Goal: Task Accomplishment & Management: Manage account settings

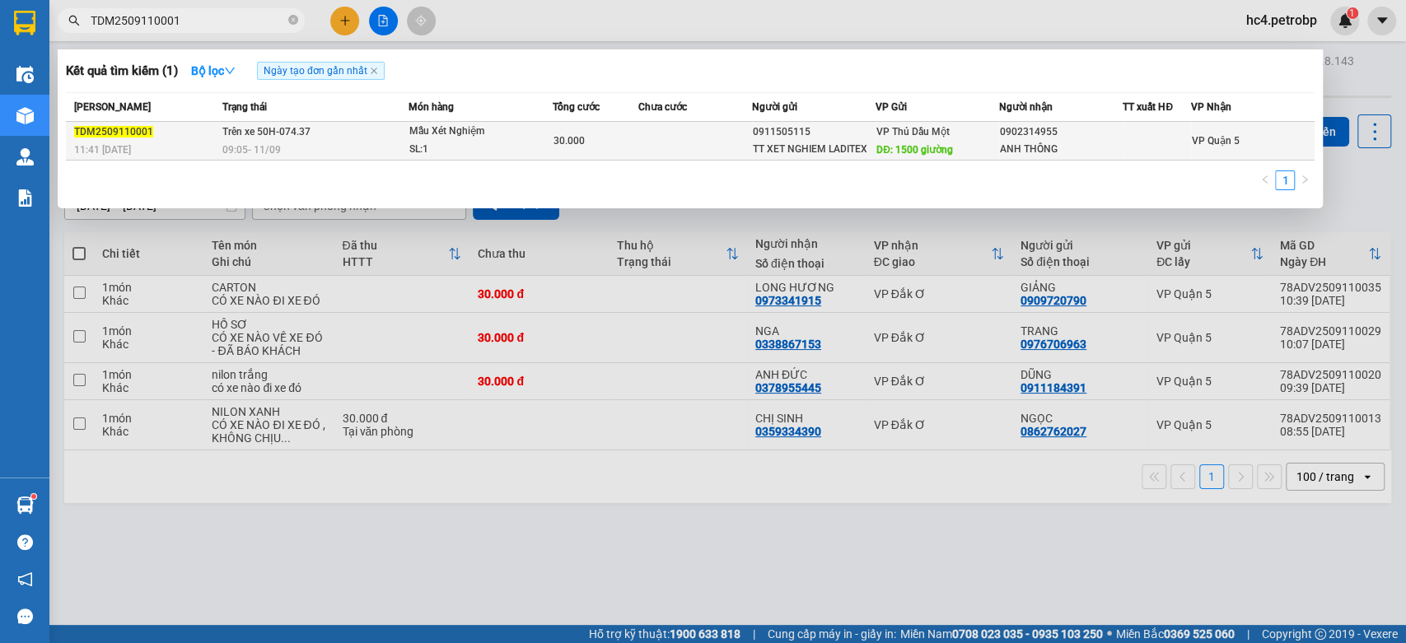
type input "TDM2509110001"
click at [791, 150] on div "TT XET NGHIEM LADITEX" at bounding box center [814, 149] width 122 height 17
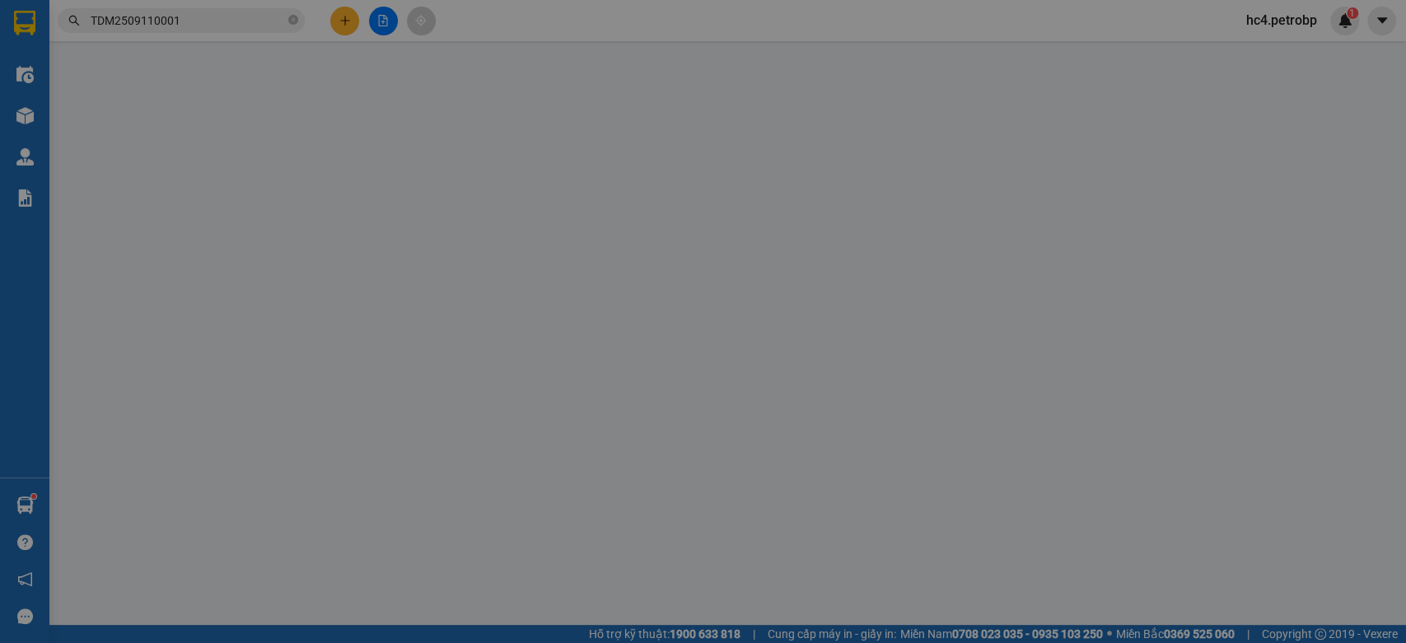
type input "0911505115"
type input "TT XET NGHIEM LADITEX"
type input "1500 giường"
type input "0902314955"
type input "ANH THÔNG"
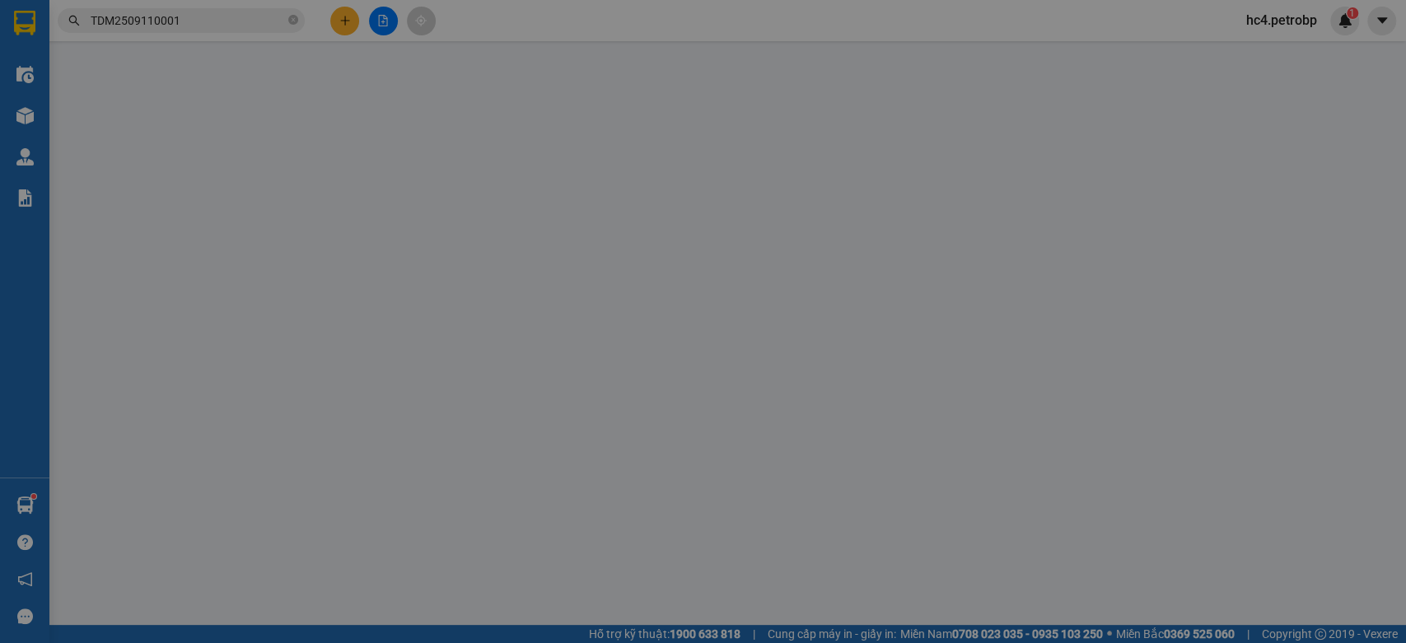
type input "30.000"
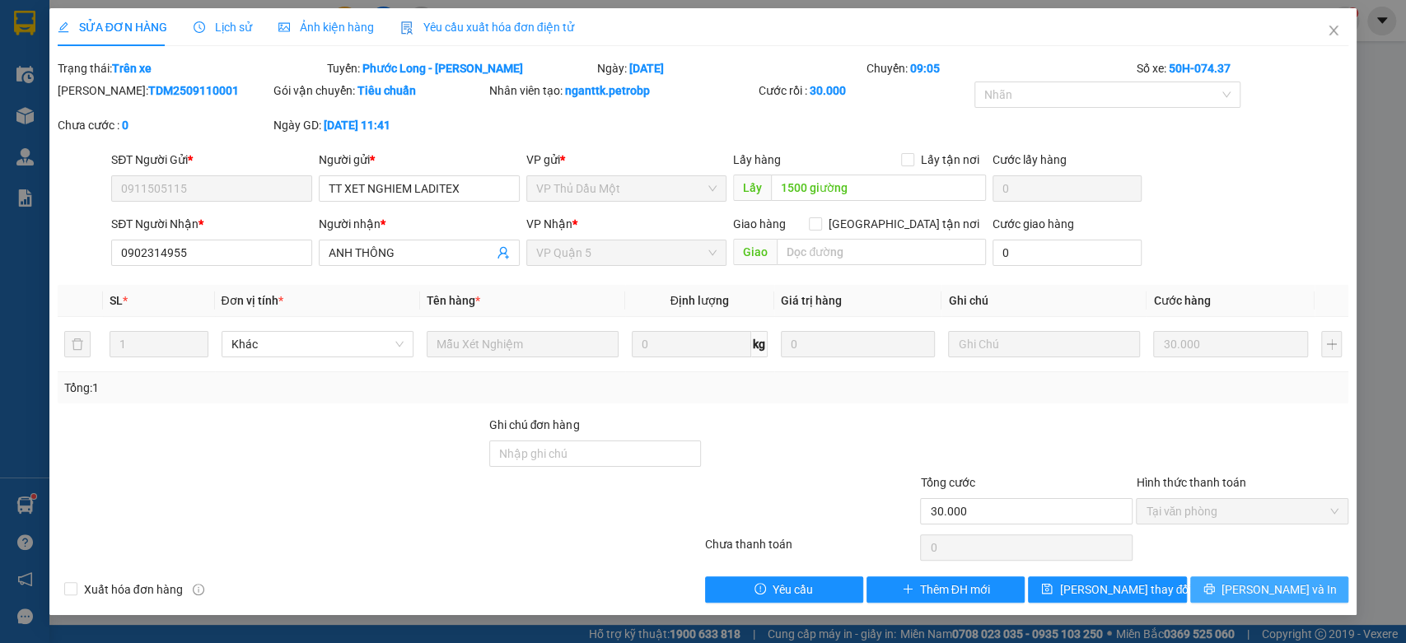
click at [1263, 593] on span "[PERSON_NAME] và In" at bounding box center [1278, 590] width 115 height 18
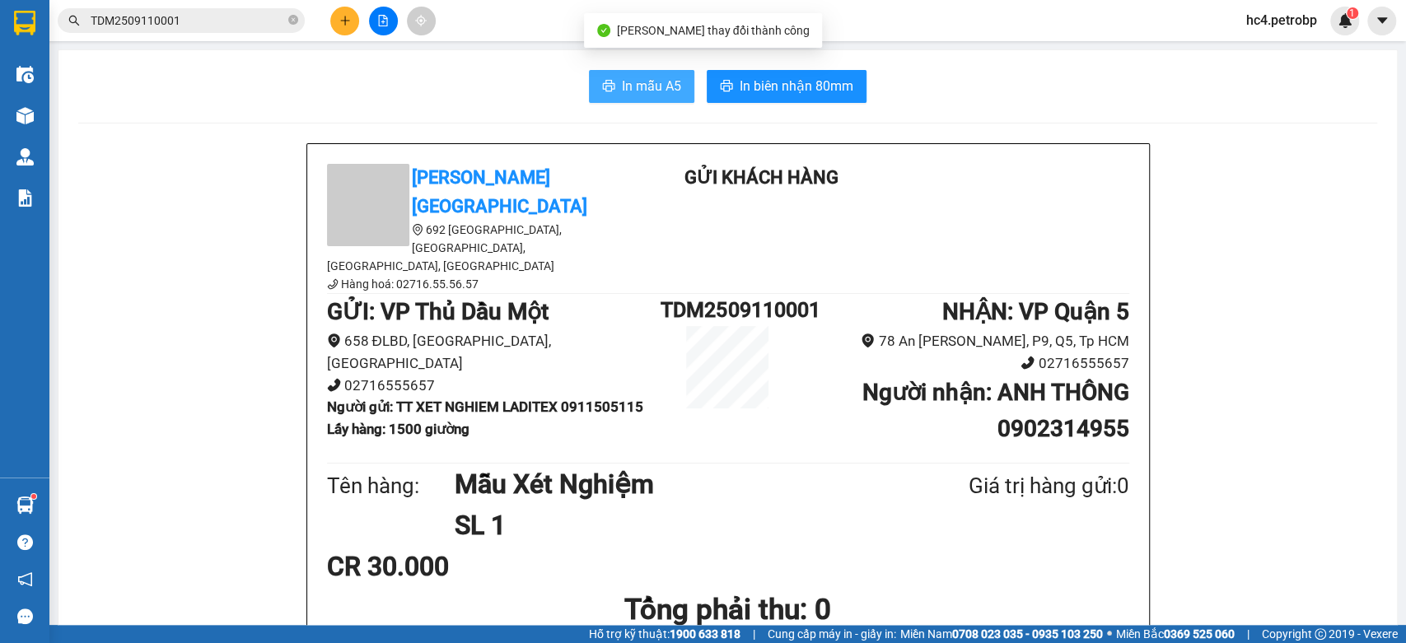
click at [642, 91] on span "In mẫu A5" at bounding box center [651, 86] width 59 height 21
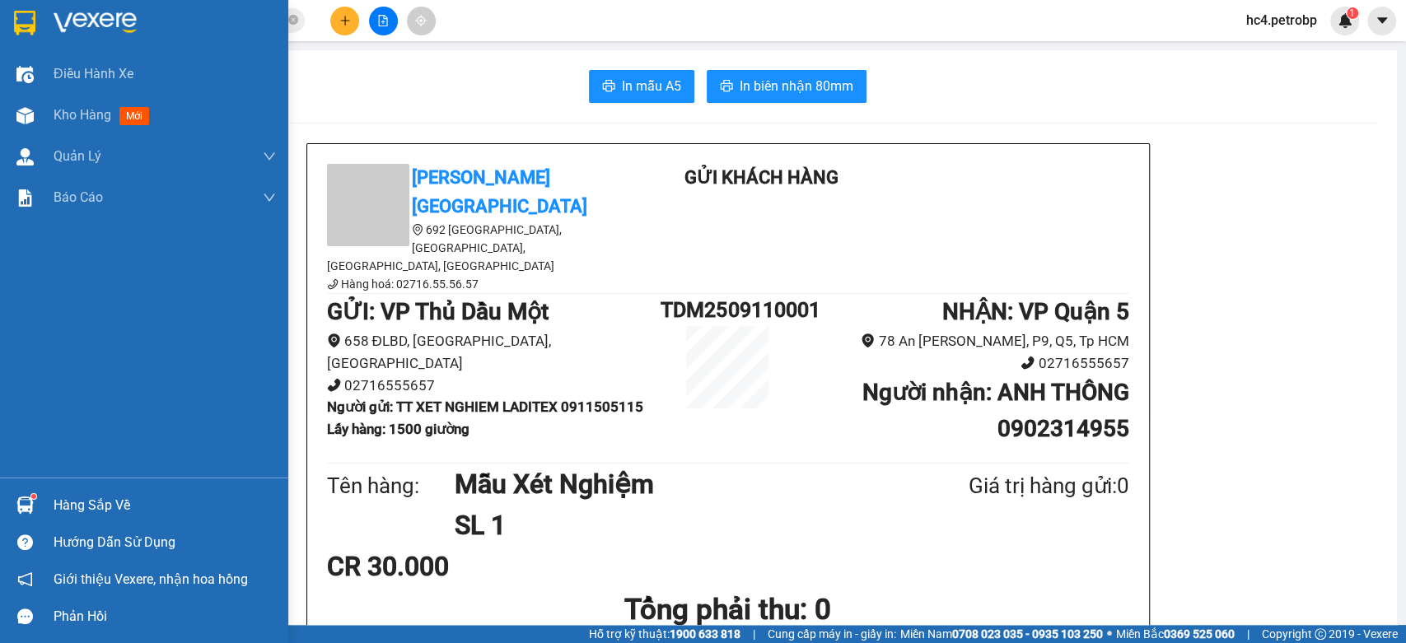
click at [44, 501] on div "Hàng sắp về" at bounding box center [144, 505] width 288 height 37
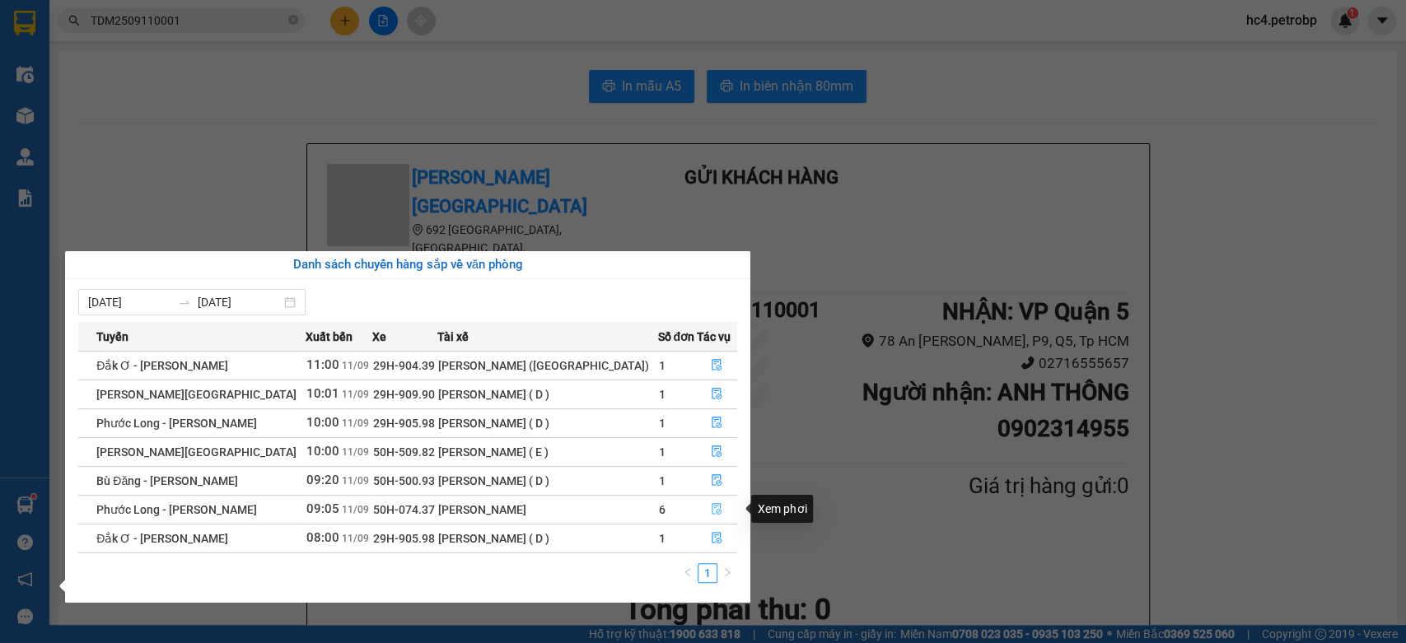
click at [712, 508] on icon "file-done" at bounding box center [717, 509] width 12 height 12
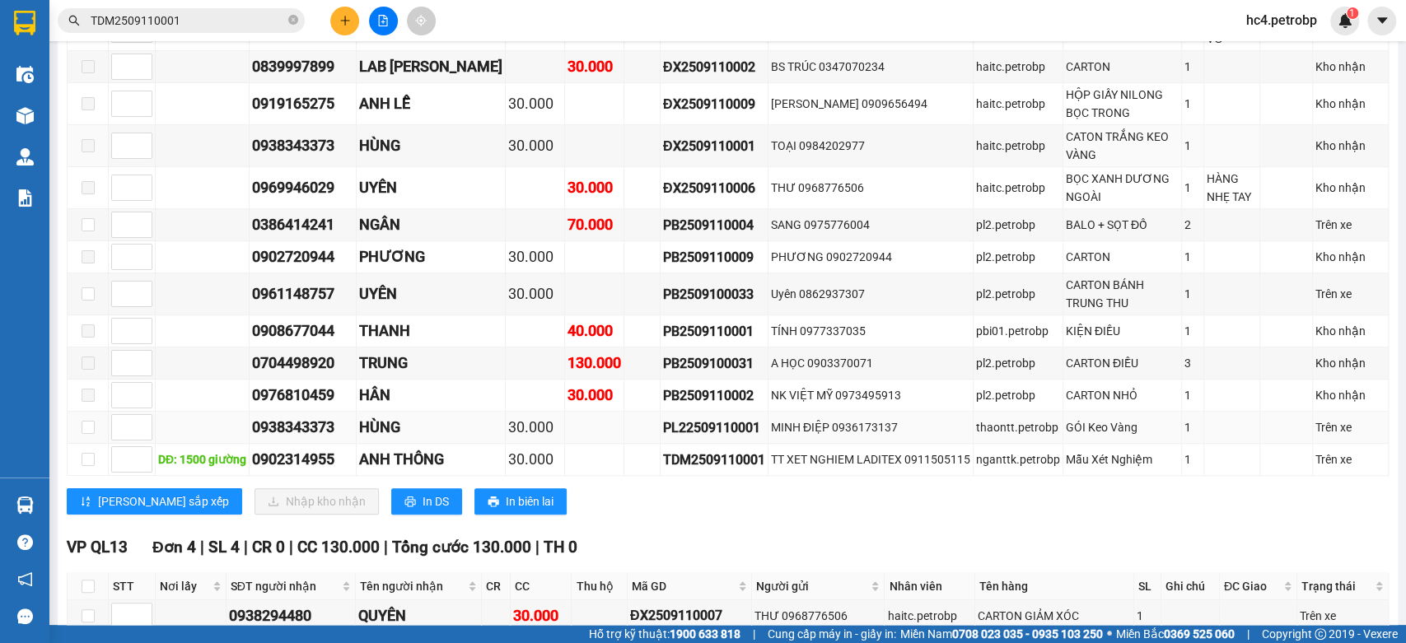
scroll to position [731, 0]
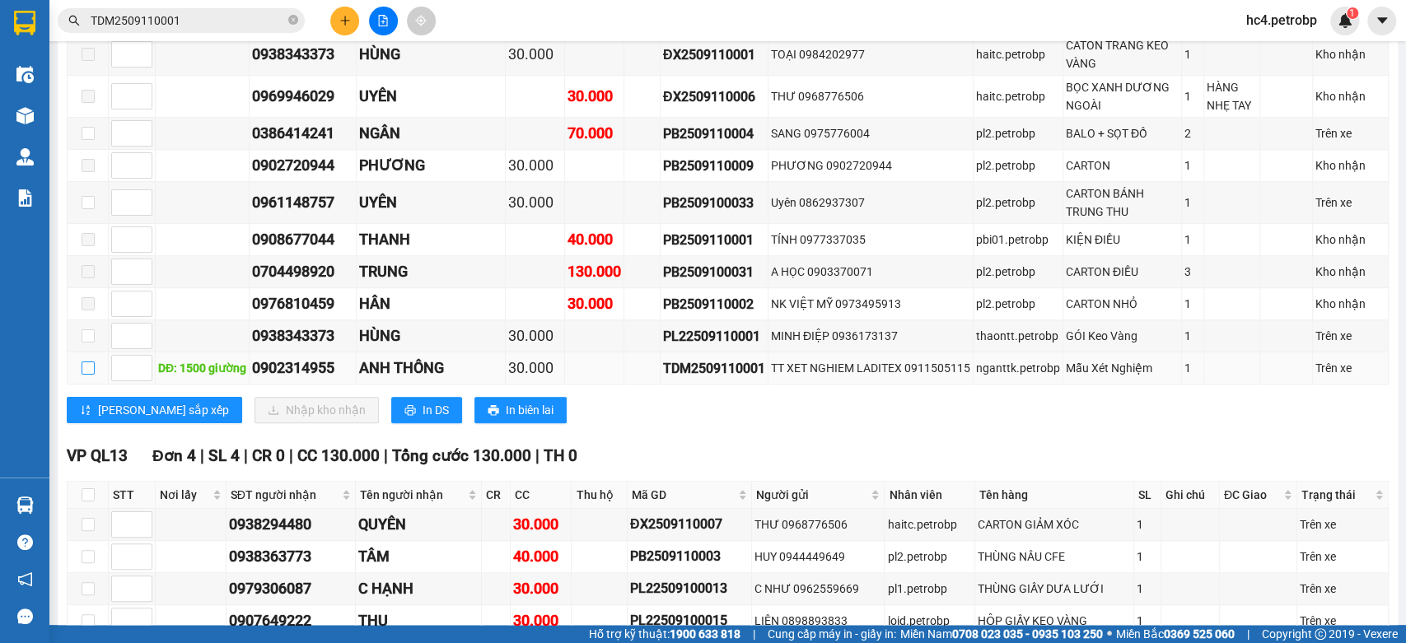
click at [87, 375] on input "checkbox" at bounding box center [88, 368] width 13 height 13
checkbox input "true"
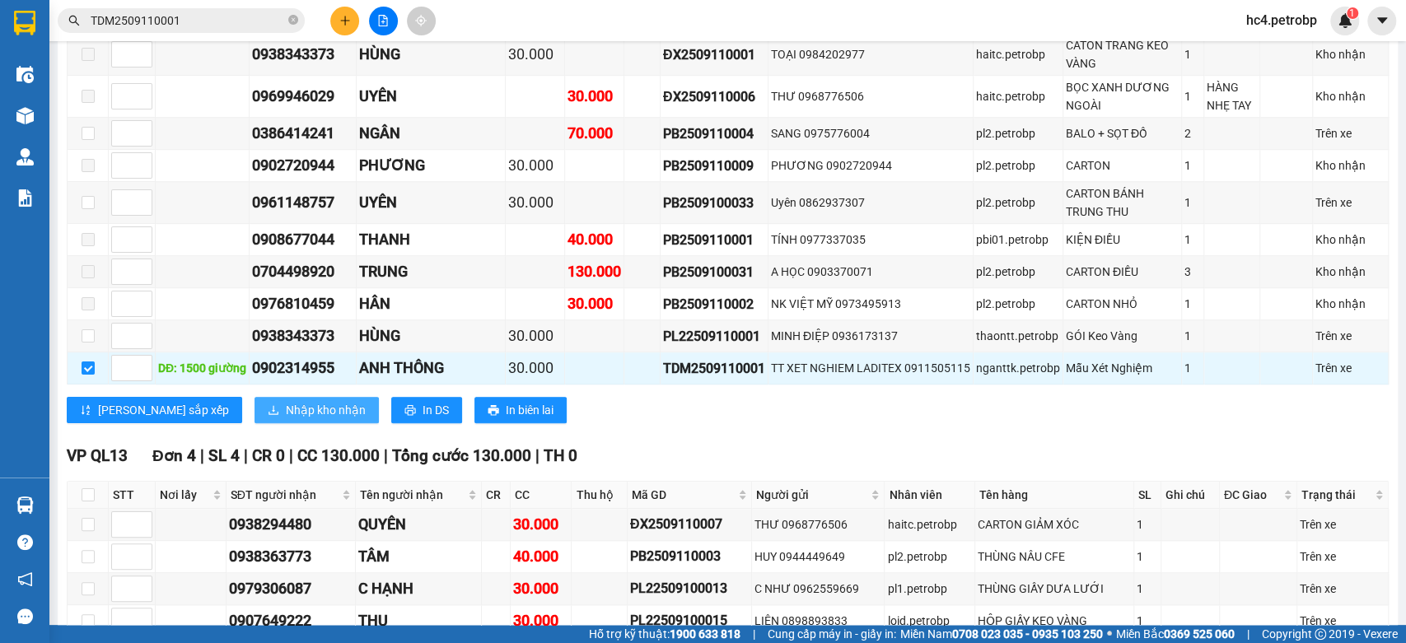
click at [286, 419] on span "Nhập kho nhận" at bounding box center [326, 410] width 80 height 18
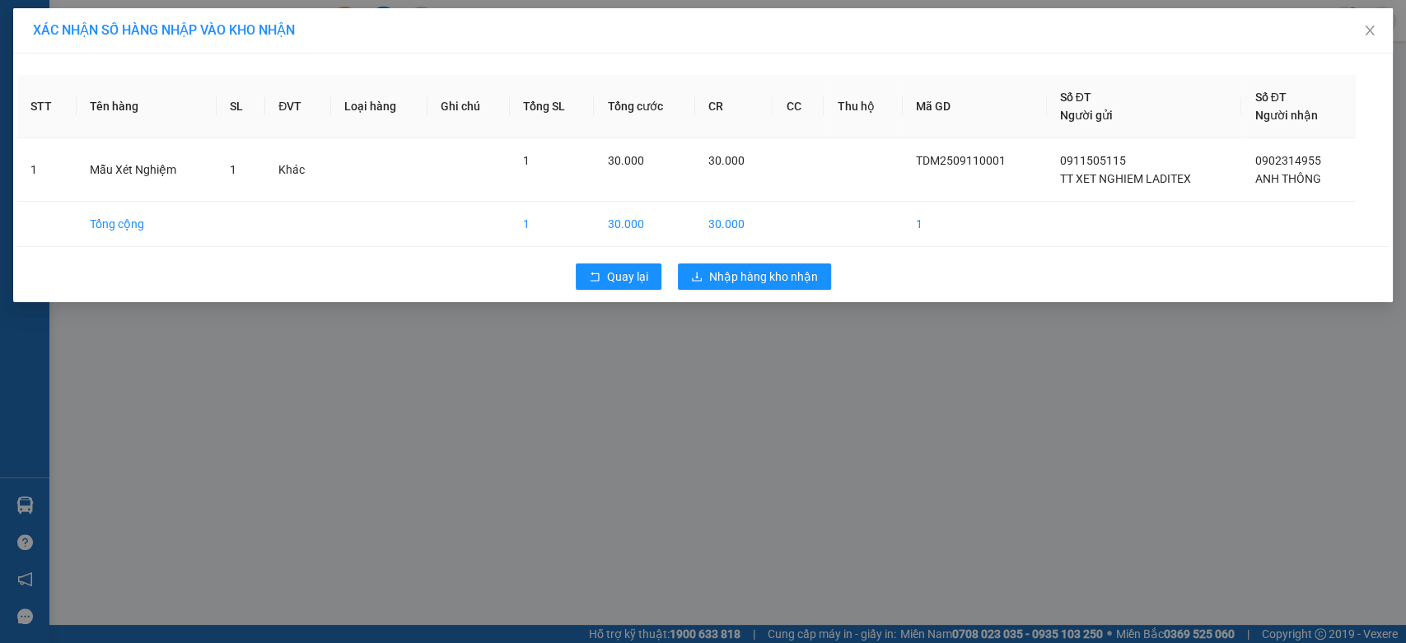
click at [706, 290] on div "Quay lại Nhập hàng kho nhận" at bounding box center [702, 276] width 1371 height 43
click at [712, 285] on span "Nhập hàng kho nhận" at bounding box center [763, 277] width 109 height 18
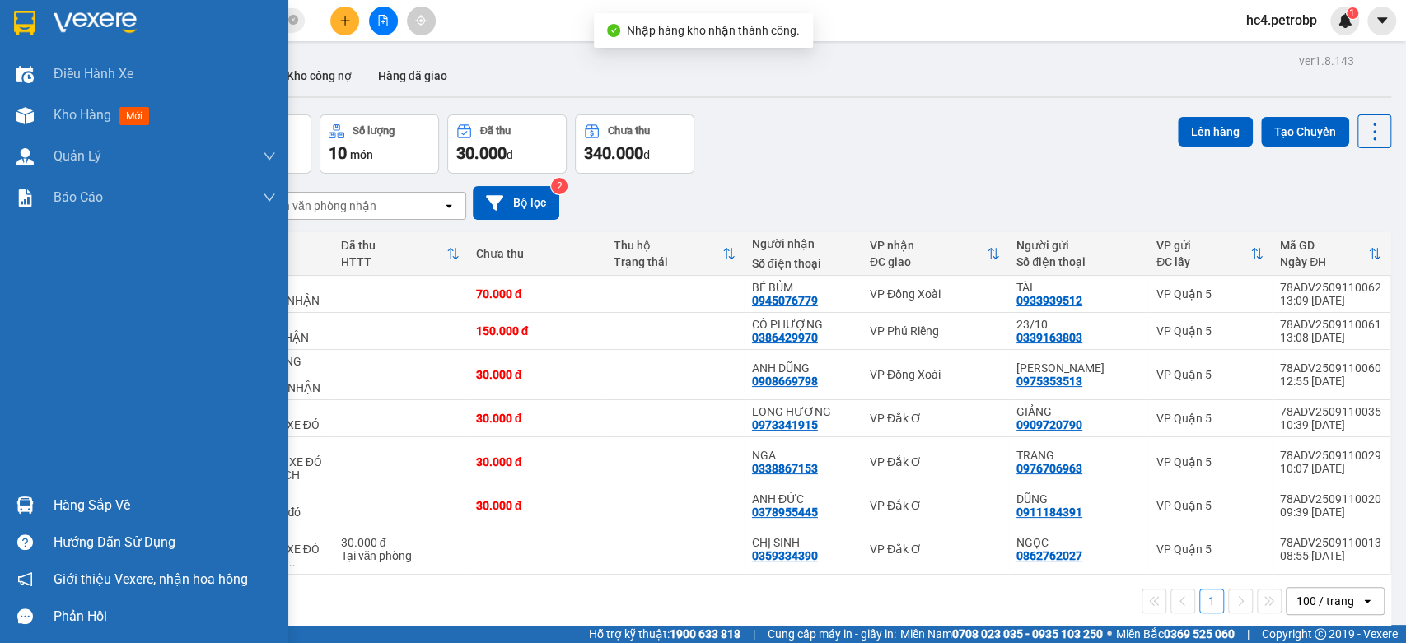
click at [68, 485] on div "Hàng sắp về Hướng dẫn sử dụng Giới thiệu Vexere, nhận hoa hồng Phản hồi" at bounding box center [144, 556] width 288 height 157
click at [84, 497] on div "Hàng sắp về" at bounding box center [165, 505] width 222 height 25
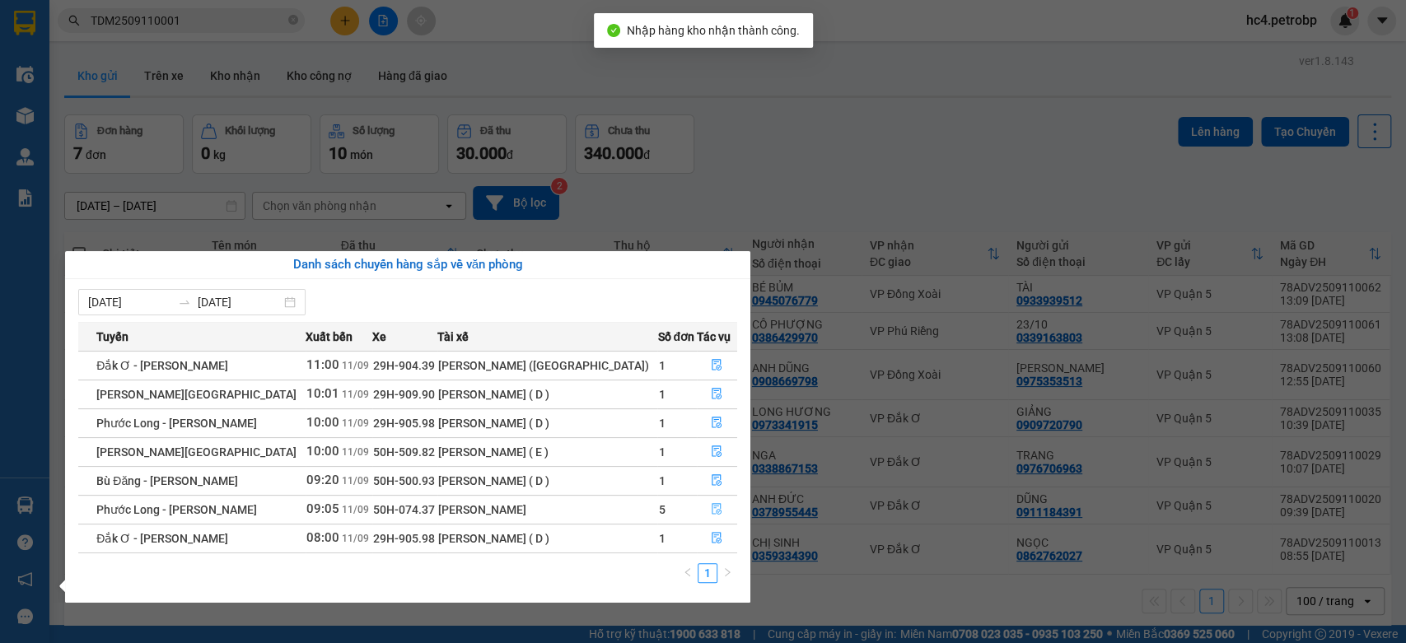
click at [705, 508] on button "button" at bounding box center [718, 510] width 40 height 26
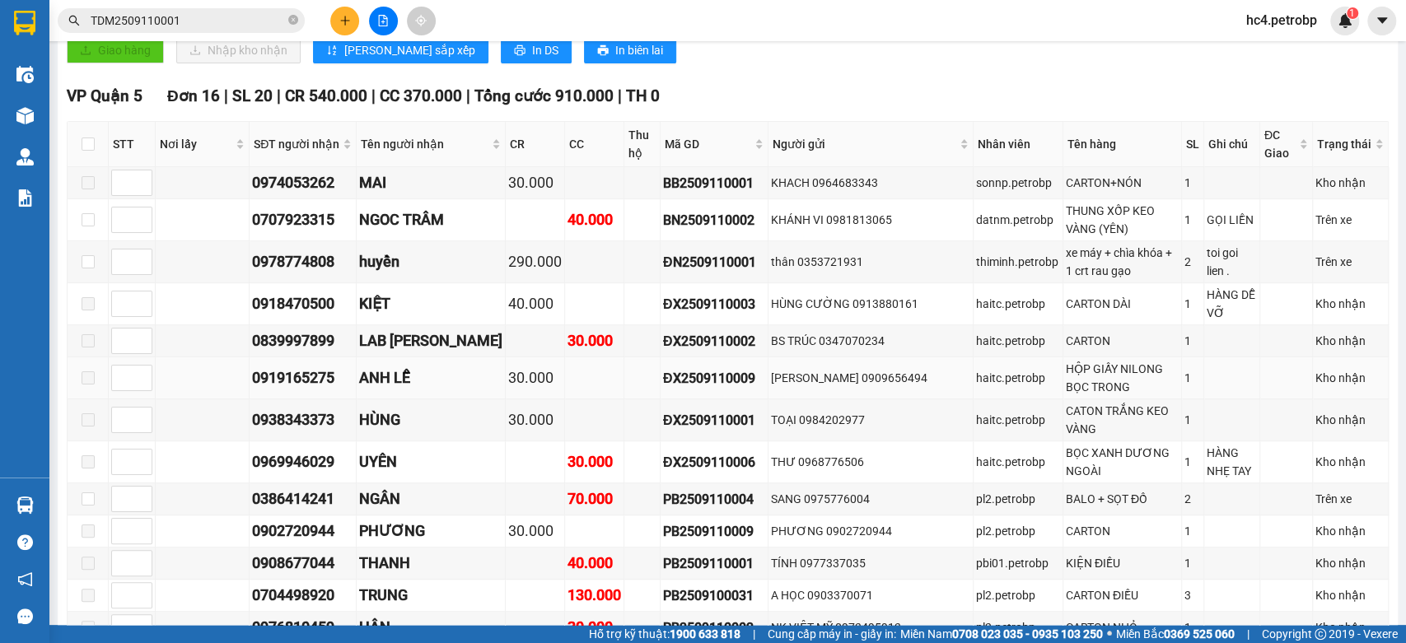
scroll to position [640, 0]
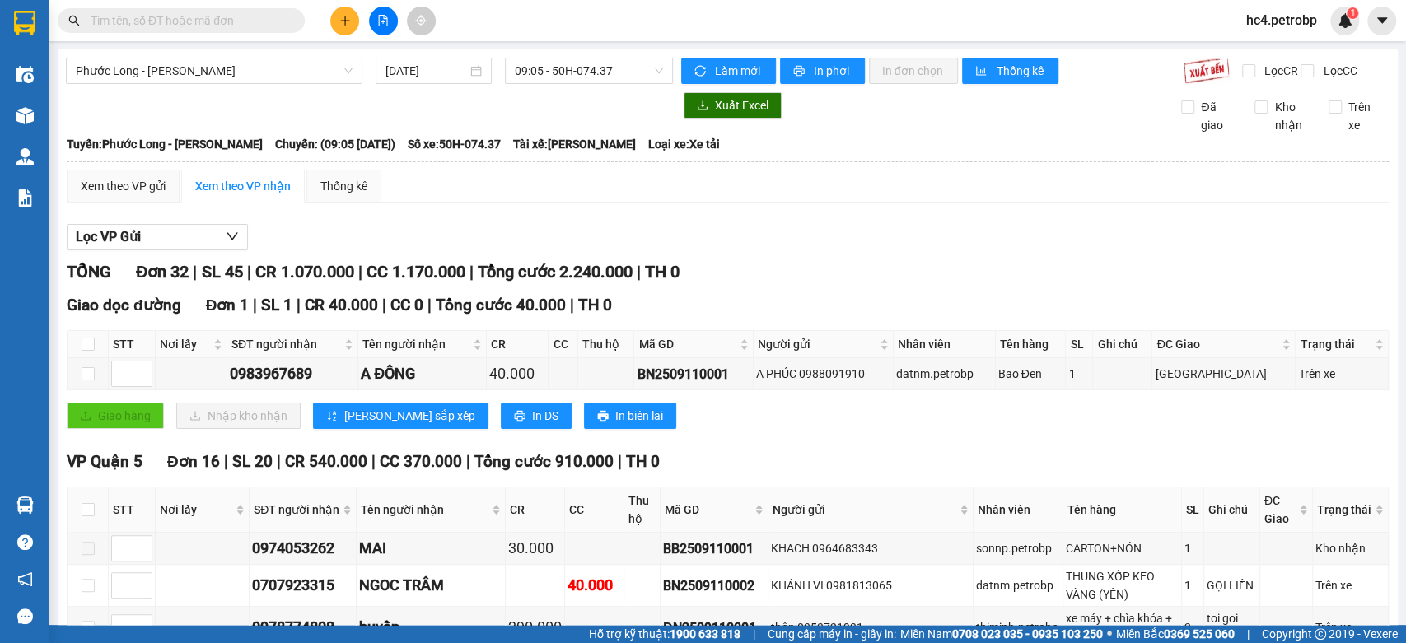
click at [270, 19] on input "text" at bounding box center [188, 21] width 194 height 18
paste input "0866070407"
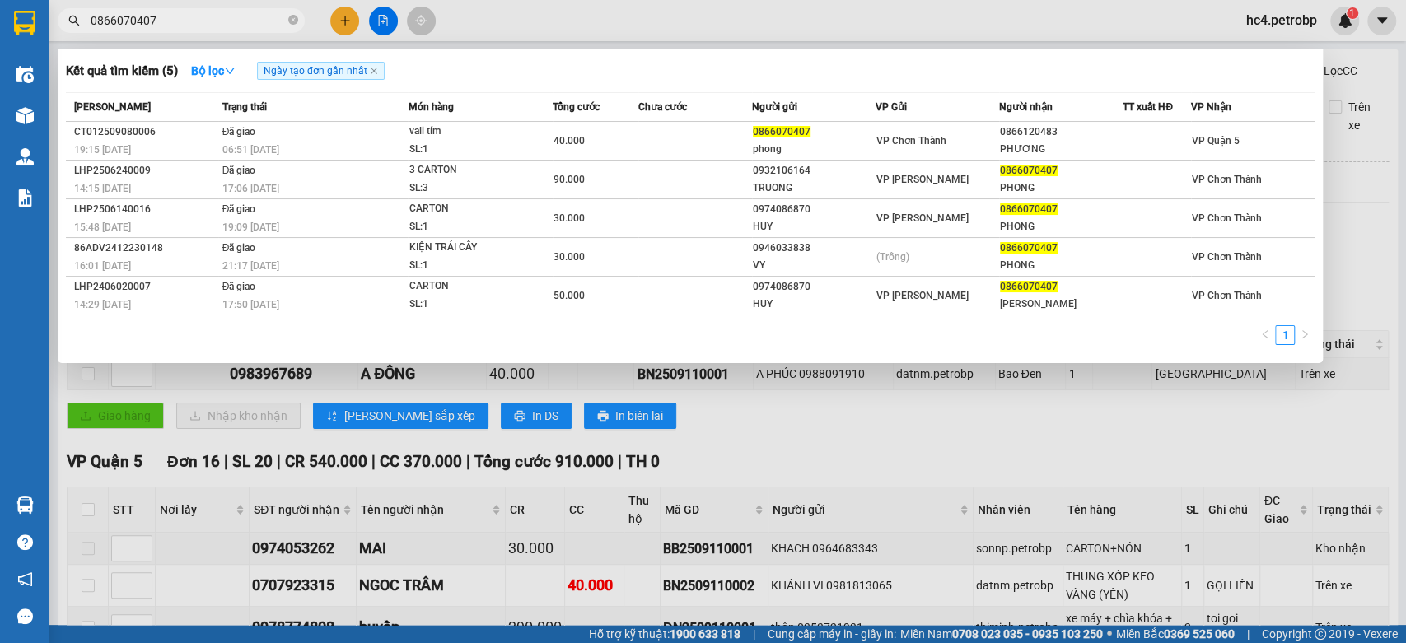
type input "0866070407"
click at [835, 452] on div at bounding box center [703, 321] width 1406 height 643
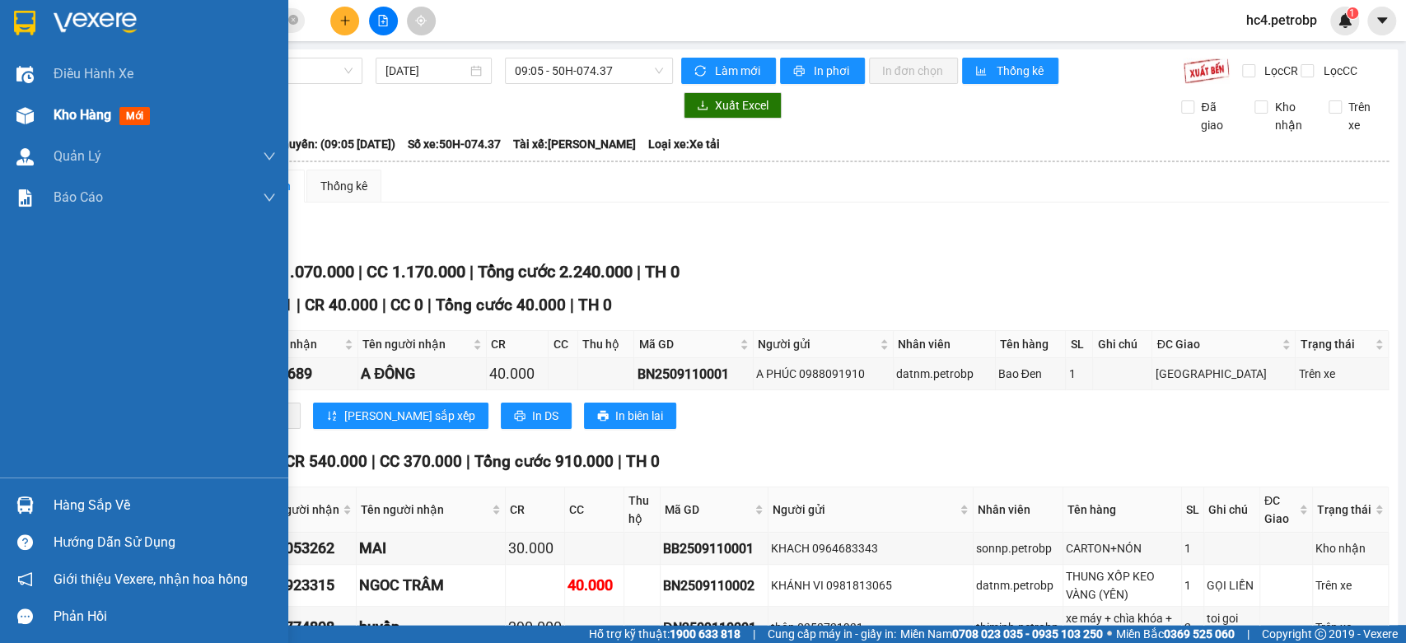
click at [106, 117] on span "Kho hàng" at bounding box center [83, 115] width 58 height 16
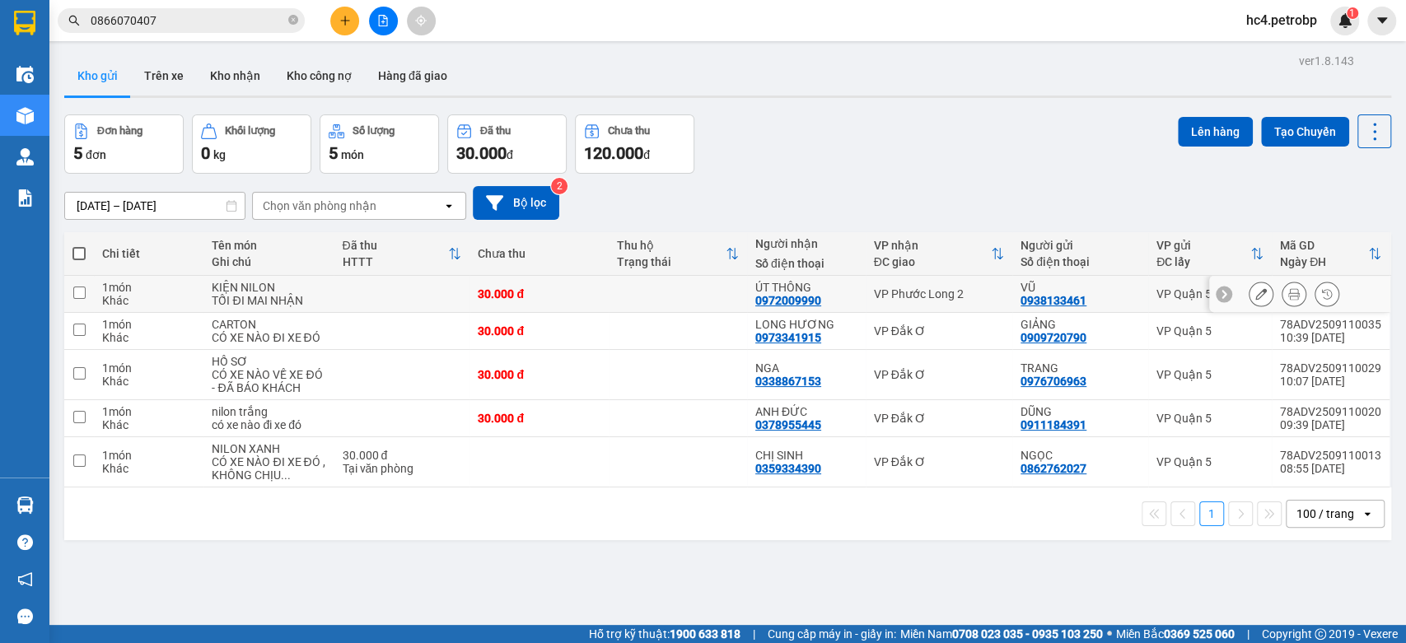
click at [693, 295] on td at bounding box center [678, 294] width 138 height 37
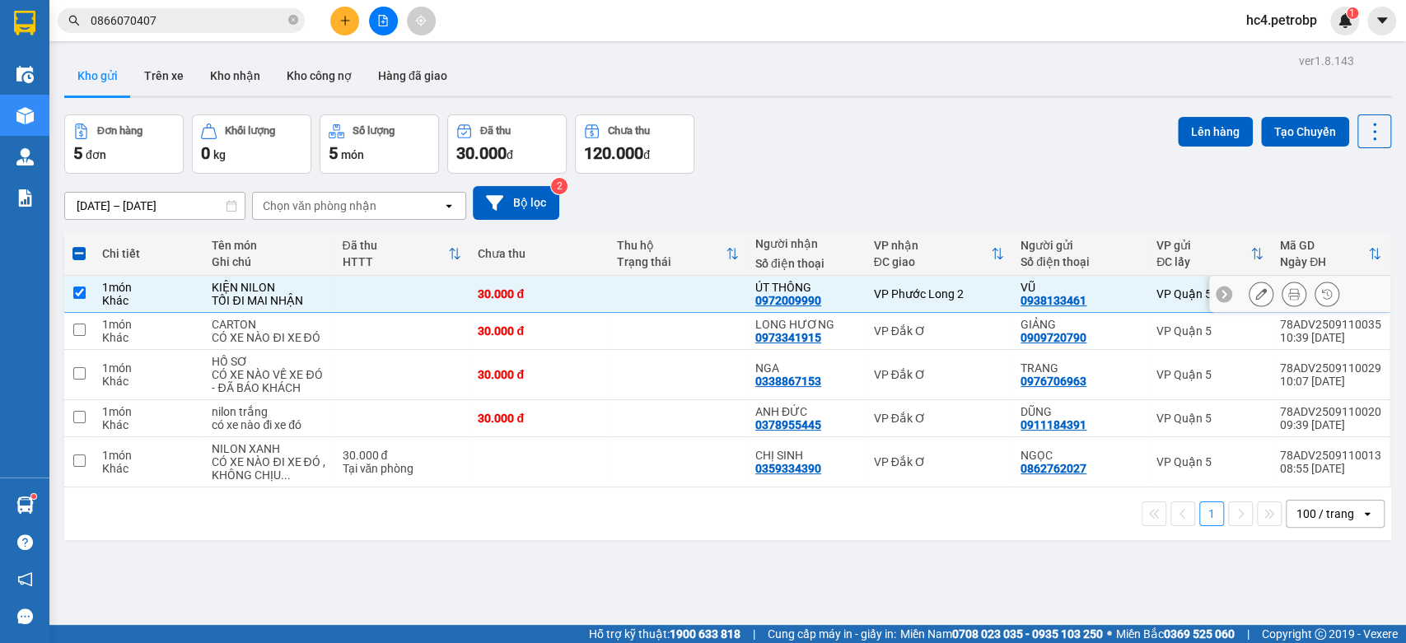
click at [693, 295] on td at bounding box center [678, 294] width 138 height 37
checkbox input "false"
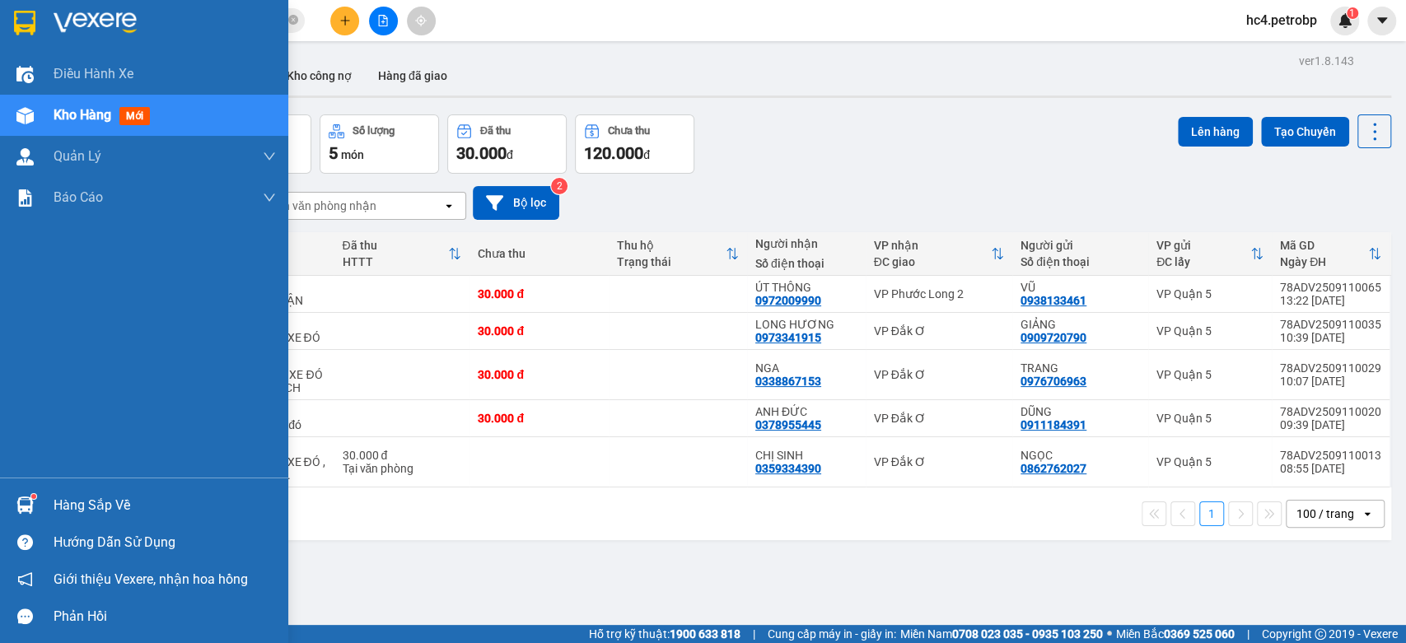
click at [72, 507] on div "Hàng sắp về" at bounding box center [165, 505] width 222 height 25
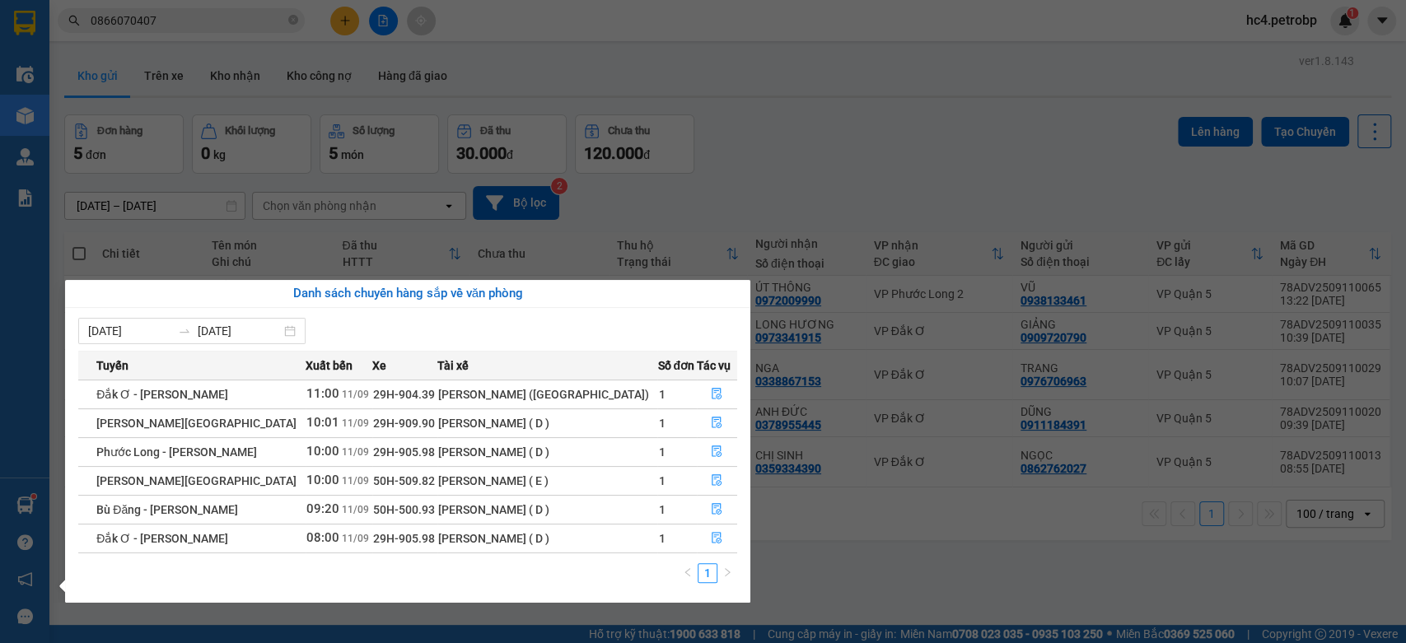
click at [857, 569] on section "Kết quả tìm kiếm ( 5 ) Bộ lọc Ngày tạo đơn gần nhất Mã ĐH Trạng thái Món hàng T…" at bounding box center [703, 321] width 1406 height 643
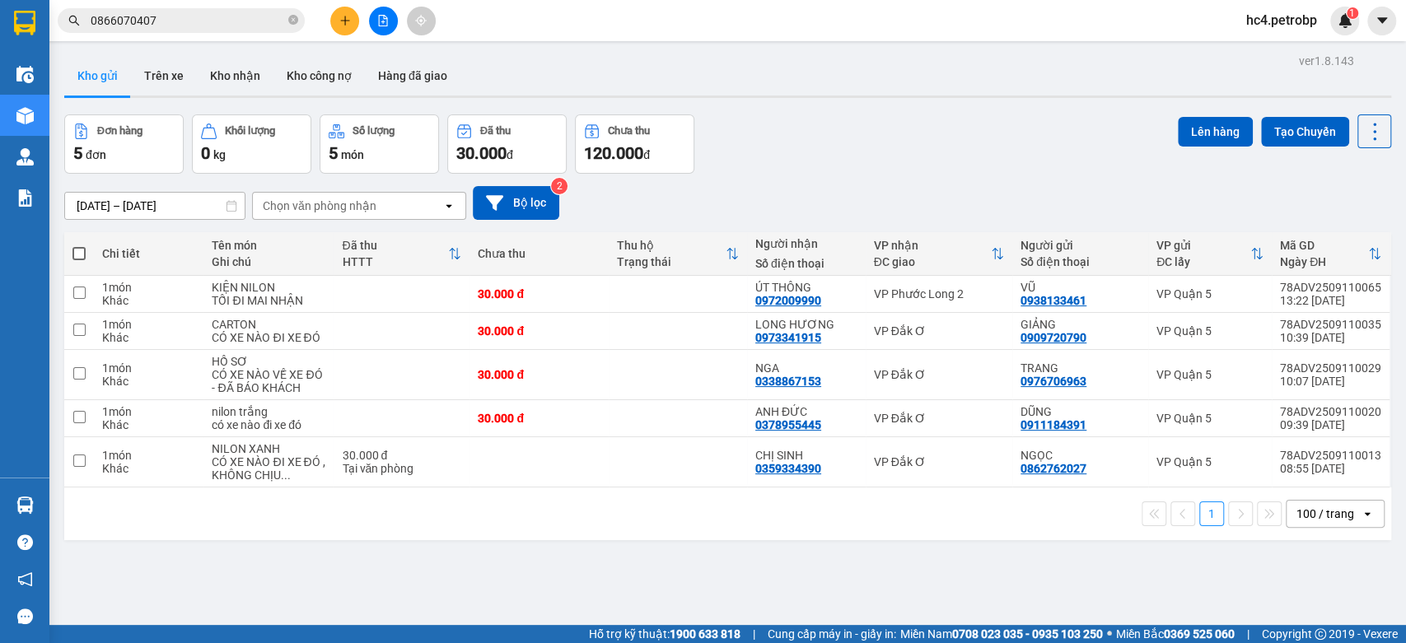
click at [334, 25] on button at bounding box center [344, 21] width 29 height 29
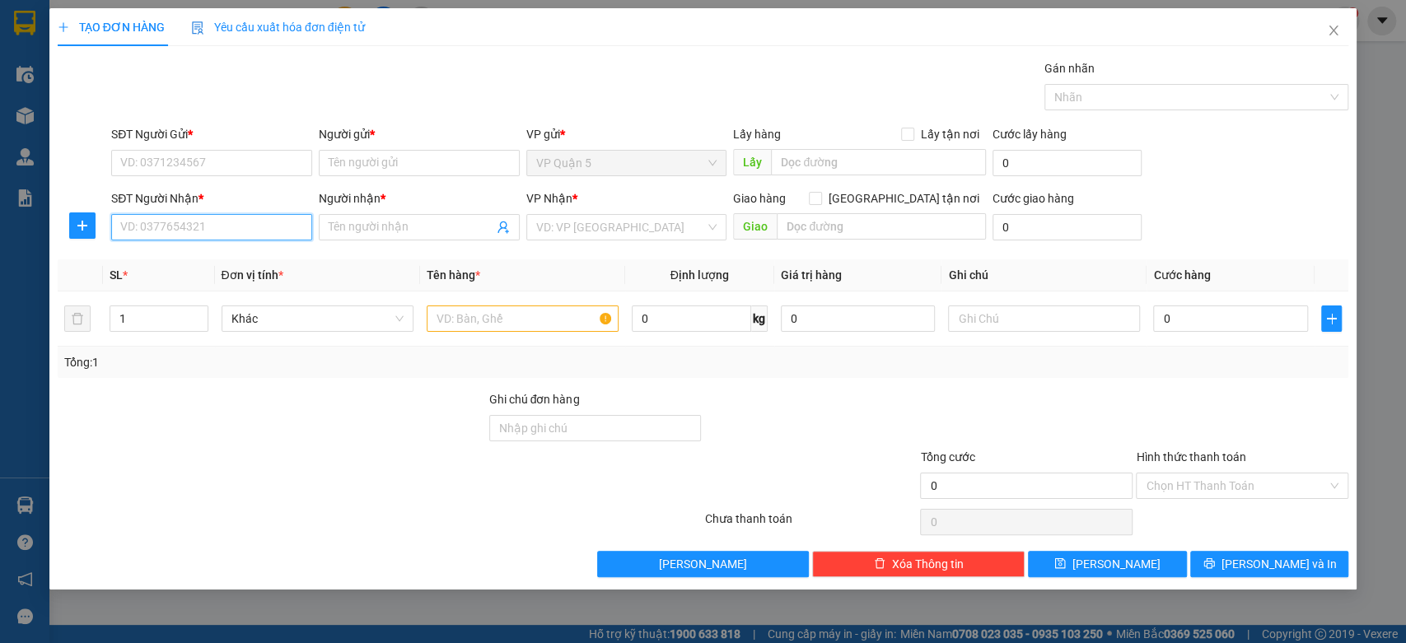
click at [250, 228] on input "SĐT Người Nhận *" at bounding box center [211, 227] width 201 height 26
click at [245, 259] on div "0983775073 - ÚT VẢI" at bounding box center [211, 260] width 181 height 18
type input "0983775073"
type input "ÚT VẢI"
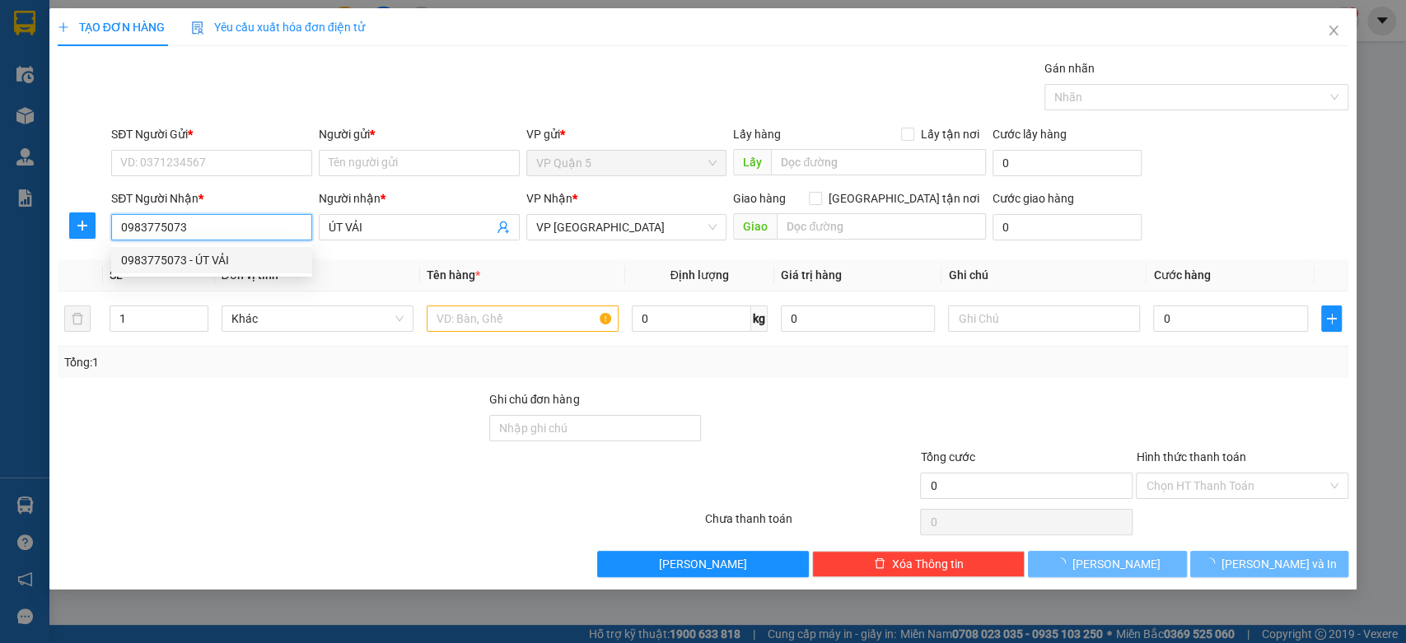
type input "40.000"
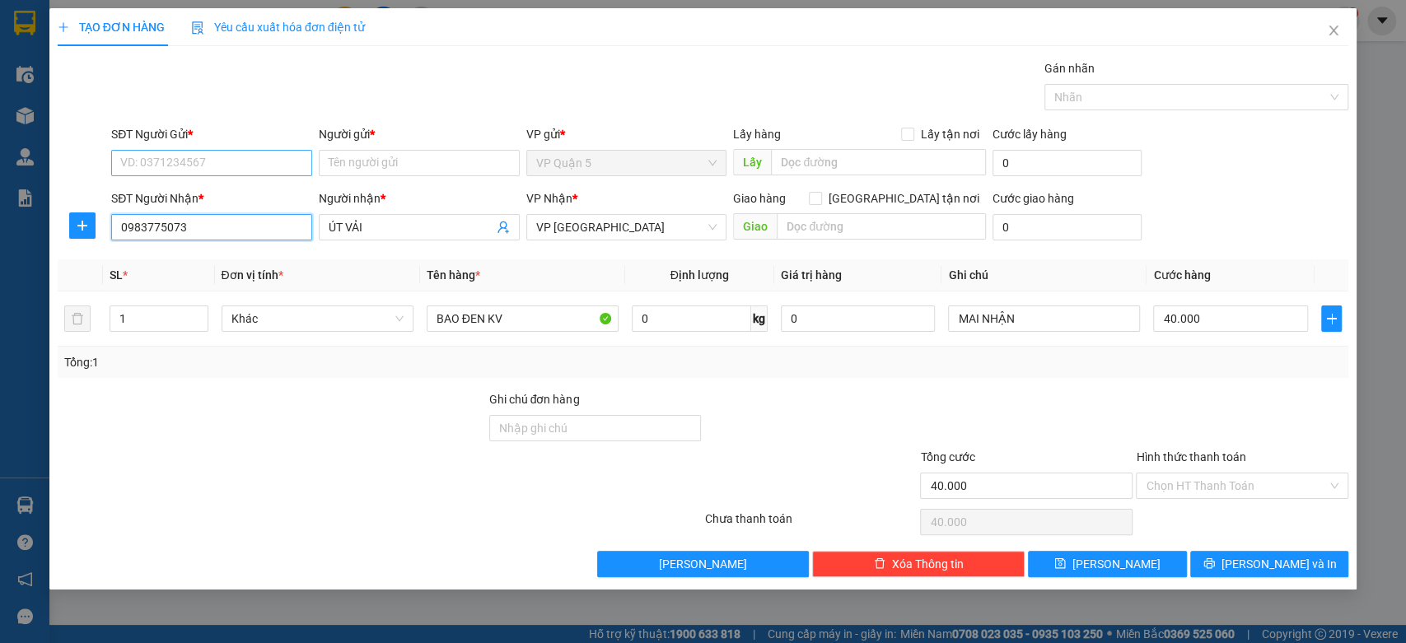
type input "0983775073"
click at [270, 163] on input "SĐT Người Gửi *" at bounding box center [211, 163] width 201 height 26
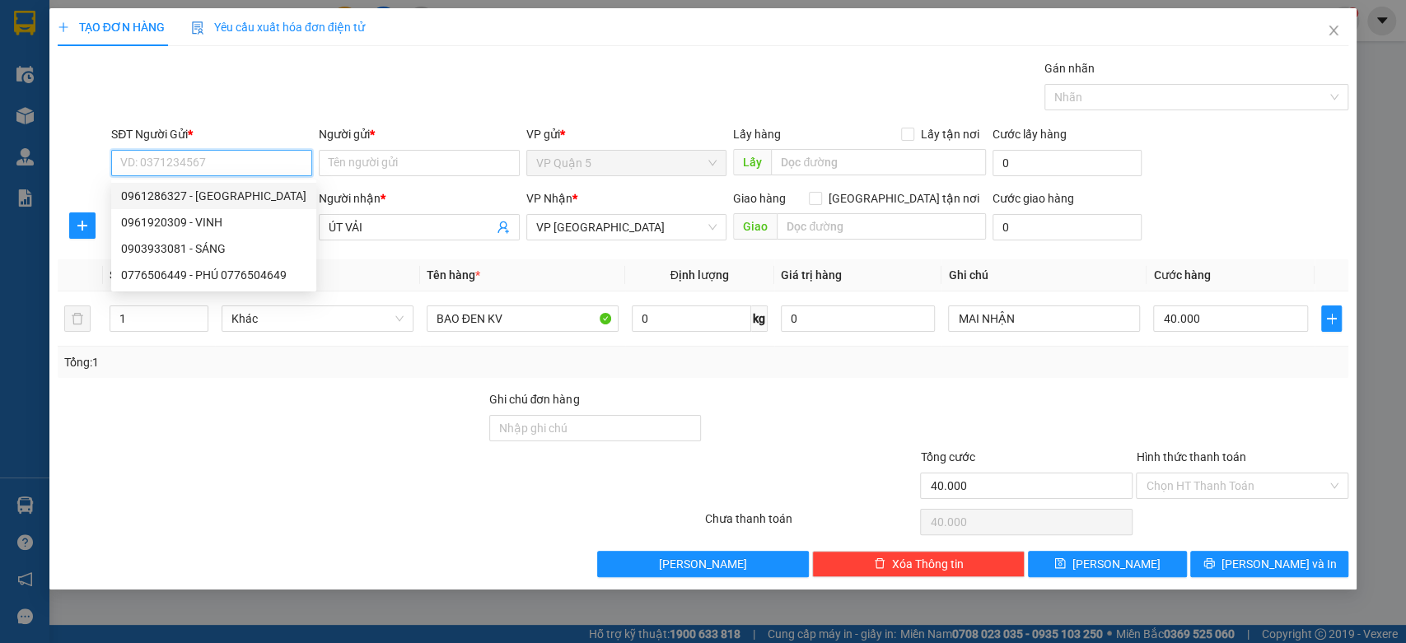
click at [244, 166] on input "SĐT Người Gửi *" at bounding box center [211, 163] width 201 height 26
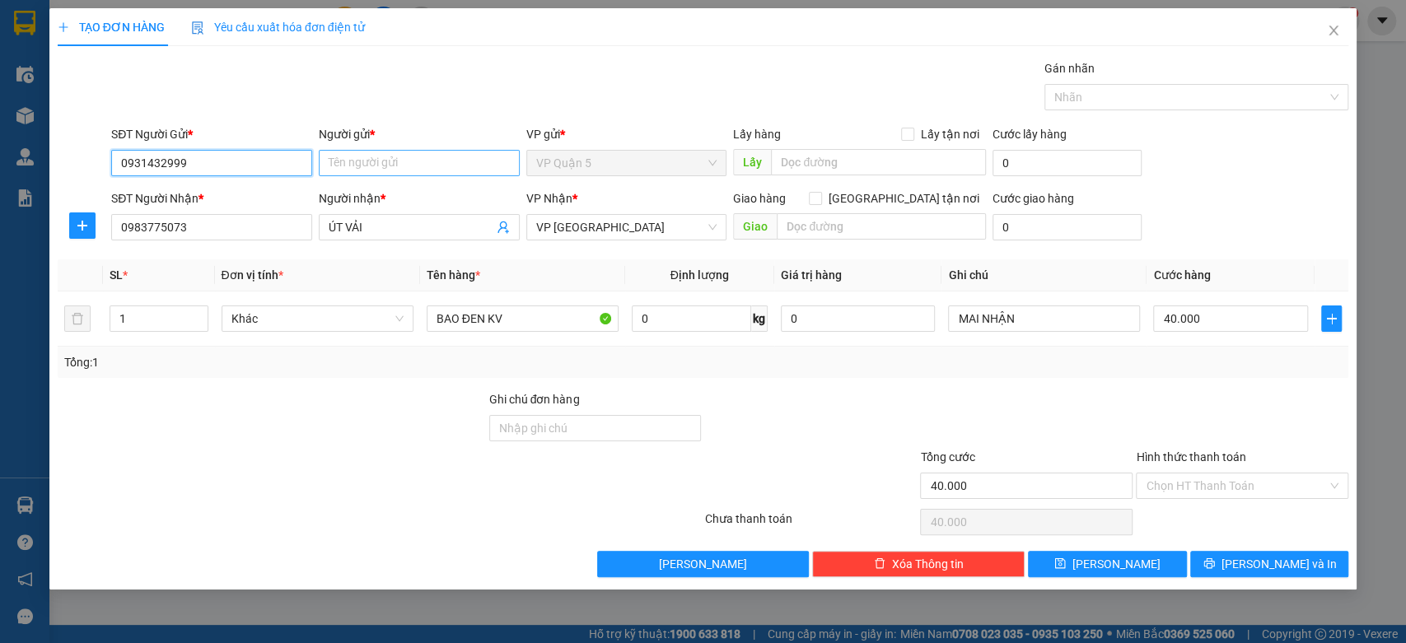
type input "0931432999"
click at [448, 158] on input "Người gửi *" at bounding box center [419, 163] width 201 height 26
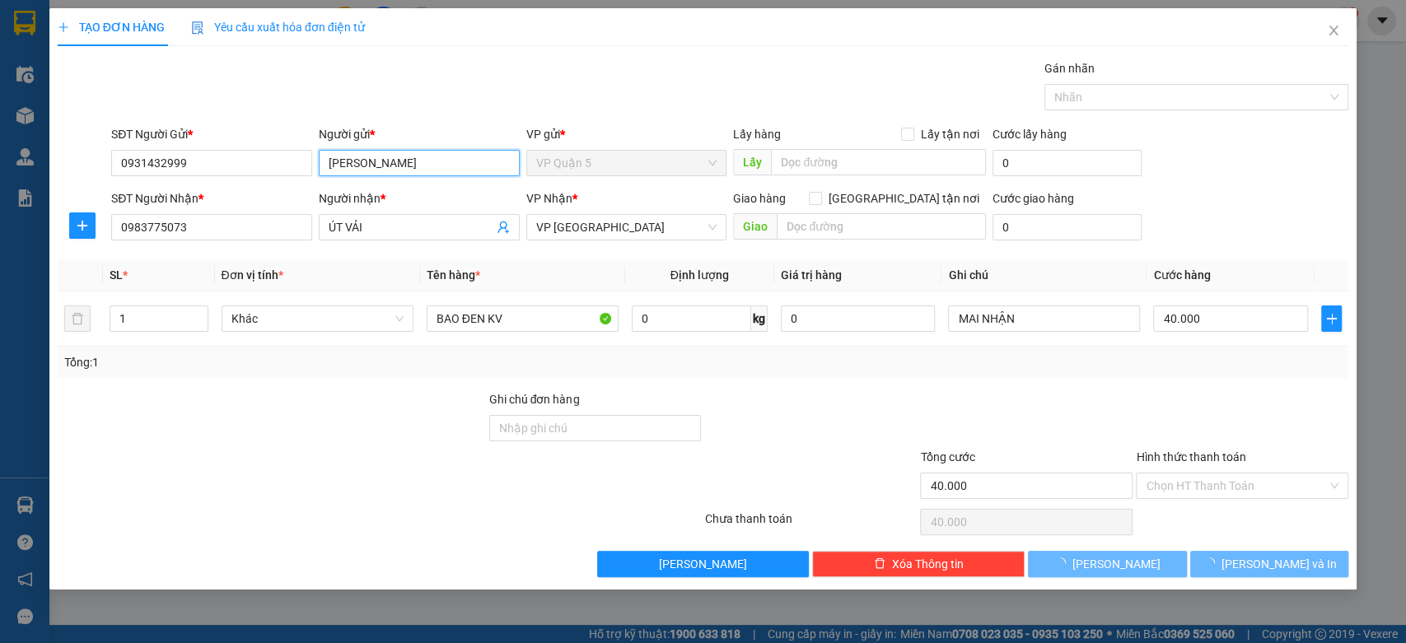
type input "MINH HƯƠNG"
click at [204, 453] on div at bounding box center [272, 477] width 432 height 58
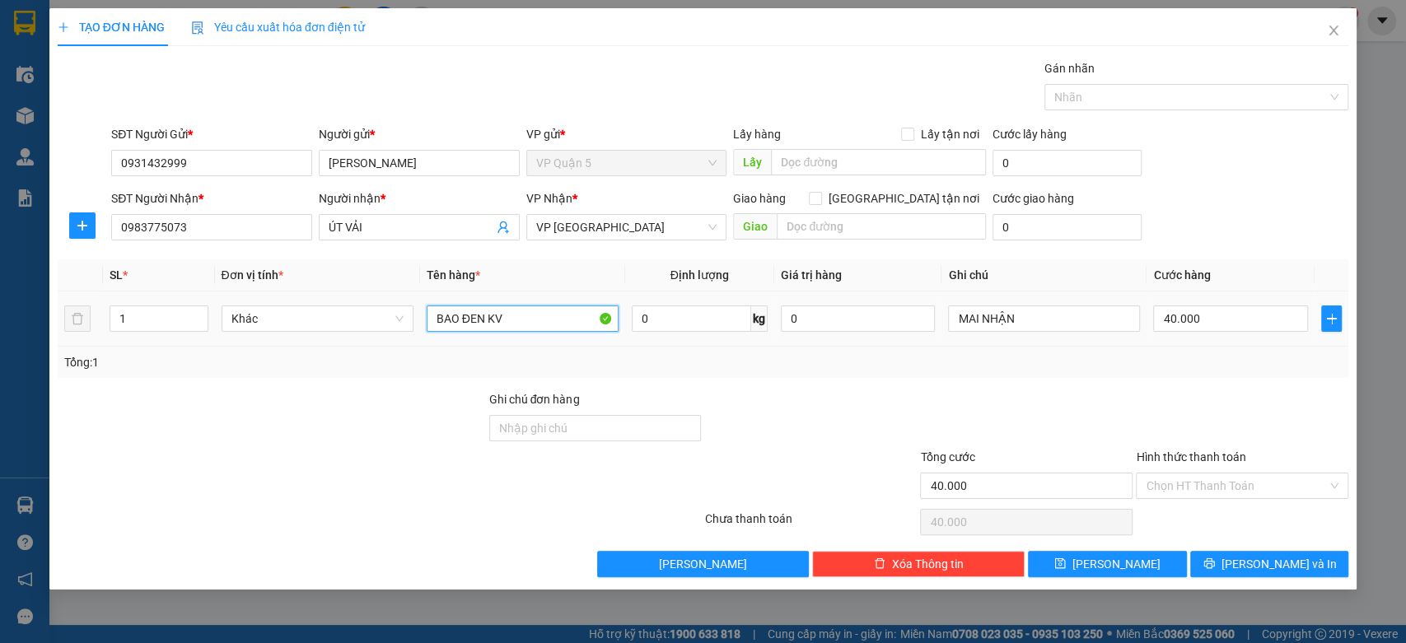
click at [521, 319] on input "BAO ĐEN KV" at bounding box center [523, 319] width 192 height 26
type input "BAO ĐEN KEO VÀNG"
click at [408, 376] on div "Tổng: 1" at bounding box center [703, 362] width 1291 height 31
click at [1043, 328] on input "MAI NHẬN" at bounding box center [1044, 319] width 192 height 26
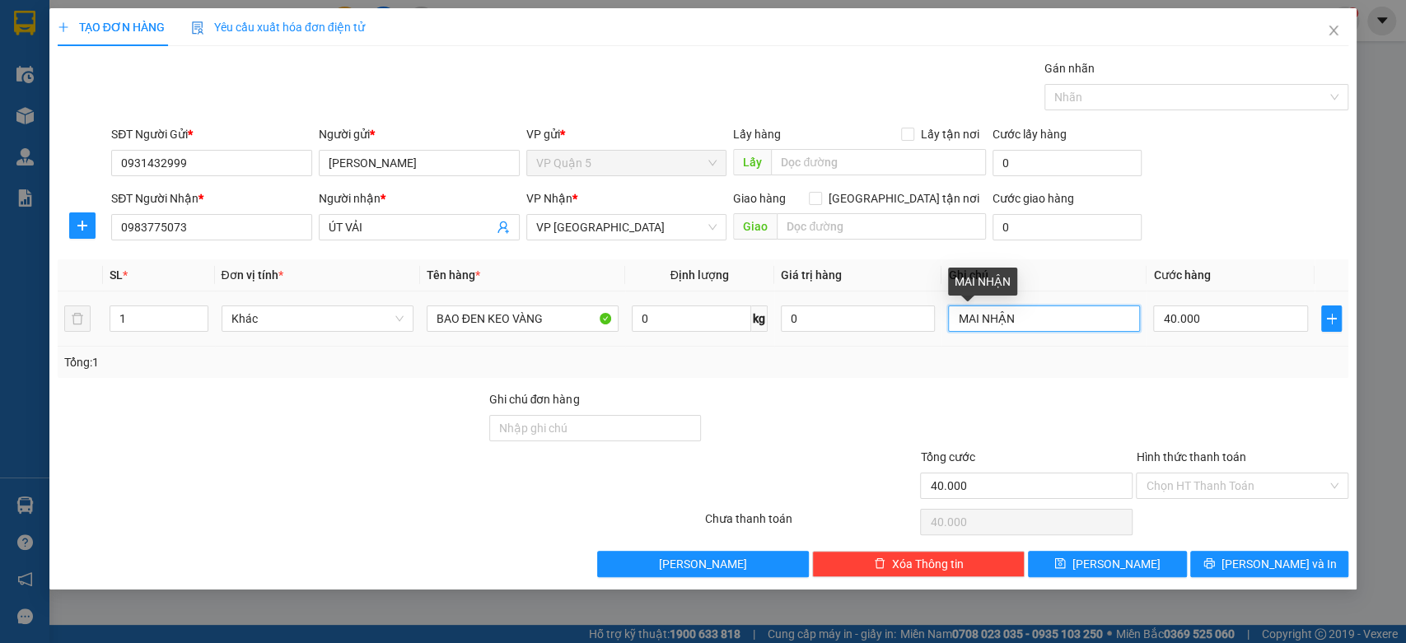
click at [1043, 328] on input "MAI NHẬN" at bounding box center [1044, 319] width 192 height 26
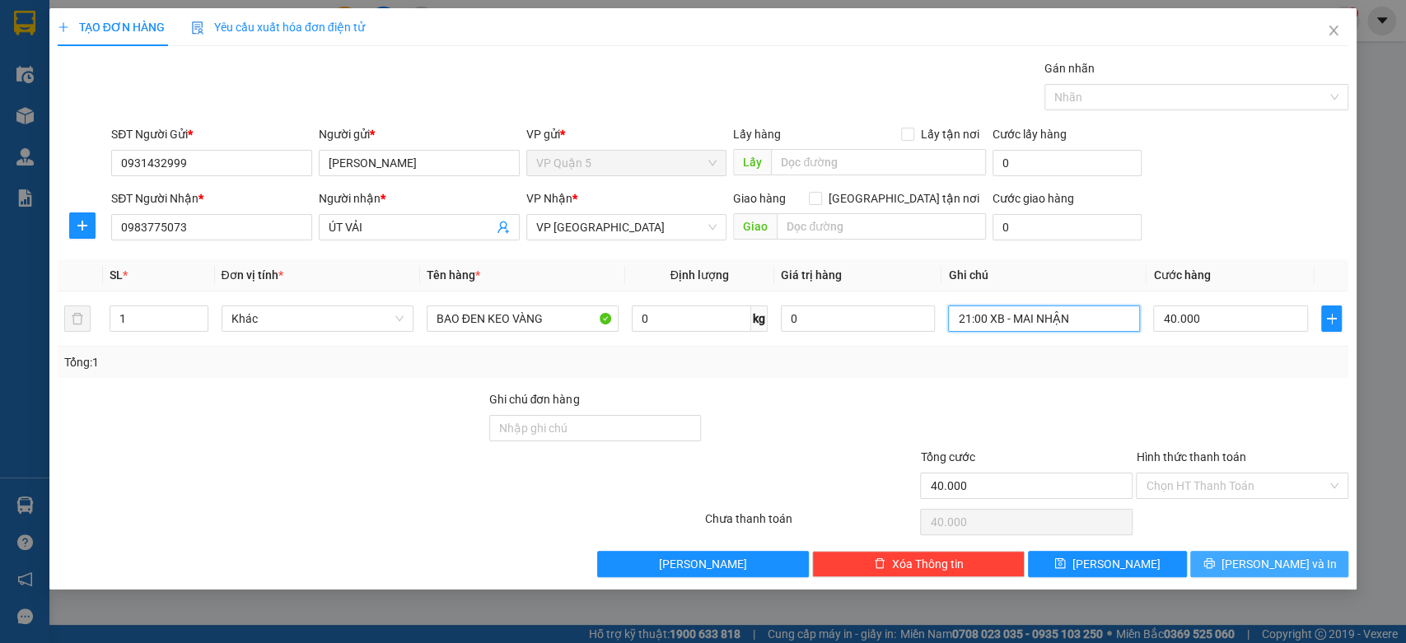
type input "21:00 XB - MAI NHẬN"
click at [1268, 573] on button "Lưu và In" at bounding box center [1269, 564] width 158 height 26
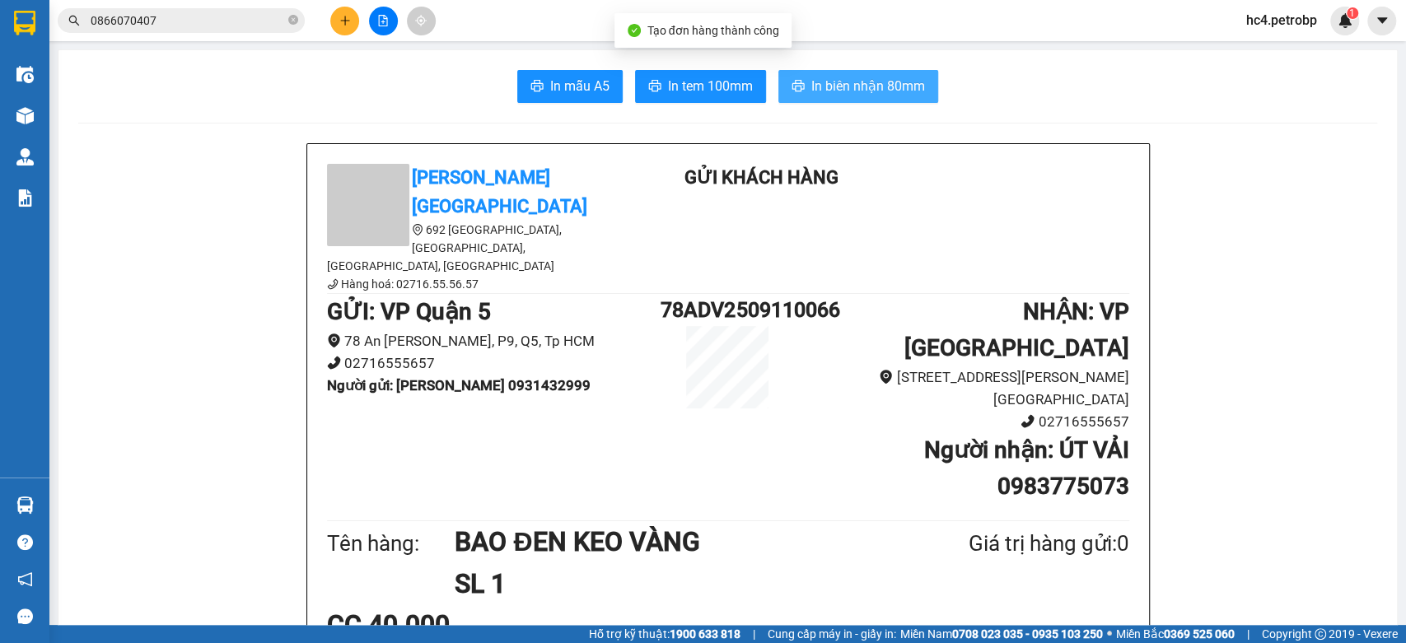
click at [864, 84] on span "In biên nhận 80mm" at bounding box center [868, 86] width 114 height 21
click at [673, 87] on span "In tem 100mm" at bounding box center [710, 86] width 85 height 21
click at [530, 377] on b "Người gửi : MINH HƯƠNG 0931432999" at bounding box center [459, 385] width 264 height 16
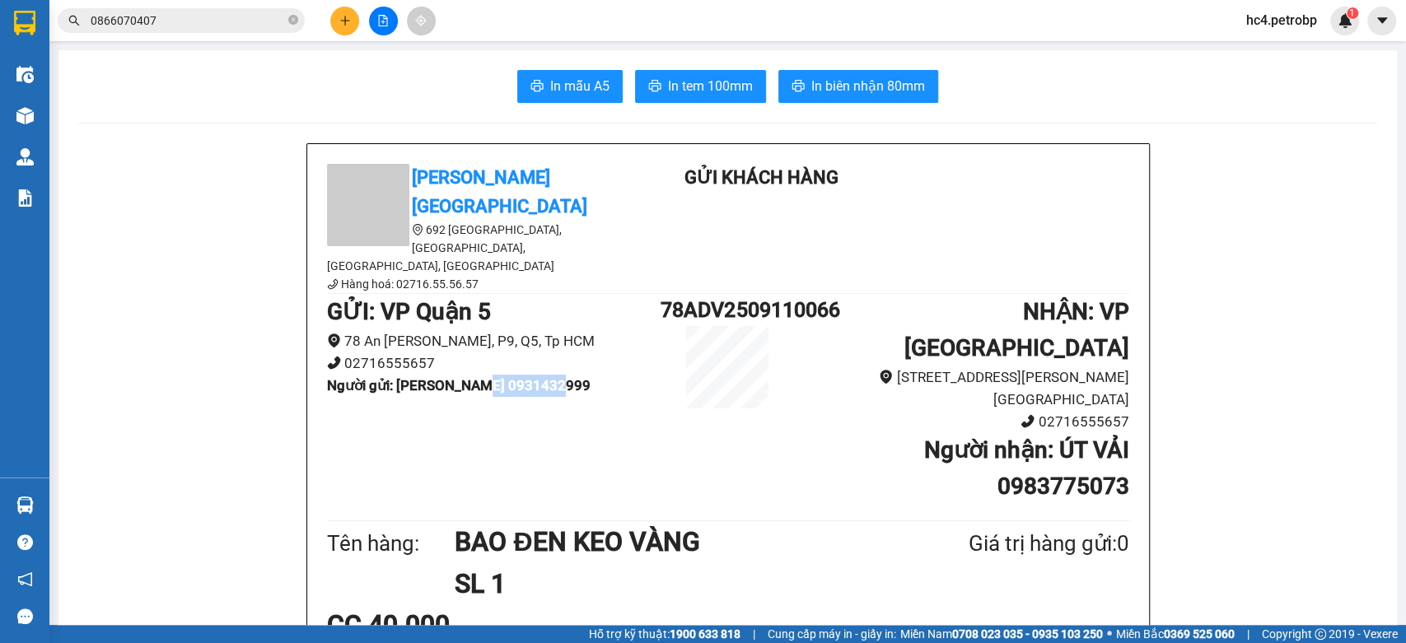
click at [530, 377] on b "Người gửi : MINH HƯƠNG 0931432999" at bounding box center [459, 385] width 264 height 16
copy b "0931432999"
click at [234, 19] on input "0866070407" at bounding box center [188, 21] width 194 height 18
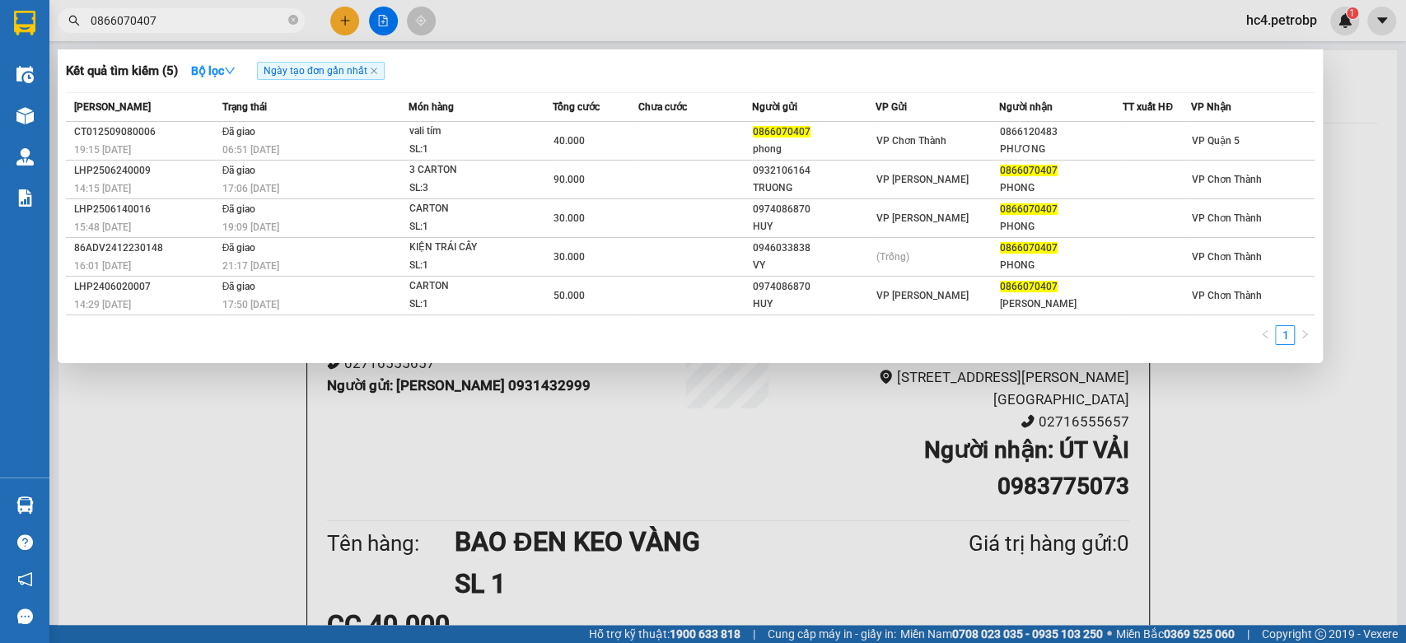
drag, startPoint x: 234, startPoint y: 19, endPoint x: 159, endPoint y: 20, distance: 75.0
click at [159, 20] on input "0866070407" at bounding box center [188, 21] width 194 height 18
paste input "931432999"
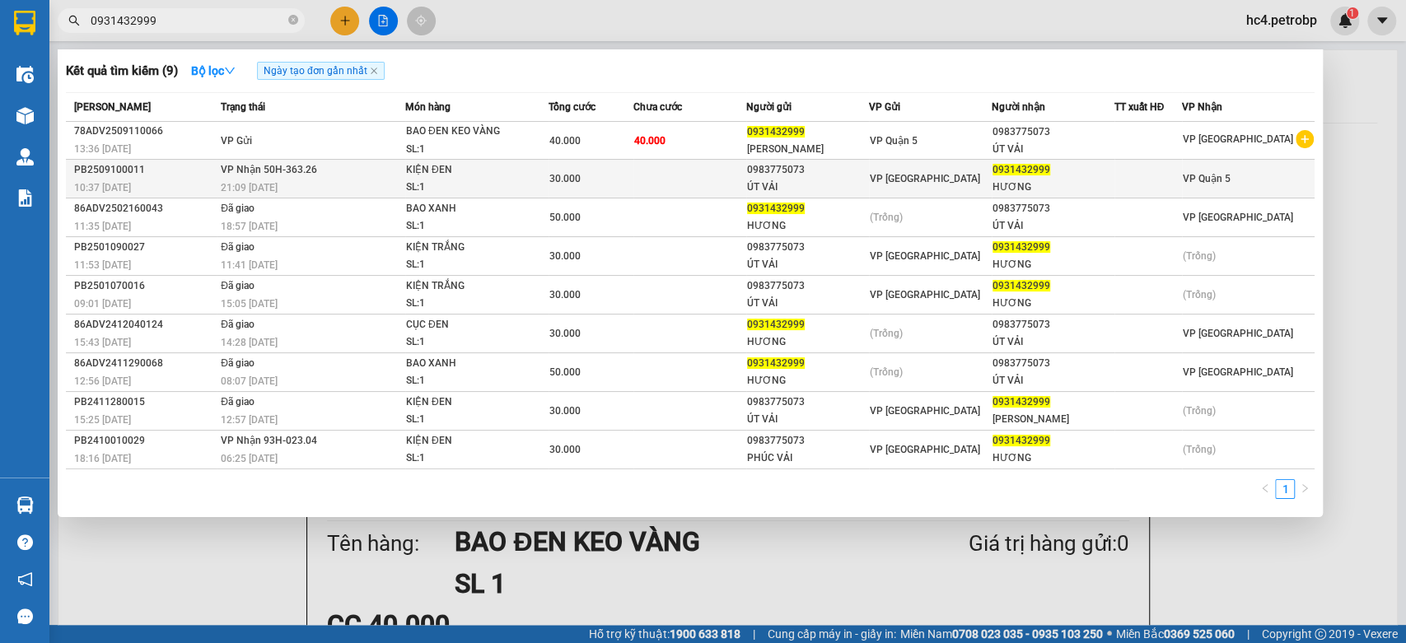
type input "0931432999"
click at [807, 182] on div "ÚT VẢI" at bounding box center [807, 187] width 121 height 17
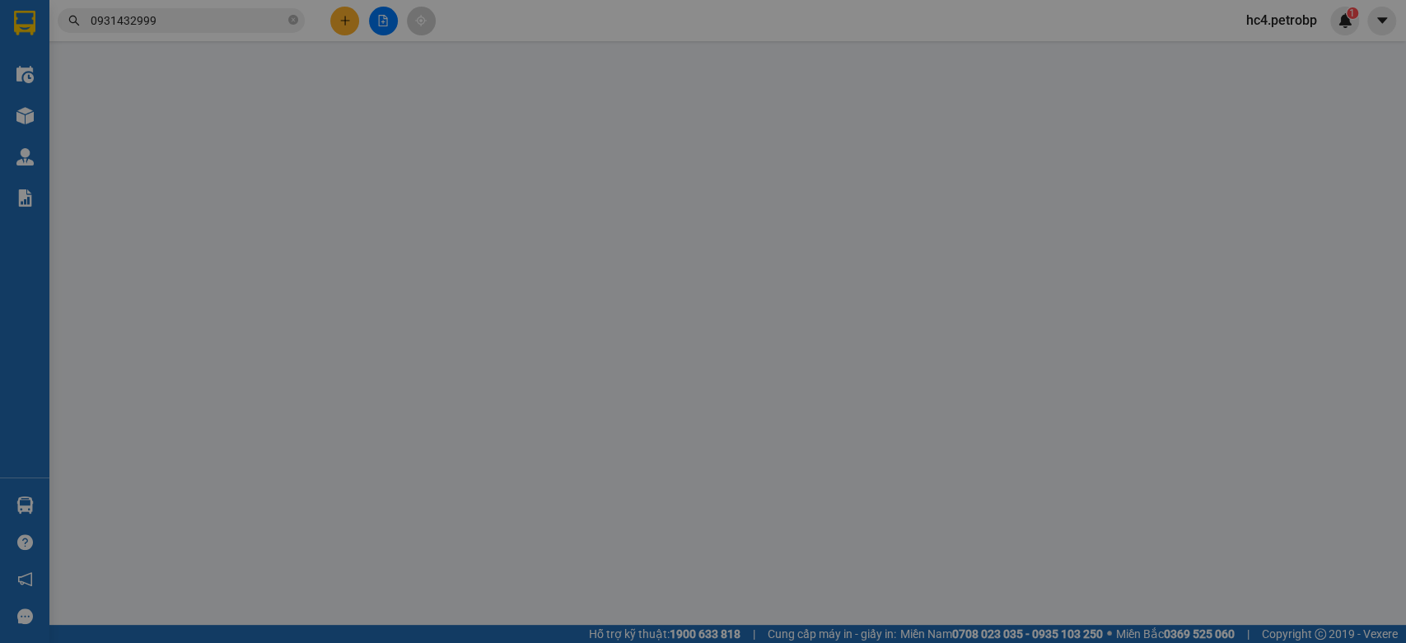
type input "0983775073"
type input "ÚT VẢI"
type input "0931432999"
type input "HƯƠNG"
type input "30.000"
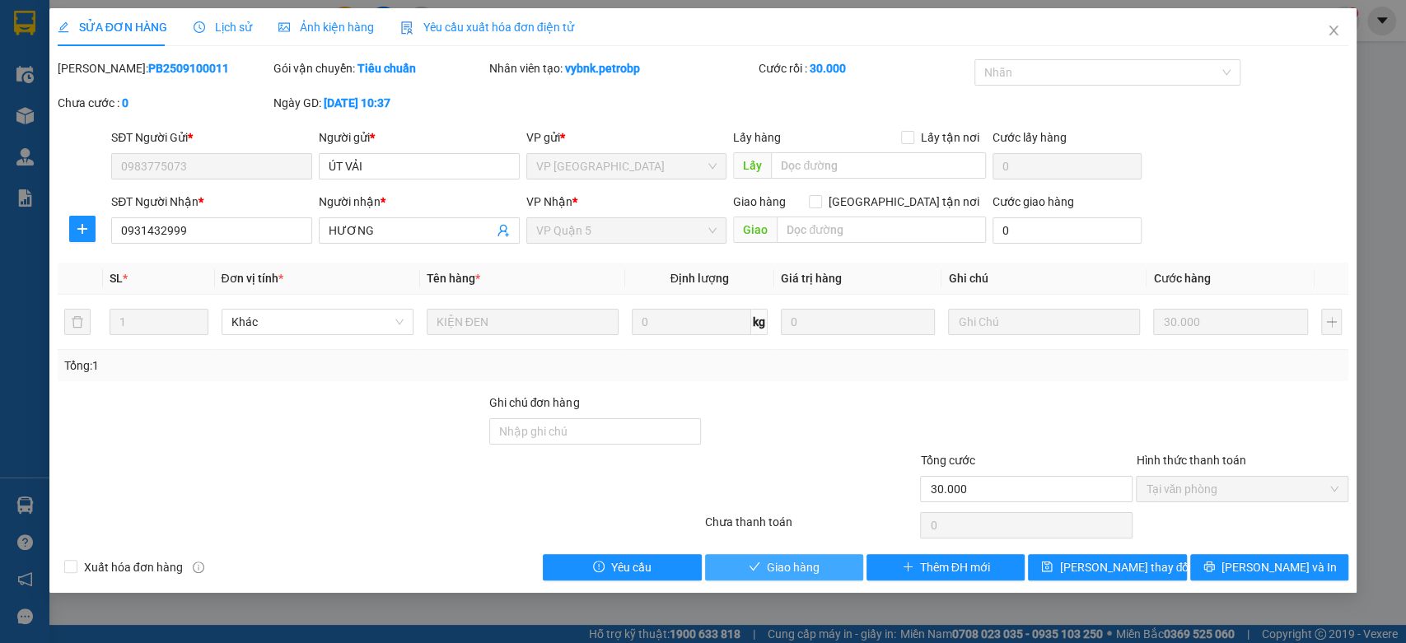
click at [776, 579] on button "Giao hàng" at bounding box center [784, 567] width 158 height 26
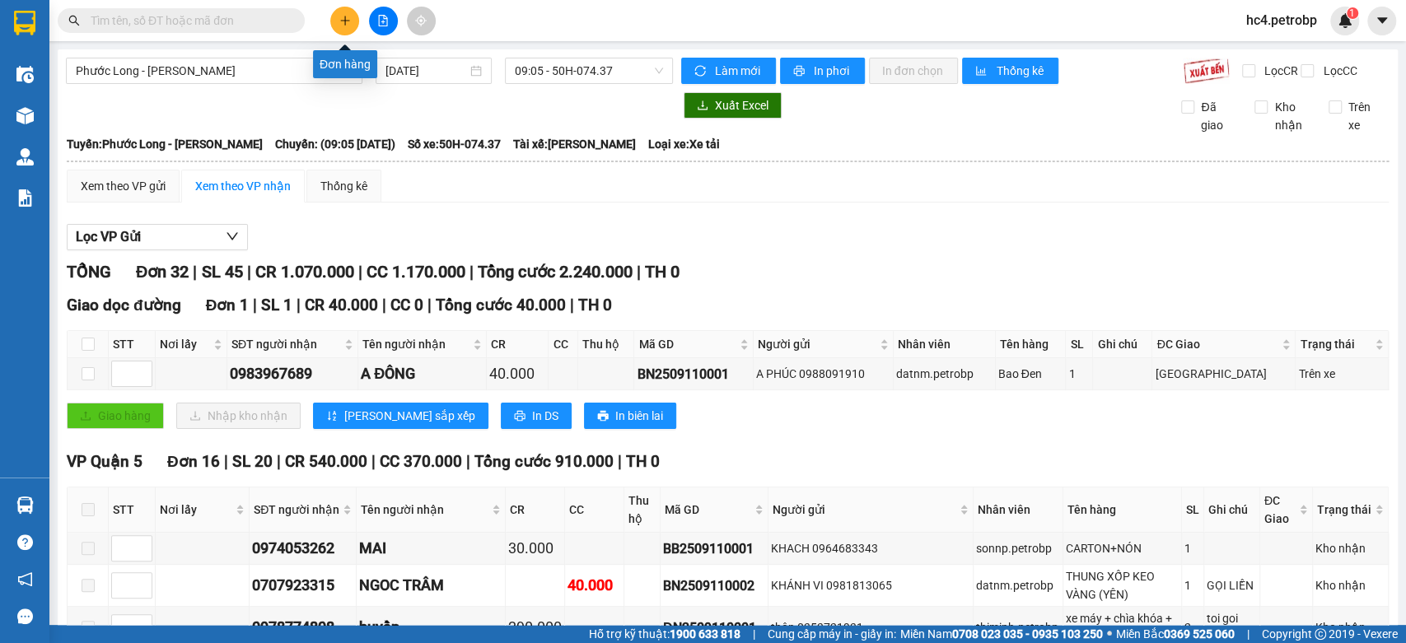
click at [348, 16] on icon "plus" at bounding box center [345, 21] width 12 height 12
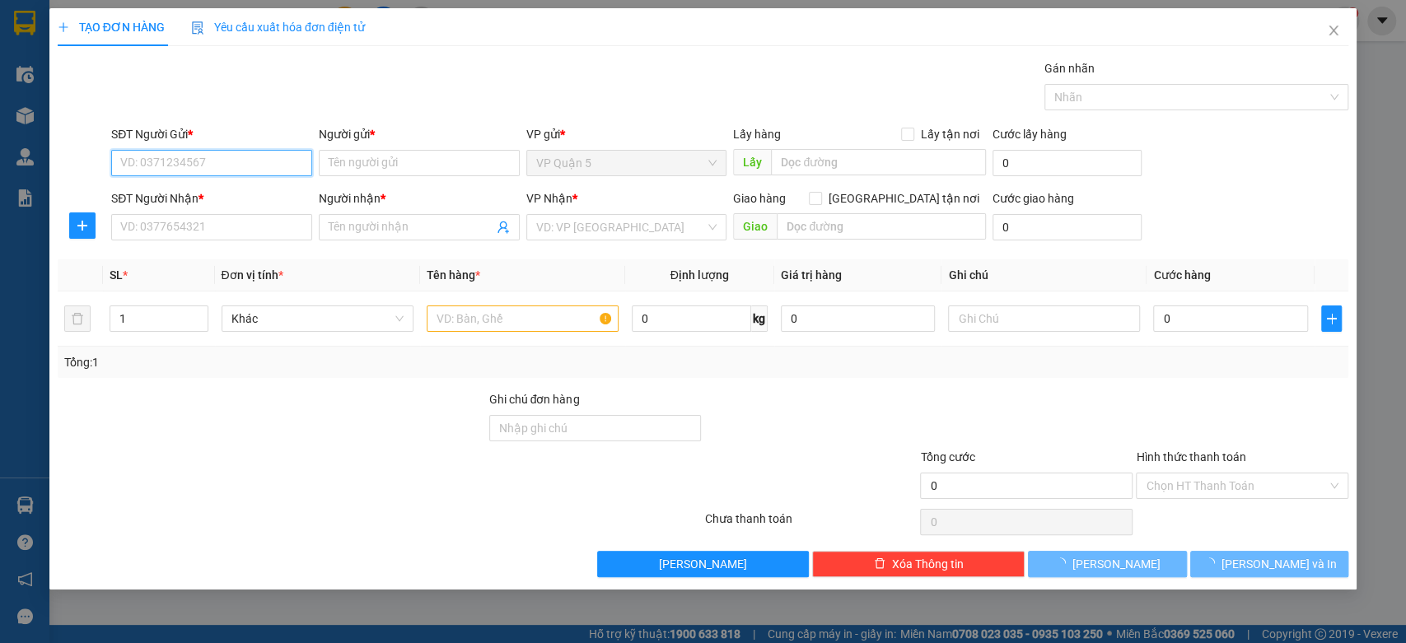
click at [259, 229] on input "SĐT Người Nhận *" at bounding box center [211, 227] width 201 height 26
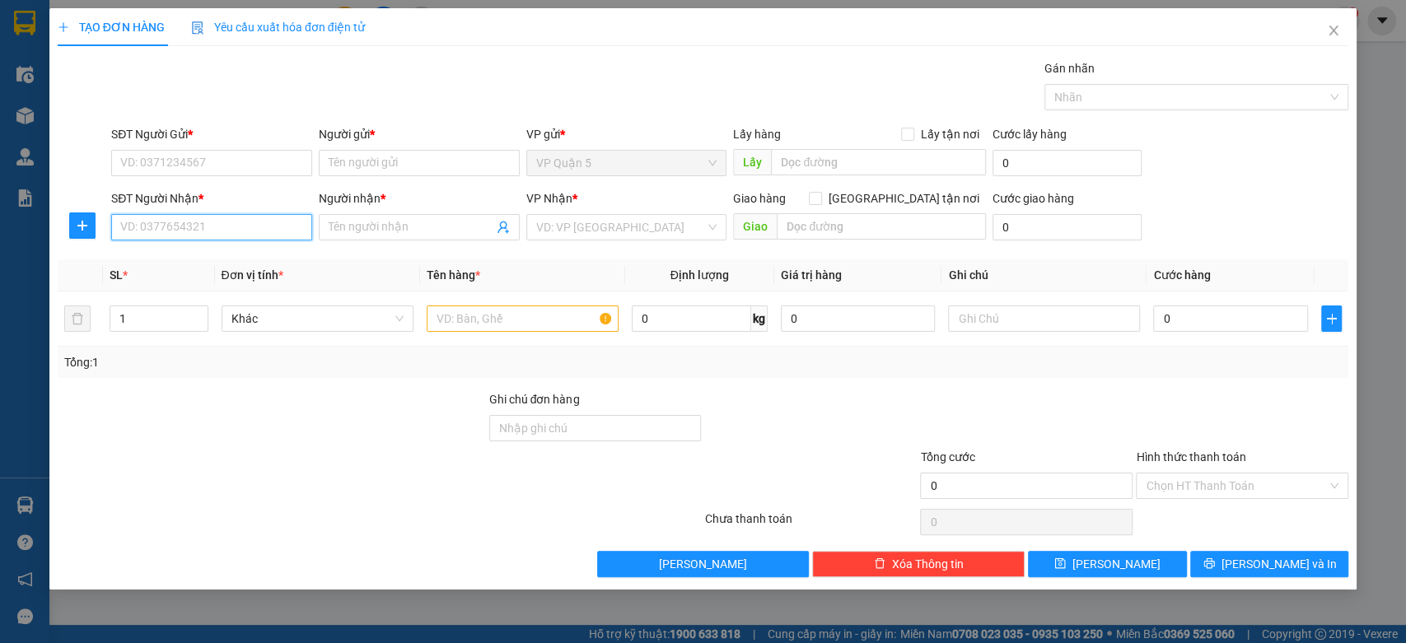
click at [259, 229] on input "SĐT Người Nhận *" at bounding box center [211, 227] width 201 height 26
type input "0705333389"
click at [256, 255] on div "0705333389 - CHỊ THẢO" at bounding box center [213, 260] width 184 height 18
type input "CHỊ [PERSON_NAME]"
type input "30.000"
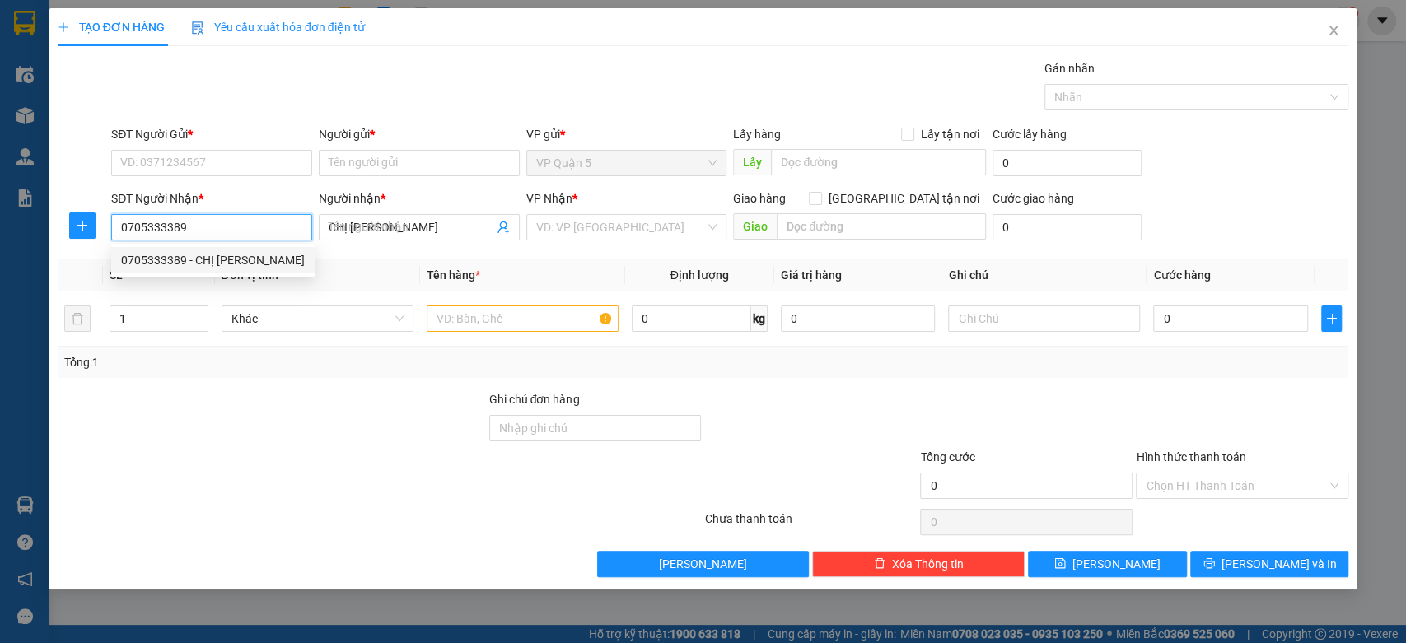
type input "30.000"
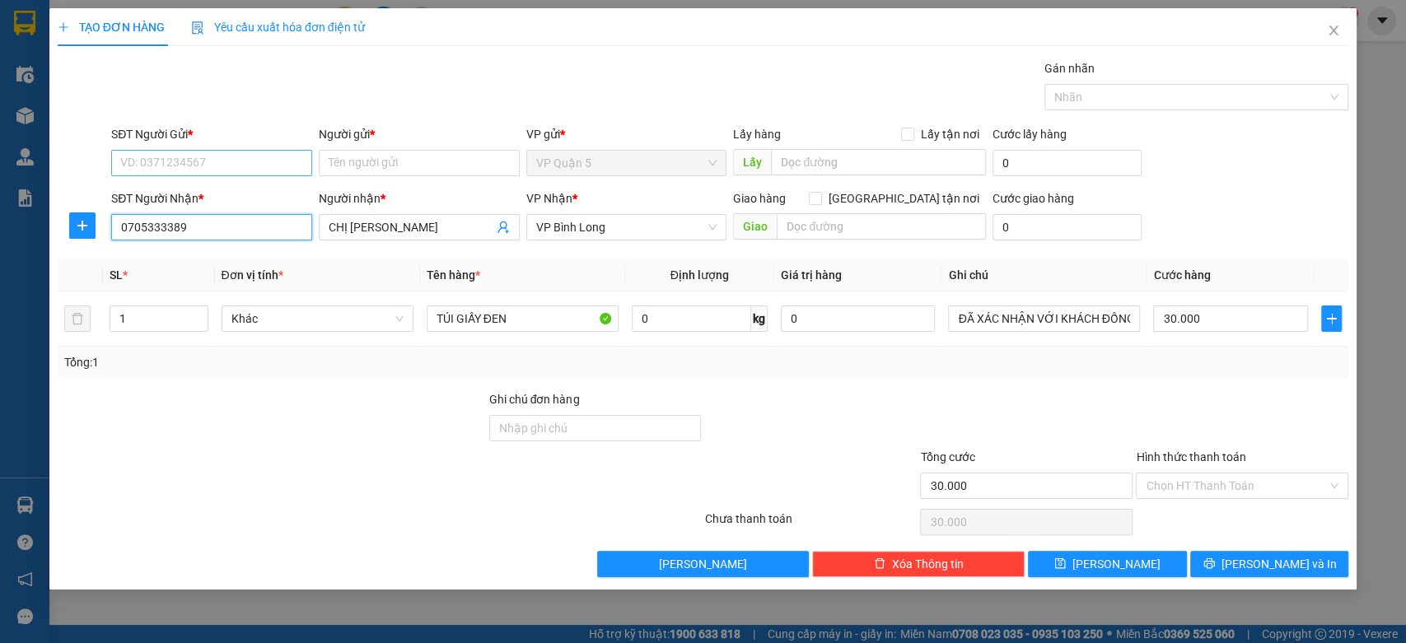
type input "0705333389"
click at [221, 163] on input "SĐT Người Gửi *" at bounding box center [211, 163] width 201 height 26
click at [250, 197] on div "0931456766 - ANH TUẤN" at bounding box center [211, 196] width 181 height 18
type input "0931456766"
type input "[PERSON_NAME]"
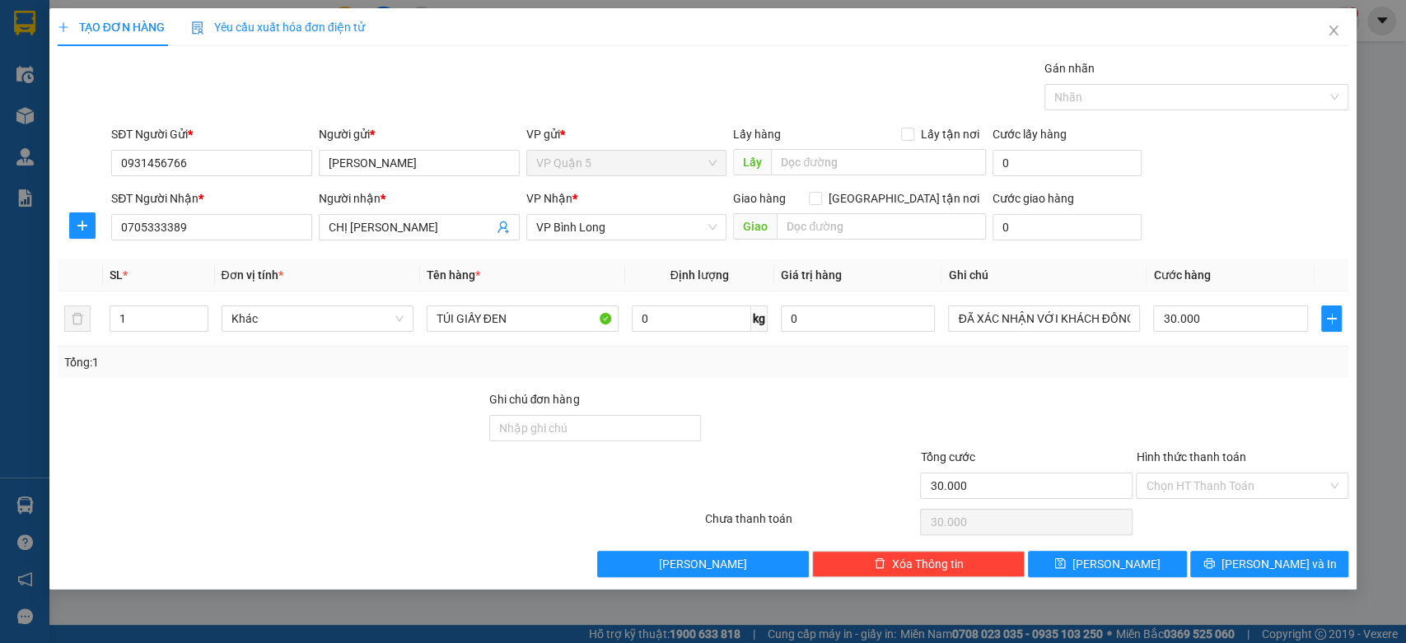
click at [408, 404] on div at bounding box center [272, 419] width 432 height 58
click at [507, 321] on input "TÚI GIẤY ĐEN" at bounding box center [523, 319] width 192 height 26
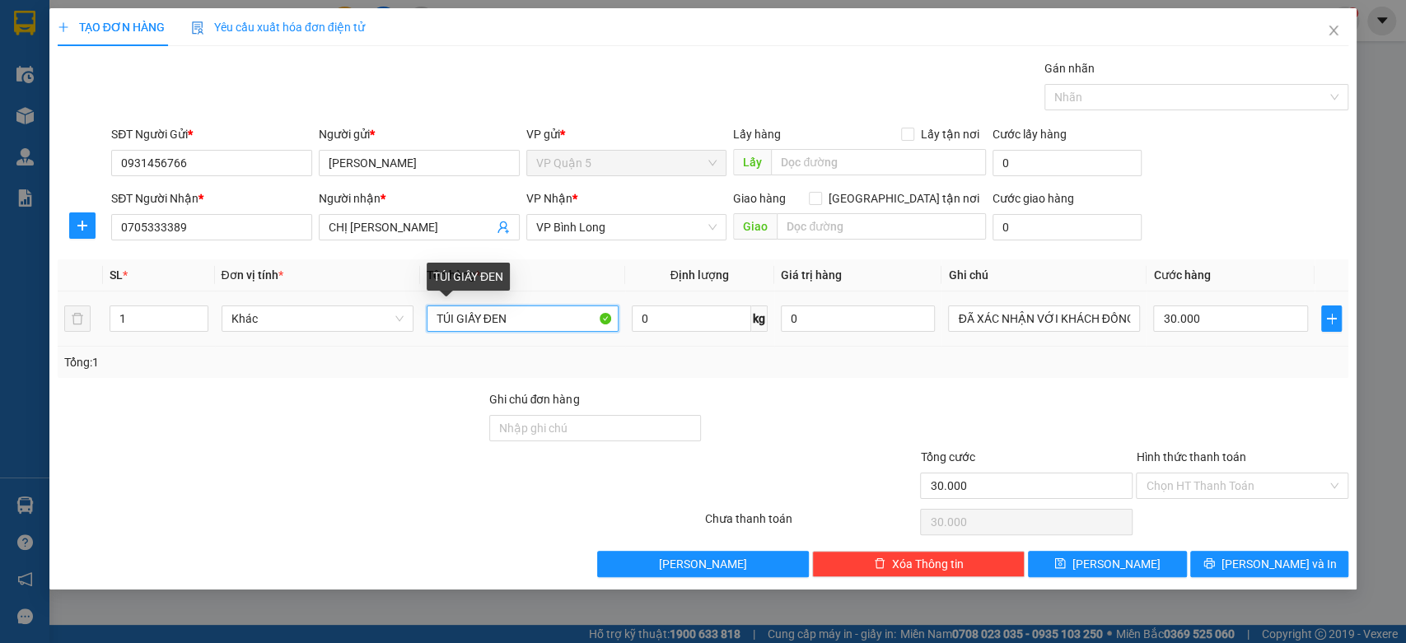
click at [507, 321] on input "TÚI GIẤY ĐEN" at bounding box center [523, 319] width 192 height 26
type input "CỤC GIẤY HỒNG"
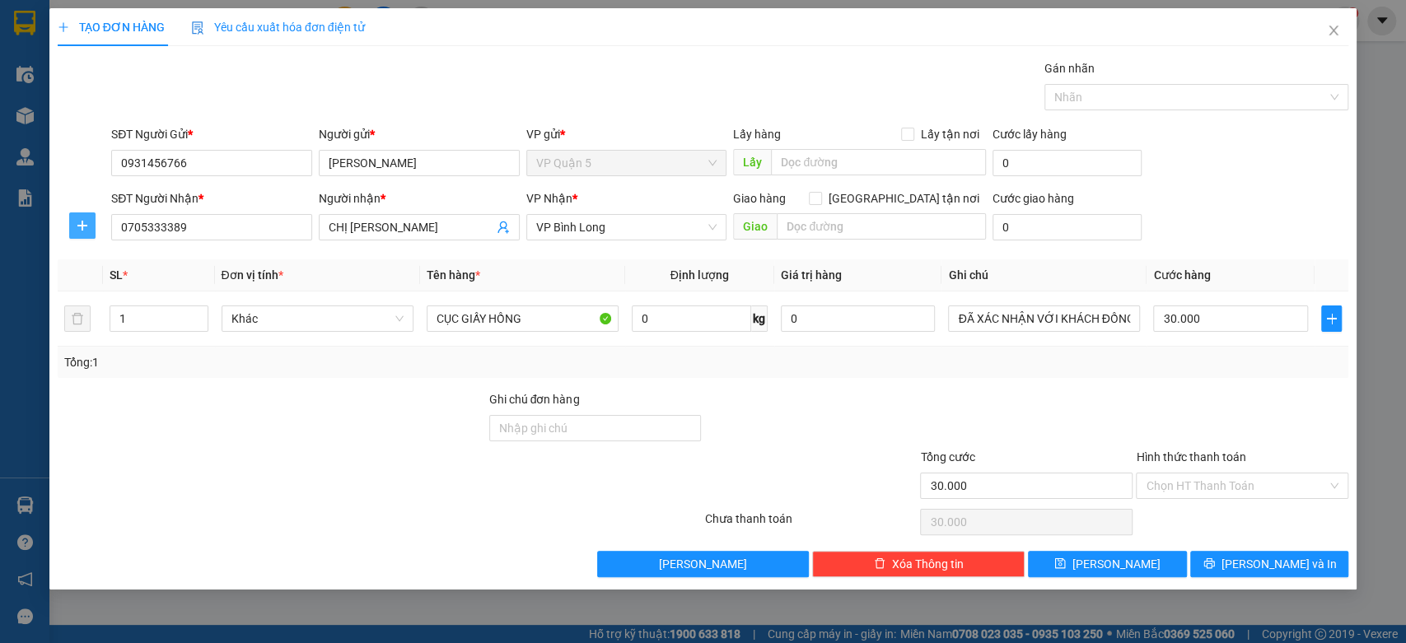
click at [79, 226] on icon "plus" at bounding box center [82, 225] width 10 height 1
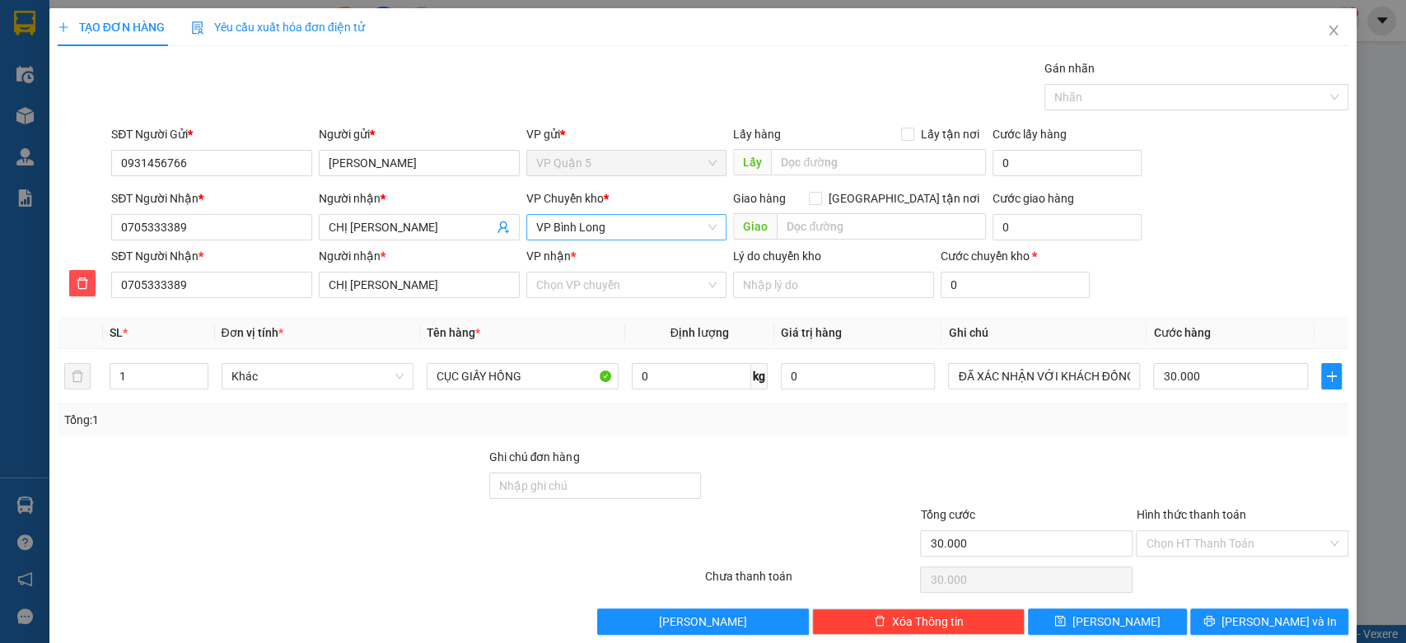
click at [595, 226] on span "VP Bình Long" at bounding box center [626, 227] width 181 height 25
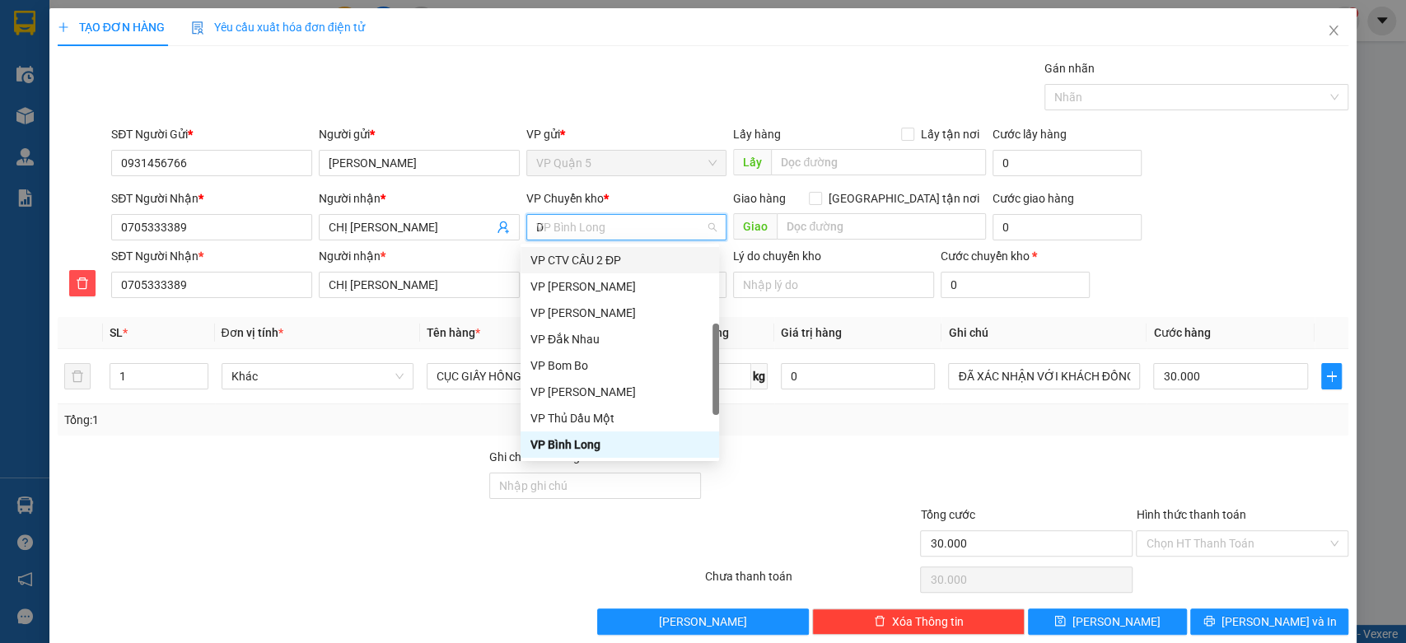
scroll to position [26, 0]
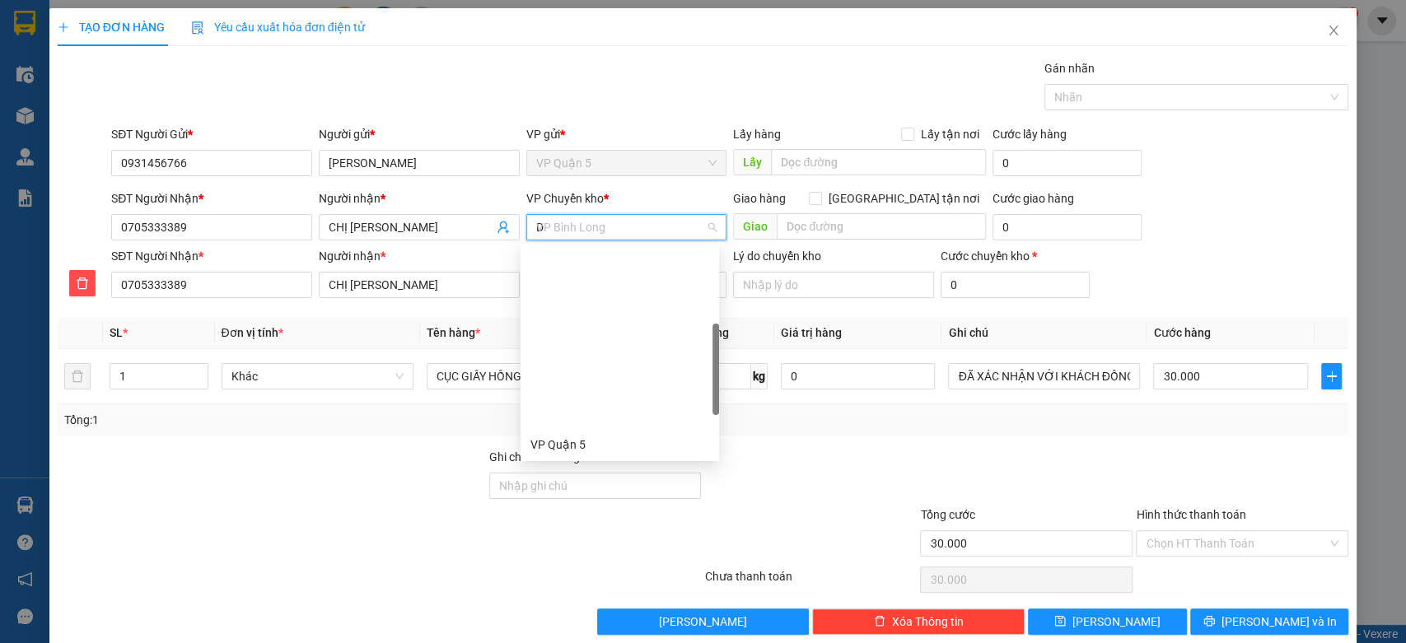
type input "Đ"
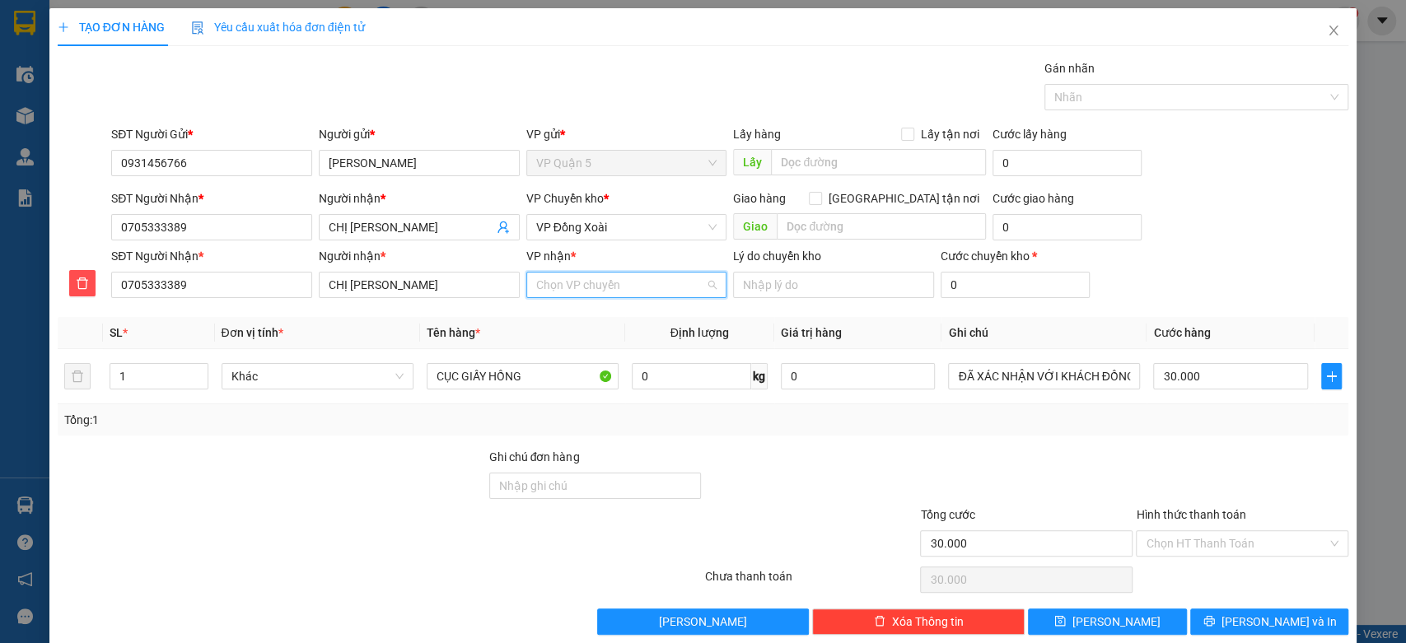
click at [623, 278] on input "VP nhận *" at bounding box center [621, 285] width 170 height 25
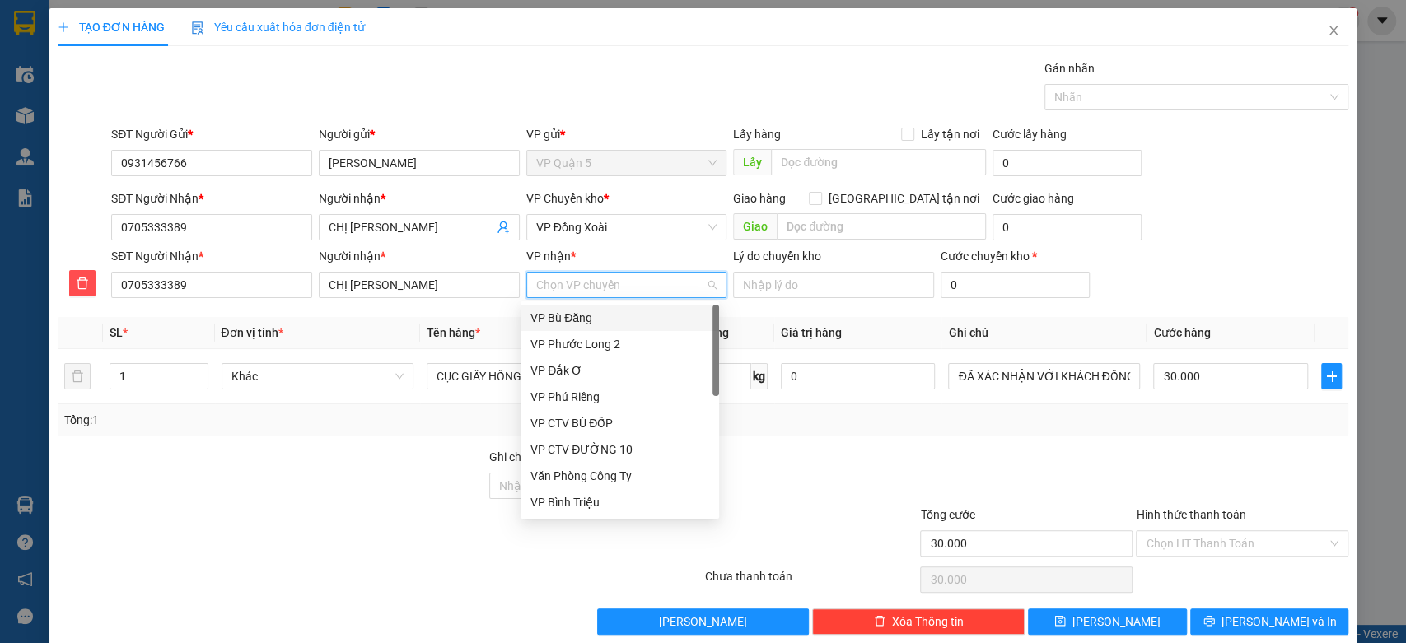
type input "B"
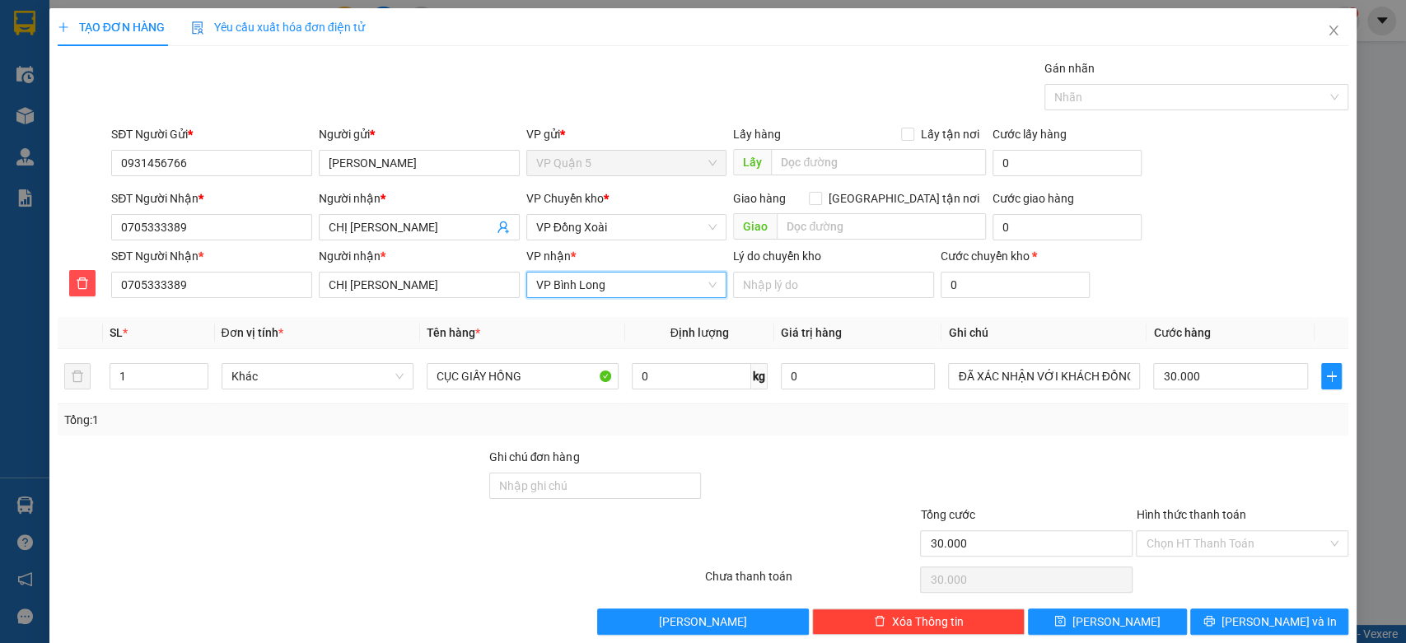
click at [247, 486] on div at bounding box center [272, 477] width 432 height 58
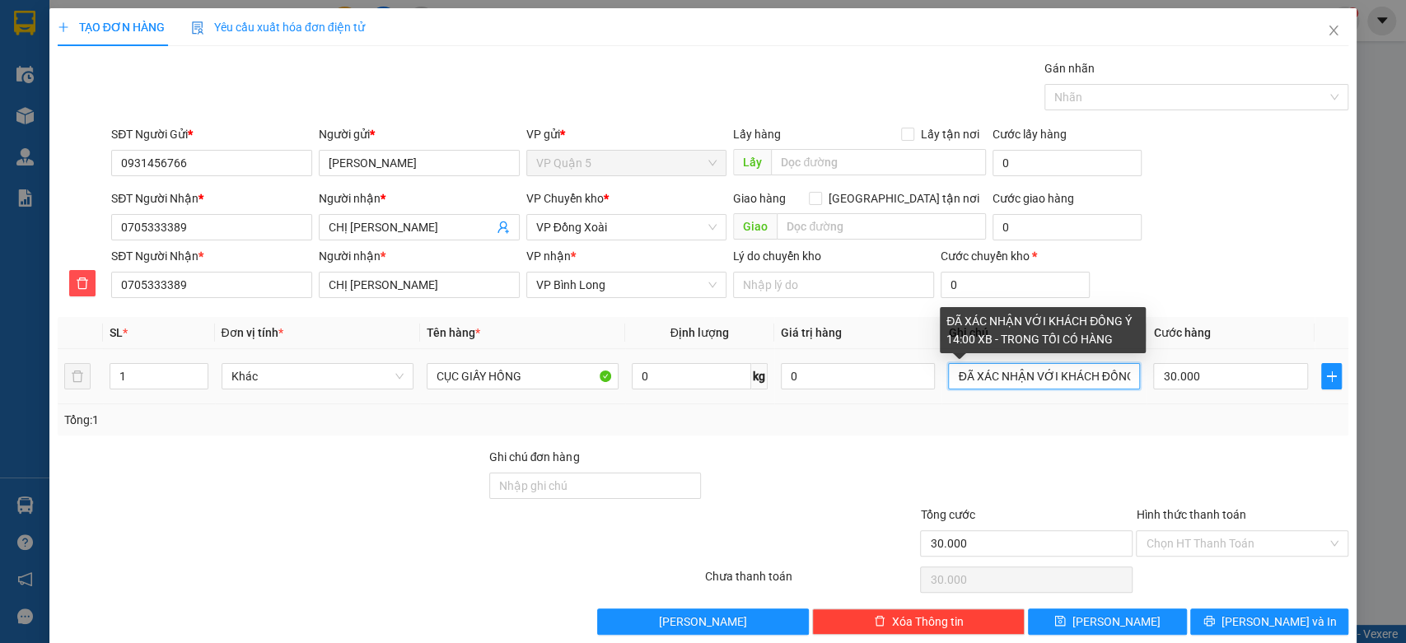
click at [1034, 381] on input "ĐÃ XÁC NHẬN VỚI KHÁCH ĐỒNG Ý 14:00 XB - TRONG TỐI CÓ HÀNG" at bounding box center [1044, 376] width 192 height 26
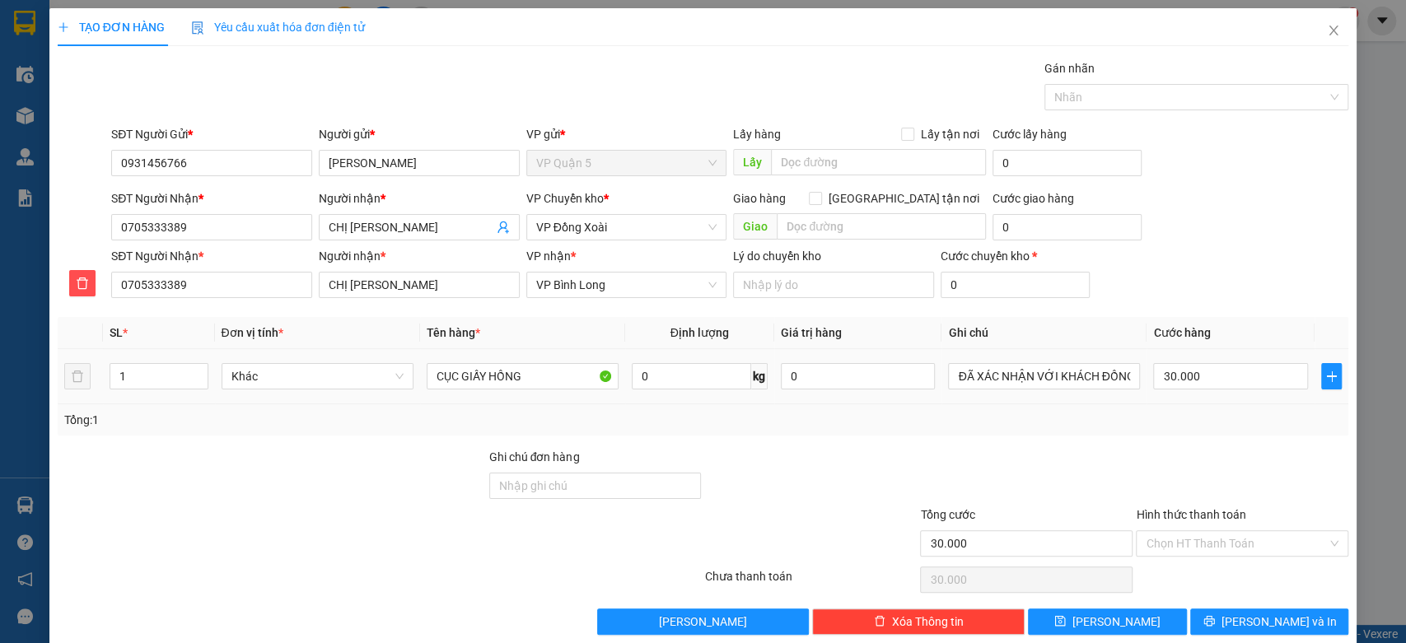
click at [1260, 391] on div "30.000" at bounding box center [1230, 376] width 155 height 33
click at [1252, 434] on div "Tổng: 1" at bounding box center [703, 419] width 1291 height 31
click at [1241, 489] on div at bounding box center [1242, 477] width 216 height 58
click at [1258, 452] on div at bounding box center [1242, 477] width 216 height 58
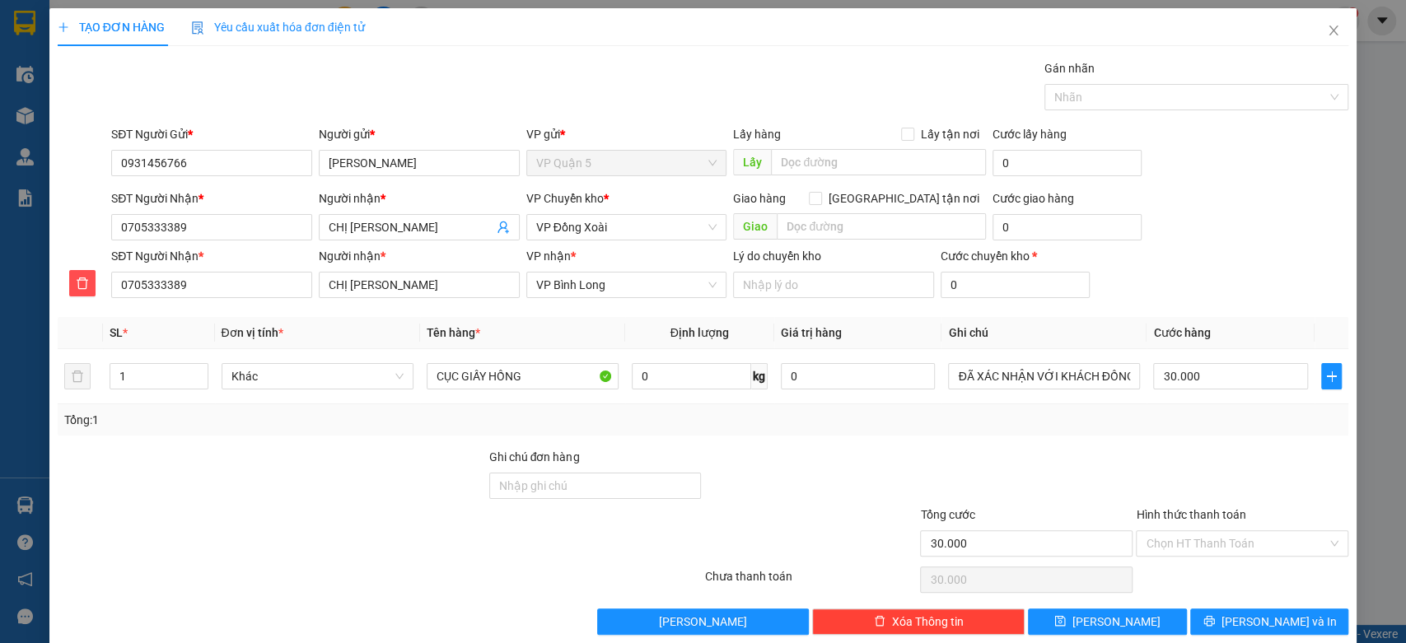
click at [1258, 452] on div at bounding box center [1242, 477] width 216 height 58
click at [1258, 427] on div "Tổng: 1" at bounding box center [703, 420] width 1278 height 18
drag, startPoint x: 1191, startPoint y: 543, endPoint x: 1179, endPoint y: 572, distance: 31.4
click at [1191, 542] on input "Hình thức thanh toán" at bounding box center [1236, 543] width 181 height 25
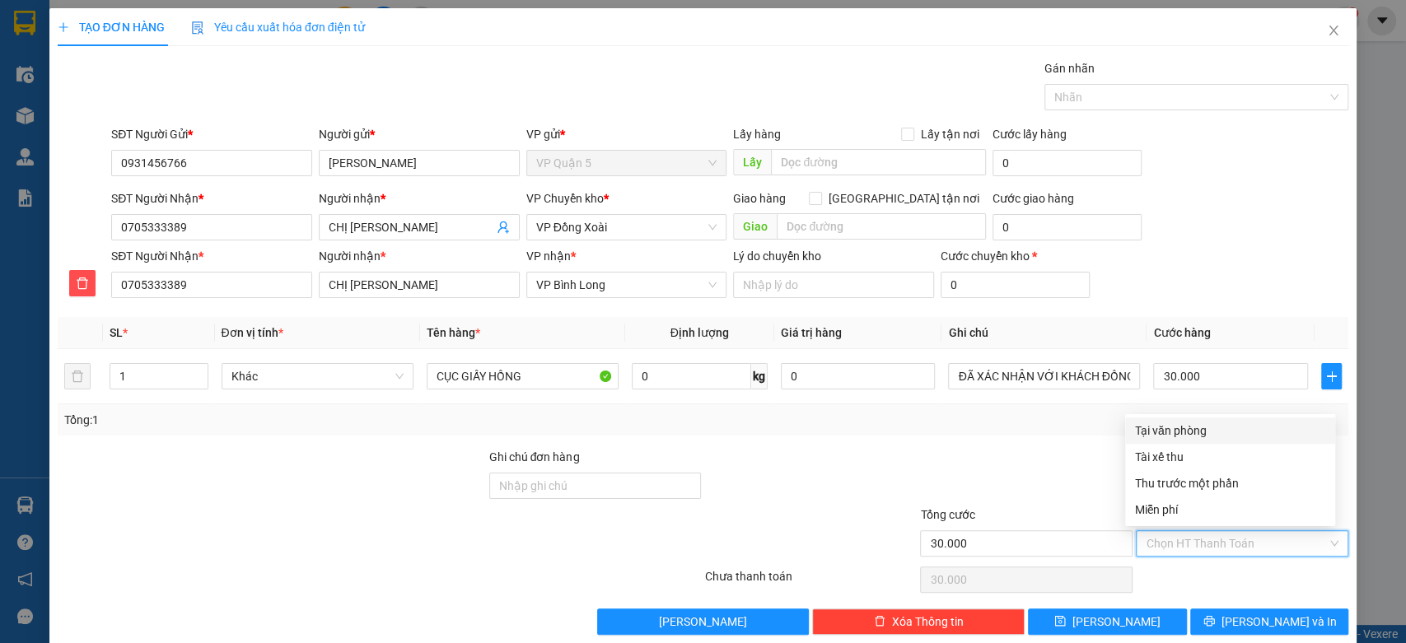
click at [1204, 433] on div "Tại văn phòng" at bounding box center [1230, 431] width 190 height 18
type input "0"
click at [979, 450] on div at bounding box center [1026, 477] width 216 height 58
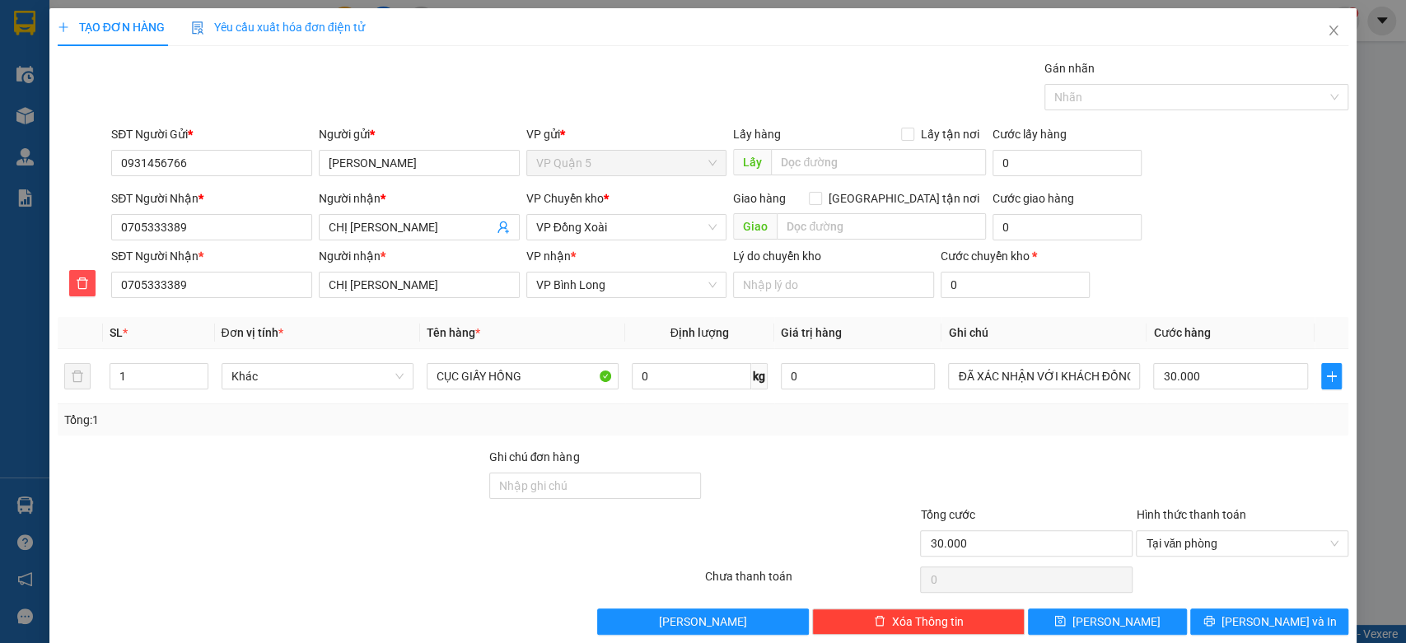
click at [1212, 469] on div at bounding box center [1242, 477] width 216 height 58
click at [1227, 572] on div at bounding box center [1242, 579] width 216 height 33
click at [1250, 623] on span "Lưu và In" at bounding box center [1278, 622] width 115 height 18
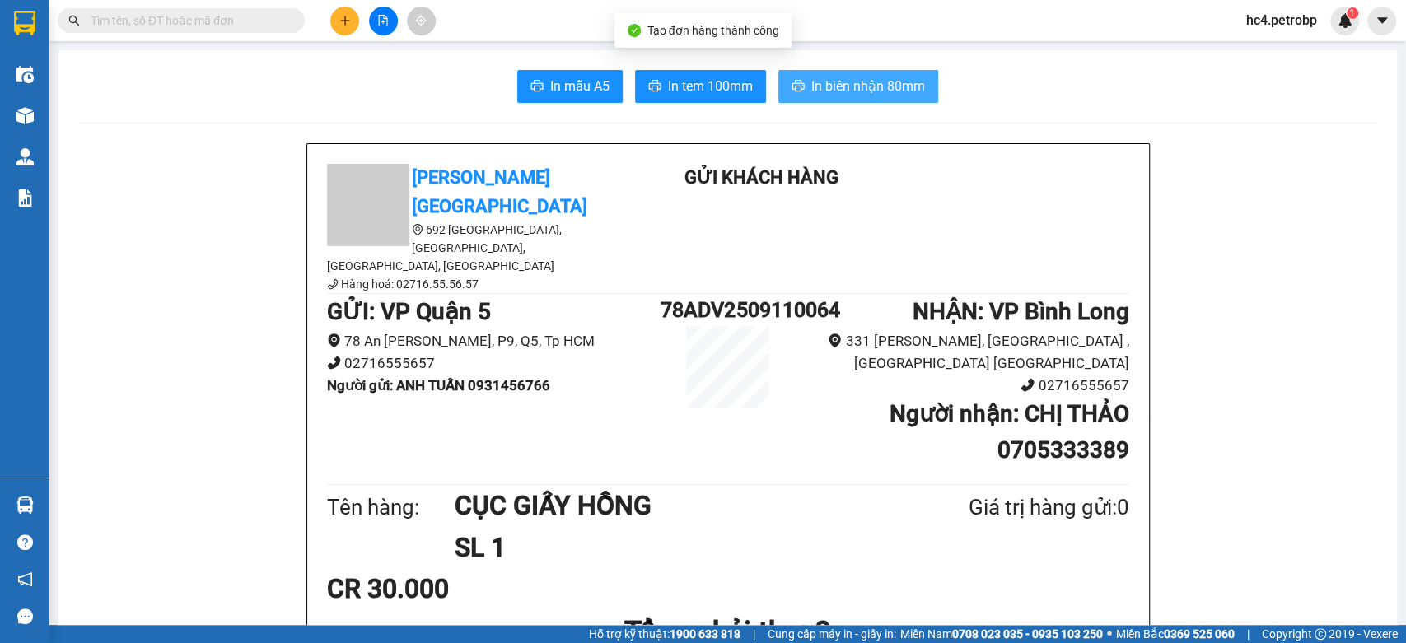
click at [861, 86] on span "In biên nhận 80mm" at bounding box center [868, 86] width 114 height 21
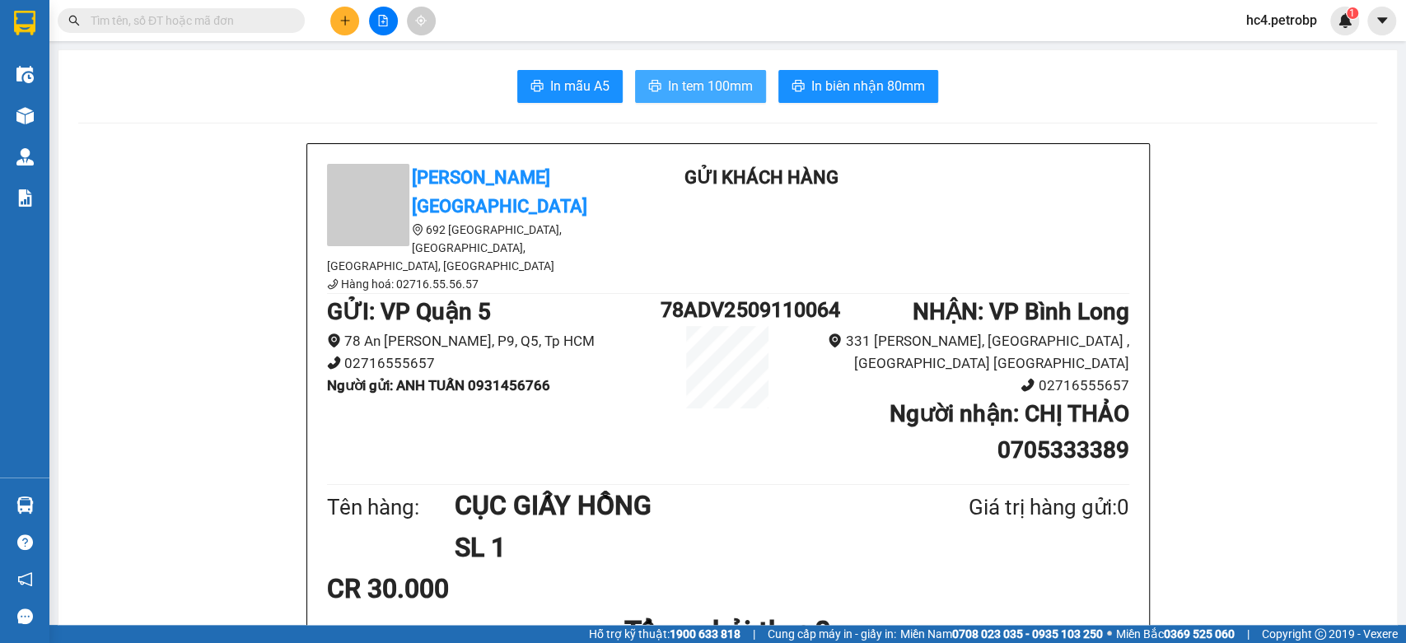
click at [687, 82] on span "In tem 100mm" at bounding box center [710, 86] width 85 height 21
click at [248, 14] on input "text" at bounding box center [188, 21] width 194 height 18
click at [250, 16] on input "text" at bounding box center [188, 21] width 194 height 18
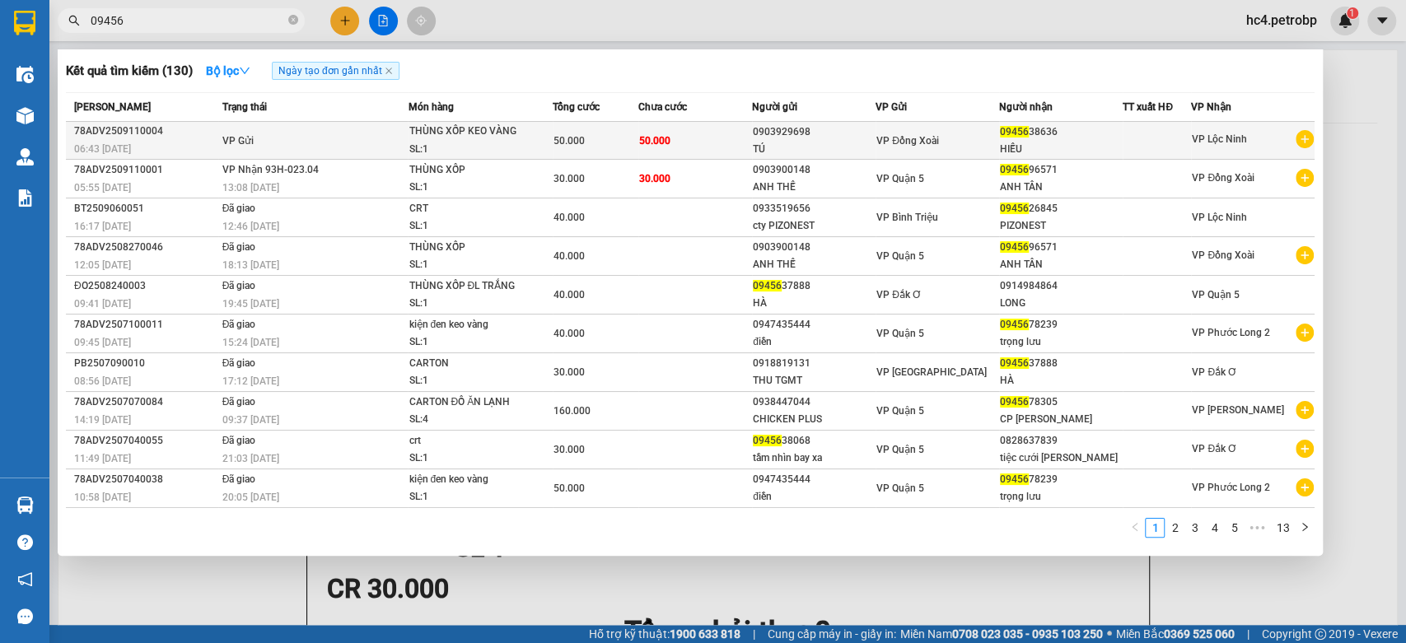
type input "09456"
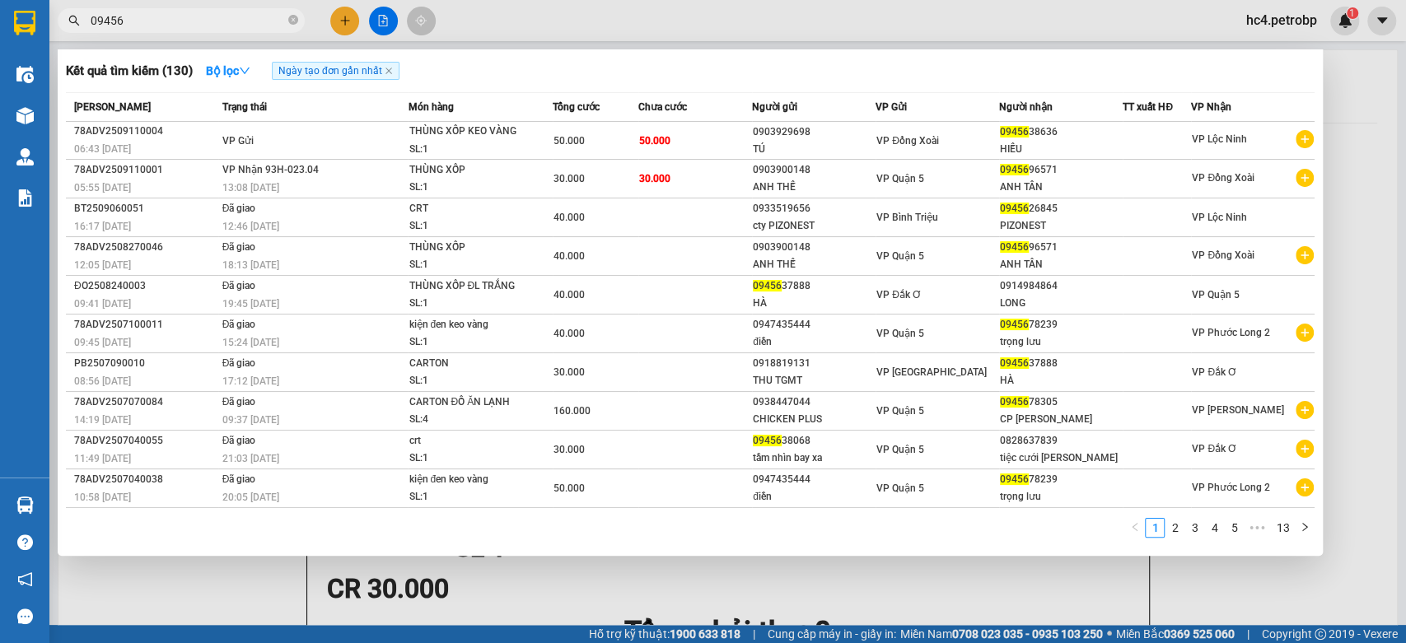
click at [508, 137] on div "THÙNG XỐP KEO VÀNG" at bounding box center [471, 132] width 124 height 18
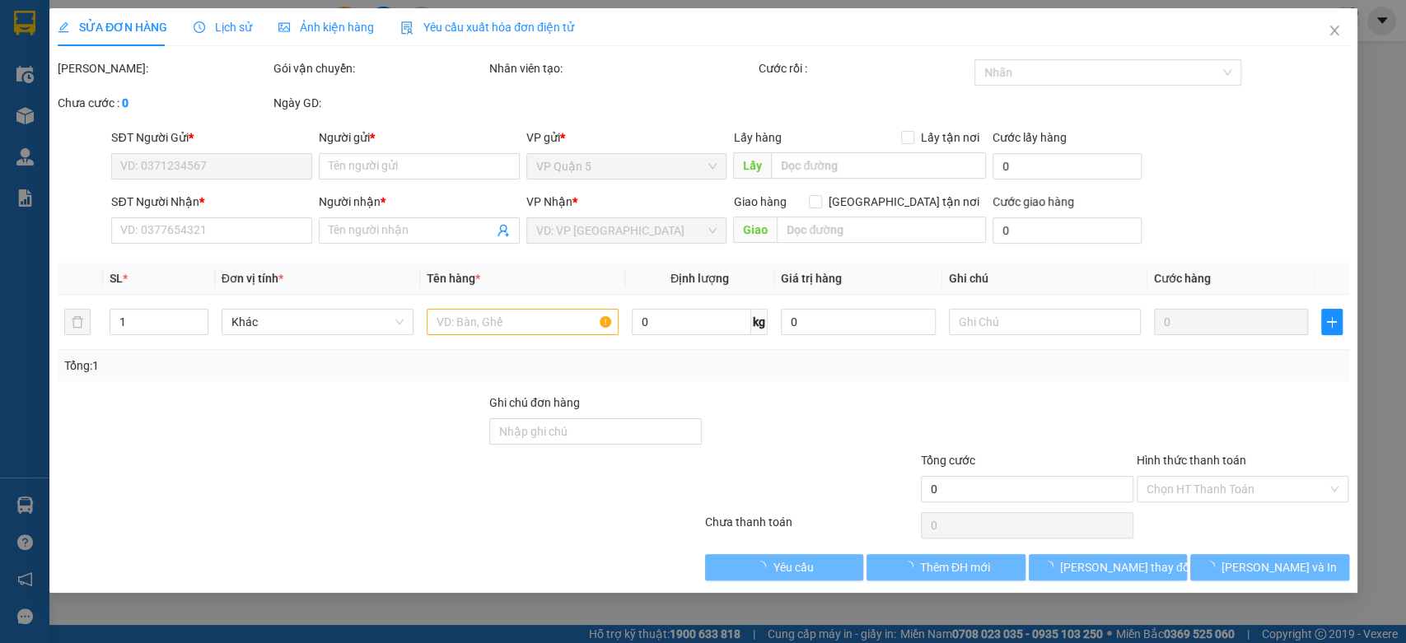
type input "0903929698"
type input "TÚ"
type input "0945638636"
type input "HIẾU"
type input "50.000"
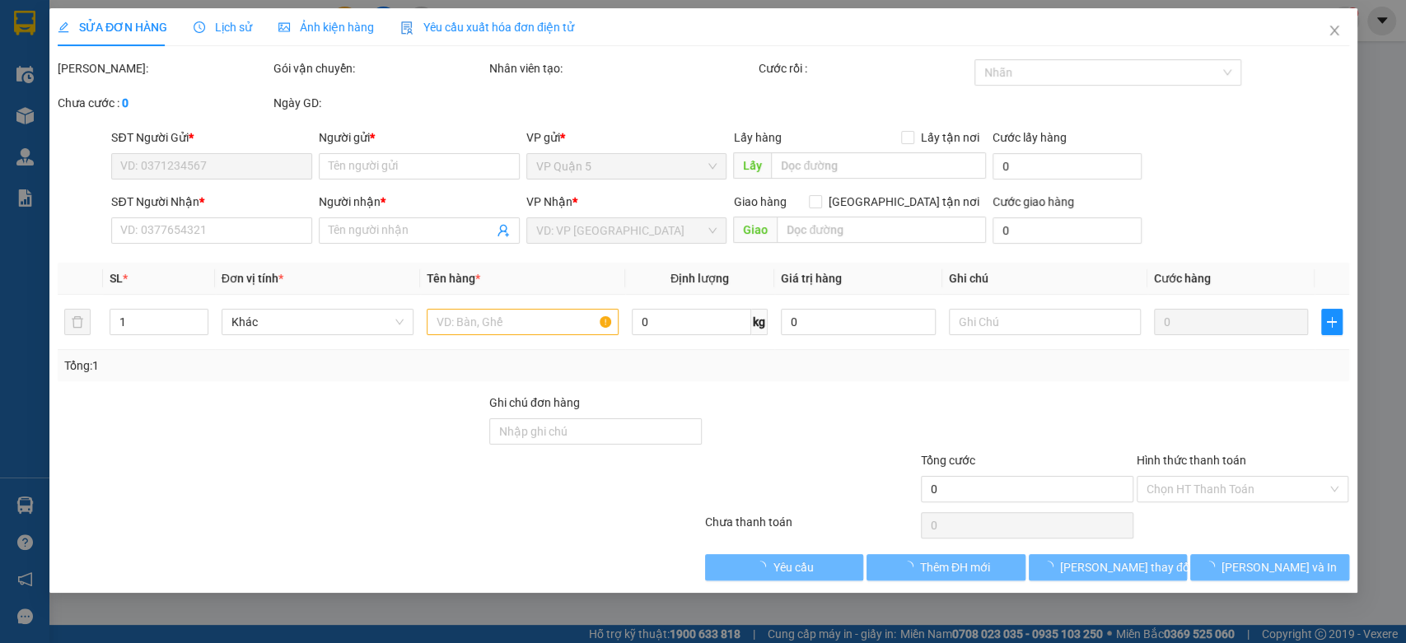
type input "50.000"
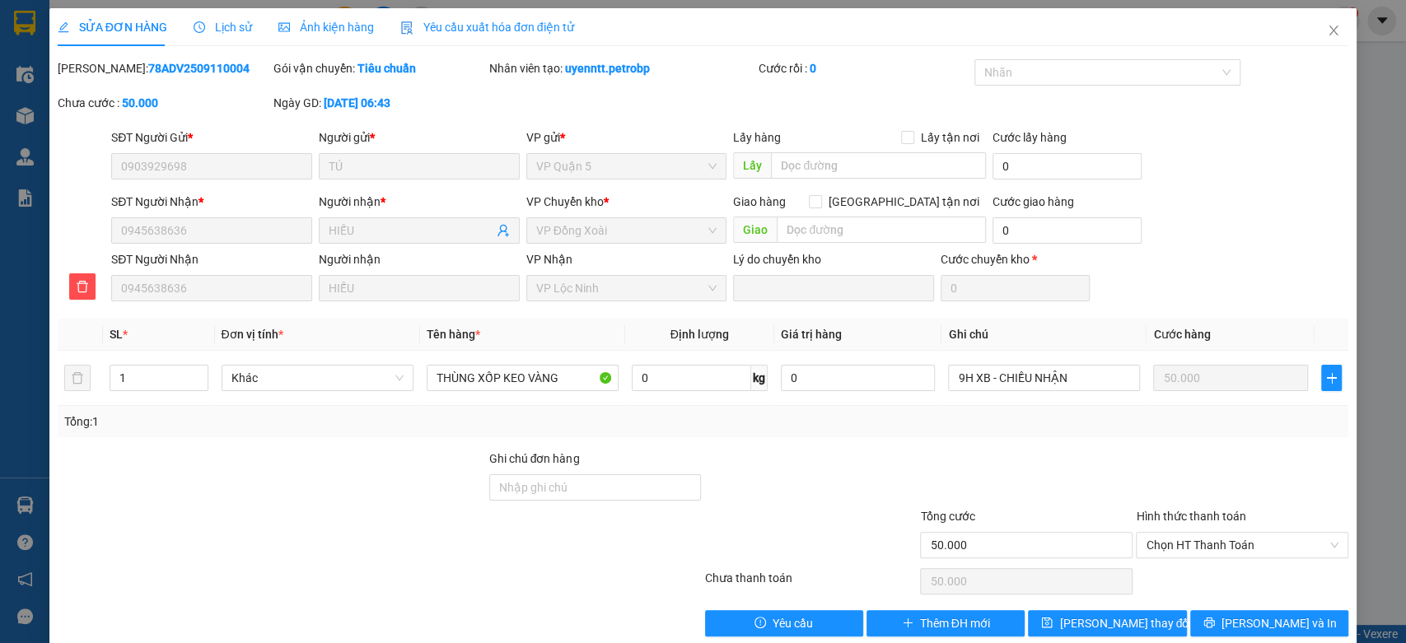
click at [234, 28] on span "Lịch sử" at bounding box center [223, 27] width 58 height 13
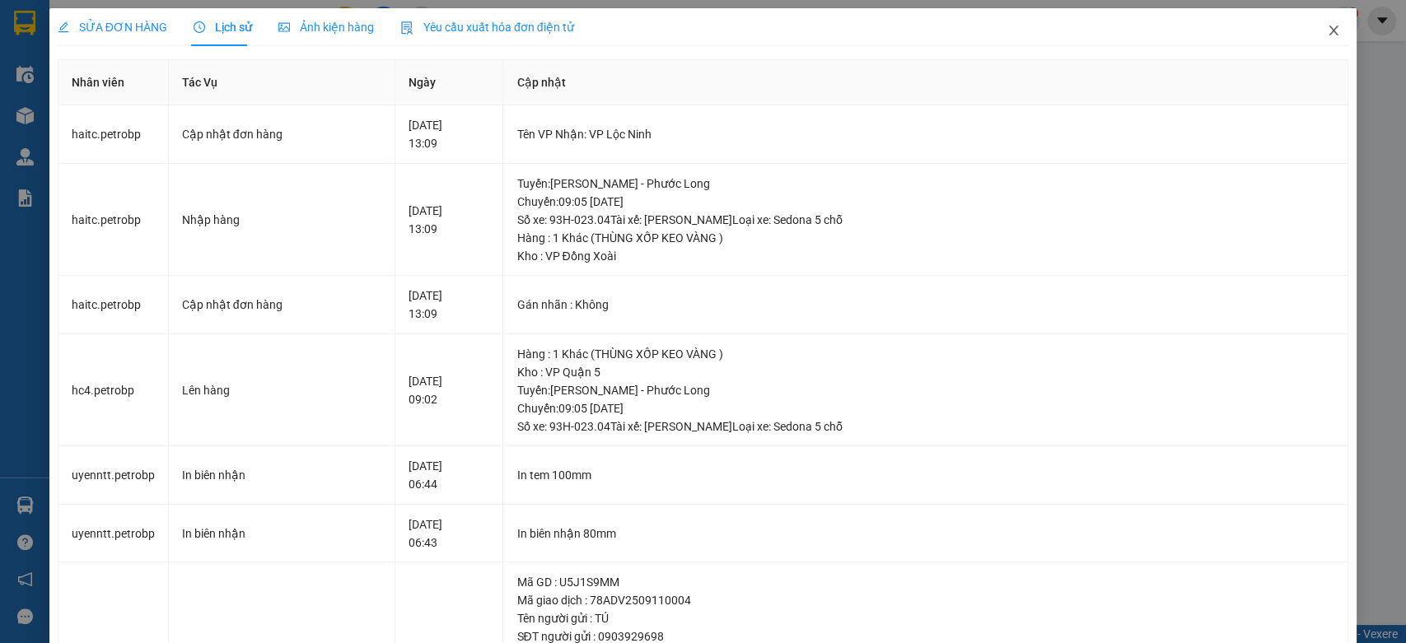
click at [1327, 27] on icon "close" at bounding box center [1333, 30] width 13 height 13
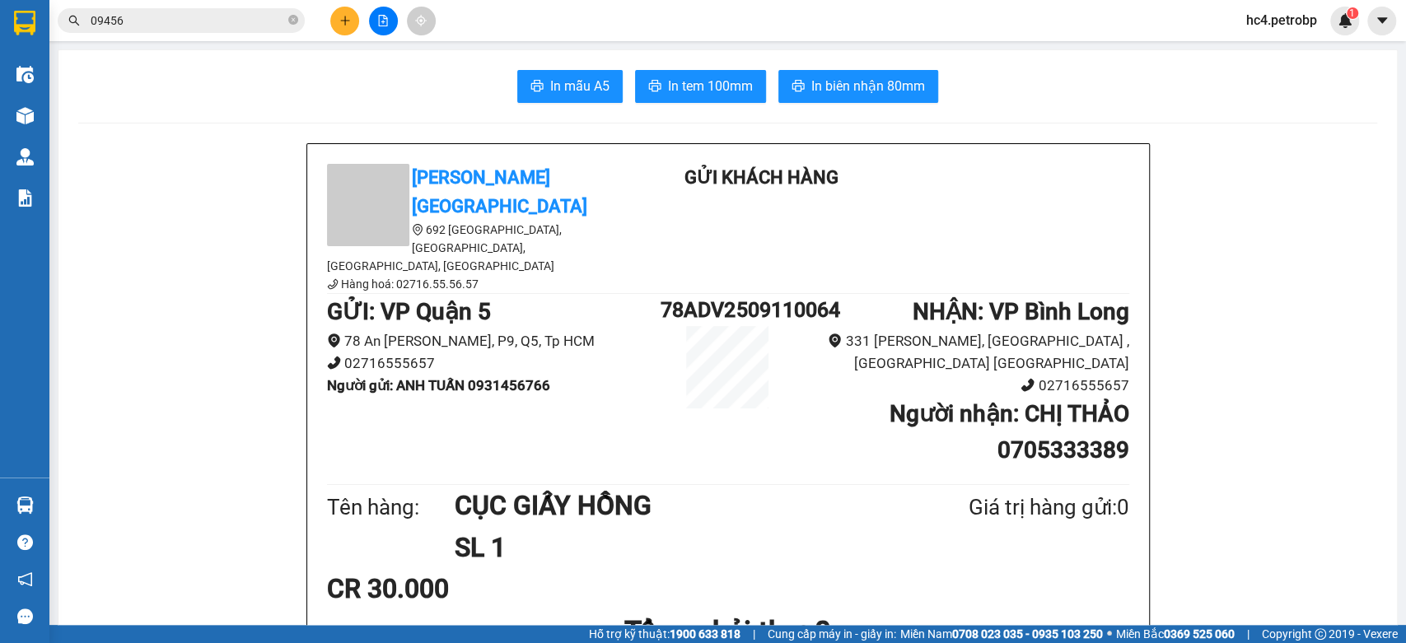
click at [198, 19] on input "09456" at bounding box center [188, 21] width 194 height 18
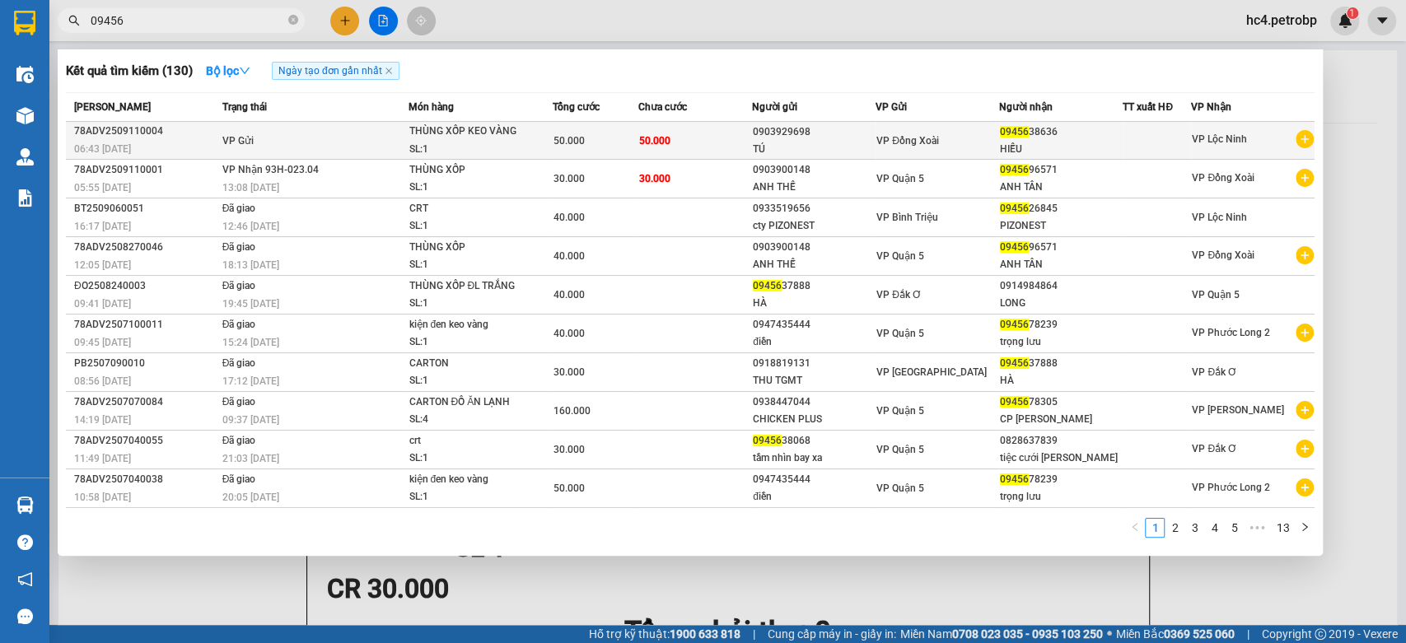
click at [555, 137] on span "50.000" at bounding box center [568, 141] width 31 height 12
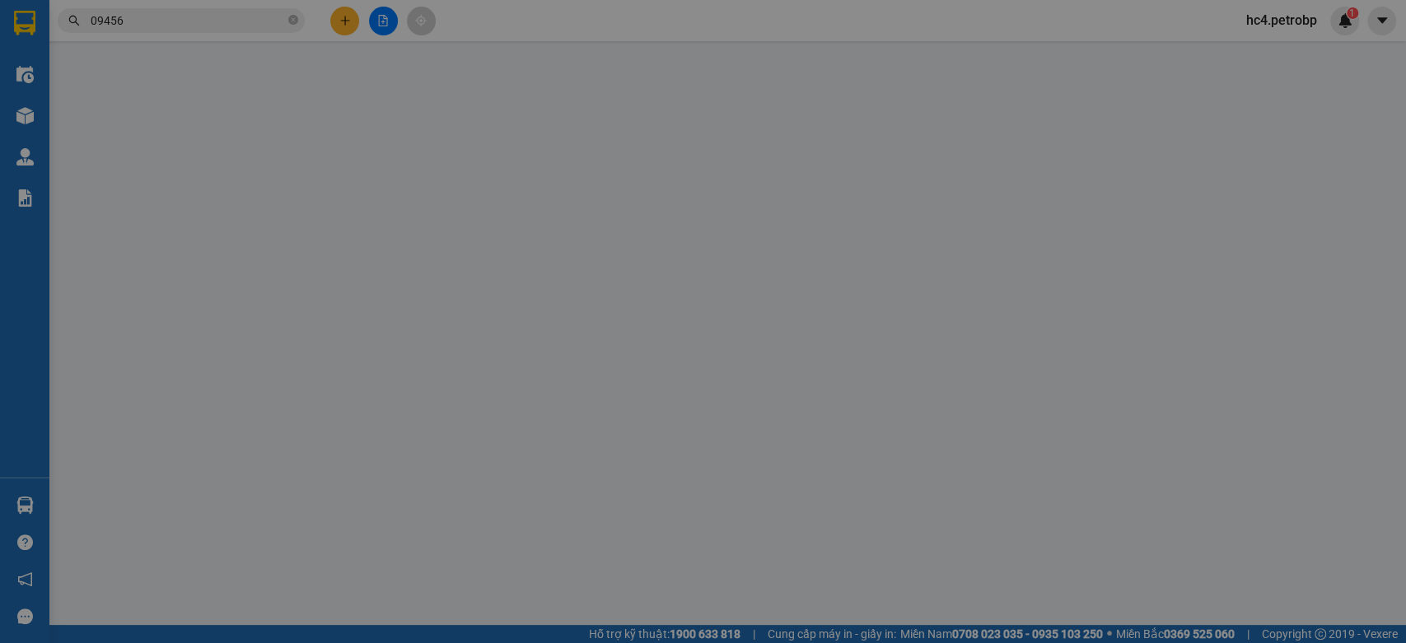
type input "0903929698"
type input "TÚ"
type input "0945638636"
type input "HIẾU"
type input "50.000"
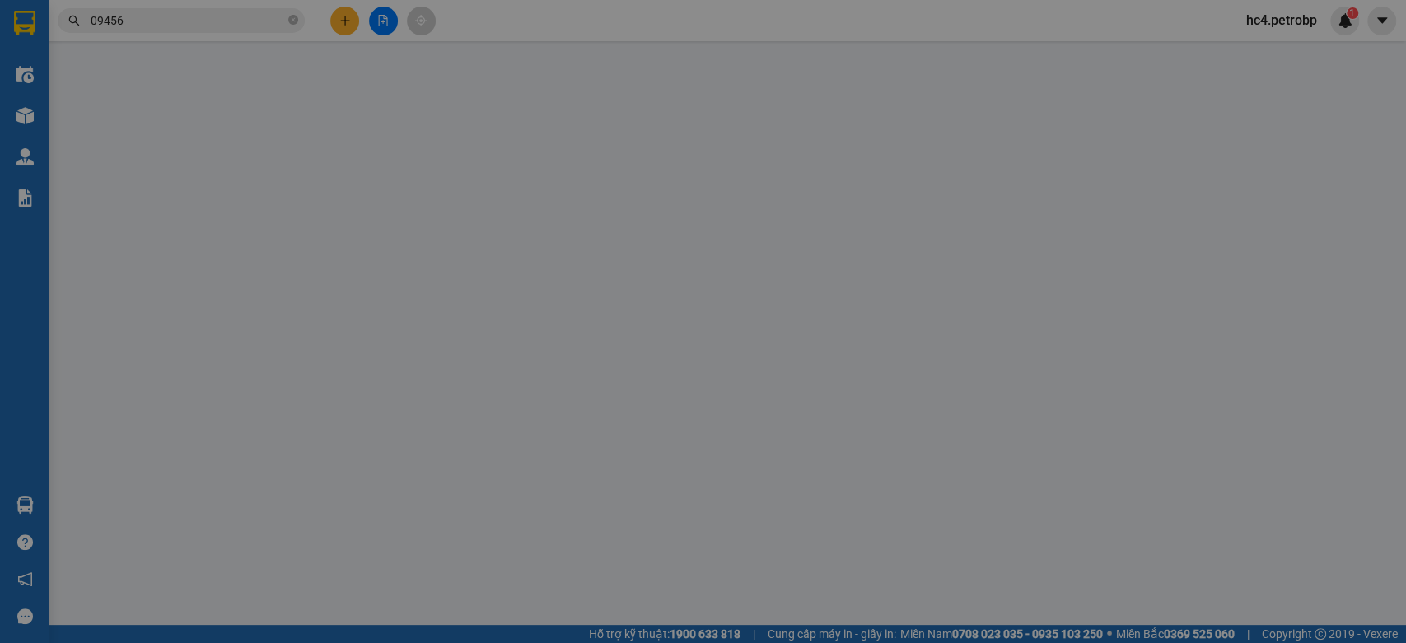
type input "50.000"
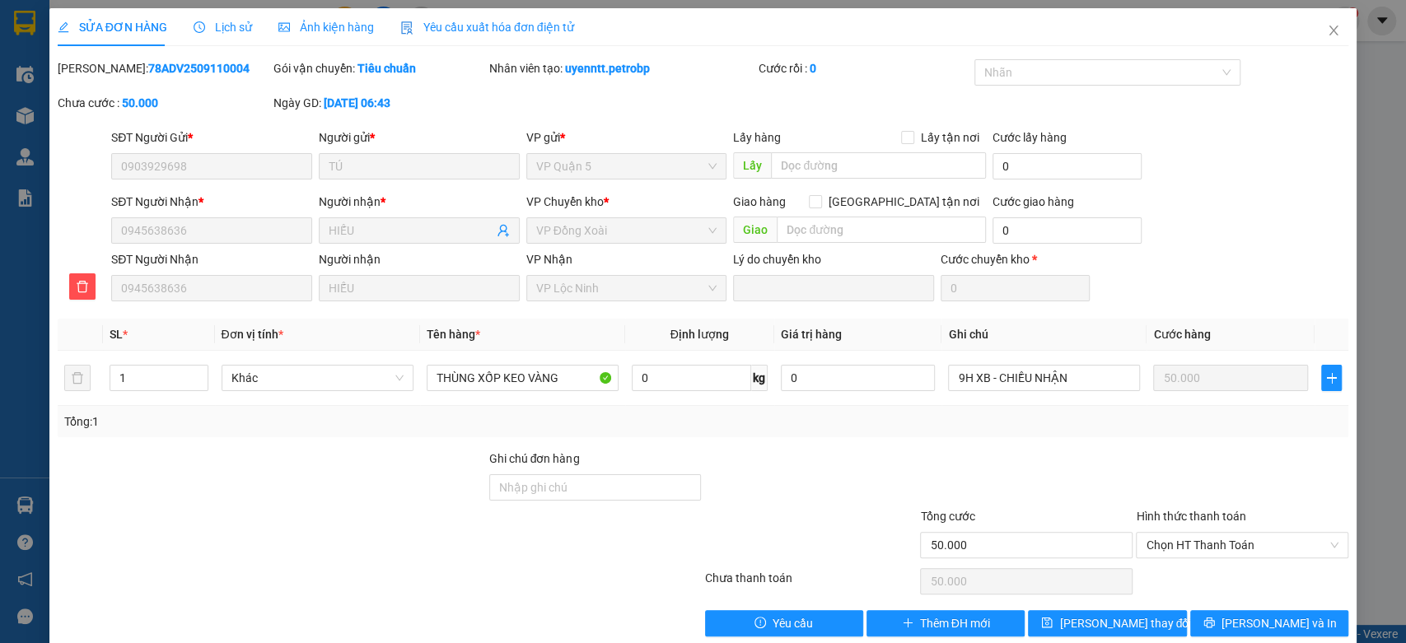
click at [231, 23] on span "Lịch sử" at bounding box center [223, 27] width 58 height 13
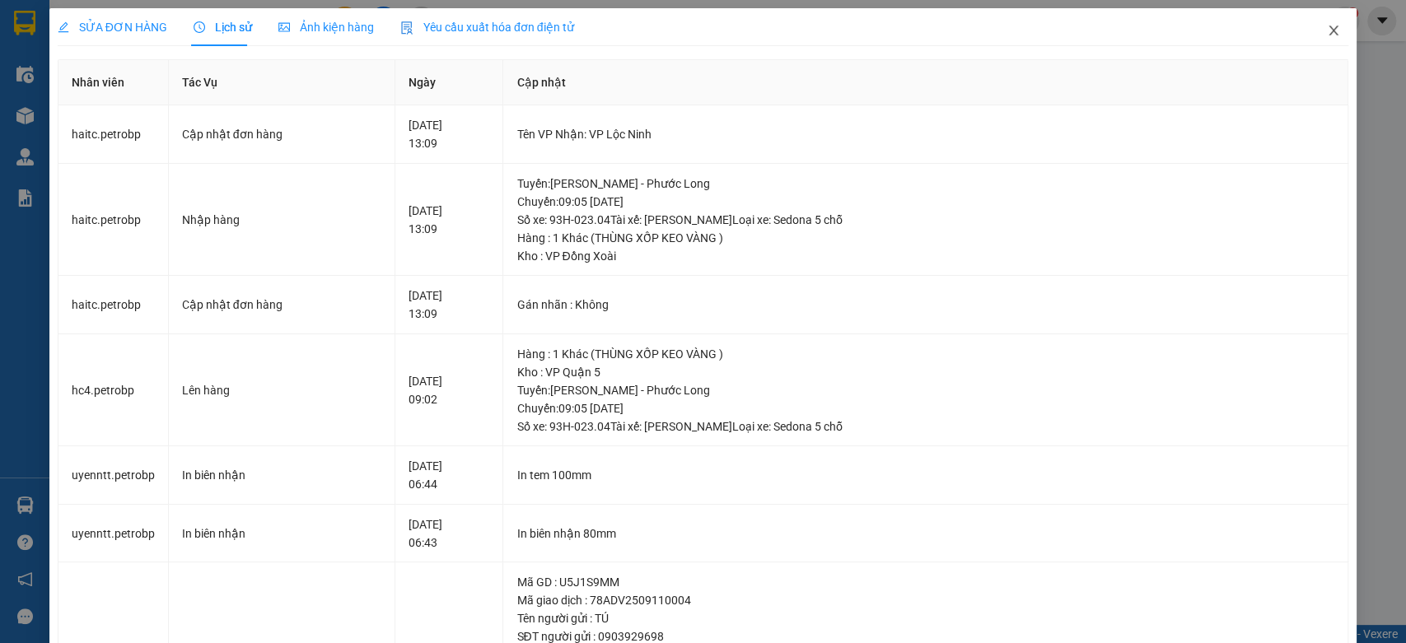
click at [1327, 38] on span "Close" at bounding box center [1333, 31] width 46 height 46
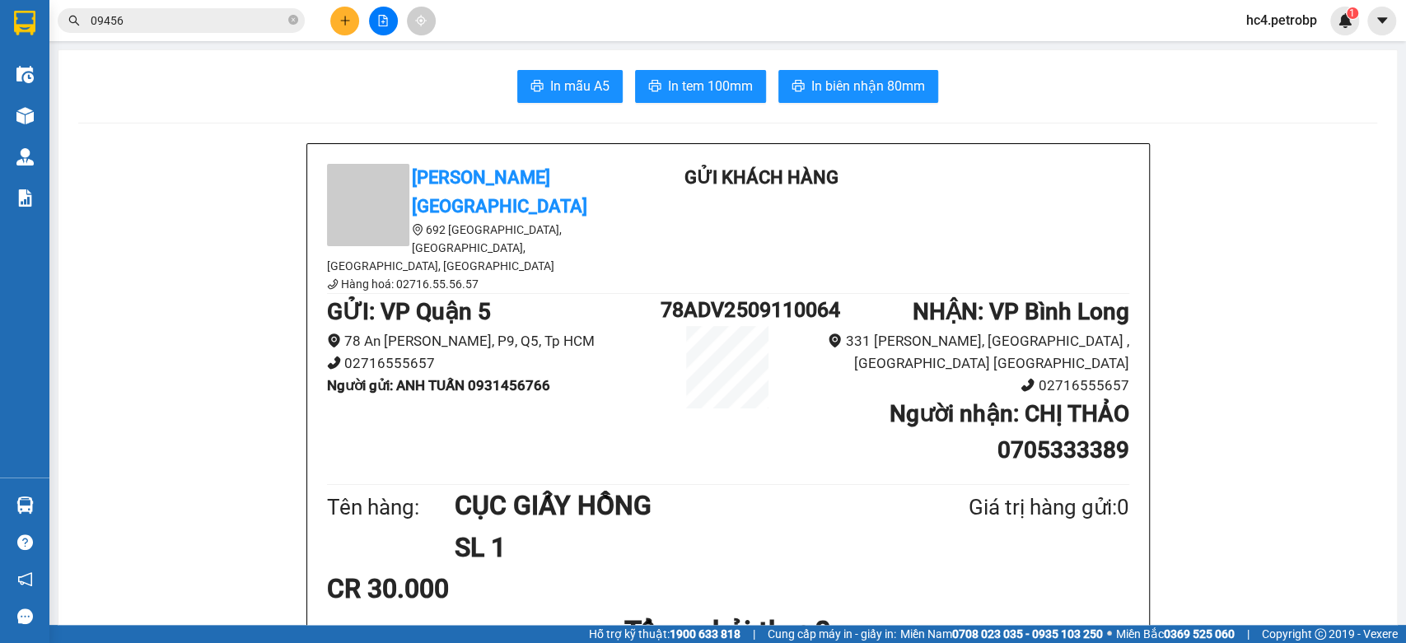
scroll to position [457, 0]
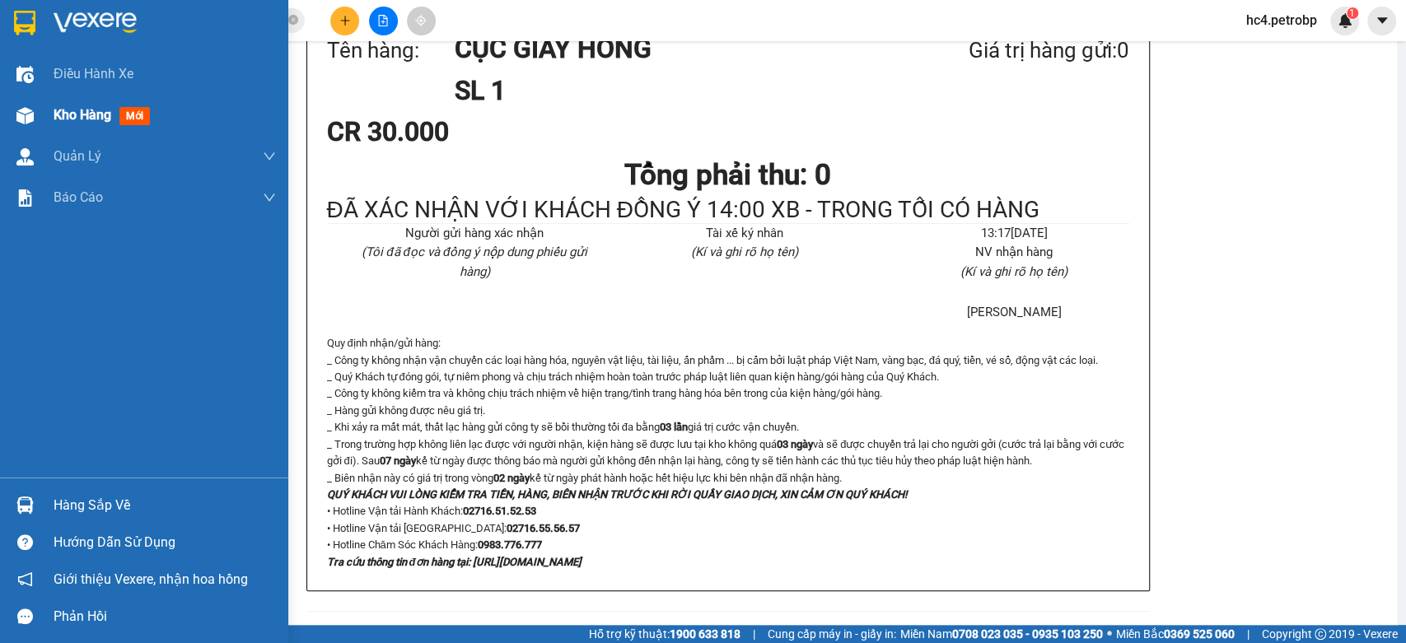
click at [106, 116] on span "Kho hàng" at bounding box center [83, 115] width 58 height 16
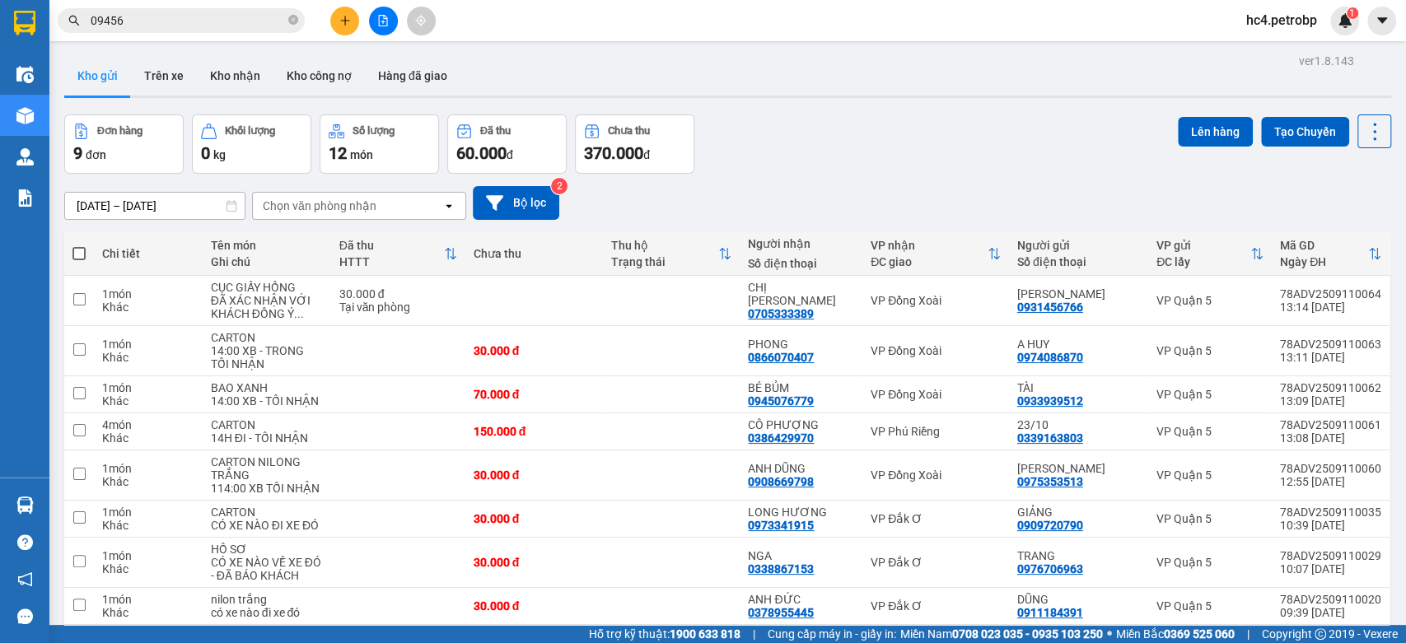
click at [201, 21] on input "09456" at bounding box center [188, 21] width 194 height 18
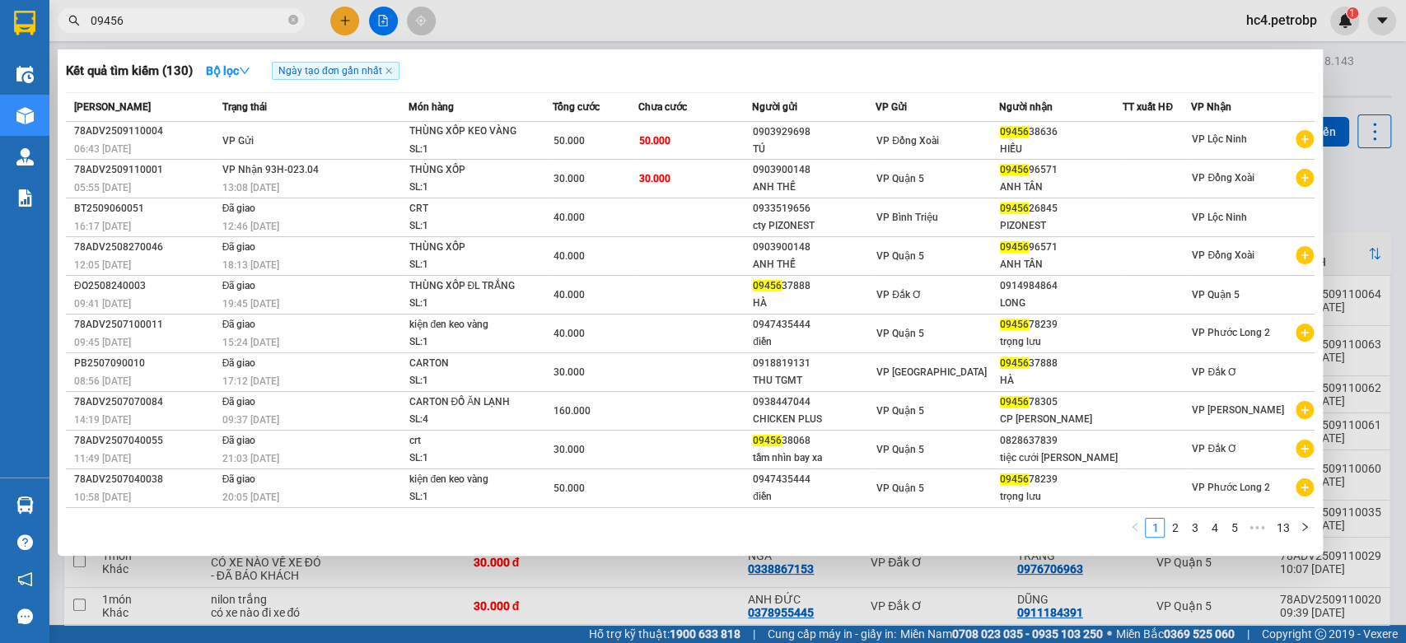
click at [713, 612] on div at bounding box center [703, 321] width 1406 height 643
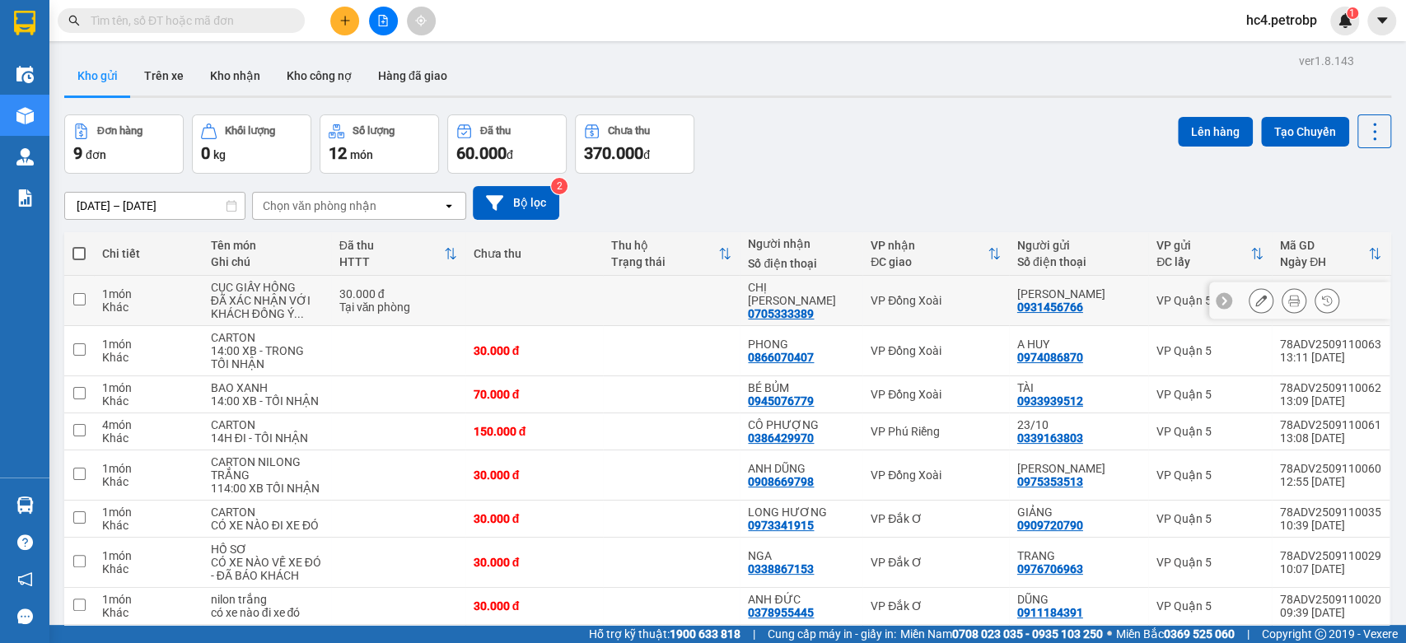
click at [468, 301] on td at bounding box center [534, 301] width 138 height 50
checkbox input "true"
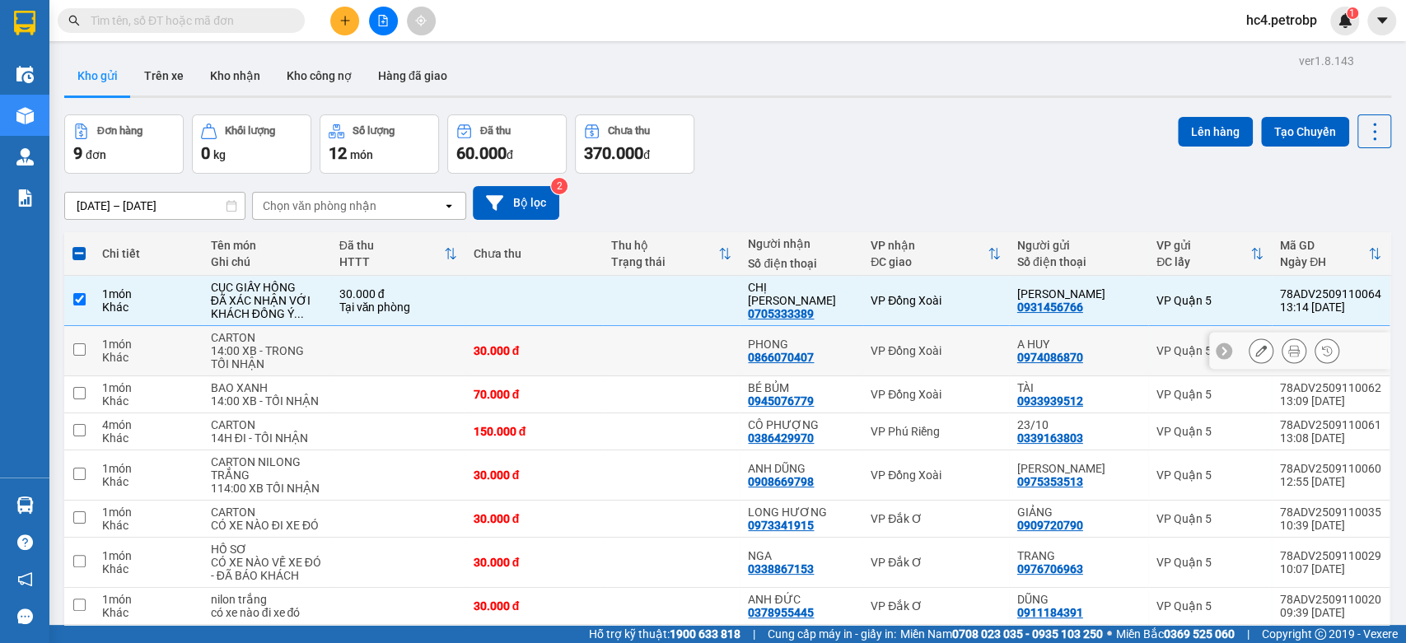
click at [720, 344] on td at bounding box center [672, 351] width 138 height 50
checkbox input "true"
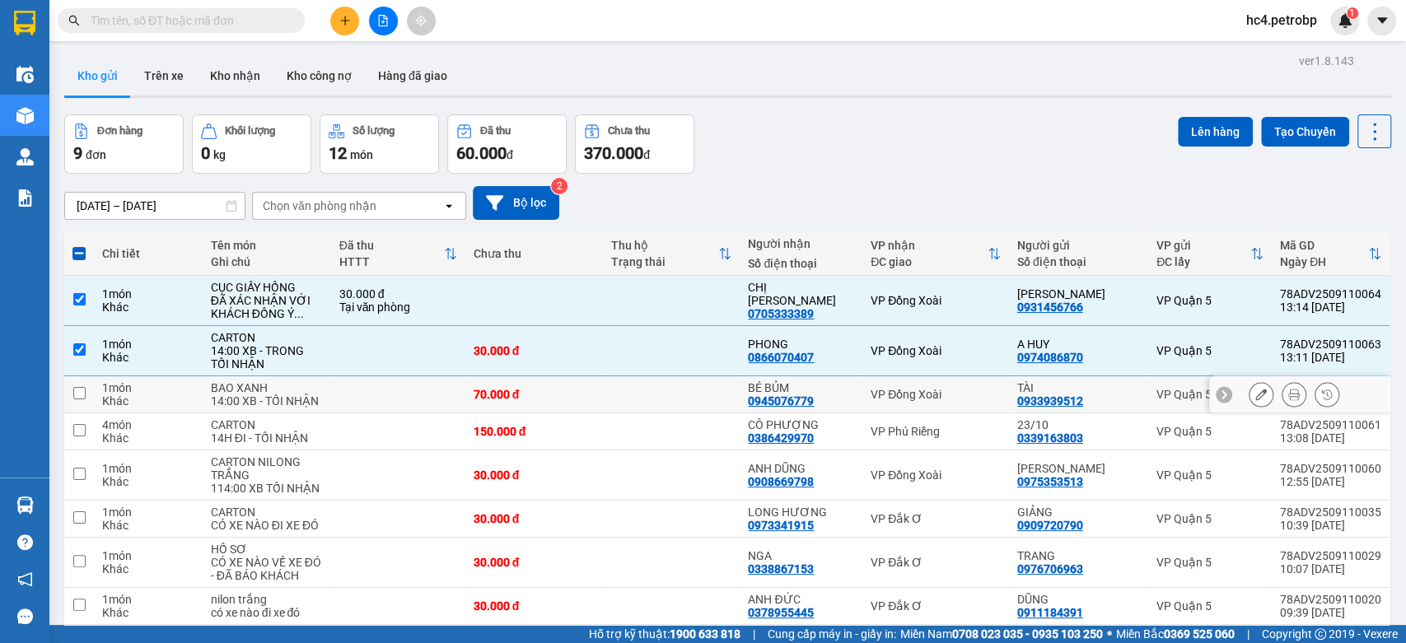
click at [717, 390] on td at bounding box center [672, 394] width 138 height 37
checkbox input "true"
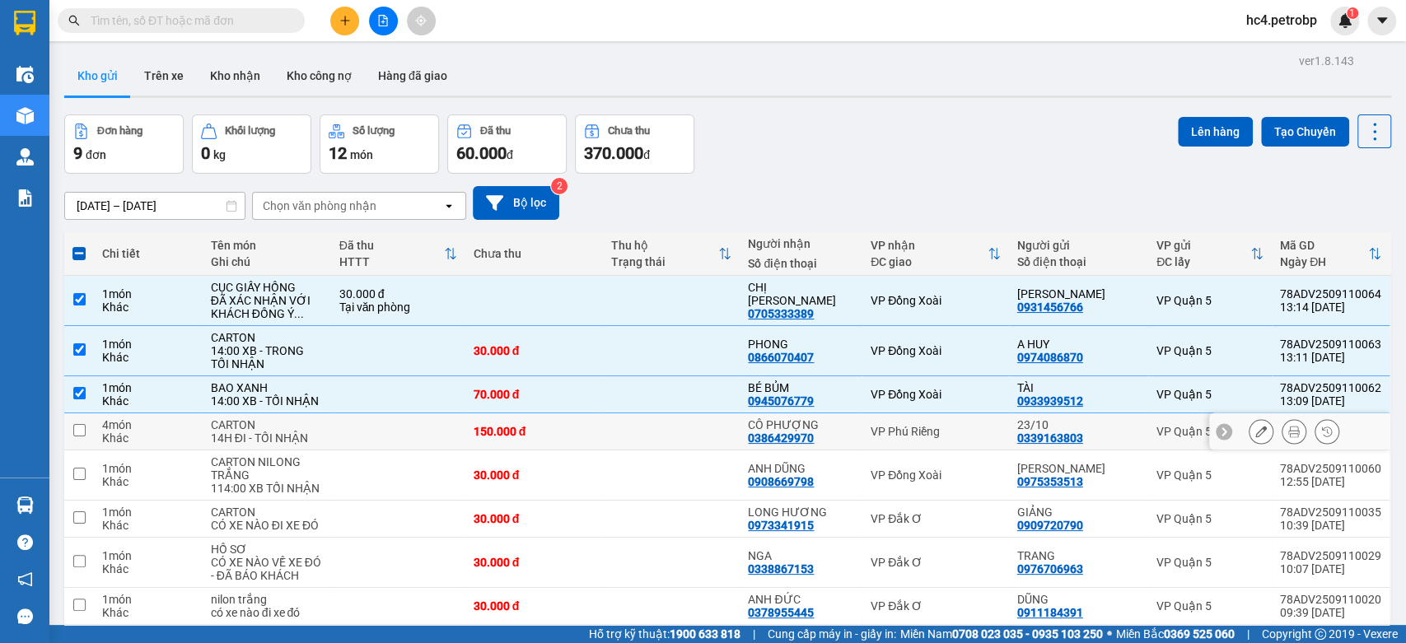
click at [715, 427] on td at bounding box center [672, 431] width 138 height 37
checkbox input "true"
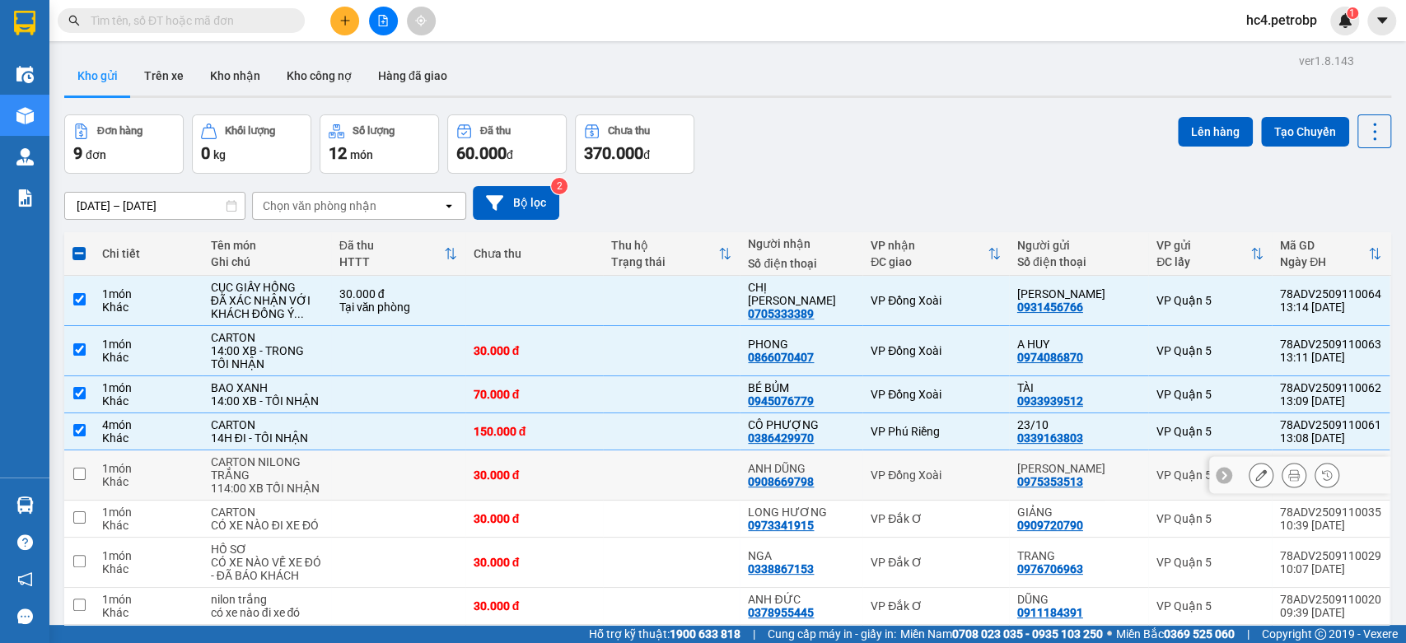
click at [726, 473] on td at bounding box center [672, 476] width 138 height 50
checkbox input "true"
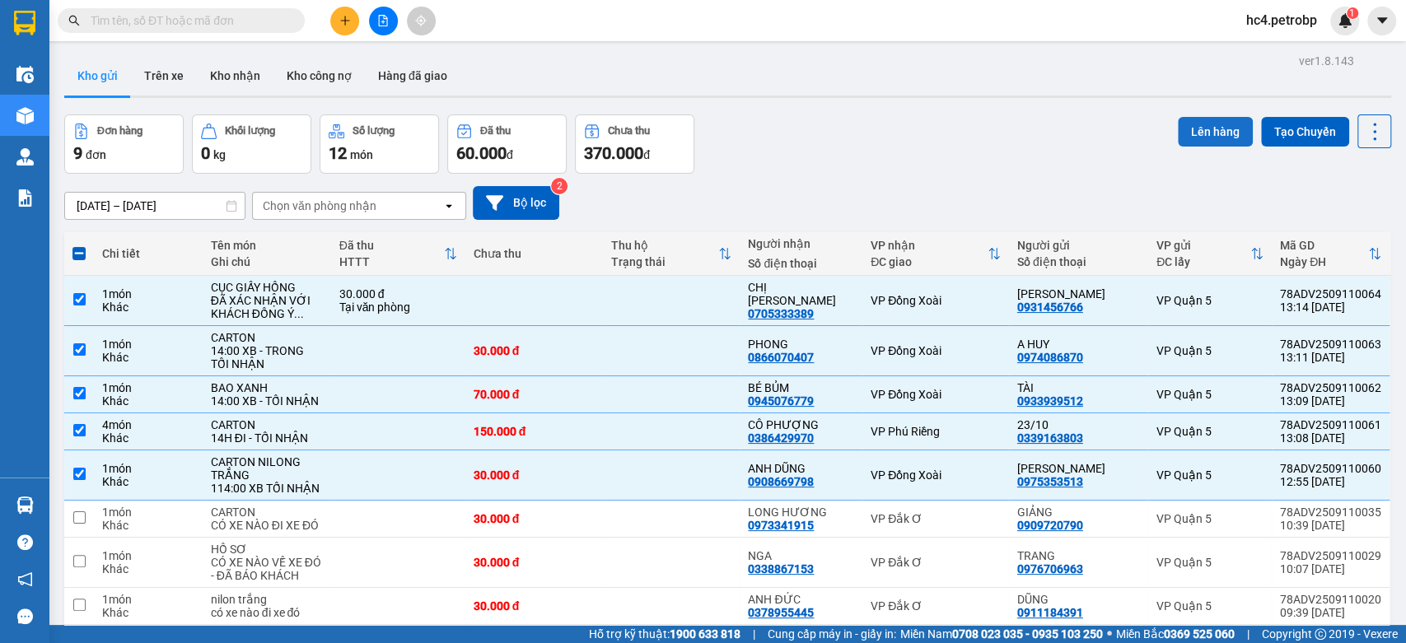
click at [1192, 139] on button "Lên hàng" at bounding box center [1215, 132] width 75 height 30
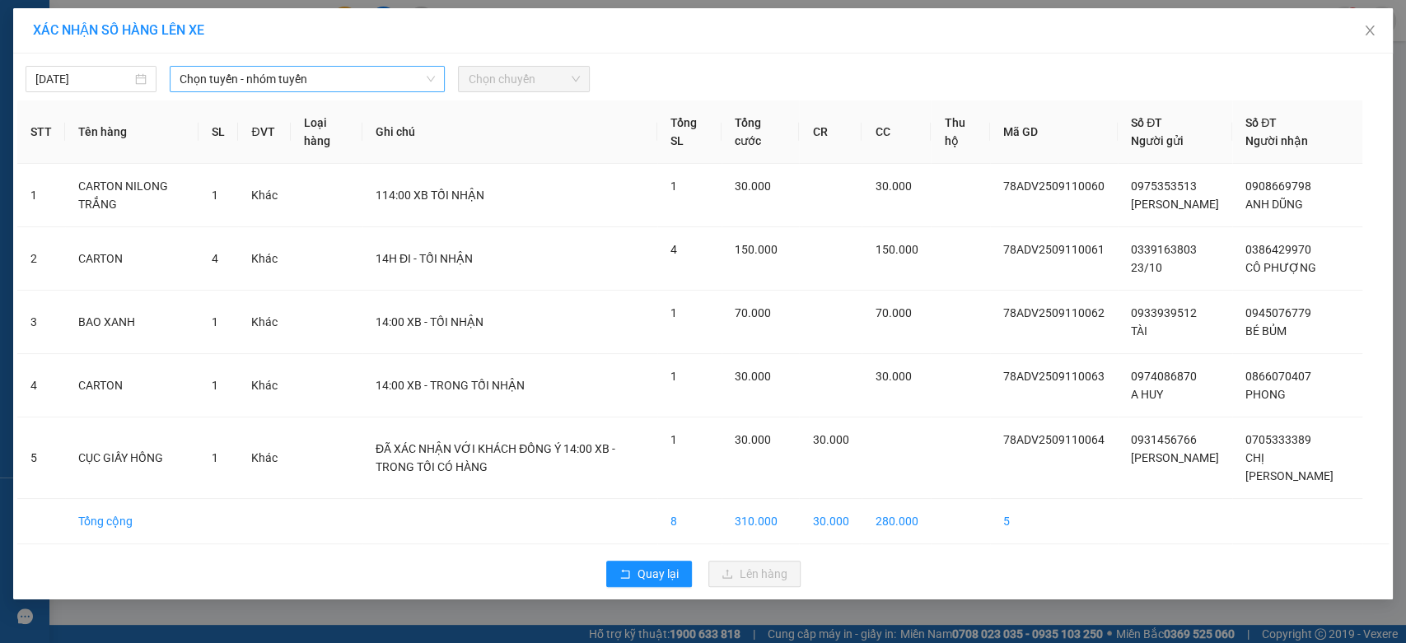
click at [369, 84] on span "Chọn tuyến - nhóm tuyến" at bounding box center [307, 79] width 255 height 25
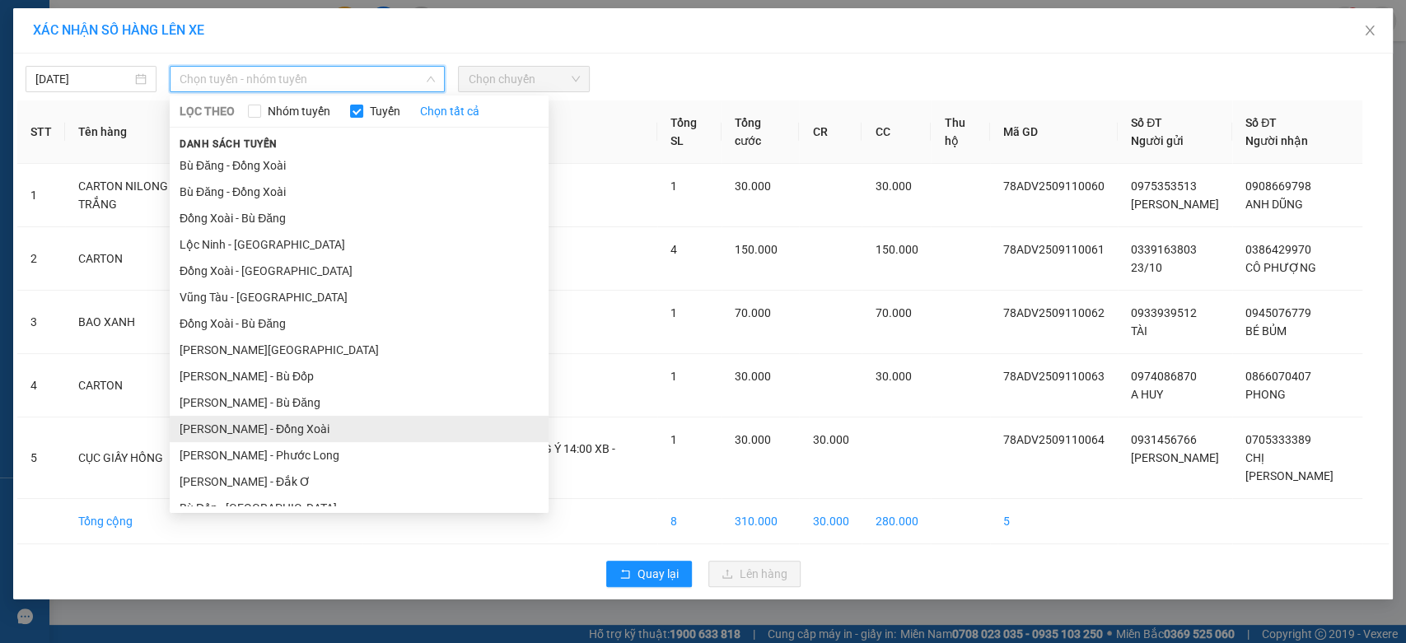
scroll to position [173, 0]
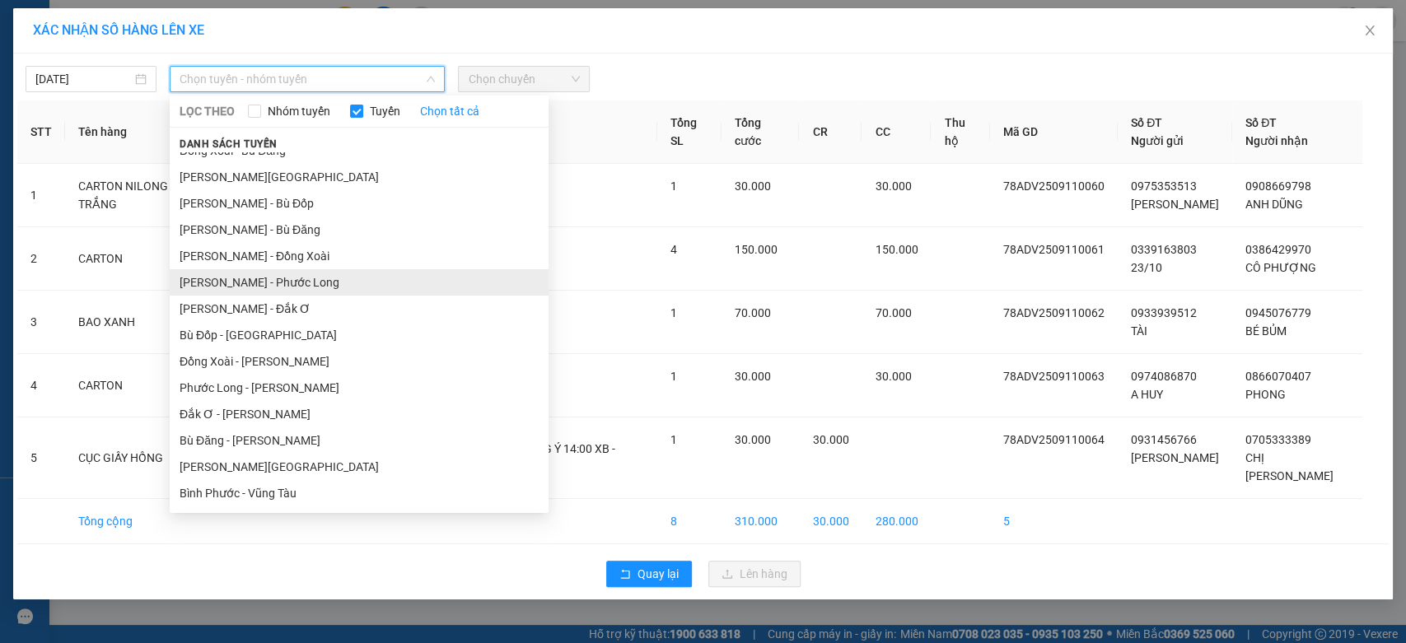
click at [366, 286] on li "Hồ Chí Minh - Phước Long" at bounding box center [359, 282] width 379 height 26
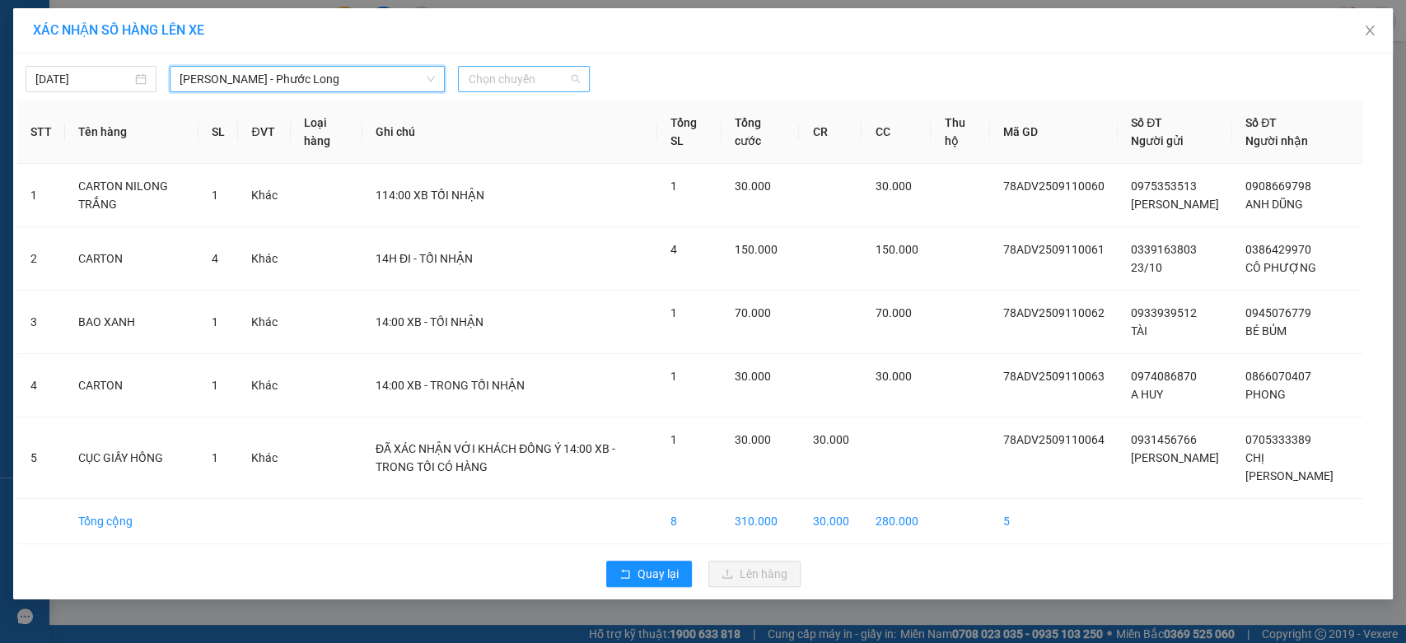
click at [558, 85] on span "Chọn chuyến" at bounding box center [523, 79] width 111 height 25
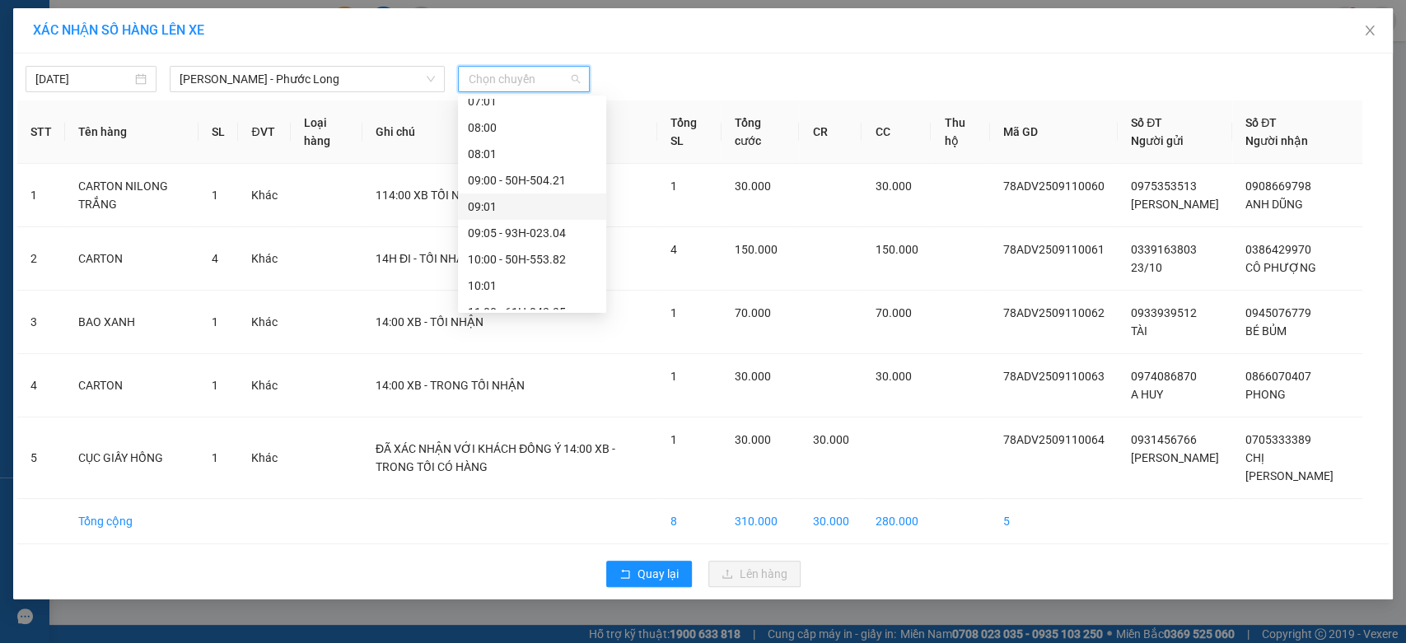
scroll to position [640, 0]
click at [565, 161] on div "14:05 - 50H-074.37" at bounding box center [532, 157] width 128 height 18
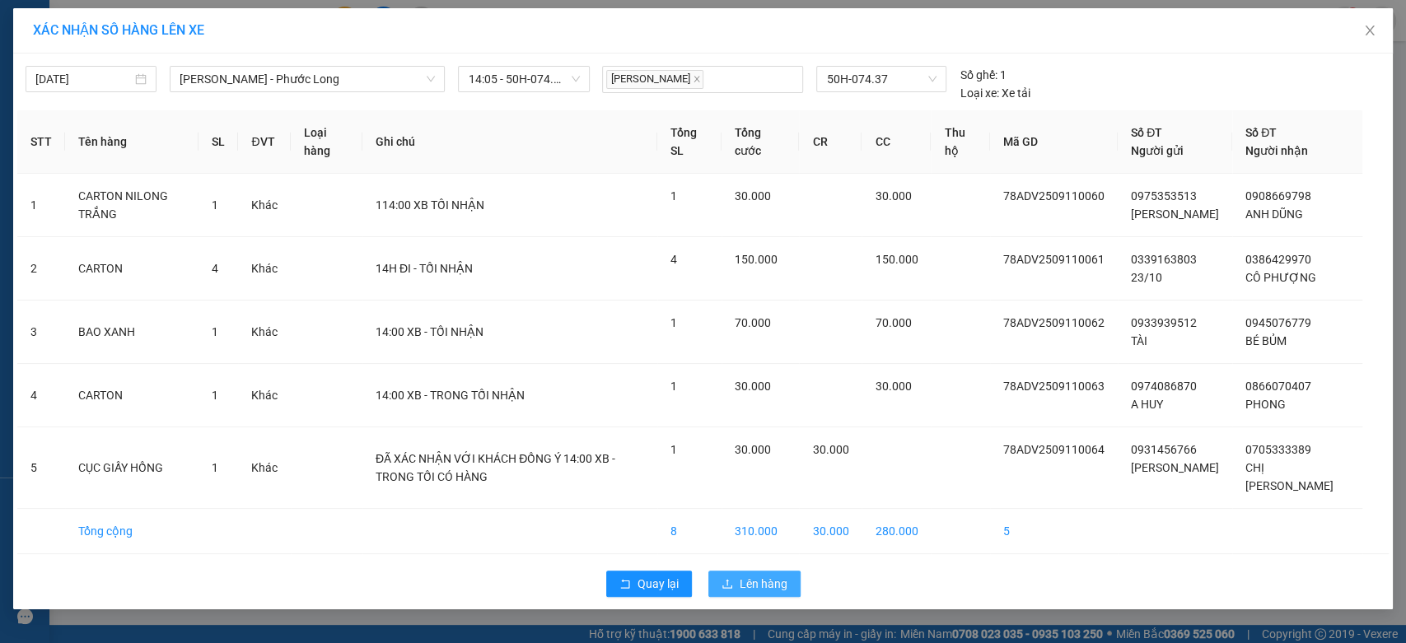
click at [763, 572] on button "Lên hàng" at bounding box center [754, 584] width 92 height 26
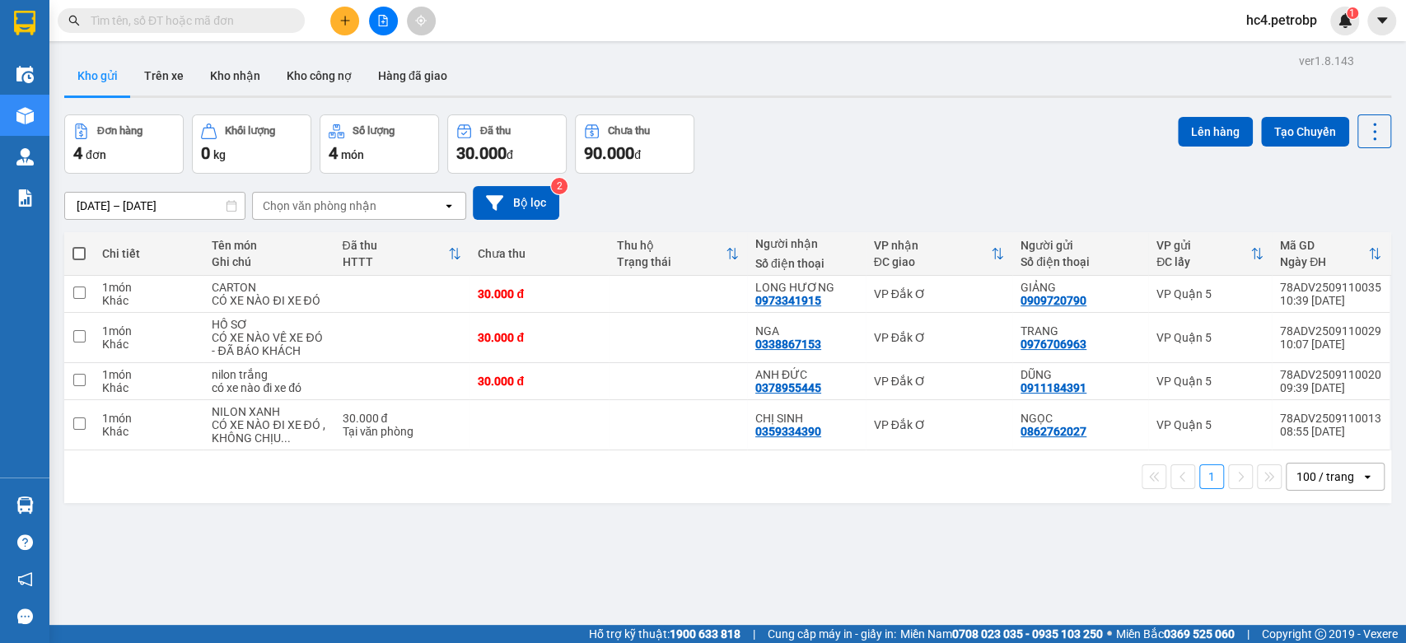
click at [347, 23] on icon "plus" at bounding box center [345, 21] width 12 height 12
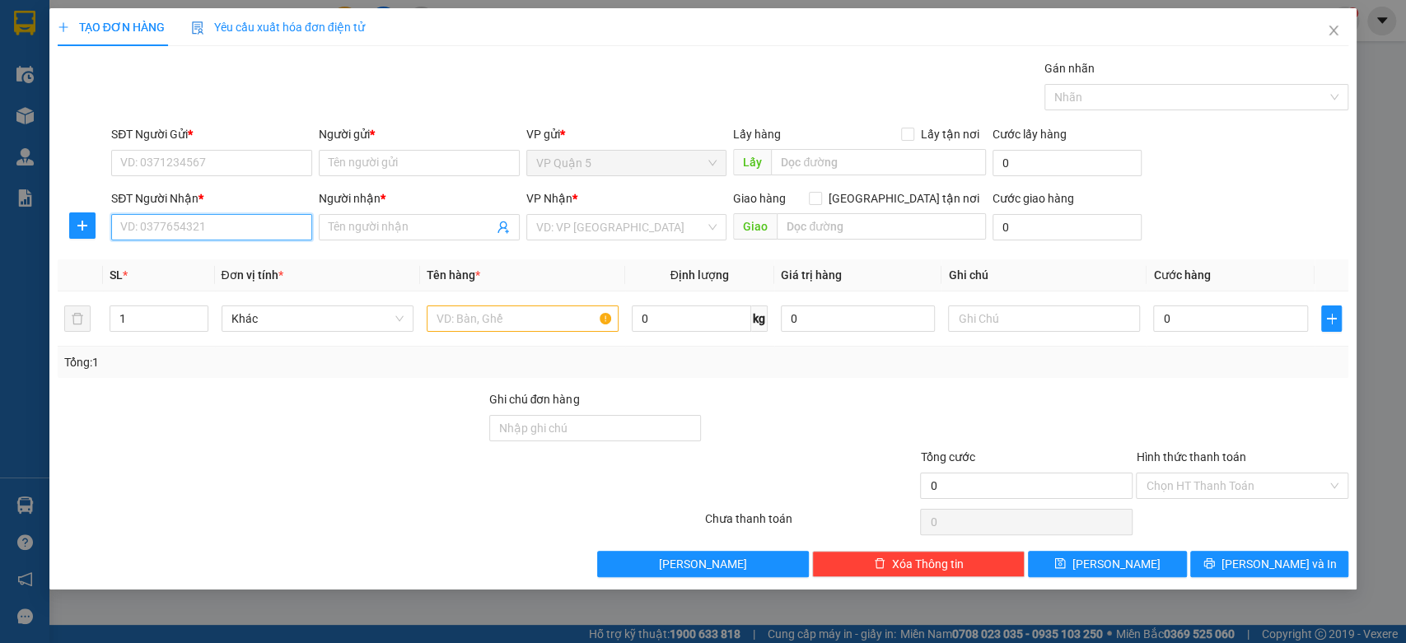
click at [231, 229] on input "SĐT Người Nhận *" at bounding box center [211, 227] width 201 height 26
type input "977"
click at [223, 229] on input "977" at bounding box center [211, 227] width 201 height 26
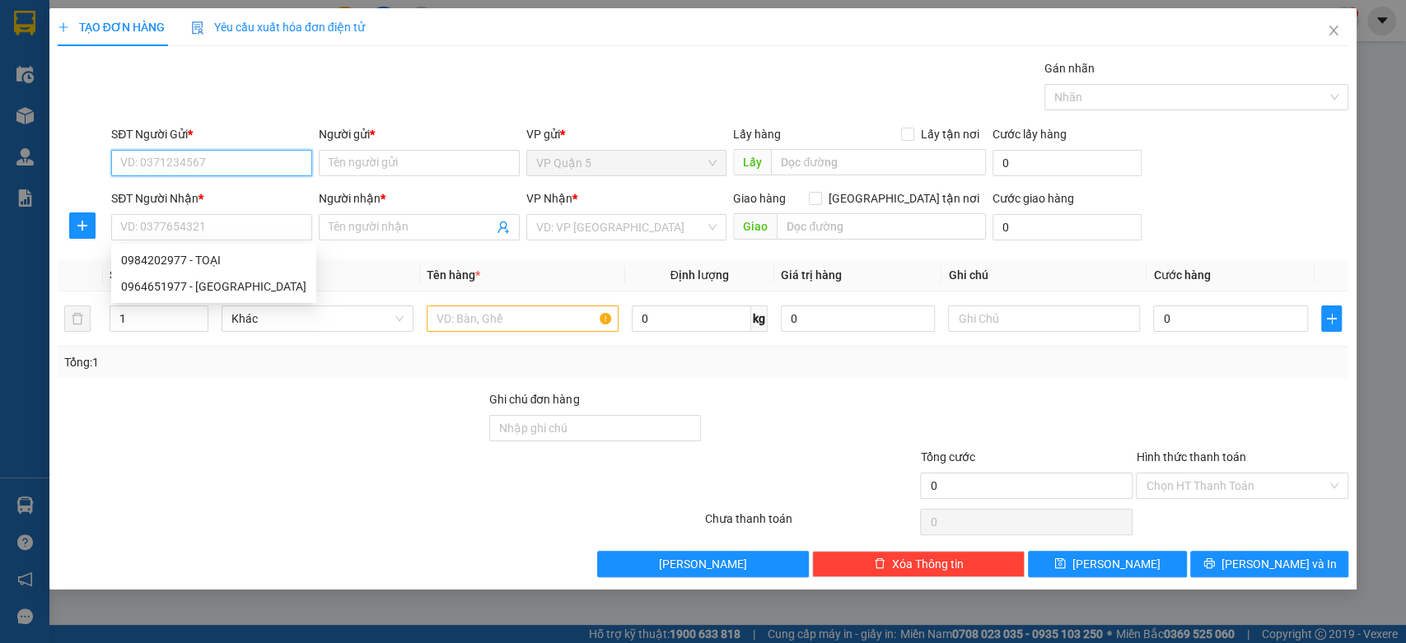
click at [273, 159] on input "SĐT Người Gửi *" at bounding box center [211, 163] width 201 height 26
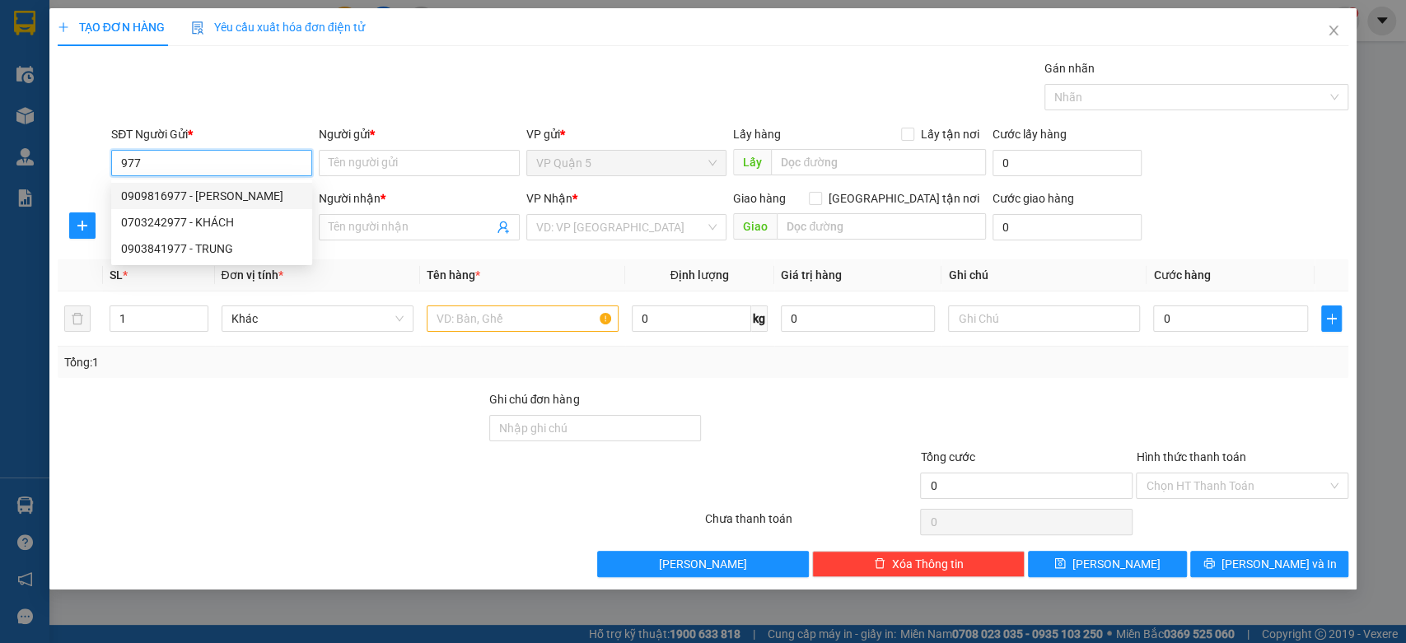
click at [226, 203] on div "0909816977 - KHÁNH" at bounding box center [211, 196] width 181 height 18
type input "0909816977"
type input "KHÁNH"
type input "0971859505"
type input "CHỊ MÀU"
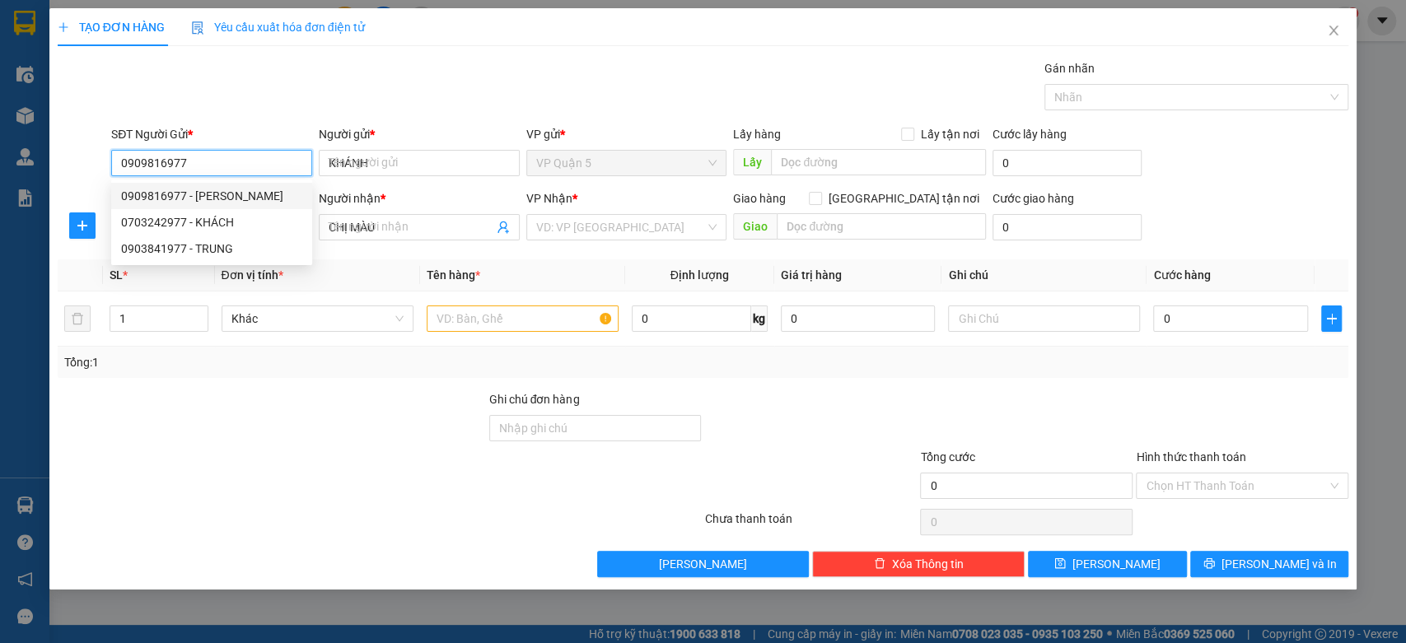
type input "30.000"
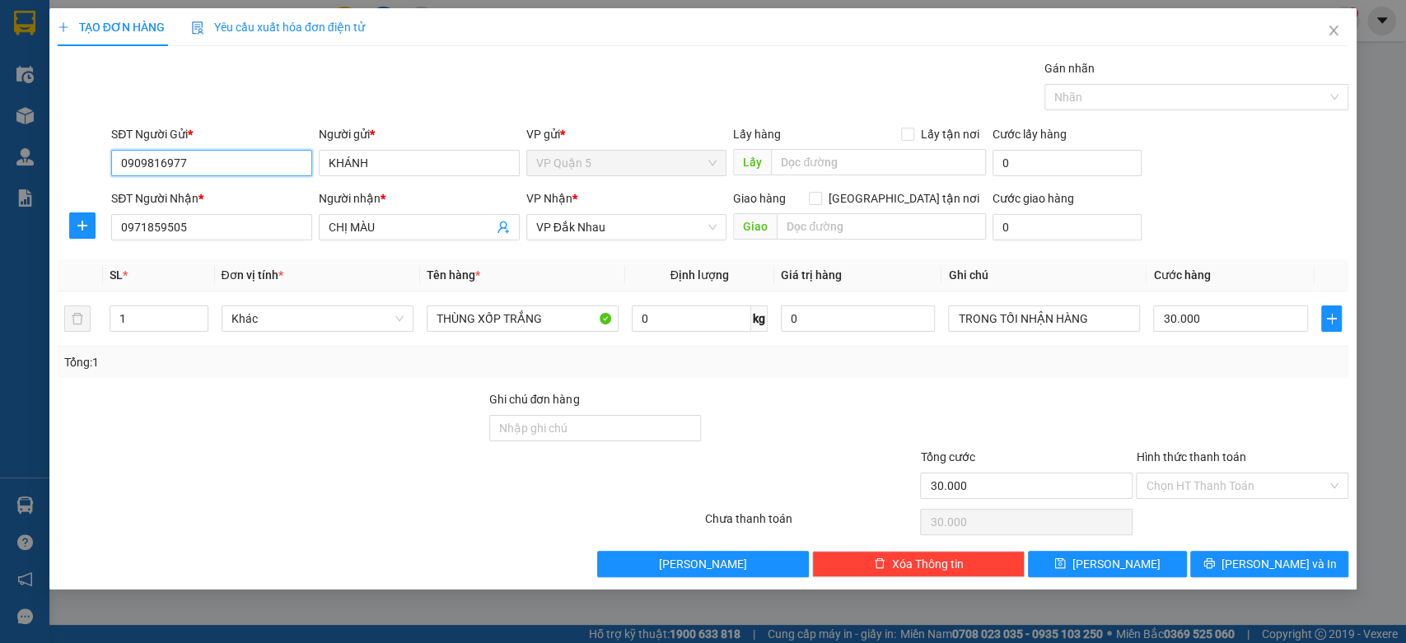
type input "0909816977"
click at [1335, 36] on icon "close" at bounding box center [1333, 30] width 13 height 13
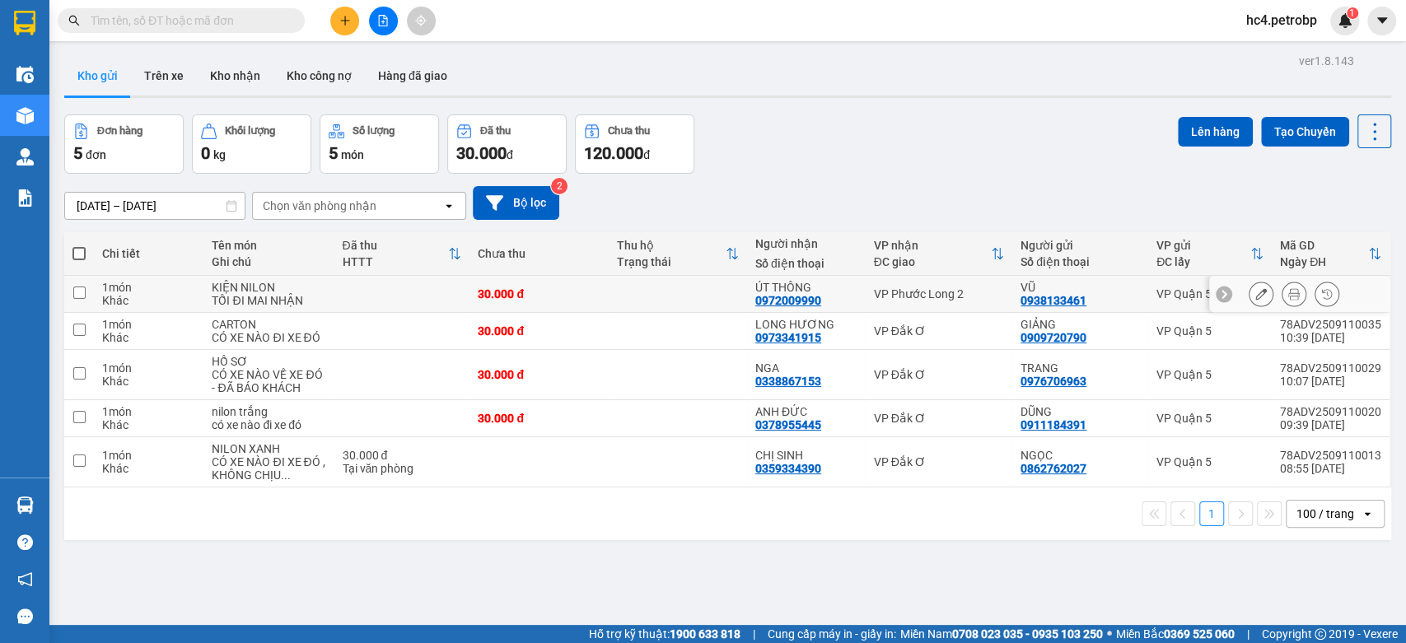
click at [700, 287] on td at bounding box center [678, 294] width 138 height 37
checkbox input "true"
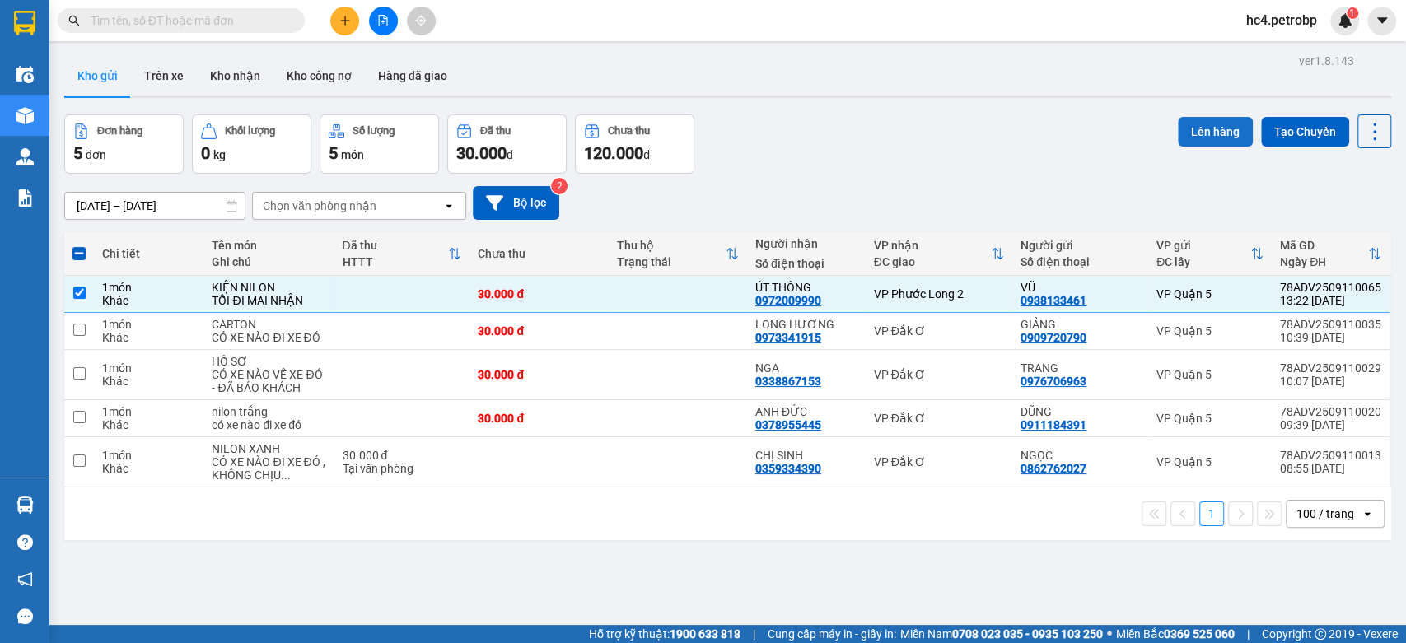
click at [1221, 127] on button "Lên hàng" at bounding box center [1215, 132] width 75 height 30
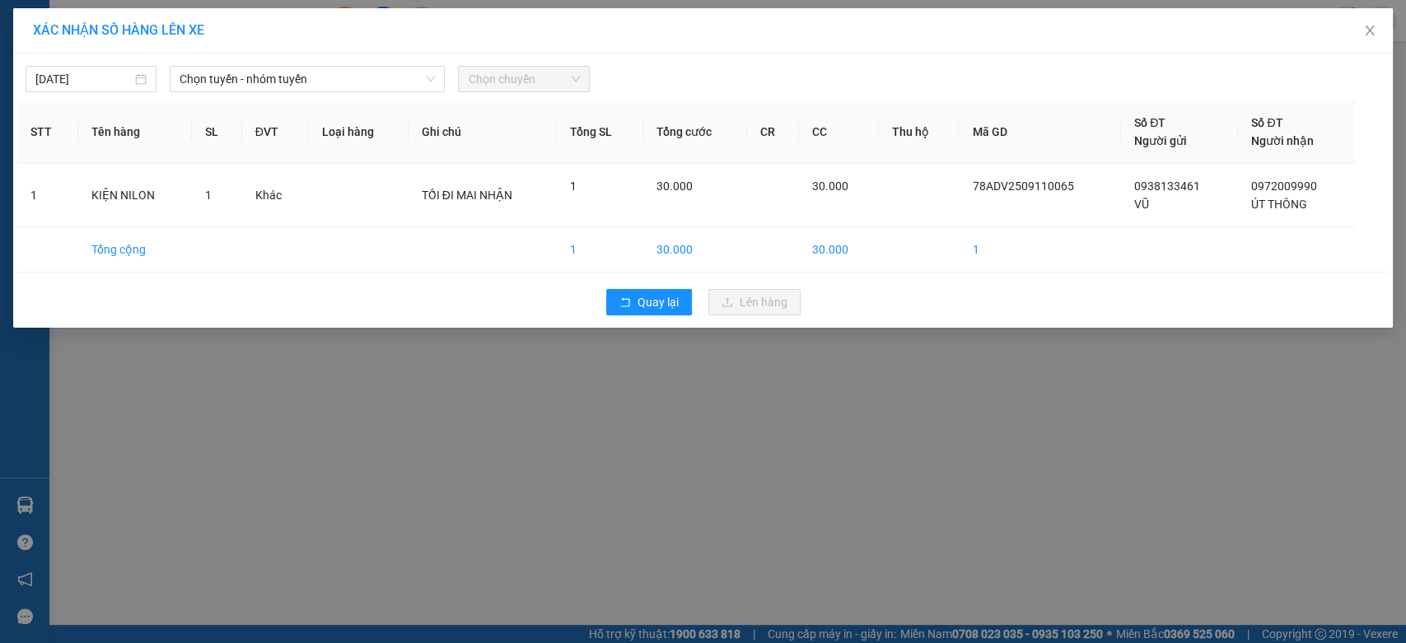
click at [371, 64] on div "11/09/2025 Chọn tuyến - nhóm tuyến Chọn chuyến" at bounding box center [702, 75] width 1371 height 35
click at [668, 302] on span "Quay lại" at bounding box center [657, 302] width 41 height 18
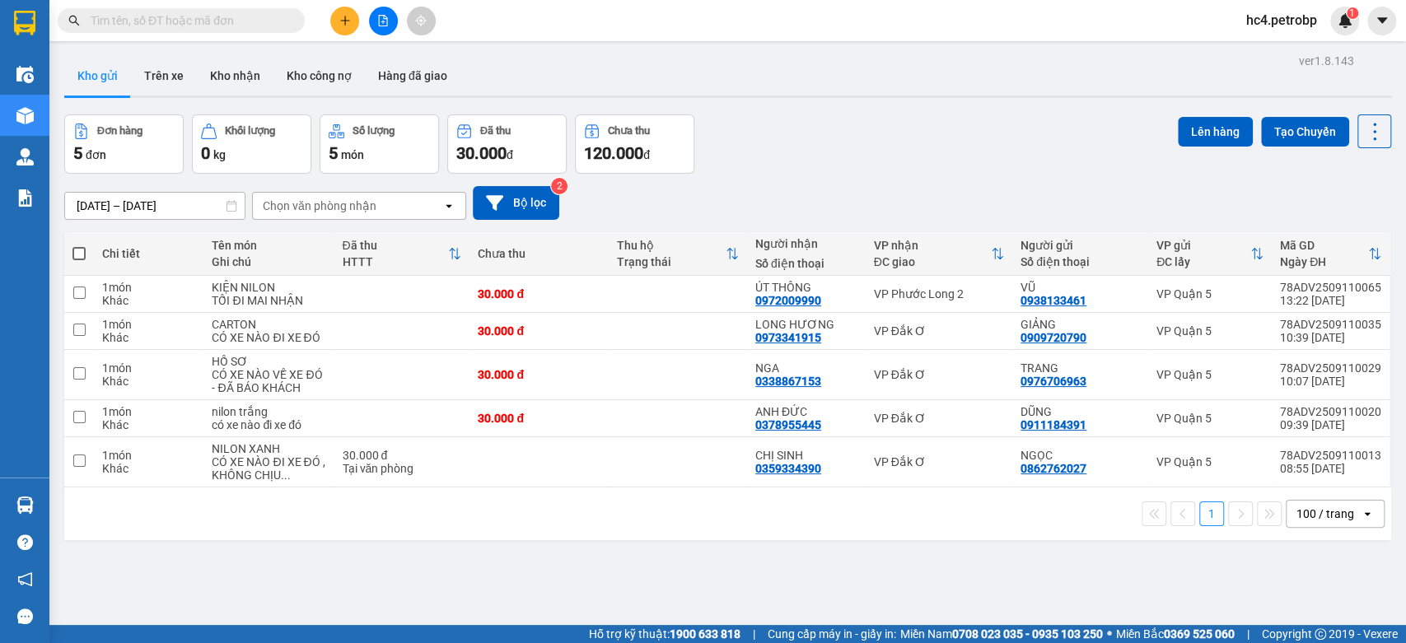
click at [232, 18] on input "text" at bounding box center [188, 21] width 194 height 18
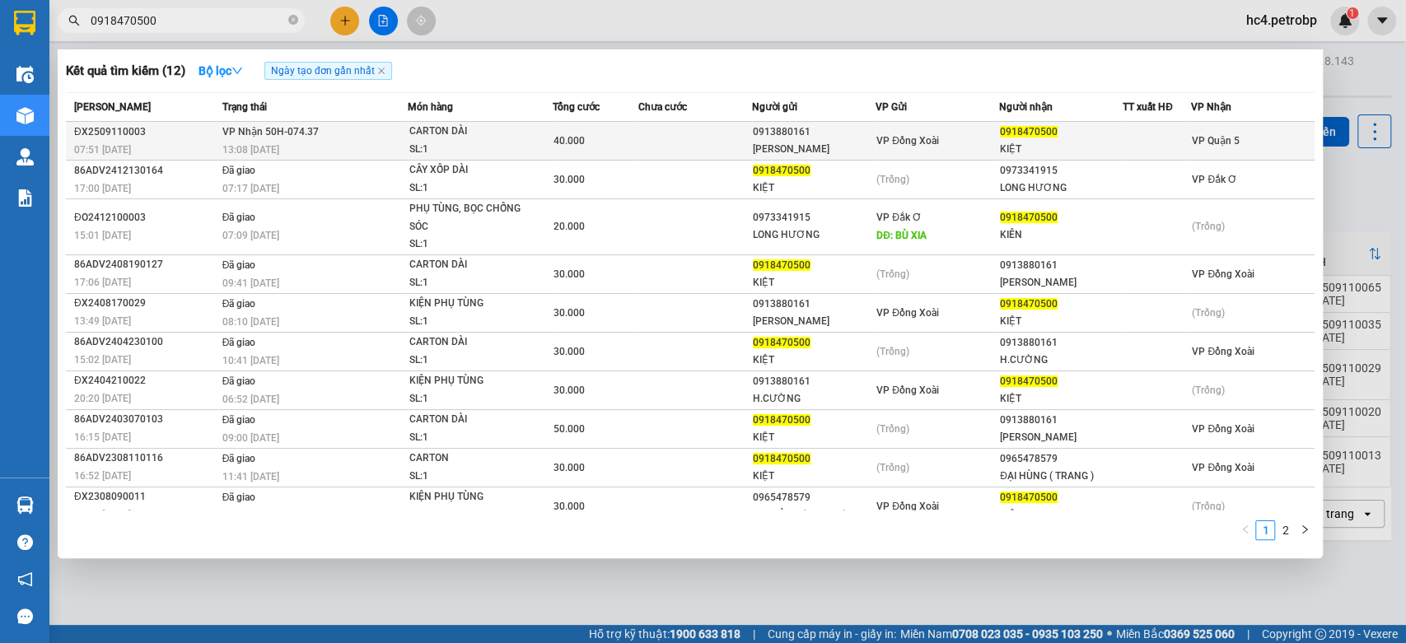
type input "0918470500"
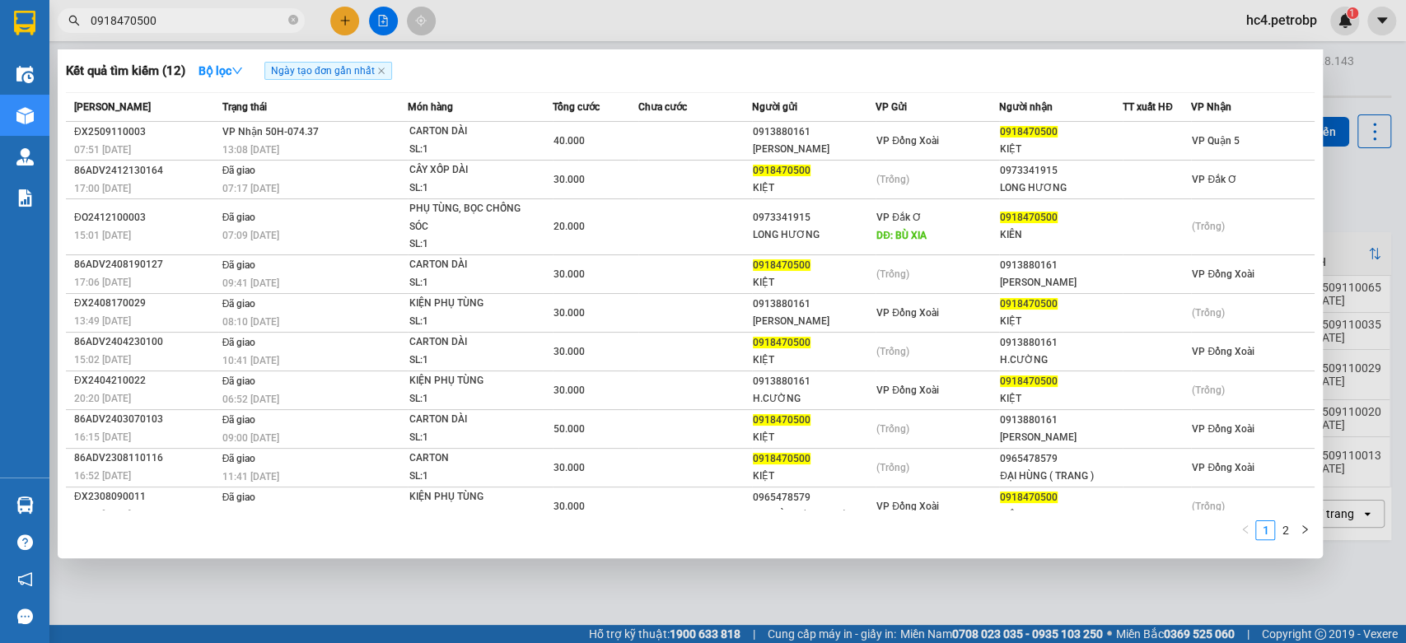
click at [497, 141] on div "SL: 1" at bounding box center [471, 150] width 124 height 18
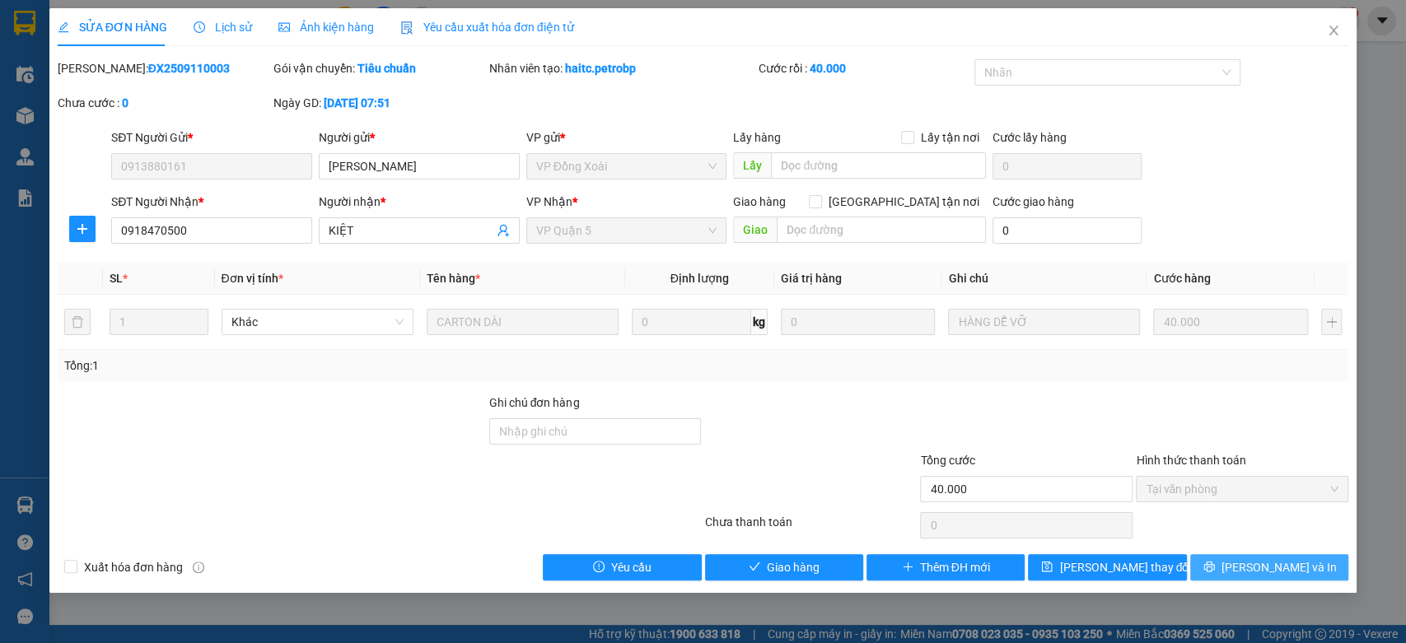
click at [1279, 567] on span "[PERSON_NAME] và In" at bounding box center [1278, 567] width 115 height 18
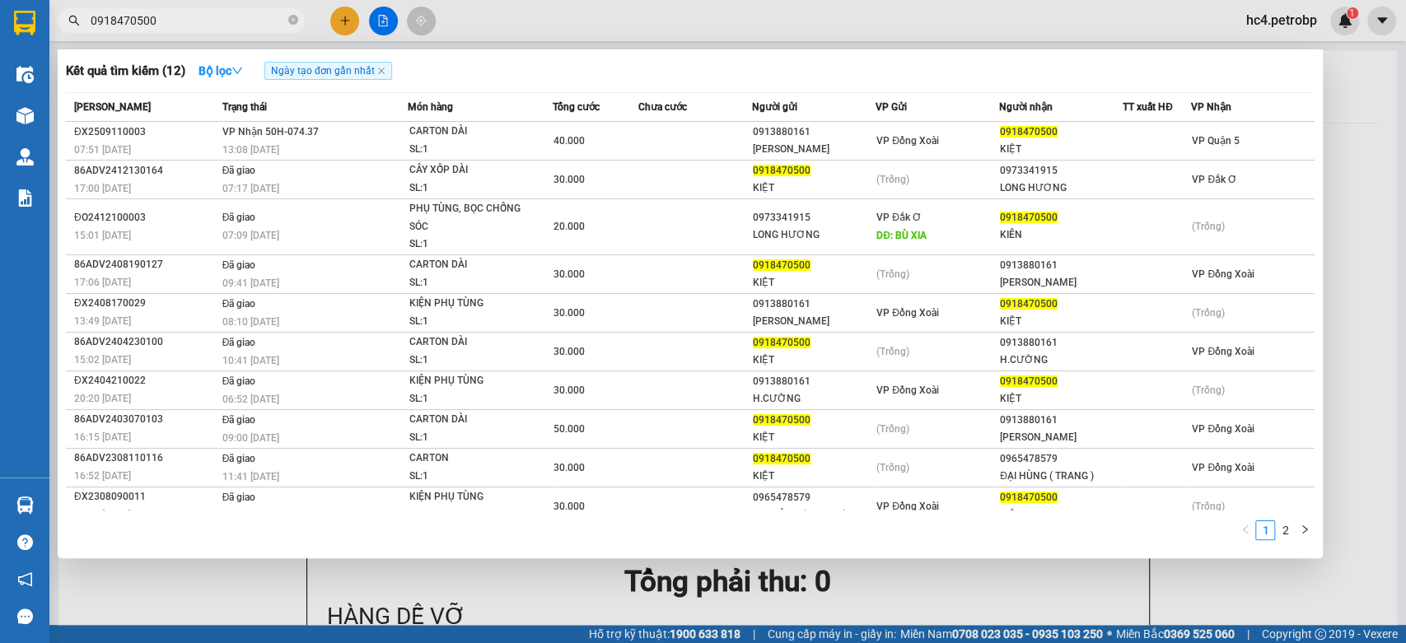
click at [208, 18] on input "0918470500" at bounding box center [188, 21] width 194 height 18
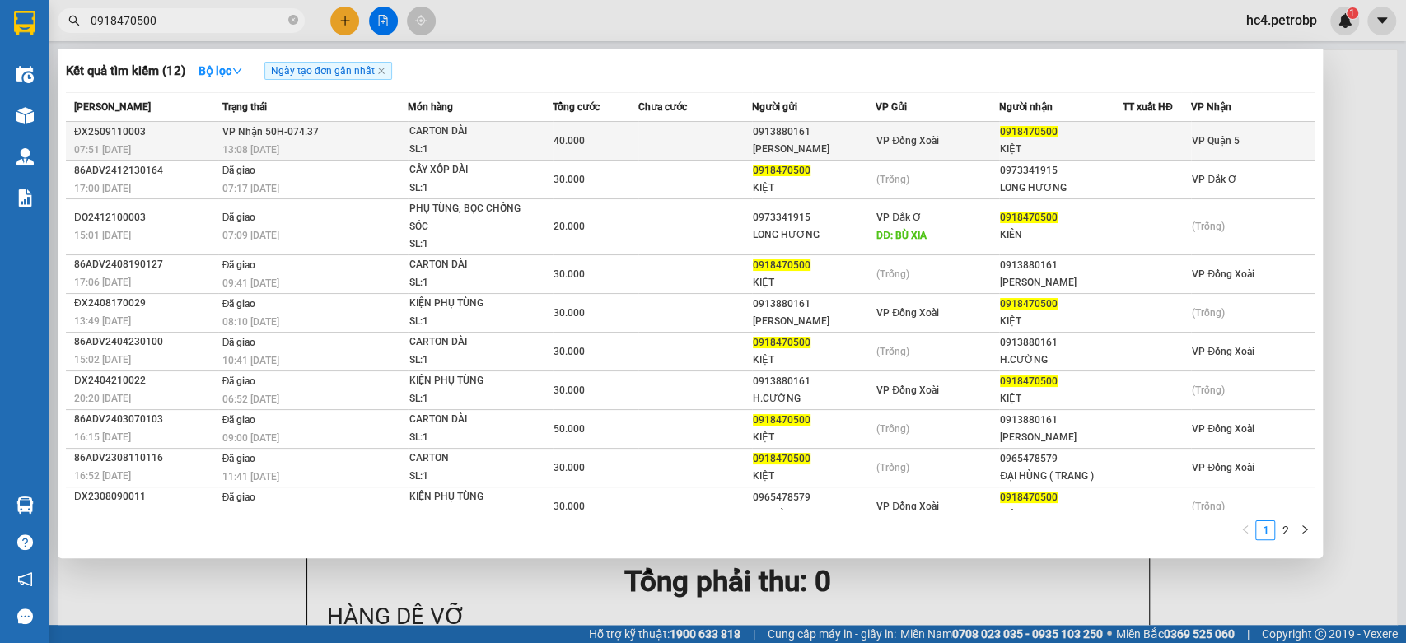
click at [287, 138] on span "VP Nhận 50H-074.37" at bounding box center [270, 130] width 96 height 13
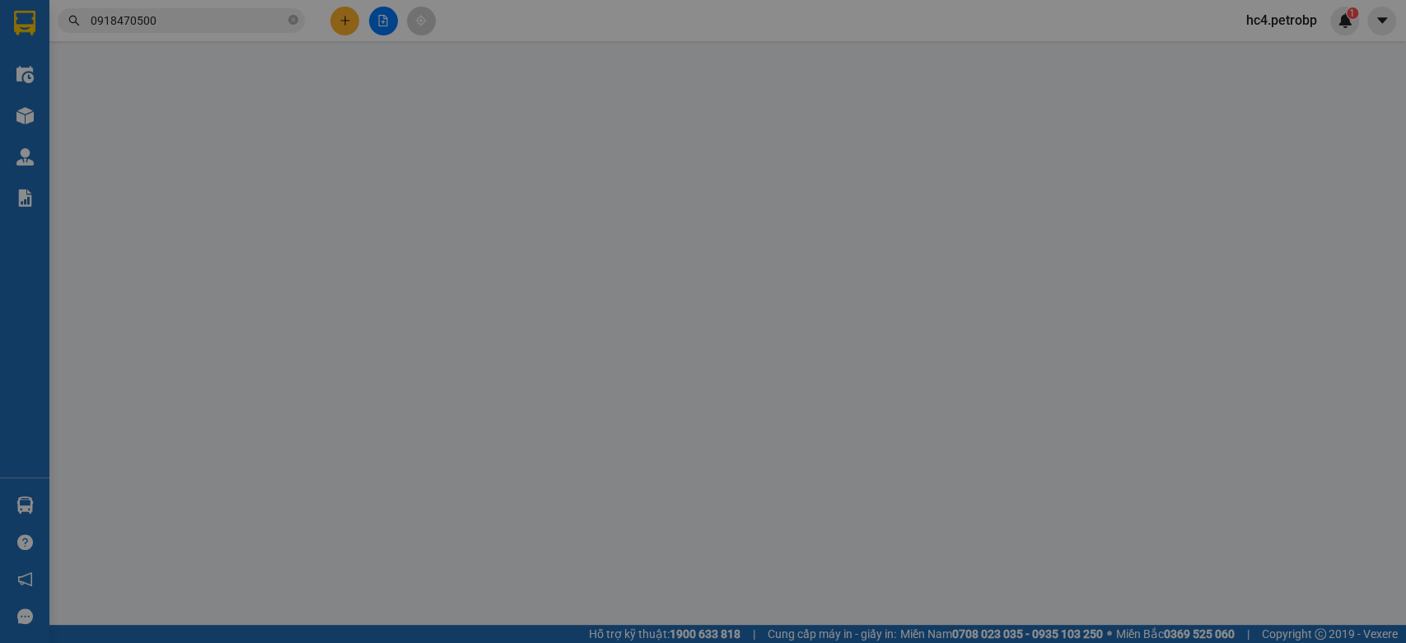
type input "0913880161"
type input "[PERSON_NAME]"
type input "0918470500"
type input "KIỆT"
type input "40.000"
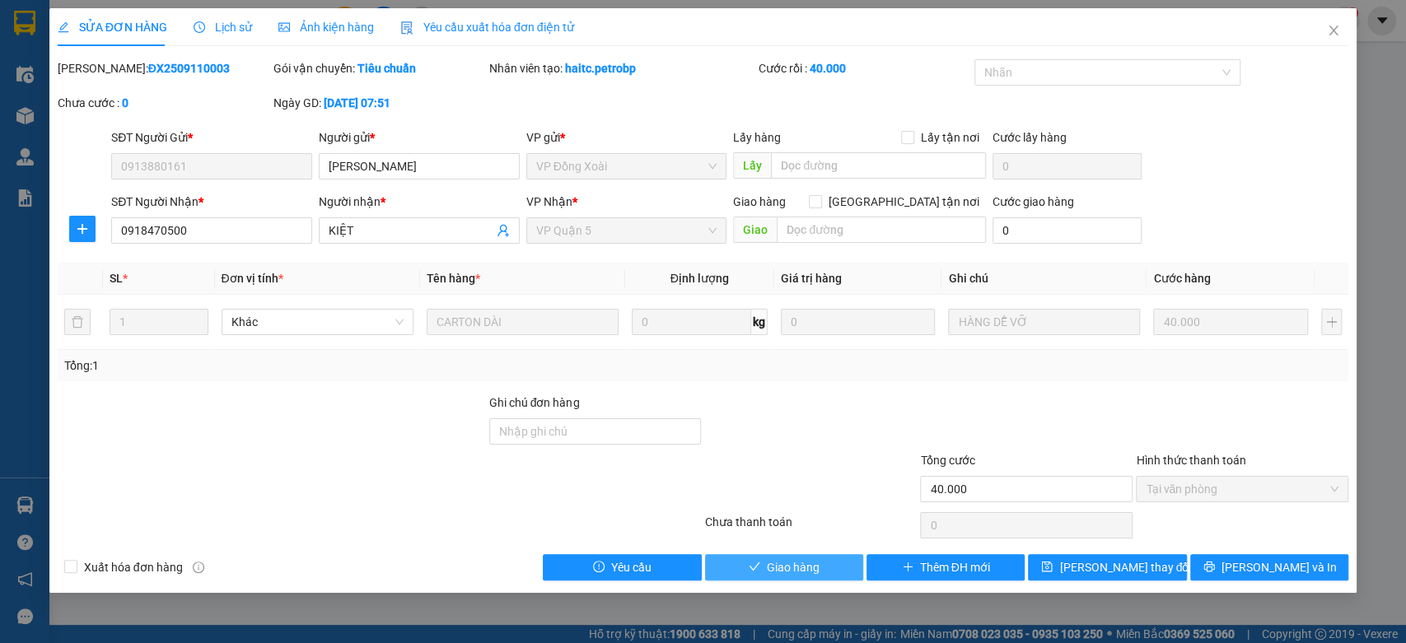
click at [770, 572] on span "Giao hàng" at bounding box center [793, 567] width 53 height 18
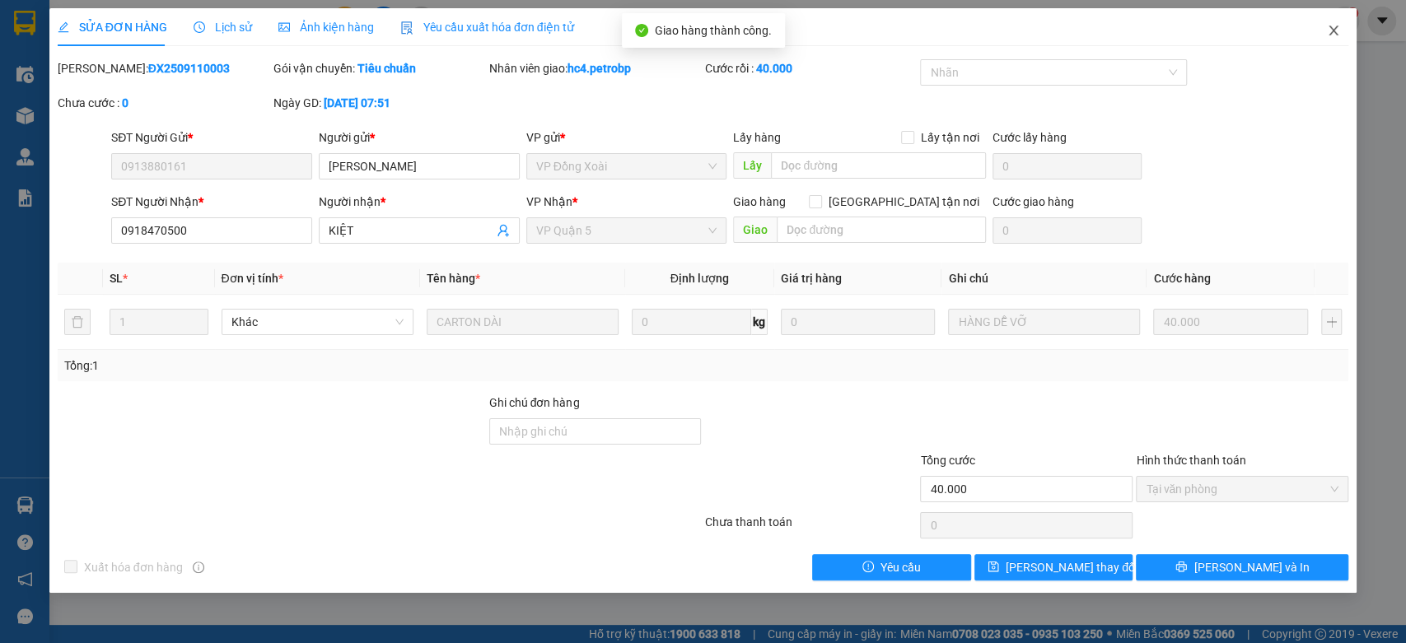
click at [1338, 35] on icon "close" at bounding box center [1333, 30] width 13 height 13
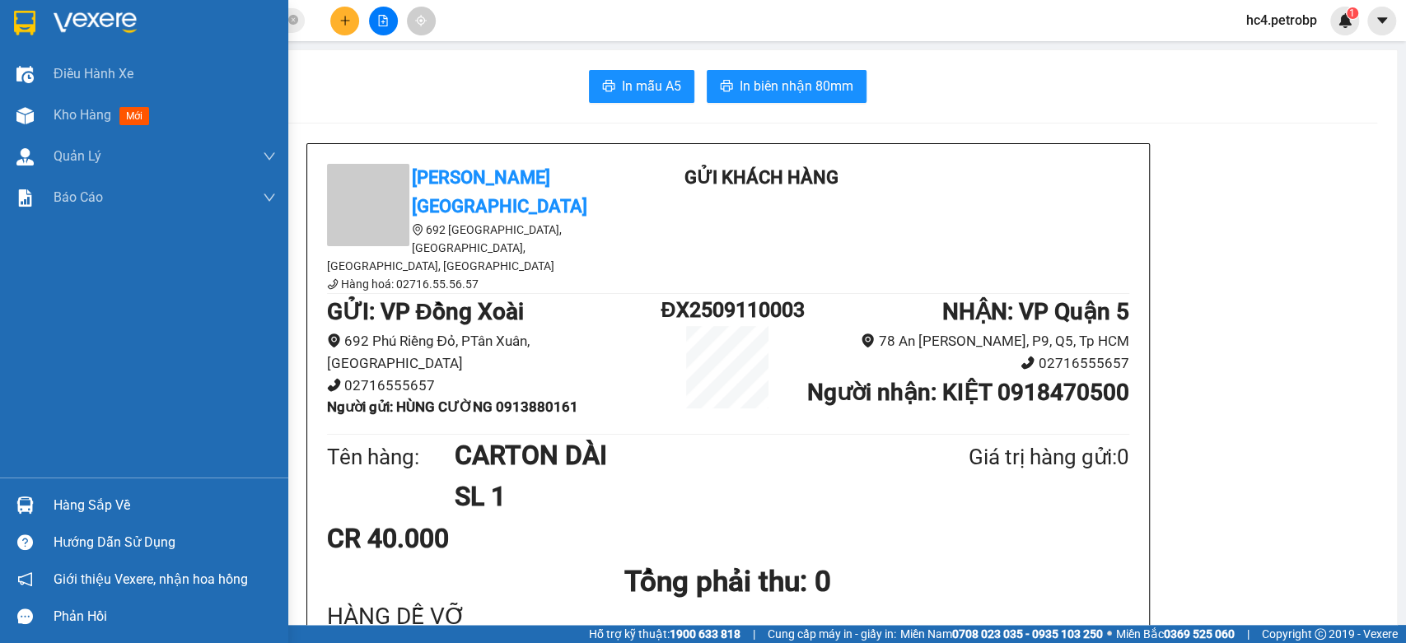
click at [70, 506] on div "Hàng sắp về" at bounding box center [165, 505] width 222 height 25
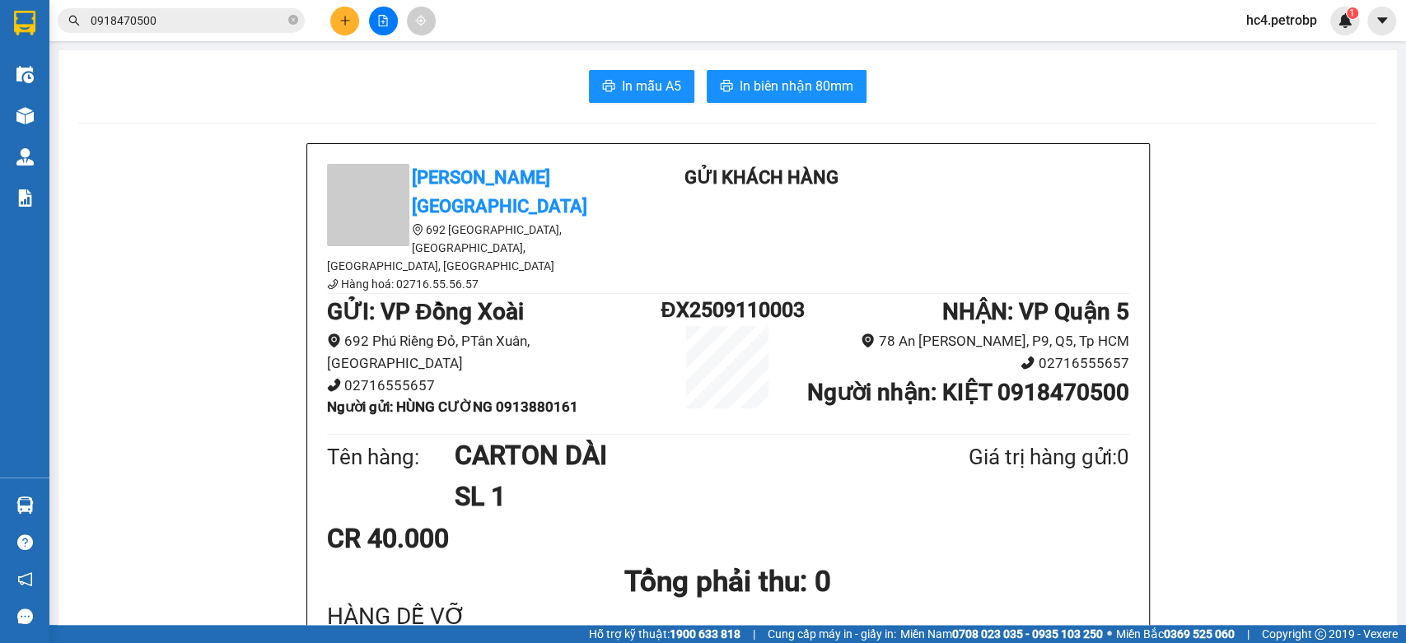
click at [651, 196] on section "Kết quả tìm kiếm ( 12 ) Bộ lọc Ngày tạo đơn gần nhất Mã ĐH Trạng thái Món hàng …" at bounding box center [703, 321] width 1406 height 643
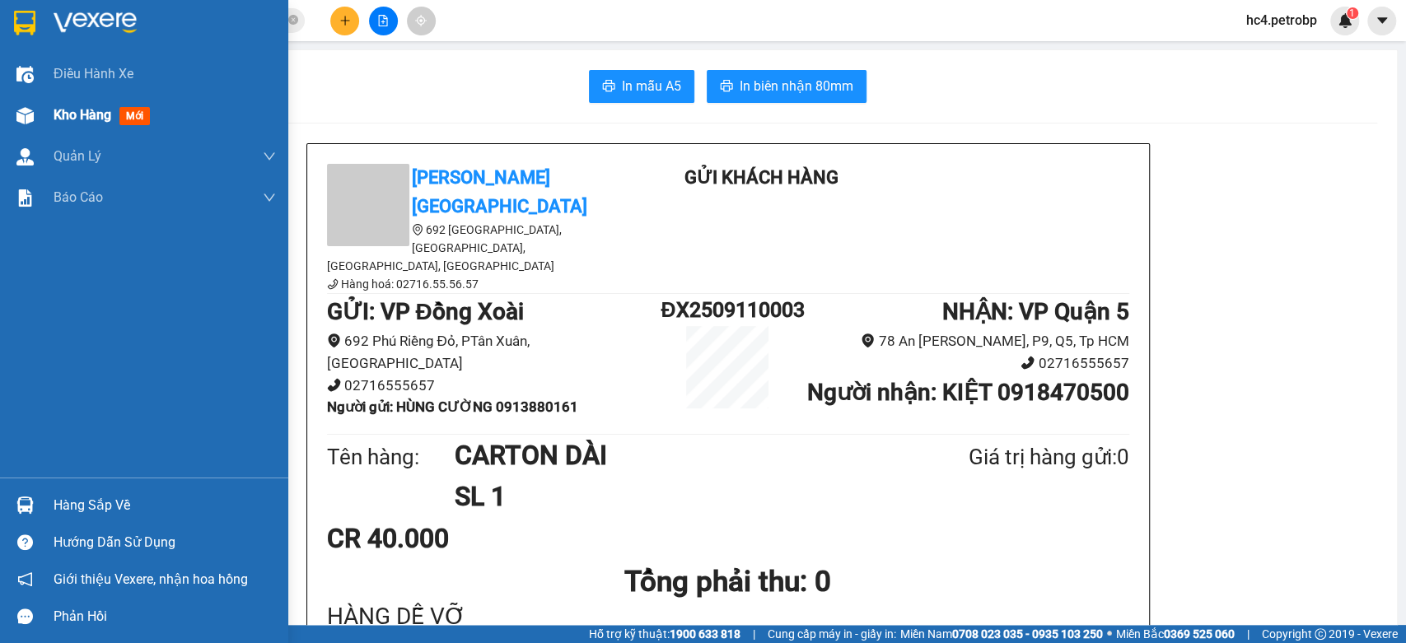
click at [89, 125] on div "Kho hàng mới" at bounding box center [165, 115] width 222 height 41
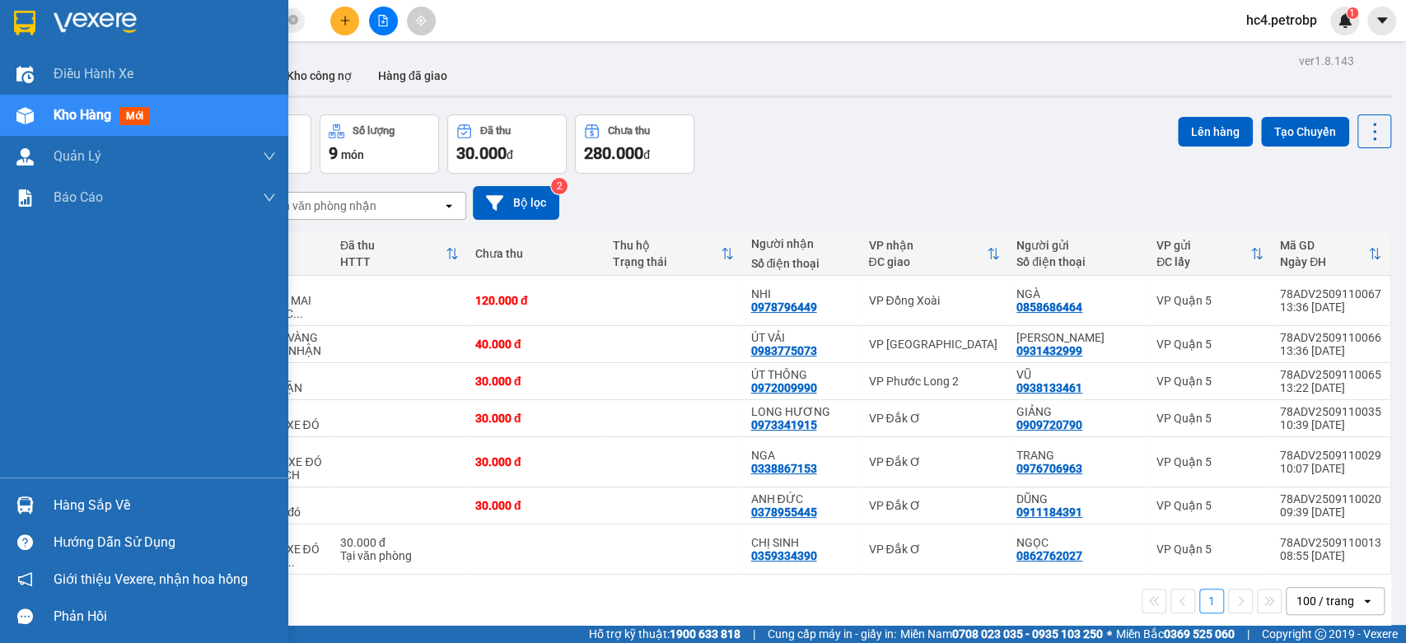
click at [30, 482] on div "Hàng sắp về Hướng dẫn sử dụng Giới thiệu Vexere, nhận hoa hồng Phản hồi" at bounding box center [144, 556] width 288 height 157
click at [42, 498] on div "Hàng sắp về" at bounding box center [144, 505] width 288 height 37
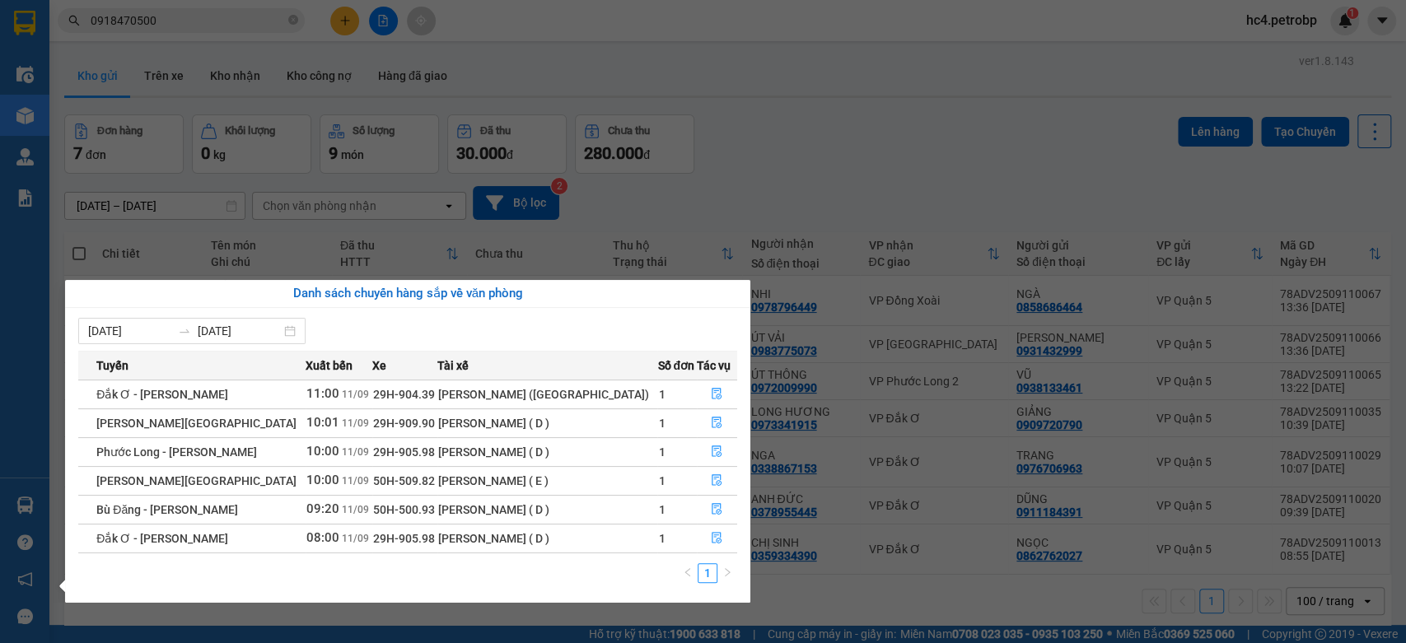
click at [189, 15] on section "Kết quả tìm kiếm ( 12 ) Bộ lọc Ngày tạo đơn gần nhất Mã ĐH Trạng thái Món hàng …" at bounding box center [703, 321] width 1406 height 643
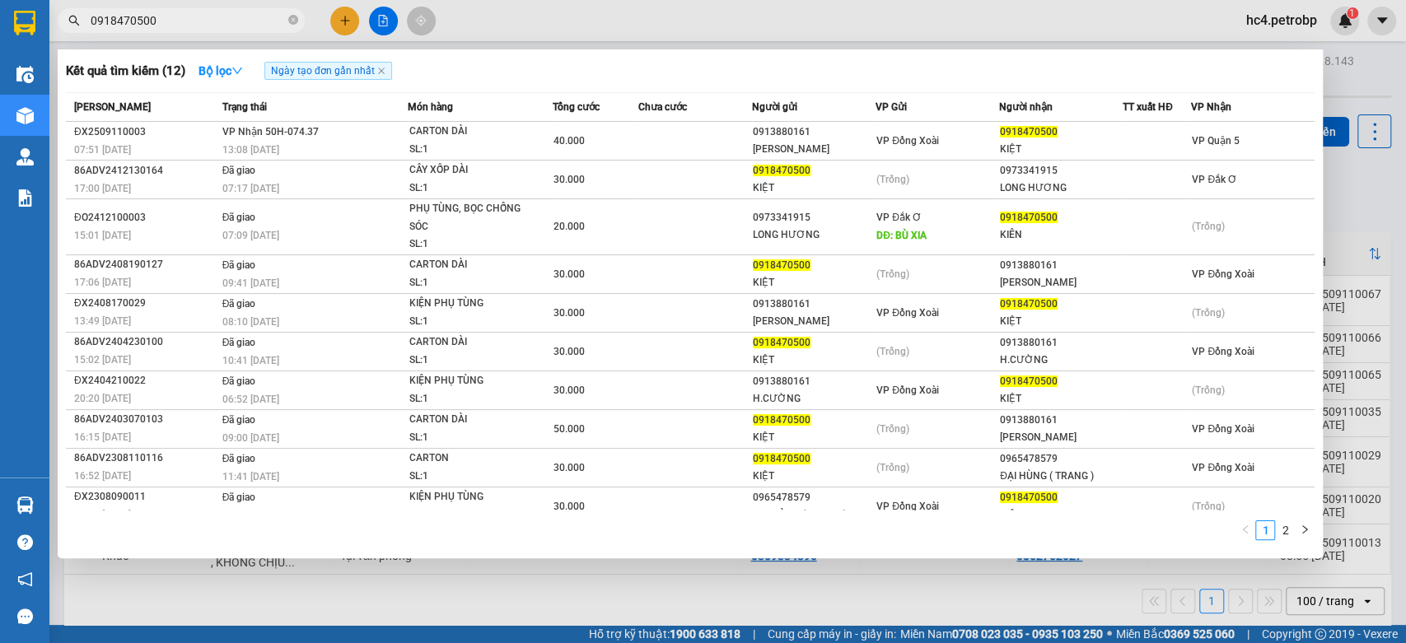
click at [189, 15] on input "0918470500" at bounding box center [188, 21] width 194 height 18
paste input "0939998"
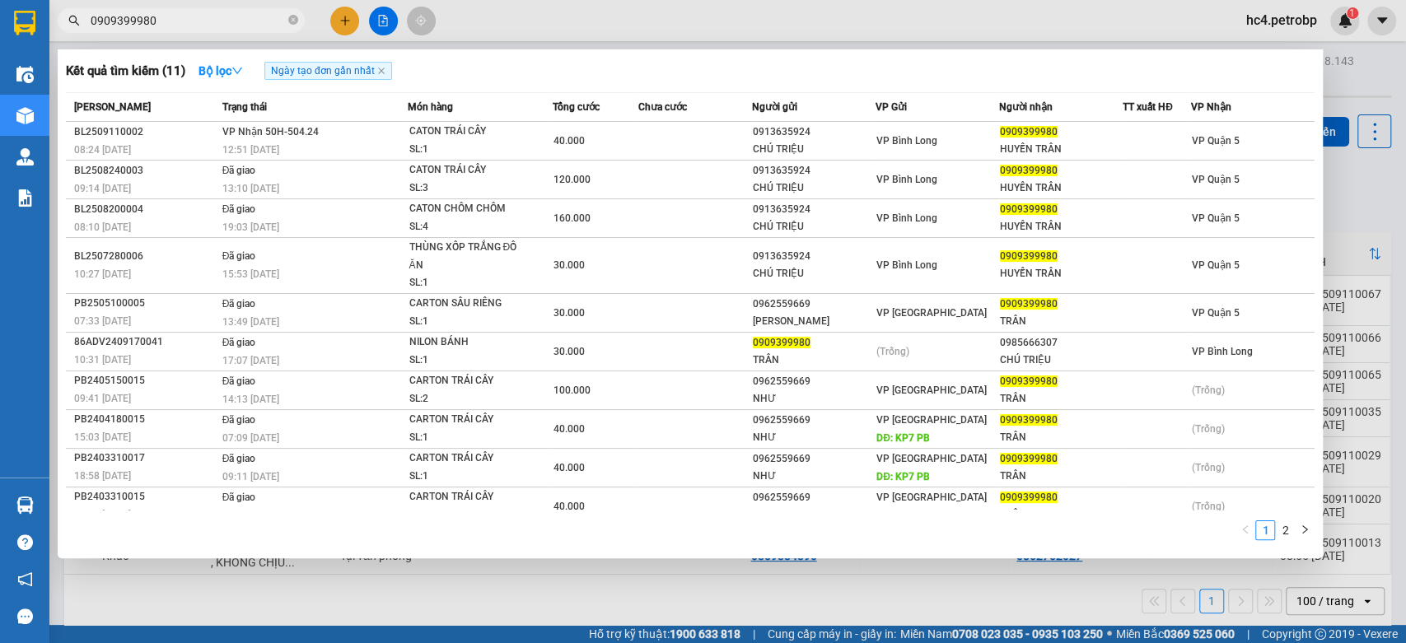
type input "0909399980"
click at [650, 601] on div at bounding box center [703, 321] width 1406 height 643
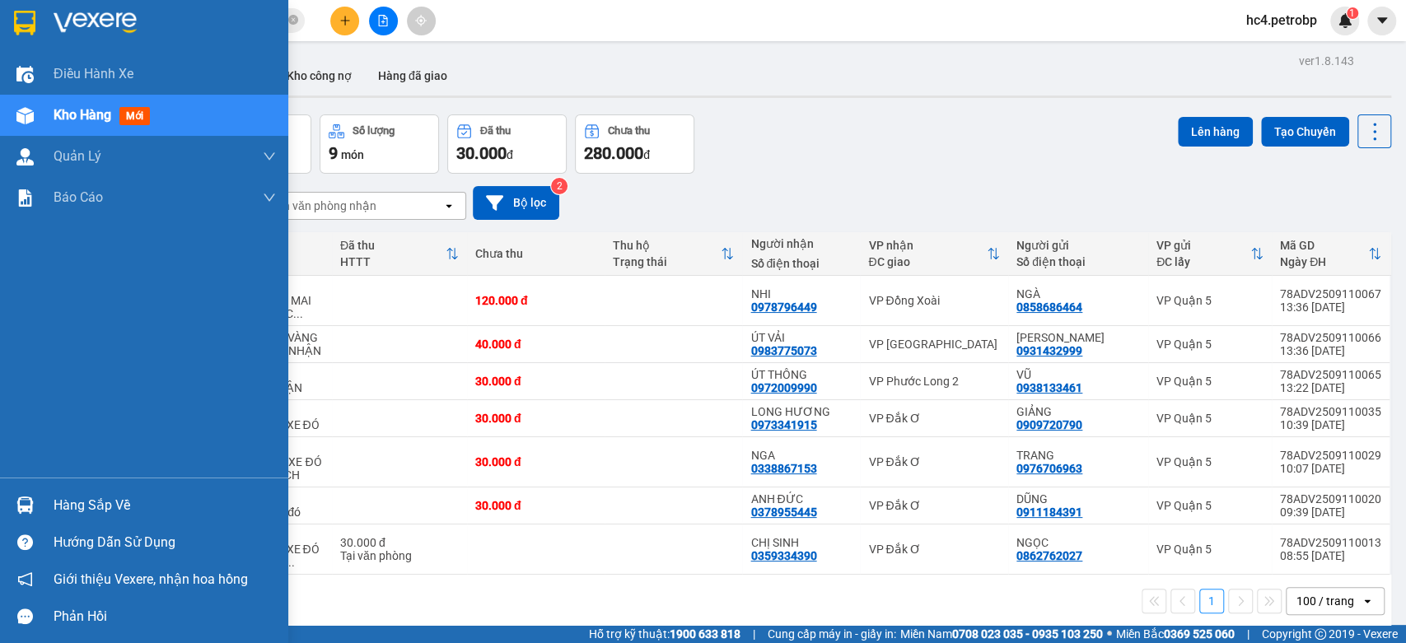
click at [77, 504] on div "Hàng sắp về" at bounding box center [165, 505] width 222 height 25
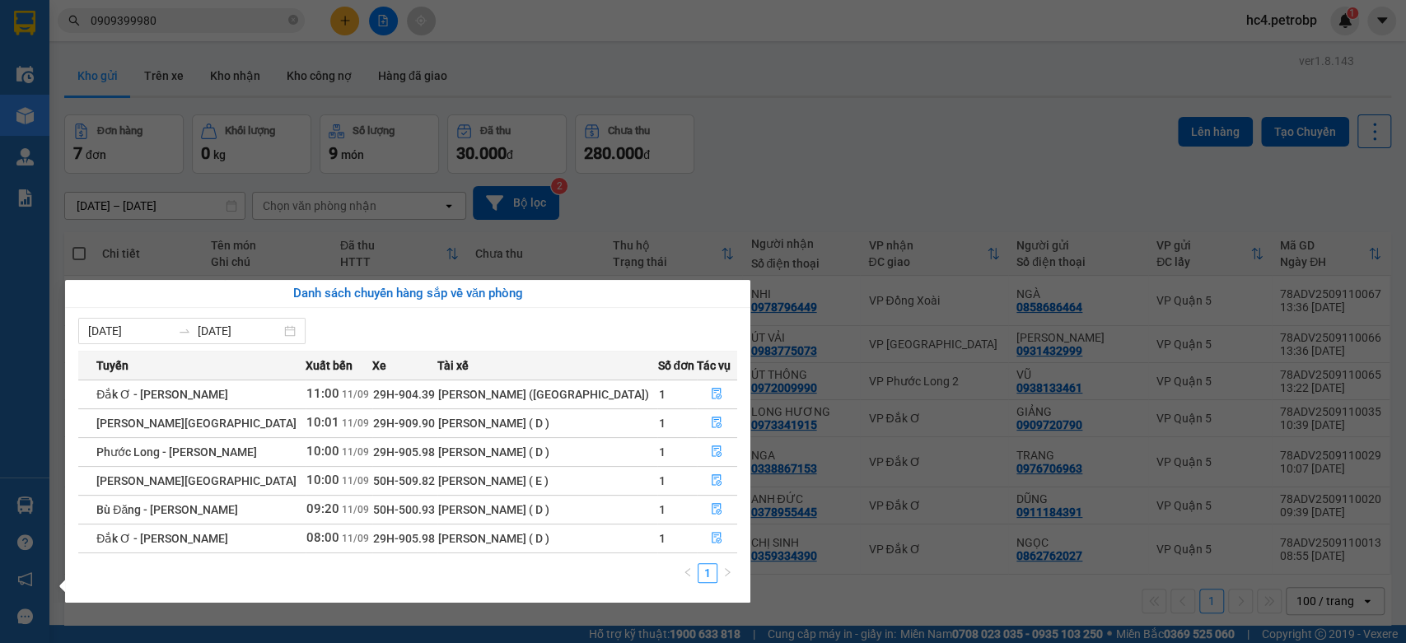
click at [812, 175] on section "Kết quả tìm kiếm ( 11 ) Bộ lọc Ngày tạo đơn gần nhất Mã ĐH Trạng thái Món hàng …" at bounding box center [703, 321] width 1406 height 643
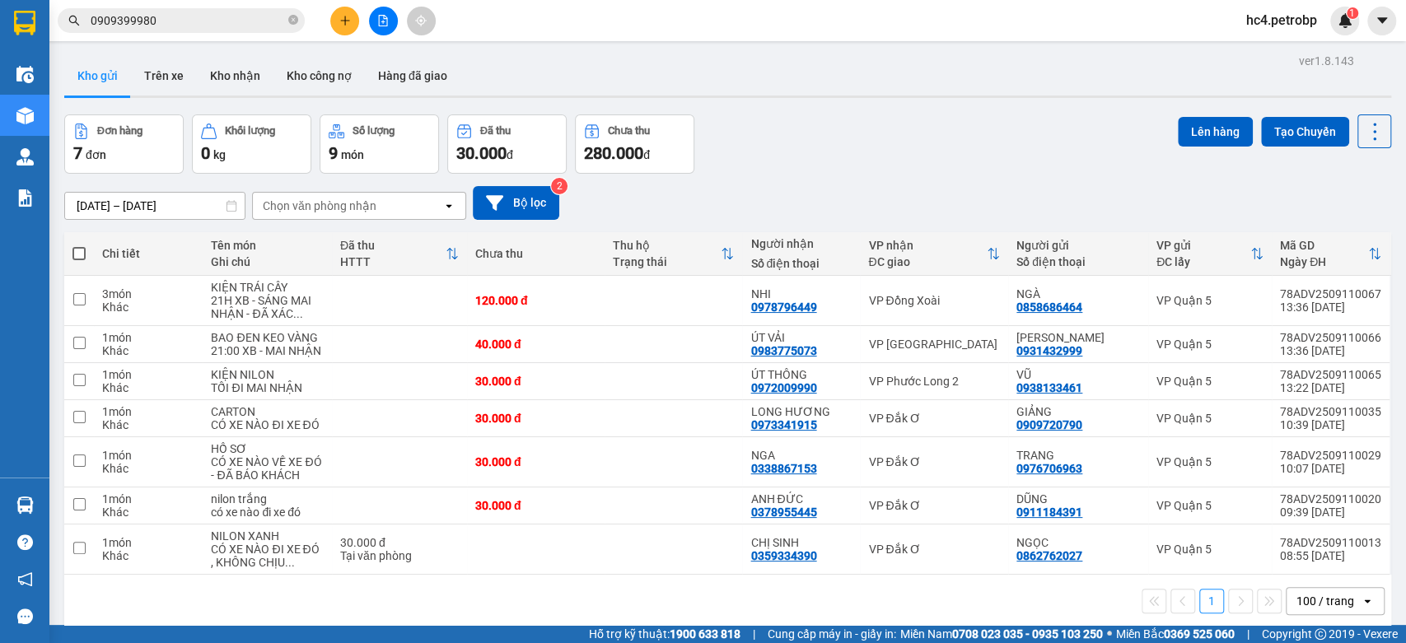
click at [820, 186] on div "10/09/2025 – 11/09/2025 Press the down arrow key to interact with the calendar …" at bounding box center [727, 203] width 1327 height 34
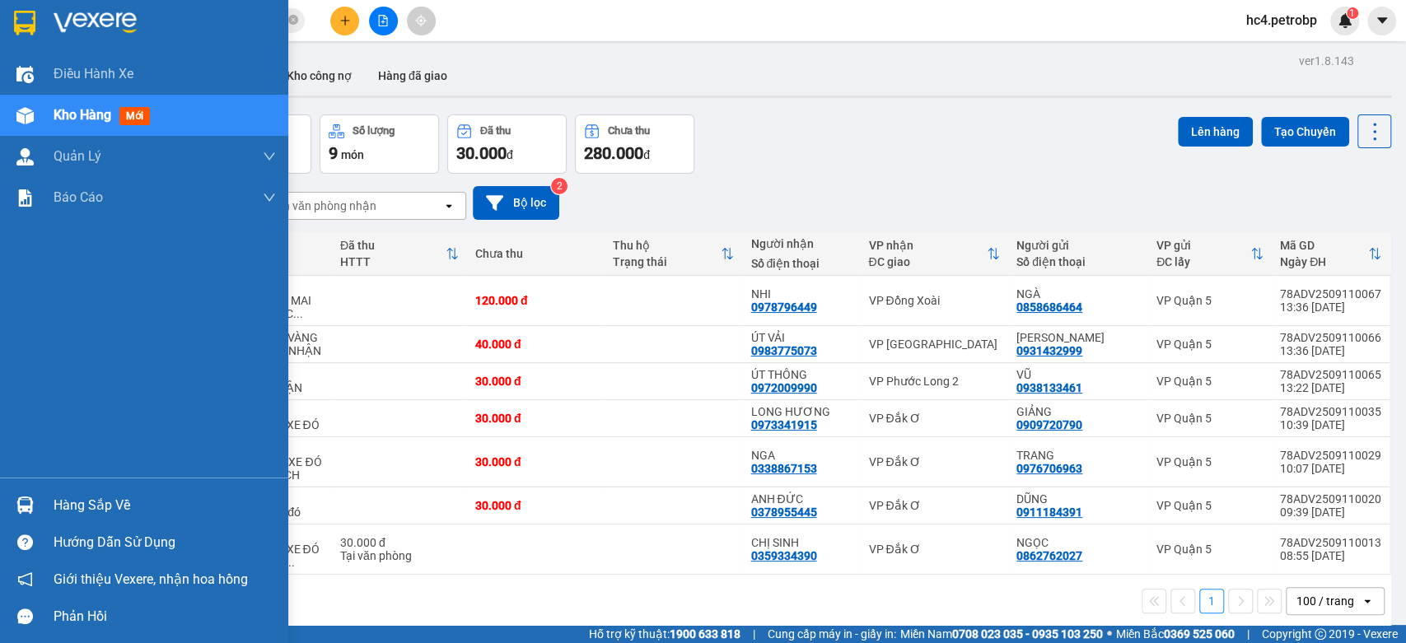
click at [54, 502] on div "Hàng sắp về" at bounding box center [165, 505] width 222 height 25
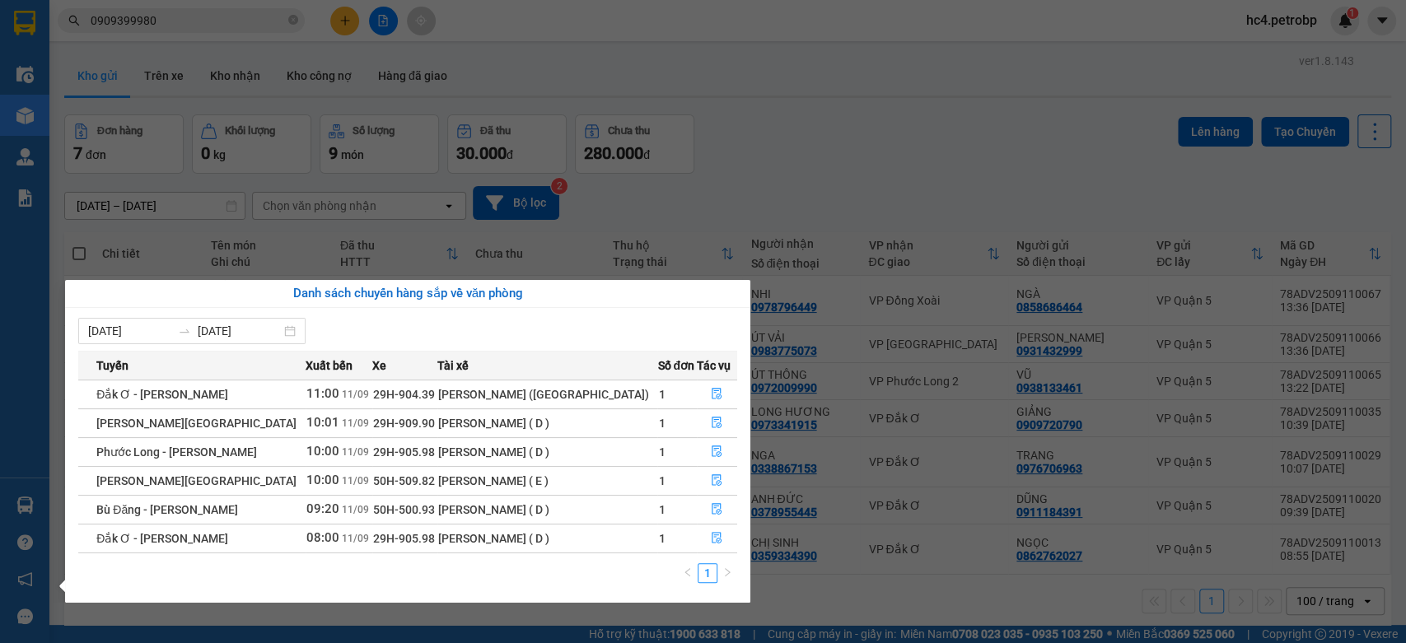
click at [879, 149] on section "Kết quả tìm kiếm ( 11 ) Bộ lọc Ngày tạo đơn gần nhất Mã ĐH Trạng thái Món hàng …" at bounding box center [703, 321] width 1406 height 643
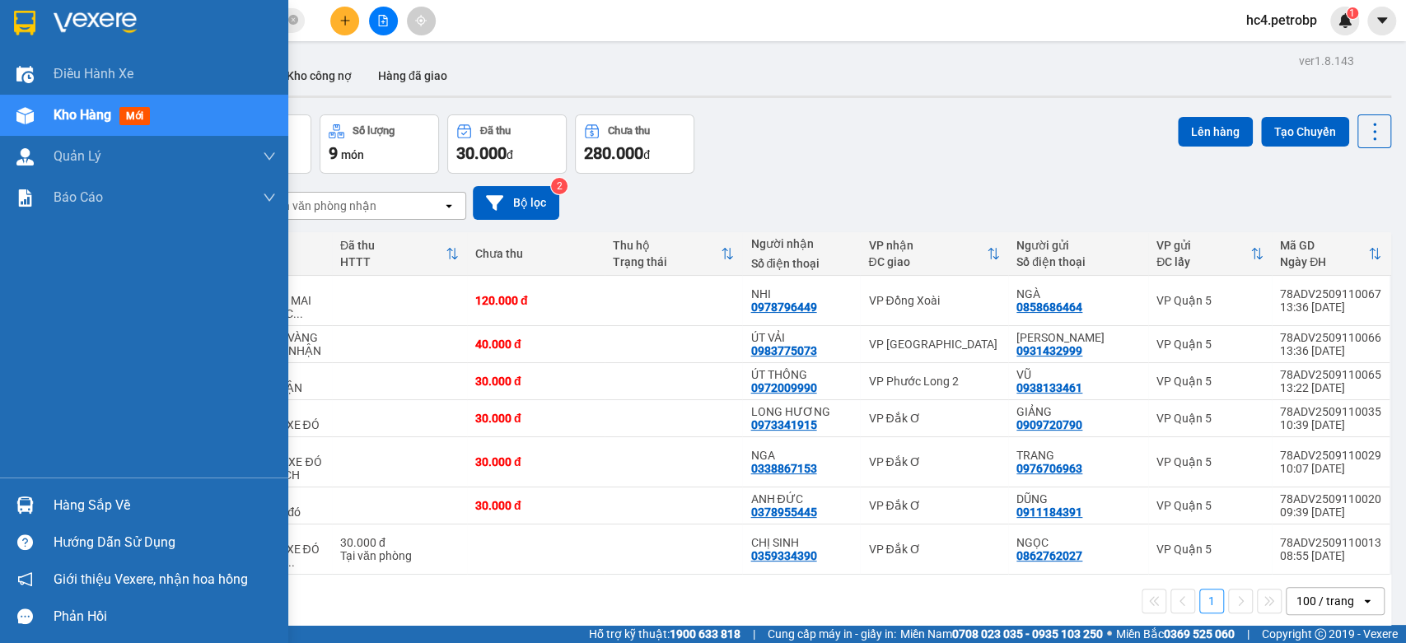
click at [52, 497] on div "Hàng sắp về" at bounding box center [144, 505] width 288 height 37
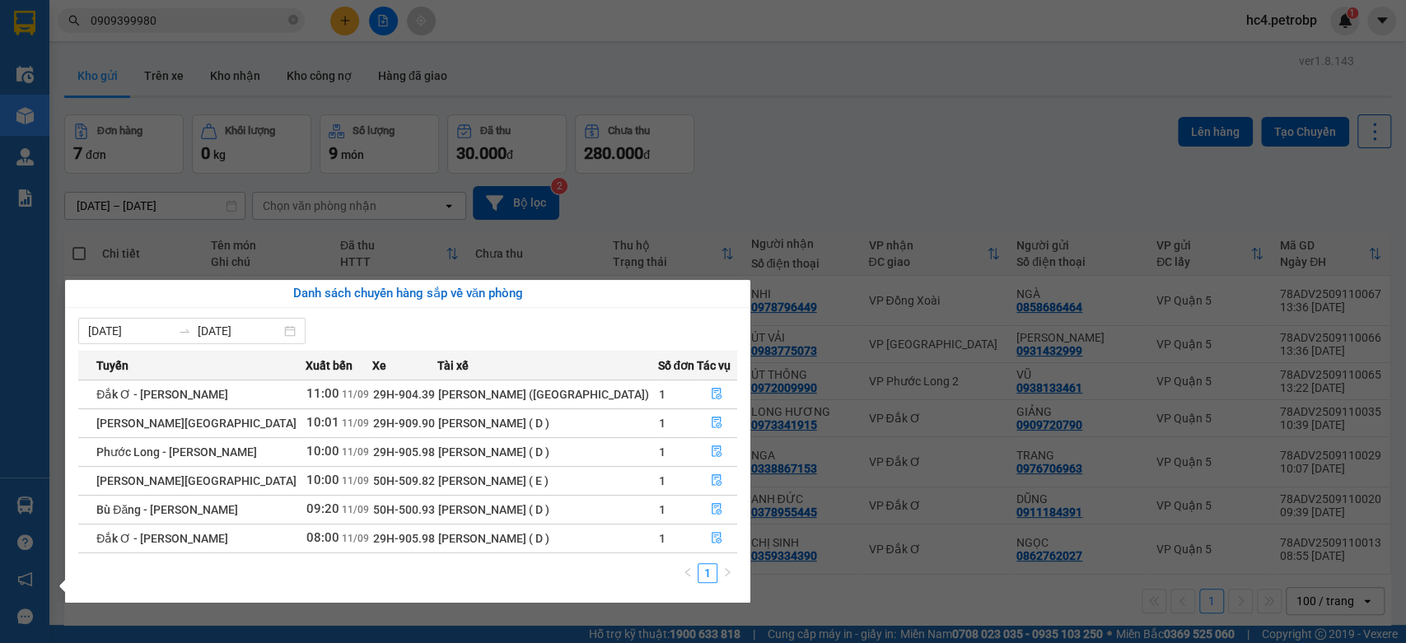
click at [886, 145] on section "Kết quả tìm kiếm ( 11 ) Bộ lọc Ngày tạo đơn gần nhất Mã ĐH Trạng thái Món hàng …" at bounding box center [703, 321] width 1406 height 643
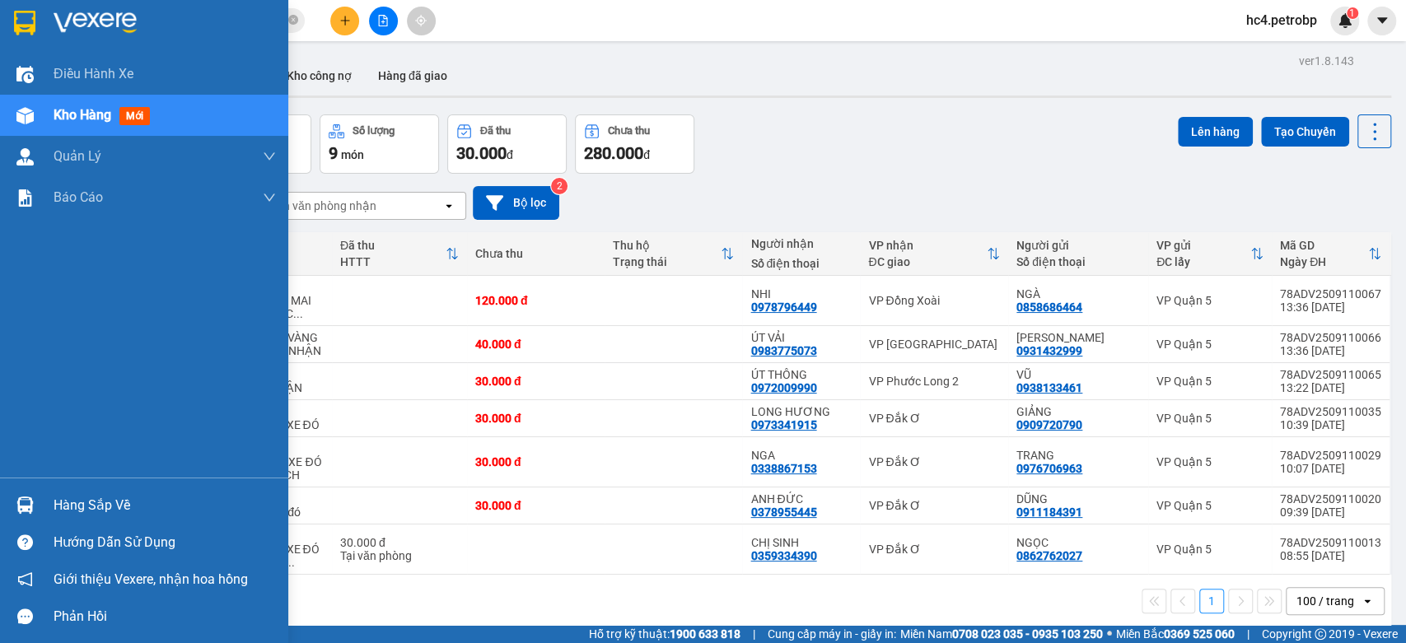
click at [72, 512] on div "Hàng sắp về" at bounding box center [165, 505] width 222 height 25
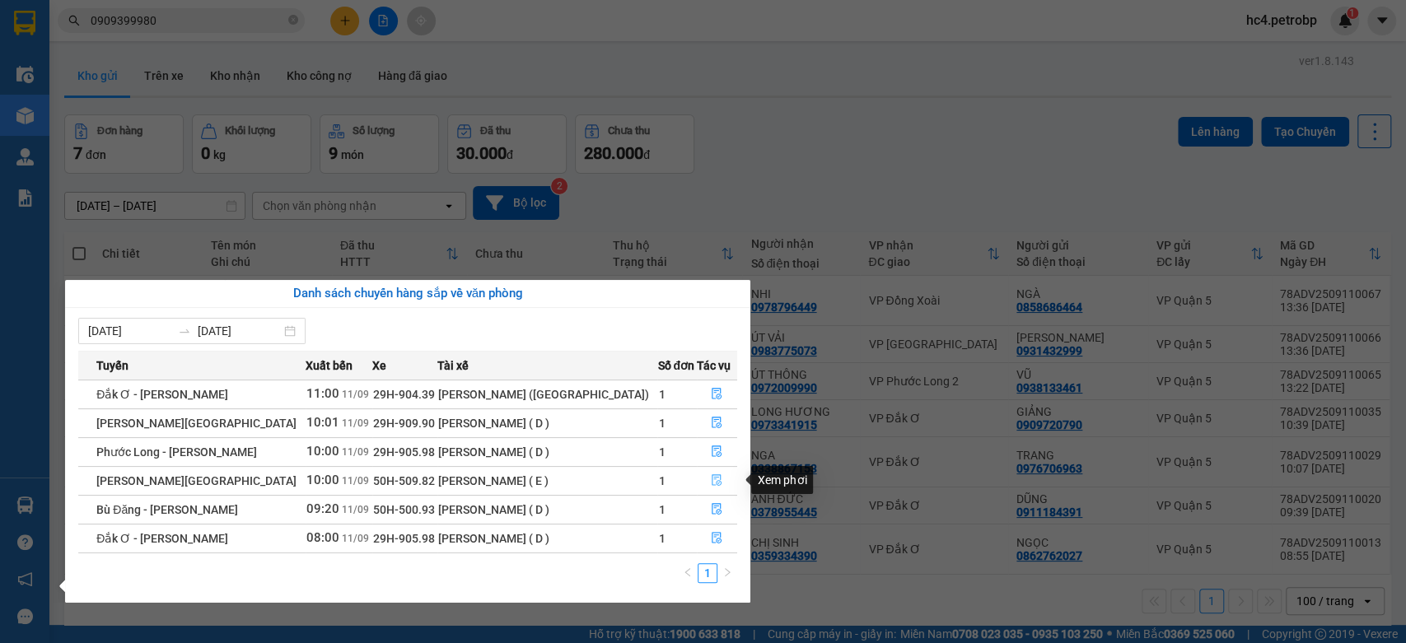
click at [703, 475] on button "button" at bounding box center [718, 481] width 40 height 26
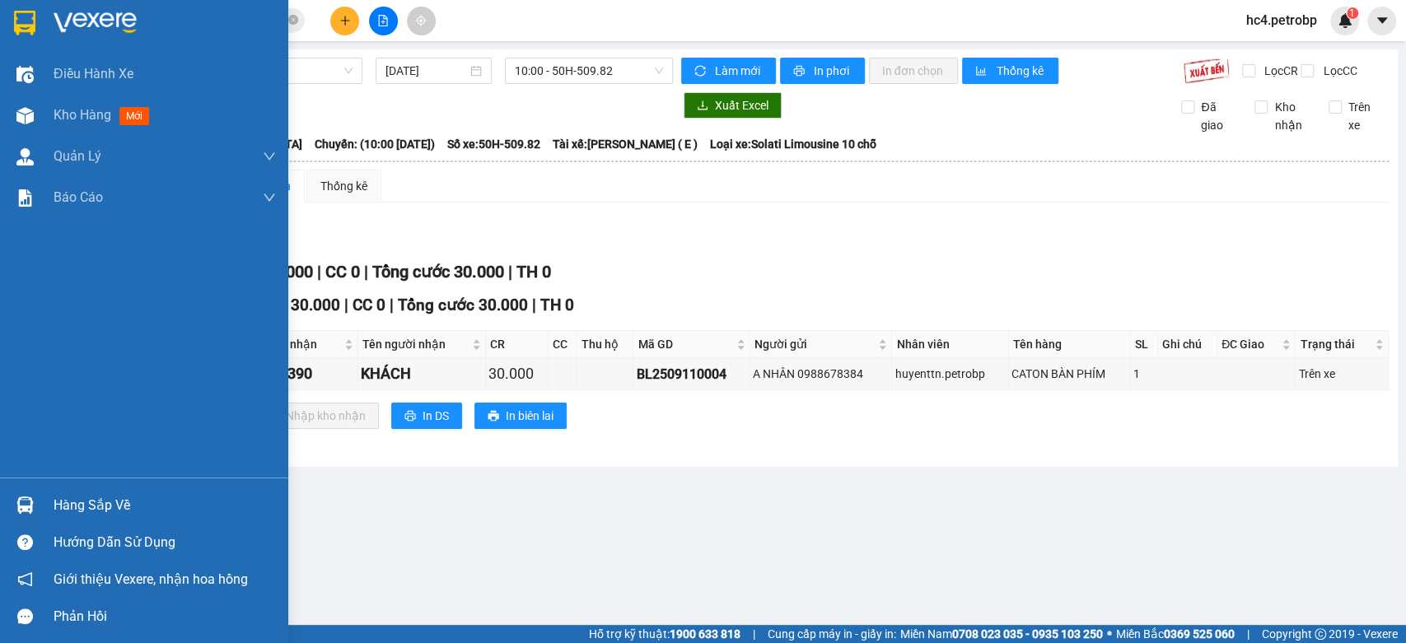
click at [92, 502] on div "Hàng sắp về" at bounding box center [165, 505] width 222 height 25
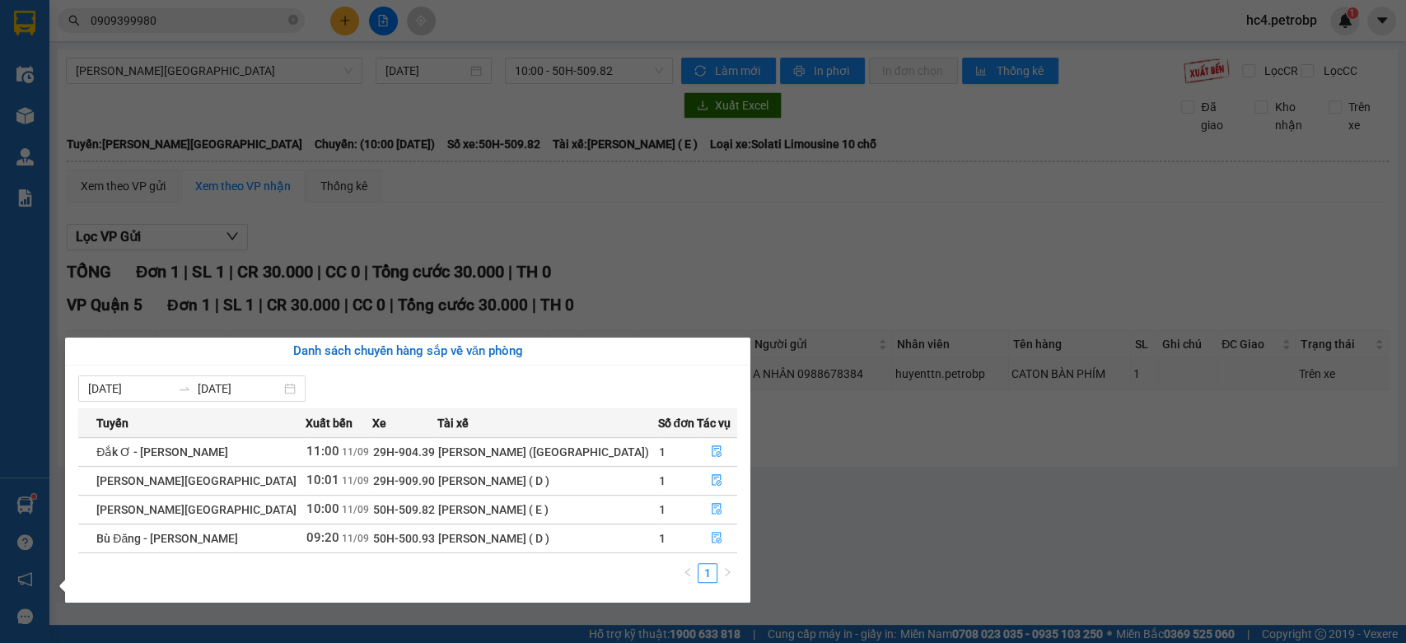
click at [391, 176] on section "Kết quả tìm kiếm ( 11 ) Bộ lọc Ngày tạo đơn gần nhất Mã ĐH Trạng thái Món hàng …" at bounding box center [703, 321] width 1406 height 643
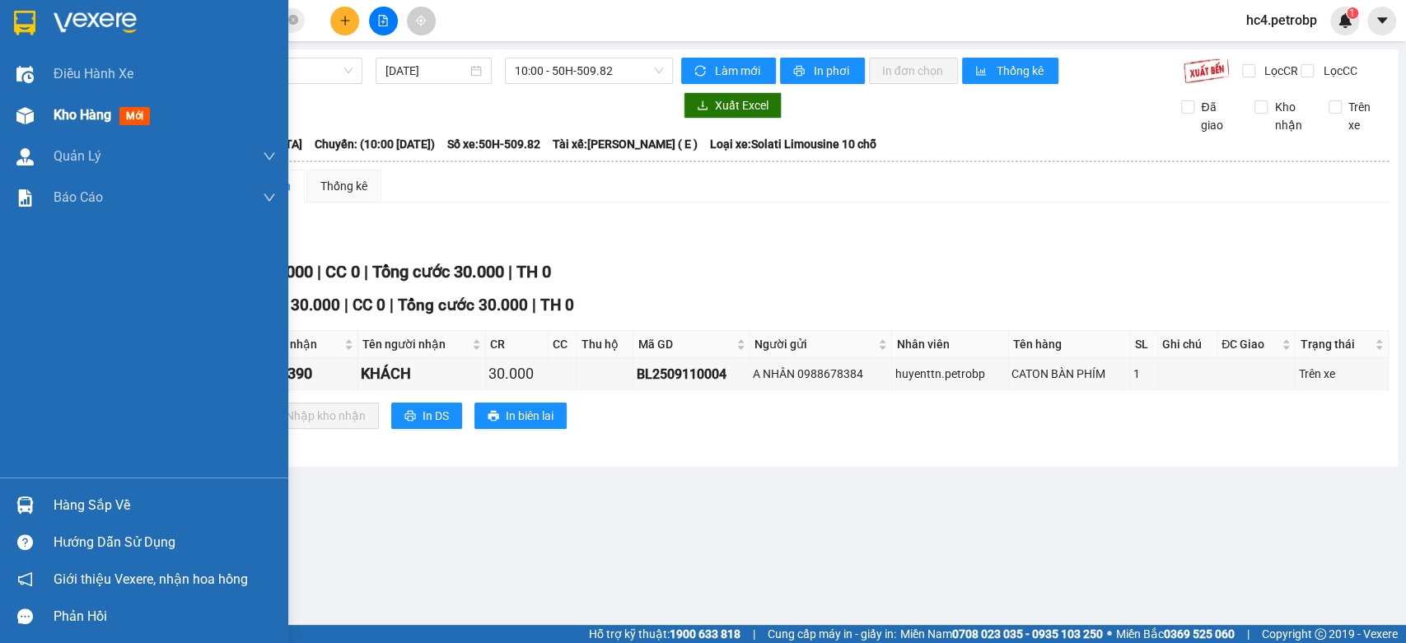
click at [33, 107] on img at bounding box center [24, 115] width 17 height 17
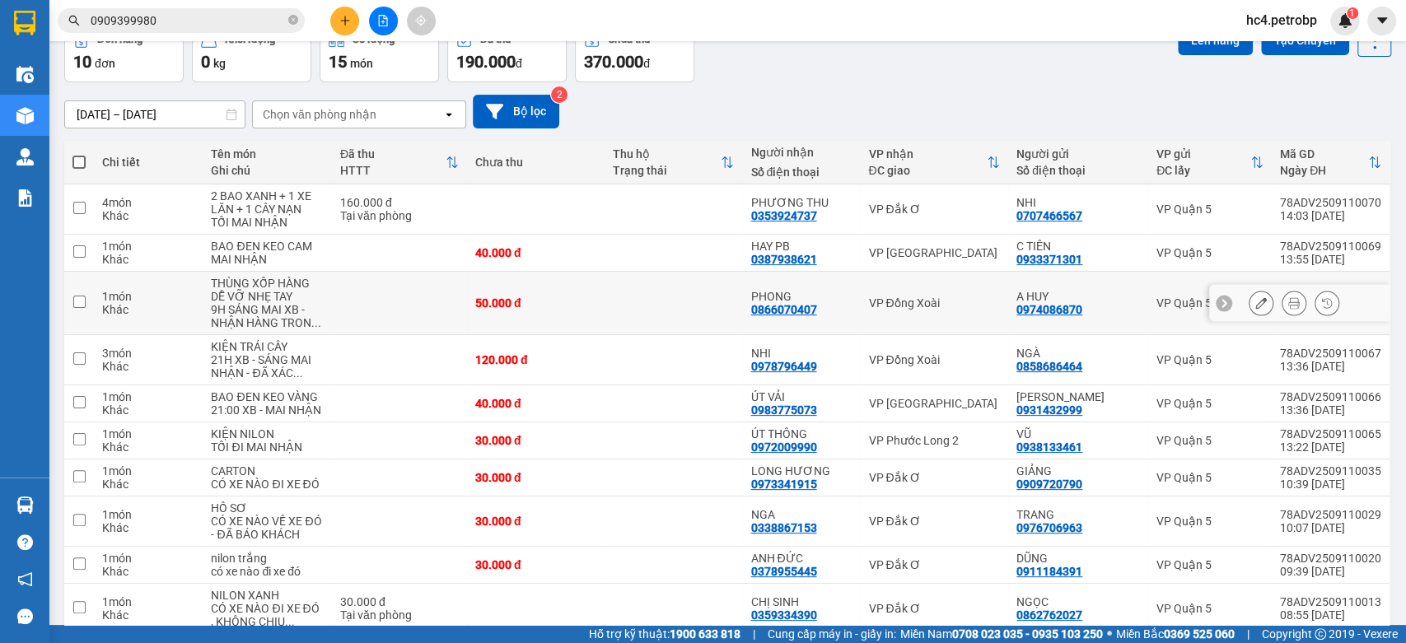
scroll to position [166, 0]
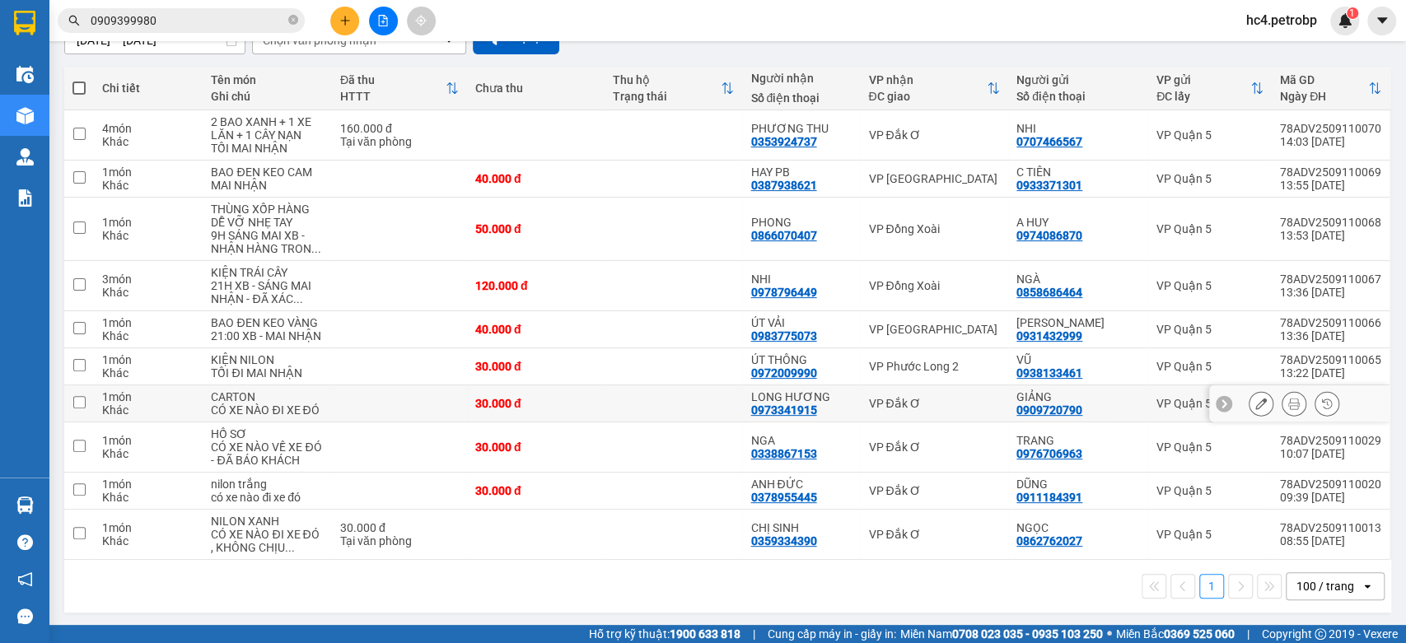
click at [723, 408] on td at bounding box center [674, 403] width 138 height 37
checkbox input "true"
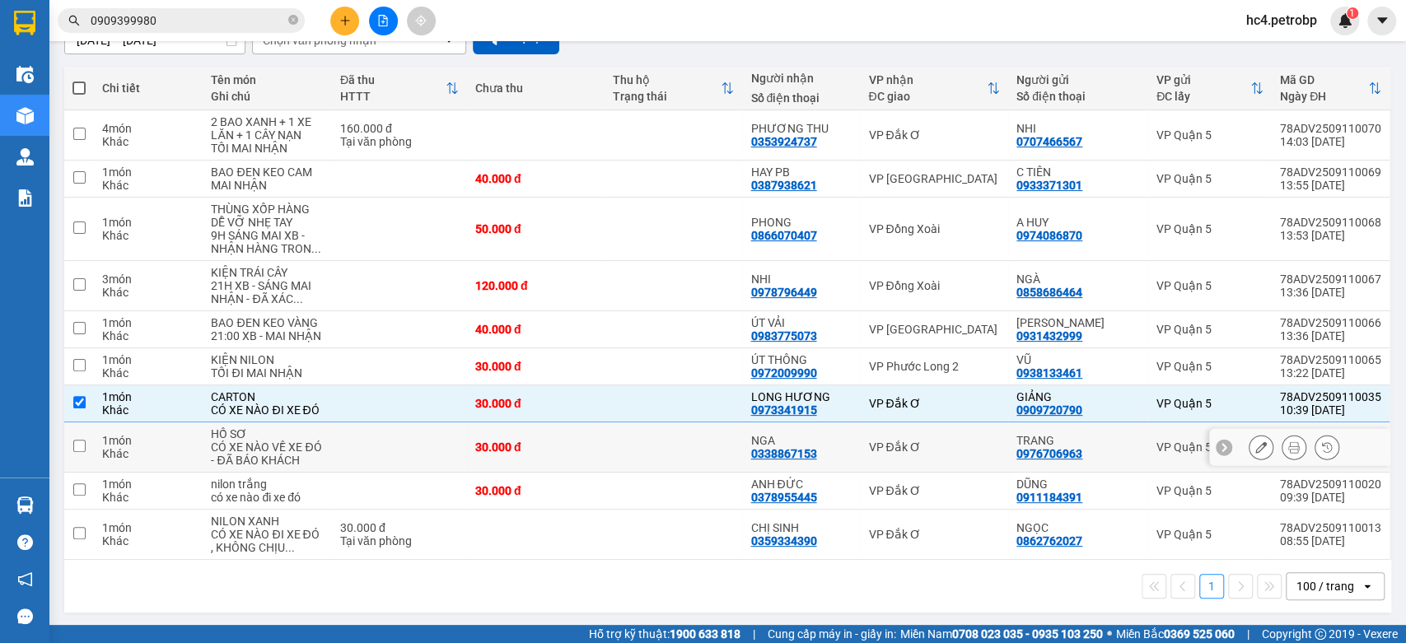
click at [718, 450] on td at bounding box center [674, 448] width 138 height 50
checkbox input "true"
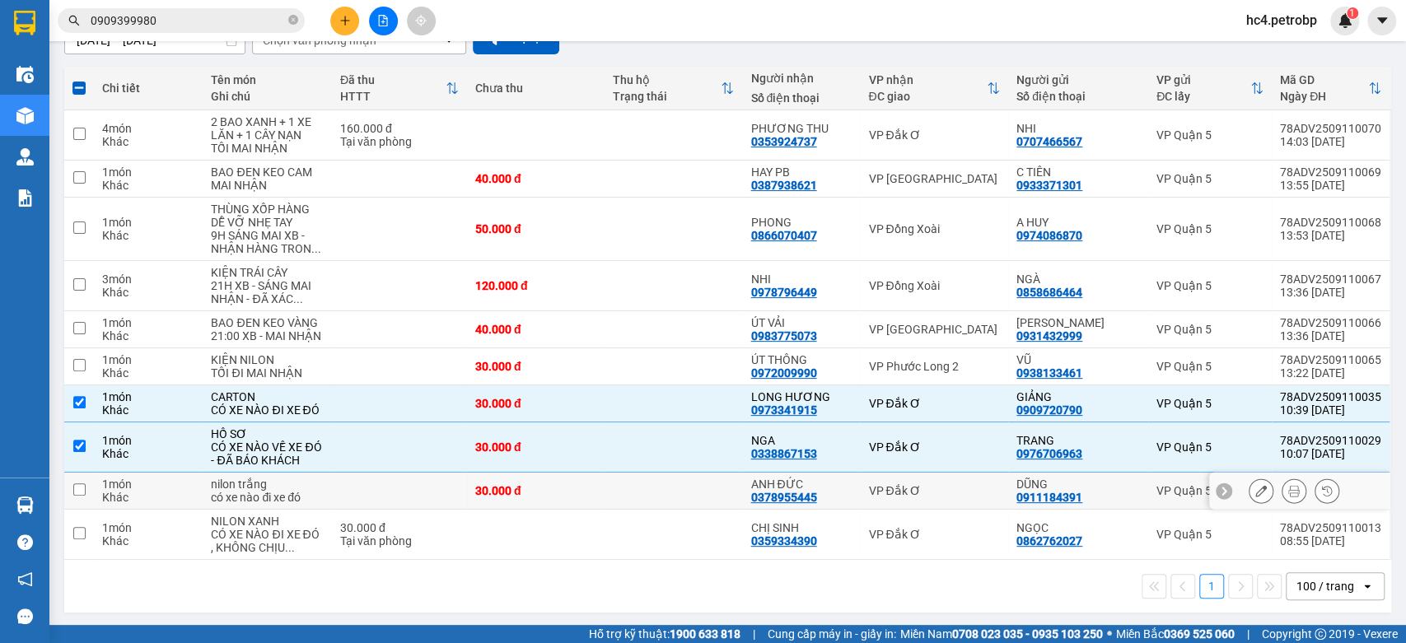
click at [724, 493] on td at bounding box center [674, 491] width 138 height 37
checkbox input "true"
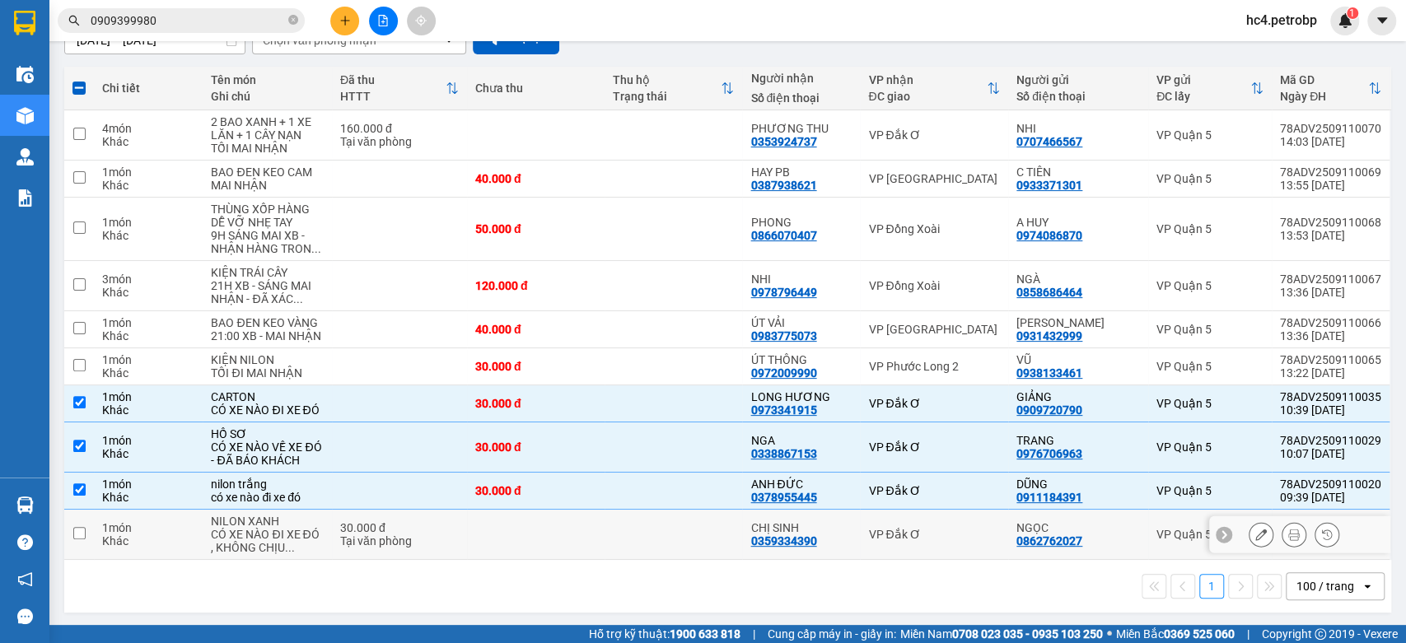
click at [728, 539] on td at bounding box center [674, 535] width 138 height 50
checkbox input "true"
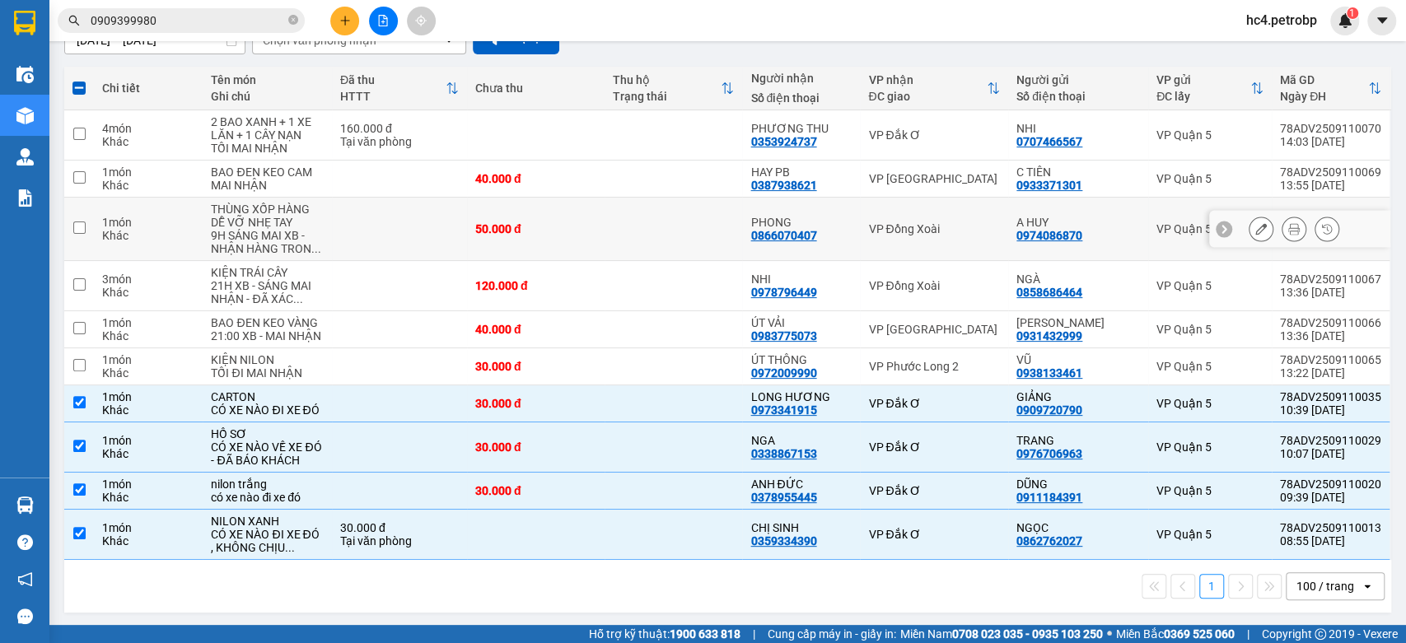
scroll to position [0, 0]
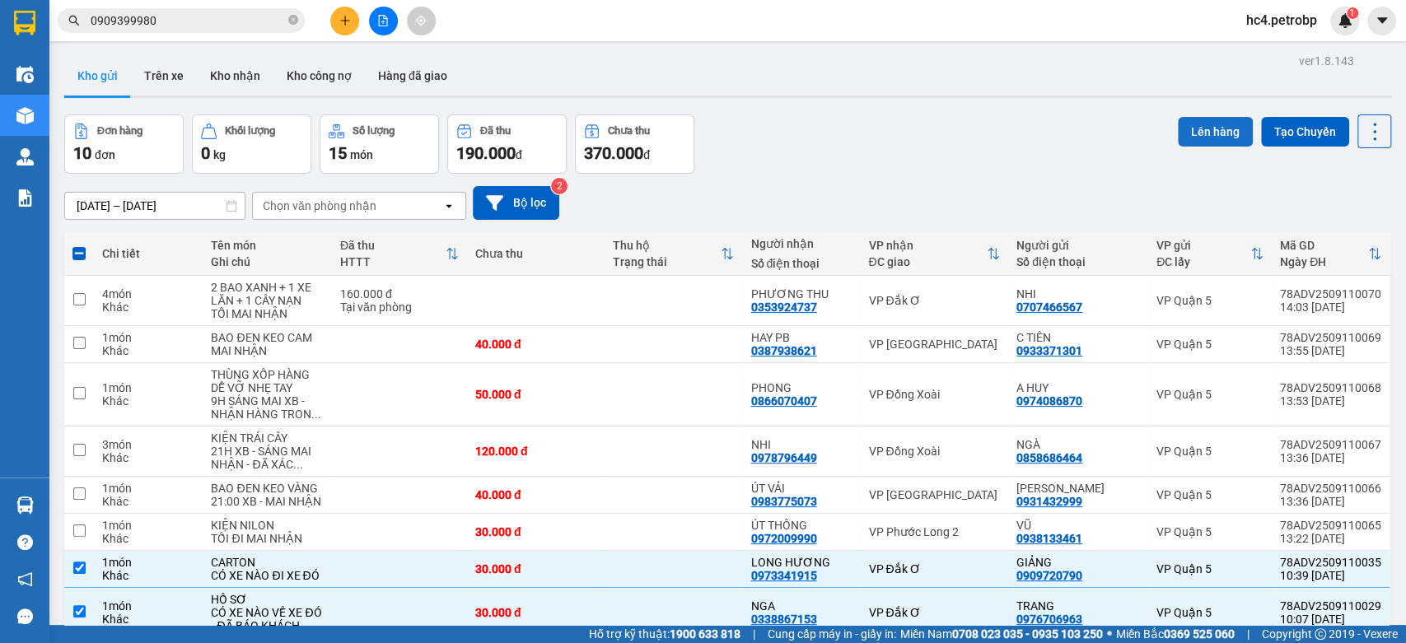
click at [1202, 119] on button "Lên hàng" at bounding box center [1215, 132] width 75 height 30
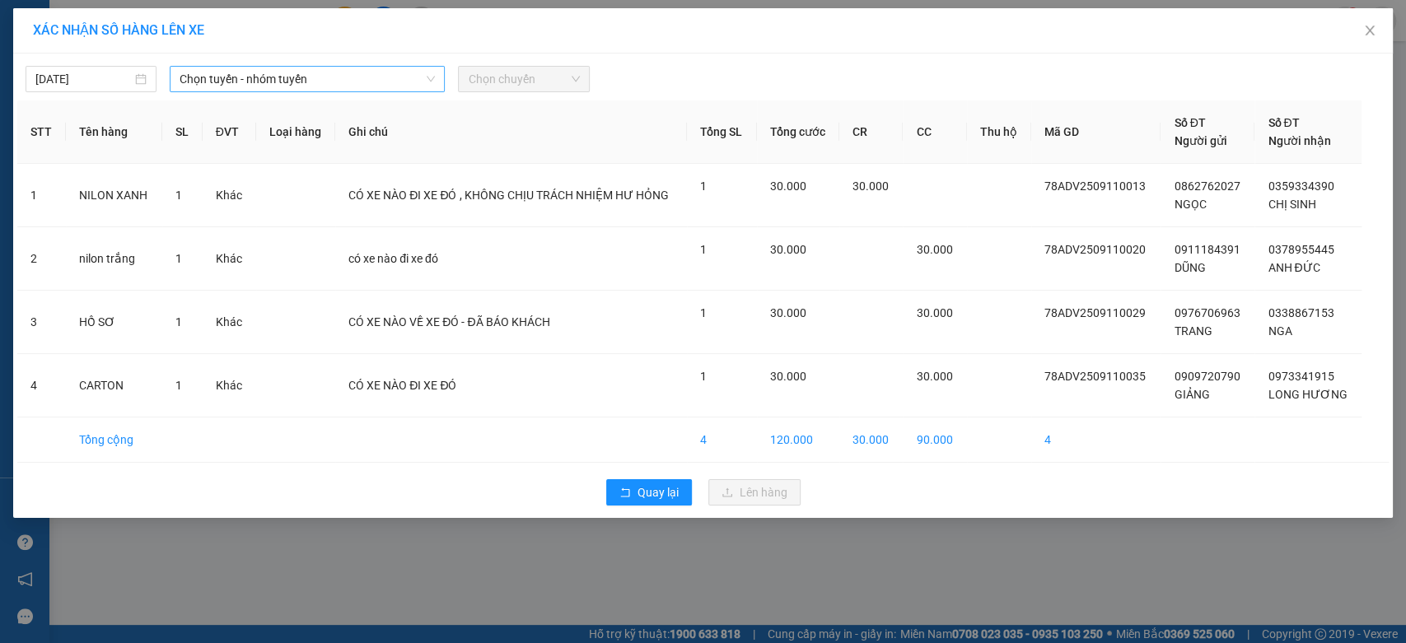
click at [257, 89] on span "Chọn tuyến - nhóm tuyến" at bounding box center [307, 79] width 255 height 25
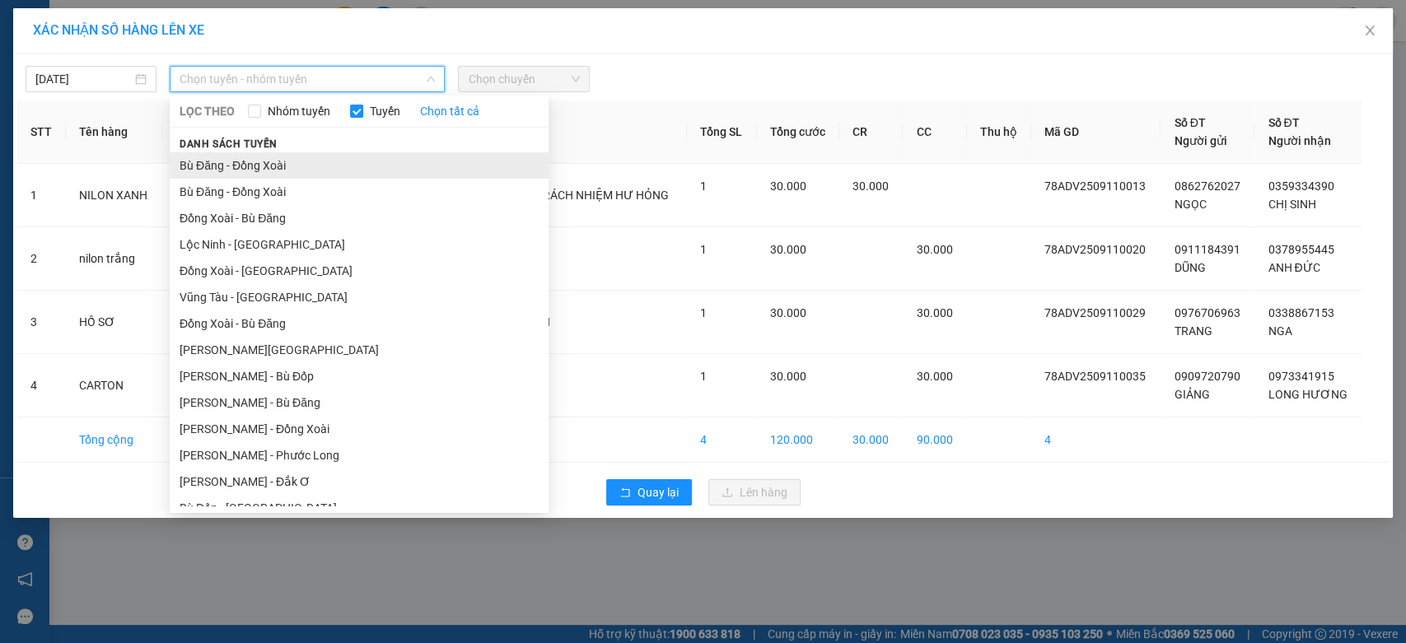
scroll to position [173, 0]
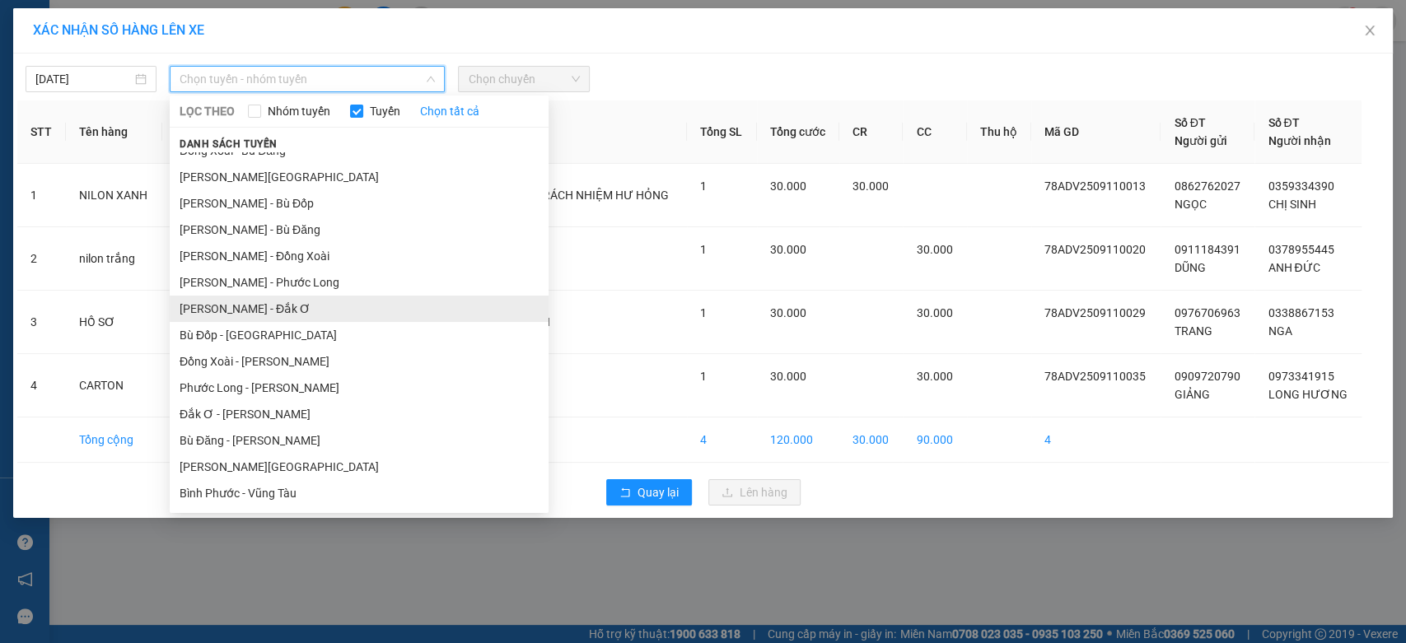
click at [273, 310] on li "Hồ Chí Minh - Đắk Ơ" at bounding box center [359, 309] width 379 height 26
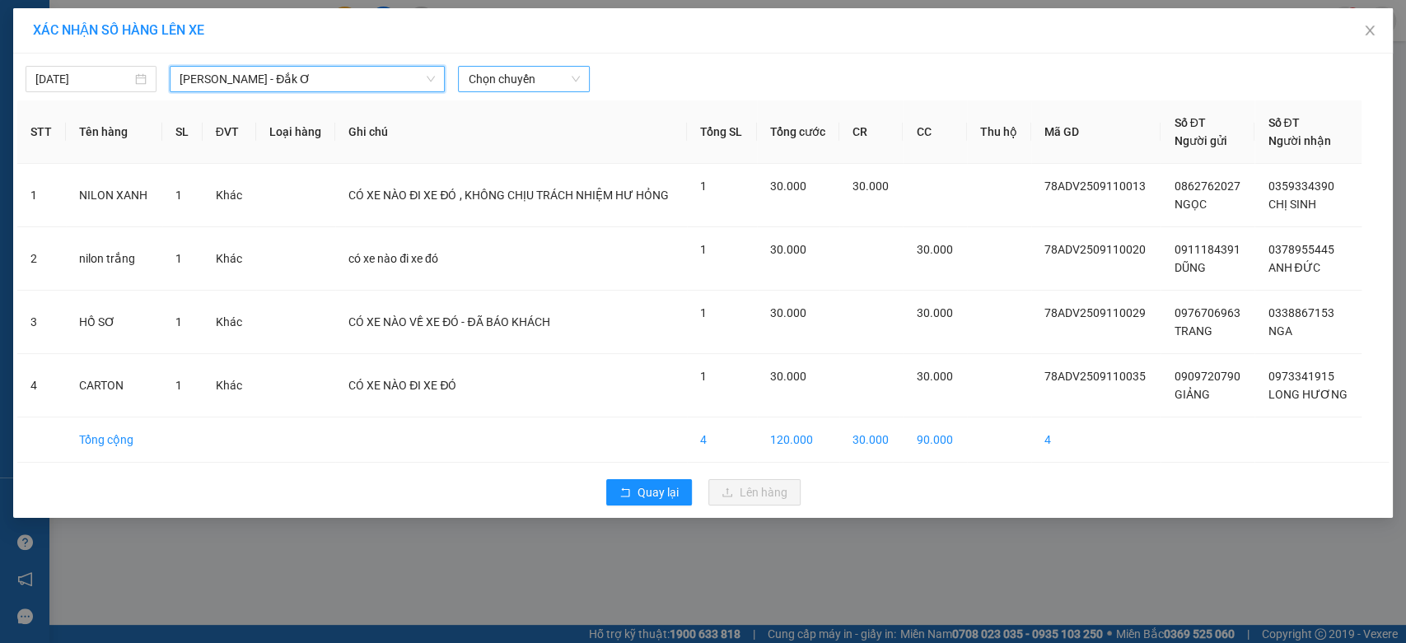
click at [557, 71] on span "Chọn chuyến" at bounding box center [523, 79] width 111 height 25
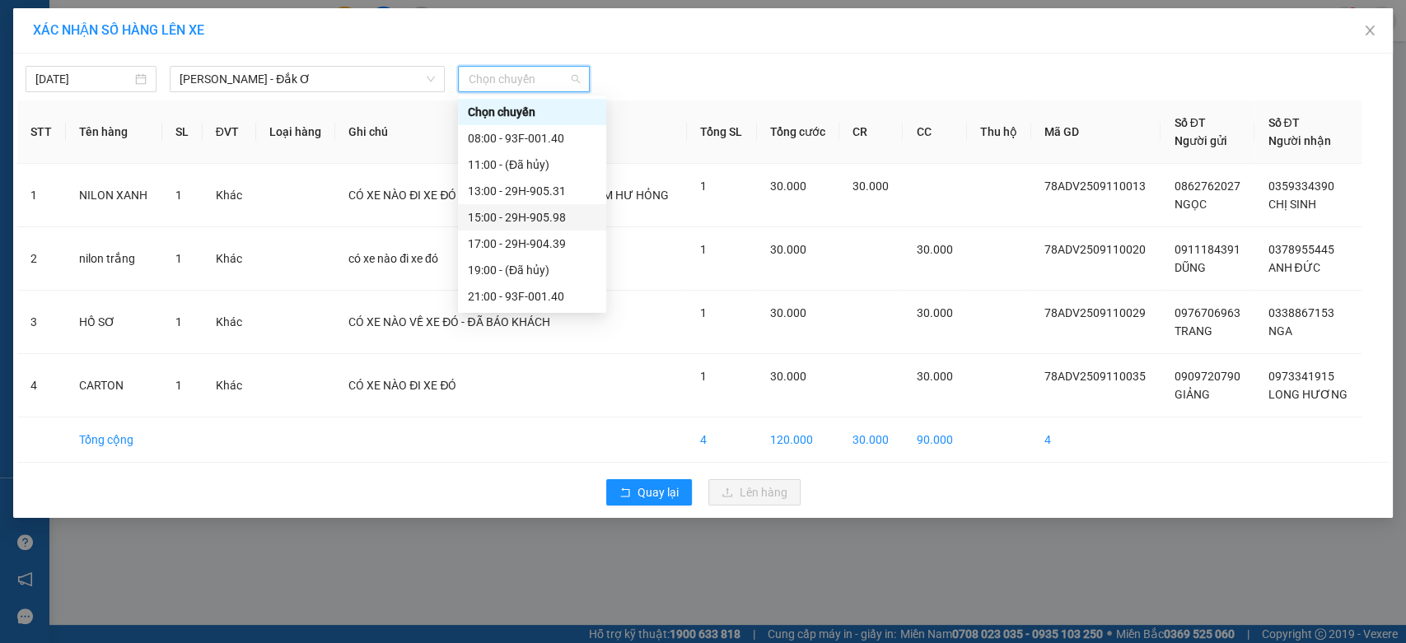
click at [538, 220] on div "15:00 - 29H-905.98" at bounding box center [532, 217] width 128 height 18
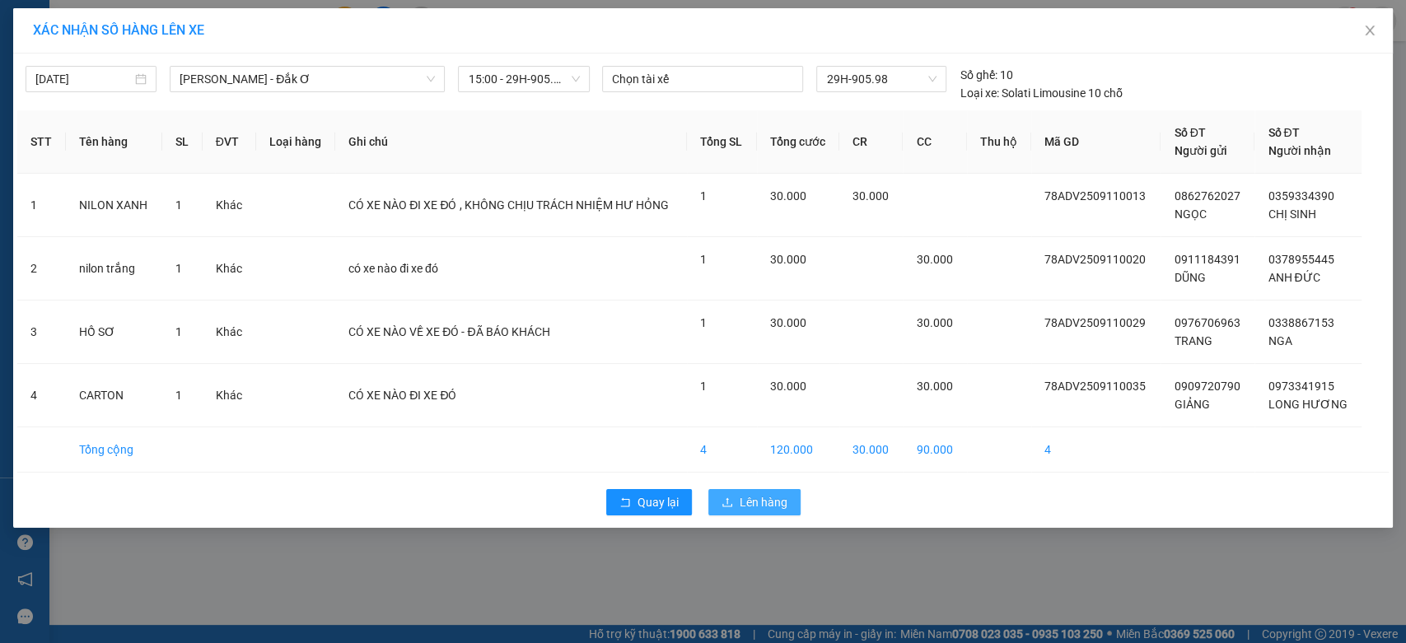
click at [779, 499] on span "Lên hàng" at bounding box center [764, 502] width 48 height 18
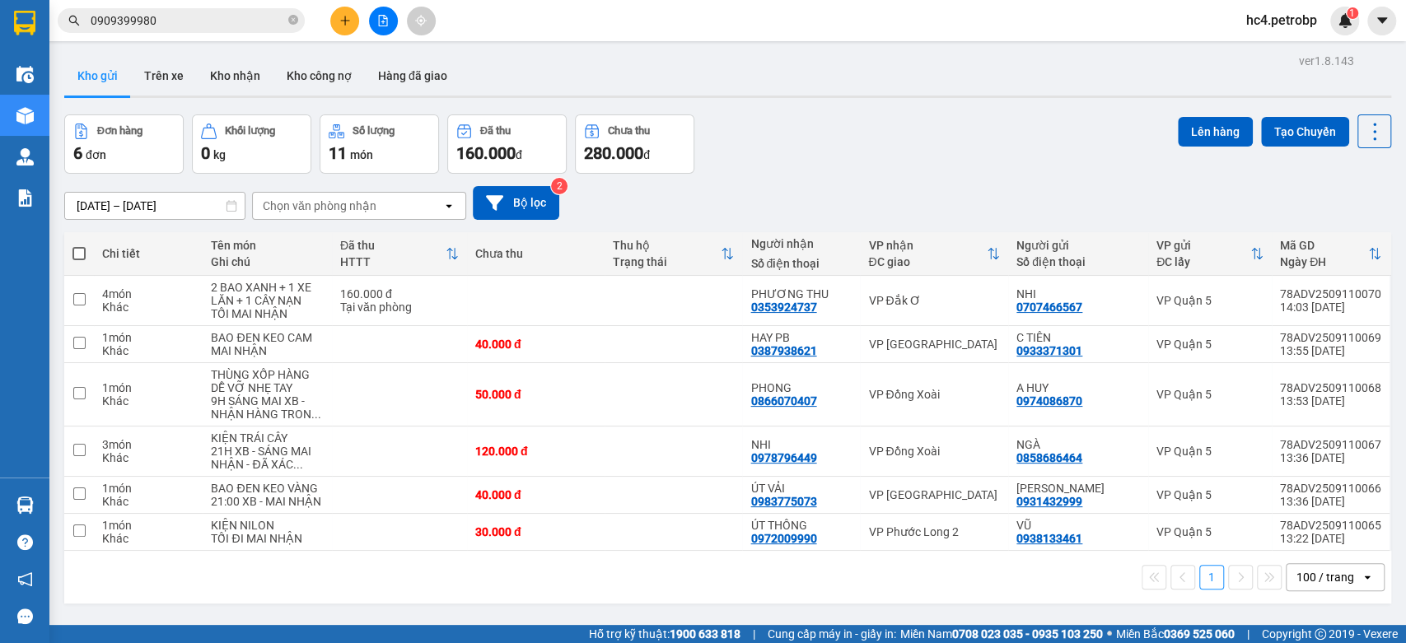
click at [1277, 27] on span "hc4.petrobp" at bounding box center [1281, 20] width 97 height 21
click at [1285, 52] on span "Đăng xuất" at bounding box center [1292, 51] width 69 height 18
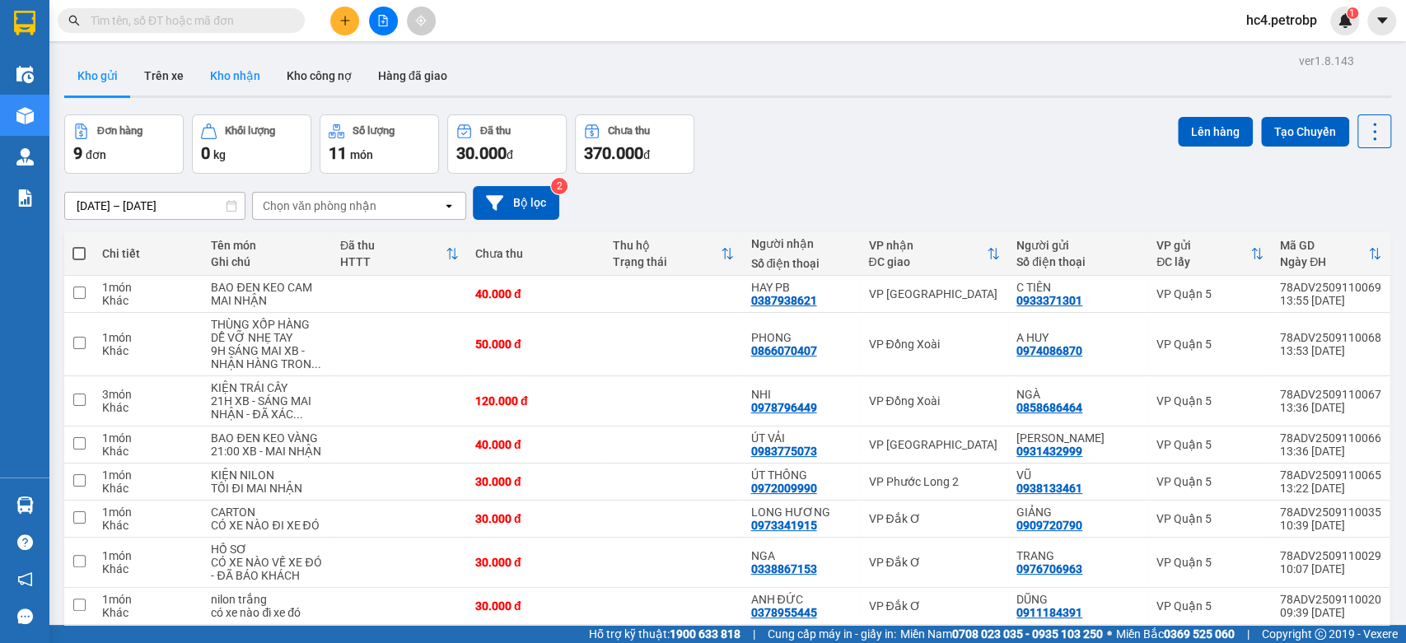
click at [239, 80] on button "Kho nhận" at bounding box center [235, 76] width 77 height 40
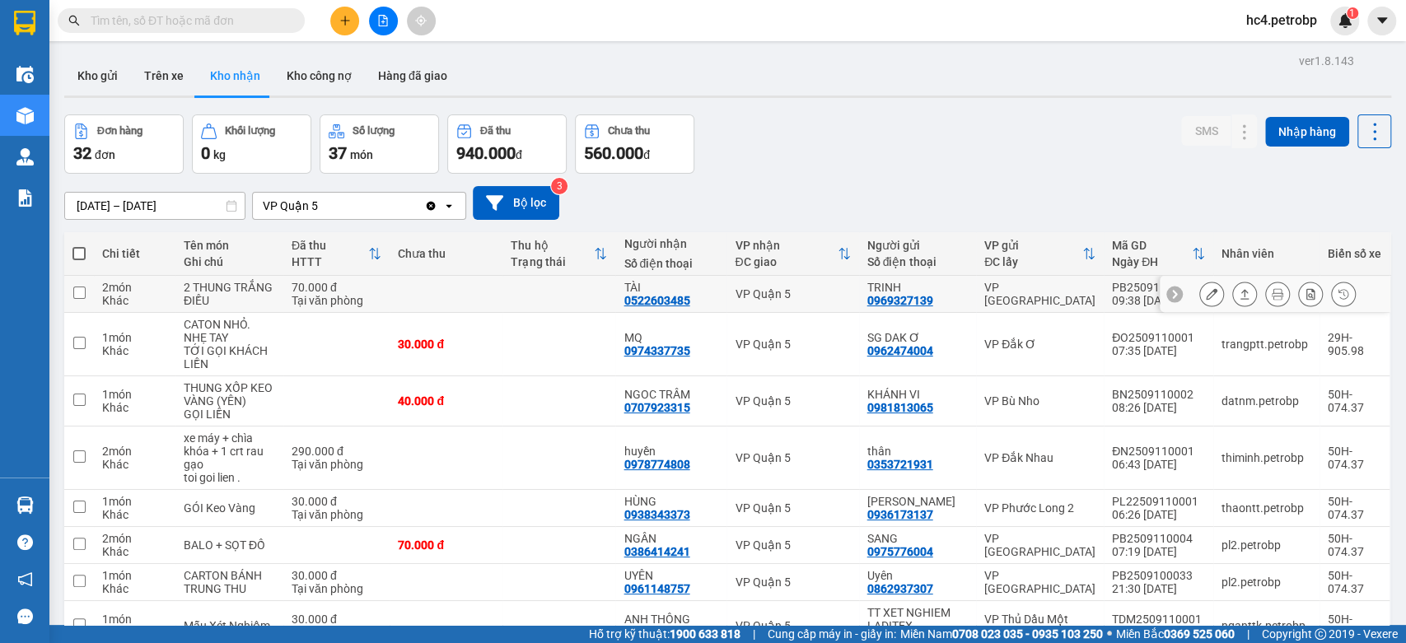
click at [682, 295] on div "0522603485" at bounding box center [656, 300] width 66 height 13
copy div "0522603485"
click at [661, 349] on div "0974337735" at bounding box center [656, 350] width 66 height 13
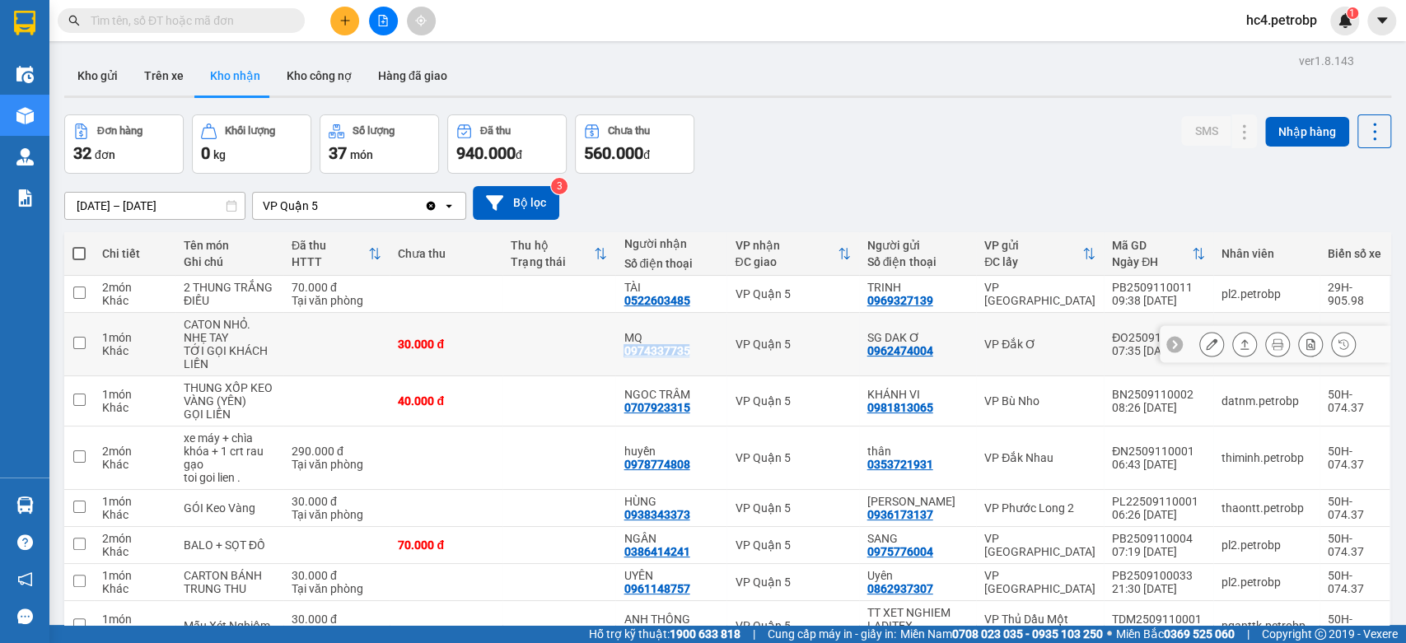
click at [661, 349] on div "0974337735" at bounding box center [656, 350] width 66 height 13
copy div "0974337735"
click at [670, 305] on div "0522603485" at bounding box center [656, 300] width 66 height 13
click at [421, 457] on td at bounding box center [446, 458] width 113 height 63
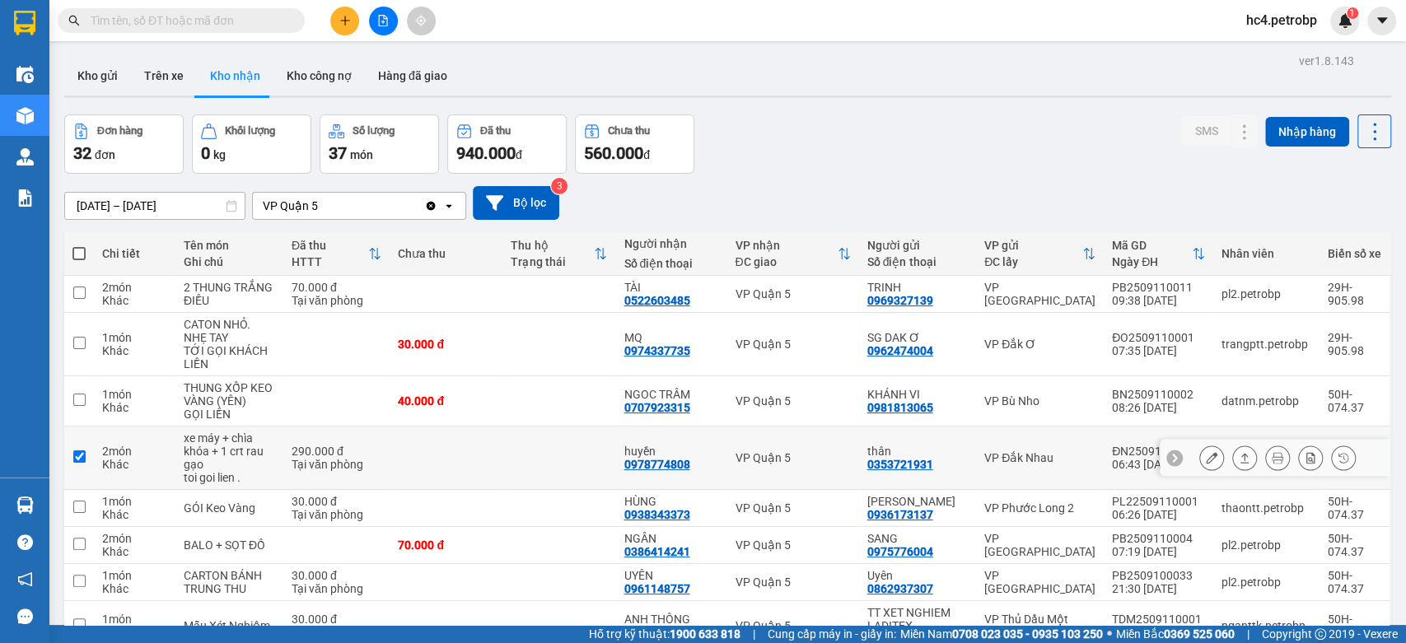
checkbox input "true"
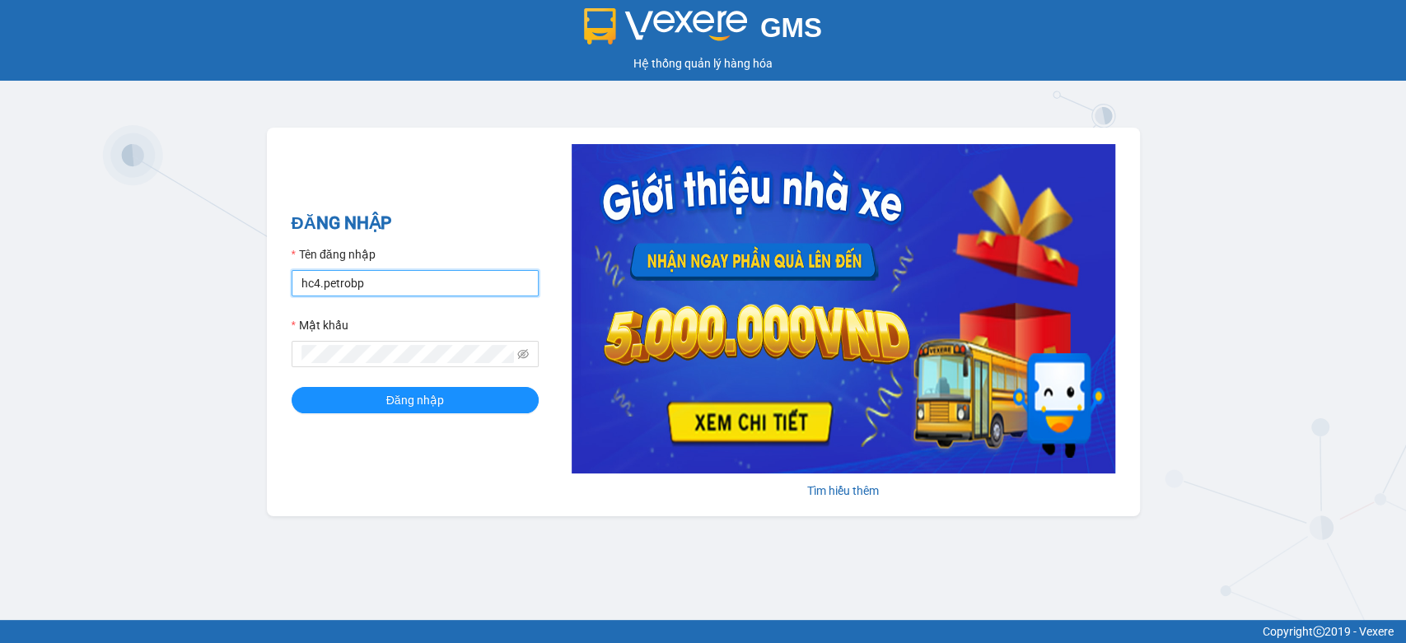
click at [357, 282] on input "hc4.petrobp" at bounding box center [415, 283] width 247 height 26
type input "duyenntb.petrobp"
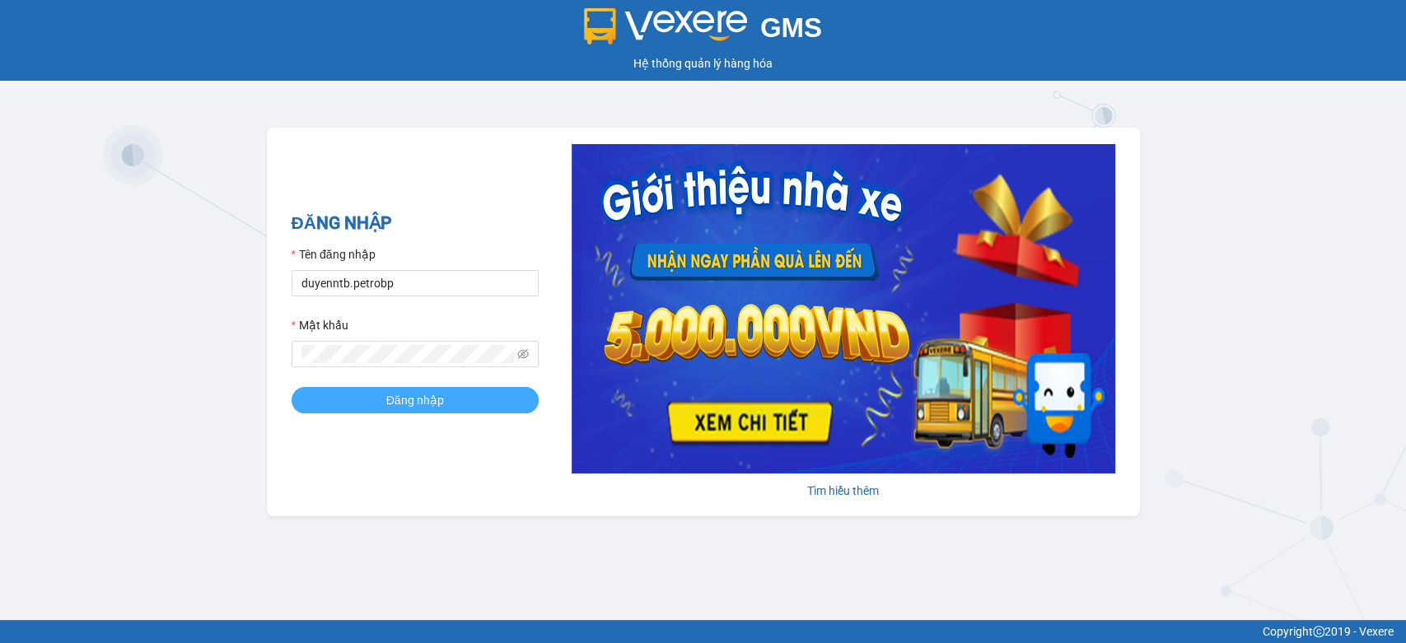
click at [428, 396] on span "Đăng nhập" at bounding box center [415, 400] width 58 height 18
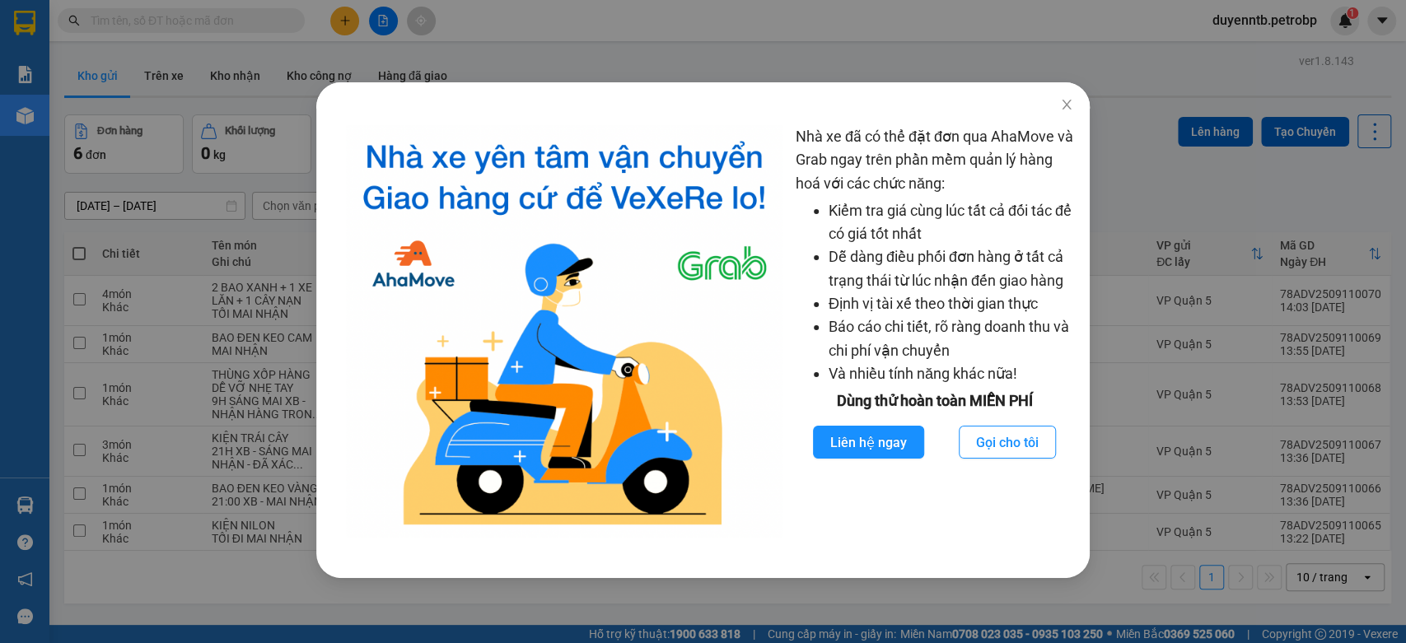
drag, startPoint x: 357, startPoint y: 26, endPoint x: 345, endPoint y: 29, distance: 12.6
click at [357, 28] on div "Nhà xe đã có thể đặt đơn qua AhaMove và Grab ngay trên phần mềm quản lý hàng ho…" at bounding box center [703, 321] width 1406 height 643
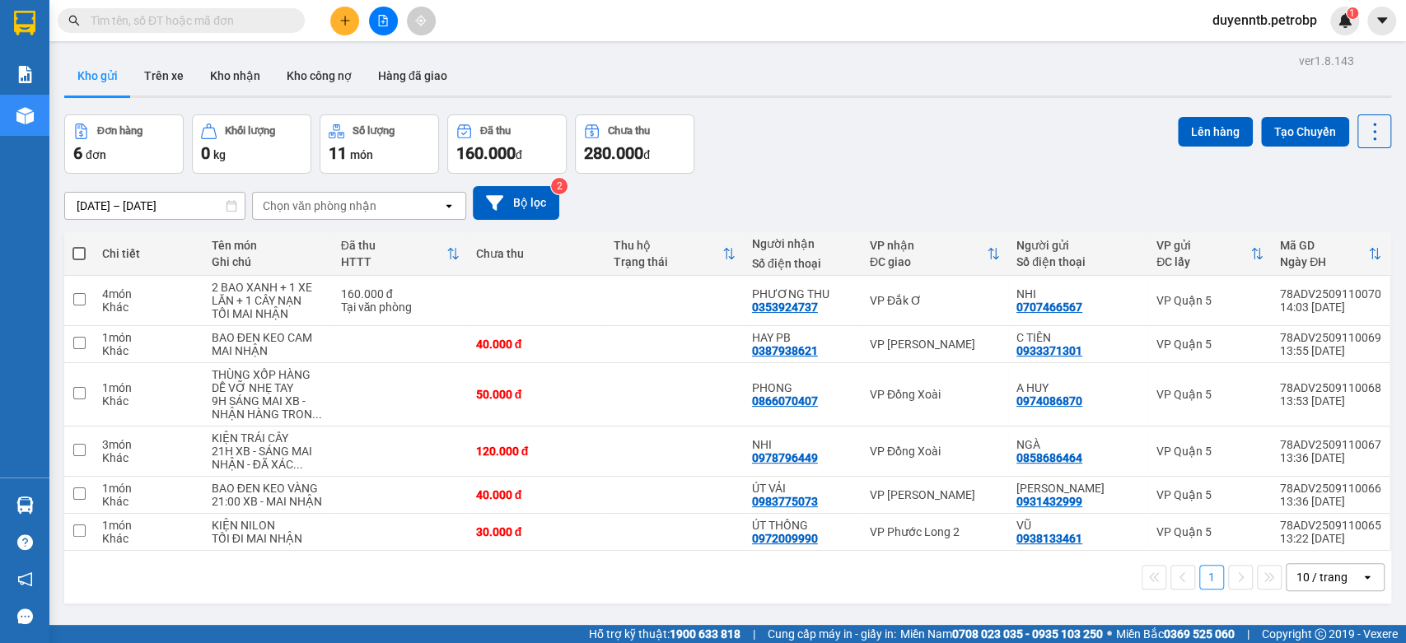
click at [343, 29] on button at bounding box center [344, 21] width 29 height 29
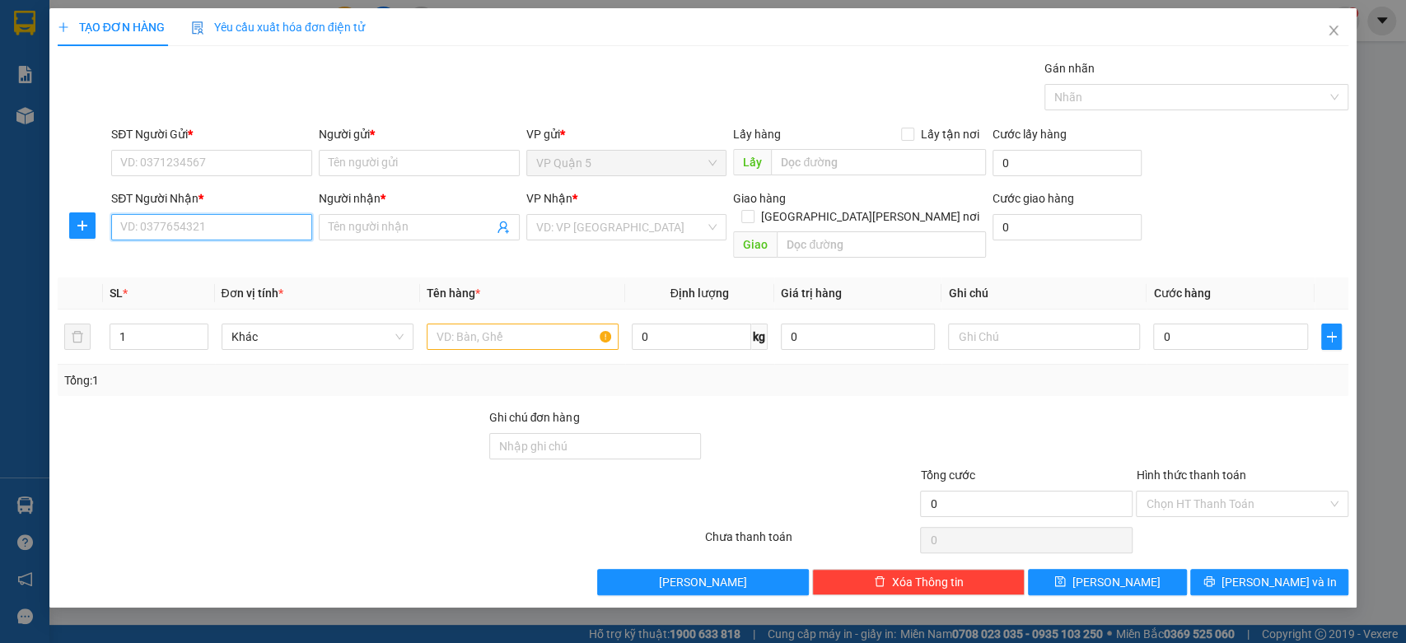
click at [235, 233] on input "SĐT Người Nhận *" at bounding box center [211, 227] width 201 height 26
click at [1338, 24] on icon "close" at bounding box center [1333, 30] width 13 height 13
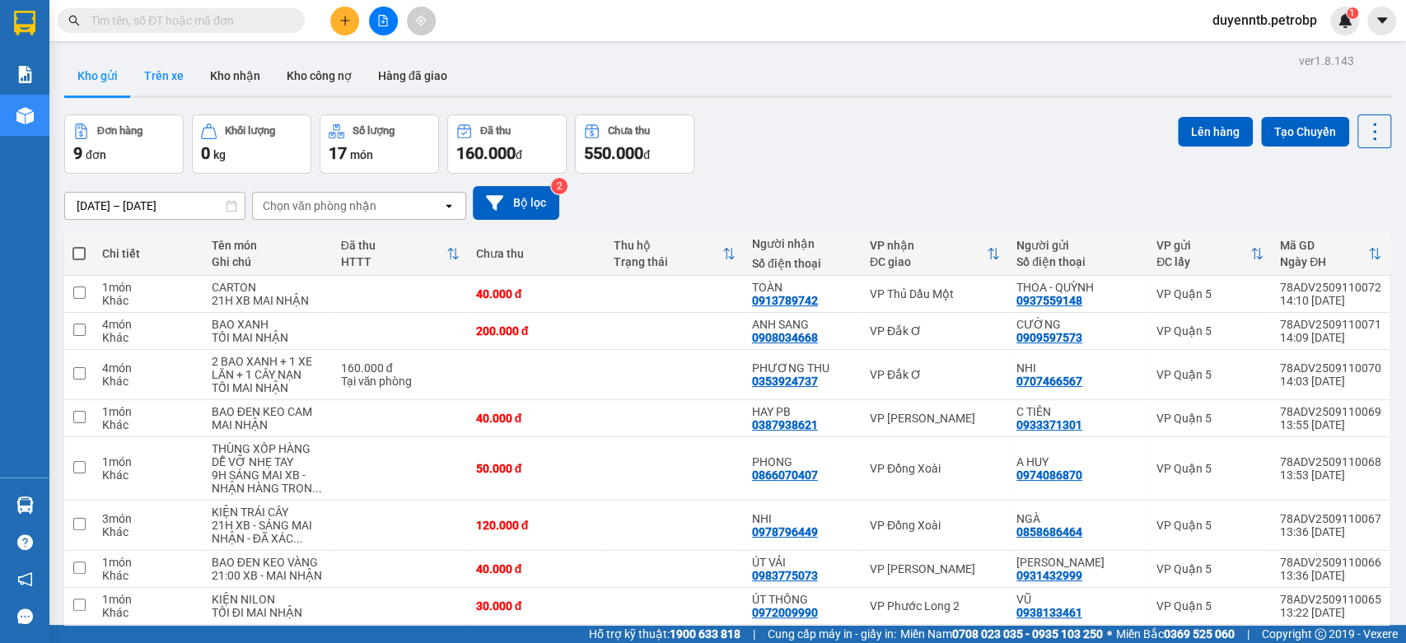
click at [171, 69] on button "Trên xe" at bounding box center [164, 76] width 66 height 40
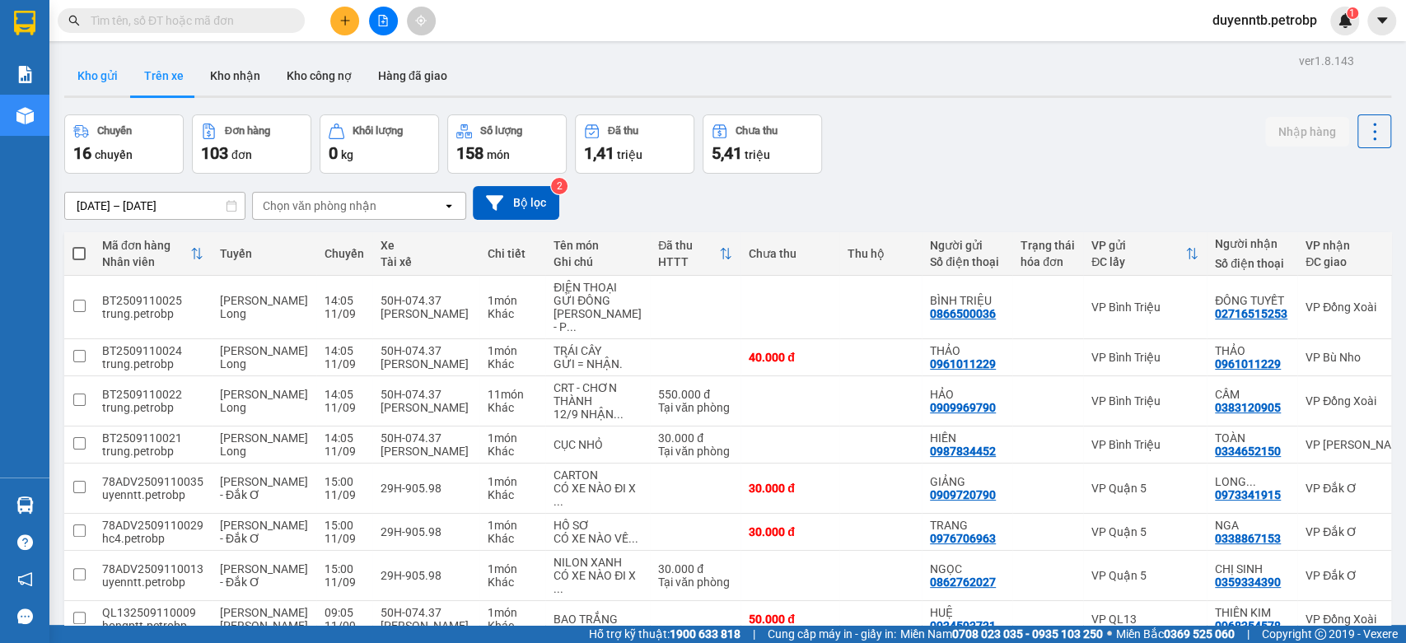
click at [73, 78] on button "Kho gửi" at bounding box center [97, 76] width 67 height 40
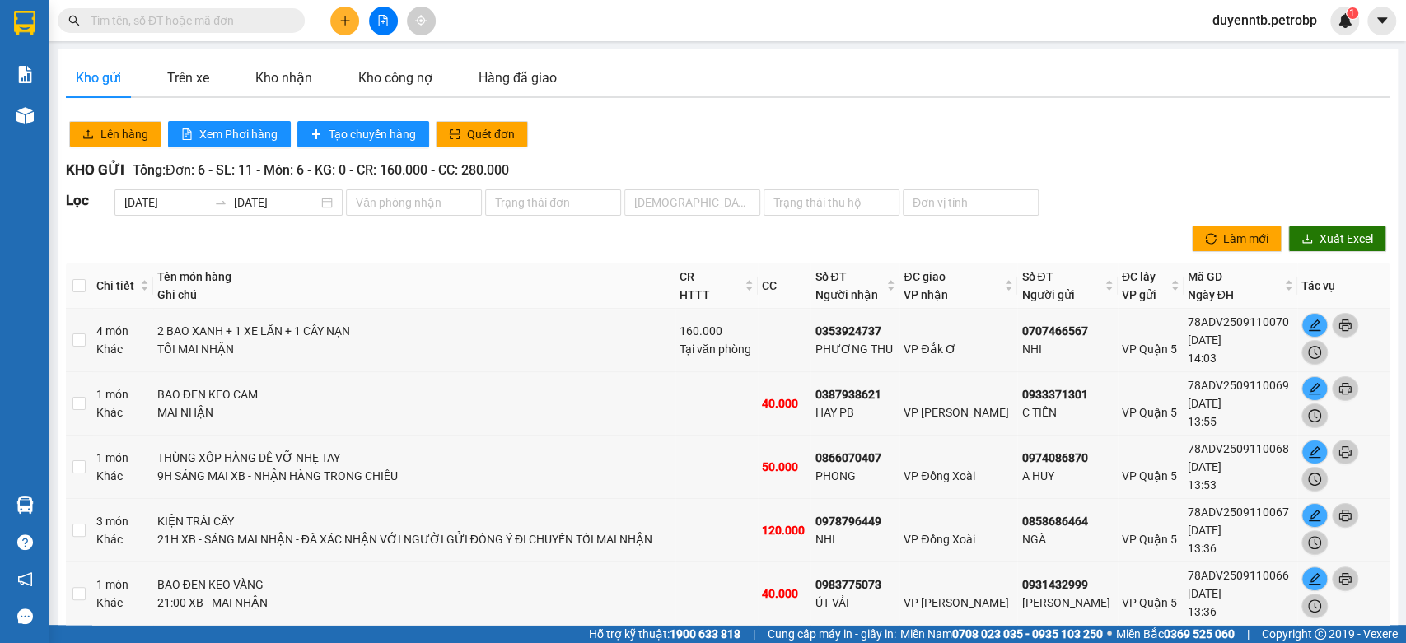
click at [344, 13] on button at bounding box center [344, 21] width 29 height 29
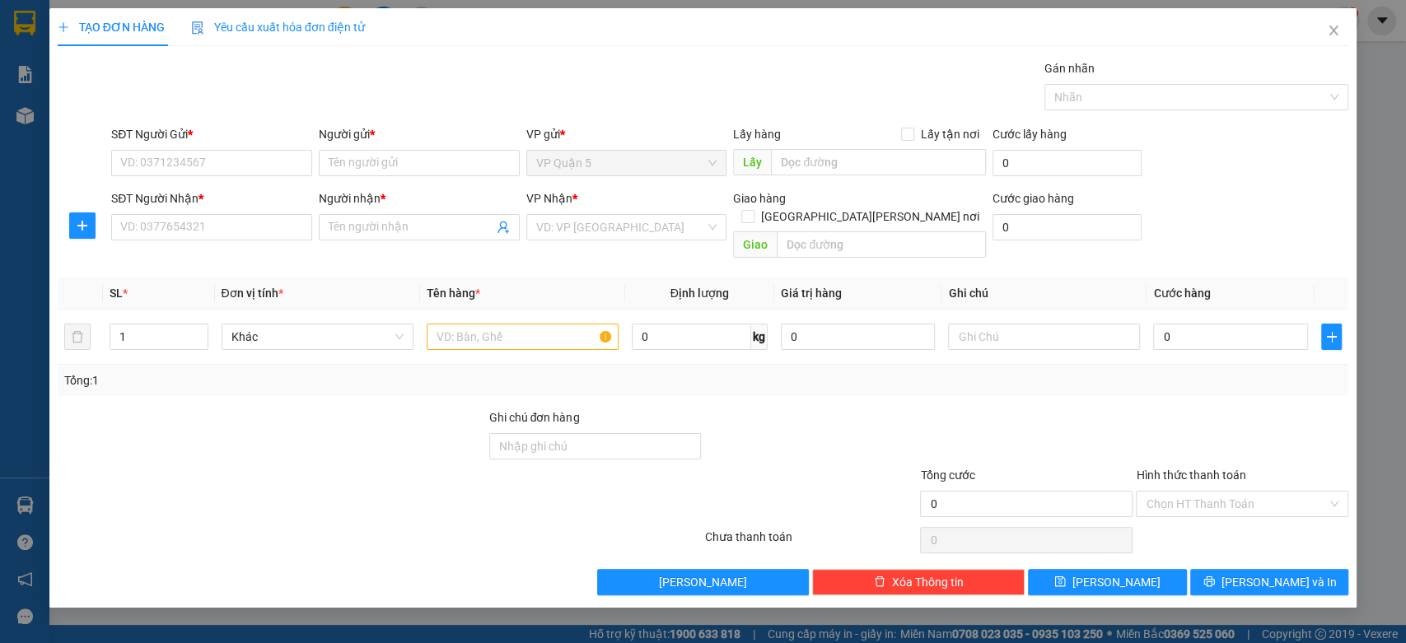
click at [205, 245] on div "SĐT Người Nhận * VD: 0377654321" at bounding box center [211, 218] width 201 height 58
click at [199, 227] on input "SĐT Người Nhận *" at bounding box center [211, 227] width 201 height 26
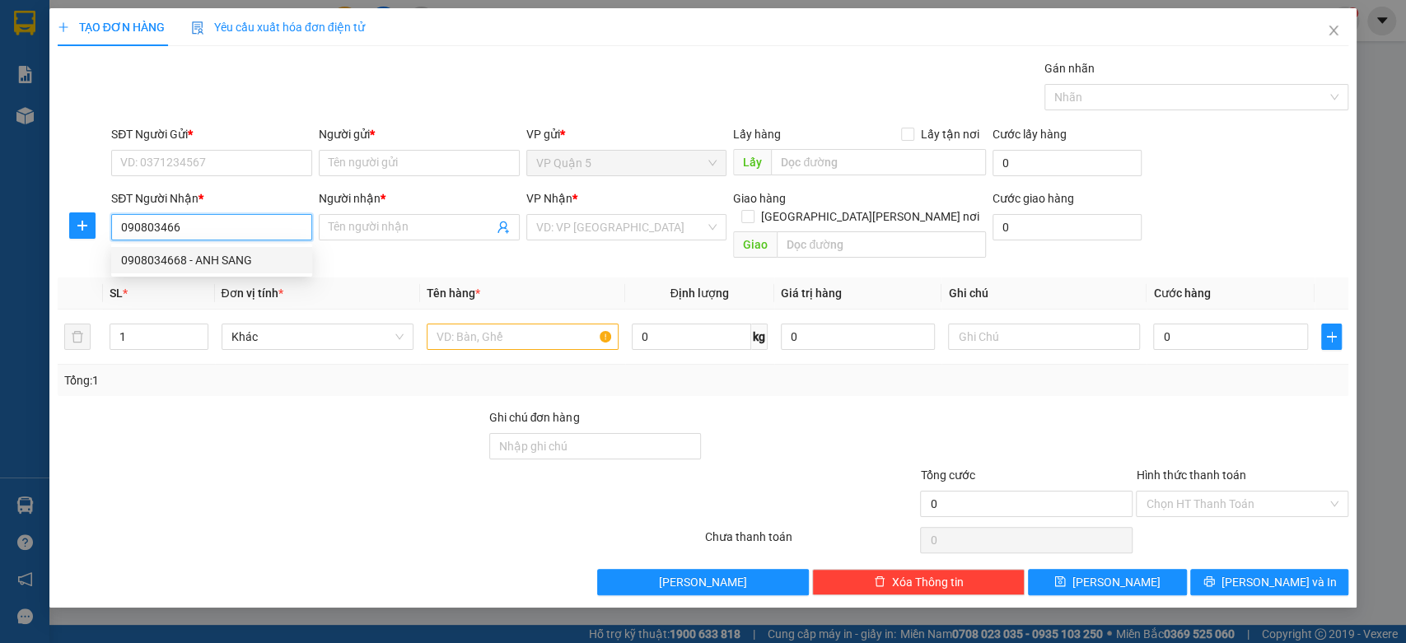
click at [222, 261] on div "0908034668 - ANH SANG" at bounding box center [211, 260] width 181 height 18
type input "0908034668"
type input "ANH SANG"
type input "70.000"
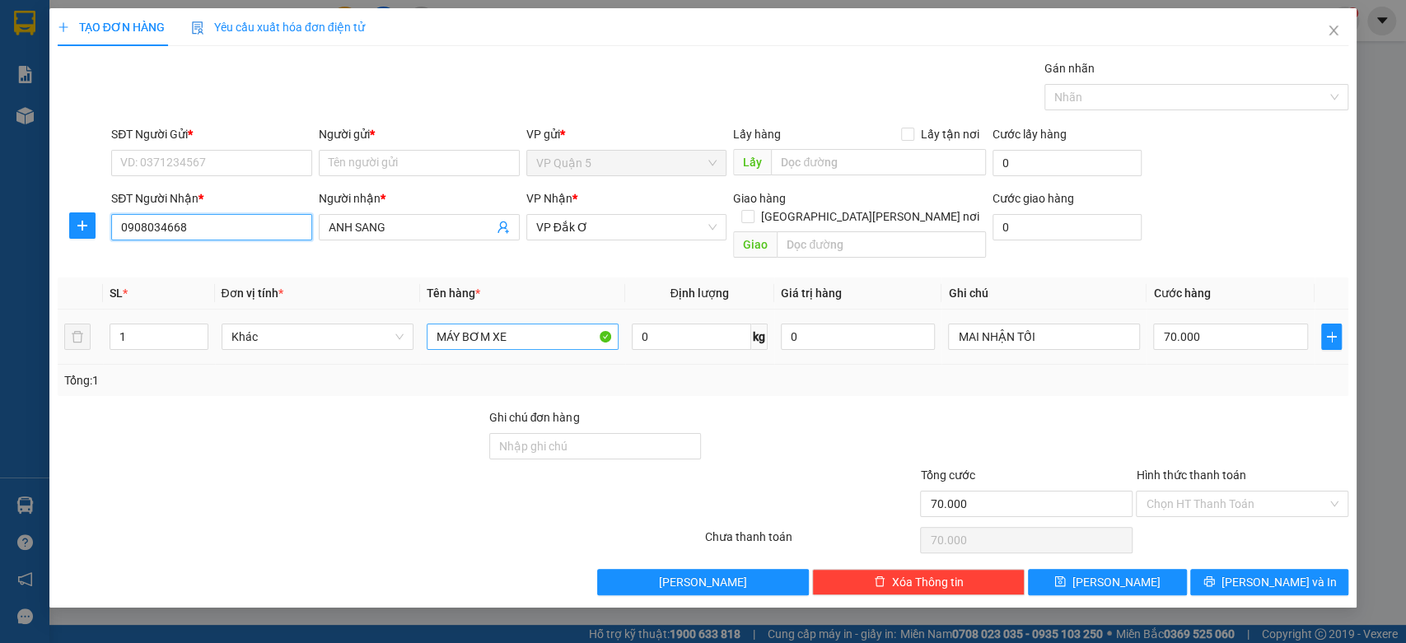
type input "0908034668"
click at [510, 324] on input "MÁY BƠM XE" at bounding box center [523, 337] width 192 height 26
click at [501, 324] on input "MÁY BƠM XE" at bounding box center [523, 337] width 192 height 26
click at [285, 161] on input "SĐT Người Gửi *" at bounding box center [211, 163] width 201 height 26
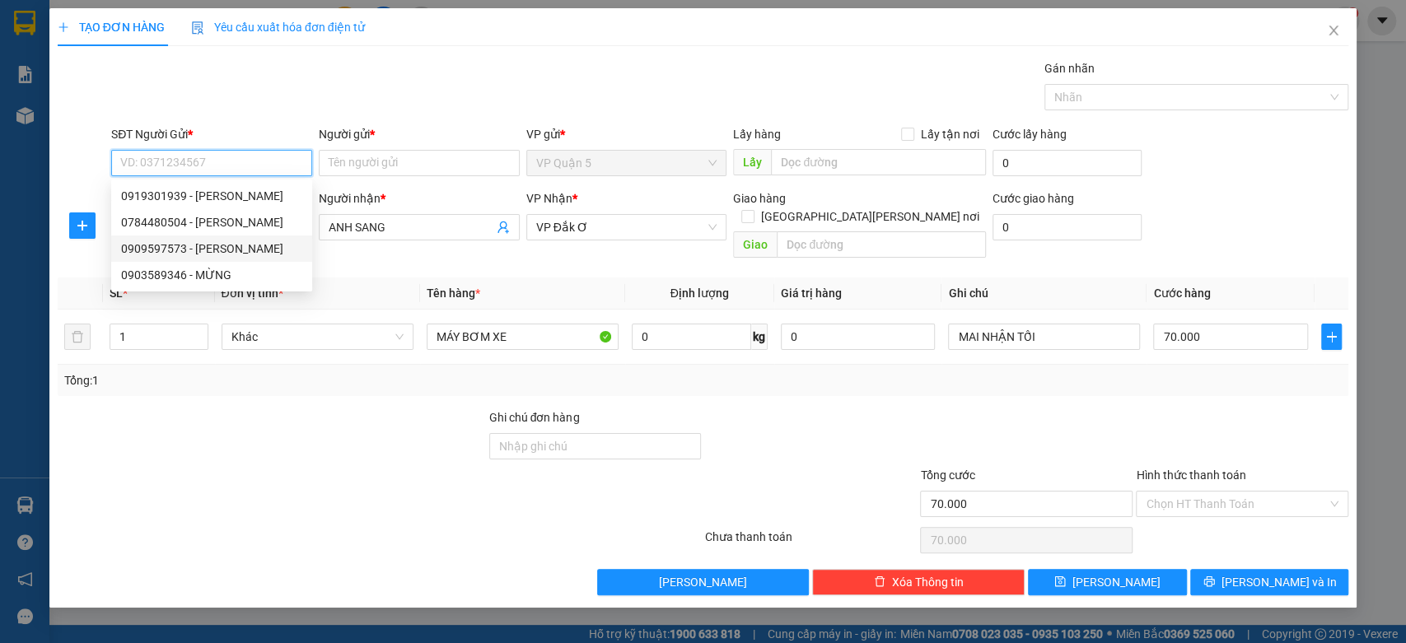
click at [212, 252] on div "0909597573 - [PERSON_NAME]" at bounding box center [211, 249] width 181 height 18
type input "0909597573"
type input "CƯỜNG"
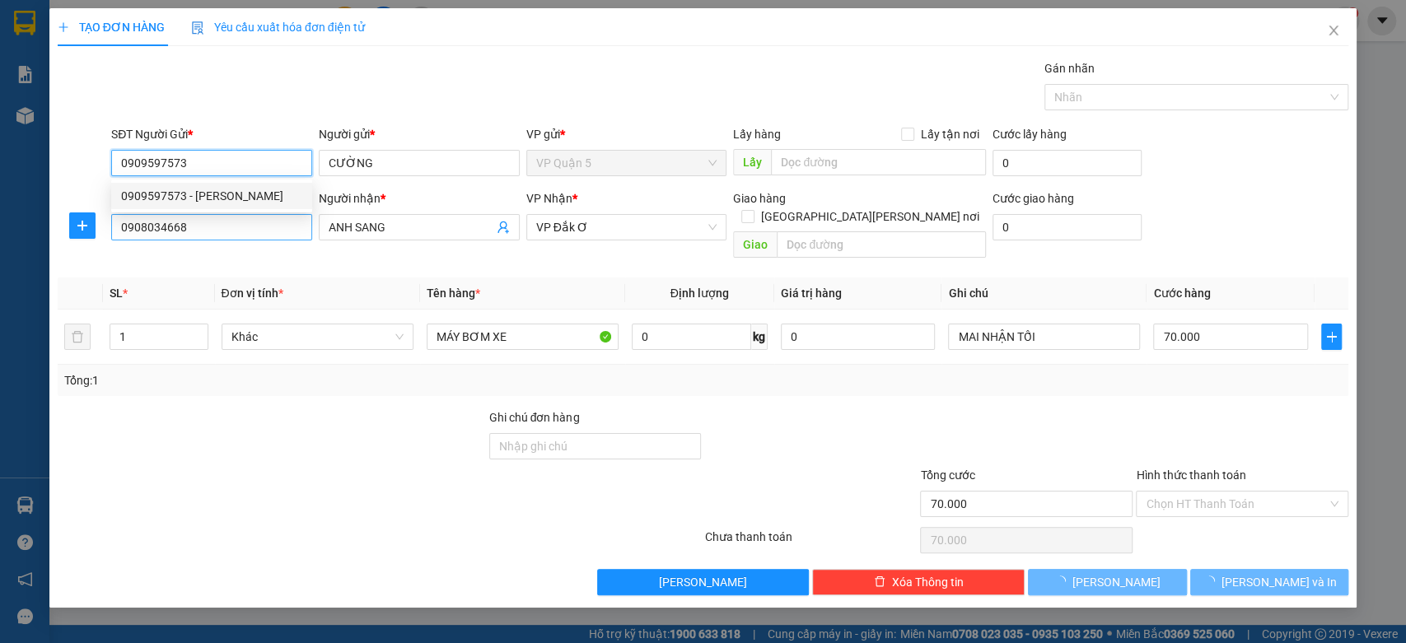
type input "200.000"
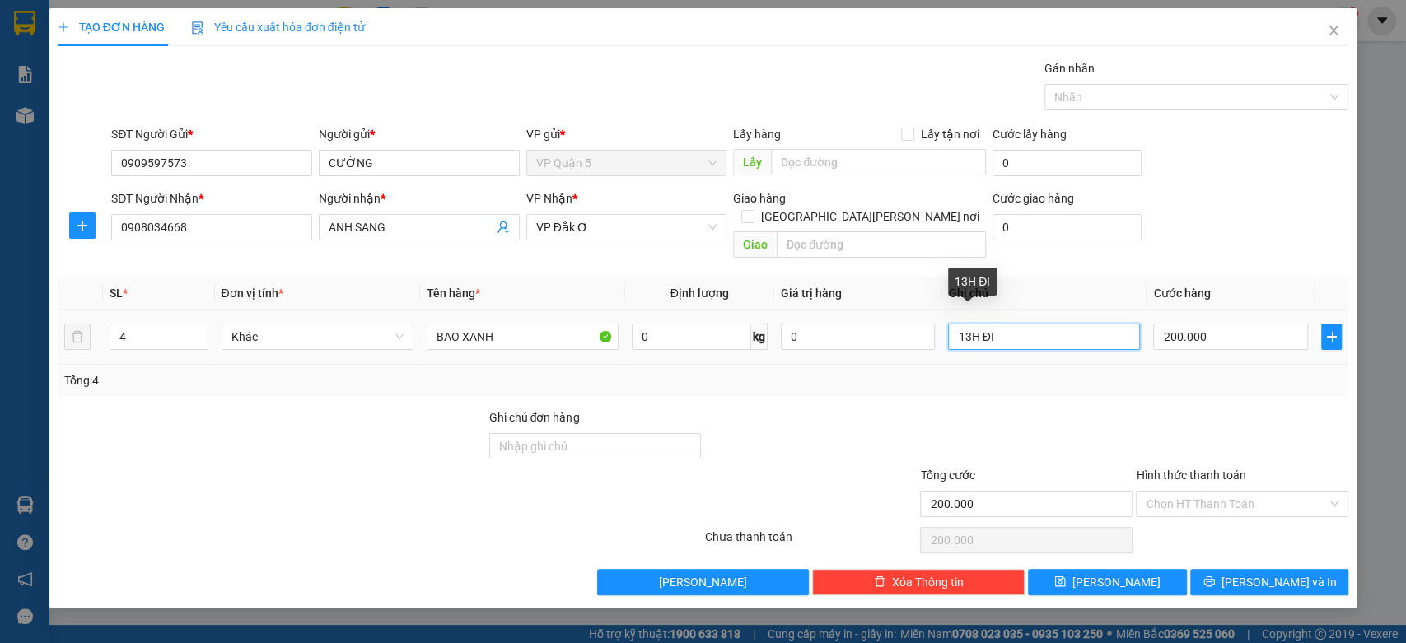
click at [1021, 324] on input "13H ĐI" at bounding box center [1044, 337] width 192 height 26
type input "2"
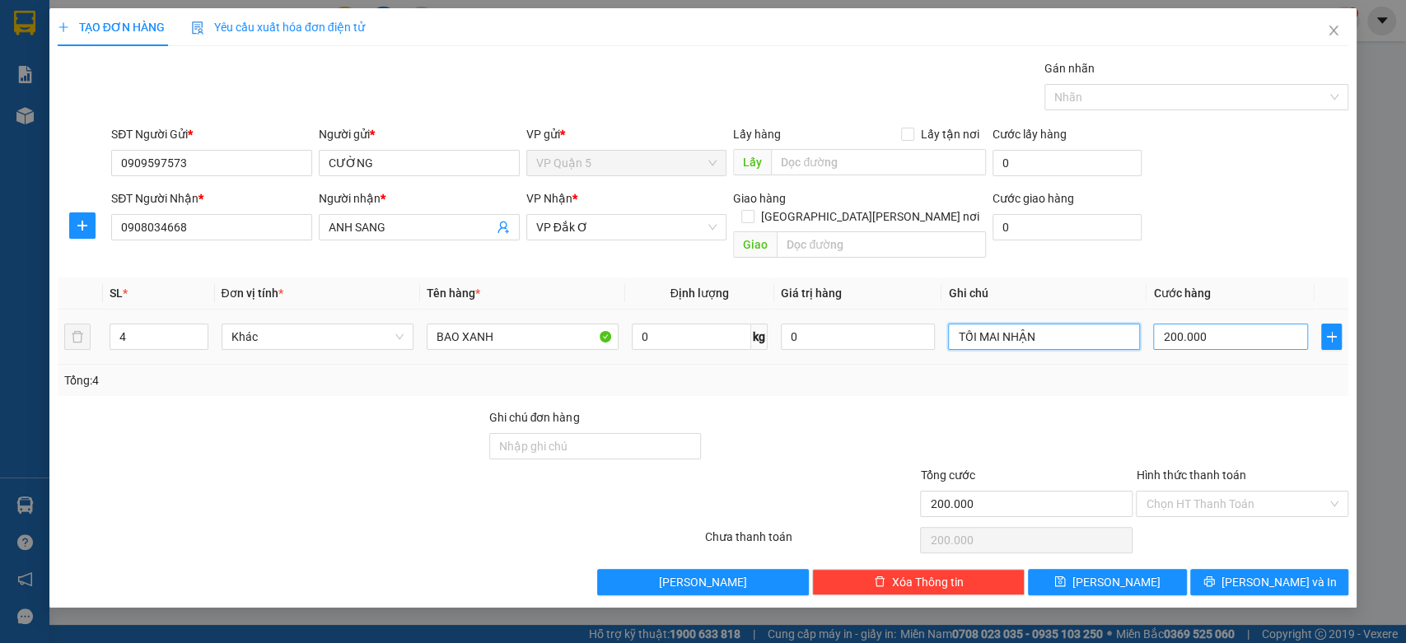
type input "TỐI MAI NHẬN"
click at [1229, 326] on input "200.000" at bounding box center [1230, 337] width 155 height 26
click at [1263, 245] on div "SĐT Người [PERSON_NAME] * 0908034668 Người [PERSON_NAME] * [PERSON_NAME] [PERSO…" at bounding box center [730, 227] width 1244 height 76
click at [1256, 573] on span "[PERSON_NAME] và In" at bounding box center [1278, 582] width 115 height 18
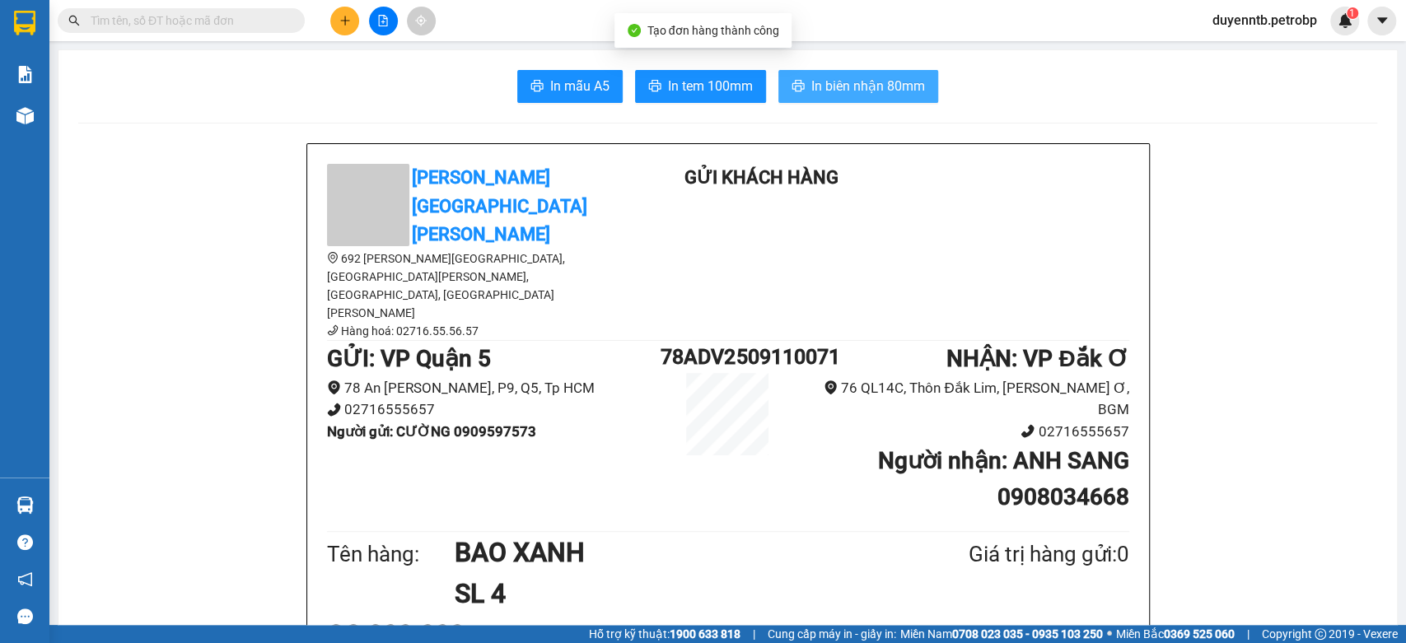
click at [896, 91] on span "In biên nhận 80mm" at bounding box center [868, 86] width 114 height 21
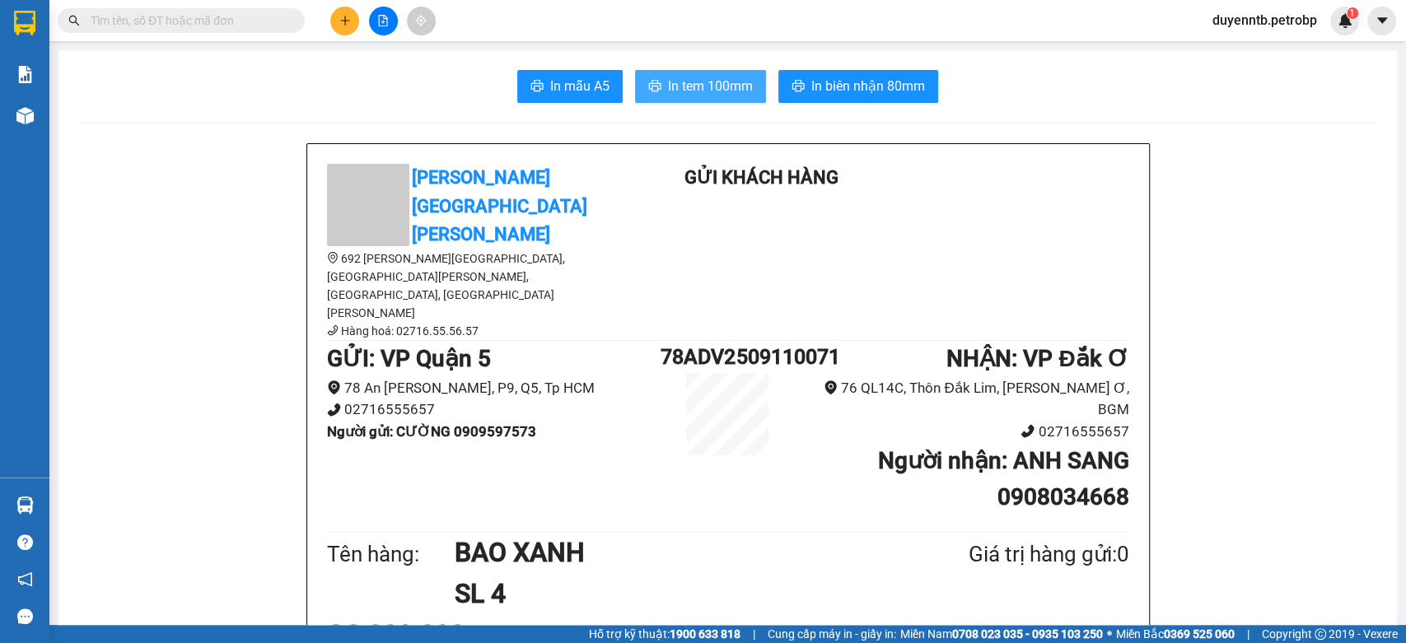
click at [714, 92] on span "In tem 100mm" at bounding box center [710, 86] width 85 height 21
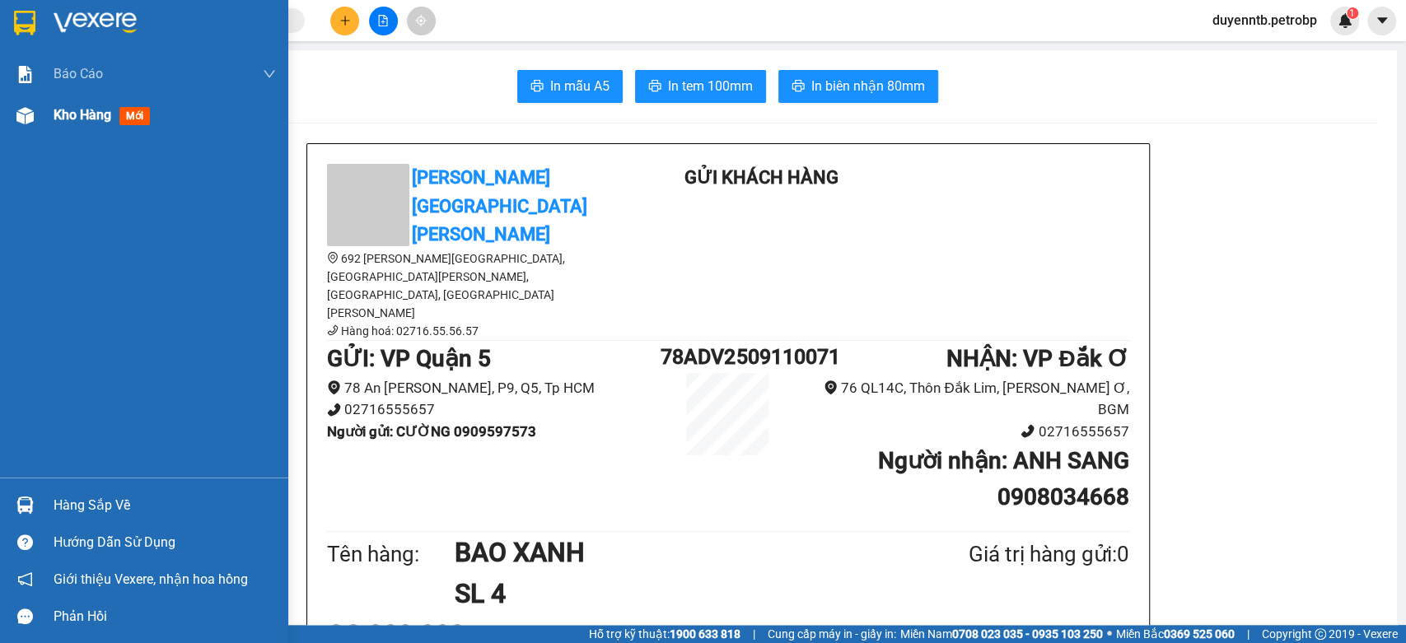
click at [45, 122] on div "Kho hàng mới" at bounding box center [144, 115] width 288 height 41
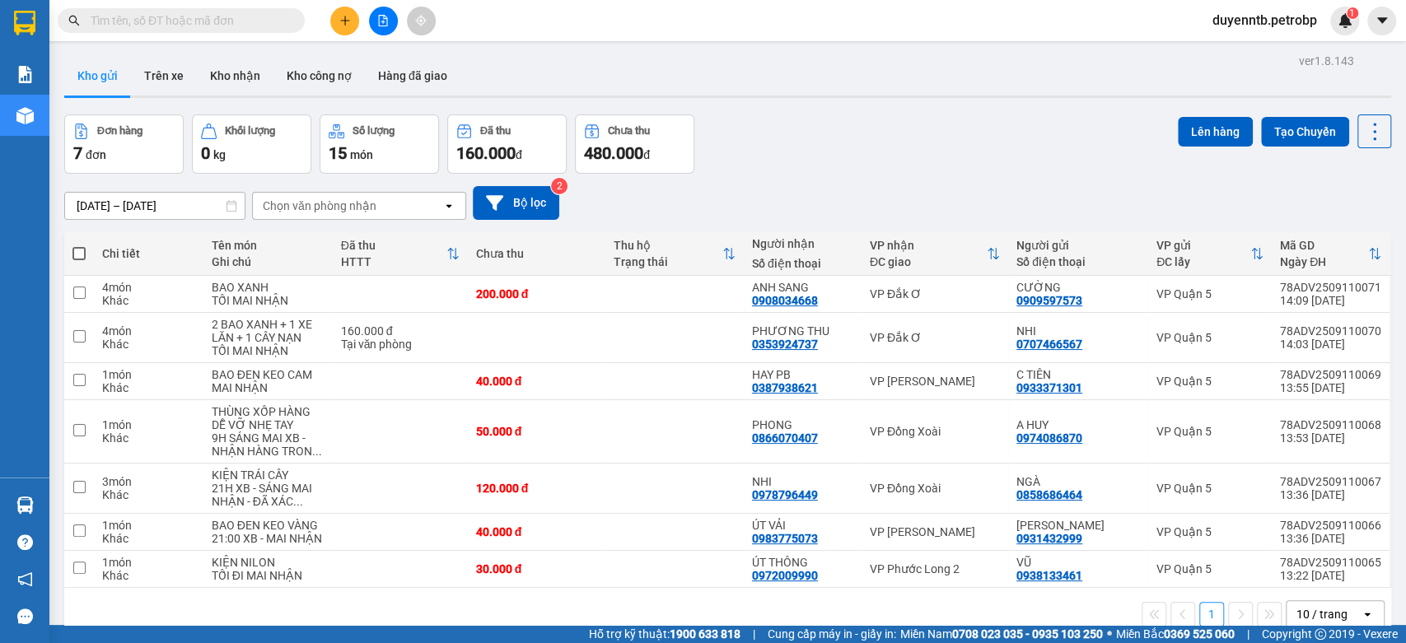
click at [252, 20] on input "text" at bounding box center [188, 21] width 194 height 18
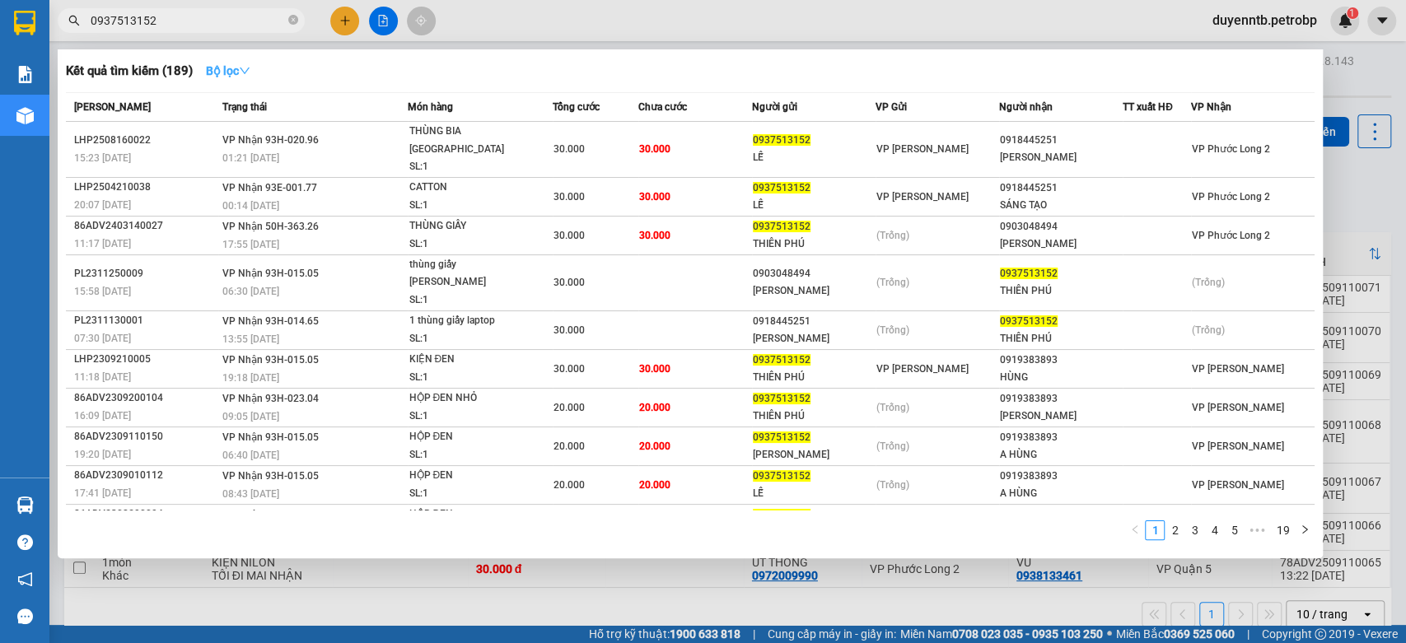
type input "0937513152"
click at [222, 77] on strong "Bộ lọc" at bounding box center [228, 70] width 44 height 13
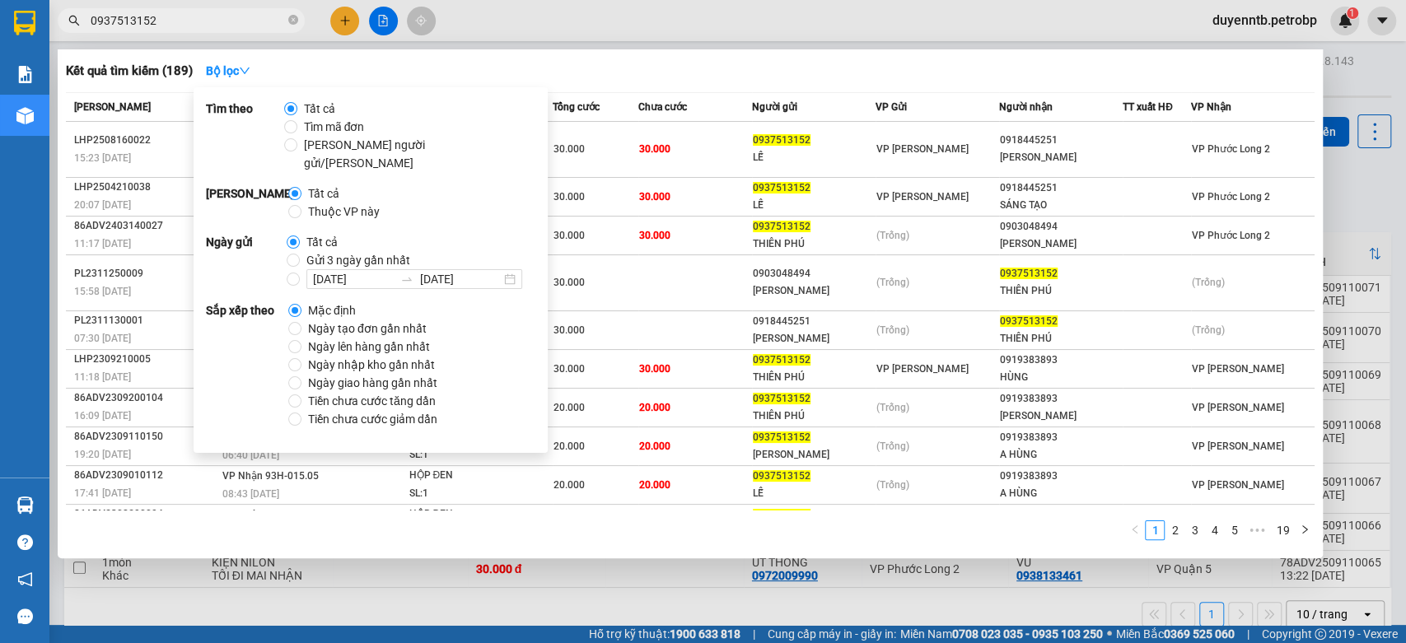
click at [349, 320] on span "Ngày tạo đơn gần nhất" at bounding box center [367, 329] width 132 height 18
click at [301, 322] on input "Ngày tạo đơn gần nhất" at bounding box center [294, 328] width 13 height 13
radio input "true"
radio input "false"
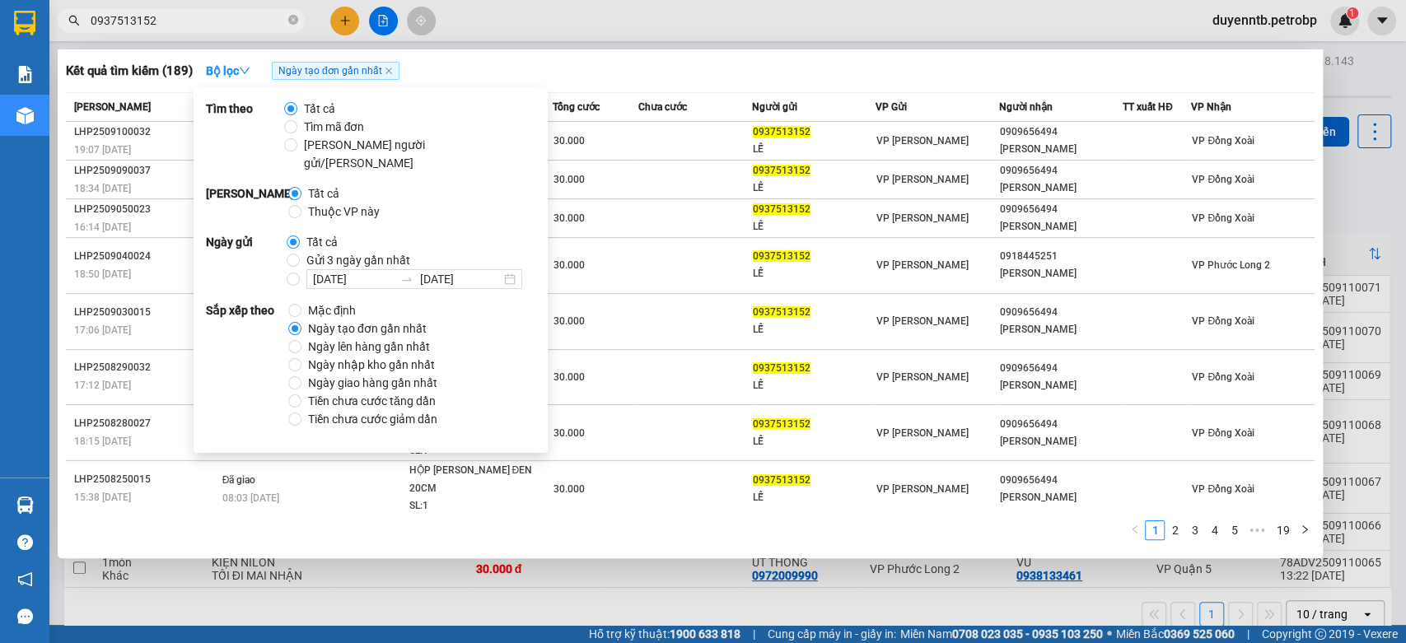
click at [191, 22] on input "0937513152" at bounding box center [188, 21] width 194 height 18
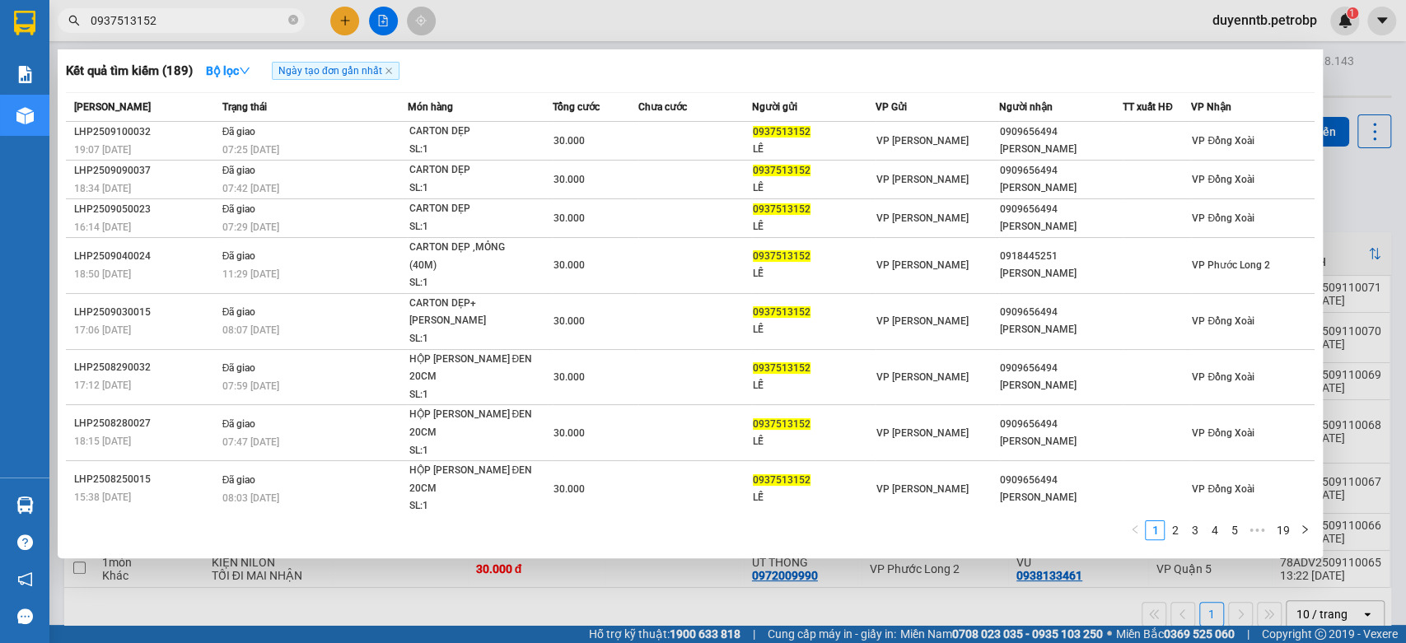
click at [191, 22] on input "0937513152" at bounding box center [188, 21] width 194 height 18
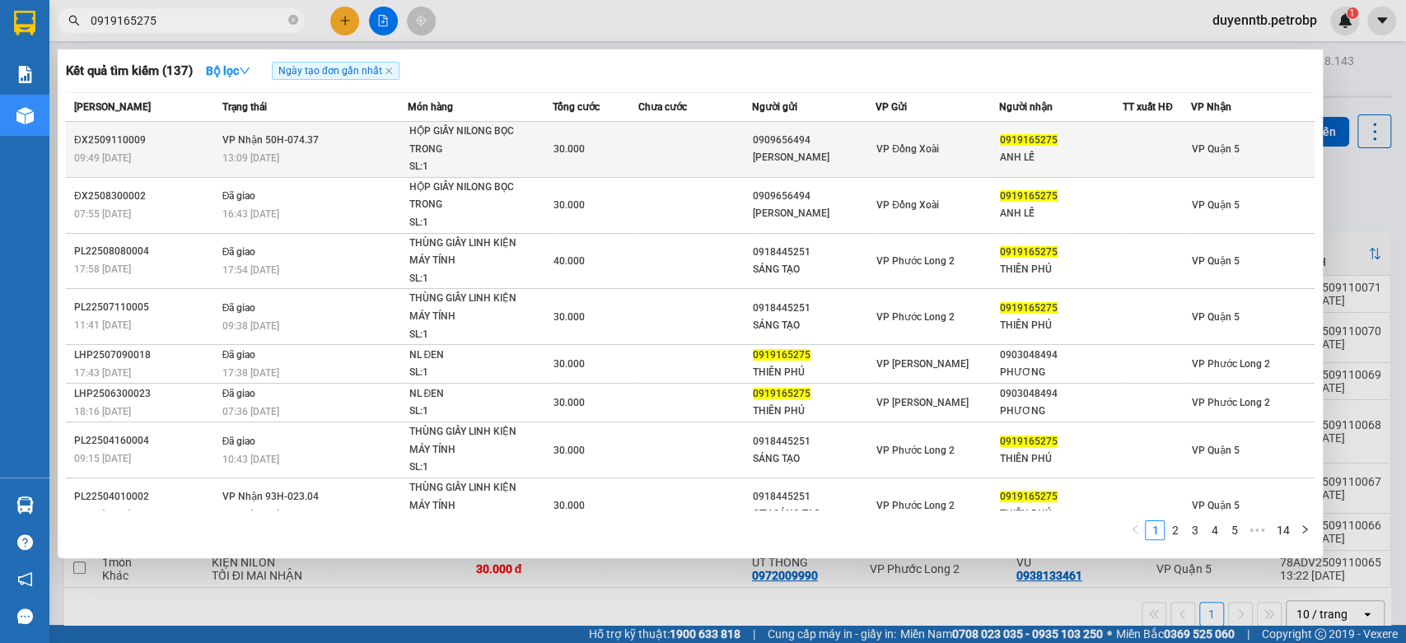
type input "0919165275"
click at [164, 164] on div "09:49 [DATE]" at bounding box center [145, 158] width 143 height 18
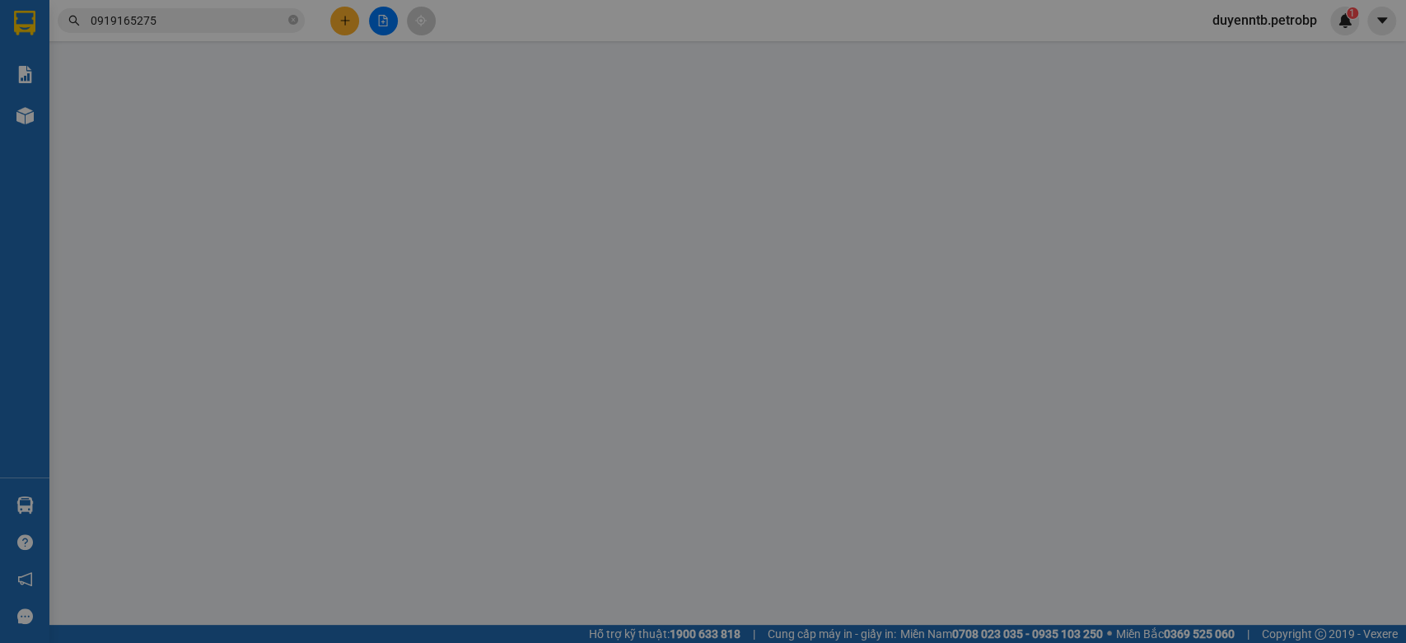
type input "0909656494"
type input "[PERSON_NAME]"
type input "0919165275"
type input "ANH LỄ"
type input "30.000"
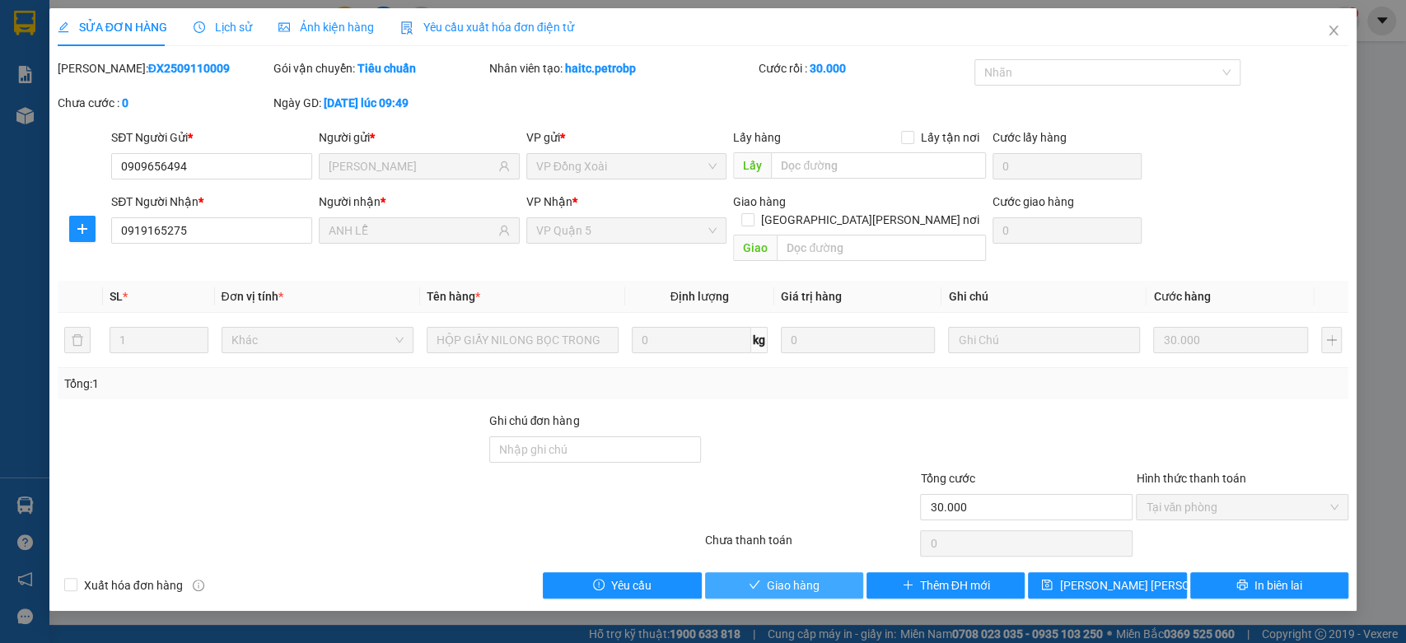
click at [777, 577] on span "Giao hàng" at bounding box center [793, 586] width 53 height 18
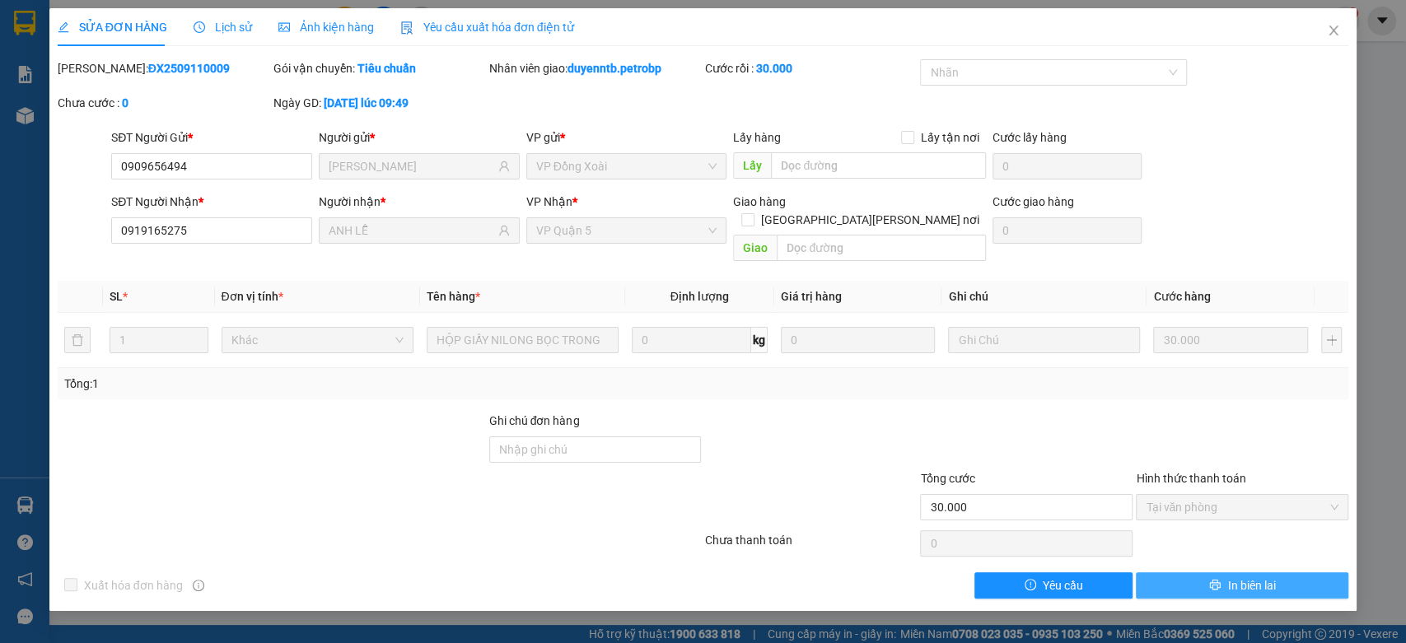
click at [1199, 572] on button "In biên lai" at bounding box center [1242, 585] width 212 height 26
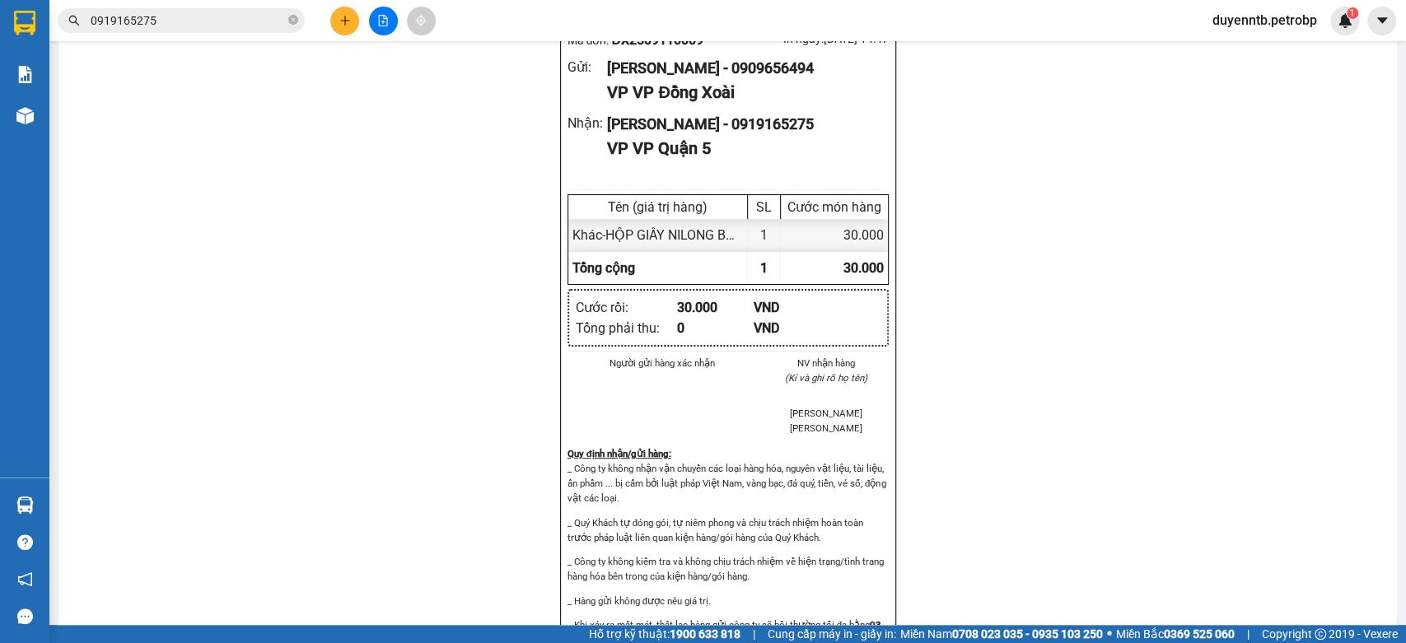
scroll to position [1878, 0]
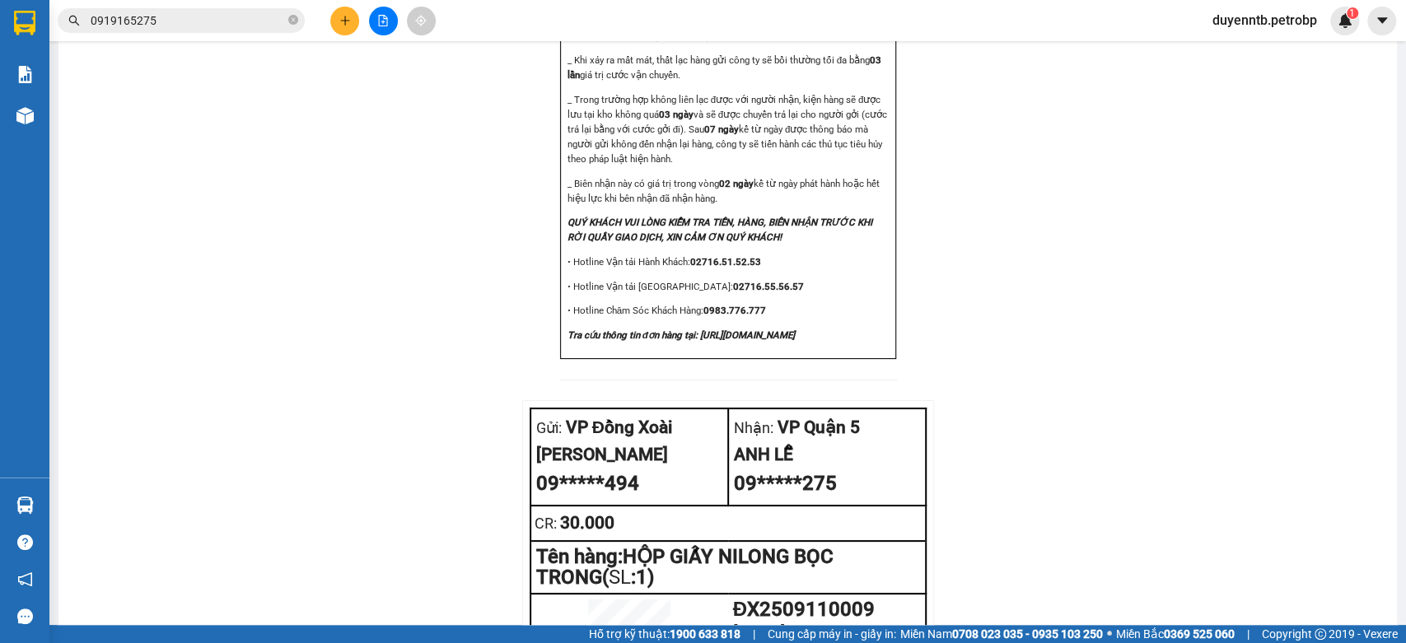
click at [189, 30] on span "0919165275" at bounding box center [181, 20] width 247 height 25
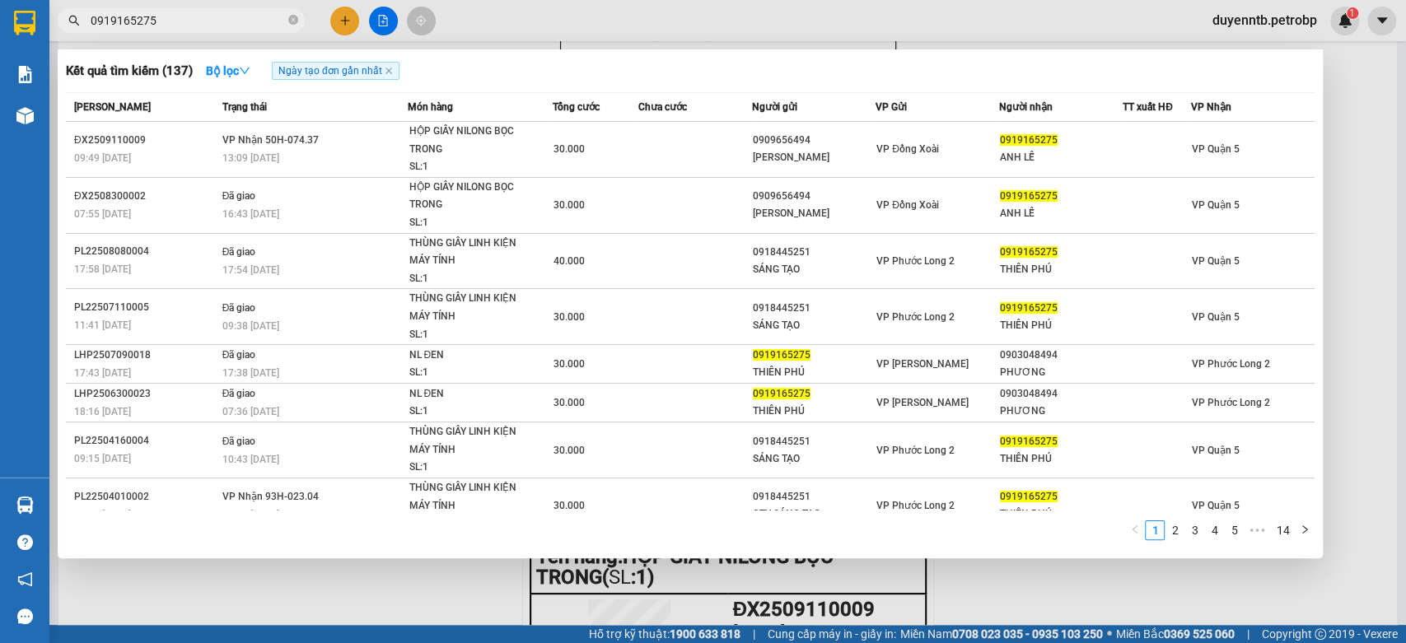
click at [189, 24] on input "0919165275" at bounding box center [188, 21] width 194 height 18
type input "0"
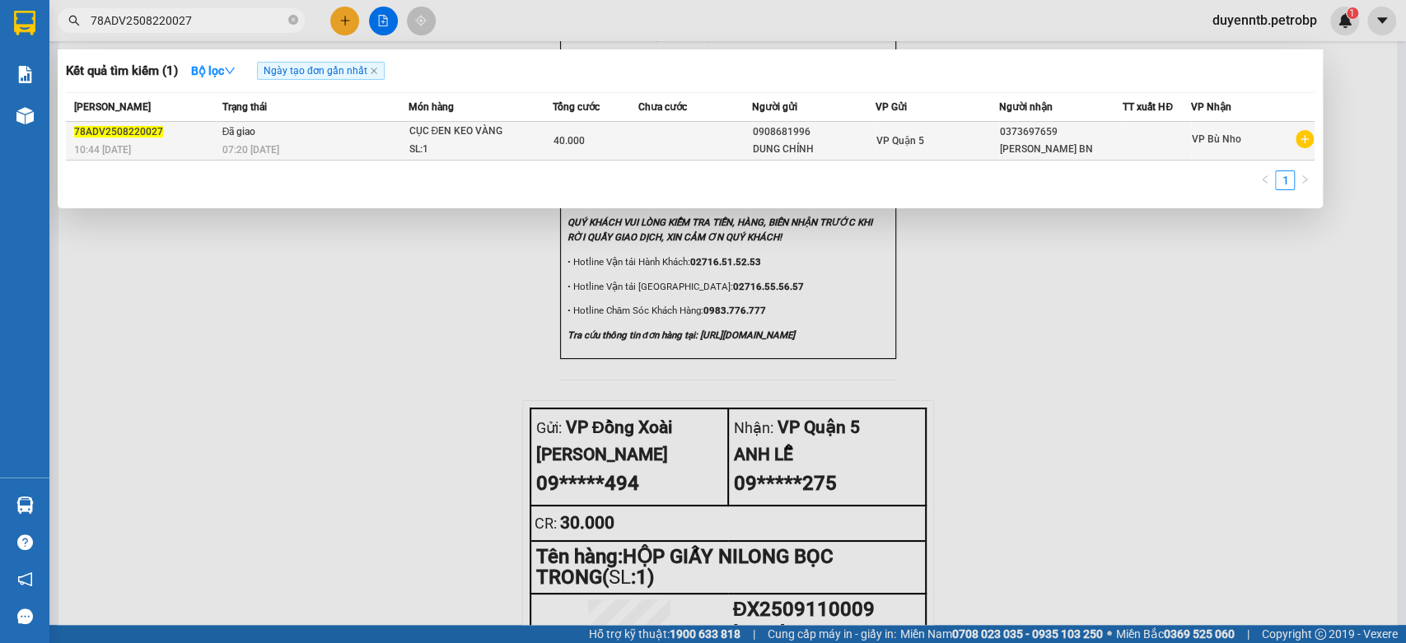
type input "78ADV2508220027"
click at [456, 145] on div "SL: 1" at bounding box center [471, 150] width 124 height 18
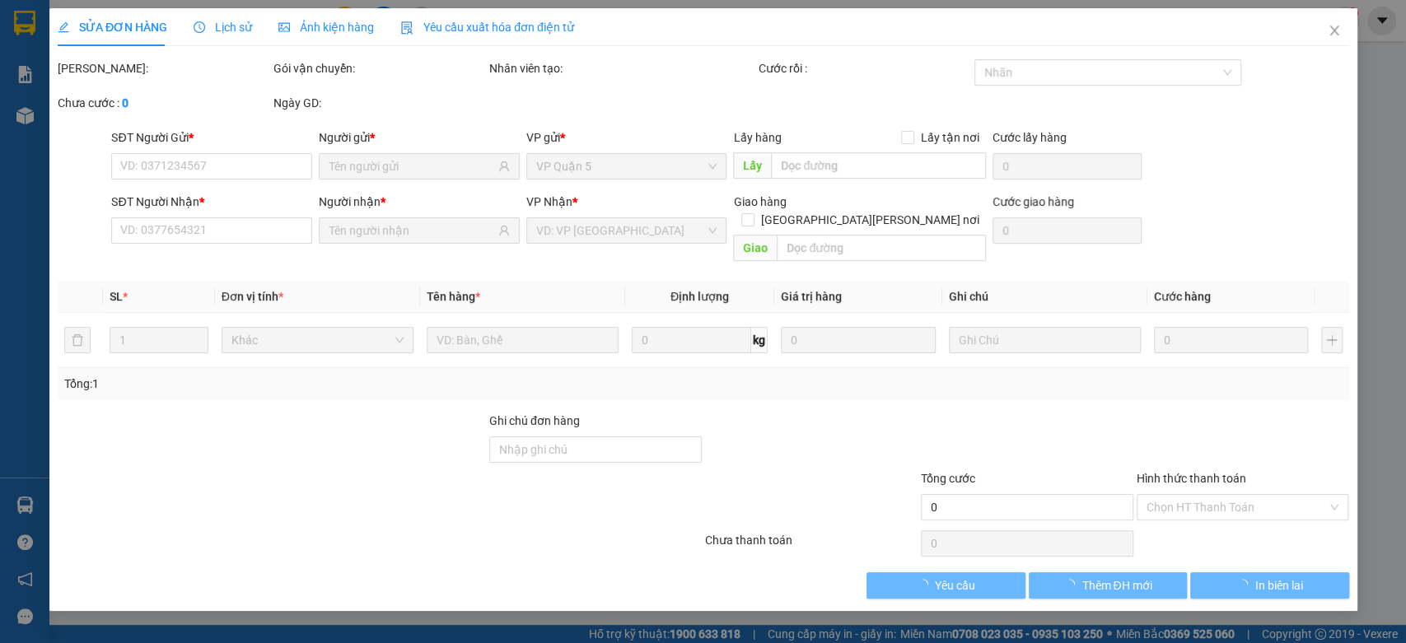
type input "0908681996"
type input "0373697659"
type input "40.000"
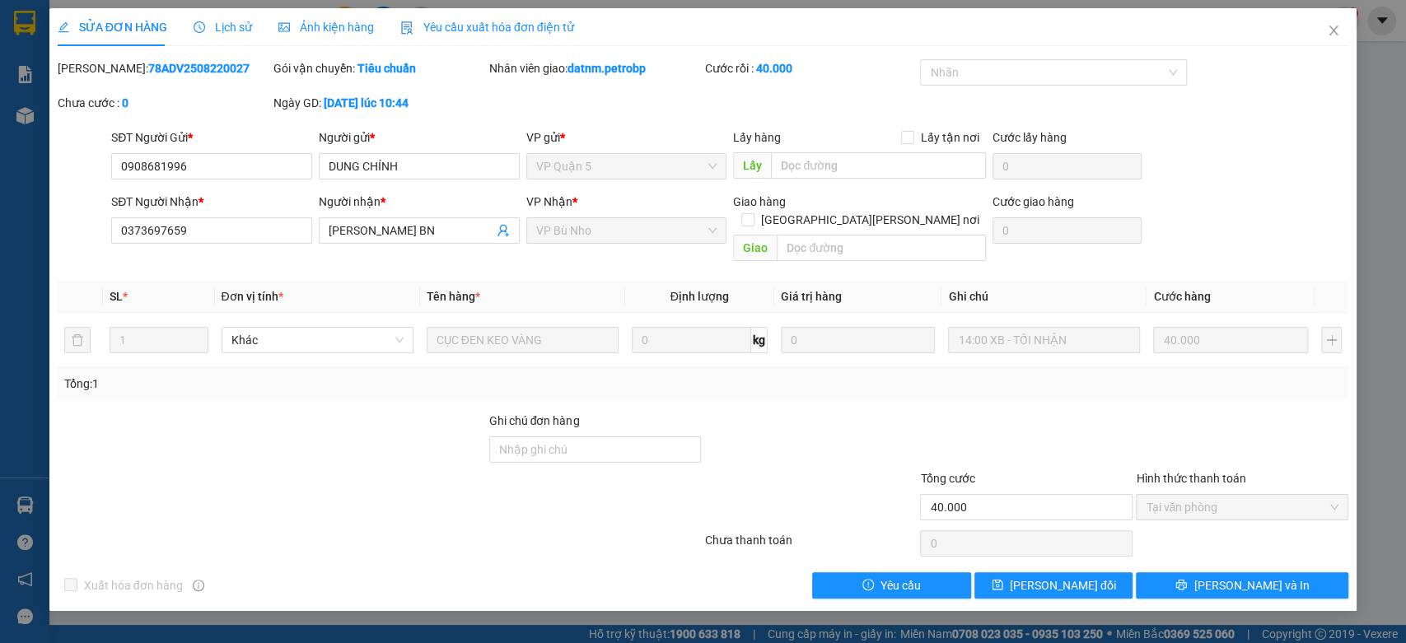
click at [236, 30] on span "Lịch sử" at bounding box center [223, 27] width 58 height 13
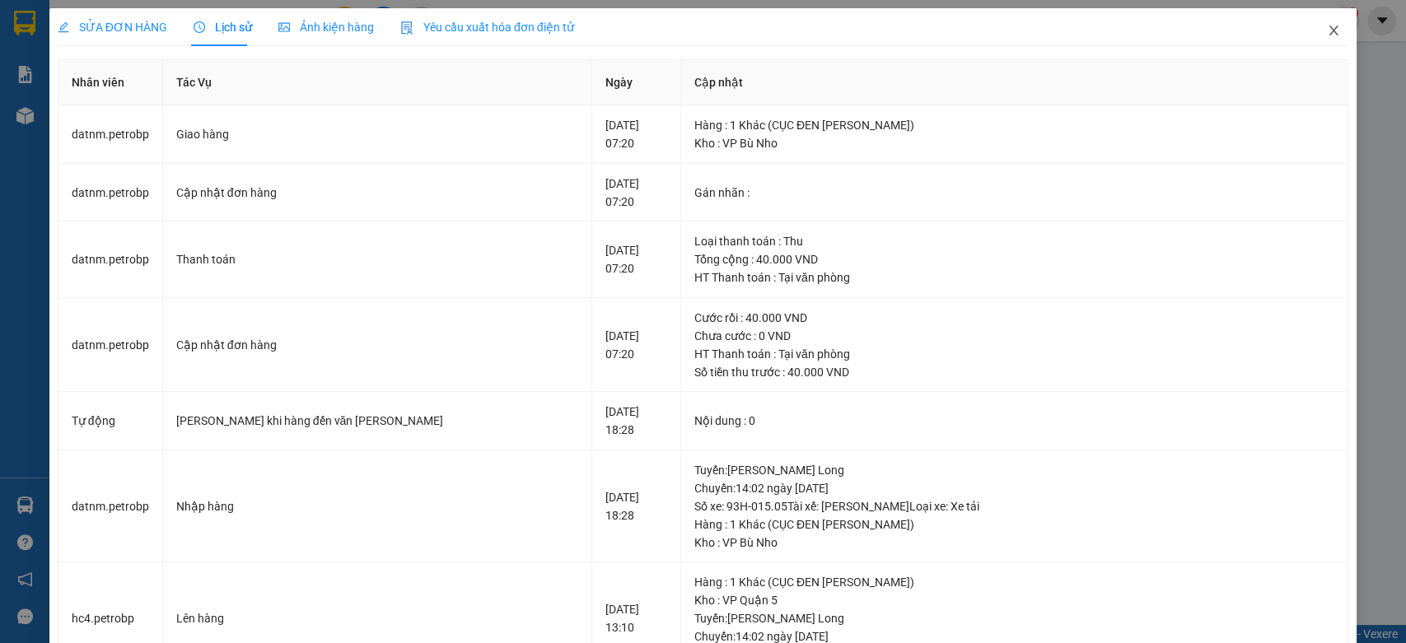
click at [1327, 33] on icon "close" at bounding box center [1333, 30] width 13 height 13
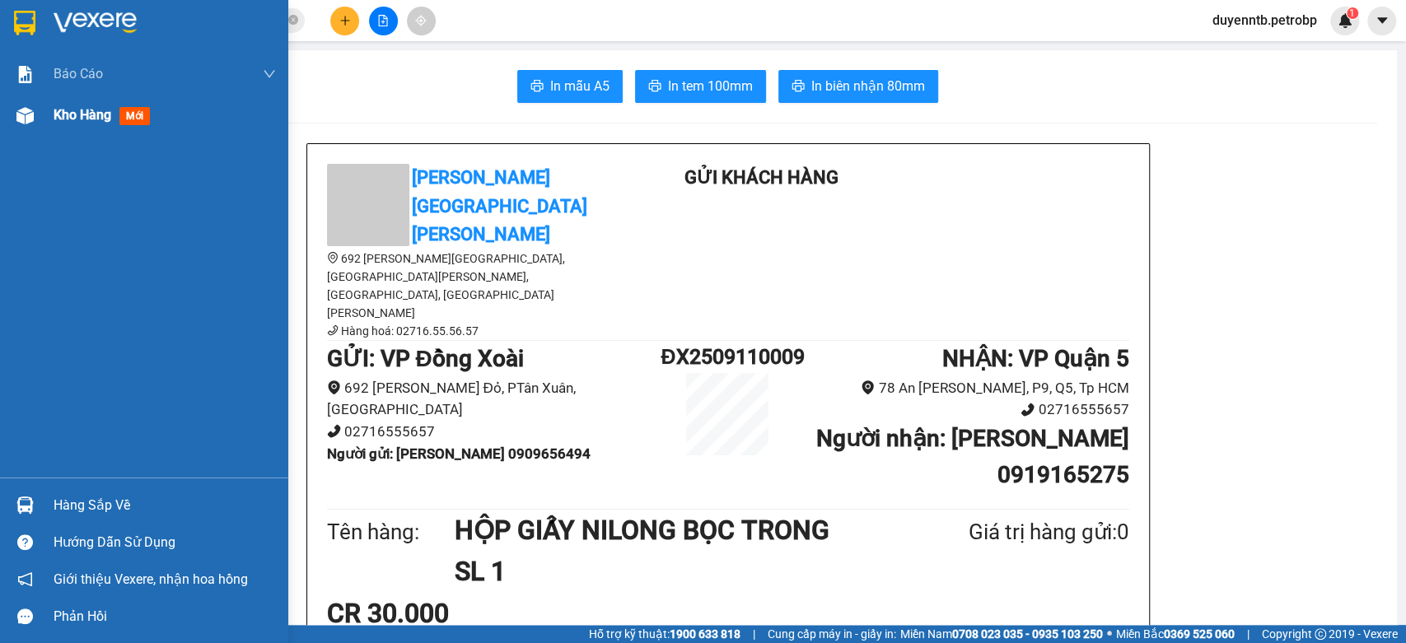
click at [82, 105] on div "Kho hàng mới" at bounding box center [105, 115] width 103 height 21
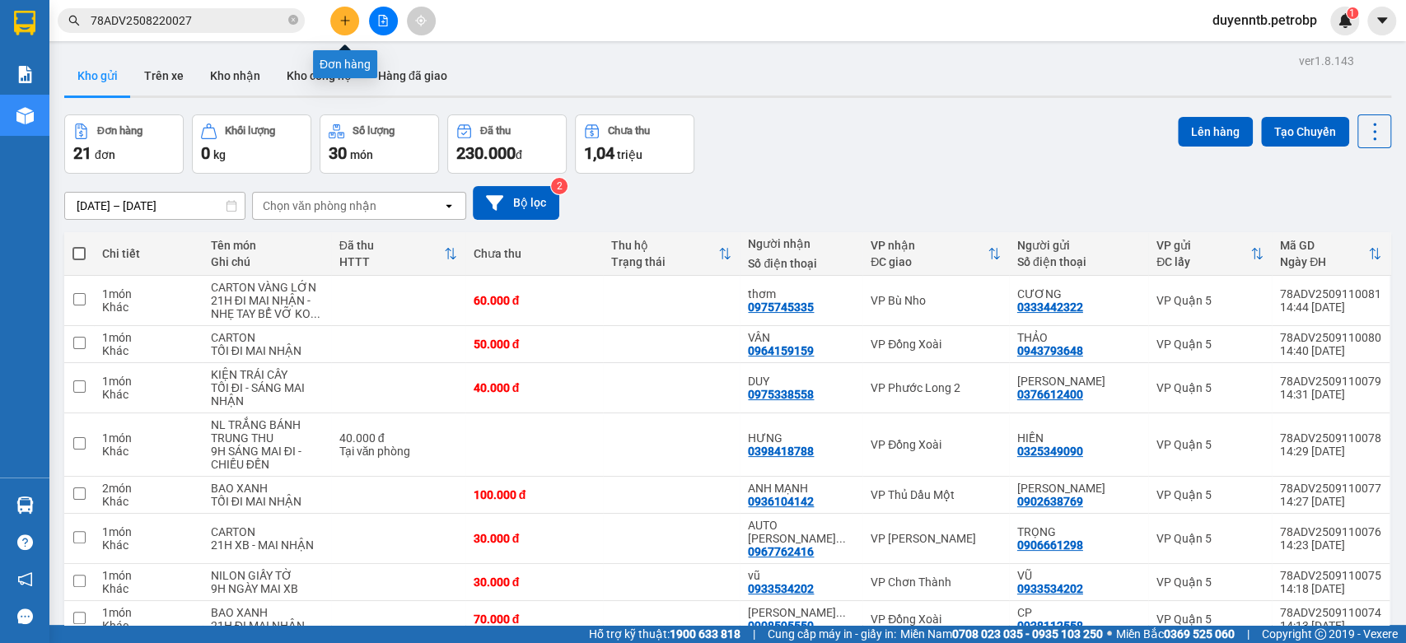
click at [341, 26] on icon "plus" at bounding box center [345, 21] width 12 height 12
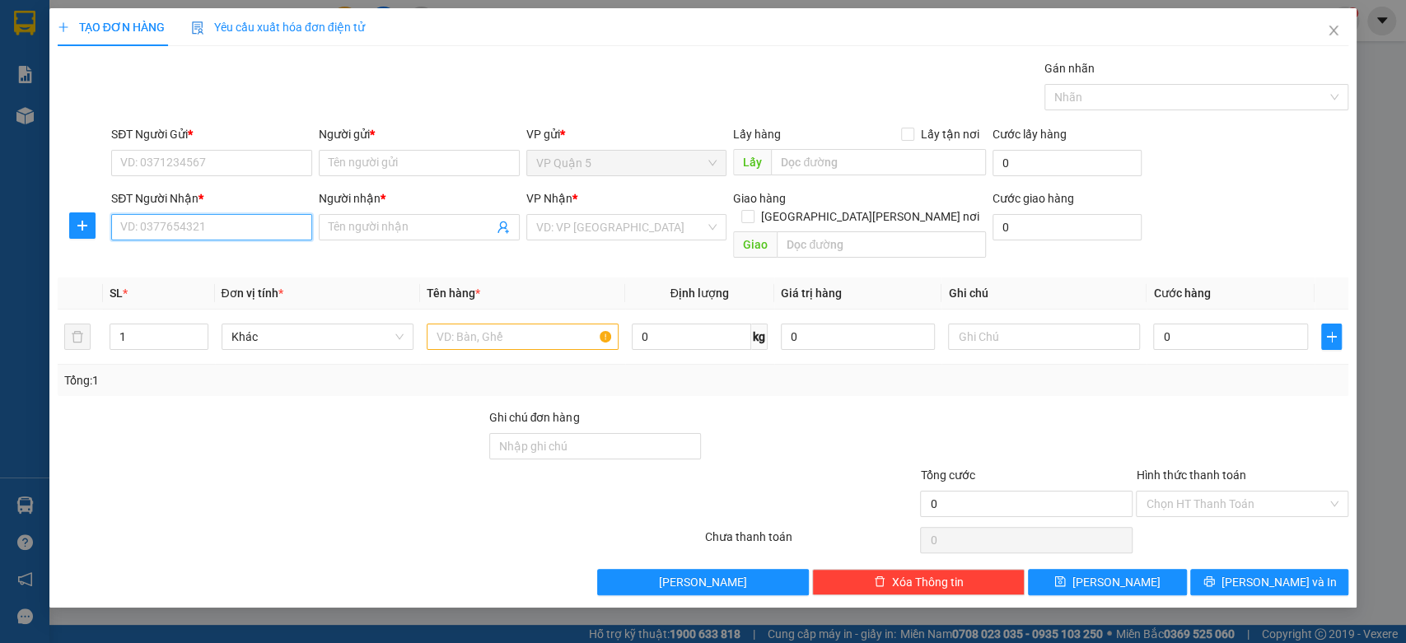
click at [273, 224] on input "SĐT Người Nhận *" at bounding box center [211, 227] width 201 height 26
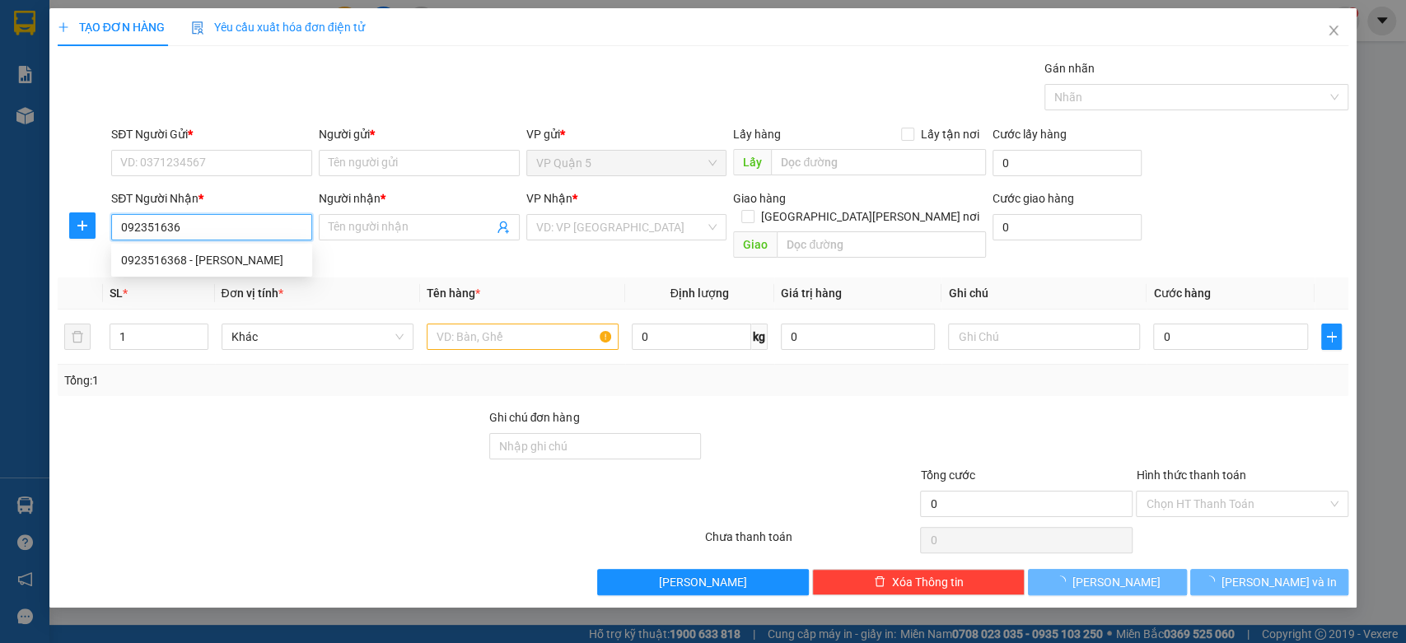
type input "0923516368"
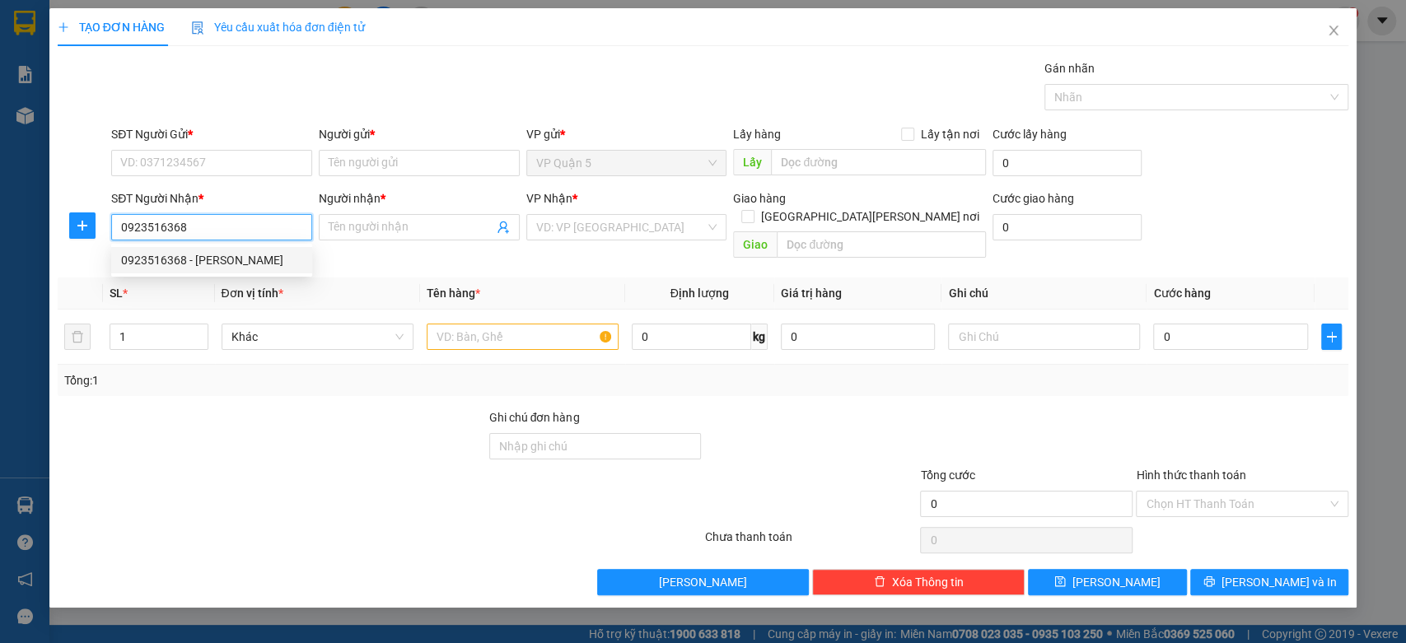
click at [203, 249] on div "0923516368 - DƯƠNG" at bounding box center [211, 260] width 201 height 26
type input "DƯƠNG"
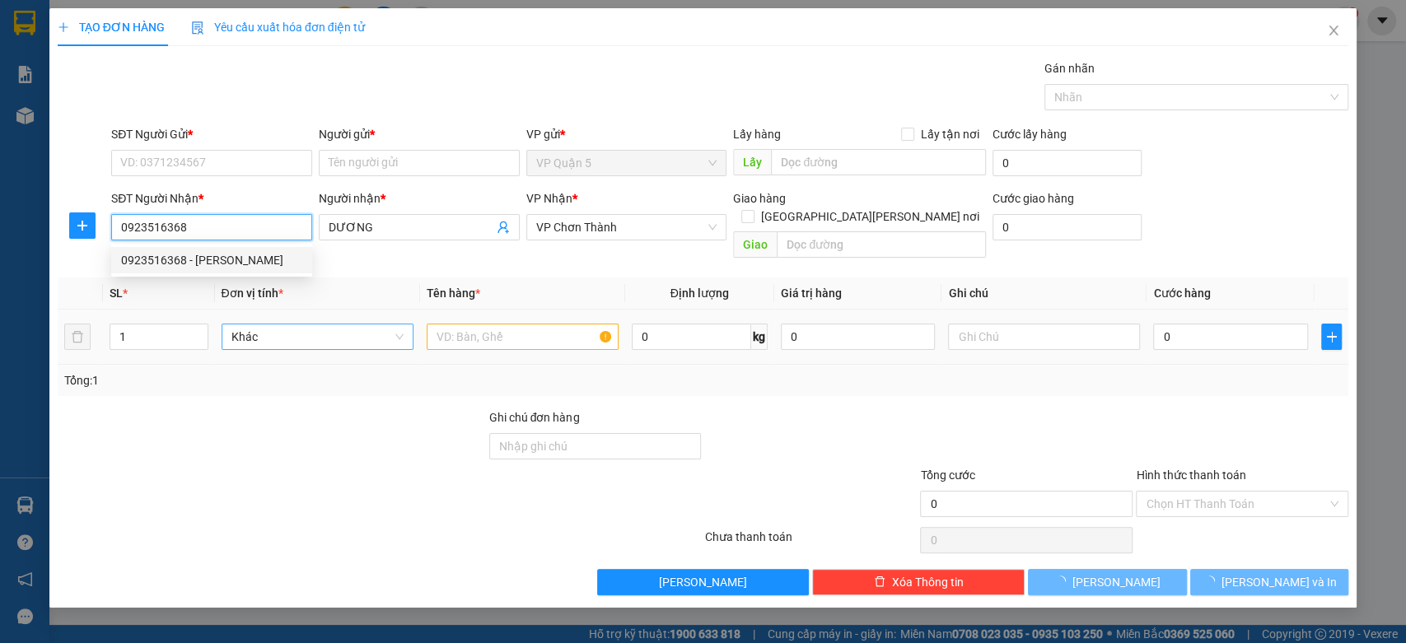
type input "30.000"
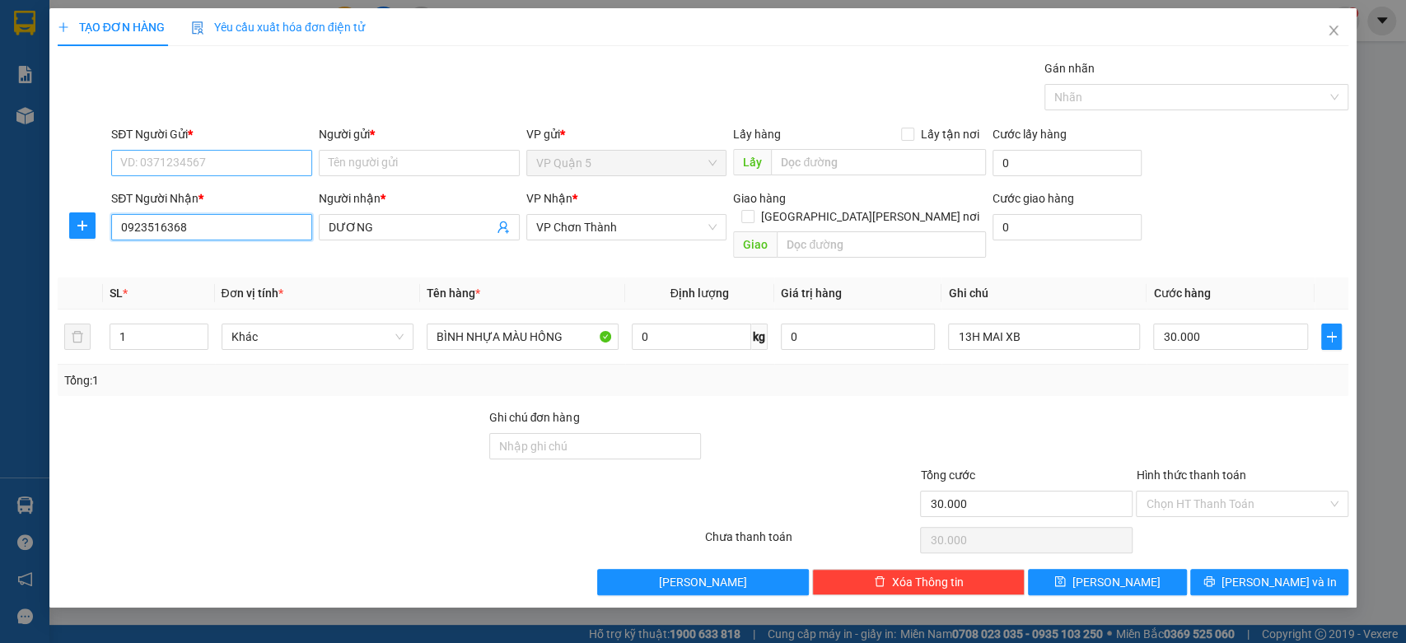
type input "0923516368"
click at [262, 157] on input "SĐT Người Gửi *" at bounding box center [211, 163] width 201 height 26
type input "0"
click at [82, 526] on div at bounding box center [379, 540] width 647 height 33
click at [205, 227] on input "0923516368" at bounding box center [211, 227] width 201 height 26
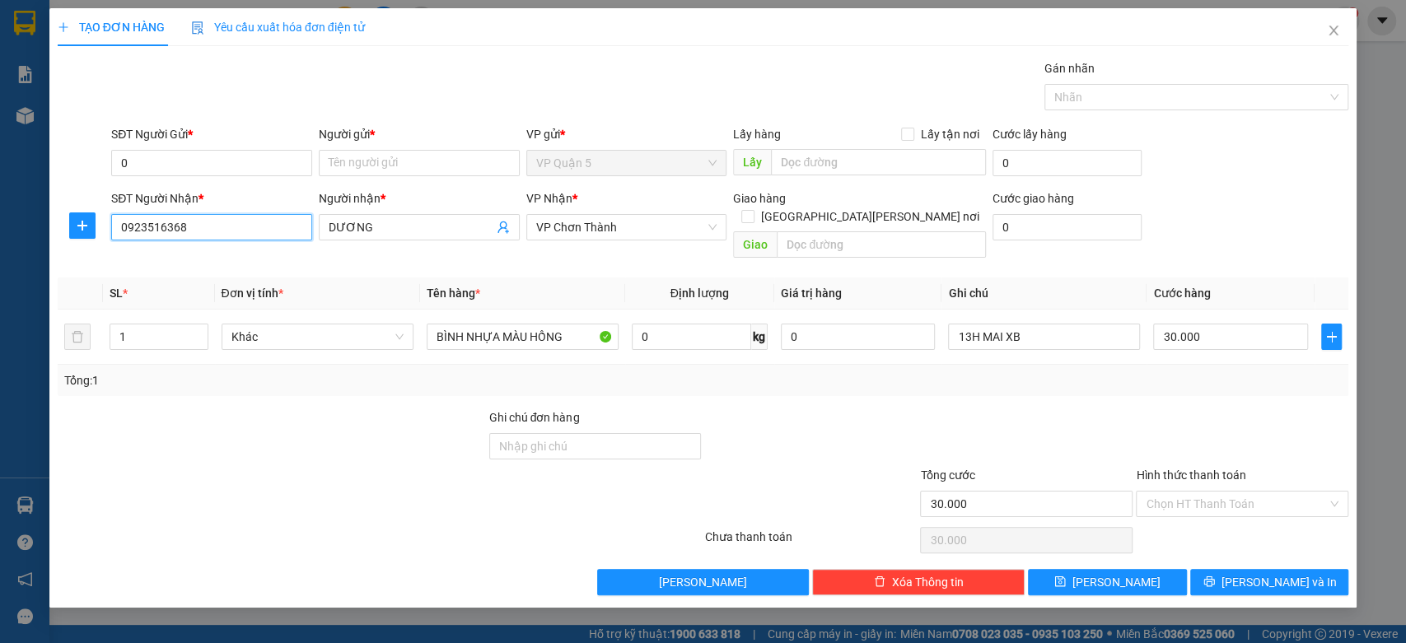
click at [205, 227] on input "0923516368" at bounding box center [211, 227] width 201 height 26
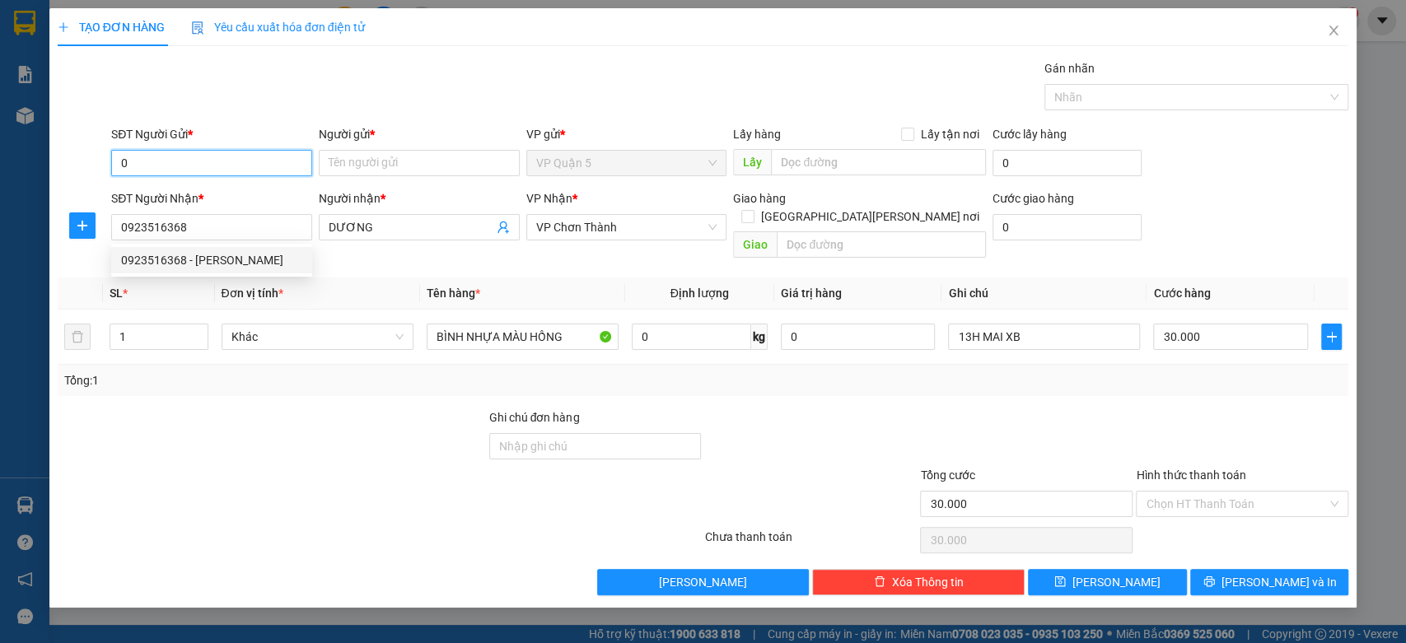
click at [142, 167] on input "0" at bounding box center [211, 163] width 201 height 26
paste input "0923516368"
type input "0923516368"
click at [354, 146] on div "Người gửi *" at bounding box center [419, 137] width 201 height 25
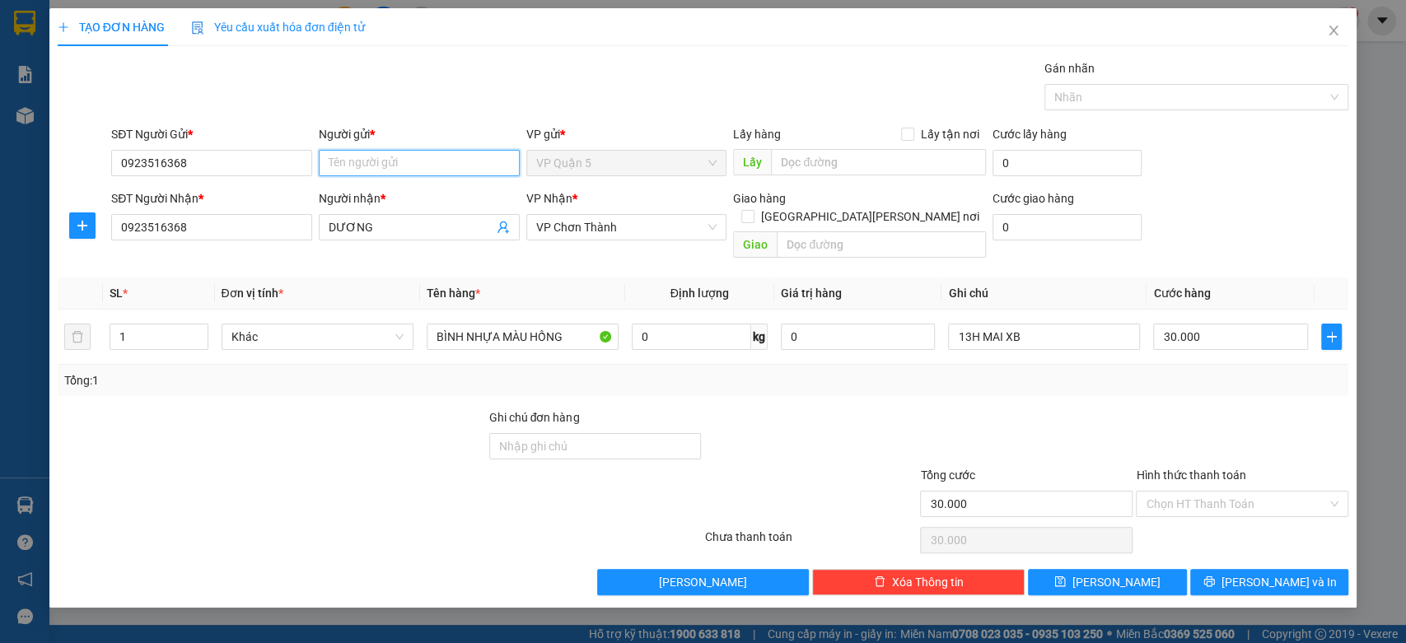
click at [441, 167] on input "Người gửi *" at bounding box center [419, 163] width 201 height 26
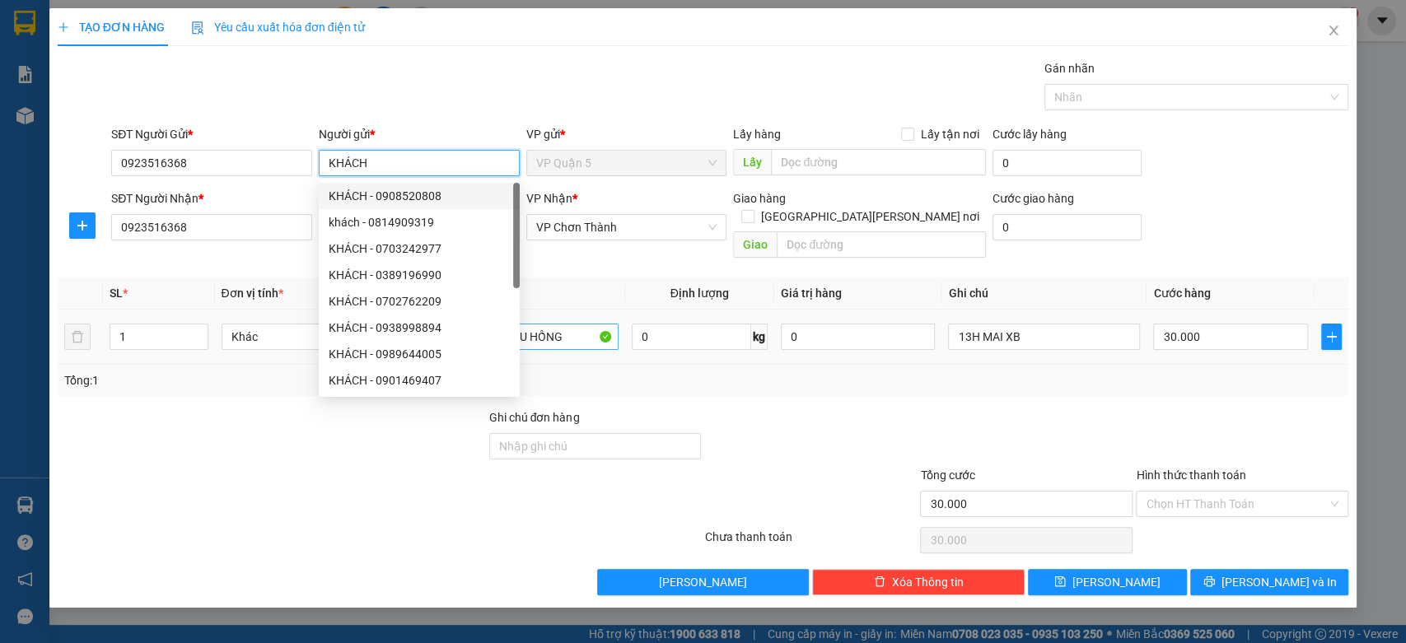
type input "KHÁCH"
click at [574, 324] on input "BÌNH NHỰA MÀU HỒNG" at bounding box center [523, 337] width 192 height 26
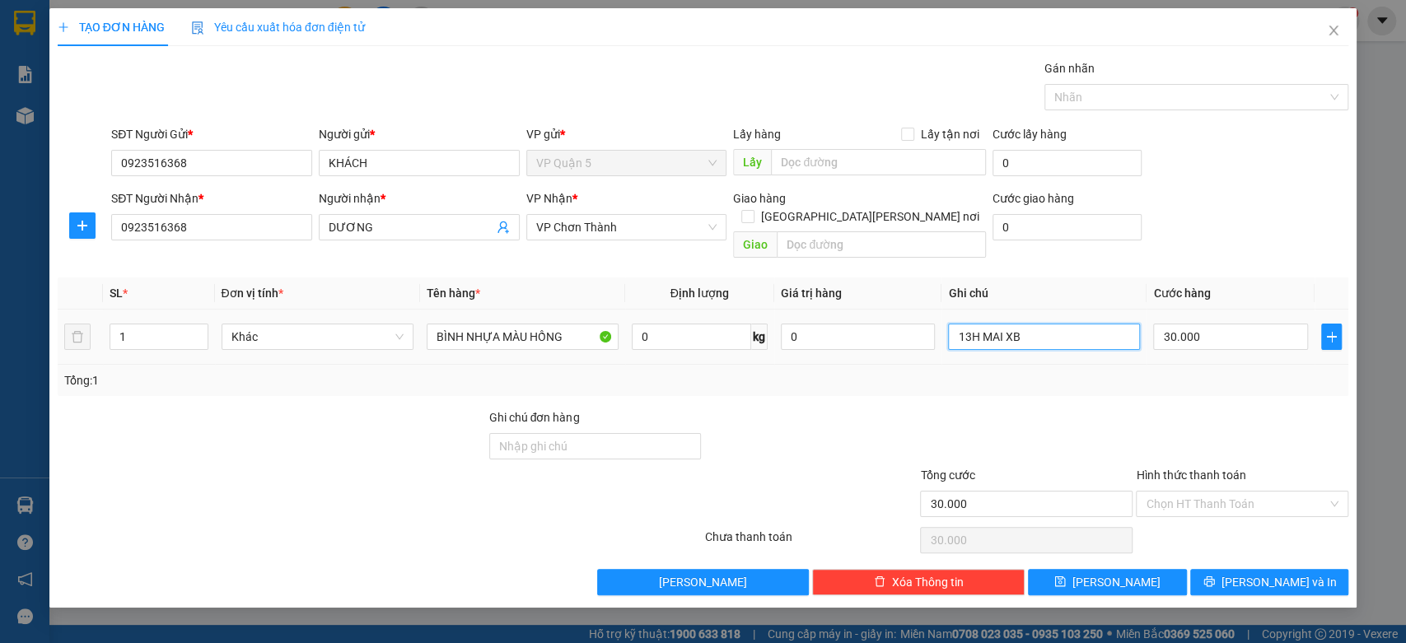
click at [1063, 324] on input "13H MAI XB" at bounding box center [1044, 337] width 192 height 26
type input "9H SÁNG MAI ĐI CHIỀU ĐẾN"
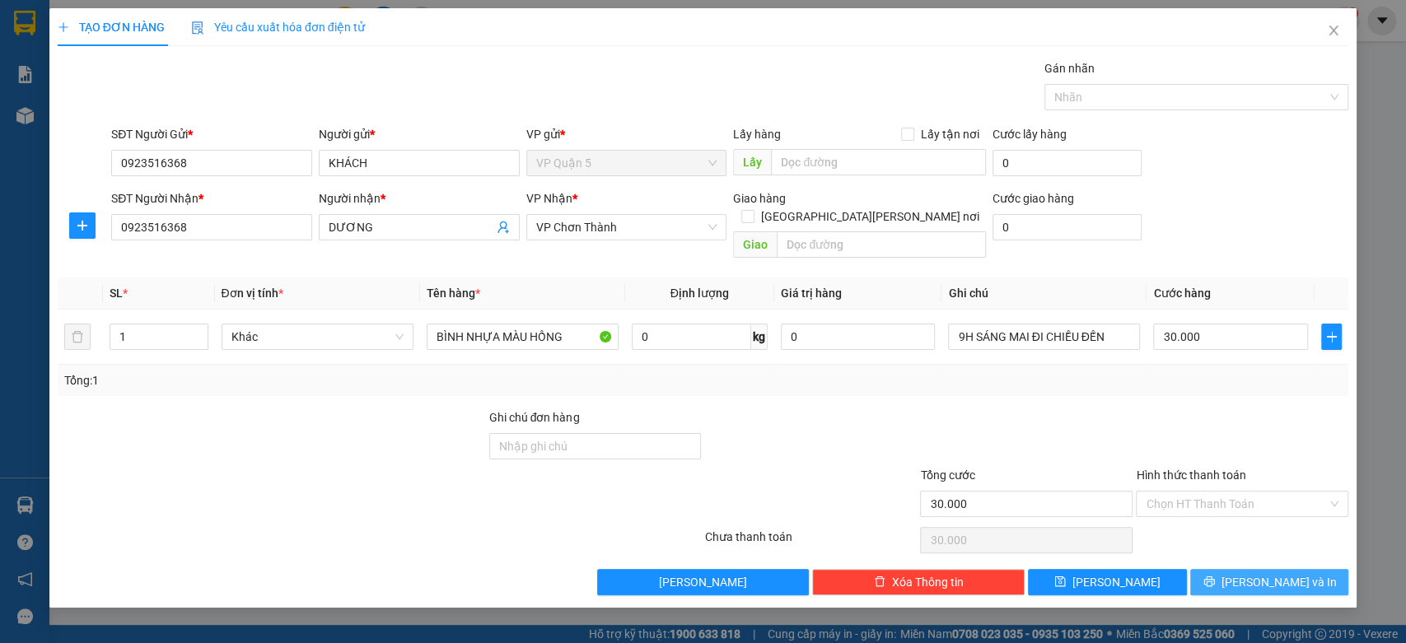
click at [1244, 569] on button "[PERSON_NAME] và In" at bounding box center [1269, 582] width 158 height 26
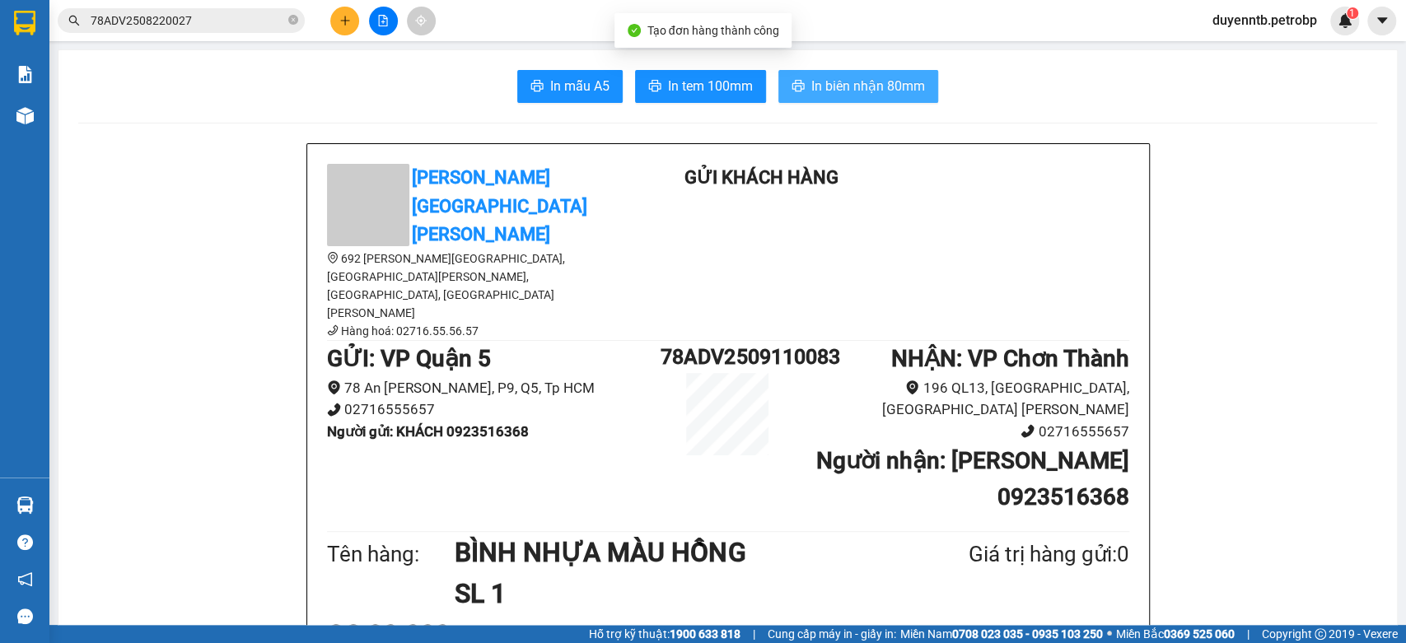
click at [803, 84] on button "In biên nhận 80mm" at bounding box center [858, 86] width 160 height 33
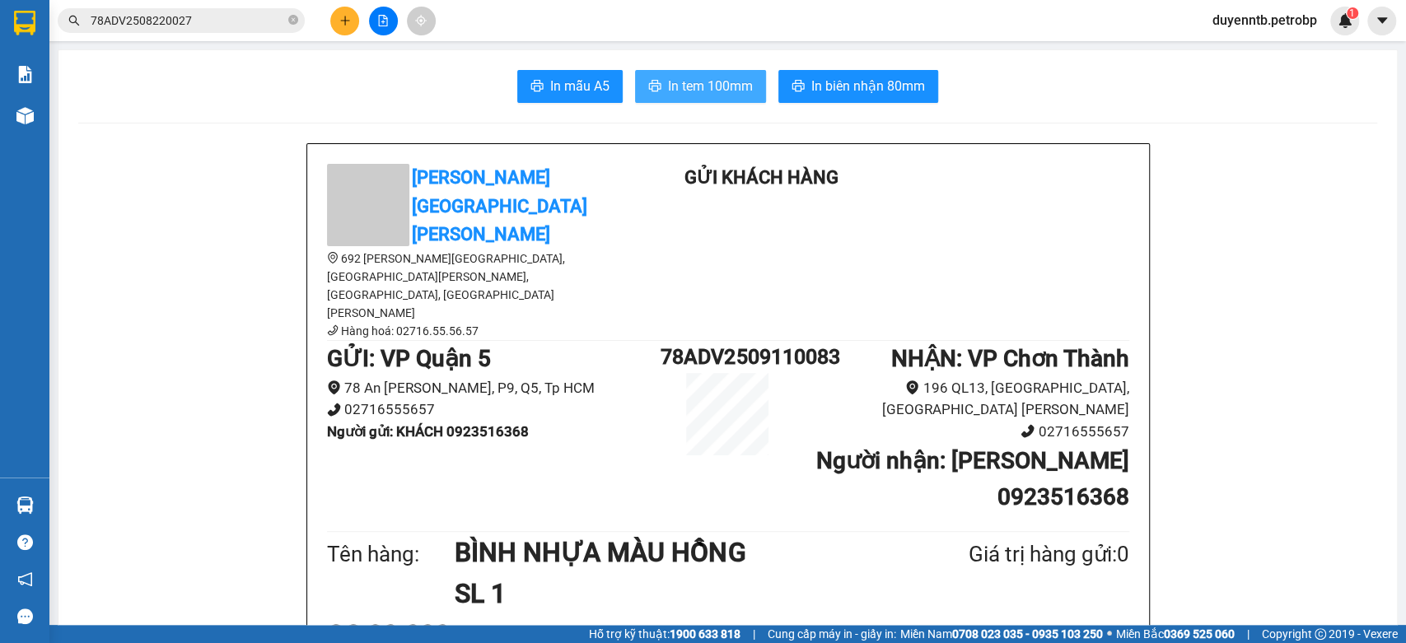
click at [721, 81] on span "In tem 100mm" at bounding box center [710, 86] width 85 height 21
click at [209, 22] on input "78ADV2508220027" at bounding box center [188, 21] width 194 height 18
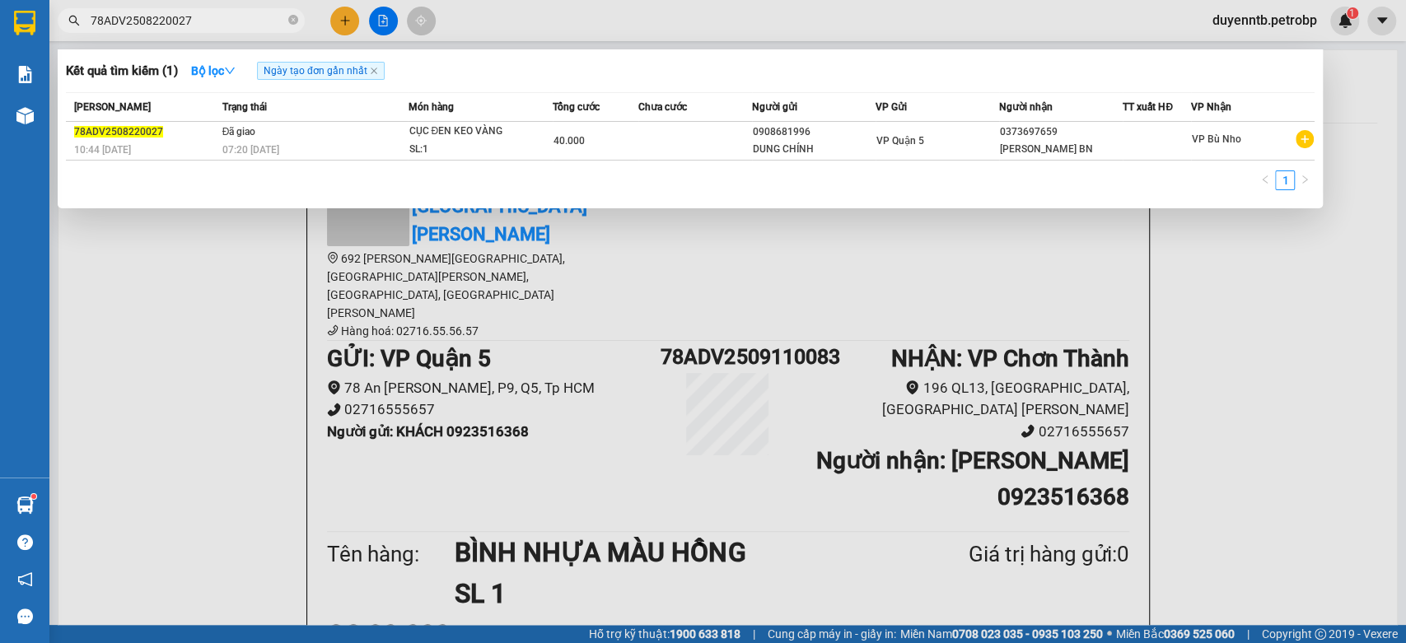
click at [209, 22] on input "78ADV2508220027" at bounding box center [188, 21] width 194 height 18
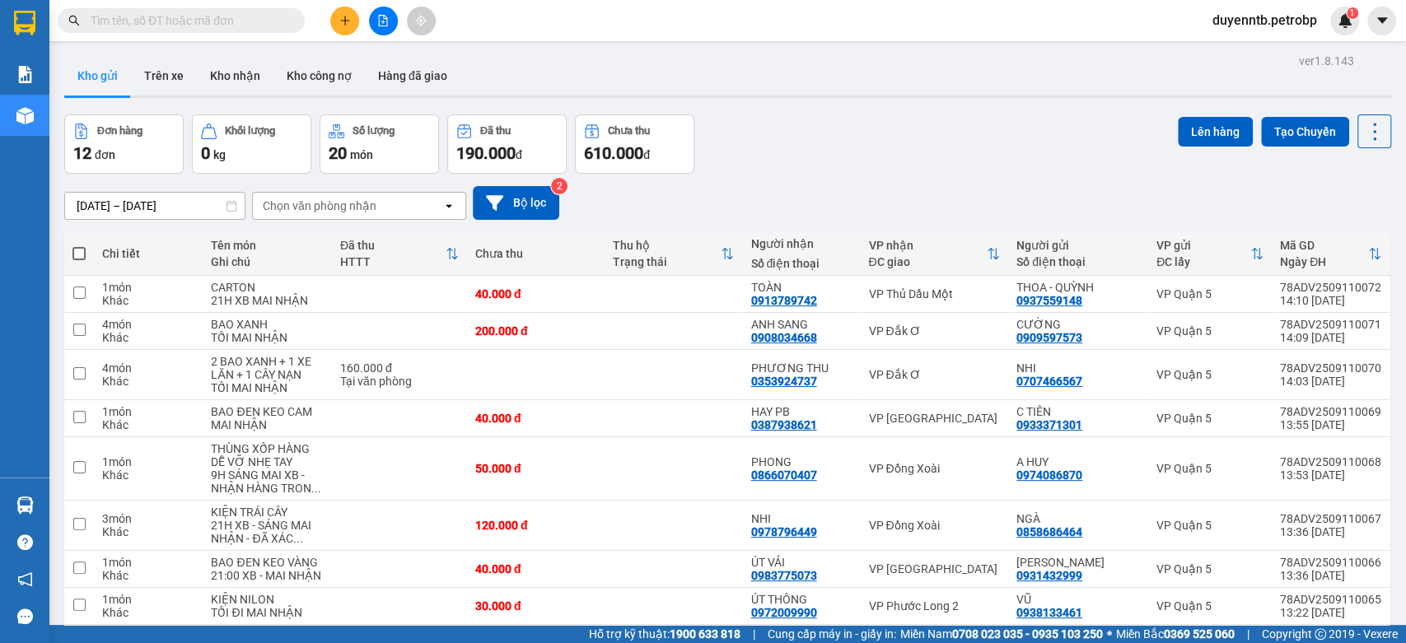
click at [343, 20] on icon "plus" at bounding box center [344, 20] width 9 height 1
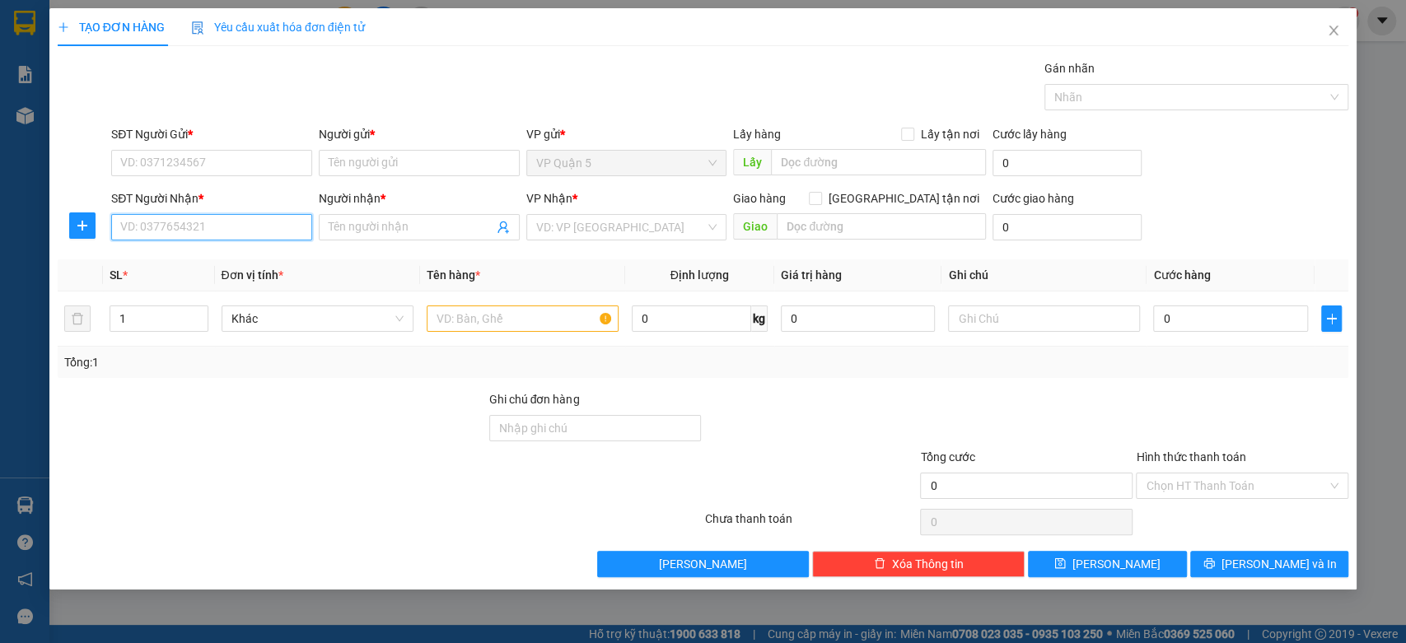
click at [249, 236] on input "SĐT Người Nhận *" at bounding box center [211, 227] width 201 height 26
type input "0392762107"
click at [376, 222] on input "Người nhận *" at bounding box center [411, 227] width 165 height 18
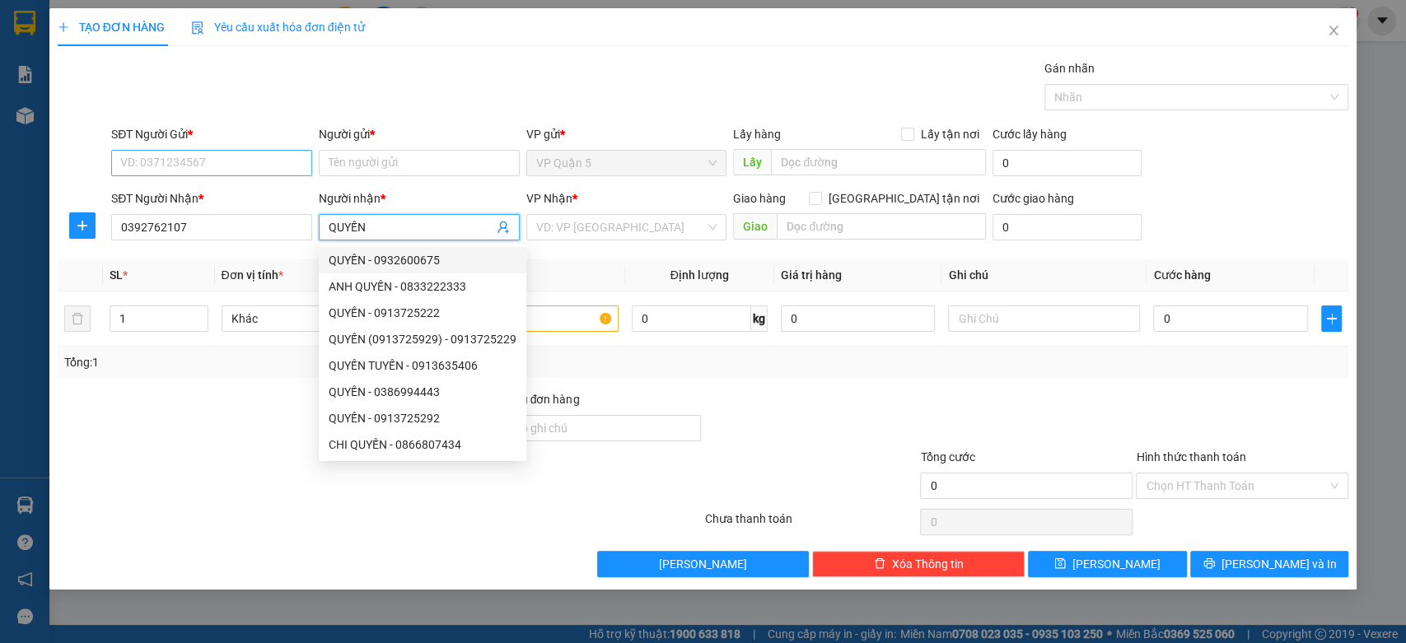
type input "QUYẾN"
click at [217, 160] on input "SĐT Người Gửi *" at bounding box center [211, 163] width 201 height 26
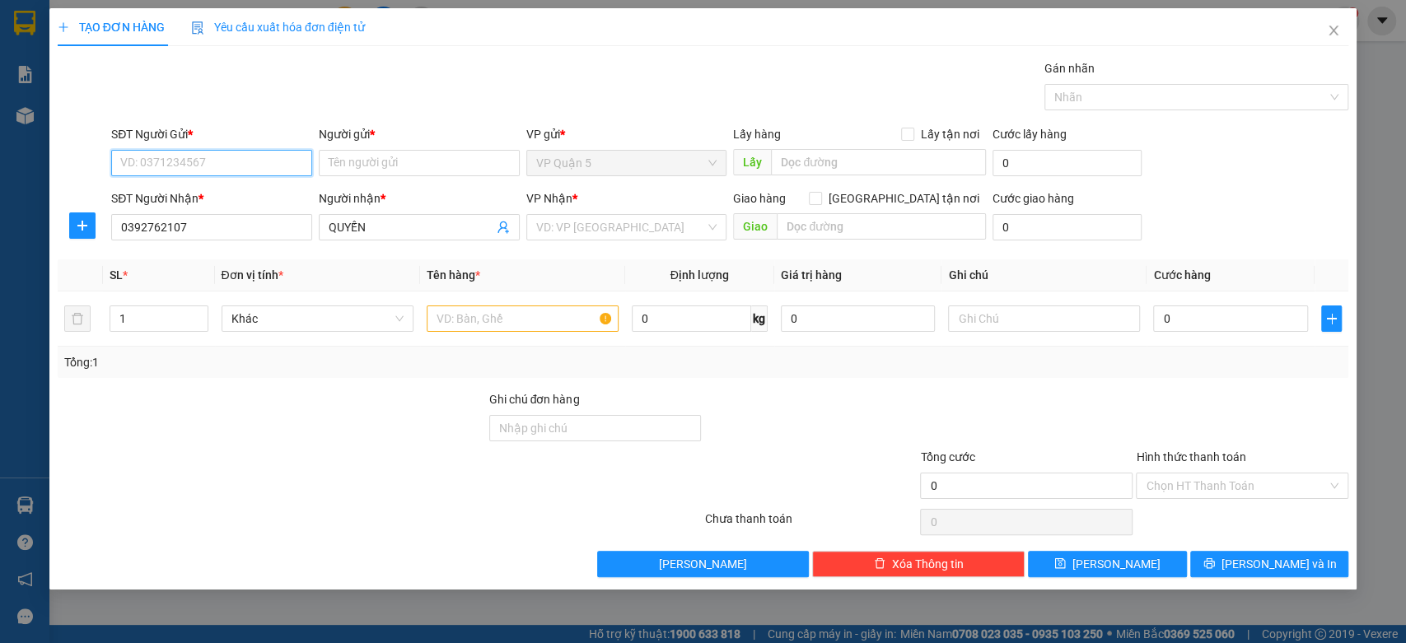
type input "0"
drag, startPoint x: 204, startPoint y: 222, endPoint x: 49, endPoint y: 238, distance: 155.6
click at [49, 238] on div "TẠO ĐƠN HÀNG Yêu cầu xuất hóa đơn điện tử Transit Pickup Surcharge Ids Transit …" at bounding box center [703, 298] width 1308 height 581
type input "0392762107"
click at [204, 157] on input "0392762107" at bounding box center [211, 163] width 201 height 26
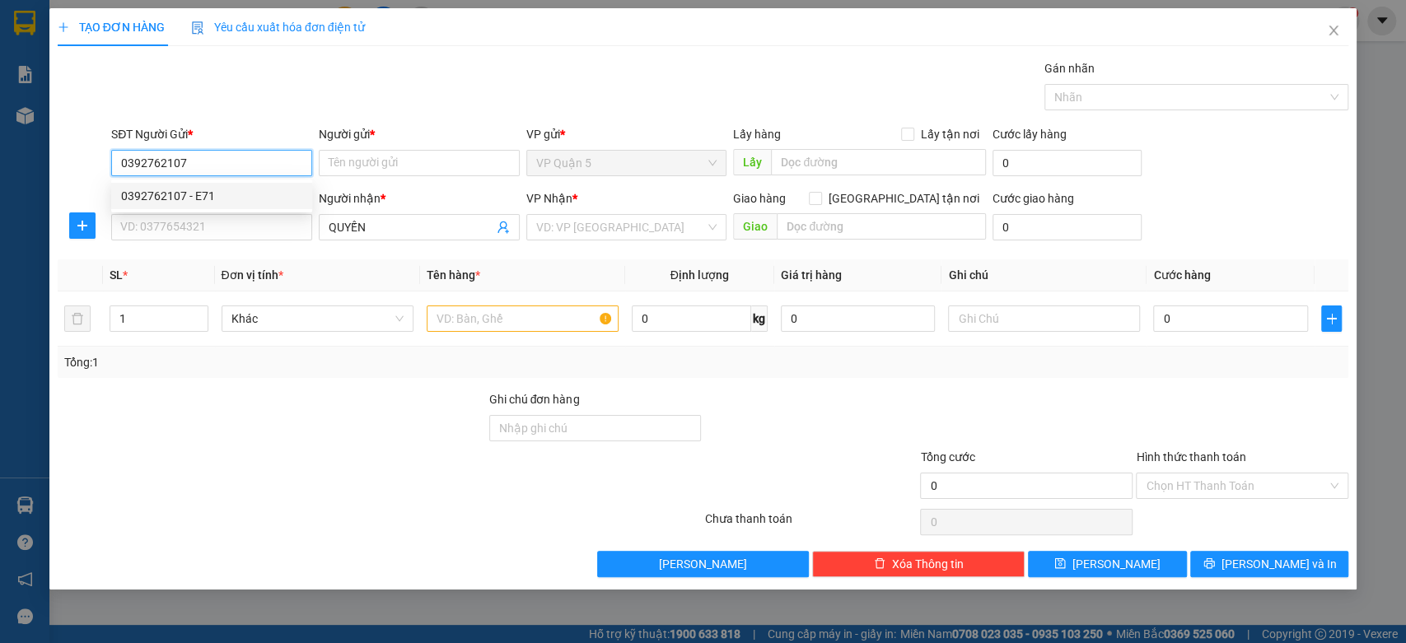
click at [227, 189] on div "0392762107 - E71" at bounding box center [211, 196] width 181 height 18
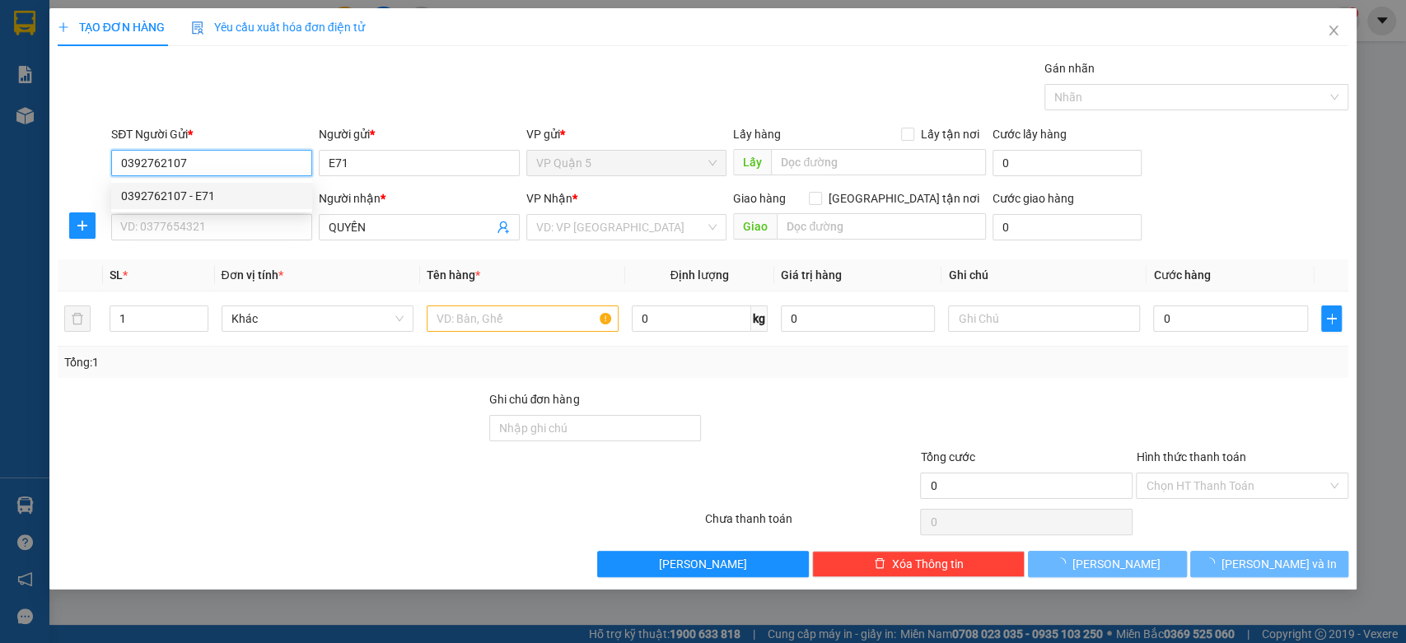
type input "E71"
type input "50.000"
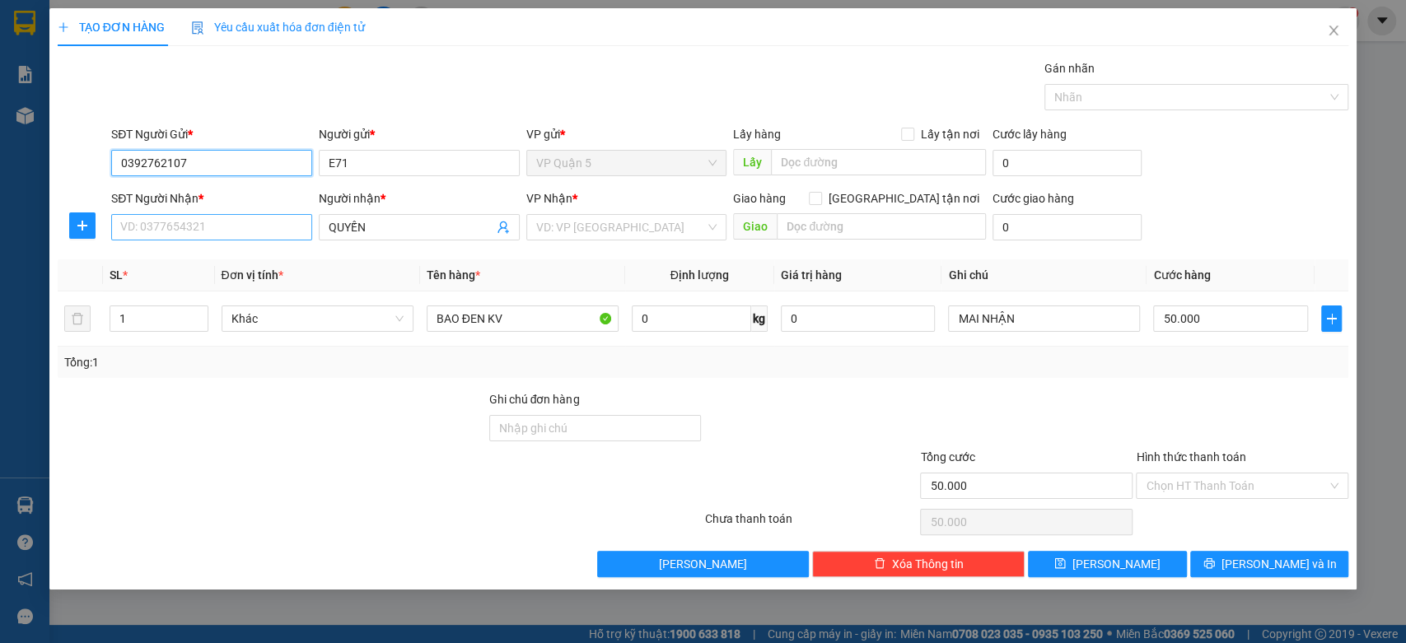
type input "0392762107"
click at [249, 231] on input "SĐT Người Nhận *" at bounding box center [211, 227] width 201 height 26
click at [194, 267] on div "0913725292 - QUYẾN" at bounding box center [211, 260] width 181 height 18
type input "0913725292"
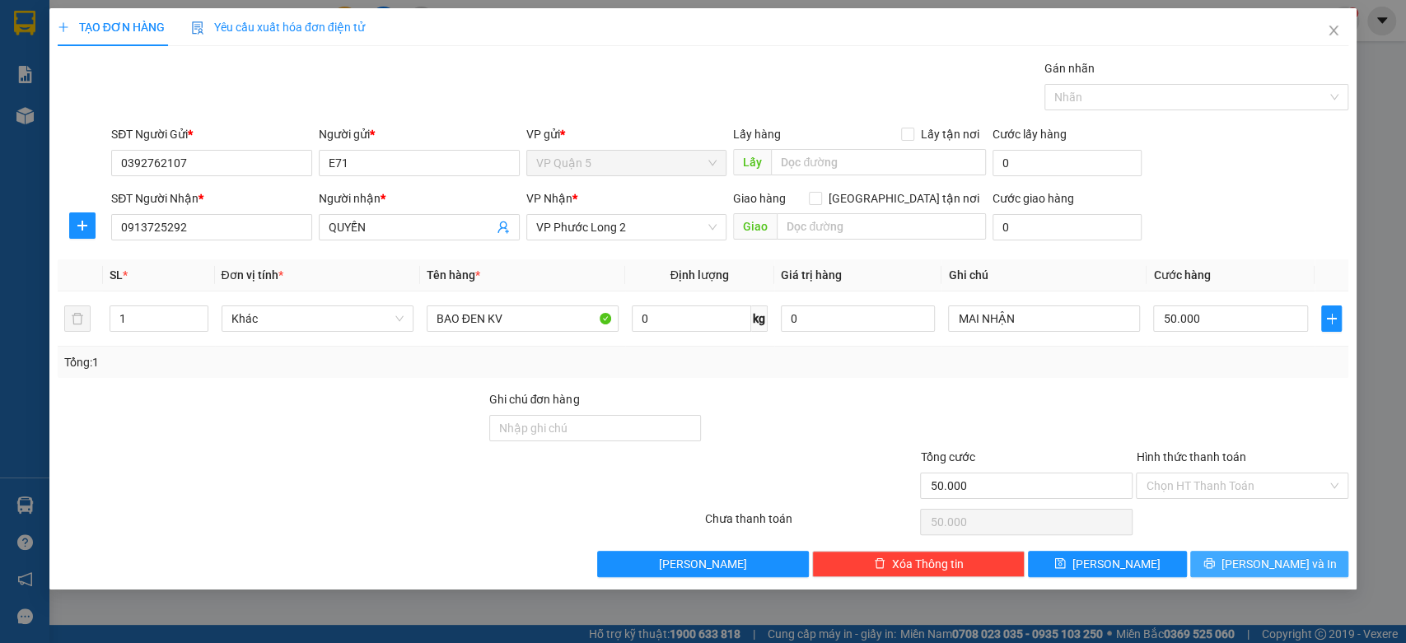
click at [1265, 569] on span "[PERSON_NAME] và In" at bounding box center [1278, 564] width 115 height 18
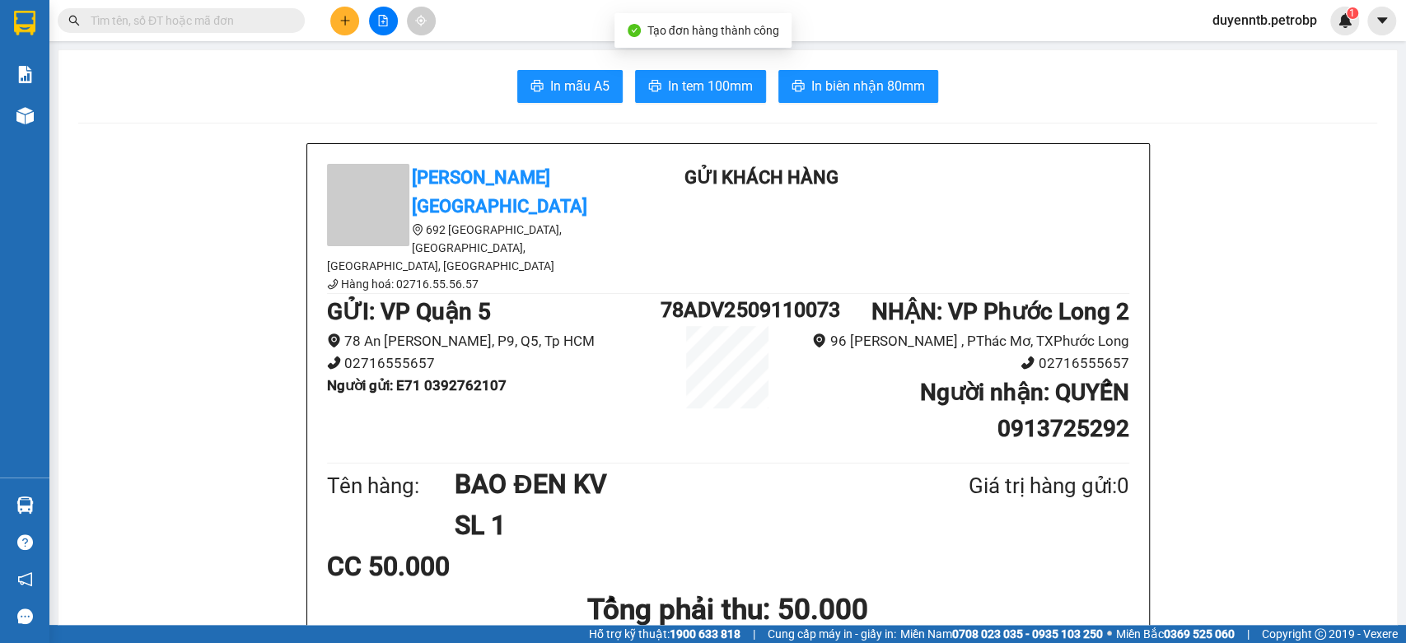
click at [859, 83] on span "In biên nhận 80mm" at bounding box center [868, 86] width 114 height 21
click at [724, 94] on span "In tem 100mm" at bounding box center [710, 86] width 85 height 21
click at [346, 27] on button at bounding box center [344, 21] width 29 height 29
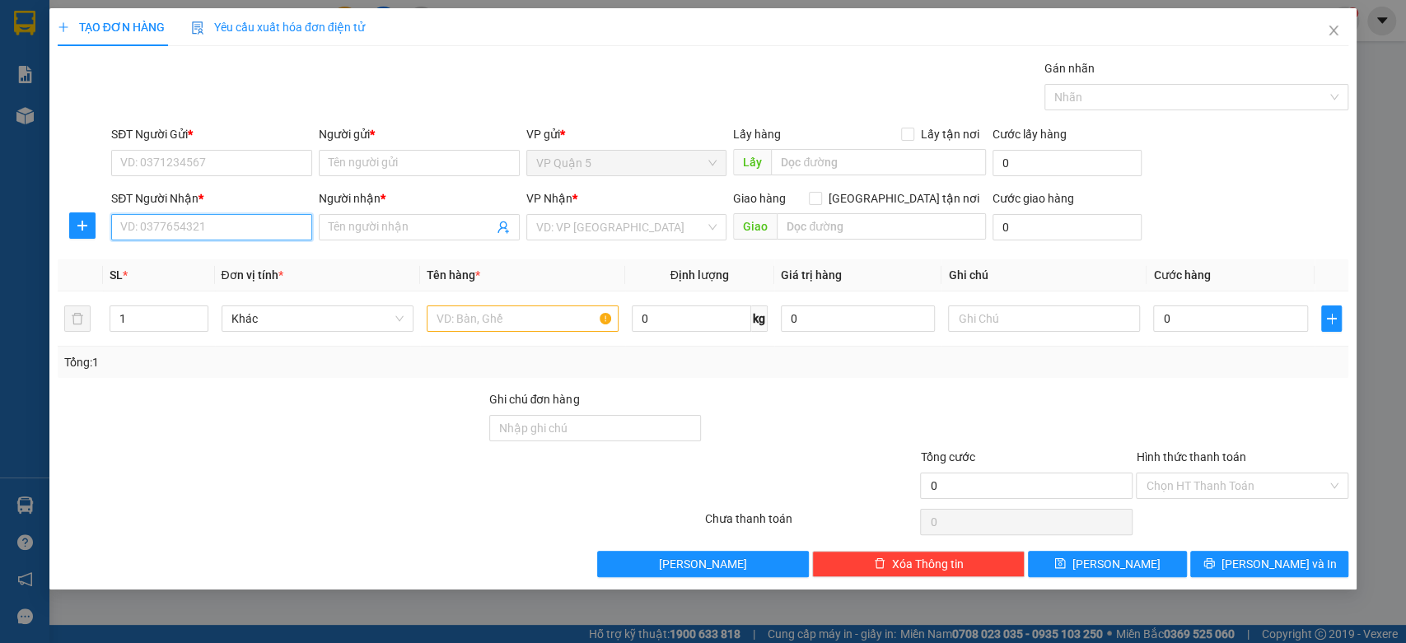
click at [269, 229] on input "SĐT Người Nhận *" at bounding box center [211, 227] width 201 height 26
click at [93, 222] on span "plus" at bounding box center [82, 225] width 25 height 13
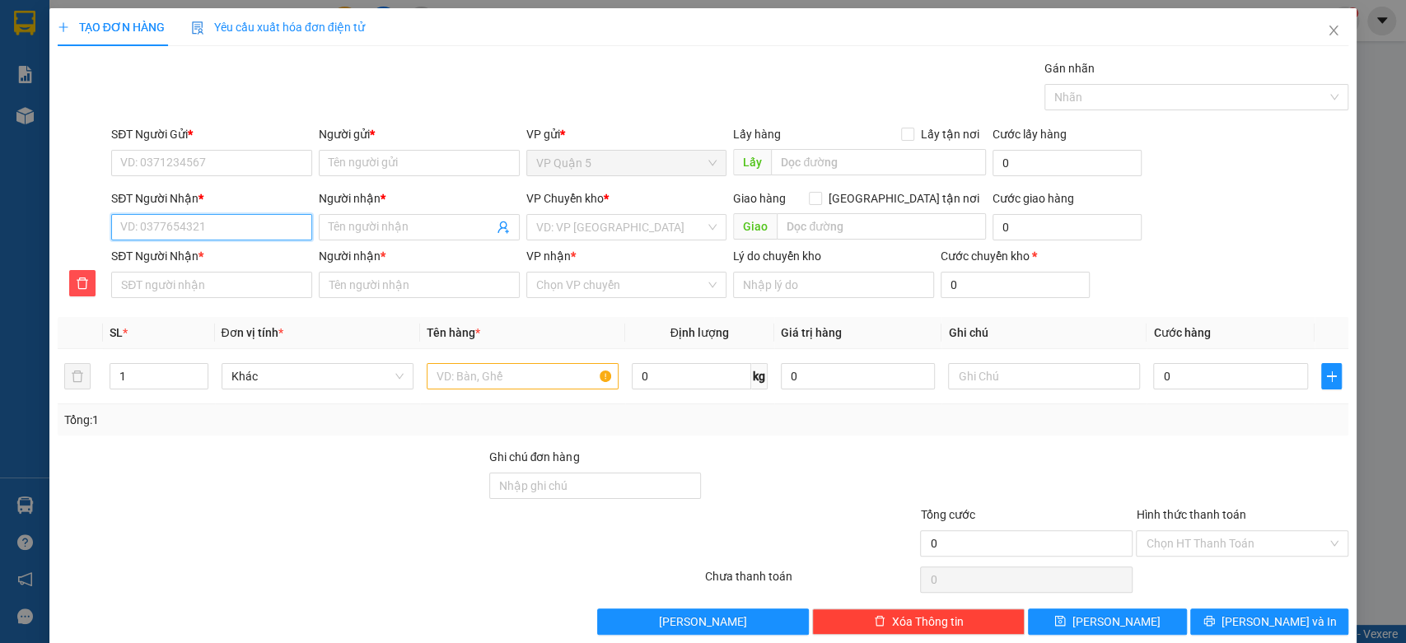
click at [200, 224] on input "SĐT Người Nhận *" at bounding box center [211, 227] width 201 height 26
type input "0"
click at [274, 171] on input "SĐT Người Gửi *" at bounding box center [211, 163] width 201 height 26
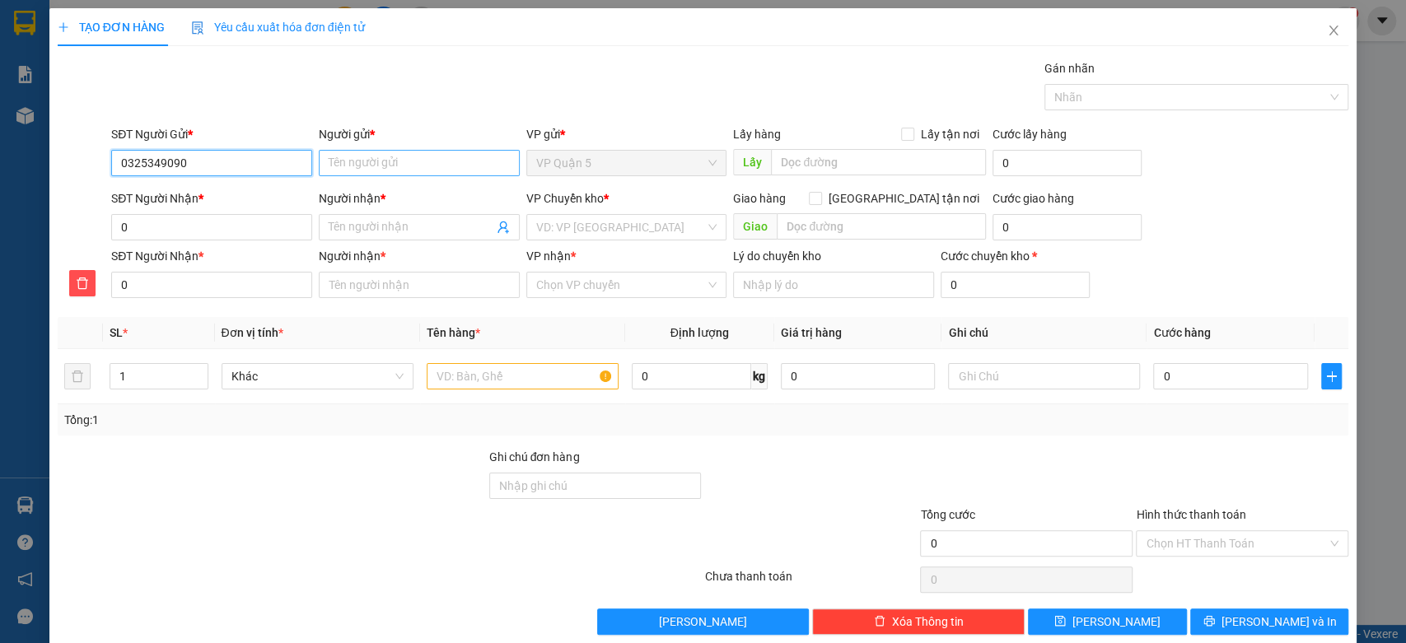
type input "0325349090"
click at [336, 158] on input "Người gửi *" at bounding box center [419, 163] width 201 height 26
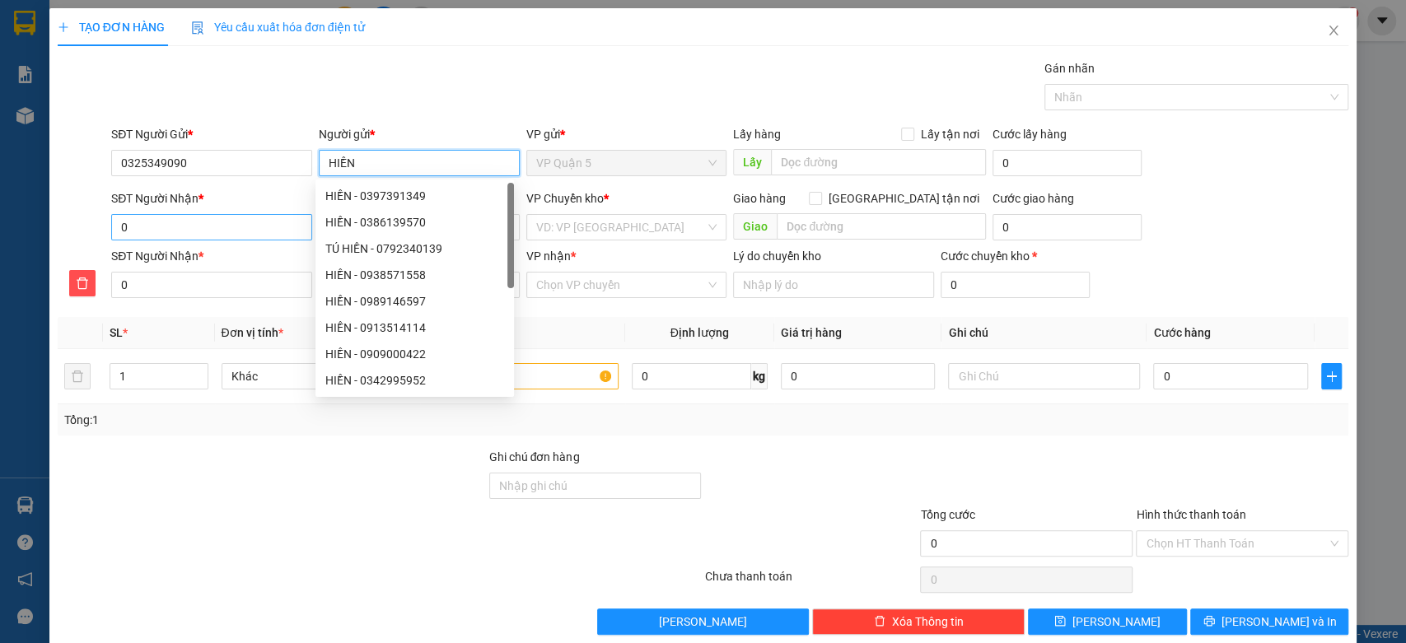
type input "HIỀN"
click at [133, 225] on input "0" at bounding box center [211, 227] width 201 height 26
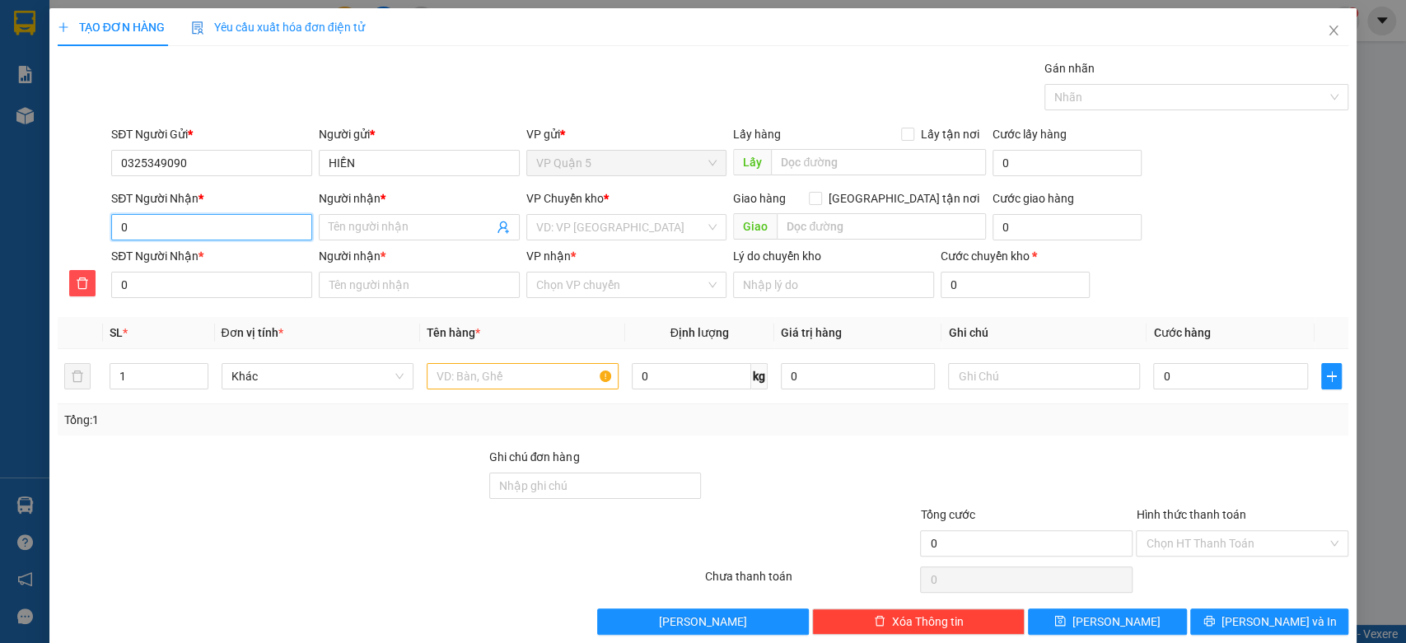
type input "03"
type input "039"
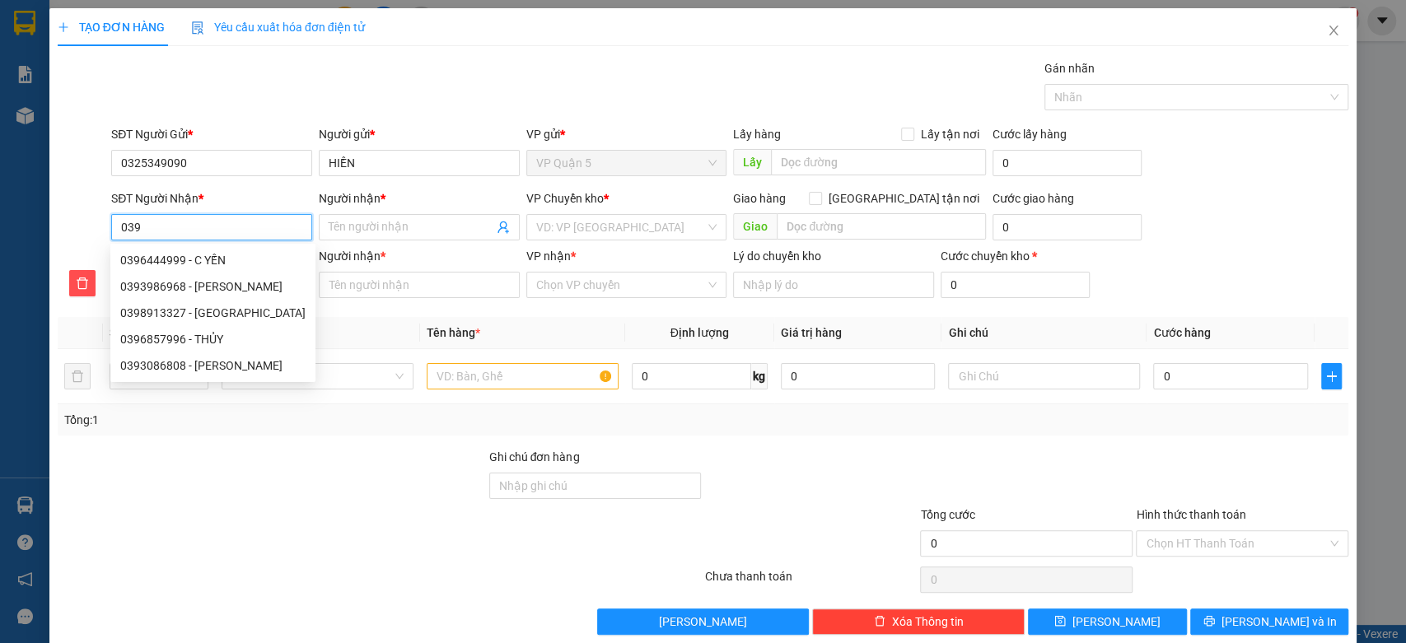
type input "0398"
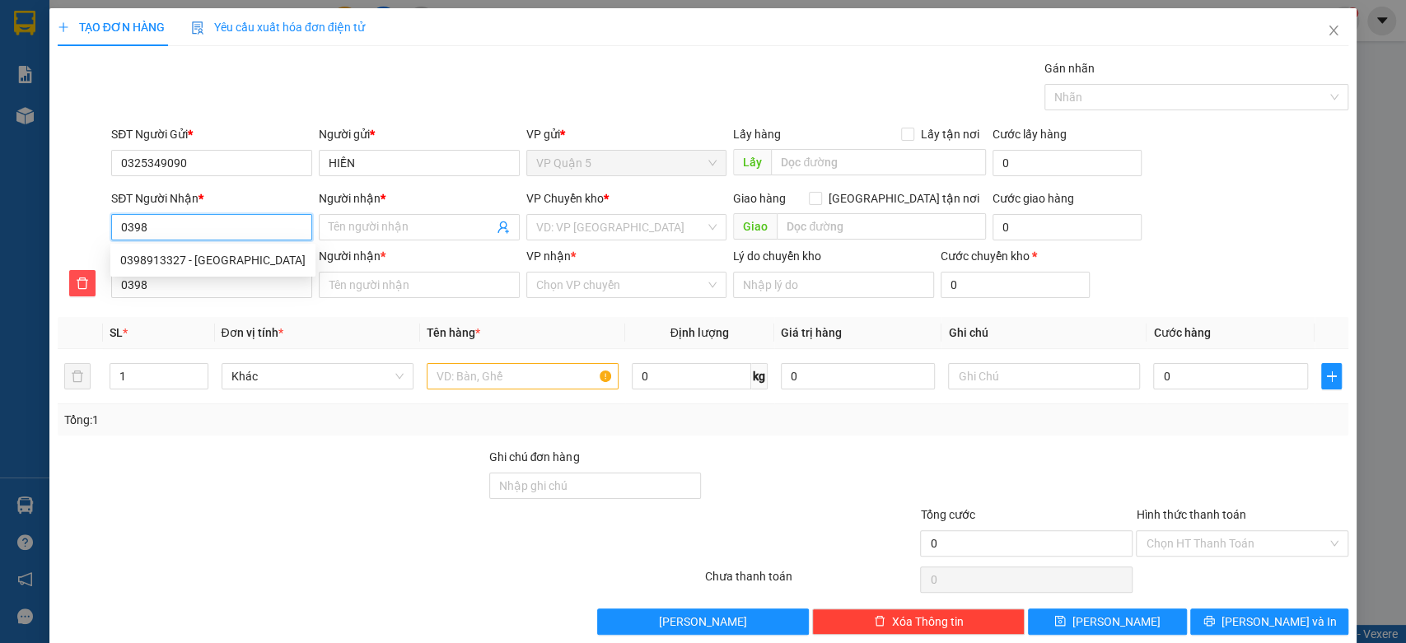
type input "03984"
type input "039841"
type input "0398417"
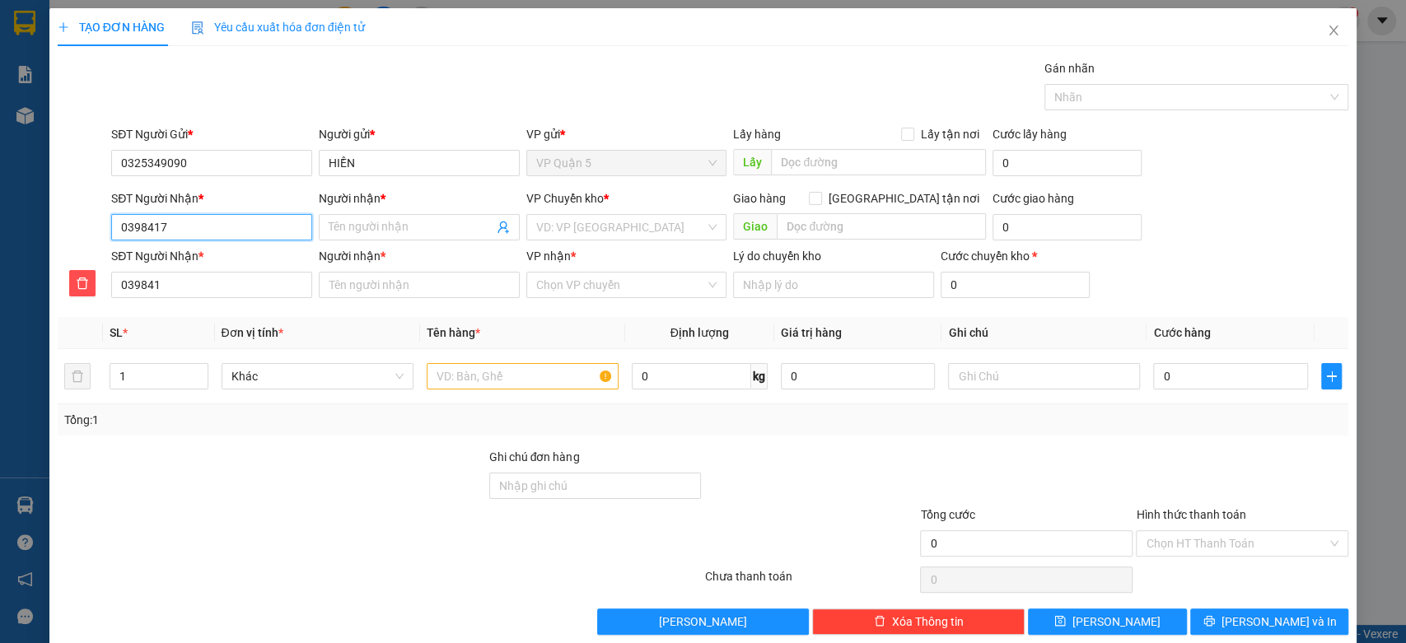
type input "0398417"
type input "039841"
type input "0398418"
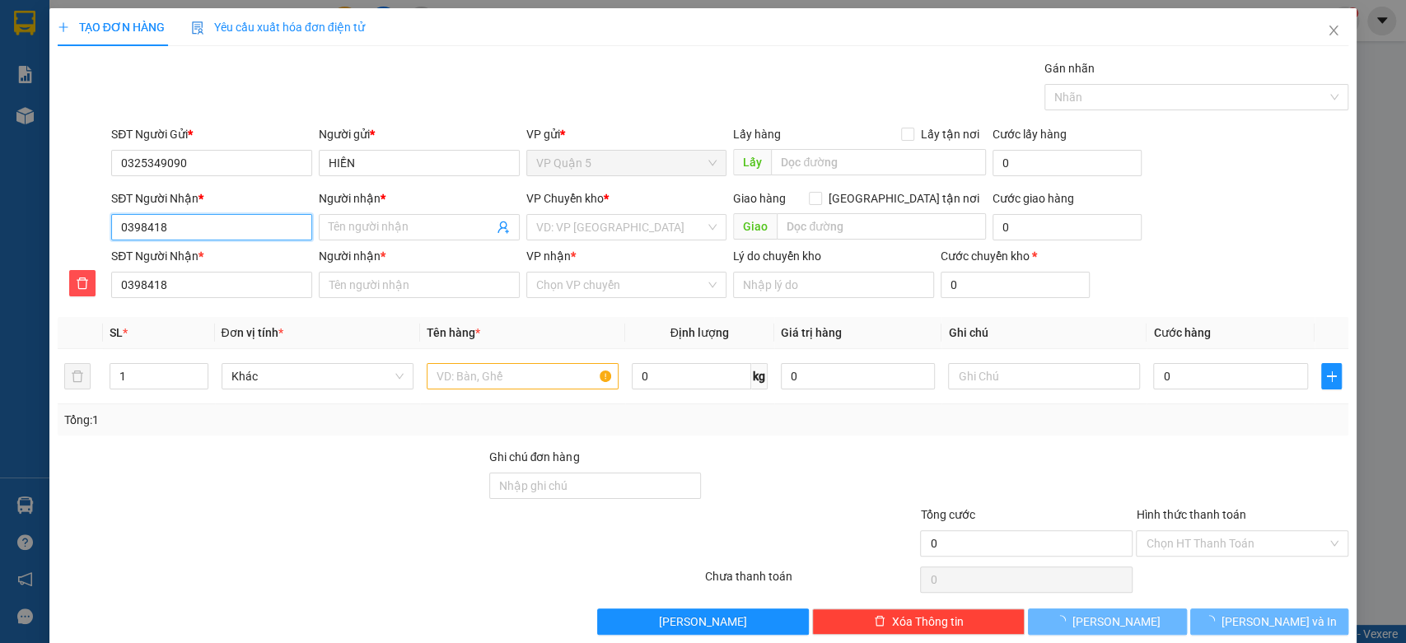
type input "03984187"
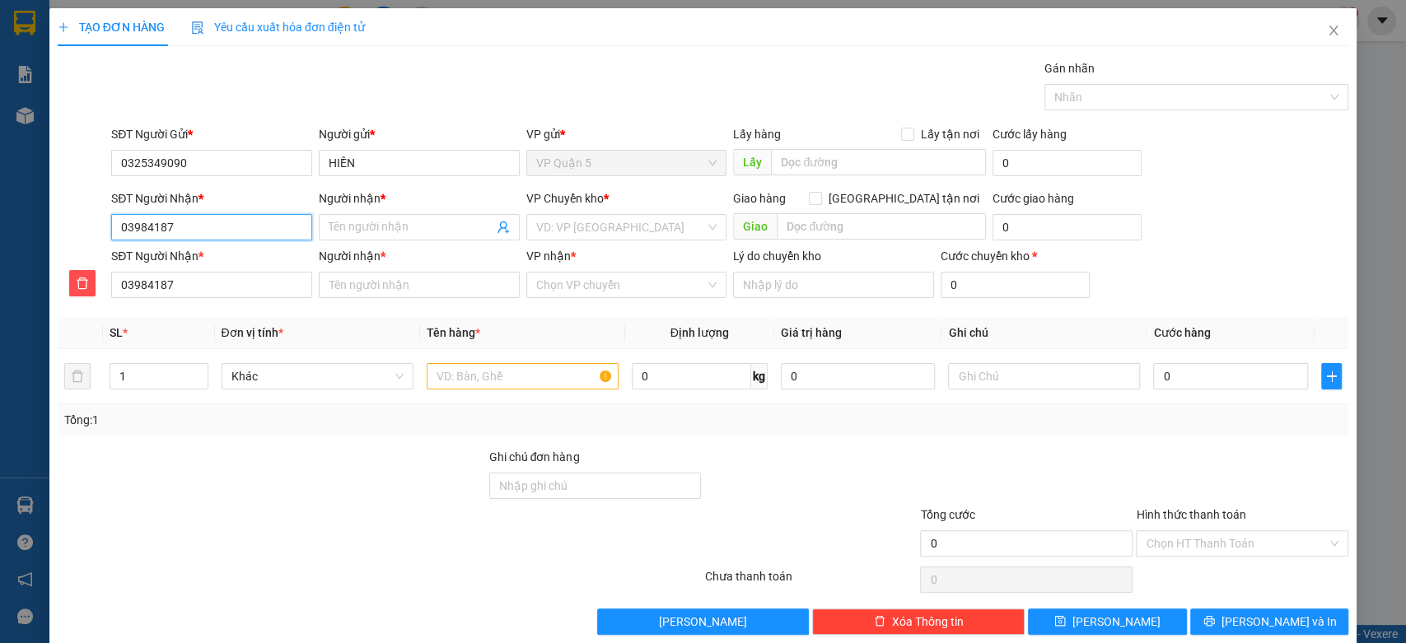
type input "039841878"
type input "0398418788"
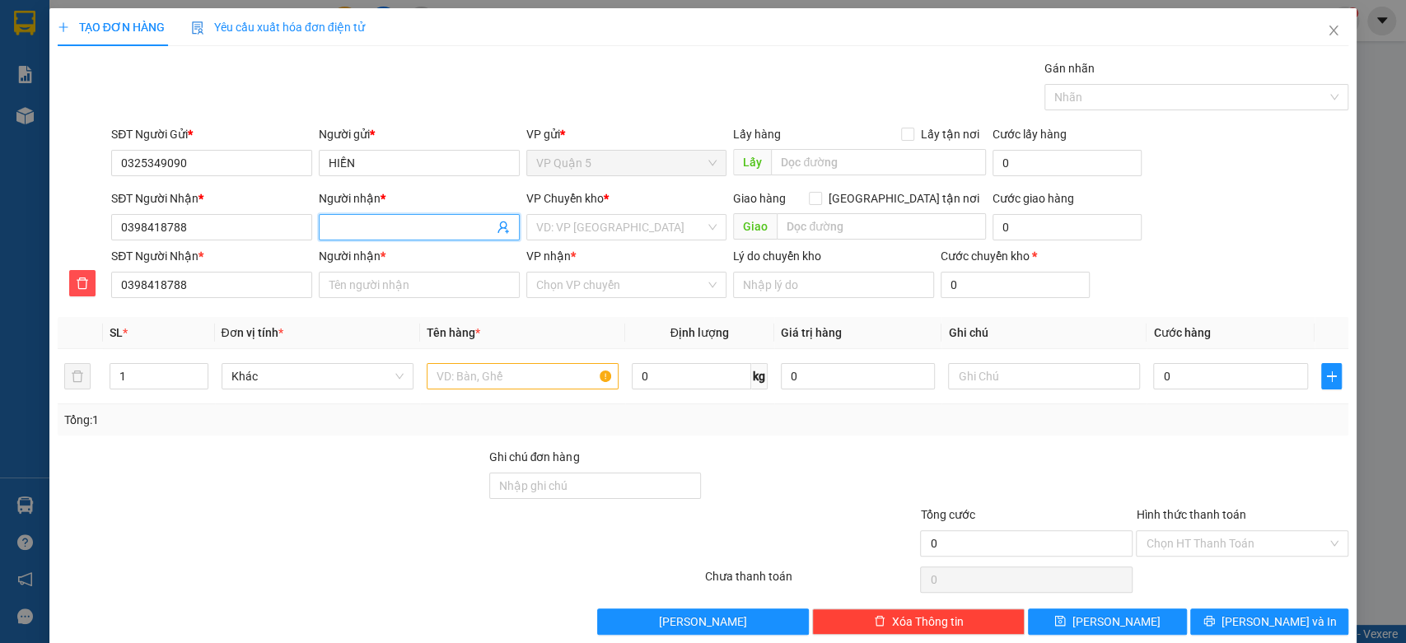
click at [389, 229] on input "Người nhận *" at bounding box center [411, 227] width 165 height 18
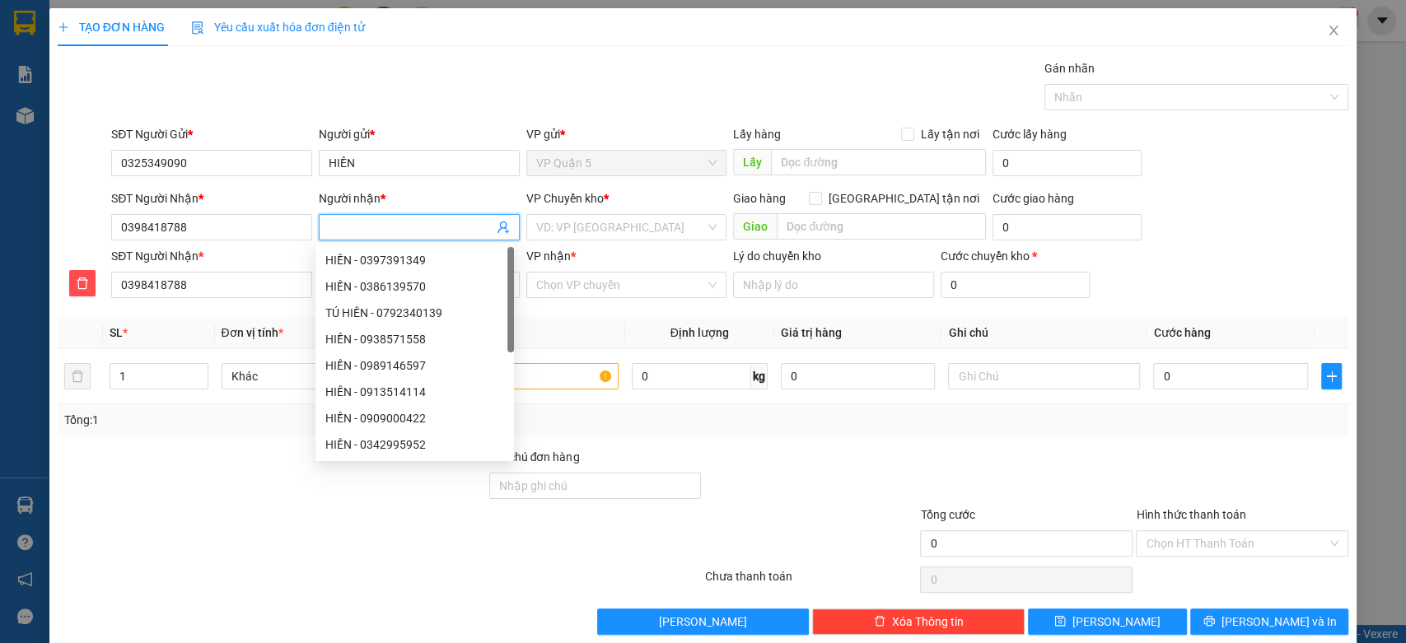
type input "H"
type input "HU"
type input "[PERSON_NAME]"
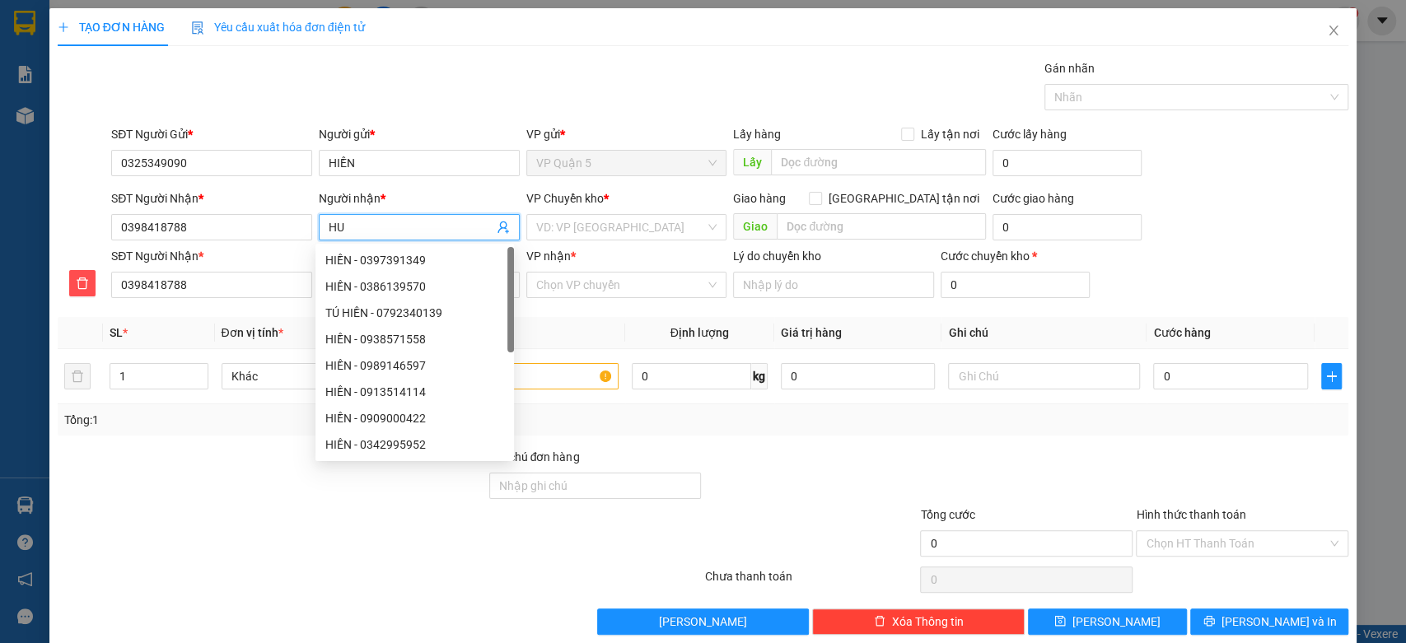
type input "[PERSON_NAME]"
type input "HUƠ"
type input "HU"
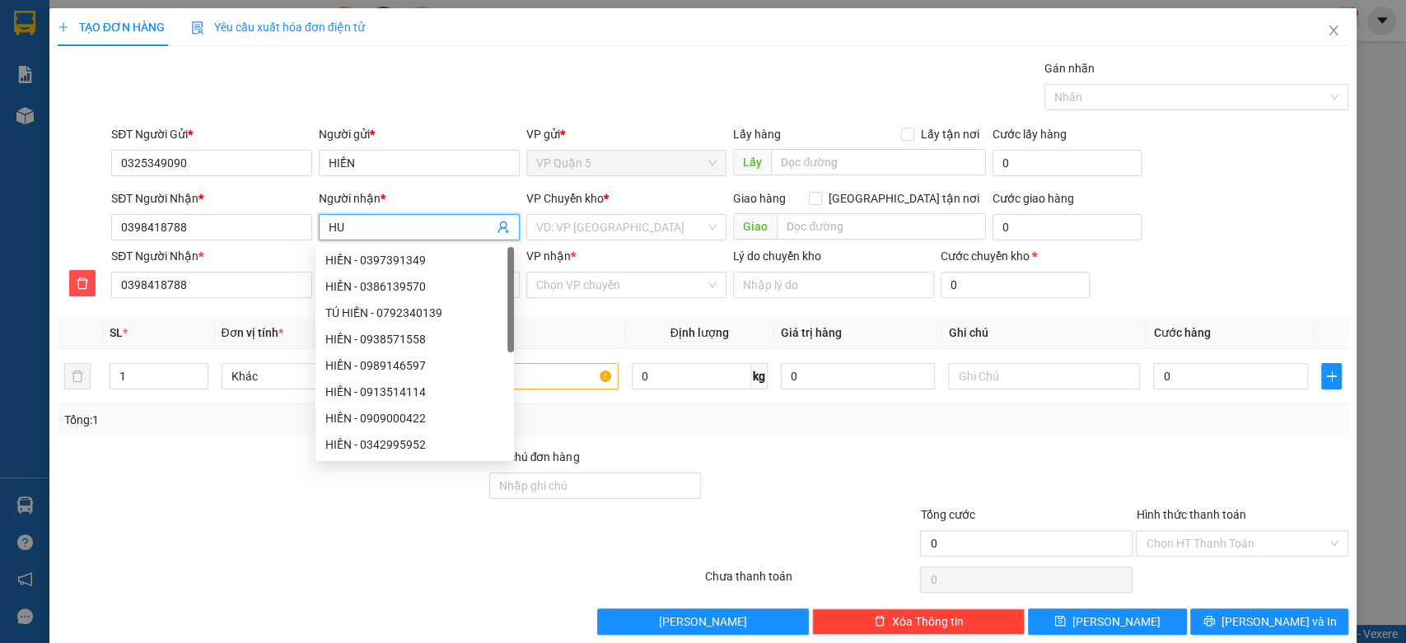
type input "H"
type input "HU"
type input "HƯ"
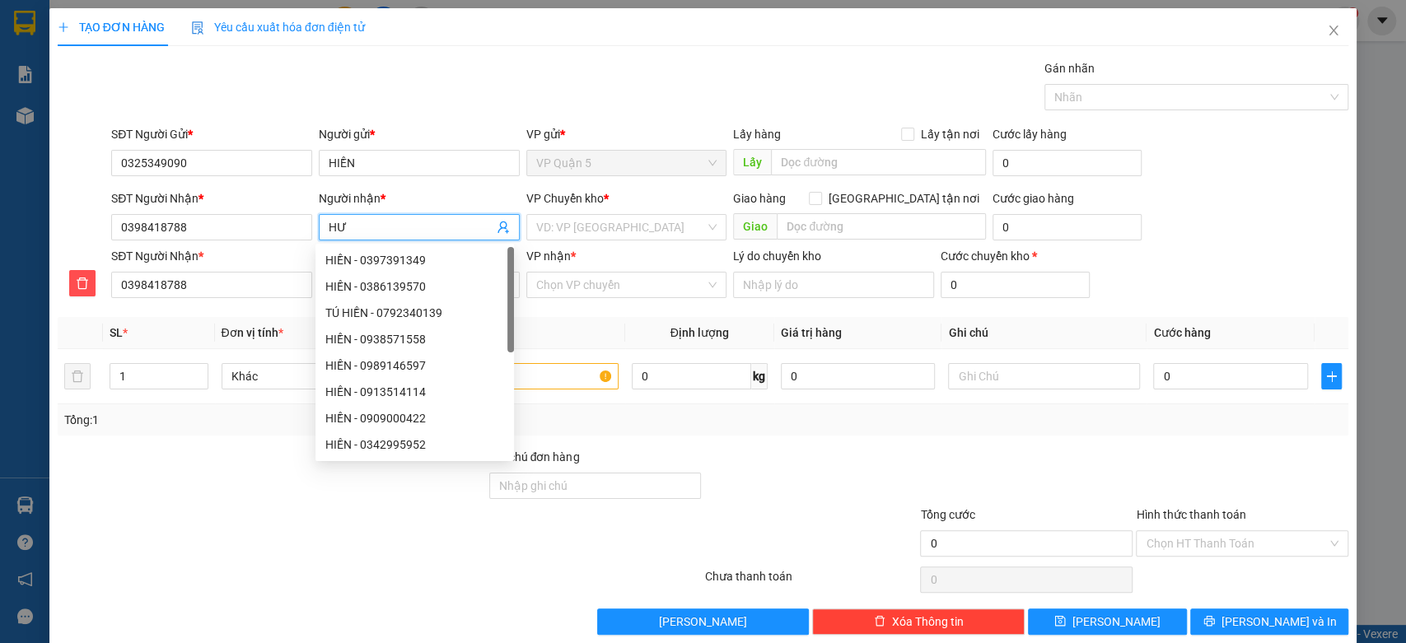
type input "HƯ"
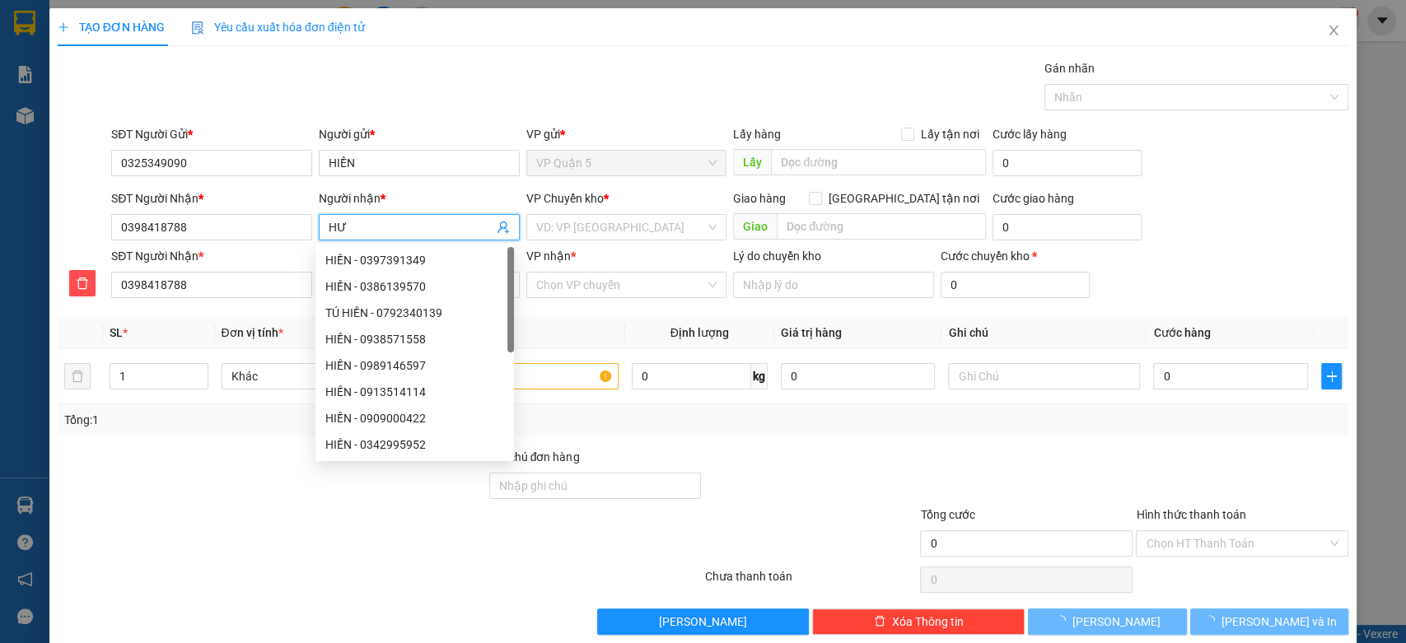
type input "HƯN"
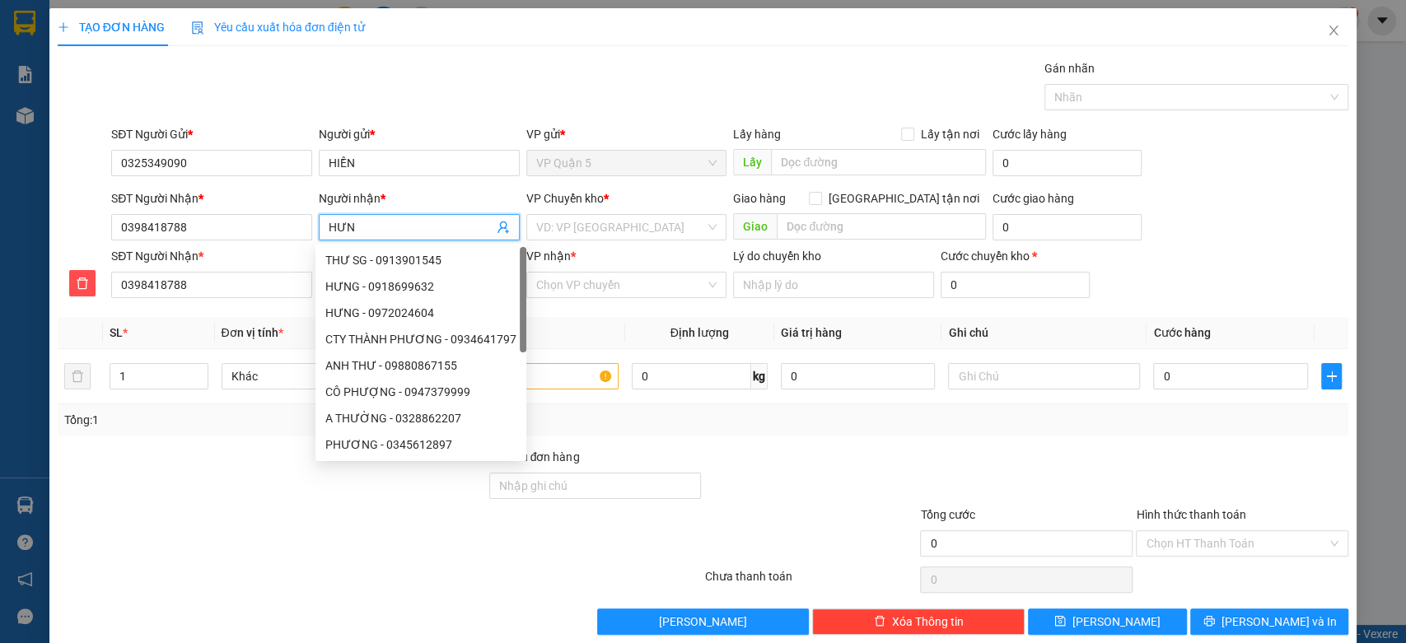
type input "HƯNG"
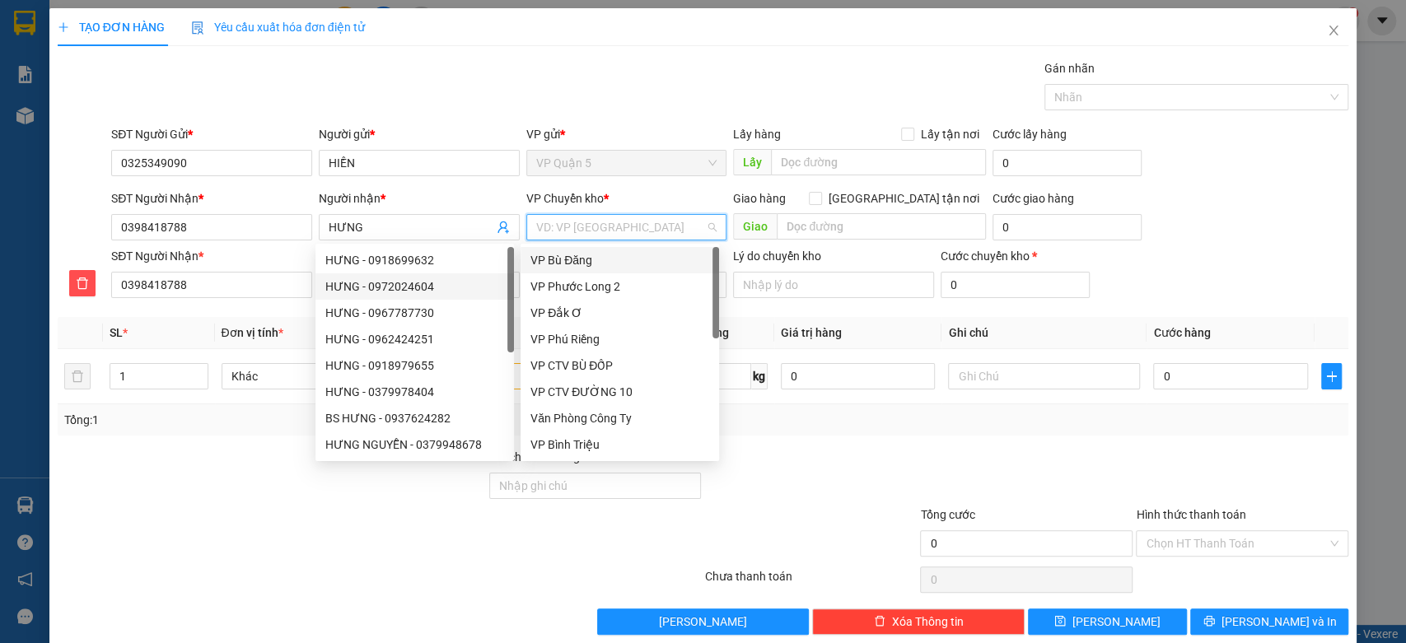
click at [600, 226] on input "search" at bounding box center [621, 227] width 170 height 25
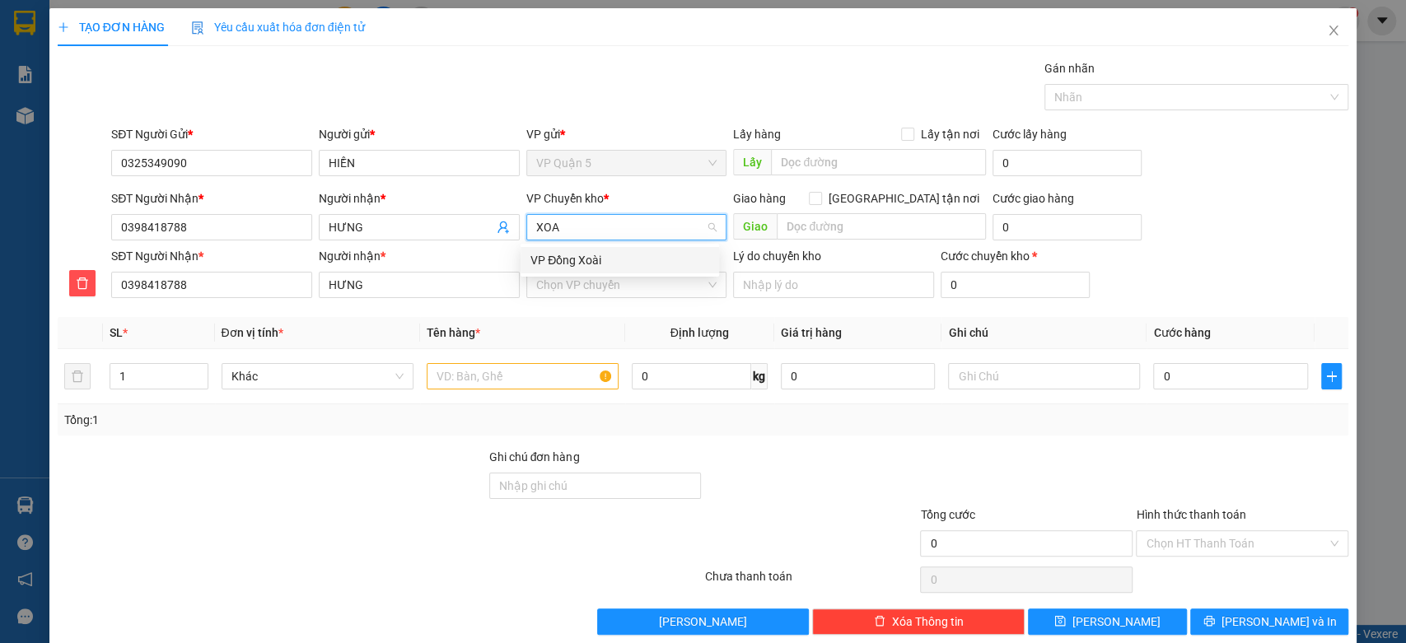
type input "XOAI"
click at [574, 249] on div "VP Đồng Xoài" at bounding box center [620, 260] width 198 height 26
click at [577, 284] on input "VP nhận *" at bounding box center [621, 285] width 170 height 25
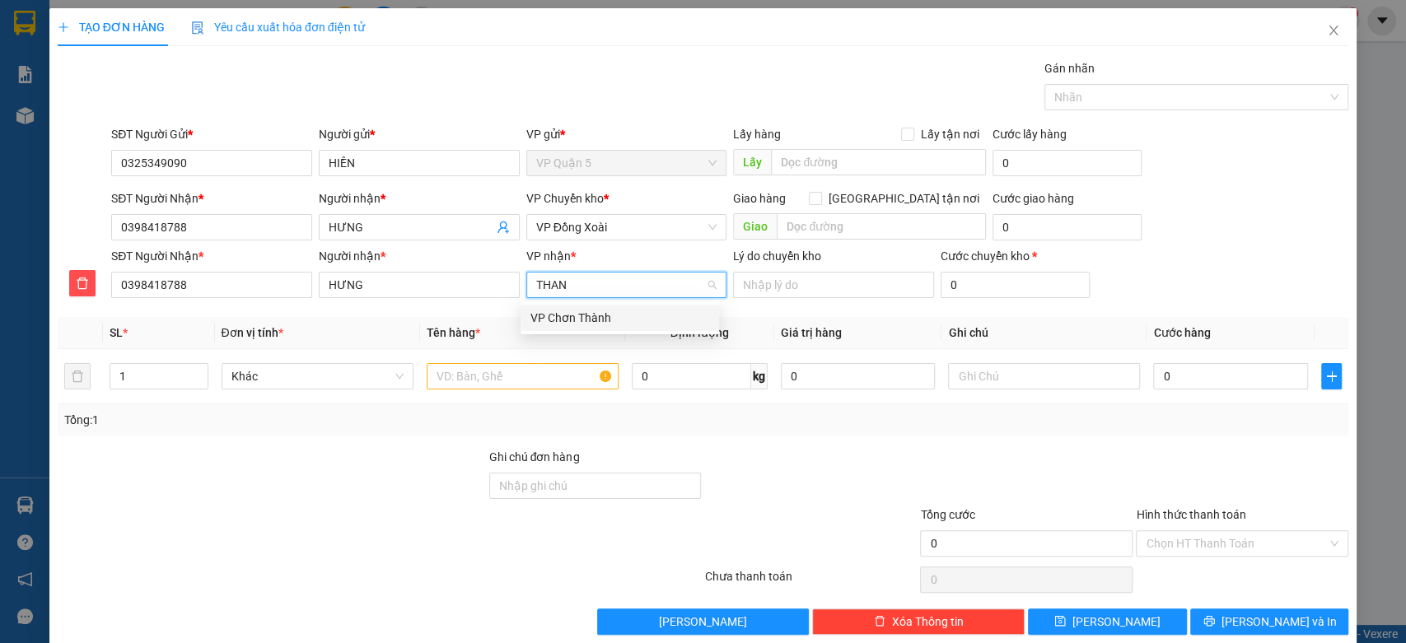
type input "THANH"
click at [614, 315] on div "VP Chơn Thành" at bounding box center [619, 318] width 179 height 18
click at [474, 374] on input "text" at bounding box center [523, 376] width 192 height 26
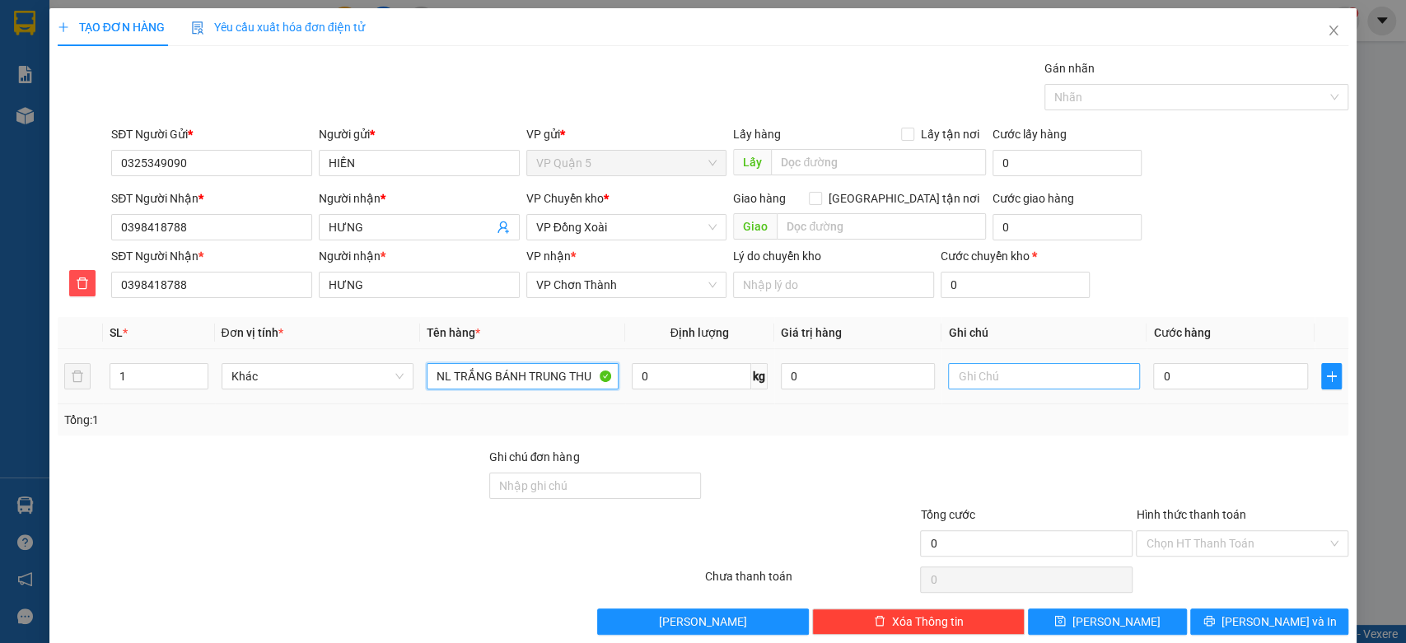
type input "NL TRẮNG BÁNH TRUNG THU"
click at [974, 373] on input "text" at bounding box center [1044, 376] width 192 height 26
type input "9H SÁNG MAI ĐI - CHIỀU ĐẾN"
click at [1154, 376] on input "0" at bounding box center [1230, 376] width 155 height 26
type input "4"
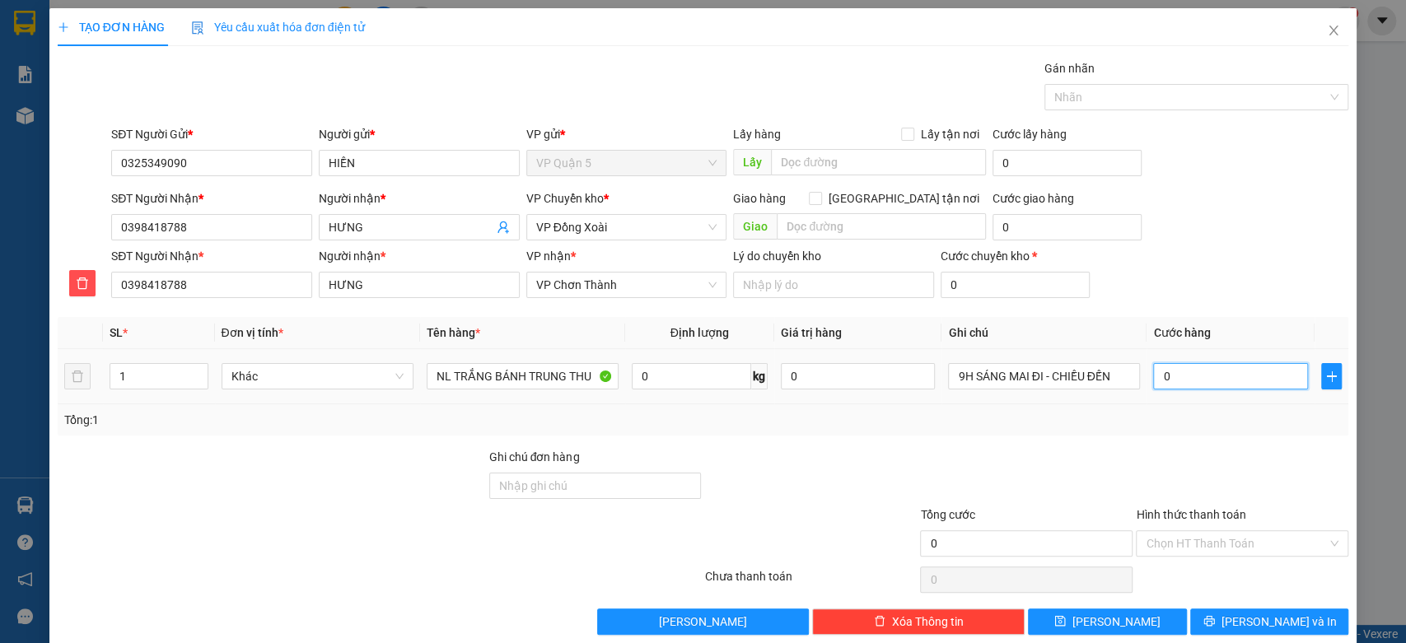
type input "4"
type input "40"
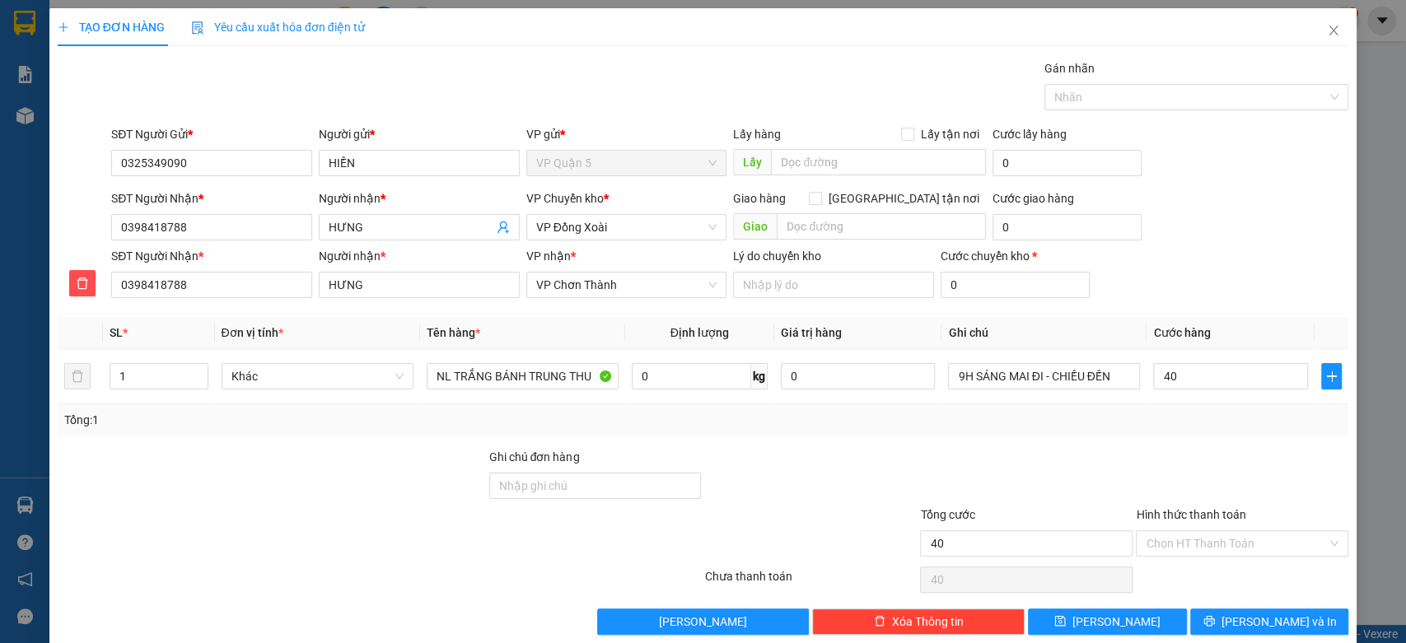
type input "40.000"
click at [1272, 258] on div "SĐT Người Nhận * 0398418788 Người nhận * HƯNG VP nhận * VP Chơn Thành Lý do chu…" at bounding box center [730, 276] width 1244 height 58
drag, startPoint x: 1216, startPoint y: 532, endPoint x: 1191, endPoint y: 553, distance: 32.7
click at [1215, 532] on input "Hình thức thanh toán" at bounding box center [1236, 543] width 181 height 25
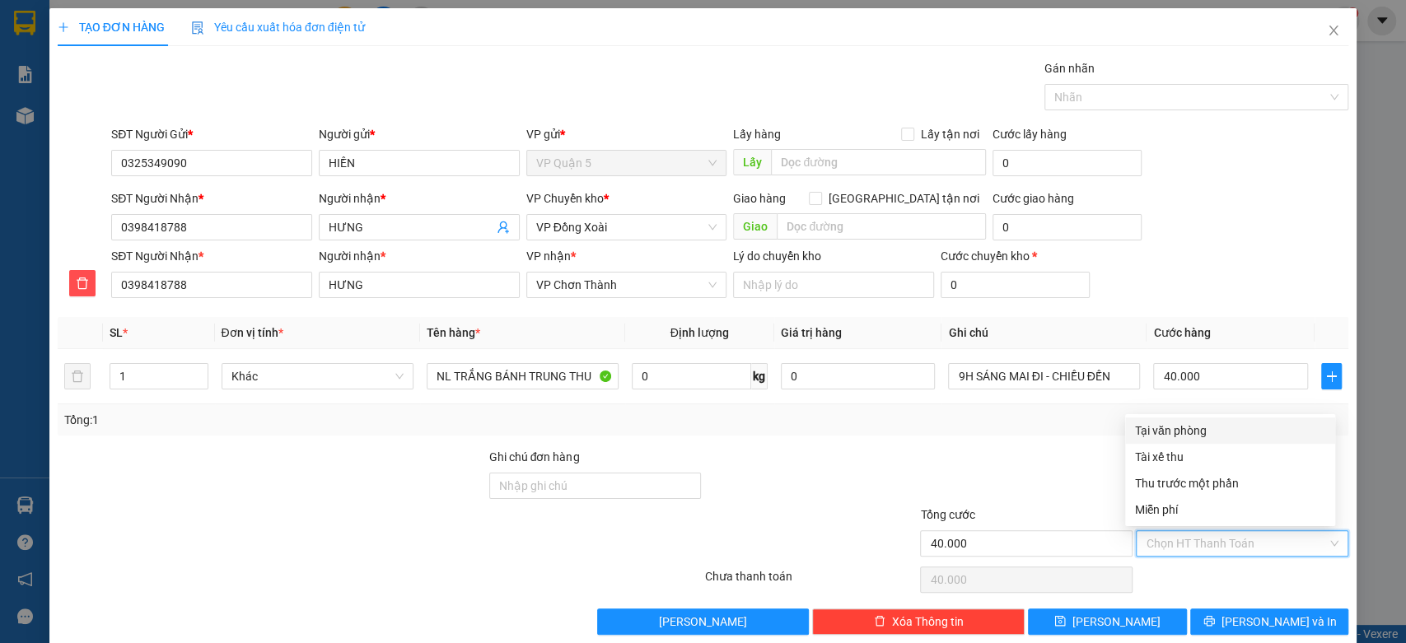
click at [1170, 437] on div "Tại văn phòng" at bounding box center [1230, 431] width 190 height 18
type input "0"
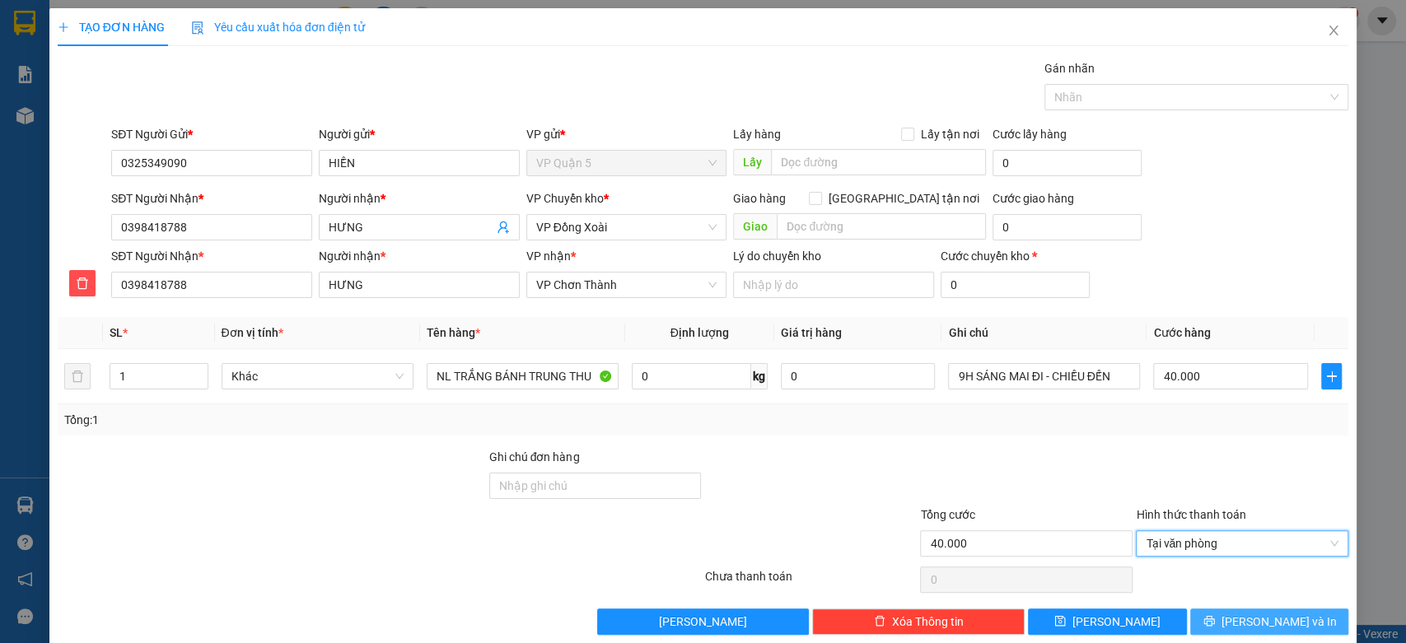
click at [1272, 613] on span "[PERSON_NAME] và In" at bounding box center [1278, 622] width 115 height 18
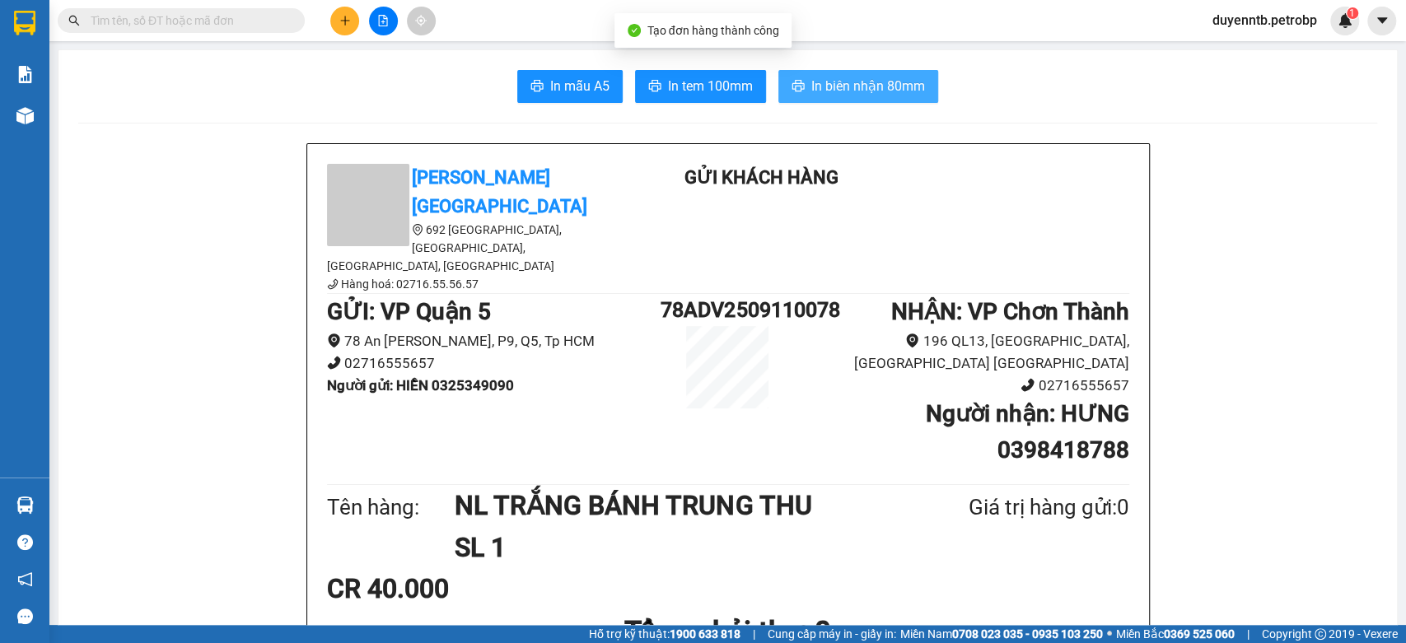
click at [847, 73] on button "In biên nhận 80mm" at bounding box center [858, 86] width 160 height 33
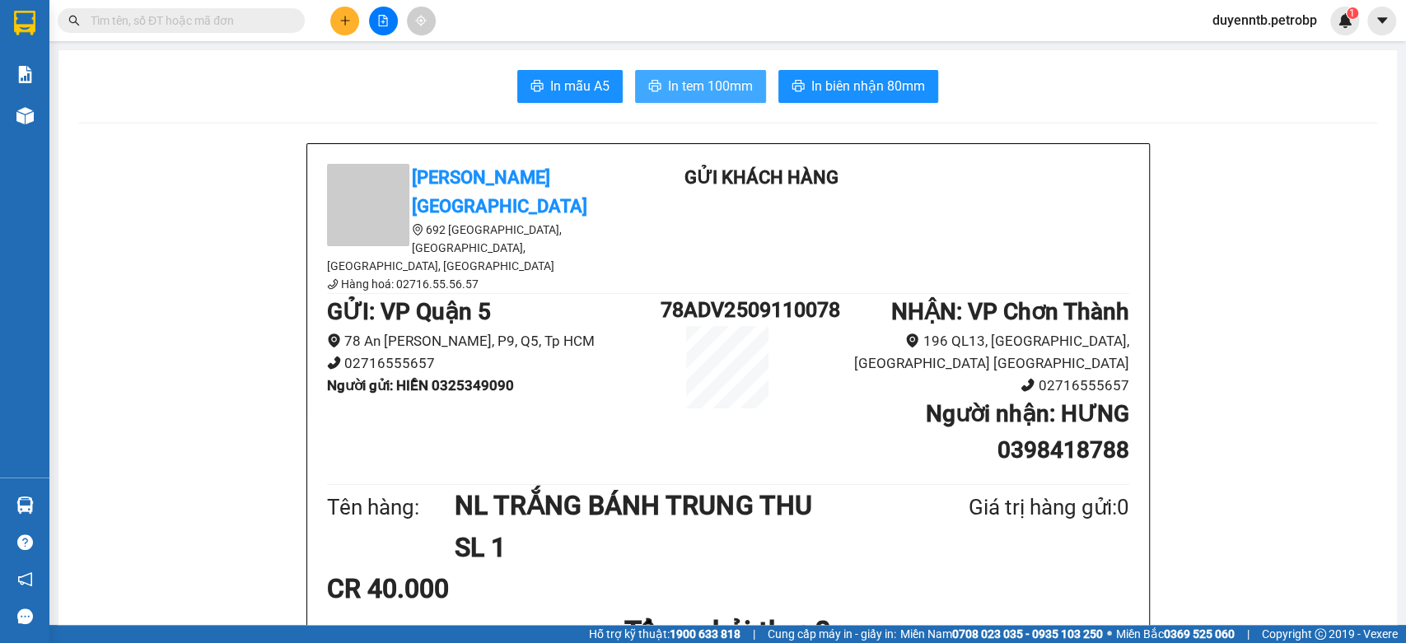
click at [704, 91] on span "In tem 100mm" at bounding box center [710, 86] width 85 height 21
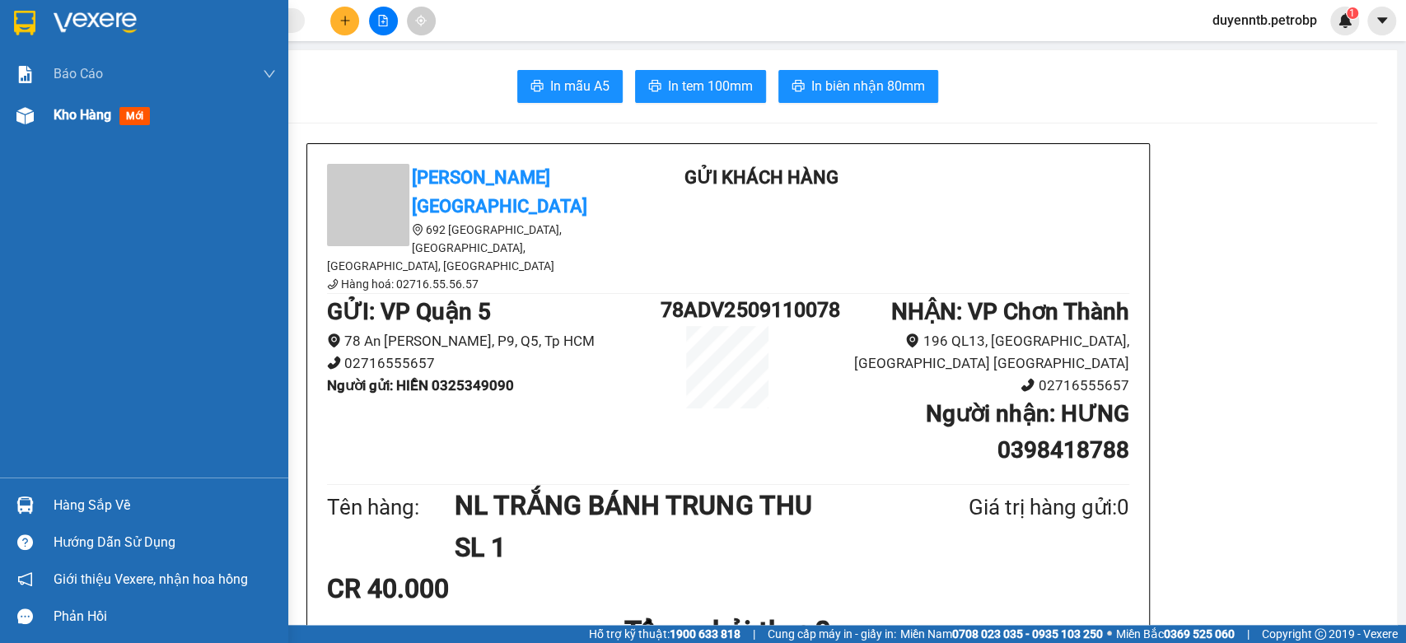
click at [60, 127] on div "Kho hàng mới" at bounding box center [165, 115] width 222 height 41
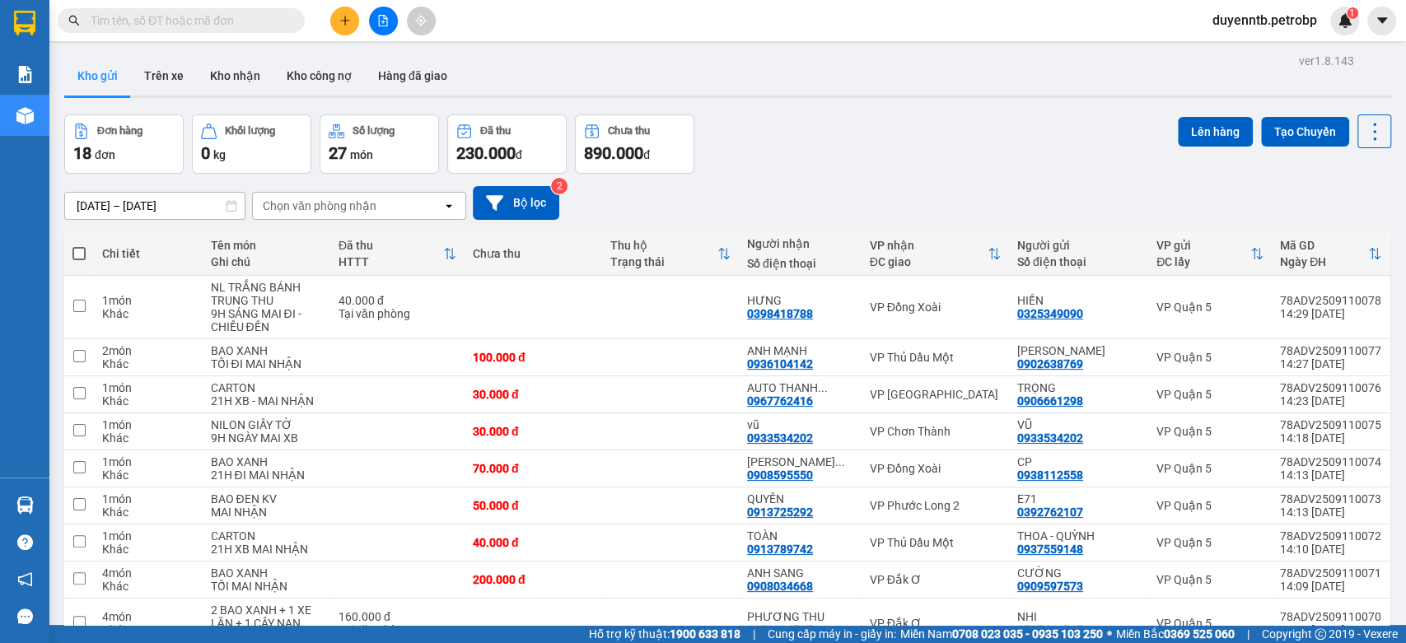
click at [348, 18] on icon "plus" at bounding box center [345, 21] width 12 height 12
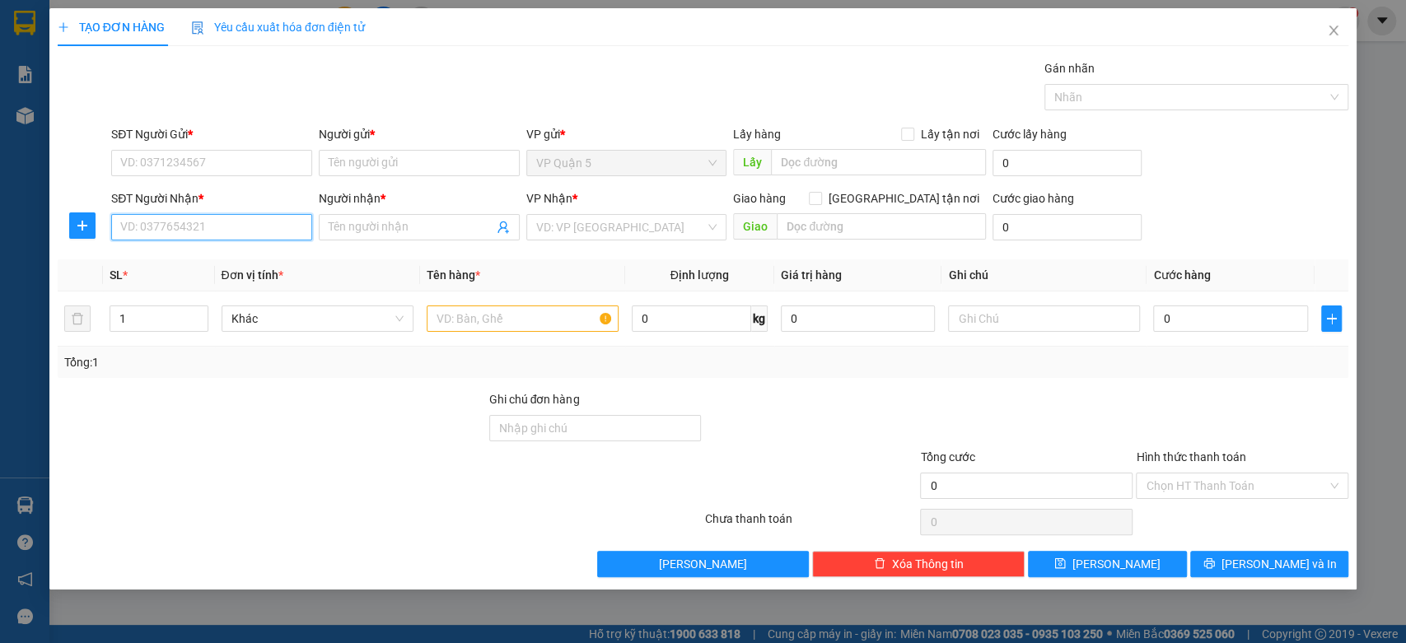
drag, startPoint x: 178, startPoint y: 225, endPoint x: 228, endPoint y: 231, distance: 50.6
click at [177, 225] on input "SĐT Người Nhận *" at bounding box center [211, 227] width 201 height 26
type input "0975338558"
click at [195, 267] on div "0975338558 - DUY" at bounding box center [211, 260] width 181 height 18
type input "DUY"
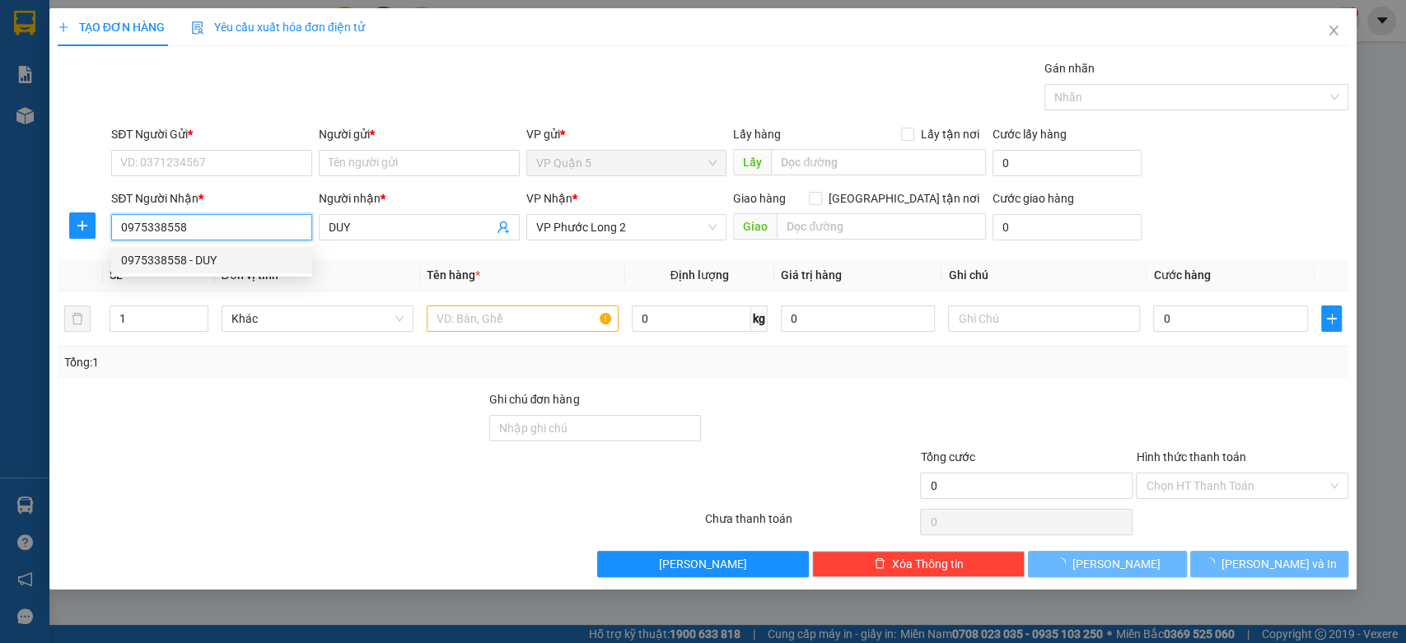
type input "40.000"
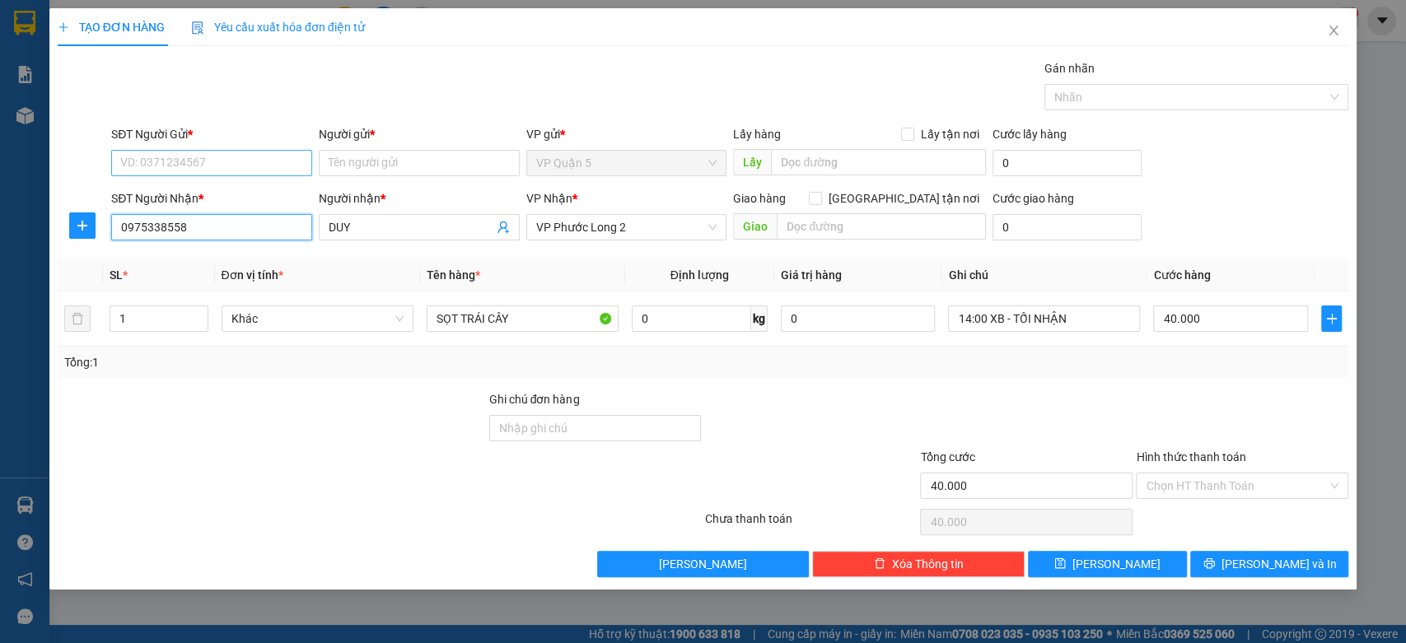
type input "0975338558"
click at [200, 168] on input "SĐT Người Gửi *" at bounding box center [211, 163] width 201 height 26
click at [240, 224] on div "0376612400 - HỒNG LỘC" at bounding box center [211, 222] width 181 height 18
type input "0376612400"
type input "[PERSON_NAME]"
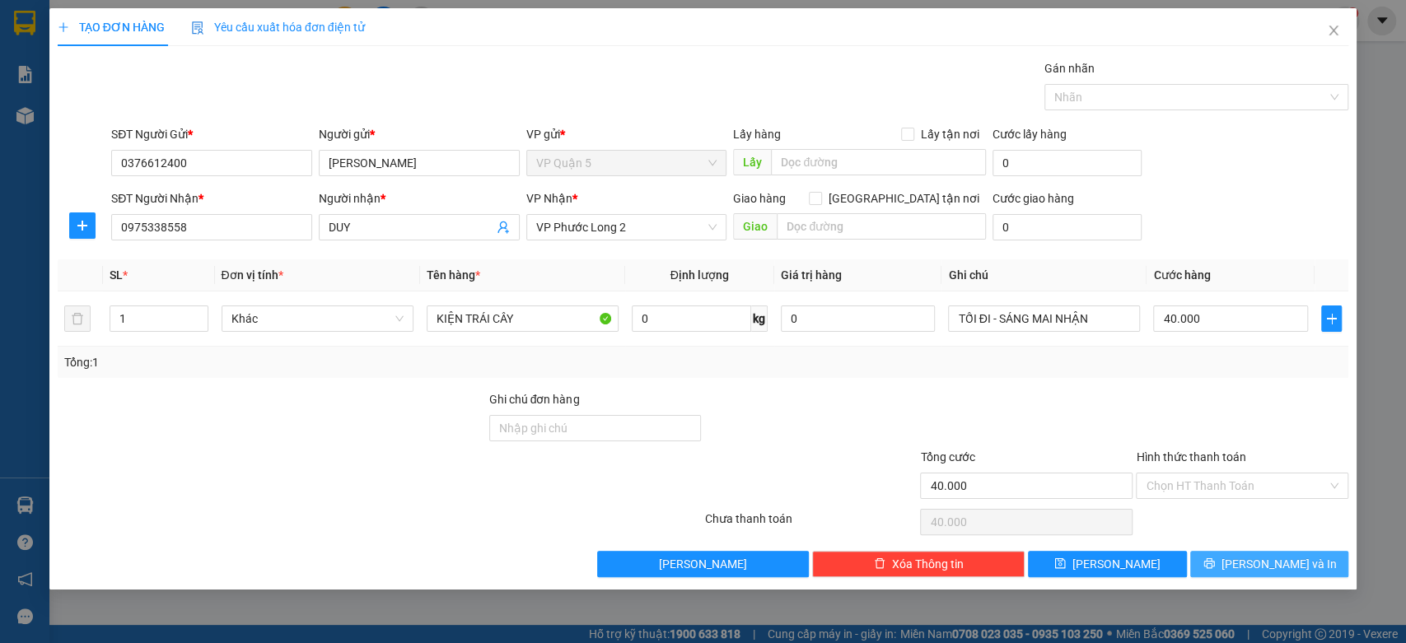
click at [1240, 555] on button "Lưu và In" at bounding box center [1269, 564] width 158 height 26
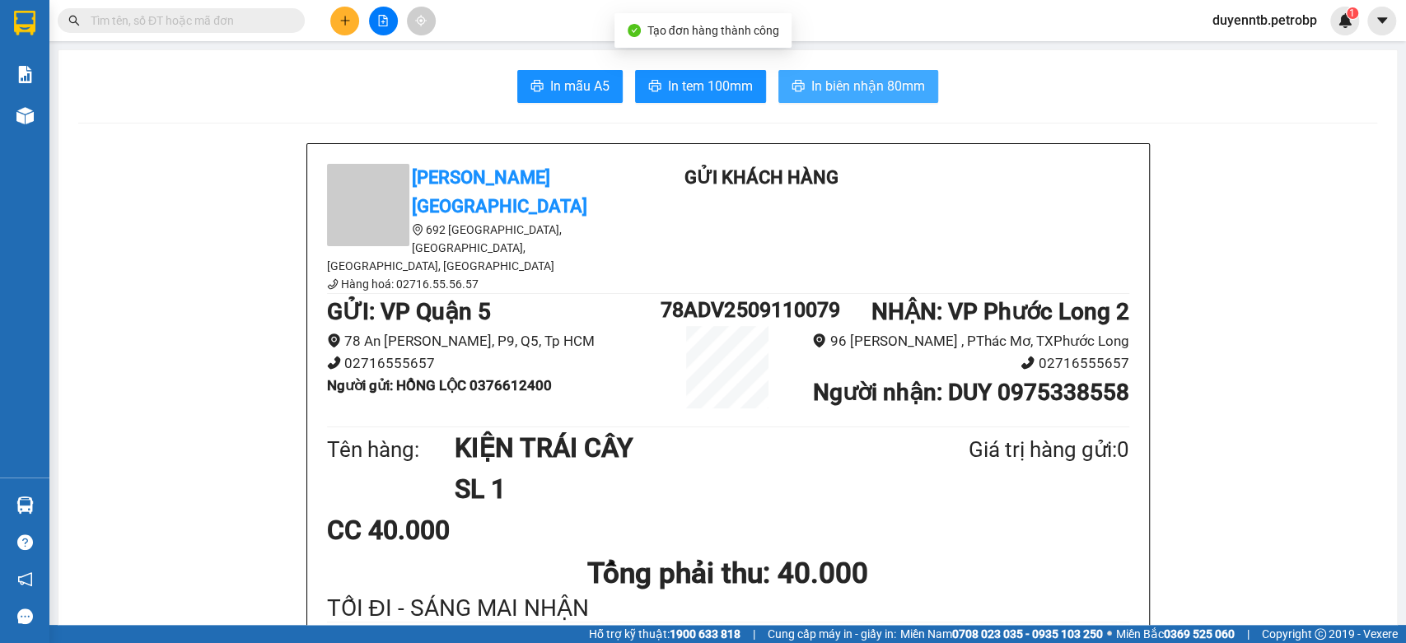
click at [801, 91] on button "In biên nhận 80mm" at bounding box center [858, 86] width 160 height 33
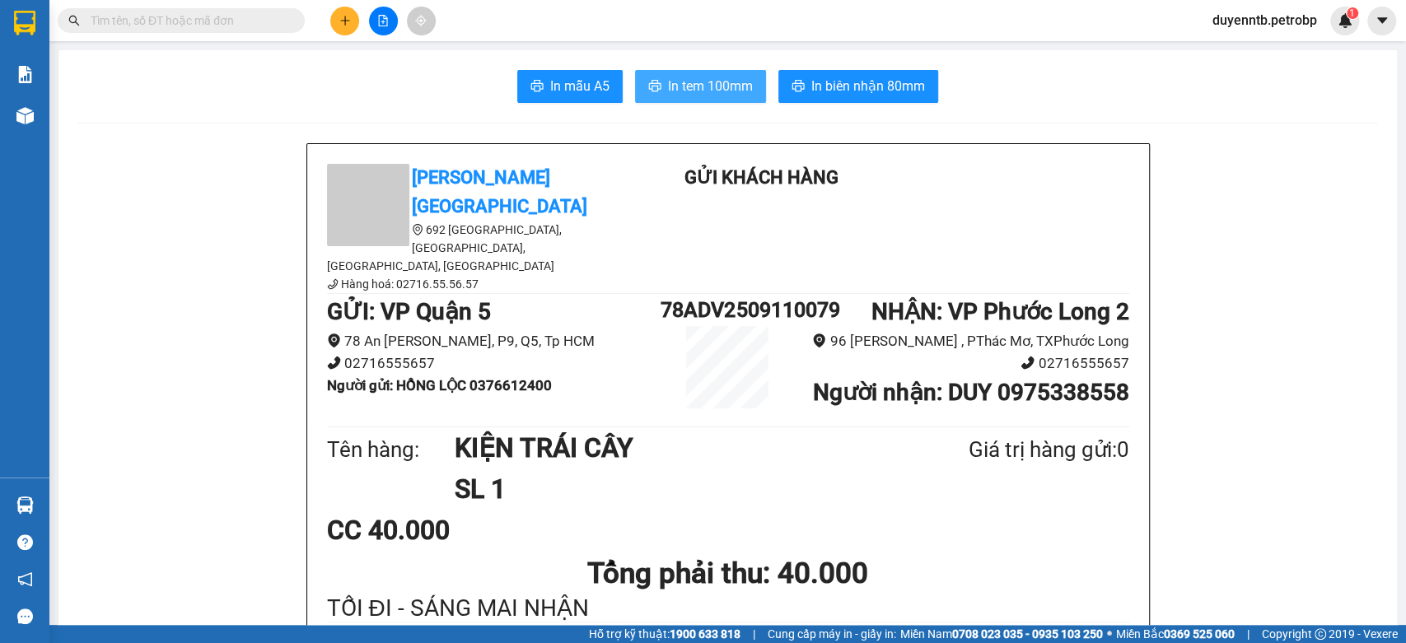
click at [727, 91] on span "In tem 100mm" at bounding box center [710, 86] width 85 height 21
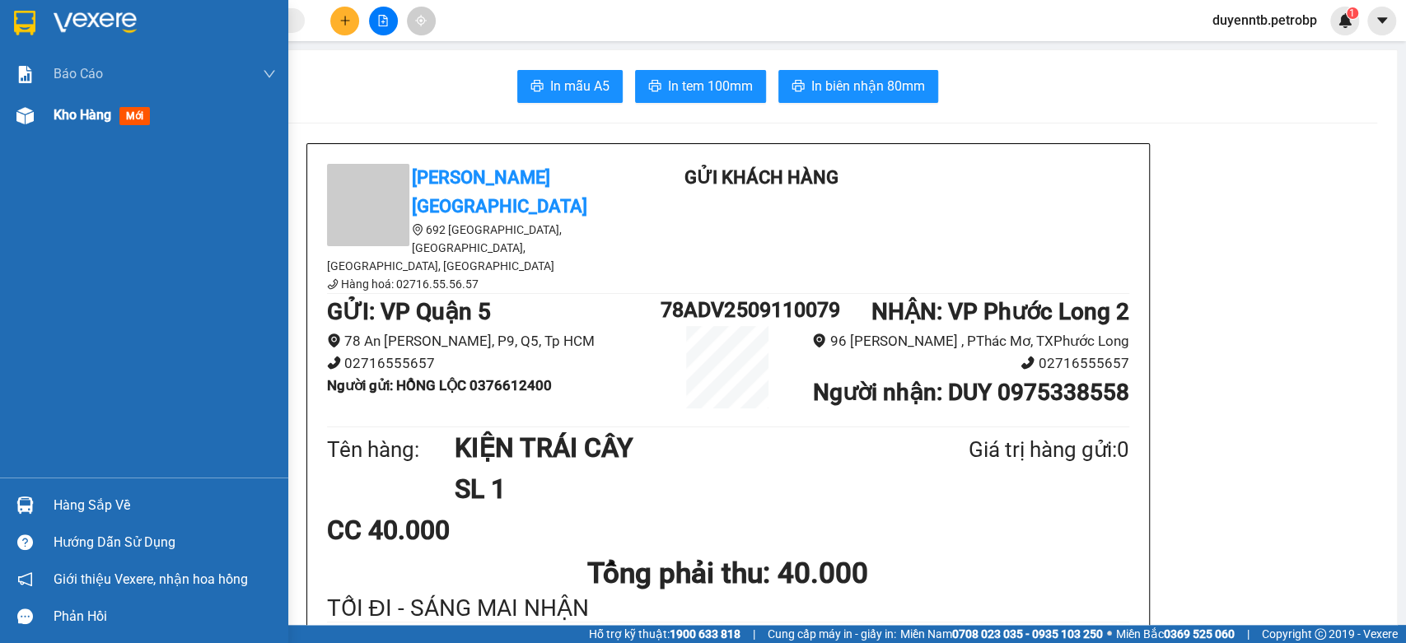
click at [63, 111] on span "Kho hàng" at bounding box center [83, 115] width 58 height 16
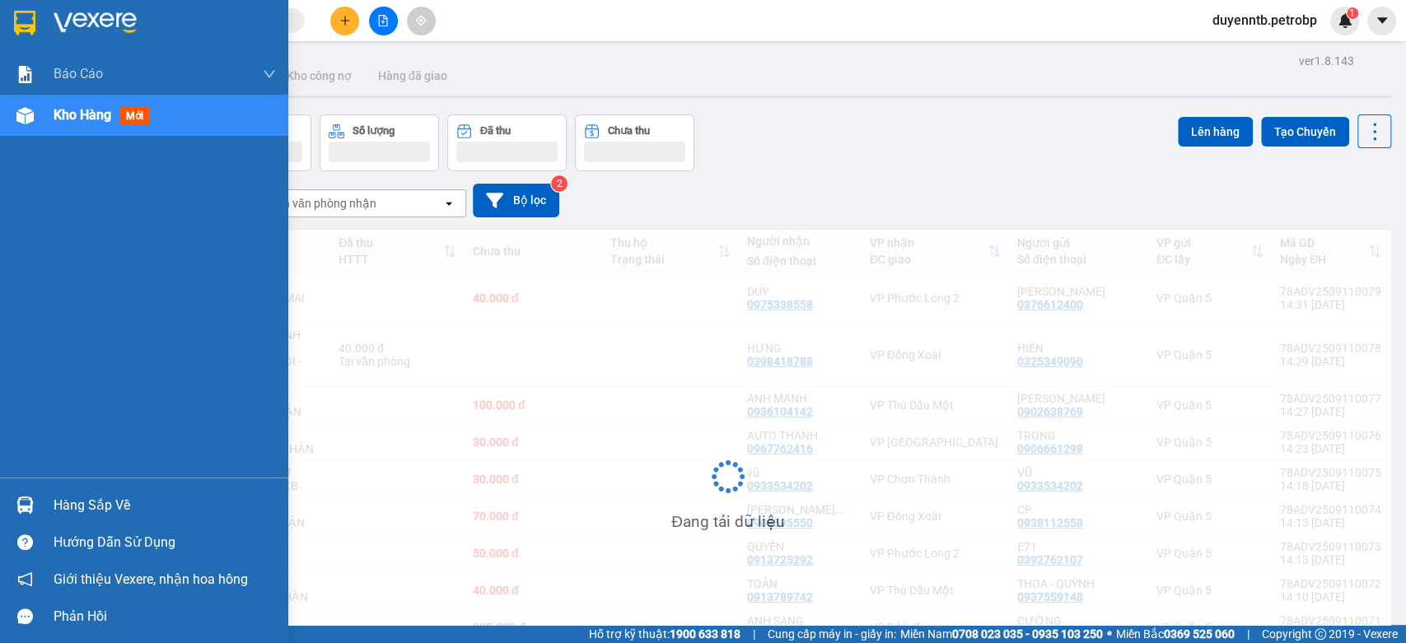
click at [63, 111] on span "Kho hàng" at bounding box center [83, 115] width 58 height 16
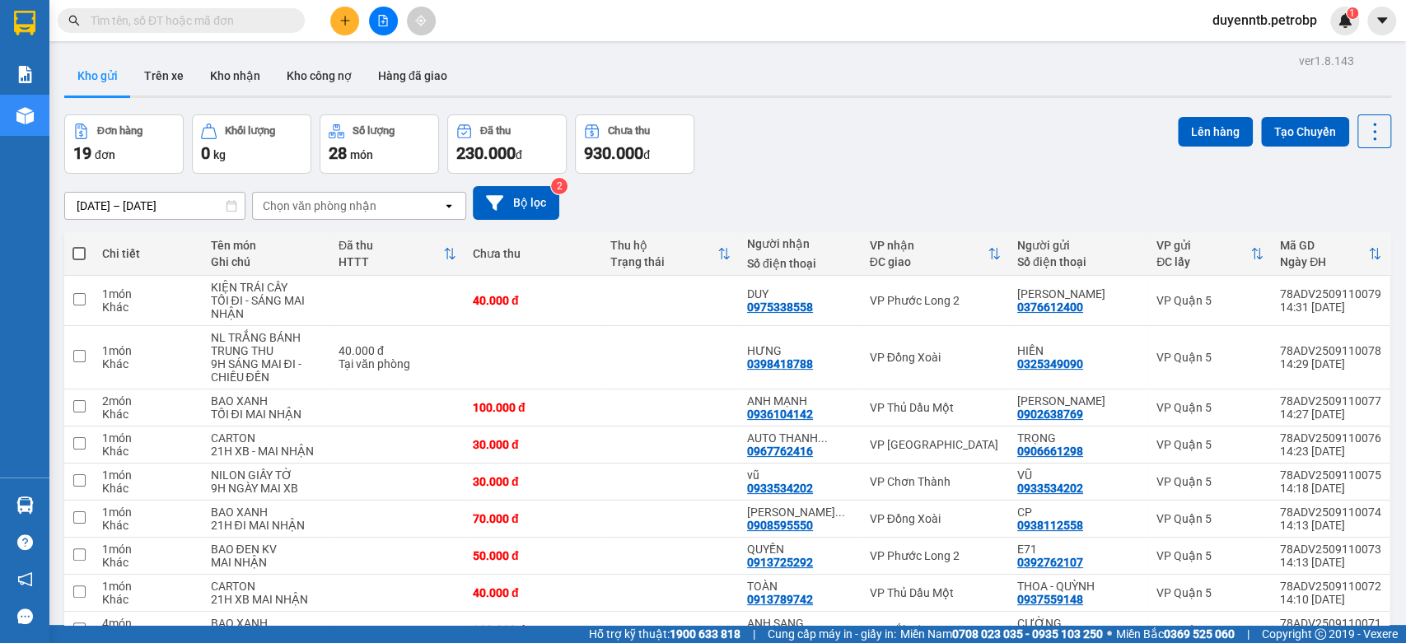
click at [351, 23] on button at bounding box center [344, 21] width 29 height 29
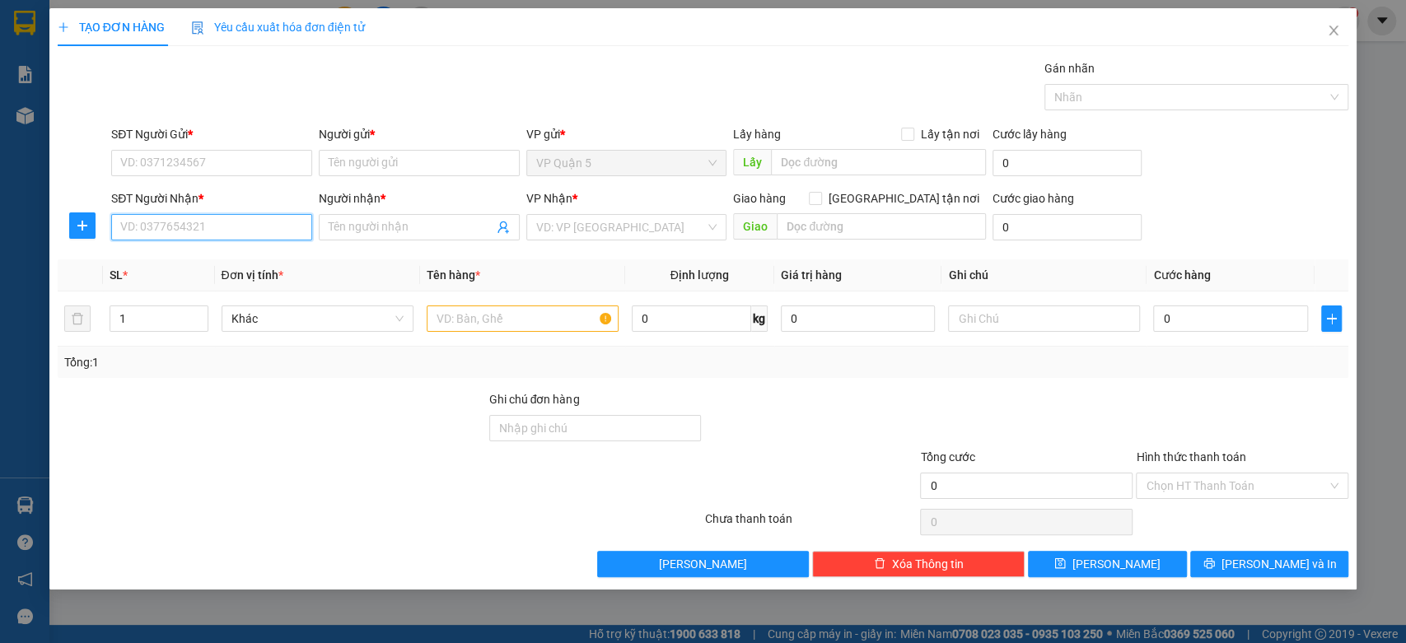
click at [183, 222] on input "SĐT Người Nhận *" at bounding box center [211, 227] width 201 height 26
type input "0"
click at [171, 221] on input "9515" at bounding box center [211, 227] width 201 height 26
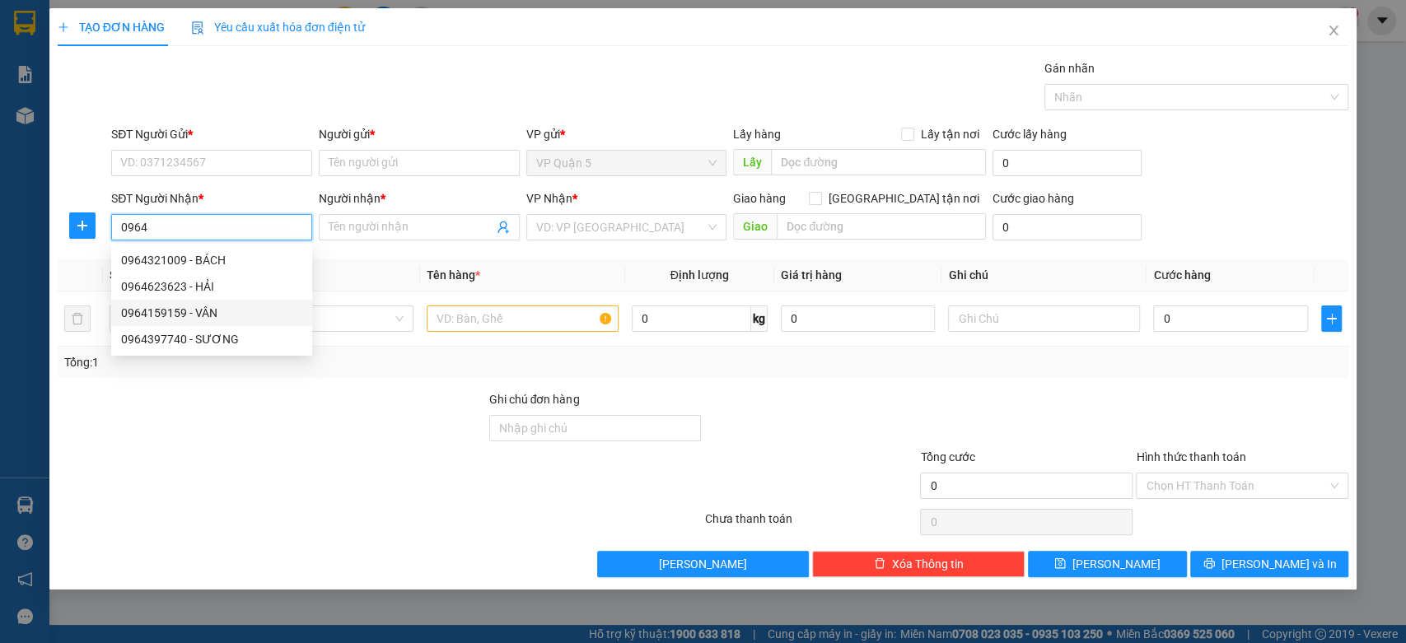
click at [179, 315] on div "0964159159 - VÂN" at bounding box center [211, 313] width 181 height 18
type input "0964159159"
type input "VÂN"
type input "60.000"
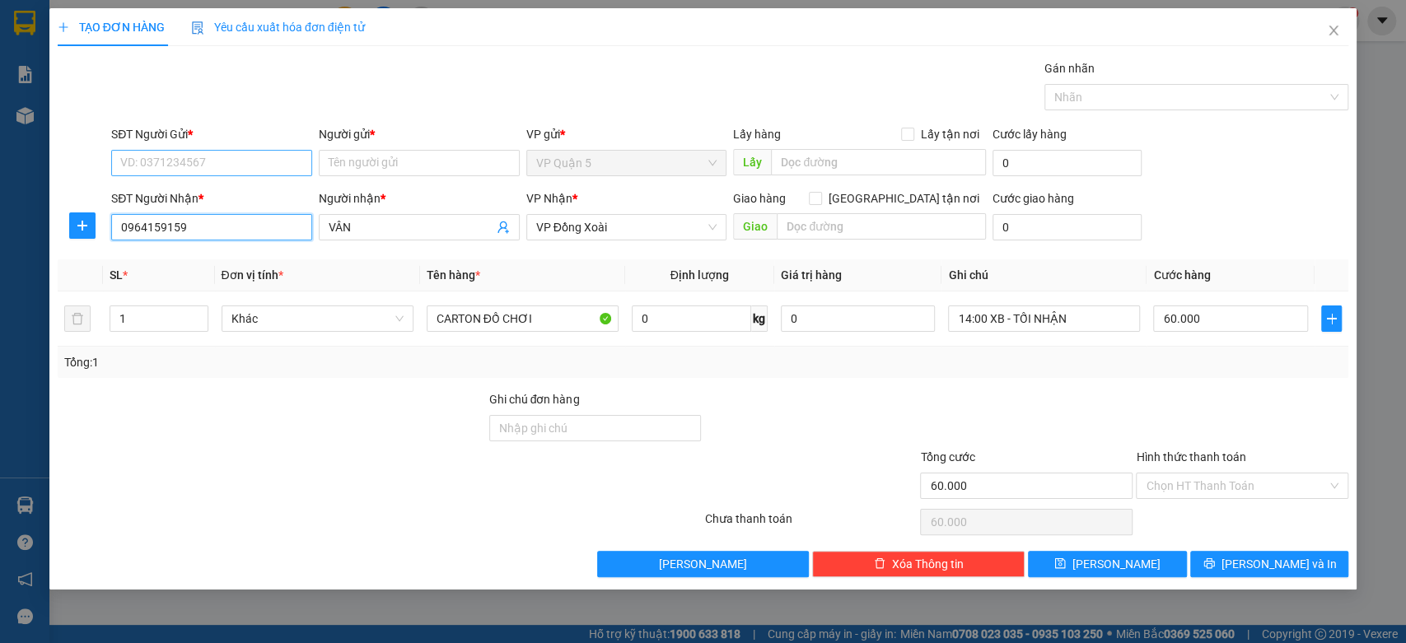
type input "0964159159"
click at [247, 162] on input "SĐT Người Gửi *" at bounding box center [211, 163] width 201 height 26
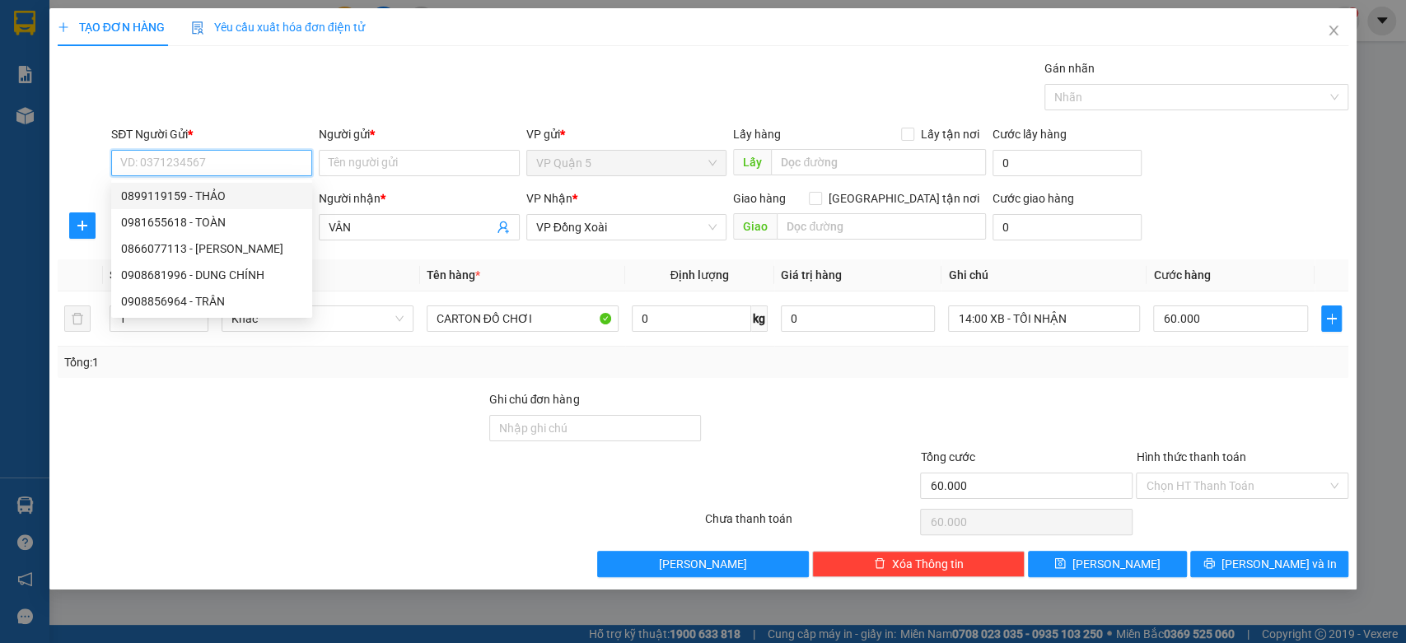
click at [229, 166] on input "SĐT Người Gửi *" at bounding box center [211, 163] width 201 height 26
click at [190, 196] on div "0943793648 - THẢO" at bounding box center [211, 196] width 181 height 18
type input "0943793648"
type input "THẢO"
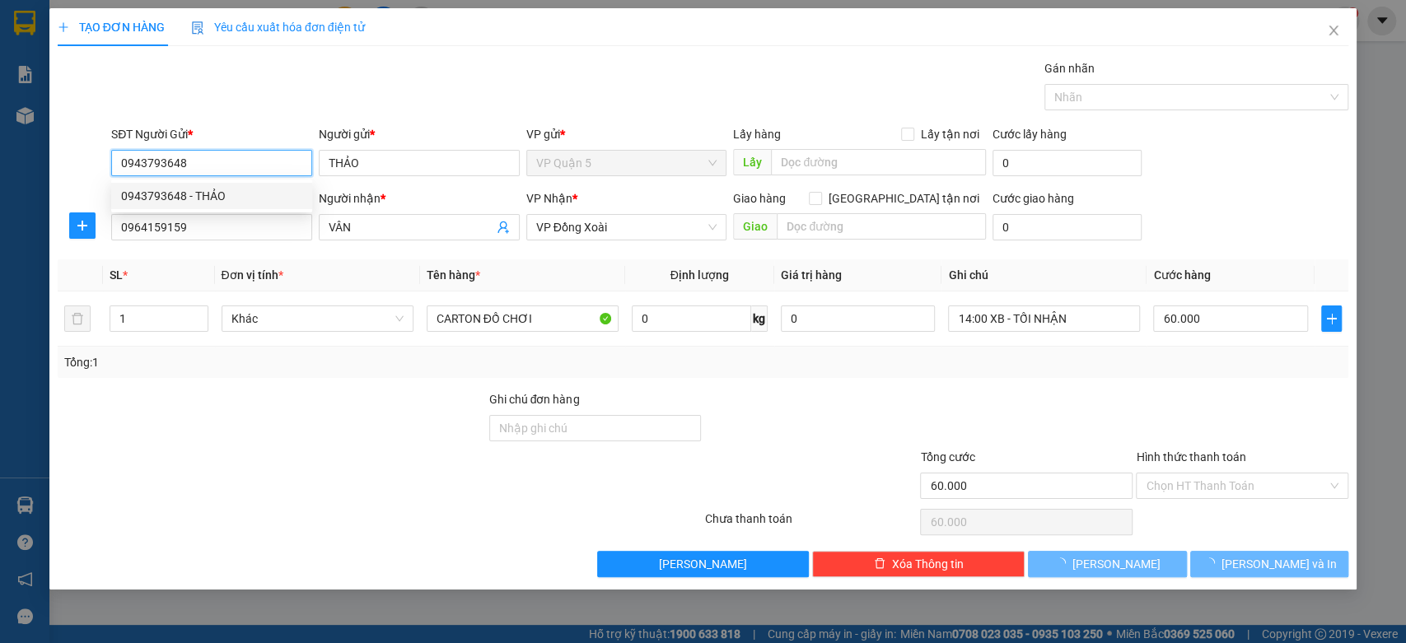
type input "50.000"
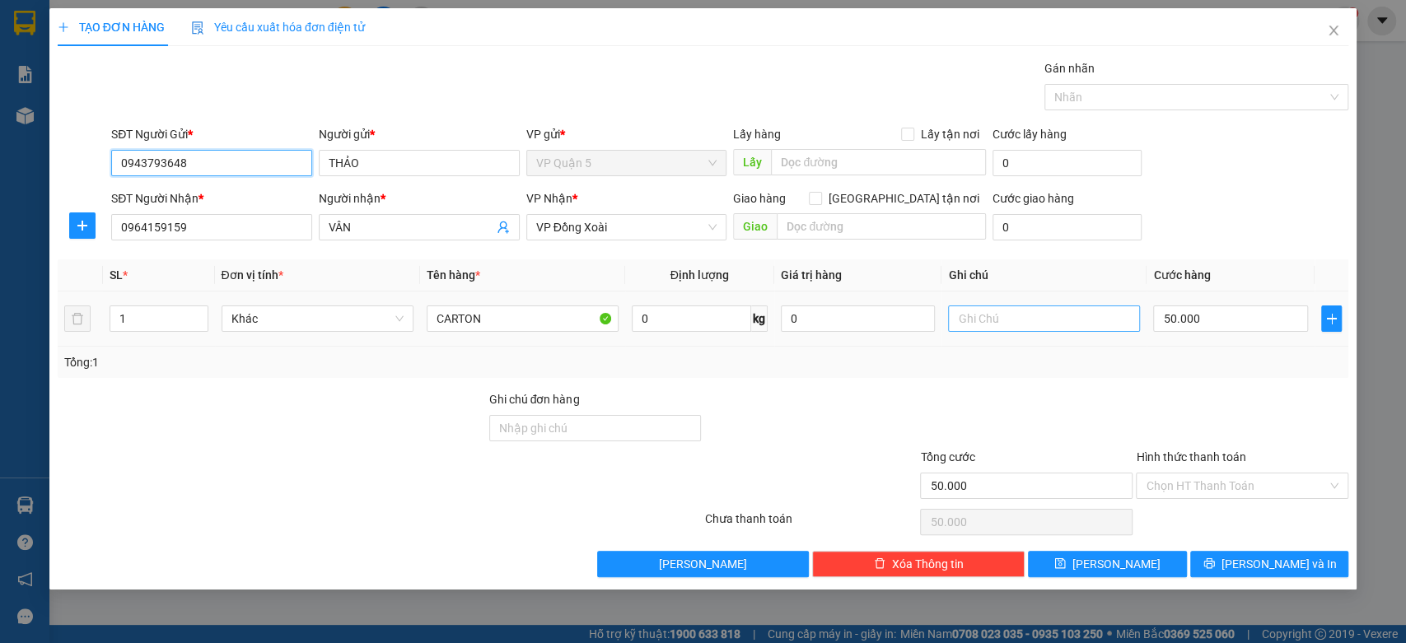
type input "0943793648"
click at [1052, 326] on input "text" at bounding box center [1044, 319] width 192 height 26
type input "TỐI ĐI MAI NHẬN"
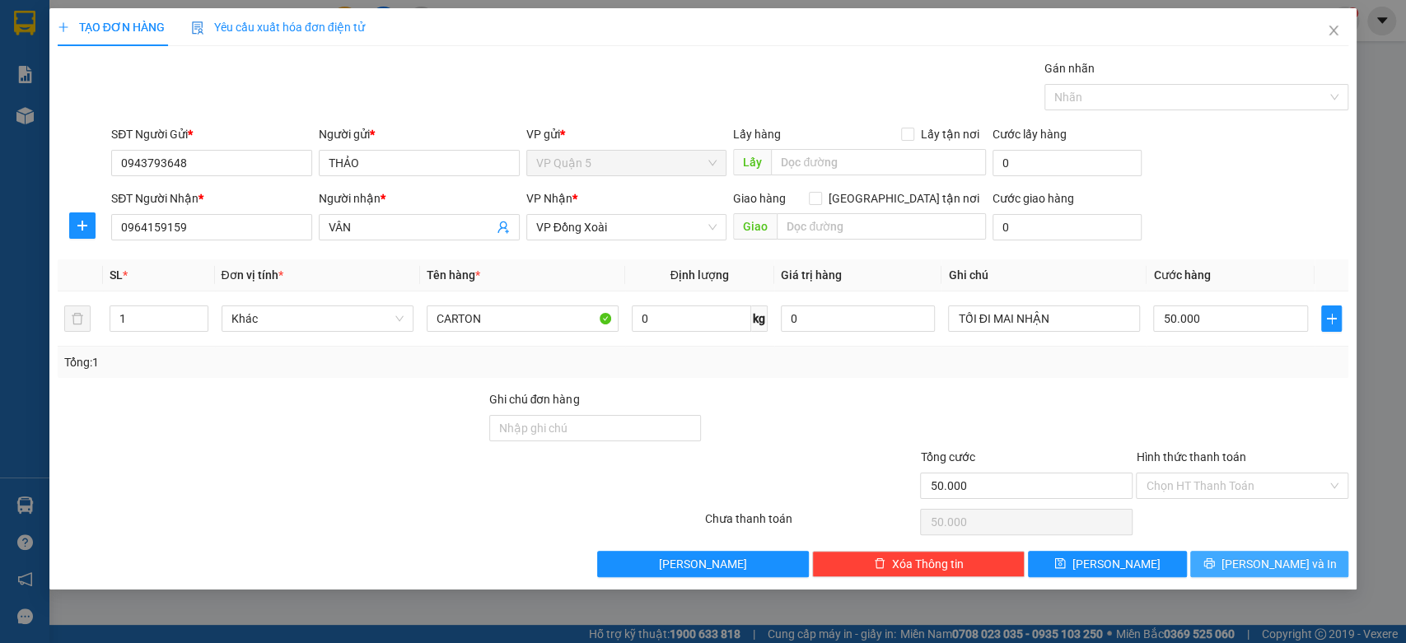
click at [1254, 569] on button "[PERSON_NAME] và In" at bounding box center [1269, 564] width 158 height 26
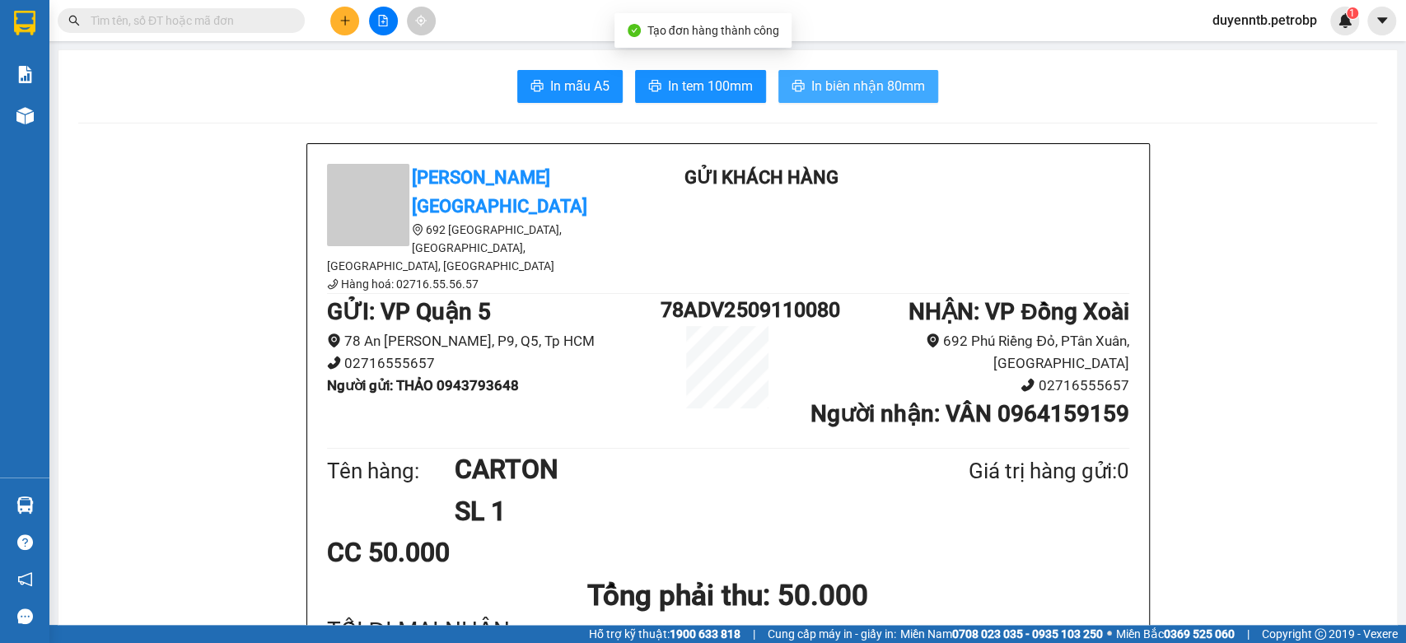
click at [854, 95] on span "In biên nhận 80mm" at bounding box center [868, 86] width 114 height 21
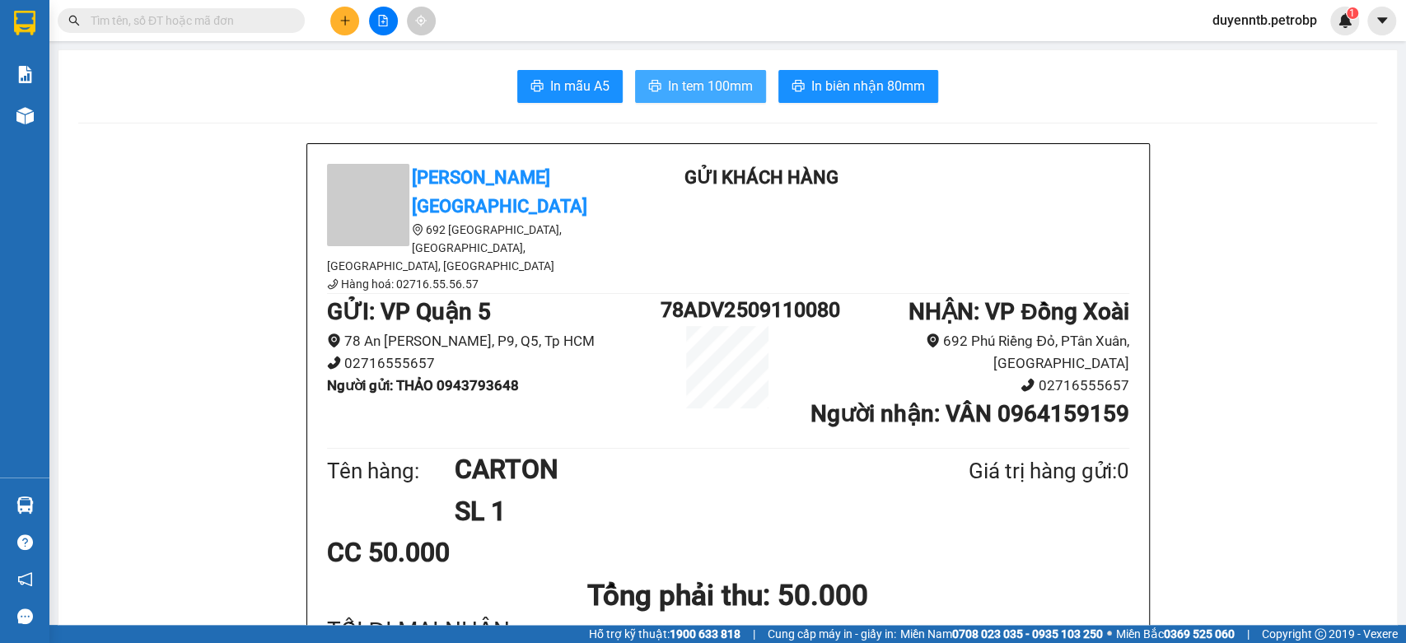
click at [692, 85] on span "In tem 100mm" at bounding box center [710, 86] width 85 height 21
click at [341, 30] on button at bounding box center [344, 21] width 29 height 29
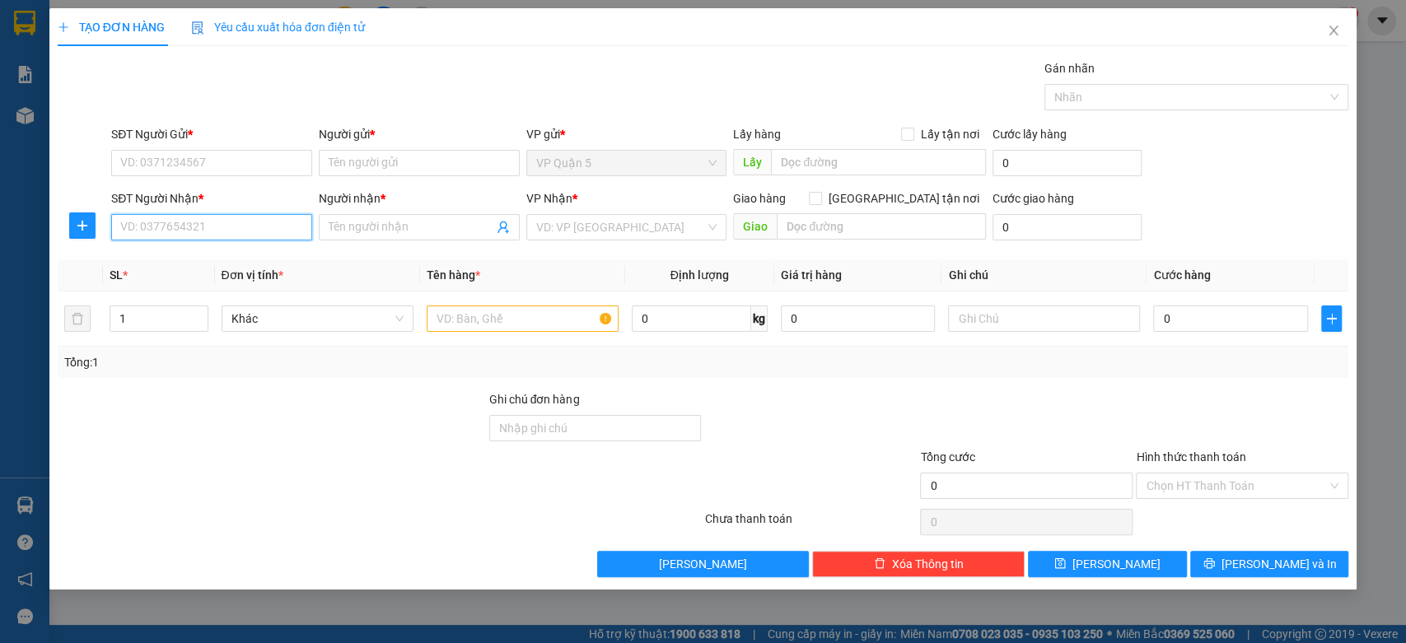
click at [204, 231] on input "SĐT Người Nhận *" at bounding box center [211, 227] width 201 height 26
click at [207, 216] on input "SĐT Người Nhận *" at bounding box center [211, 227] width 201 height 26
click at [166, 257] on div "0975745335 - thơm" at bounding box center [211, 260] width 181 height 18
type input "0975745335"
type input "thơm"
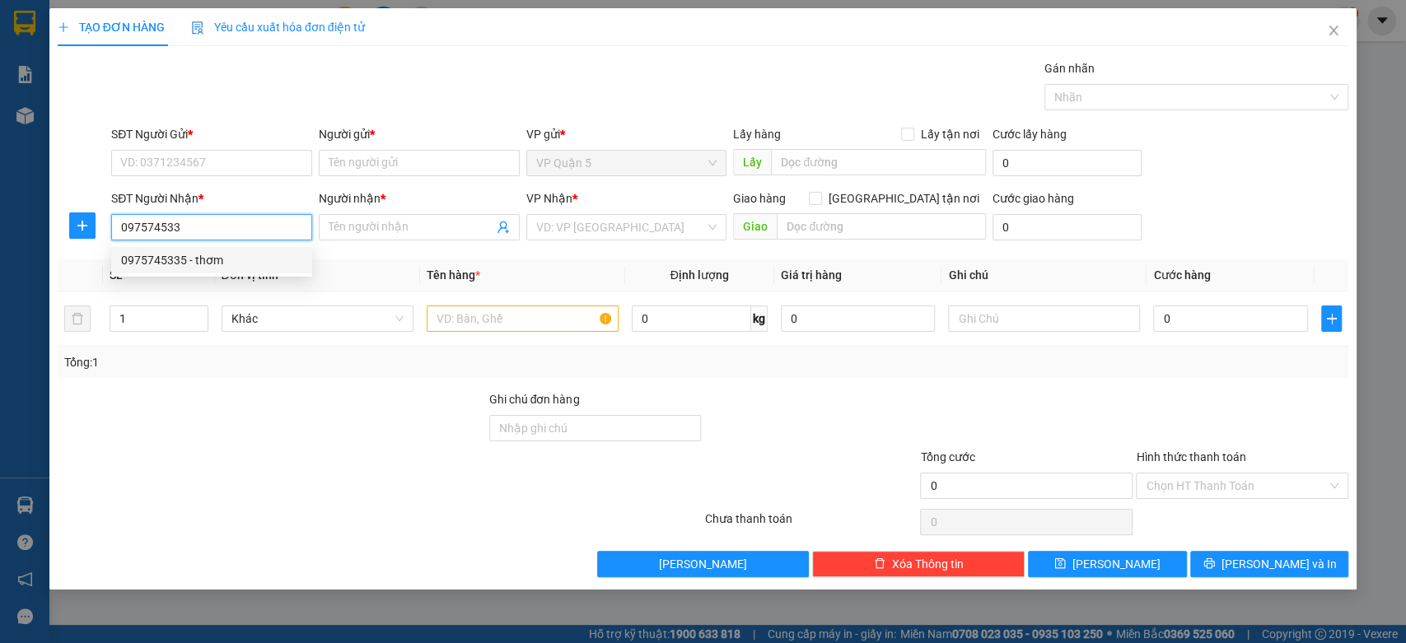
type input "BÙ NHO ( ĐƠN SAU ĐÁNH VỀ TRẠM BÙ NHO )"
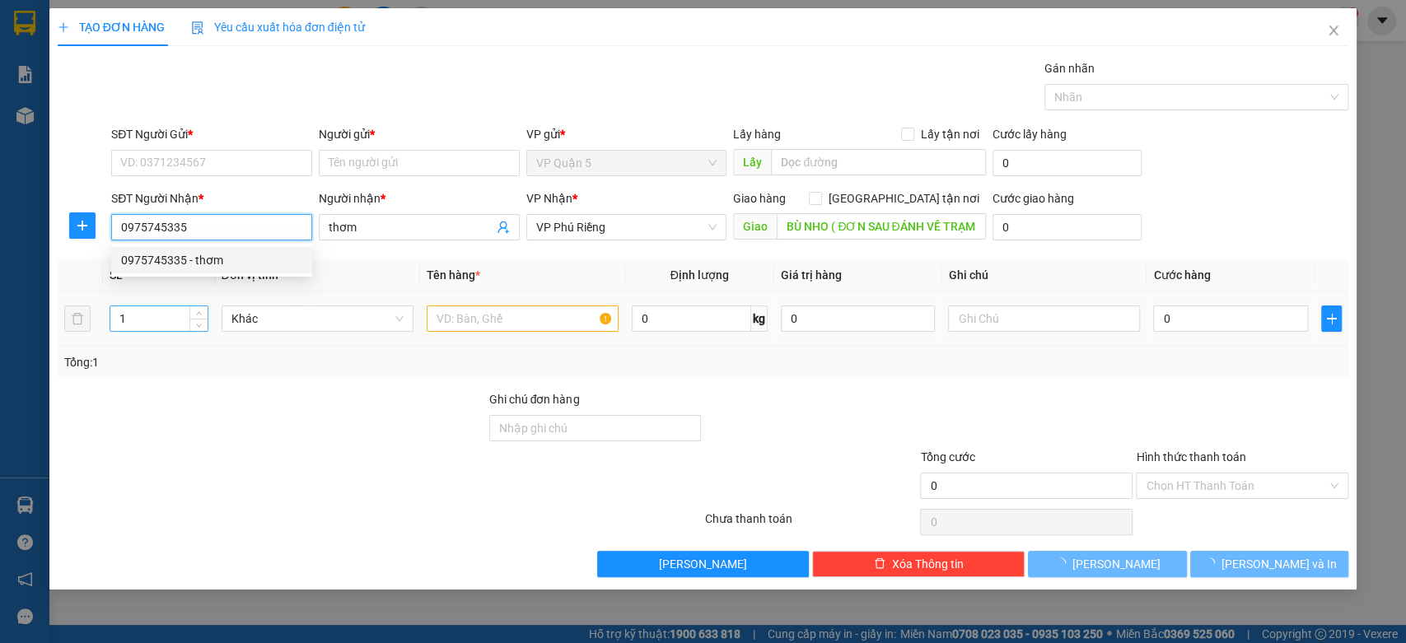
type input "70.000"
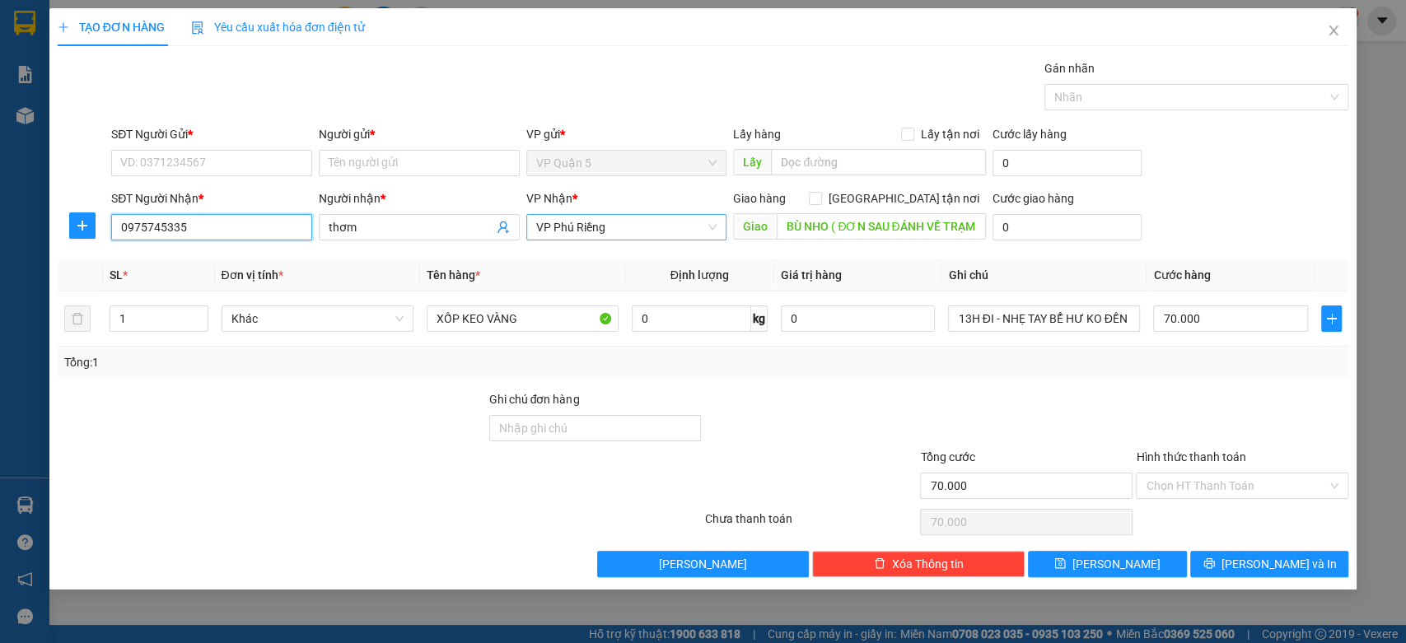
click at [637, 229] on span "VP Phú Riềng" at bounding box center [626, 227] width 181 height 25
type input "0975745335"
click at [637, 229] on span "VP Phú Riềng" at bounding box center [626, 227] width 181 height 25
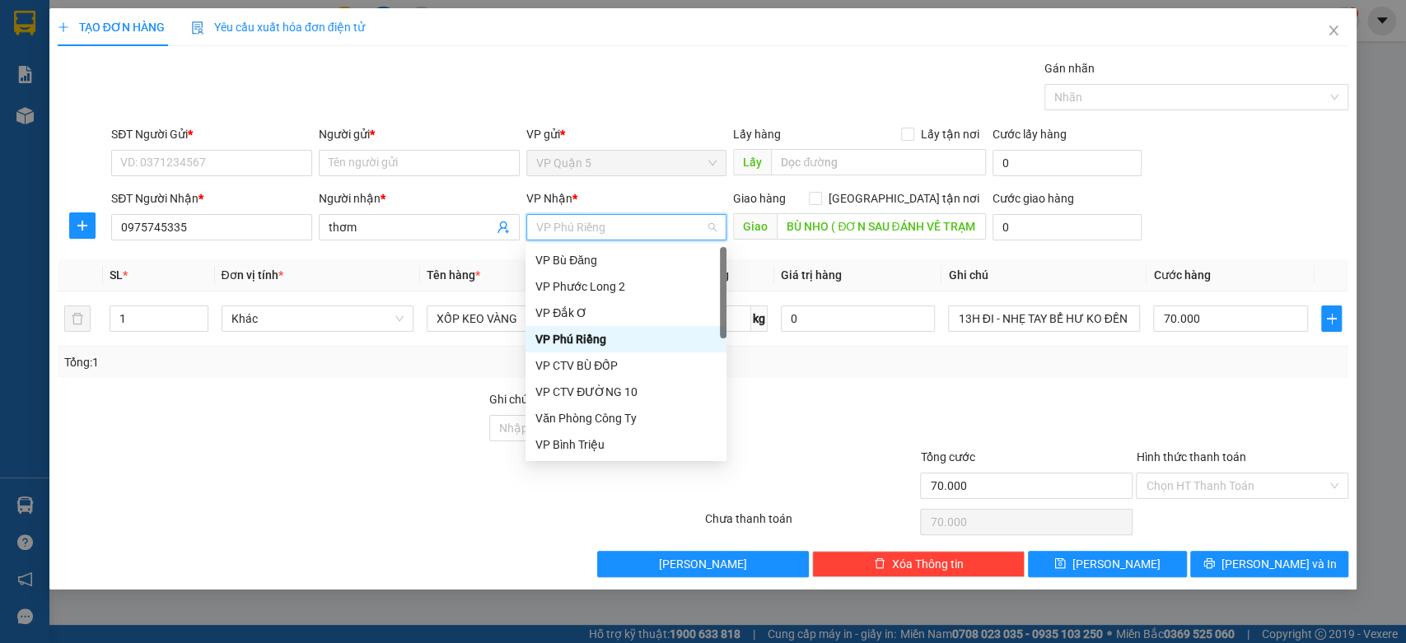
click at [637, 229] on span "VP Phú Riềng" at bounding box center [626, 227] width 181 height 25
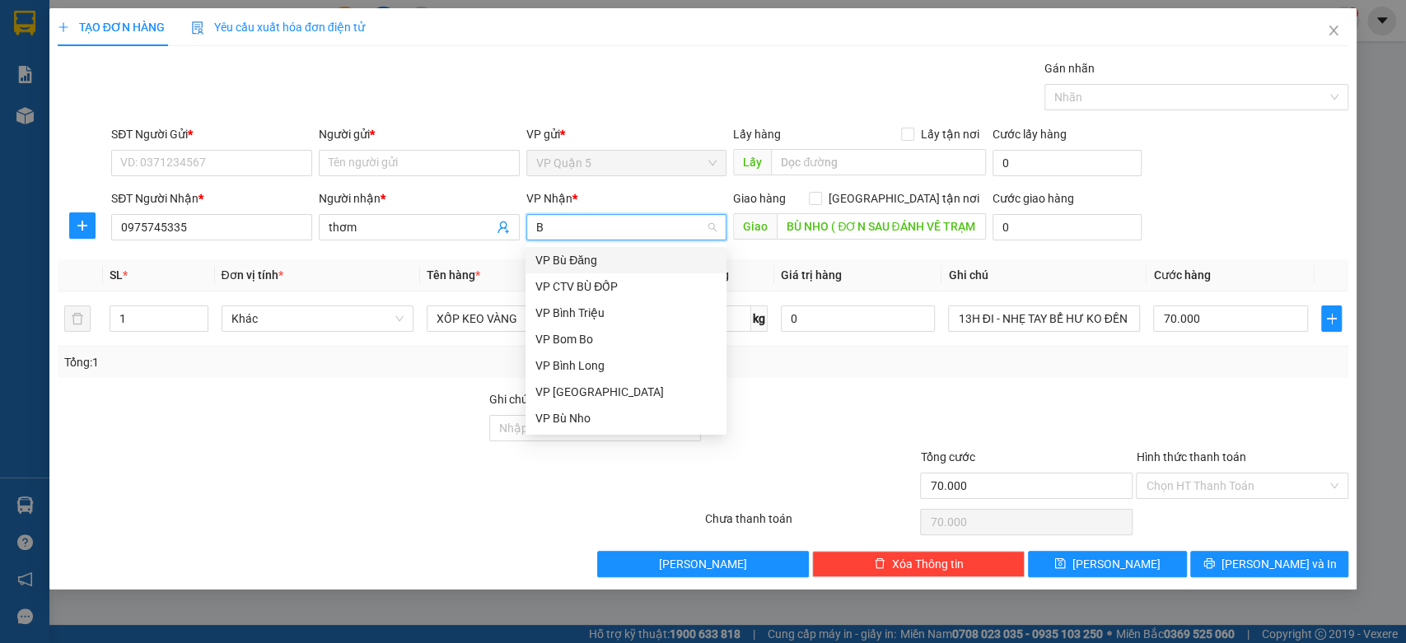
type input "BU"
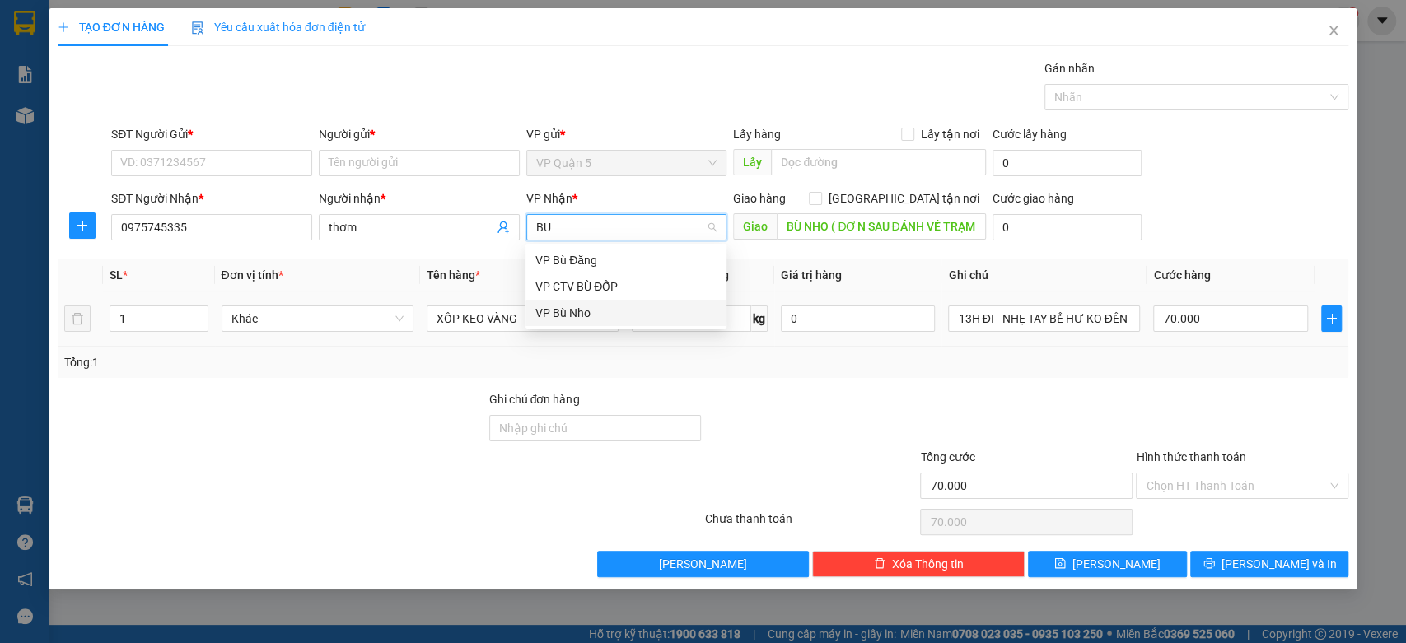
click at [584, 304] on div "VP Bù Nho" at bounding box center [625, 313] width 181 height 18
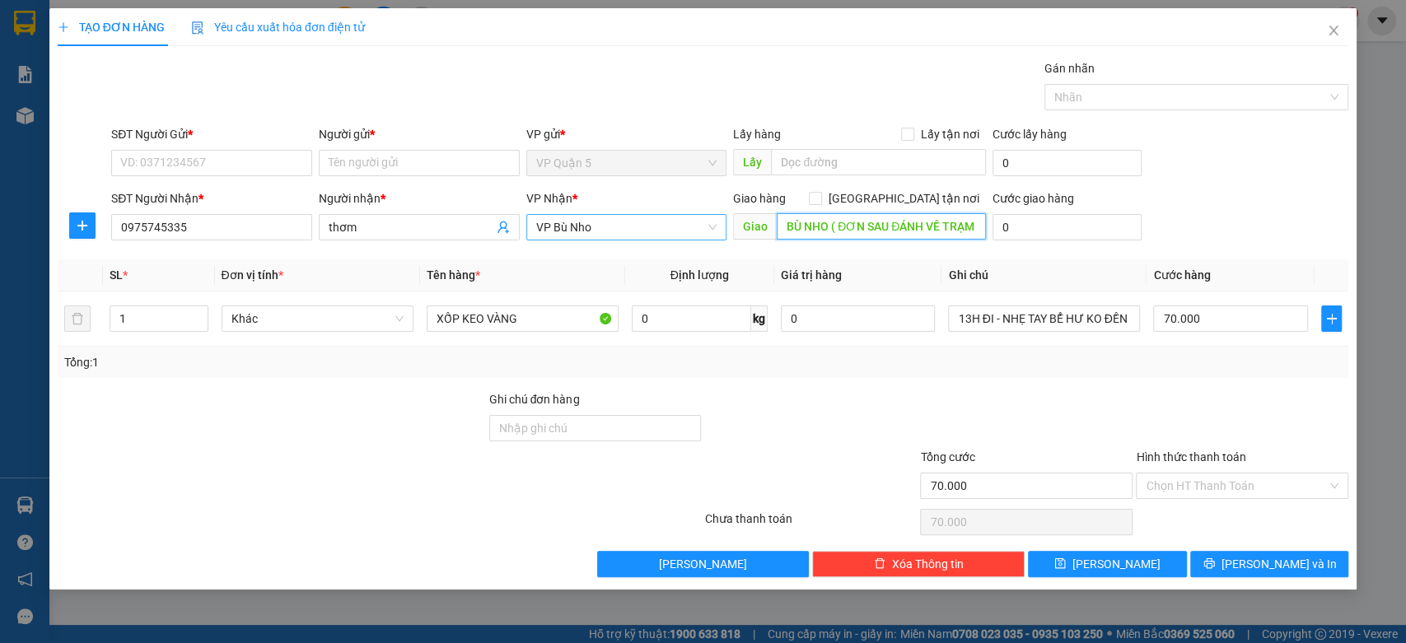
click at [815, 229] on input "BÙ NHO ( ĐƠN SAU ĐÁNH VỀ TRẠM BÙ NHO )" at bounding box center [881, 226] width 209 height 26
drag, startPoint x: 235, startPoint y: 182, endPoint x: 225, endPoint y: 165, distance: 19.9
click at [234, 182] on div "SĐT Người Gửi * VD: 0371234567" at bounding box center [211, 154] width 201 height 58
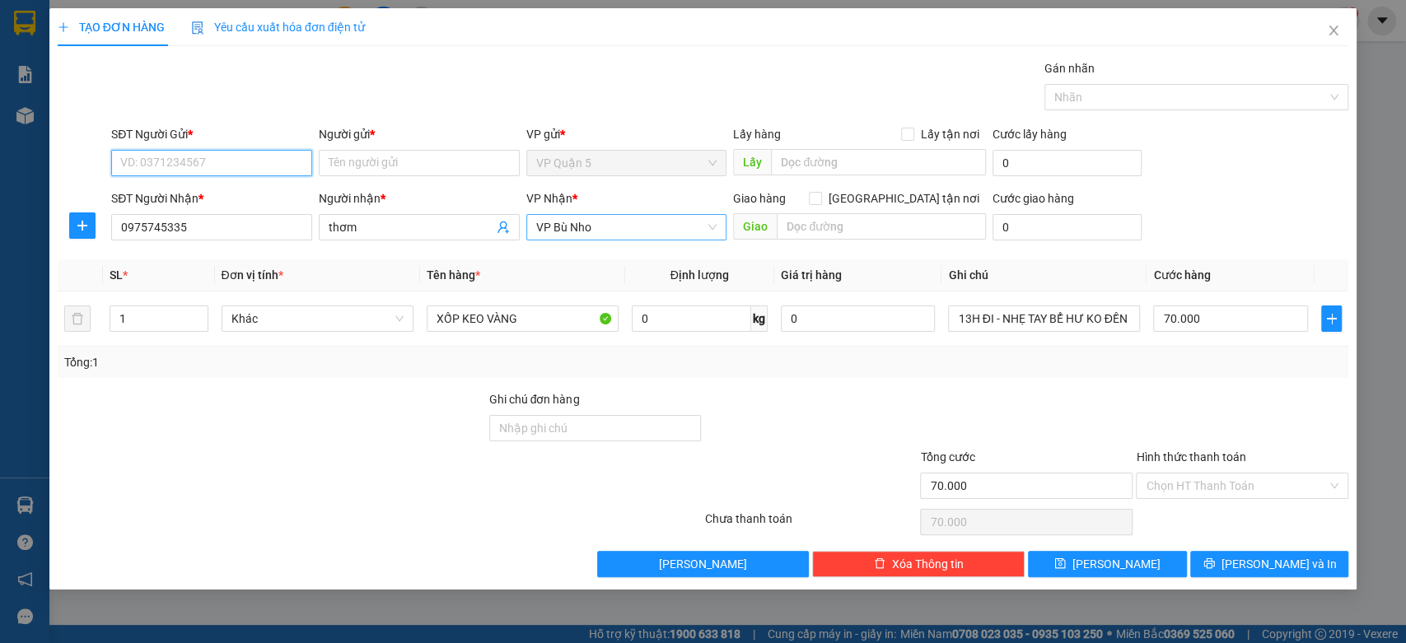
click at [225, 165] on input "SĐT Người Gửi *" at bounding box center [211, 163] width 201 height 26
type input "0333442322"
click at [376, 161] on input "Người gửi *" at bounding box center [419, 163] width 201 height 26
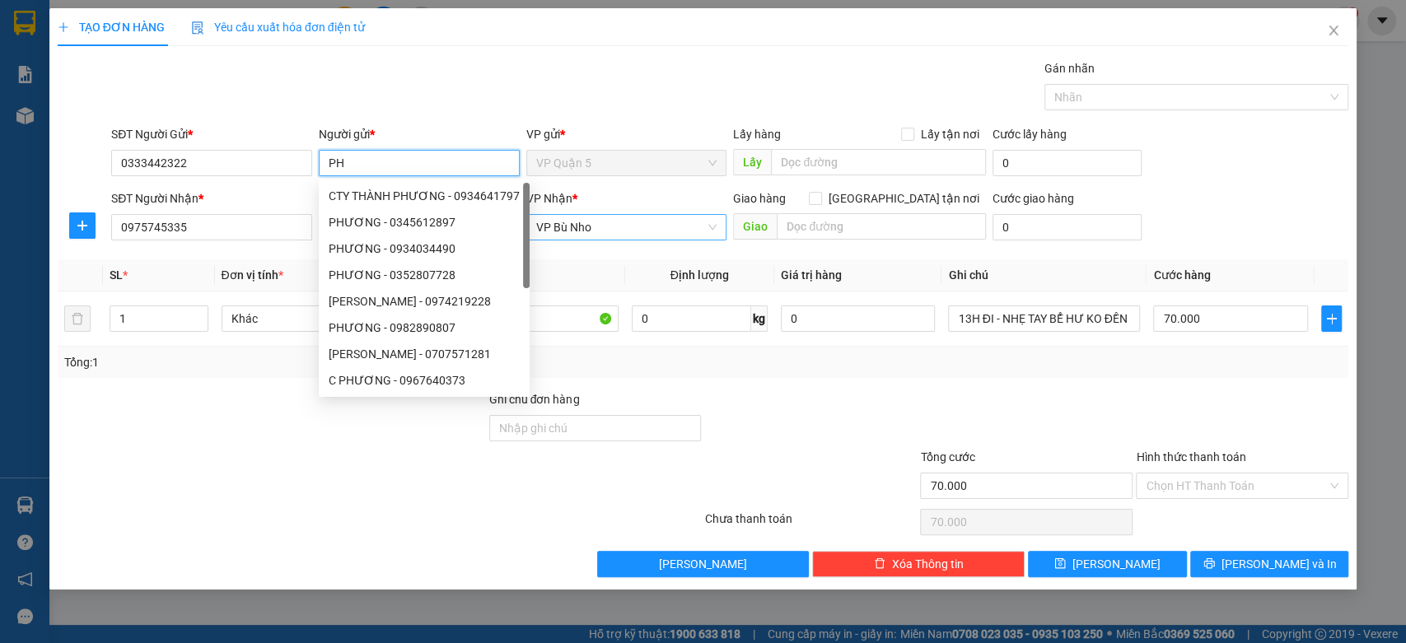
type input "P"
type input "CƯƠNG"
click at [204, 466] on div at bounding box center [272, 477] width 432 height 58
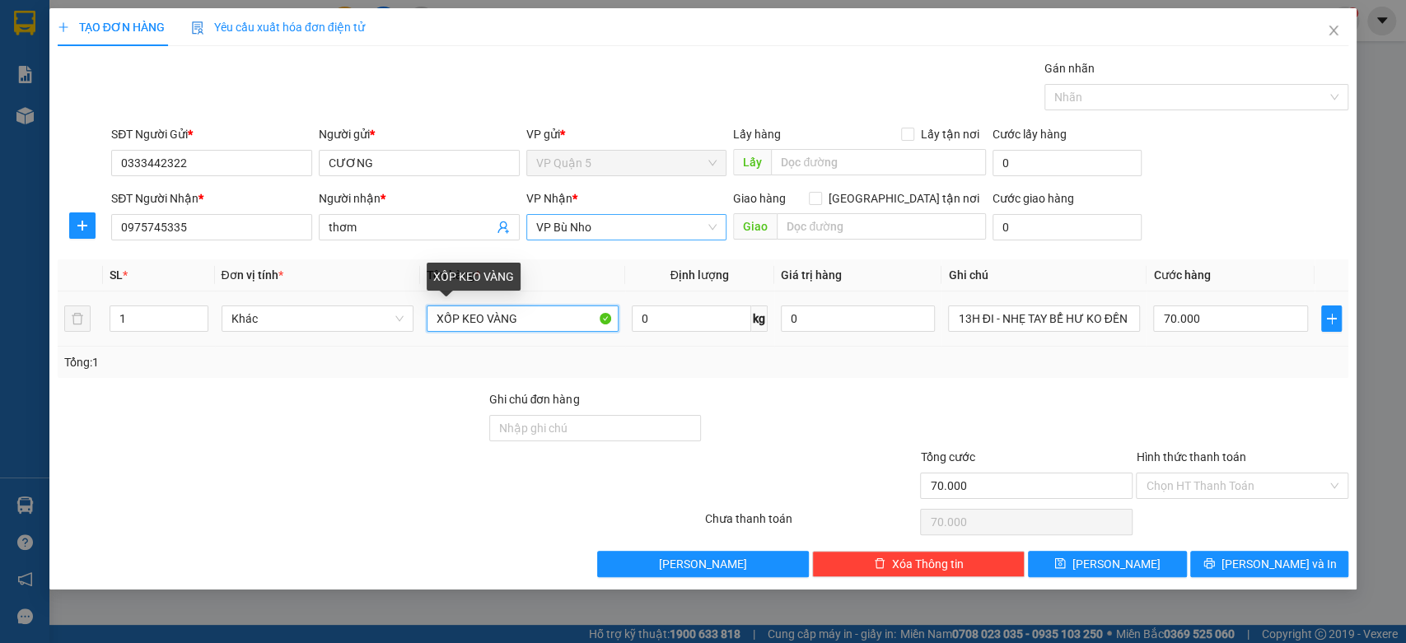
click at [562, 321] on input "XỐP KEO VÀNG" at bounding box center [523, 319] width 192 height 26
type input "XỐP KEO VÀNG LỚN"
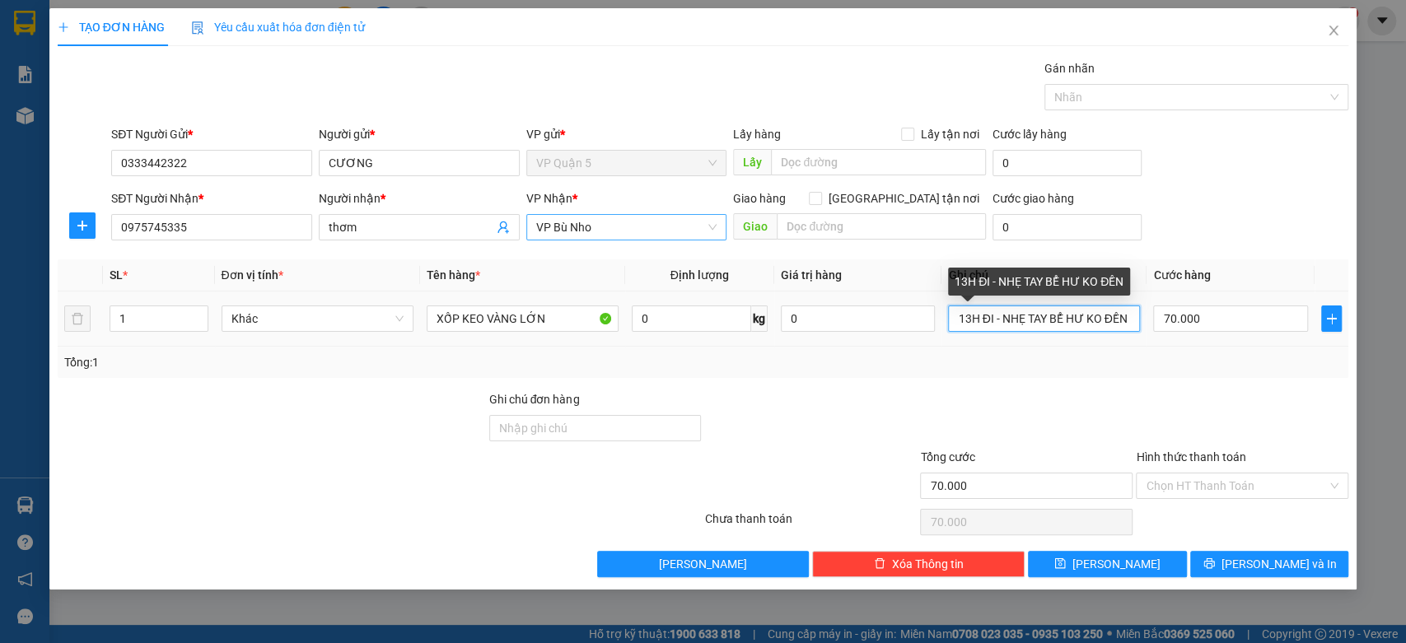
click at [992, 324] on input "13H ĐI - NHẸ TAY BỂ HƯ KO ĐỀN" at bounding box center [1044, 319] width 192 height 26
type input "21H ĐI MAI NHẬN - NHẸ TAY BỂ VỠ KO ĐỀN"
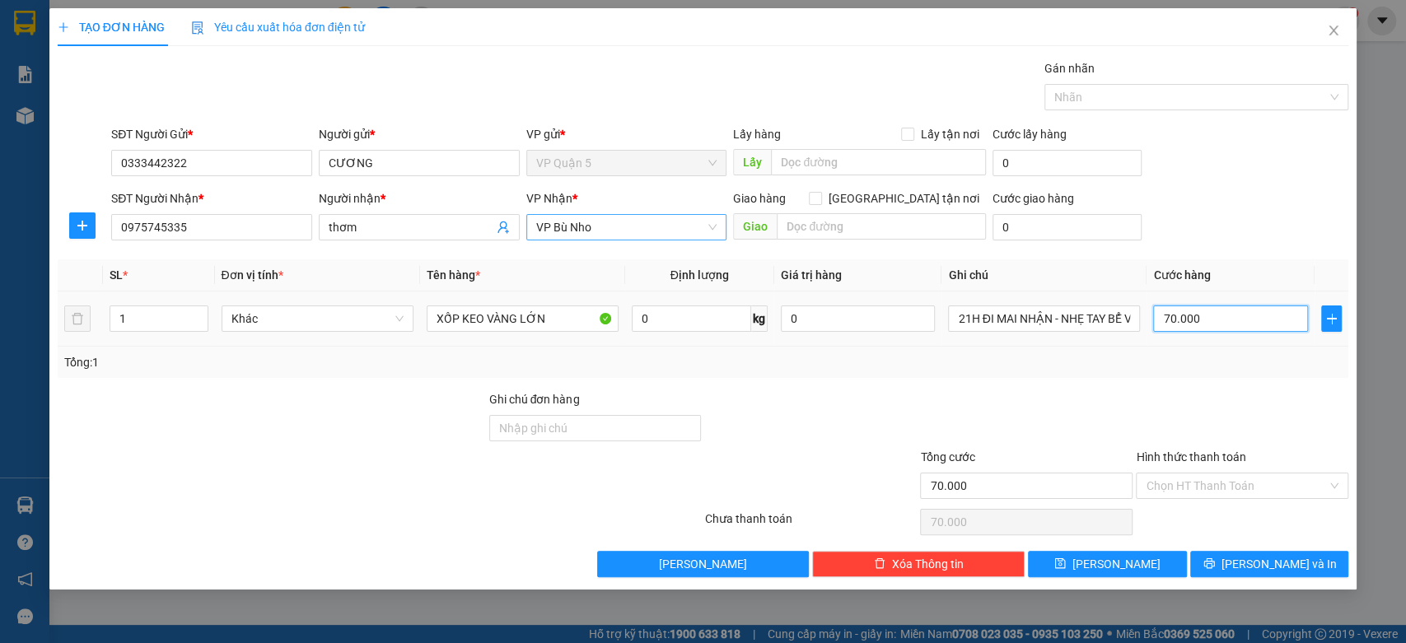
click at [1269, 329] on input "70.000" at bounding box center [1230, 319] width 155 height 26
type input "6"
type input "60"
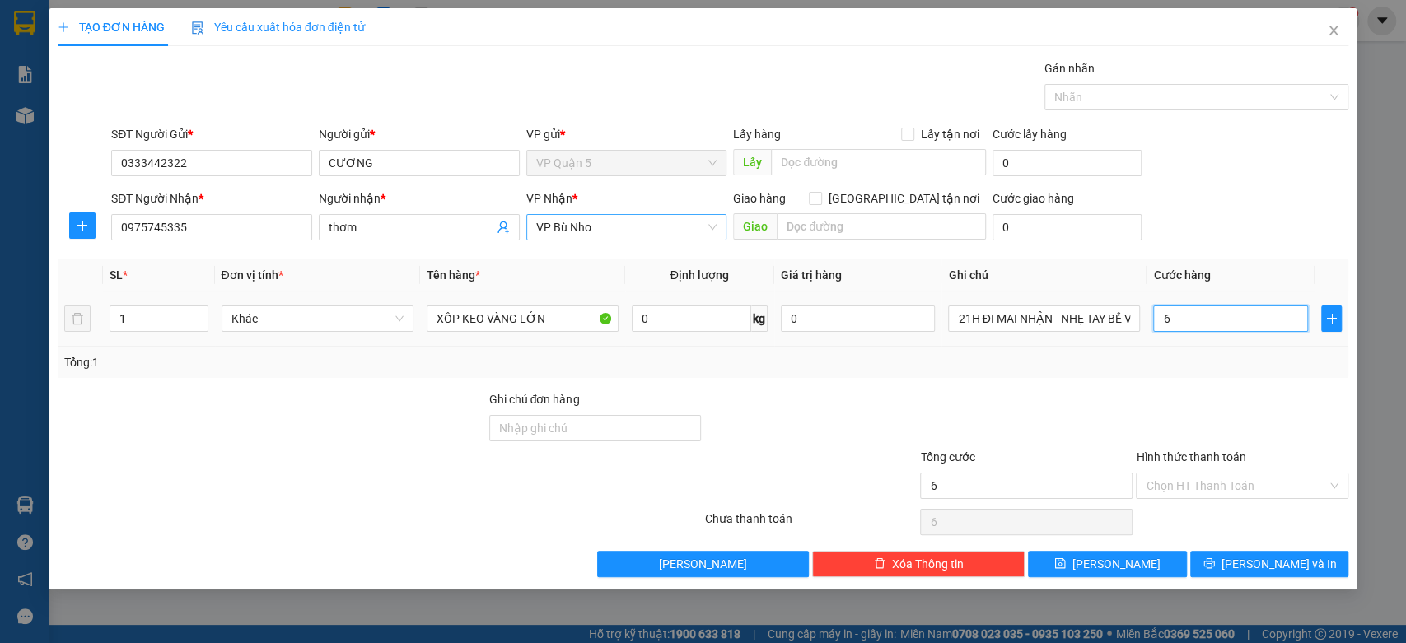
type input "60"
type input "600"
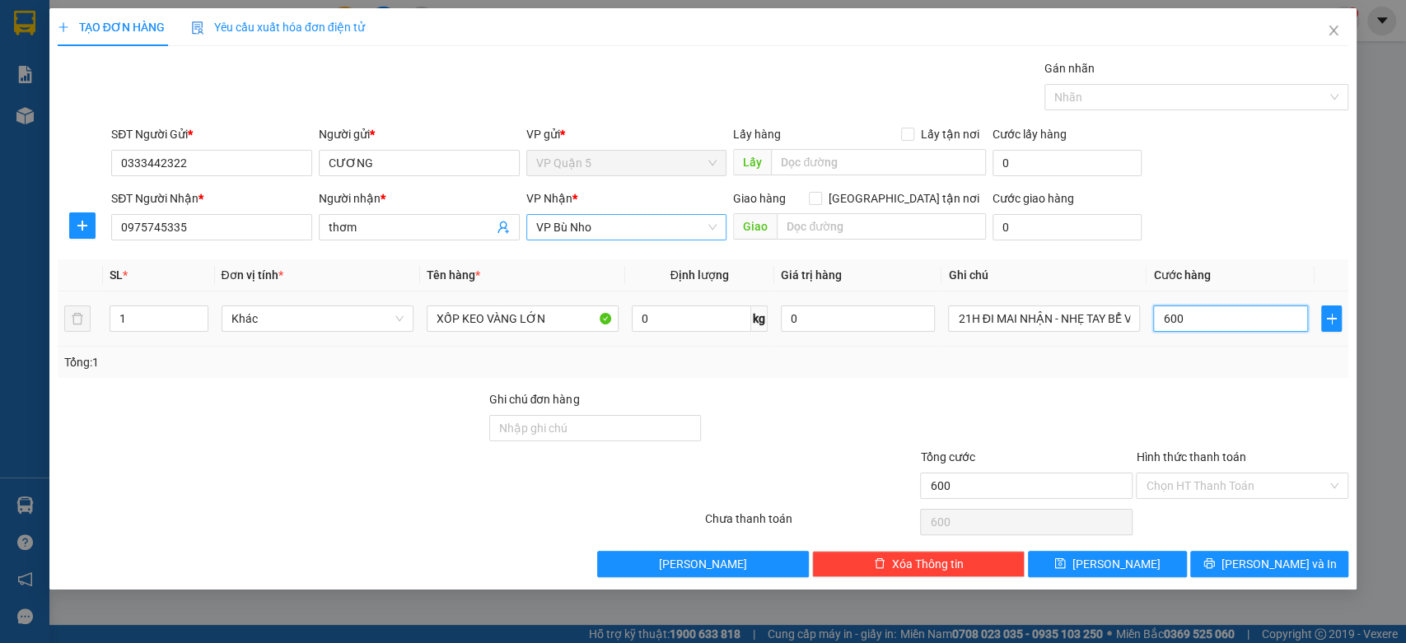
type input "6.000"
type input "60.000"
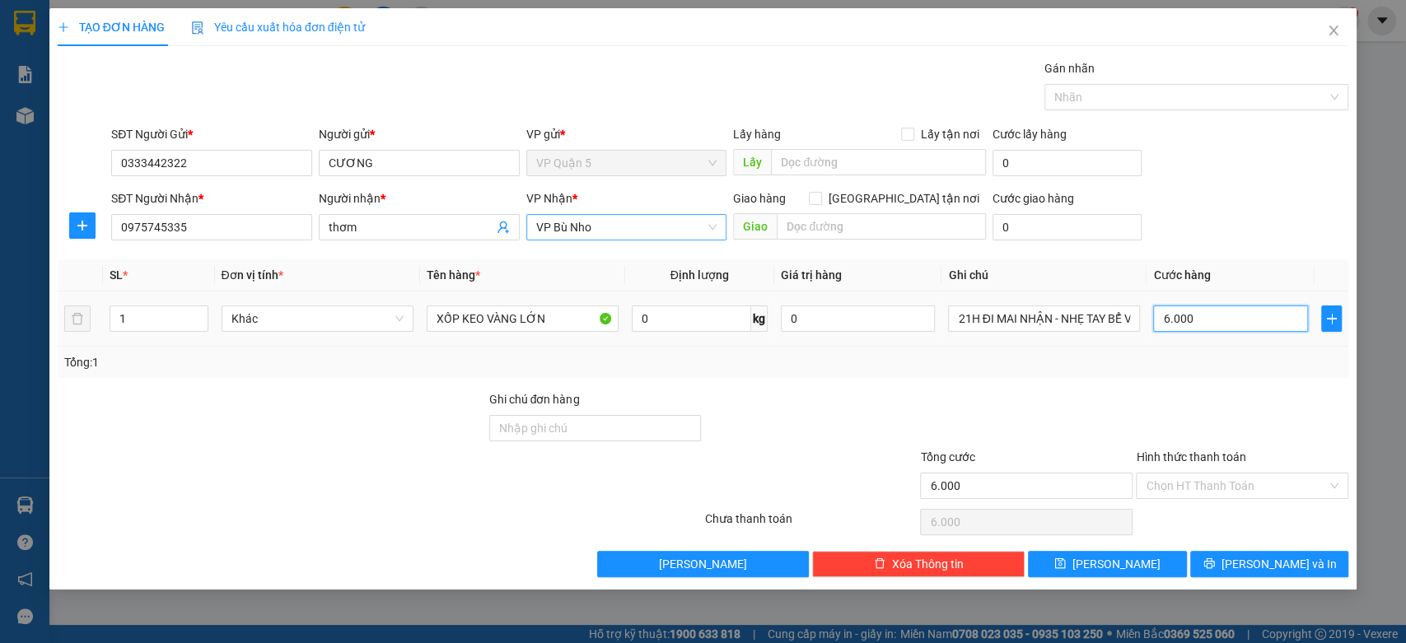
type input "60.000"
click at [1219, 563] on button "[PERSON_NAME] và In" at bounding box center [1269, 564] width 158 height 26
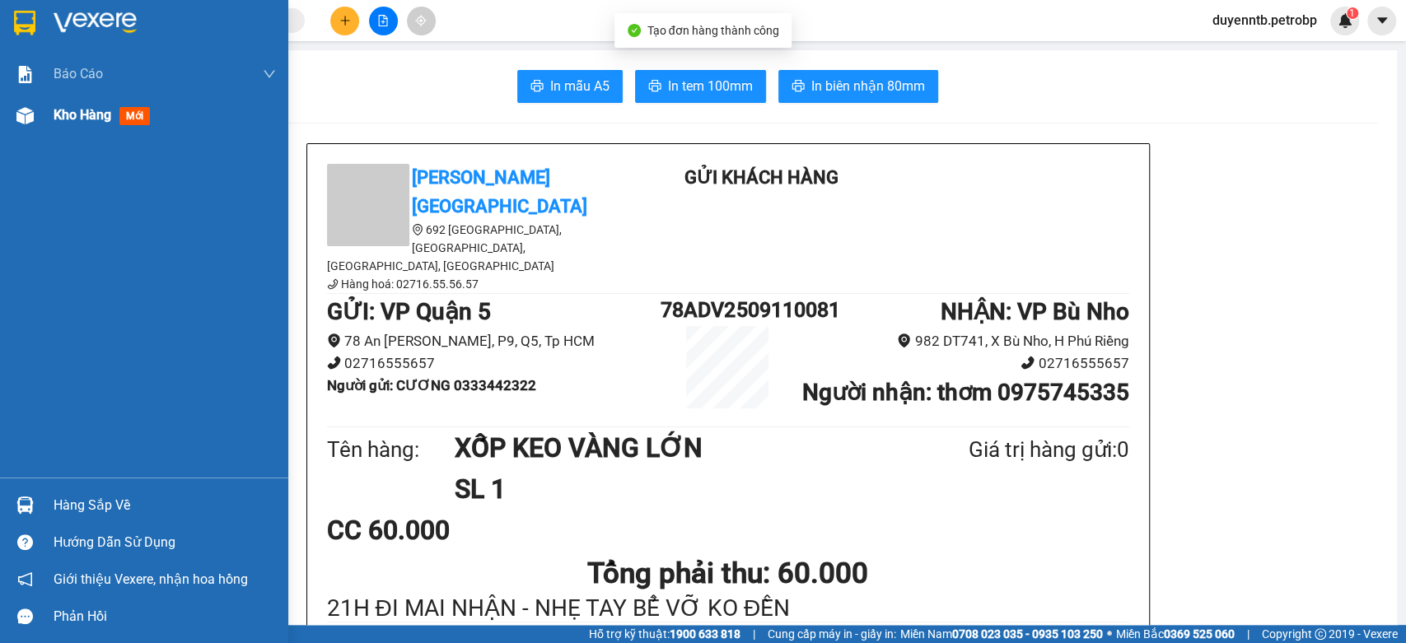
click at [82, 117] on span "Kho hàng" at bounding box center [83, 115] width 58 height 16
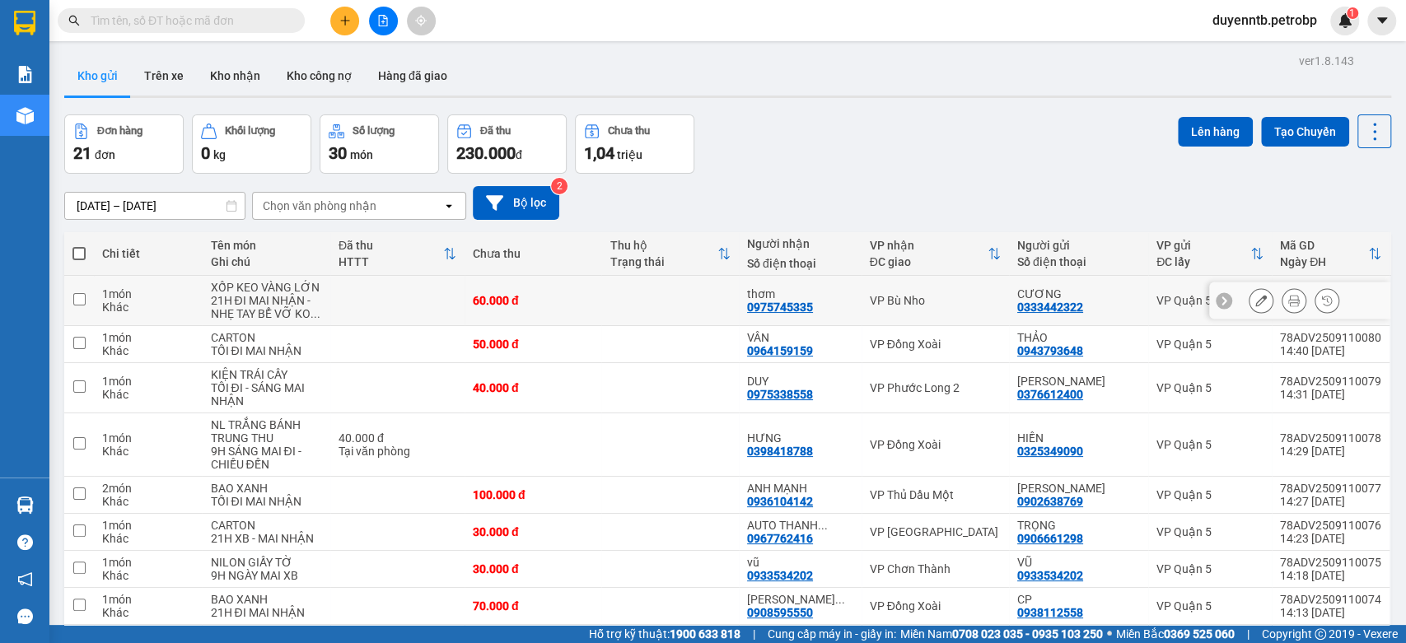
click at [1255, 298] on icon at bounding box center [1261, 301] width 12 height 12
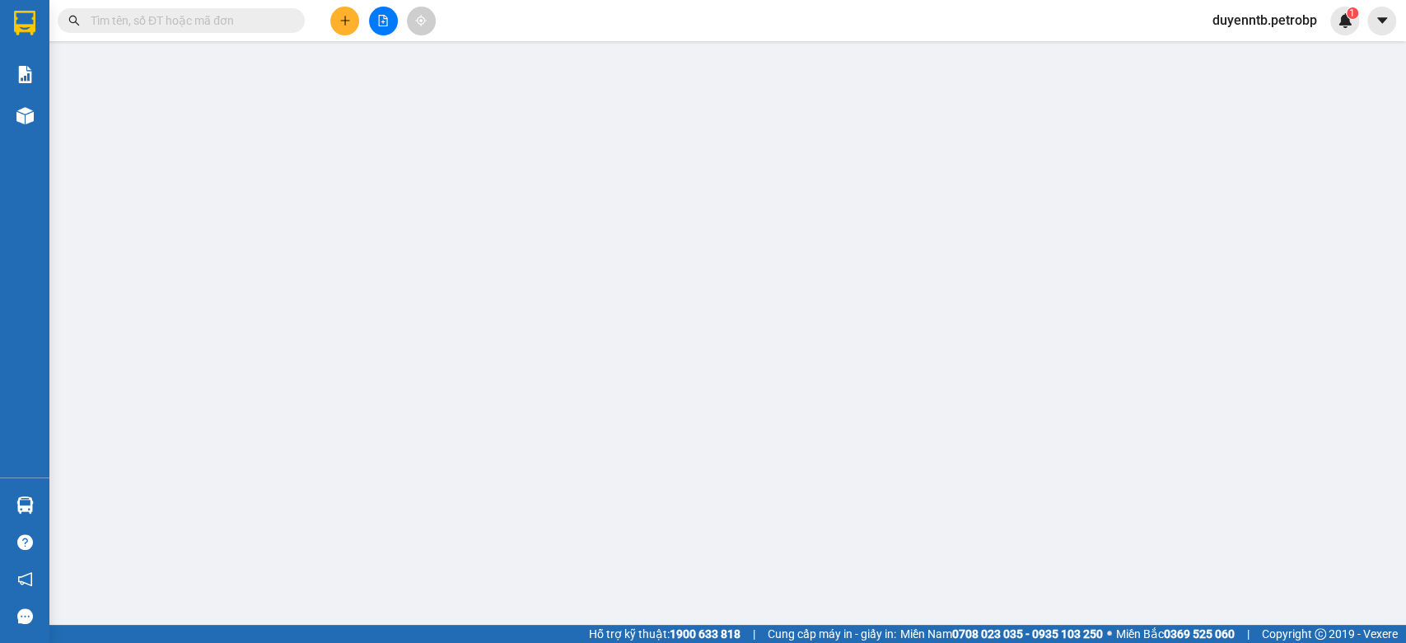
type input "0333442322"
type input "0975745335"
type input "60.000"
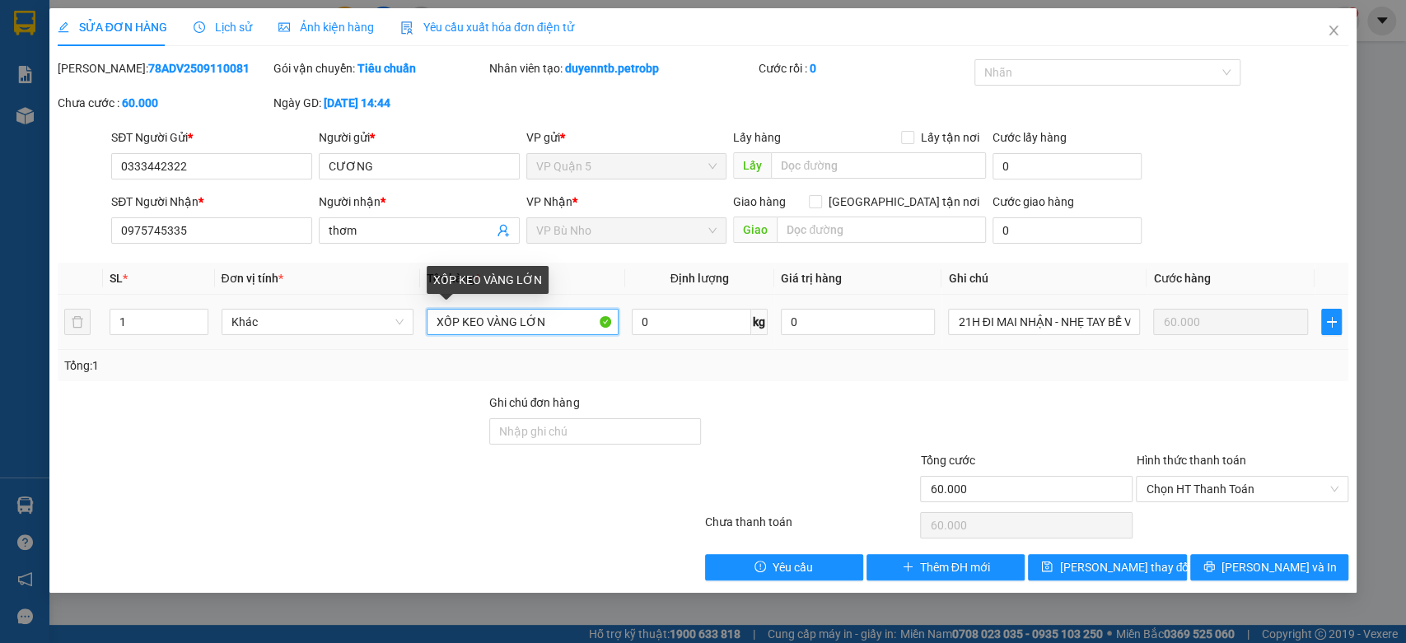
drag, startPoint x: 483, startPoint y: 324, endPoint x: 350, endPoint y: 338, distance: 133.3
click at [350, 338] on tr "1 Khác XỐP KEO VÀNG LỚN 0 kg 0 21H ĐI MAI NHẬN - NHẸ TAY BỂ VỠ KO ĐỀN 60.000" at bounding box center [703, 322] width 1291 height 55
type input "CART VÀNG LỚN"
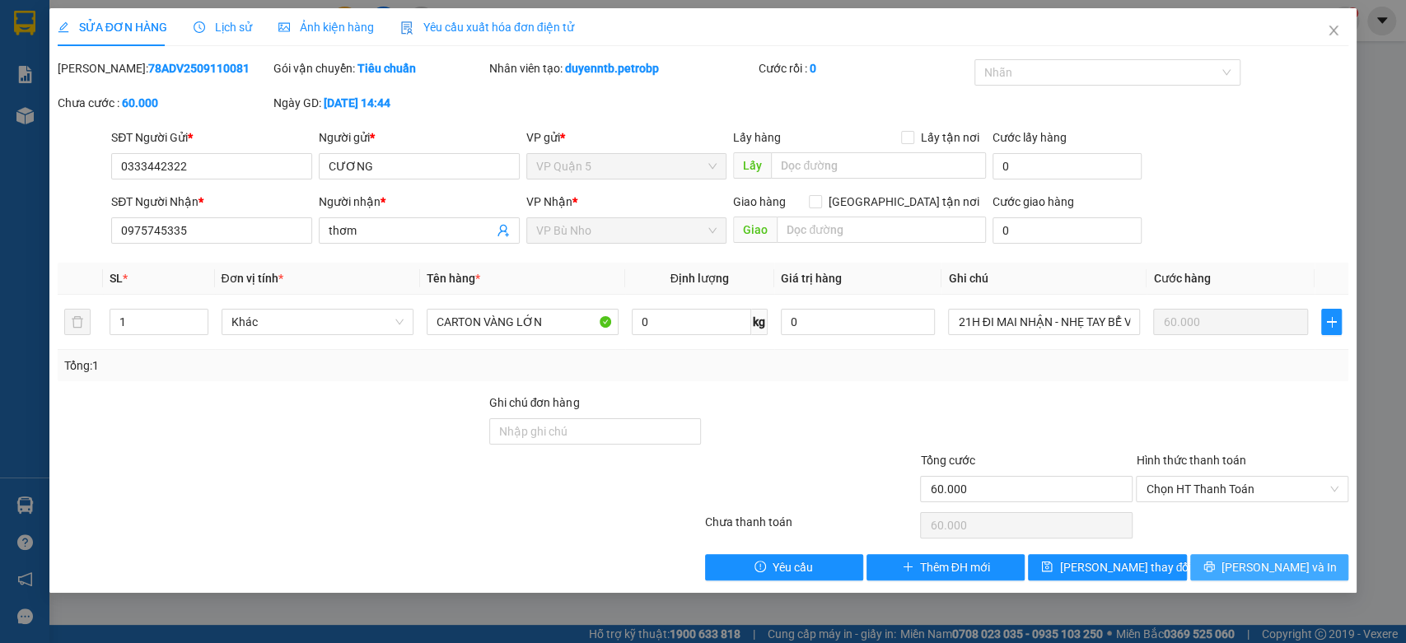
click at [1306, 566] on button "[PERSON_NAME] và In" at bounding box center [1269, 567] width 158 height 26
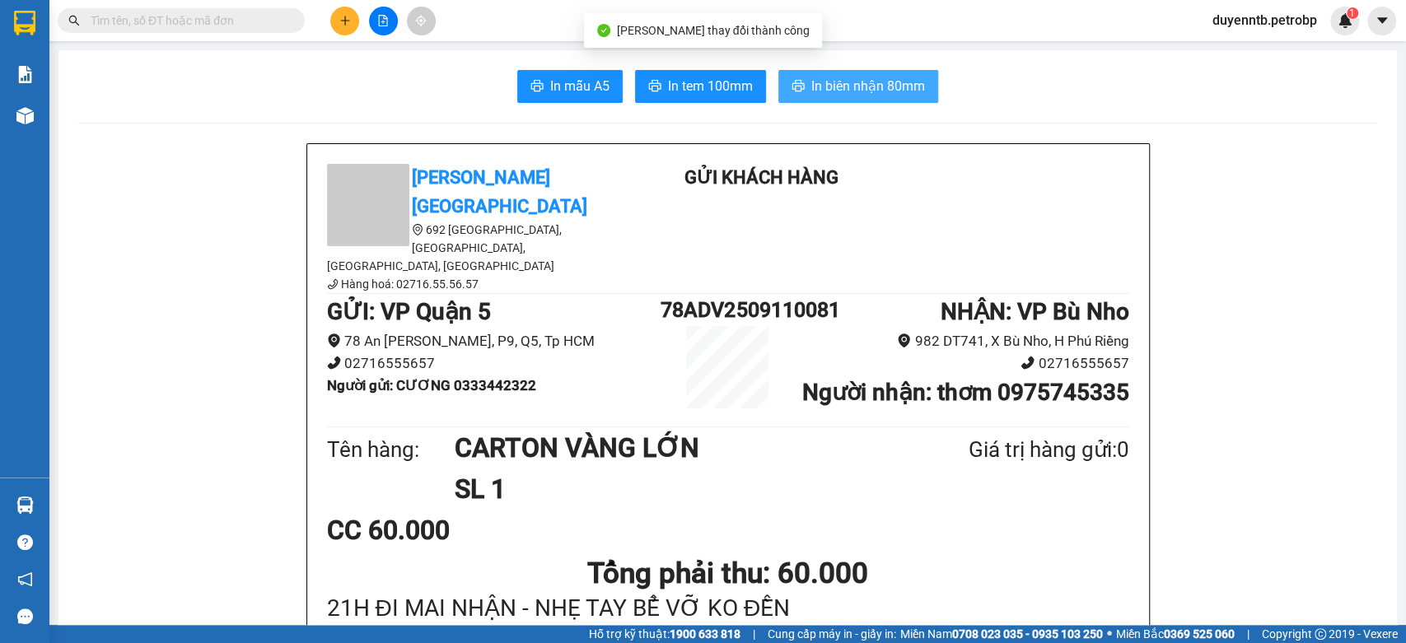
click at [802, 77] on button "In biên nhận 80mm" at bounding box center [858, 86] width 160 height 33
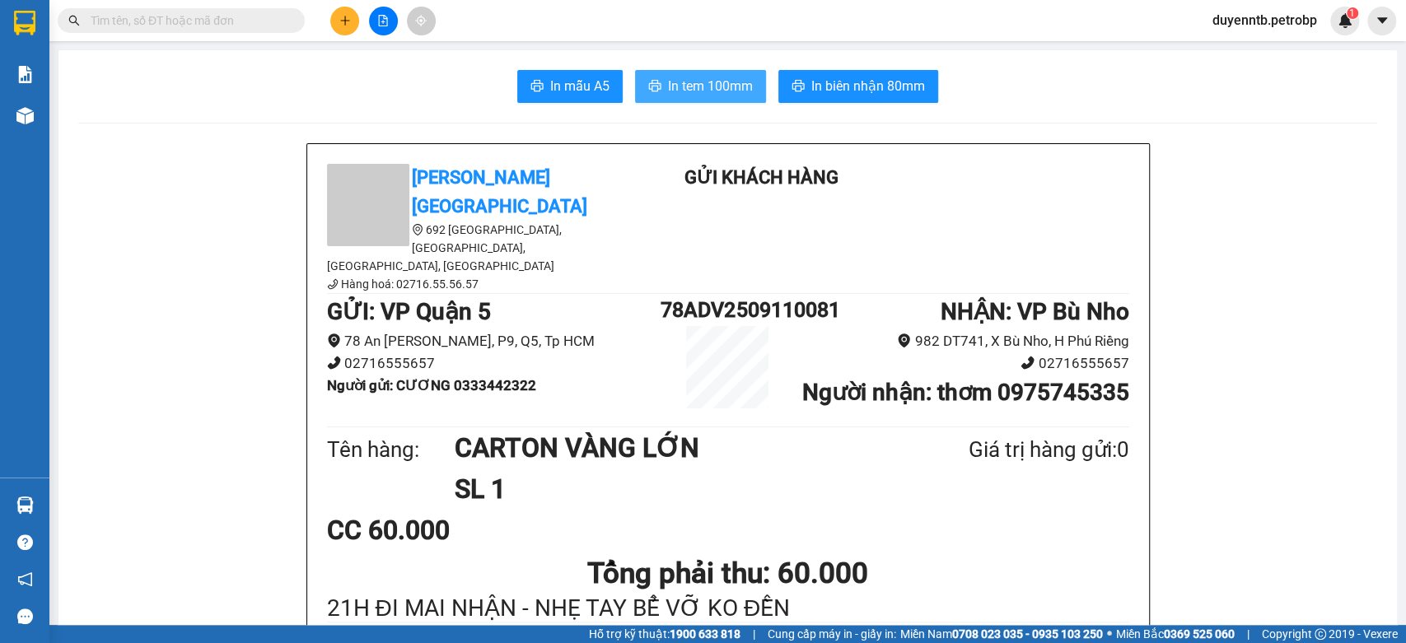
click at [704, 77] on span "In tem 100mm" at bounding box center [710, 86] width 85 height 21
click at [191, 37] on div "Kết quả tìm kiếm ( 0 ) Bộ lọc No Data duyenntb.petrobp 1" at bounding box center [703, 20] width 1406 height 41
click at [199, 18] on input "text" at bounding box center [188, 21] width 194 height 18
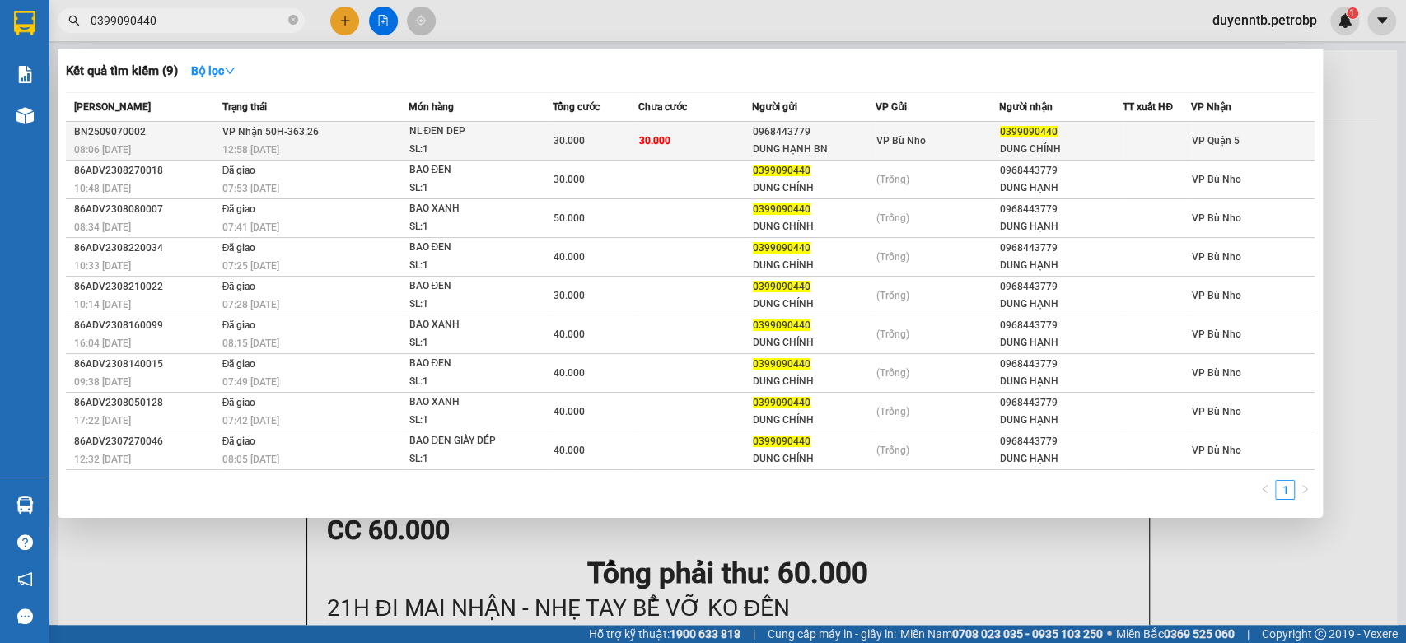
type input "0399090440"
click at [259, 151] on span "12:58 - 07/09" at bounding box center [250, 150] width 57 height 12
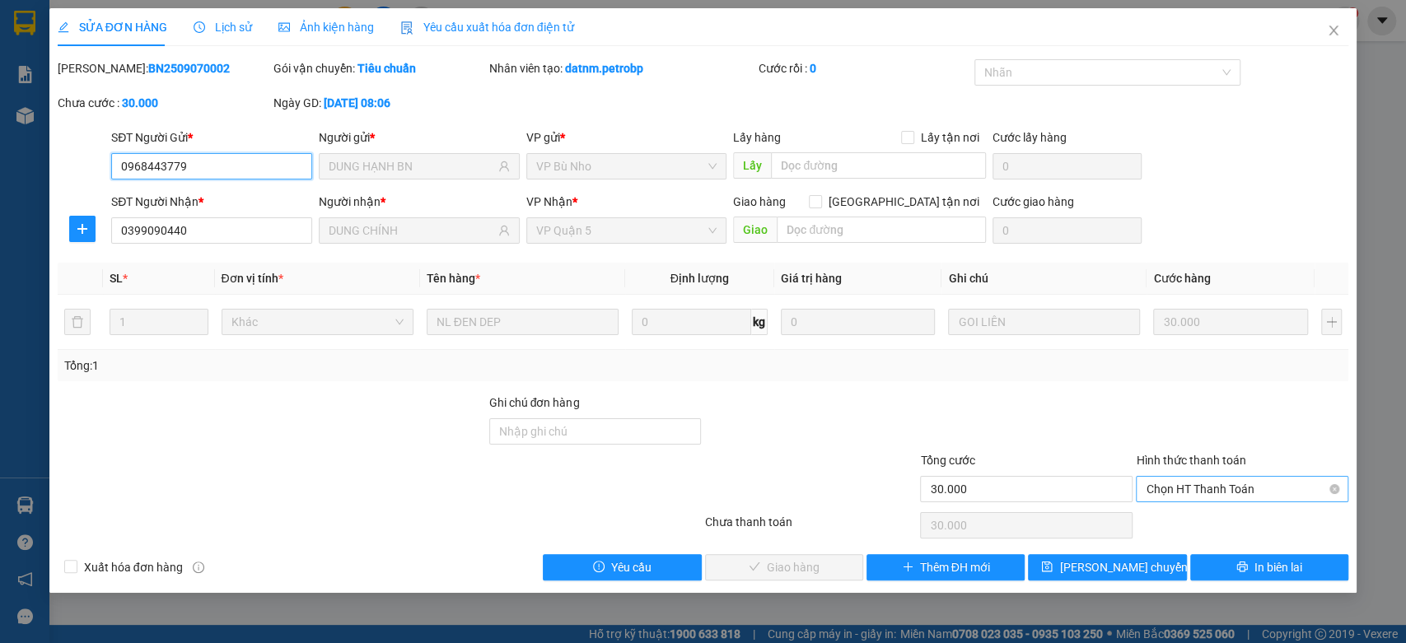
drag, startPoint x: 1199, startPoint y: 484, endPoint x: 1188, endPoint y: 501, distance: 19.6
click at [1199, 483] on span "Chọn HT Thanh Toán" at bounding box center [1242, 489] width 193 height 25
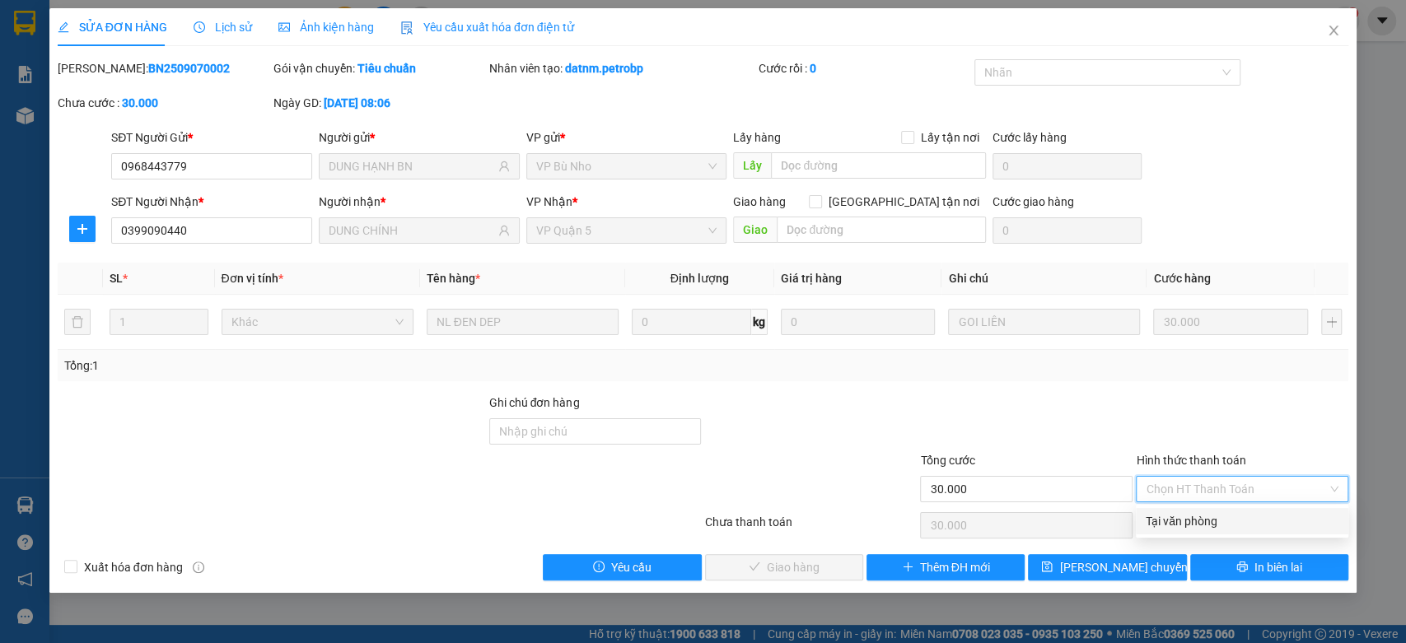
click at [1173, 516] on div "Tại văn phòng" at bounding box center [1242, 521] width 193 height 18
type input "0"
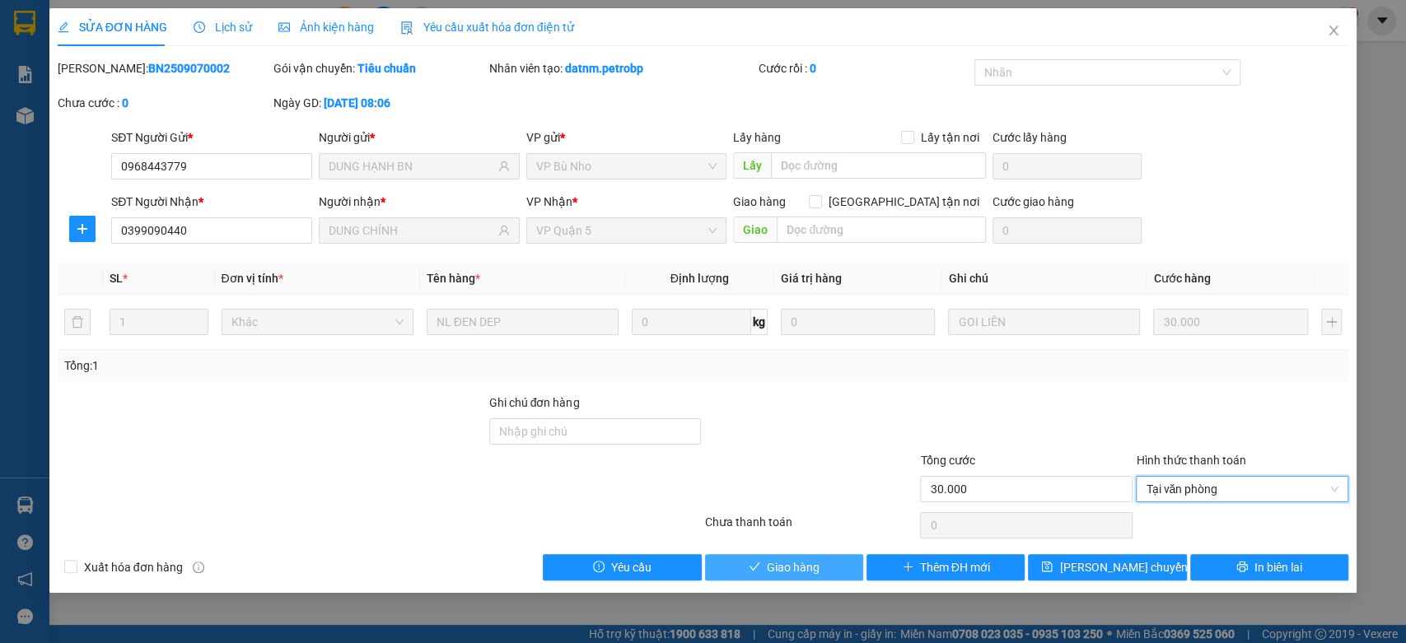
drag, startPoint x: 830, startPoint y: 568, endPoint x: 728, endPoint y: 539, distance: 106.3
click at [829, 568] on button "Giao hàng" at bounding box center [784, 567] width 158 height 26
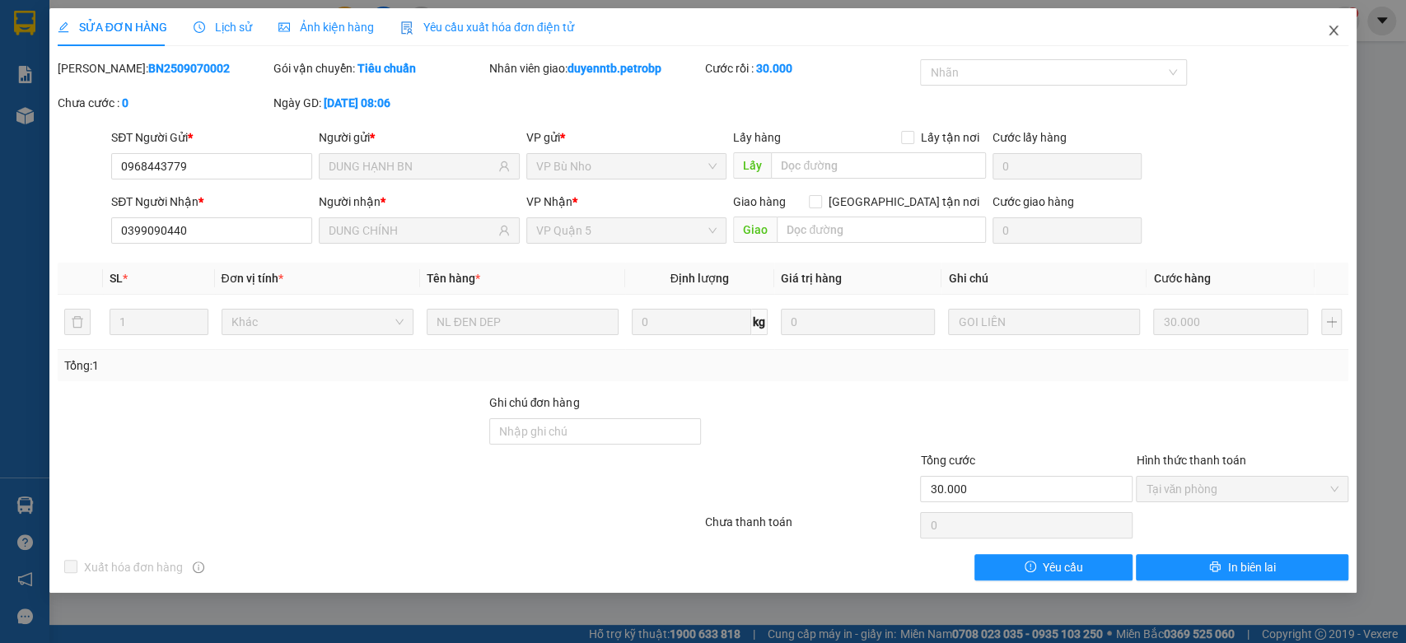
click at [1319, 36] on span "Close" at bounding box center [1333, 31] width 46 height 46
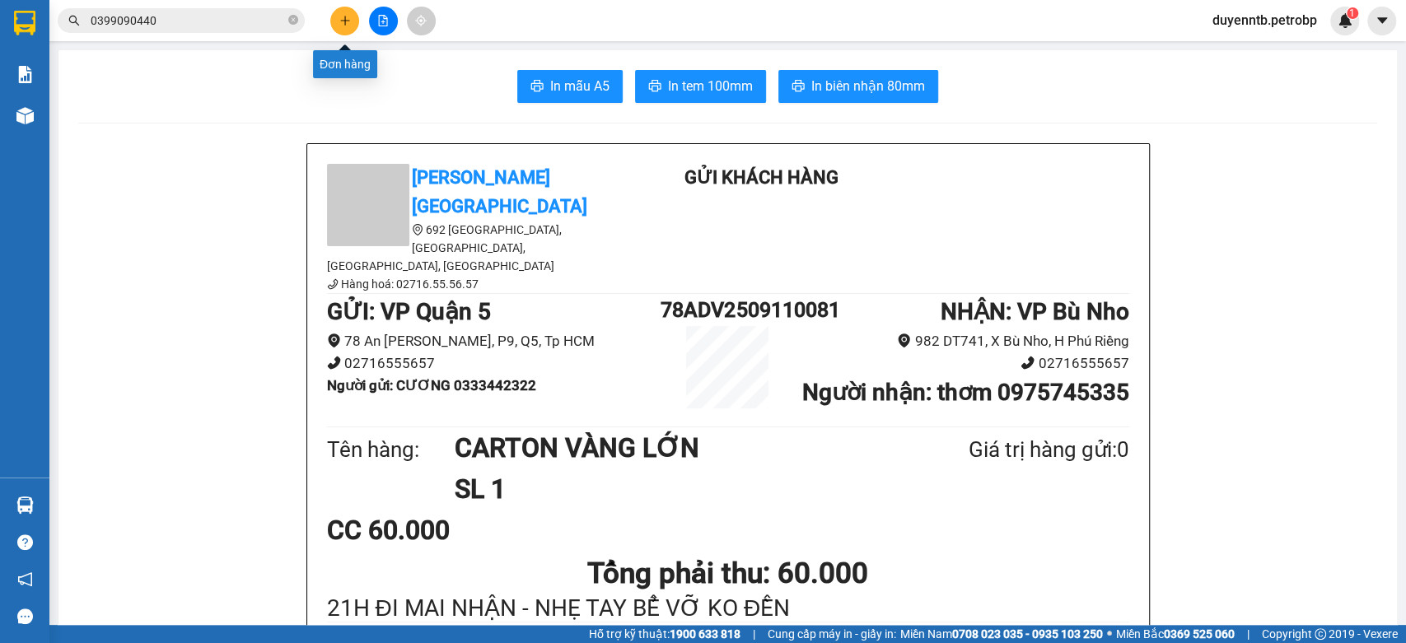
click at [351, 15] on button at bounding box center [344, 21] width 29 height 29
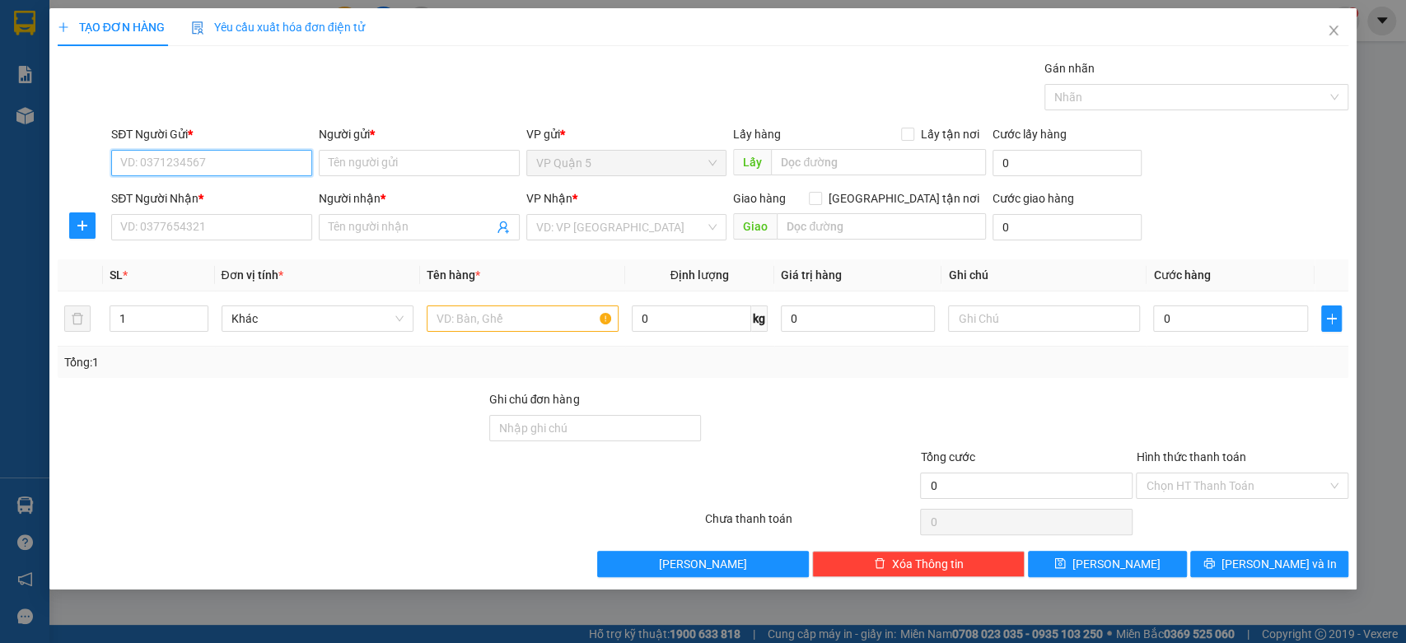
click at [189, 167] on input "SĐT Người Gửi *" at bounding box center [211, 163] width 201 height 26
type input "0946258599"
click at [174, 188] on div "0946258599 - A KHANH" at bounding box center [211, 196] width 181 height 18
type input "A KHANH"
type input "0975752527"
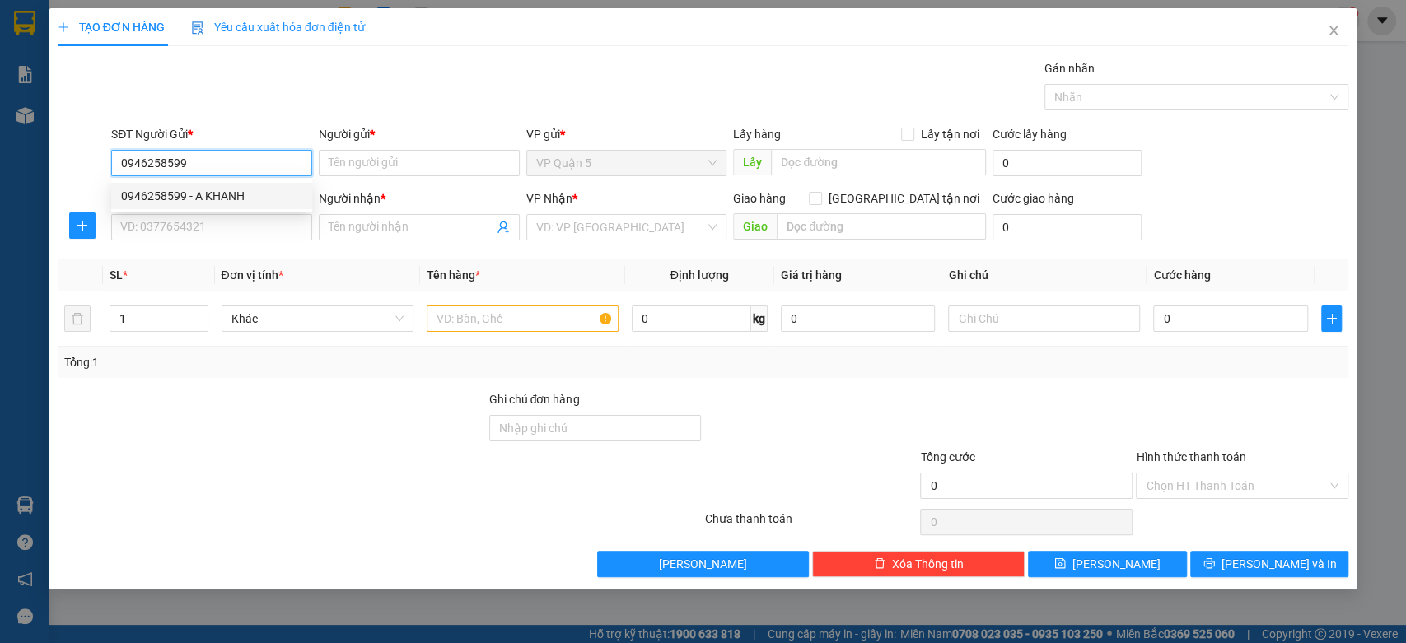
type input "HOÀNG NHÂN"
type input "30.000"
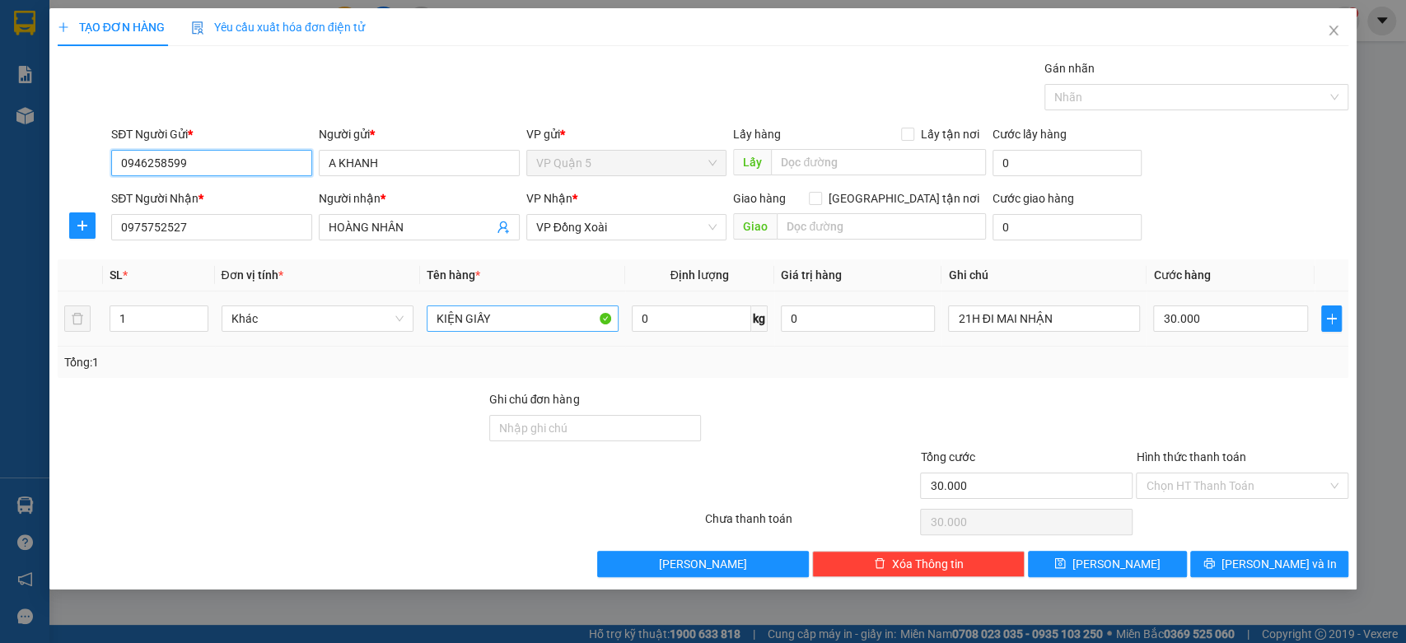
type input "0946258599"
click at [550, 318] on input "KIỆN GIẤY" at bounding box center [523, 319] width 192 height 26
type input "KIỆN GIẤY TO NẶNG"
click at [1237, 333] on div "30.000" at bounding box center [1230, 318] width 155 height 33
click at [1247, 328] on input "30.000" at bounding box center [1230, 319] width 155 height 26
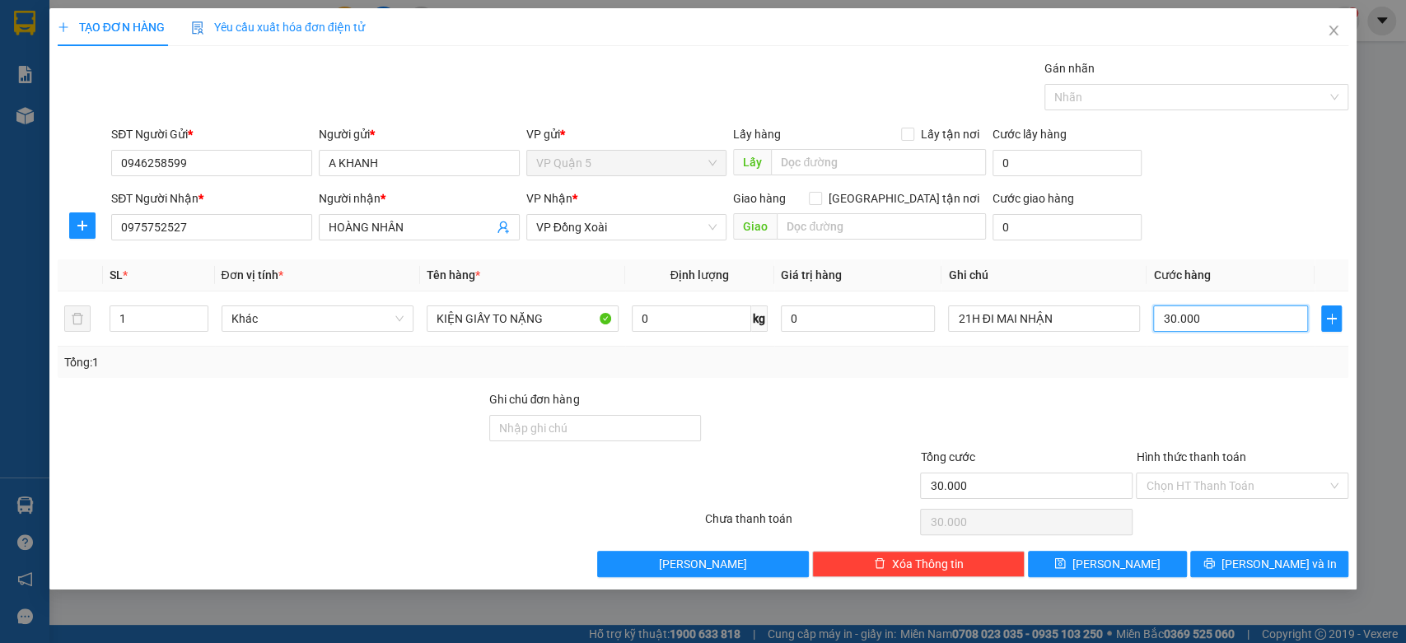
type input "5"
type input "50"
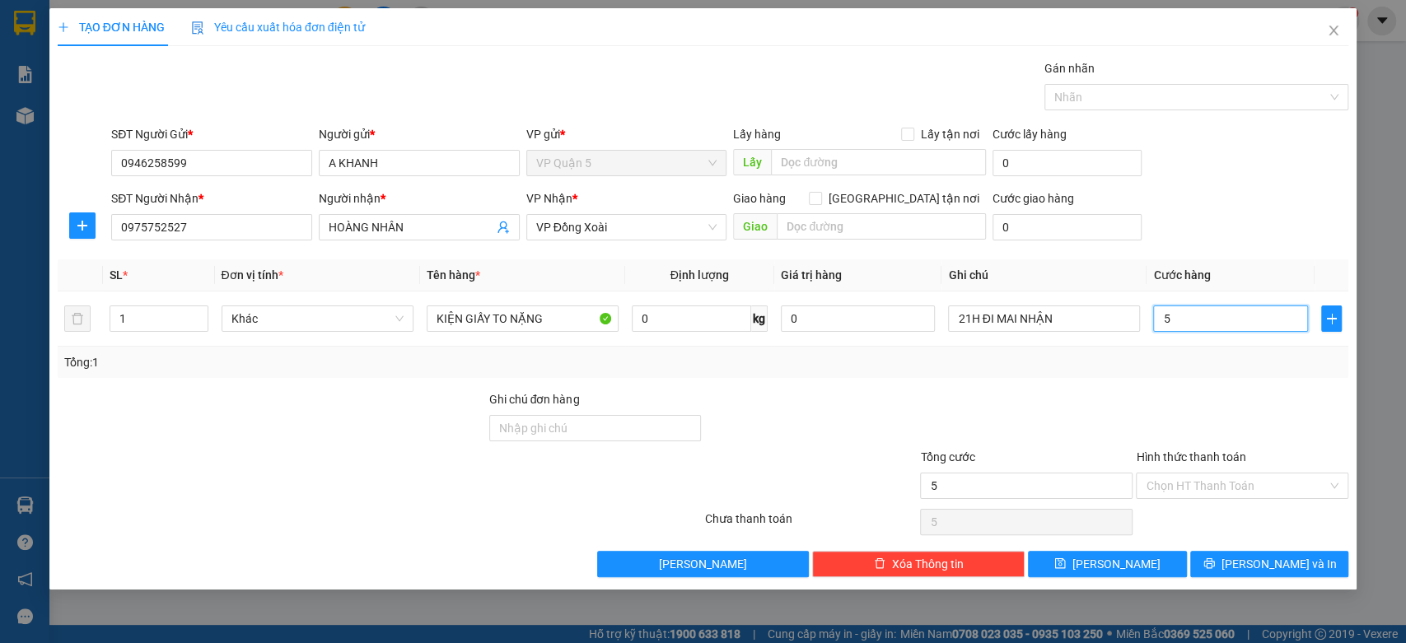
type input "50"
type input "500"
type input "5.000"
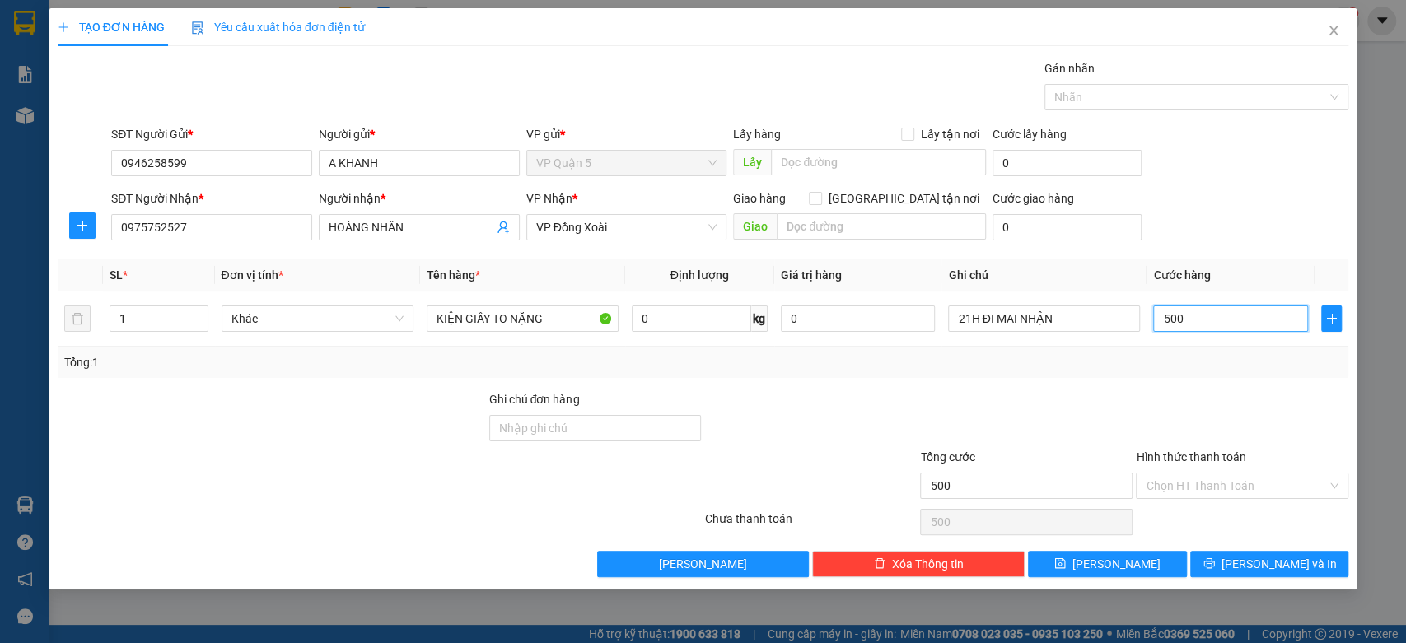
type input "5.000"
type input "50.000"
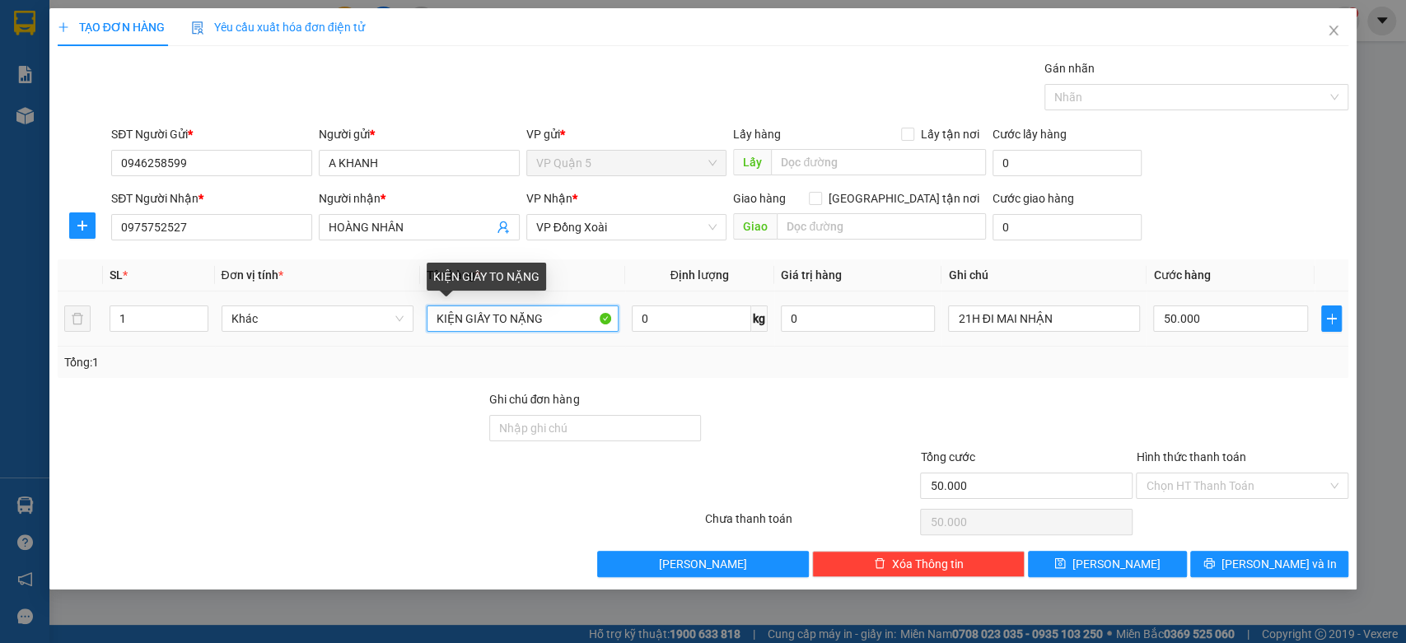
click at [557, 309] on input "KIỆN GIẤY TO NẶNG" at bounding box center [523, 319] width 192 height 26
type input "KIỆN GIẤY TO"
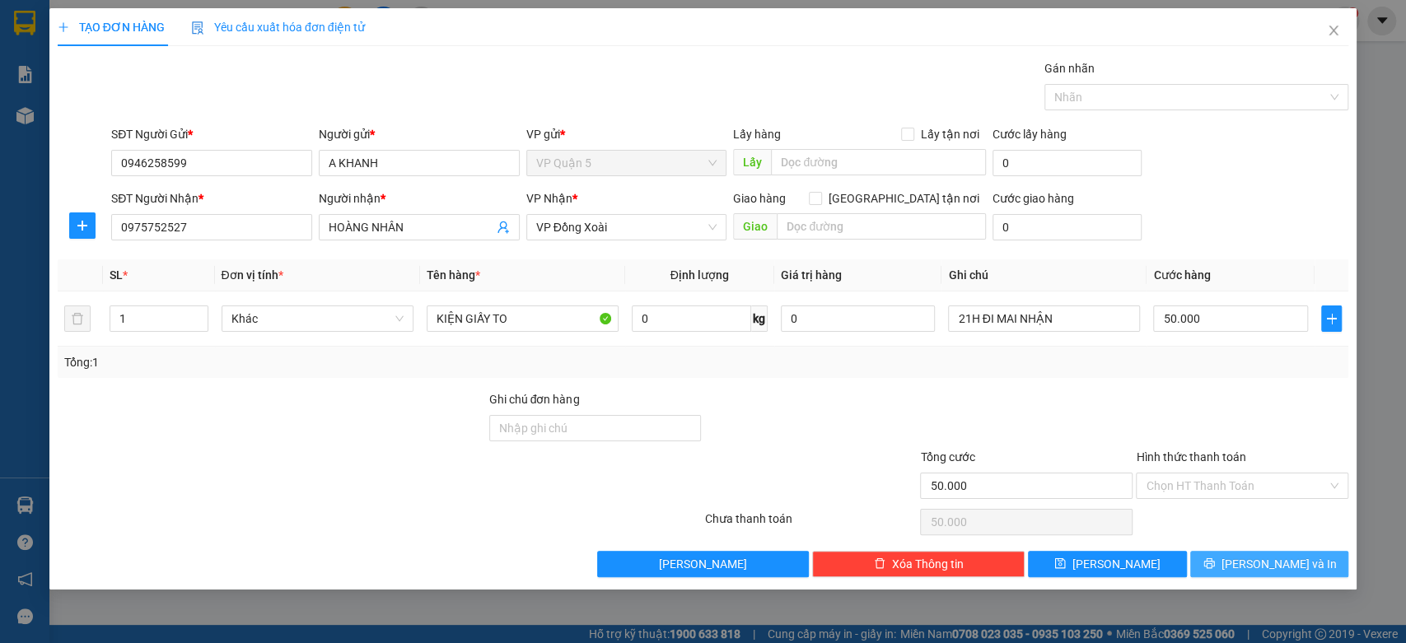
drag, startPoint x: 1253, startPoint y: 558, endPoint x: 1219, endPoint y: 553, distance: 34.0
click at [1252, 558] on button "[PERSON_NAME] và In" at bounding box center [1269, 564] width 158 height 26
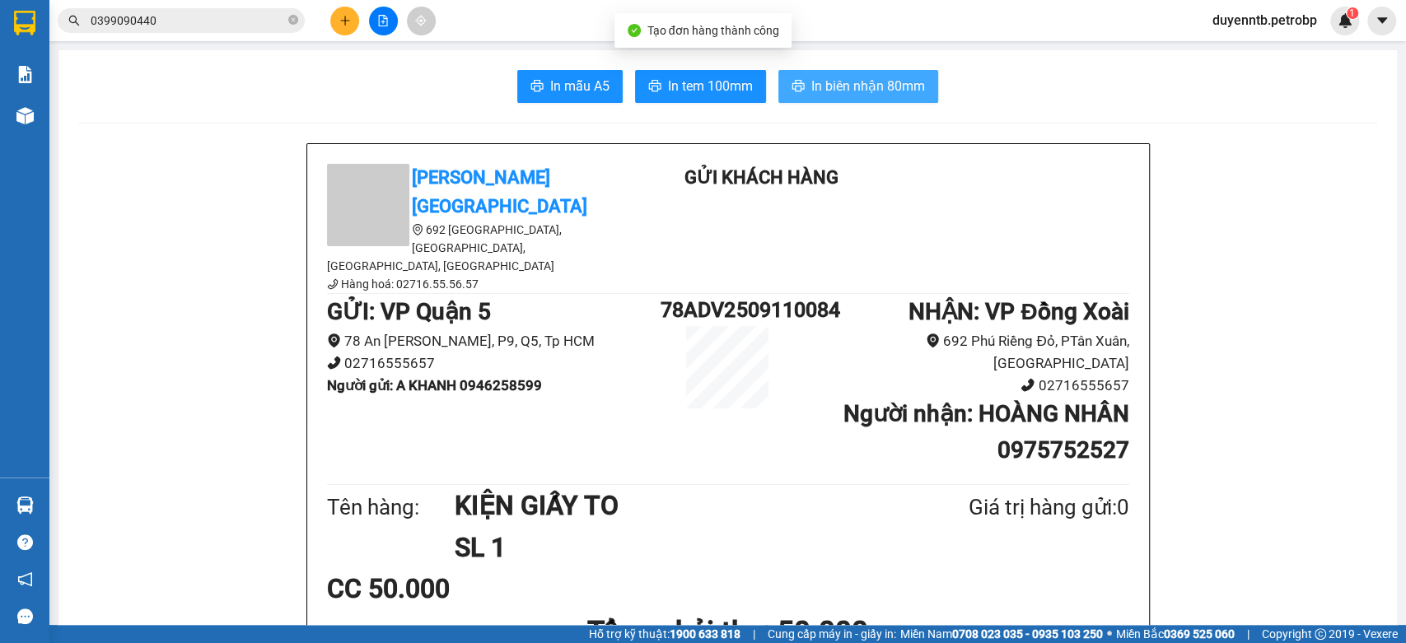
click at [899, 96] on span "In biên nhận 80mm" at bounding box center [868, 86] width 114 height 21
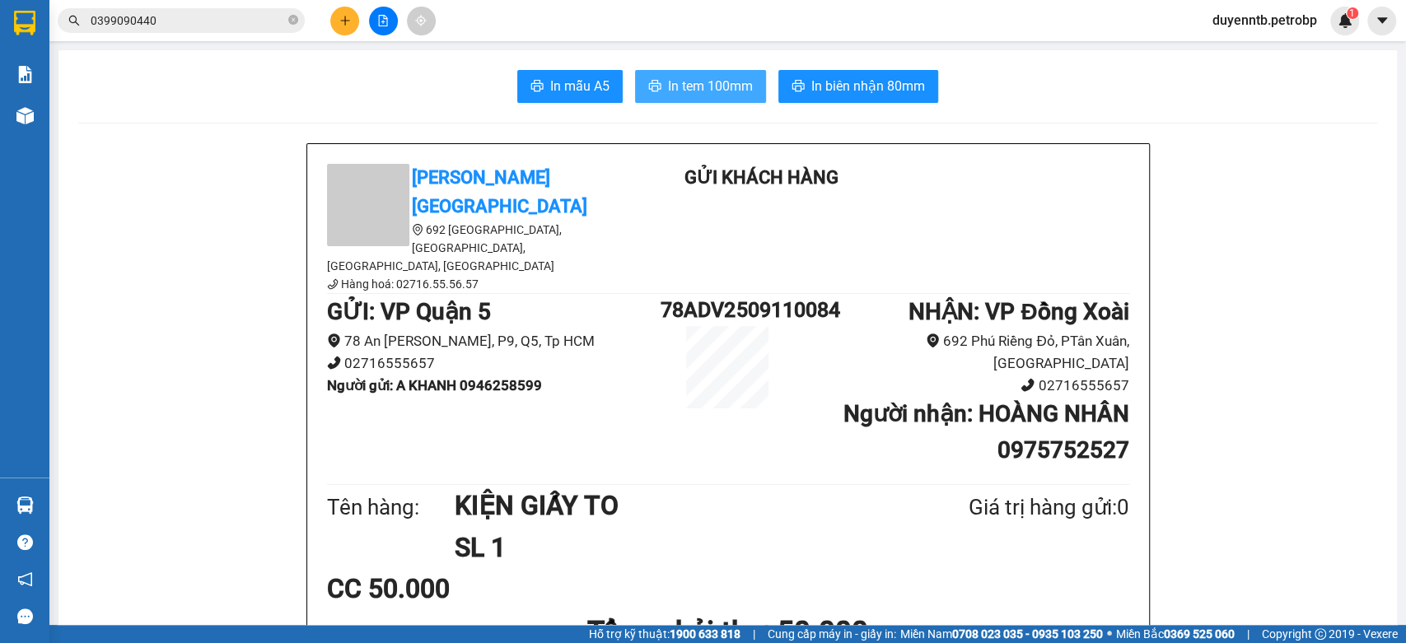
click at [714, 85] on span "In tem 100mm" at bounding box center [710, 86] width 85 height 21
click at [334, 26] on button at bounding box center [344, 21] width 29 height 29
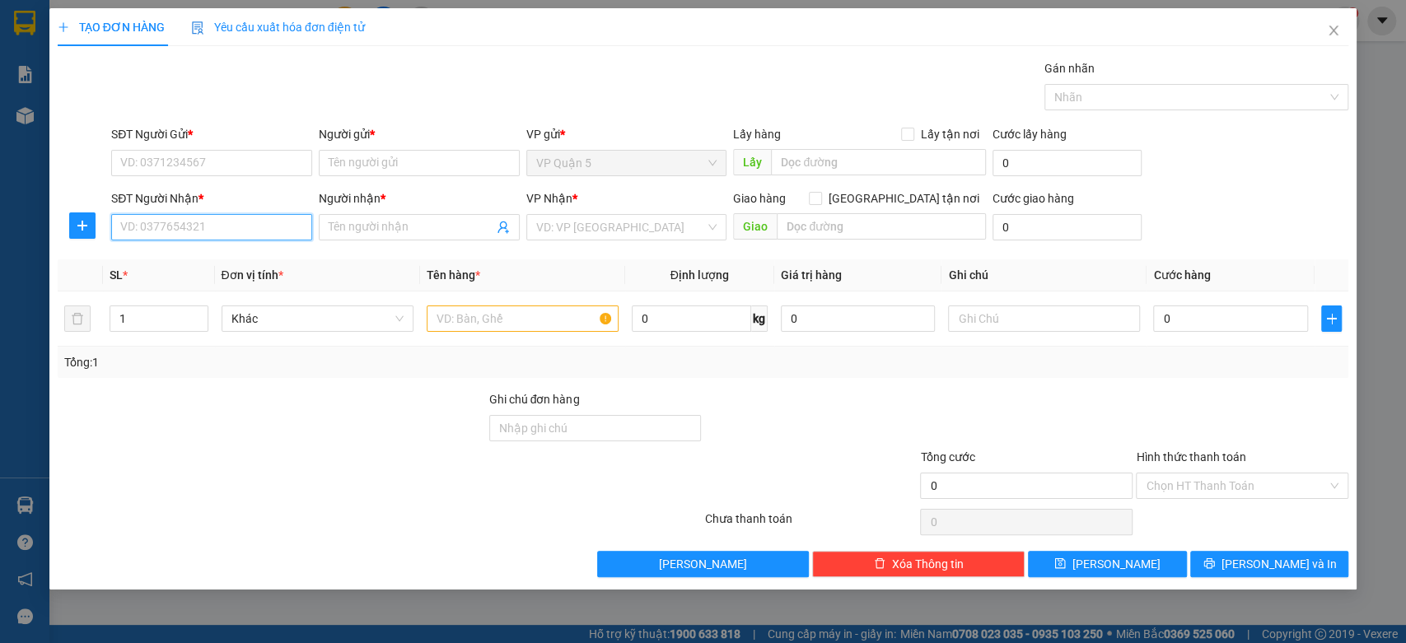
click at [235, 227] on input "SĐT Người Nhận *" at bounding box center [211, 227] width 201 height 26
click at [213, 254] on div "0984441919 - VƯỢNG" at bounding box center [211, 260] width 181 height 18
type input "0984441919"
type input "VƯỢNG"
type input "30.000"
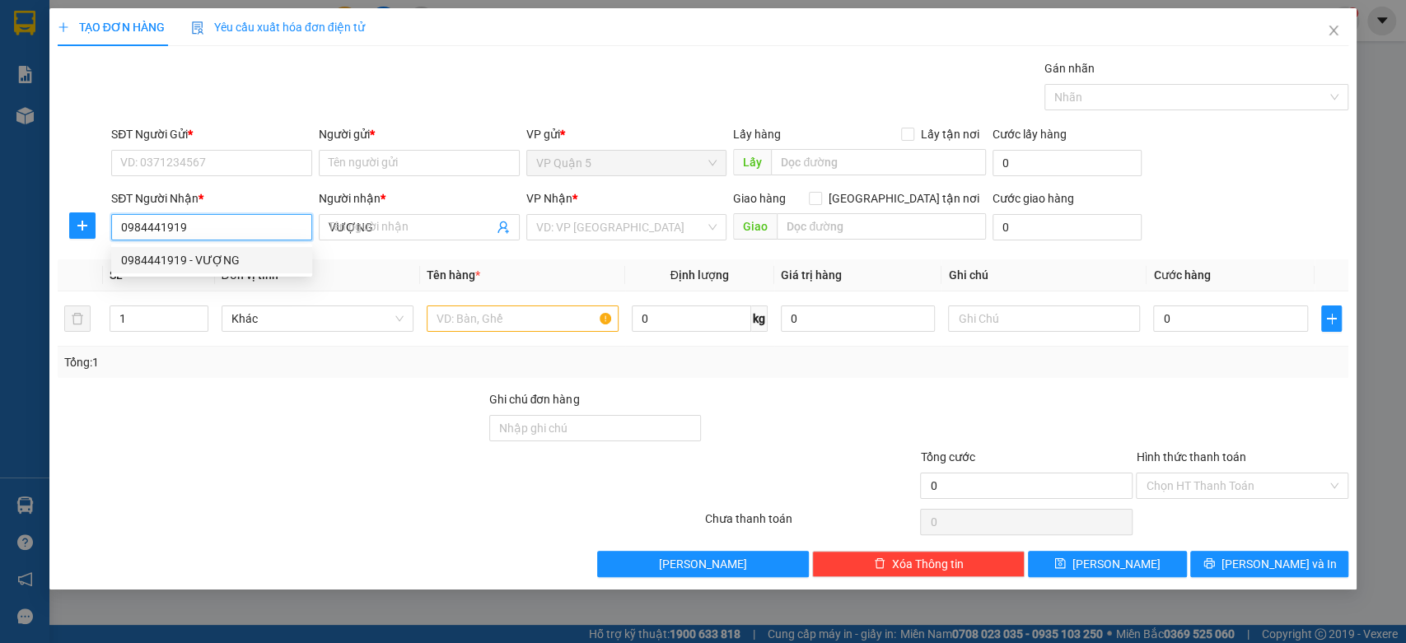
type input "30.000"
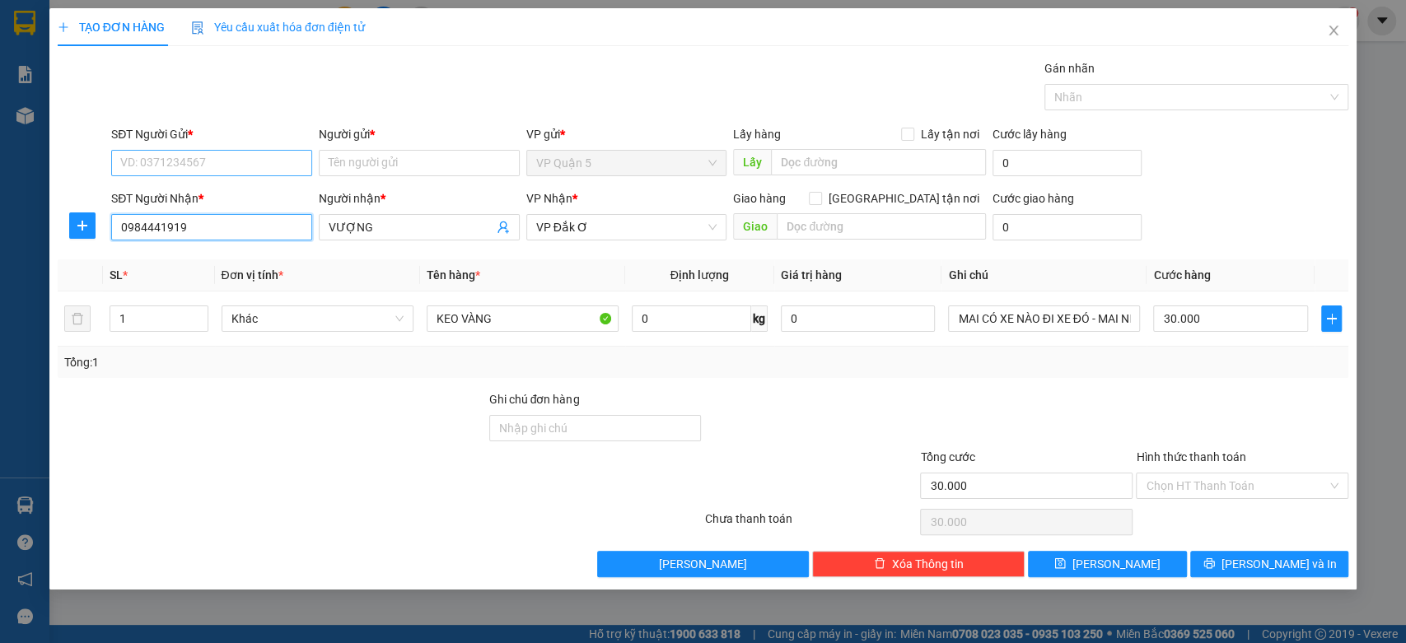
type input "0984441919"
drag, startPoint x: 250, startPoint y: 155, endPoint x: 233, endPoint y: 157, distance: 17.5
click at [250, 155] on input "SĐT Người Gửi *" at bounding box center [211, 163] width 201 height 26
click at [245, 187] on div "0963751333 - ANH HƯNG" at bounding box center [213, 196] width 185 height 18
type input "0963751333"
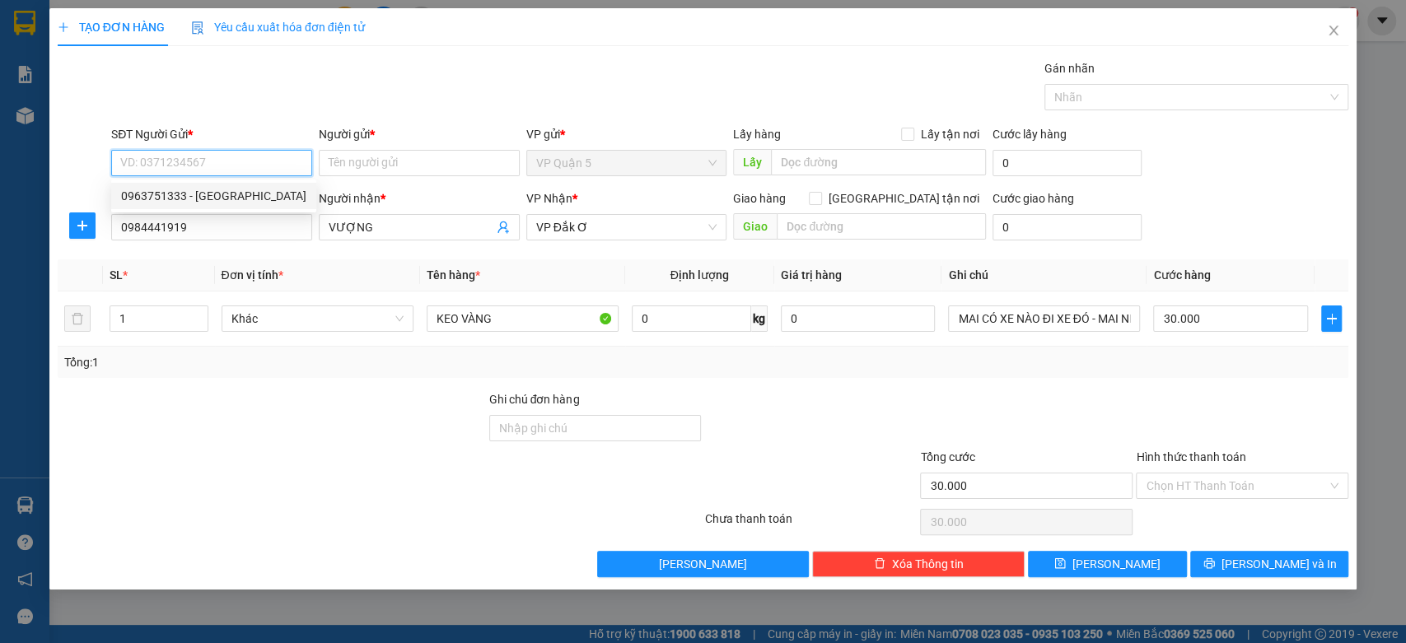
type input "[PERSON_NAME]"
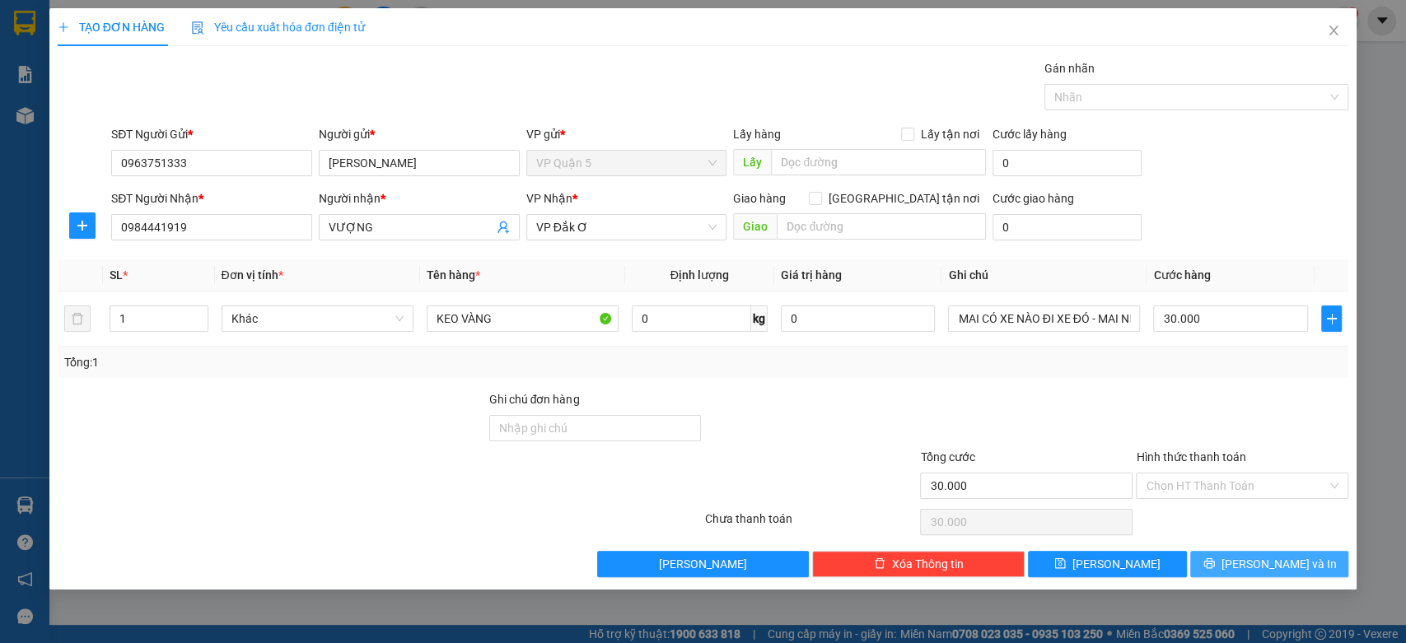
click at [1214, 561] on icon "printer" at bounding box center [1208, 563] width 11 height 11
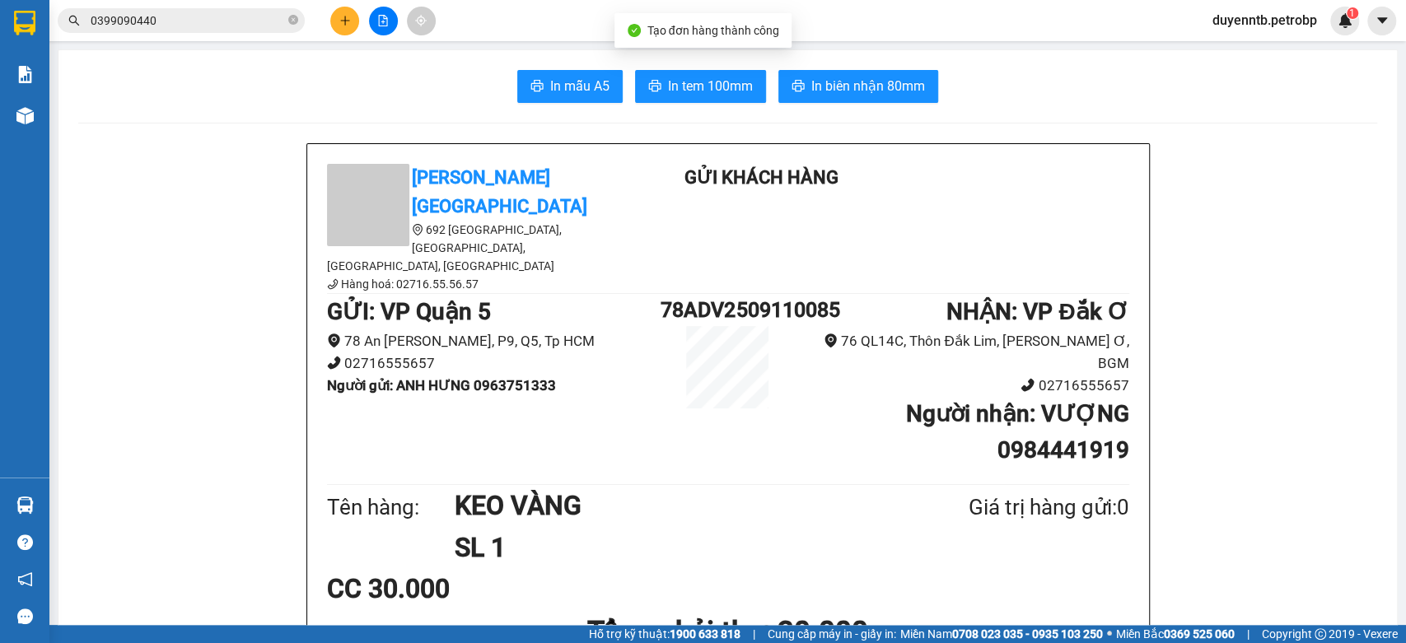
click at [885, 84] on span "In biên nhận 80mm" at bounding box center [868, 86] width 114 height 21
click at [735, 91] on span "In tem 100mm" at bounding box center [710, 86] width 85 height 21
click at [347, 17] on icon "plus" at bounding box center [345, 21] width 12 height 12
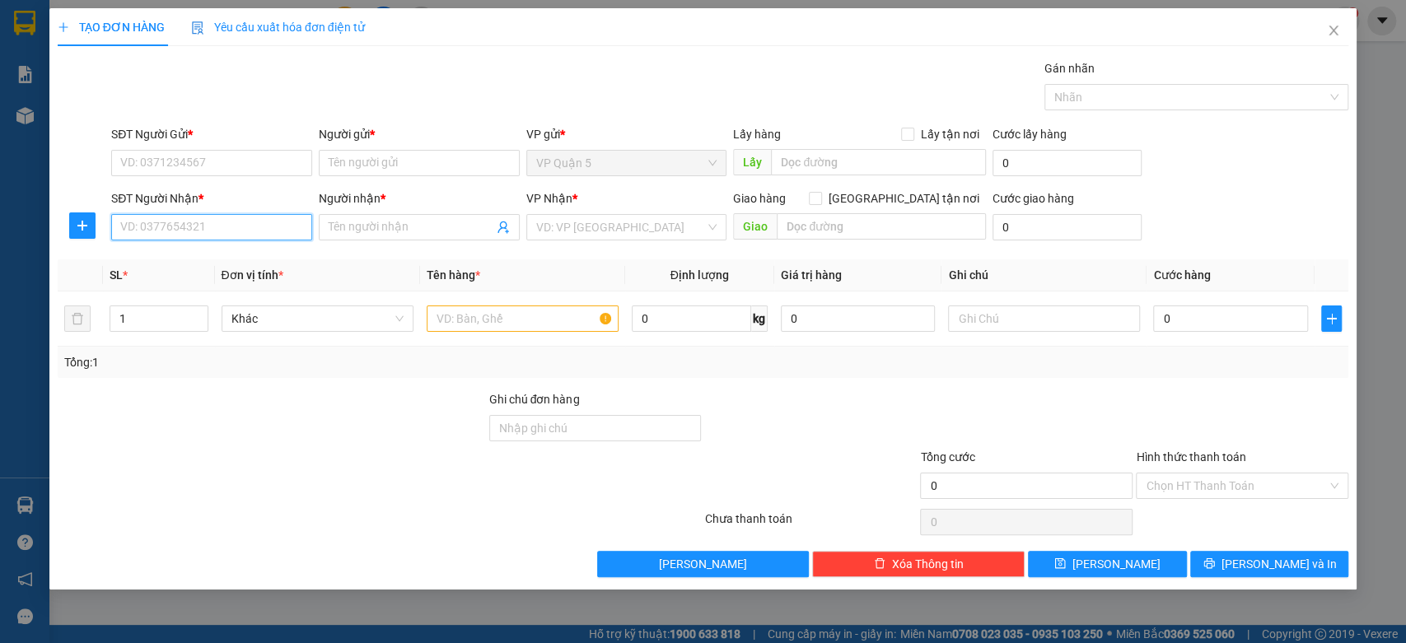
click at [184, 229] on input "SĐT Người Nhận *" at bounding box center [211, 227] width 201 height 26
click at [210, 268] on div "0932676767 - HƯNG VƯỢNG" at bounding box center [213, 260] width 185 height 18
type input "0932676767"
type input "HƯNG VƯỢNG"
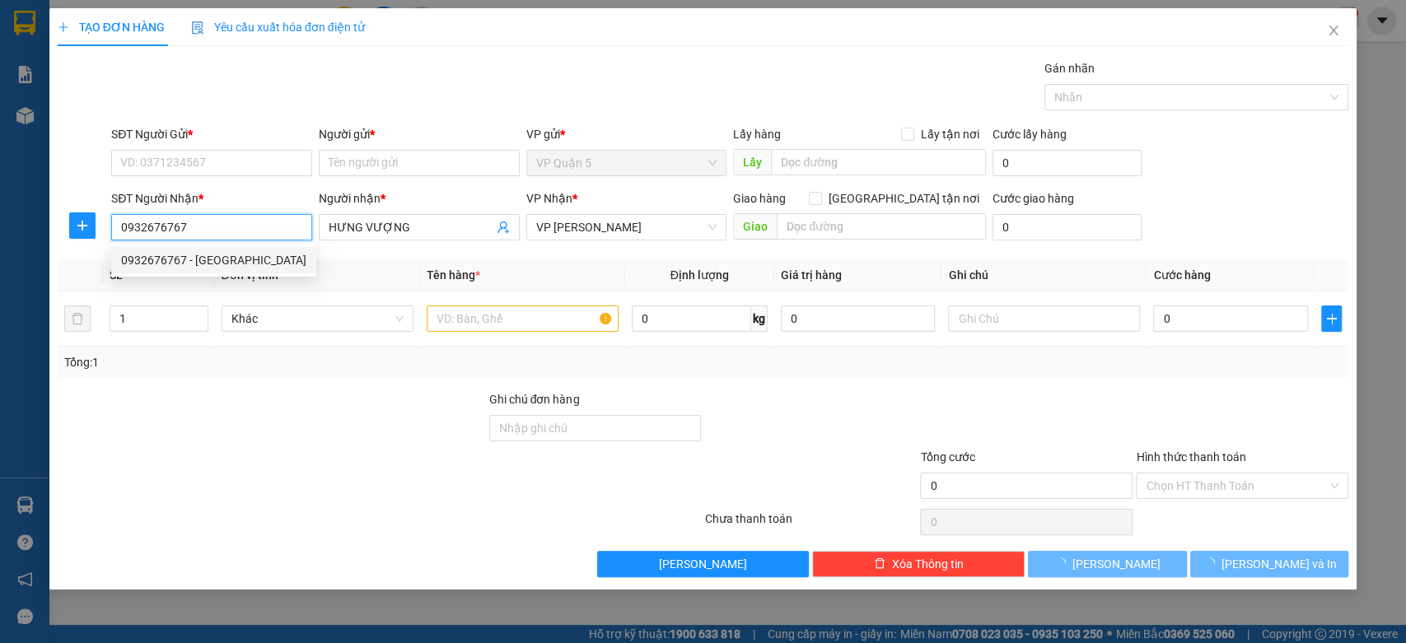
type input "30.000"
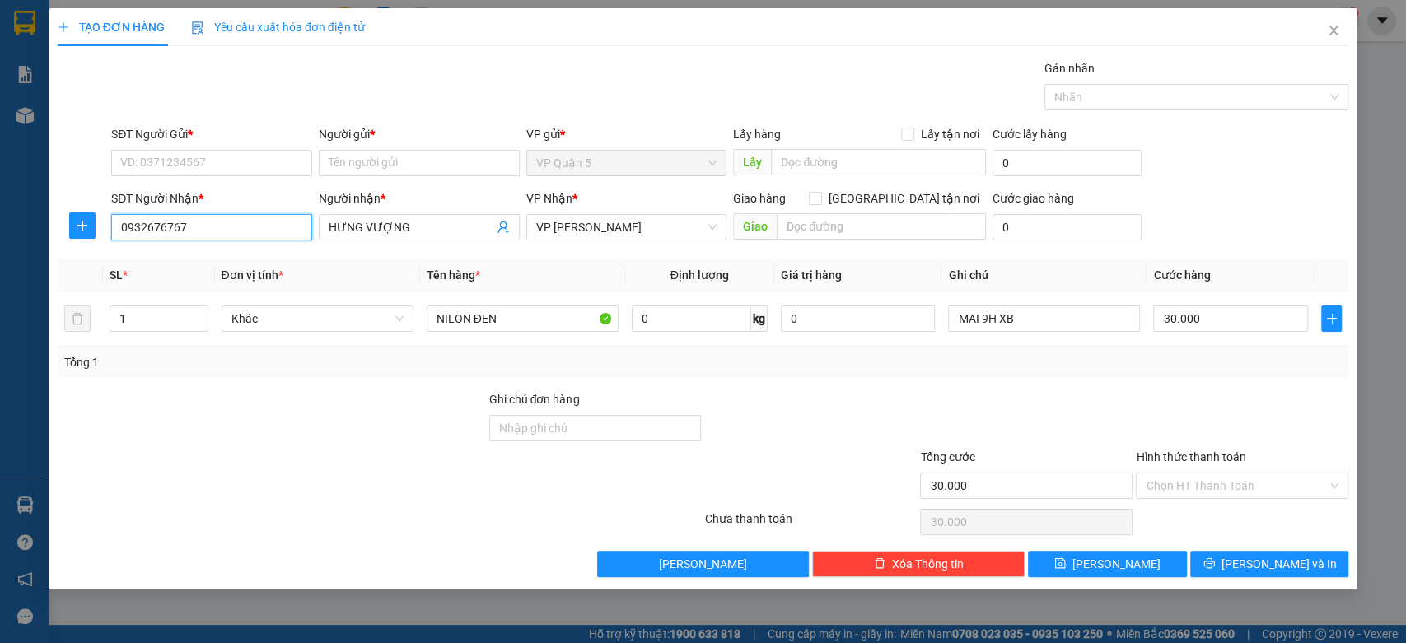
type input "0932676767"
click at [82, 229] on icon "plus" at bounding box center [82, 226] width 1 height 11
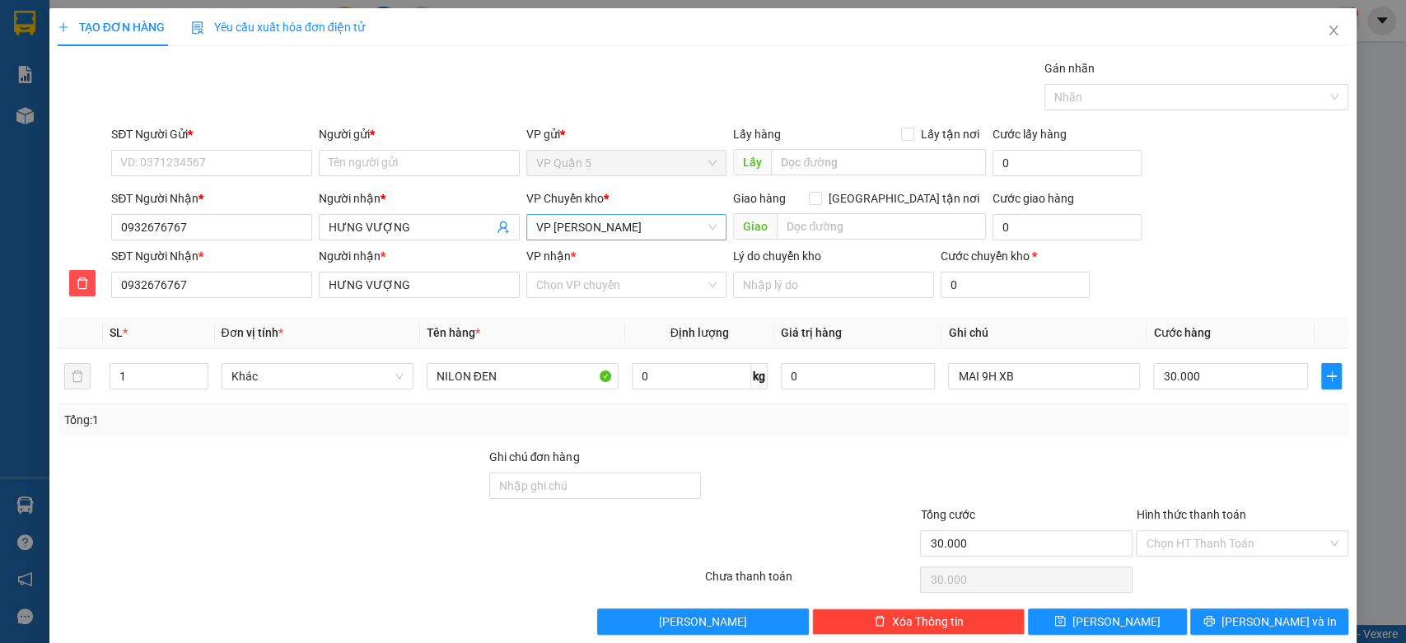
click at [586, 221] on span "VP [PERSON_NAME]" at bounding box center [626, 227] width 181 height 25
type input "XOAI"
click at [559, 256] on div "VP Đồng Xoài" at bounding box center [619, 260] width 179 height 18
click at [593, 299] on div "VP nhận * Chọn VP chuyển" at bounding box center [626, 276] width 201 height 58
click at [595, 286] on input "VP nhận *" at bounding box center [621, 285] width 170 height 25
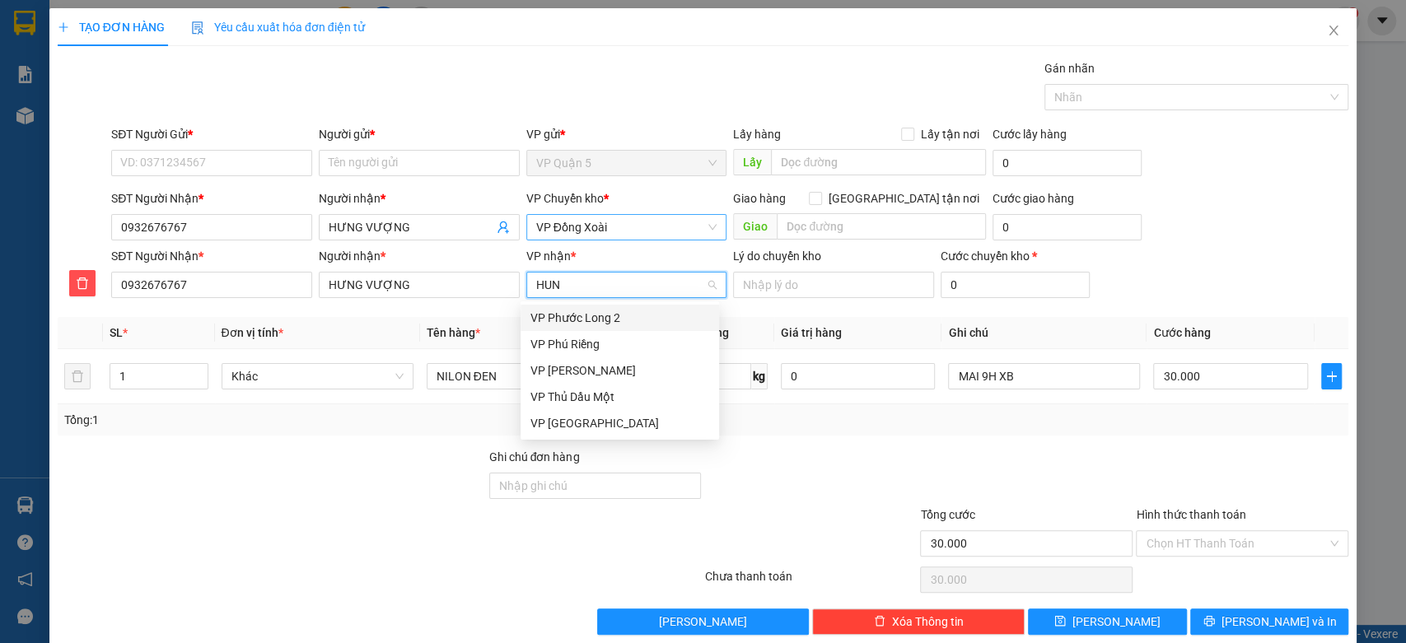
type input "HUNG"
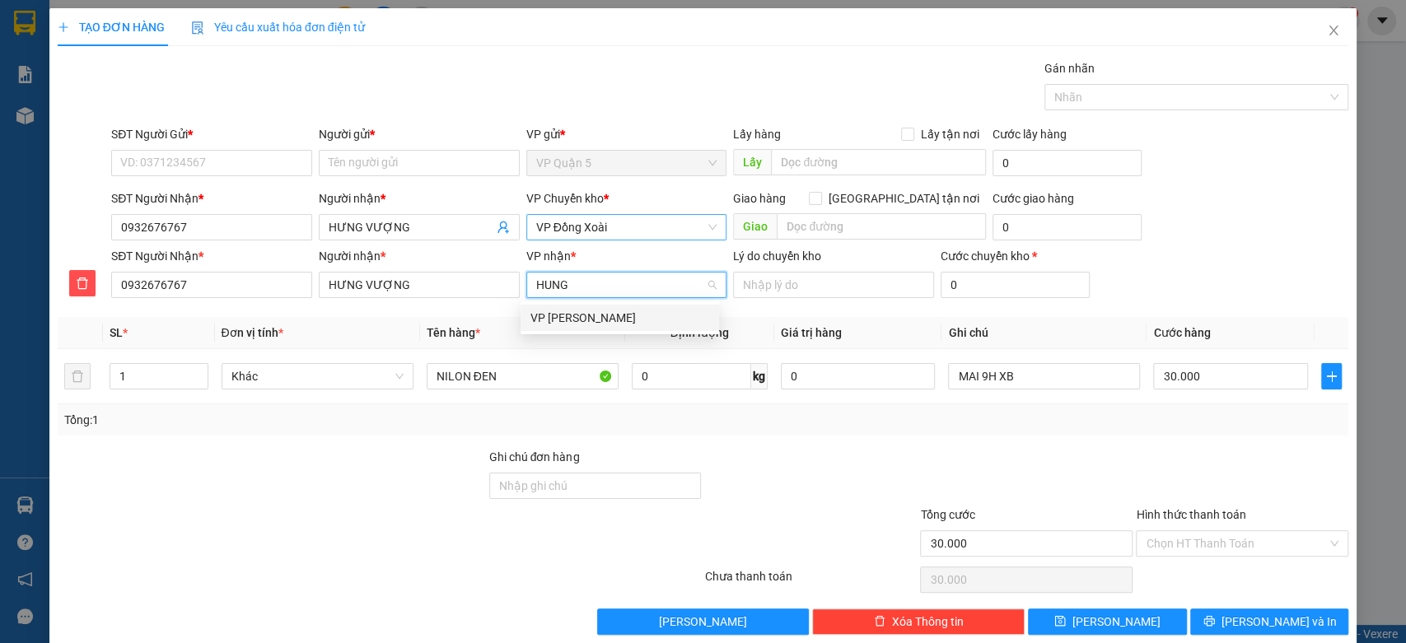
click at [636, 315] on div "VP [PERSON_NAME]" at bounding box center [619, 318] width 179 height 18
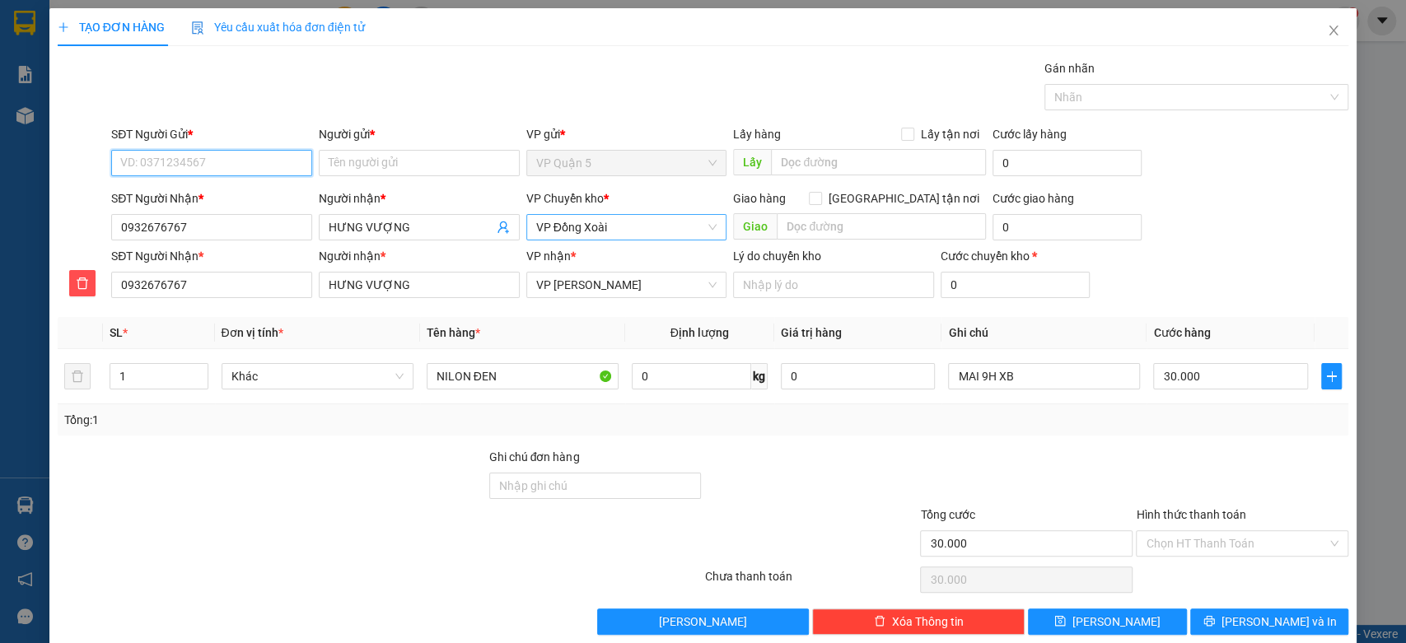
click at [262, 162] on input "SĐT Người Gửi *" at bounding box center [211, 163] width 201 height 26
click at [231, 194] on div "0963751333 - ANH HƯNG" at bounding box center [212, 196] width 185 height 18
type input "0963751333"
type input "[PERSON_NAME]"
type input "0963751333"
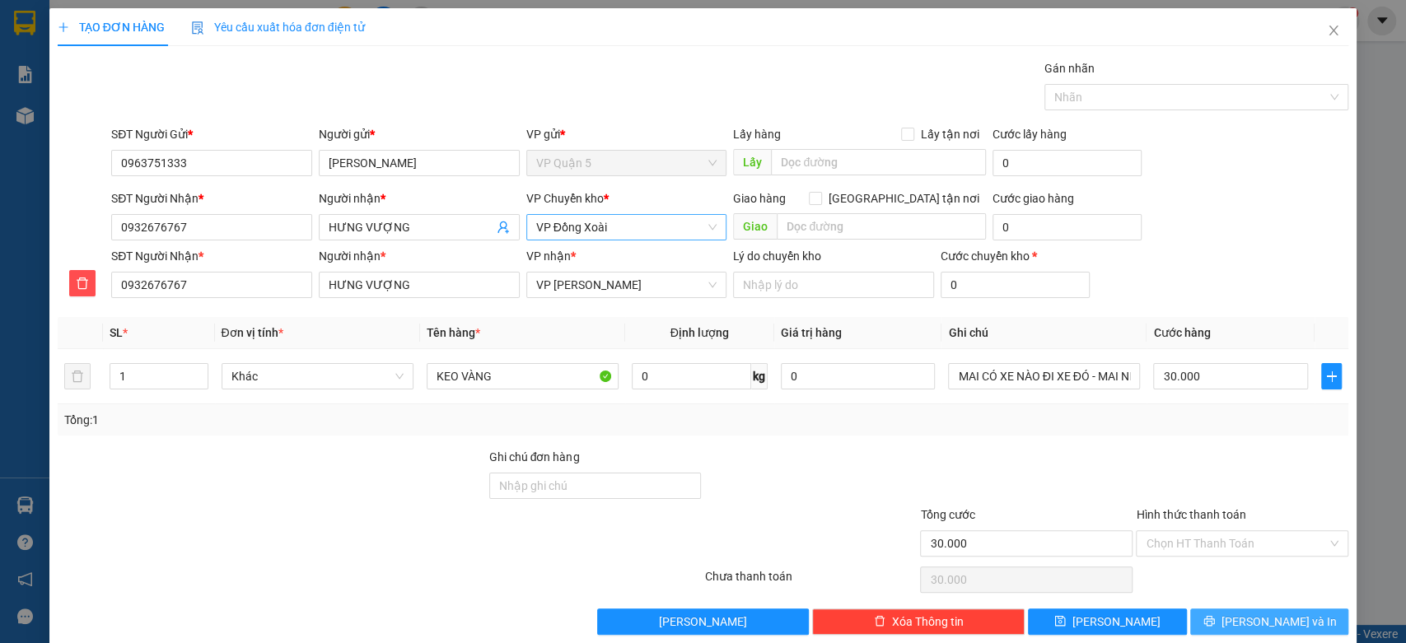
click at [1247, 615] on span "[PERSON_NAME] và In" at bounding box center [1278, 622] width 115 height 18
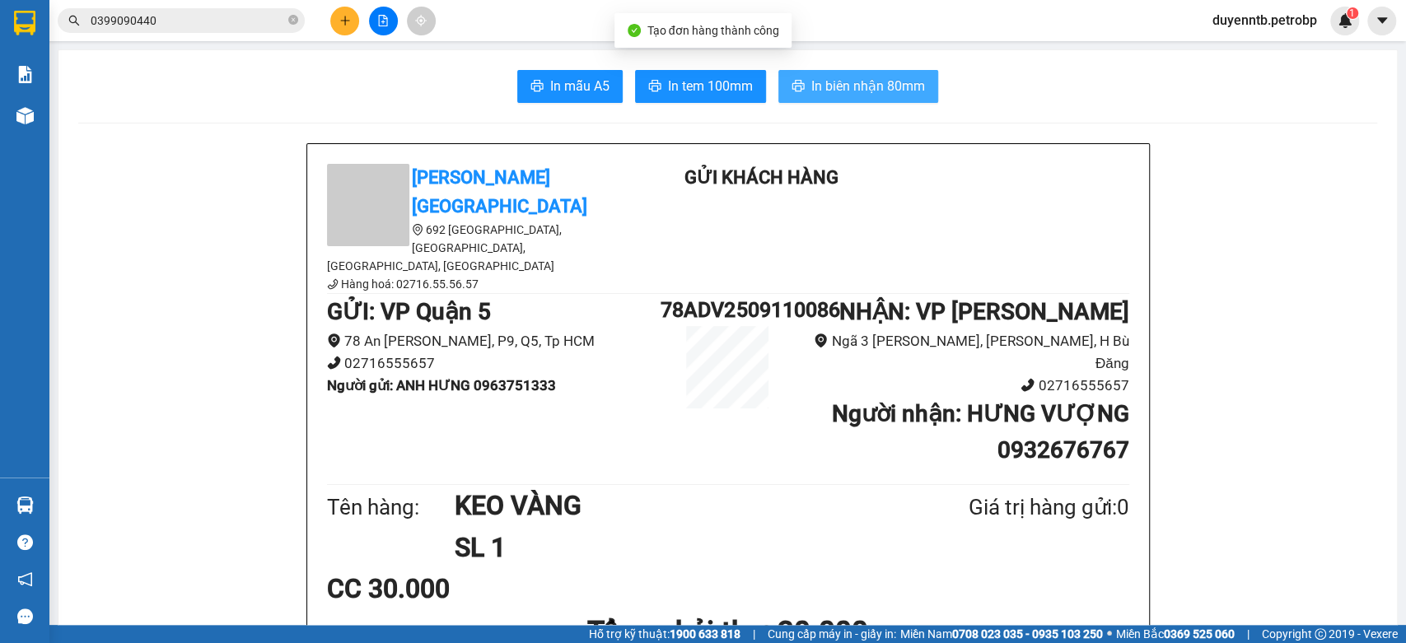
click at [785, 77] on button "In biên nhận 80mm" at bounding box center [858, 86] width 160 height 33
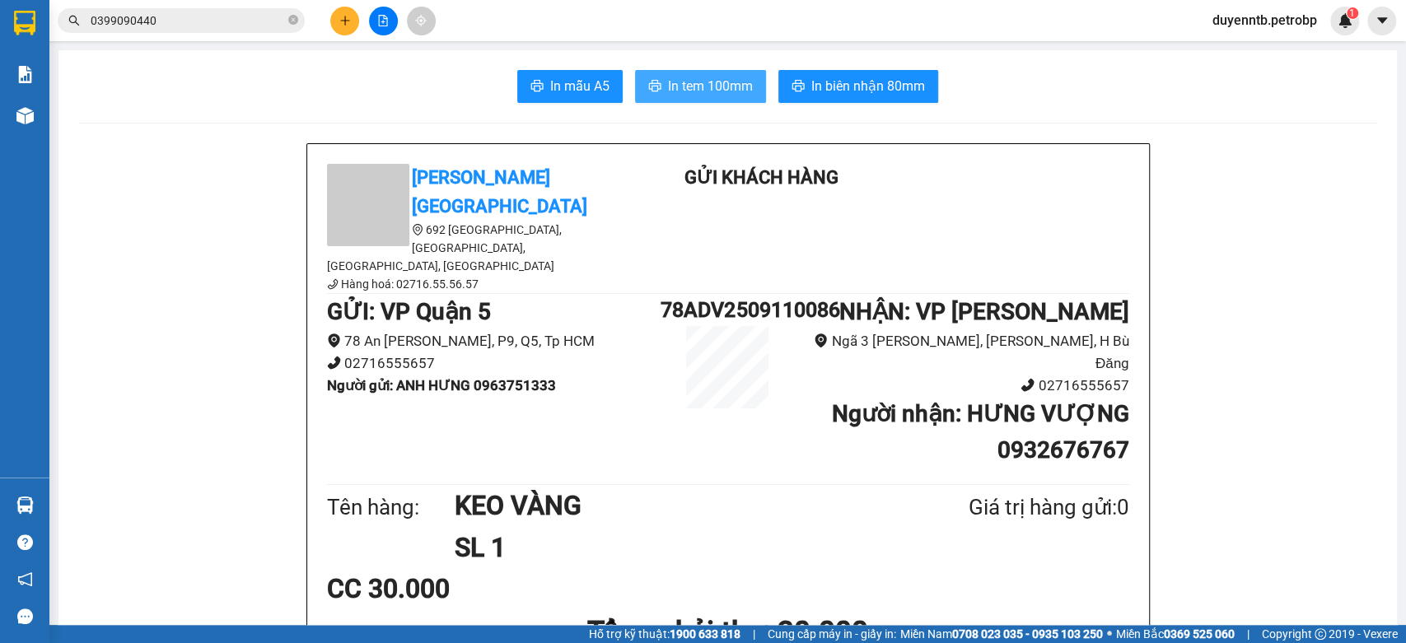
click at [719, 86] on span "In tem 100mm" at bounding box center [710, 86] width 85 height 21
click at [170, 29] on input "0399090440" at bounding box center [188, 21] width 194 height 18
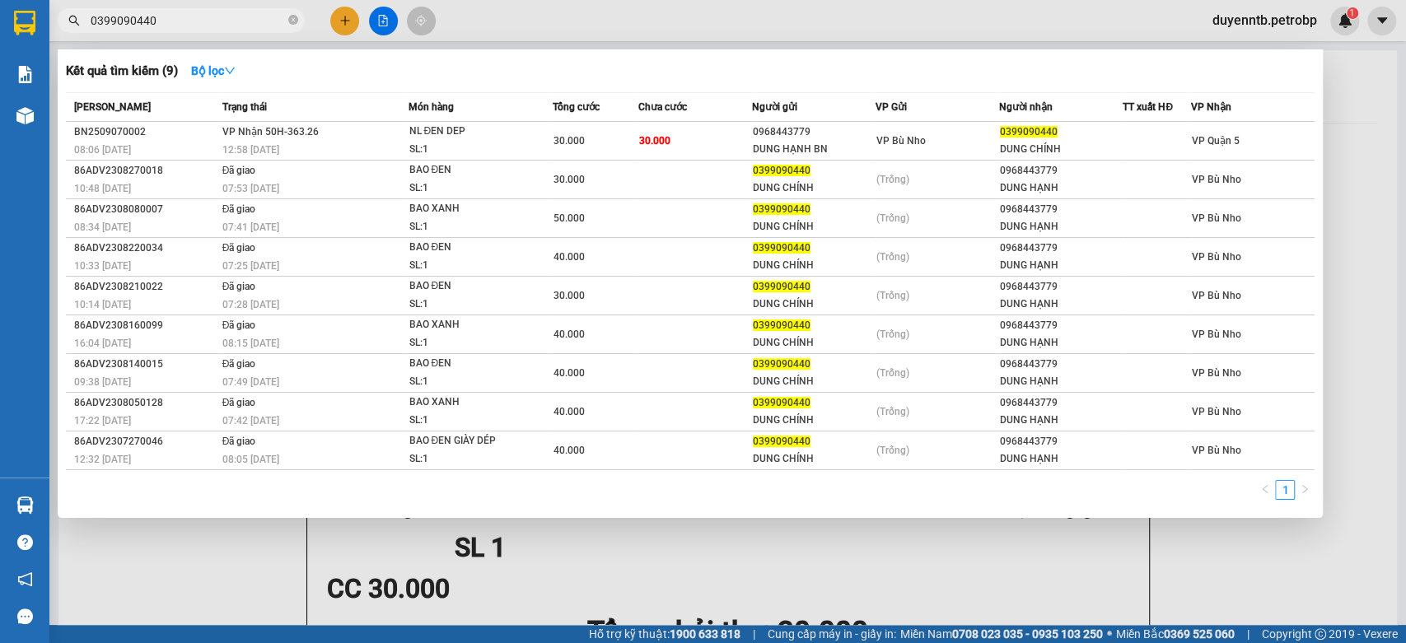
click at [177, 20] on input "0399090440" at bounding box center [188, 21] width 194 height 18
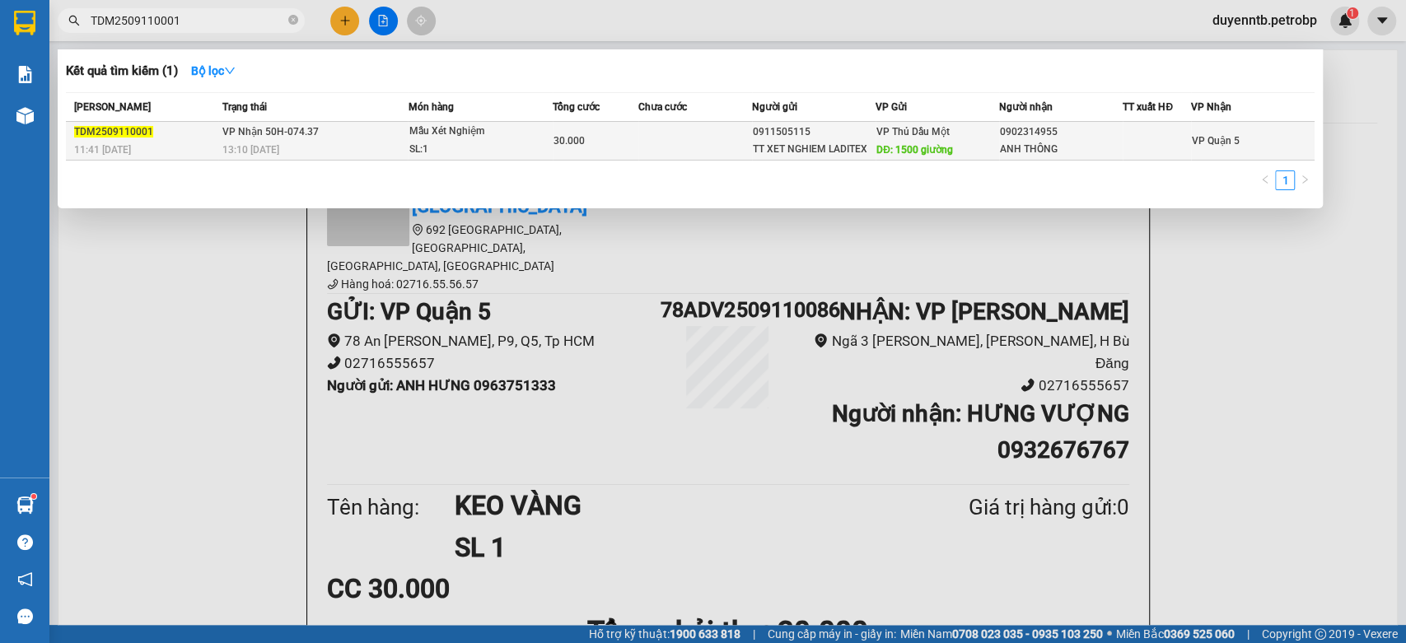
type input "TDM2509110001"
click at [471, 141] on div "SL: 1" at bounding box center [471, 150] width 124 height 18
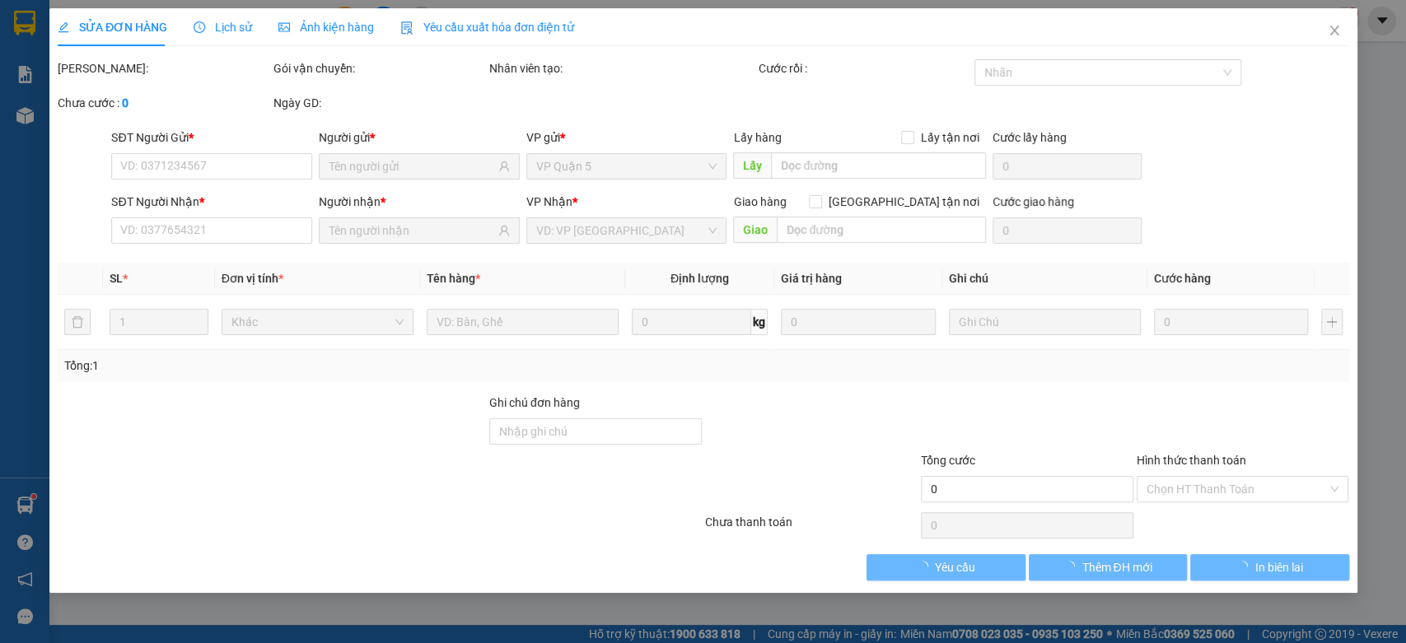
type input "0911505115"
type input "TT XET NGHIEM LADITEX"
type input "1500 giường"
type input "0902314955"
type input "ANH THÔNG"
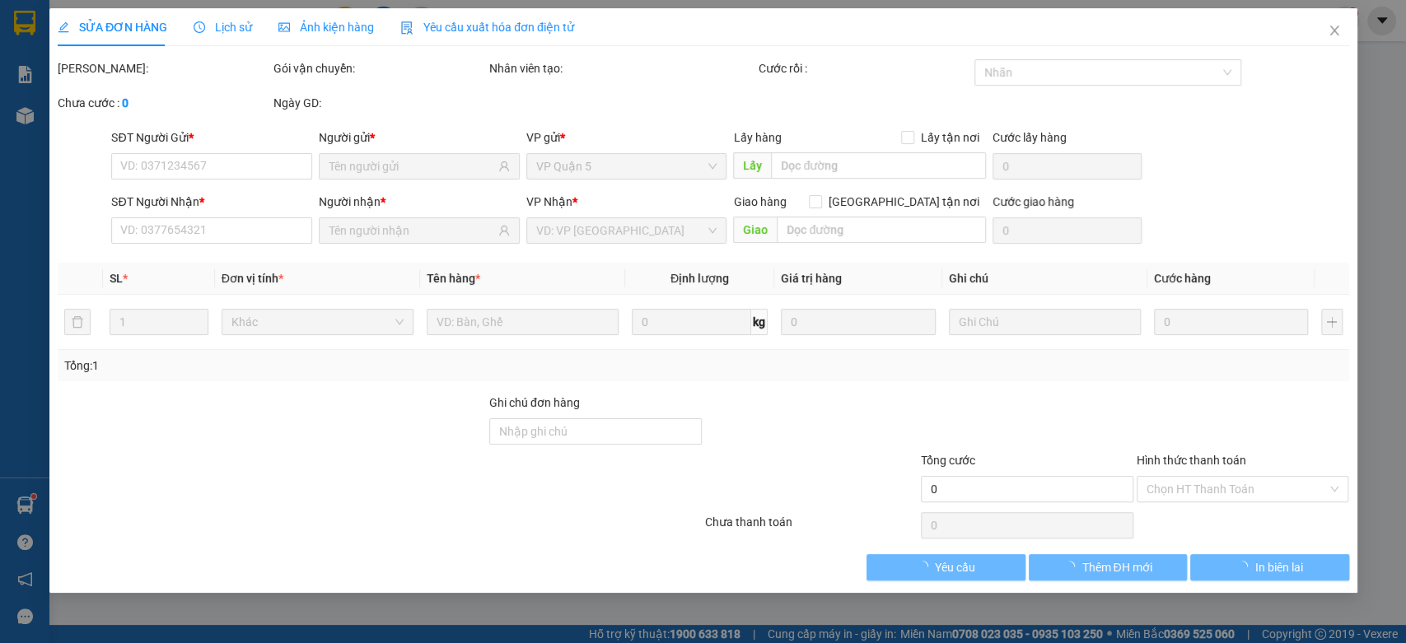
type input "30.000"
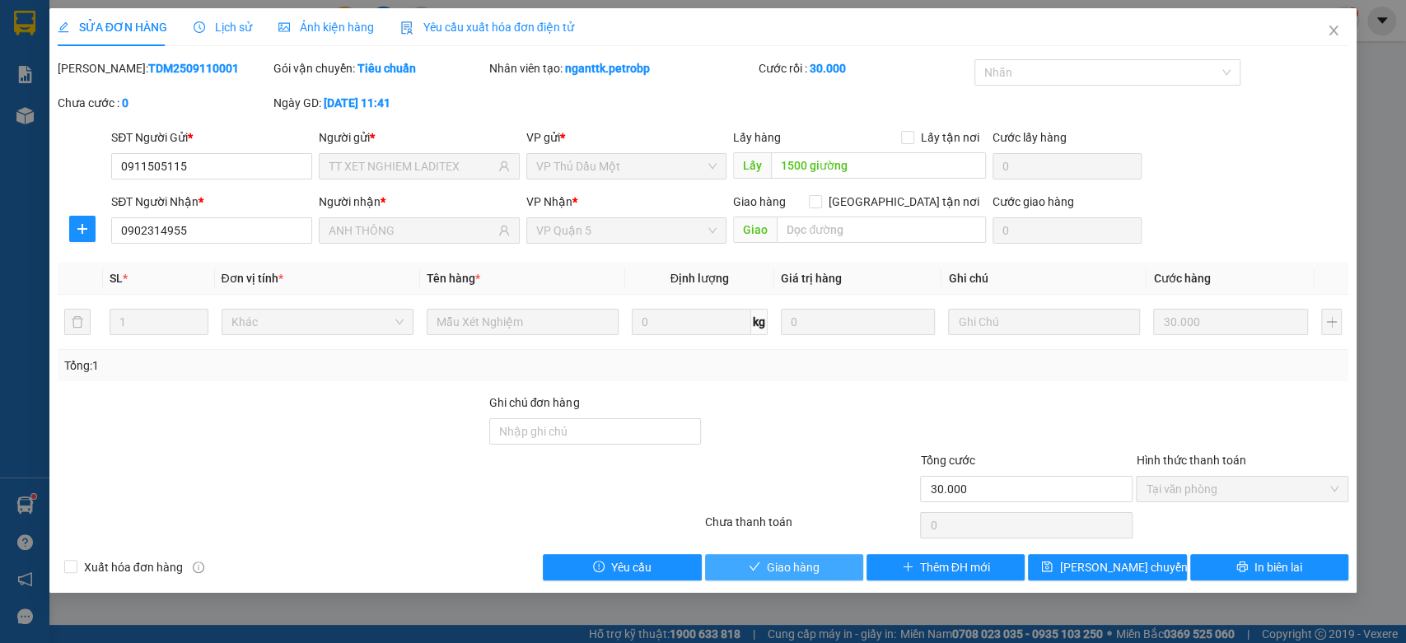
click at [768, 565] on span "Giao hàng" at bounding box center [793, 567] width 53 height 18
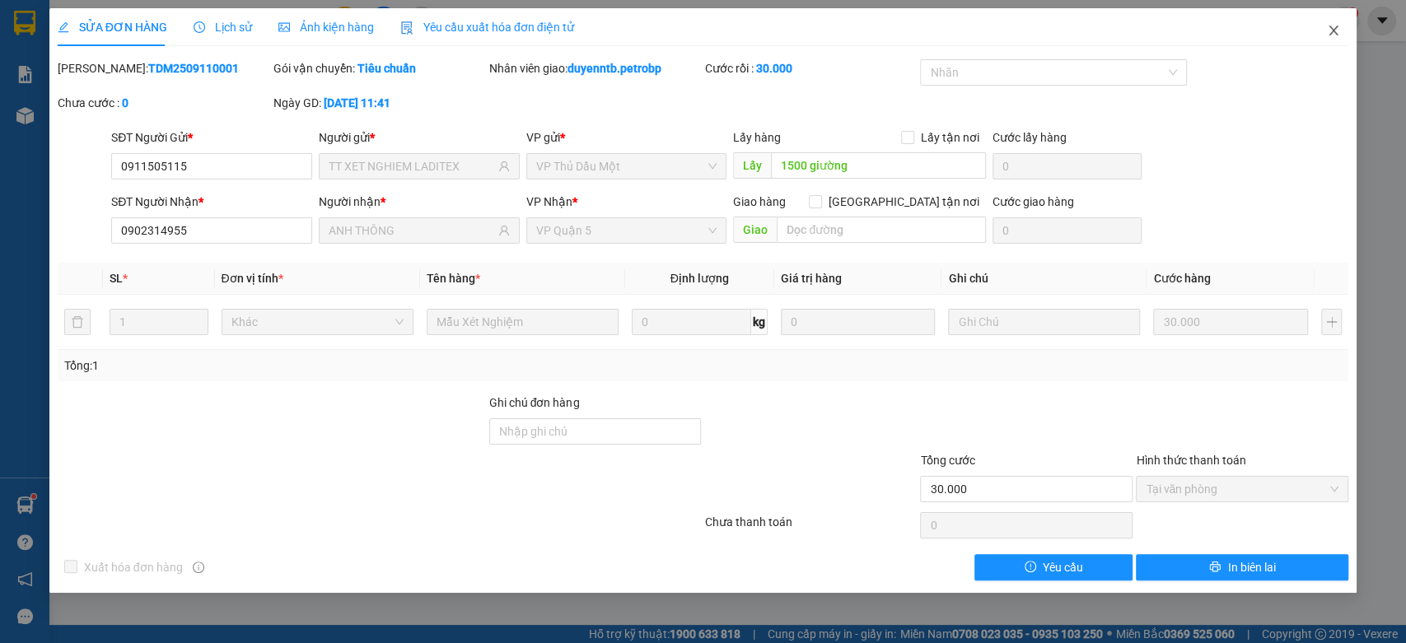
click at [1347, 35] on span "Close" at bounding box center [1333, 31] width 46 height 46
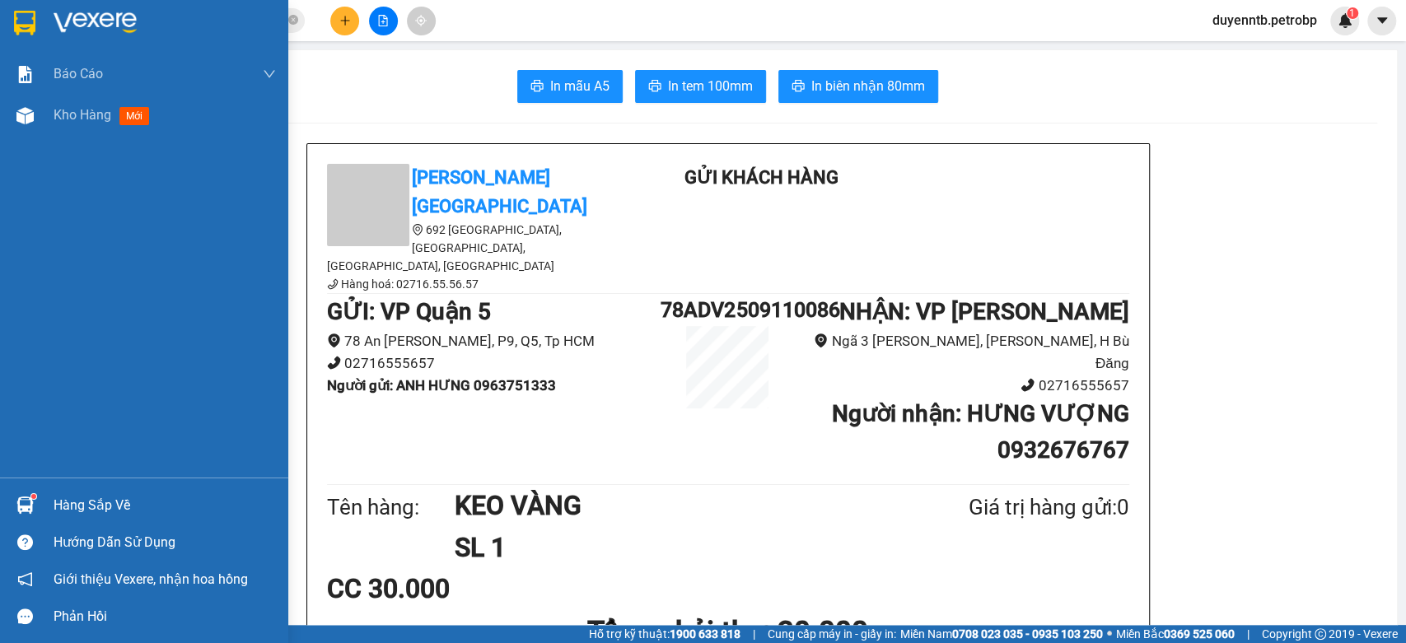
click at [68, 511] on div "Hàng sắp về" at bounding box center [165, 505] width 222 height 25
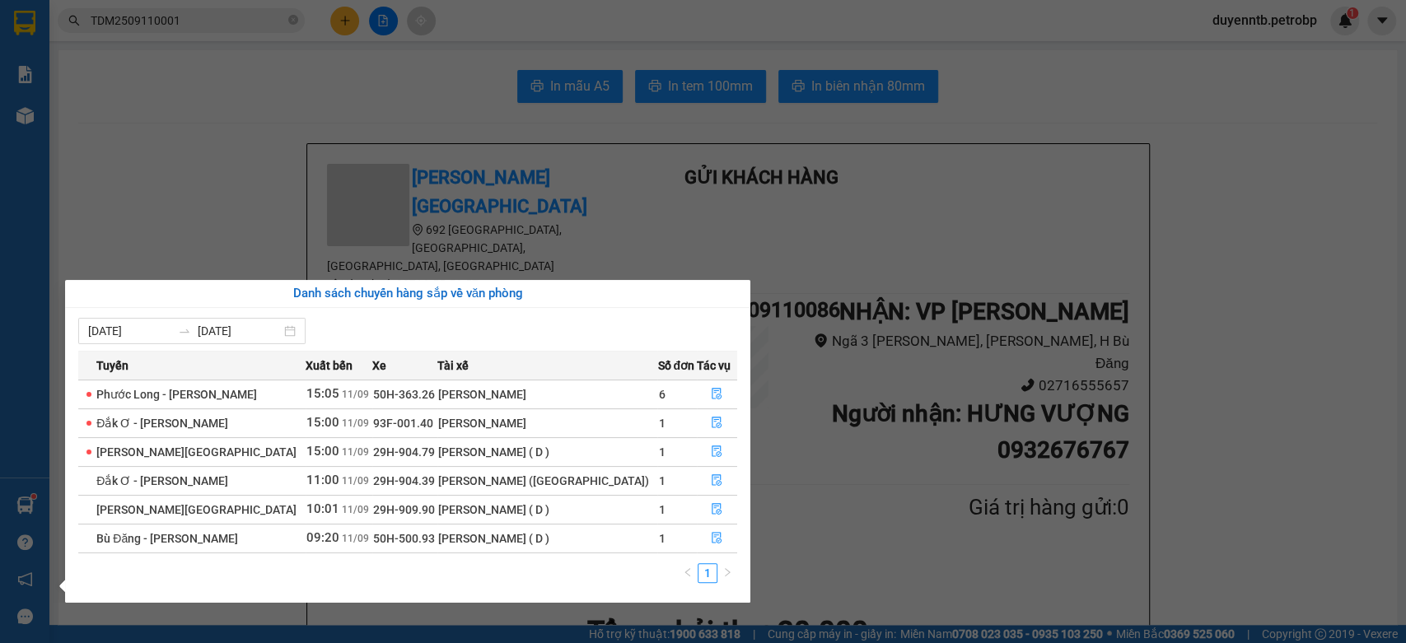
click at [382, 510] on span "29H-909.90" at bounding box center [404, 509] width 62 height 13
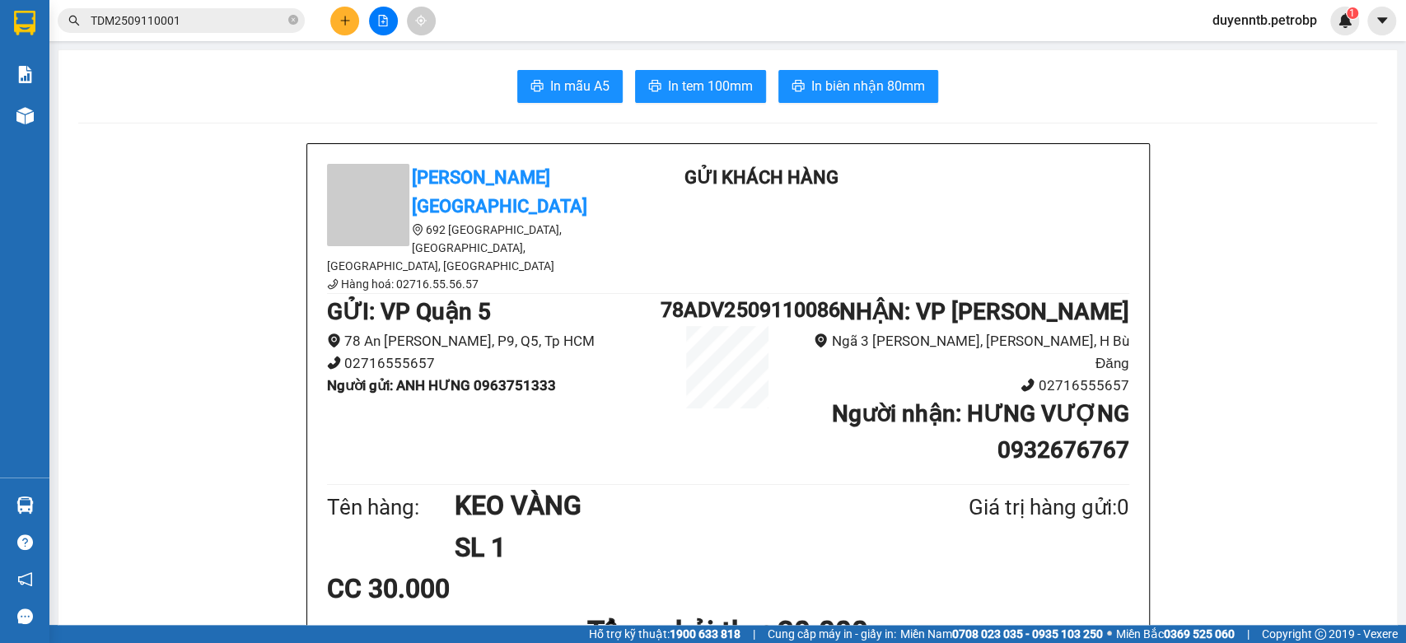
click at [1314, 286] on section "Kết quả tìm kiếm ( 1 ) Bộ lọc Mã ĐH Trạng thái Món hàng Tổng cước Chưa cước Ngư…" at bounding box center [703, 321] width 1406 height 643
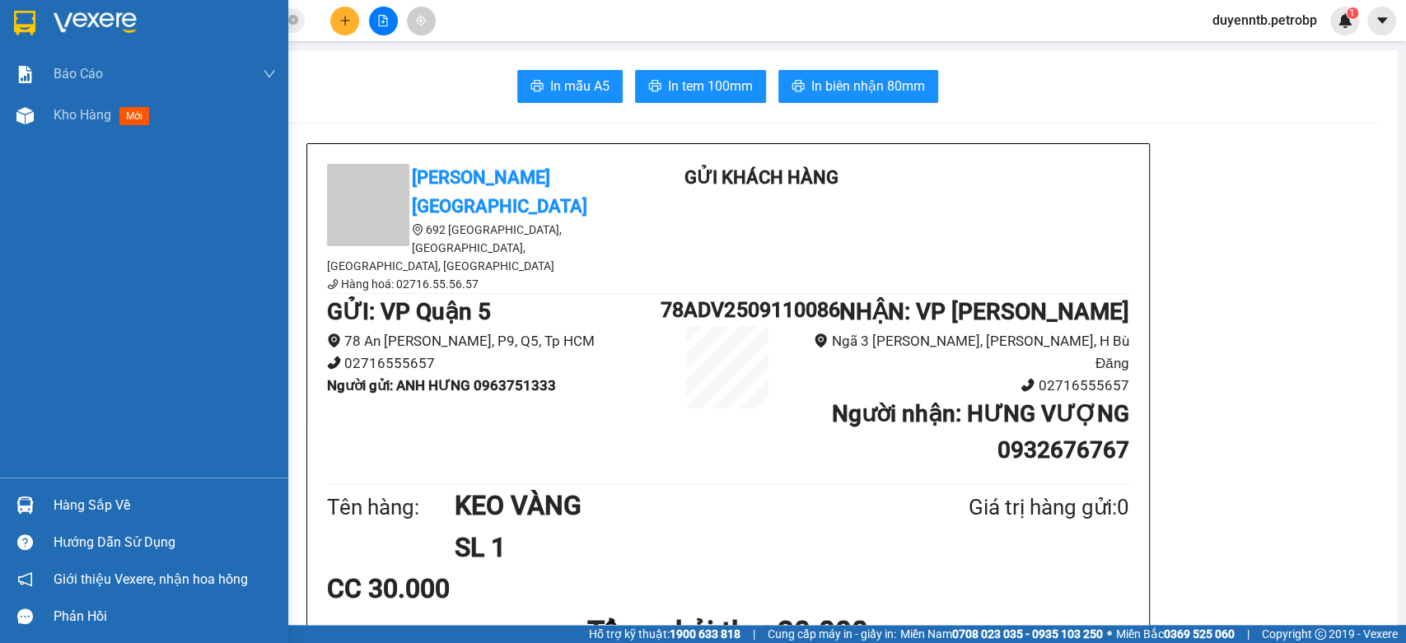
click at [96, 493] on div "Hàng sắp về" at bounding box center [165, 505] width 222 height 25
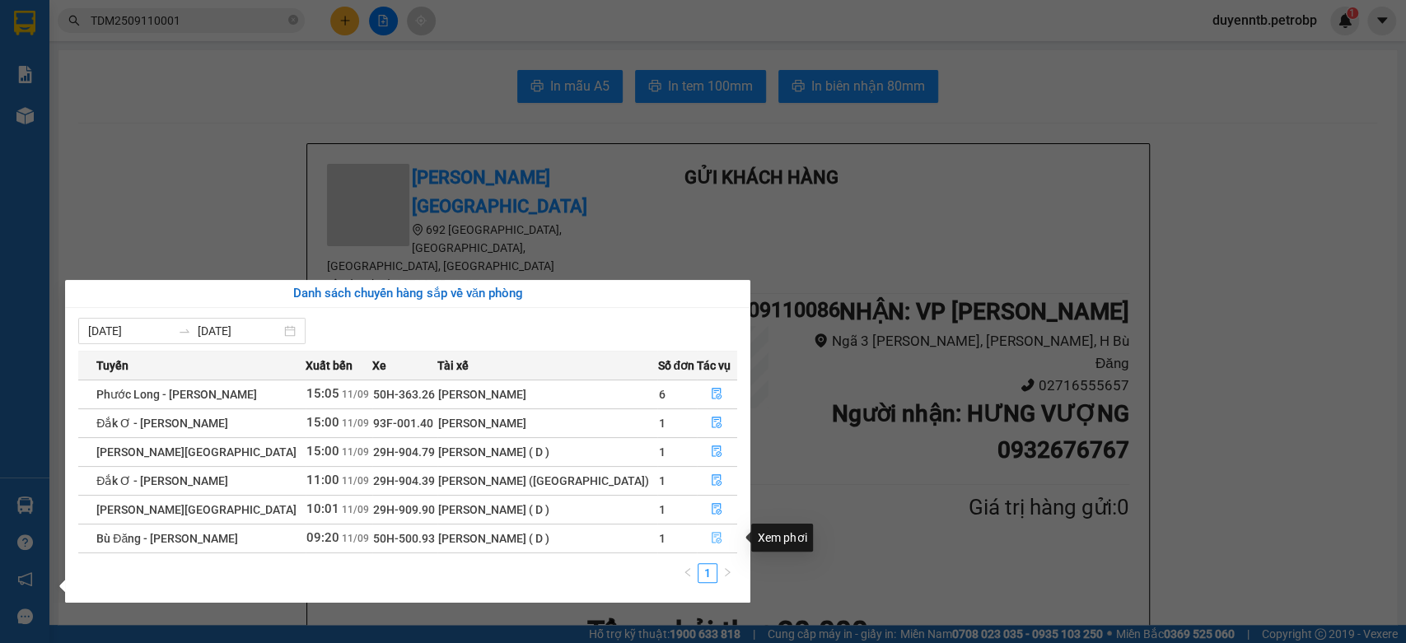
click at [701, 543] on button "button" at bounding box center [718, 538] width 40 height 26
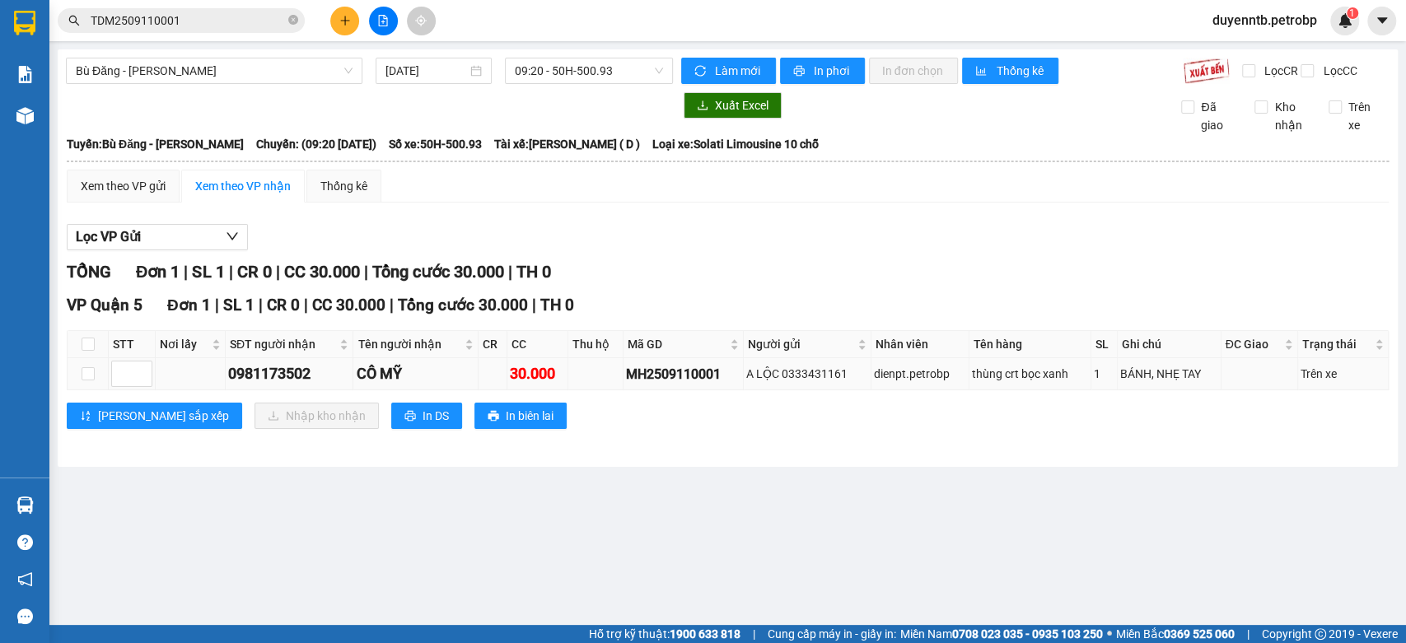
click at [95, 390] on td at bounding box center [88, 374] width 41 height 32
click at [70, 387] on td at bounding box center [88, 374] width 41 height 32
click at [88, 381] on input "checkbox" at bounding box center [88, 373] width 13 height 13
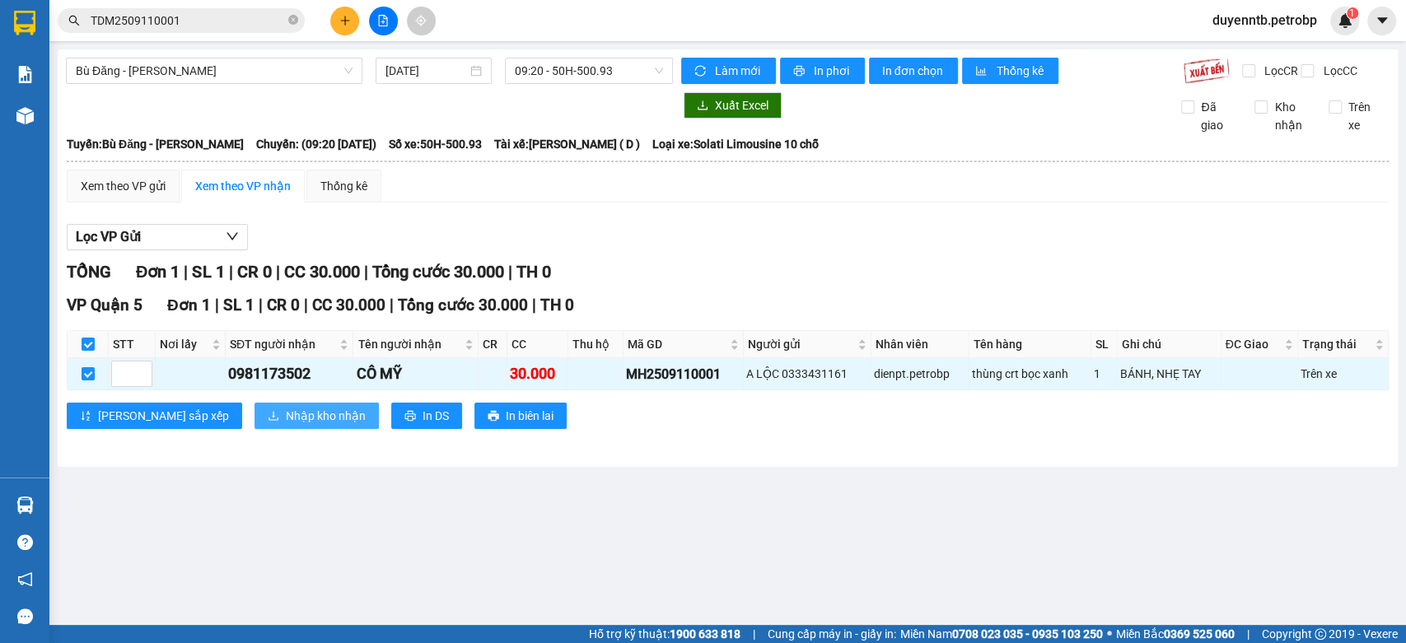
click at [286, 425] on span "Nhập kho nhận" at bounding box center [326, 416] width 80 height 18
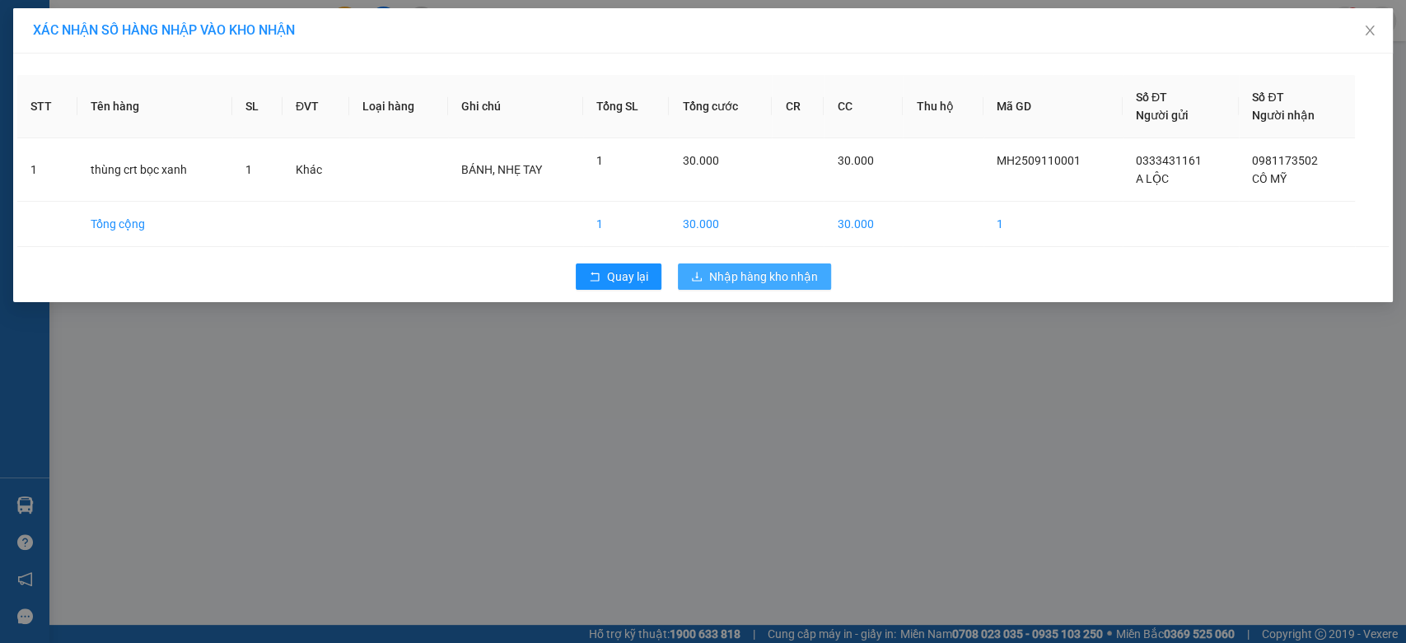
click at [751, 273] on span "Nhập hàng kho nhận" at bounding box center [763, 277] width 109 height 18
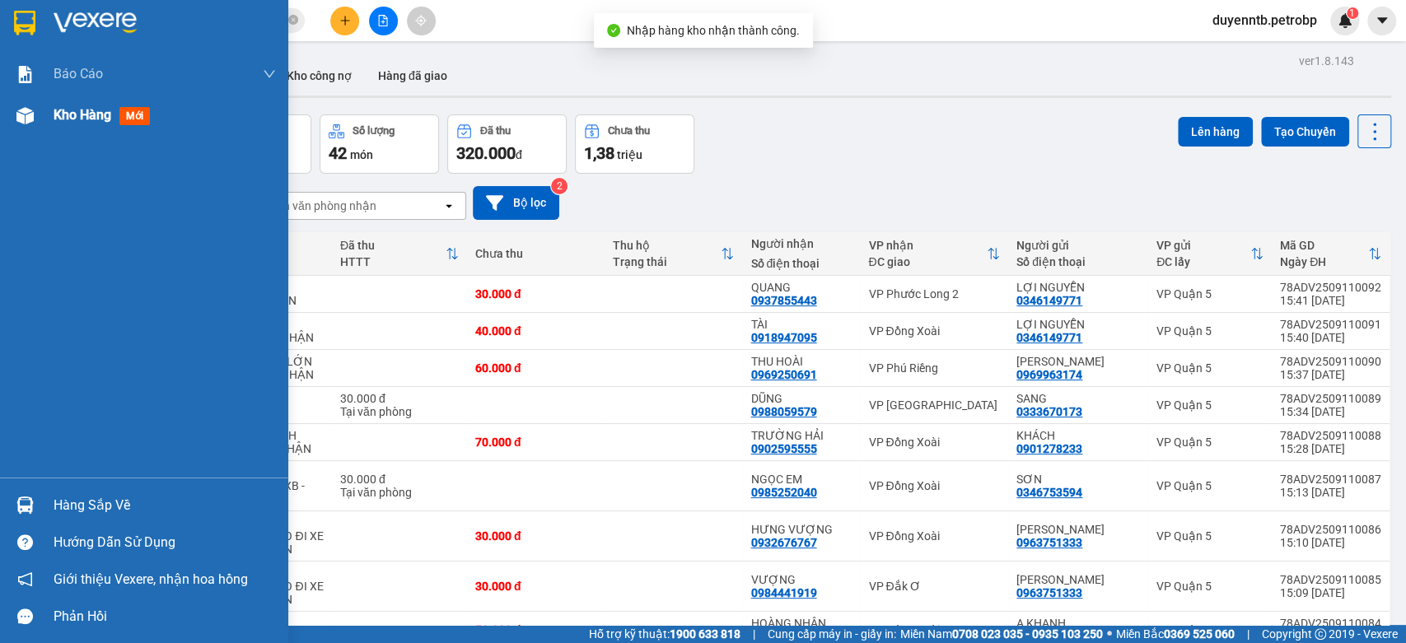
click at [98, 110] on span "Kho hàng" at bounding box center [83, 115] width 58 height 16
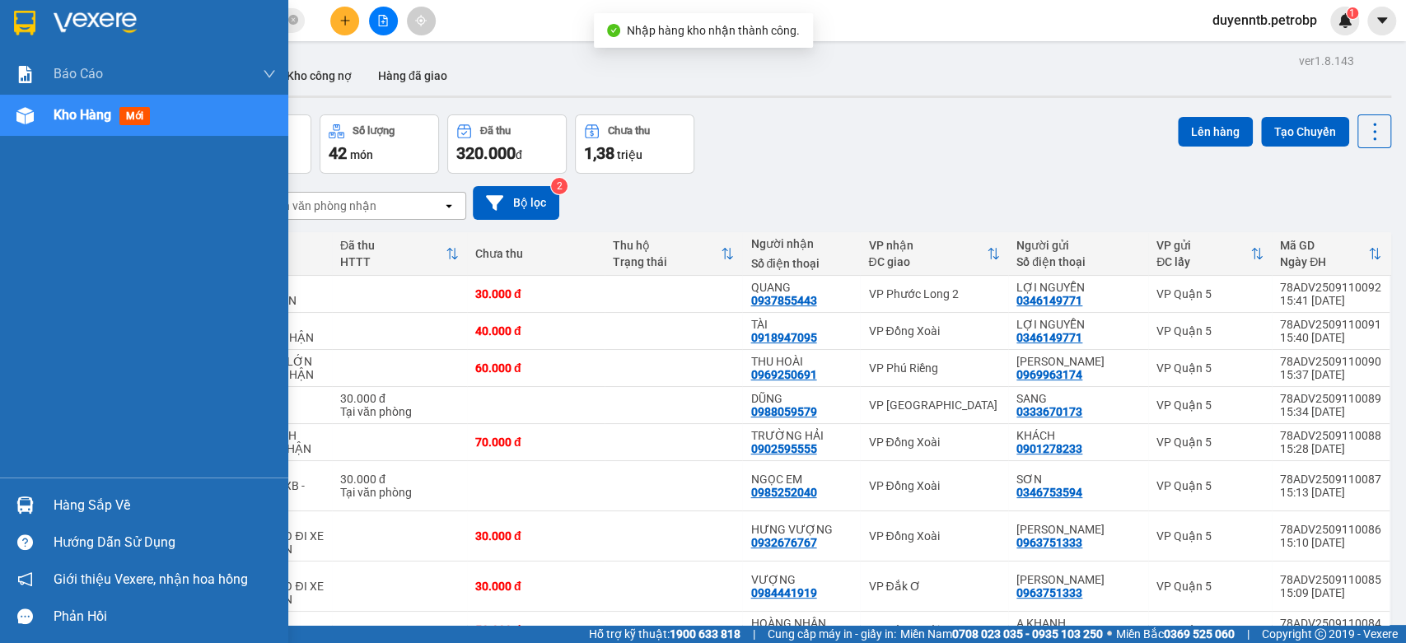
click at [96, 493] on div "Hàng sắp về" at bounding box center [165, 505] width 222 height 25
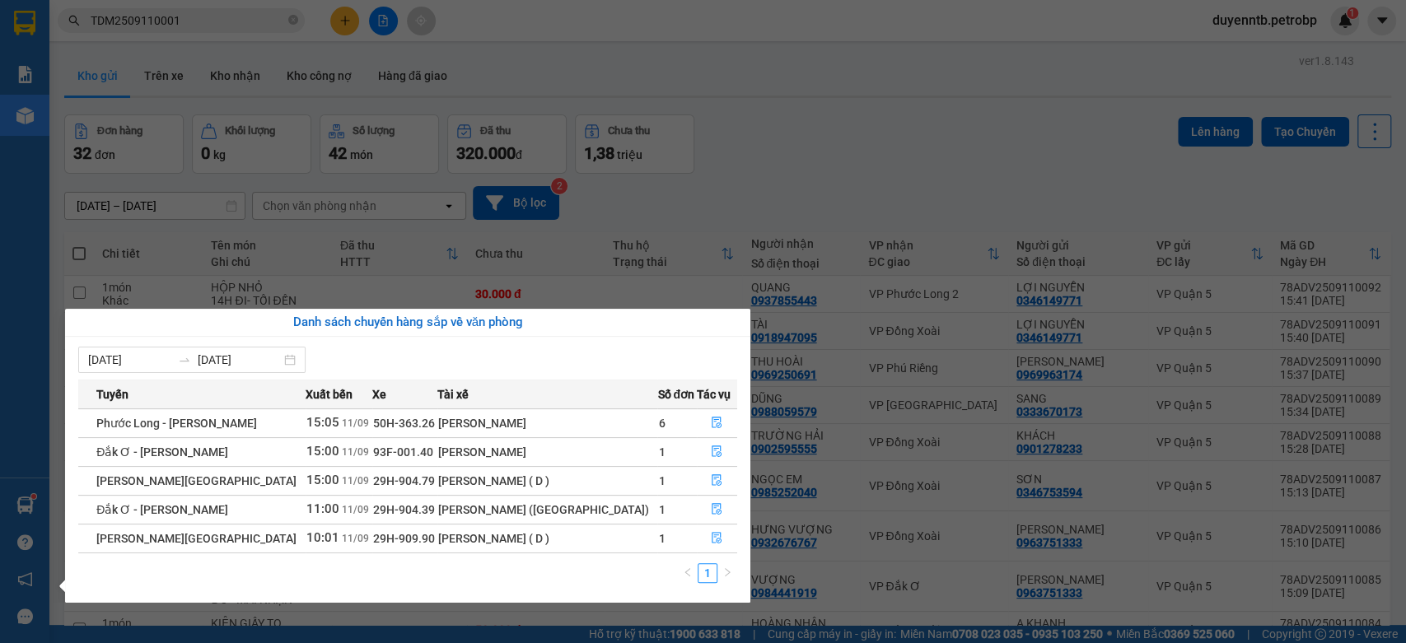
click at [1036, 182] on section "Kết quả tìm kiếm ( 1 ) Bộ lọc Mã ĐH Trạng thái Món hàng Tổng cước Chưa cước Ngư…" at bounding box center [703, 321] width 1406 height 643
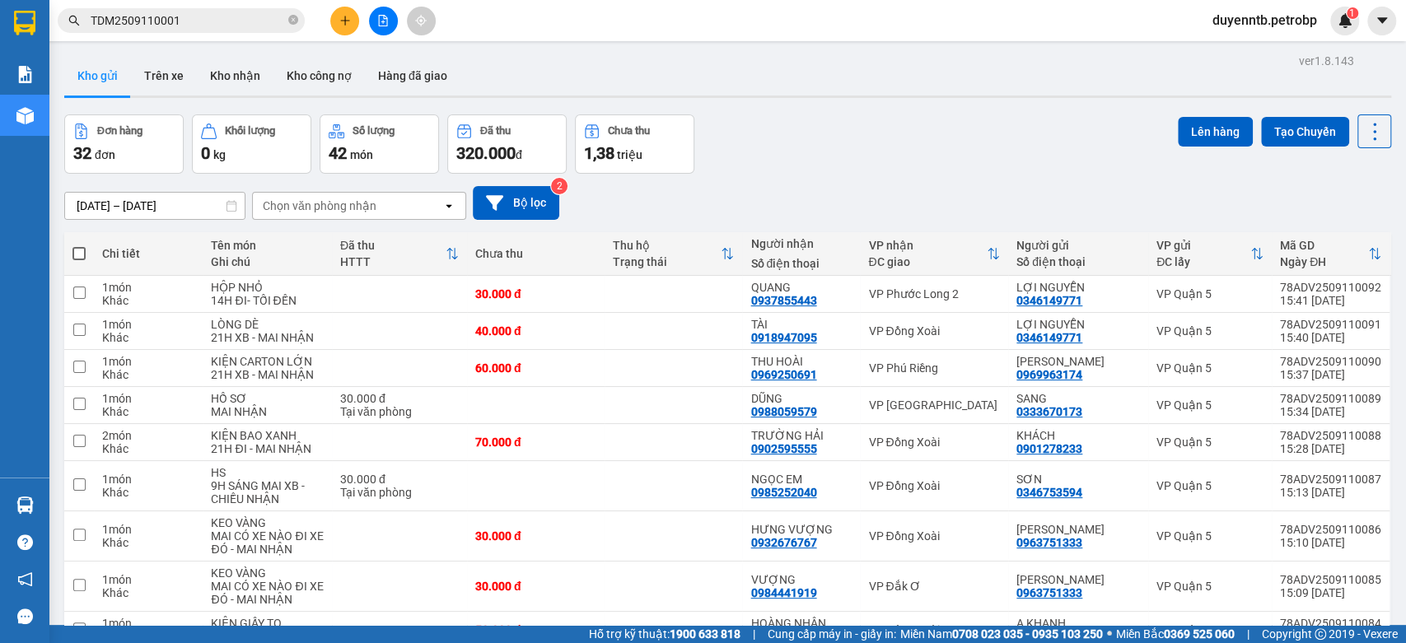
click at [193, 16] on input "TDM2509110001" at bounding box center [188, 21] width 194 height 18
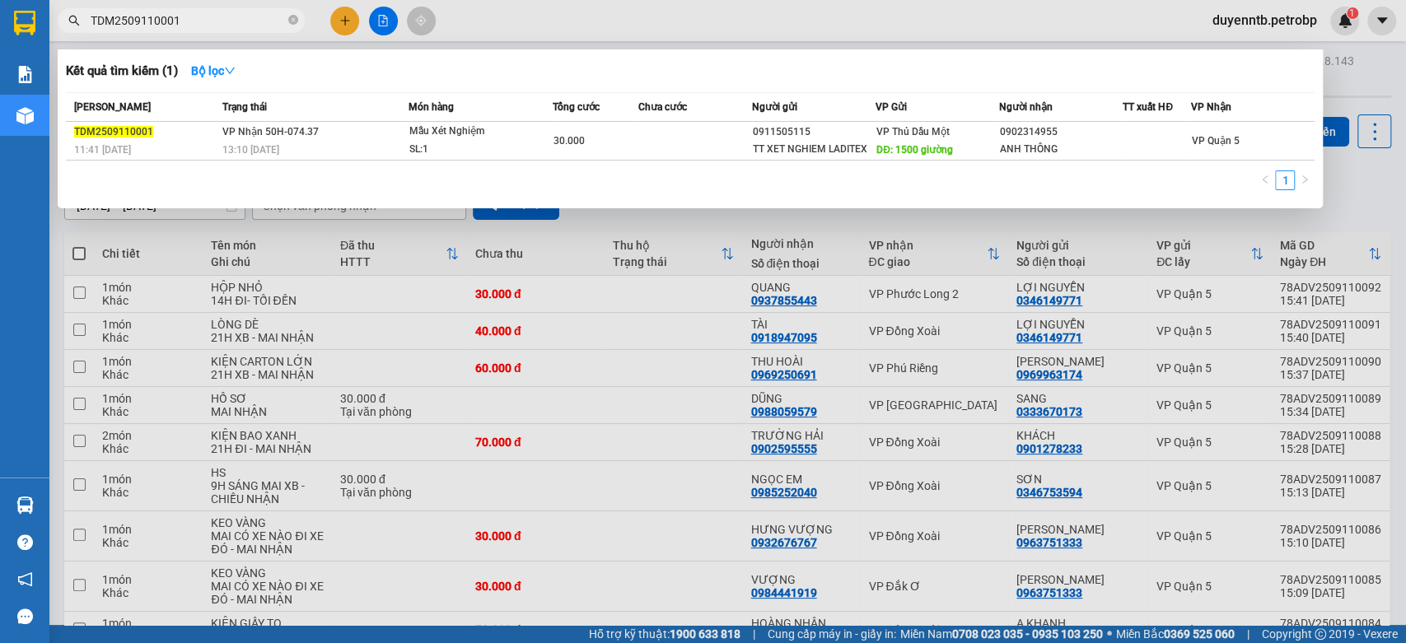
click at [193, 16] on input "TDM2509110001" at bounding box center [188, 21] width 194 height 18
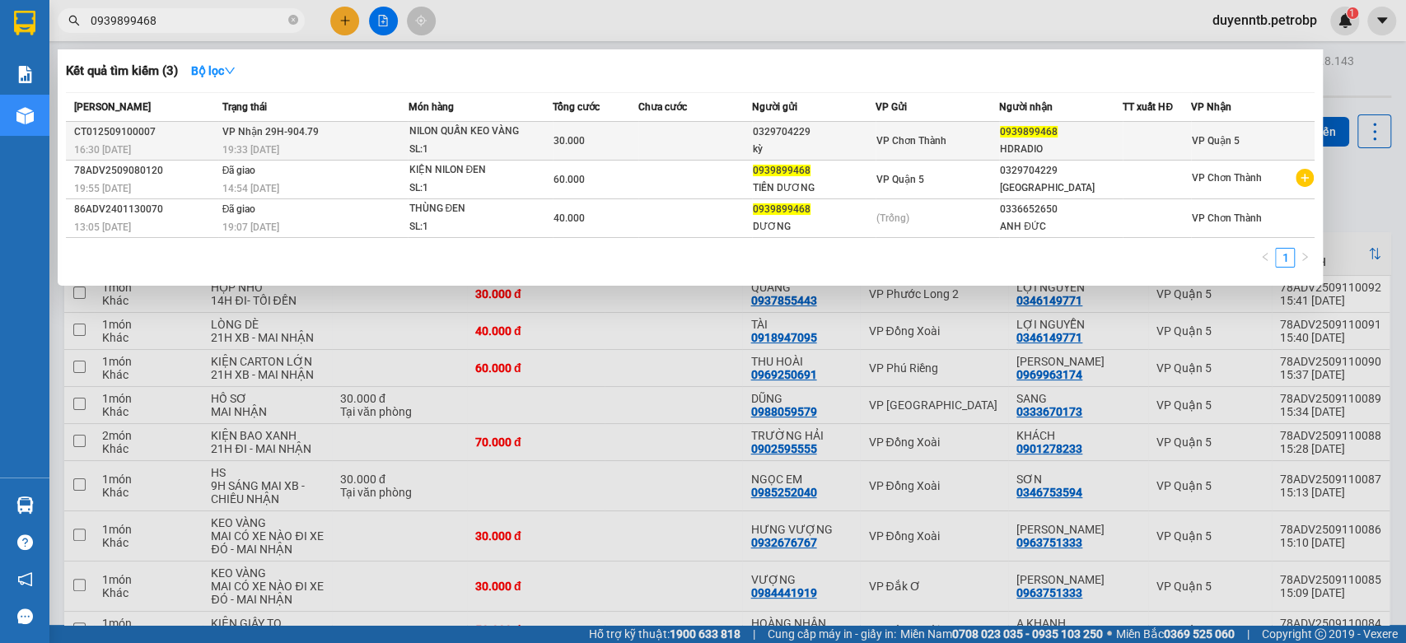
type input "0939899468"
click at [371, 133] on td "VP Nhận 29H-904.79 19:33 - 10/09" at bounding box center [313, 141] width 190 height 39
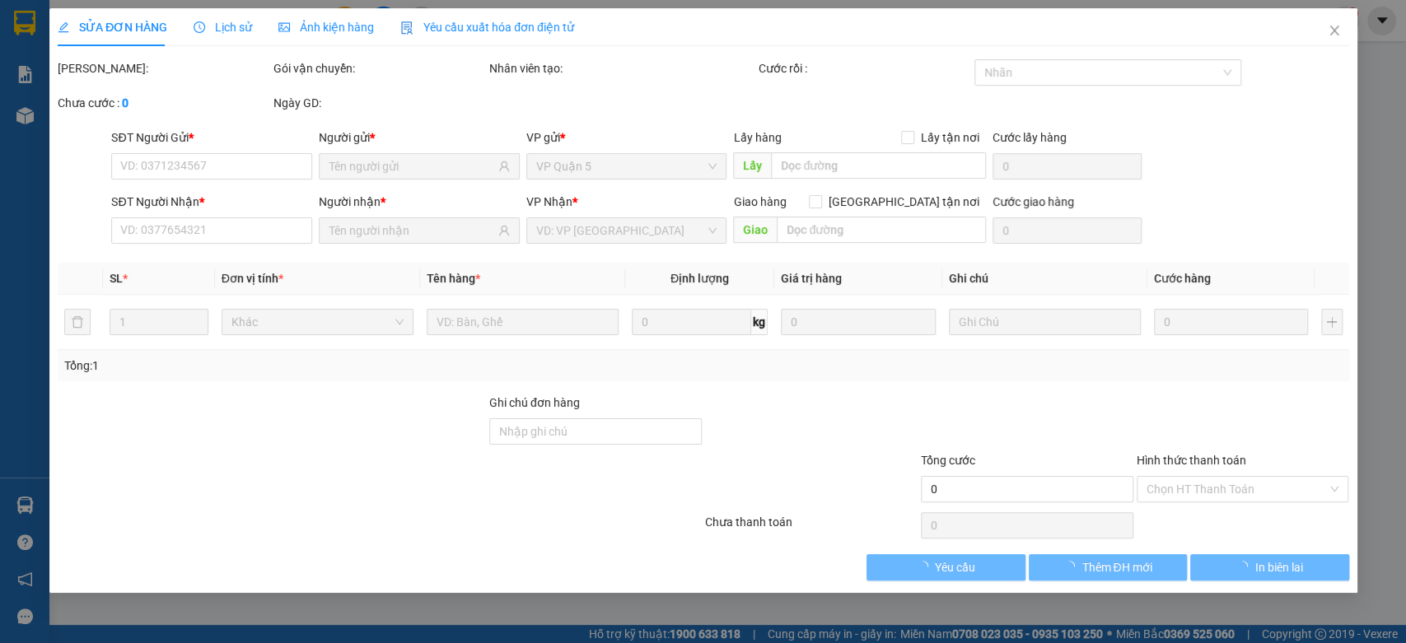
type input "0329704229"
type input "kỳ"
type input "0939899468"
type input "HDRADIO"
type input "30.000"
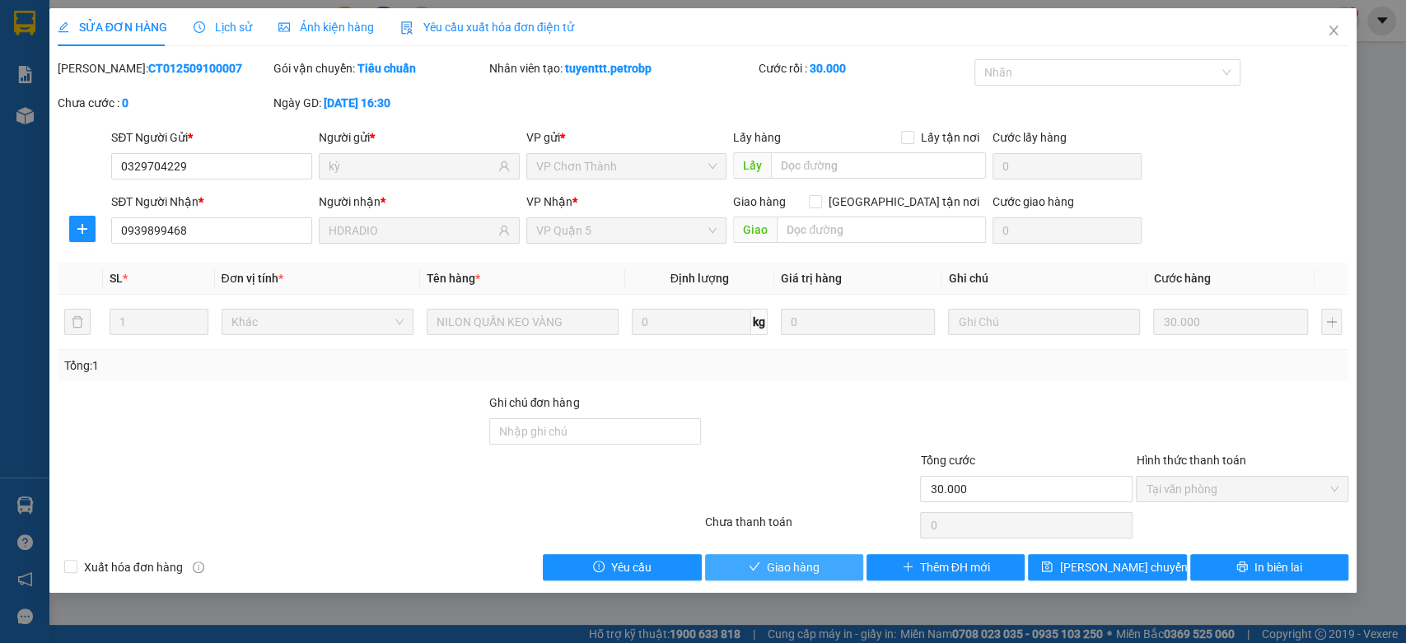
click at [763, 570] on button "Giao hàng" at bounding box center [784, 567] width 158 height 26
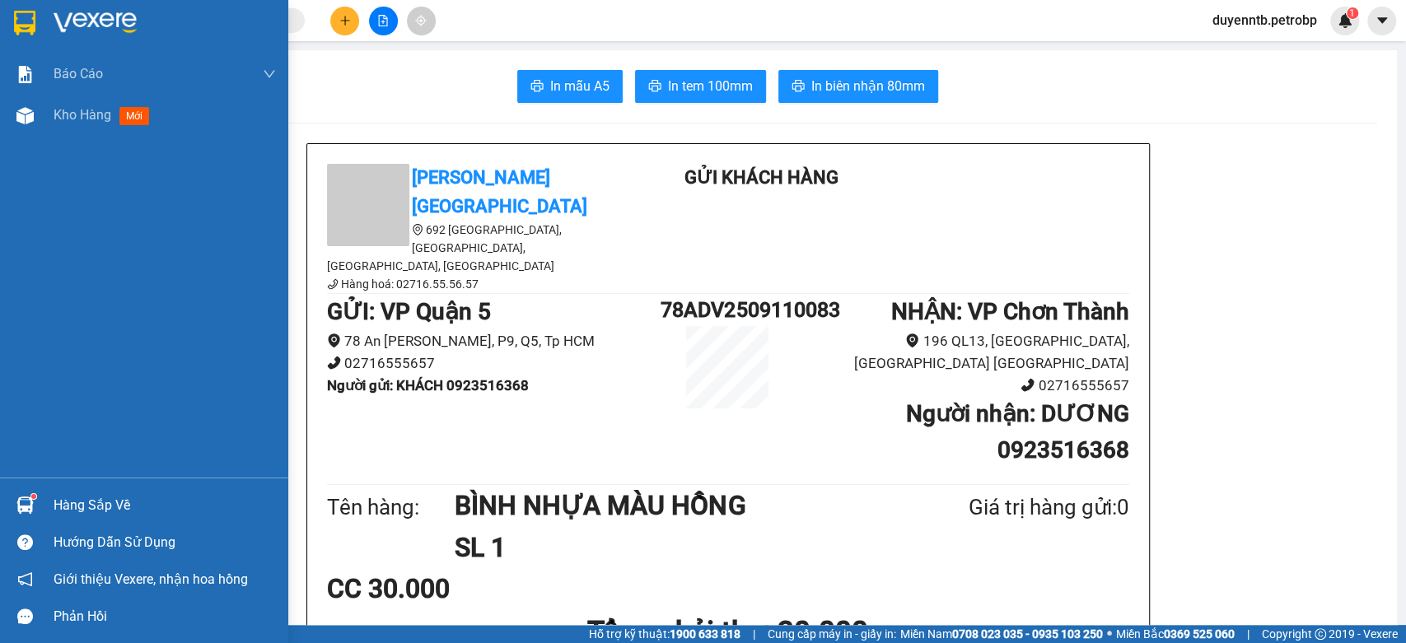
click at [132, 487] on div "Hàng sắp về" at bounding box center [144, 505] width 288 height 37
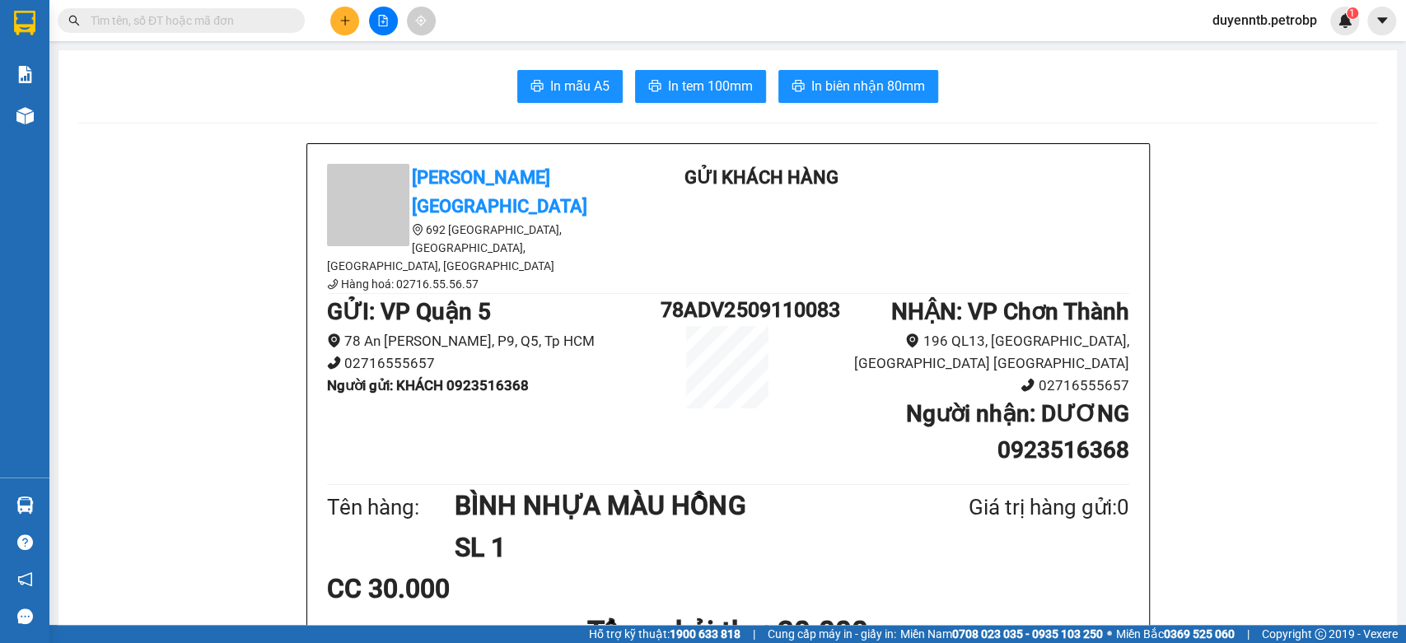
click at [180, 268] on section "Kết quả tìm kiếm ( 1 ) Bộ lọc Ngày tạo đơn gần nhất Mã ĐH Trạng thái Món hàng T…" at bounding box center [703, 321] width 1406 height 643
click at [356, 26] on button at bounding box center [344, 21] width 29 height 29
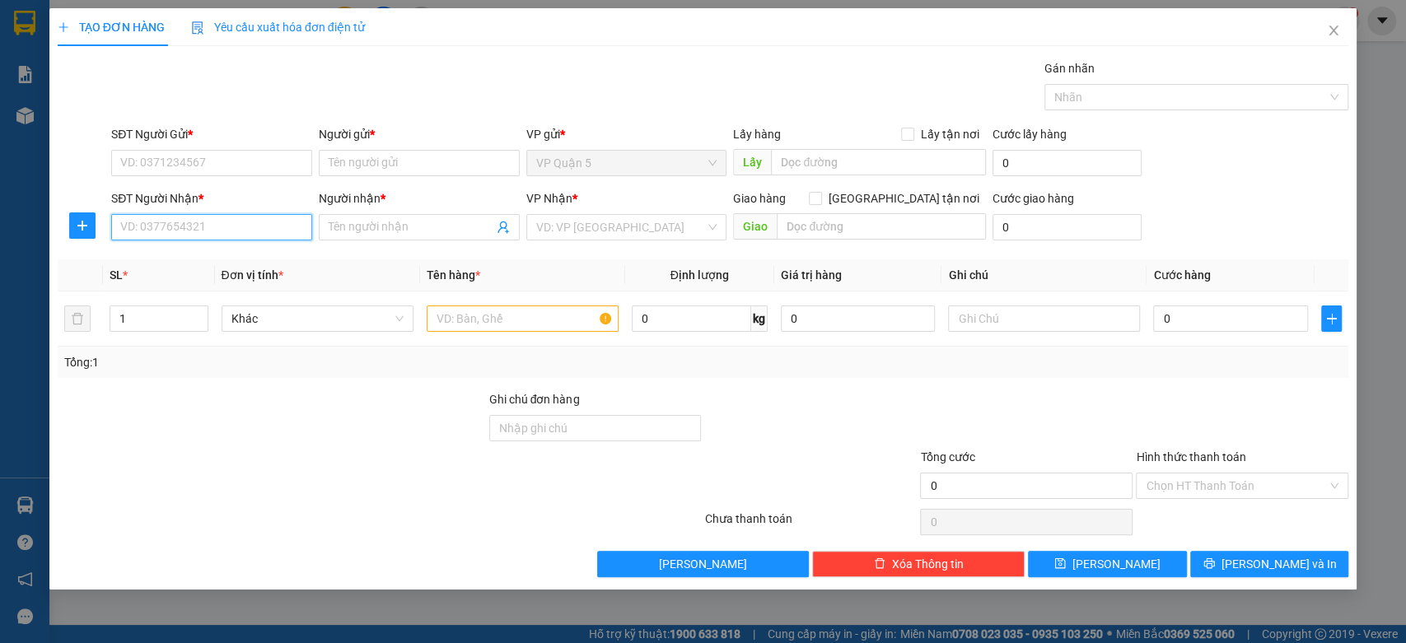
click at [205, 229] on input "SĐT Người Nhận *" at bounding box center [211, 227] width 201 height 26
type input "0972892895"
click at [217, 261] on div "0972892895 - THUẤN" at bounding box center [211, 260] width 181 height 18
type input "THUẤN"
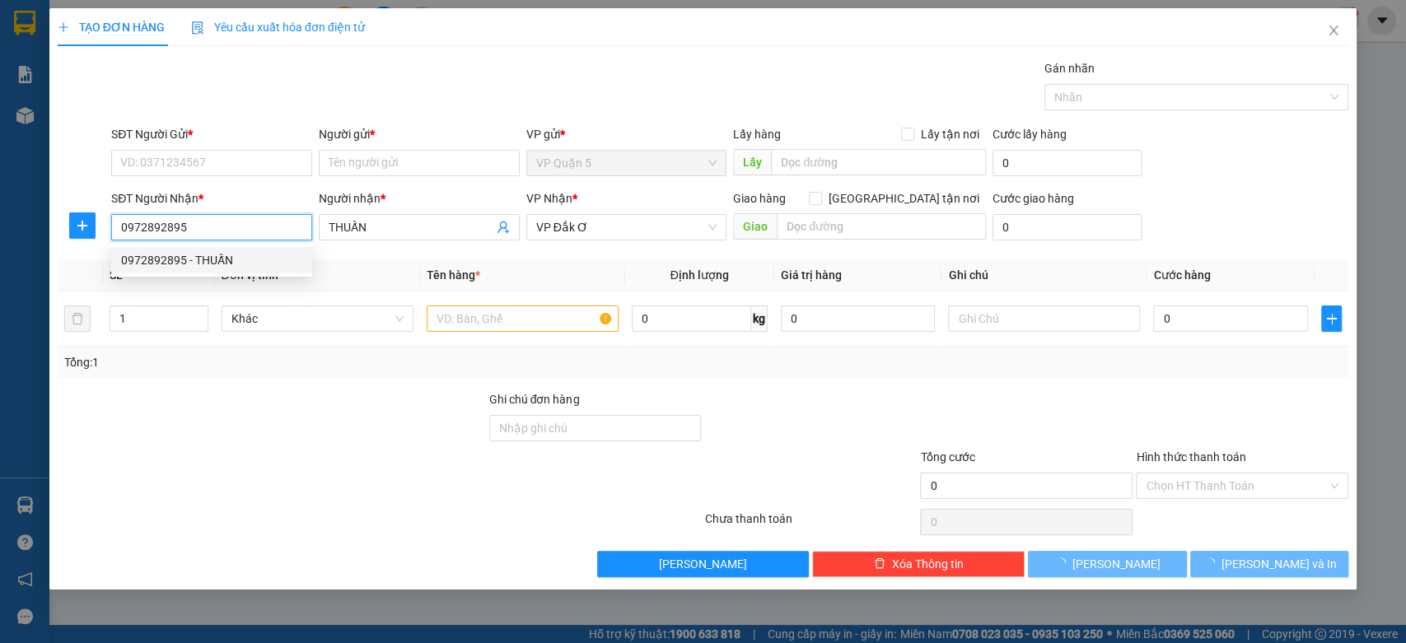
type input "30.000"
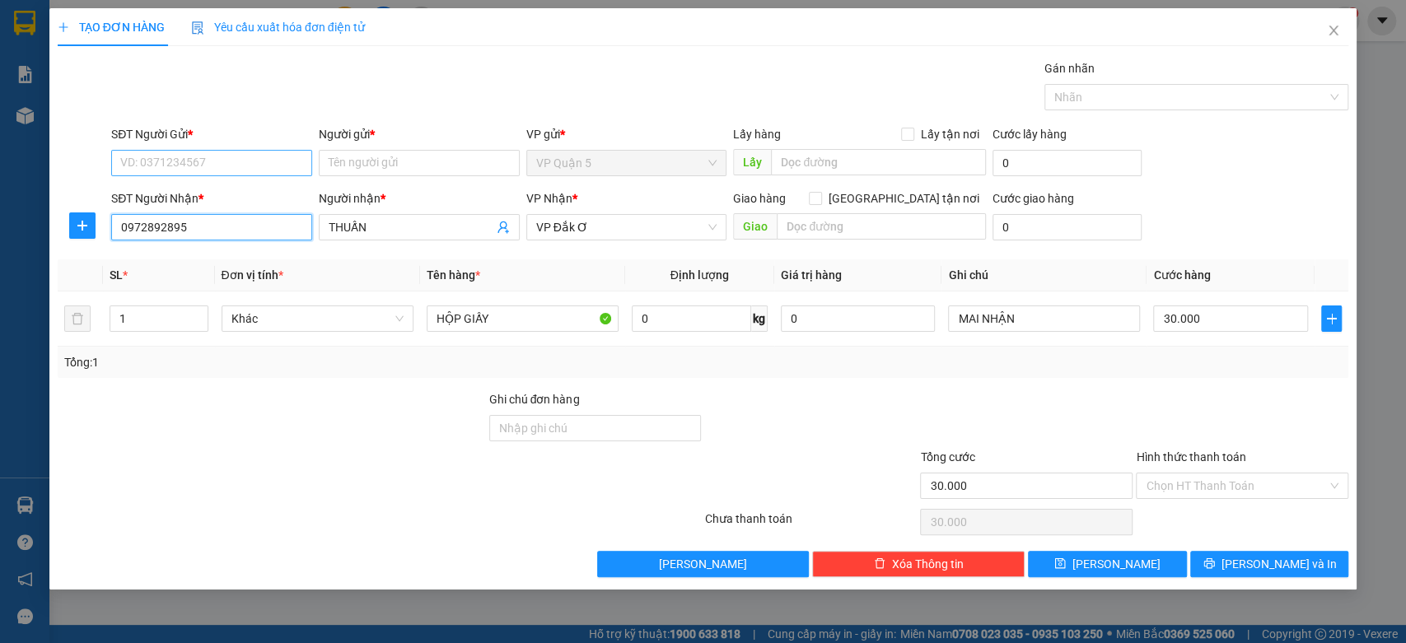
type input "0972892895"
click at [176, 161] on input "SĐT Người Gửi *" at bounding box center [211, 163] width 201 height 26
click at [237, 217] on div "0906347021 - GIÀU" at bounding box center [211, 222] width 181 height 18
type input "0906347021"
type input "GIÀU"
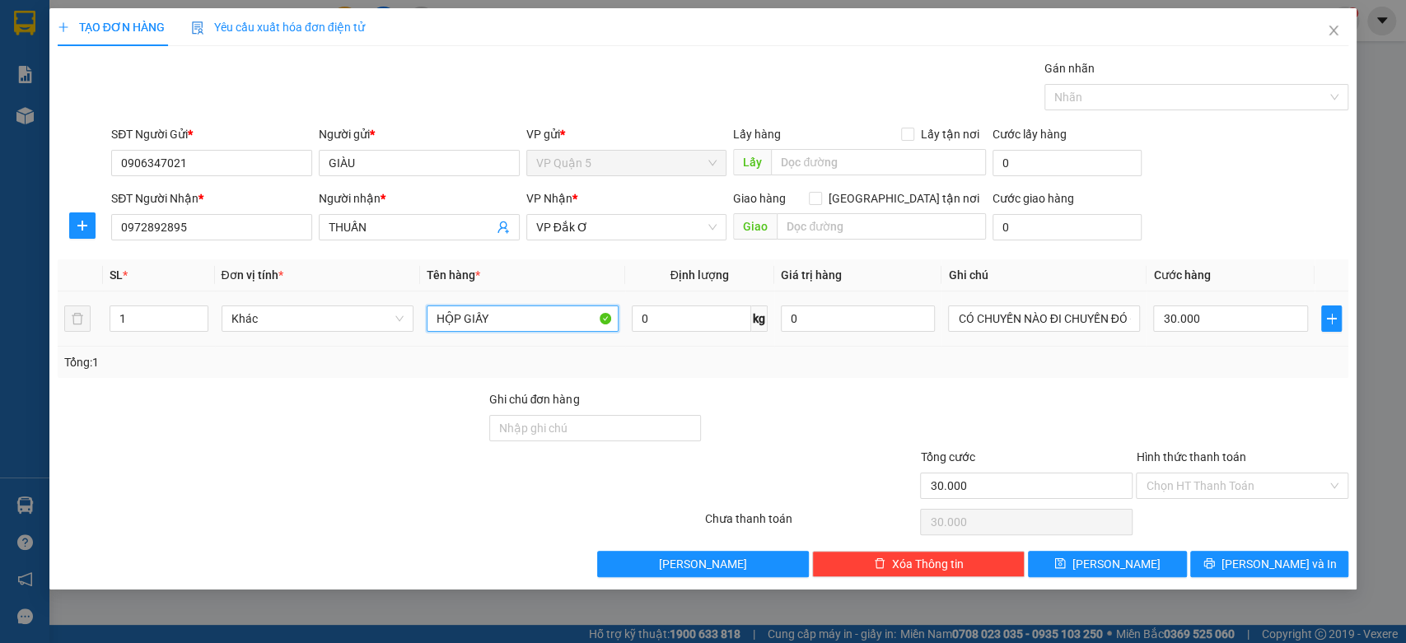
click at [512, 321] on input "HỘP GIẤY" at bounding box center [523, 319] width 192 height 26
type input "NL ĐEN VUÔNG DẸP"
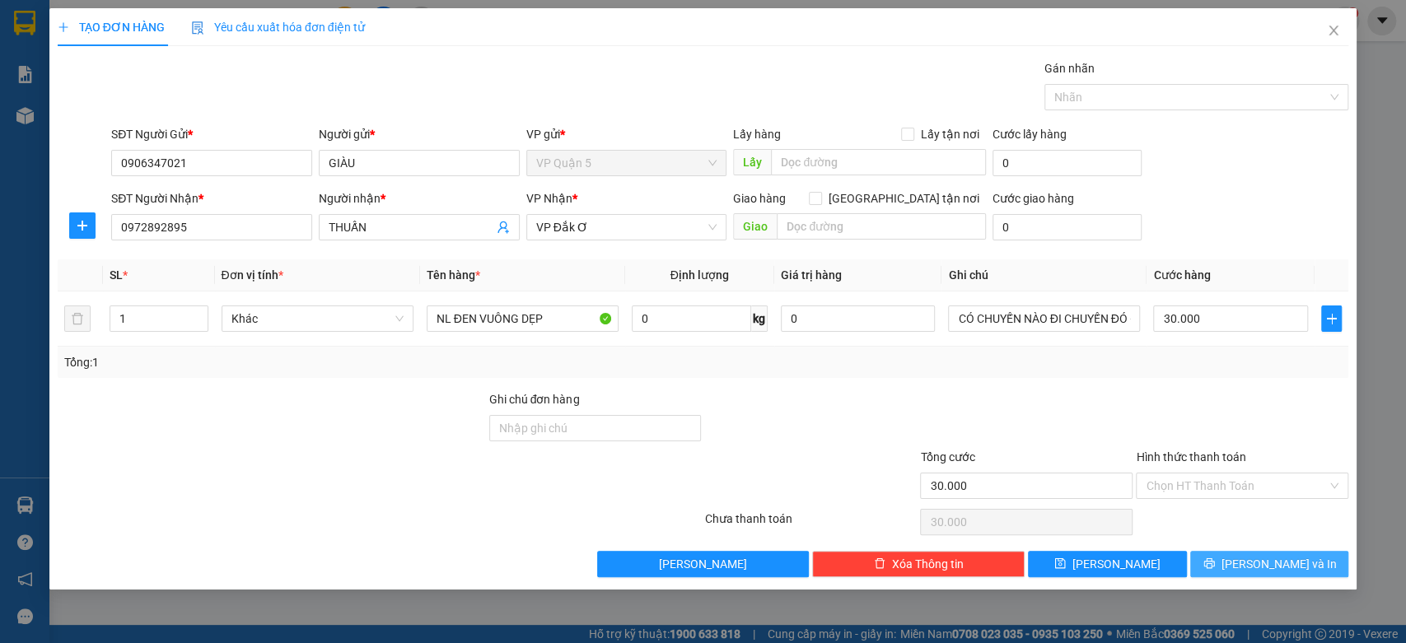
click at [1252, 564] on button "[PERSON_NAME] và In" at bounding box center [1269, 564] width 158 height 26
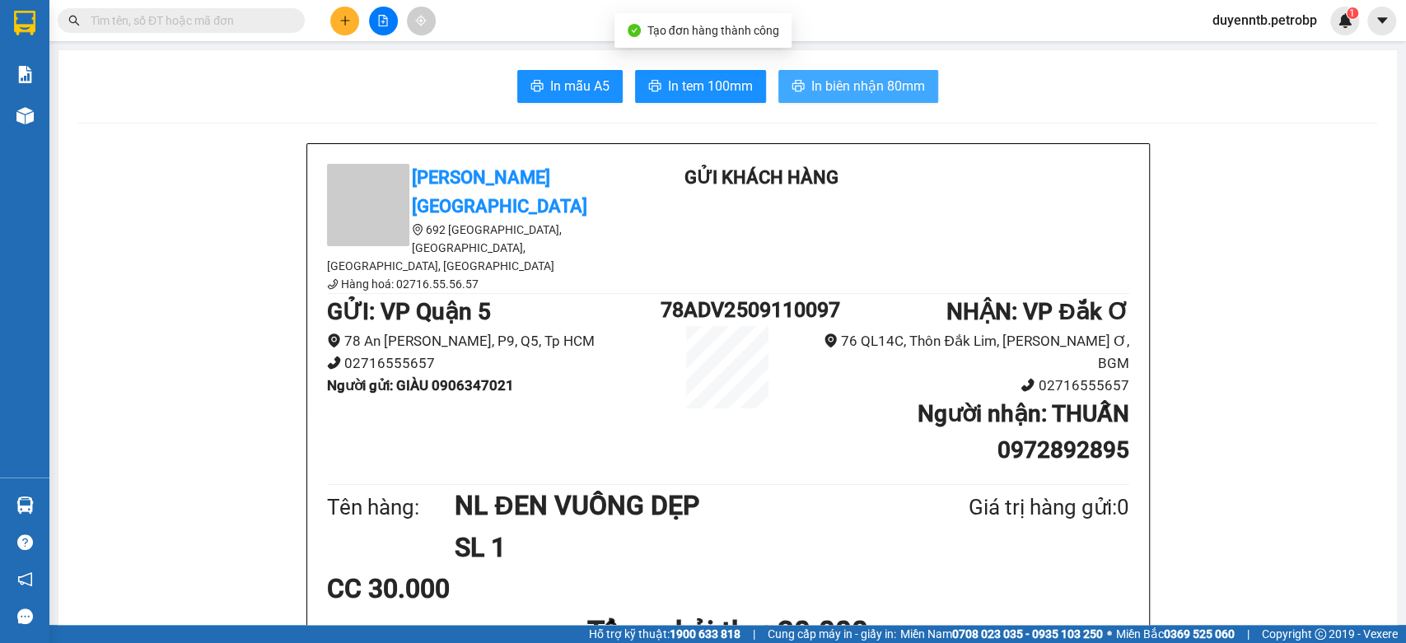
click at [815, 86] on span "In biên nhận 80mm" at bounding box center [868, 86] width 114 height 21
click at [679, 83] on span "In tem 100mm" at bounding box center [710, 86] width 85 height 21
click at [217, 21] on input "text" at bounding box center [188, 21] width 194 height 18
paste input "0394860523"
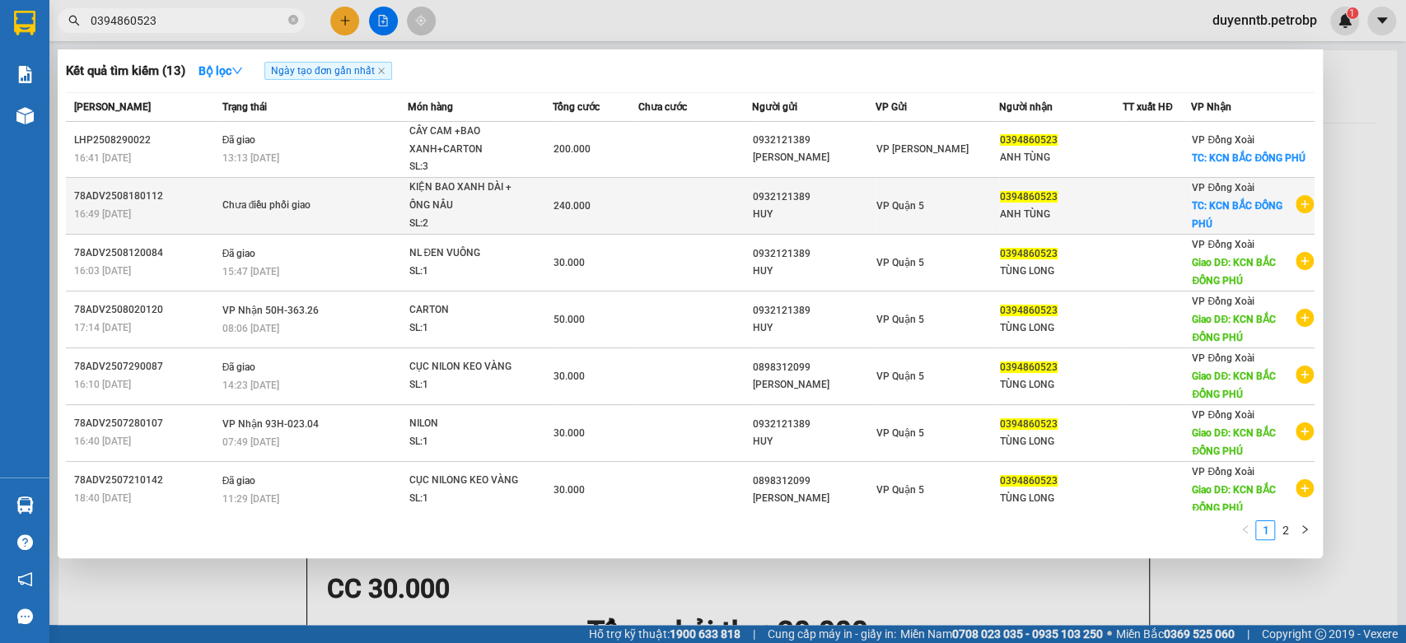
type input "0394860523"
click at [540, 189] on span "KIỆN BAO XANH DÀI + ỐNG NÂU SL: 2" at bounding box center [480, 206] width 142 height 54
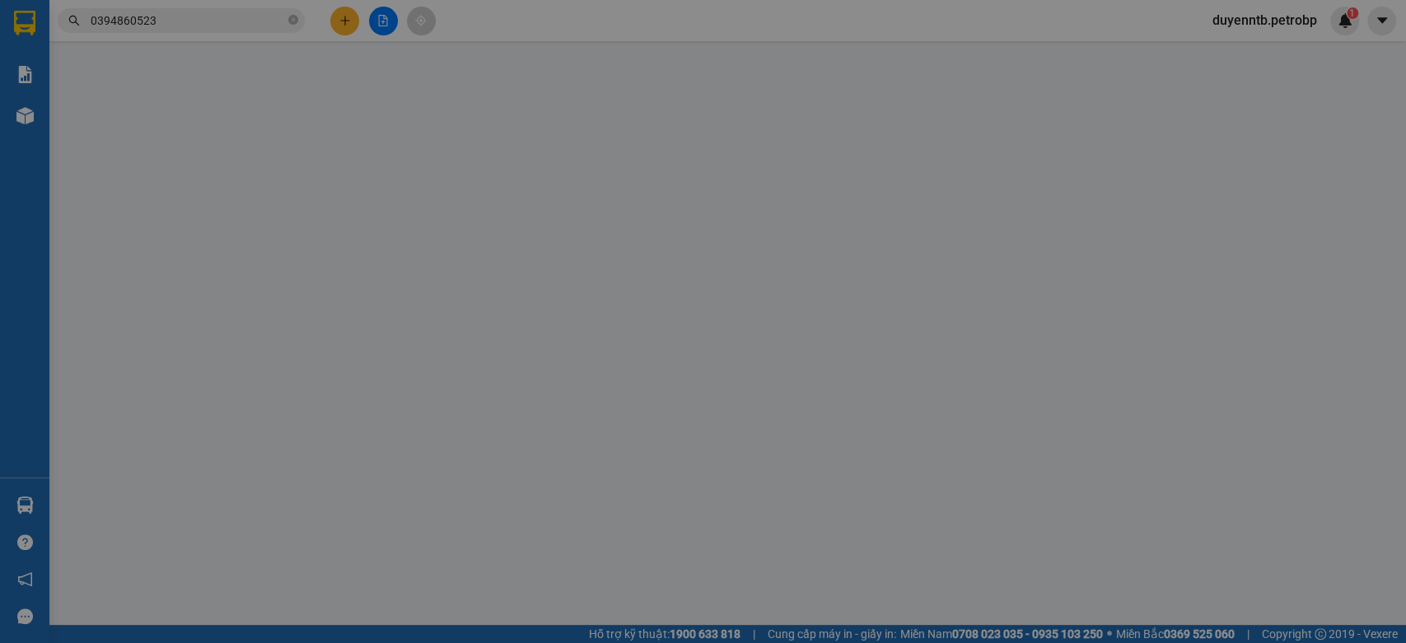
type input "0932121389"
type input "0394860523"
checkbox input "true"
type input "KCN [GEOGRAPHIC_DATA]"
type input "240.000"
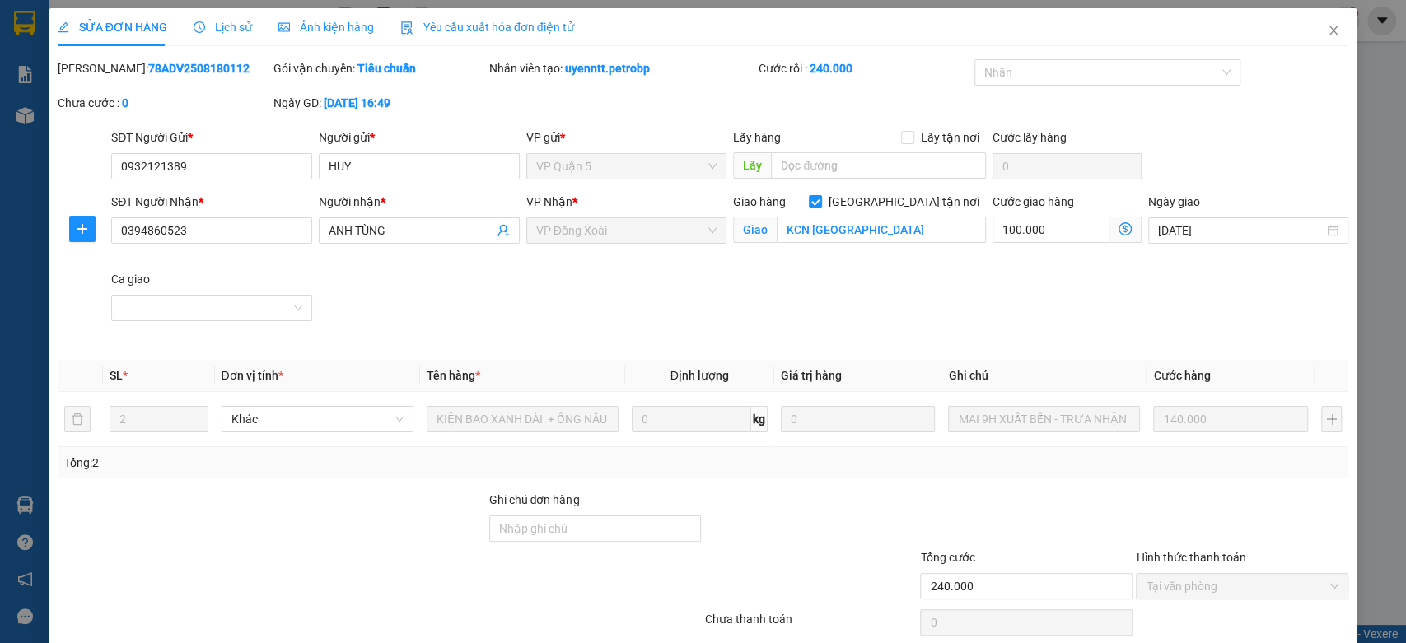
click at [207, 30] on span "Lịch sử" at bounding box center [223, 27] width 58 height 13
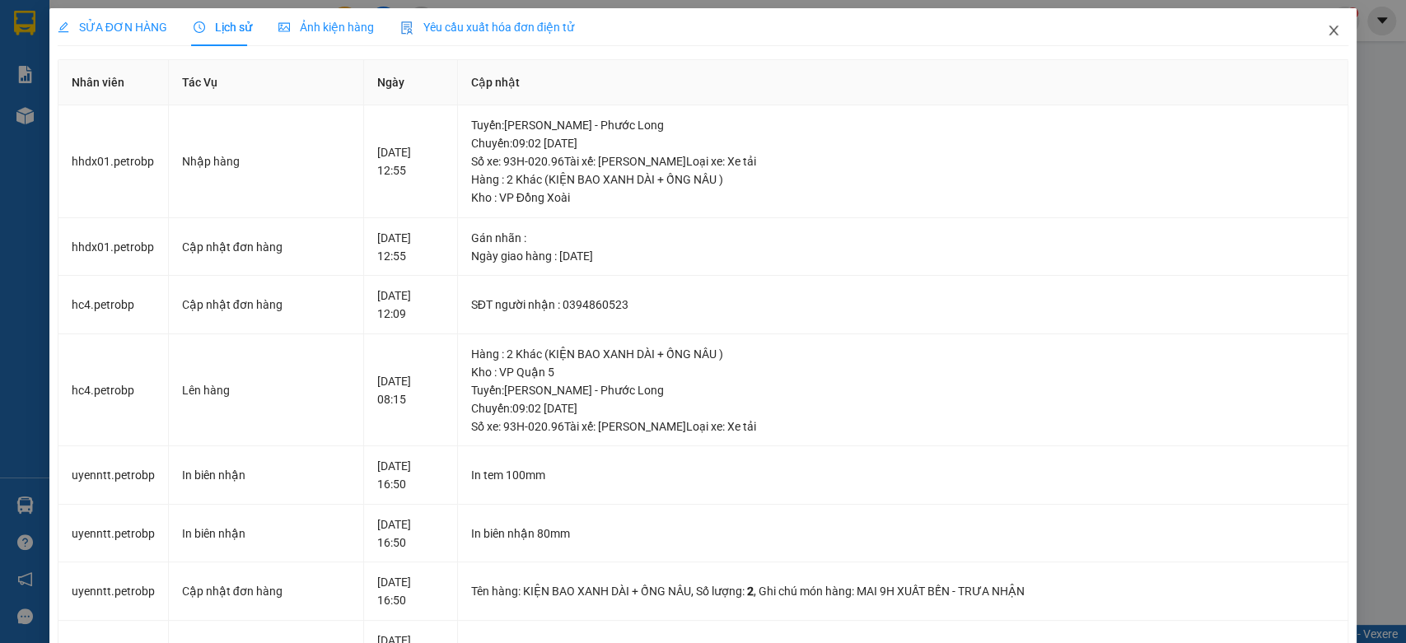
click at [1329, 32] on icon "close" at bounding box center [1333, 31] width 9 height 10
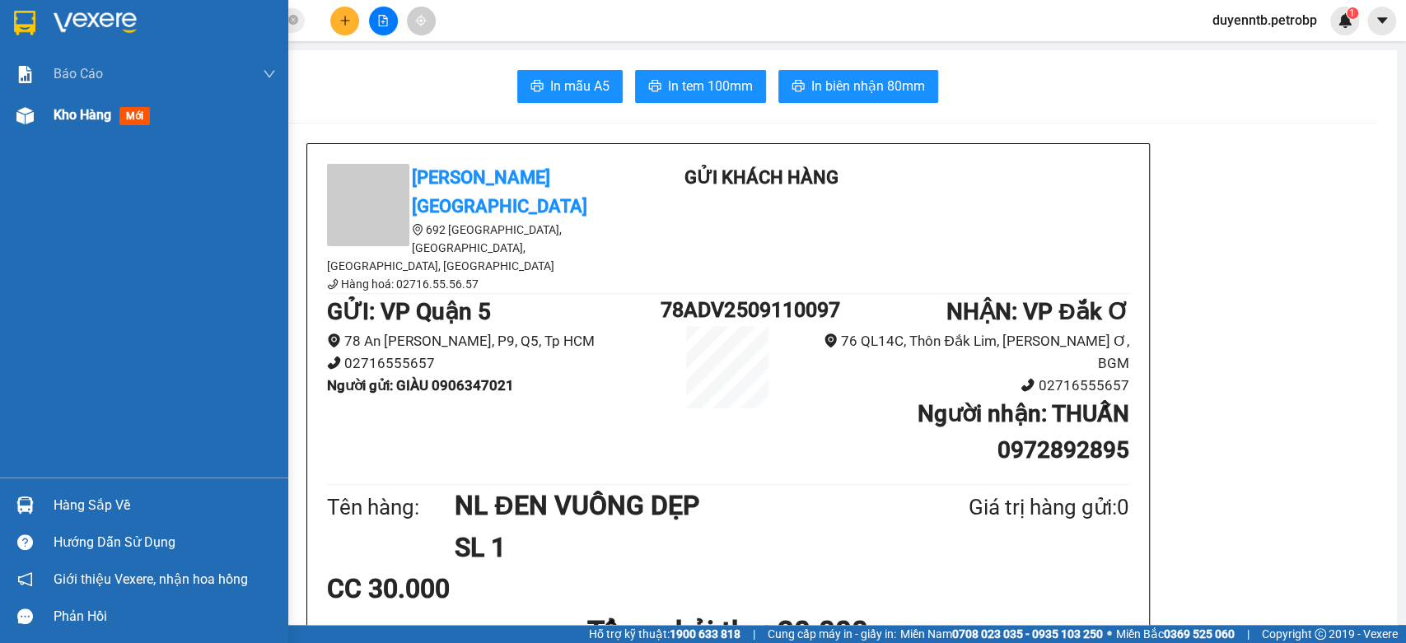
click at [152, 110] on div "Kho hàng mới" at bounding box center [105, 115] width 103 height 21
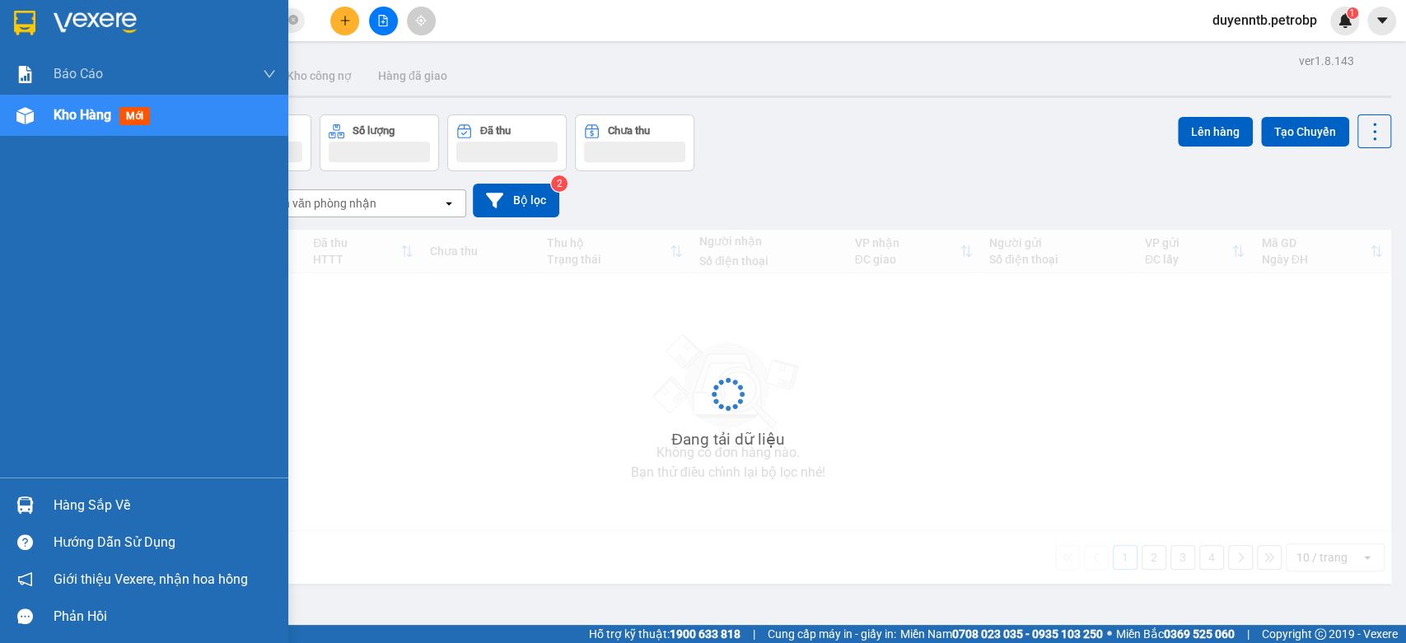
click at [79, 96] on div "Kho hàng mới" at bounding box center [165, 115] width 222 height 41
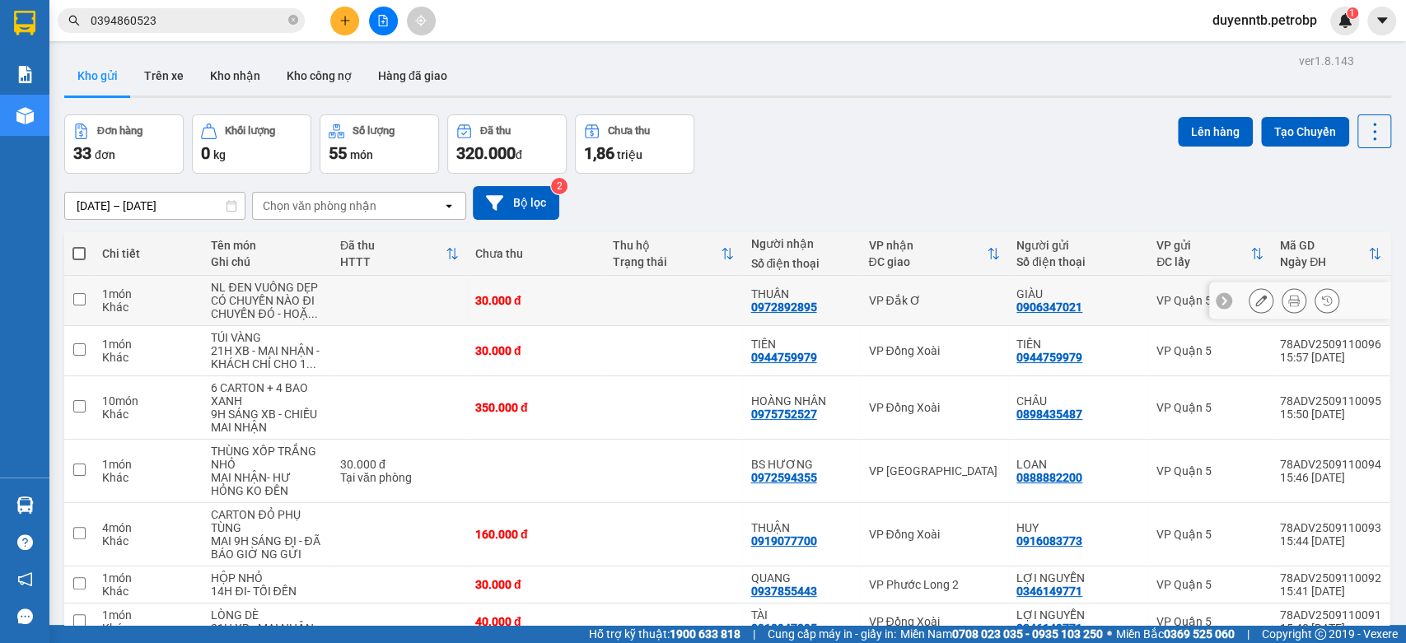
click at [922, 310] on td "VP Đắk Ơ" at bounding box center [934, 301] width 148 height 50
checkbox input "true"
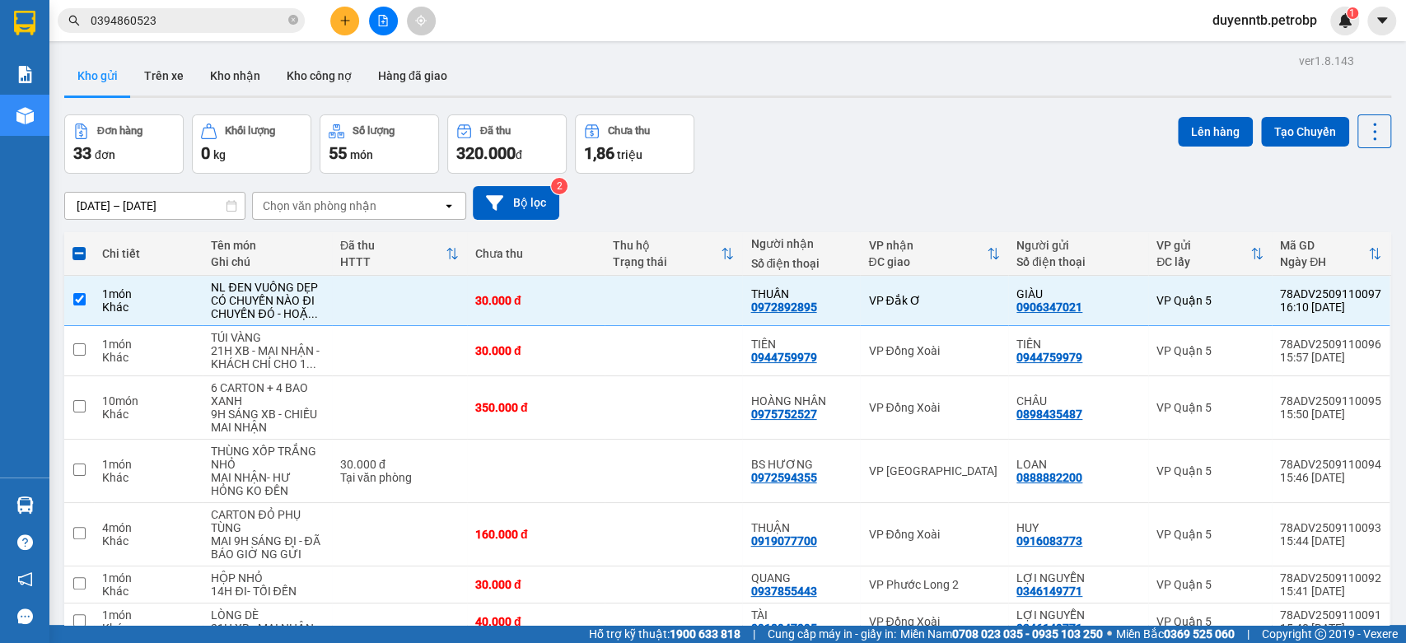
click at [352, 24] on button at bounding box center [344, 21] width 29 height 29
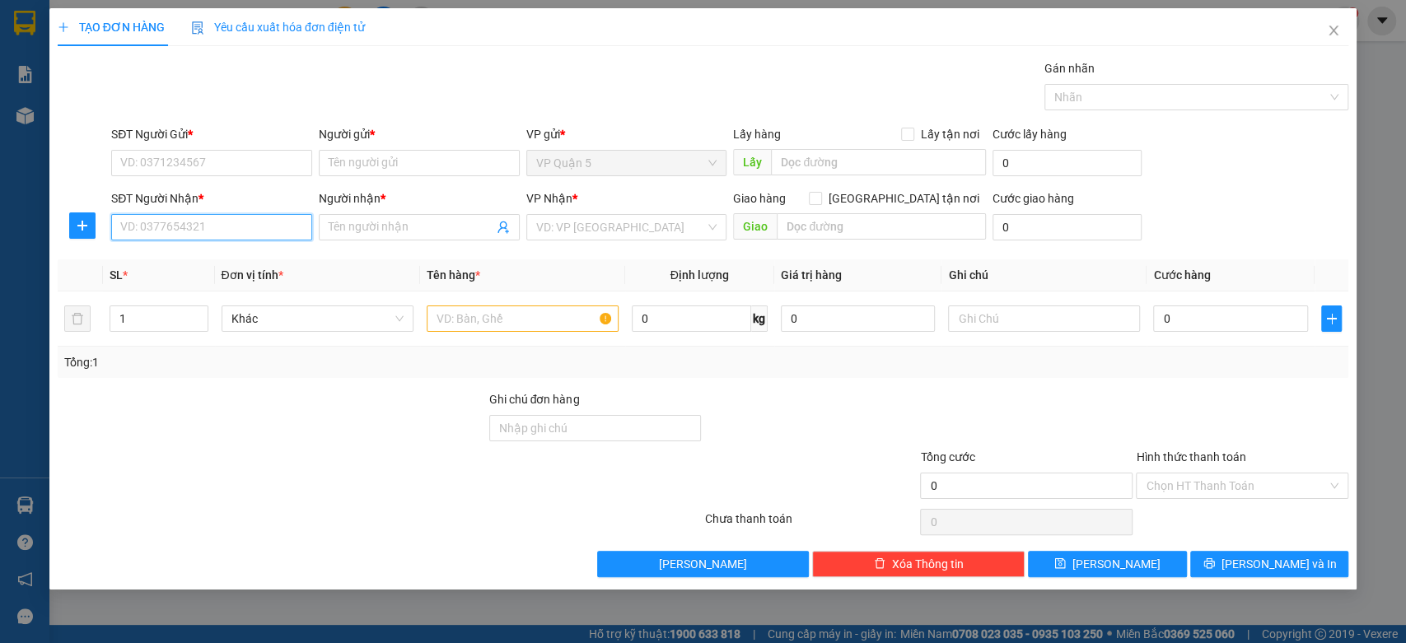
click at [259, 230] on input "SĐT Người Nhận *" at bounding box center [211, 227] width 201 height 26
click at [179, 253] on div "0918947095 - TÀI" at bounding box center [211, 260] width 181 height 18
type input "0918947095"
type input "TÀI"
type input "40.000"
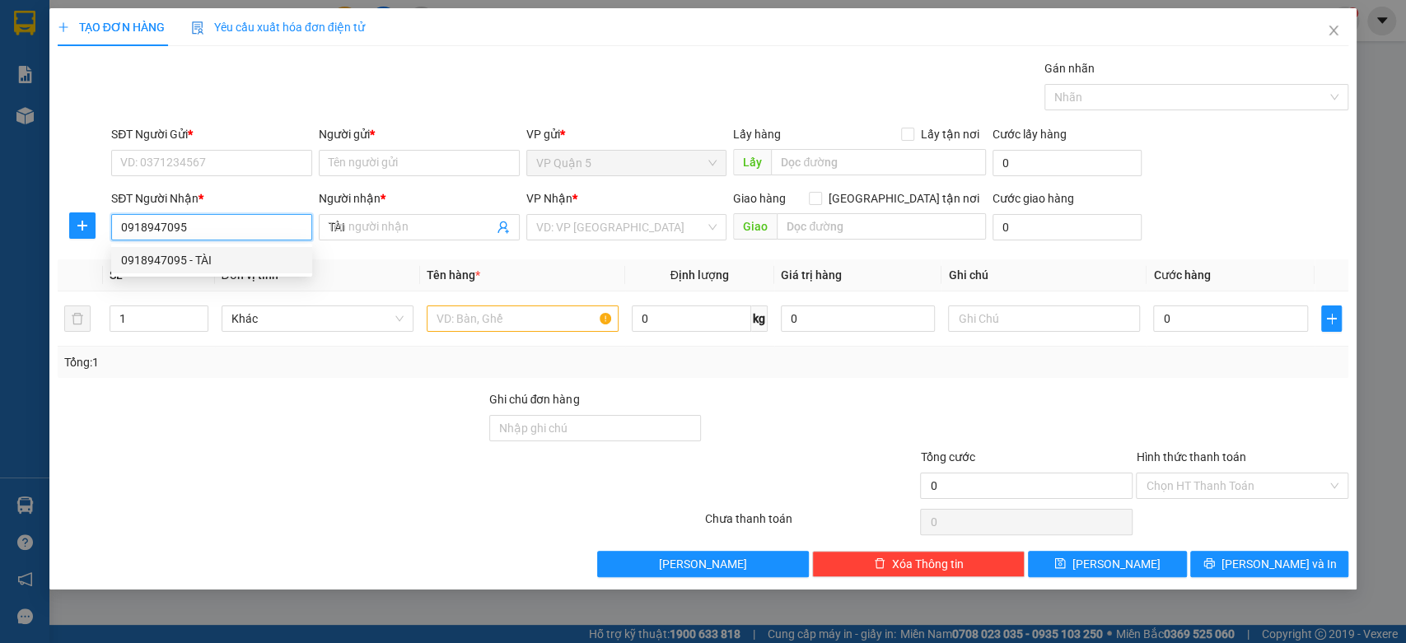
type input "40.000"
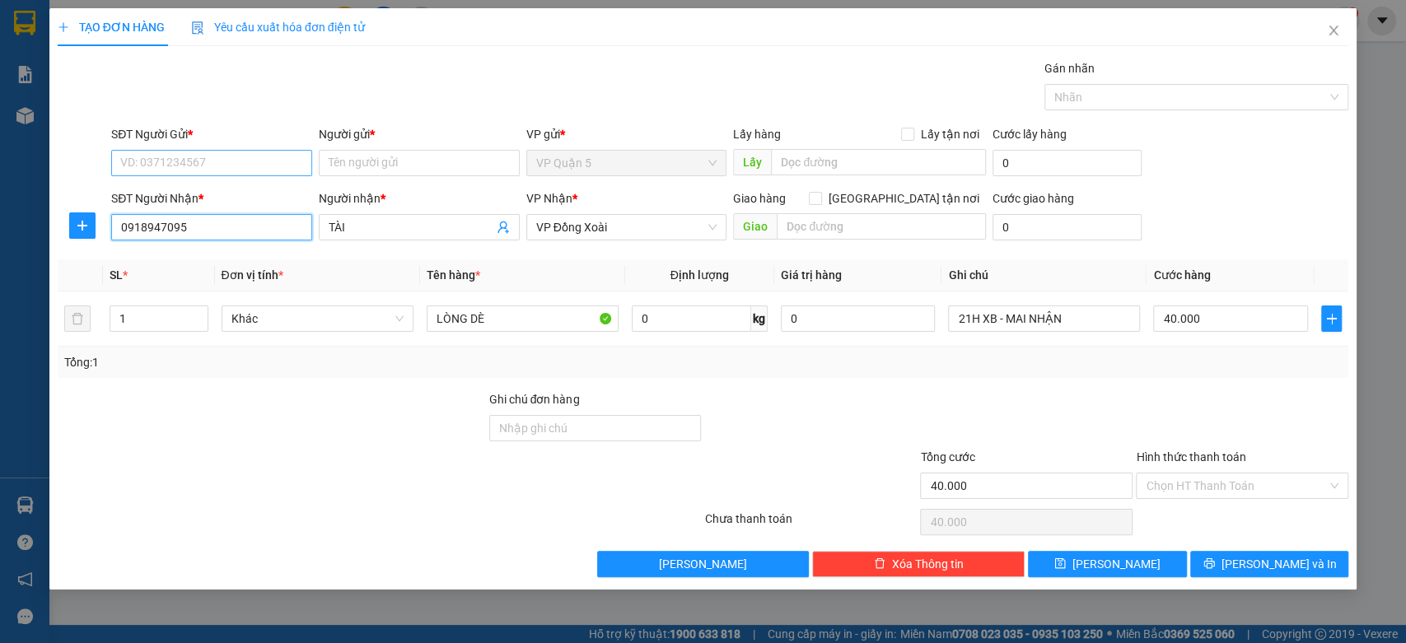
type input "0918947095"
click at [257, 166] on input "SĐT Người Gửi *" at bounding box center [211, 163] width 201 height 26
click at [171, 198] on div "0346149771 - [PERSON_NAME]" at bounding box center [211, 196] width 181 height 18
type input "0346149771"
type input "LỢI NGUYỄN"
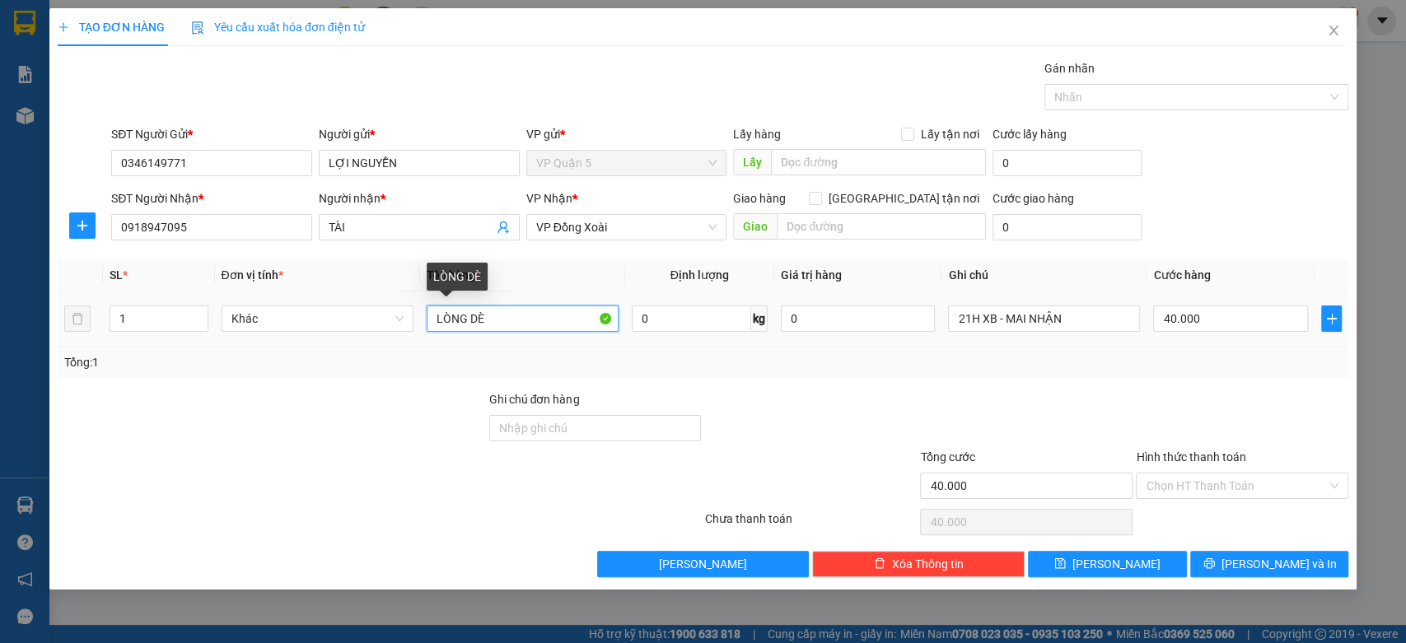
click at [463, 319] on input "LÒNG DÈ" at bounding box center [523, 319] width 192 height 26
type input "C"
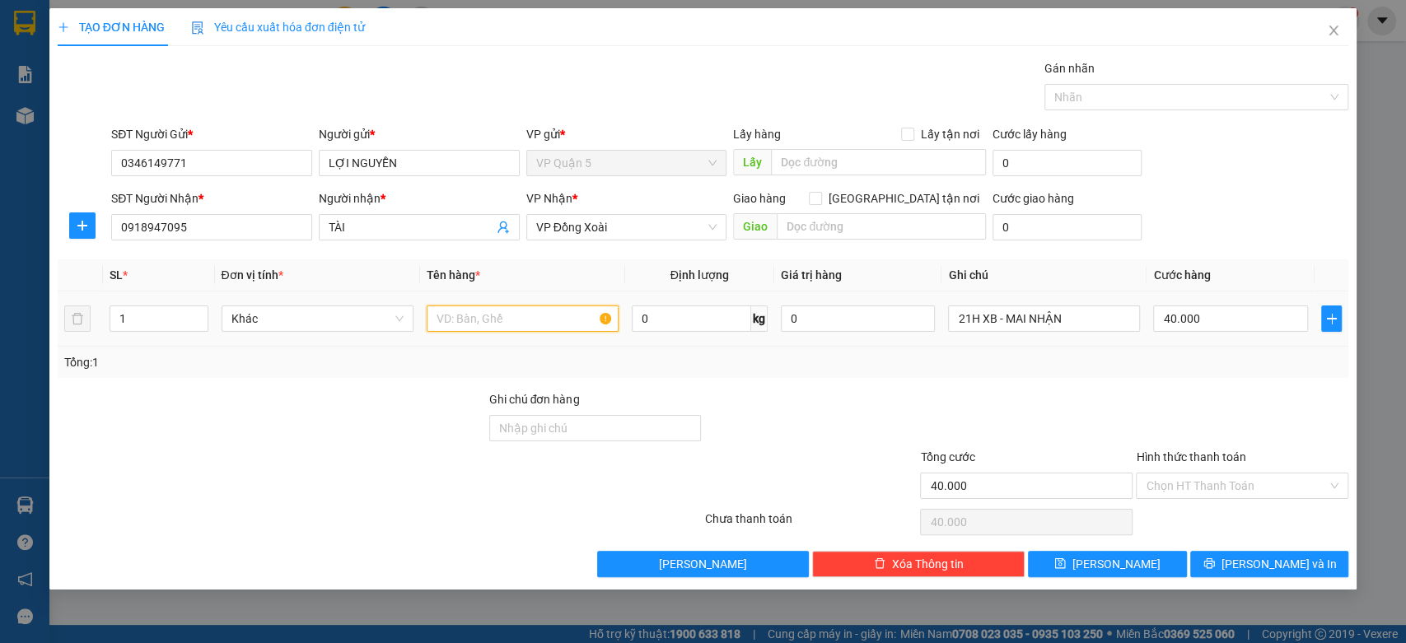
type input "O"
type input "Ô"
type input "ỐNG SẮT QUẲN QUÈO"
click at [1254, 325] on input "40.000" at bounding box center [1230, 319] width 155 height 26
click at [1281, 218] on div "SĐT Người Nhận * 0918947095 Người nhận * TÀI VP Nhận * VP Đồng Xoài Giao hàng G…" at bounding box center [730, 218] width 1244 height 58
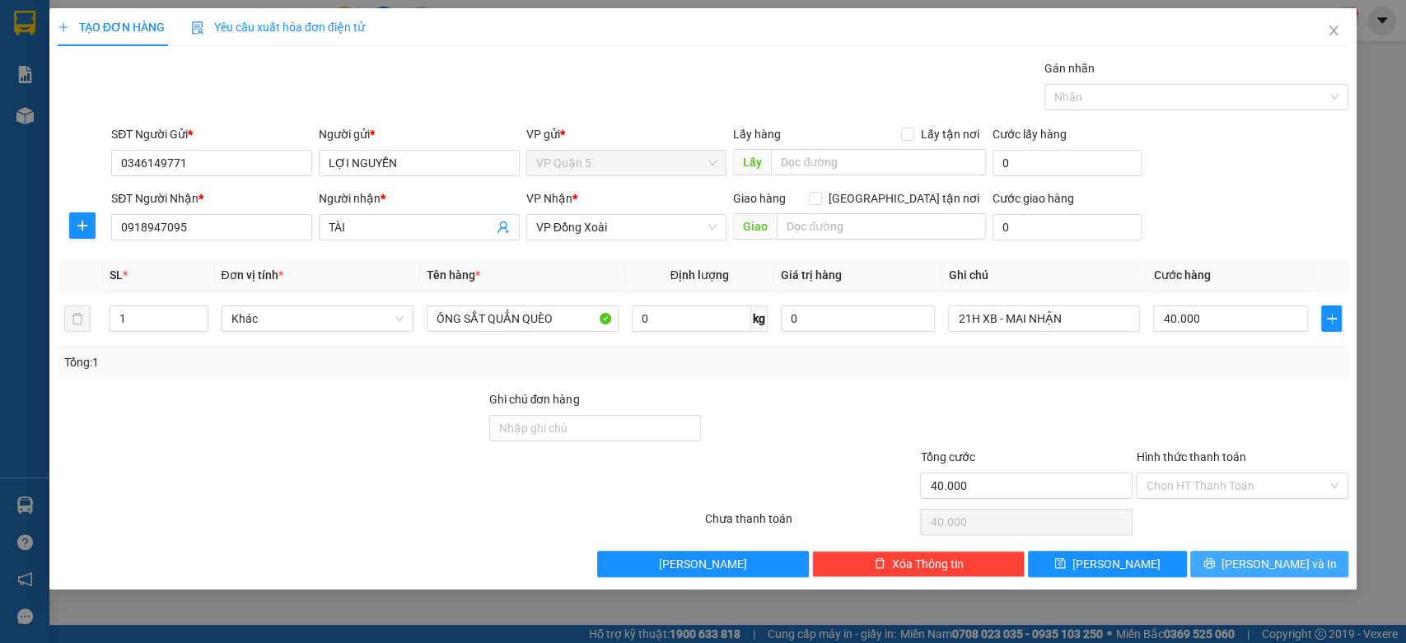
click at [1263, 556] on span "[PERSON_NAME] và In" at bounding box center [1278, 564] width 115 height 18
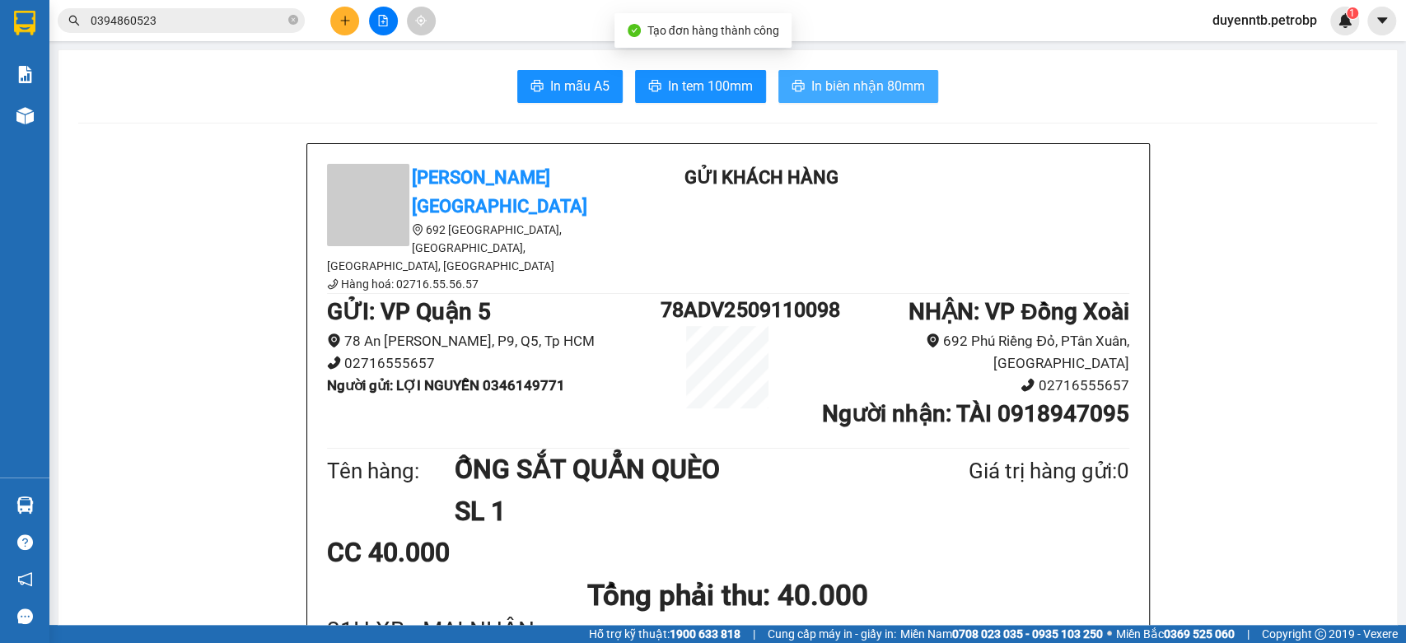
click at [875, 85] on span "In biên nhận 80mm" at bounding box center [868, 86] width 114 height 21
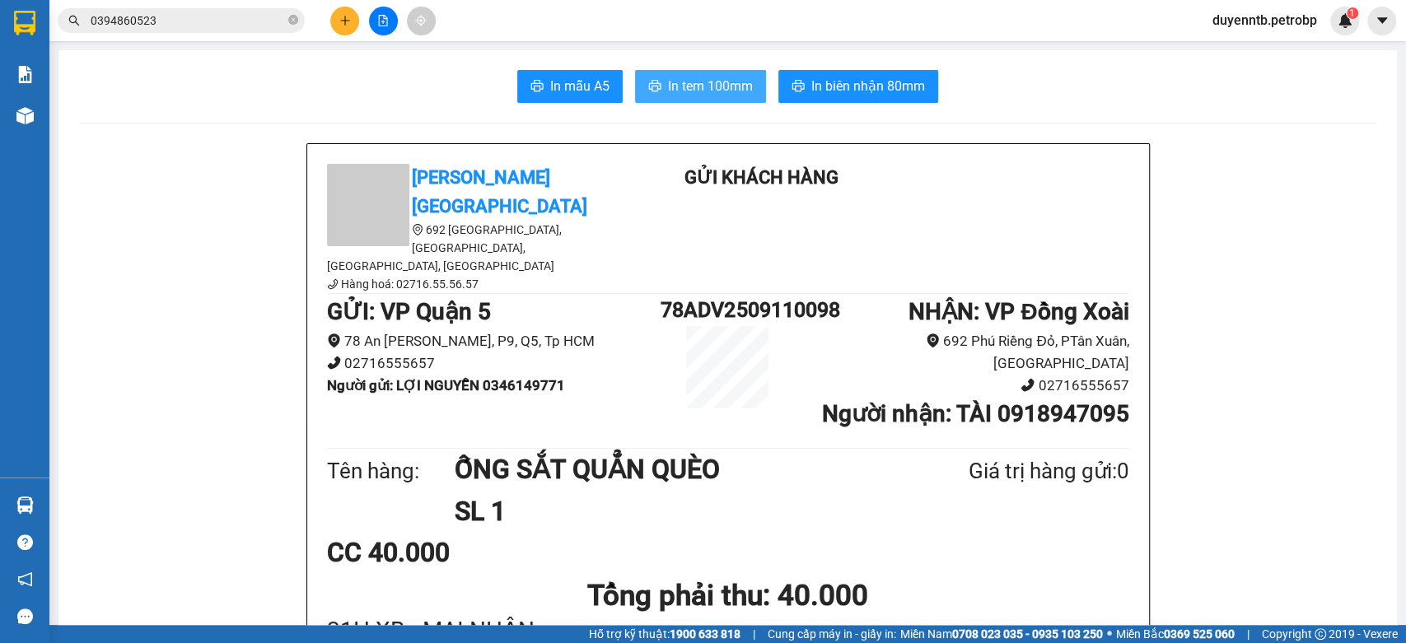
click at [711, 86] on span "In tem 100mm" at bounding box center [710, 86] width 85 height 21
click at [348, 22] on icon "plus" at bounding box center [345, 21] width 12 height 12
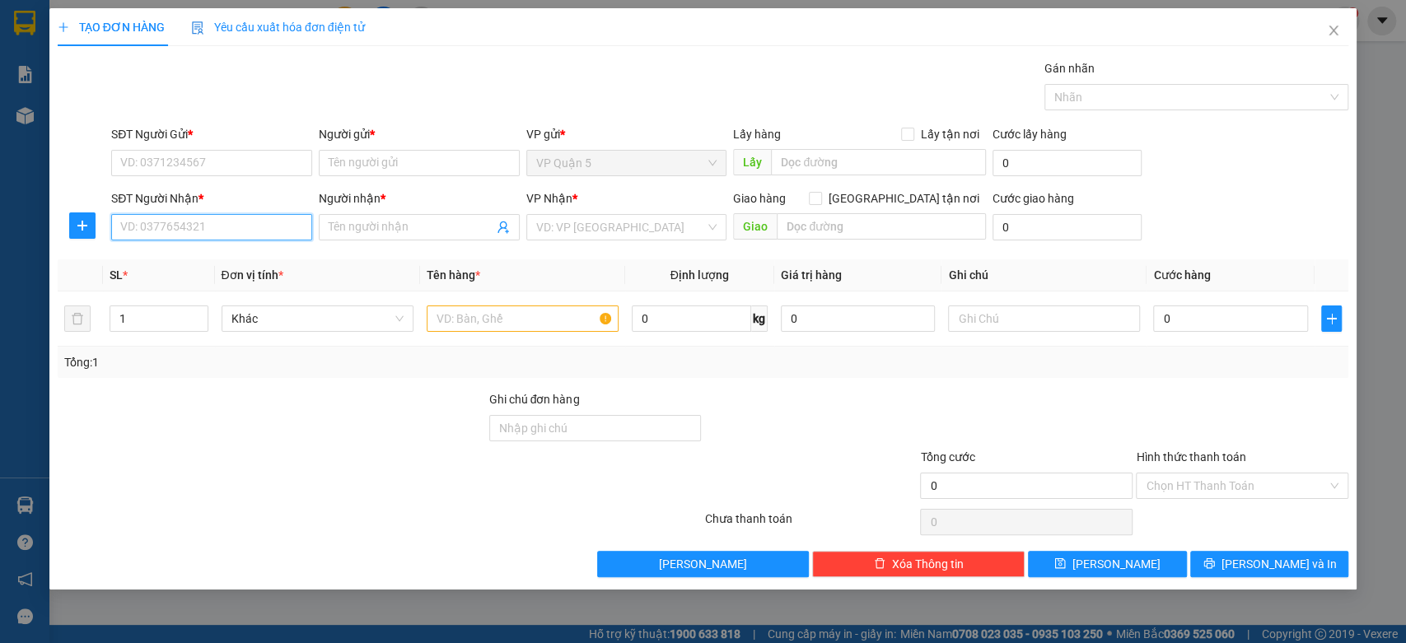
click at [246, 232] on input "SĐT Người Nhận *" at bounding box center [211, 227] width 201 height 26
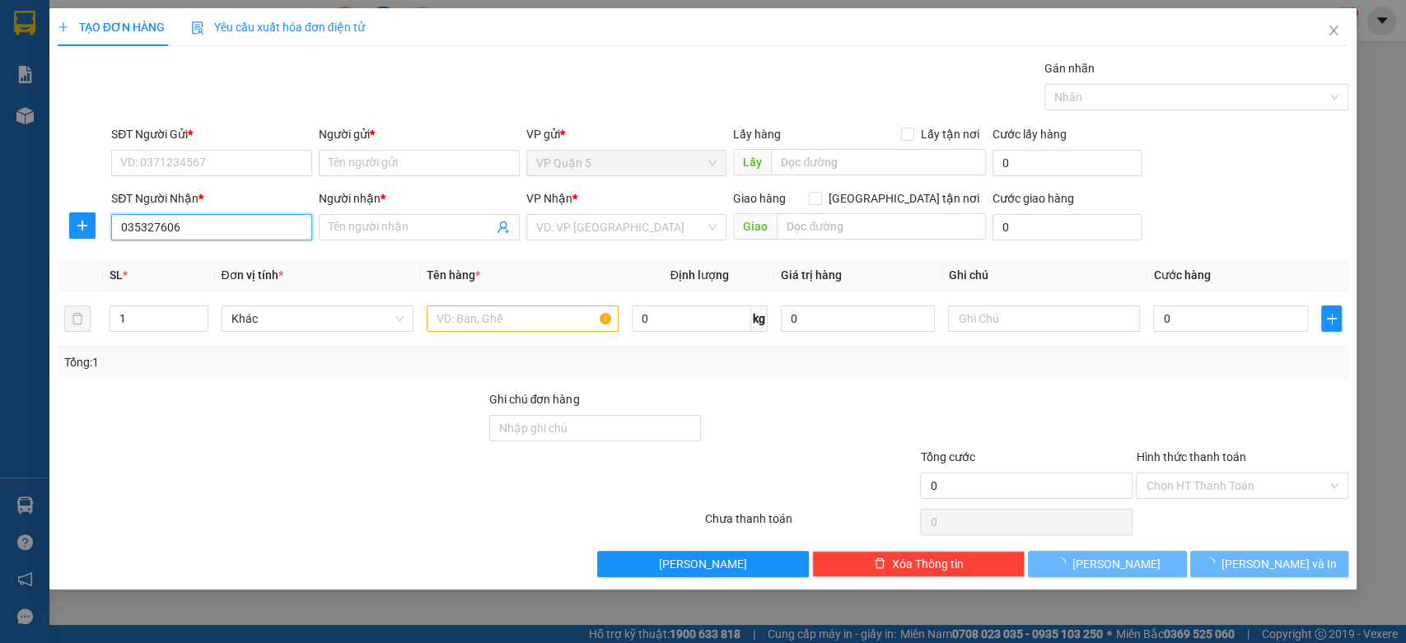
type input "0353276060"
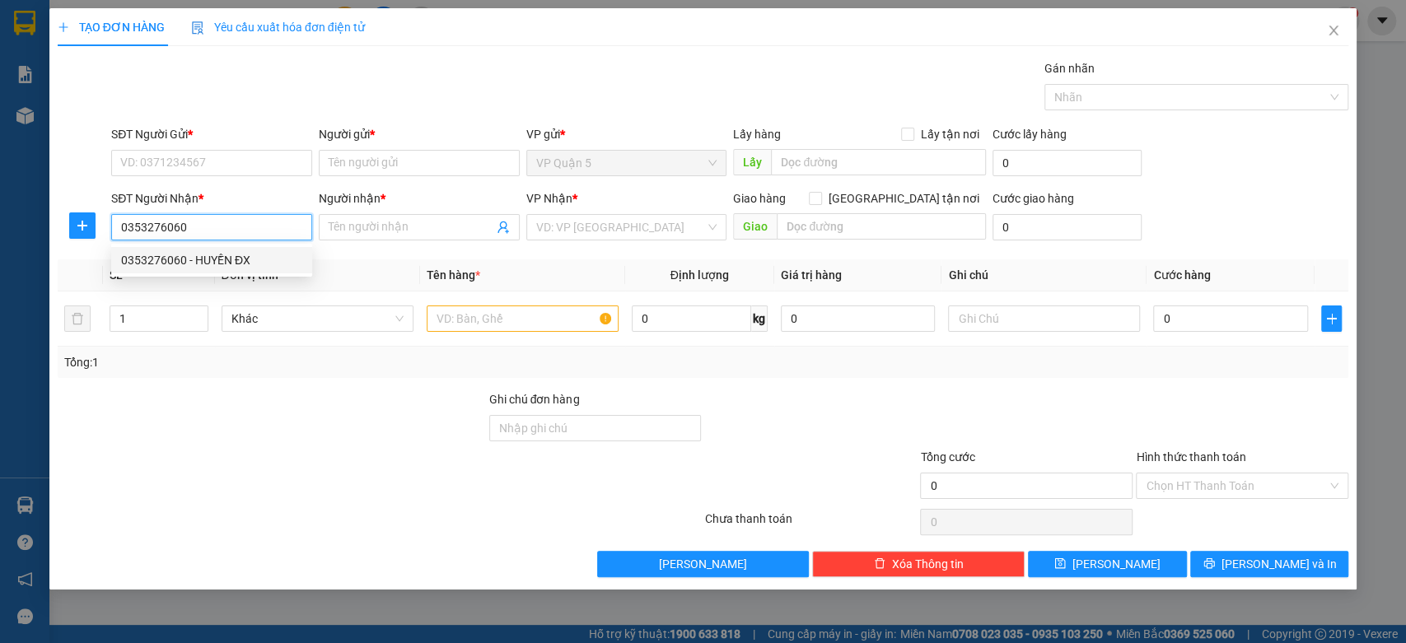
click at [197, 268] on div "0353276060 - HUYỀN ĐX" at bounding box center [211, 260] width 181 height 18
type input "HUYỀN ĐX"
type input "30.000"
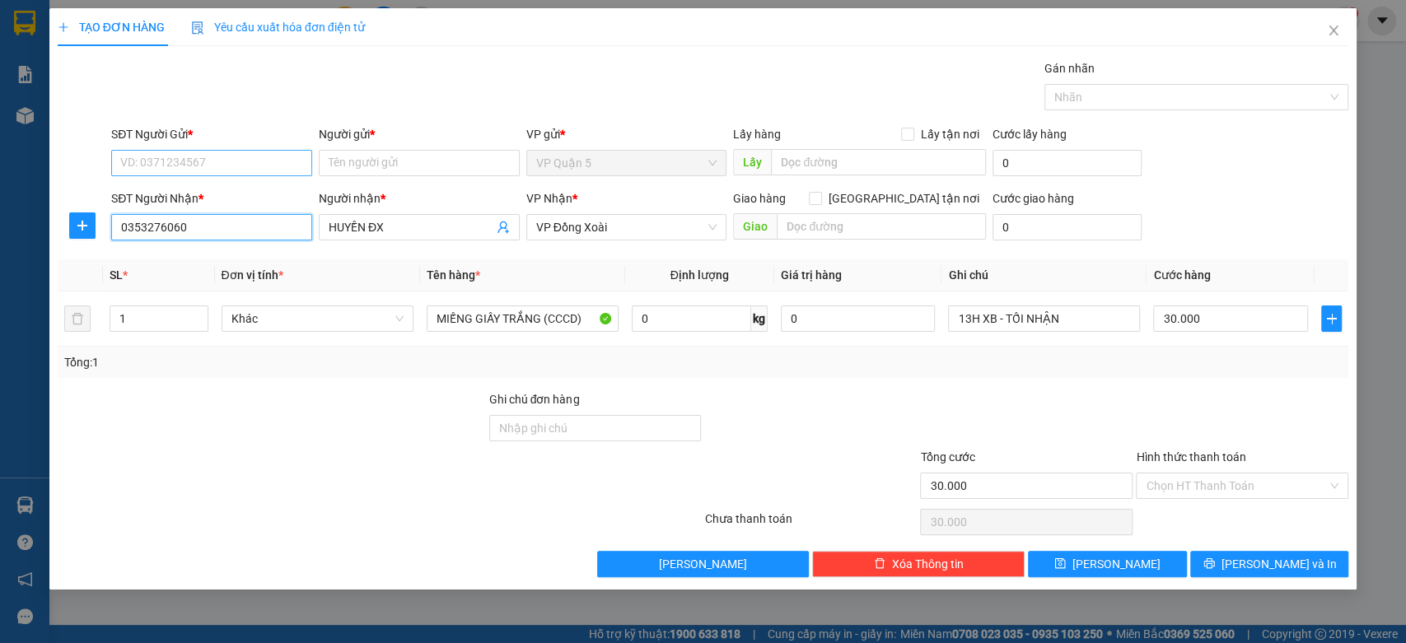
type input "0353276060"
click at [234, 161] on input "SĐT Người Gửi *" at bounding box center [211, 163] width 201 height 26
click at [265, 166] on input "SĐT Người Gửi *" at bounding box center [211, 163] width 201 height 26
type input "0937329923"
click at [353, 166] on input "Người gửi *" at bounding box center [419, 163] width 201 height 26
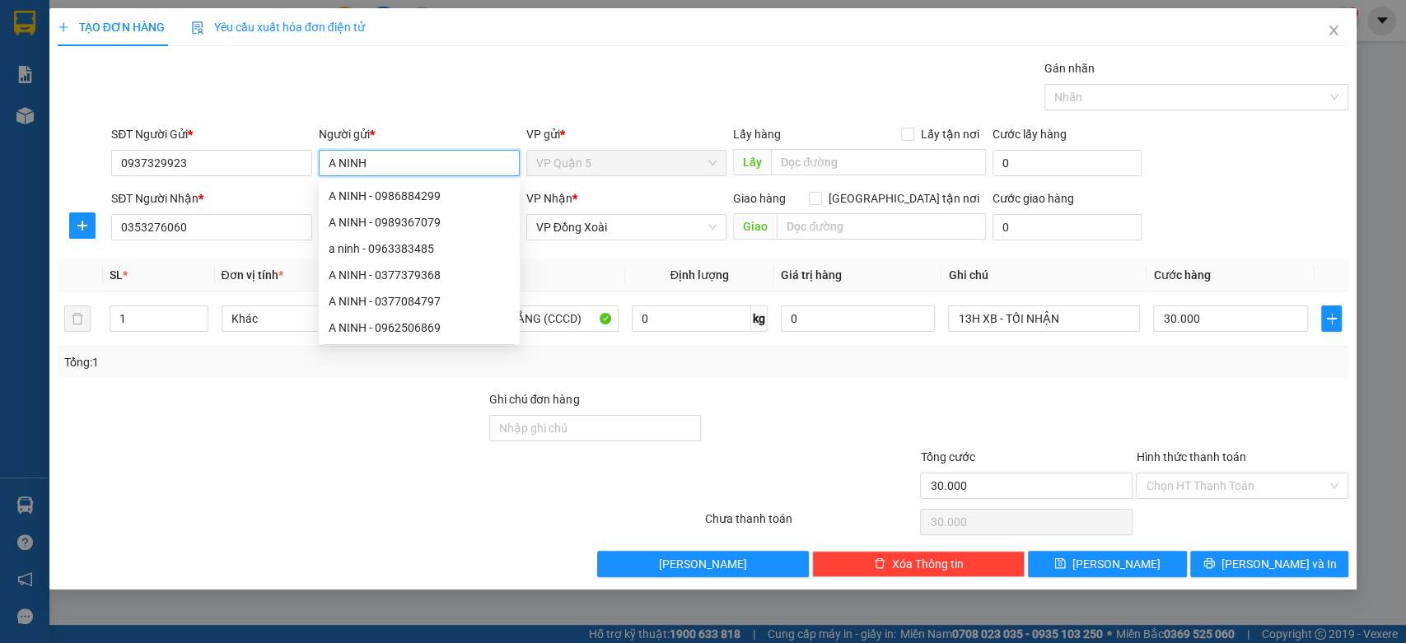
type input "A NINH"
click at [430, 443] on div at bounding box center [272, 419] width 432 height 58
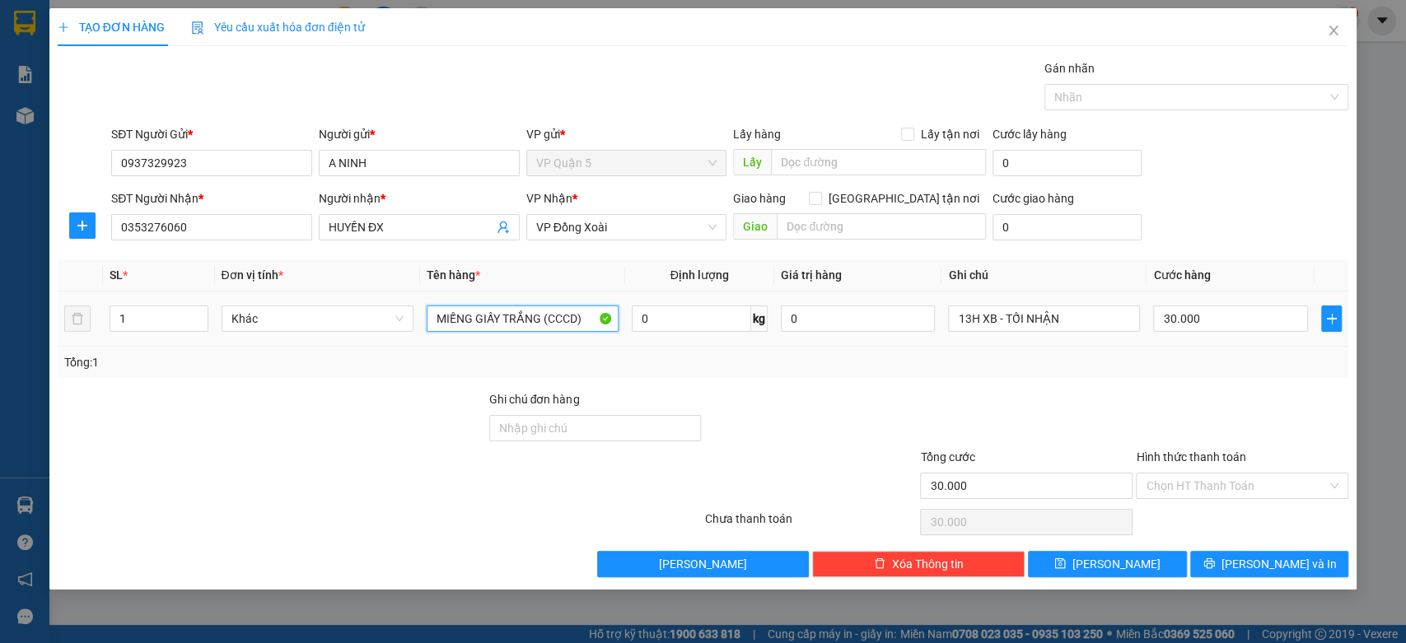
click at [536, 311] on input "MIẾNG GIẤY TRẮNG (CCCD)" at bounding box center [523, 319] width 192 height 26
click at [472, 321] on input "HS TRẰNG NHỰA" at bounding box center [523, 319] width 192 height 26
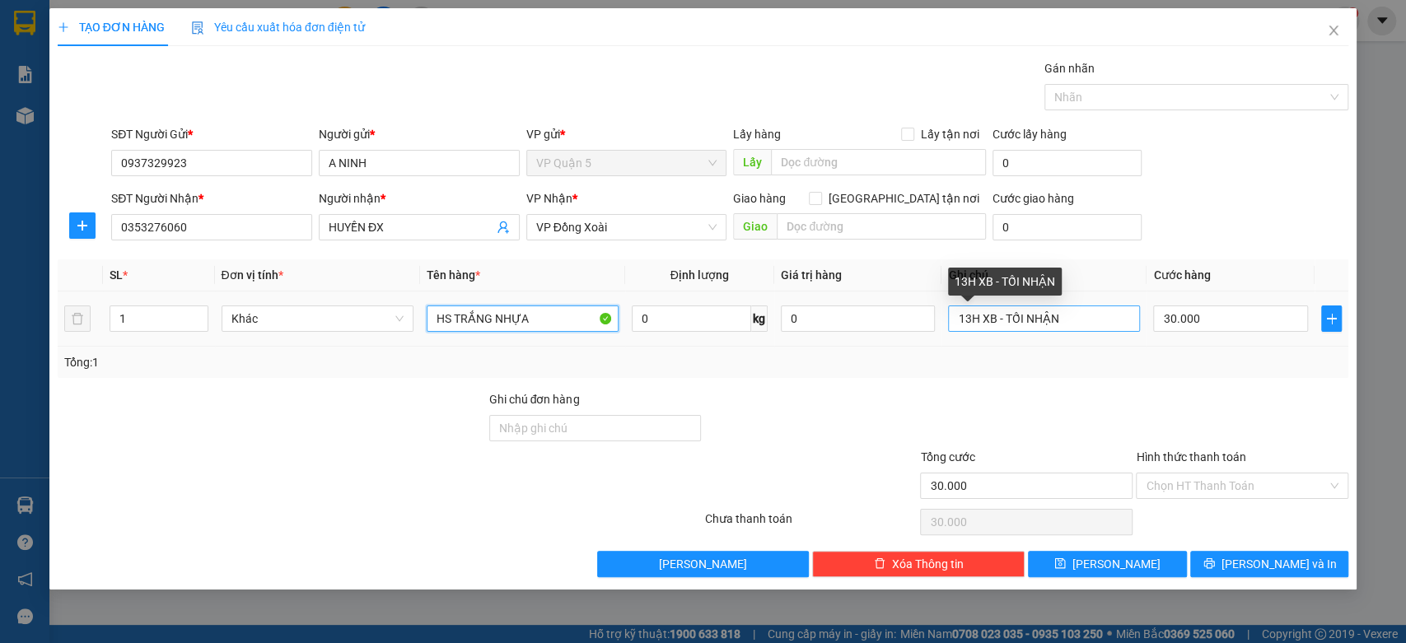
type input "HS TRẮNG NHỰA"
click at [1046, 320] on input "13H XB - TỐI NHẬN" at bounding box center [1044, 319] width 192 height 26
click at [1045, 320] on input "13H XB - TỐI NHẬN" at bounding box center [1044, 319] width 192 height 26
click at [1044, 320] on input "13H XB - TỐI NHẬN" at bounding box center [1044, 319] width 192 height 26
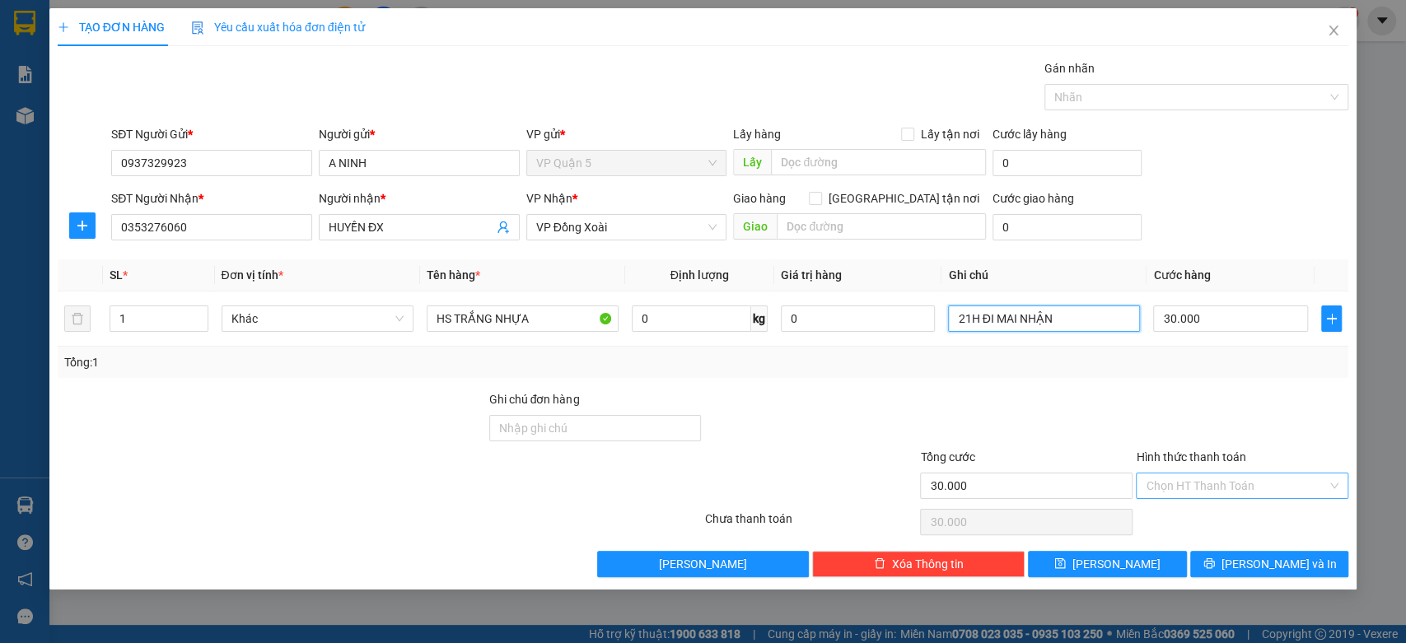
type input "21H ĐI MAI NHẬN"
click at [1217, 475] on input "Hình thức thanh toán" at bounding box center [1236, 486] width 181 height 25
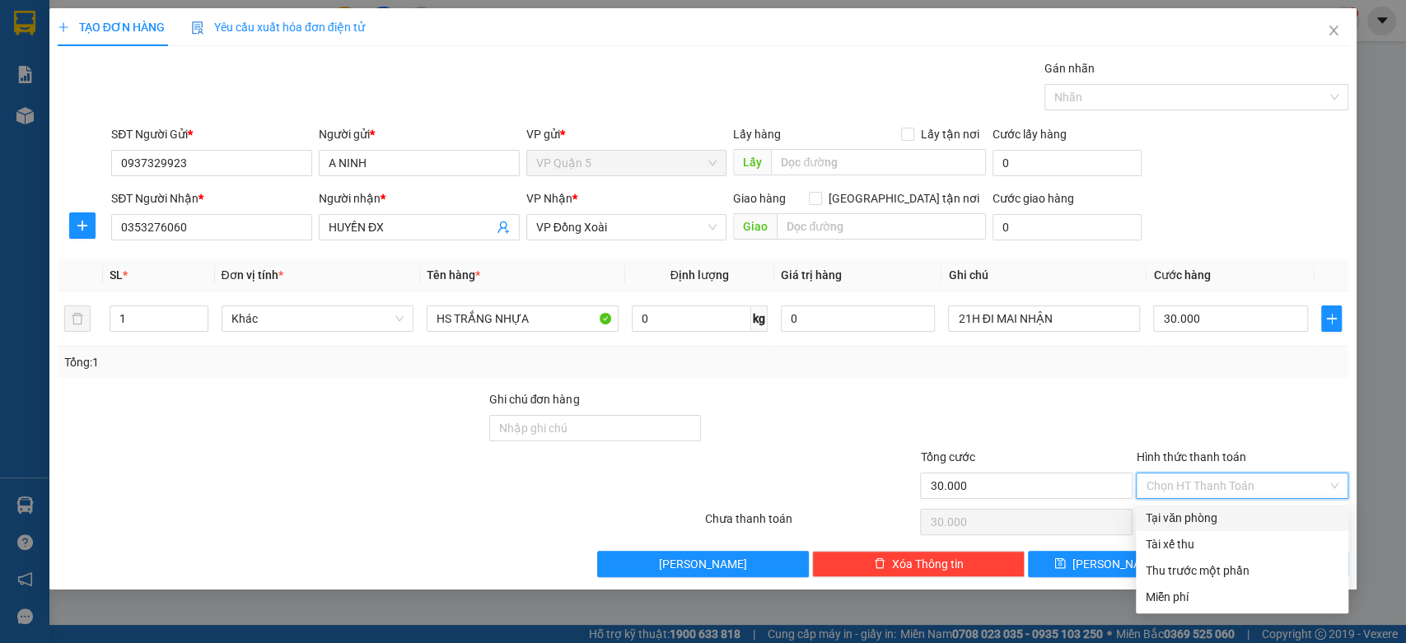
click at [1188, 519] on div "Tại văn phòng" at bounding box center [1242, 518] width 193 height 18
type input "0"
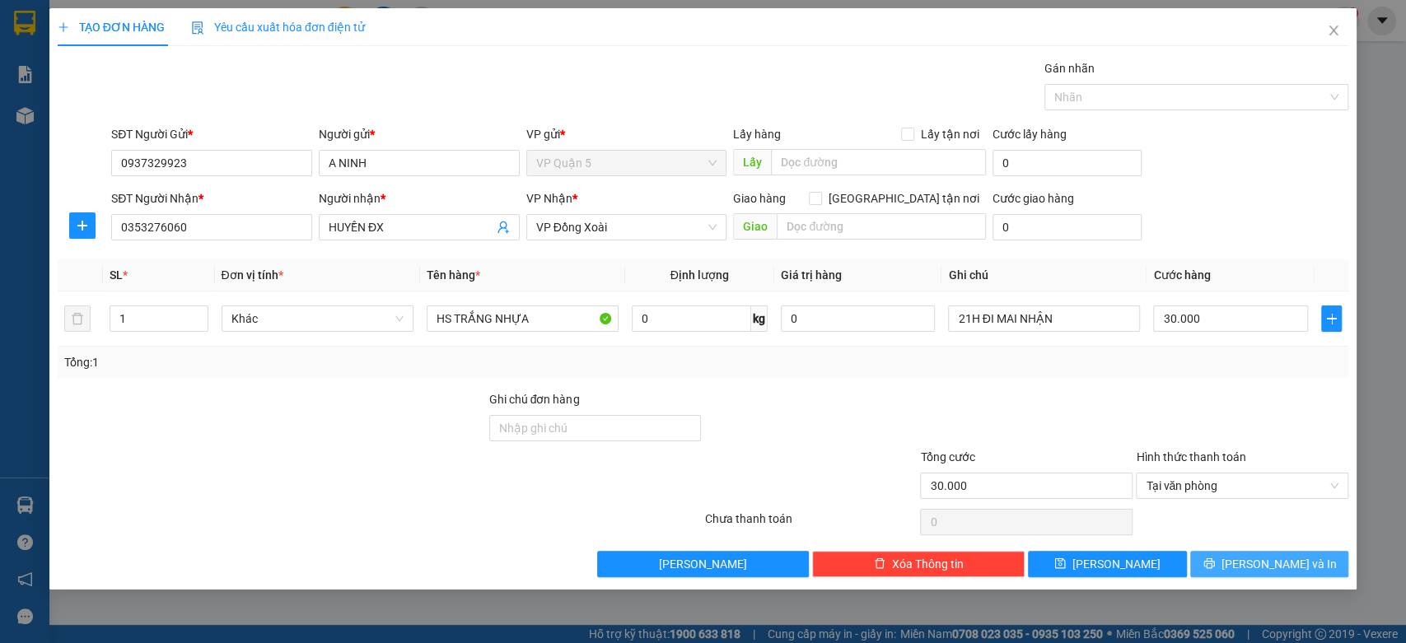
click at [1251, 568] on button "[PERSON_NAME] và In" at bounding box center [1269, 564] width 158 height 26
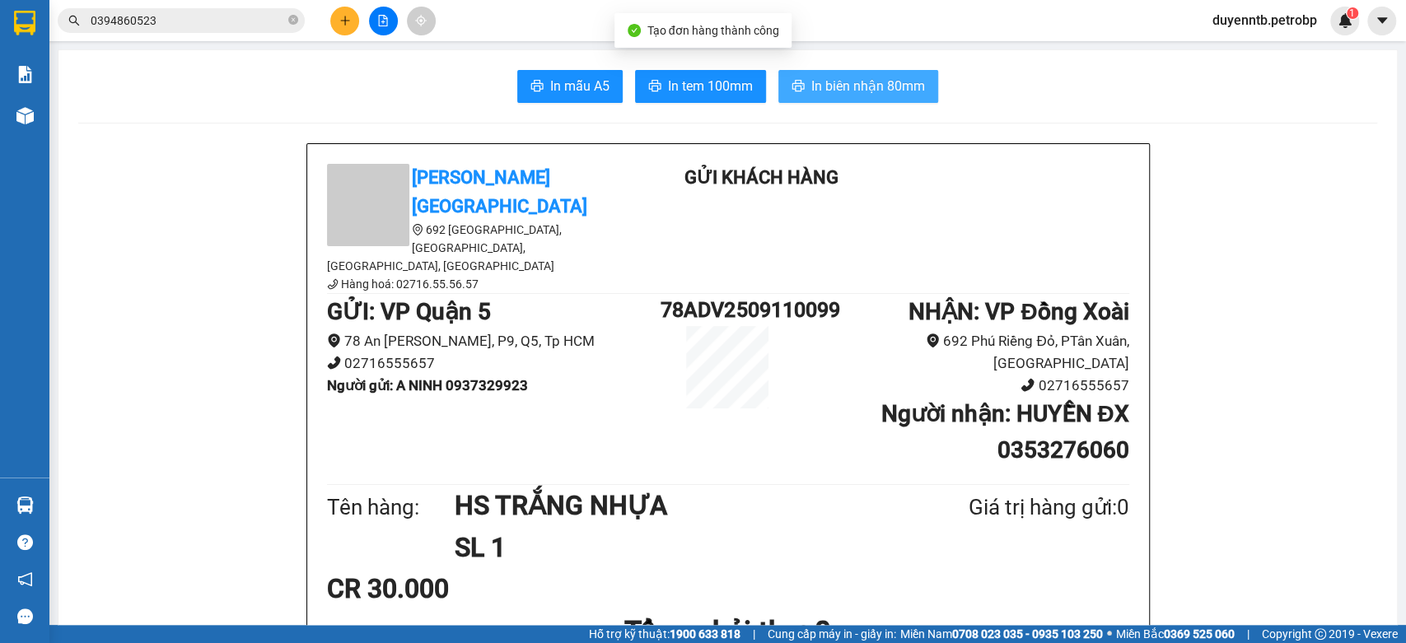
click at [914, 86] on span "In biên nhận 80mm" at bounding box center [868, 86] width 114 height 21
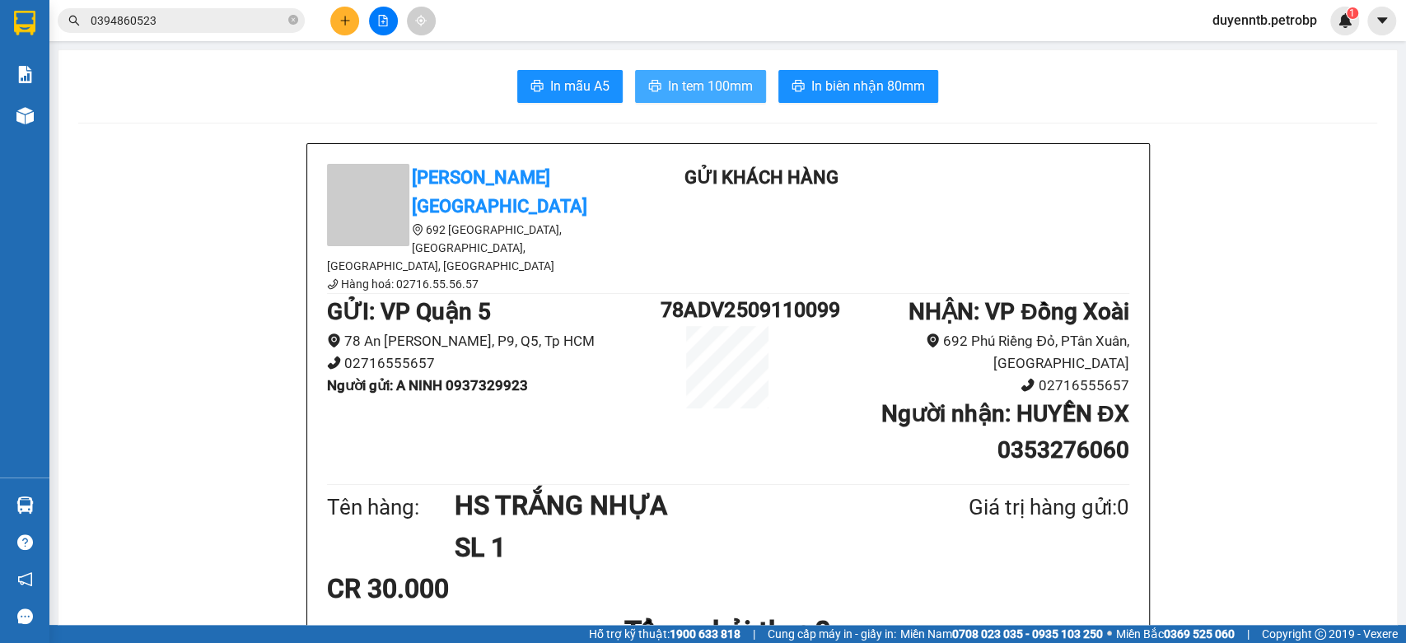
click at [710, 82] on span "In tem 100mm" at bounding box center [710, 86] width 85 height 21
click at [339, 24] on icon "plus" at bounding box center [345, 21] width 12 height 12
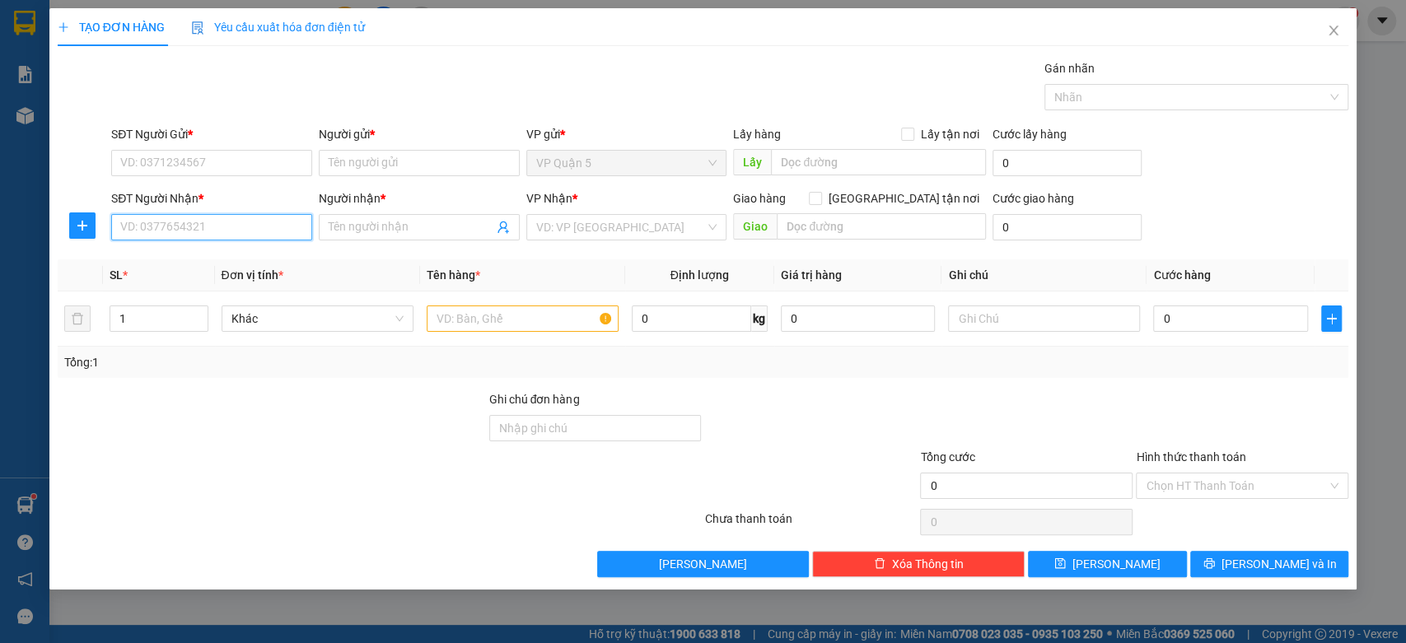
click at [265, 236] on input "SĐT Người Nhận *" at bounding box center [211, 227] width 201 height 26
click at [92, 232] on button "button" at bounding box center [82, 225] width 26 height 26
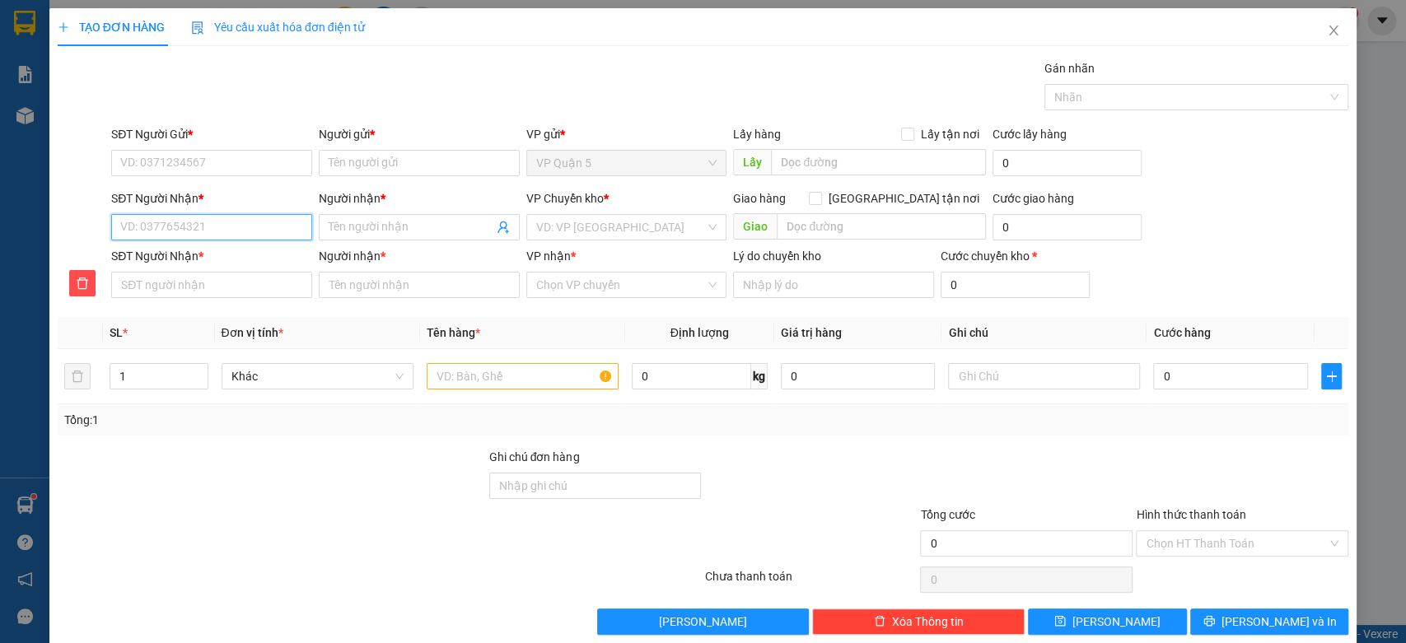
click at [282, 219] on input "SĐT Người Nhận *" at bounding box center [211, 227] width 201 height 26
type input "0"
type input "09"
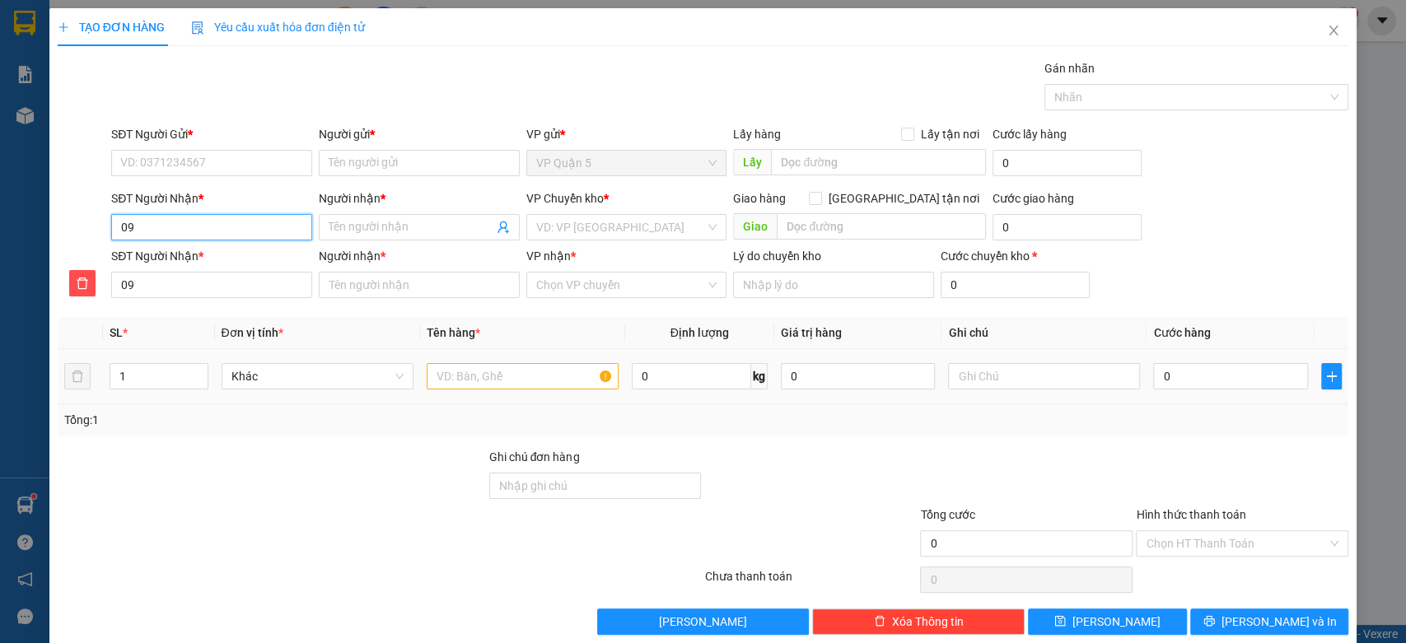
type input "098"
type input "0988"
type input "09884"
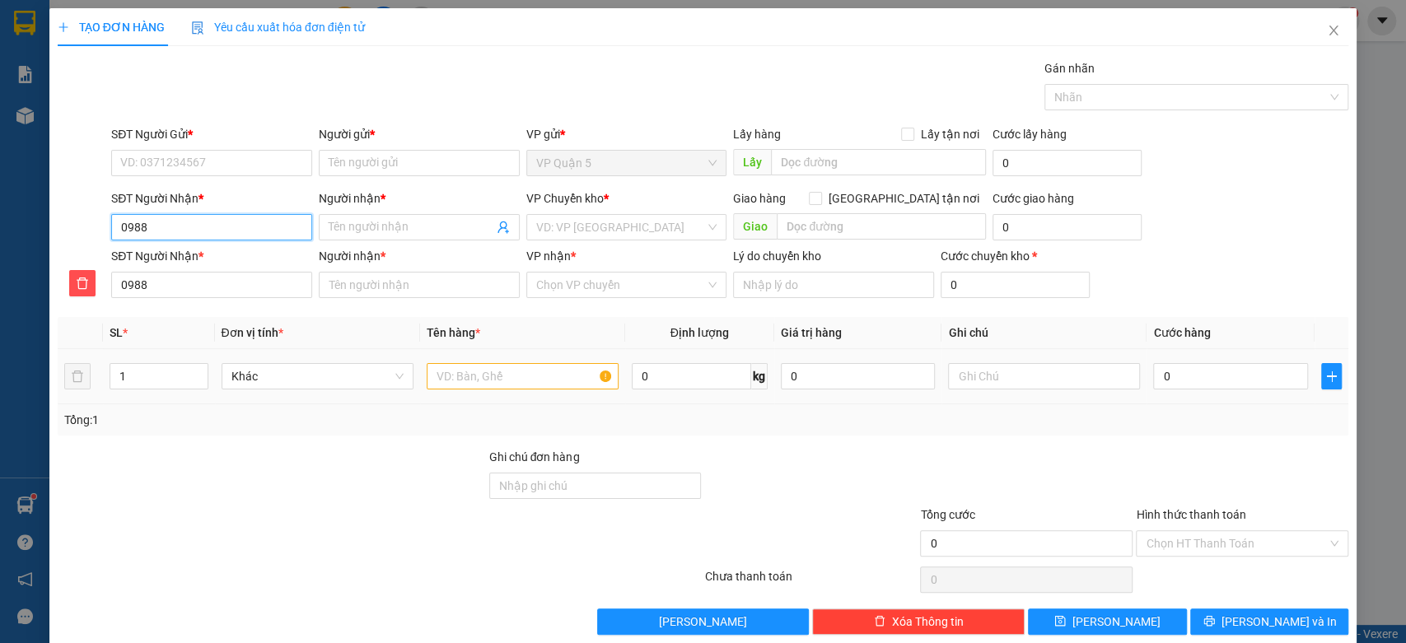
type input "09884"
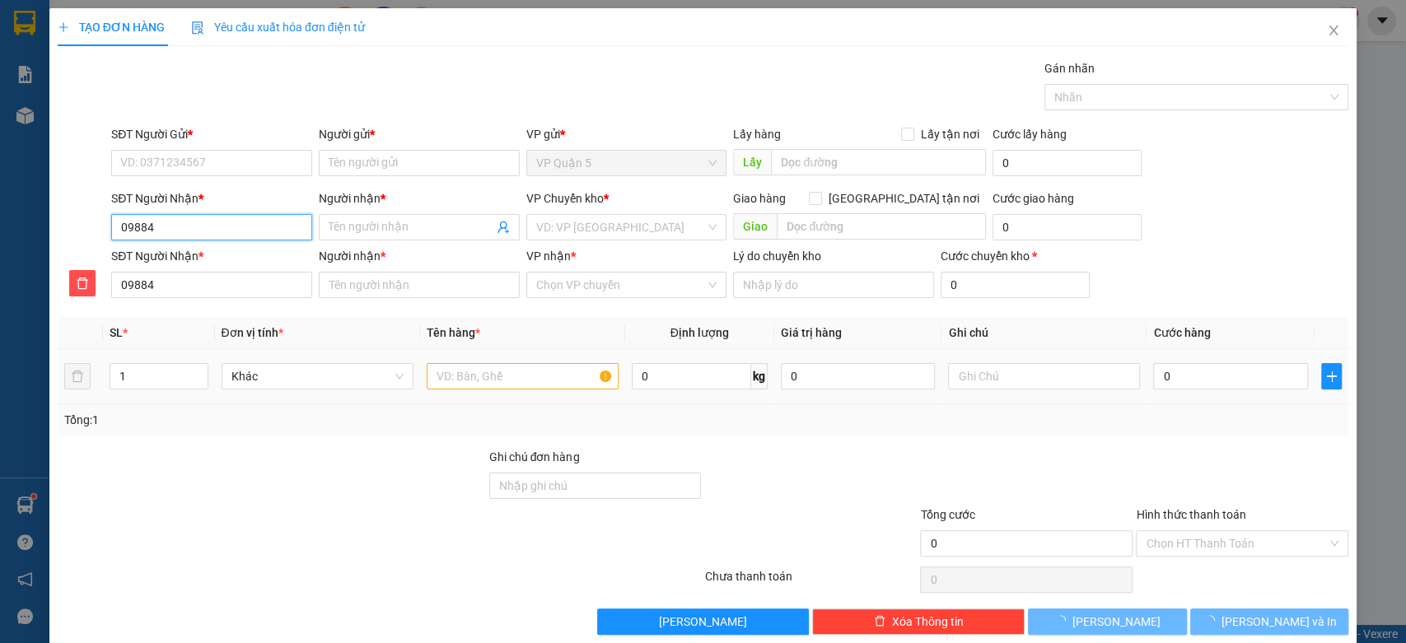
type input "098846"
type input "0988469"
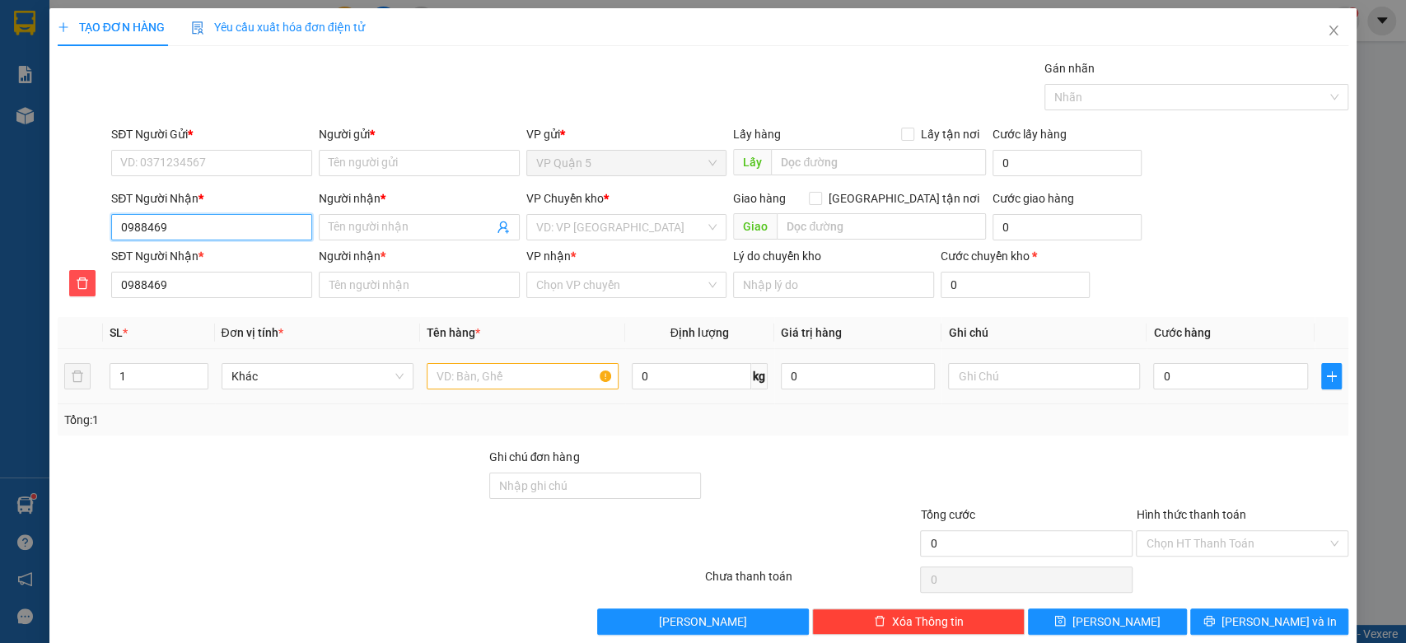
type input "09884693"
type input "098846939"
type input "0988469393"
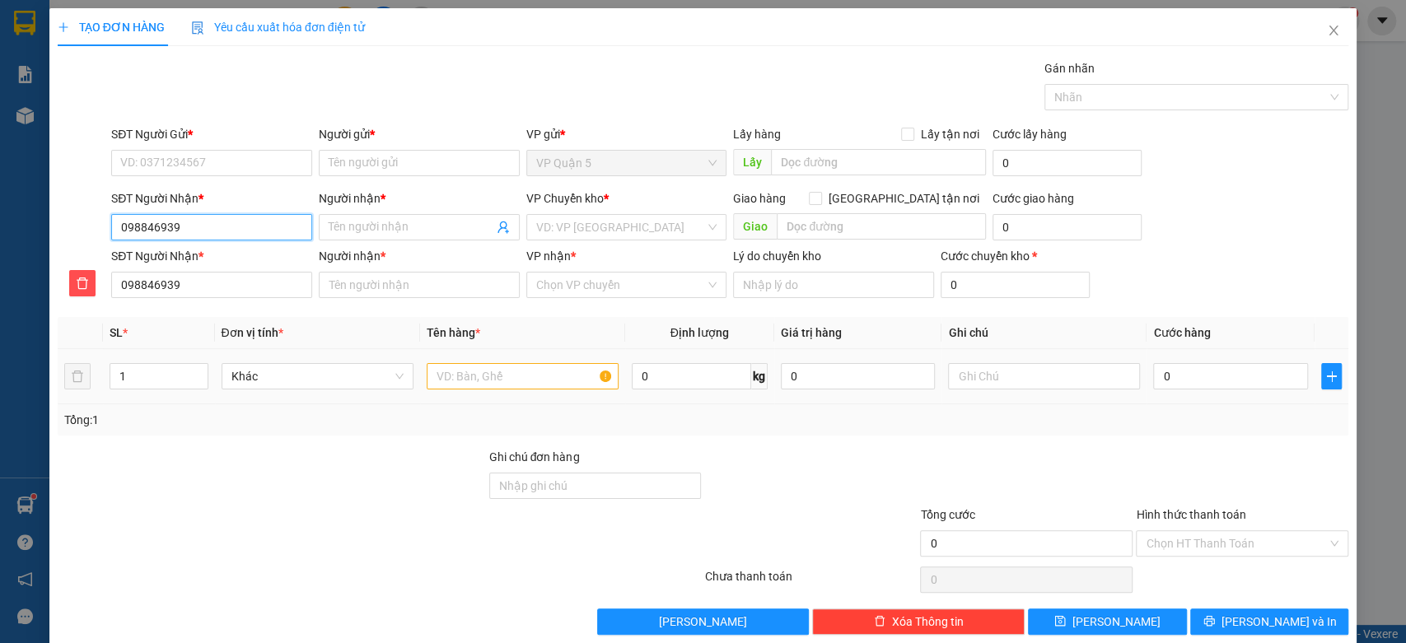
type input "0988469393"
click at [404, 222] on input "Người nhận *" at bounding box center [411, 227] width 165 height 18
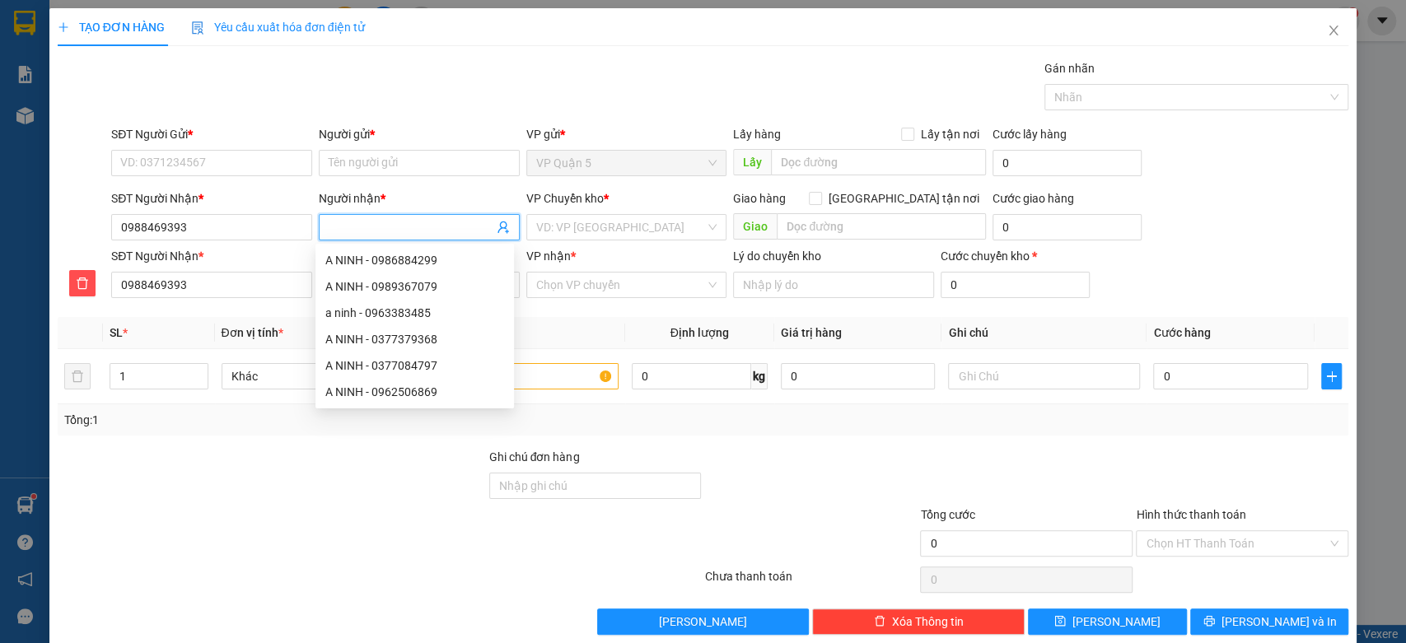
type input "T"
type input "TR"
type input "TRI"
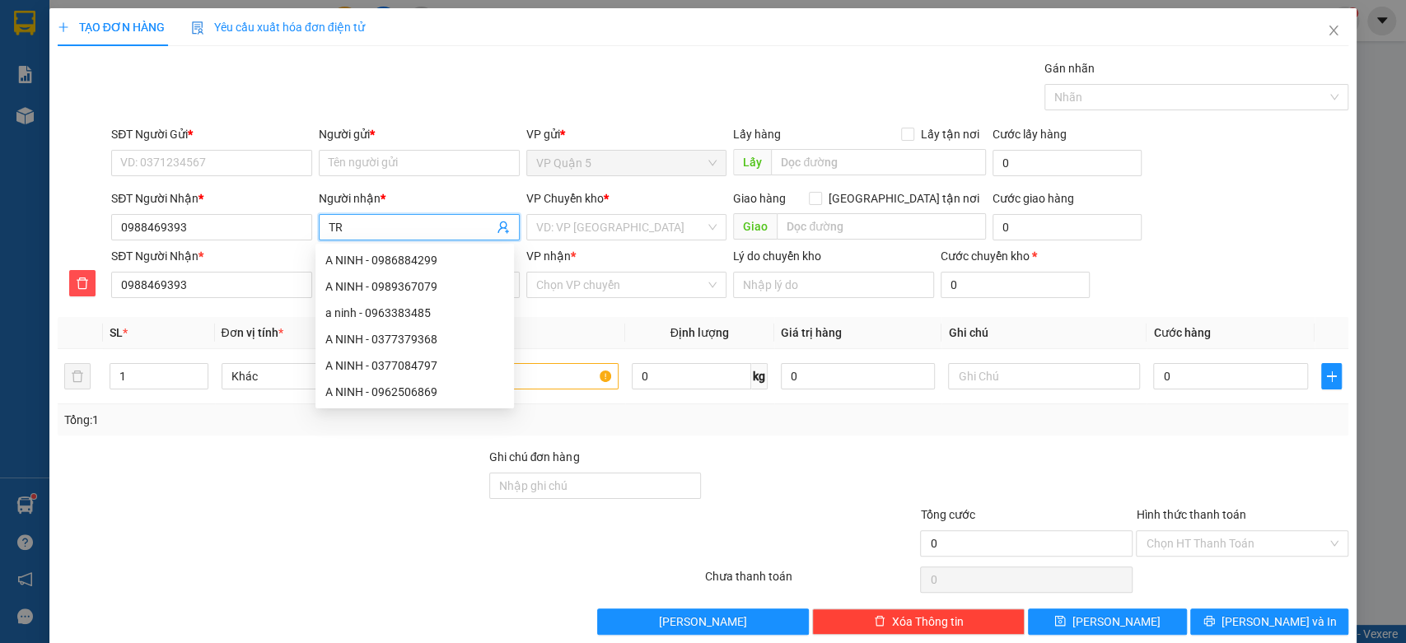
type input "TRI"
type input "TRÍ"
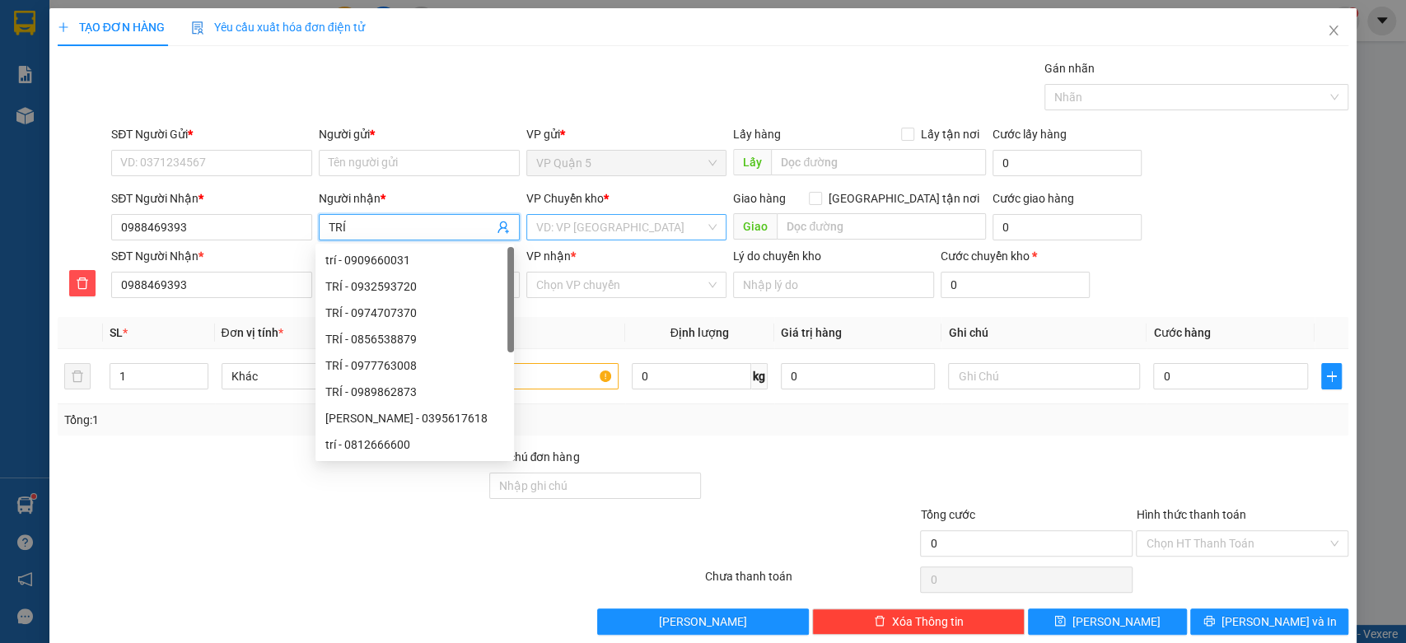
type input "TRÍ"
click at [632, 226] on input "search" at bounding box center [621, 227] width 170 height 25
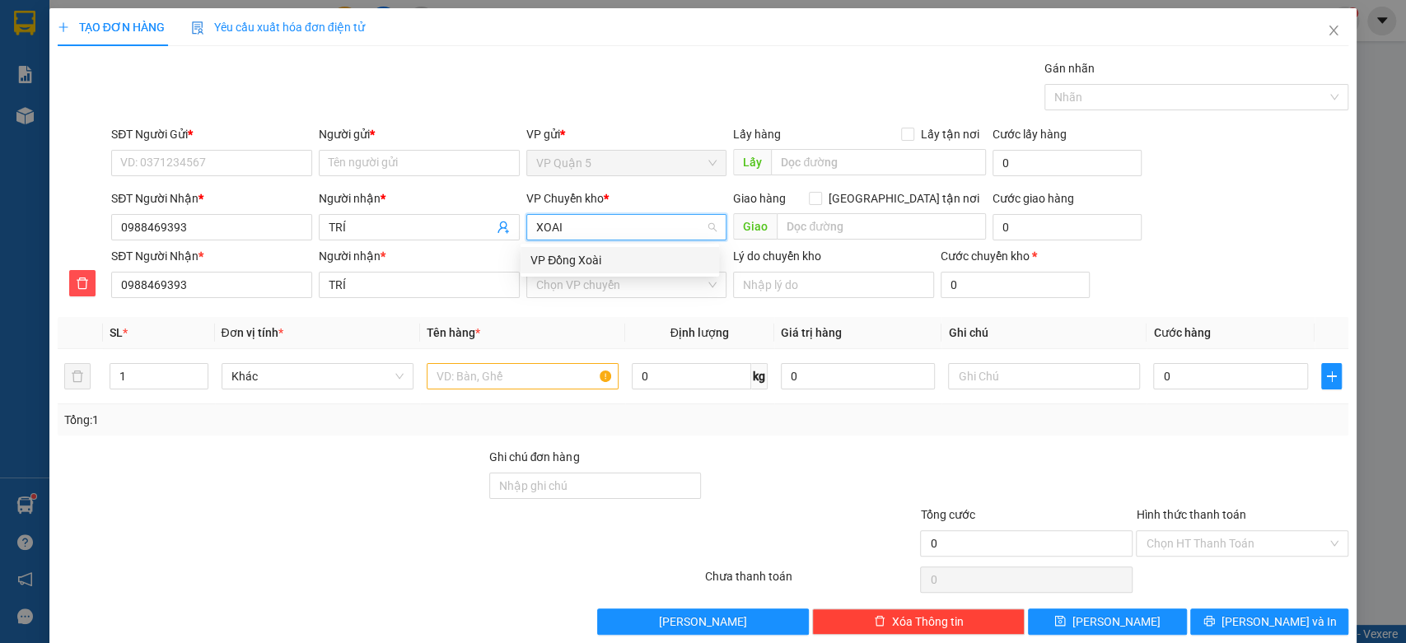
type input "XOAI"
click at [596, 276] on body "Kết quả tìm kiếm ( 13 ) Bộ lọc Ngày tạo đơn gần nhất Mã ĐH Trạng thái Món hàng …" at bounding box center [703, 321] width 1406 height 643
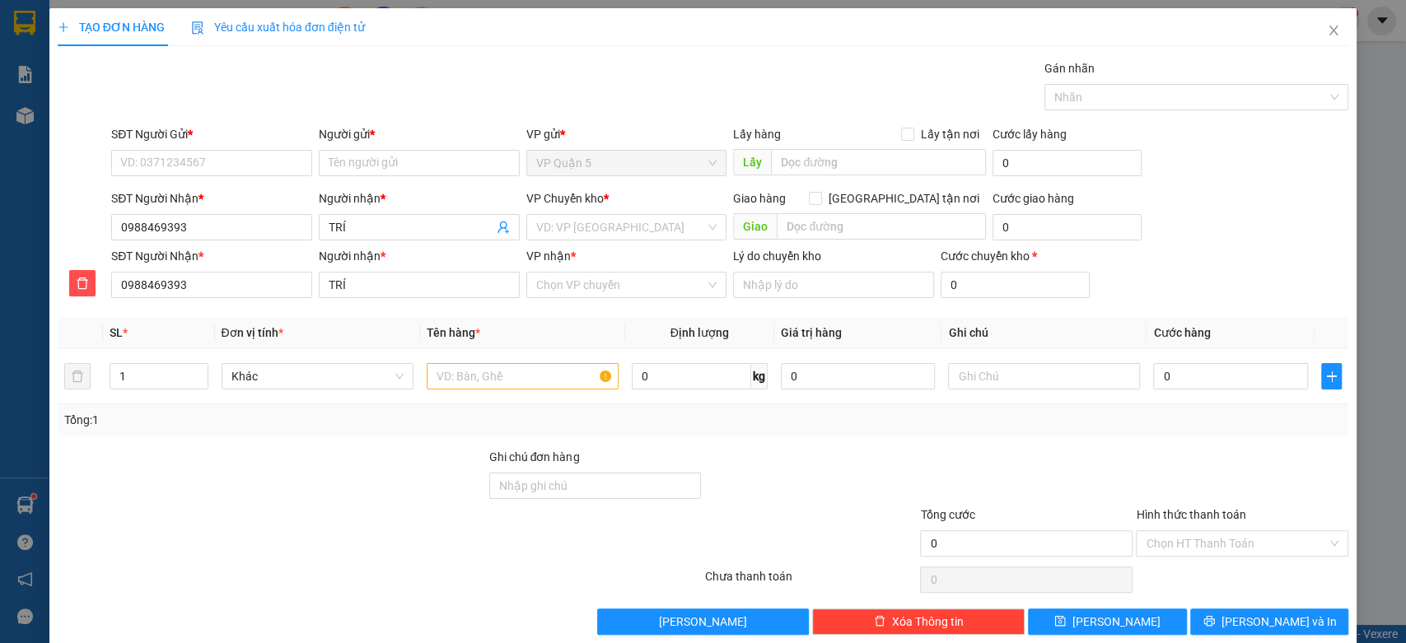
click at [595, 266] on div "VP nhận *" at bounding box center [626, 259] width 201 height 25
click at [595, 225] on input "search" at bounding box center [621, 227] width 170 height 25
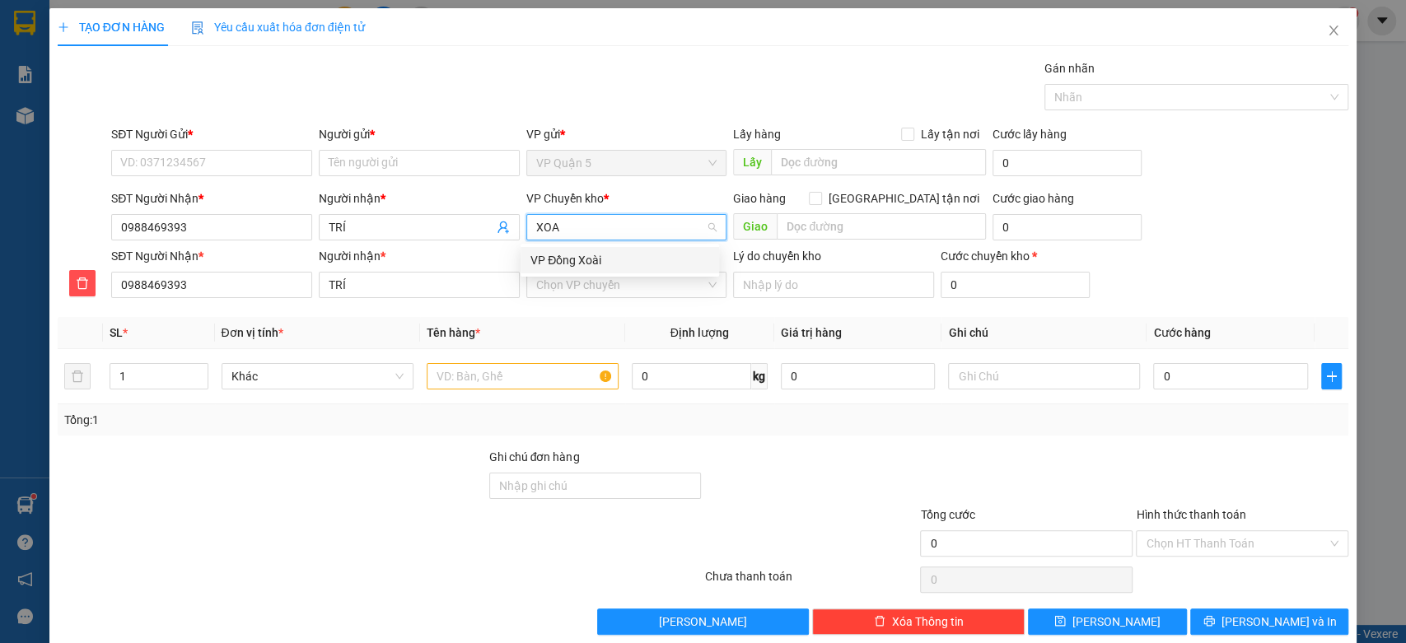
type input "XOAI"
click at [566, 262] on div "VP Đồng Xoài" at bounding box center [619, 260] width 179 height 18
click at [619, 292] on input "VP nhận *" at bounding box center [621, 285] width 170 height 25
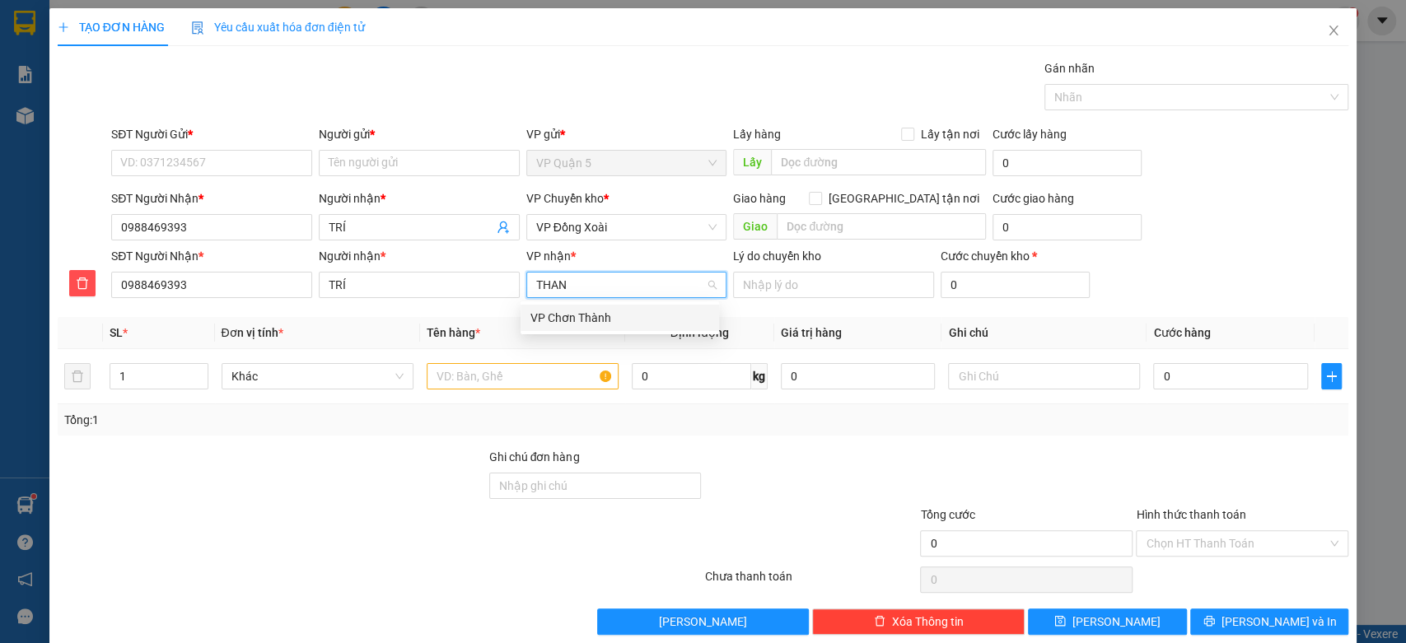
type input "THANH"
click at [597, 321] on div "VP Chơn Thành" at bounding box center [619, 318] width 179 height 18
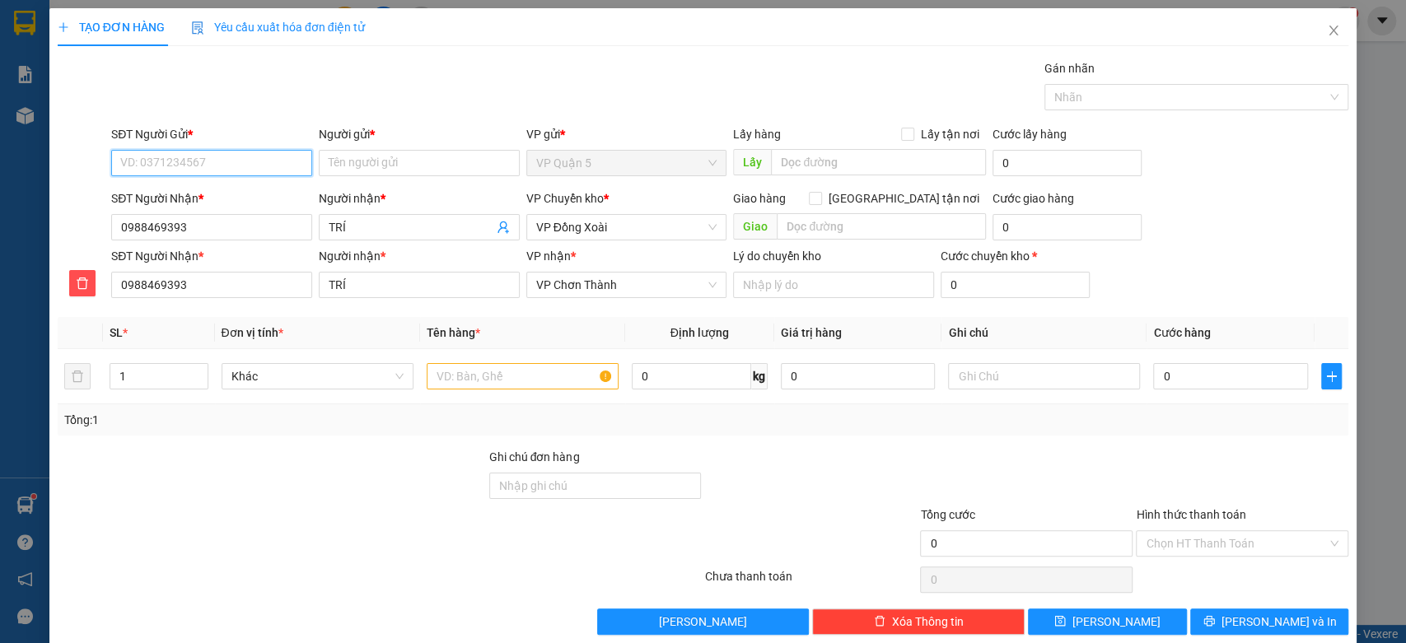
click at [276, 163] on input "SĐT Người Gửi *" at bounding box center [211, 163] width 201 height 26
type input "0933085944"
click at [389, 165] on input "Người gửi *" at bounding box center [419, 163] width 201 height 26
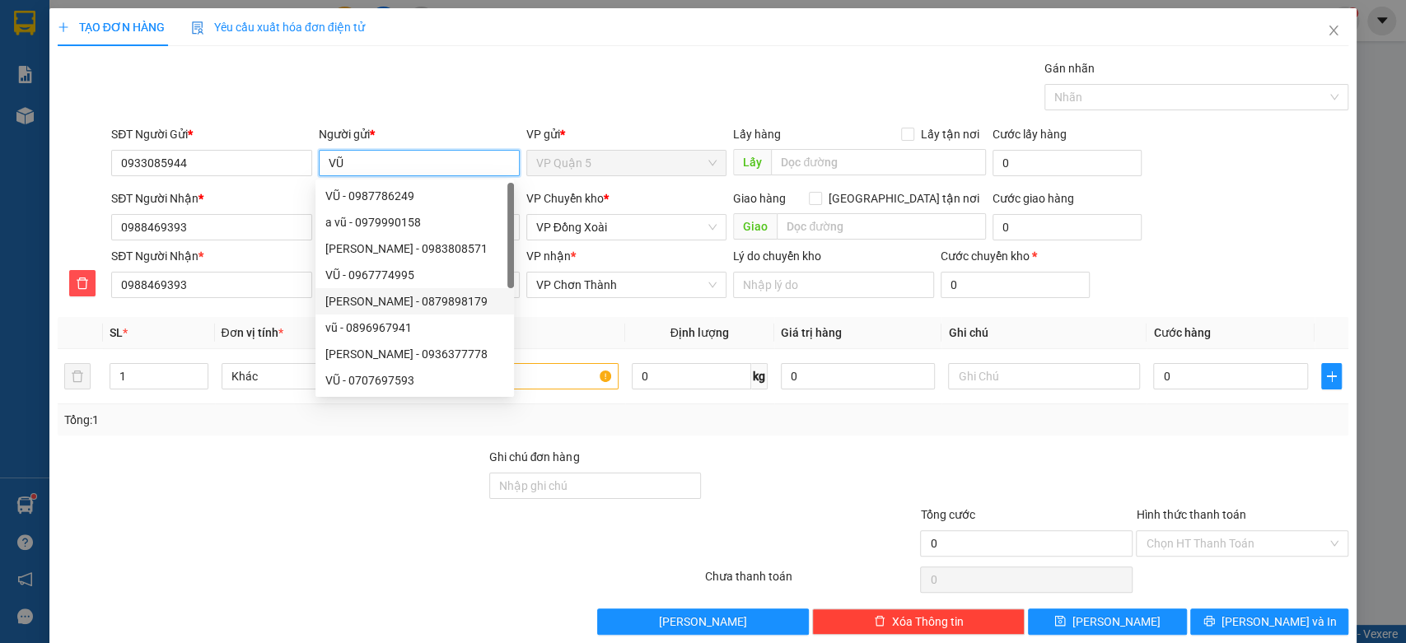
type input "VŨ"
click at [361, 492] on div at bounding box center [272, 477] width 432 height 58
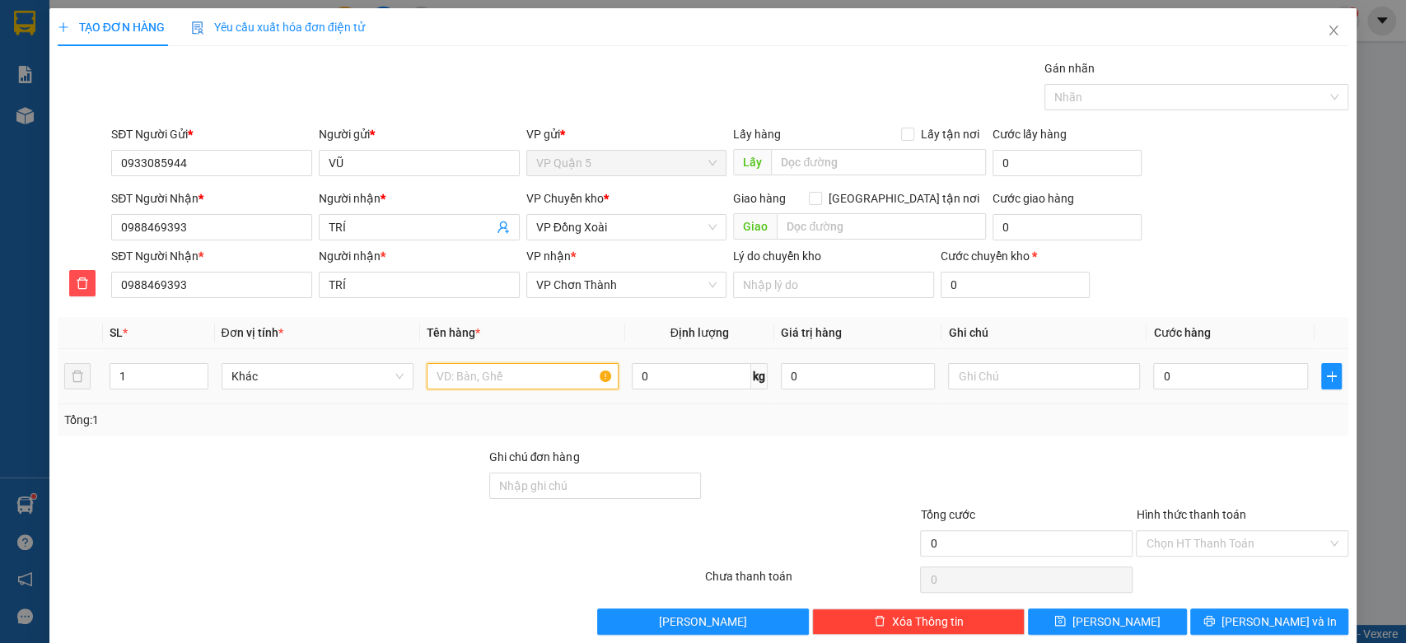
click at [502, 371] on input "text" at bounding box center [523, 376] width 192 height 26
type input "KIỆN TÚI XANH"
click at [1036, 361] on div at bounding box center [1044, 376] width 192 height 33
click at [1036, 371] on input "text" at bounding box center [1044, 376] width 192 height 26
type input "9H SNAG1 MAI ĐI"
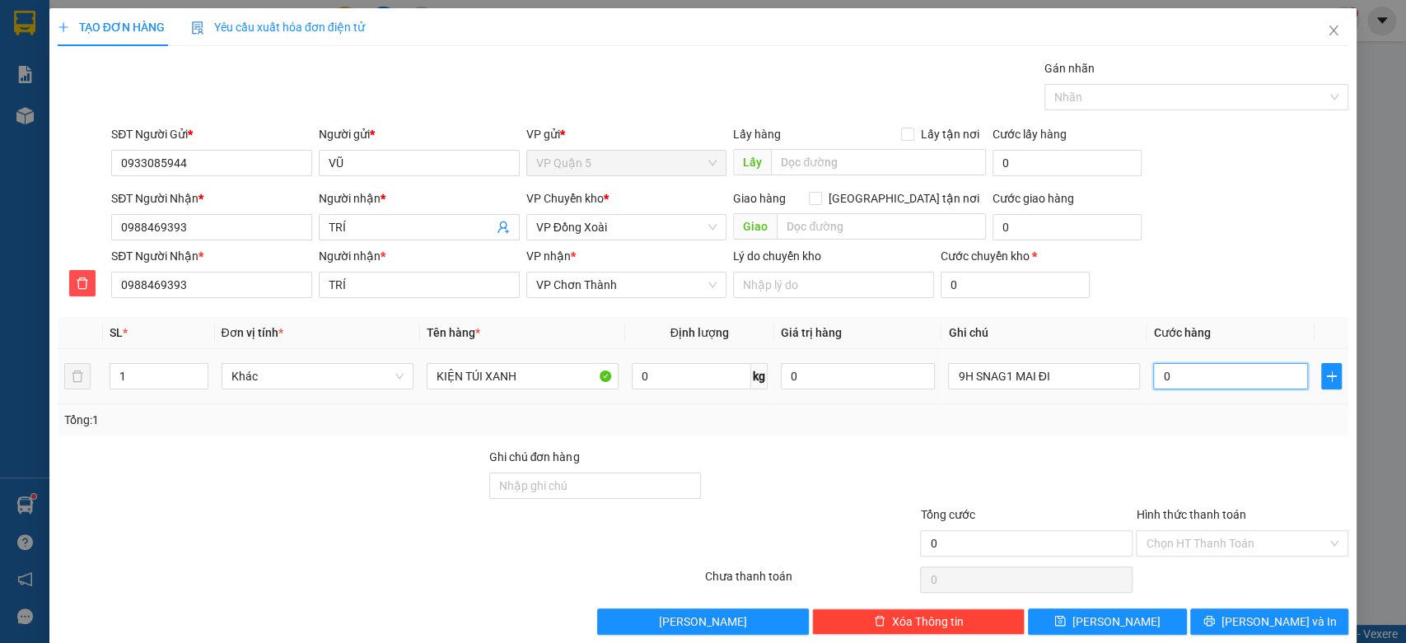
click at [1203, 381] on input "0" at bounding box center [1230, 376] width 155 height 26
type input "3"
type input "30"
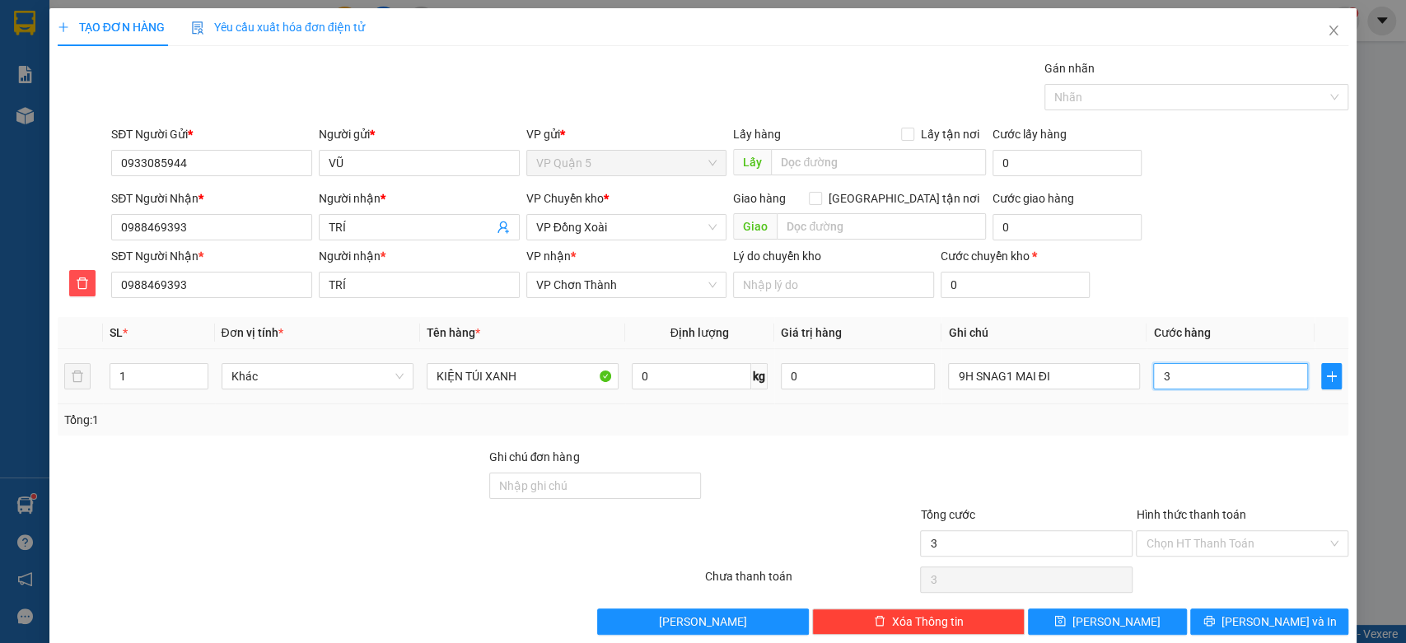
type input "30"
type input "30.000"
click at [1234, 265] on div "SĐT Người Nhận * 0988469393 Người nhận * TRÍ VP nhận * VP Chơn Thành Lý do chuy…" at bounding box center [730, 276] width 1244 height 58
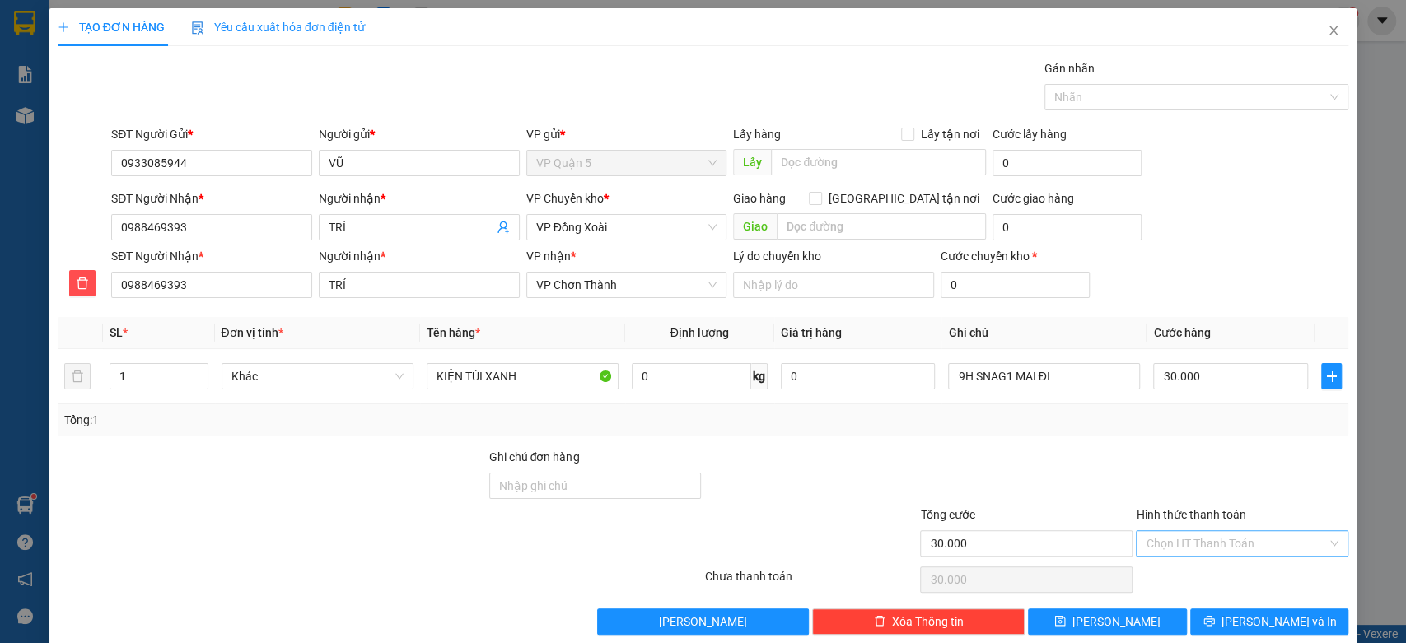
click at [1182, 541] on input "Hình thức thanh toán" at bounding box center [1236, 543] width 181 height 25
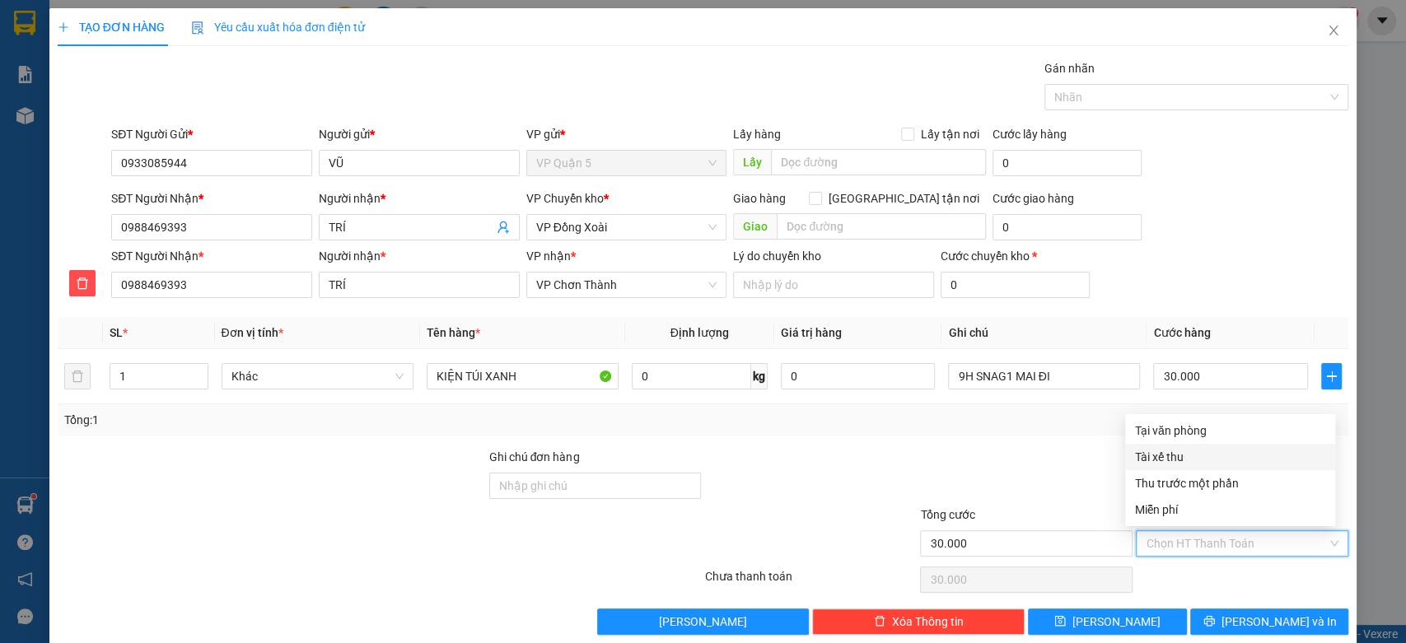
click at [1161, 444] on div "Tài xế thu" at bounding box center [1230, 457] width 210 height 26
type input "0"
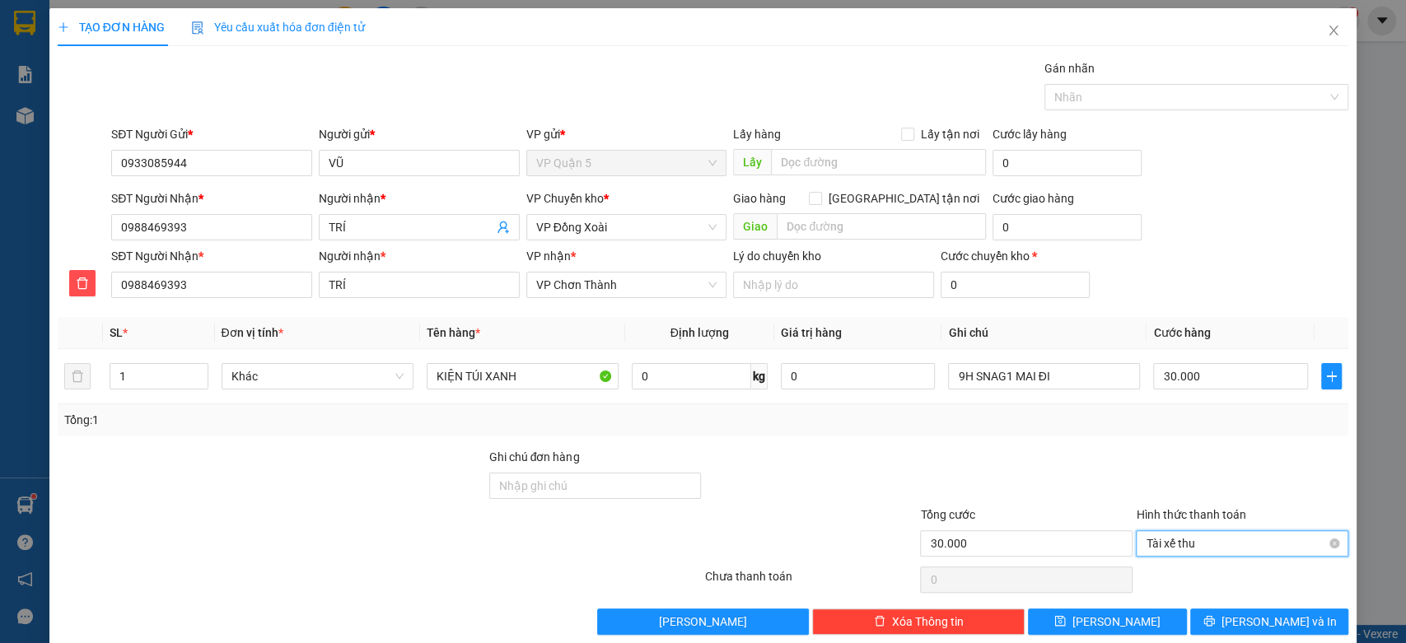
click at [1146, 543] on span "Tài xế thu" at bounding box center [1242, 543] width 193 height 25
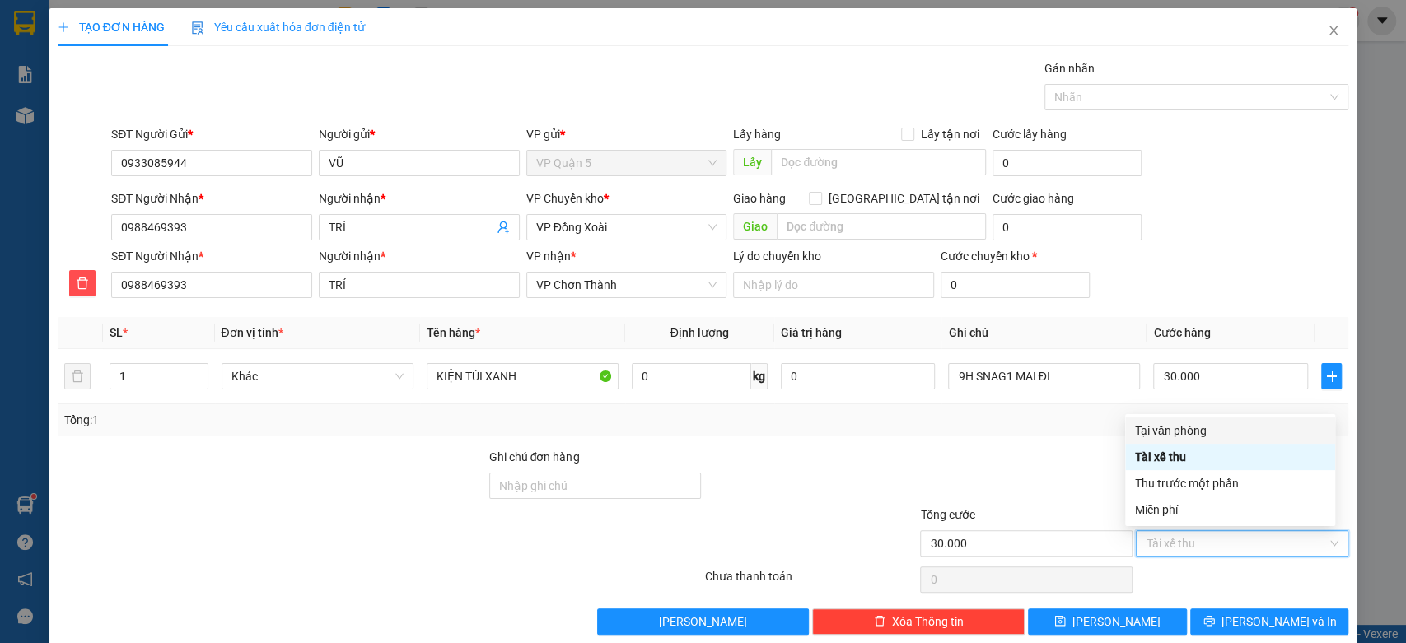
click at [1174, 432] on div "Tại văn phòng" at bounding box center [1230, 431] width 190 height 18
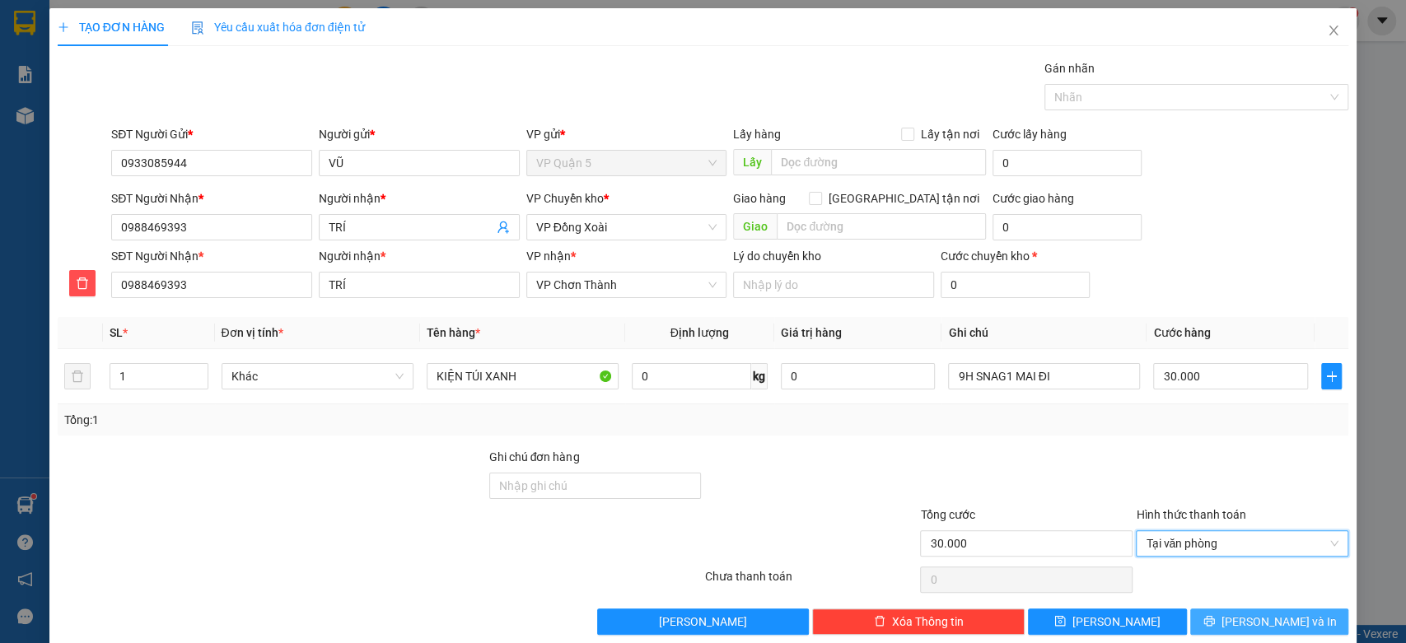
drag, startPoint x: 1226, startPoint y: 609, endPoint x: 1224, endPoint y: 623, distance: 14.1
click at [1226, 618] on button "[PERSON_NAME] và In" at bounding box center [1269, 622] width 158 height 26
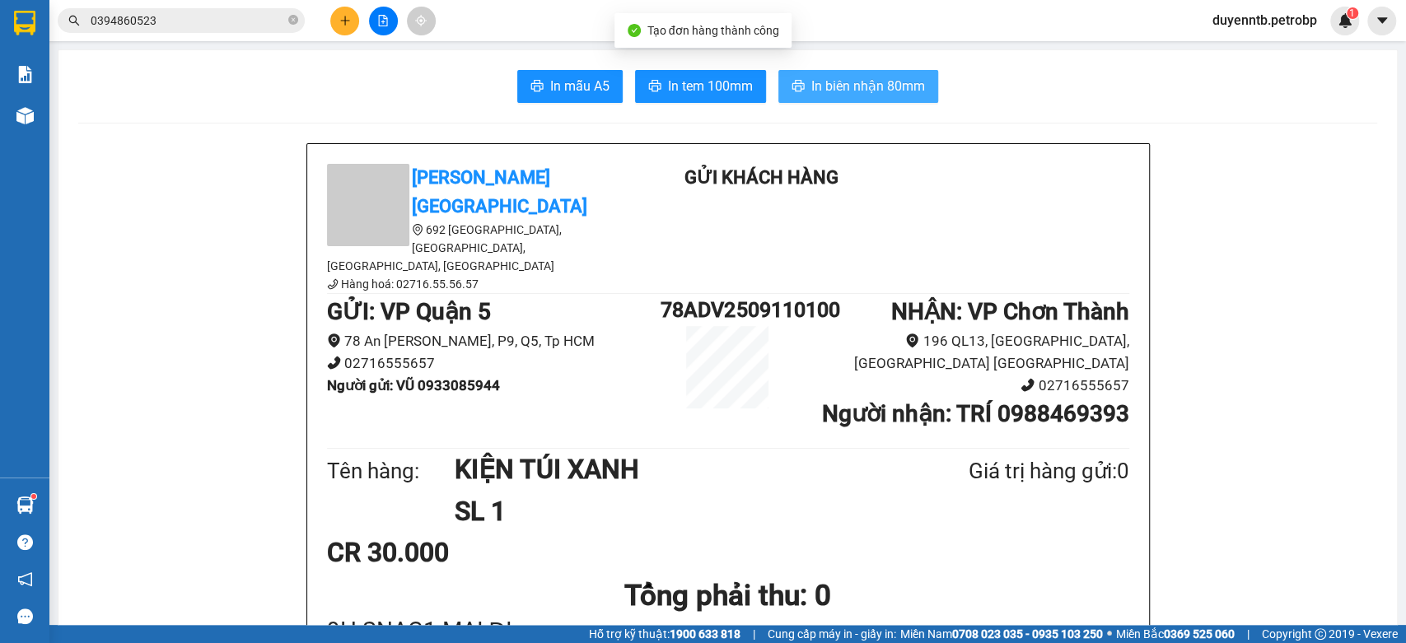
click at [865, 91] on span "In biên nhận 80mm" at bounding box center [868, 86] width 114 height 21
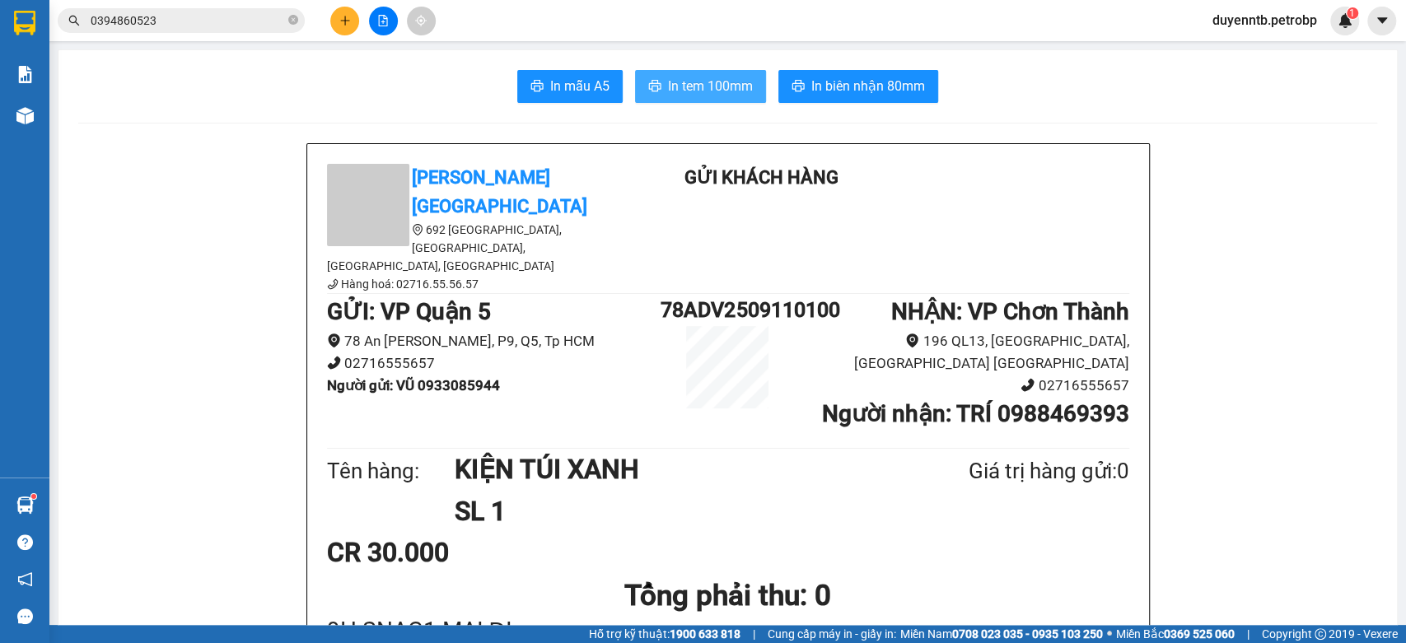
click at [735, 89] on span "In tem 100mm" at bounding box center [710, 86] width 85 height 21
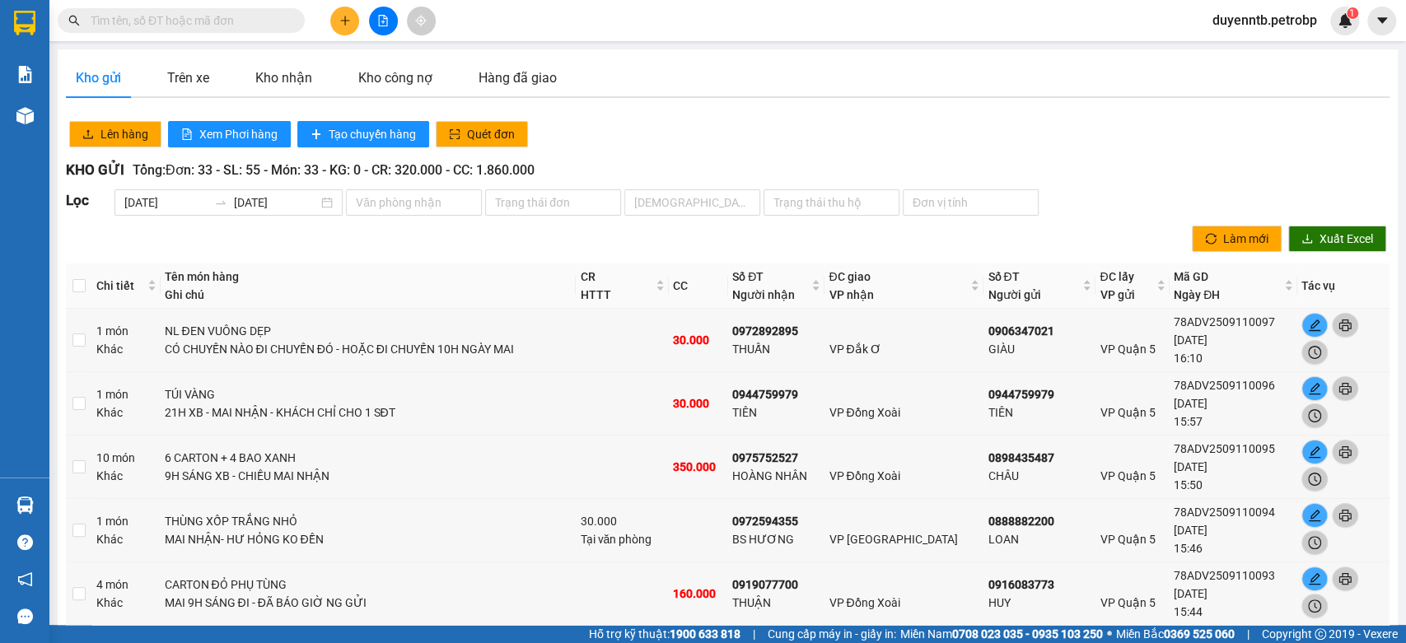
click at [344, 15] on icon "plus" at bounding box center [345, 21] width 12 height 12
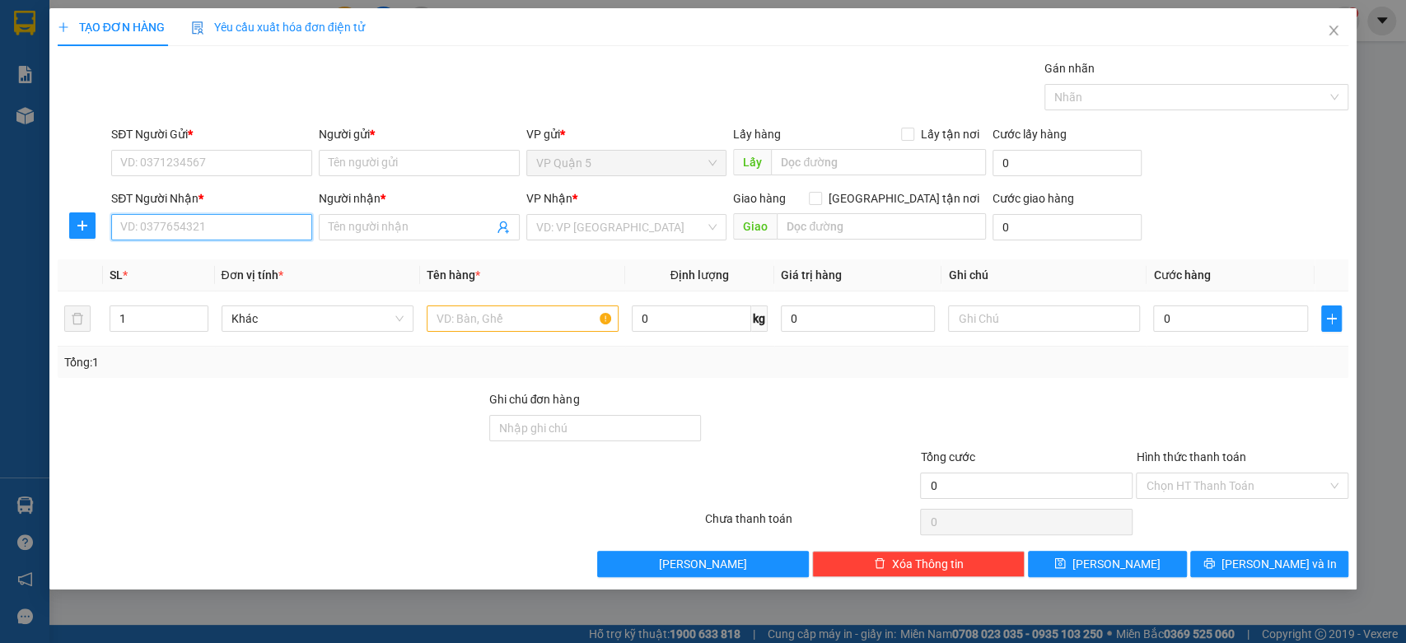
click at [169, 225] on input "SĐT Người Nhận *" at bounding box center [211, 227] width 201 height 26
type input "0394860523"
click at [259, 259] on div "0394860523 - ANH TÙNG" at bounding box center [211, 260] width 181 height 18
type input "ANH TÙNG"
checkbox input "true"
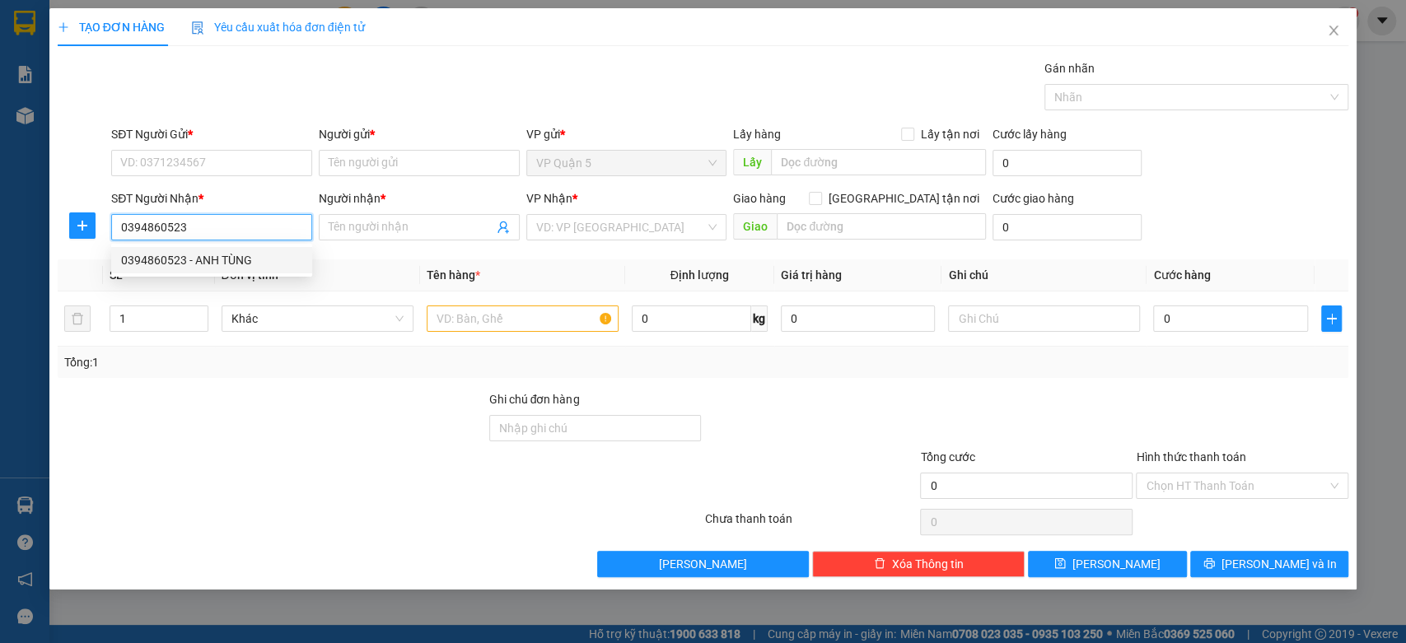
type input "KCN [GEOGRAPHIC_DATA]"
type input "100.000"
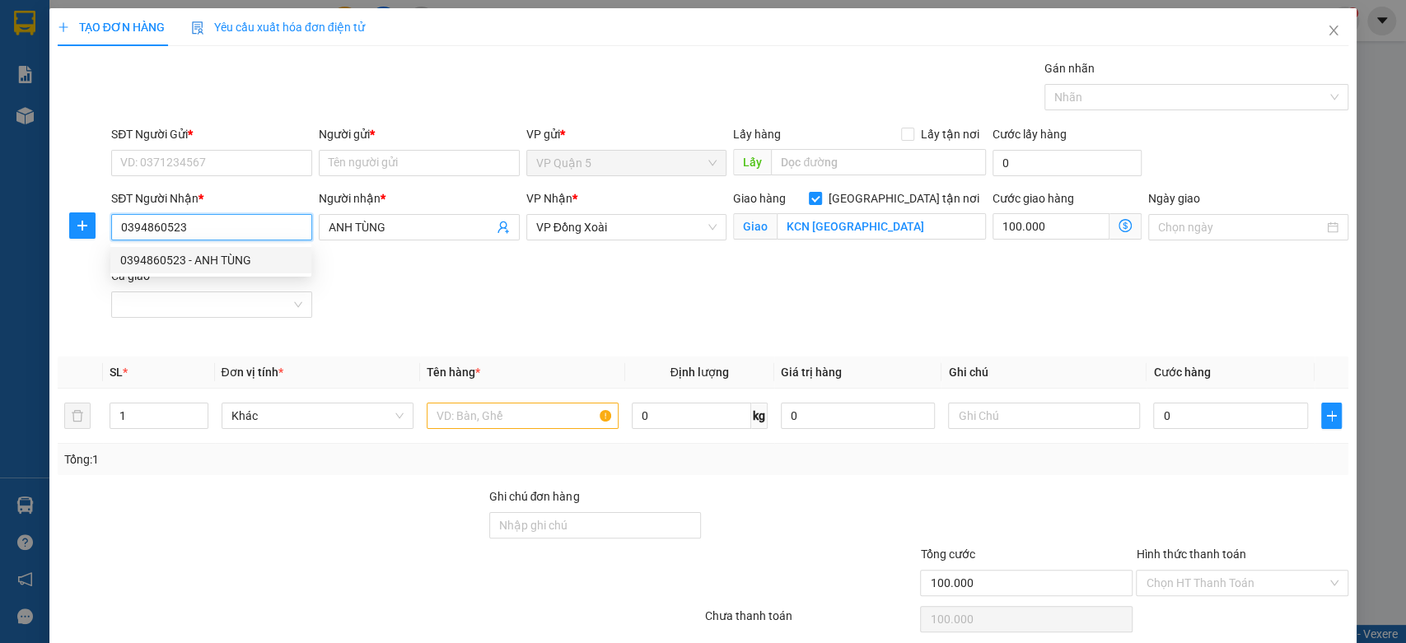
type input "240.000"
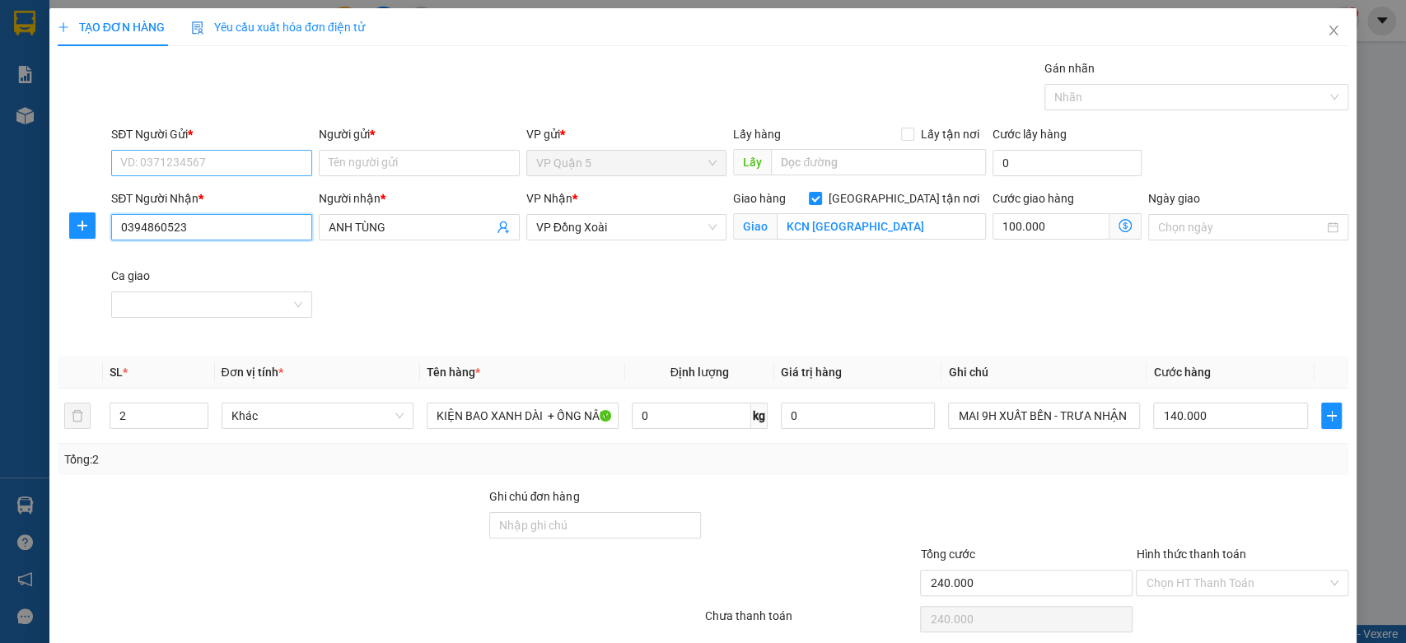
type input "0394860523"
click at [199, 153] on input "SĐT Người Gửi *" at bounding box center [211, 163] width 201 height 26
click at [228, 203] on div "0932121389 - [PERSON_NAME]" at bounding box center [209, 196] width 179 height 18
type input "0932121389"
type input "[PERSON_NAME]"
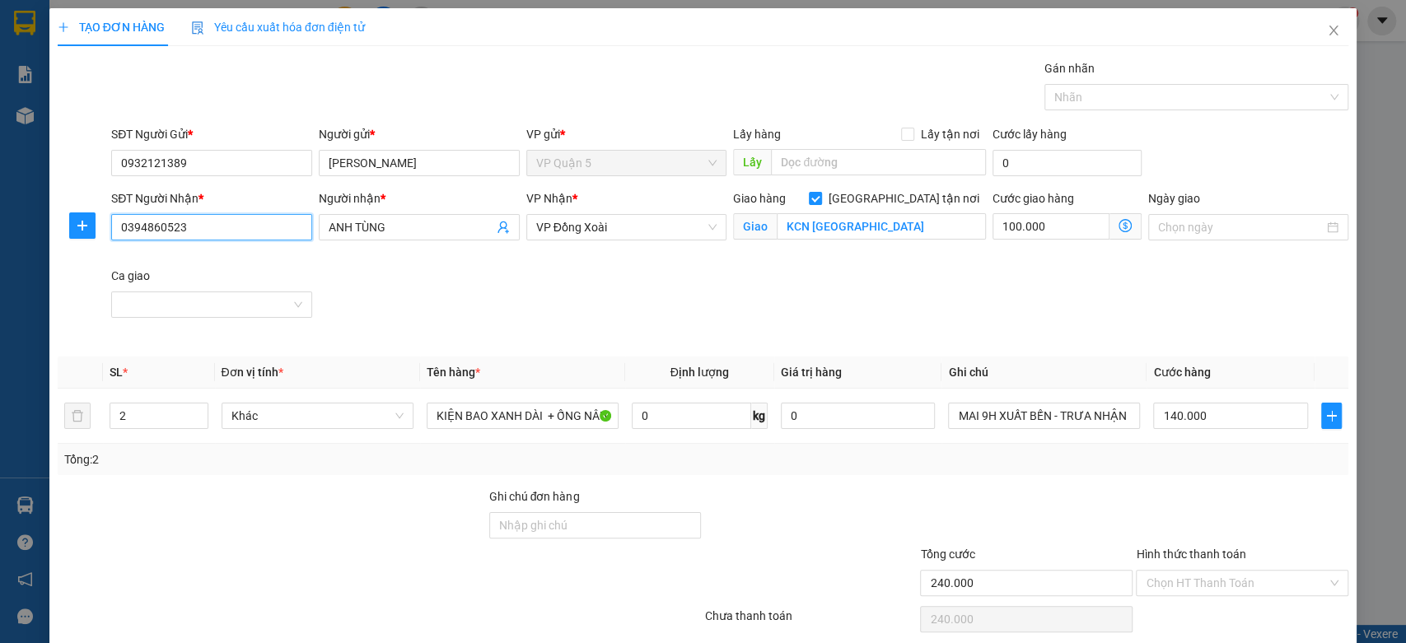
click at [221, 228] on input "0394860523" at bounding box center [211, 227] width 201 height 26
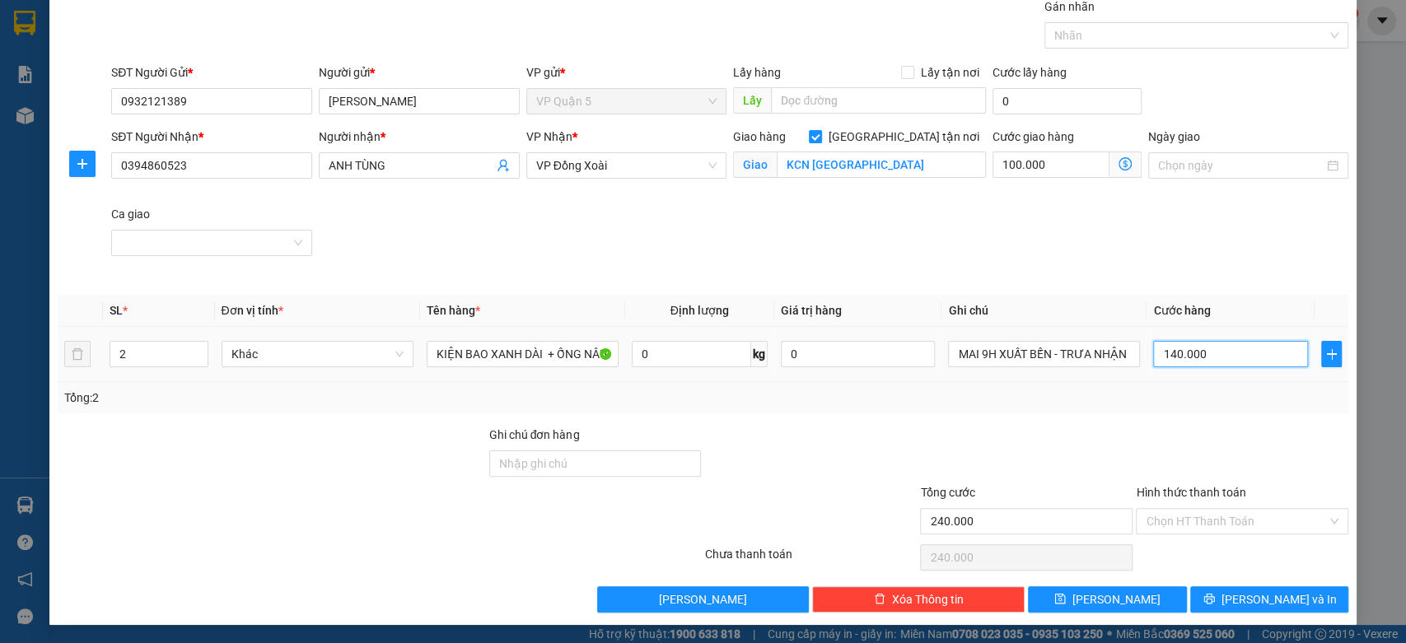
click at [1203, 349] on input "140.000" at bounding box center [1230, 354] width 155 height 26
click at [198, 362] on span "down" at bounding box center [199, 360] width 10 height 10
type input "1"
click at [196, 357] on icon "down" at bounding box center [199, 360] width 6 height 6
click at [498, 362] on input "KIỆN BAO XANH DÀI + ỐNG NÂU" at bounding box center [523, 354] width 192 height 26
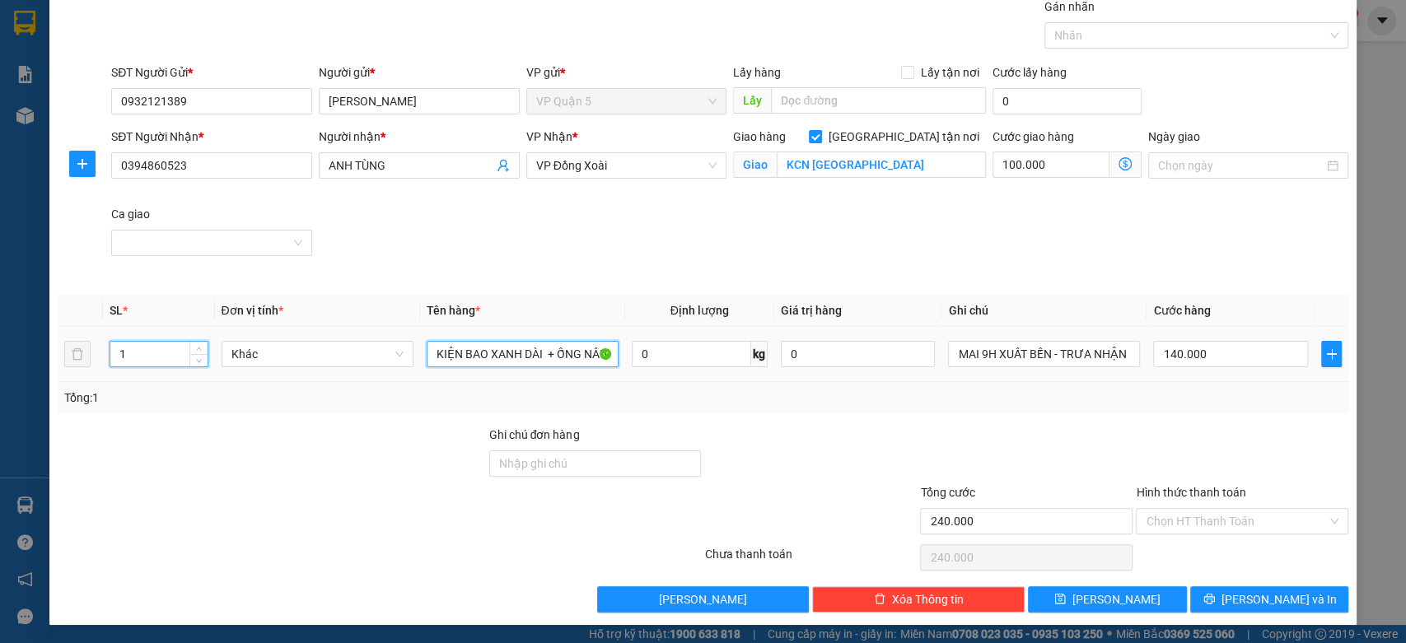
click at [498, 362] on input "KIỆN BAO XANH DÀI + ỐNG NÂU" at bounding box center [523, 354] width 192 height 26
type input "100.000"
type input "0"
click at [498, 362] on input "KIỆN BAO XANH DÀI + ỐNG NÂU" at bounding box center [523, 354] width 192 height 26
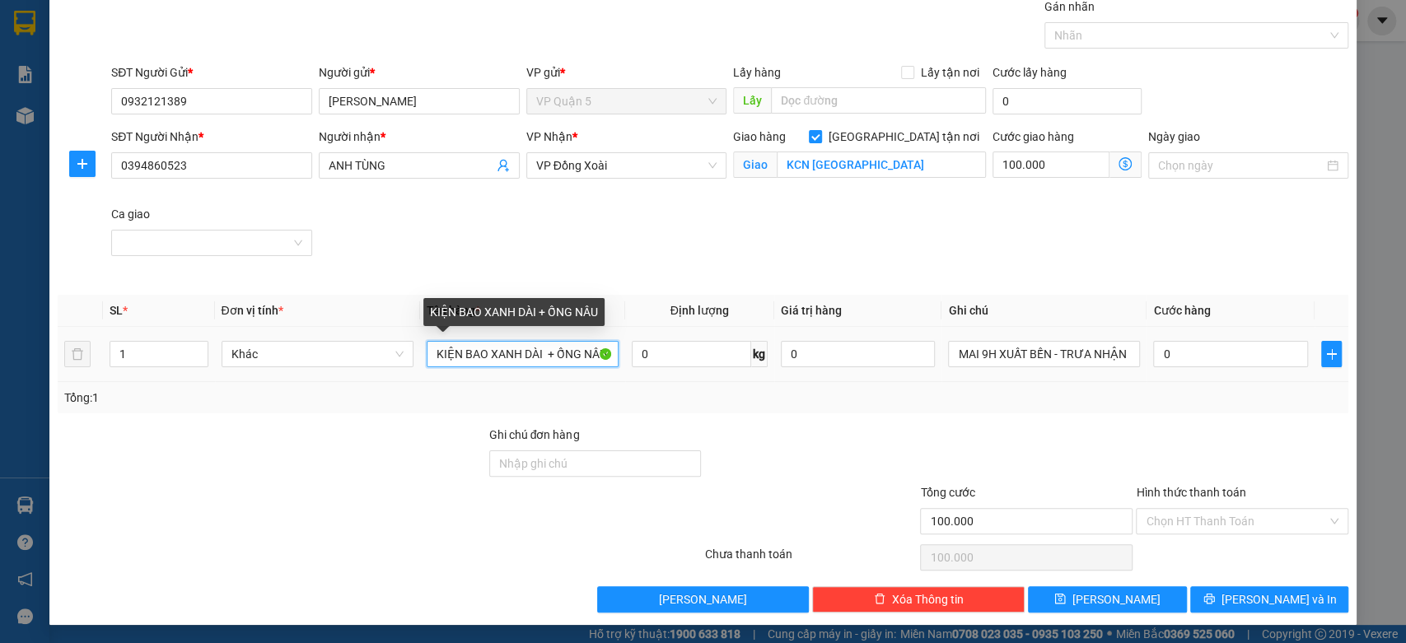
click at [498, 362] on input "KIỆN BAO XANH DÀI + ỐNG NÂU" at bounding box center [523, 354] width 192 height 26
type input "2"
click at [198, 345] on span "up" at bounding box center [199, 350] width 10 height 10
click at [547, 362] on input "KIỆN BAO XANH DÀI + ỐNG NÂU" at bounding box center [523, 354] width 192 height 26
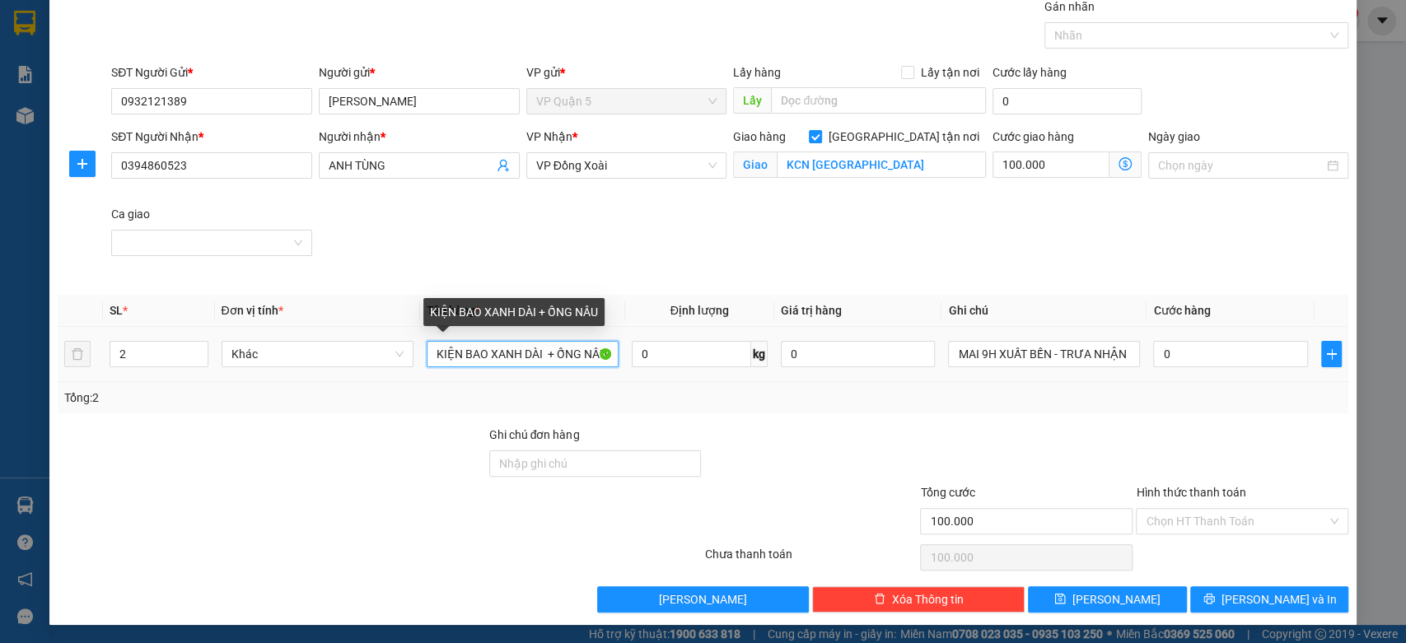
click at [547, 362] on input "KIỆN BAO XANH DÀI + ỐNG NÂU" at bounding box center [523, 354] width 192 height 26
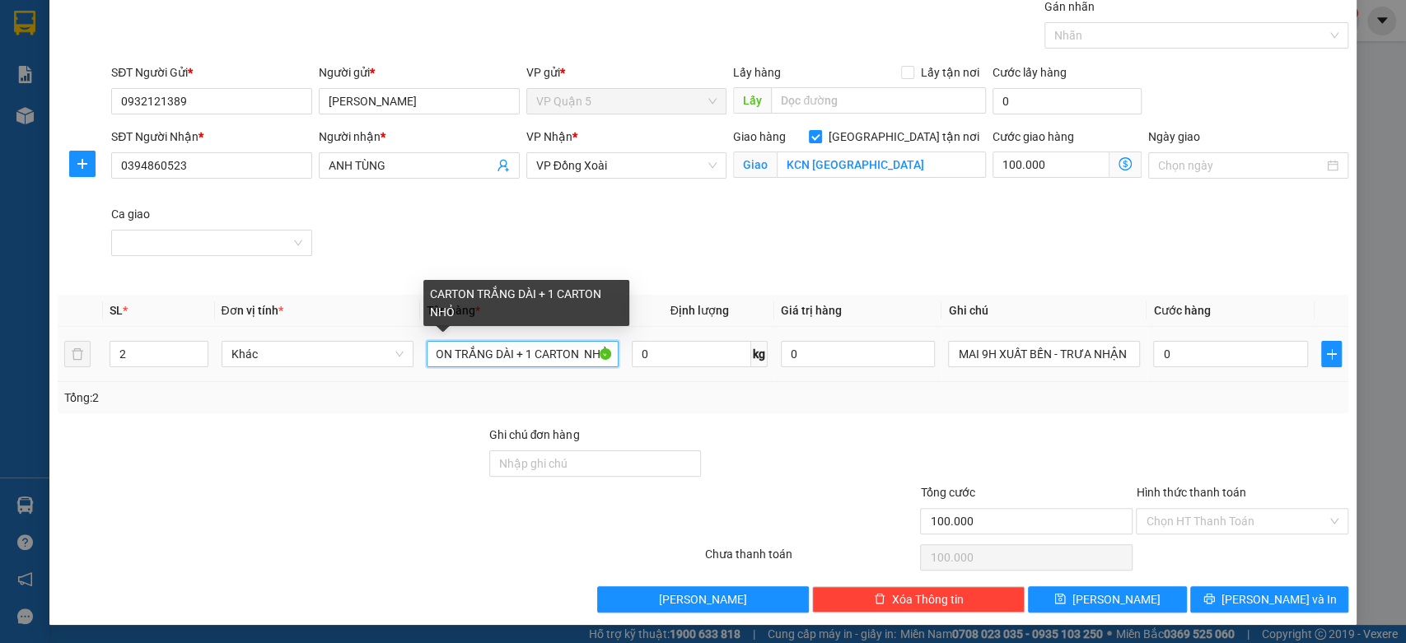
scroll to position [0, 37]
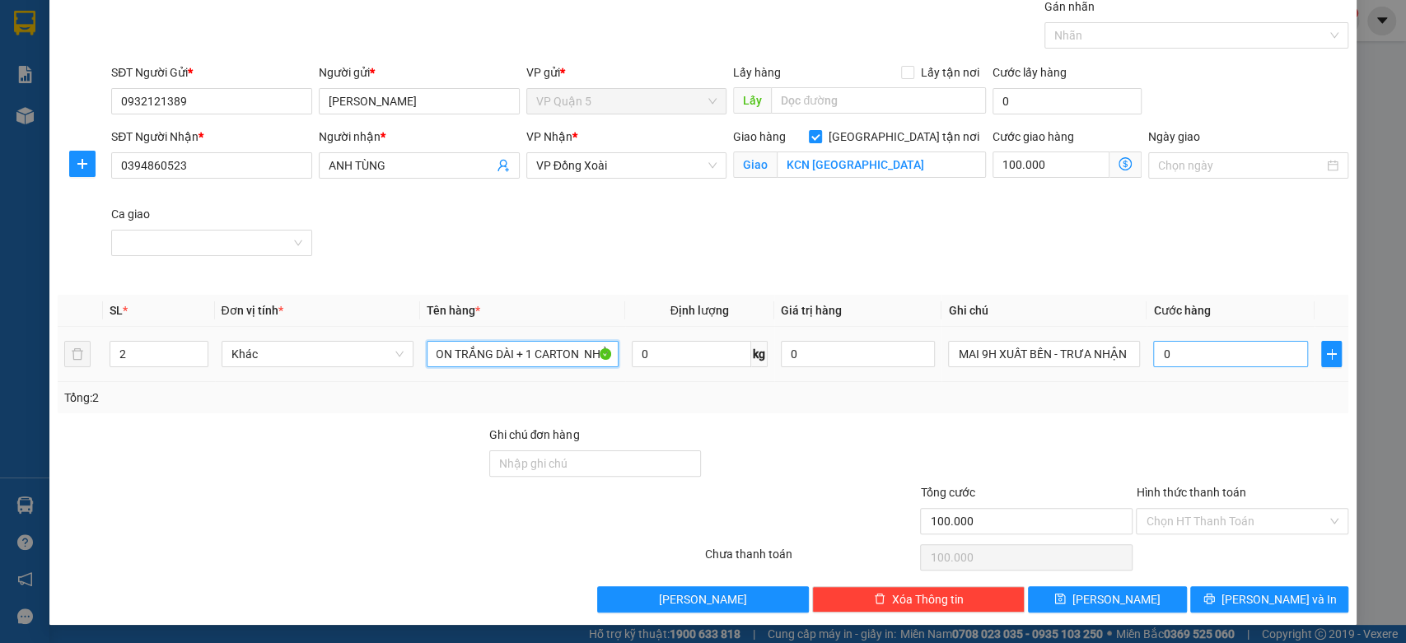
type input "CARTON TRẮNG DÀI + 1 CARTON NHỎ"
click at [1198, 353] on input "0" at bounding box center [1230, 354] width 155 height 26
click at [1096, 242] on div "SĐT Người Nhận * 0394860523 Người nhận * ANH TÙNG VP Nhận * VP Đồng Xoài Giao h…" at bounding box center [730, 205] width 1244 height 155
click at [1185, 330] on td "0" at bounding box center [1230, 354] width 168 height 55
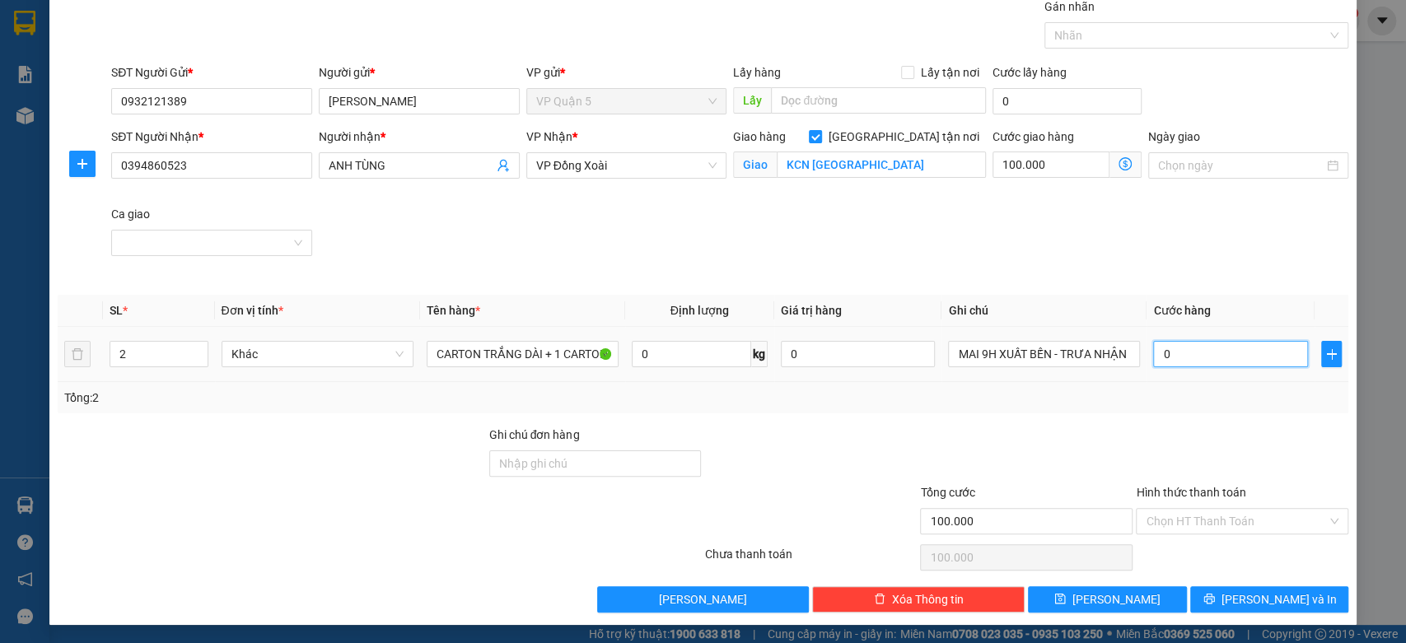
click at [1192, 351] on input "0" at bounding box center [1230, 354] width 155 height 26
type input "100.003"
type input "3"
type input "100.000"
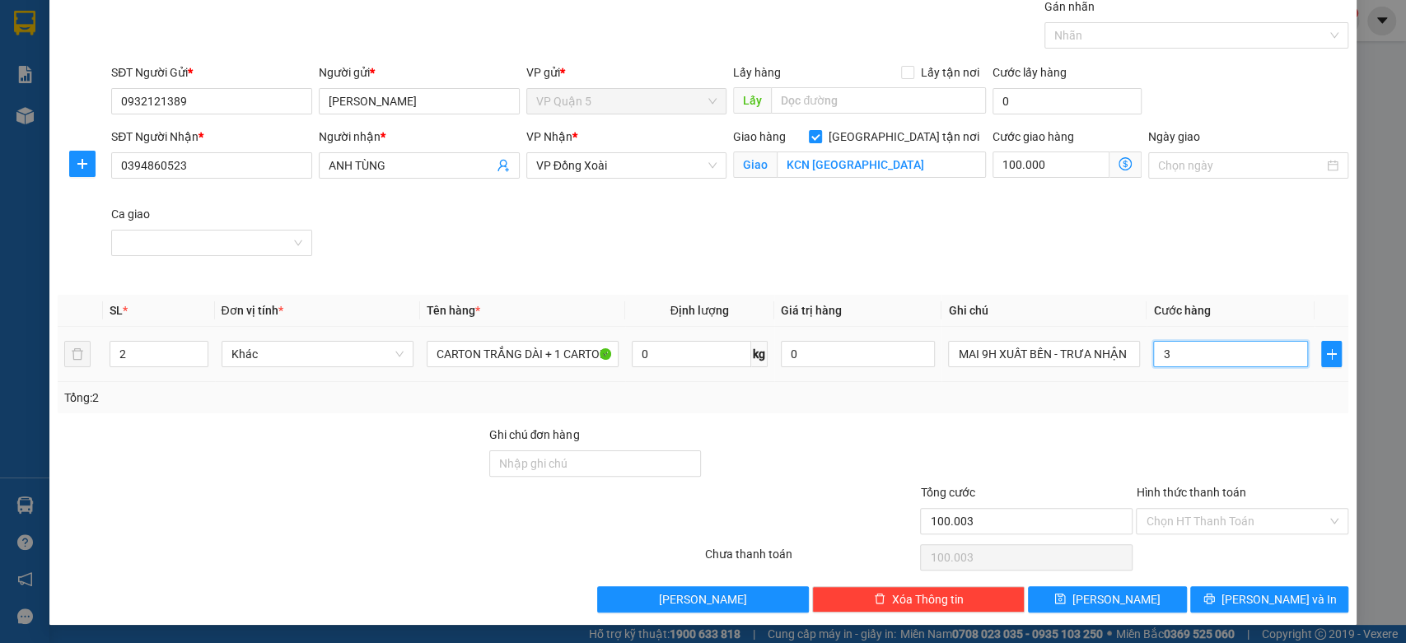
type input "100.000"
type input "0"
type input "100.002"
type input "02"
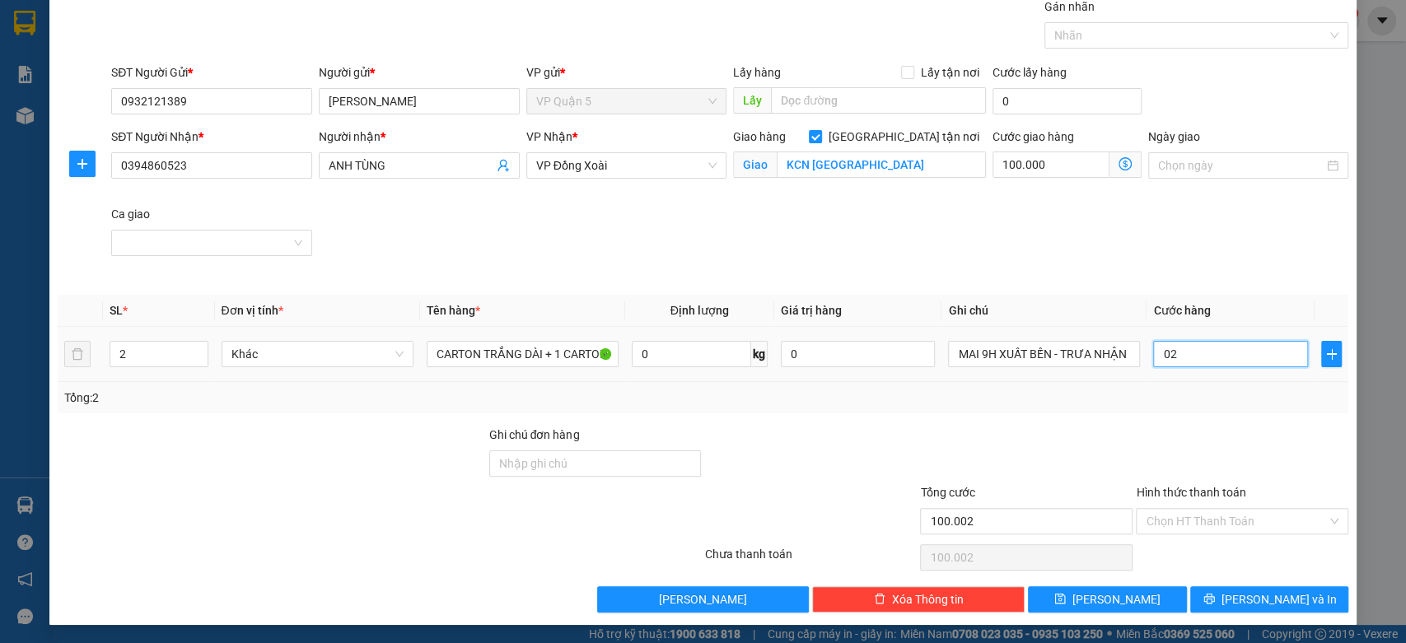
type input "100.023"
type input "023"
type input "100.230"
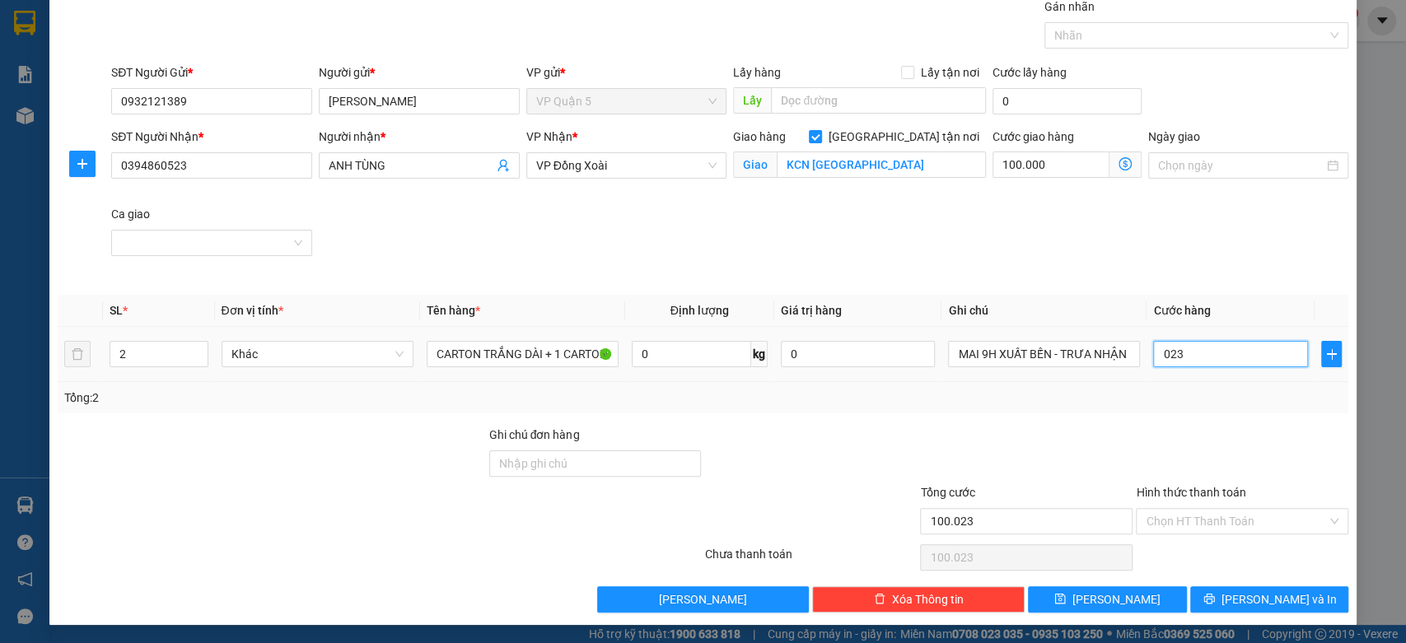
type input "0.230"
type input "102.300"
type input "02.300"
type input "123.000"
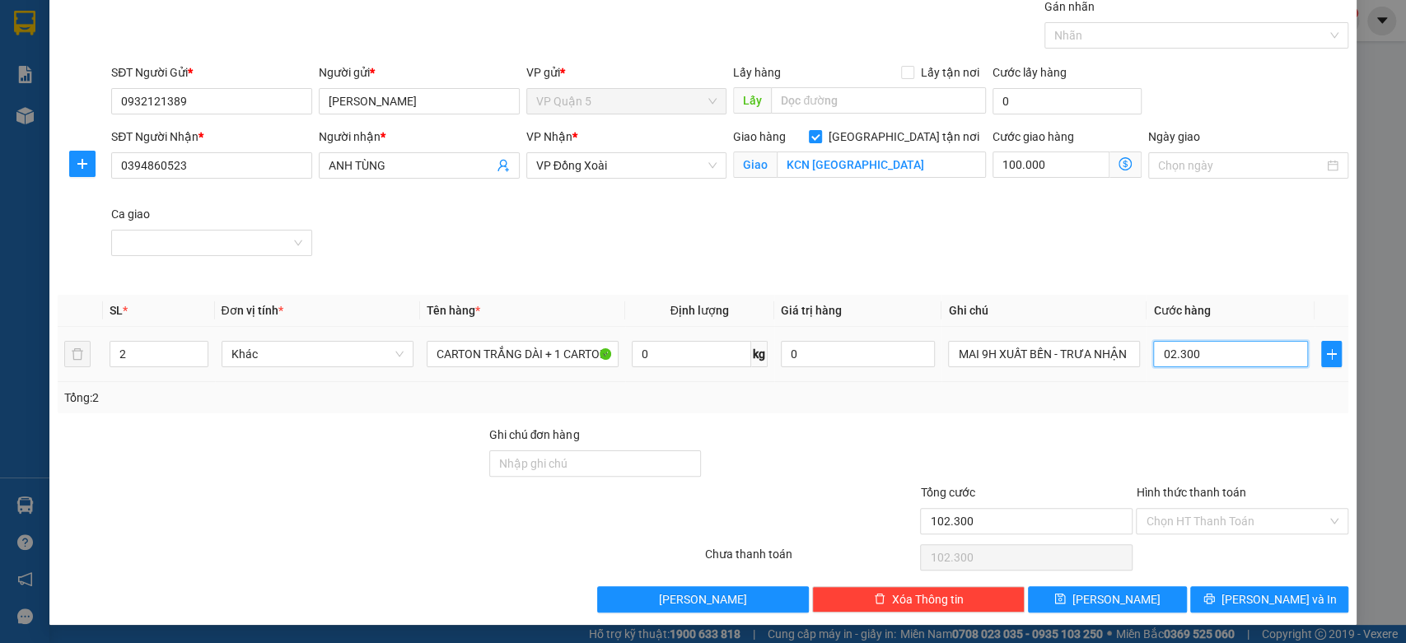
type input "123.000"
type input "023.000"
type input "330.000"
type input "0.230.000"
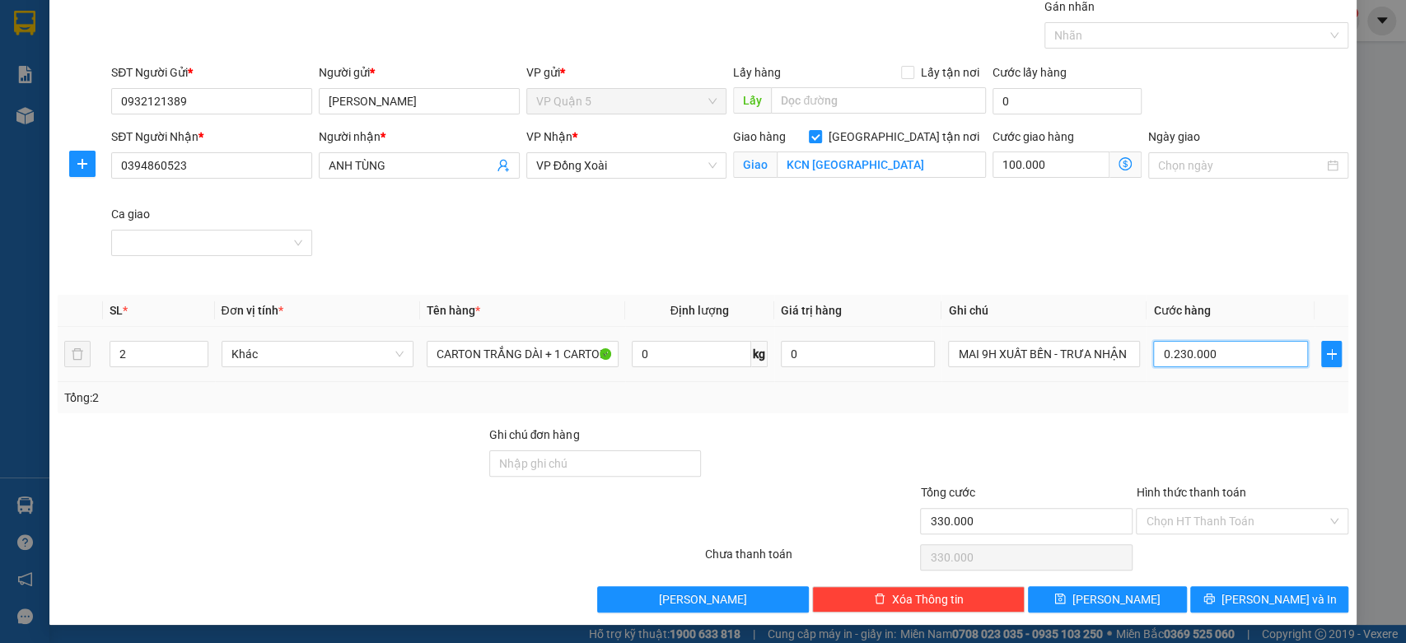
type input "123.000"
type input "023.000"
type input "102.300"
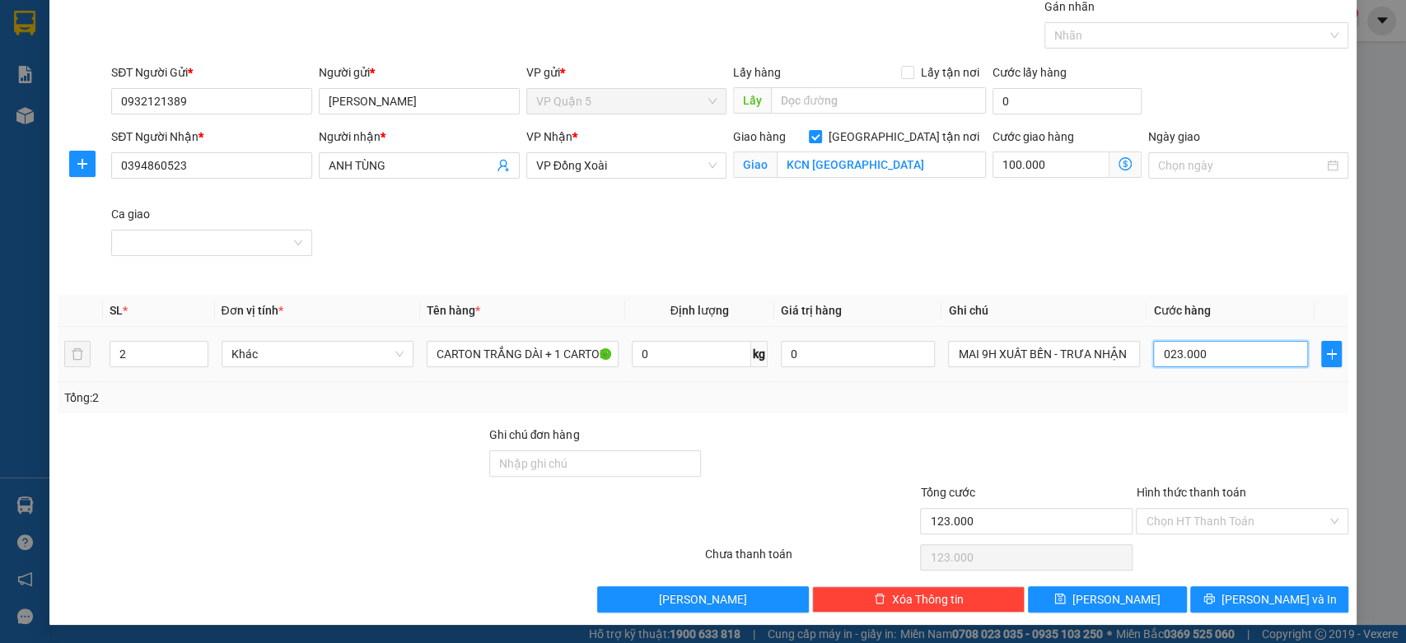
type input "02.300"
type input "100.230"
type input "0.230"
type input "100.023"
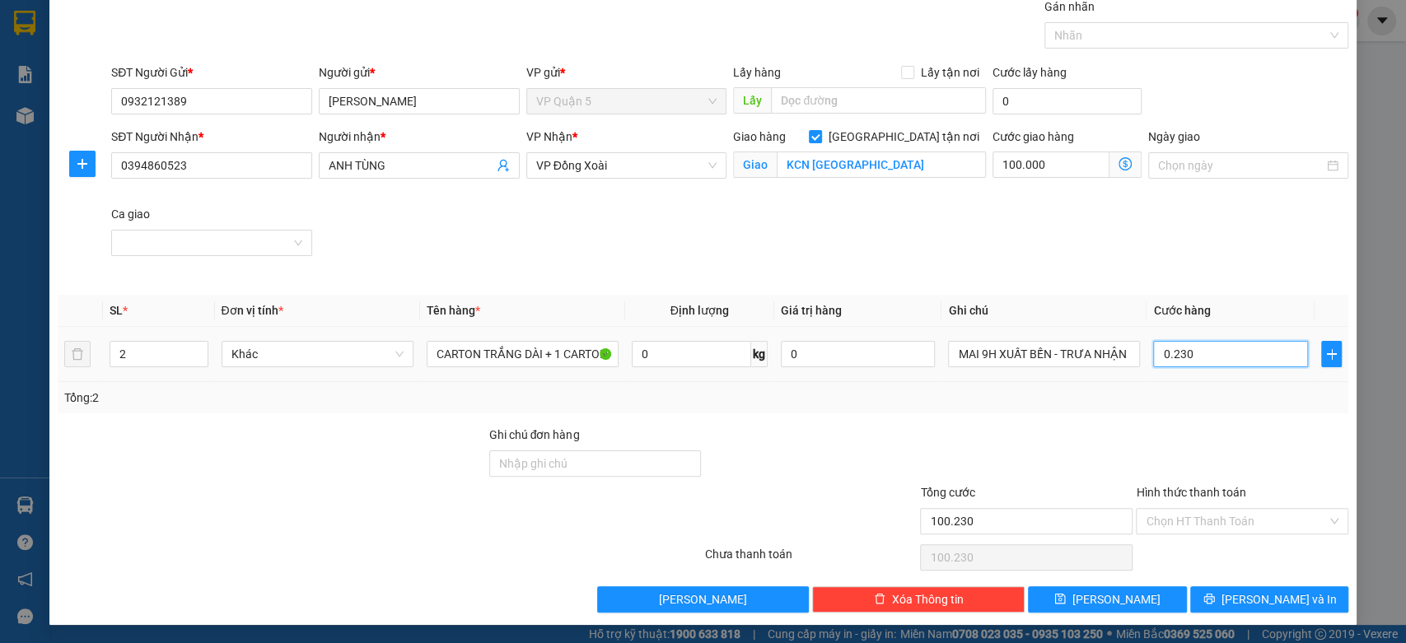
type input "100.023"
type input "023"
type input "100.002"
type input "0"
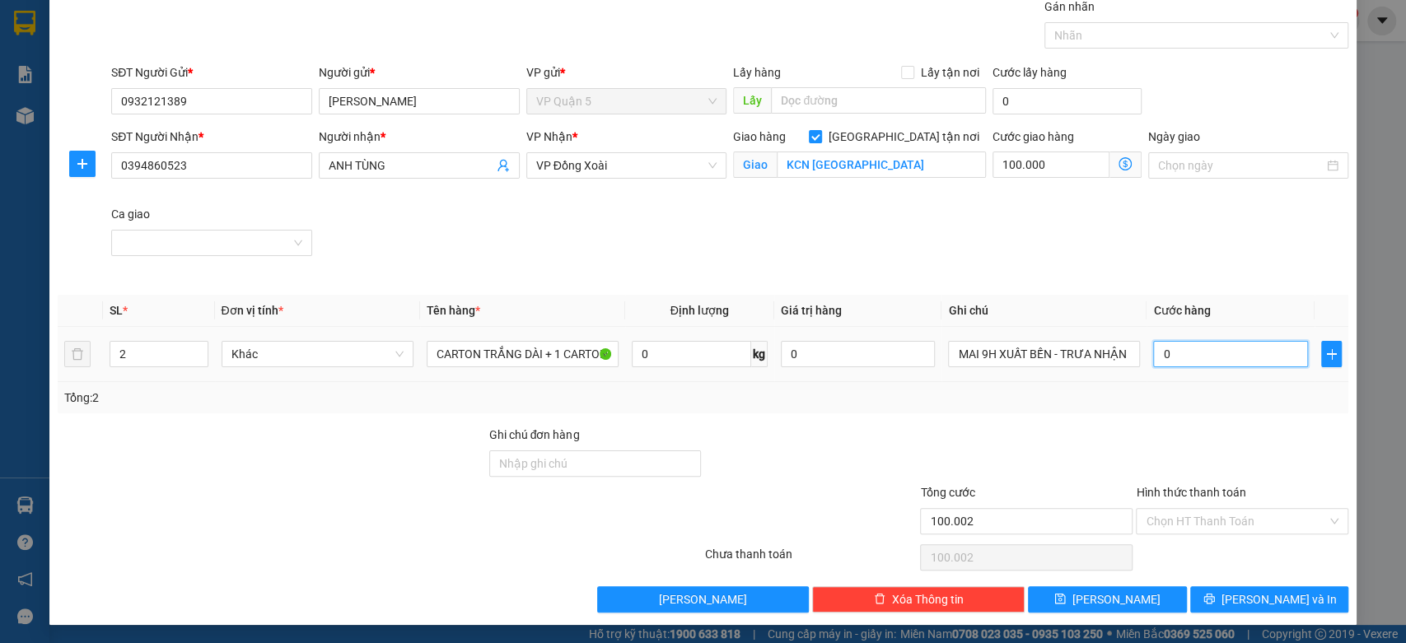
type input "100.000"
type input "0"
type input "100.001"
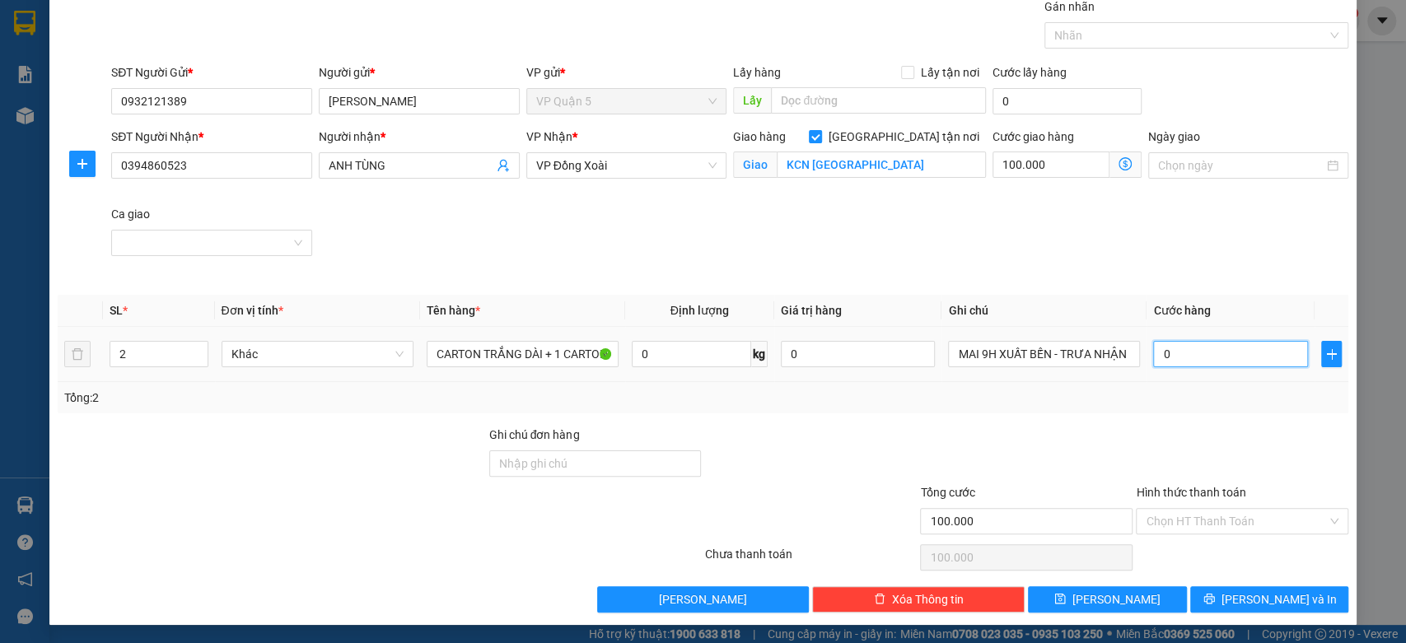
type input "01"
type input "100.013"
type input "013"
type input "100.130"
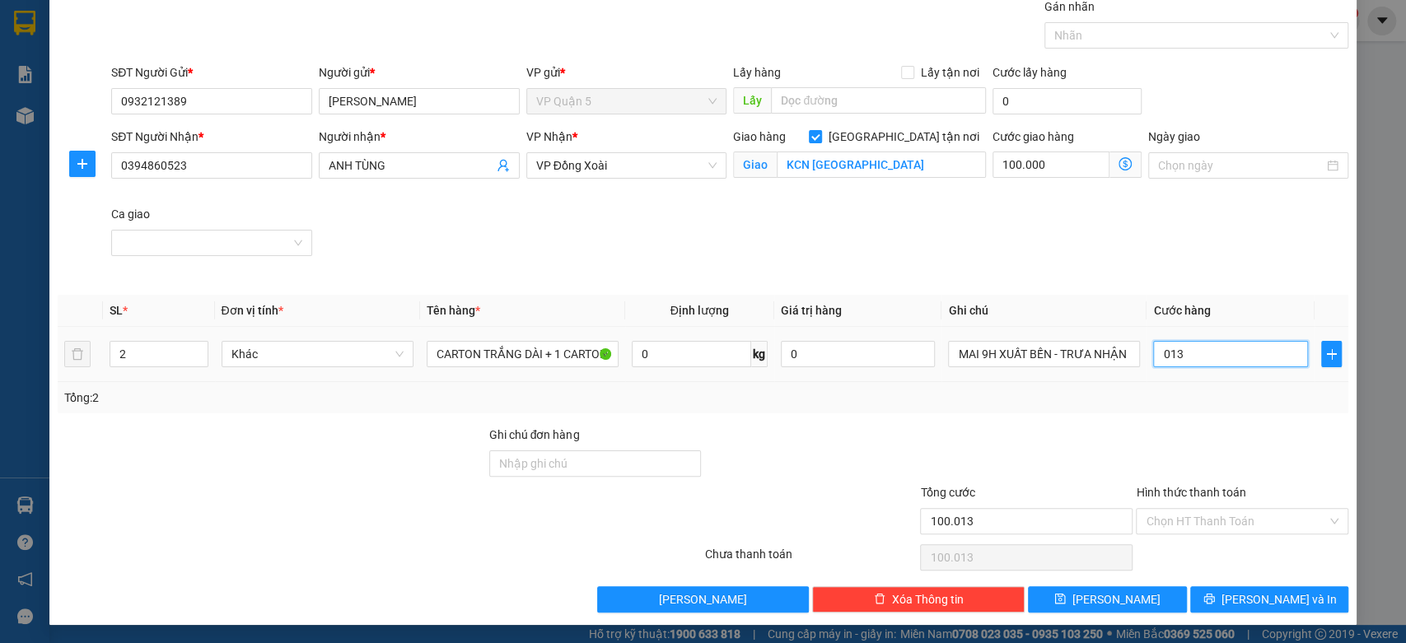
type input "100.130"
type input "0.130"
type input "230.000"
type input "130.000"
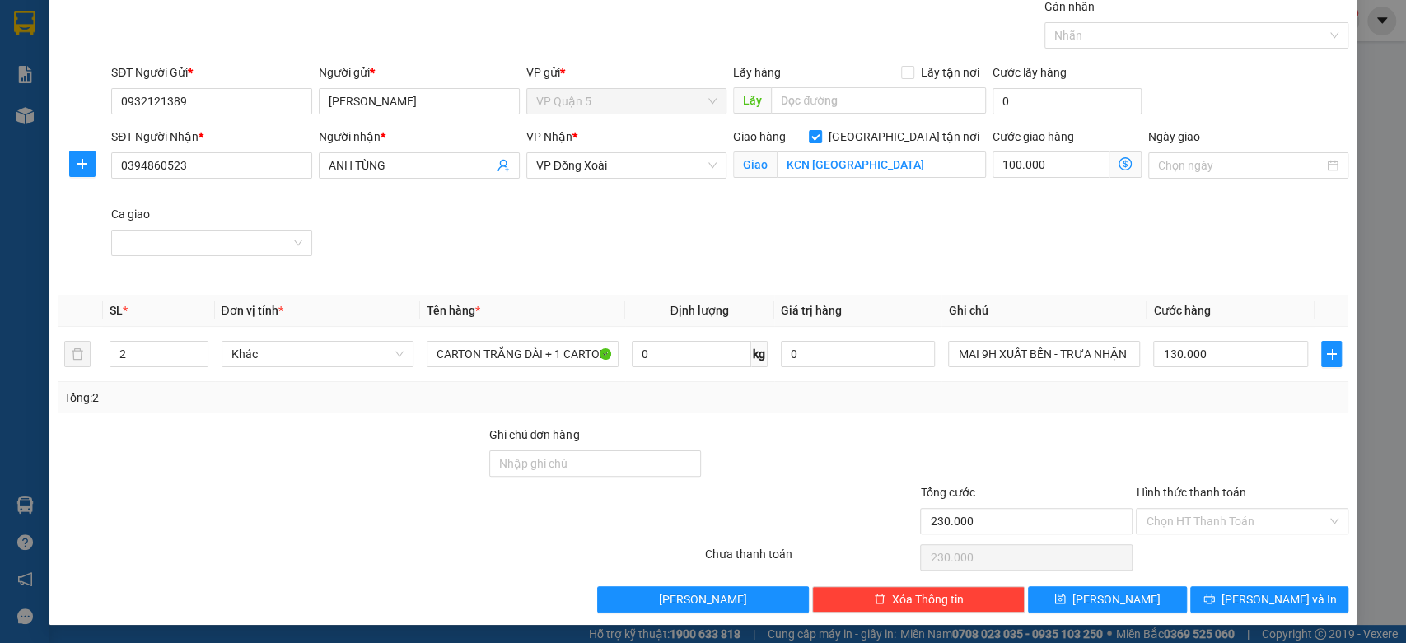
click at [1198, 250] on div "SĐT Người Nhận * 0394860523 Người nhận * ANH TÙNG VP Nhận * VP Đồng Xoài Giao h…" at bounding box center [730, 205] width 1244 height 155
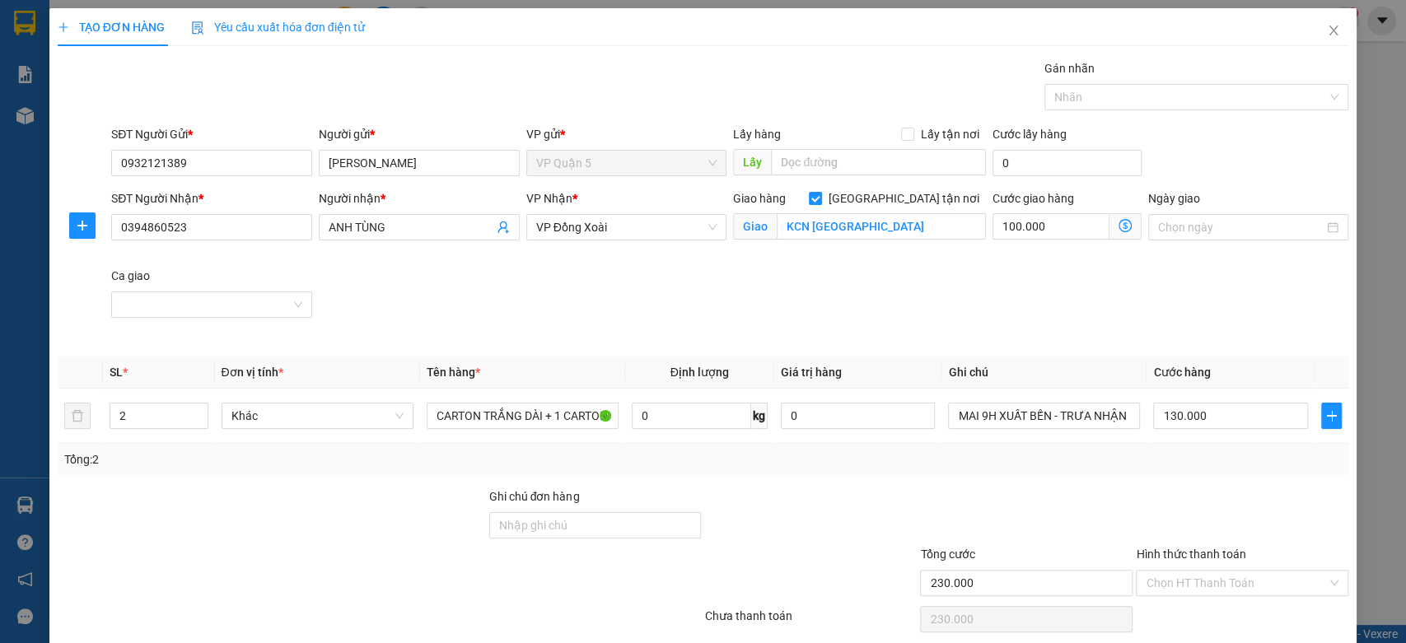
scroll to position [62, 0]
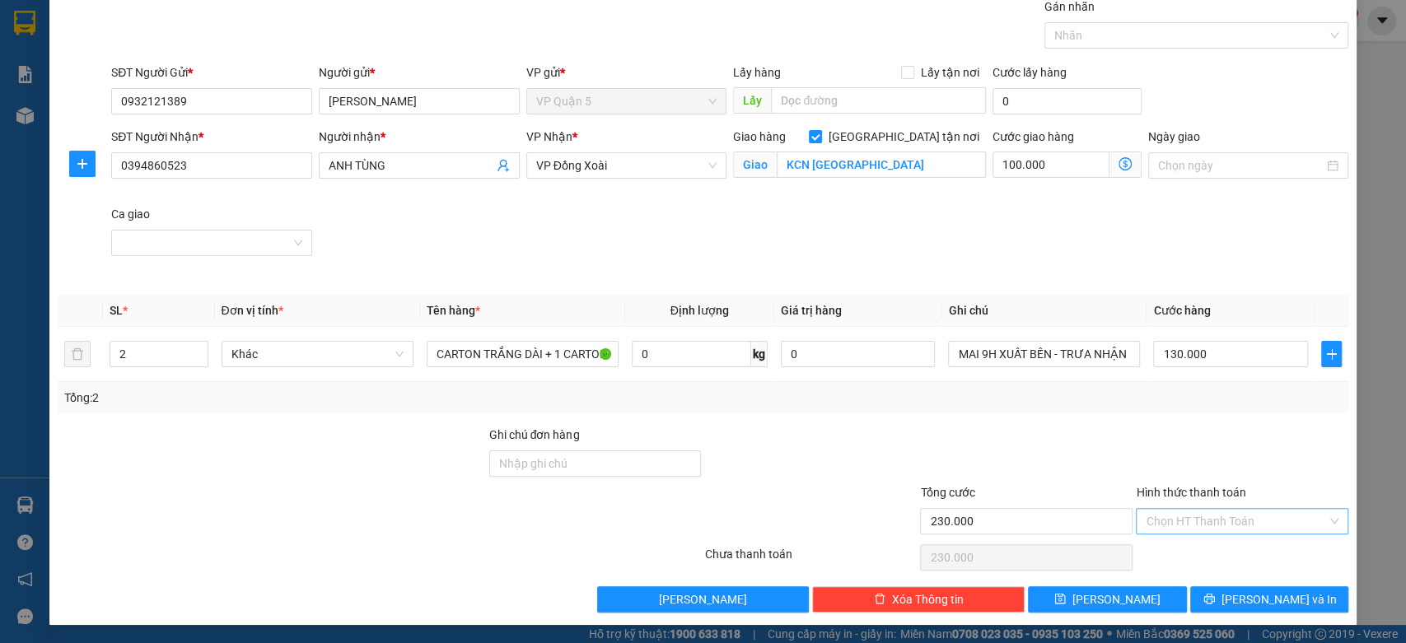
click at [1212, 525] on input "Hình thức thanh toán" at bounding box center [1236, 521] width 181 height 25
click at [1198, 411] on div "Tại văn phòng" at bounding box center [1230, 408] width 190 height 18
type input "0"
click at [1285, 605] on span "[PERSON_NAME] và In" at bounding box center [1278, 600] width 115 height 18
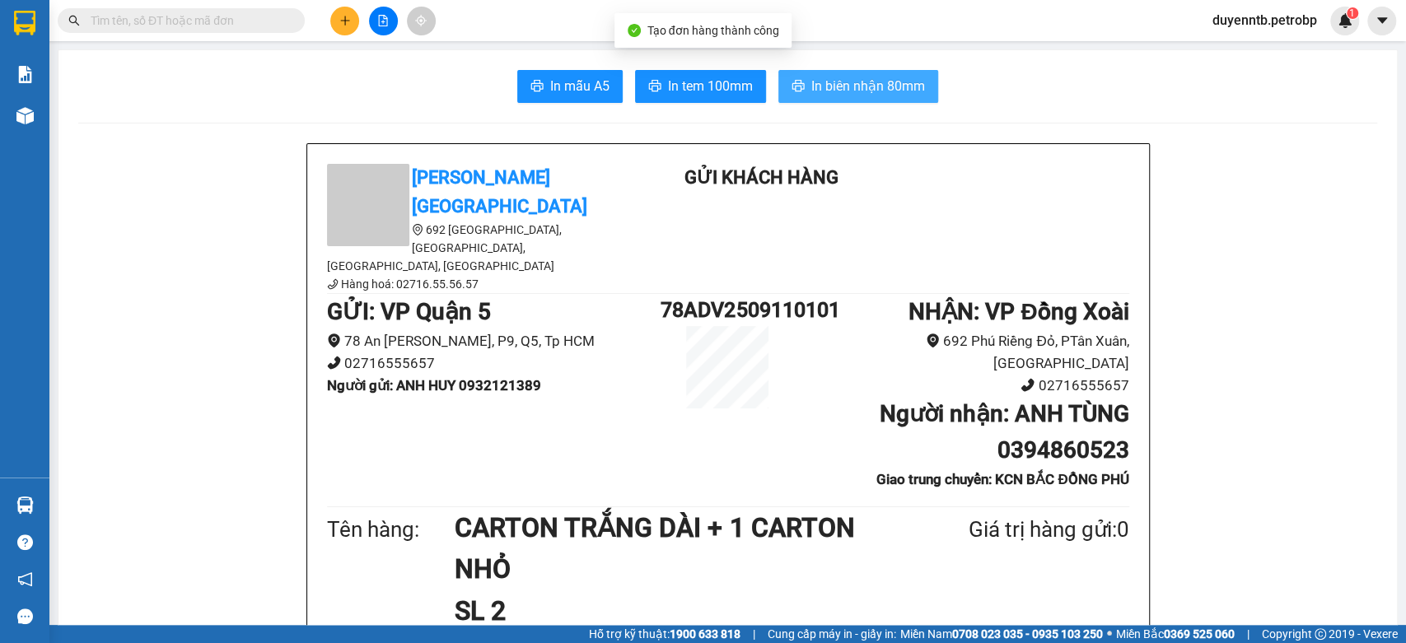
click at [874, 84] on span "In biên nhận 80mm" at bounding box center [868, 86] width 114 height 21
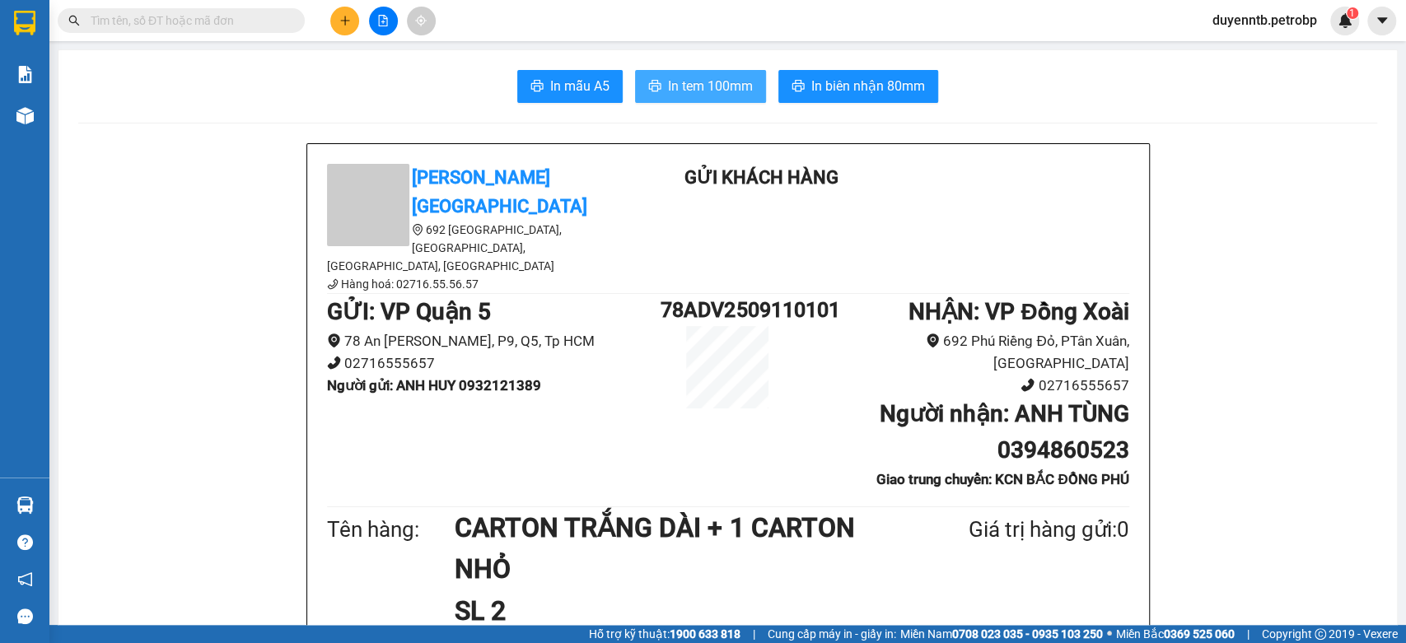
click at [668, 78] on span "In tem 100mm" at bounding box center [710, 86] width 85 height 21
click at [184, 26] on input "text" at bounding box center [188, 21] width 194 height 18
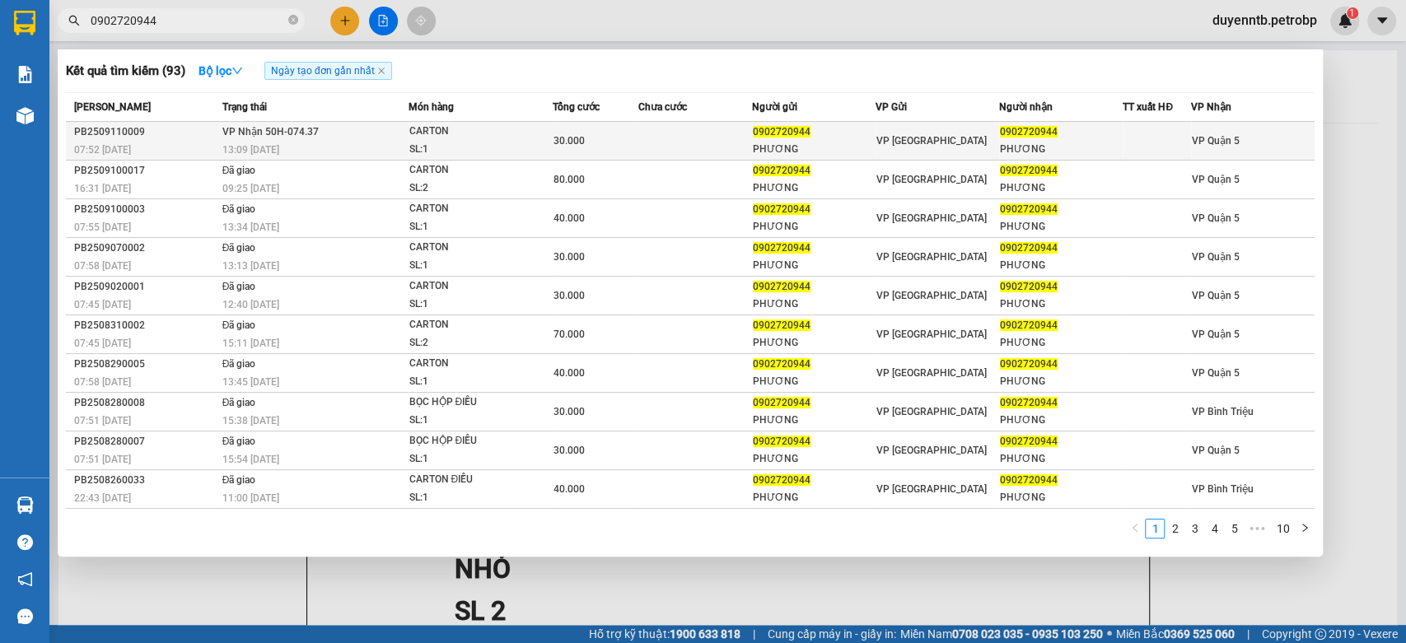
type input "0902720944"
click at [244, 133] on span "VP Nhận 50H-074.37" at bounding box center [270, 132] width 96 height 12
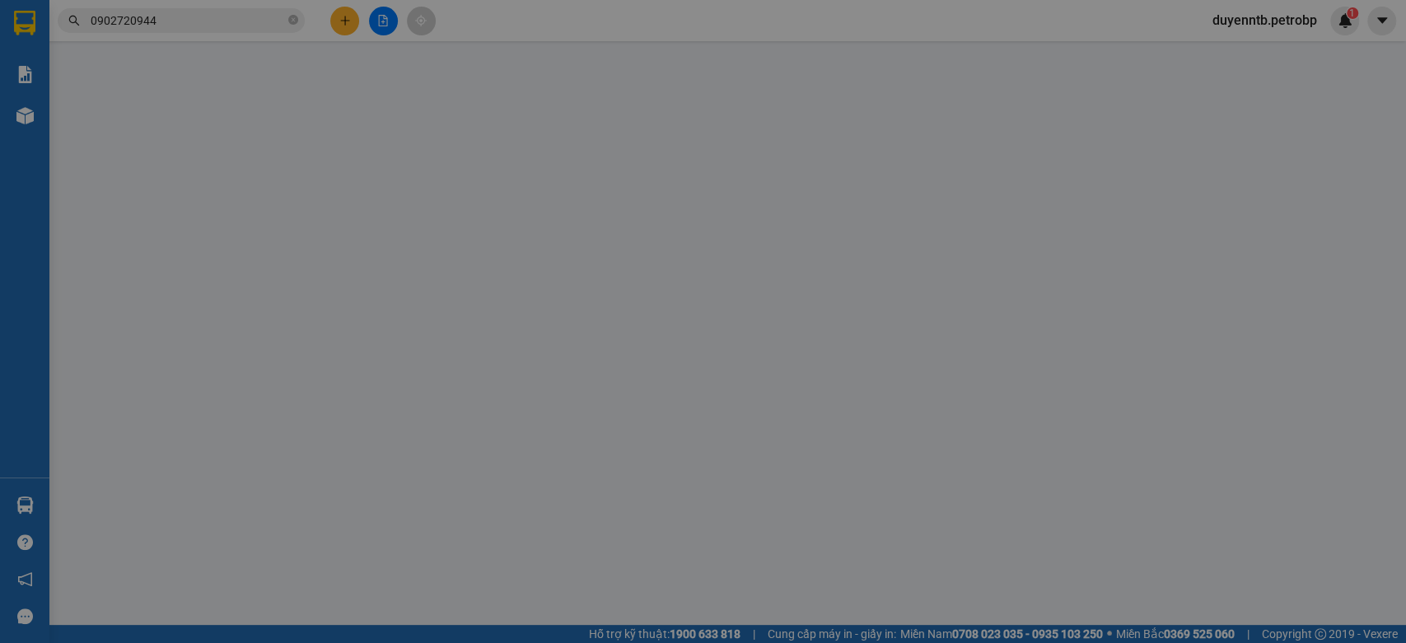
type input "0902720944"
type input "PHƯƠNG"
type input "0902720944"
type input "PHƯƠNG"
type input "30.000"
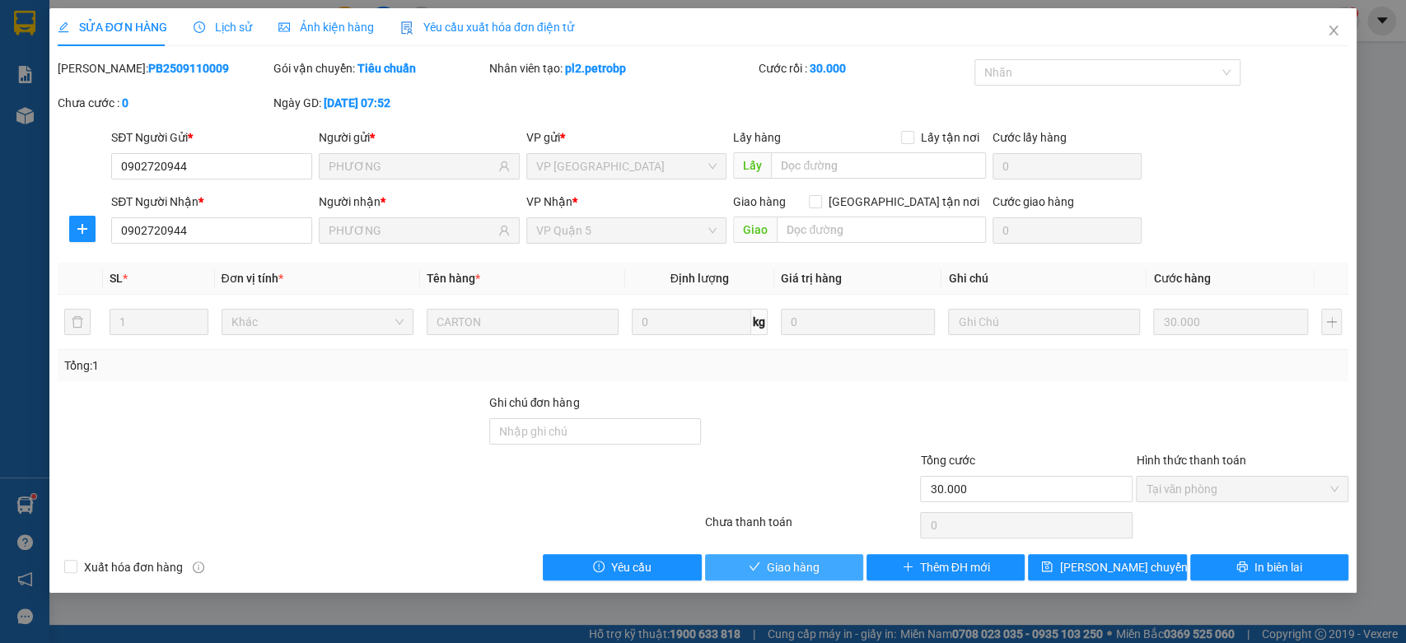
click at [836, 567] on button "Giao hàng" at bounding box center [784, 567] width 158 height 26
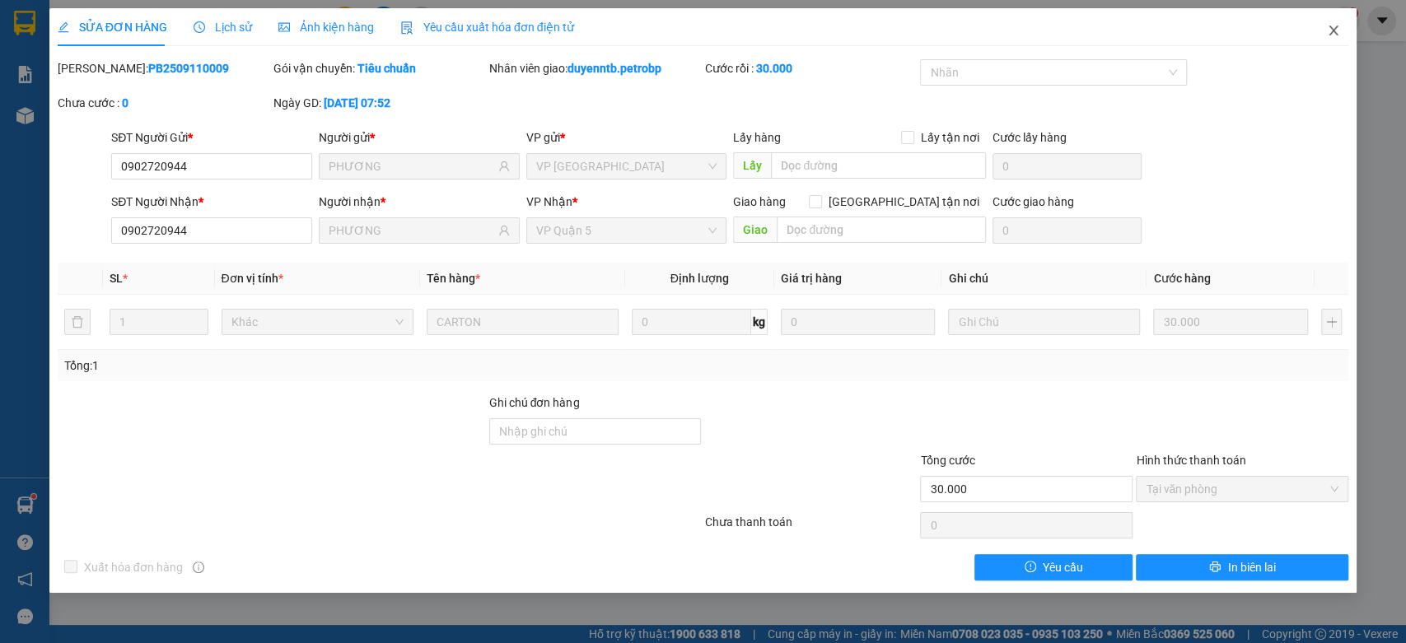
click at [1332, 28] on icon "close" at bounding box center [1333, 30] width 13 height 13
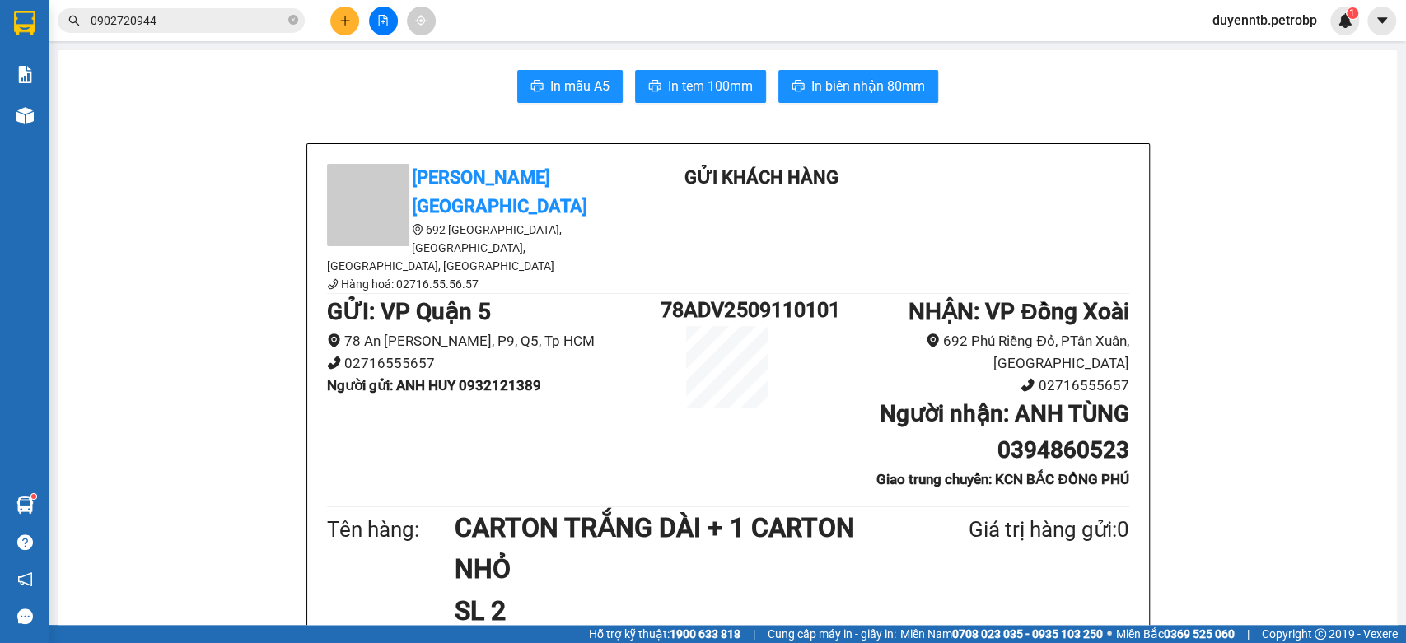
click at [355, 21] on button at bounding box center [344, 21] width 29 height 29
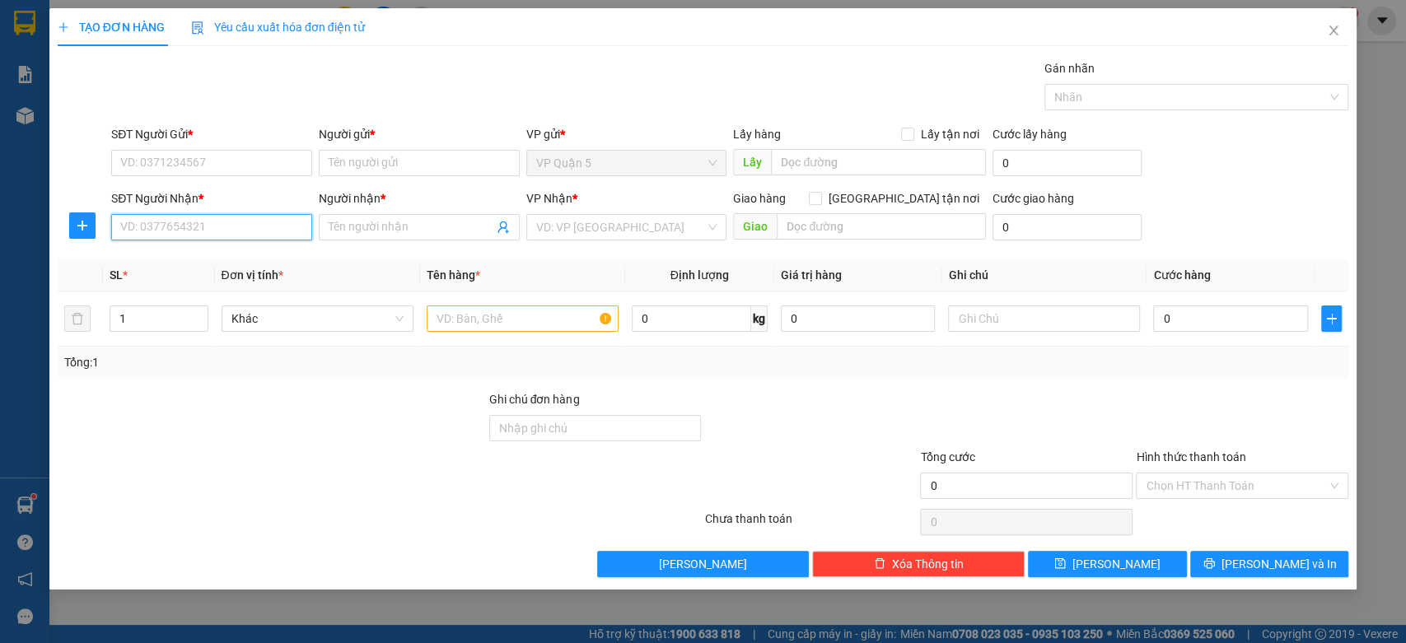
click at [190, 232] on input "SĐT Người Nhận *" at bounding box center [211, 227] width 201 height 26
click at [132, 236] on input "0764656468" at bounding box center [211, 227] width 201 height 26
type input "0964656468"
click at [250, 260] on div "0964656468 - THẮNG" at bounding box center [211, 260] width 181 height 18
type input "THẮNG"
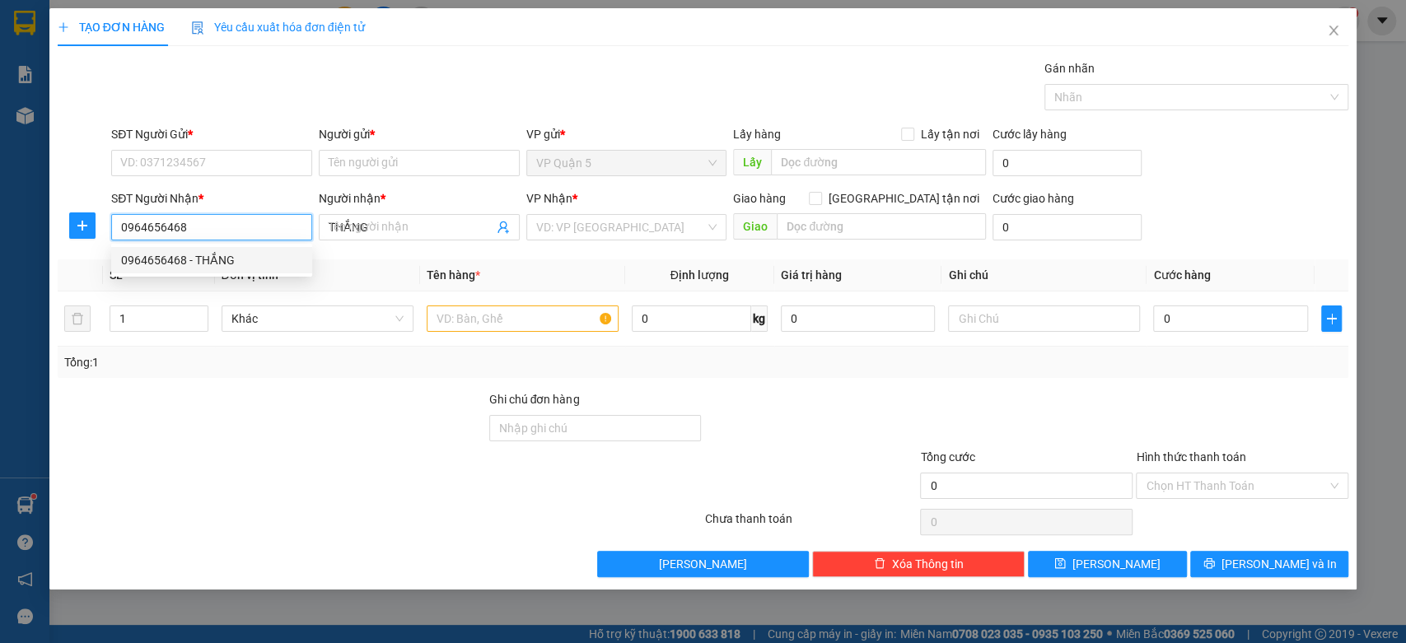
type input "30.000"
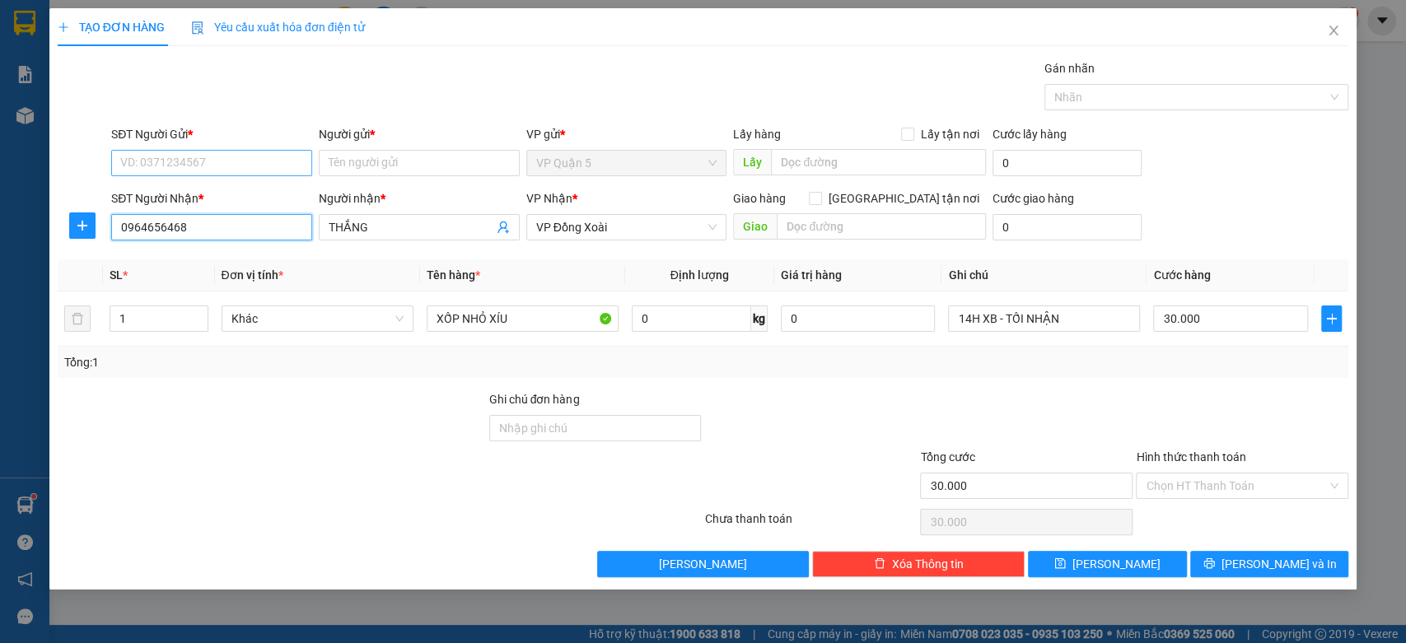
type input "0964656468"
click at [268, 160] on input "SĐT Người Gửi *" at bounding box center [211, 163] width 201 height 26
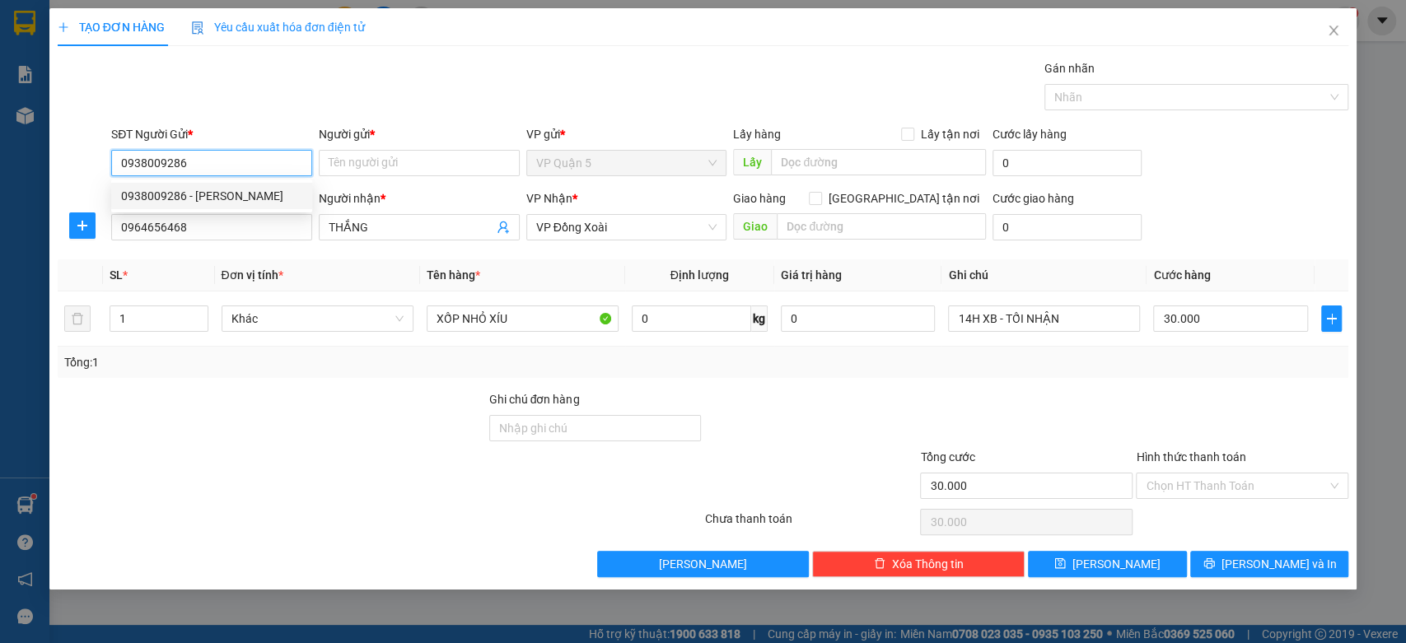
type input "0938009286"
click at [231, 181] on div "0938009286 0938009286 - THẠCH KIM" at bounding box center [211, 196] width 201 height 33
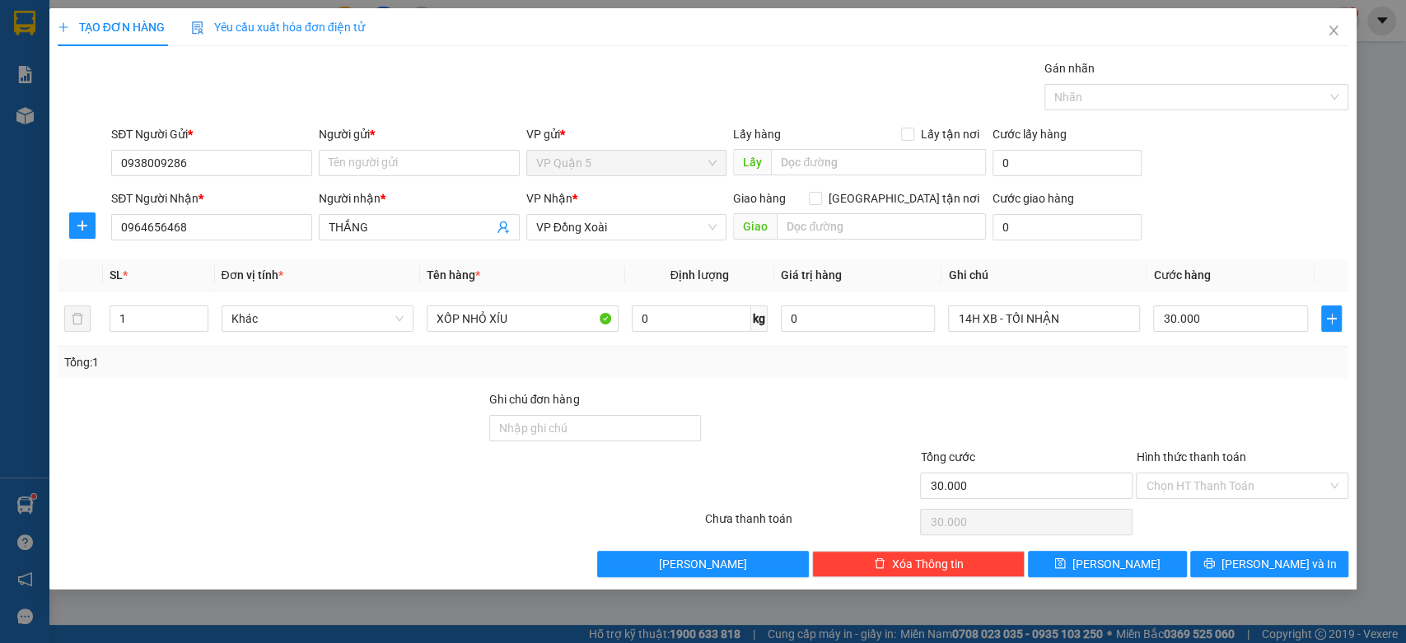
click at [222, 194] on div "SĐT Người Nhận *" at bounding box center [211, 198] width 201 height 18
click at [222, 214] on input "0964656468" at bounding box center [211, 227] width 201 height 26
click at [227, 156] on input "0938009286" at bounding box center [211, 163] width 201 height 26
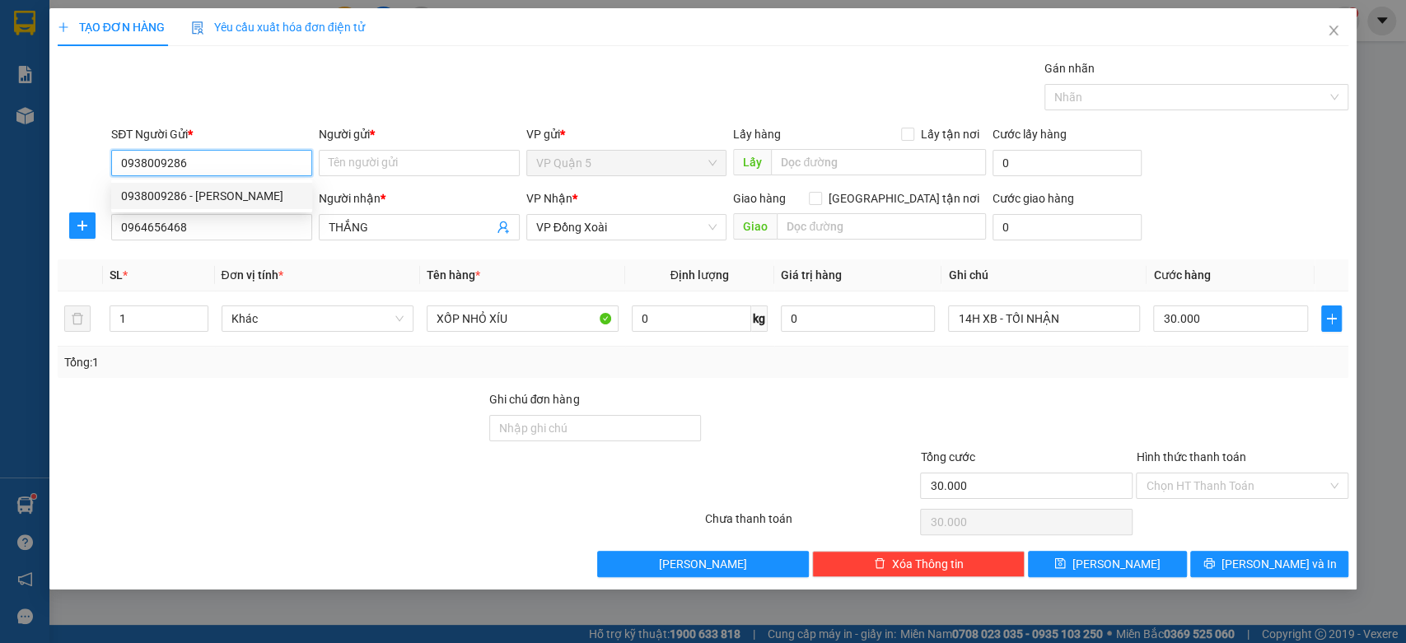
click at [223, 195] on div "0938009286 - THẠCH KIM" at bounding box center [211, 196] width 181 height 18
type input "THẠCH KIM"
type input "120.000"
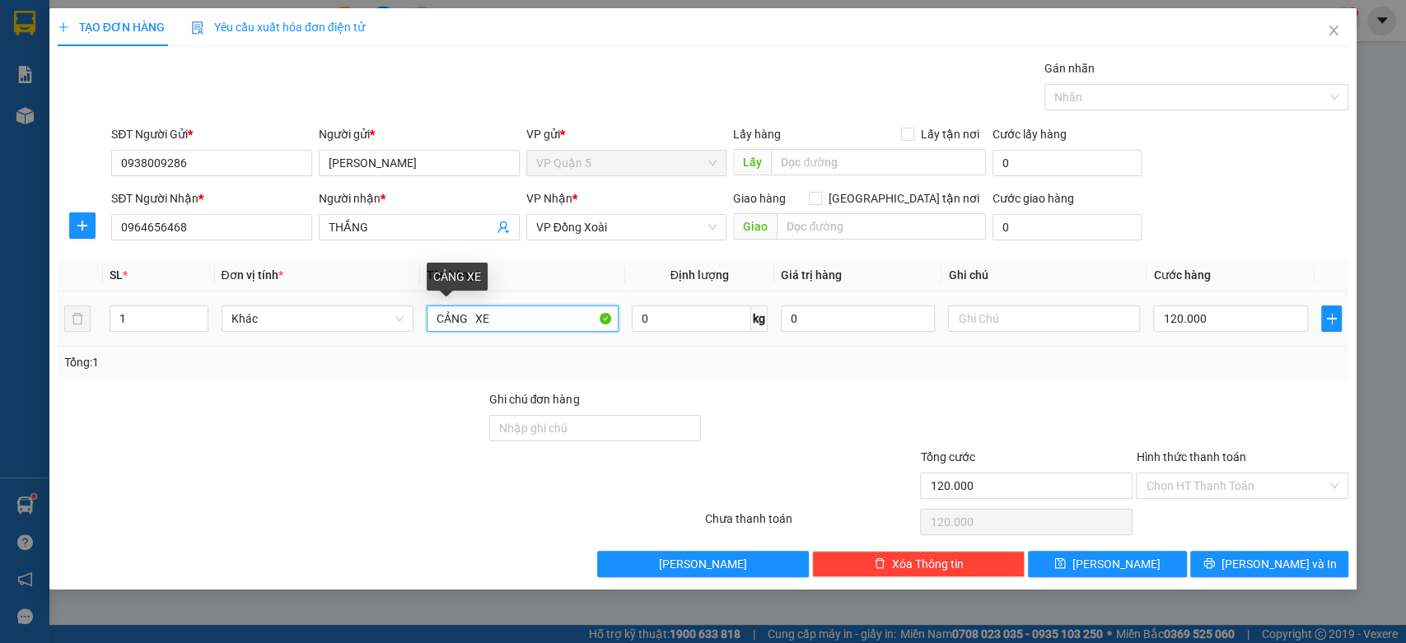
click at [488, 325] on input "CẢNG XE" at bounding box center [523, 319] width 192 height 26
type input "NL ĐEN NHỎ"
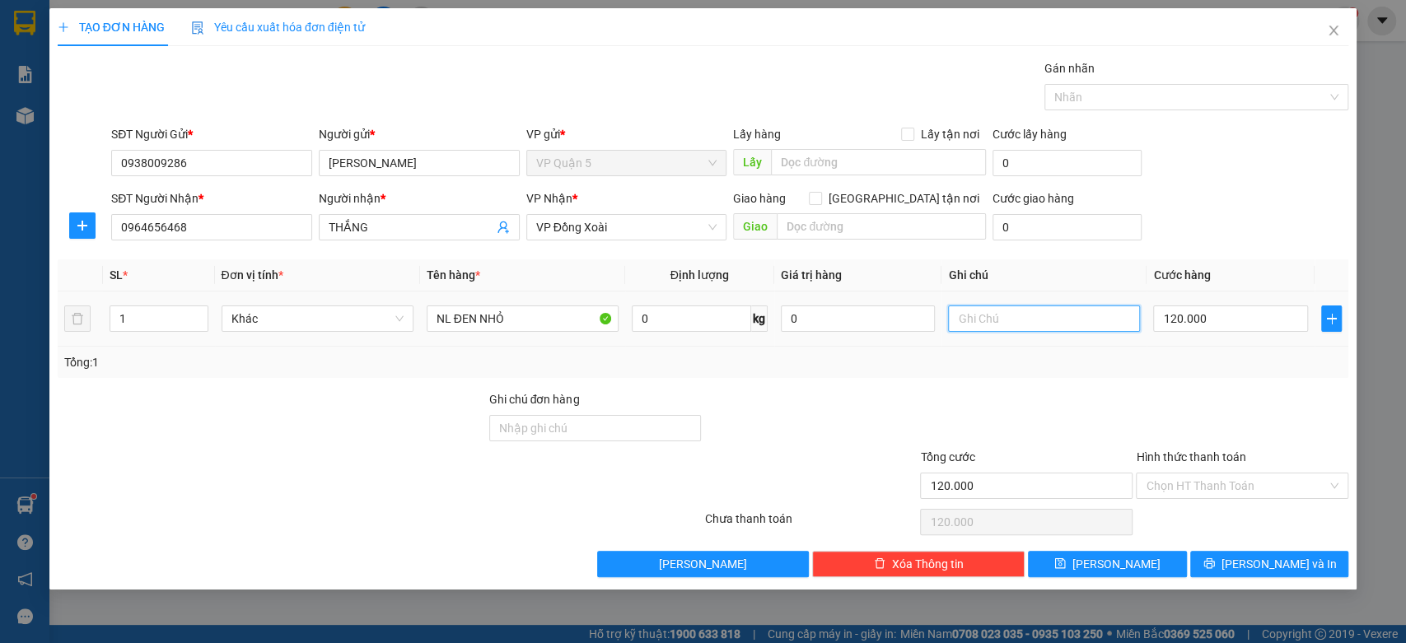
click at [1056, 318] on input "text" at bounding box center [1044, 319] width 192 height 26
type input "M"
type input "21H ĐI MAI NHẬN"
click at [1209, 308] on input "120.000" at bounding box center [1230, 319] width 155 height 26
type input "3"
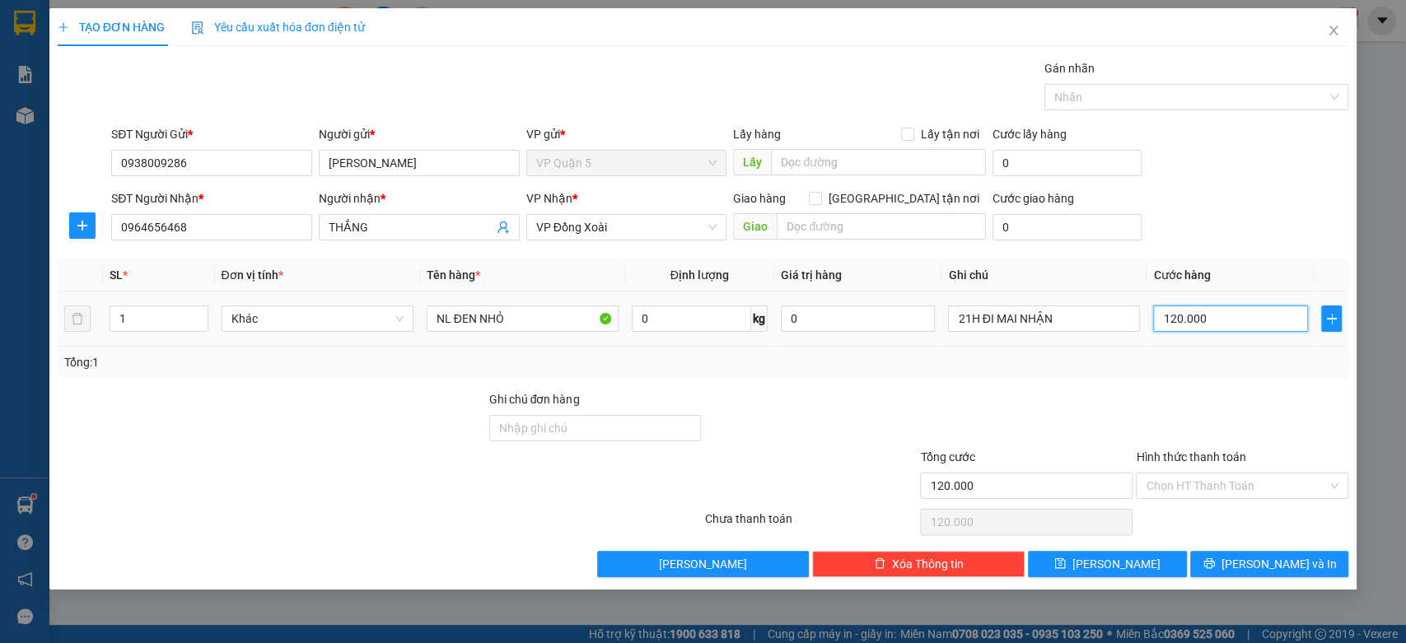
type input "3"
type input "30"
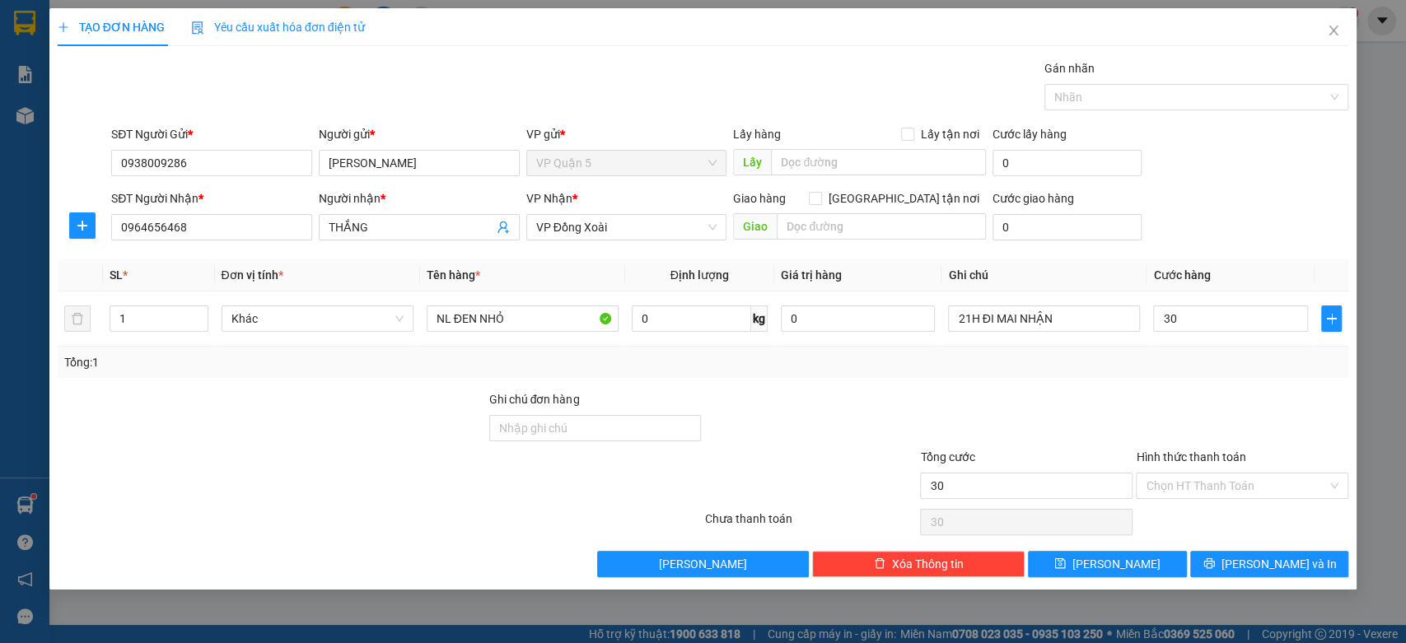
type input "30.000"
click at [1212, 208] on div "SĐT Người Nhận * 0964656468 Người nhận * THẮNG VP Nhận * VP Đồng Xoài Giao hàng…" at bounding box center [730, 218] width 1244 height 58
click at [1232, 561] on button "Lưu và In" at bounding box center [1269, 564] width 158 height 26
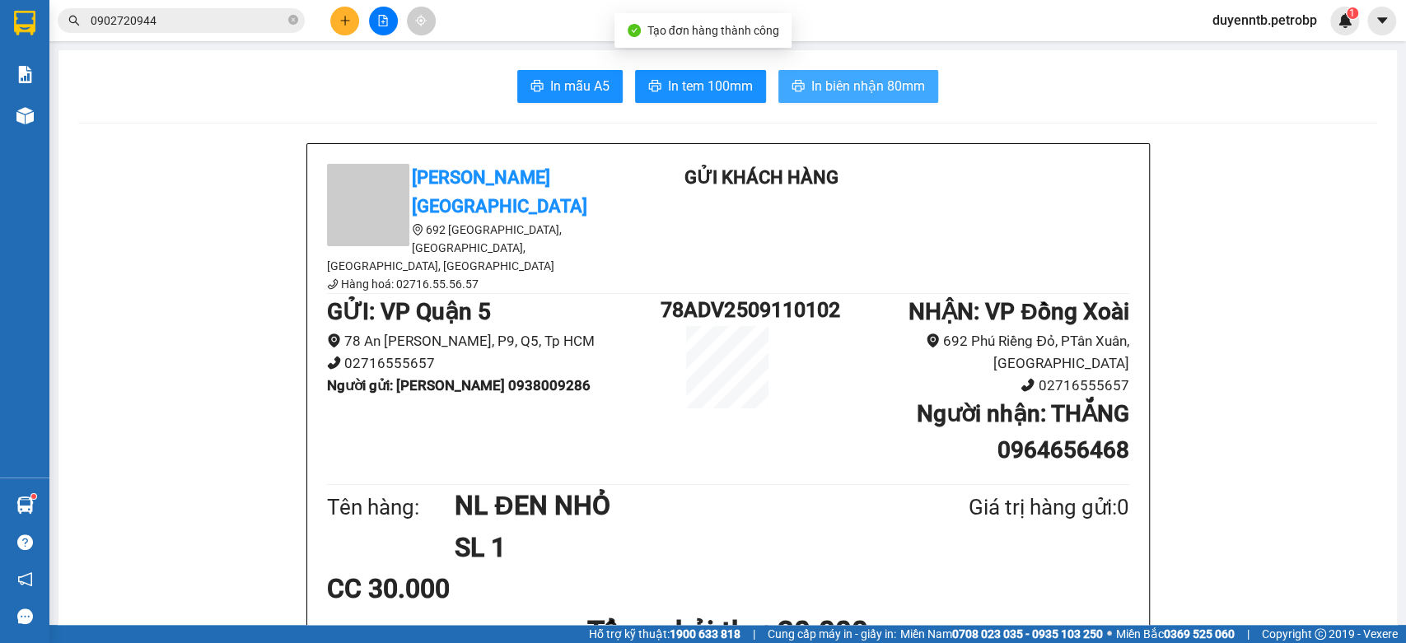
click at [815, 82] on span "In biên nhận 80mm" at bounding box center [868, 86] width 114 height 21
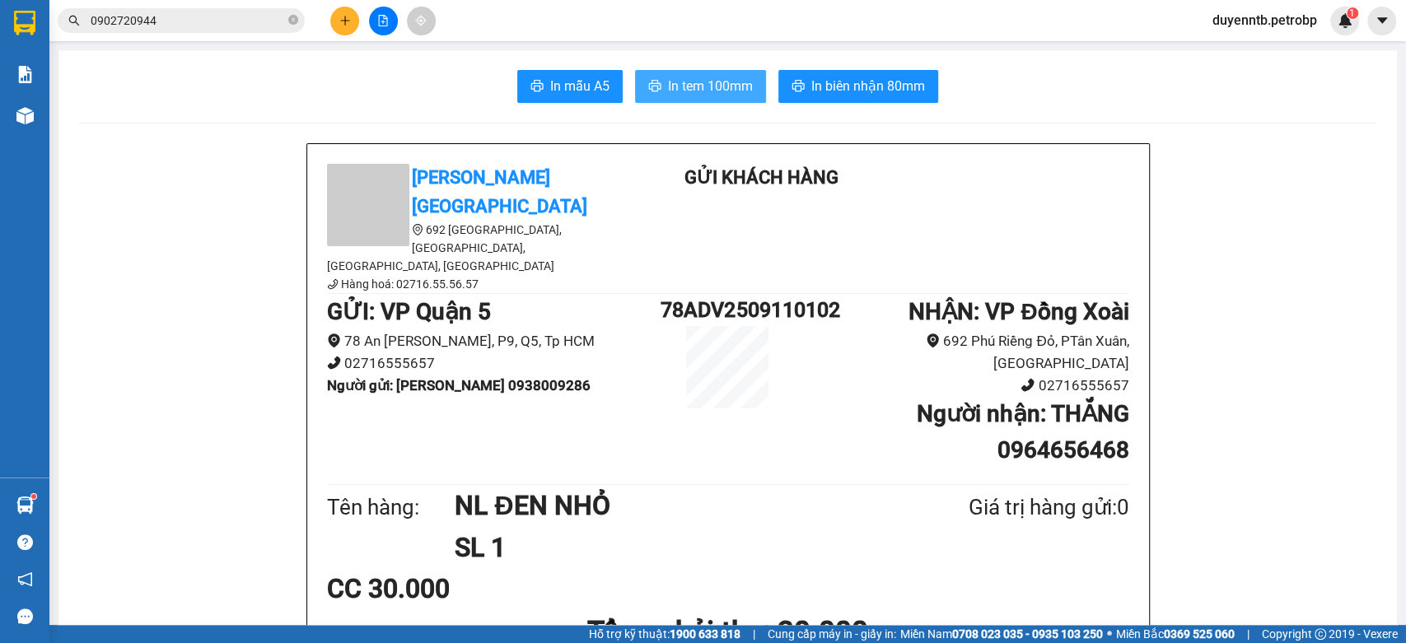
click at [686, 87] on span "In tem 100mm" at bounding box center [710, 86] width 85 height 21
click at [337, 10] on button at bounding box center [344, 21] width 29 height 29
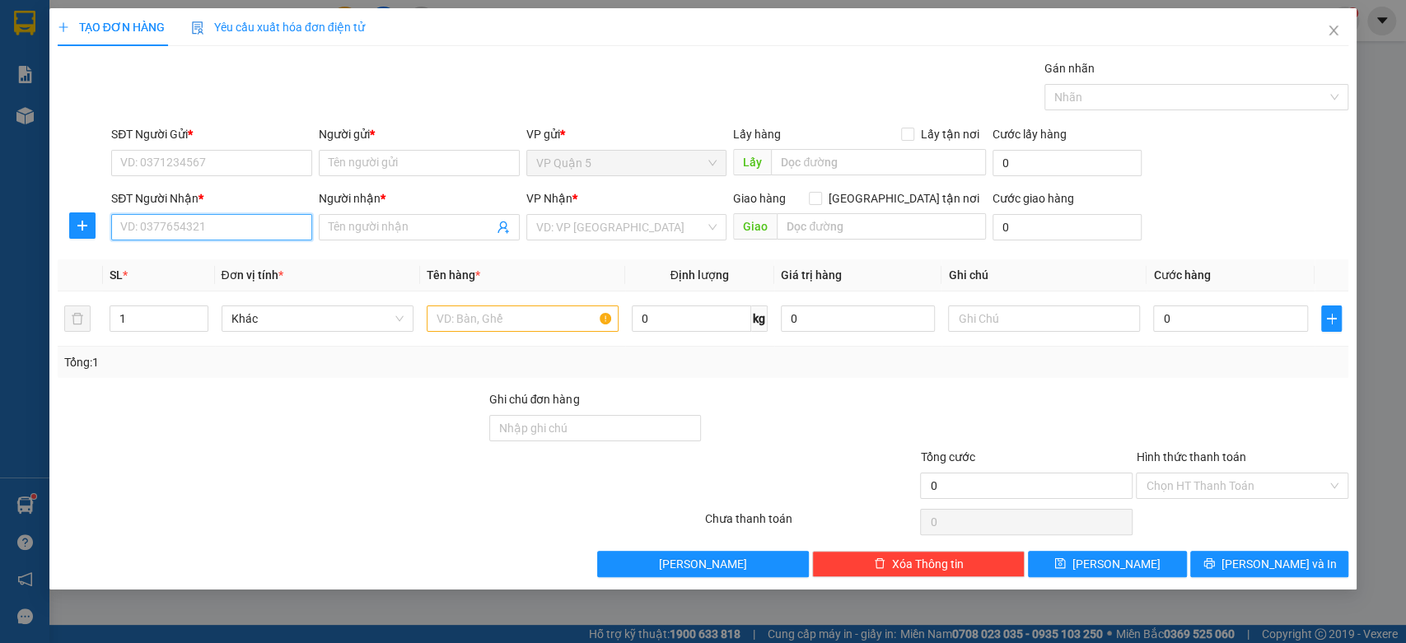
click at [212, 229] on input "SĐT Người Nhận *" at bounding box center [211, 227] width 201 height 26
click at [178, 252] on div "0981147826 - TUẤN" at bounding box center [211, 260] width 181 height 18
type input "0981147826"
type input "TUẤN"
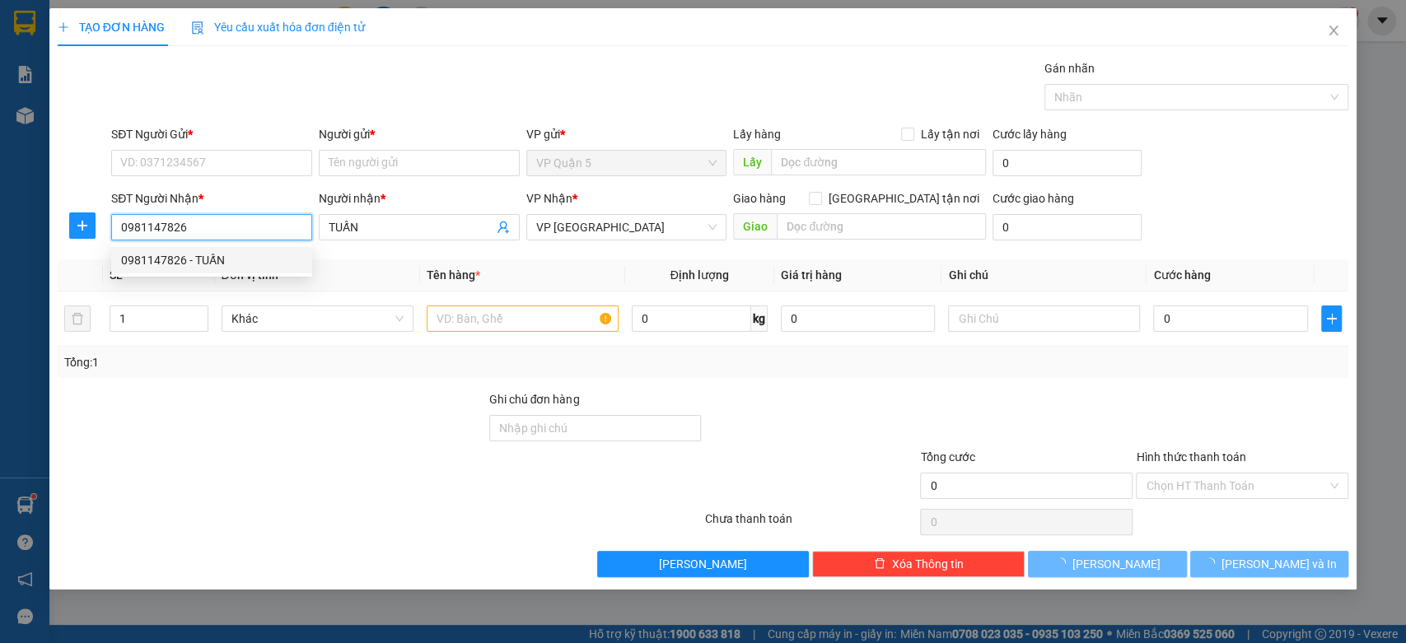
type input "30.000"
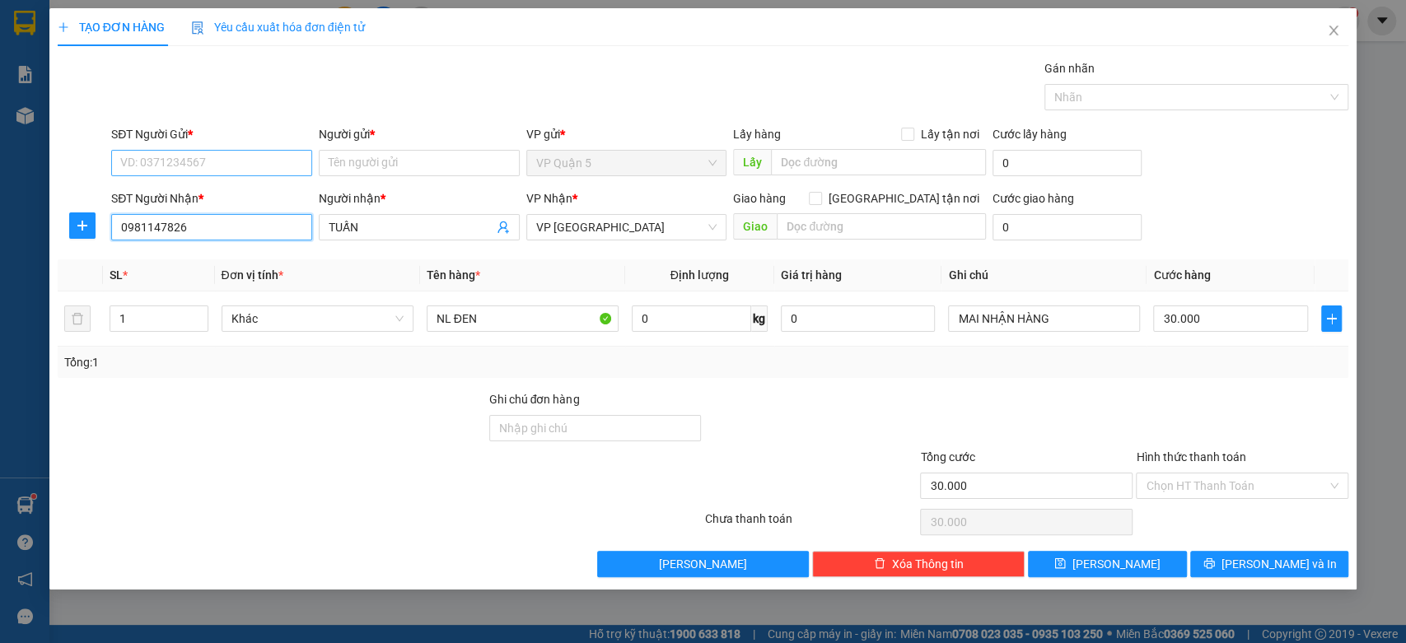
type input "0981147826"
click at [194, 160] on input "SĐT Người Gửi *" at bounding box center [211, 163] width 201 height 26
click at [212, 197] on div "0981147826 - TUẤN" at bounding box center [211, 196] width 181 height 18
type input "0981147826"
type input "TUẤN"
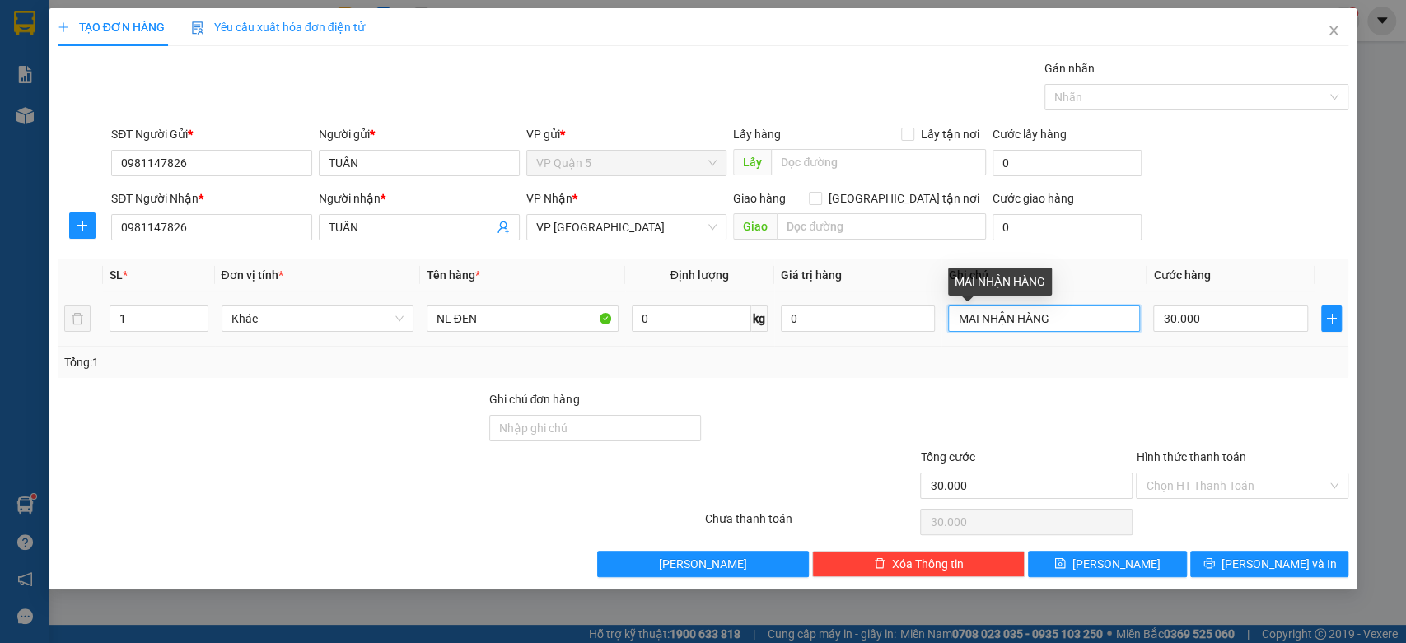
click at [1089, 319] on input "MAI NHẬN HÀNG" at bounding box center [1044, 319] width 192 height 26
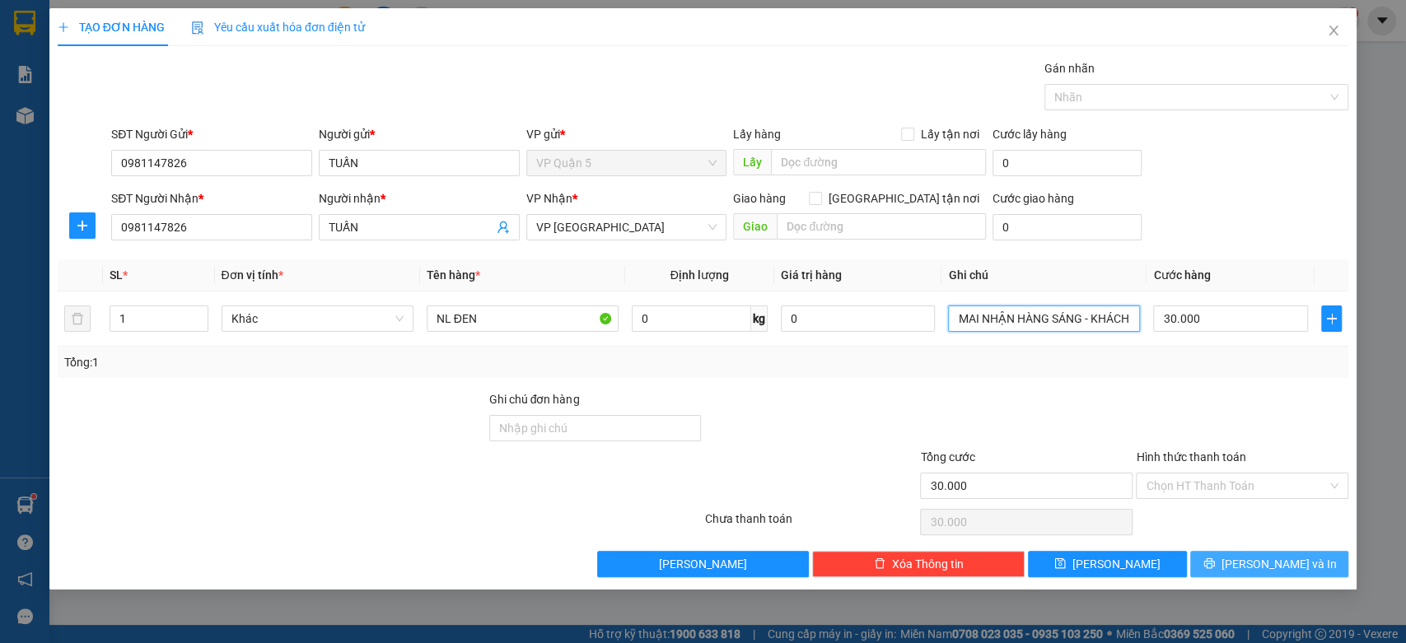
type input "MAI NHẬN HÀNG SÁNG - KHÁCH MUỐN GUI CÙNG 1 SỐ DT"
click at [1207, 554] on button "Lưu và In" at bounding box center [1269, 564] width 158 height 26
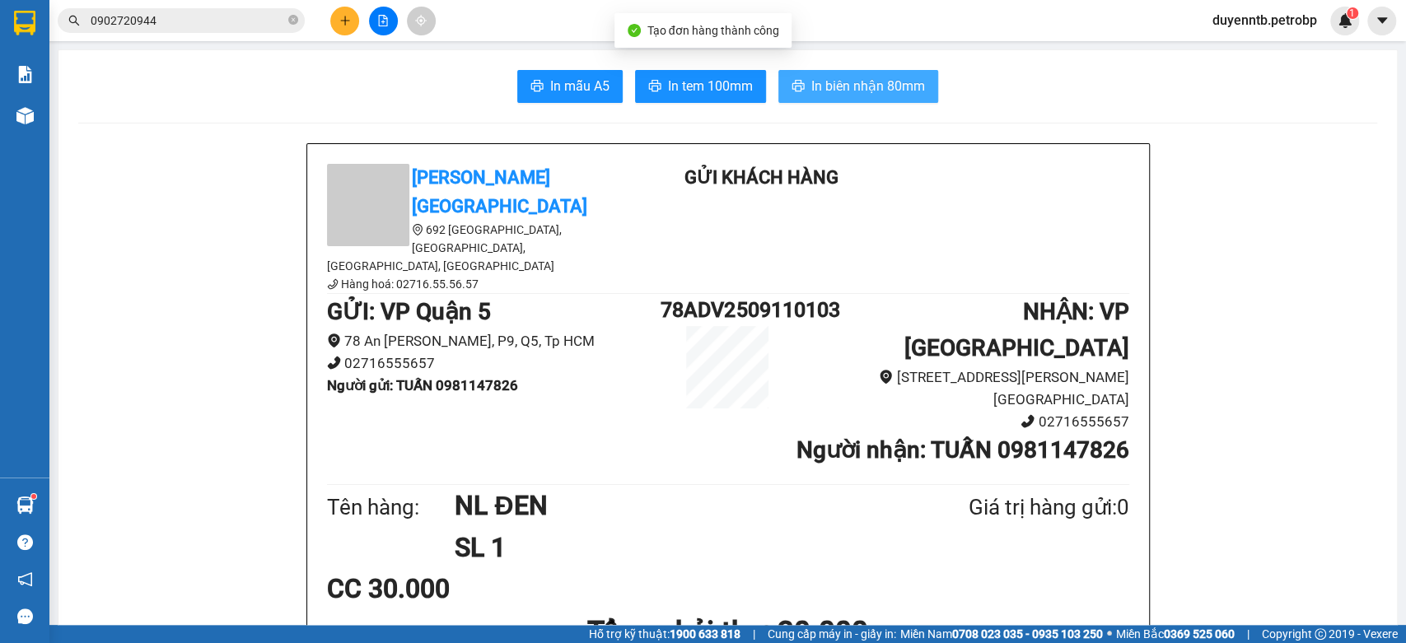
click at [894, 79] on span "In biên nhận 80mm" at bounding box center [868, 86] width 114 height 21
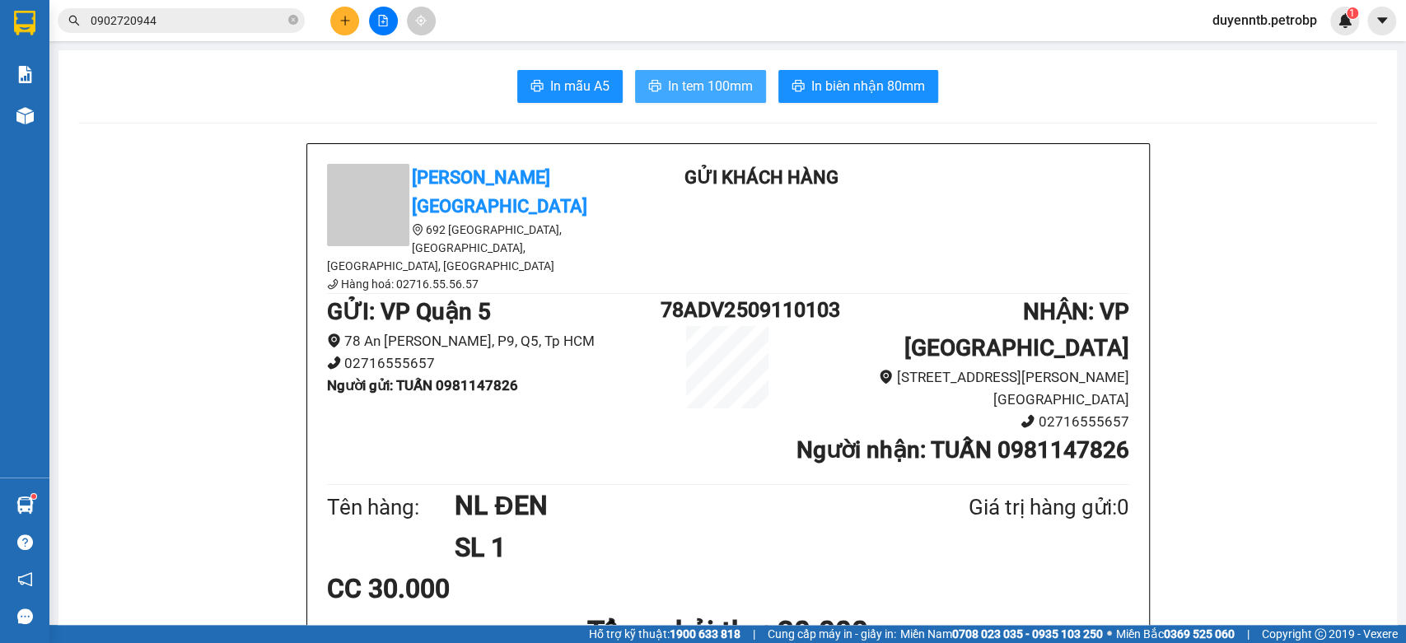
click at [741, 99] on button "In tem 100mm" at bounding box center [700, 86] width 131 height 33
click at [343, 26] on button at bounding box center [344, 21] width 29 height 29
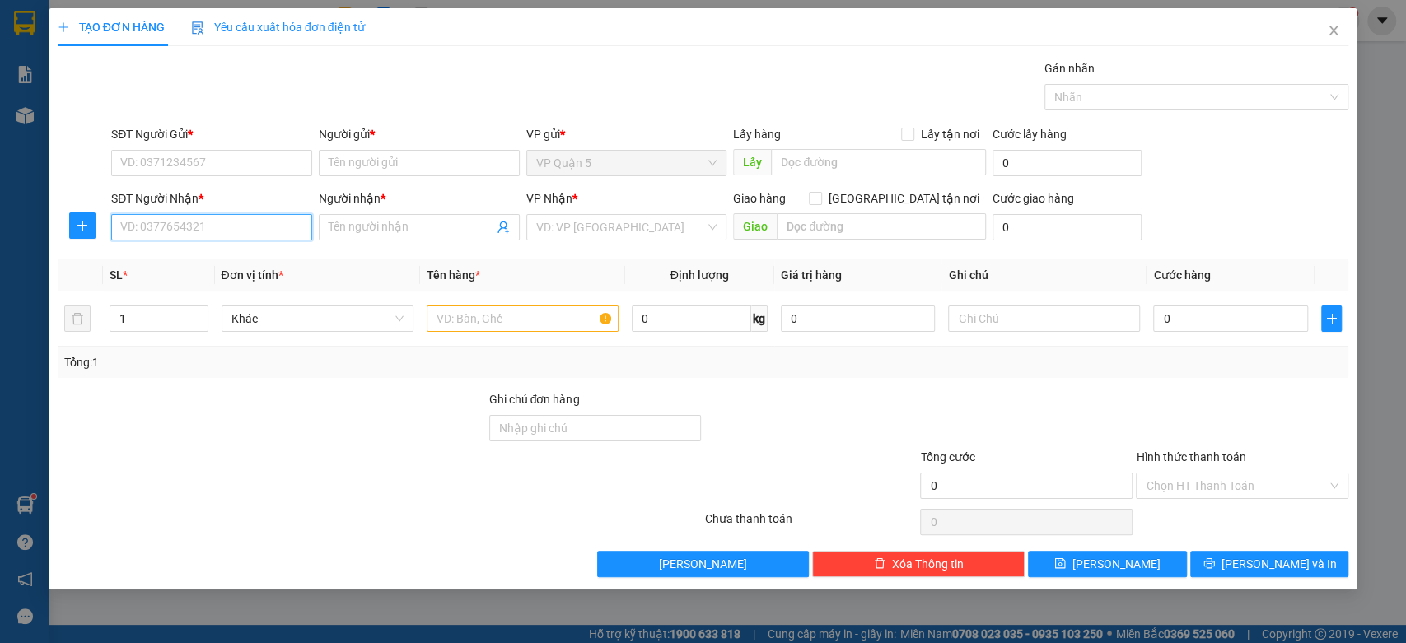
click at [190, 218] on input "SĐT Người Nhận *" at bounding box center [211, 227] width 201 height 26
type input "0797829868"
click at [178, 264] on div "0797829868 - MINH" at bounding box center [211, 260] width 181 height 18
type input "MINH"
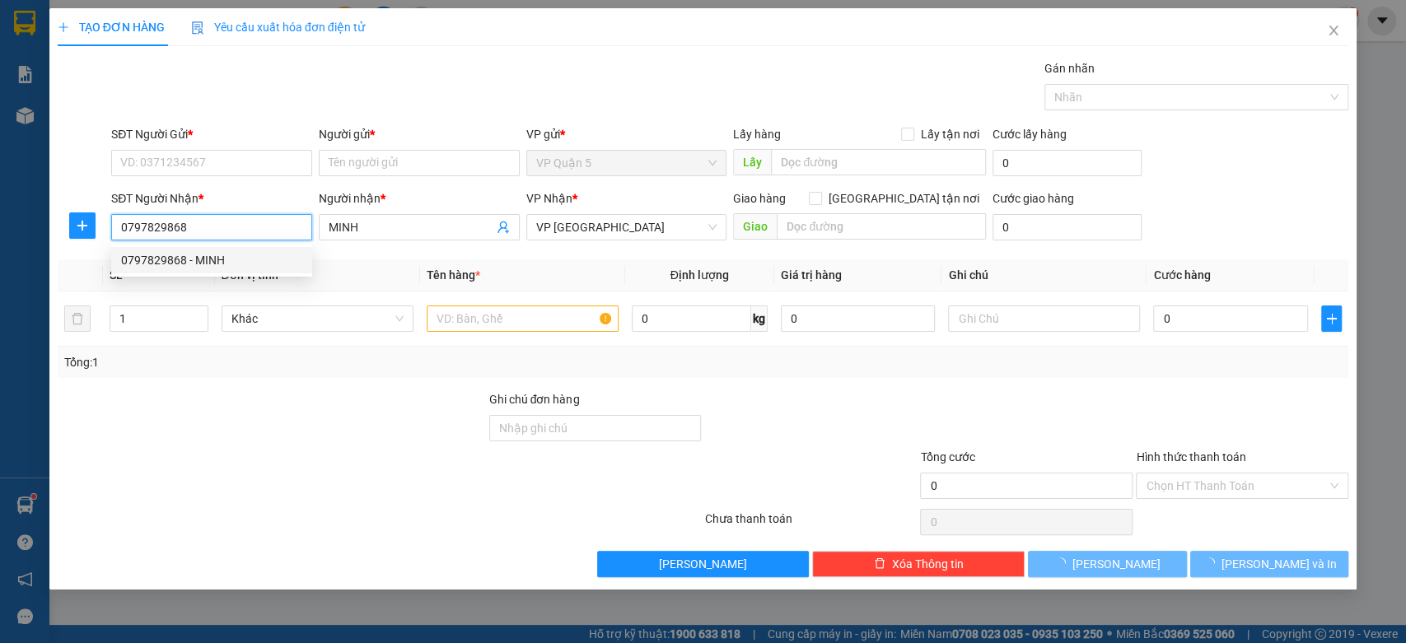
type input "50.000"
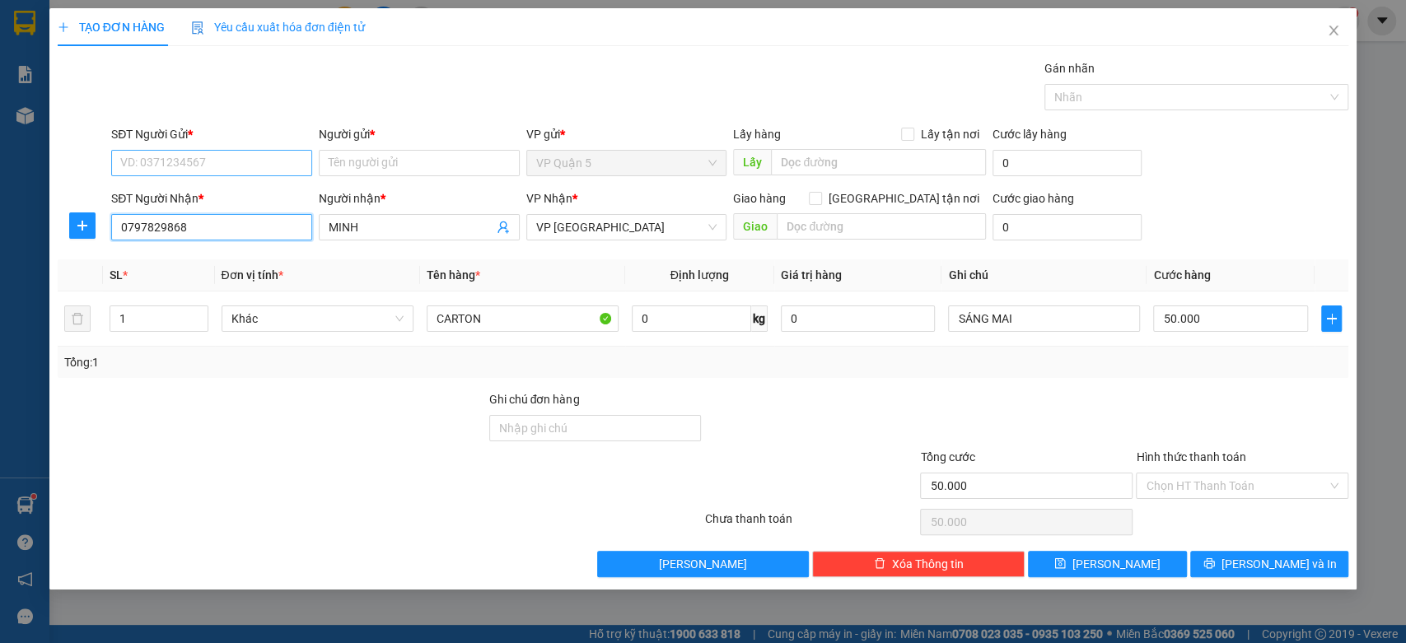
type input "0797829868"
click at [276, 161] on input "SĐT Người Gửi *" at bounding box center [211, 163] width 201 height 26
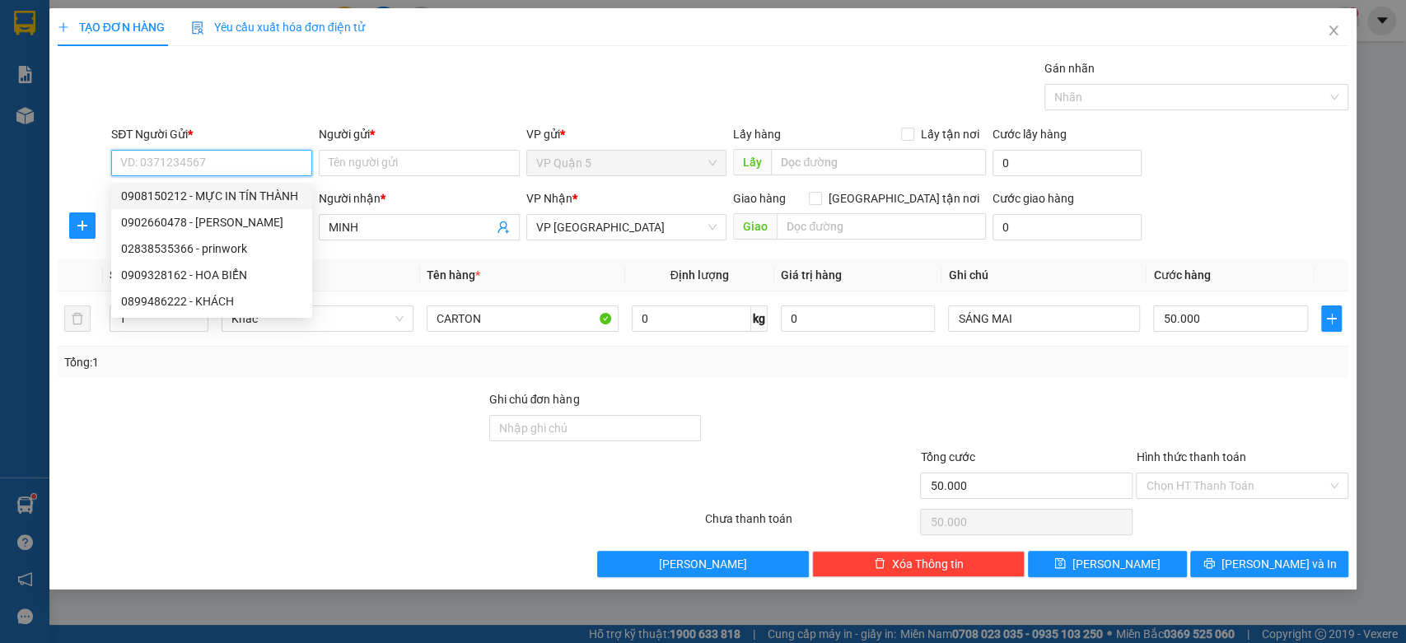
click at [259, 166] on input "SĐT Người Gửi *" at bounding box center [211, 163] width 201 height 26
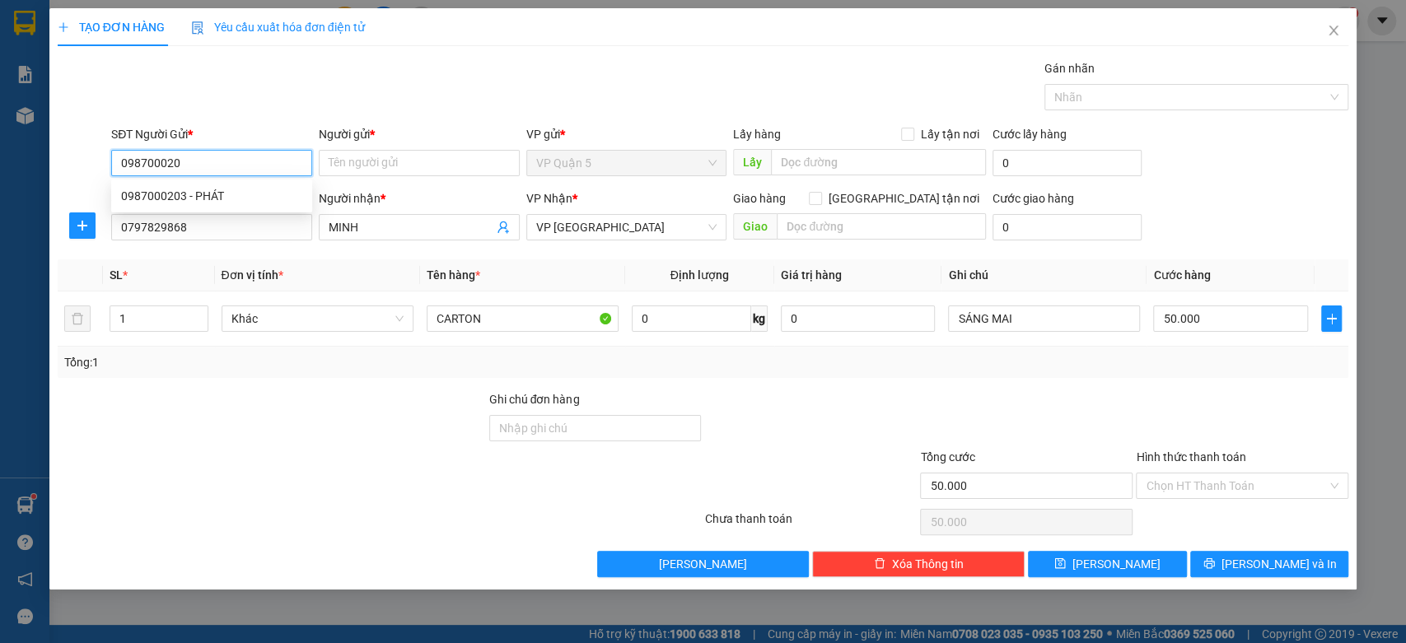
type input "0987000203"
click at [242, 193] on div "0987000203 - PHÁT" at bounding box center [211, 196] width 181 height 18
type input "PHÁT"
type input "40.000"
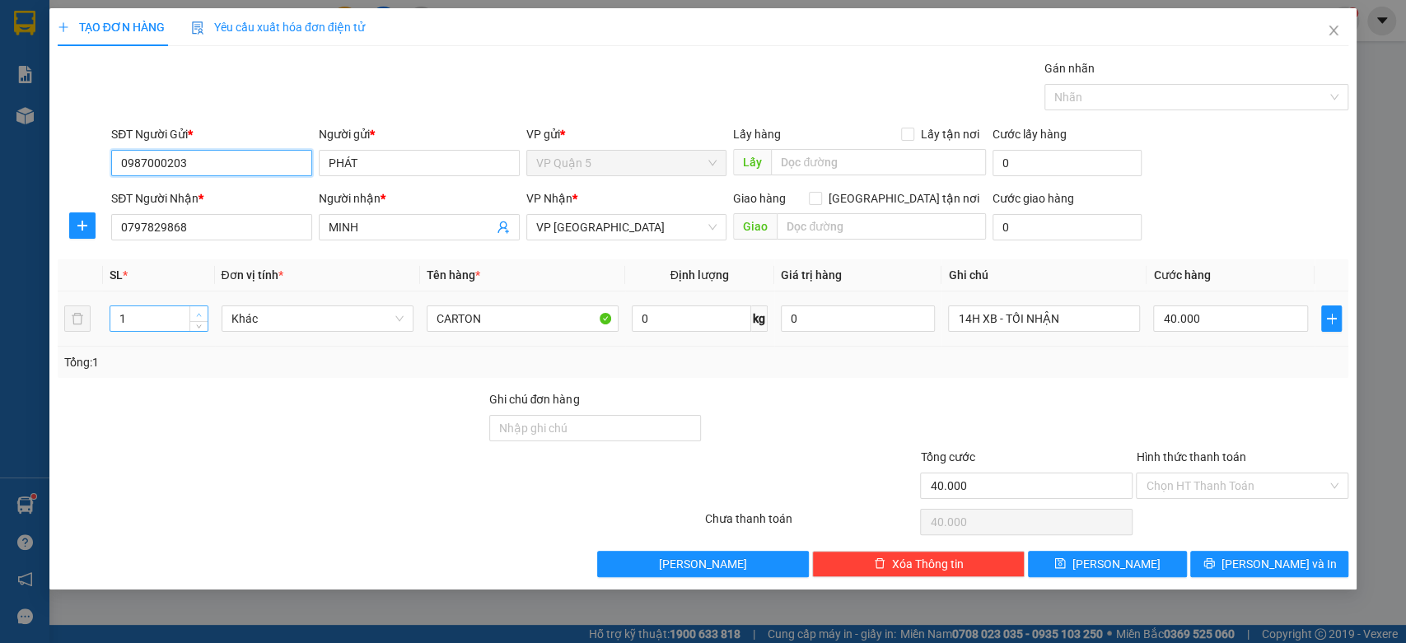
type input "0987000203"
type input "2"
click at [203, 310] on span "up" at bounding box center [199, 315] width 10 height 10
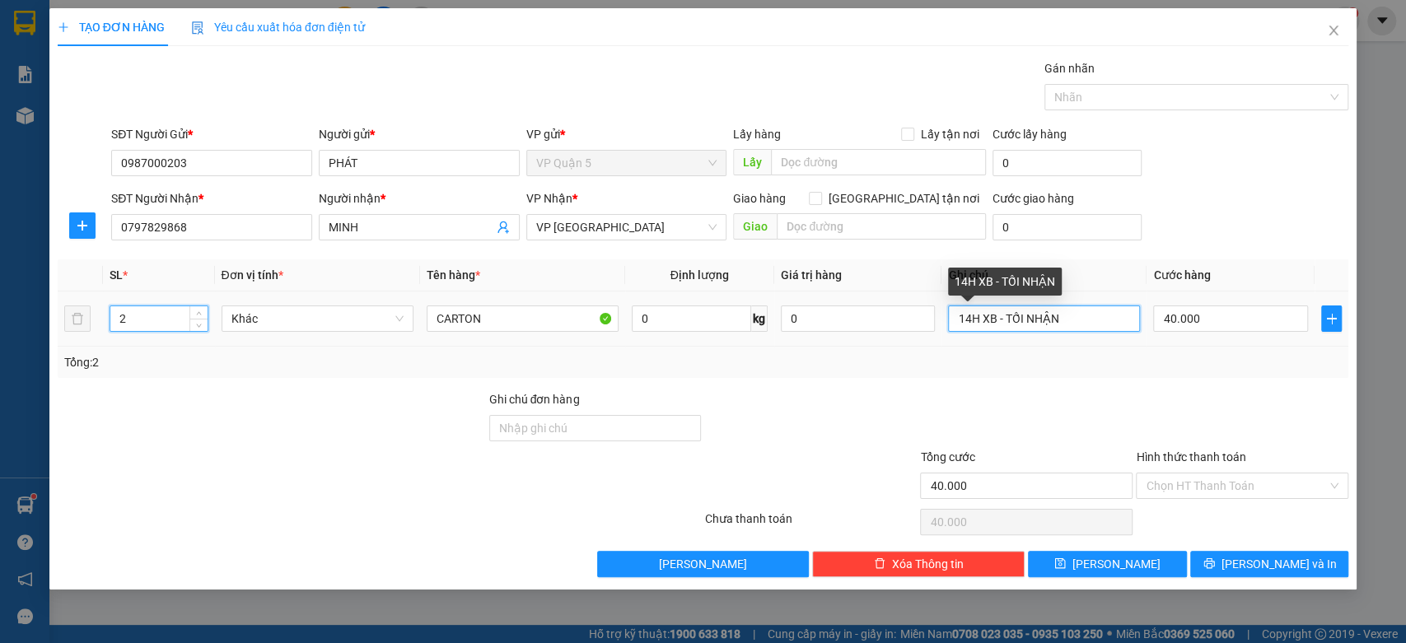
click at [1005, 317] on input "14H XB - TỐI NHẬN" at bounding box center [1044, 319] width 192 height 26
type input "0"
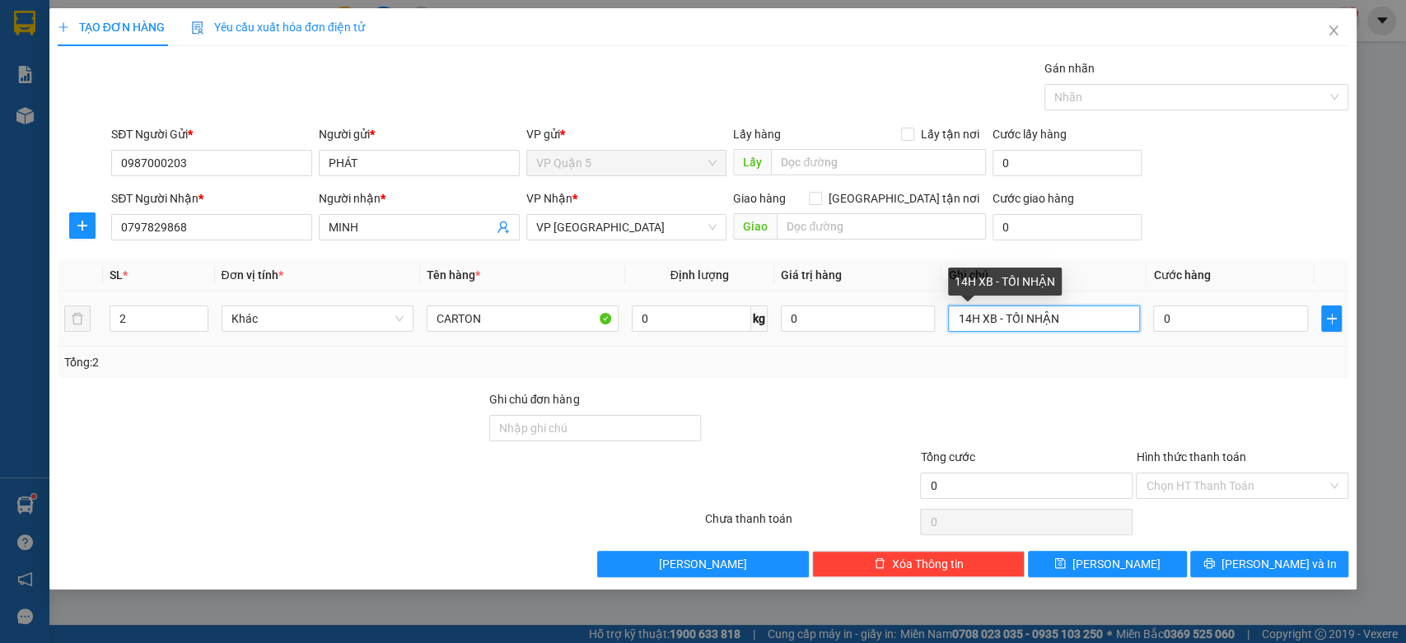
click at [1005, 317] on input "14H XB - TỐI NHẬN" at bounding box center [1044, 319] width 192 height 26
type input "21H ĐI MAI NHẬN"
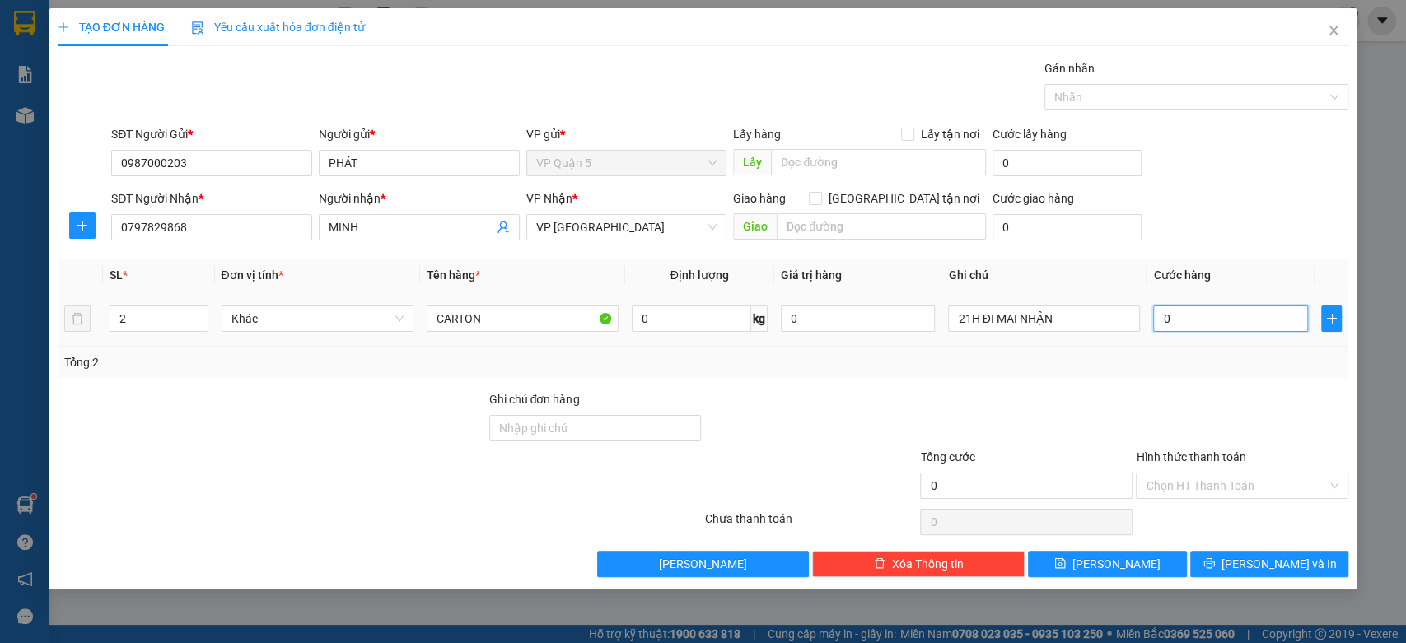
click at [1198, 321] on input "0" at bounding box center [1230, 319] width 155 height 26
type input "6"
type input "60"
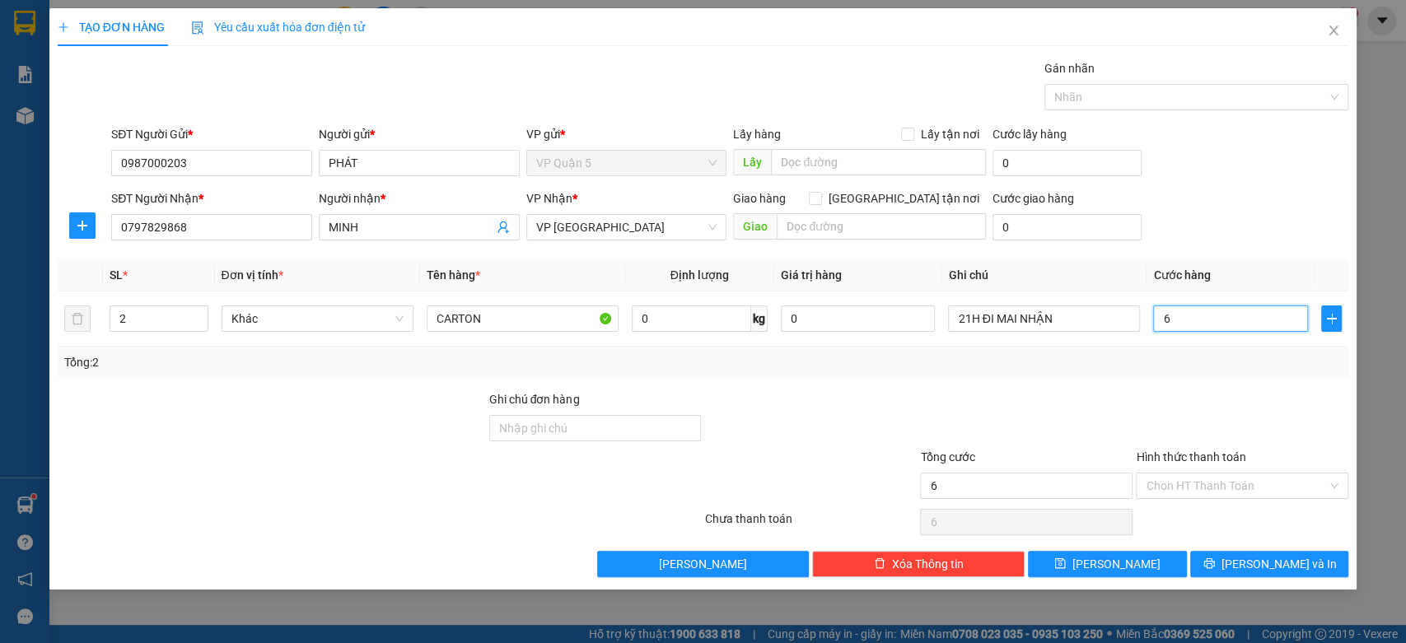
type input "60"
type input "600"
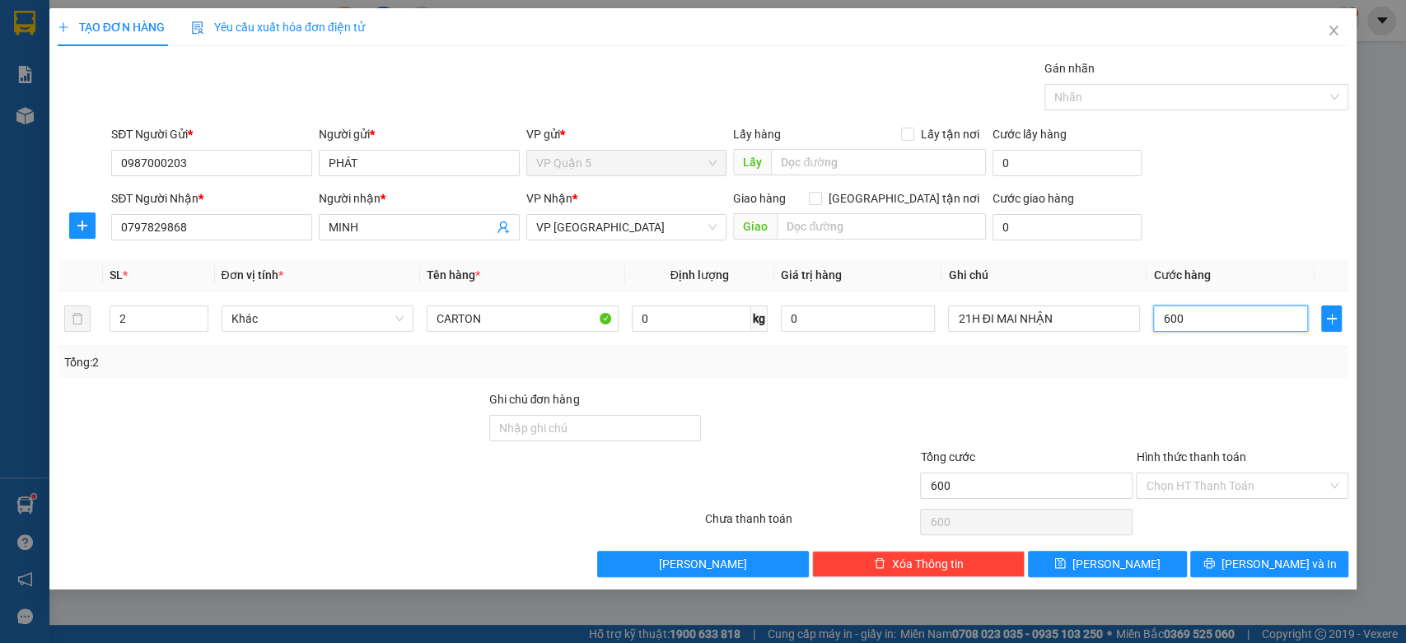
type input "6.000"
type input "60.000"
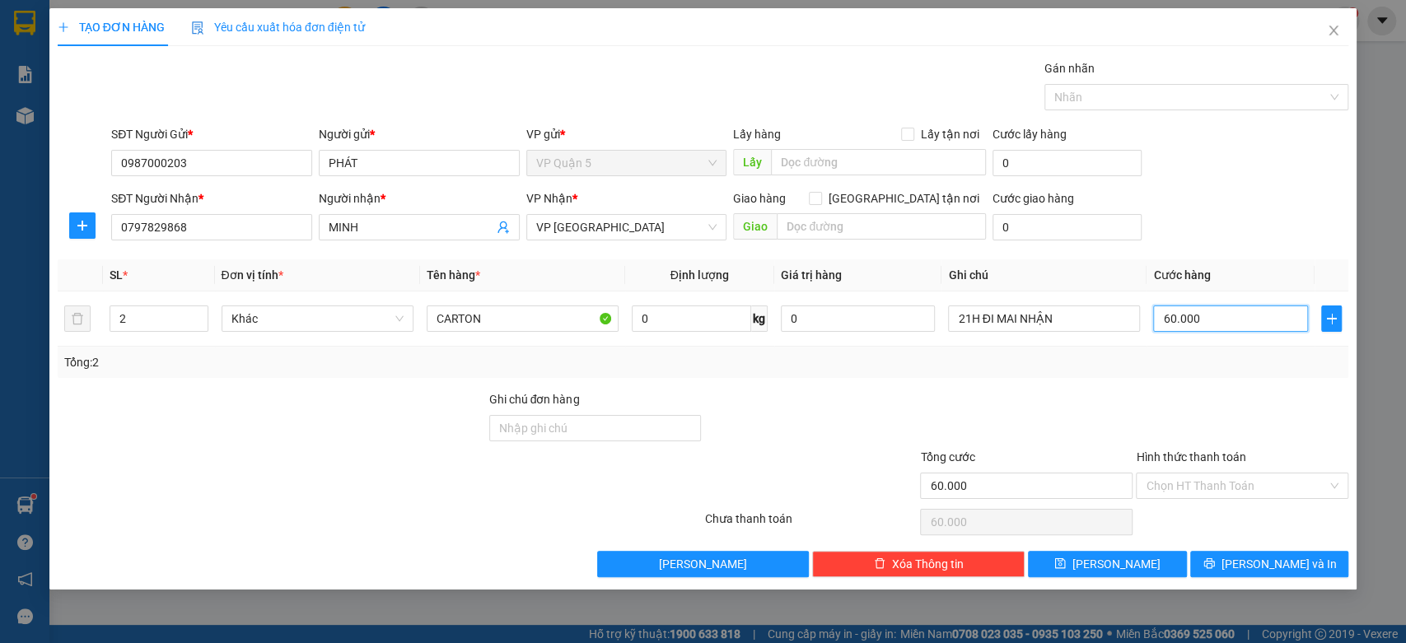
type input "60.000"
click at [1254, 201] on div "SĐT Người Nhận * 0797829868 Người nhận * MINH VP Nhận * VP Phước Bình Giao hàng…" at bounding box center [730, 218] width 1244 height 58
click at [1212, 309] on input "60.000" at bounding box center [1230, 319] width 155 height 26
type input "8"
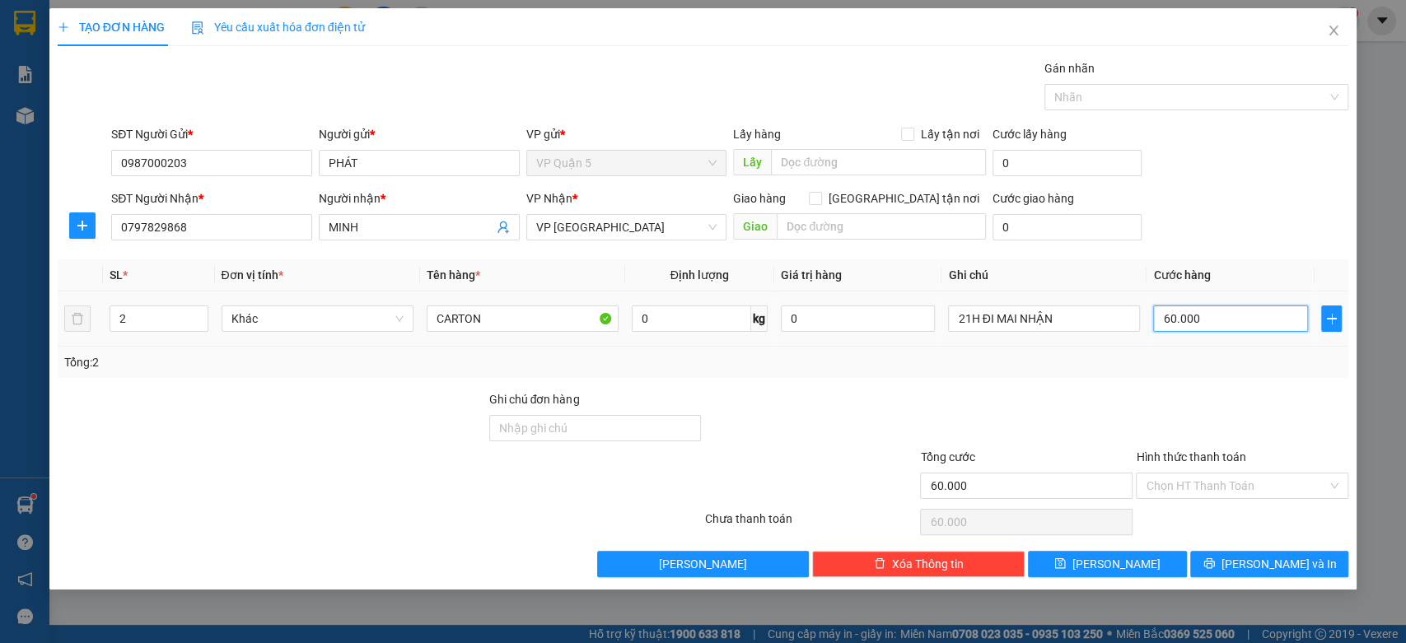
type input "8"
type input "80"
type input "800"
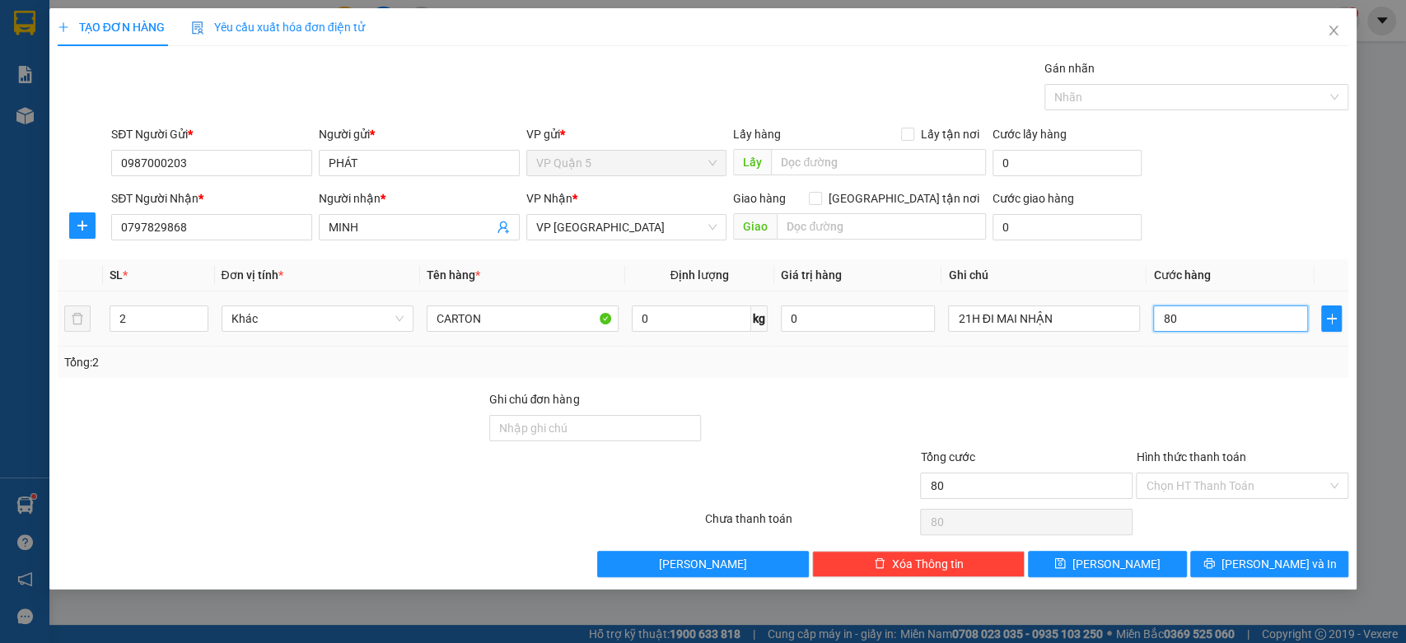
type input "800"
type input "8.000"
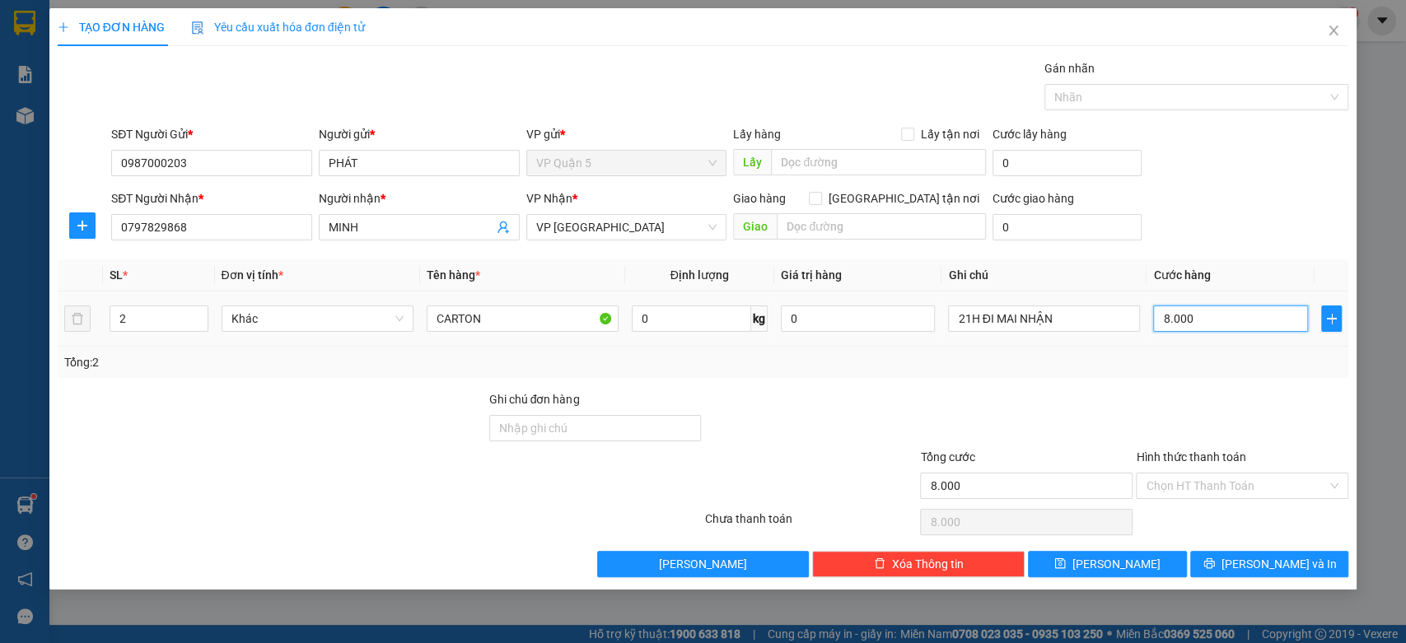
type input "80.000"
click at [1185, 334] on div "80.000" at bounding box center [1230, 318] width 155 height 33
click at [1187, 320] on input "80.000" at bounding box center [1230, 319] width 155 height 26
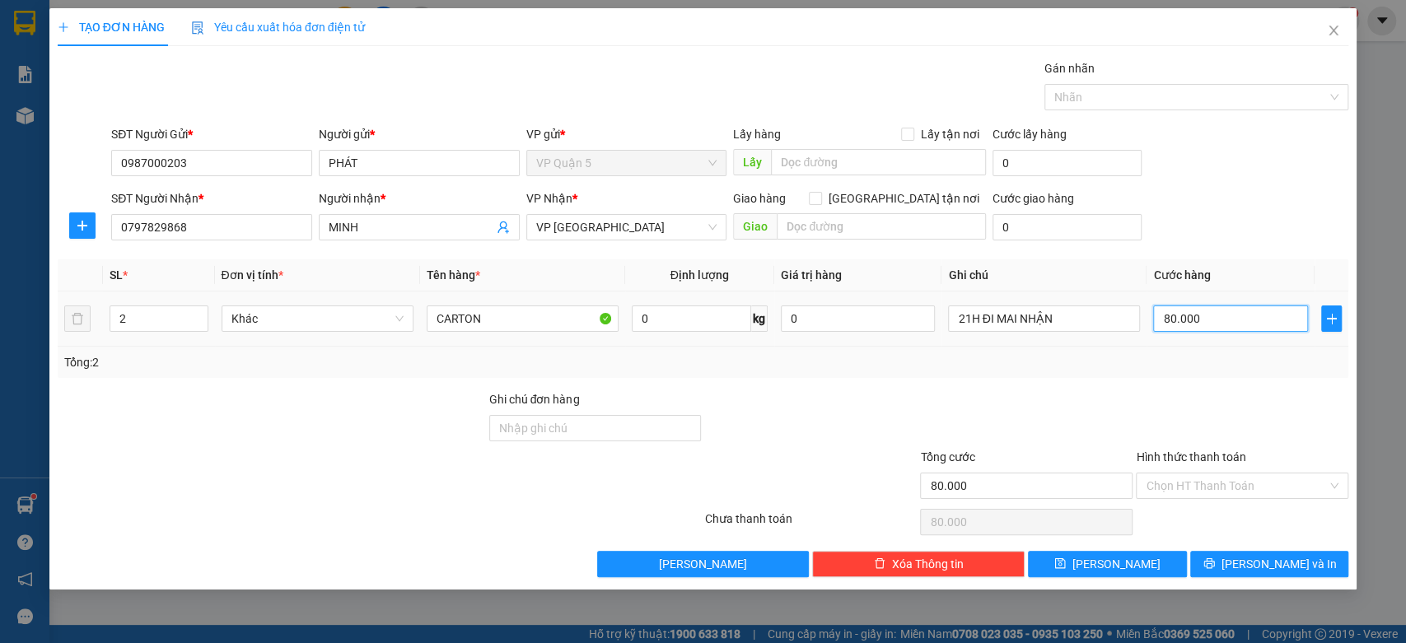
click at [1187, 320] on input "80.000" at bounding box center [1230, 319] width 155 height 26
click at [1231, 548] on div "Transit Pickup Surcharge Ids Transit Deliver Surcharge Ids Transit Deliver Surc…" at bounding box center [703, 318] width 1291 height 518
click at [1232, 554] on button "Lưu và In" at bounding box center [1269, 564] width 158 height 26
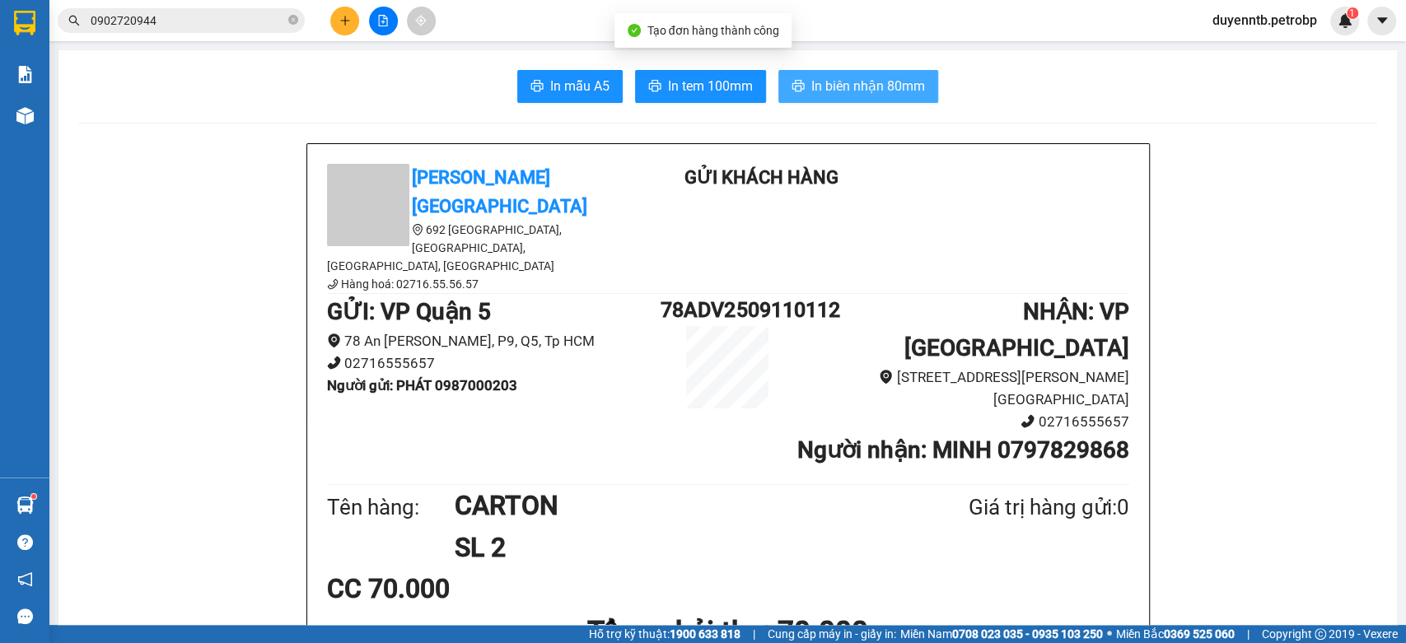
click at [830, 96] on span "In biên nhận 80mm" at bounding box center [868, 86] width 114 height 21
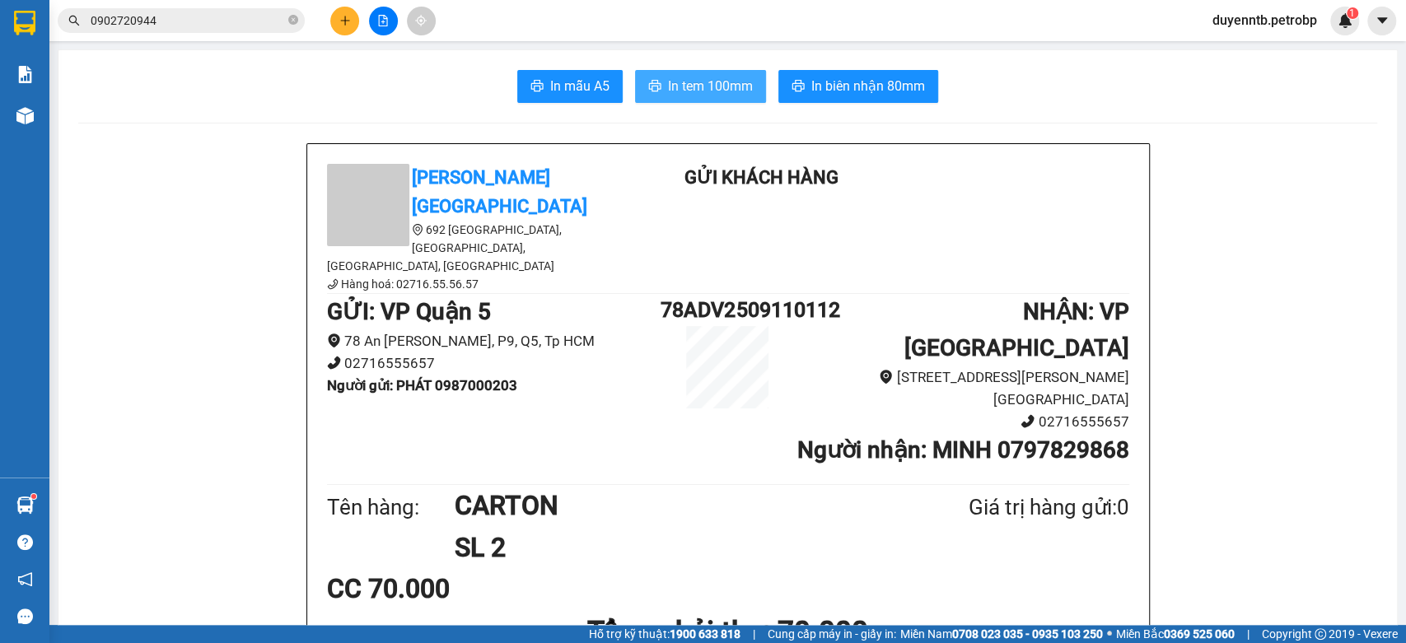
drag, startPoint x: 730, startPoint y: 109, endPoint x: 745, endPoint y: 81, distance: 31.7
click at [745, 81] on span "In tem 100mm" at bounding box center [710, 86] width 85 height 21
click at [346, 20] on icon "plus" at bounding box center [344, 20] width 9 height 1
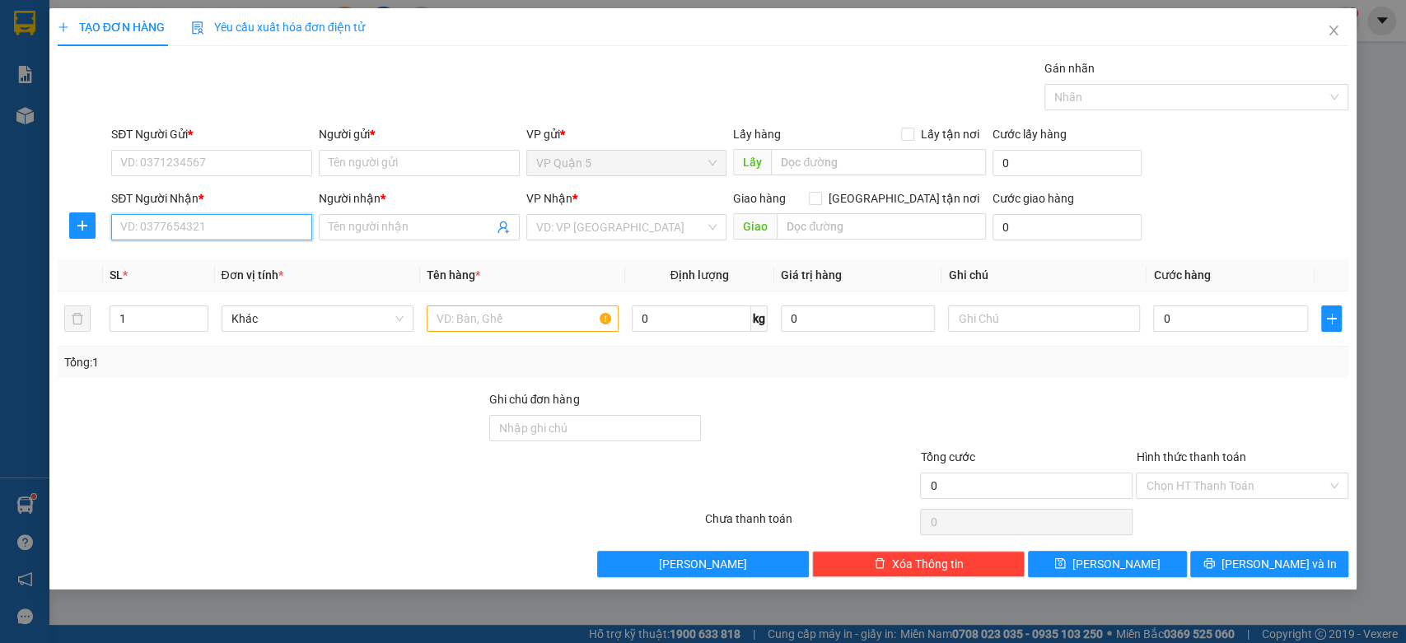
click at [266, 216] on input "SĐT Người Nhận *" at bounding box center [211, 227] width 201 height 26
type input "0983775634"
click at [231, 249] on div "0983775634 - PHƯỢNG" at bounding box center [211, 260] width 201 height 26
type input "PHƯỢNG"
type input "50.000"
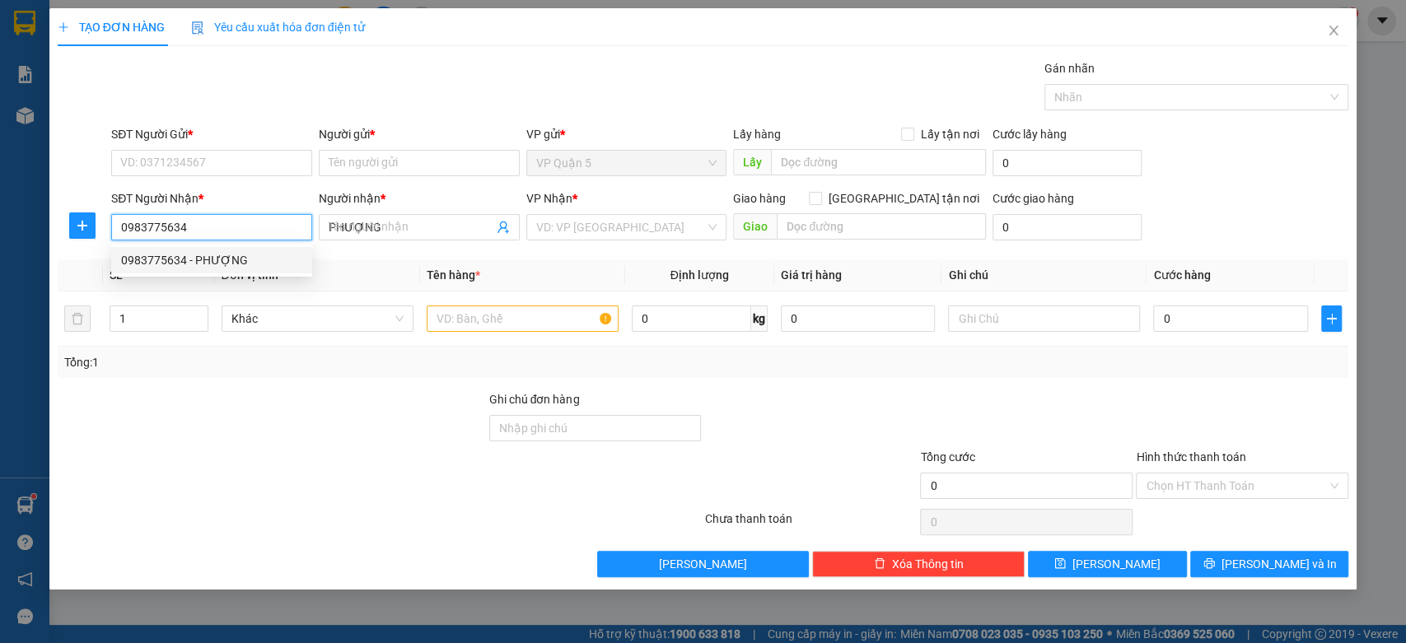
type input "50.000"
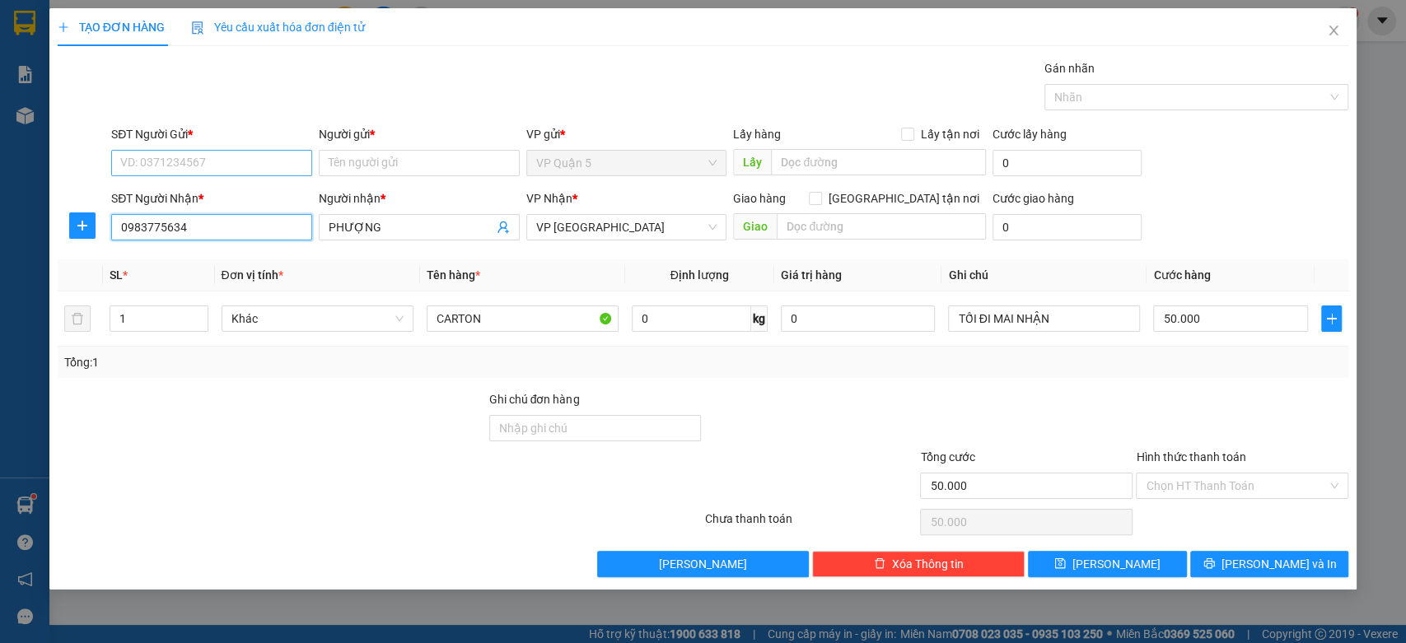
type input "0983775634"
click at [145, 166] on input "SĐT Người Gửi *" at bounding box center [211, 163] width 201 height 26
click at [228, 222] on div "0909007016 - PHƯƠNG" at bounding box center [211, 222] width 181 height 18
type input "0909007016"
type input "PHƯƠNG"
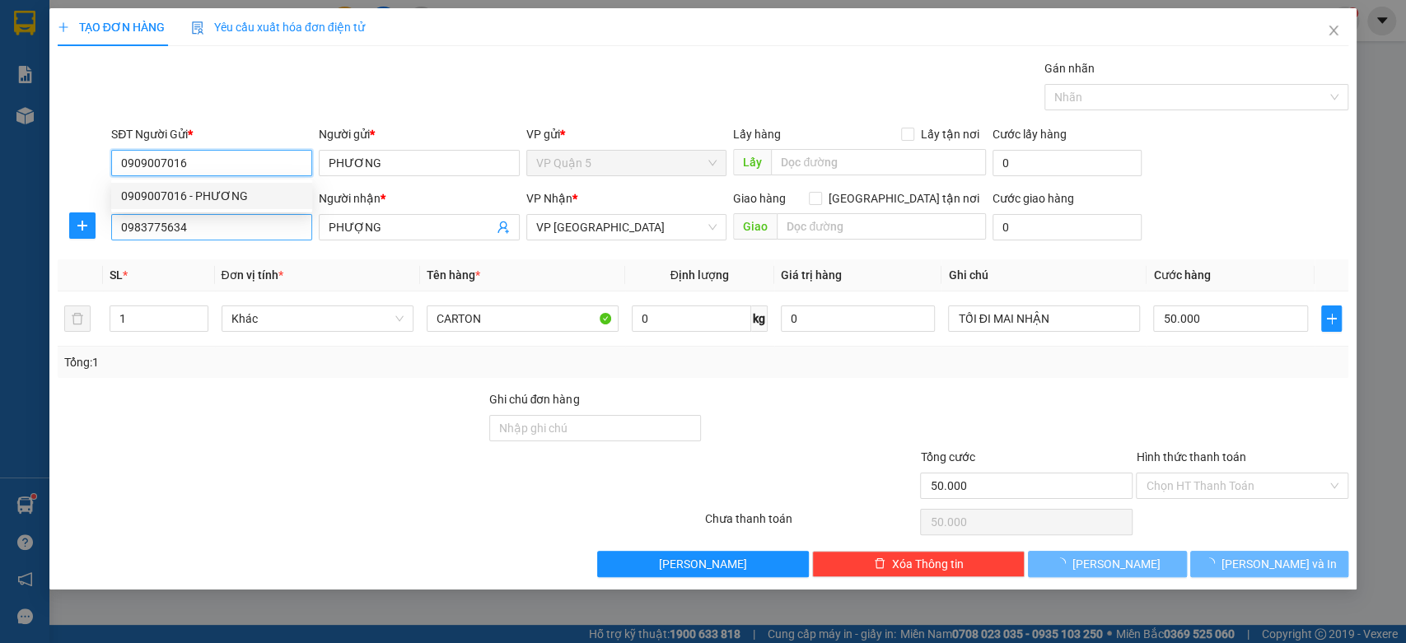
type input "40.000"
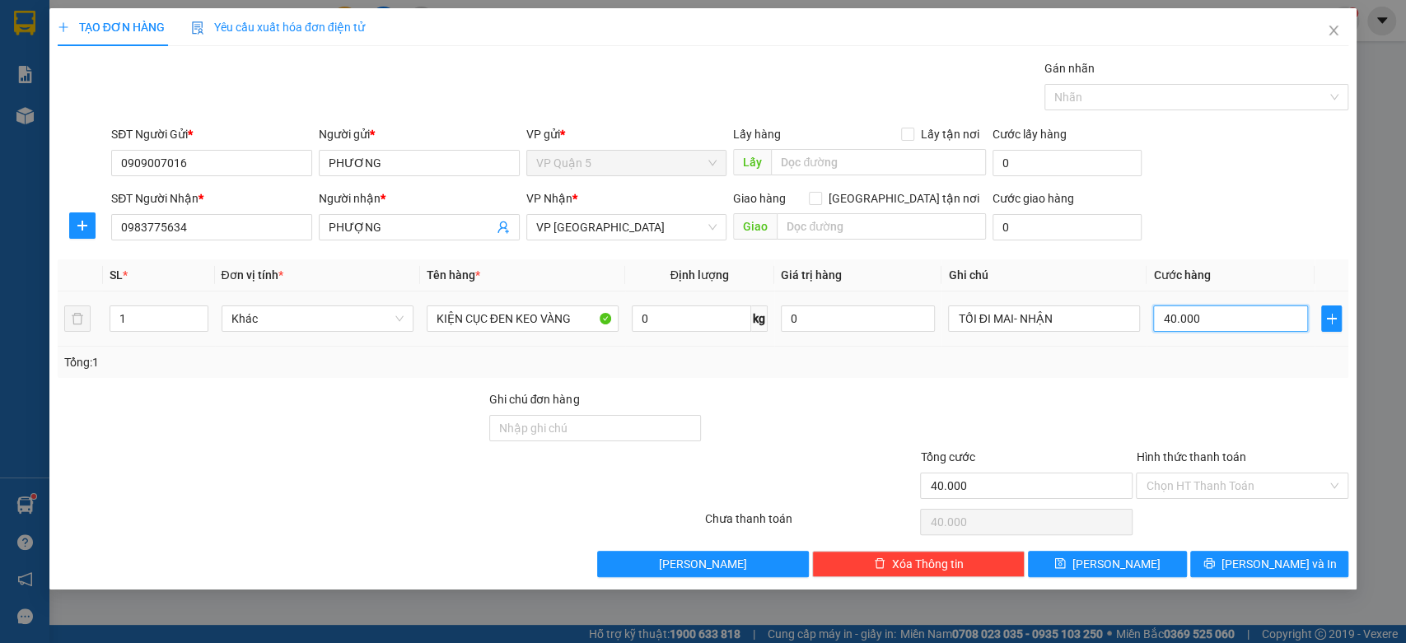
click at [1216, 324] on input "40.000" at bounding box center [1230, 319] width 155 height 26
type input "3"
type input "30"
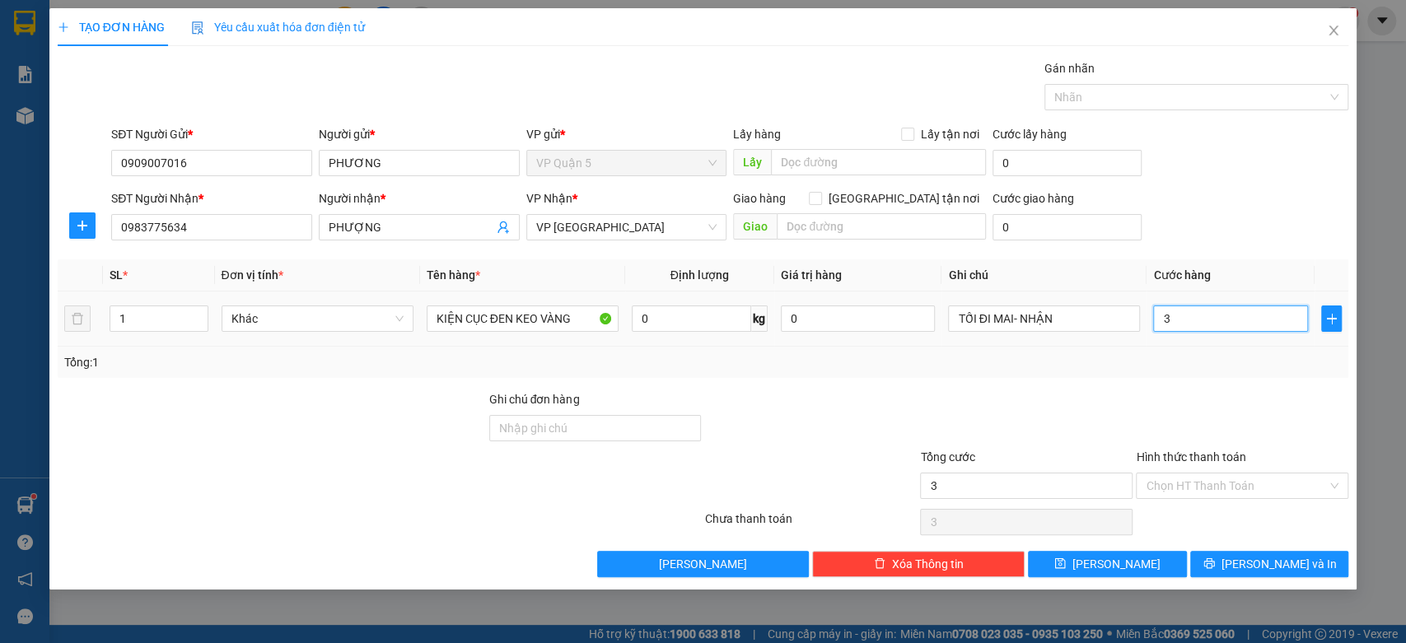
type input "30"
click at [1249, 268] on th "Cước hàng" at bounding box center [1230, 275] width 168 height 32
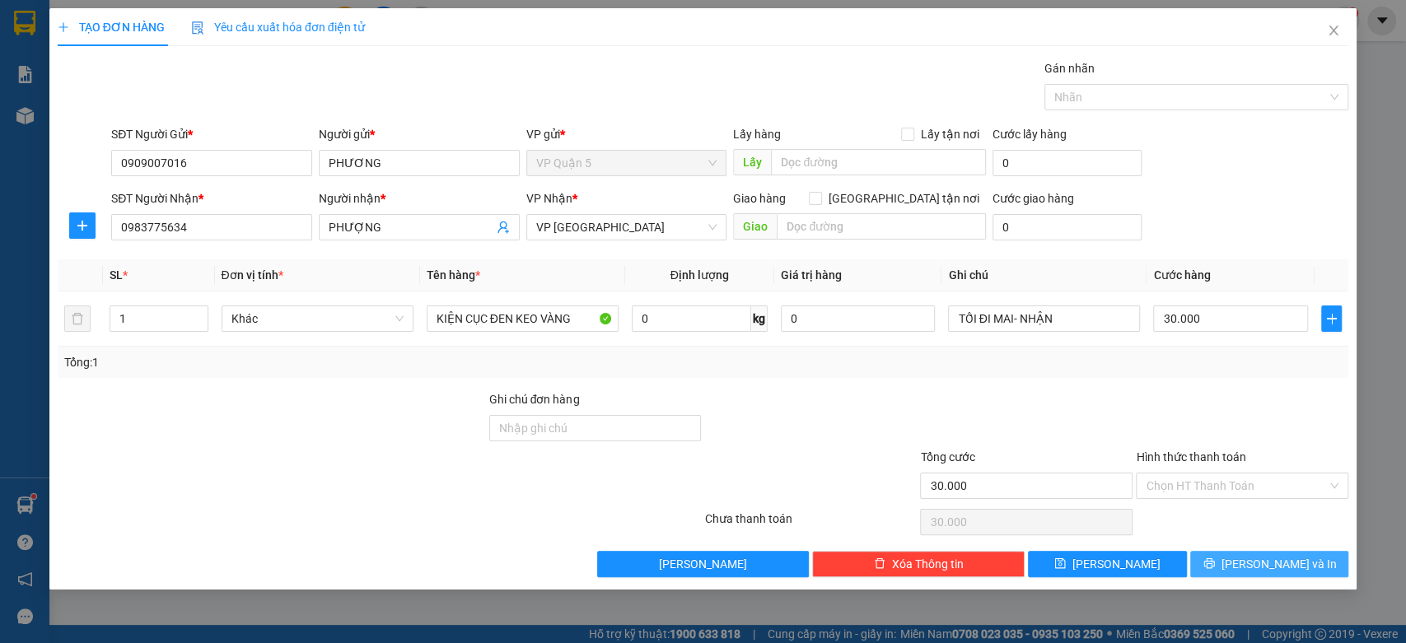
click at [1318, 559] on button "Lưu và In" at bounding box center [1269, 564] width 158 height 26
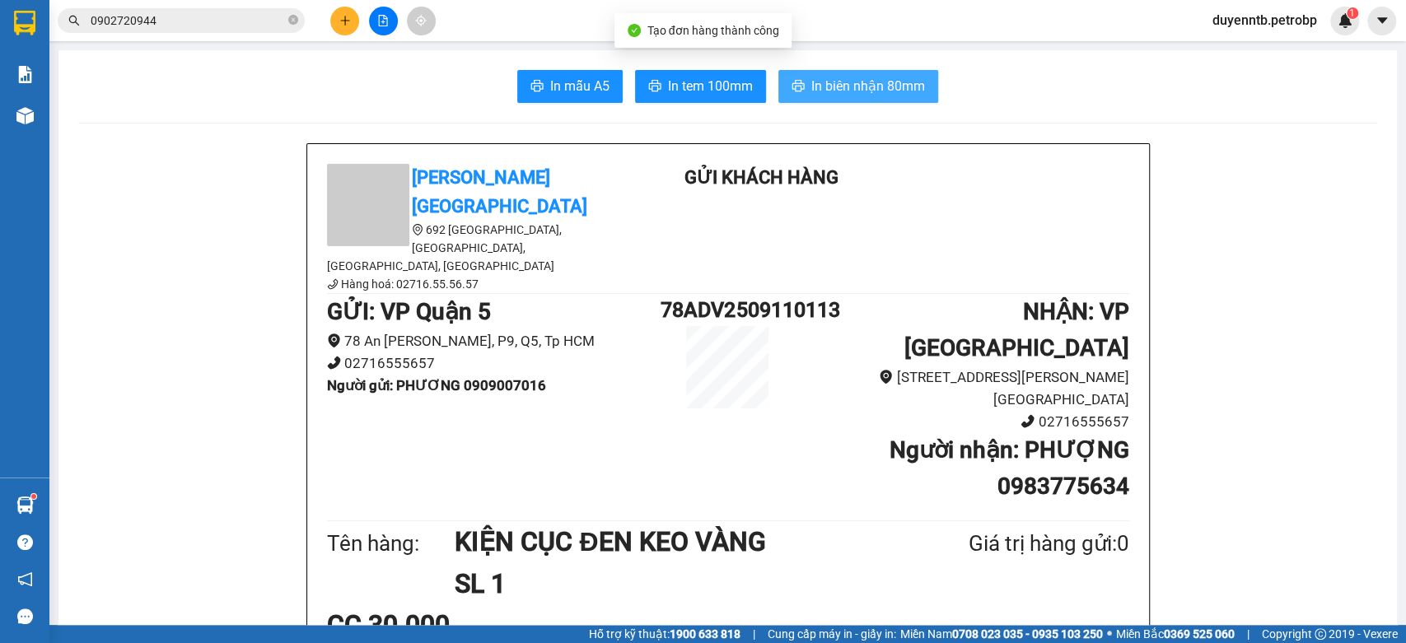
click at [830, 101] on button "In biên nhận 80mm" at bounding box center [858, 86] width 160 height 33
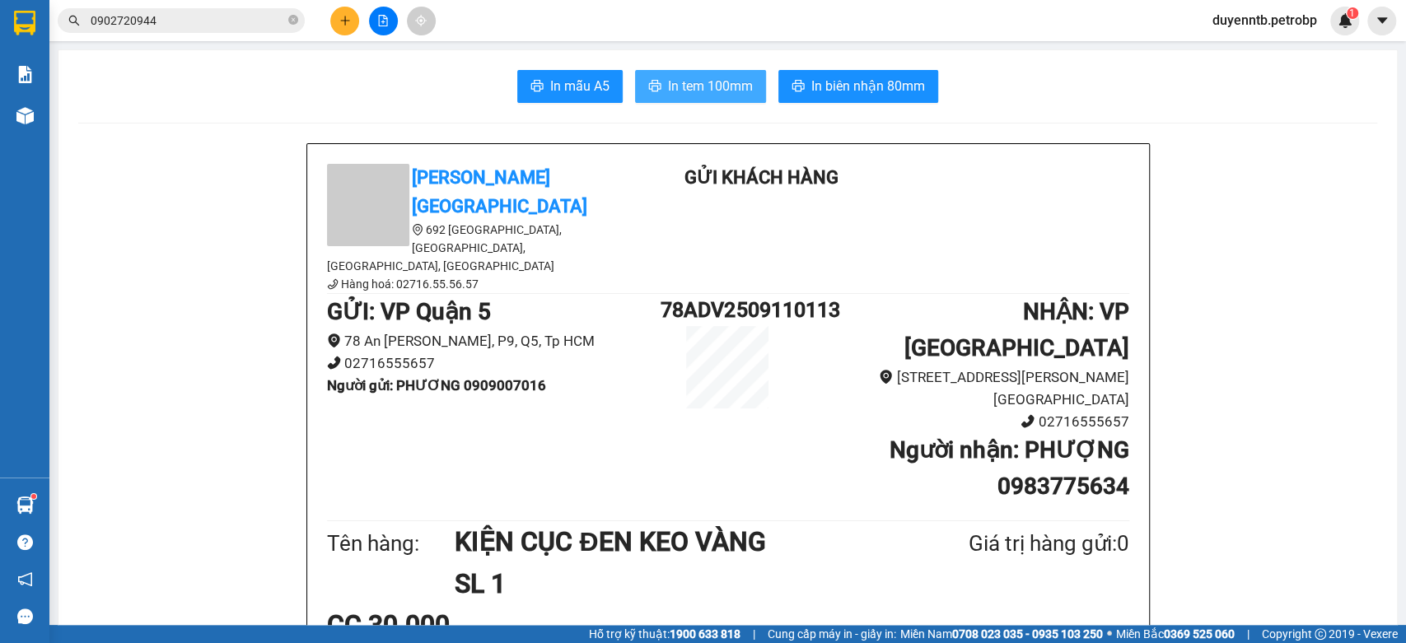
click at [731, 96] on span "In tem 100mm" at bounding box center [710, 86] width 85 height 21
click at [349, 10] on button at bounding box center [344, 21] width 29 height 29
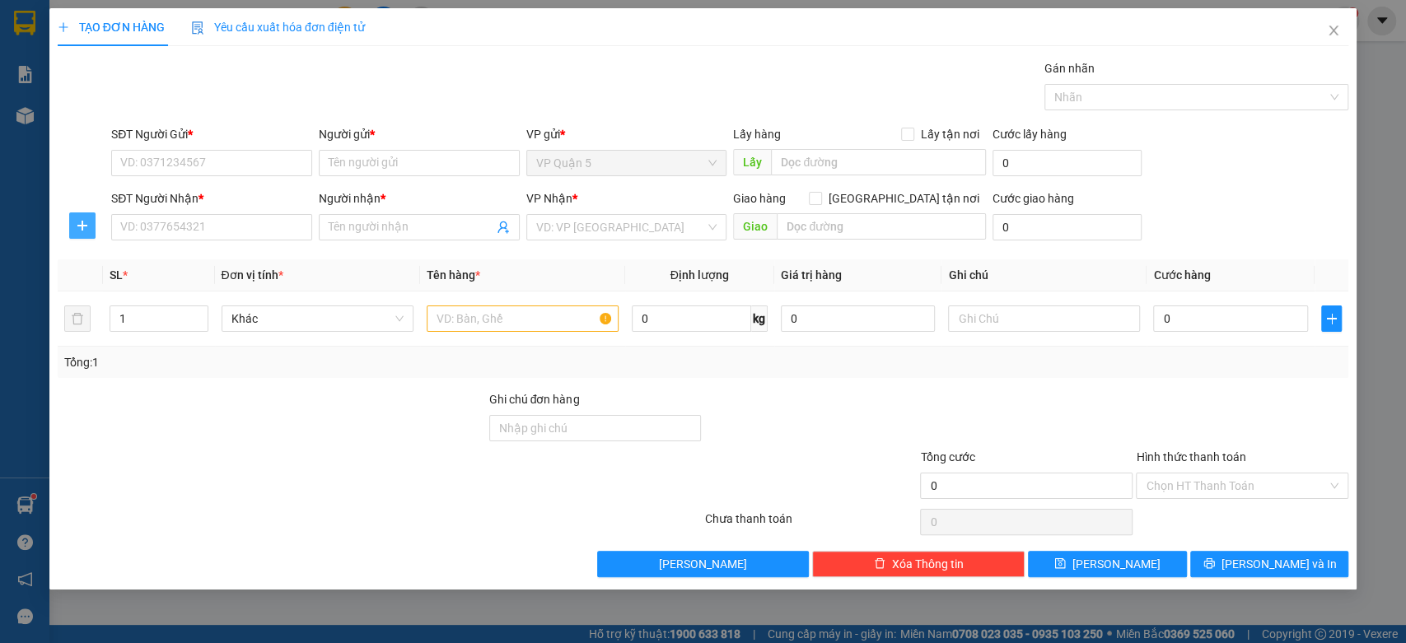
click at [91, 231] on span "plus" at bounding box center [82, 225] width 25 height 13
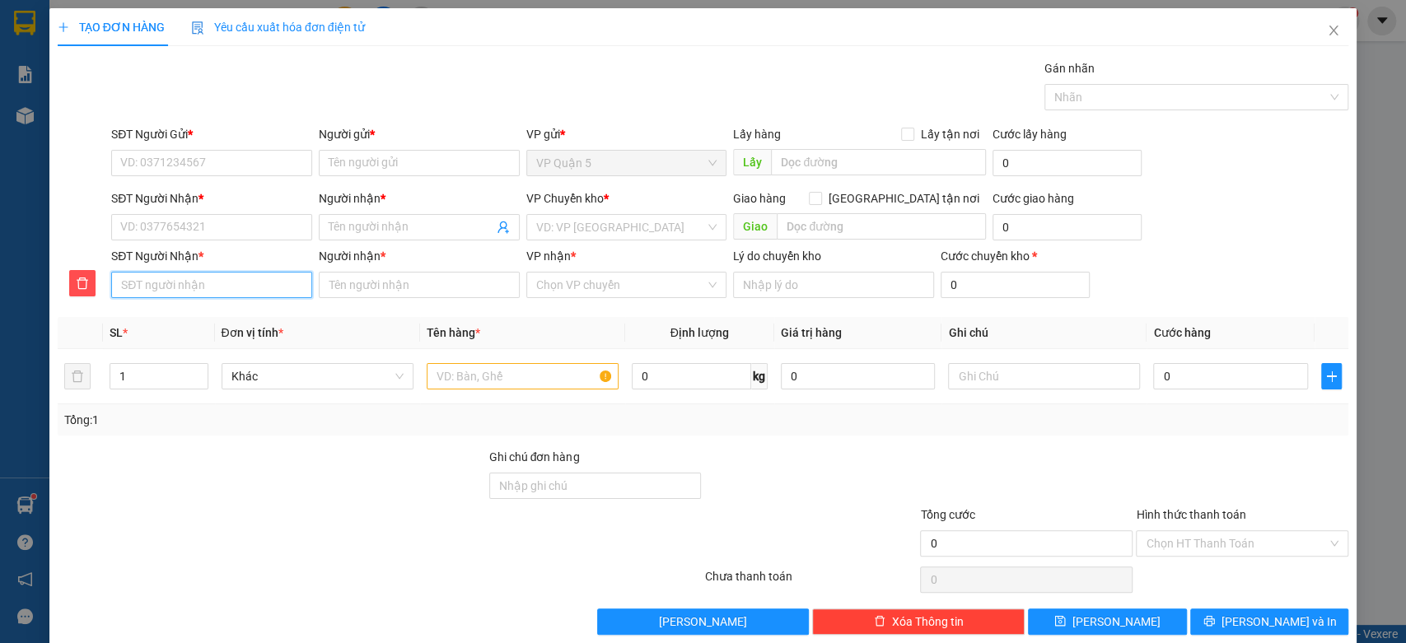
click at [236, 275] on input "SĐT Người Nhận *" at bounding box center [211, 285] width 201 height 26
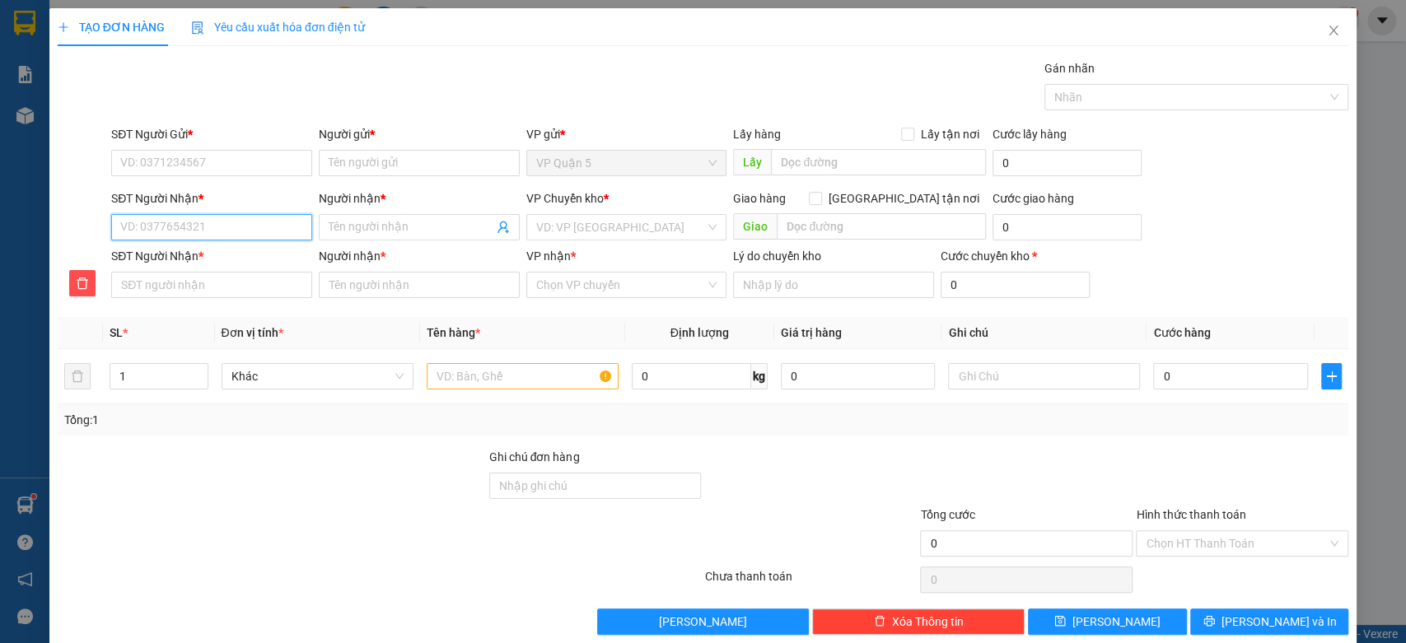
click at [210, 226] on input "SĐT Người Nhận *" at bounding box center [211, 227] width 201 height 26
type input "4"
type input "41"
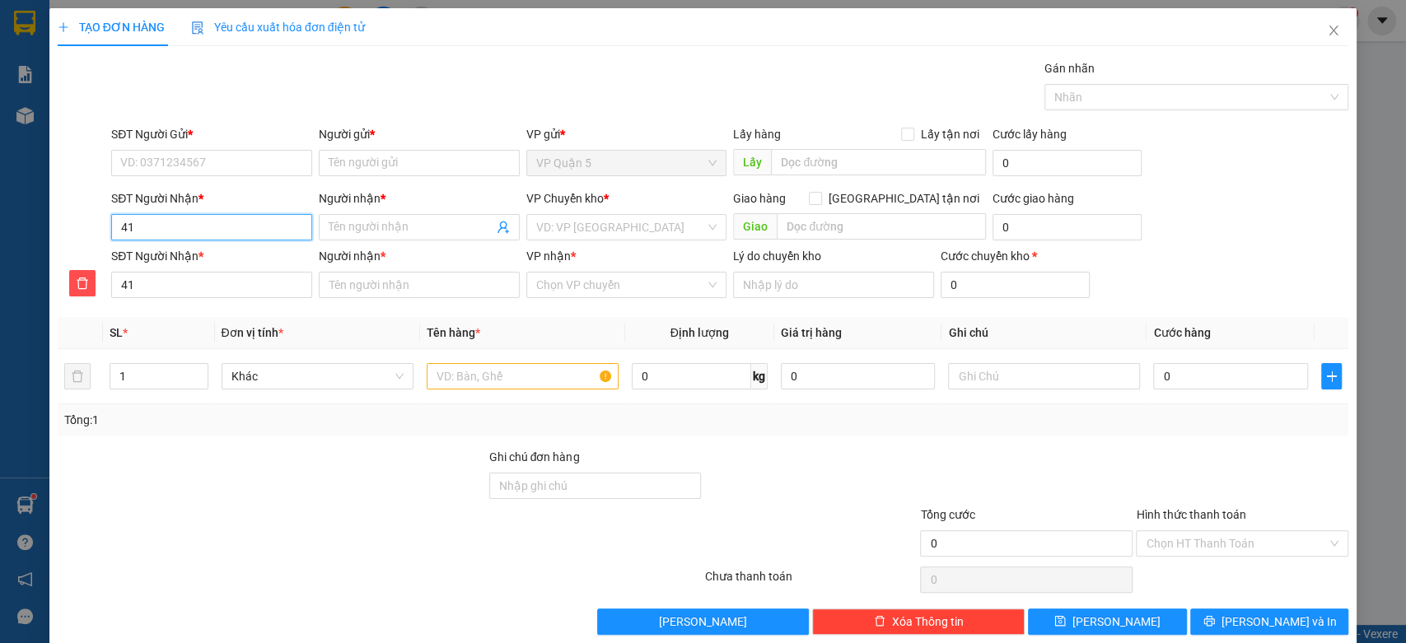
type input "415"
type input "4155"
click at [192, 259] on div "0908334155 - NGỌC THUẬN" at bounding box center [212, 260] width 185 height 18
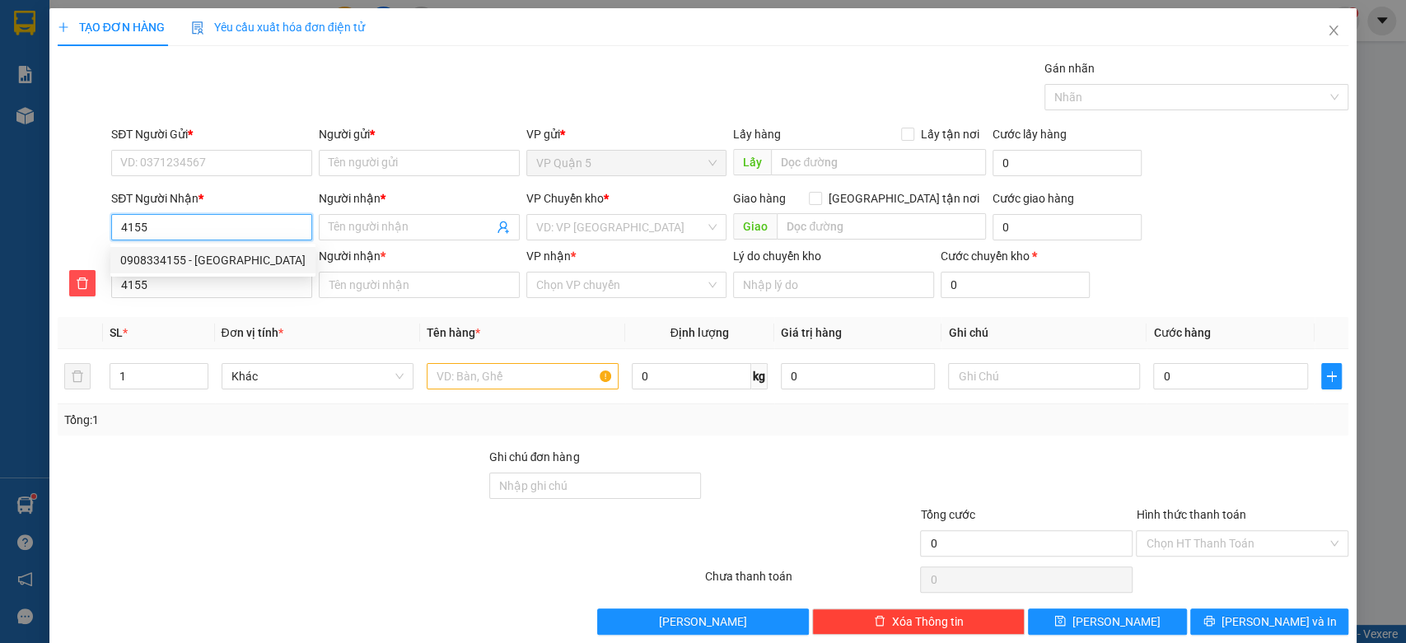
type input "0908334155"
type input "NGỌC THUẬN"
type input "0908334155"
type input "NGỌC THUẬN"
type input "30.000"
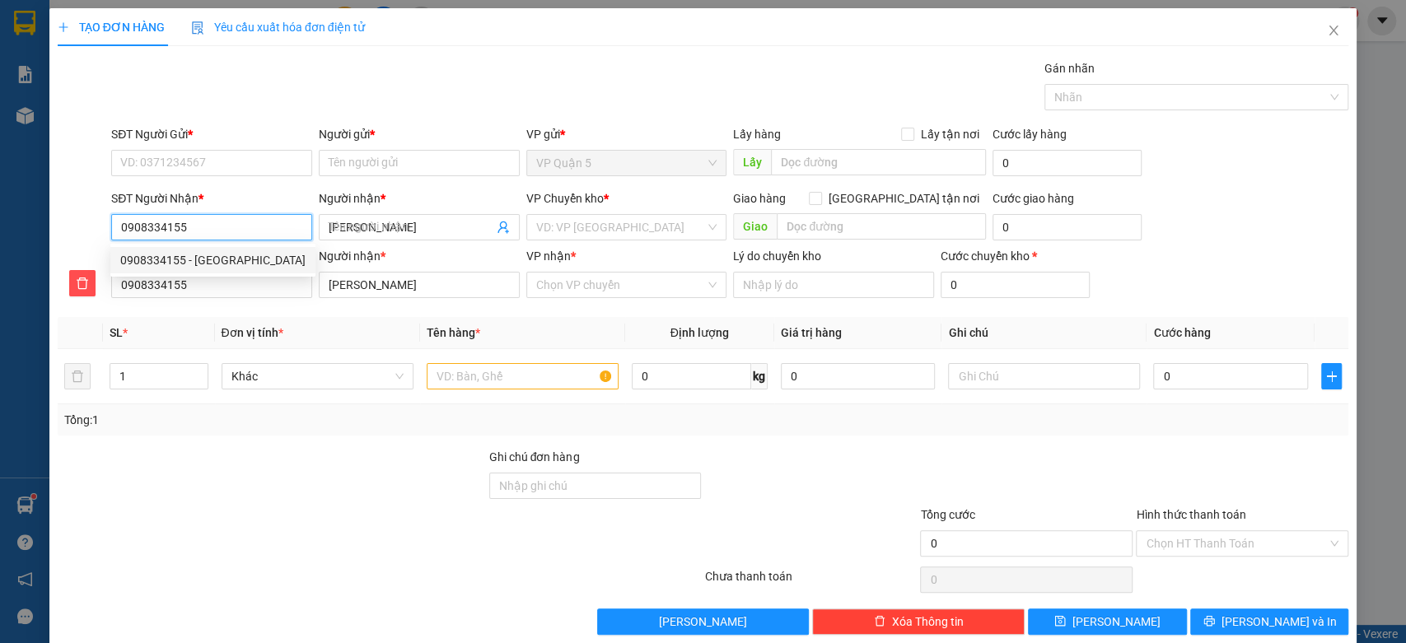
type input "30.000"
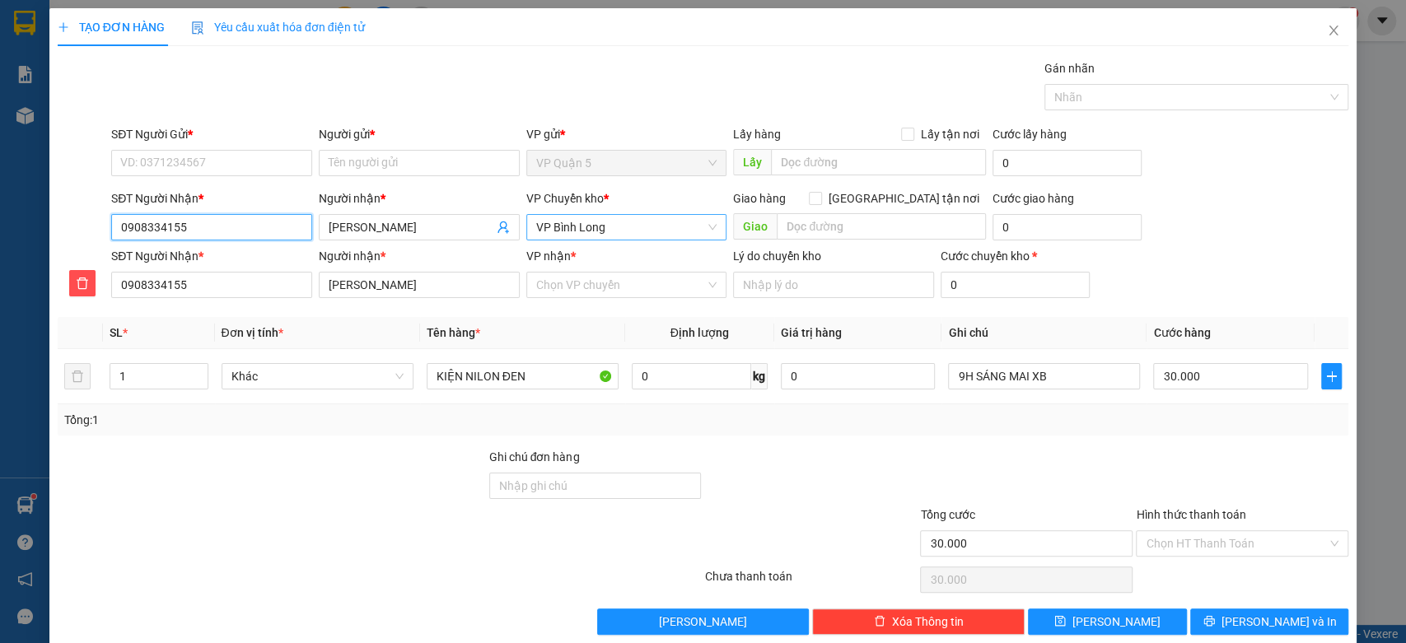
click at [573, 234] on span "VP Bình Long" at bounding box center [626, 227] width 181 height 25
type input "0908334155"
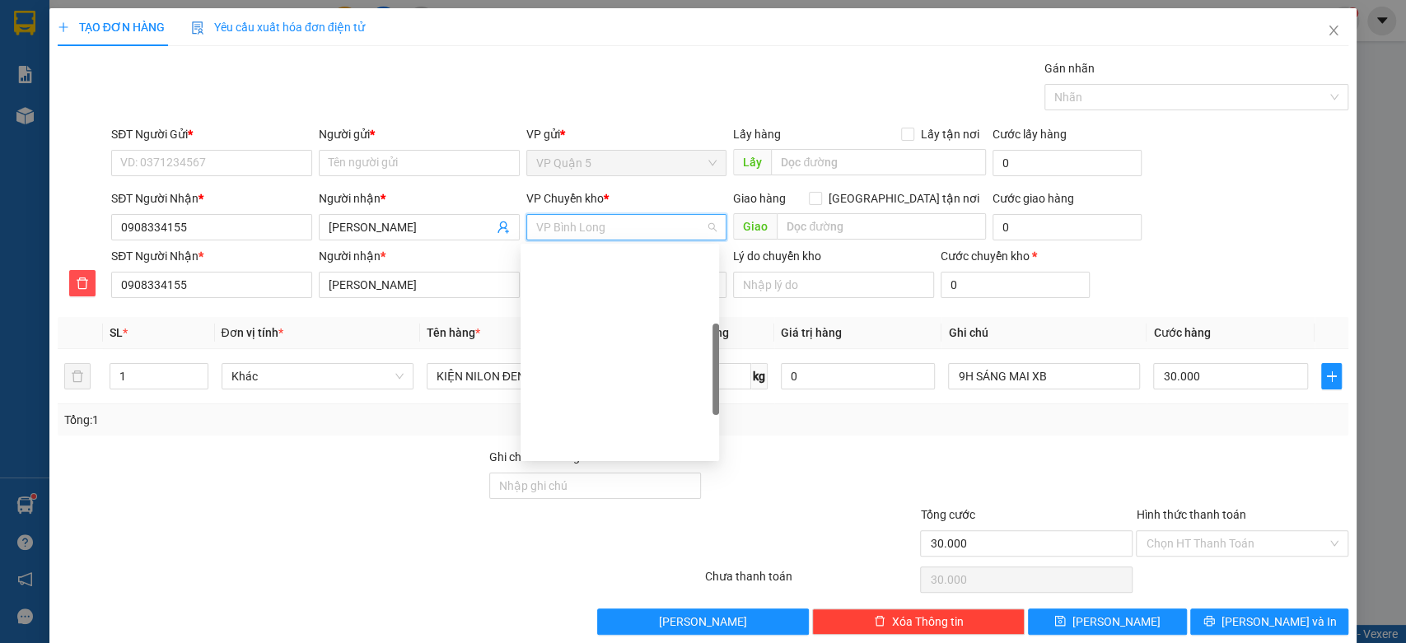
type input "X"
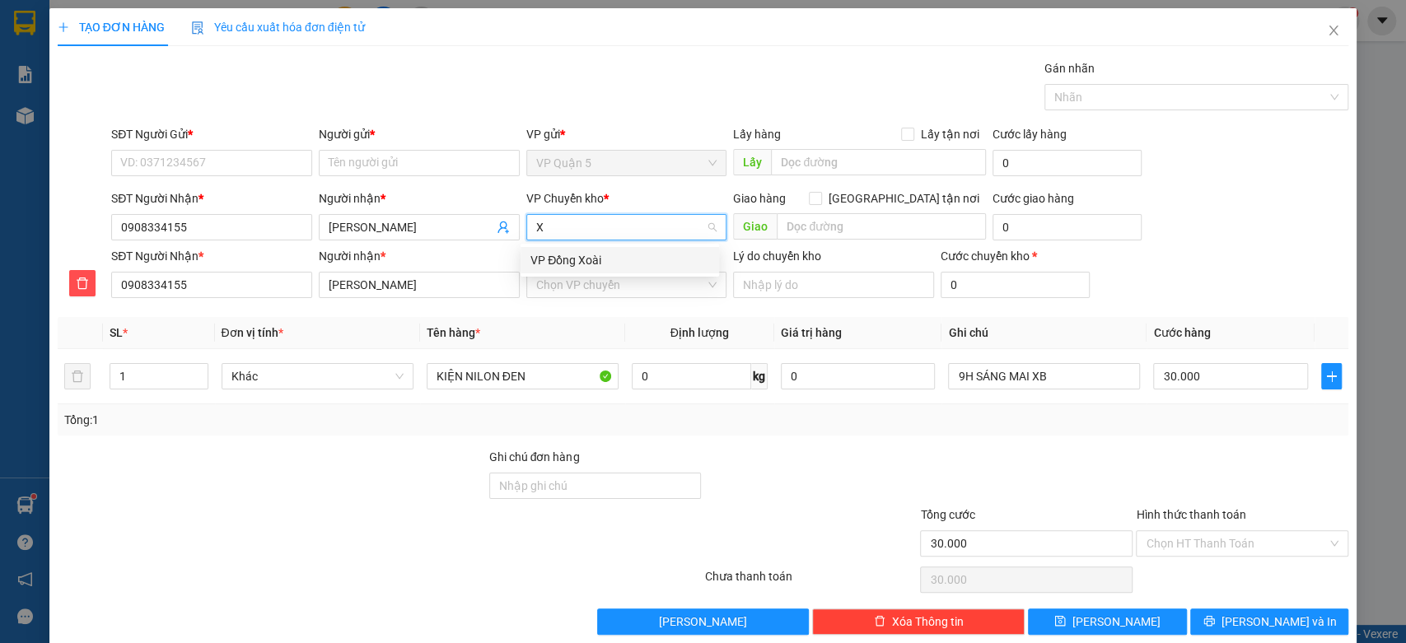
click at [565, 253] on div "VP Đồng Xoài" at bounding box center [619, 260] width 179 height 18
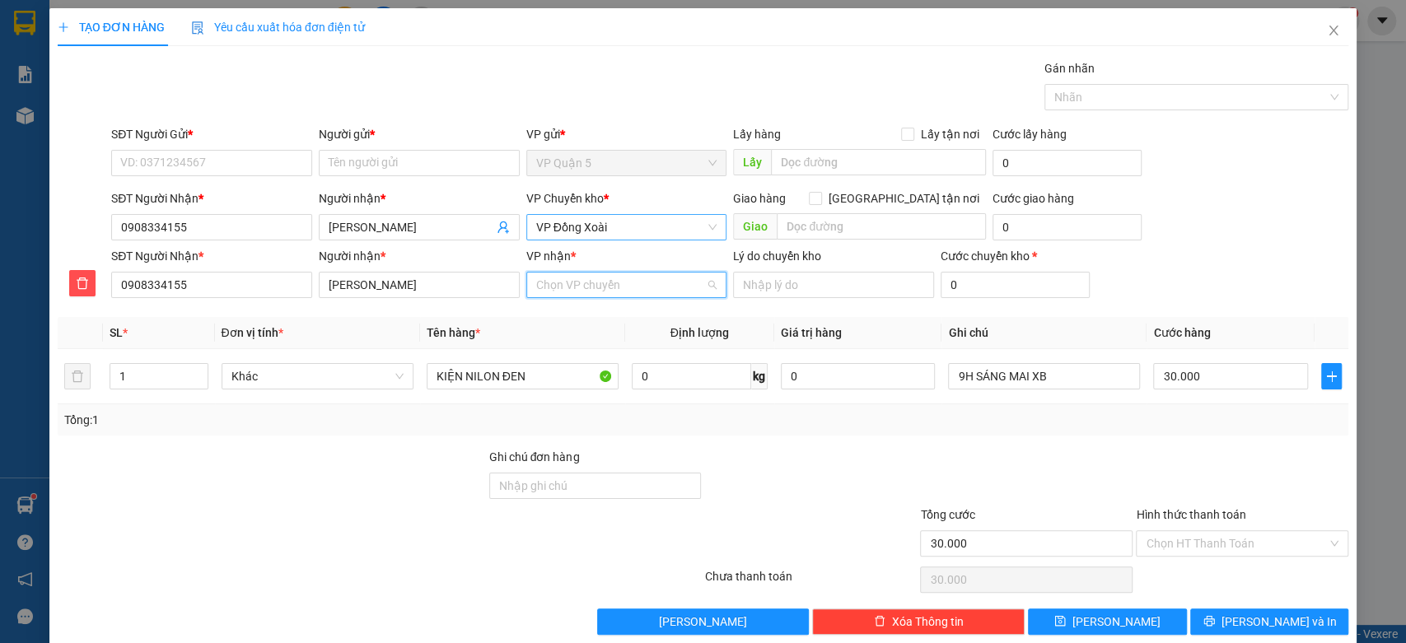
click at [595, 286] on input "VP nhận *" at bounding box center [621, 285] width 170 height 25
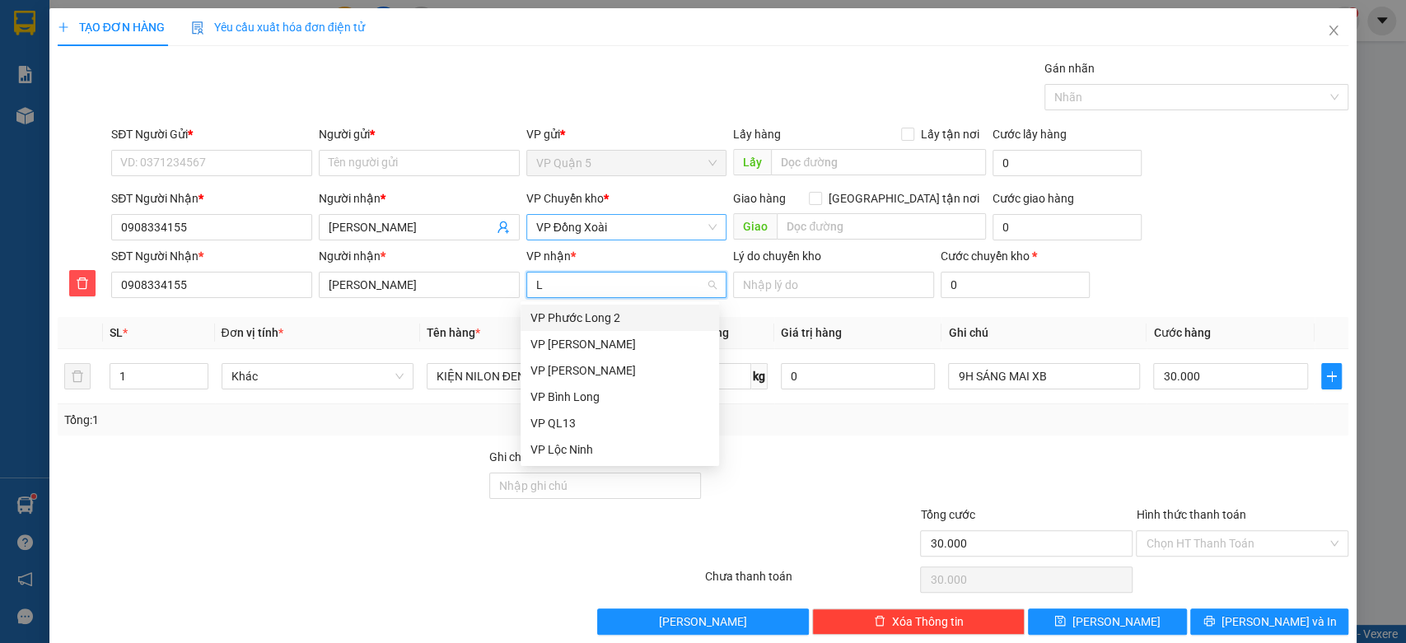
type input "LO"
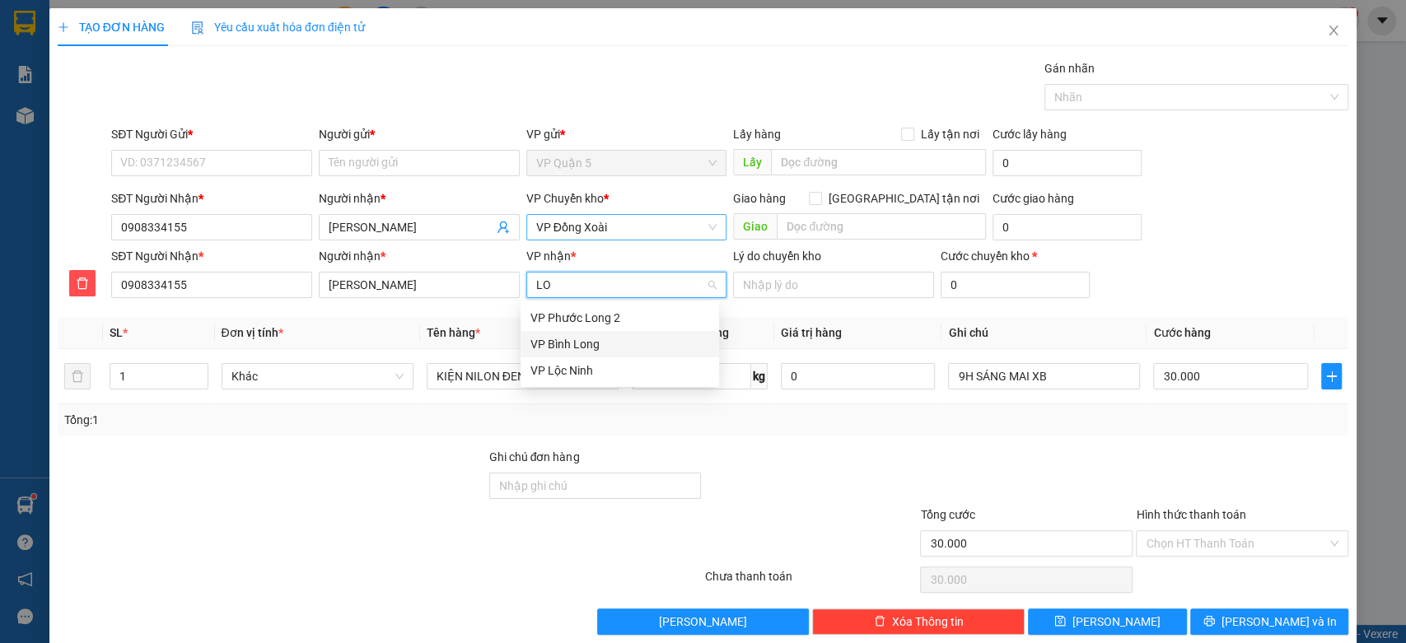
click at [555, 337] on div "VP Bình Long" at bounding box center [619, 344] width 179 height 18
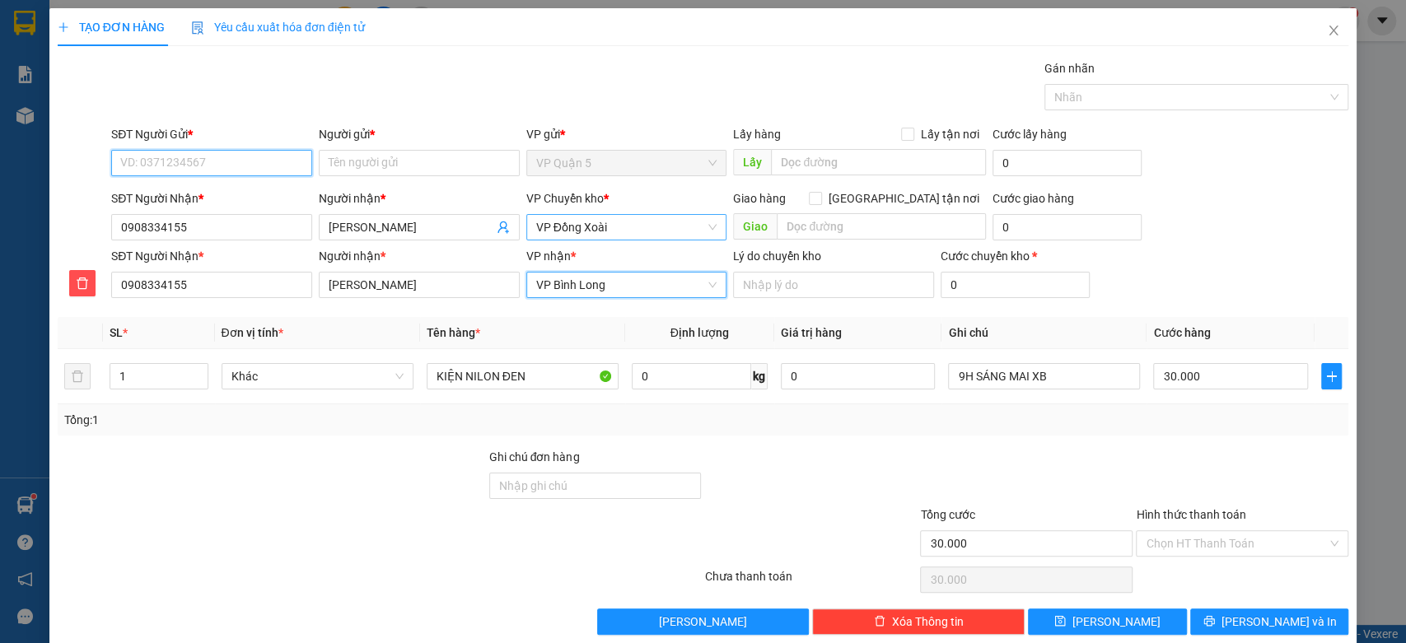
click at [225, 156] on input "SĐT Người Gửi *" at bounding box center [211, 163] width 201 height 26
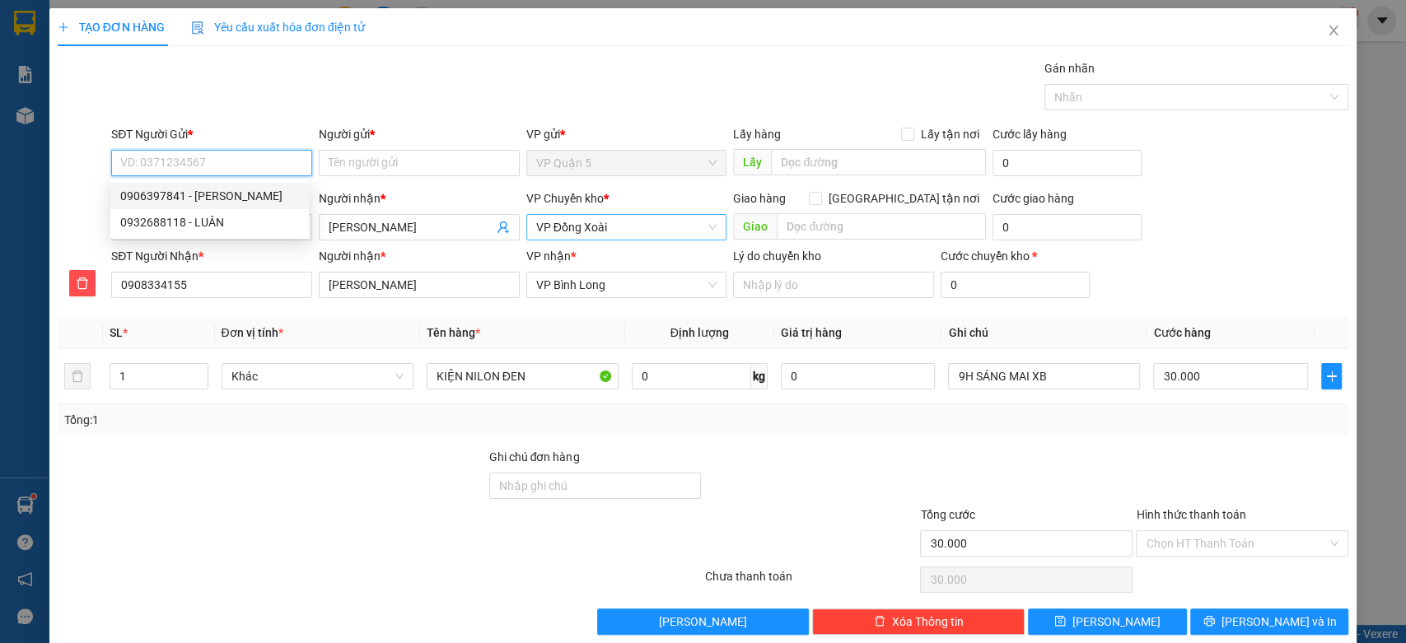
click at [208, 194] on div "0906397841 - KHẮC TRUNG" at bounding box center [209, 196] width 179 height 18
type input "0906397841"
type input "KHẮC TRUNG"
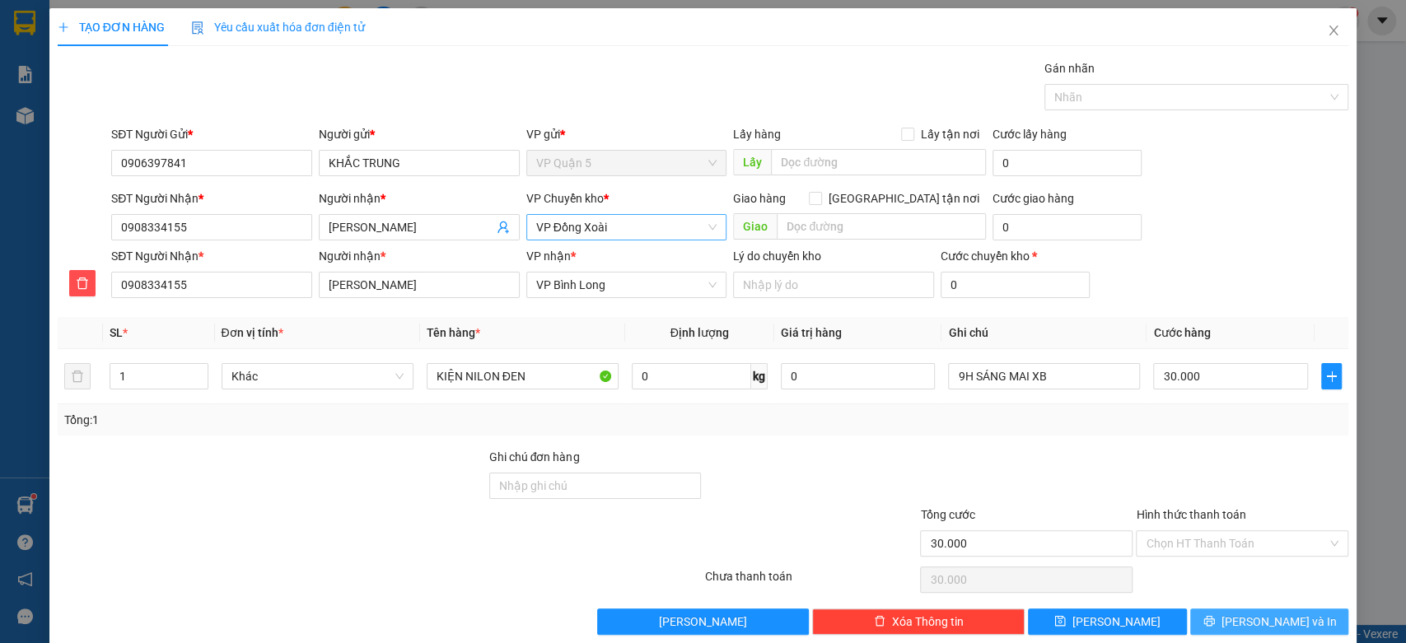
click at [1237, 619] on button "Lưu và In" at bounding box center [1269, 622] width 158 height 26
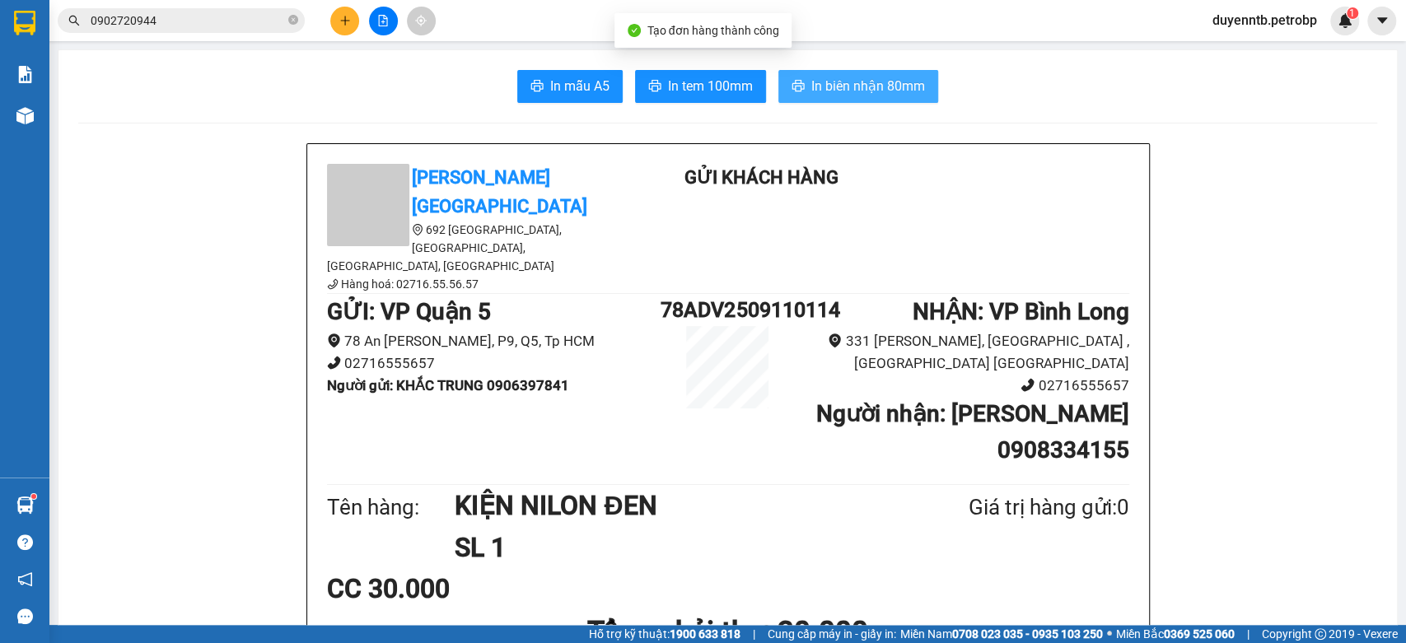
click at [876, 82] on span "In biên nhận 80mm" at bounding box center [868, 86] width 114 height 21
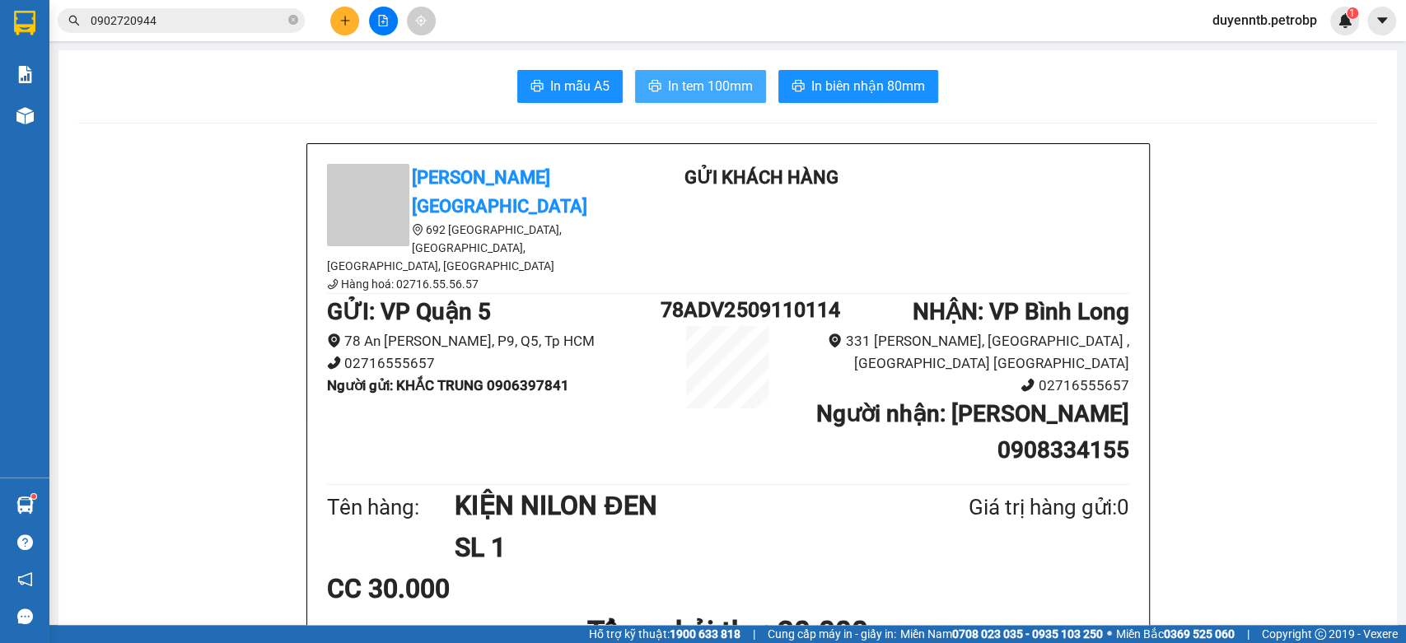
click at [715, 78] on span "In tem 100mm" at bounding box center [710, 86] width 85 height 21
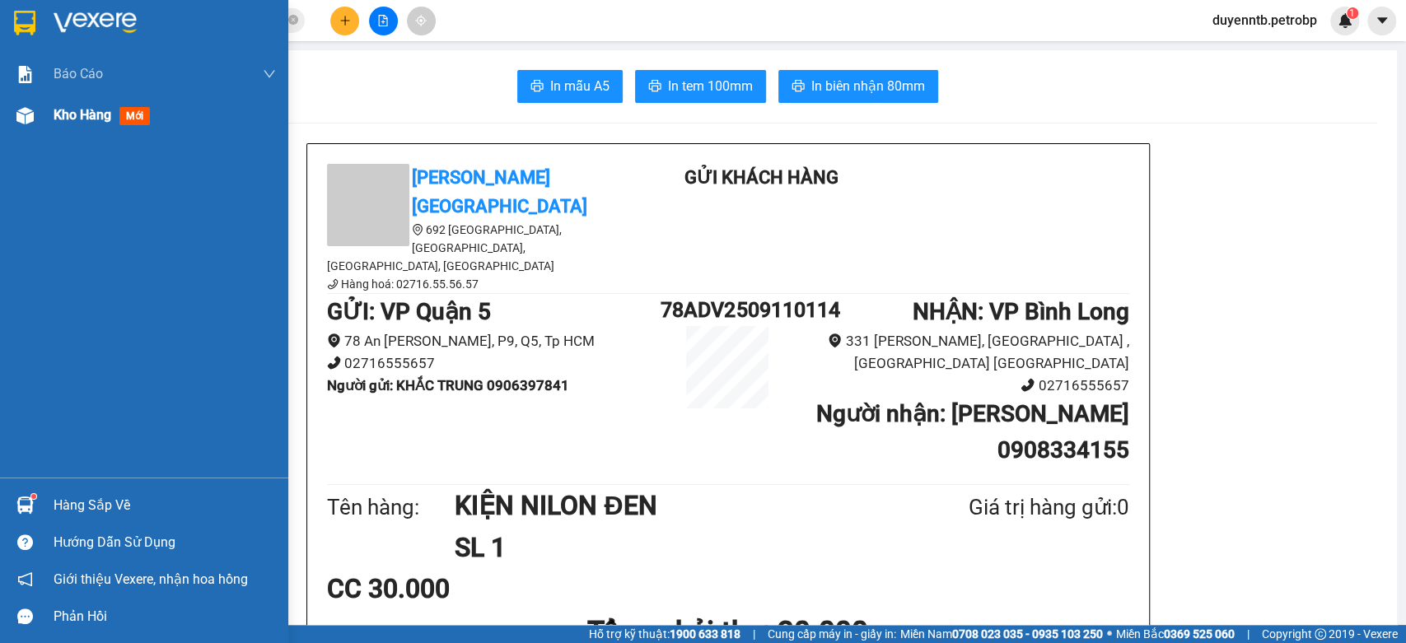
click at [54, 126] on div "Kho hàng mới" at bounding box center [165, 115] width 222 height 41
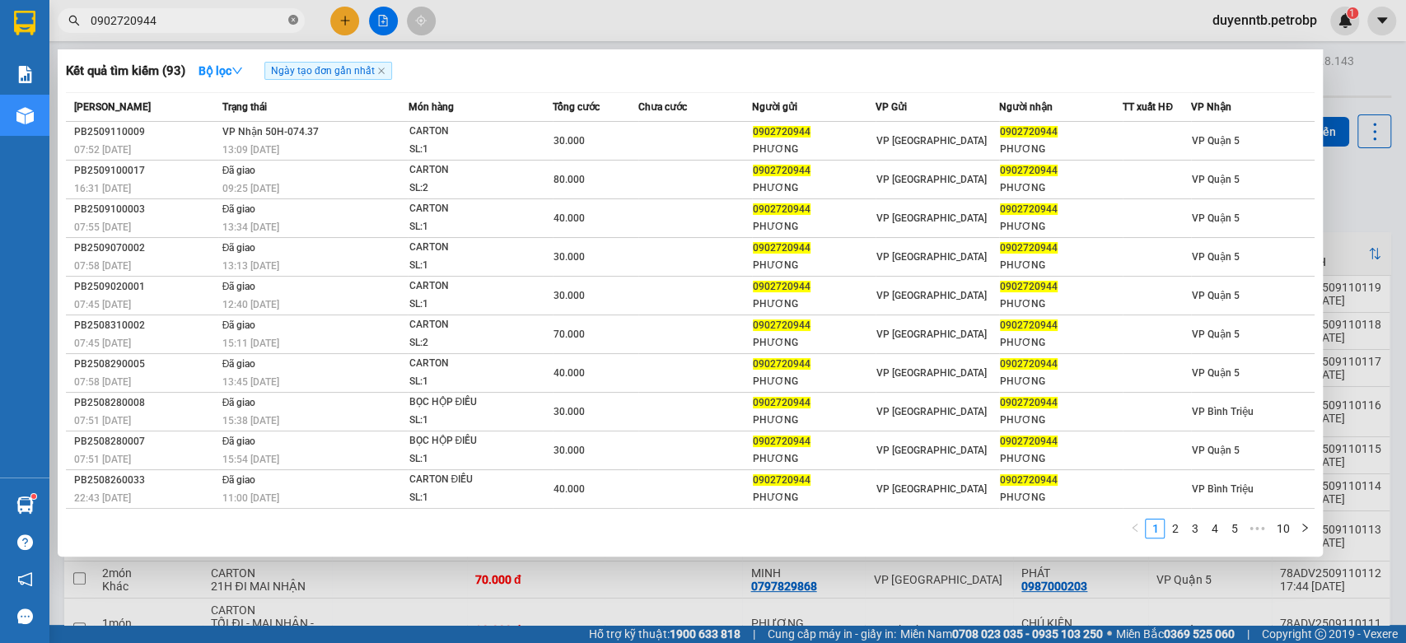
click at [290, 25] on icon "close-circle" at bounding box center [293, 20] width 10 height 10
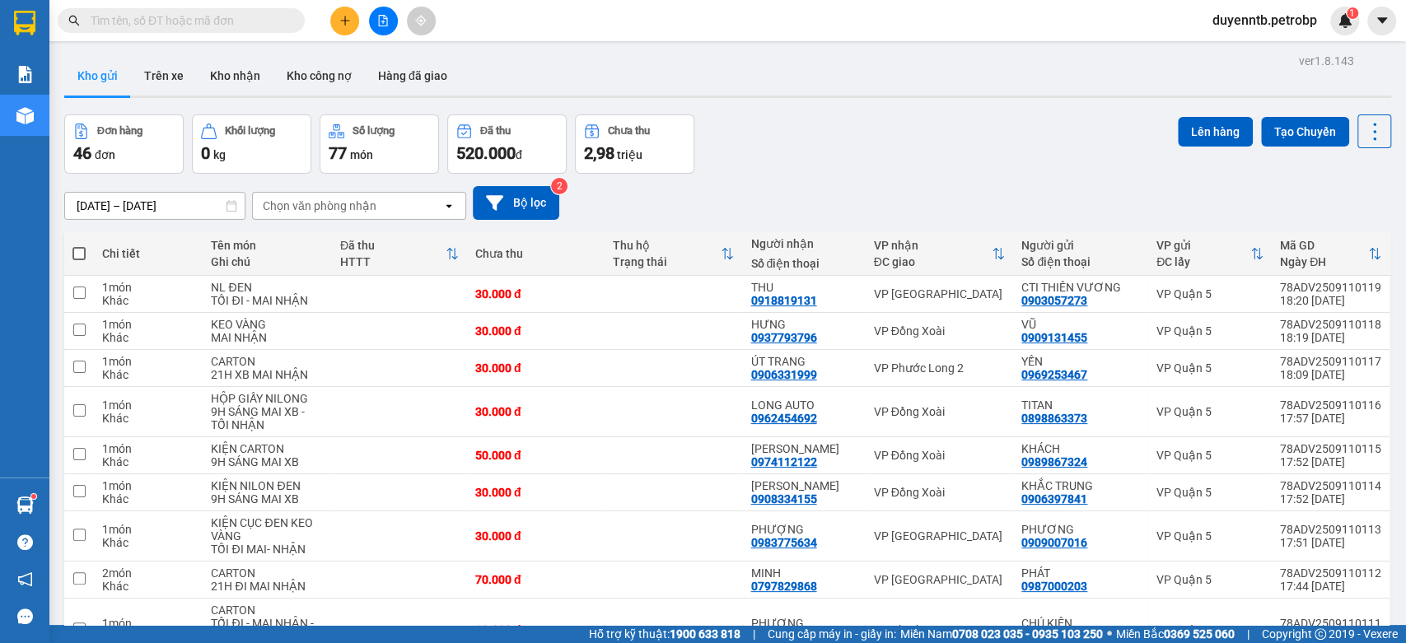
click at [345, 18] on icon "plus" at bounding box center [345, 21] width 12 height 12
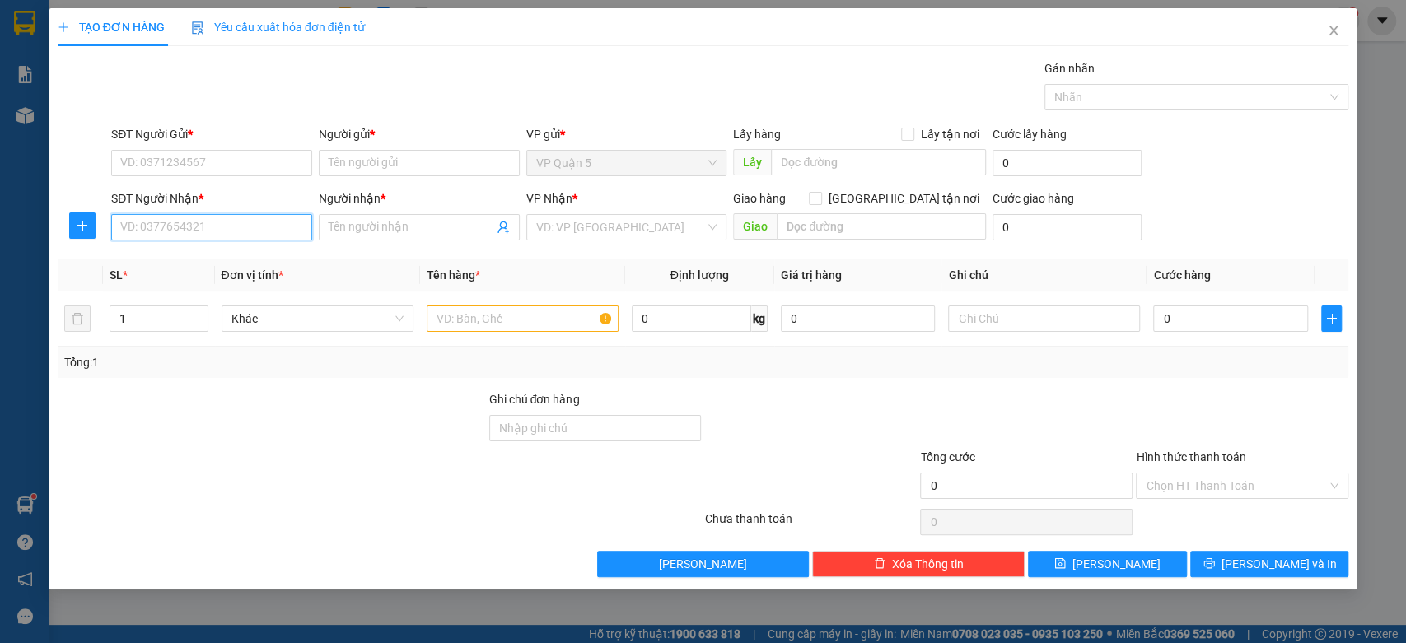
click at [254, 223] on input "SĐT Người Nhận *" at bounding box center [211, 227] width 201 height 26
type input "0855667979"
click at [225, 242] on div "SĐT Người Nhận * 0855667979" at bounding box center [211, 218] width 201 height 58
drag, startPoint x: 212, startPoint y: 262, endPoint x: 197, endPoint y: 262, distance: 15.6
click at [212, 262] on th "SL *" at bounding box center [159, 275] width 112 height 32
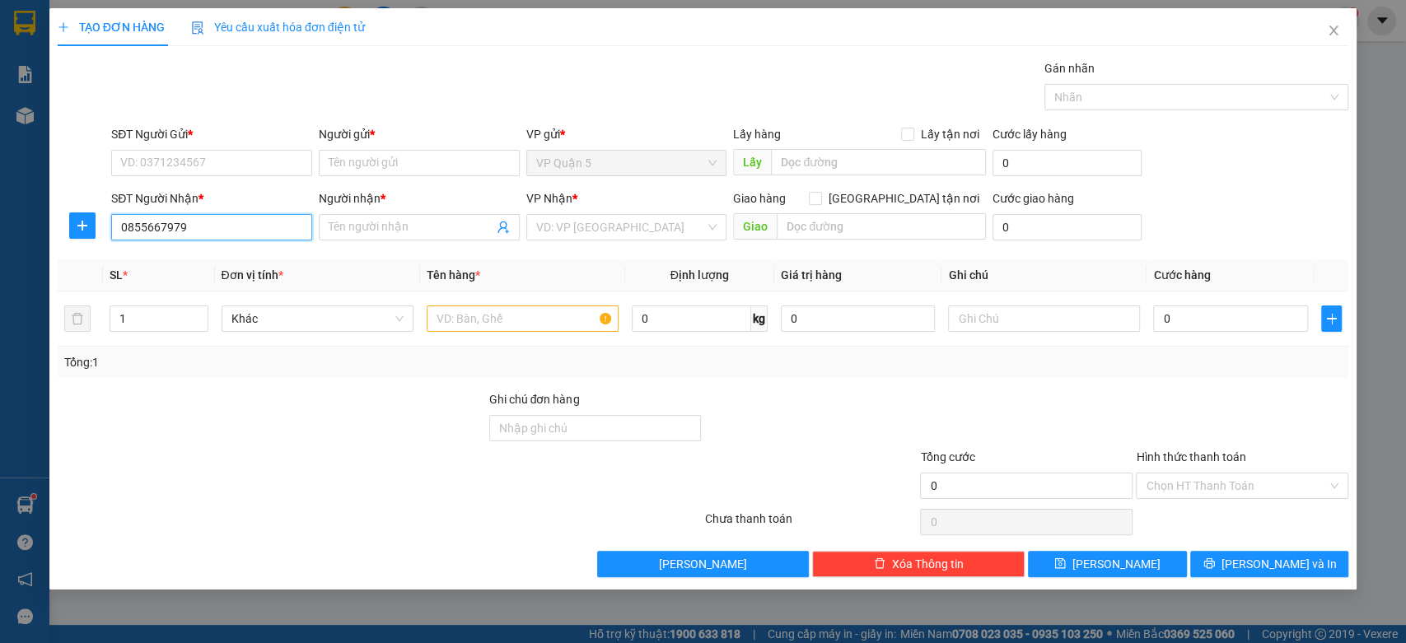
click at [195, 222] on input "0855667979" at bounding box center [211, 227] width 201 height 26
click at [191, 257] on div "0855667979 - LONG" at bounding box center [211, 260] width 181 height 18
type input "LONG"
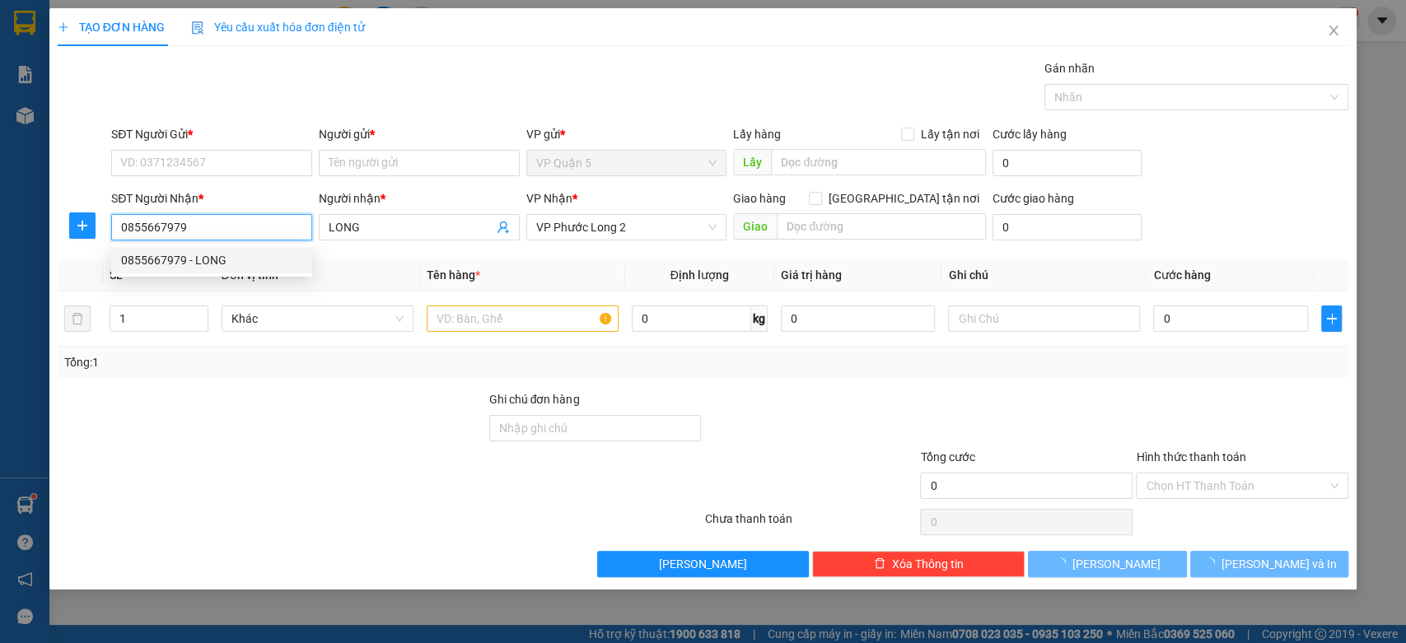
type input "30.000"
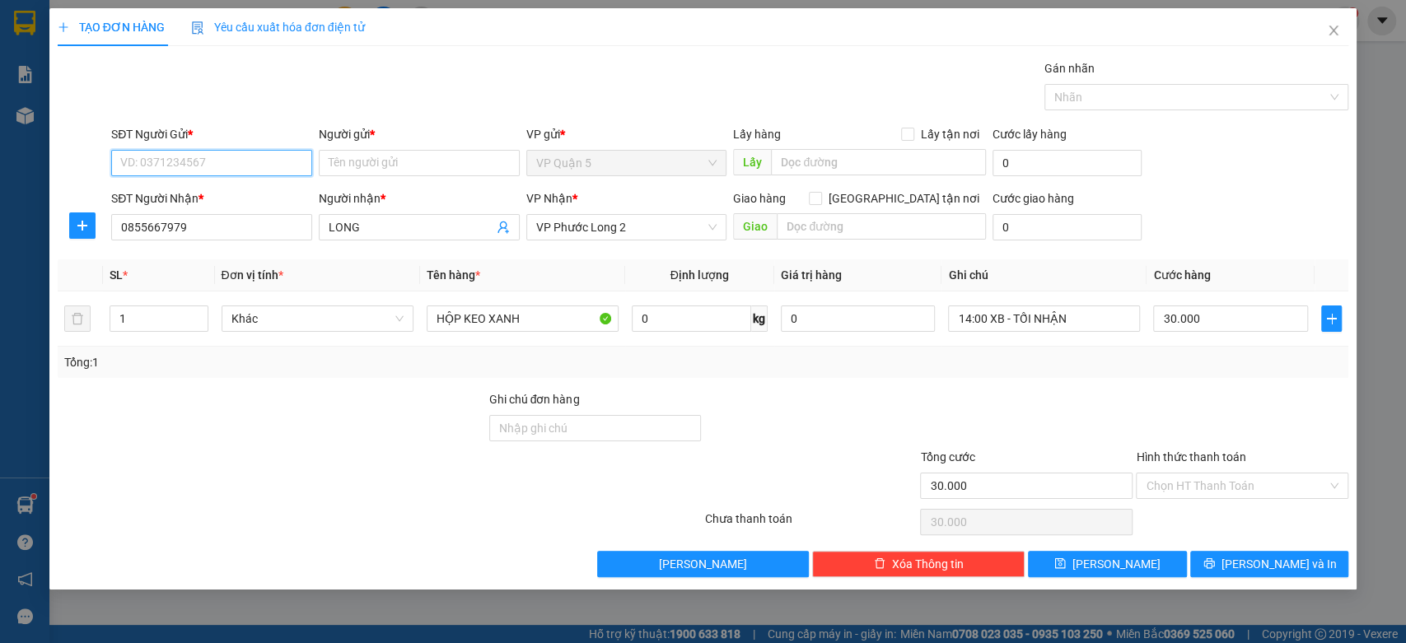
click at [184, 165] on input "SĐT Người Gửi *" at bounding box center [211, 163] width 201 height 26
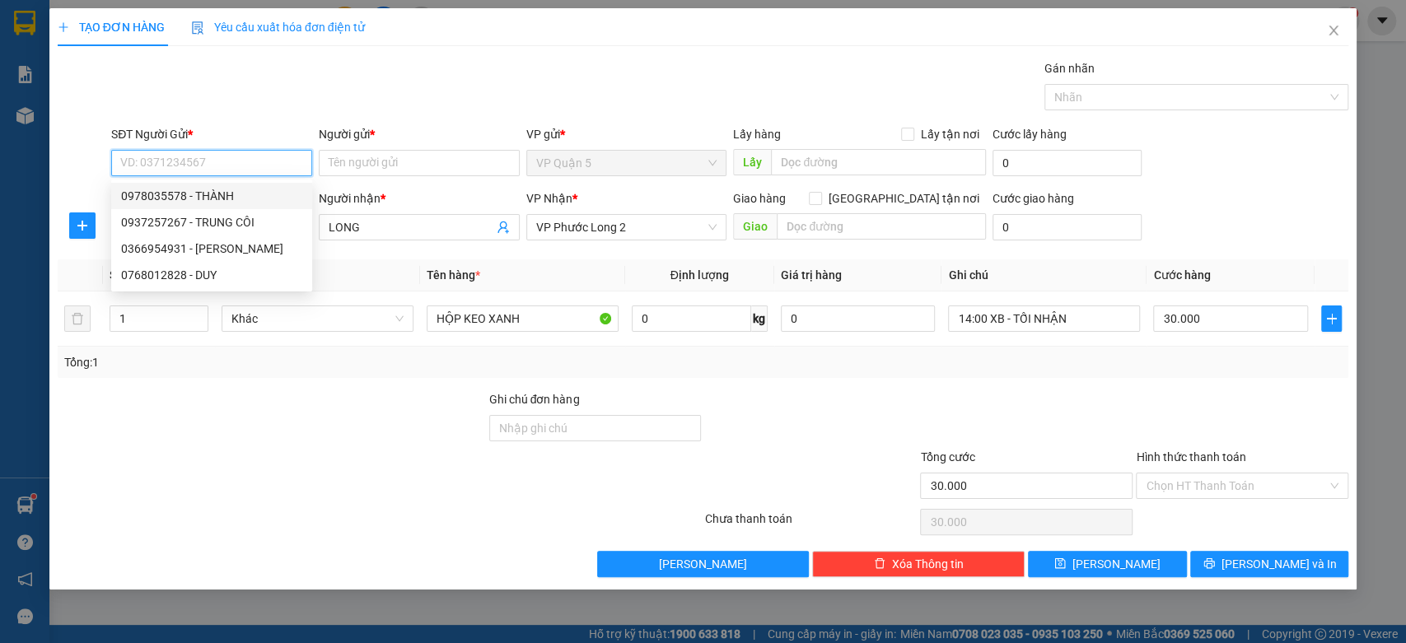
click at [244, 184] on div "0978035578 - THÀNH" at bounding box center [211, 196] width 201 height 26
type input "0978035578"
type input "THÀNH"
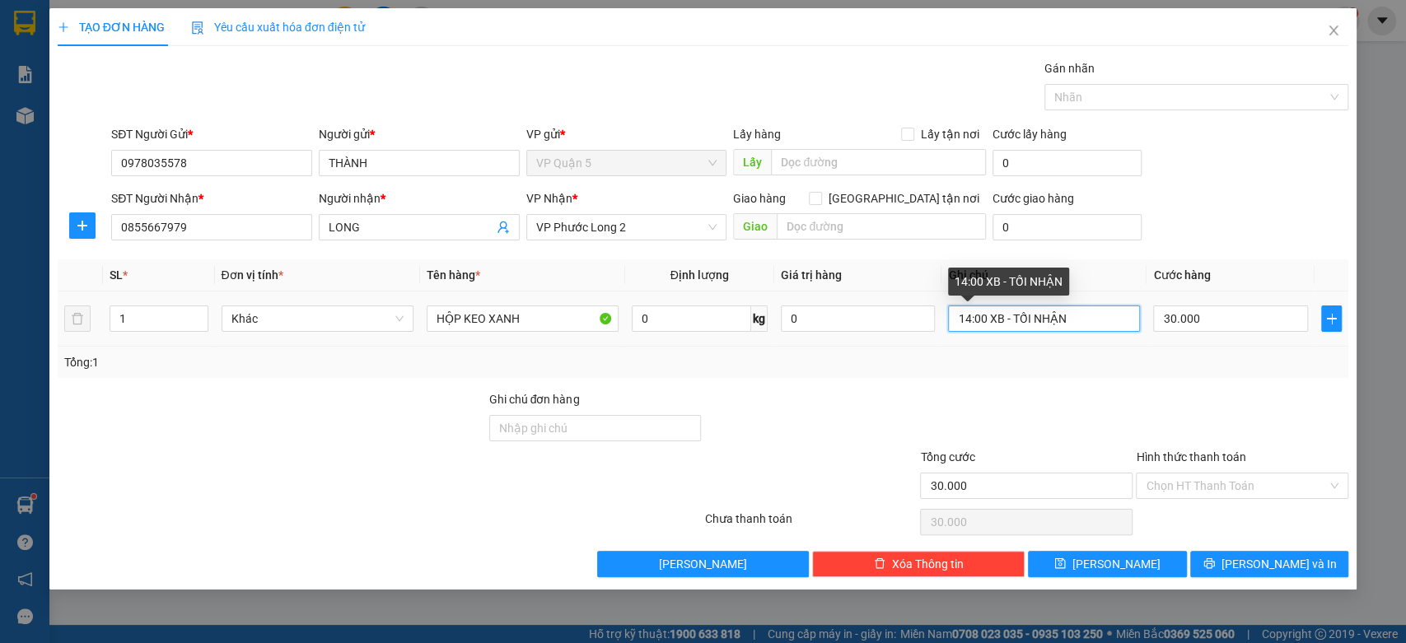
click at [1090, 320] on input "14:00 XB - TỐI NHẬN" at bounding box center [1044, 319] width 192 height 26
type input "21H ĐI MAI NHẬN"
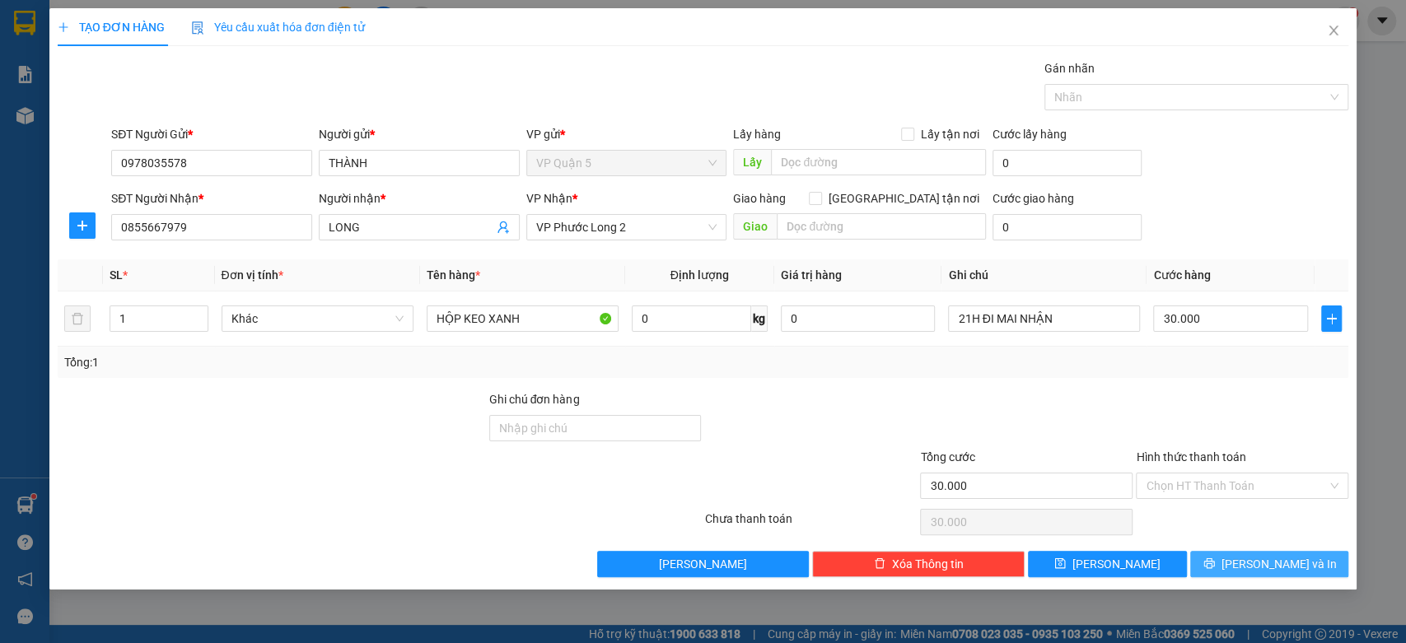
click at [1272, 565] on span "Lưu và In" at bounding box center [1278, 564] width 115 height 18
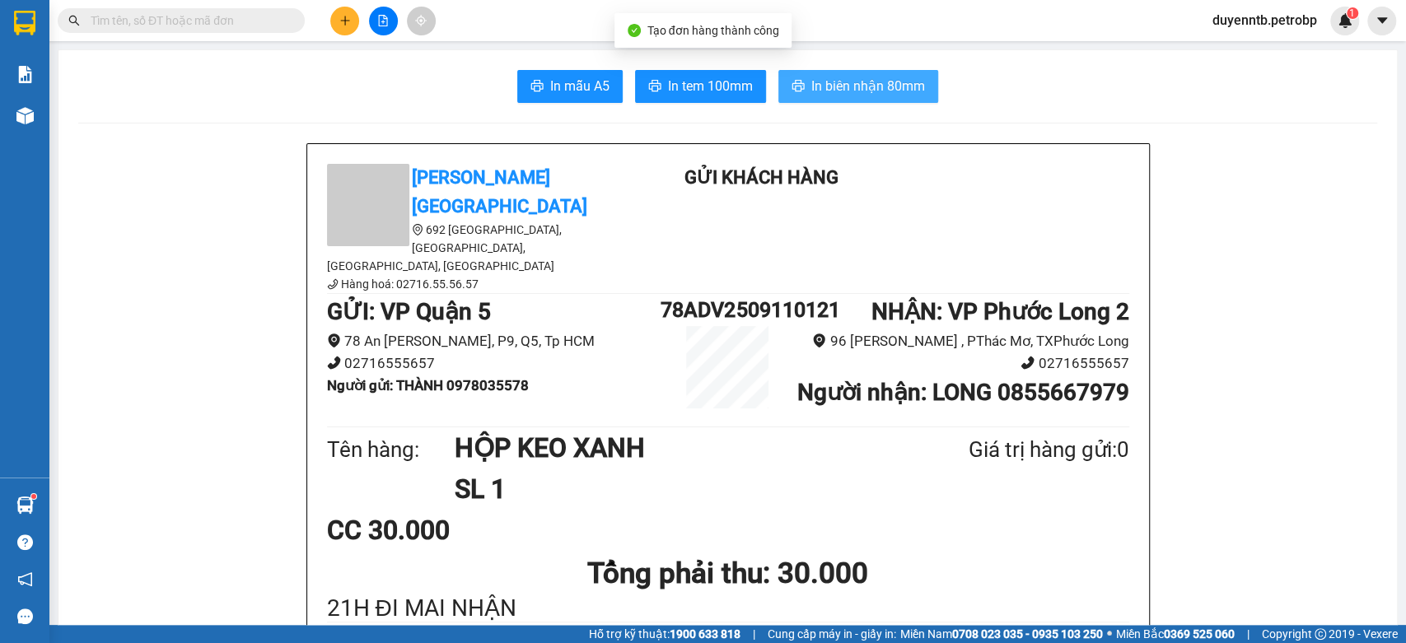
click at [869, 90] on span "In biên nhận 80mm" at bounding box center [868, 86] width 114 height 21
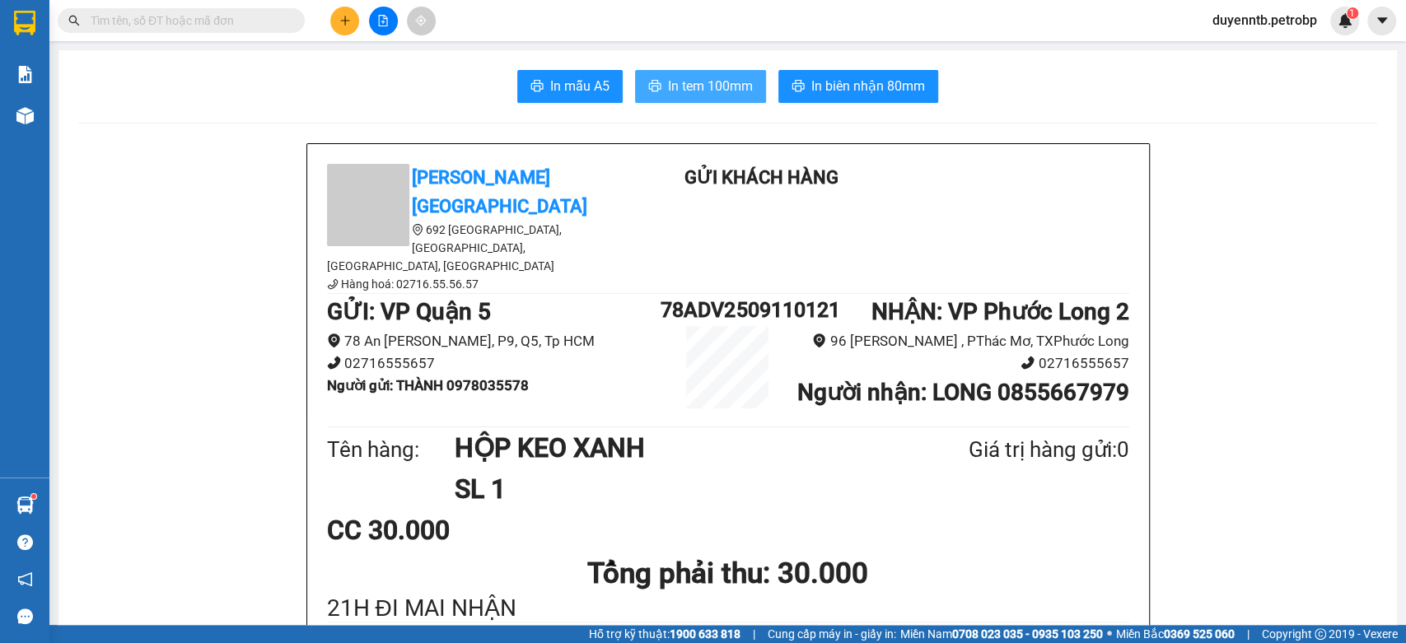
click at [680, 74] on button "In tem 100mm" at bounding box center [700, 86] width 131 height 33
click at [843, 90] on span "In biên nhận 80mm" at bounding box center [868, 86] width 114 height 21
click at [1048, 551] on h1 "Tổng phải thu: 30.000" at bounding box center [728, 573] width 802 height 45
click at [721, 90] on span "In tem 100mm" at bounding box center [710, 86] width 85 height 21
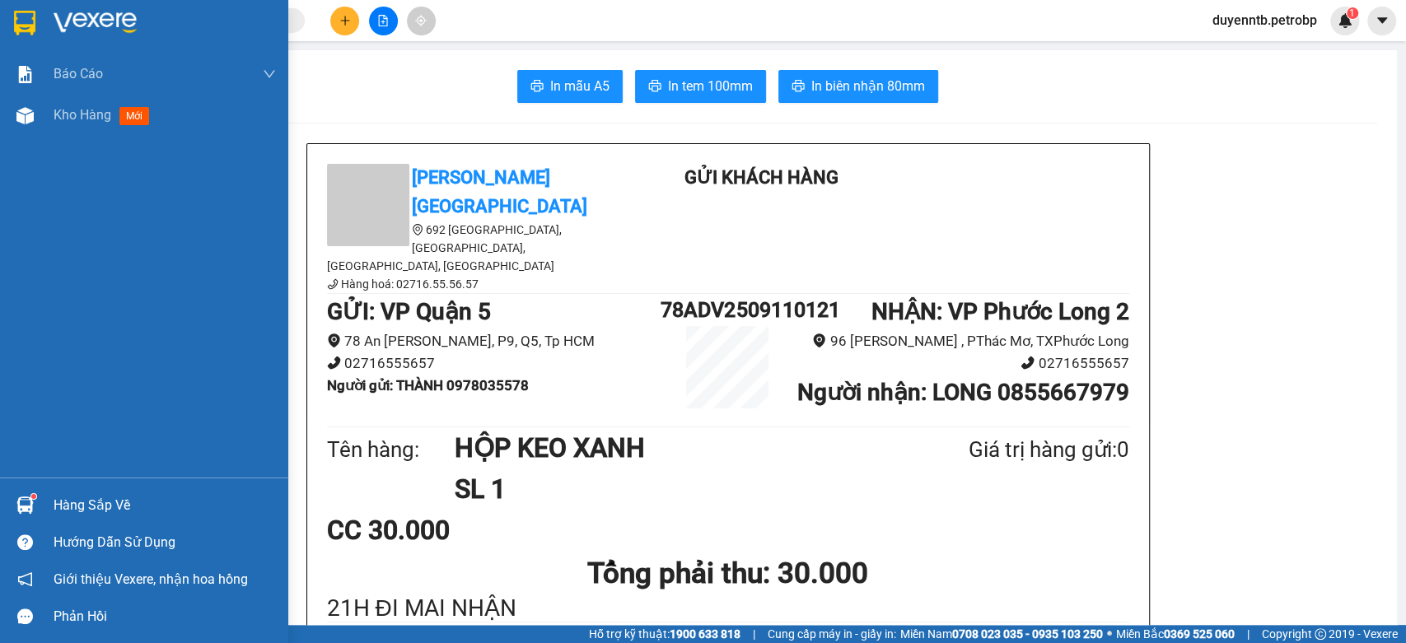
click at [63, 506] on div "Hàng sắp về" at bounding box center [165, 505] width 222 height 25
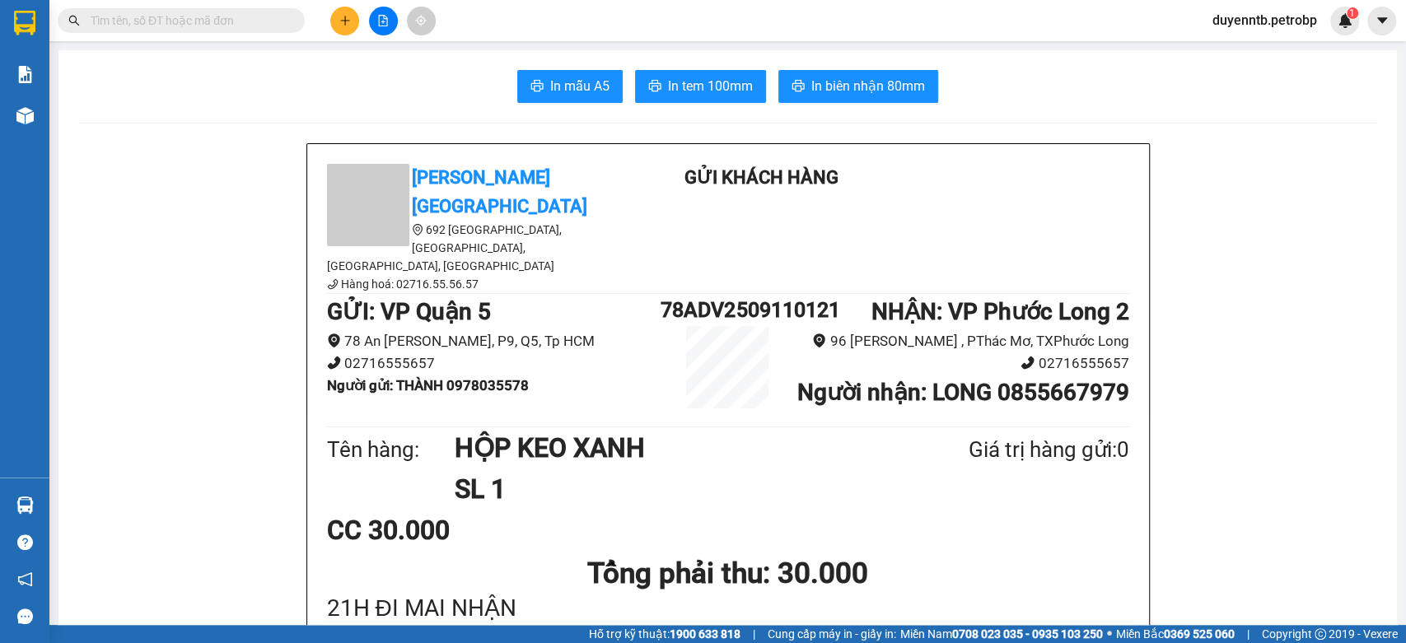
click at [356, 18] on section "Kết quả tìm kiếm ( 93 ) Bộ lọc Ngày tạo đơn gần nhất Mã ĐH Trạng thái Món hàng …" at bounding box center [703, 321] width 1406 height 643
click at [343, 26] on icon "plus" at bounding box center [345, 21] width 12 height 12
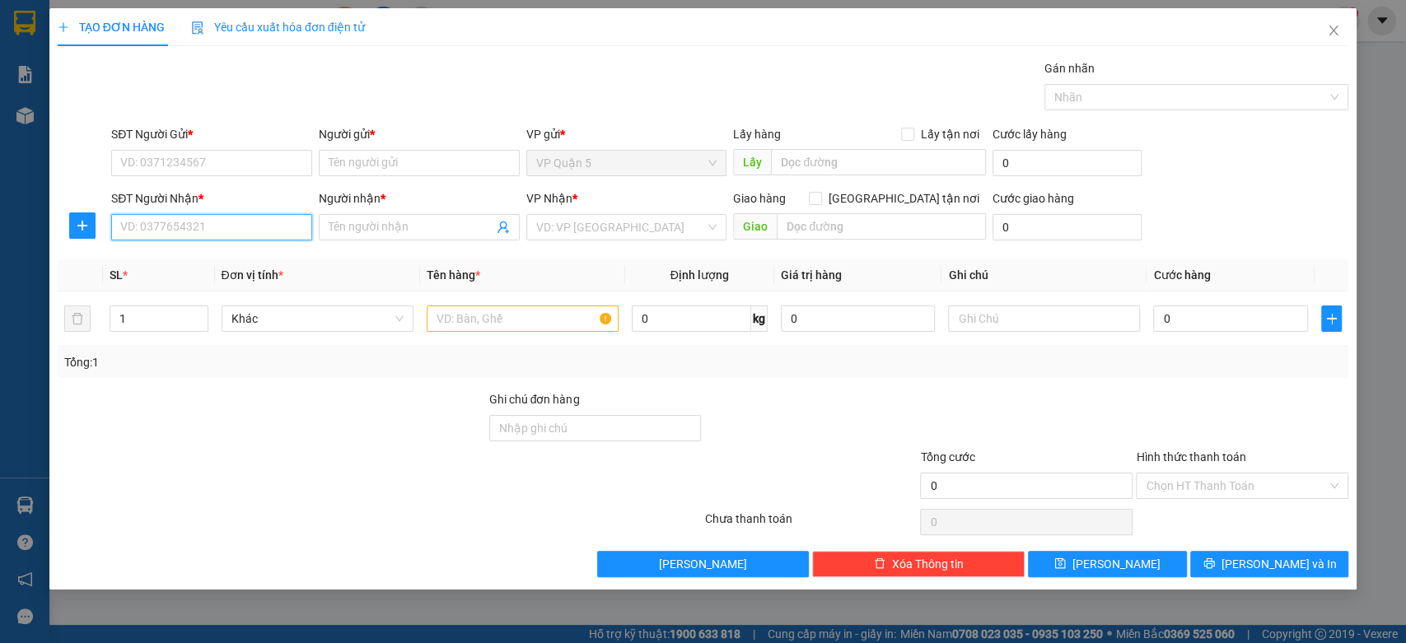
click at [196, 227] on input "SĐT Người Nhận *" at bounding box center [211, 227] width 201 height 26
type input "0988486715"
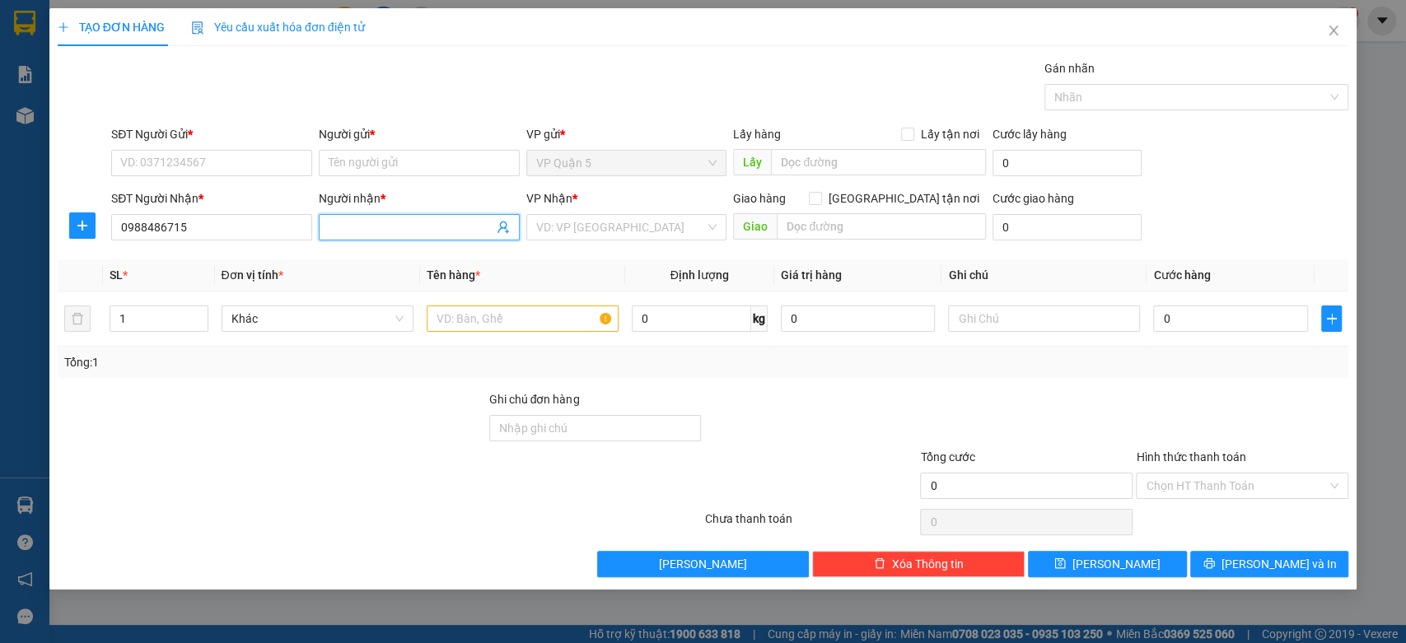
click at [349, 218] on input "Người nhận *" at bounding box center [411, 227] width 165 height 18
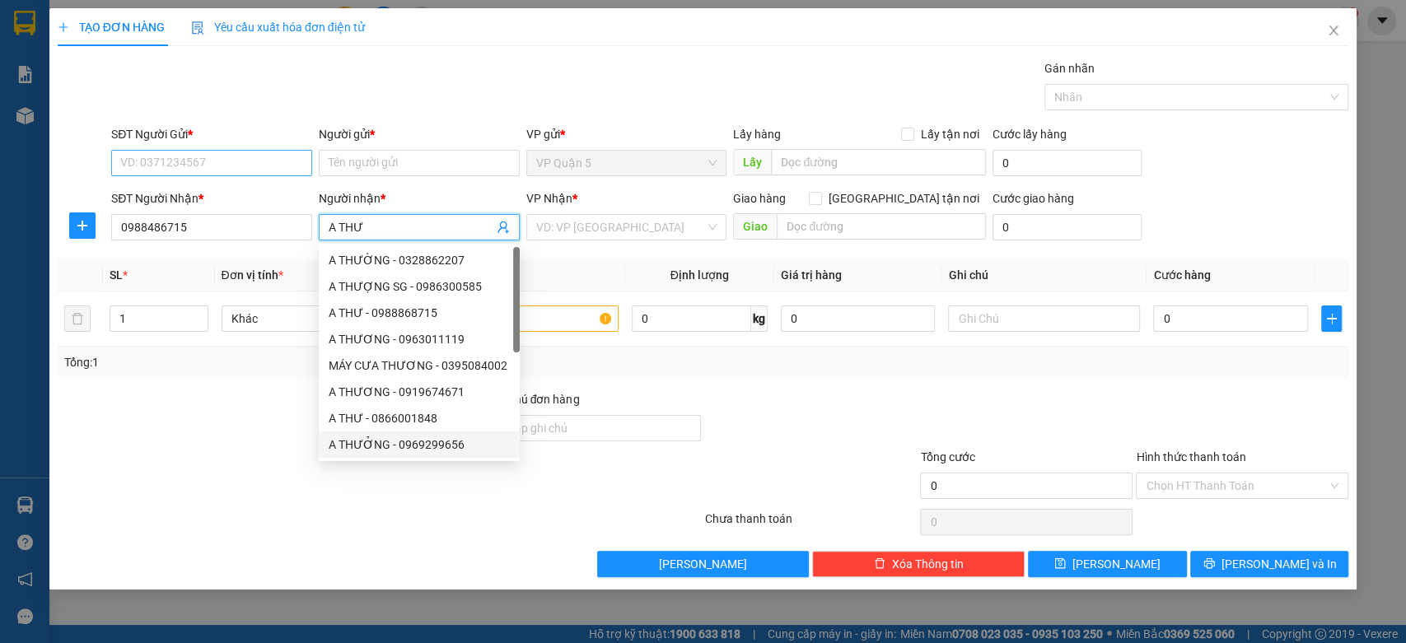
type input "A THƯ"
click at [251, 158] on input "SĐT Người Gửi *" at bounding box center [211, 163] width 201 height 26
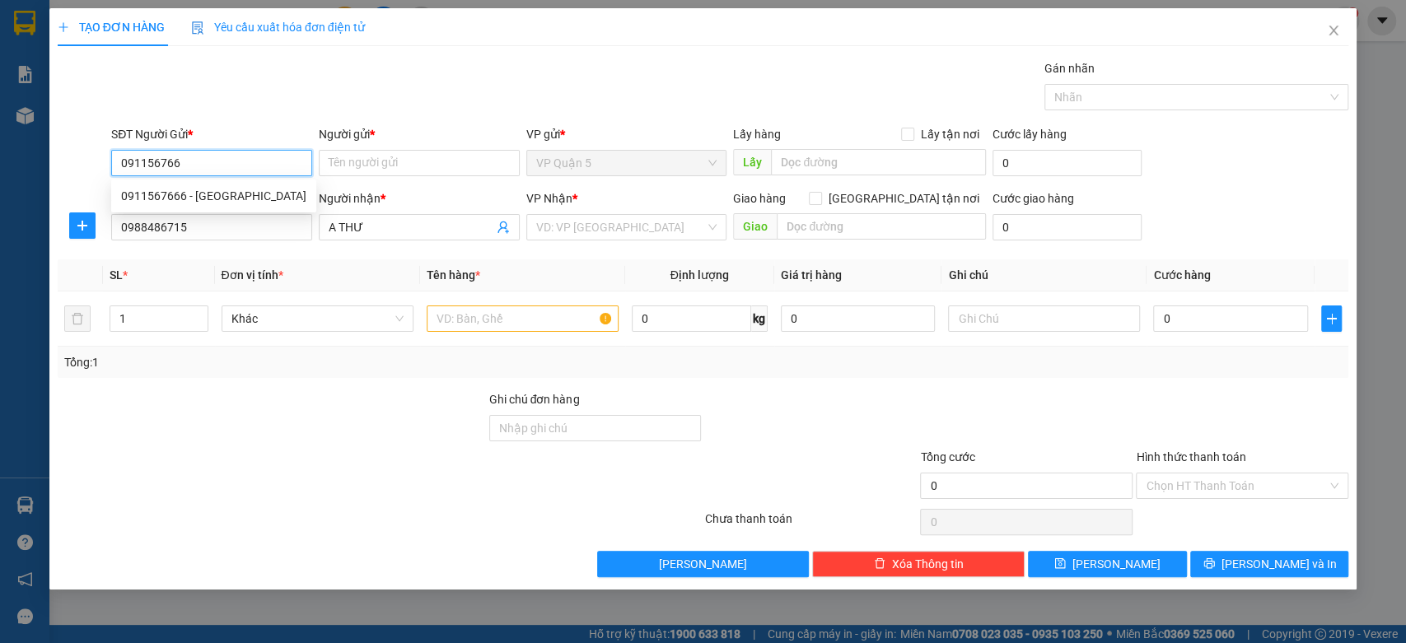
type input "0911567666"
click at [259, 189] on div "0911567666 - ĐẠI TÀI LỘC" at bounding box center [213, 196] width 185 height 18
type input "ĐẠI TÀI LỘC"
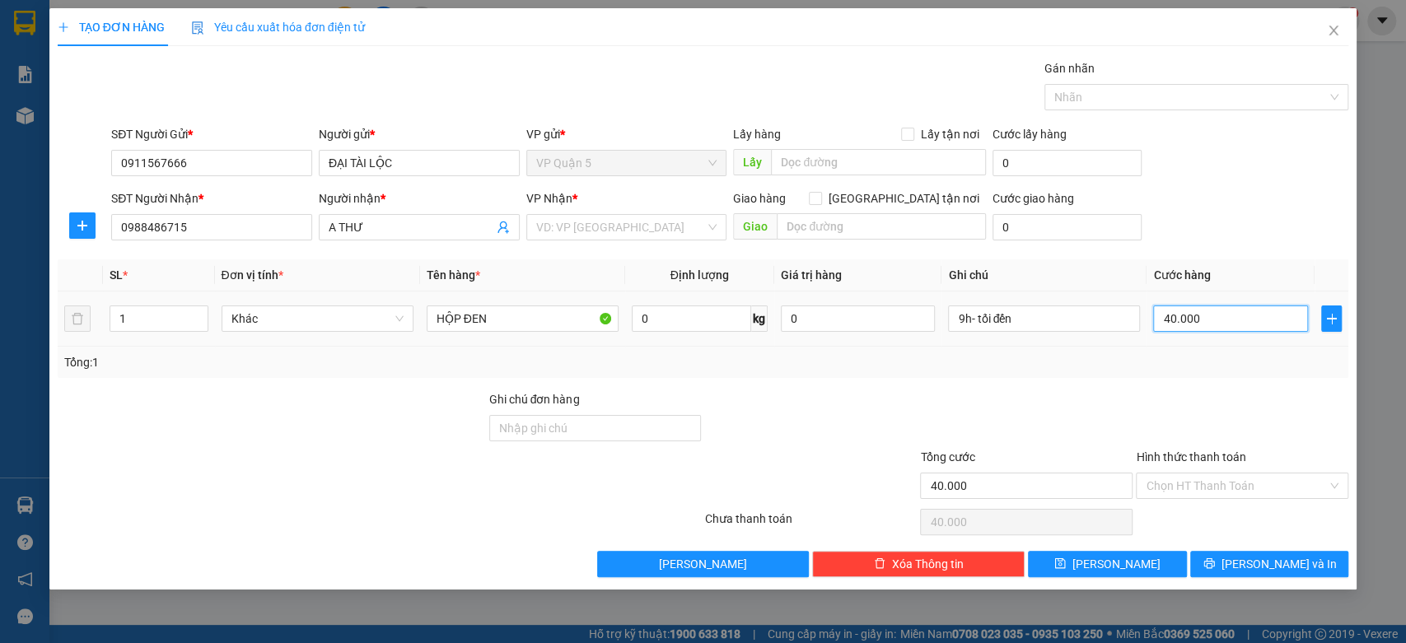
click at [1222, 310] on input "40.000" at bounding box center [1230, 319] width 155 height 26
click at [1224, 185] on form "SĐT Người Gửi * 0911567666 Người gửi * ĐẠI TÀI LỘC VP gửi * VP Quận 5 Lấy hàng …" at bounding box center [703, 186] width 1291 height 122
click at [1011, 327] on input "9h- tối đến" at bounding box center [1044, 319] width 192 height 26
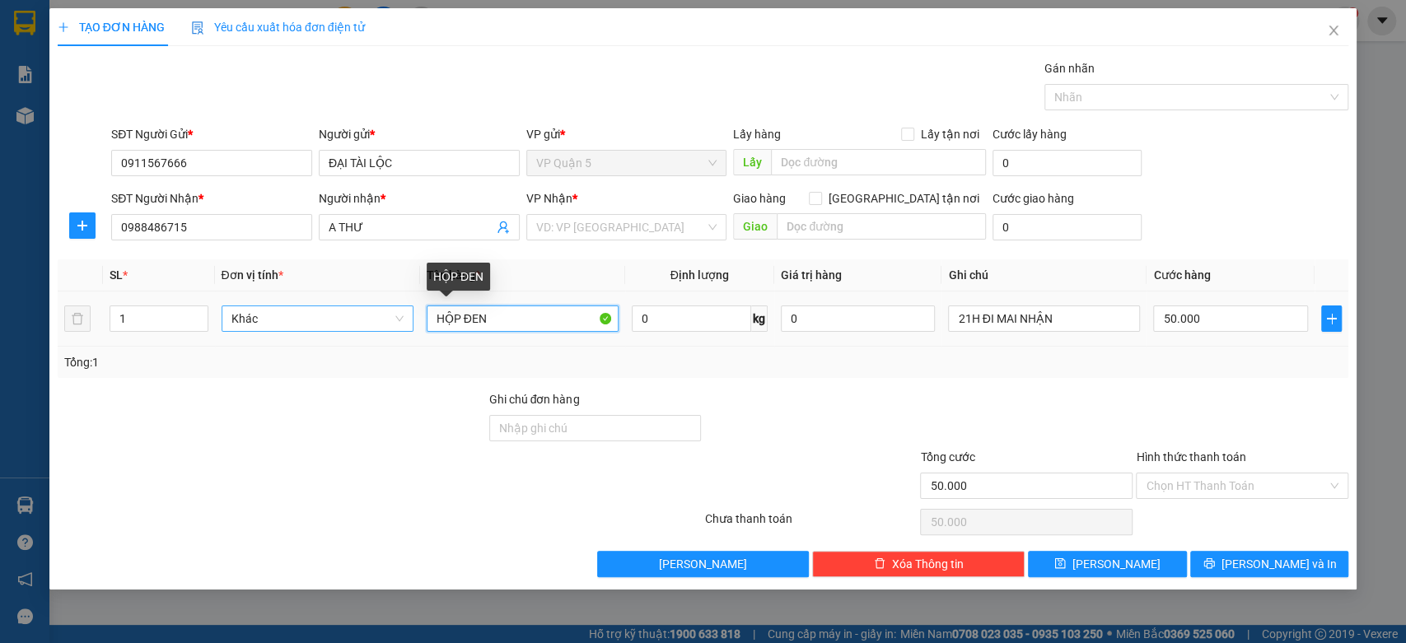
drag, startPoint x: 455, startPoint y: 316, endPoint x: 390, endPoint y: 329, distance: 67.2
click at [390, 329] on tr "1 Khác HỘP ĐEN 0 kg 0 21H ĐI MAI NHẬN 50.000" at bounding box center [703, 319] width 1291 height 55
click at [450, 312] on input "=P ĐEN" at bounding box center [523, 319] width 192 height 26
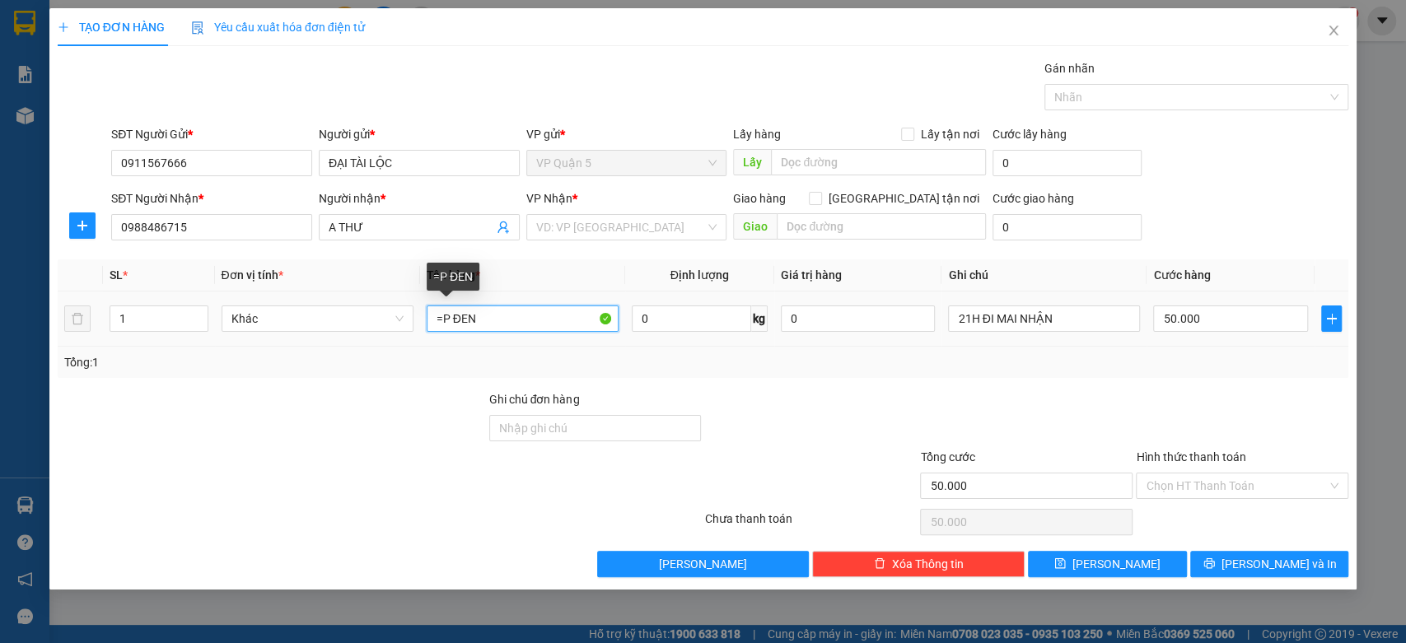
click at [450, 312] on input "=P ĐEN" at bounding box center [523, 319] width 192 height 26
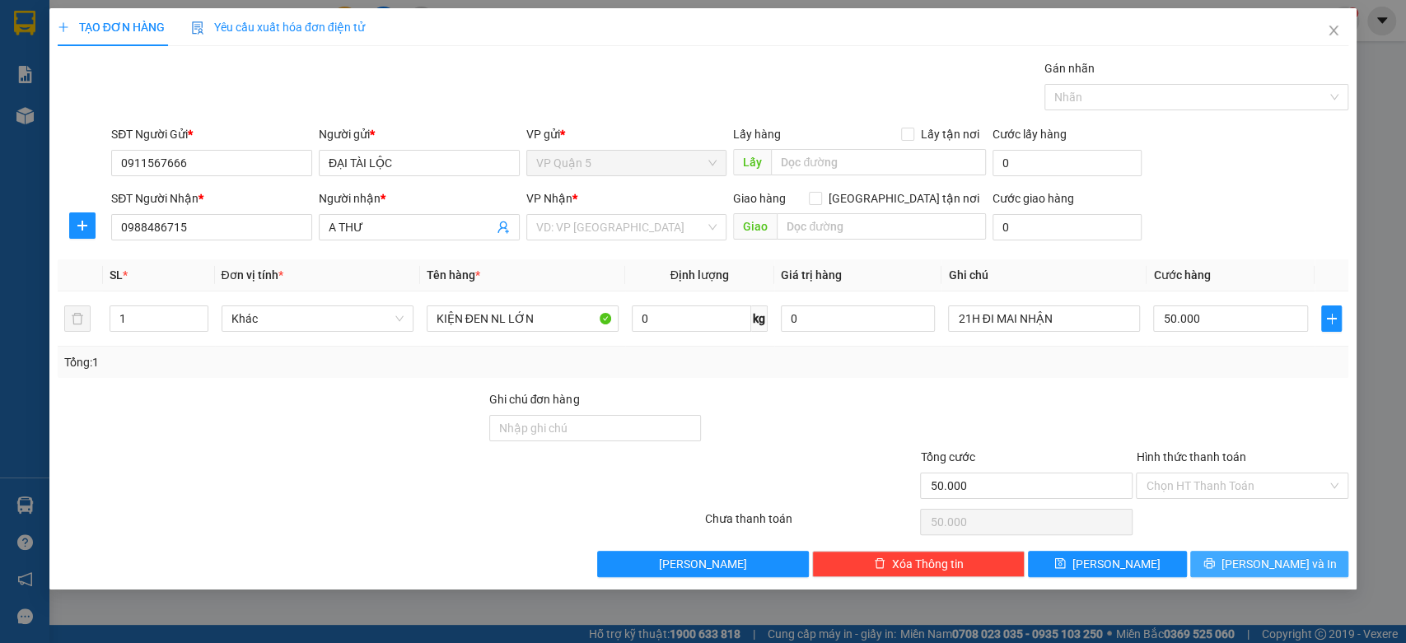
click at [1195, 558] on button "Lưu và In" at bounding box center [1269, 564] width 158 height 26
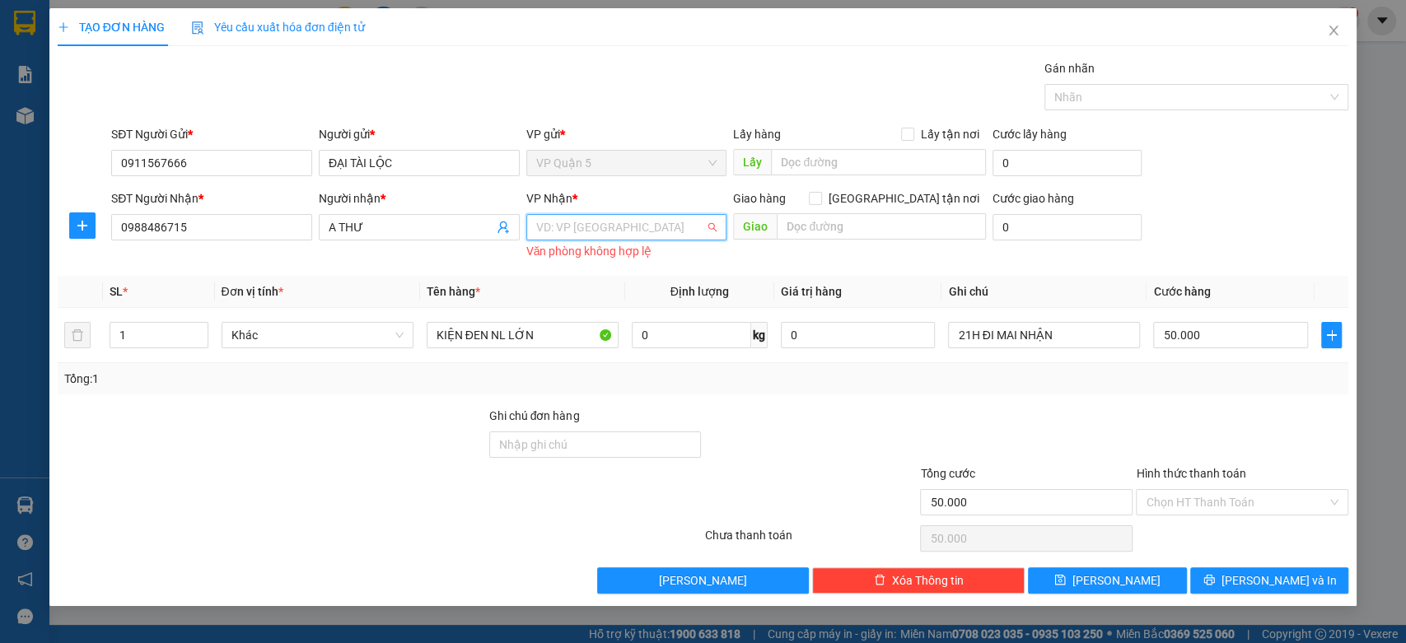
click at [655, 231] on input "search" at bounding box center [621, 227] width 170 height 25
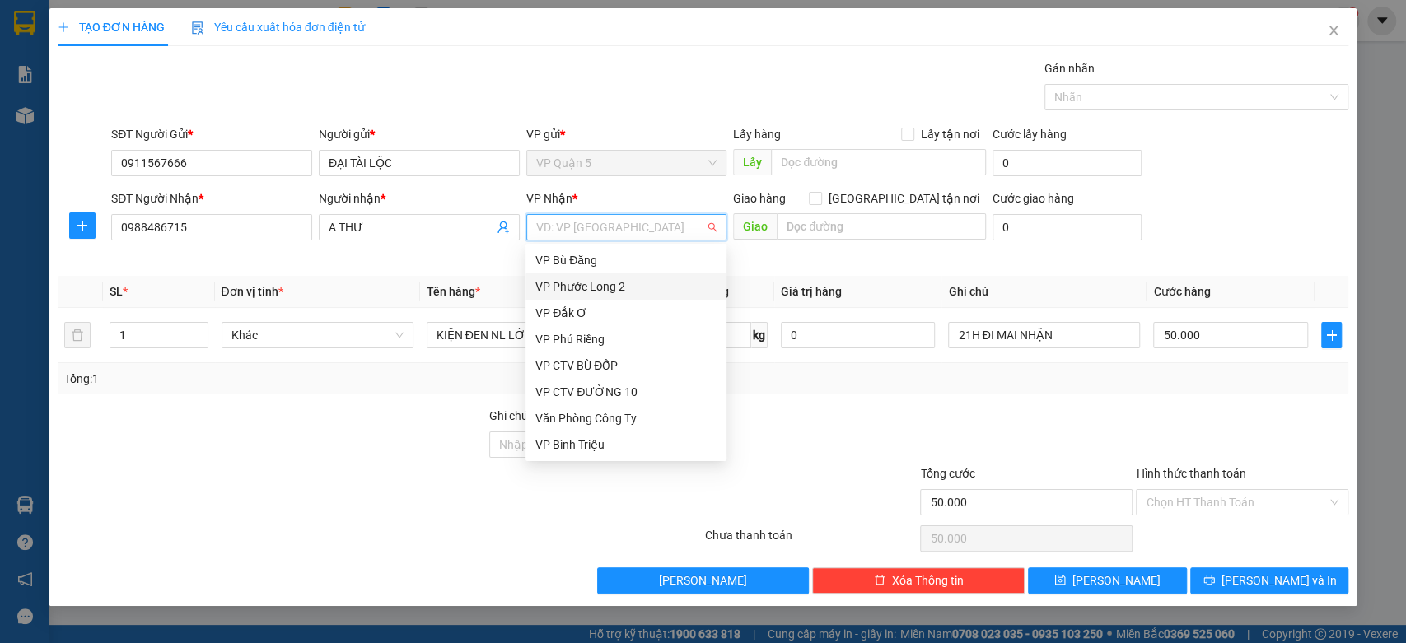
click at [619, 287] on div "VP Phước Long 2" at bounding box center [625, 287] width 181 height 18
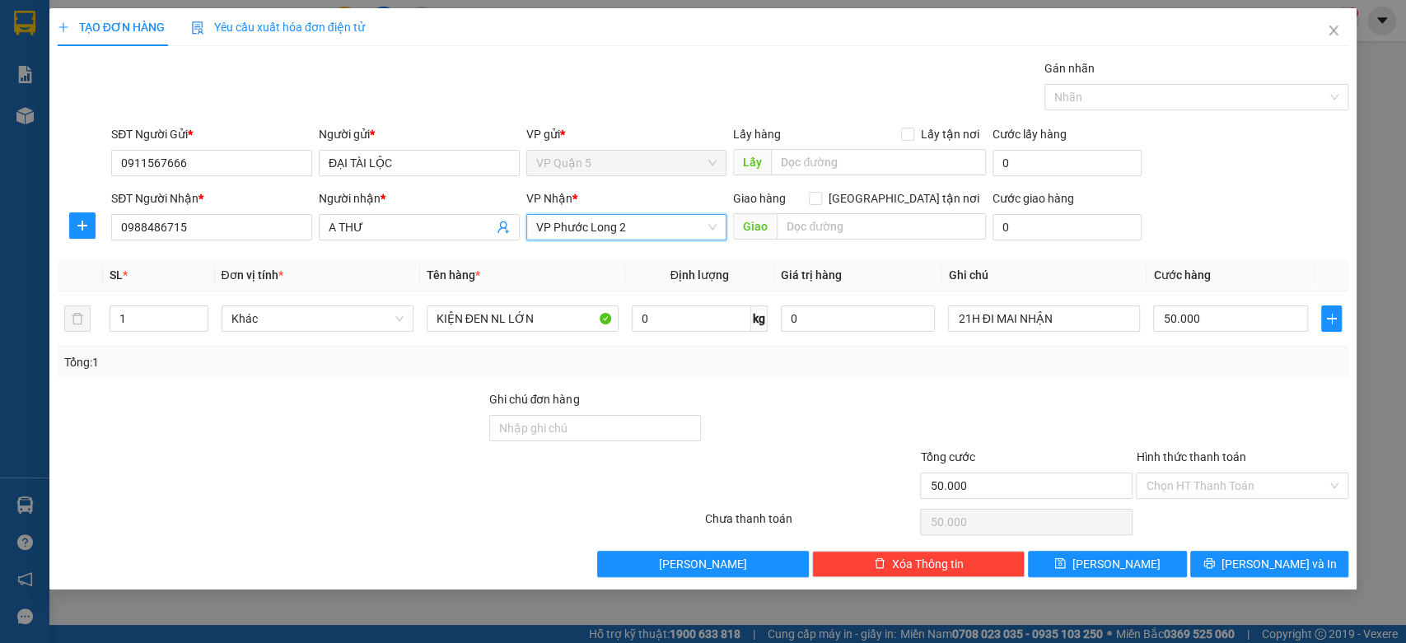
click at [1279, 397] on div at bounding box center [1242, 419] width 216 height 58
click at [1235, 562] on button "Lưu và In" at bounding box center [1269, 564] width 158 height 26
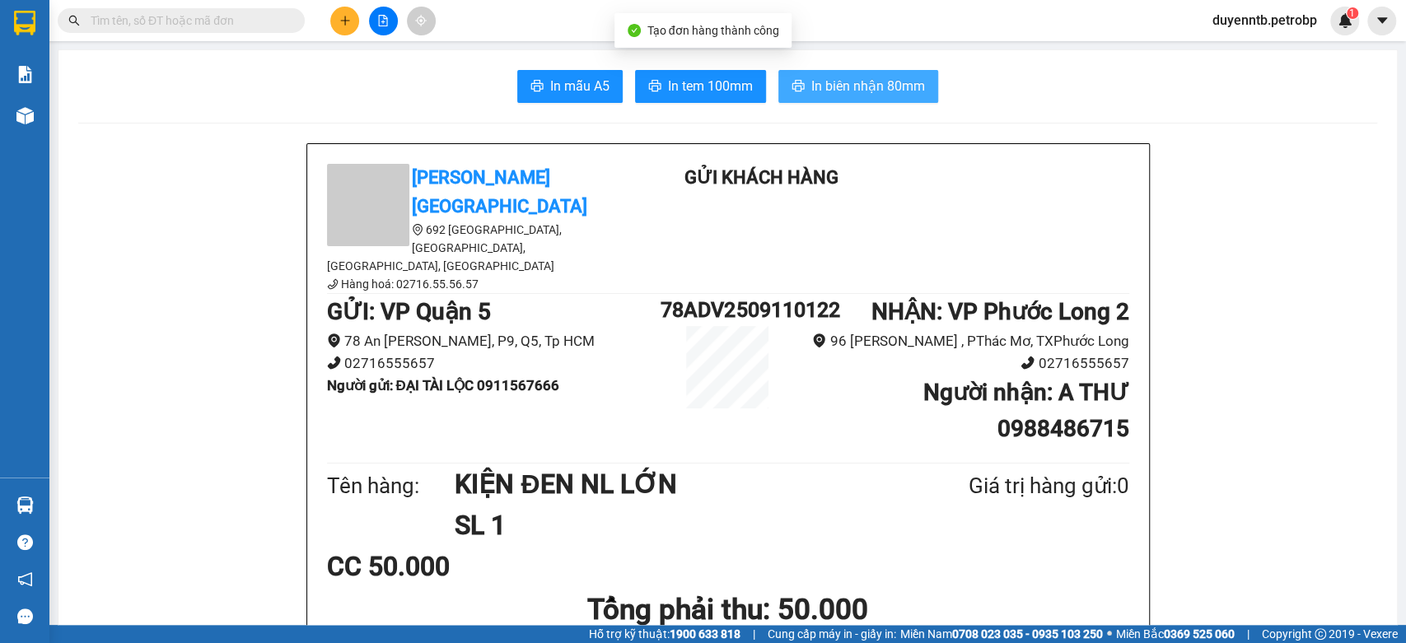
click at [902, 99] on button "In biên nhận 80mm" at bounding box center [858, 86] width 160 height 33
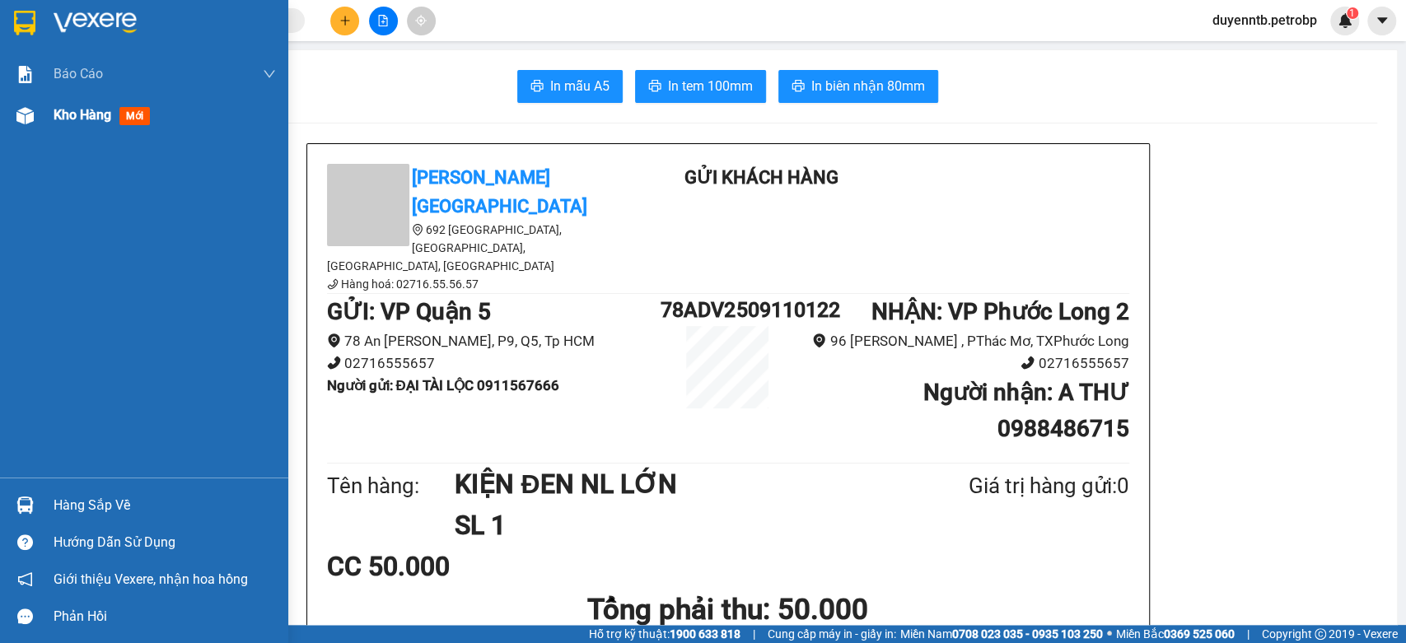
click at [77, 109] on span "Kho hàng" at bounding box center [83, 115] width 58 height 16
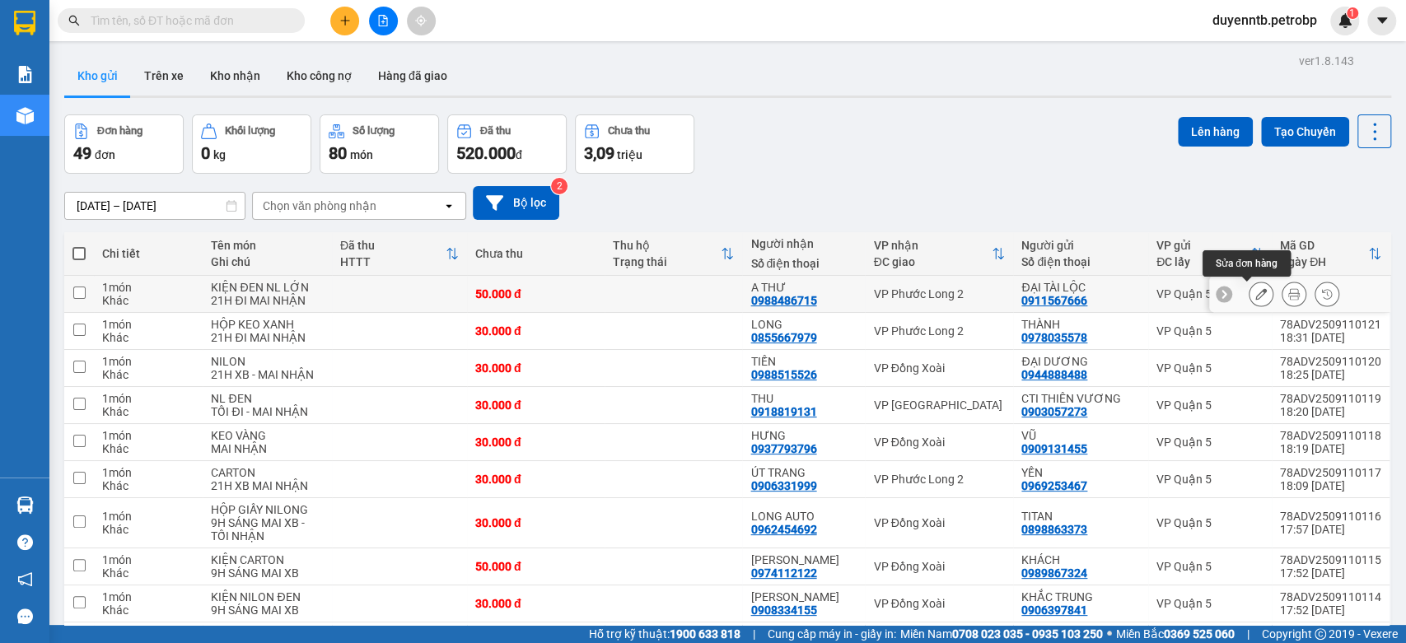
click at [1255, 295] on icon at bounding box center [1261, 294] width 12 height 12
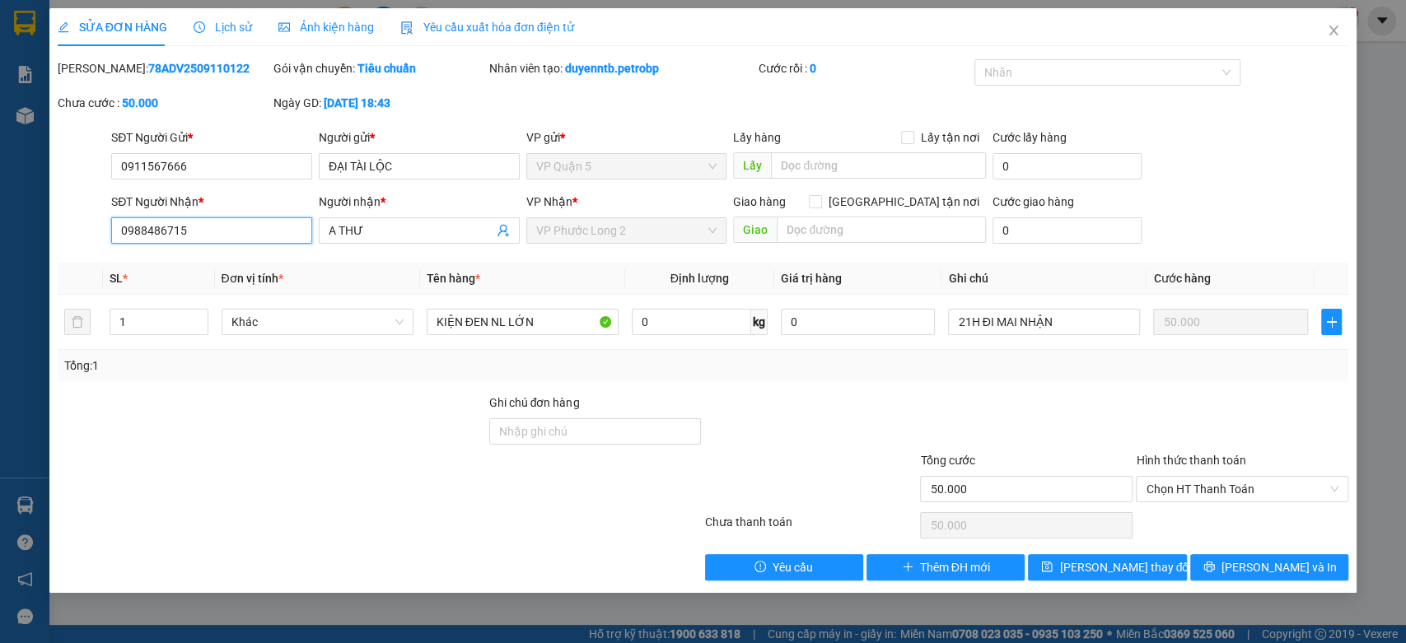
click at [211, 229] on input "0988486715" at bounding box center [211, 230] width 201 height 26
click at [1231, 558] on button "Lưu và In" at bounding box center [1269, 567] width 158 height 26
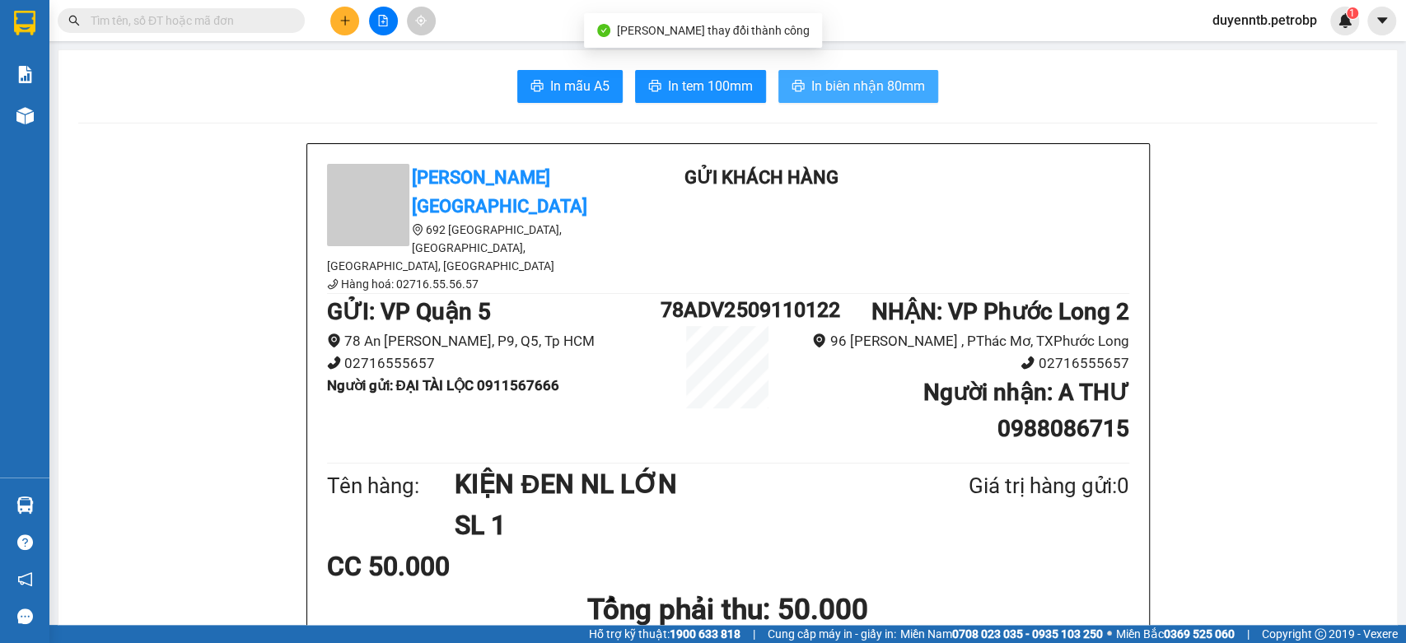
click at [838, 76] on span "In biên nhận 80mm" at bounding box center [868, 86] width 114 height 21
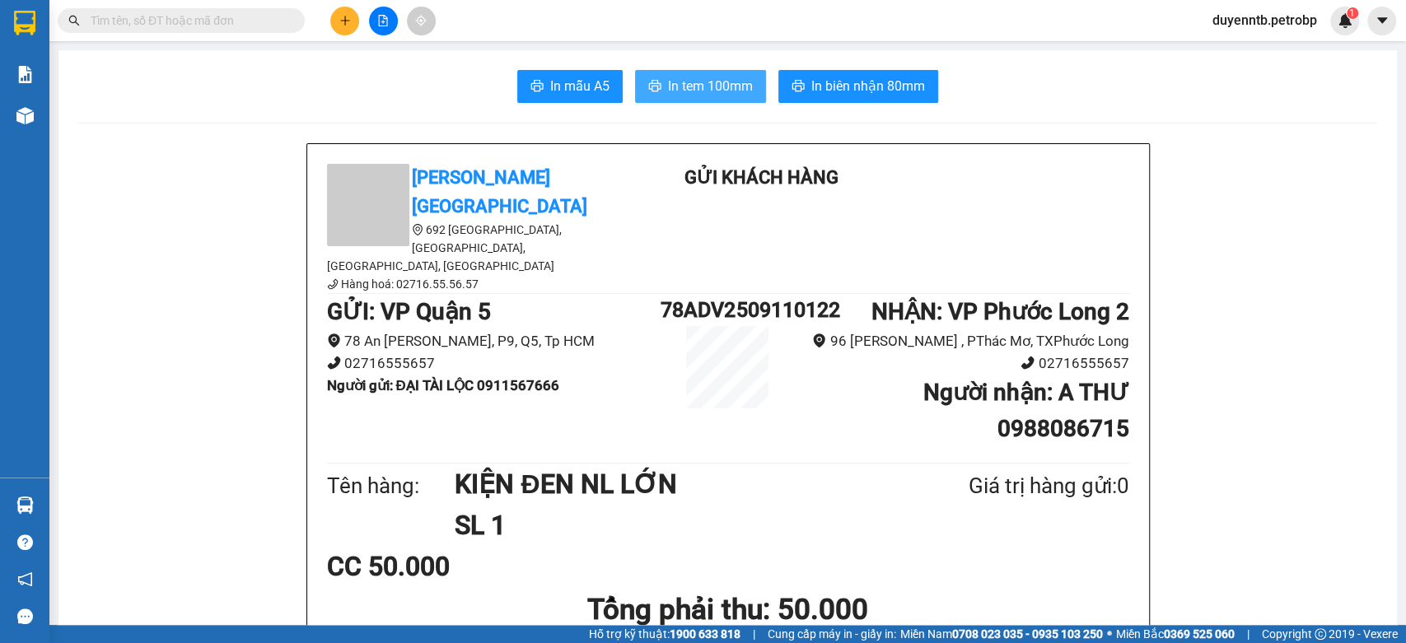
drag, startPoint x: 714, startPoint y: 64, endPoint x: 701, endPoint y: 90, distance: 28.7
click at [701, 90] on span "In tem 100mm" at bounding box center [710, 86] width 85 height 21
click at [210, 20] on input "text" at bounding box center [188, 21] width 194 height 18
click at [334, 21] on button at bounding box center [344, 21] width 29 height 29
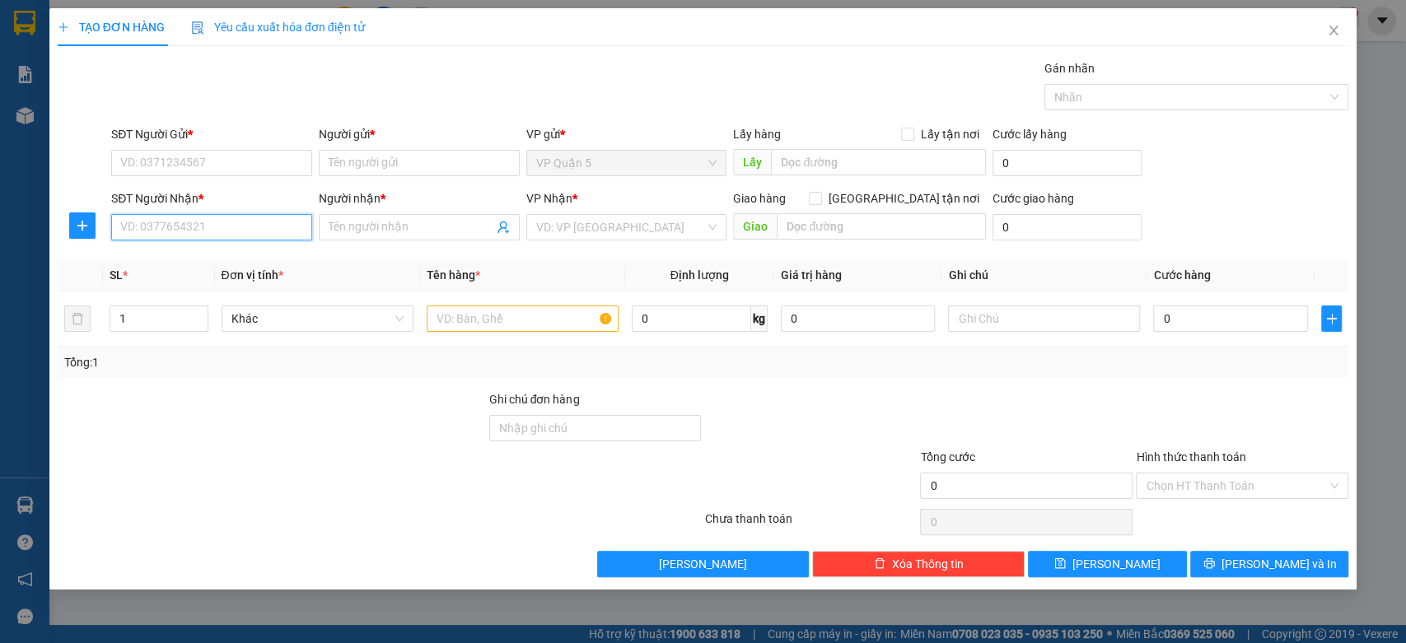
click at [195, 228] on input "SĐT Người Nhận *" at bounding box center [211, 227] width 201 height 26
click at [246, 216] on input "SĐT Người Nhận *" at bounding box center [211, 227] width 201 height 26
click at [240, 222] on input "SĐT Người Nhận *" at bounding box center [211, 227] width 201 height 26
click at [217, 253] on div "0913725292 - QUYẾN" at bounding box center [211, 260] width 181 height 18
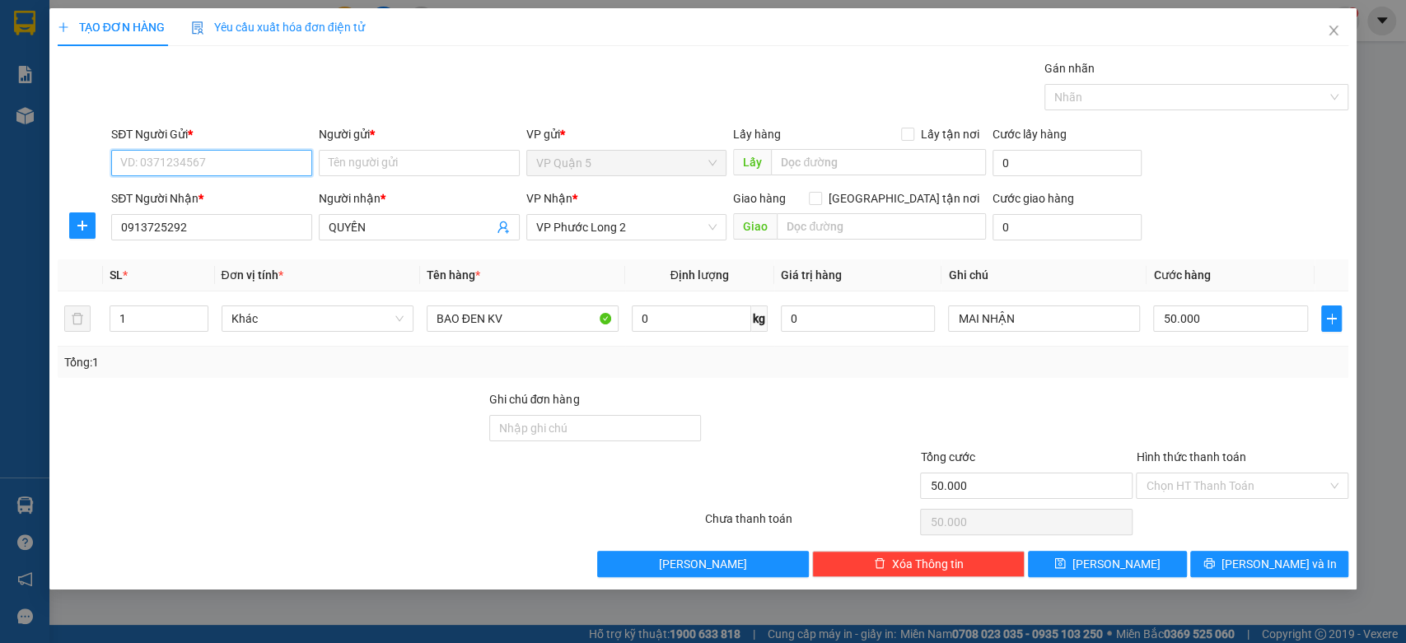
click at [256, 157] on input "SĐT Người Gửi *" at bounding box center [211, 163] width 201 height 26
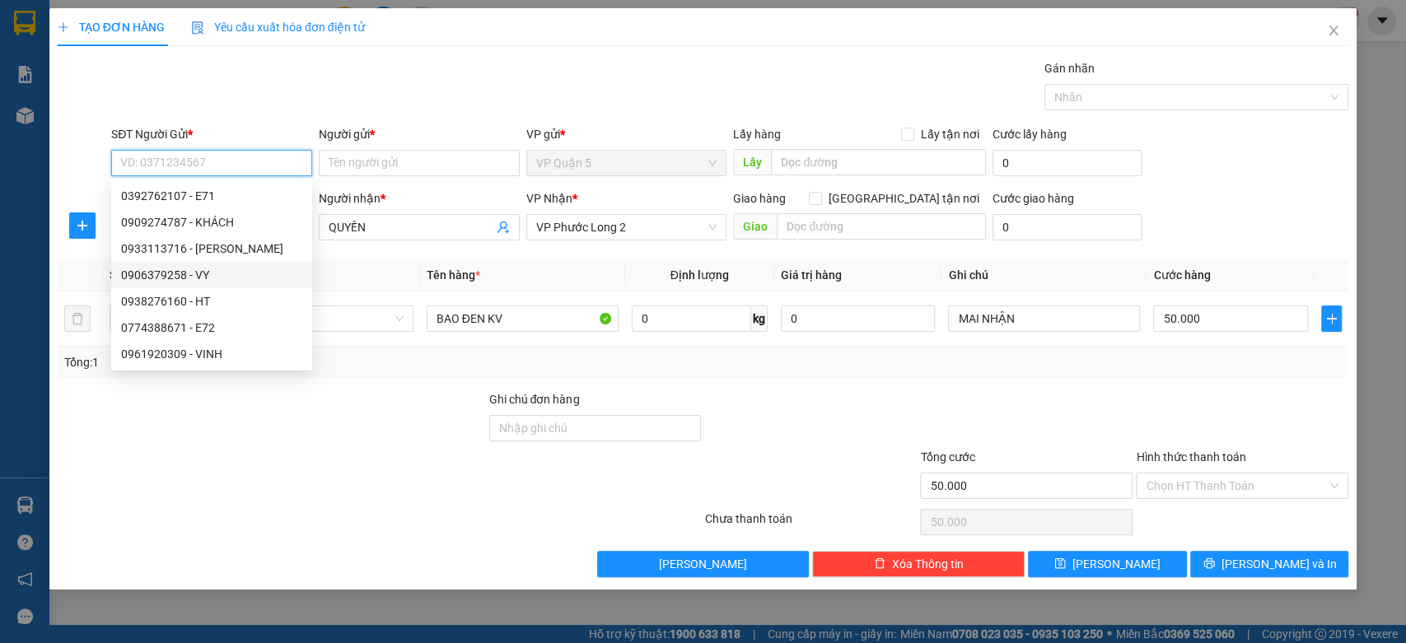
click at [190, 279] on div "0906379258 - VY" at bounding box center [211, 275] width 181 height 18
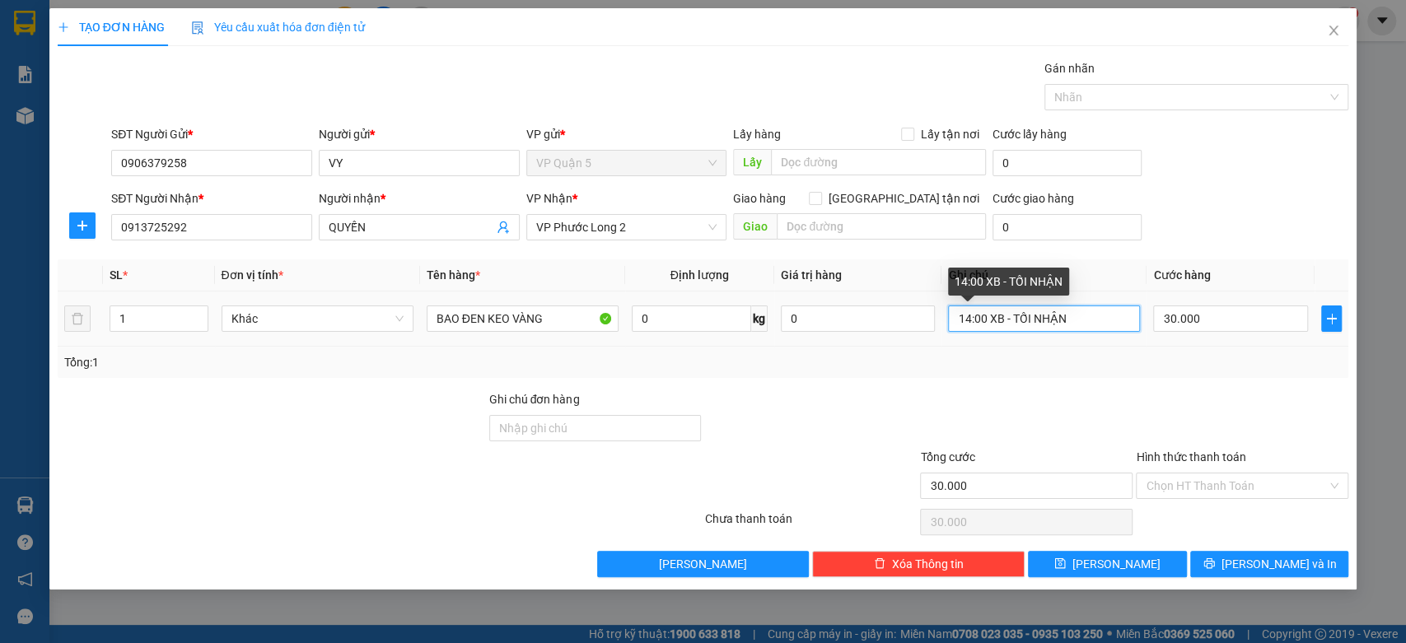
click at [968, 327] on input "14:00 XB - TỐI NHẬN" at bounding box center [1044, 319] width 192 height 26
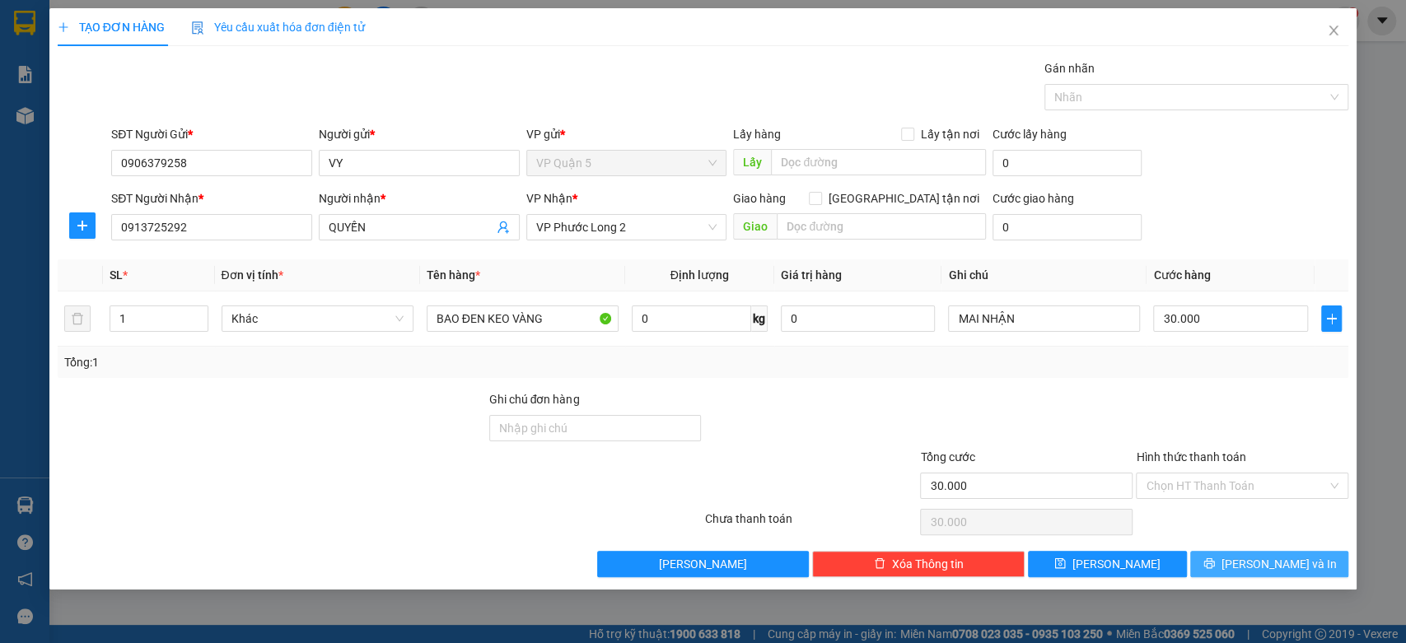
click at [1252, 557] on button "Lưu và In" at bounding box center [1269, 564] width 158 height 26
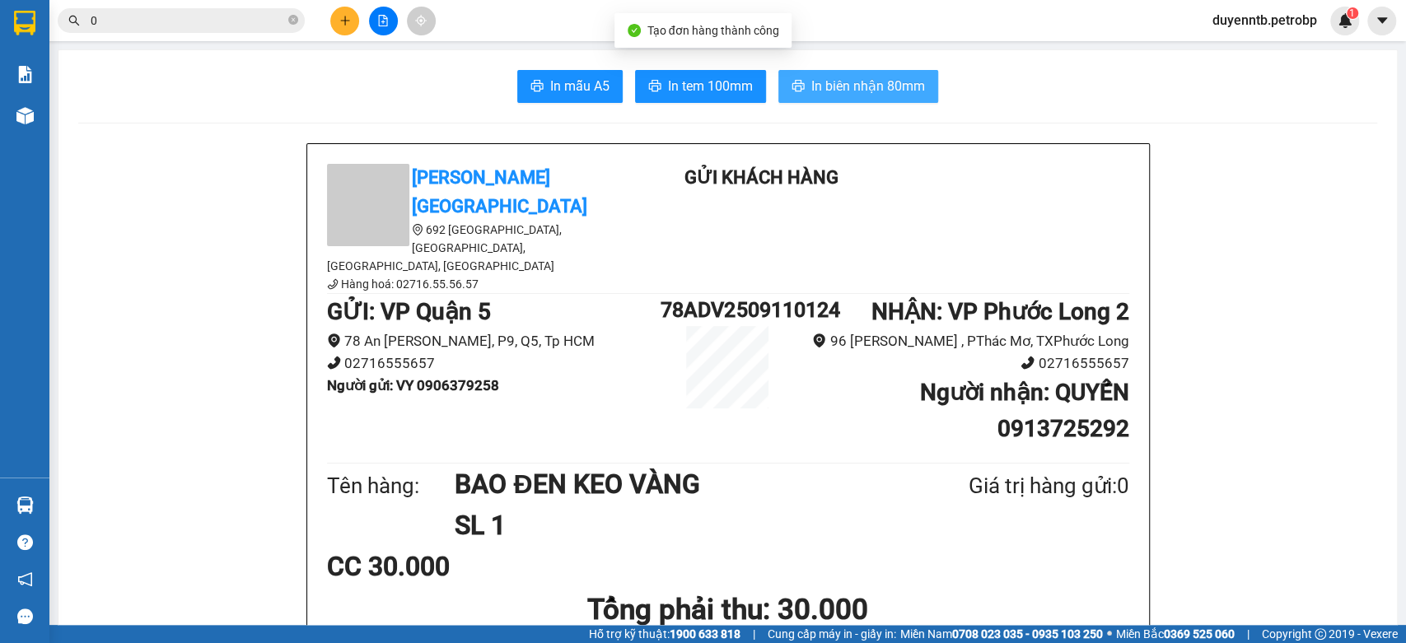
click at [896, 96] on span "In biên nhận 80mm" at bounding box center [868, 86] width 114 height 21
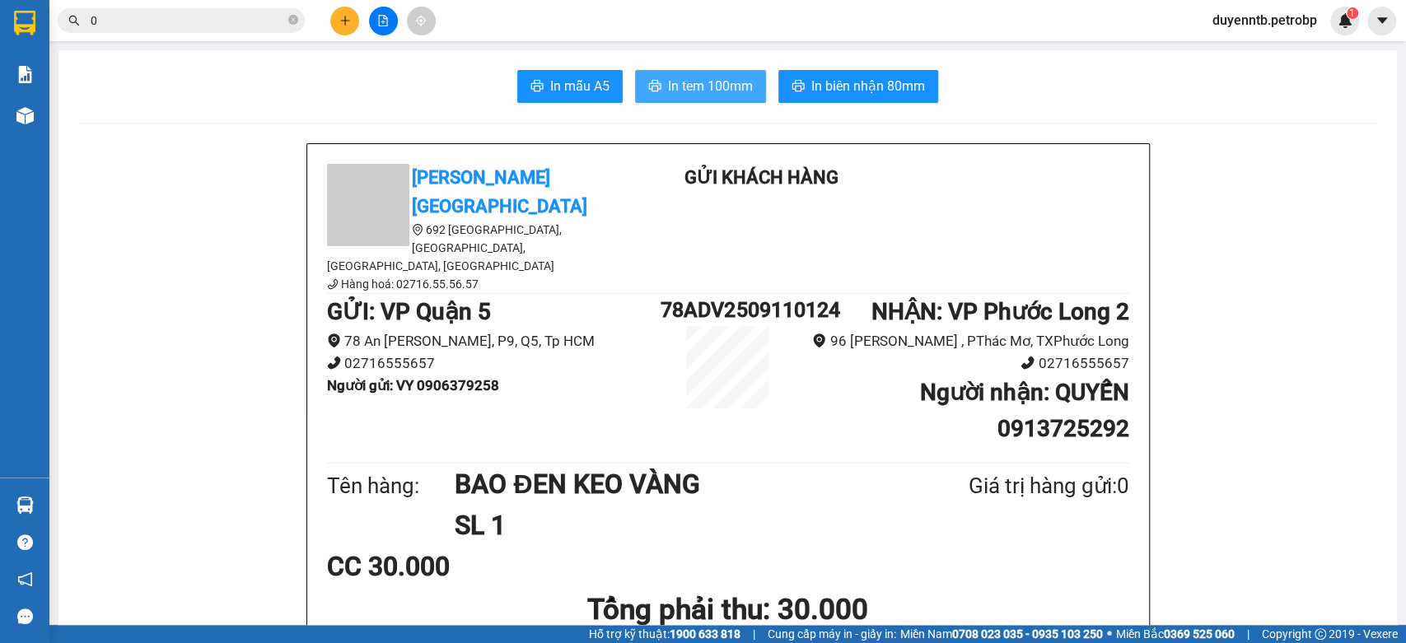
click at [725, 89] on span "In tem 100mm" at bounding box center [710, 86] width 85 height 21
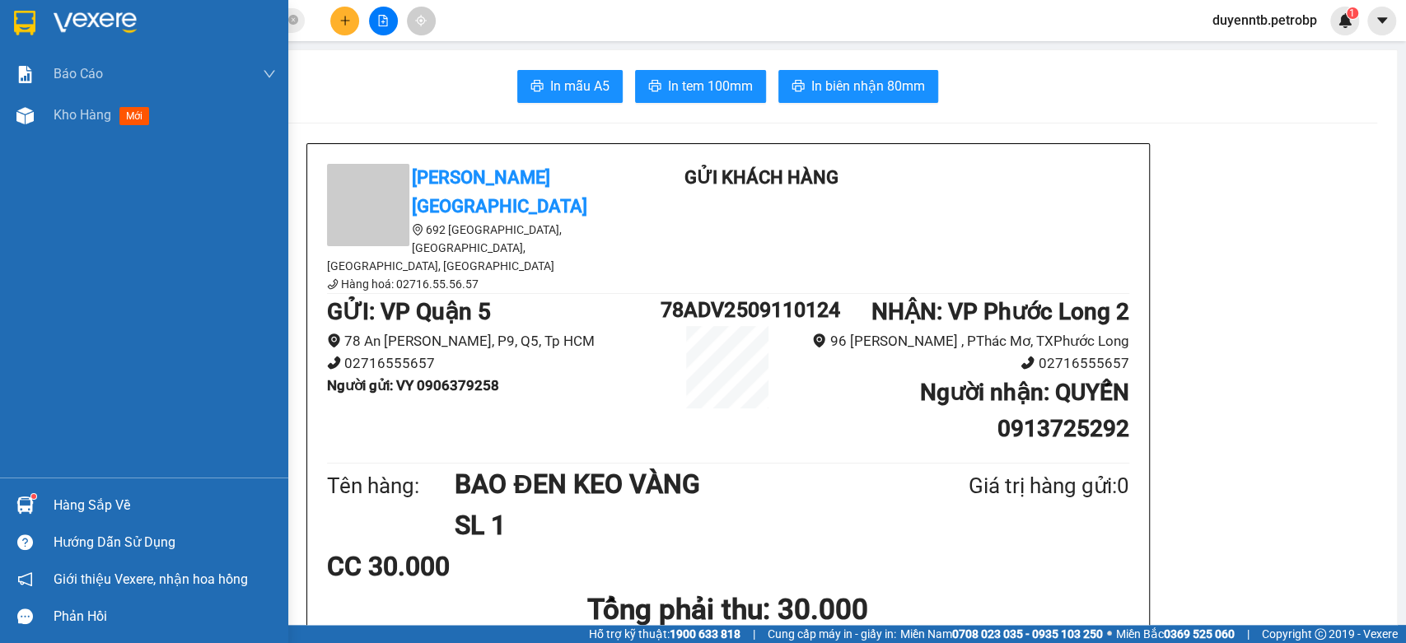
click at [86, 493] on div "Hàng sắp về" at bounding box center [165, 505] width 222 height 25
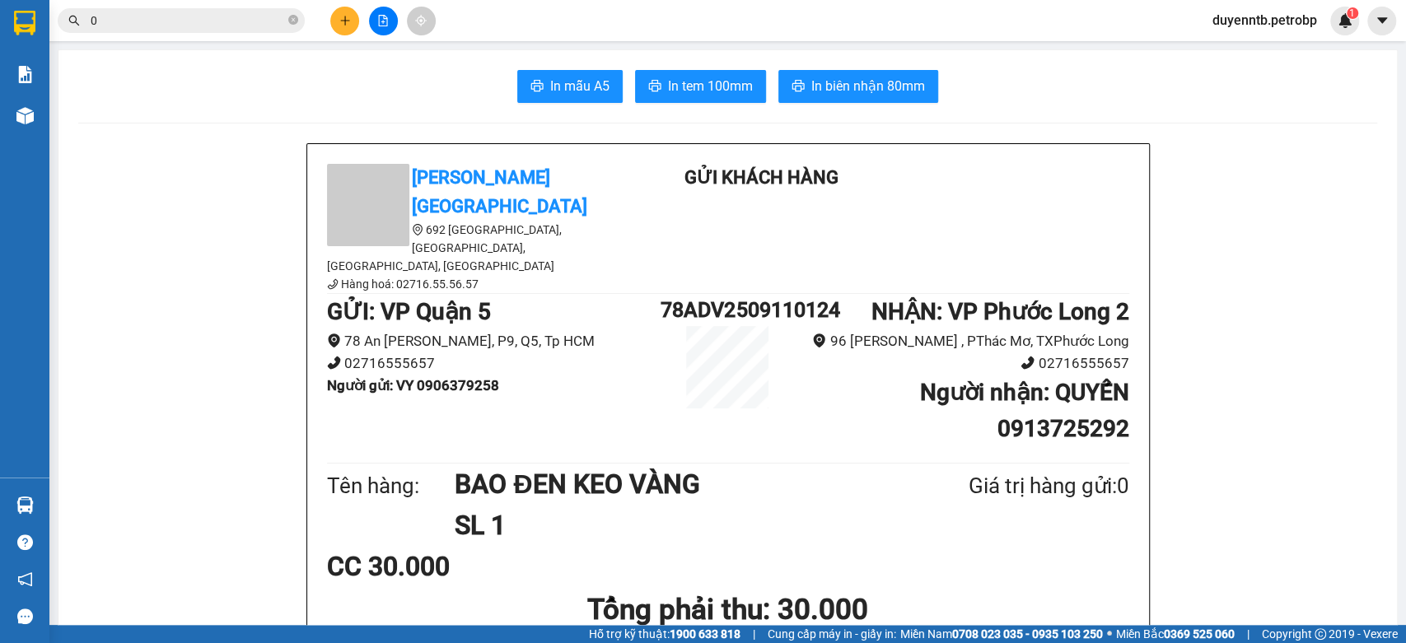
click at [330, 31] on section "Kết quả tìm kiếm ( 93 ) Bộ lọc Ngày tạo đơn gần nhất Mã ĐH Trạng thái Món hàng …" at bounding box center [703, 321] width 1406 height 643
click at [349, 18] on icon "plus" at bounding box center [345, 21] width 12 height 12
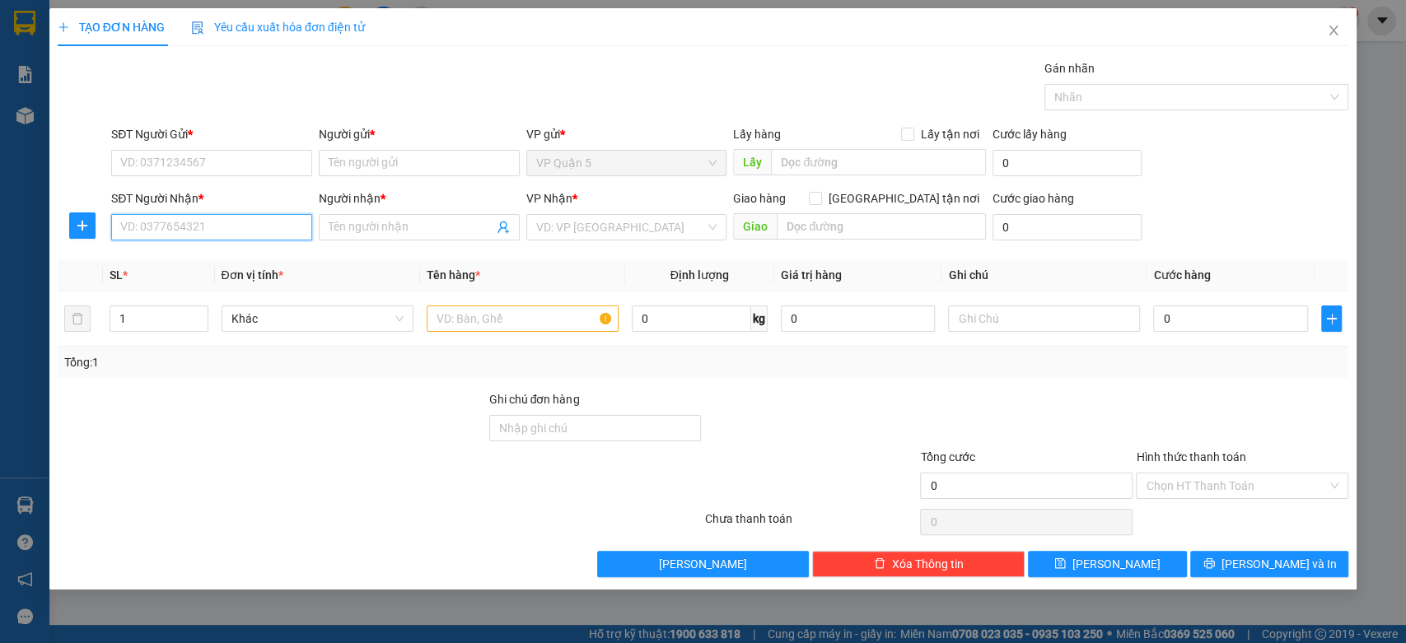
click at [267, 234] on input "SĐT Người Nhận *" at bounding box center [211, 227] width 201 height 26
click at [212, 226] on input "979" at bounding box center [211, 227] width 201 height 26
drag, startPoint x: 133, startPoint y: 226, endPoint x: 85, endPoint y: 236, distance: 48.6
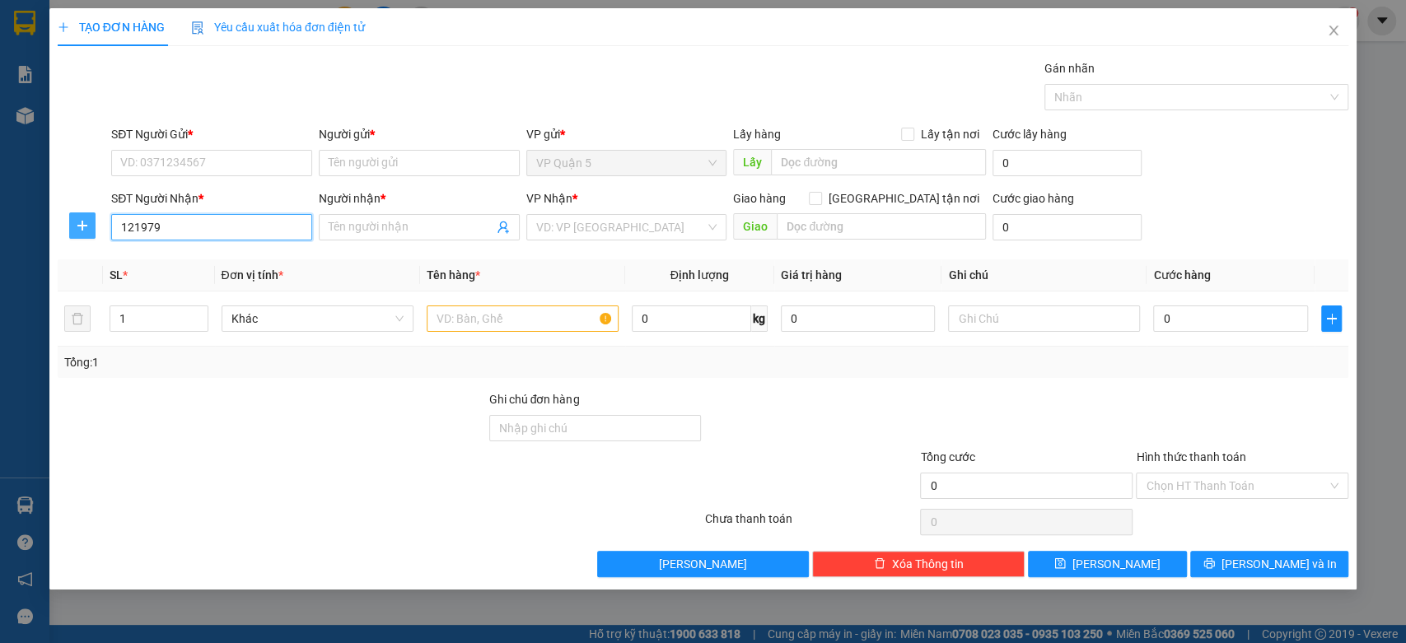
click at [85, 236] on div "SĐT Người Nhận * 121979 121979 Người nhận * Tên người nhận VP Nhận * VD: VP Sài…" at bounding box center [703, 218] width 1295 height 58
click at [227, 251] on div "0934121979 - PHÚC KHANG" at bounding box center [211, 260] width 181 height 18
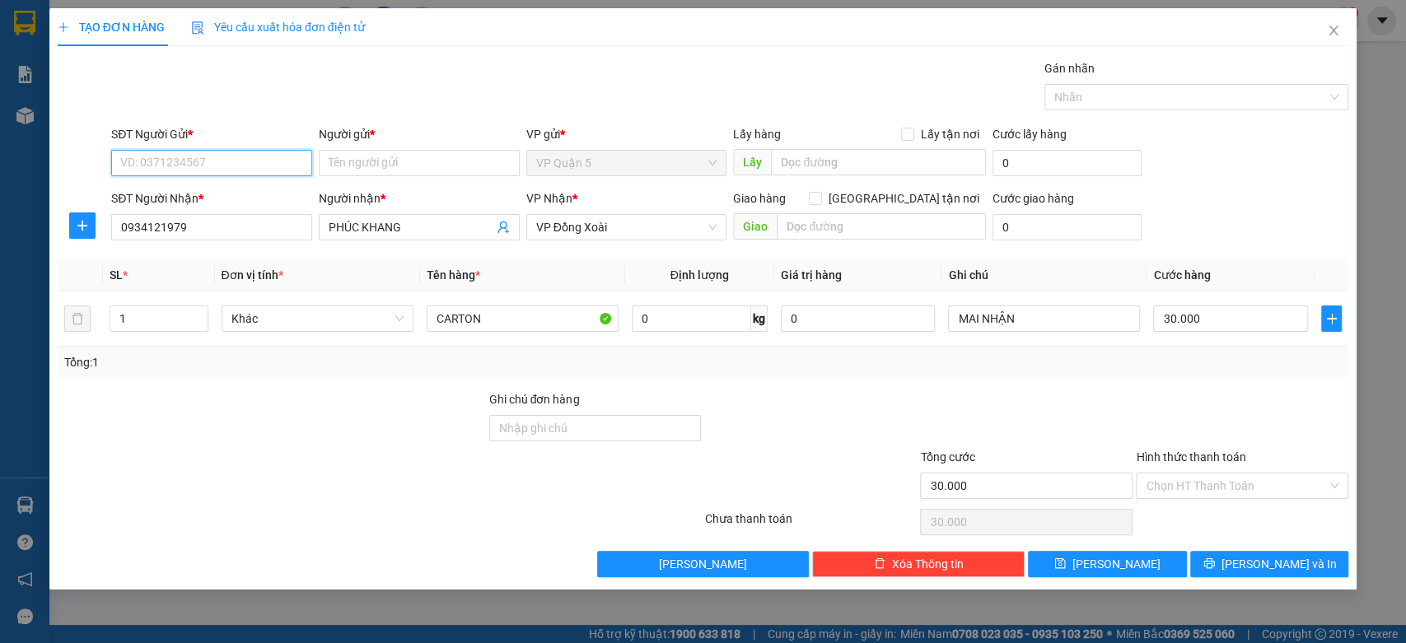
click at [233, 155] on input "SĐT Người Gửi *" at bounding box center [211, 163] width 201 height 26
click at [221, 196] on div "0932291118 - ANH MẠNH" at bounding box center [211, 196] width 181 height 18
click at [507, 319] on input "CARTON" at bounding box center [523, 319] width 192 height 26
click at [1305, 563] on button "Lưu và In" at bounding box center [1269, 564] width 158 height 26
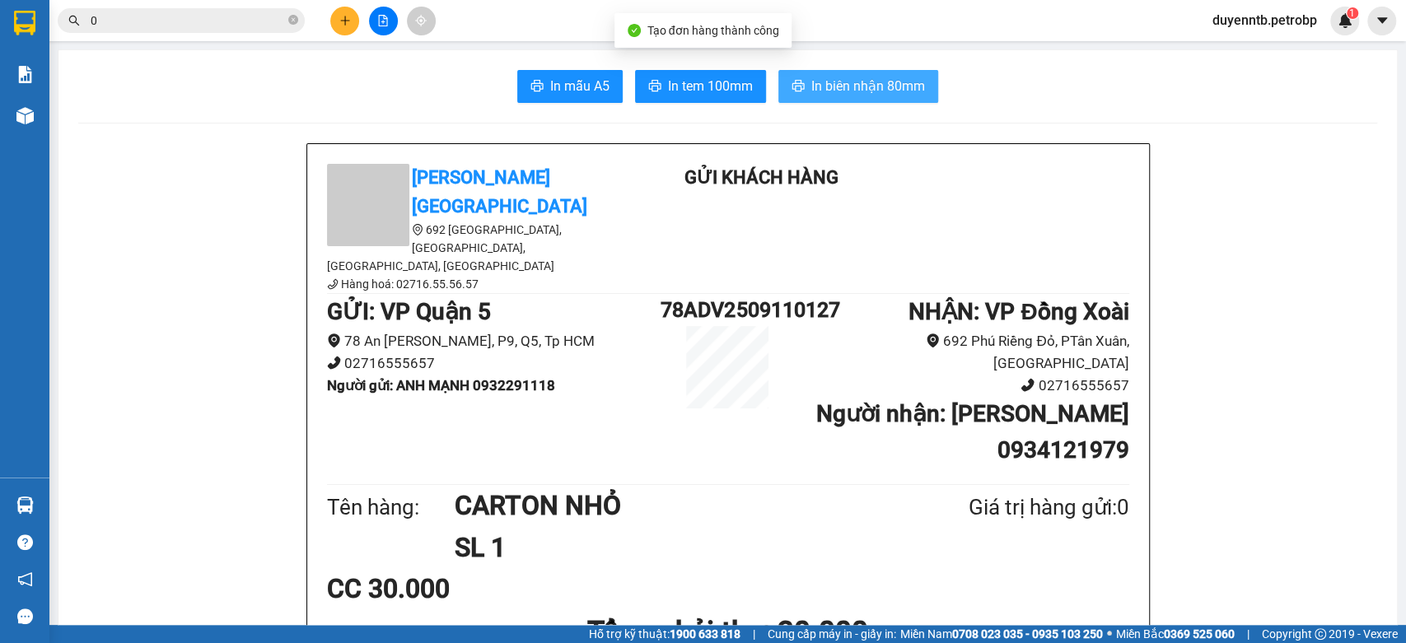
click at [803, 70] on button "In biên nhận 80mm" at bounding box center [858, 86] width 160 height 33
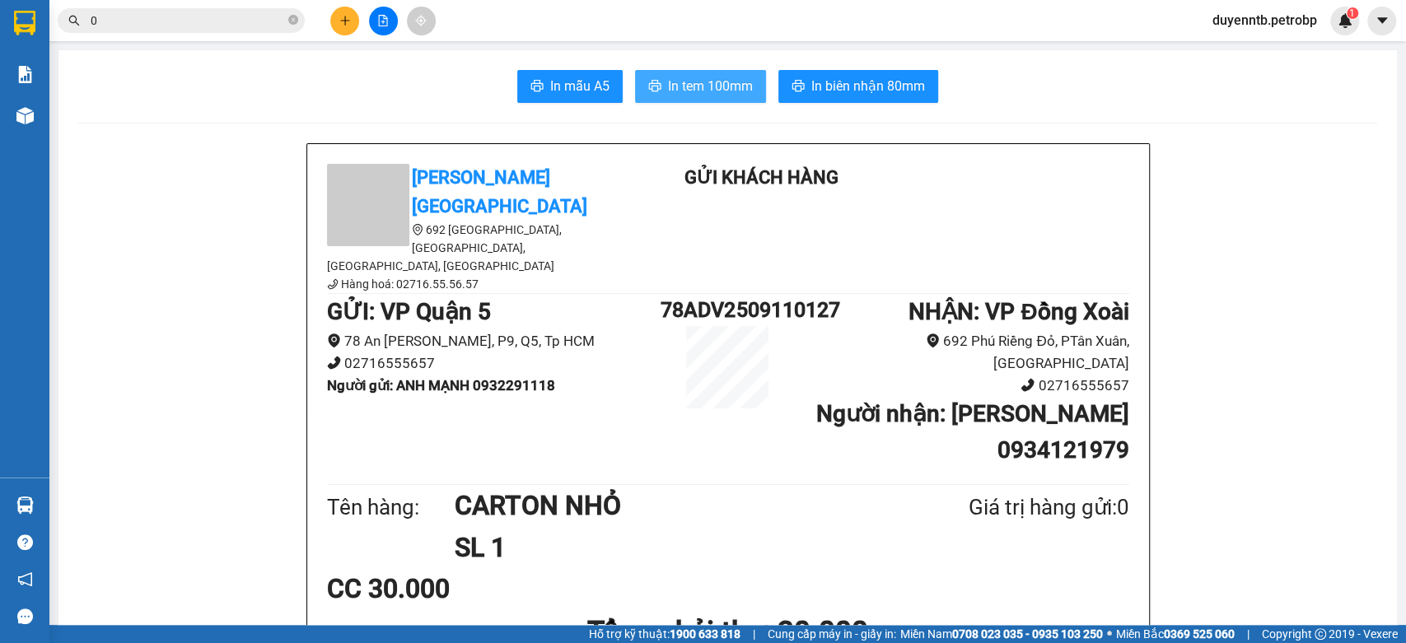
click at [721, 84] on span "In tem 100mm" at bounding box center [710, 86] width 85 height 21
click at [364, 26] on div at bounding box center [383, 21] width 124 height 29
click at [352, 25] on button at bounding box center [344, 21] width 29 height 29
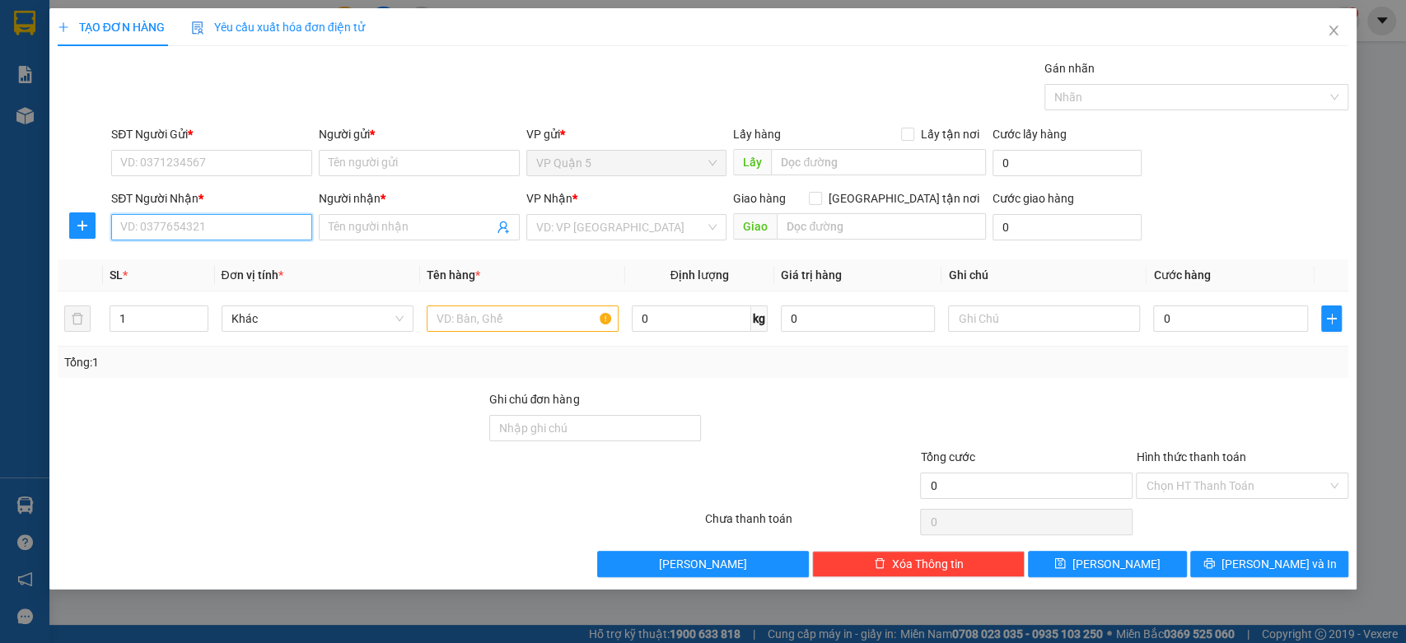
click at [177, 226] on input "SĐT Người Nhận *" at bounding box center [211, 227] width 201 height 26
click at [222, 255] on div "0935637480 - THẮNG" at bounding box center [211, 260] width 181 height 18
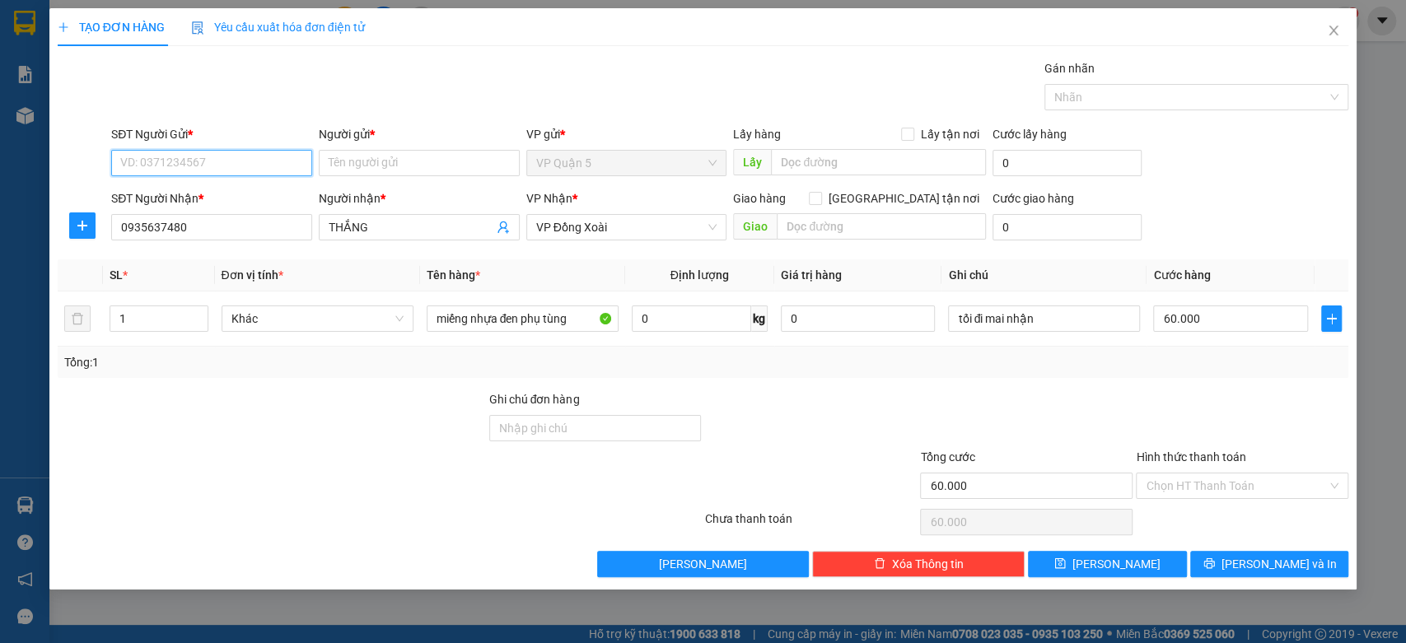
click at [221, 166] on input "SĐT Người Gửi *" at bounding box center [211, 163] width 201 height 26
click at [236, 194] on div "0932291118 - ANH MẠNH" at bounding box center [211, 196] width 181 height 18
click at [1195, 312] on input "60.000" at bounding box center [1230, 319] width 155 height 26
click at [1291, 564] on span "Lưu và In" at bounding box center [1278, 564] width 115 height 18
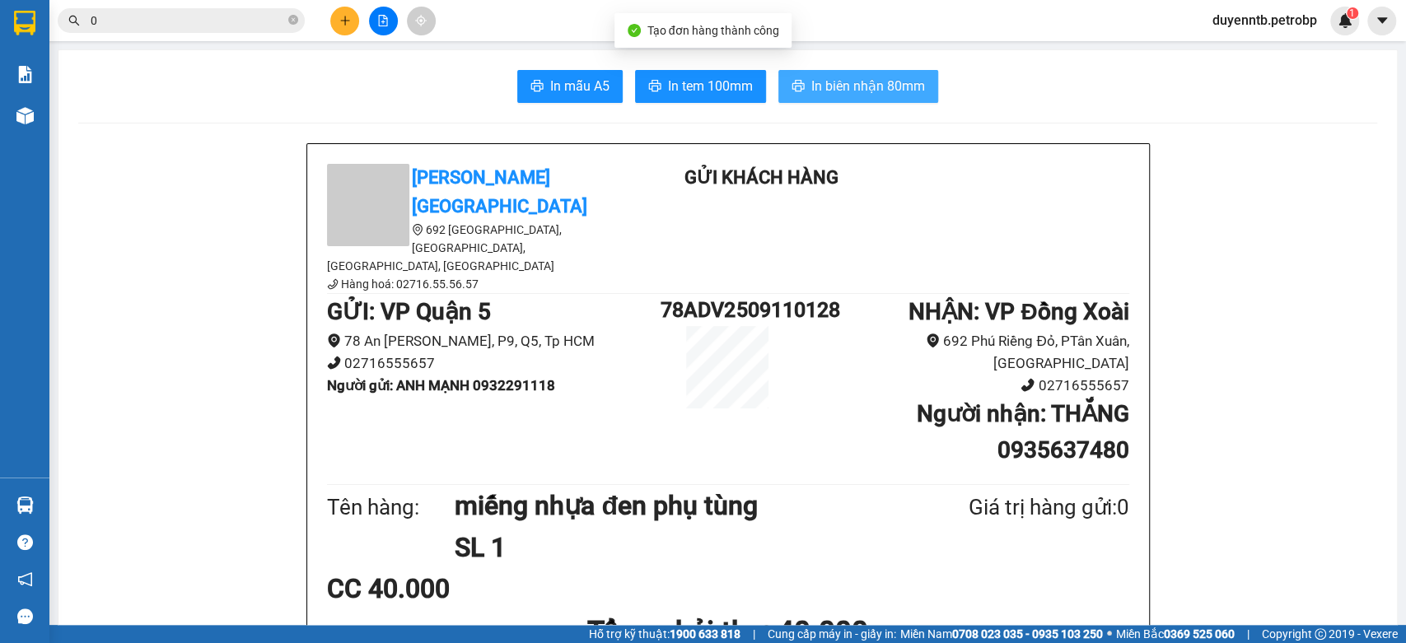
click at [846, 71] on button "In biên nhận 80mm" at bounding box center [858, 86] width 160 height 33
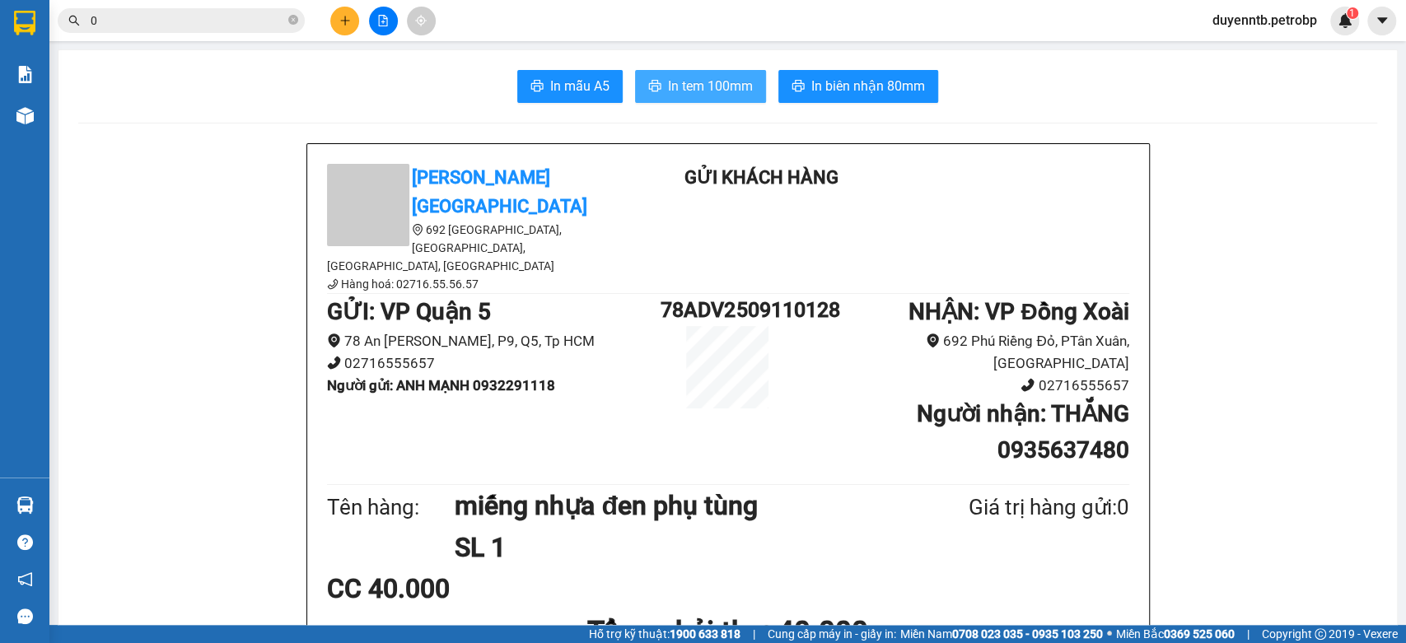
click at [729, 85] on span "In tem 100mm" at bounding box center [710, 86] width 85 height 21
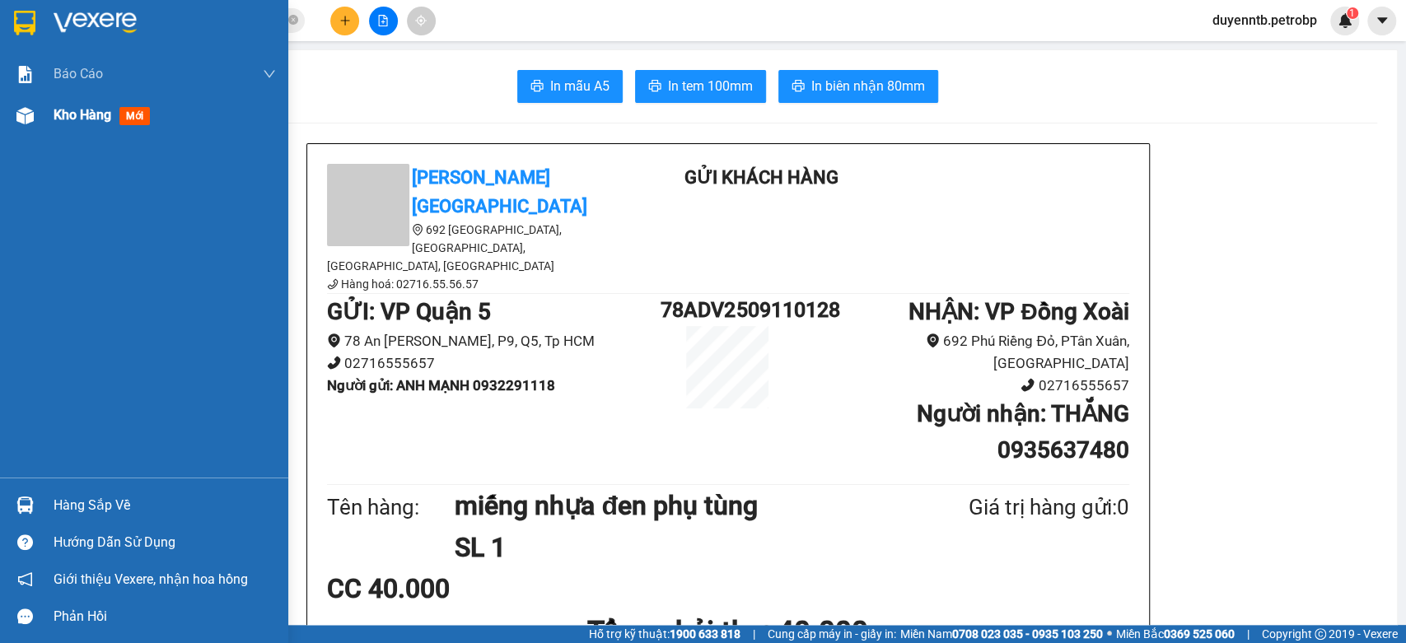
click at [71, 112] on span "Kho hàng" at bounding box center [83, 115] width 58 height 16
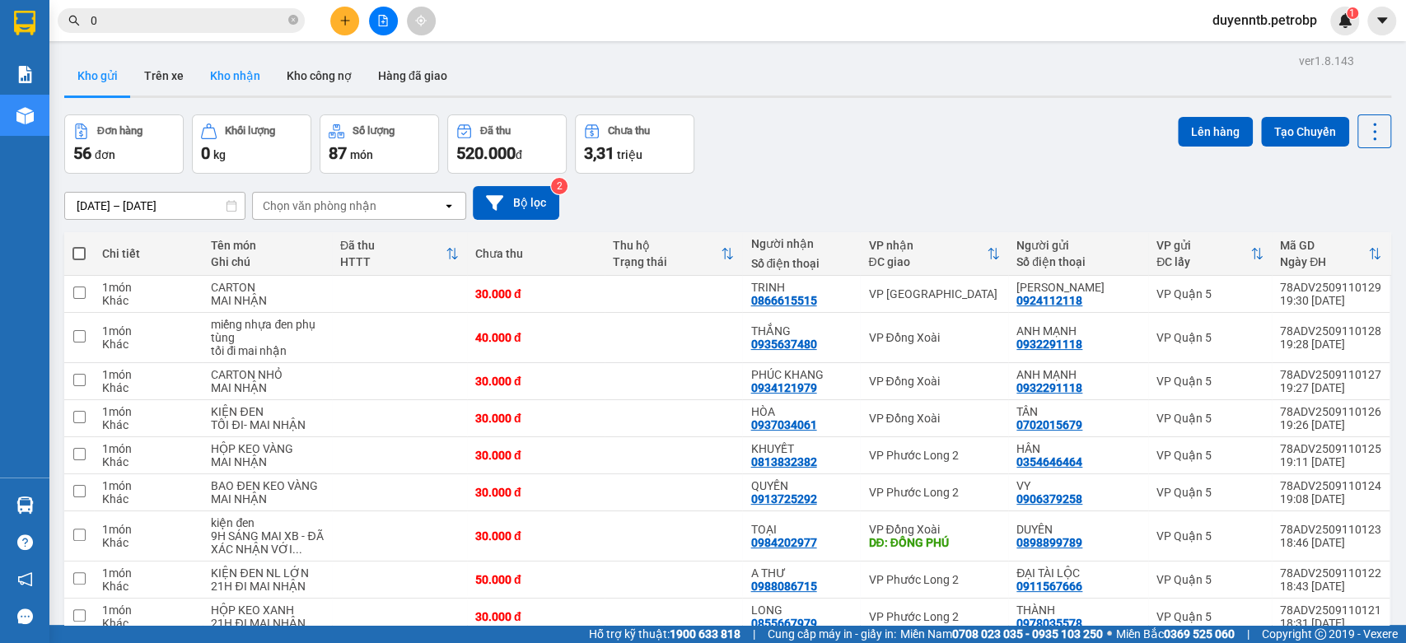
click at [229, 77] on button "Kho nhận" at bounding box center [235, 76] width 77 height 40
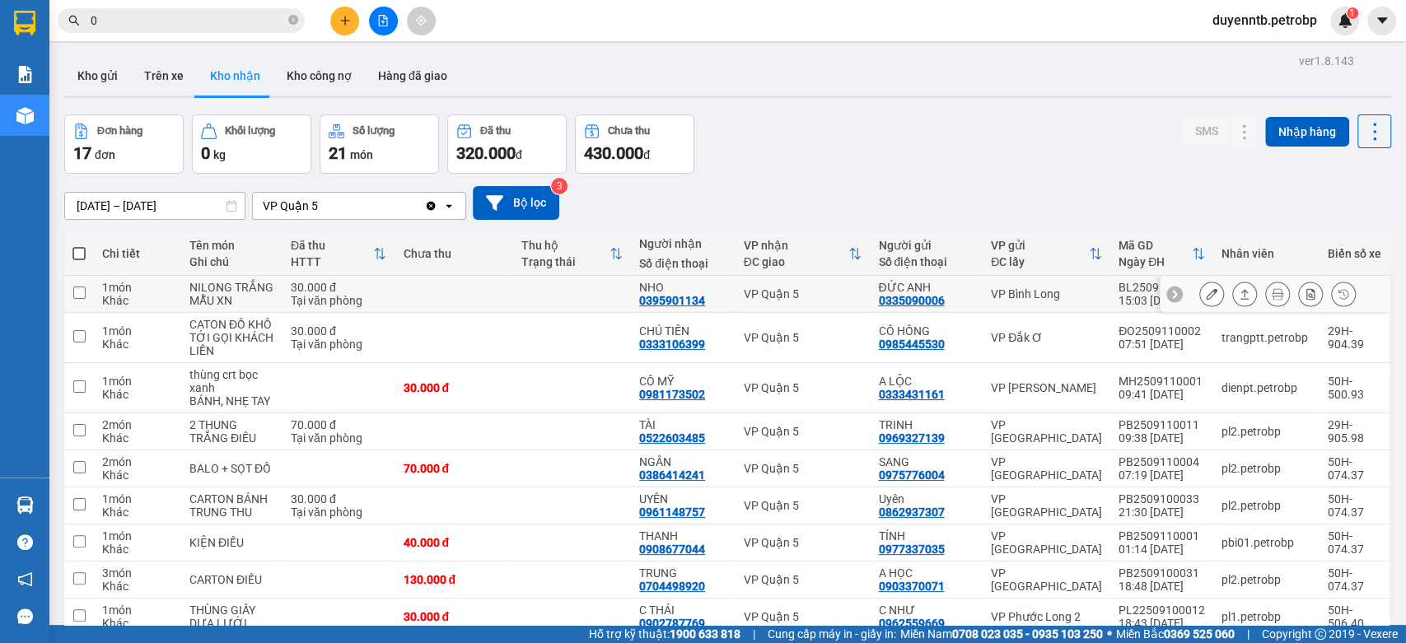
click at [1206, 295] on icon at bounding box center [1212, 294] width 12 height 12
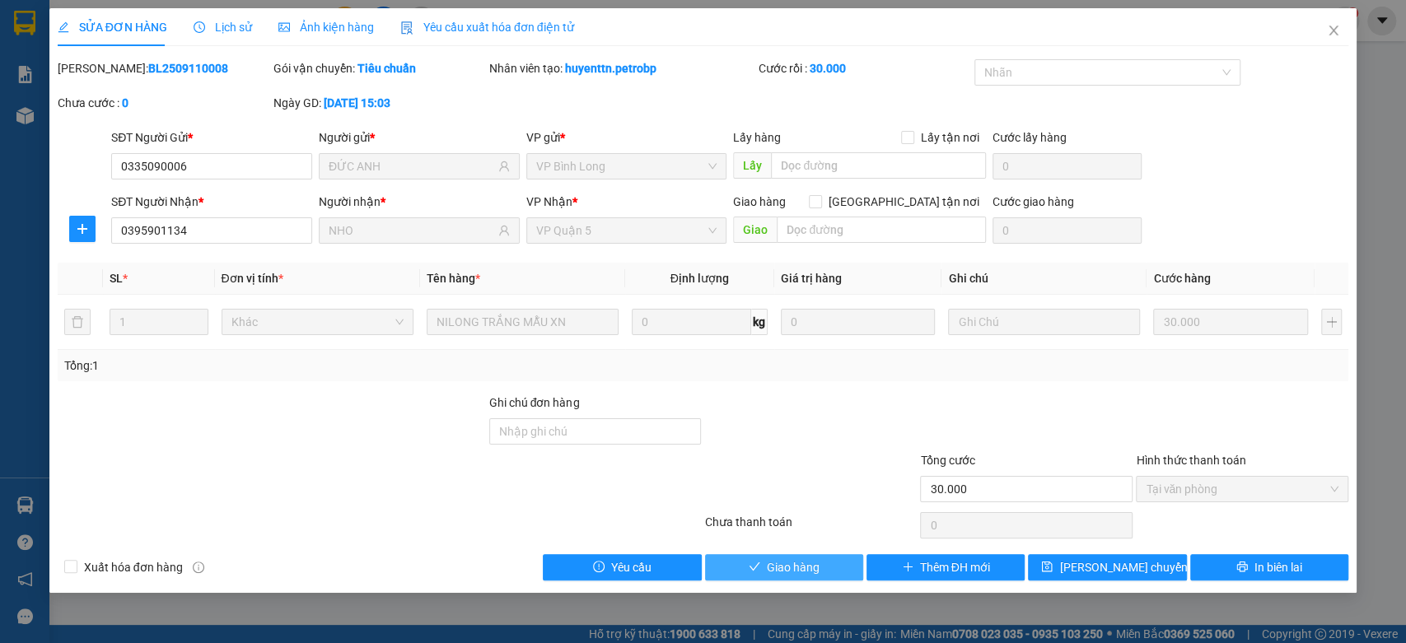
click at [758, 567] on icon "check" at bounding box center [755, 567] width 12 height 12
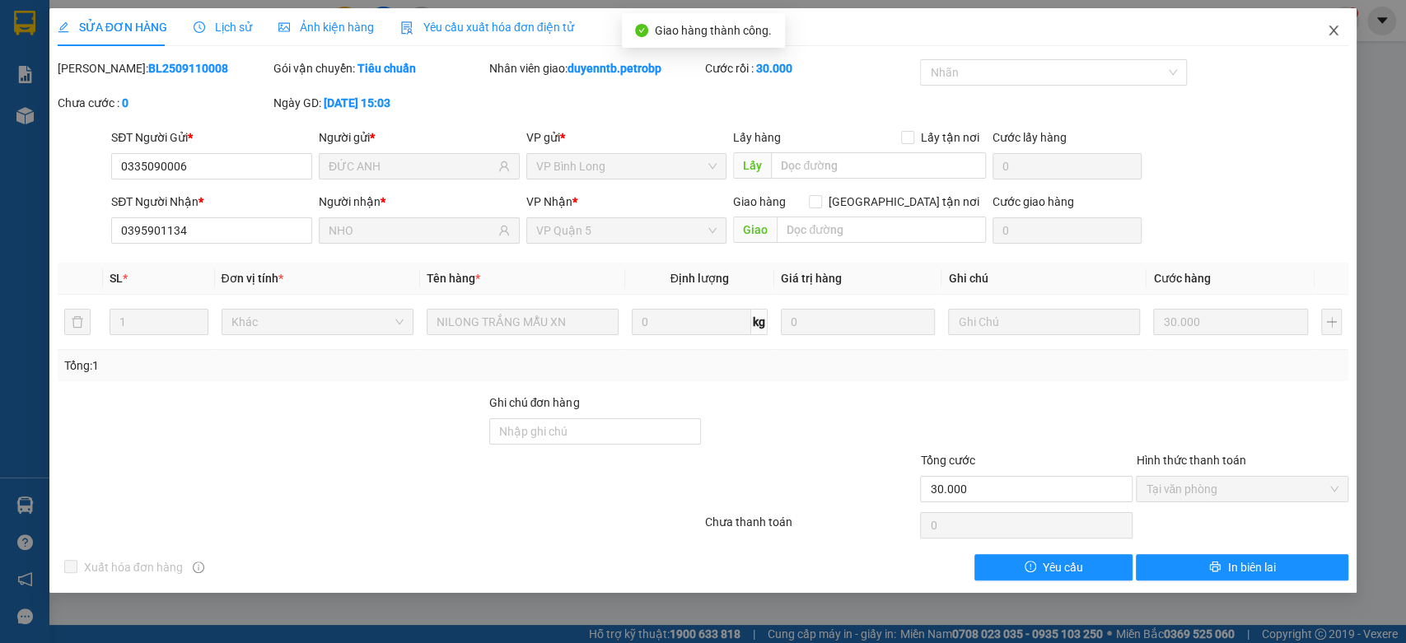
click at [1343, 41] on span "Close" at bounding box center [1333, 31] width 46 height 46
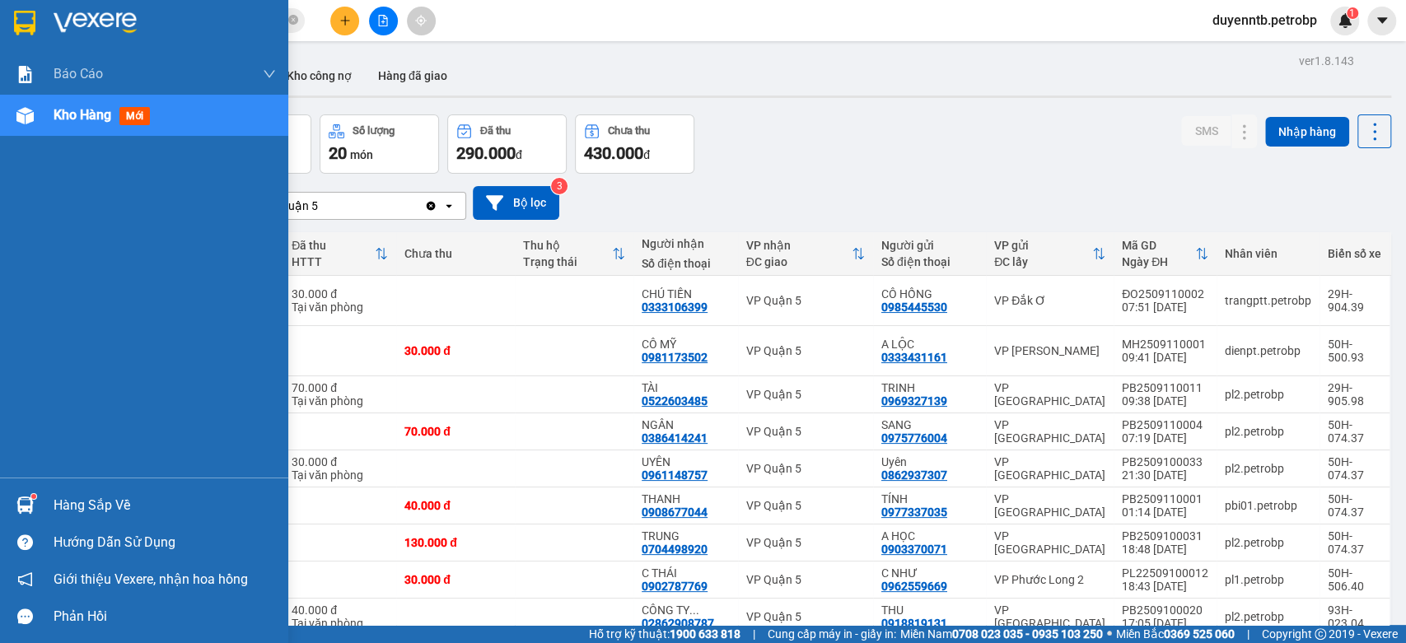
click at [32, 502] on img at bounding box center [24, 505] width 17 height 17
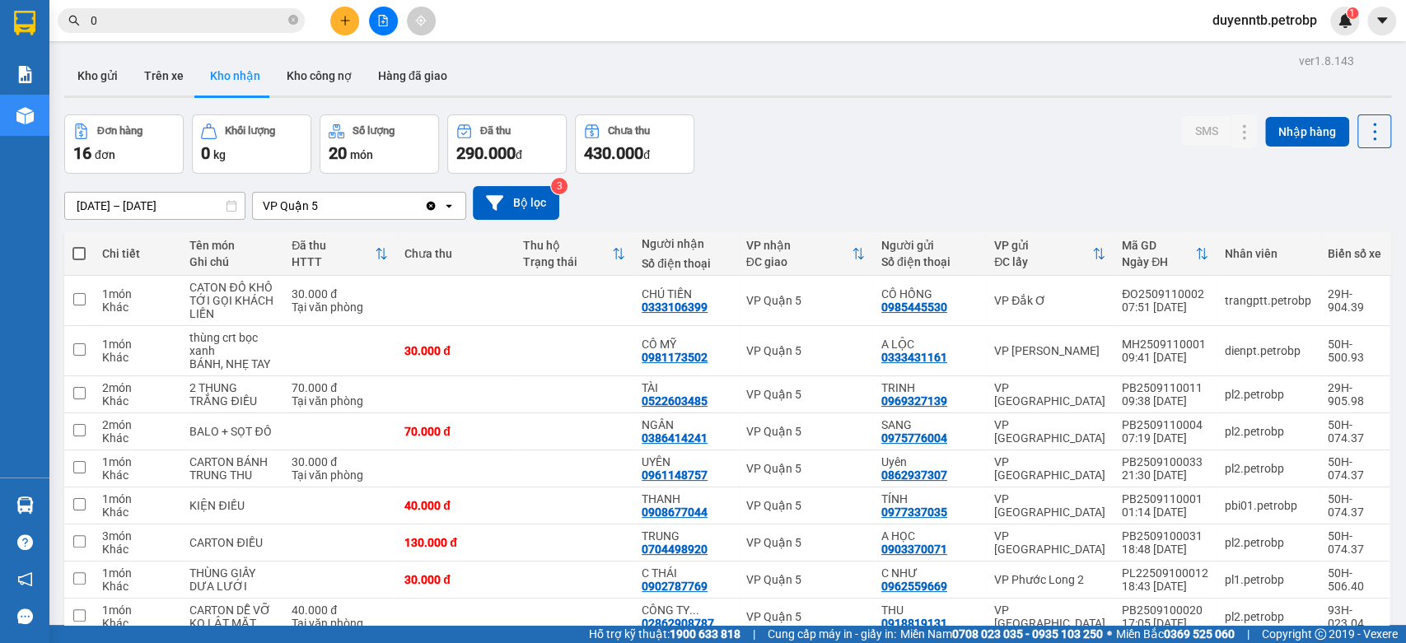
click at [241, 77] on section "Kết quả tìm kiếm ( 93 ) Bộ lọc Ngày tạo đơn gần nhất Mã ĐH Trạng thái Món hàng …" at bounding box center [703, 321] width 1406 height 643
click at [200, 19] on input "0" at bounding box center [188, 21] width 194 height 18
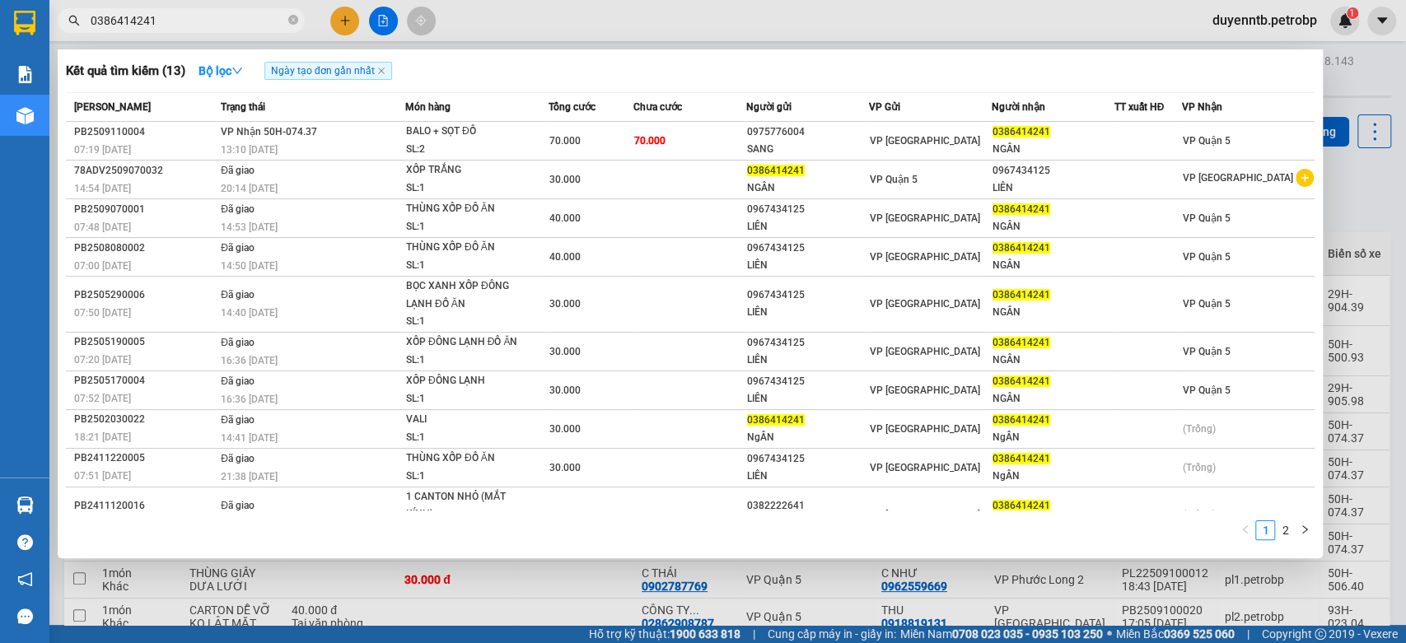
click at [188, 22] on input "0386414241" at bounding box center [188, 21] width 194 height 18
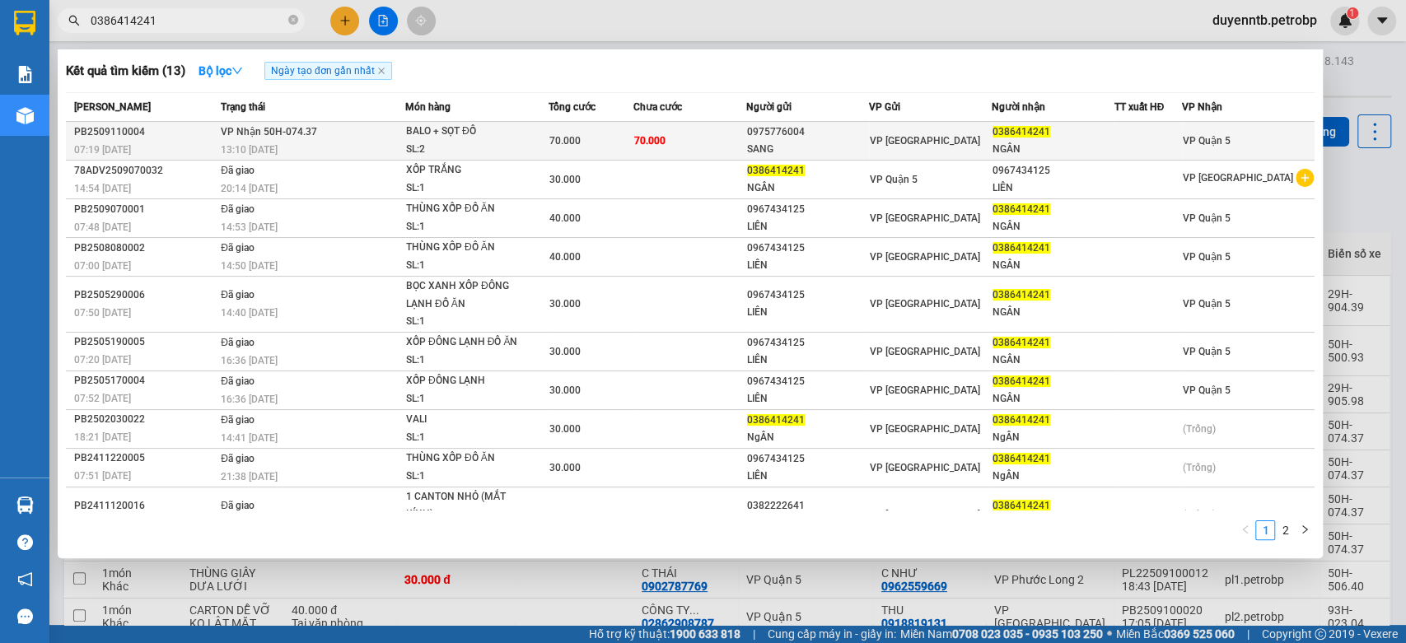
click at [316, 133] on td "VP Nhận 50H-074.37 13:10 - 11/09" at bounding box center [311, 141] width 189 height 39
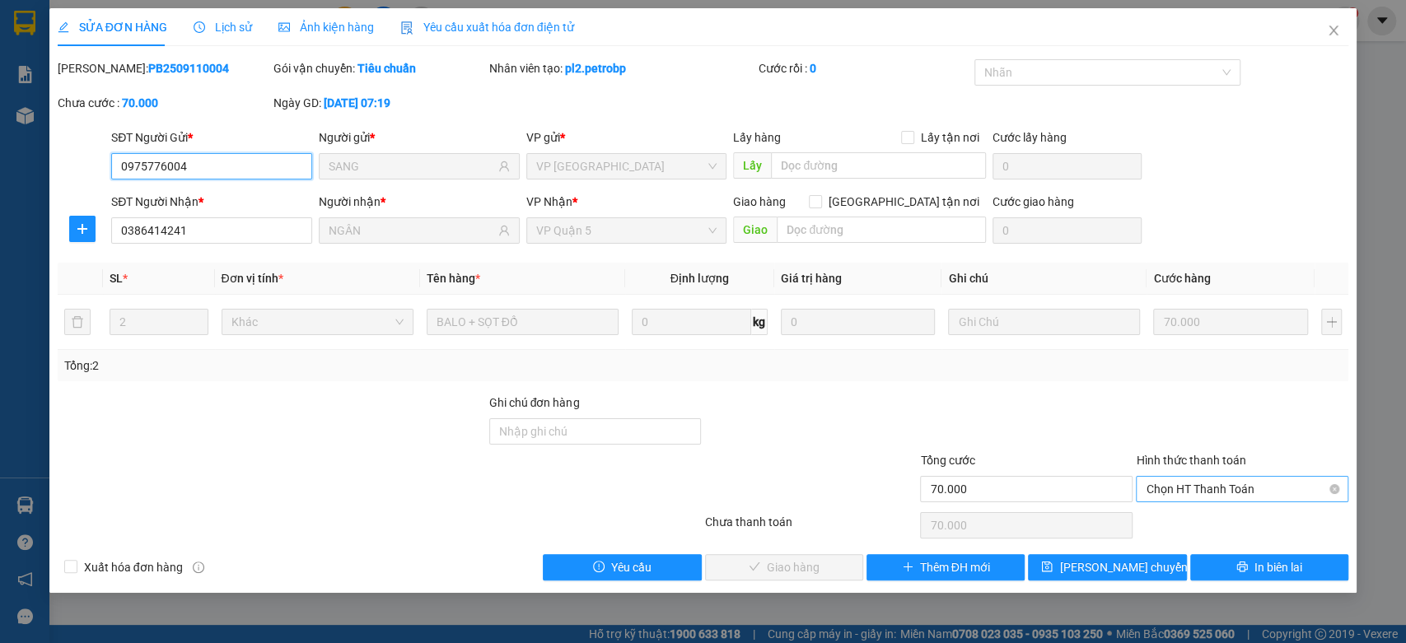
click at [1193, 493] on span "Chọn HT Thanh Toán" at bounding box center [1242, 489] width 193 height 25
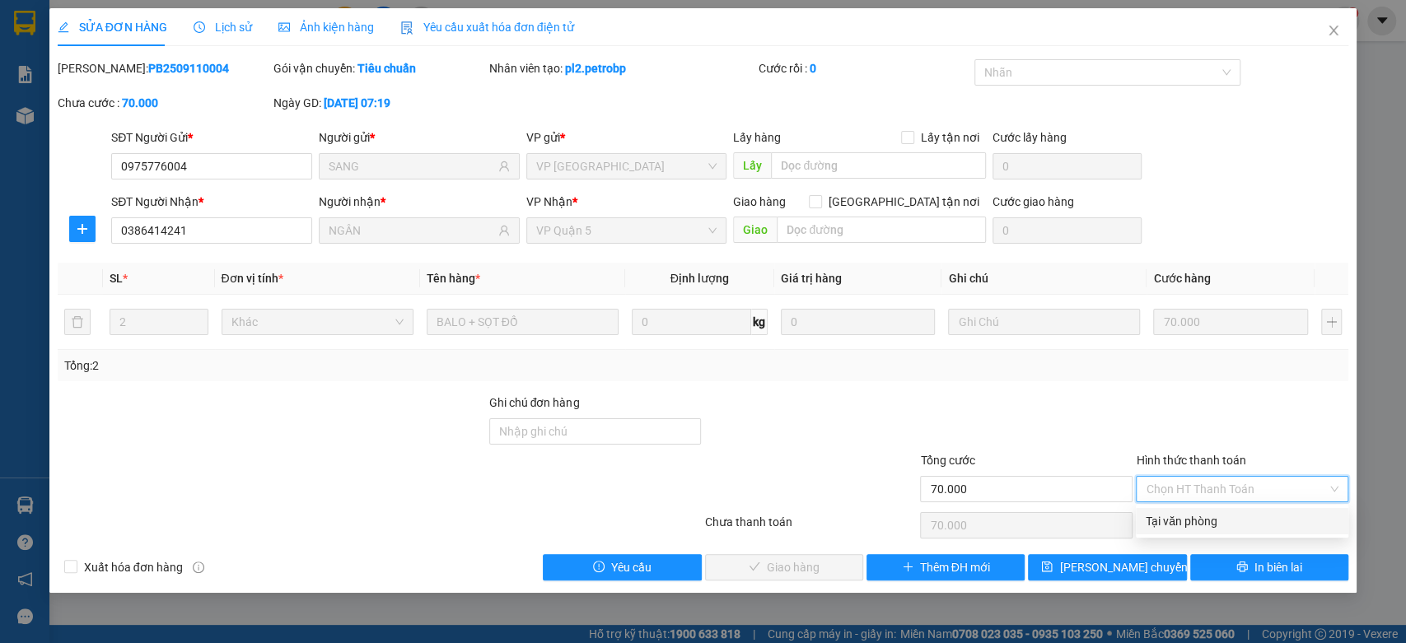
click at [1165, 523] on div "Tại văn phòng" at bounding box center [1242, 521] width 193 height 18
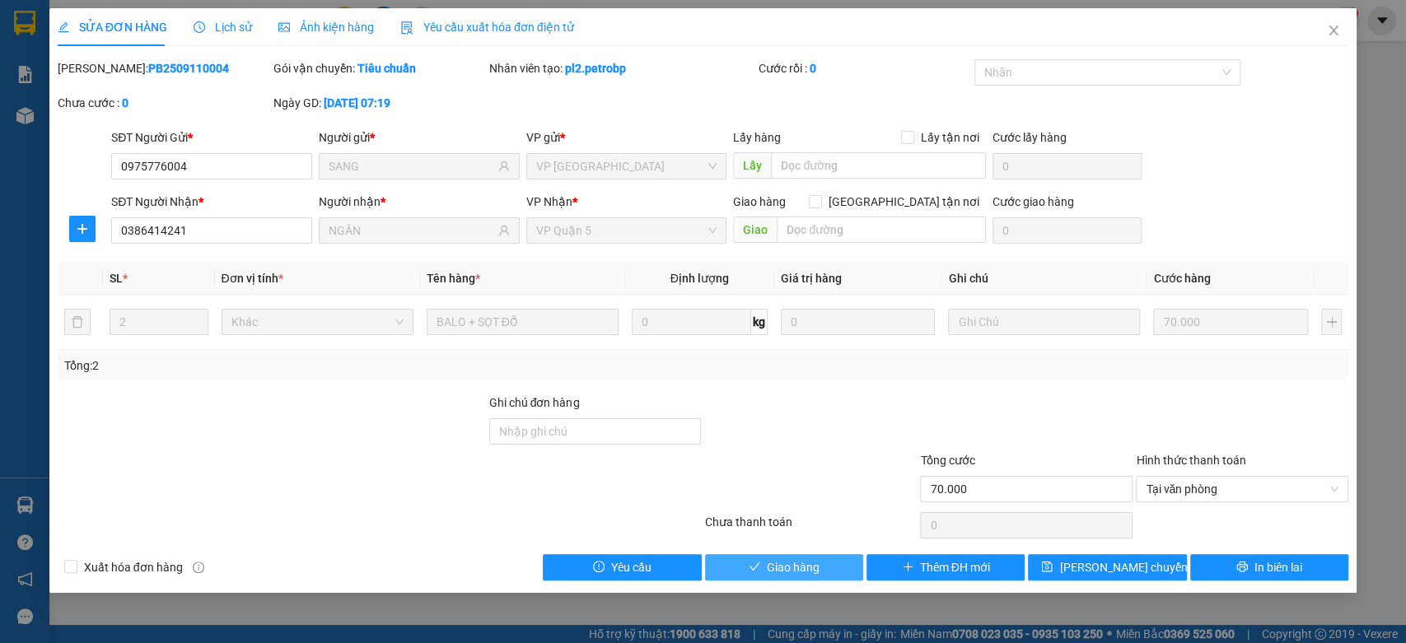
click at [815, 569] on span "Giao hàng" at bounding box center [793, 567] width 53 height 18
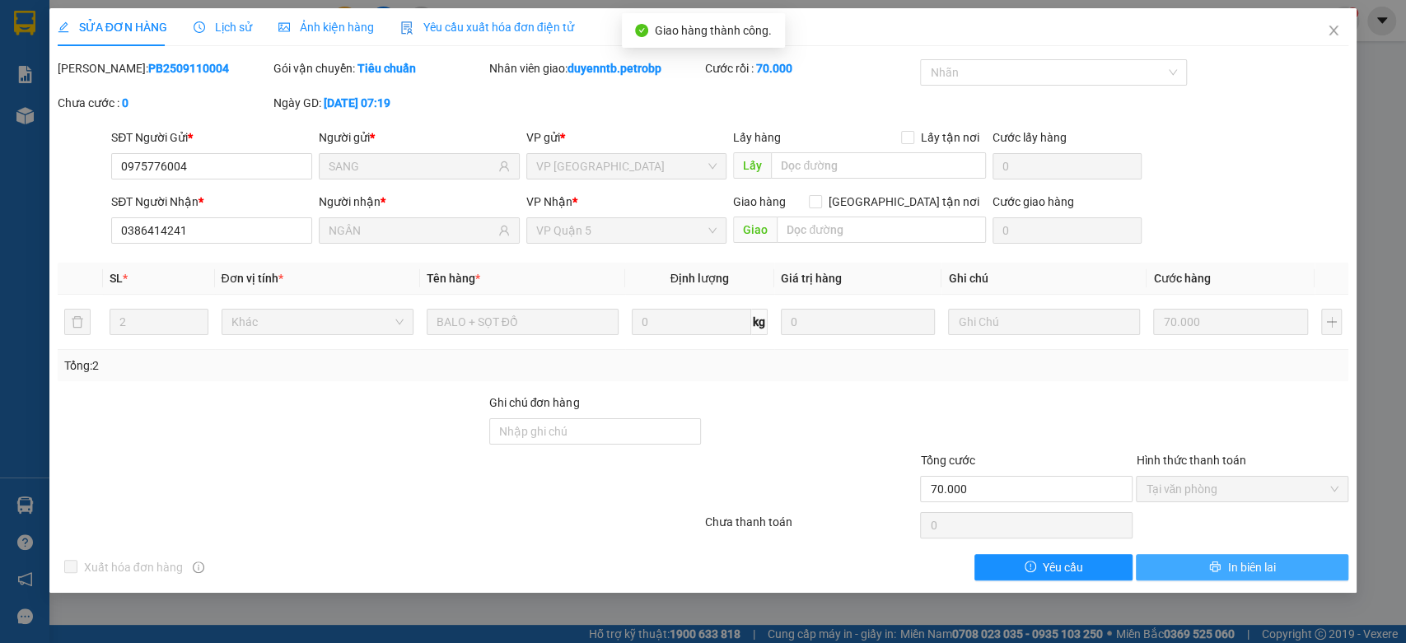
click at [1222, 564] on button "In biên lai" at bounding box center [1242, 567] width 212 height 26
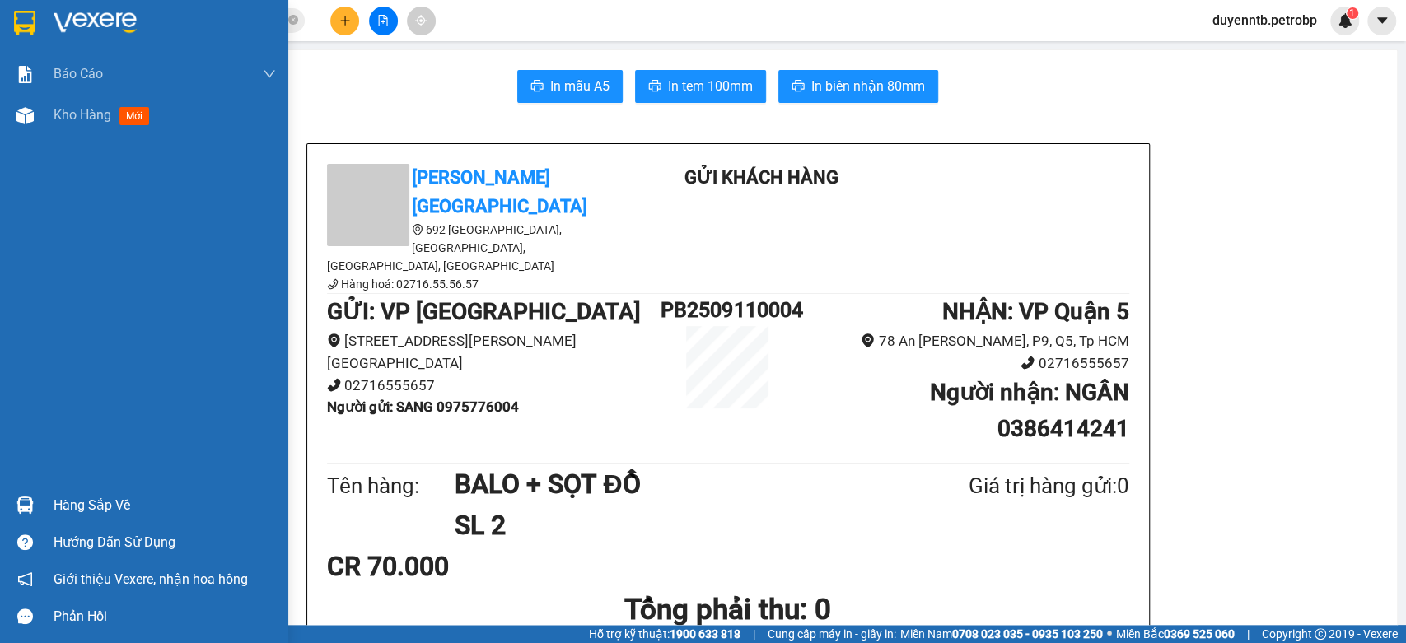
click at [68, 509] on div "Hàng sắp về" at bounding box center [165, 505] width 222 height 25
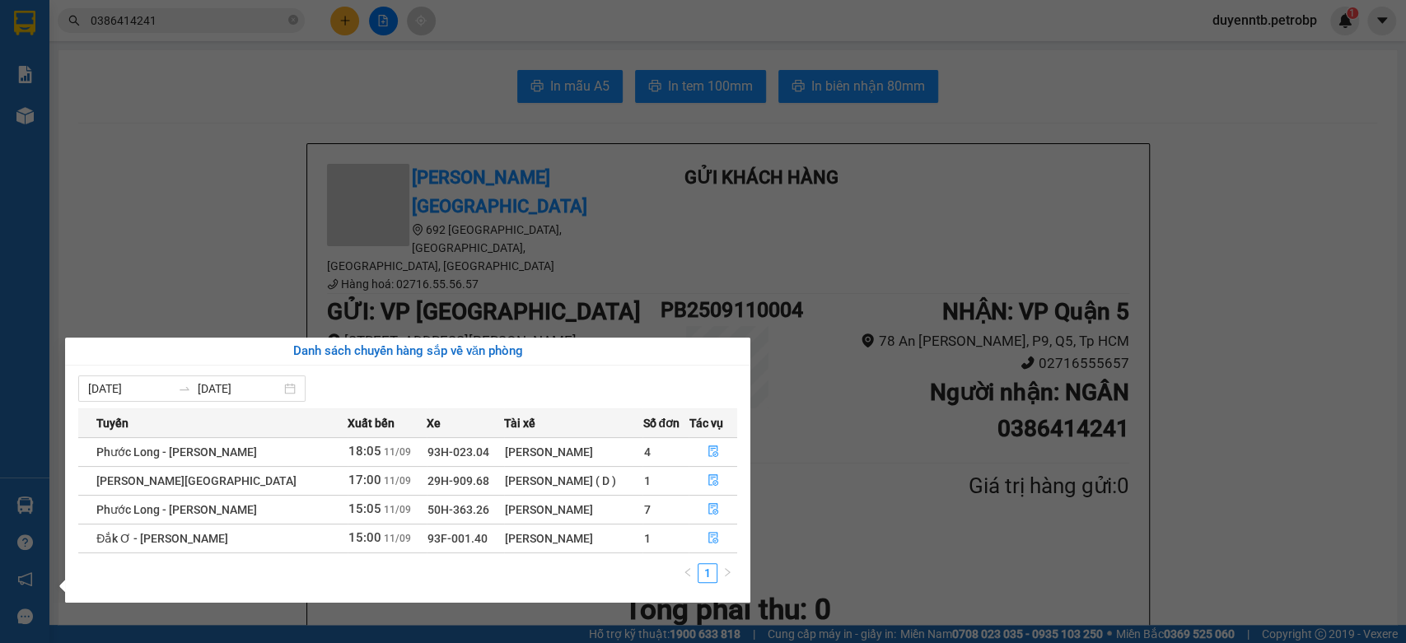
click at [124, 228] on section "Kết quả tìm kiếm ( 13 ) Bộ lọc Ngày tạo đơn gần nhất Mã ĐH Trạng thái Món hàng …" at bounding box center [703, 321] width 1406 height 643
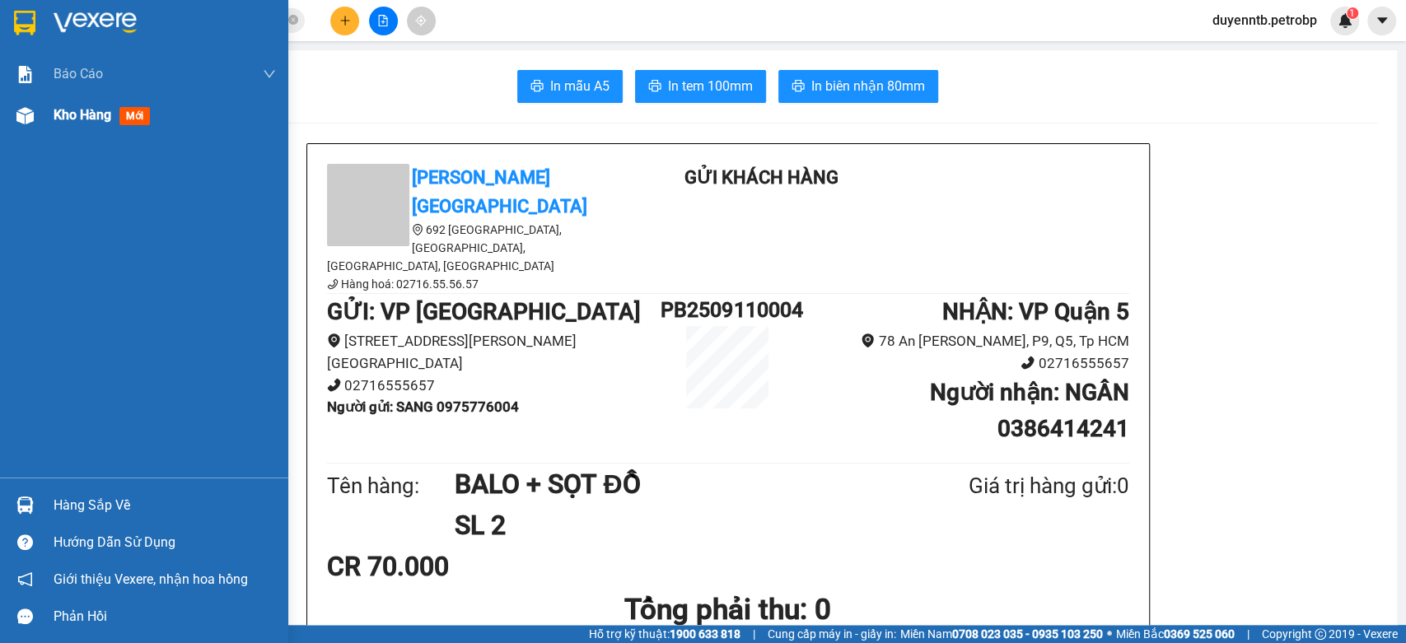
click at [72, 110] on span "Kho hàng" at bounding box center [83, 115] width 58 height 16
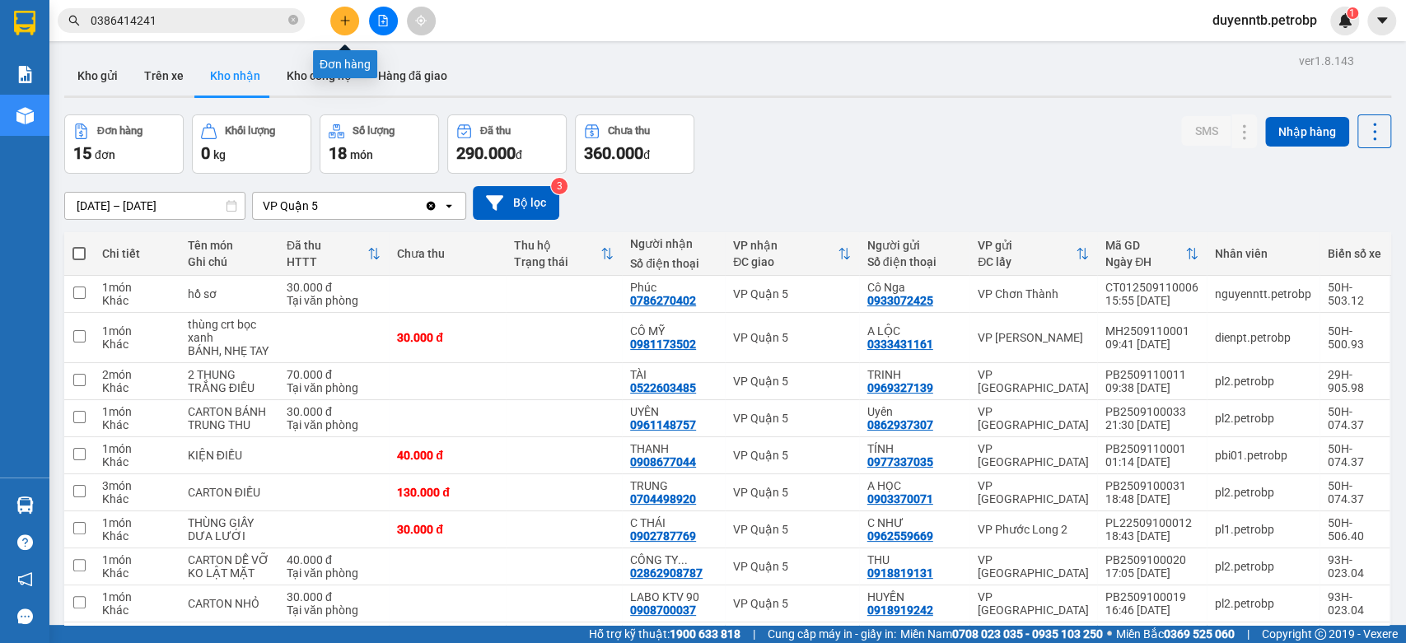
click at [351, 21] on button at bounding box center [344, 21] width 29 height 29
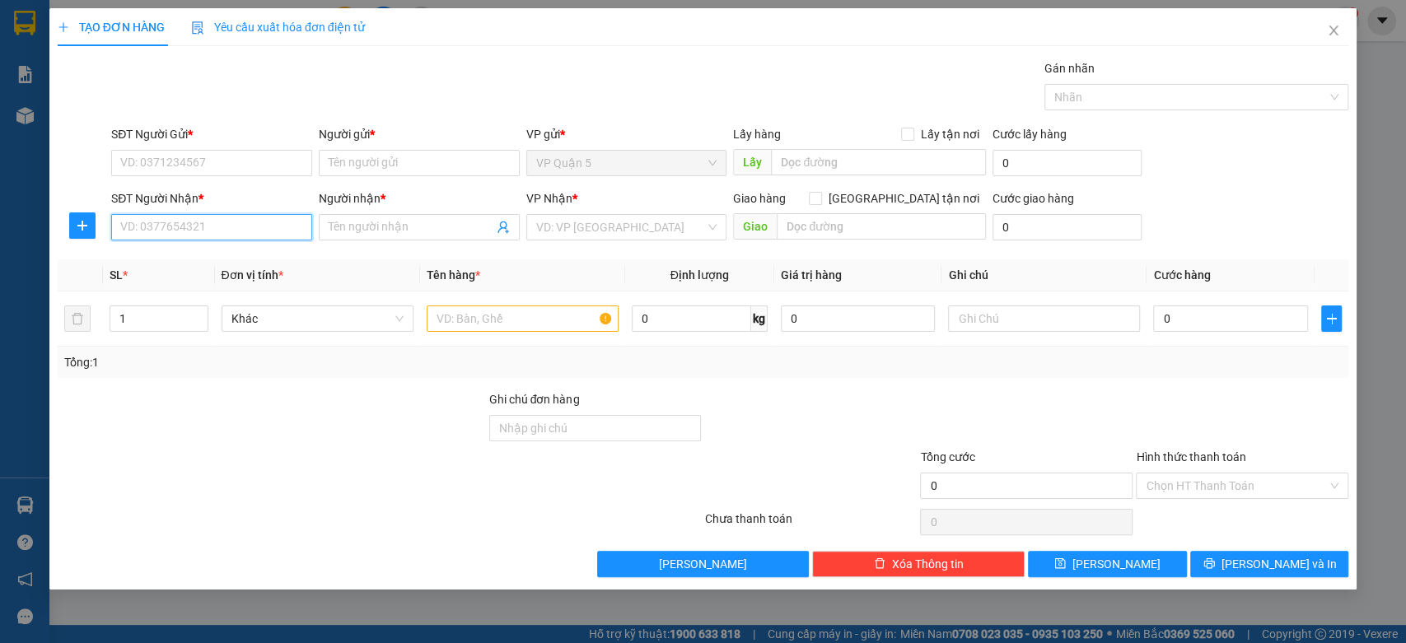
click at [190, 223] on input "SĐT Người Nhận *" at bounding box center [211, 227] width 201 height 26
click at [147, 229] on input "037778345" at bounding box center [211, 227] width 201 height 26
click at [206, 269] on div "0377778345 - THANH HÒA" at bounding box center [213, 260] width 205 height 26
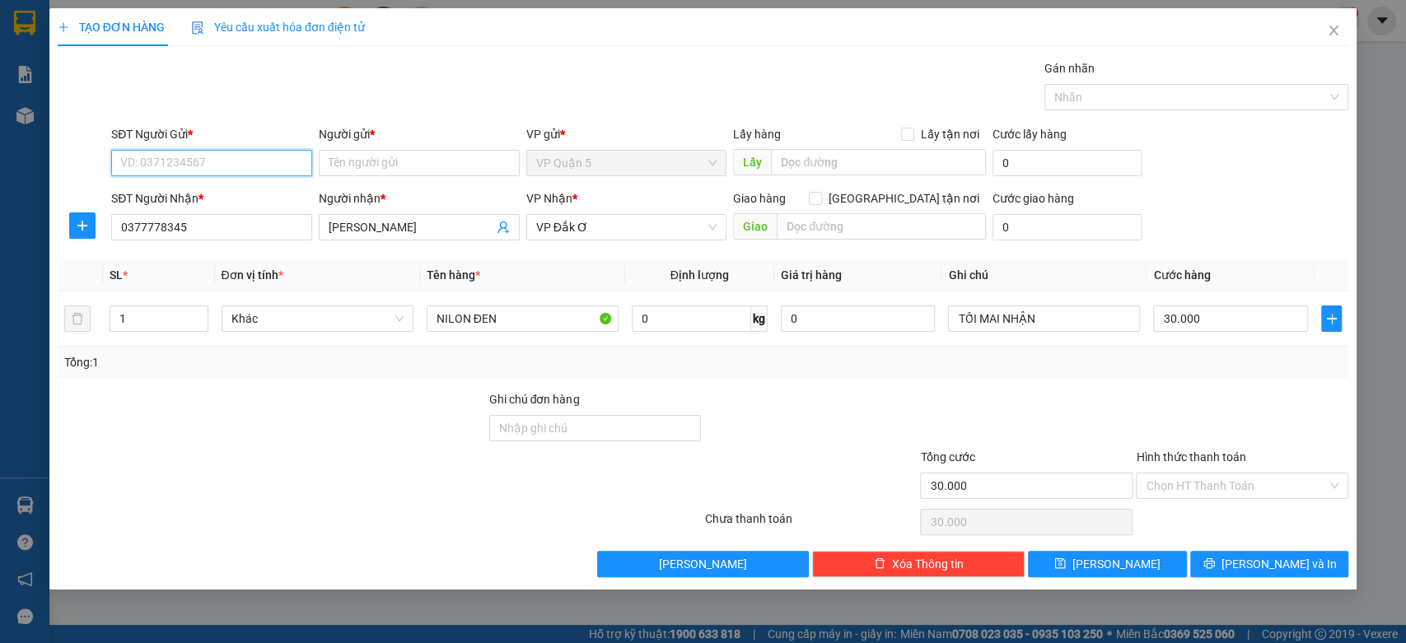
click at [201, 150] on input "SĐT Người Gửi *" at bounding box center [211, 163] width 201 height 26
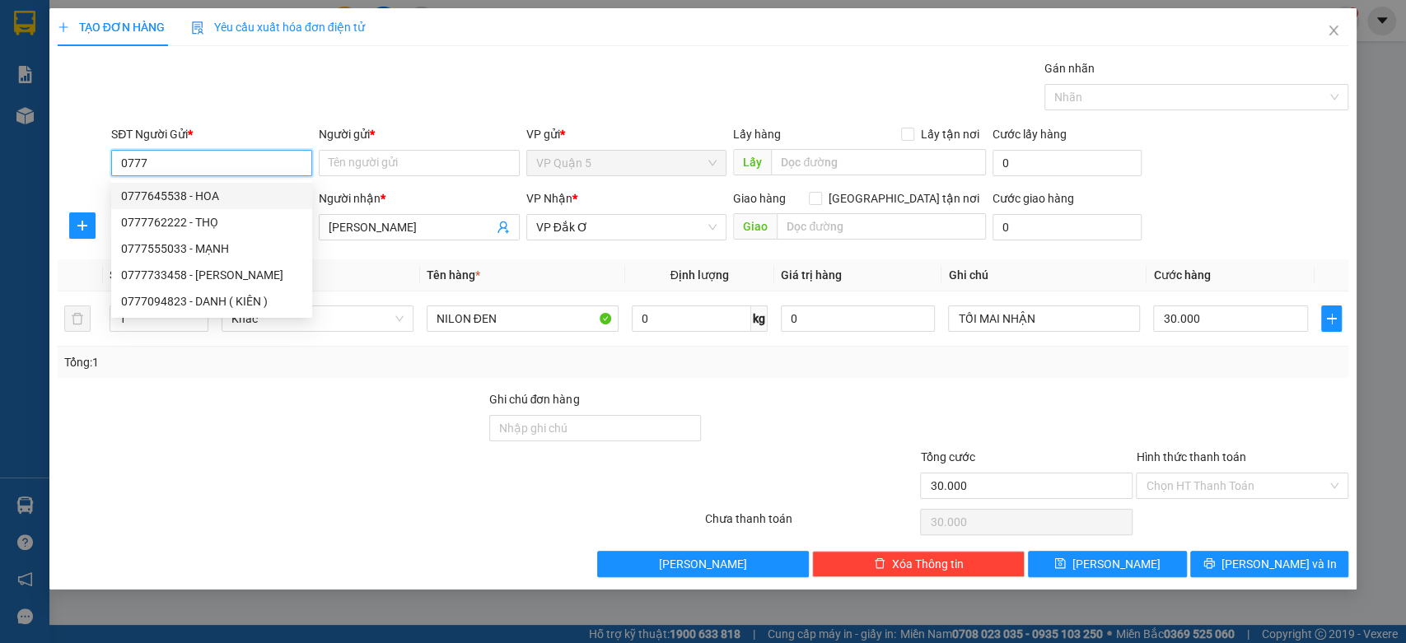
click at [167, 194] on div "0777645538 - HOA" at bounding box center [211, 196] width 181 height 18
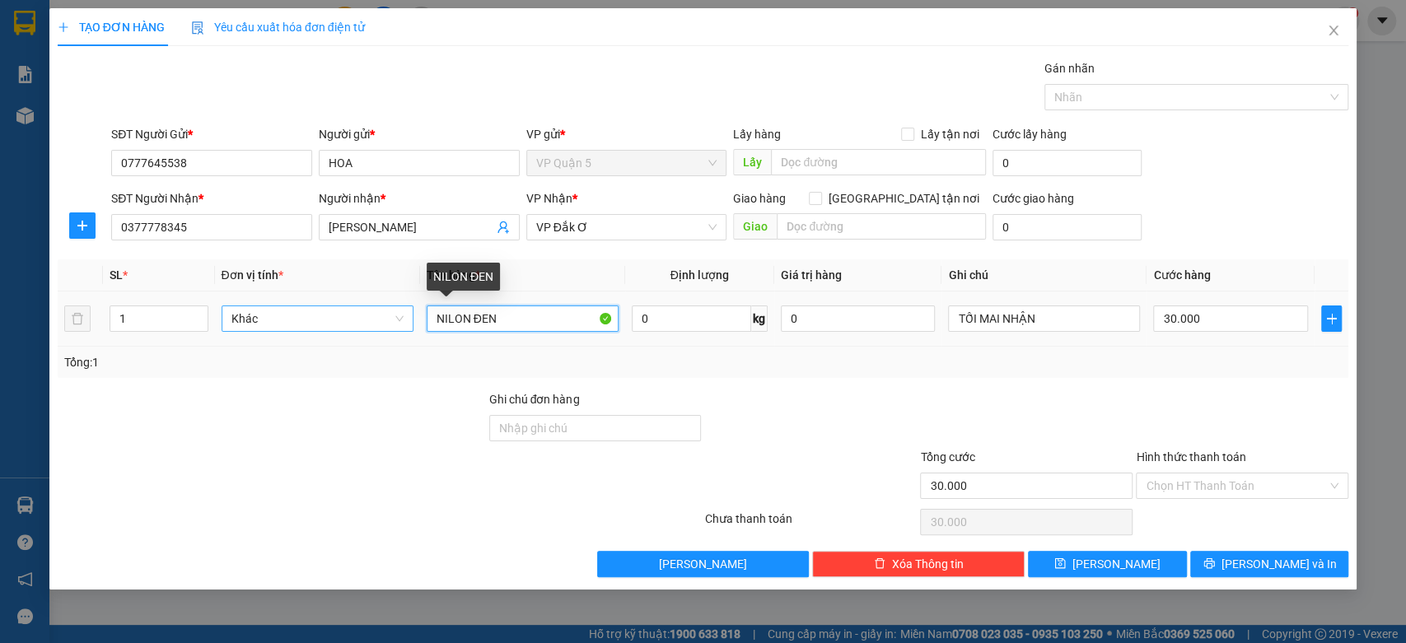
drag, startPoint x: 514, startPoint y: 316, endPoint x: 250, endPoint y: 323, distance: 264.5
click at [250, 323] on tr "1 Khác NILON ĐEN 0 kg 0 TỐI MAI NHẬN 30.000" at bounding box center [703, 319] width 1291 height 55
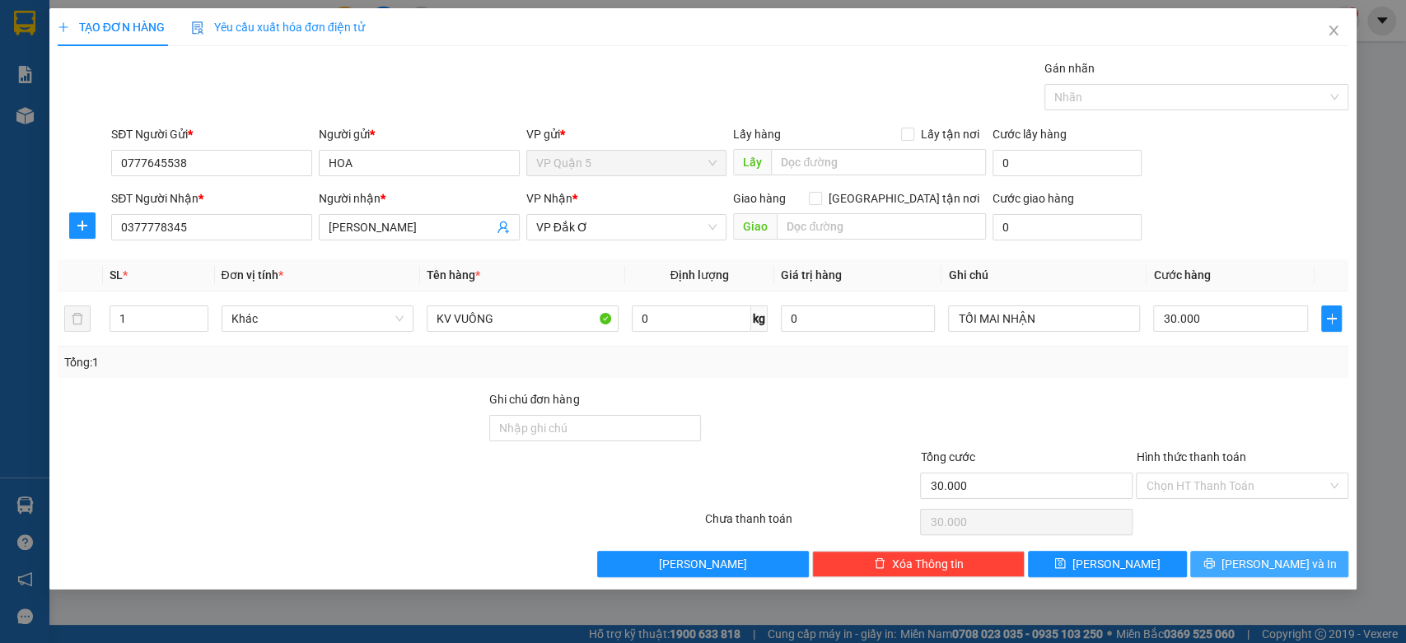
click at [1272, 559] on span "Lưu và In" at bounding box center [1278, 564] width 115 height 18
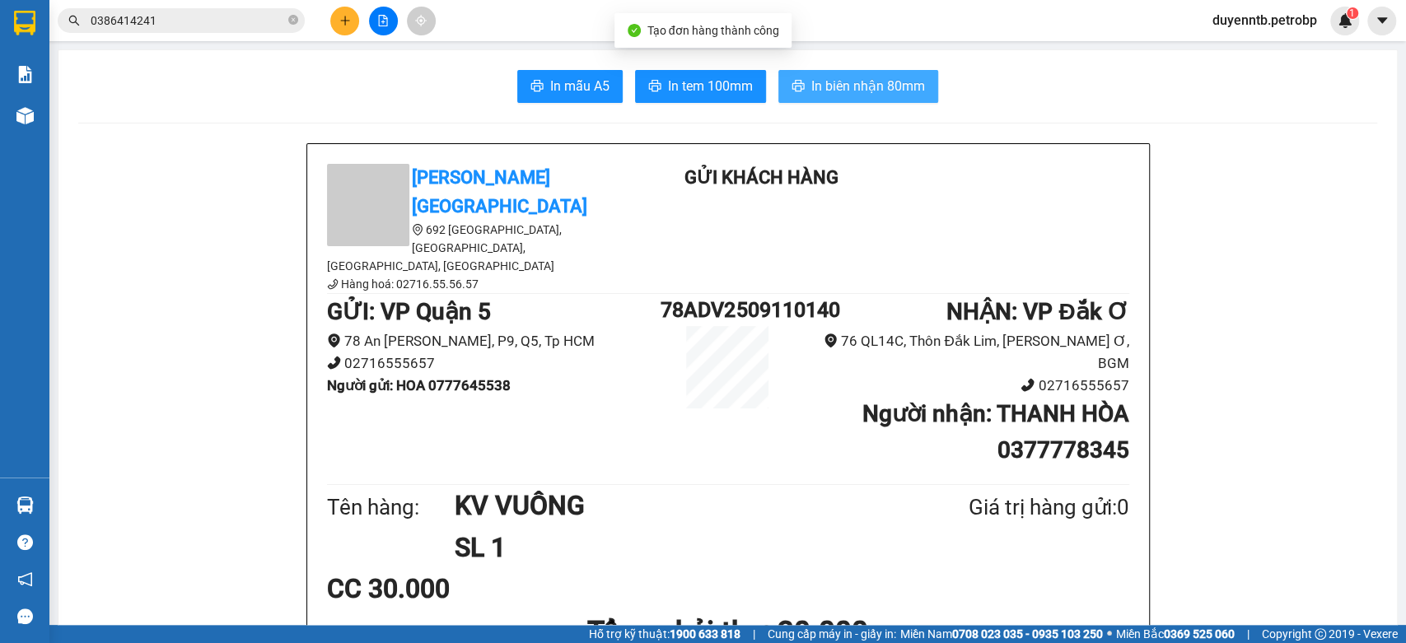
click at [811, 88] on span "In biên nhận 80mm" at bounding box center [868, 86] width 114 height 21
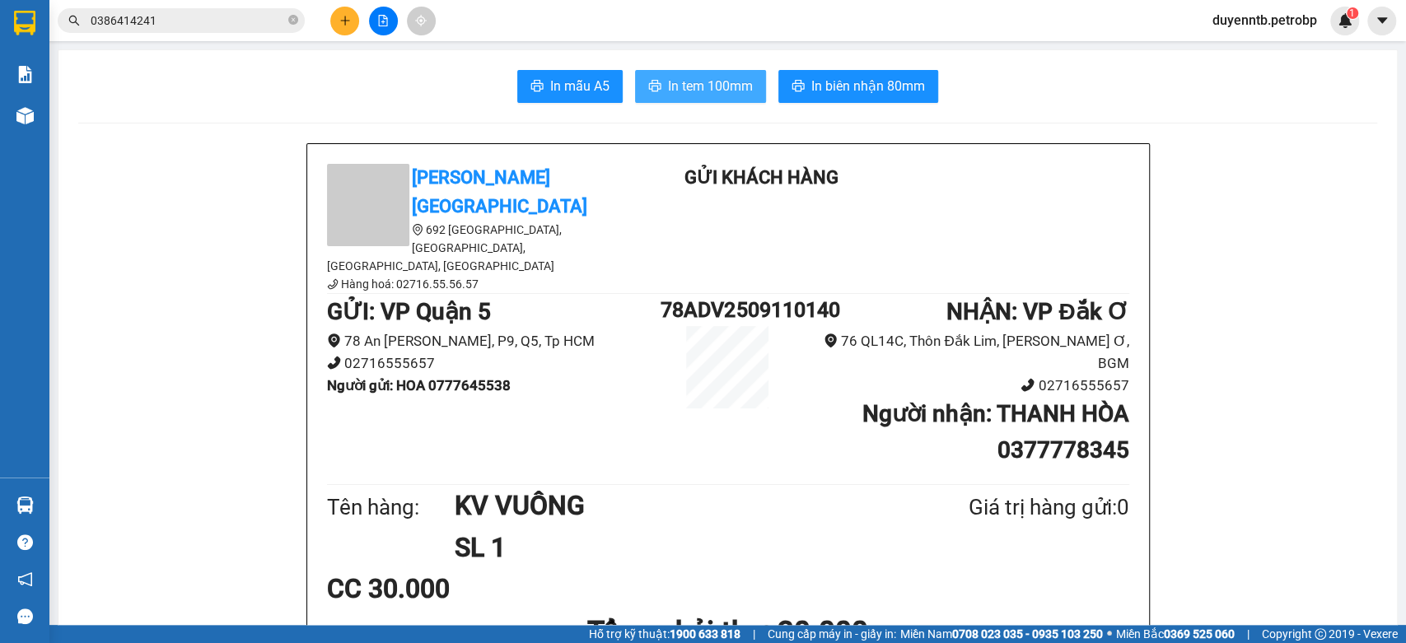
click at [707, 95] on span "In tem 100mm" at bounding box center [710, 86] width 85 height 21
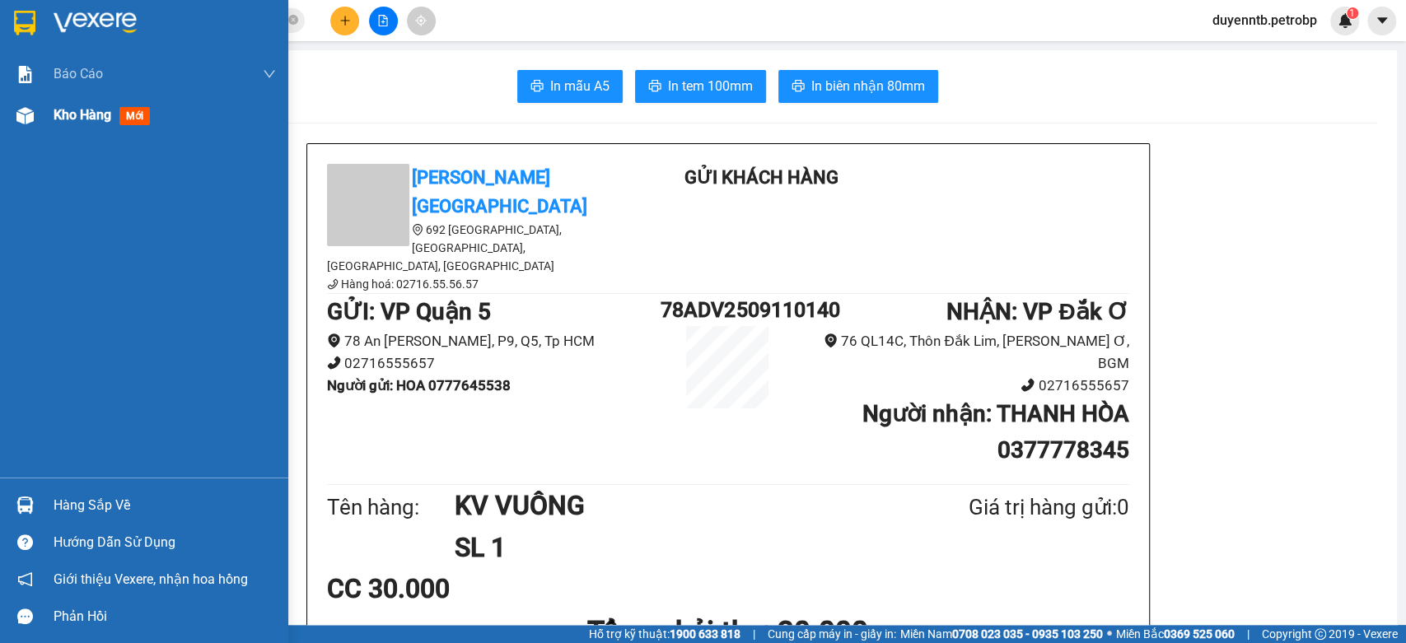
click at [56, 114] on span "Kho hàng" at bounding box center [83, 115] width 58 height 16
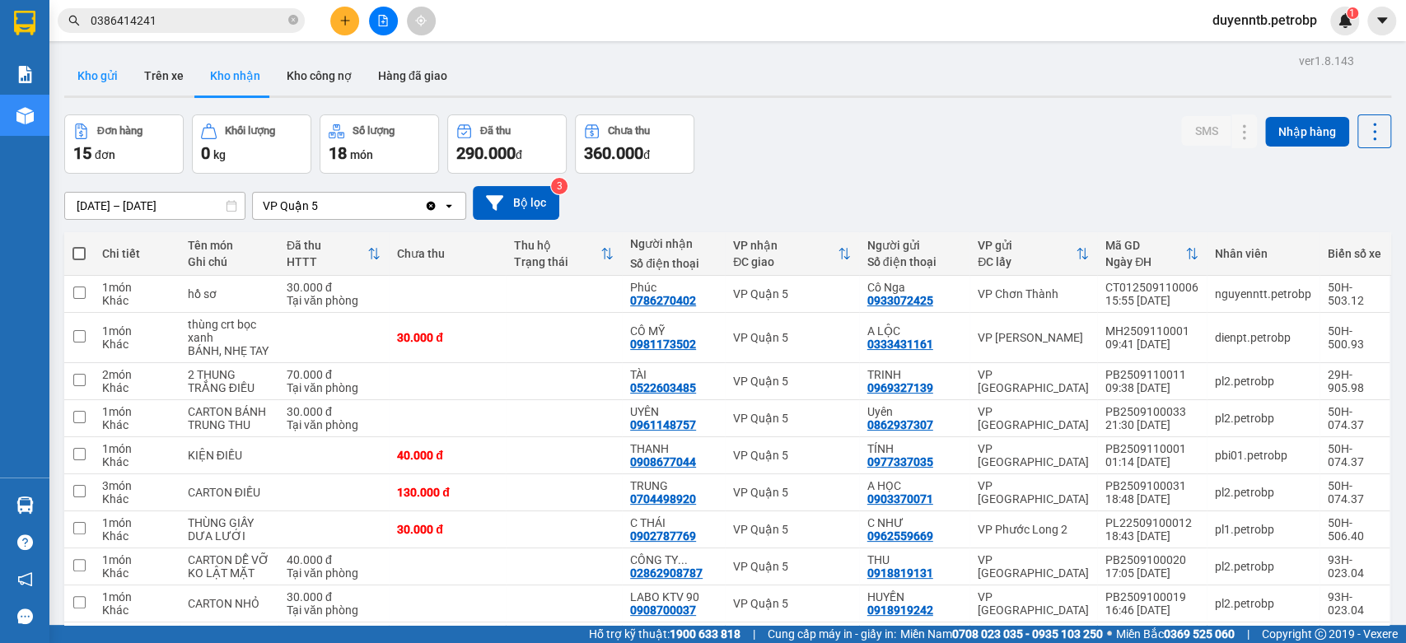
click at [92, 82] on button "Kho gửi" at bounding box center [97, 76] width 67 height 40
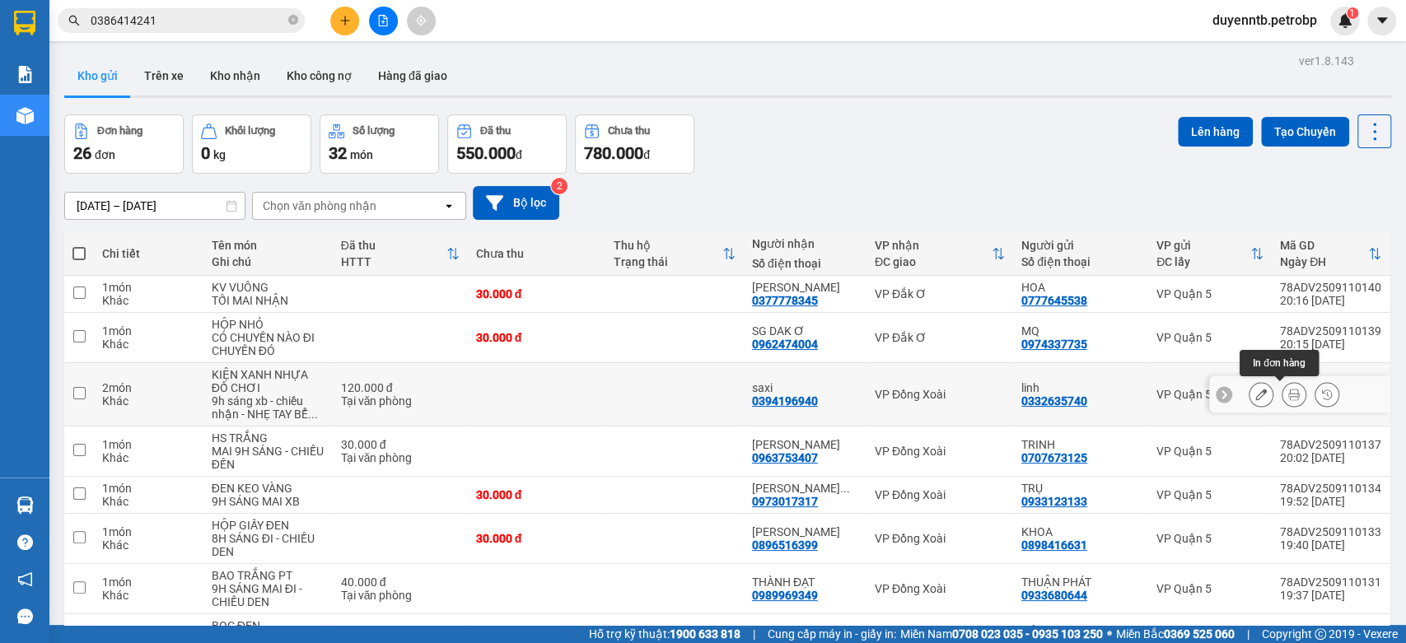
click at [1288, 395] on icon at bounding box center [1294, 395] width 12 height 12
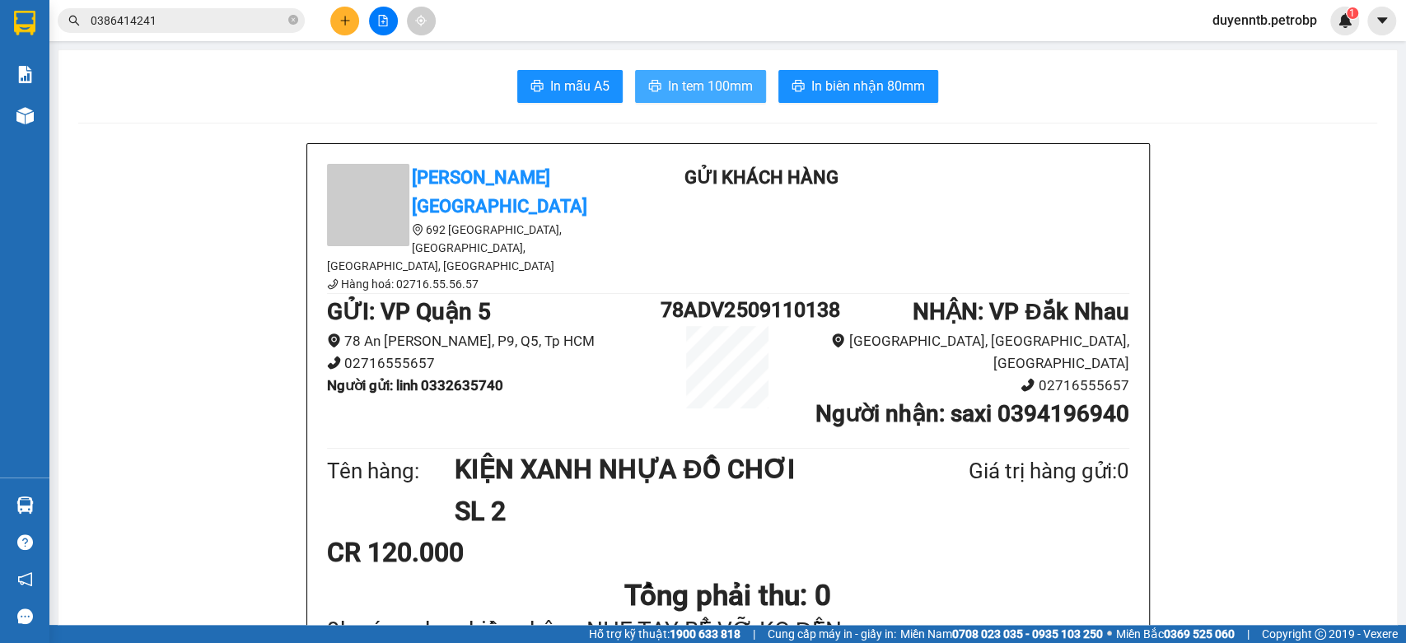
click at [744, 89] on span "In tem 100mm" at bounding box center [710, 86] width 85 height 21
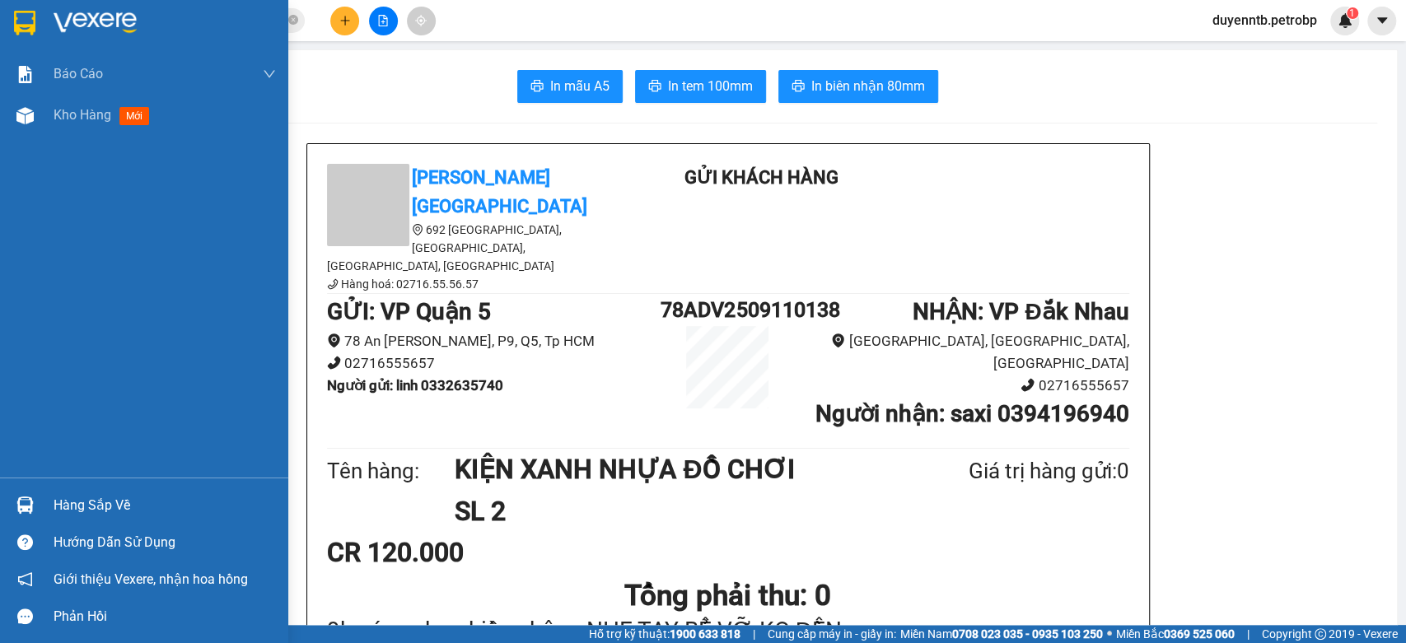
click at [66, 519] on div "Hàng sắp về" at bounding box center [144, 505] width 288 height 37
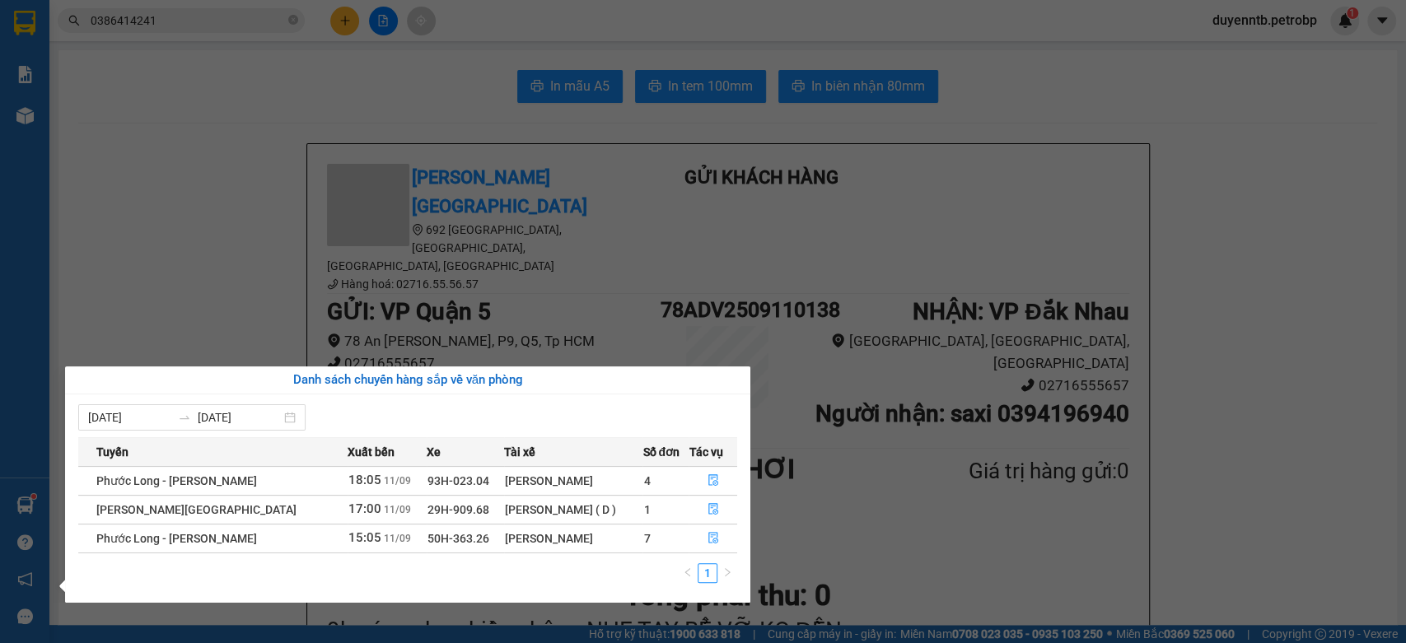
click at [514, 507] on div "Trần Văn Đạt ( D )" at bounding box center [573, 510] width 137 height 18
click at [226, 247] on section "Kết quả tìm kiếm ( 13 ) Bộ lọc Ngày tạo đơn gần nhất Mã ĐH Trạng thái Món hàng …" at bounding box center [703, 321] width 1406 height 643
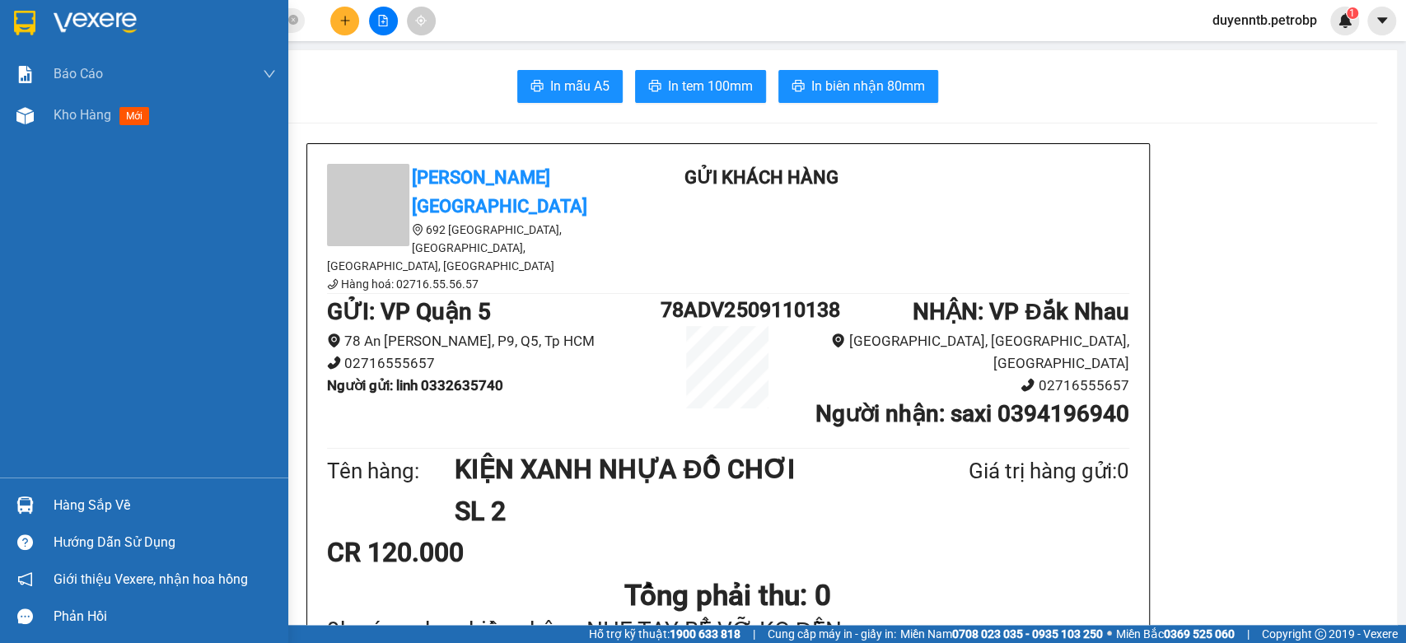
click at [89, 502] on div "Hàng sắp về" at bounding box center [165, 505] width 222 height 25
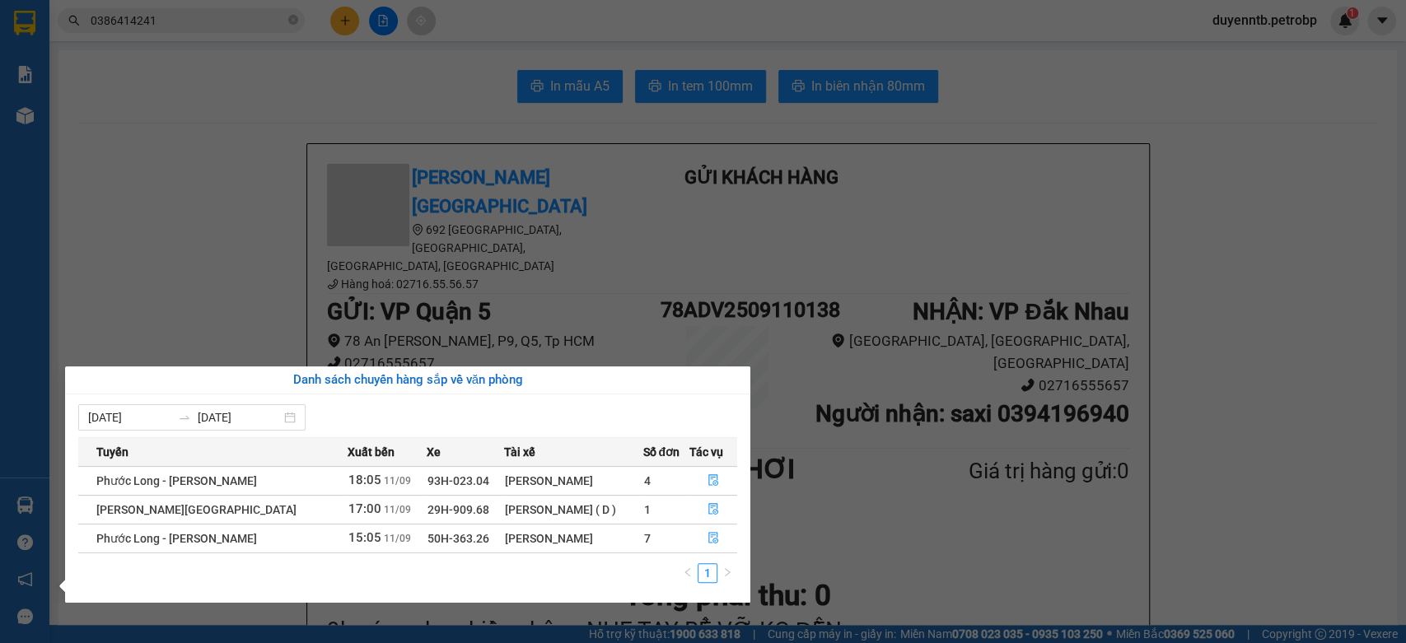
click at [245, 113] on section "Kết quả tìm kiếm ( 13 ) Bộ lọc Ngày tạo đơn gần nhất Mã ĐH Trạng thái Món hàng …" at bounding box center [703, 321] width 1406 height 643
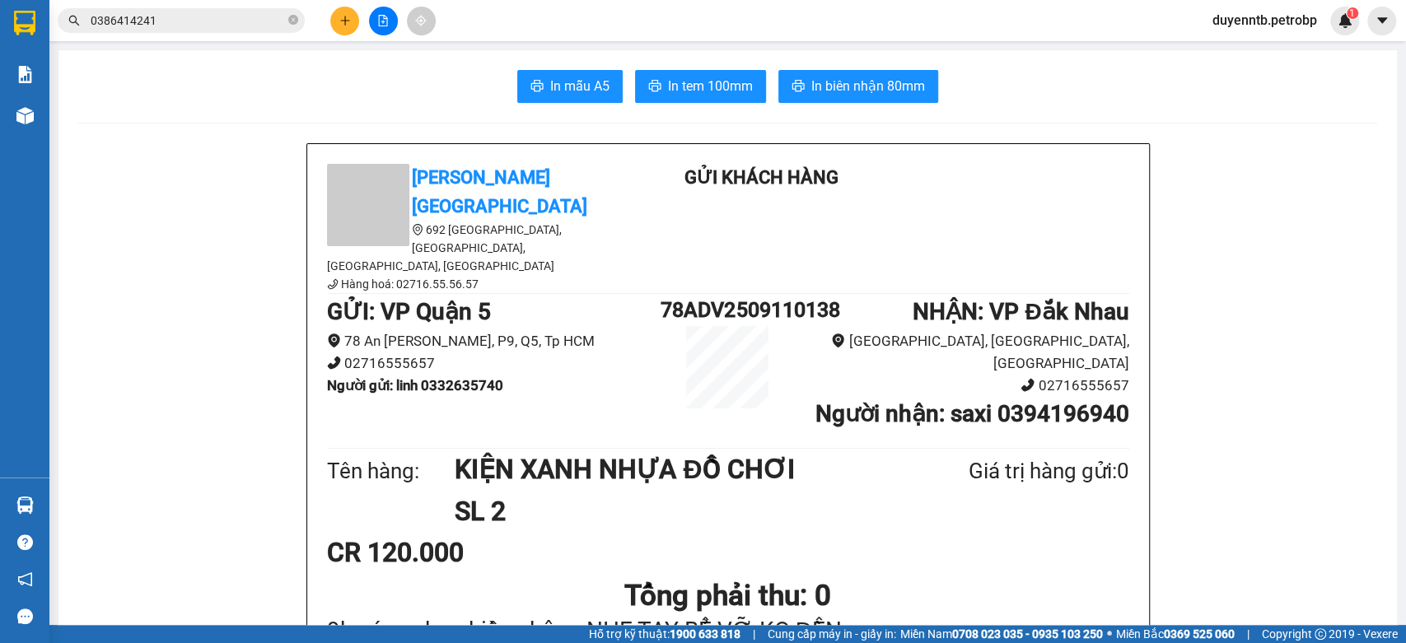
click at [50, 502] on main "In mẫu A5 In tem 100mm In biên nhận 80mm Petro Bình Phước 692 Phú Riềng Đỏ, P T…" at bounding box center [703, 312] width 1406 height 625
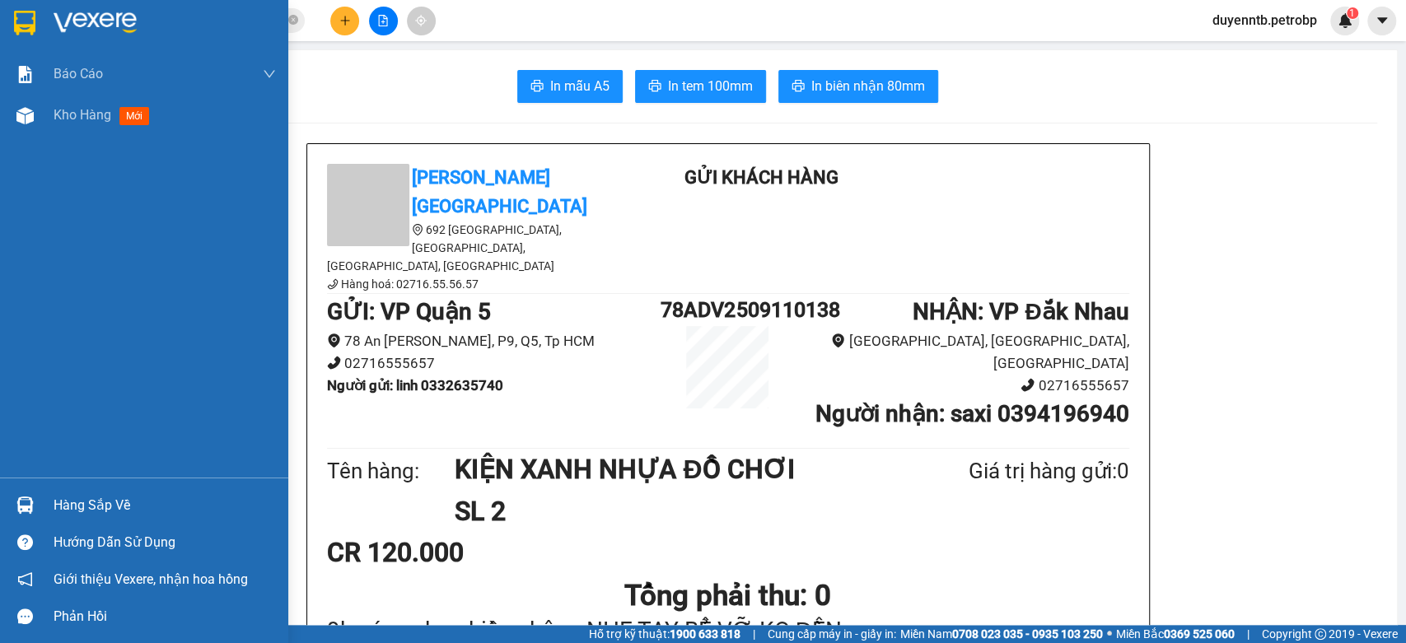
click at [24, 507] on img at bounding box center [24, 505] width 17 height 17
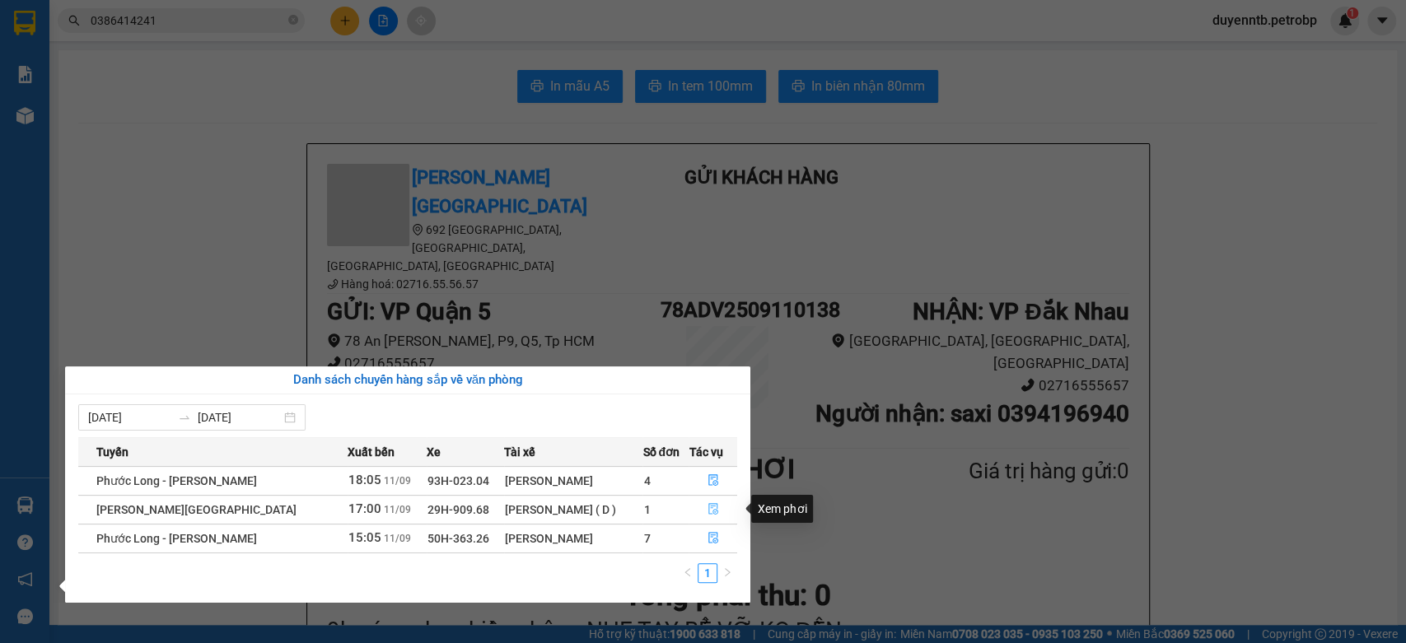
click at [707, 511] on icon "file-done" at bounding box center [713, 509] width 12 height 12
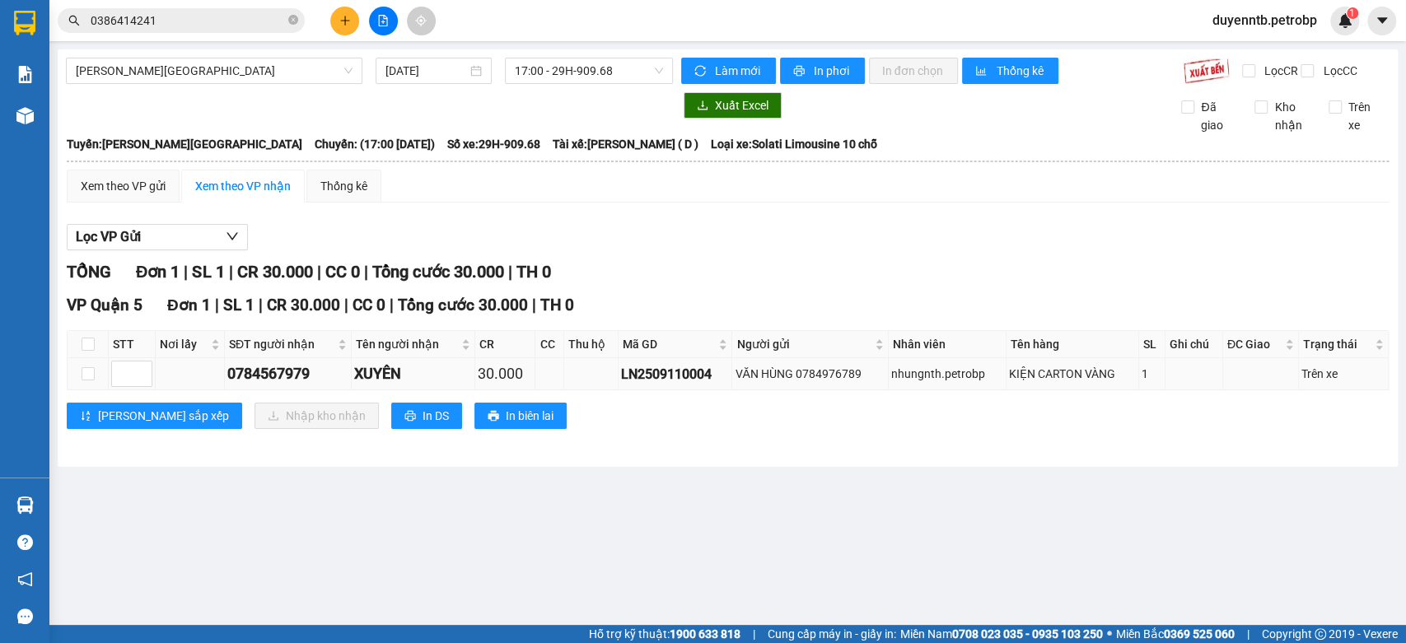
click at [96, 387] on td at bounding box center [88, 374] width 41 height 32
click at [90, 381] on input "checkbox" at bounding box center [88, 373] width 13 height 13
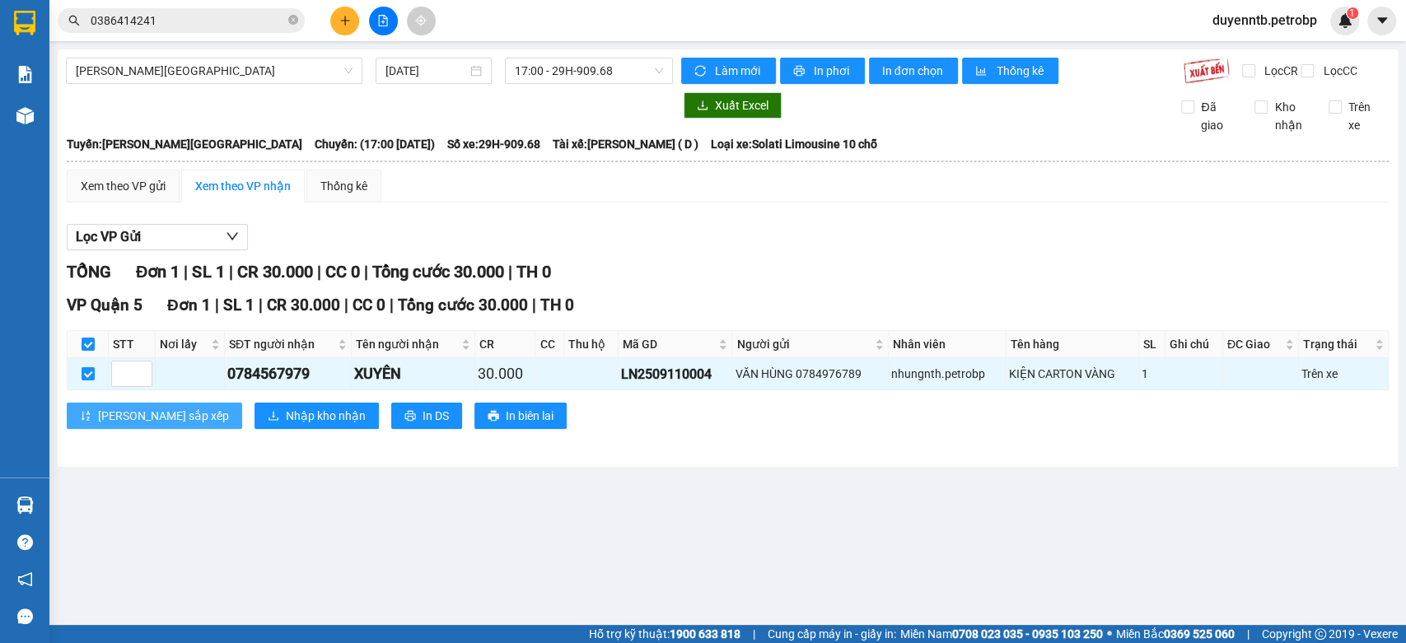
click at [105, 419] on button "Lưu sắp xếp" at bounding box center [154, 416] width 175 height 26
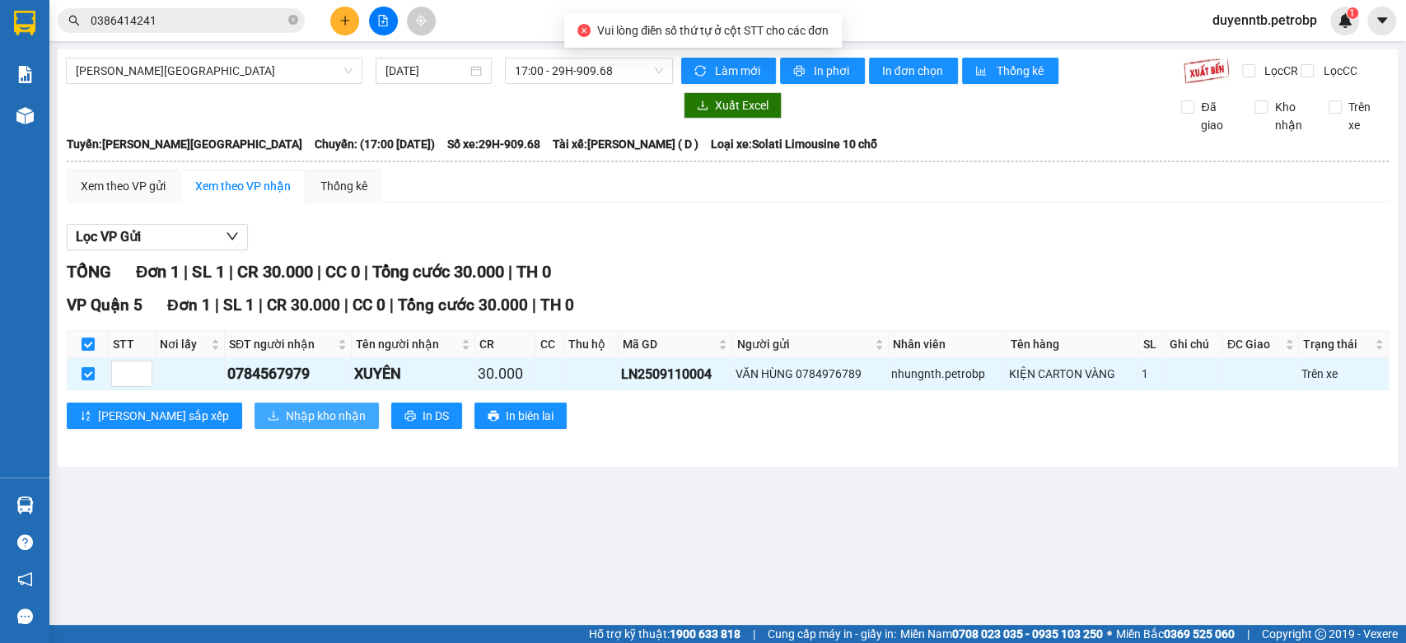
click at [286, 425] on span "Nhập kho nhận" at bounding box center [326, 416] width 80 height 18
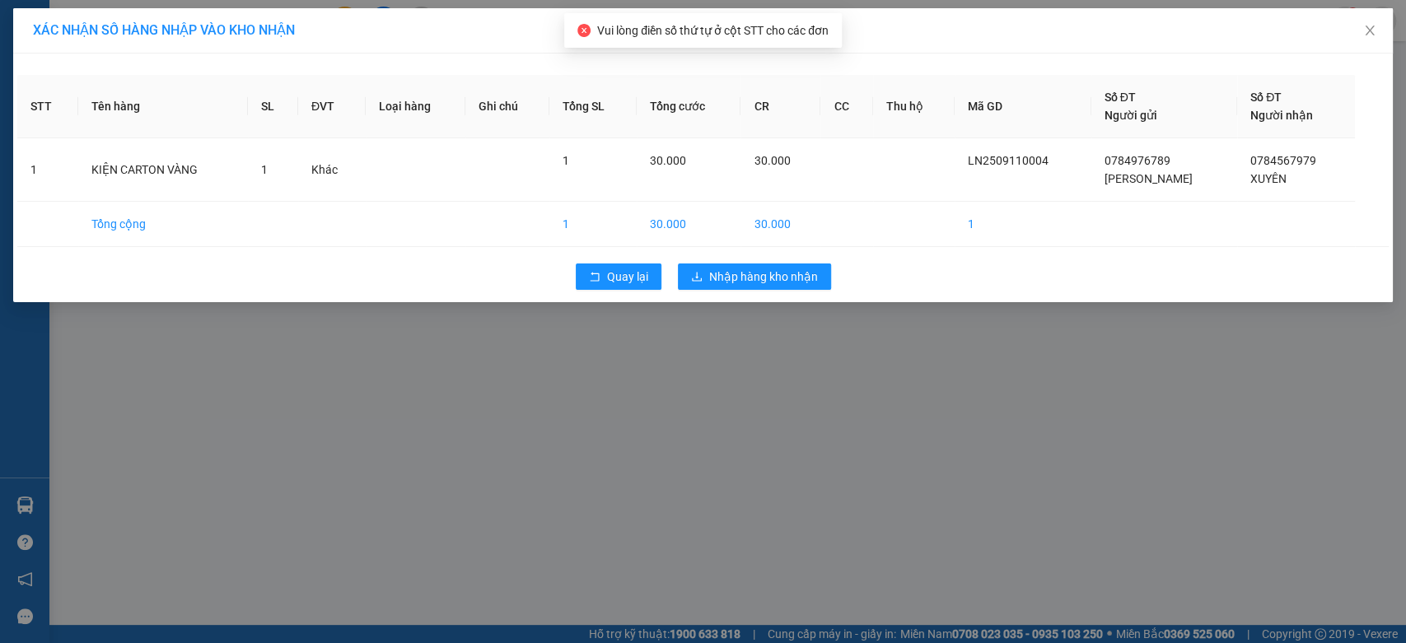
click at [838, 269] on div "Quay lại Nhập hàng kho nhận" at bounding box center [702, 276] width 1371 height 43
click at [746, 273] on span "Nhập hàng kho nhận" at bounding box center [763, 277] width 109 height 18
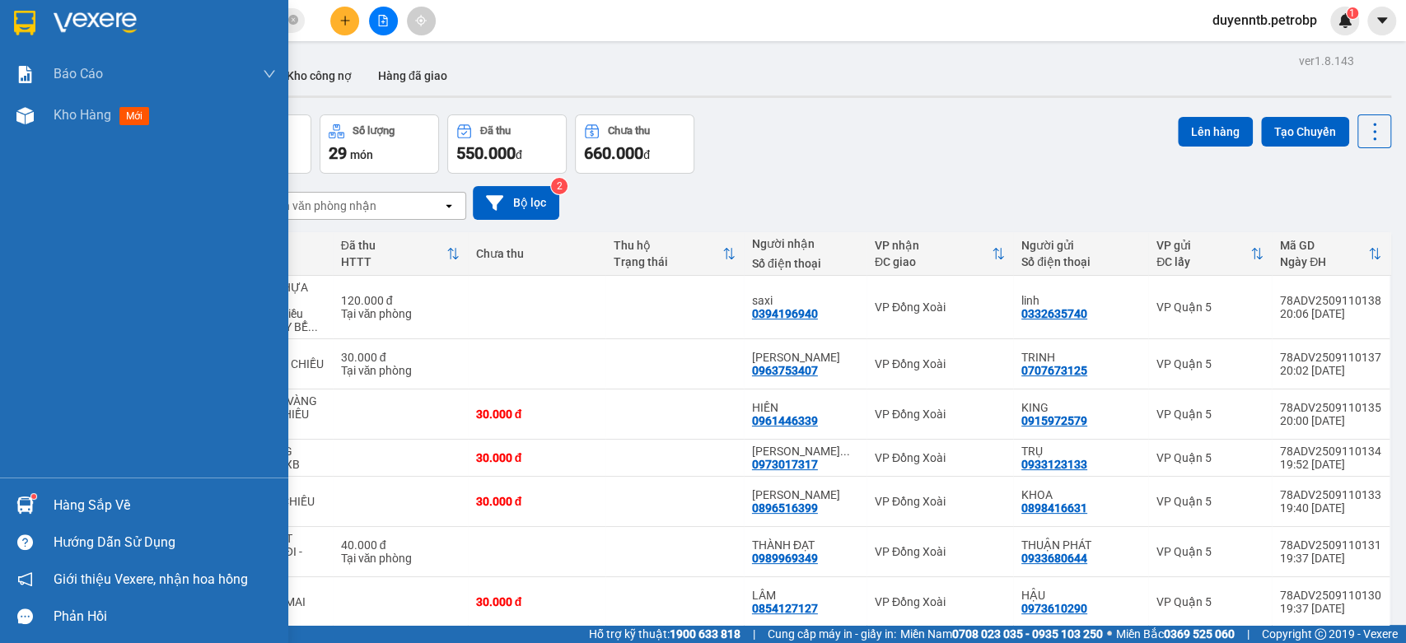
click at [116, 487] on div "Hàng sắp về" at bounding box center [144, 505] width 288 height 37
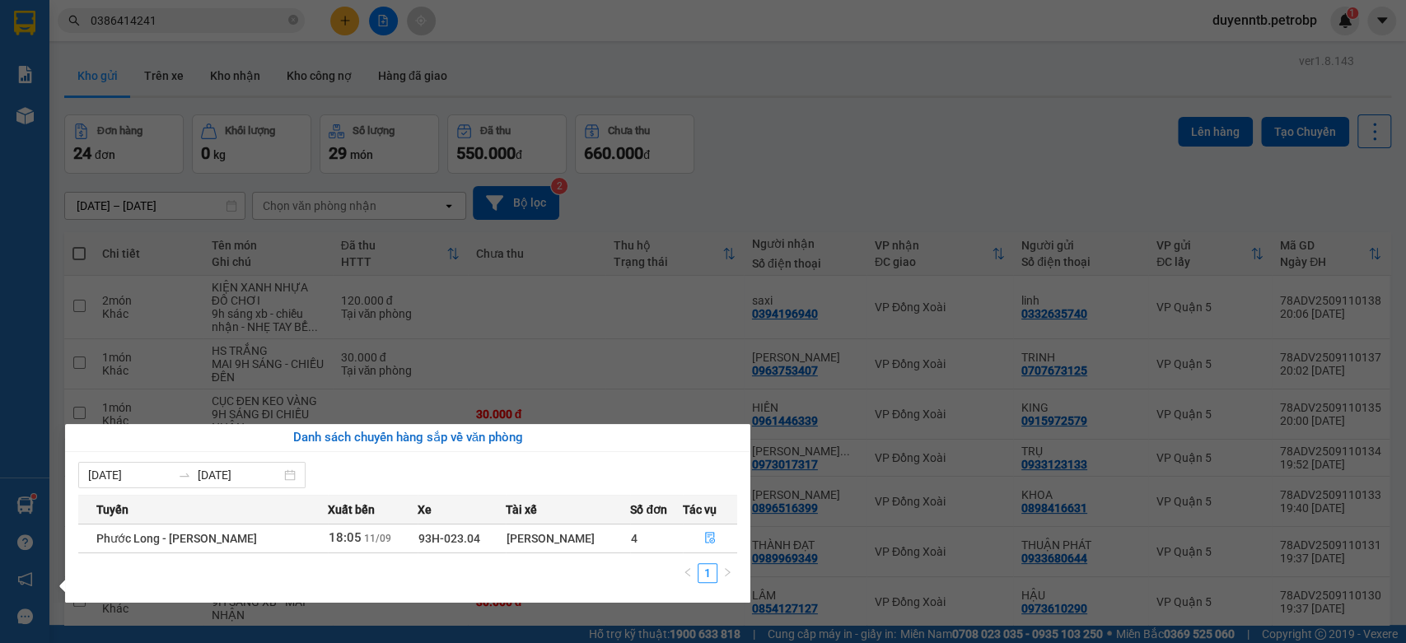
click at [264, 553] on div "Tuyến Xuất bến Xe Tài xế Số đơn Tác vụ Phước Long - Hồ Chí Minh 18:05 11/09 93H…" at bounding box center [407, 544] width 659 height 98
click at [712, 540] on icon "file-done" at bounding box center [710, 538] width 12 height 12
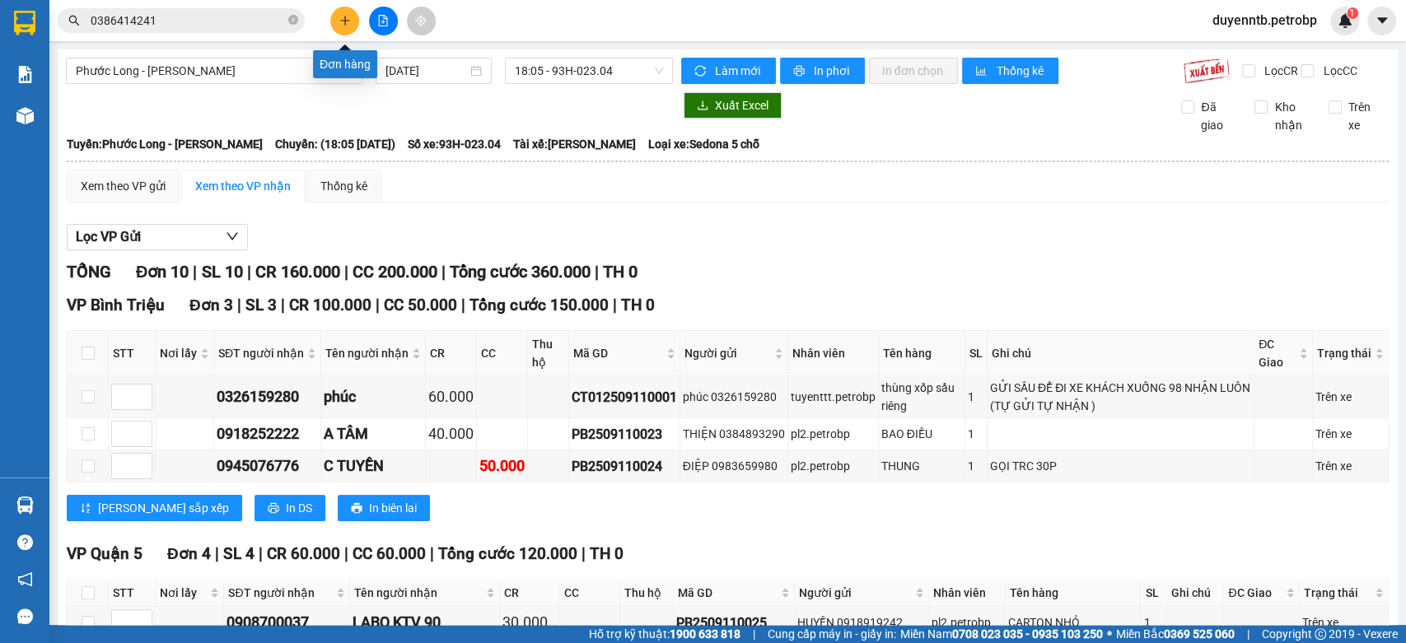
click at [346, 18] on icon "plus" at bounding box center [345, 21] width 12 height 12
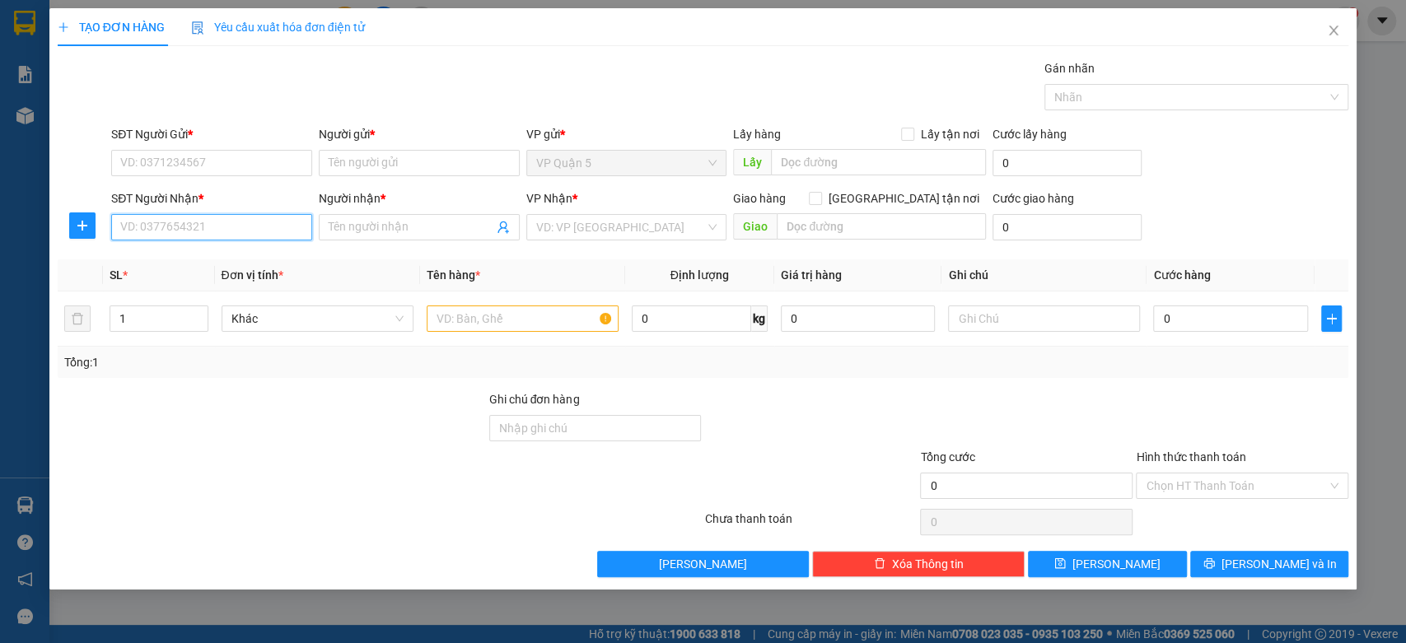
click at [185, 234] on input "SĐT Người Nhận *" at bounding box center [211, 227] width 201 height 26
click at [244, 259] on div "0964695650 - YẾN LINH" at bounding box center [211, 260] width 181 height 18
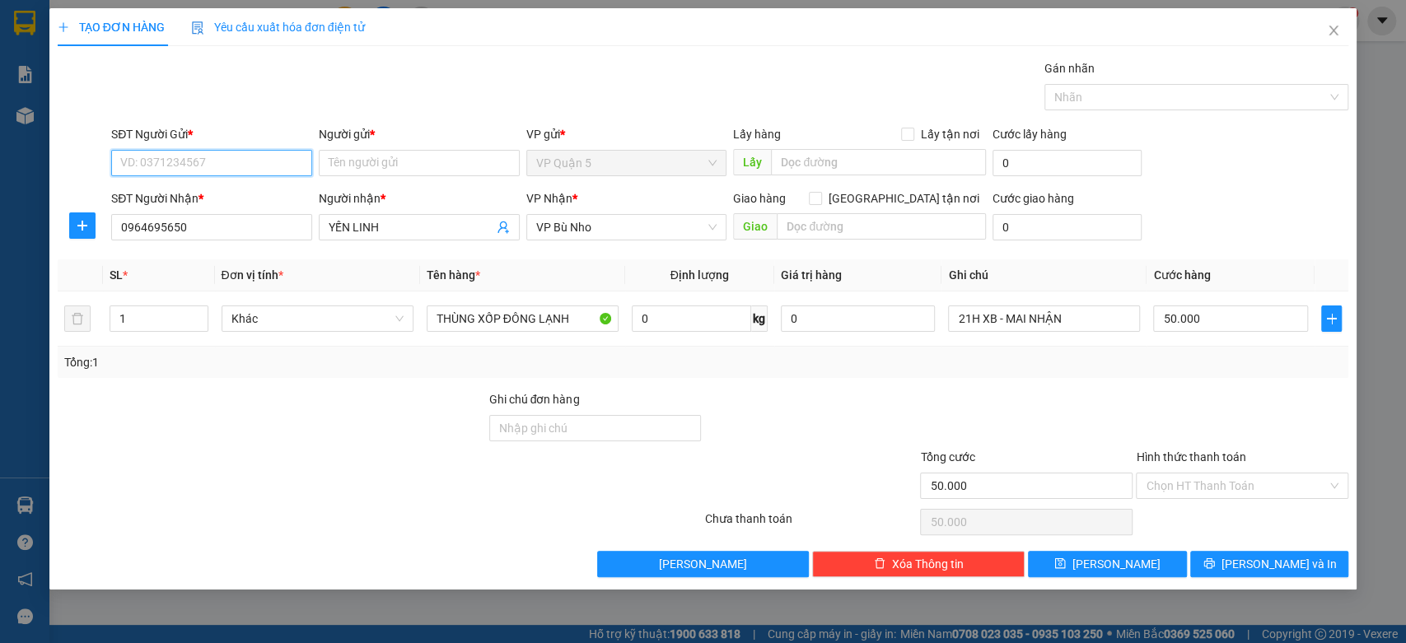
click at [231, 156] on input "SĐT Người Gửi *" at bounding box center [211, 163] width 201 height 26
click at [173, 191] on div "0345406873 - LONG" at bounding box center [211, 196] width 181 height 18
click at [1249, 558] on button "Lưu và In" at bounding box center [1269, 564] width 158 height 26
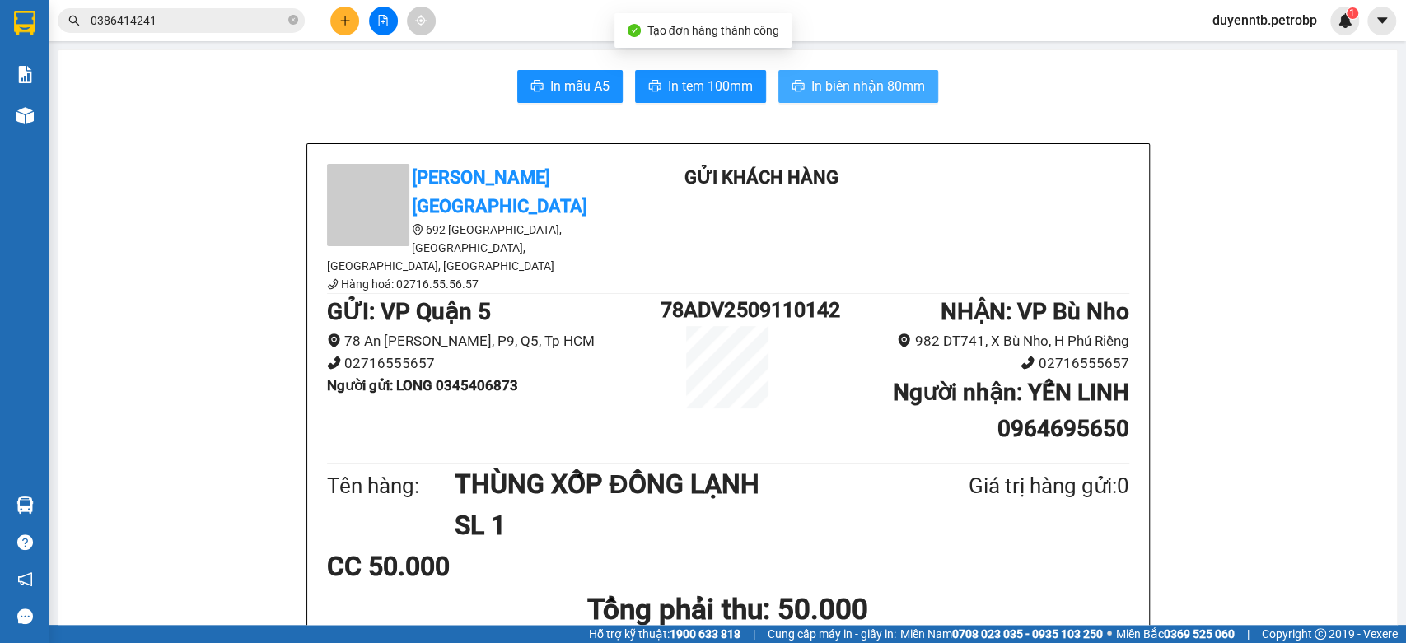
click at [883, 83] on span "In biên nhận 80mm" at bounding box center [868, 86] width 114 height 21
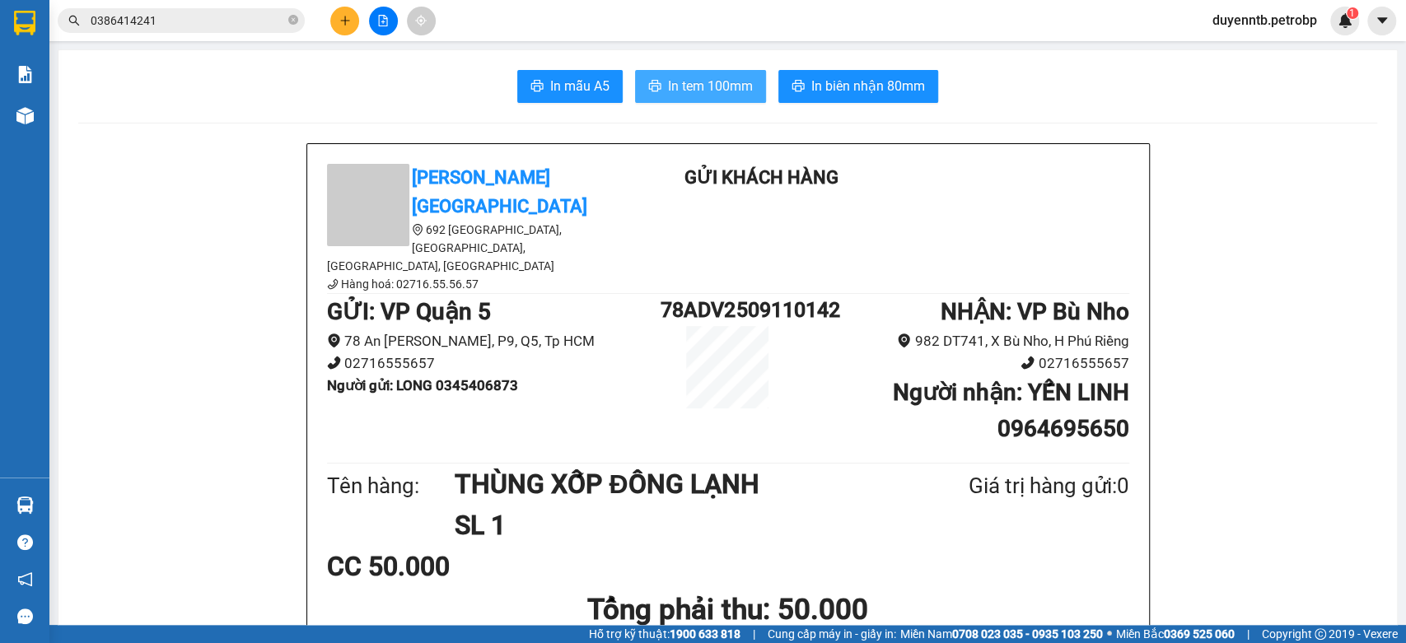
click at [716, 71] on button "In tem 100mm" at bounding box center [700, 86] width 131 height 33
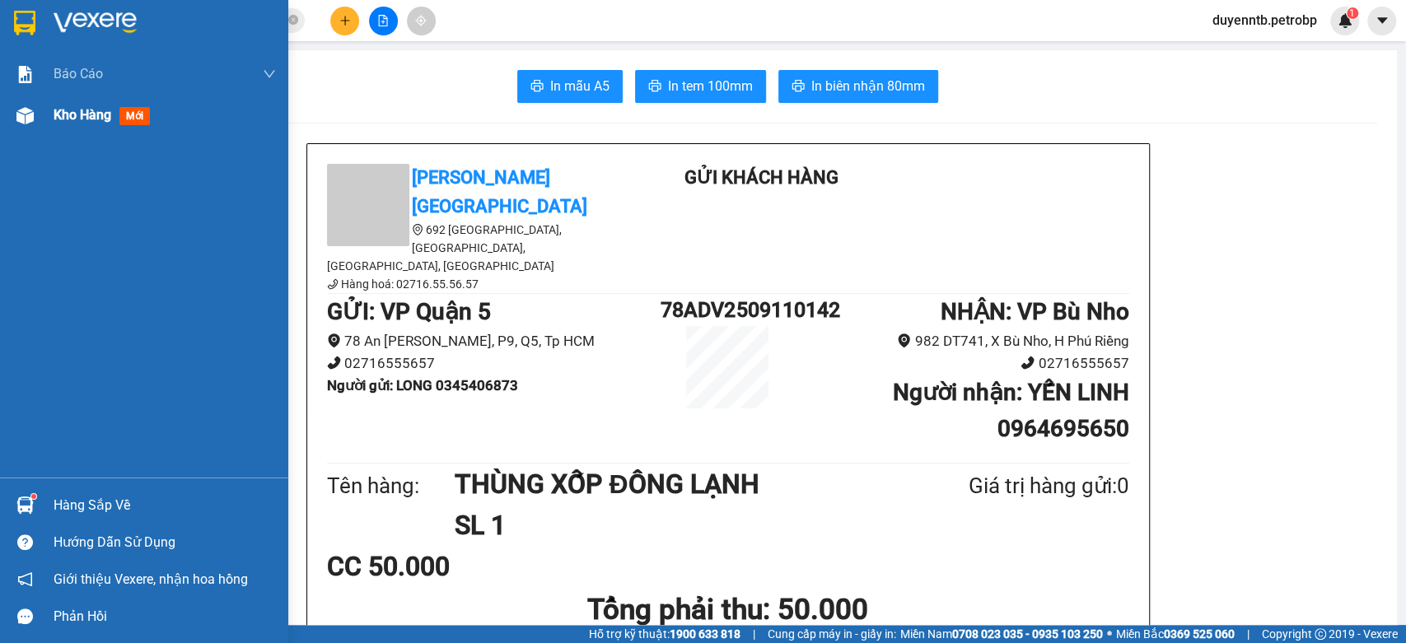
click at [54, 123] on span "Kho hàng" at bounding box center [83, 115] width 58 height 16
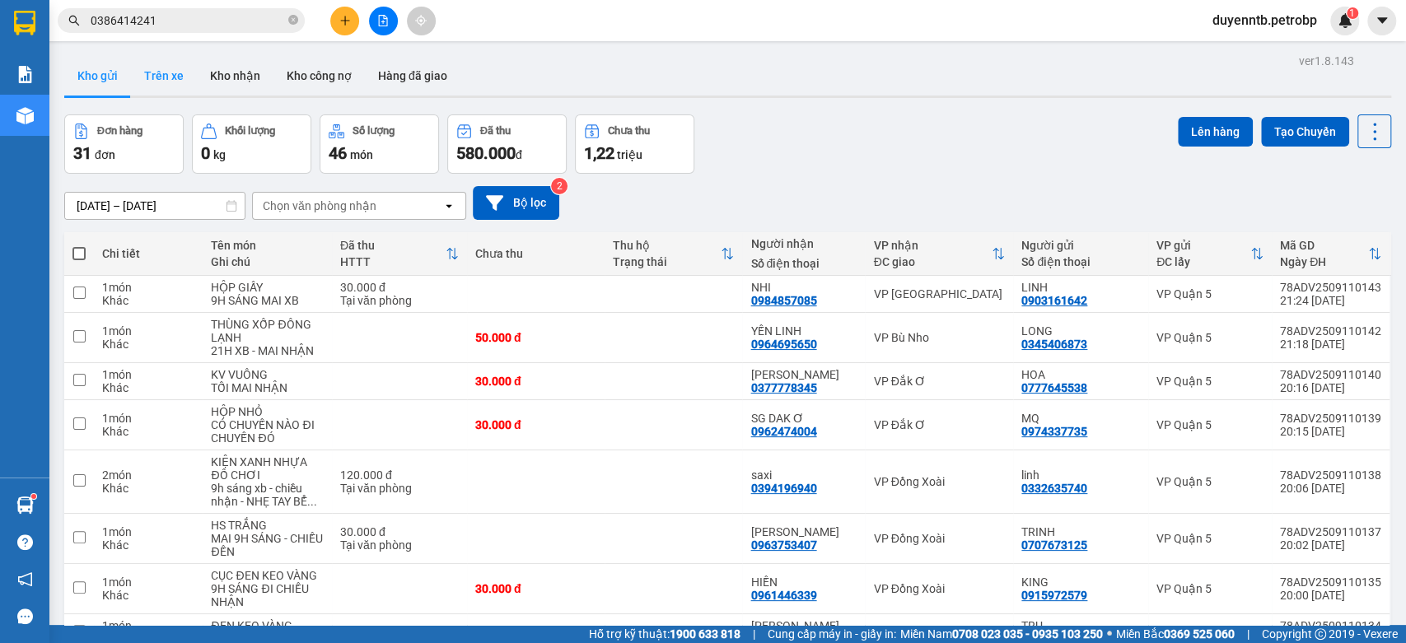
click at [163, 93] on button "Trên xe" at bounding box center [164, 76] width 66 height 40
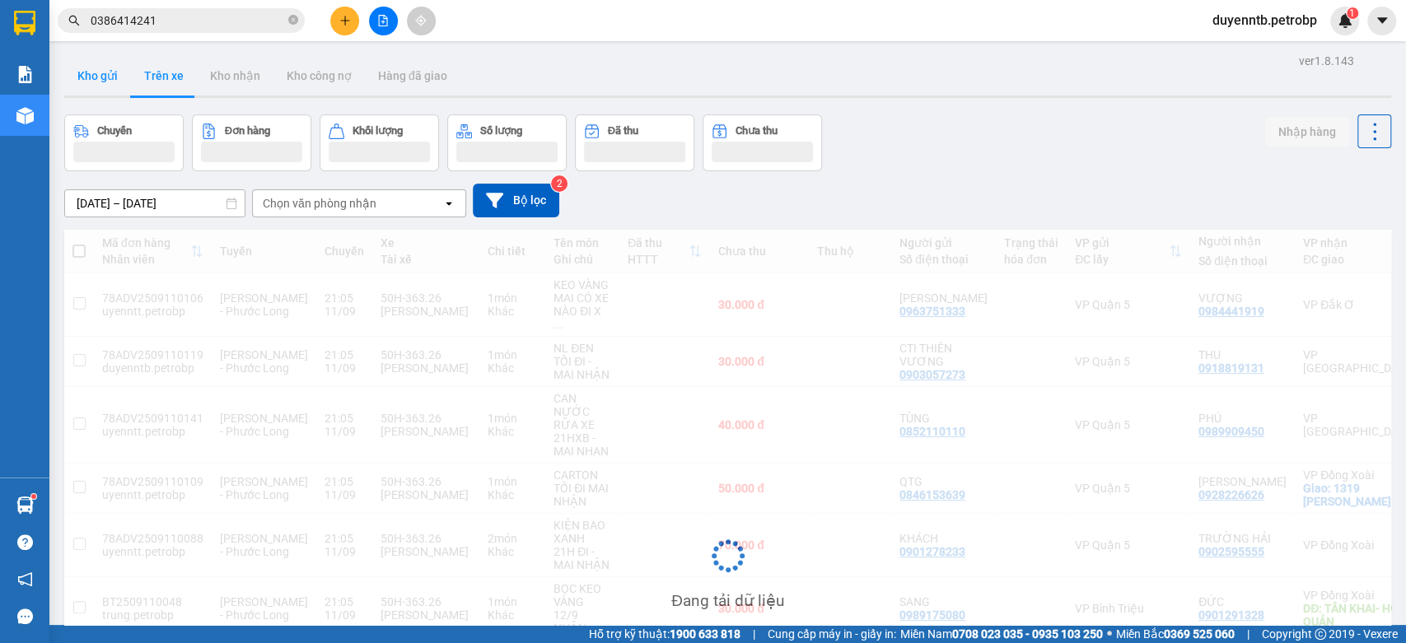
click at [94, 77] on button "Kho gửi" at bounding box center [97, 76] width 67 height 40
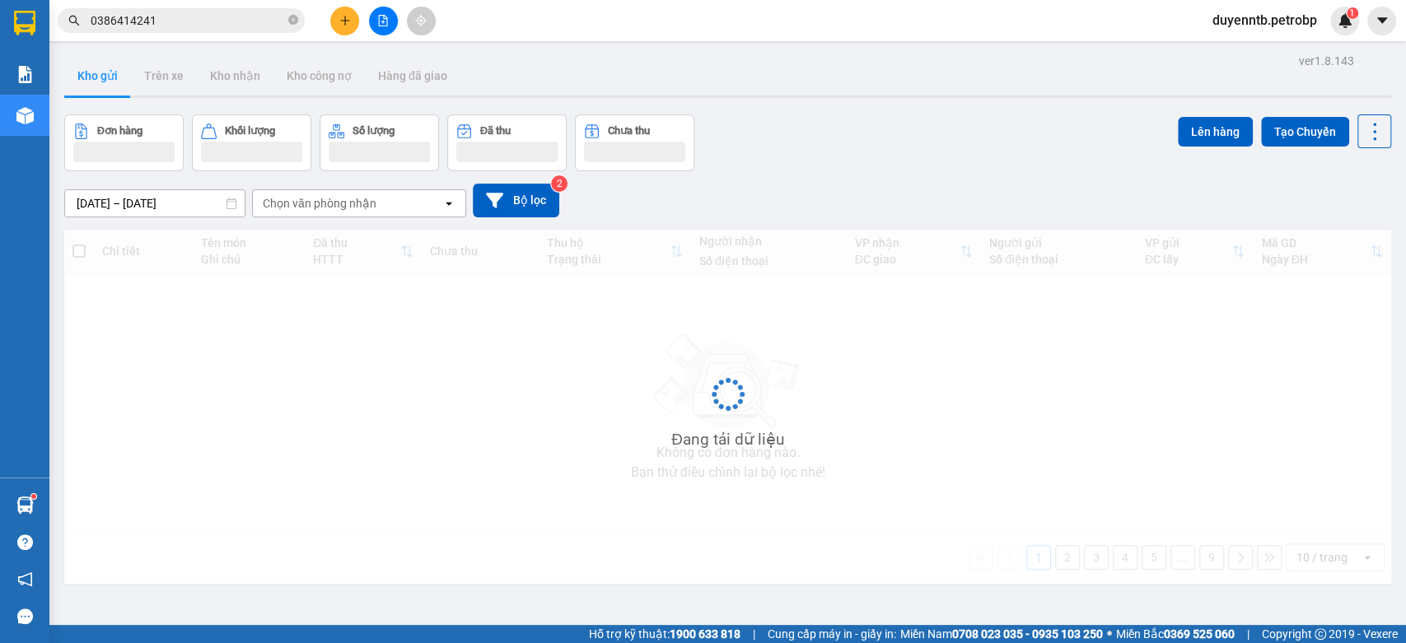
click at [94, 77] on button "Kho gửi" at bounding box center [97, 76] width 67 height 40
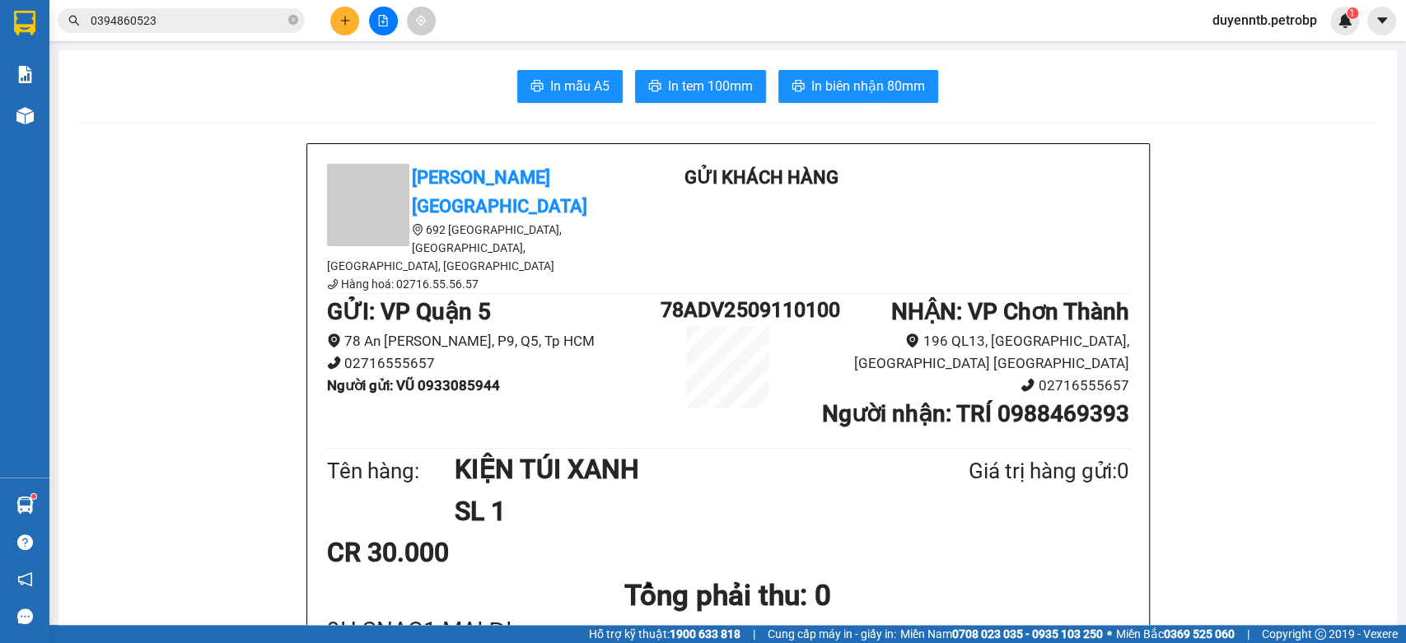
click at [344, 29] on button at bounding box center [344, 21] width 29 height 29
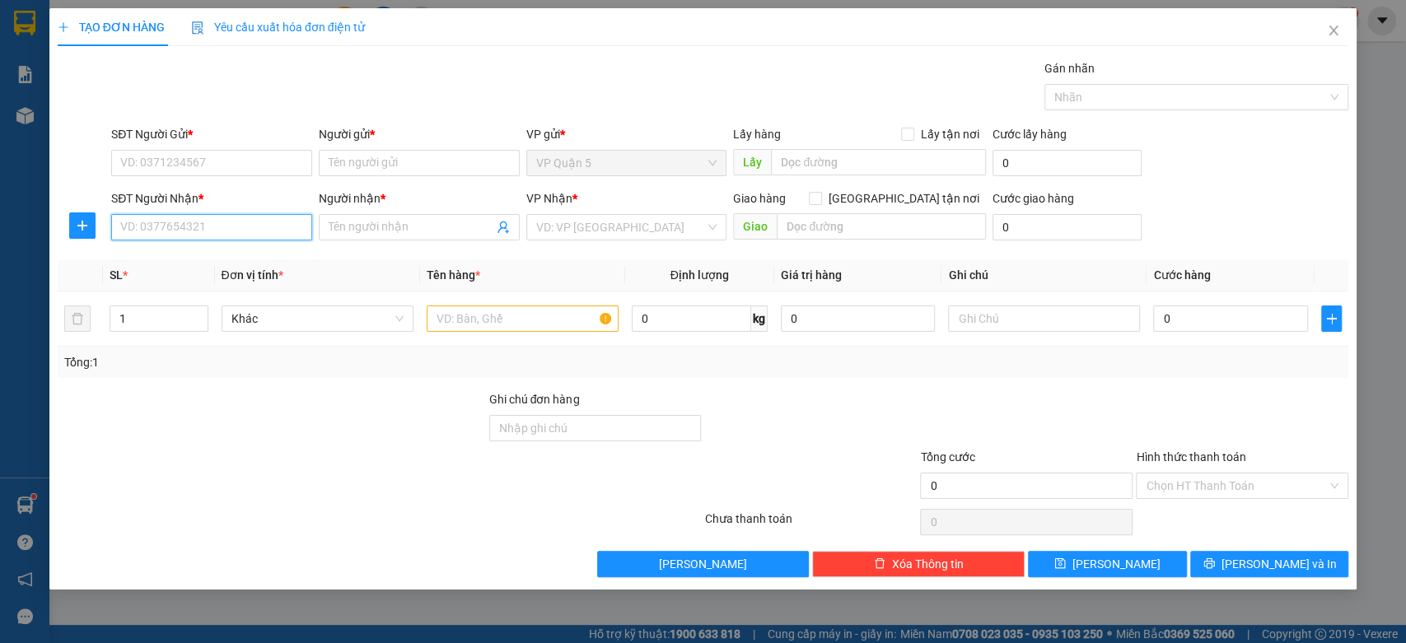
click at [157, 230] on input "SĐT Người Nhận *" at bounding box center [211, 227] width 201 height 26
type input "0937793796"
click at [147, 268] on div "0937793796 - HƯNG" at bounding box center [211, 260] width 181 height 18
type input "HƯNG"
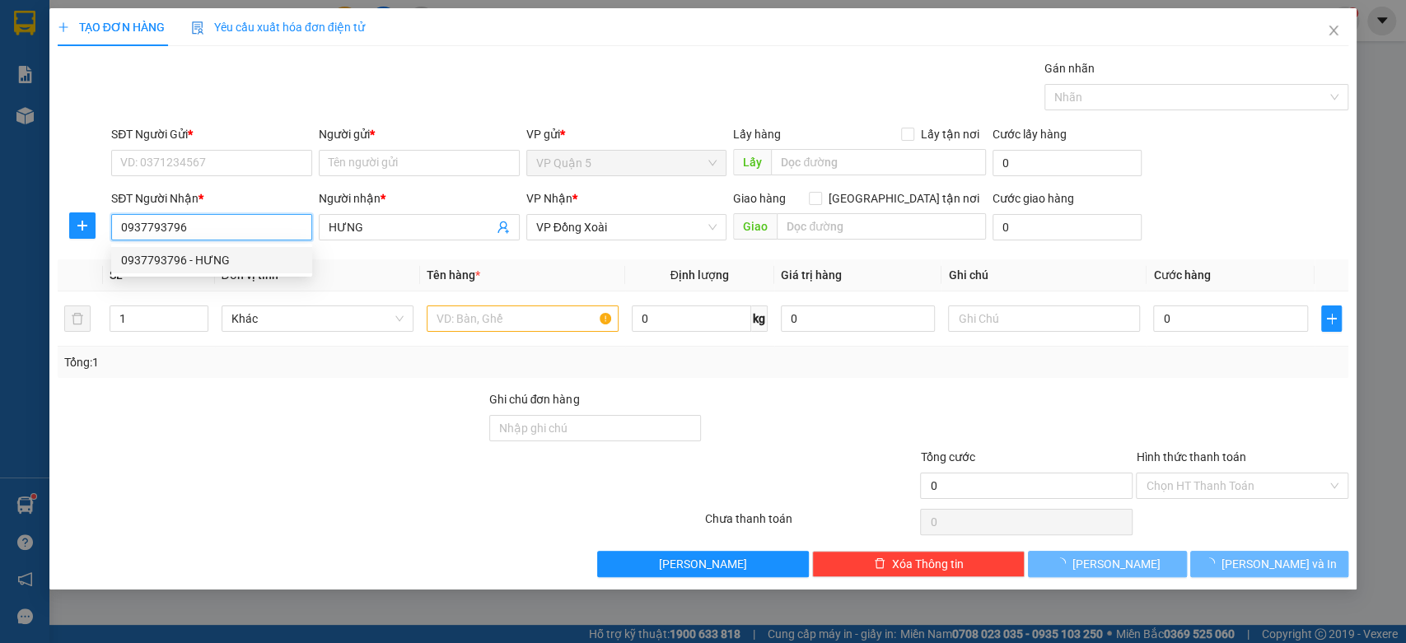
type input "30.000"
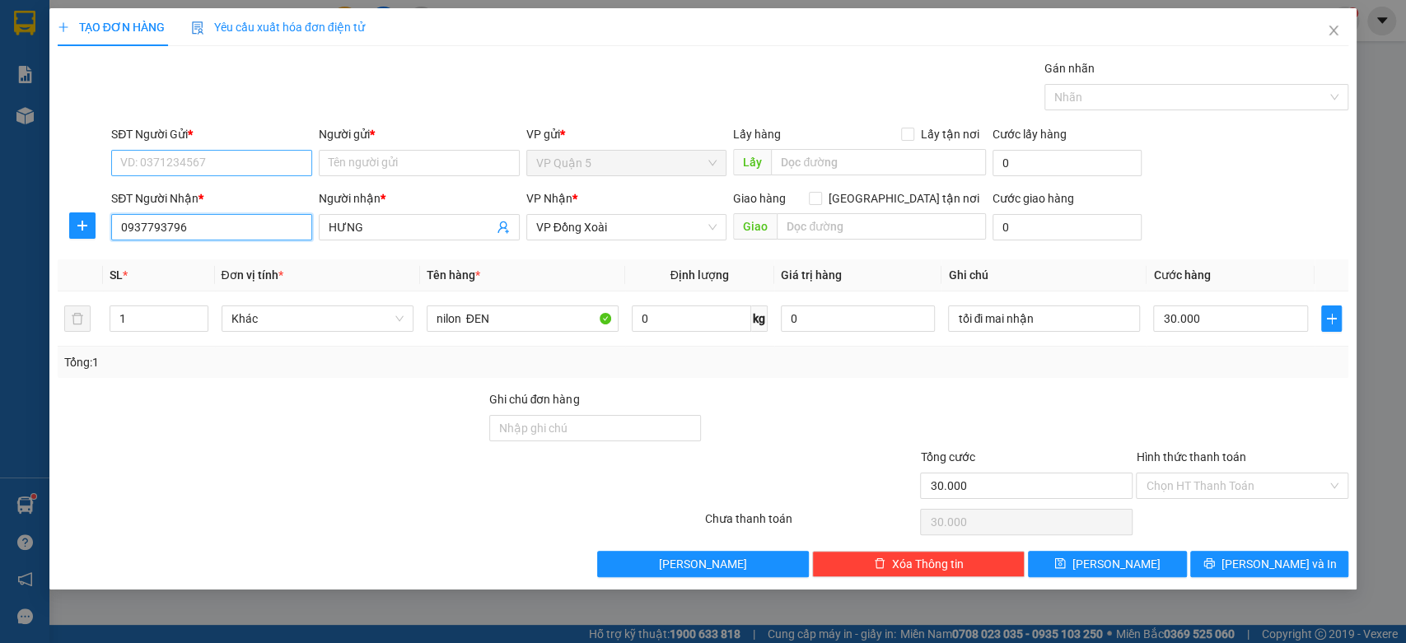
type input "0937793796"
click at [243, 161] on input "SĐT Người Gửi *" at bounding box center [211, 163] width 201 height 26
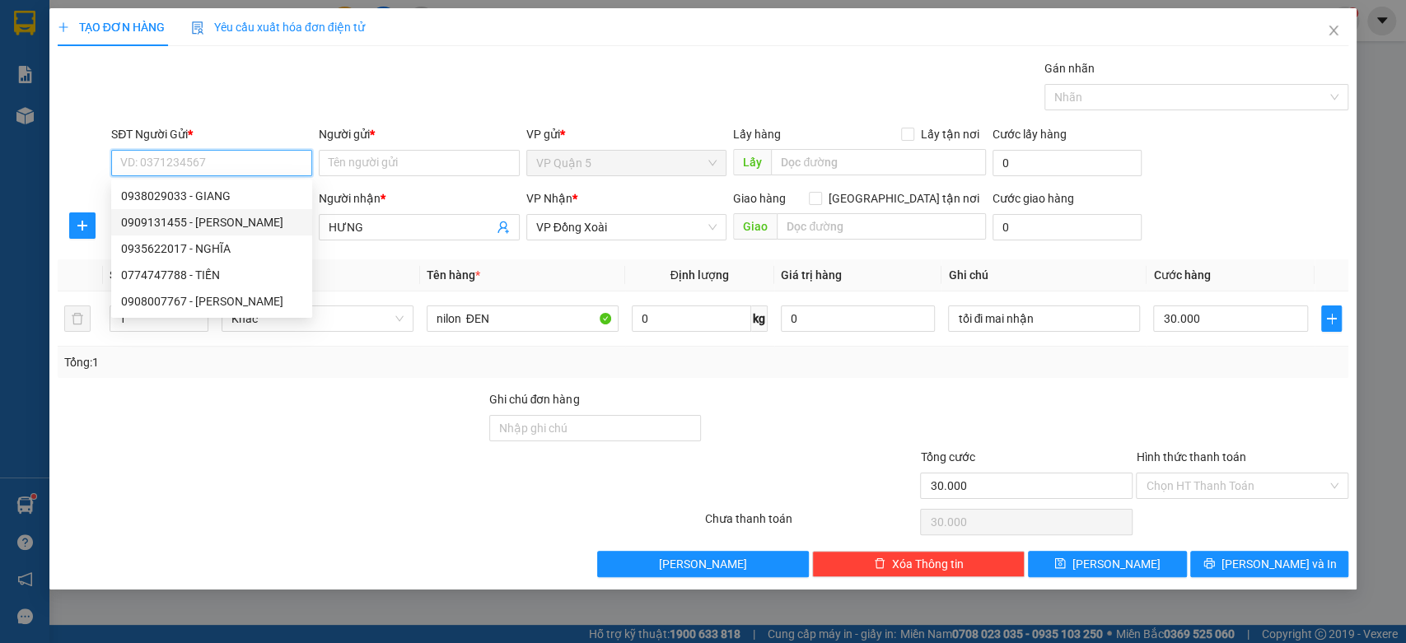
click at [178, 229] on div "0909131455 - [PERSON_NAME]" at bounding box center [211, 222] width 181 height 18
type input "0909131455"
type input "VŨ"
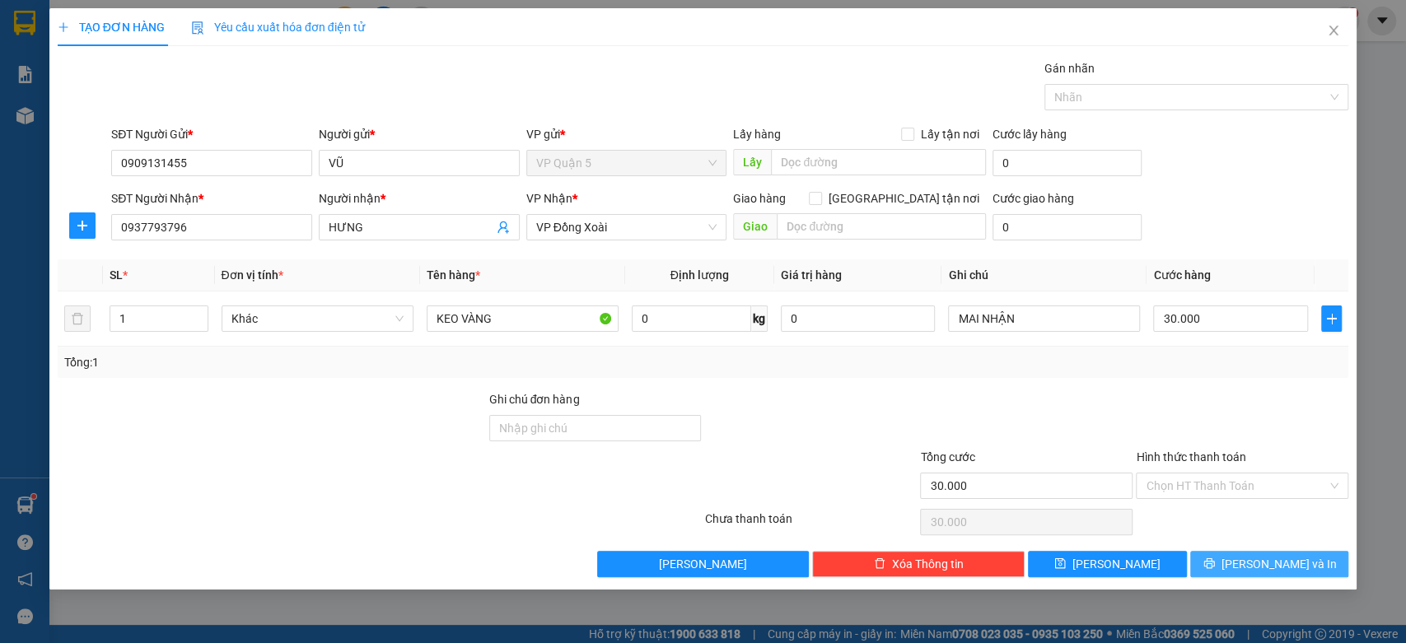
click at [1252, 556] on button "[PERSON_NAME] và In" at bounding box center [1269, 564] width 158 height 26
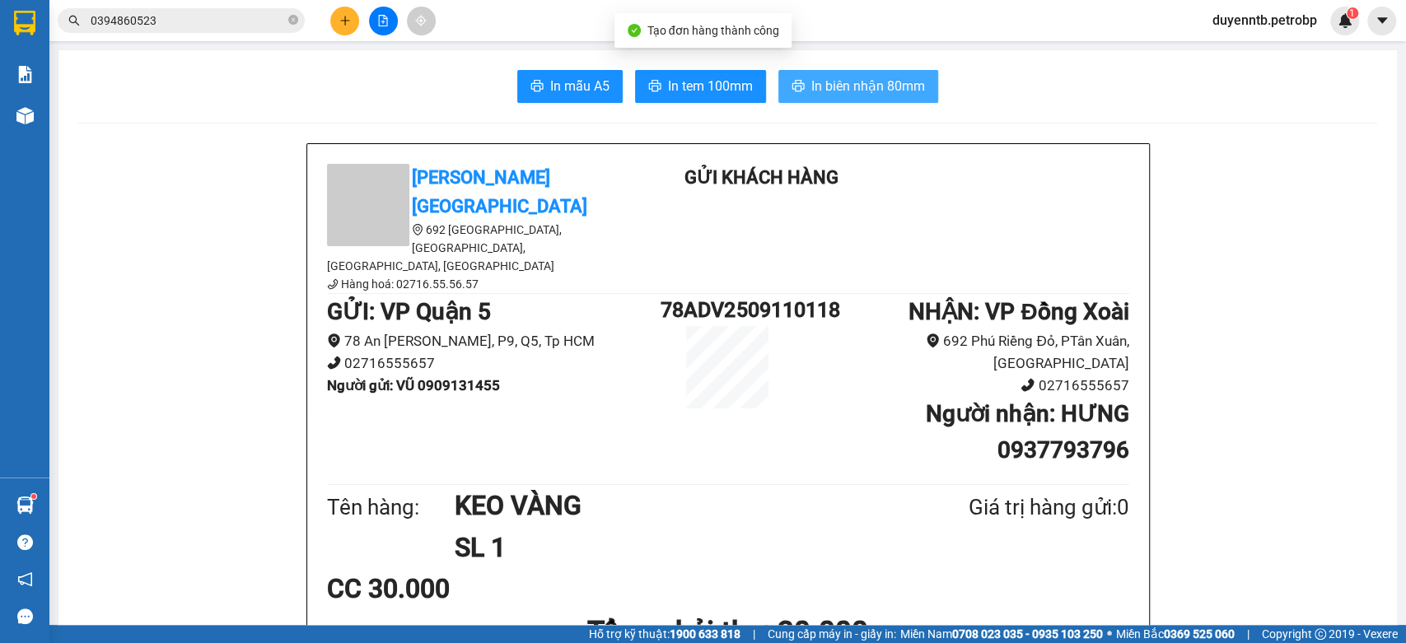
click at [850, 83] on span "In biên nhận 80mm" at bounding box center [868, 86] width 114 height 21
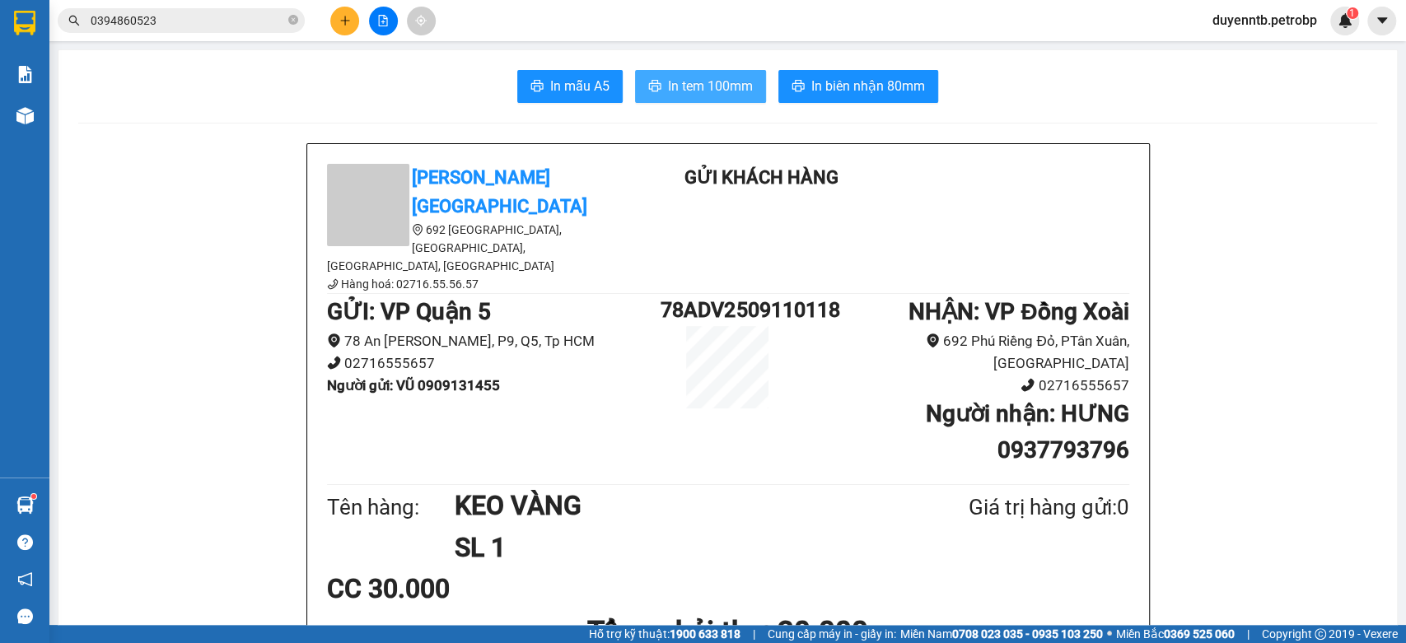
click at [731, 100] on button "In tem 100mm" at bounding box center [700, 86] width 131 height 33
click at [346, 21] on icon "plus" at bounding box center [345, 21] width 12 height 12
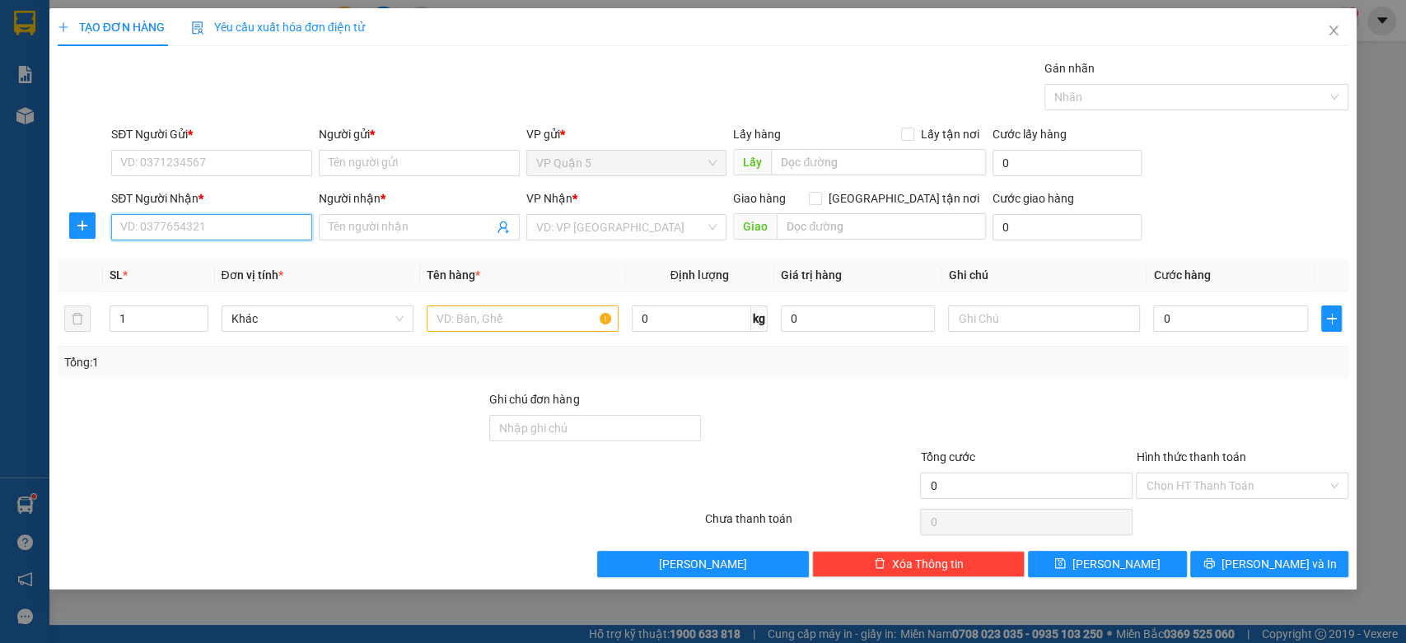
click at [215, 229] on input "SĐT Người Nhận *" at bounding box center [211, 227] width 201 height 26
click at [245, 263] on div "0918819131 - THU" at bounding box center [211, 260] width 181 height 18
type input "0918819131"
type input "THU"
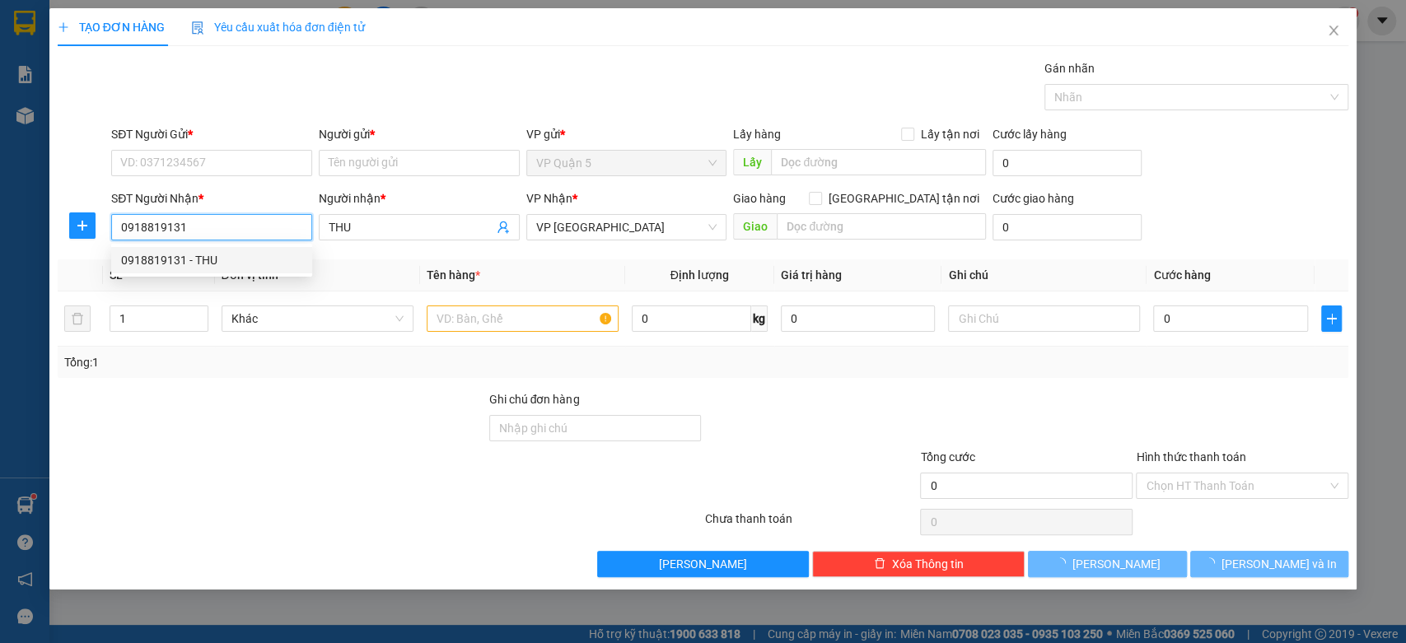
type input "30.000"
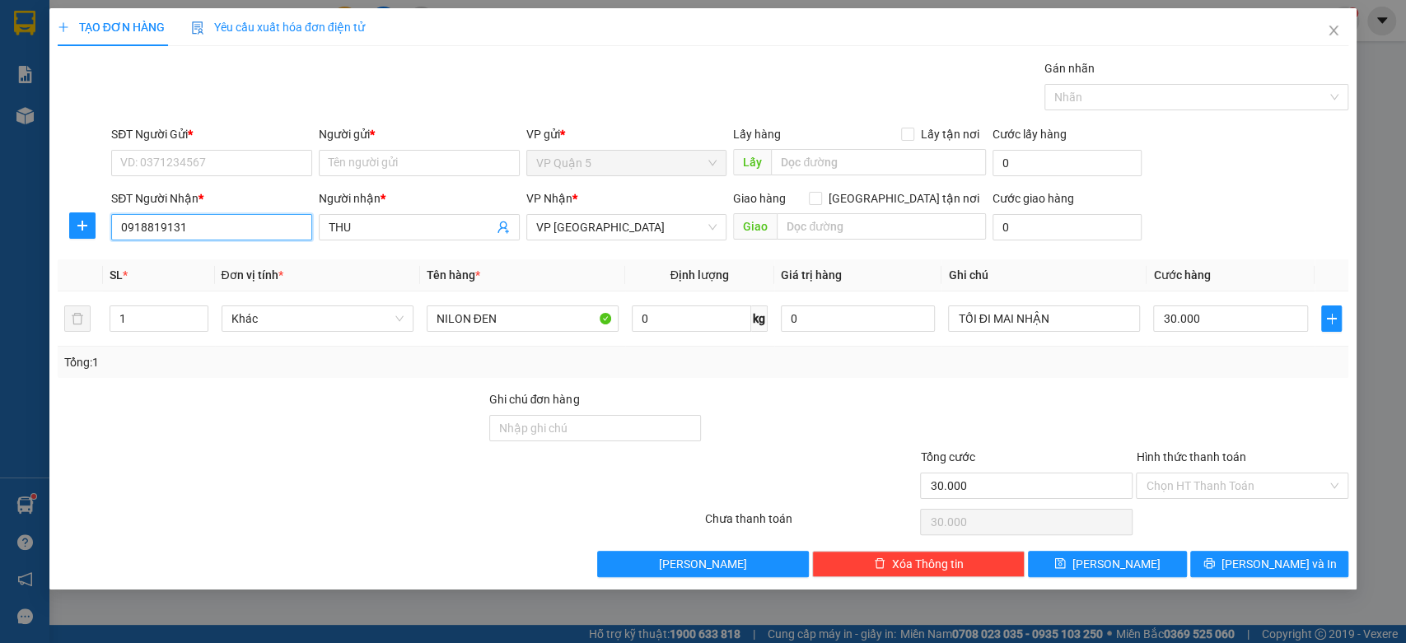
type input "0918819131"
drag, startPoint x: 211, startPoint y: 176, endPoint x: 199, endPoint y: 200, distance: 26.5
click at [210, 176] on div "SĐT Người Gửi * VD: 0371234567" at bounding box center [211, 154] width 201 height 58
click at [198, 170] on input "SĐT Người Gửi *" at bounding box center [211, 163] width 201 height 26
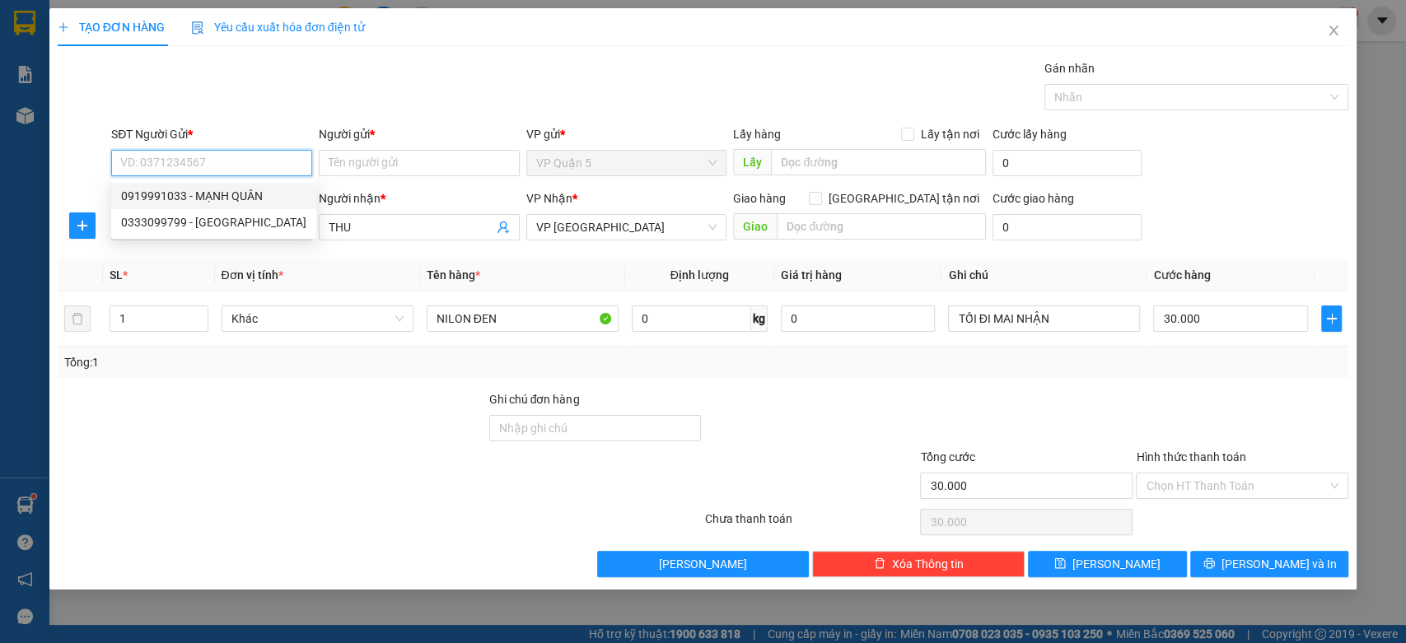
click at [192, 159] on input "SĐT Người Gửi *" at bounding box center [211, 163] width 201 height 26
type input "0903057273"
click at [252, 189] on div "0903057273 - [PERSON_NAME]" at bounding box center [211, 196] width 181 height 18
type input "CTI THIÊN VƯƠNG"
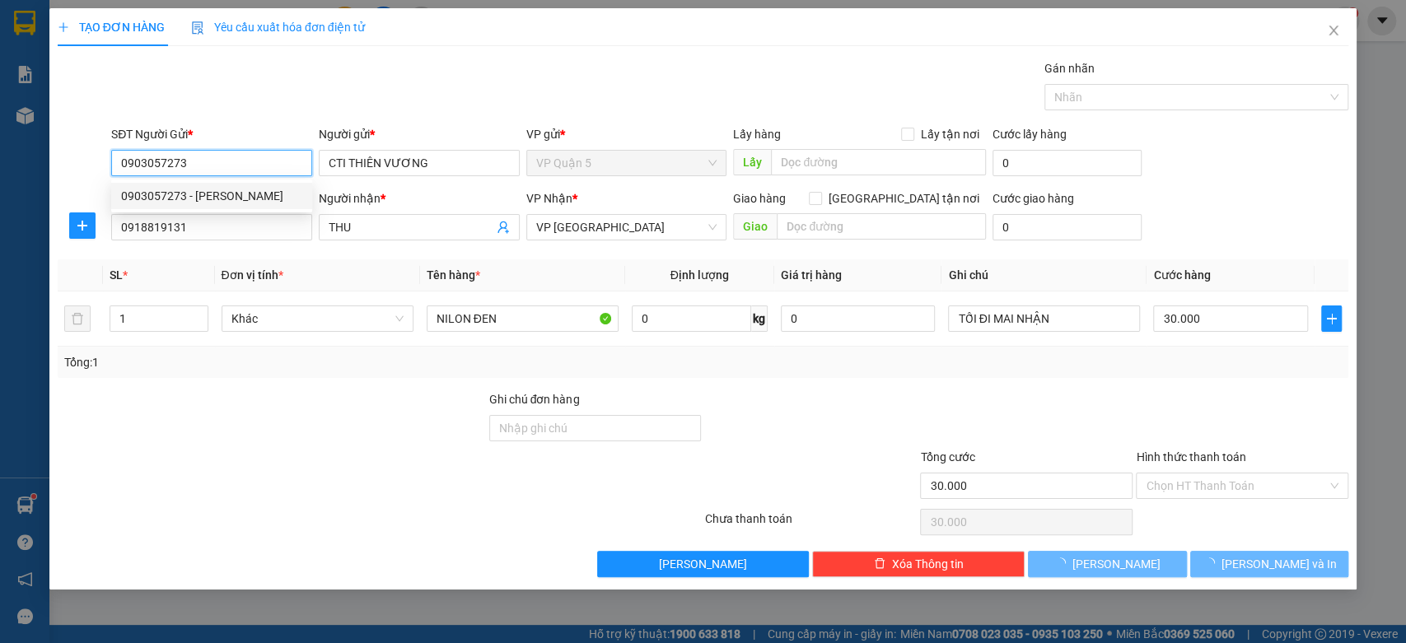
type input "250.000"
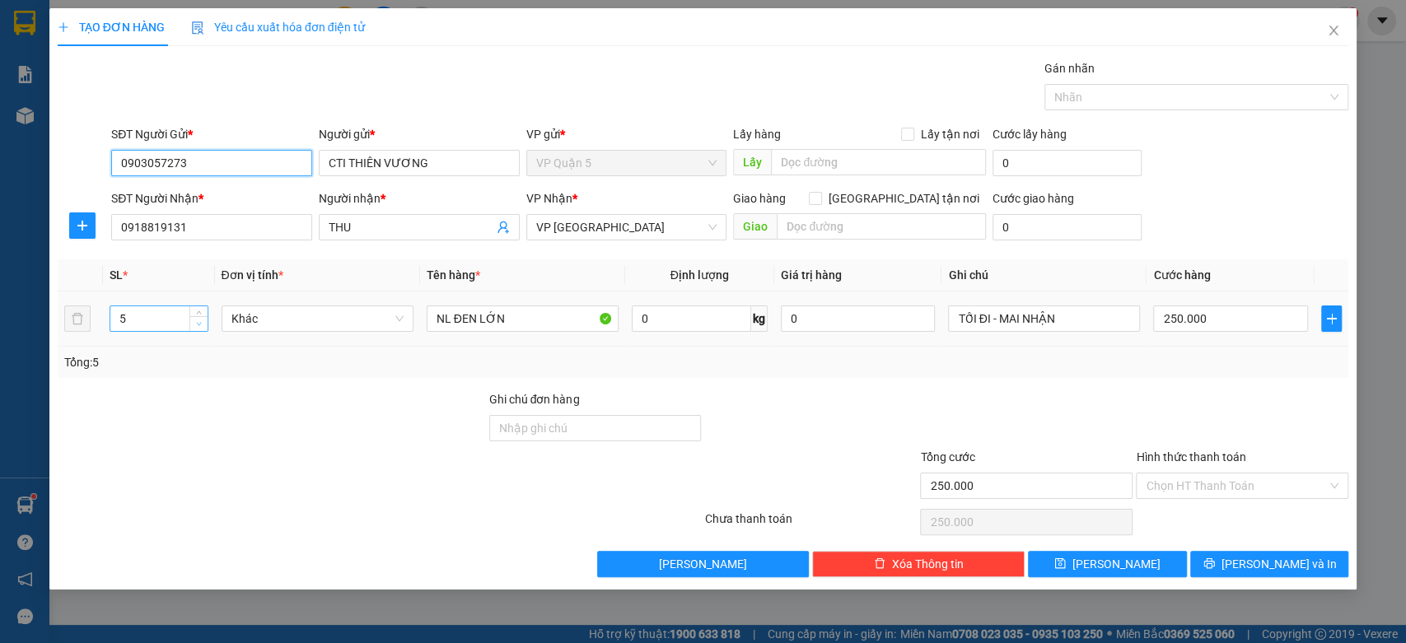
type input "0903057273"
click at [204, 323] on span "Decrease Value" at bounding box center [198, 323] width 18 height 15
type input "1"
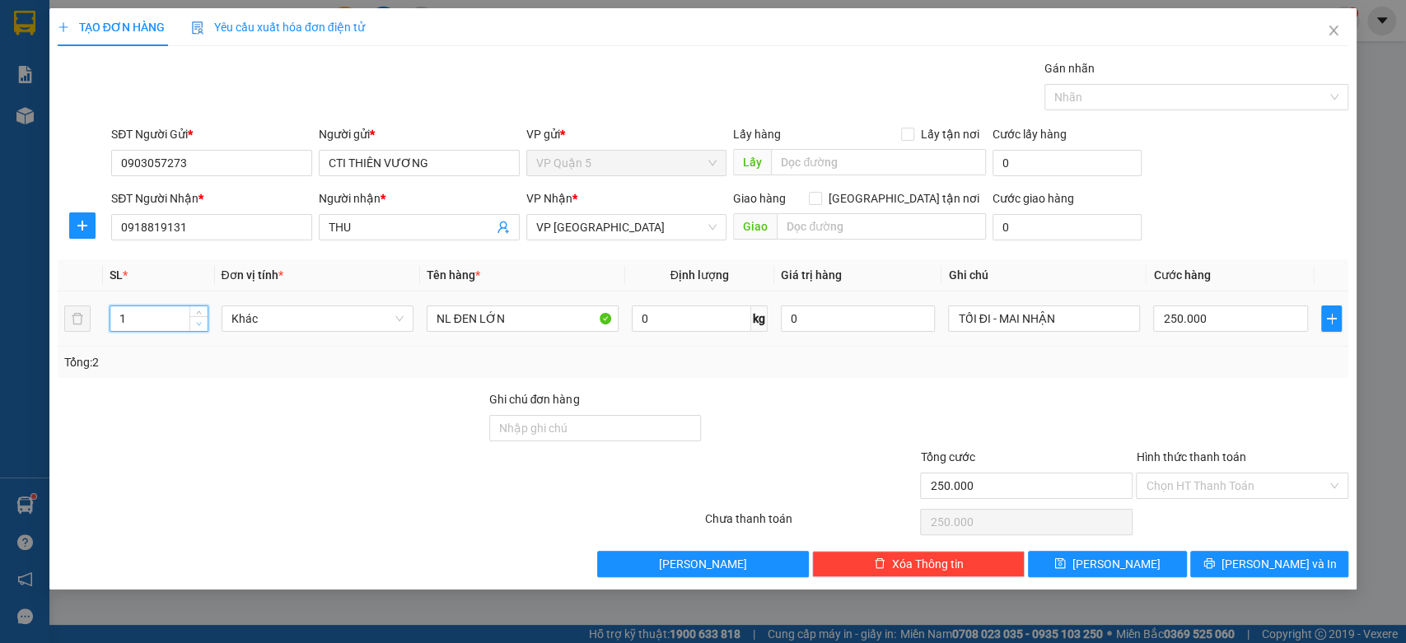
click at [204, 323] on span "Decrease Value" at bounding box center [198, 323] width 18 height 15
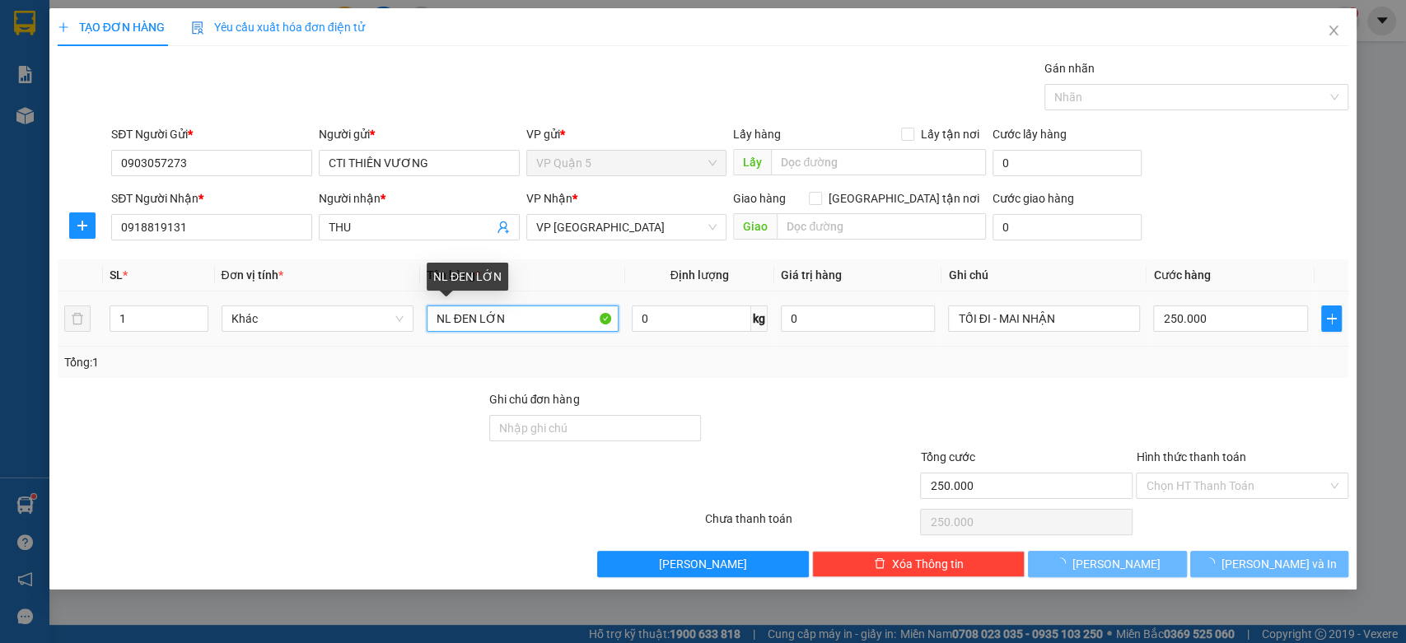
click at [541, 308] on input "NL ĐEN LỚN" at bounding box center [523, 319] width 192 height 26
type input "0"
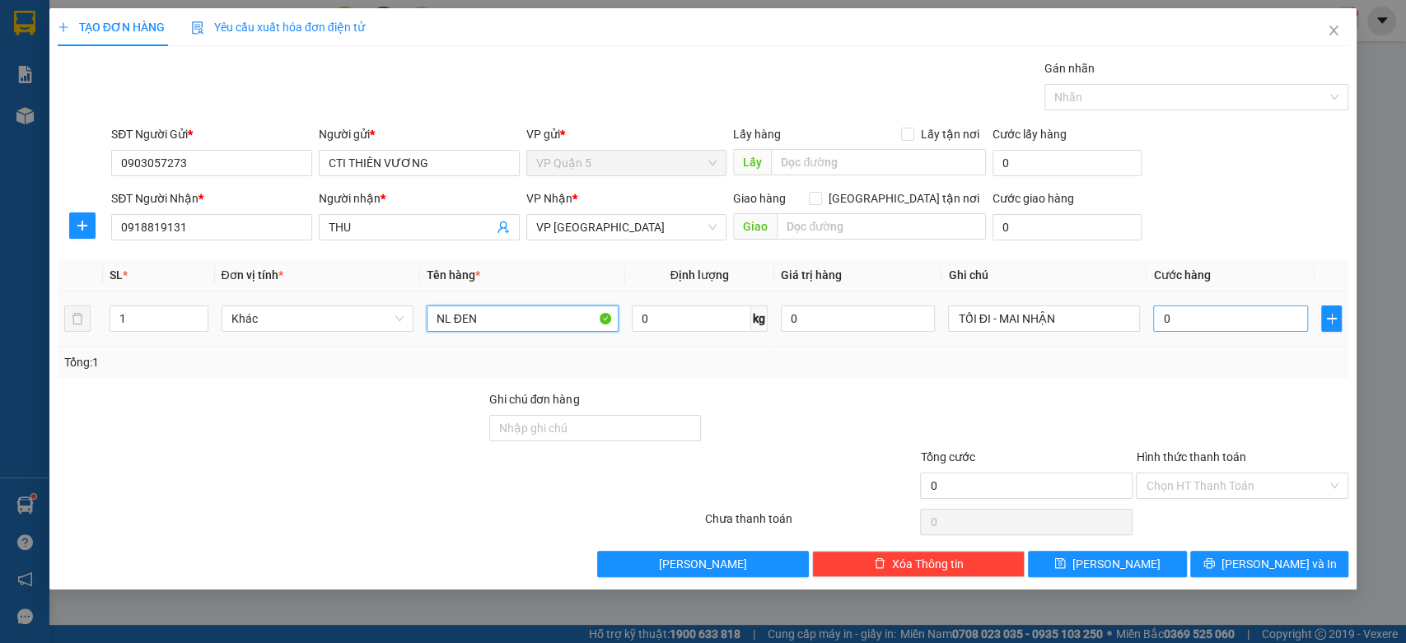
type input "NL ĐEN"
type input "3"
type input "03"
type input "30"
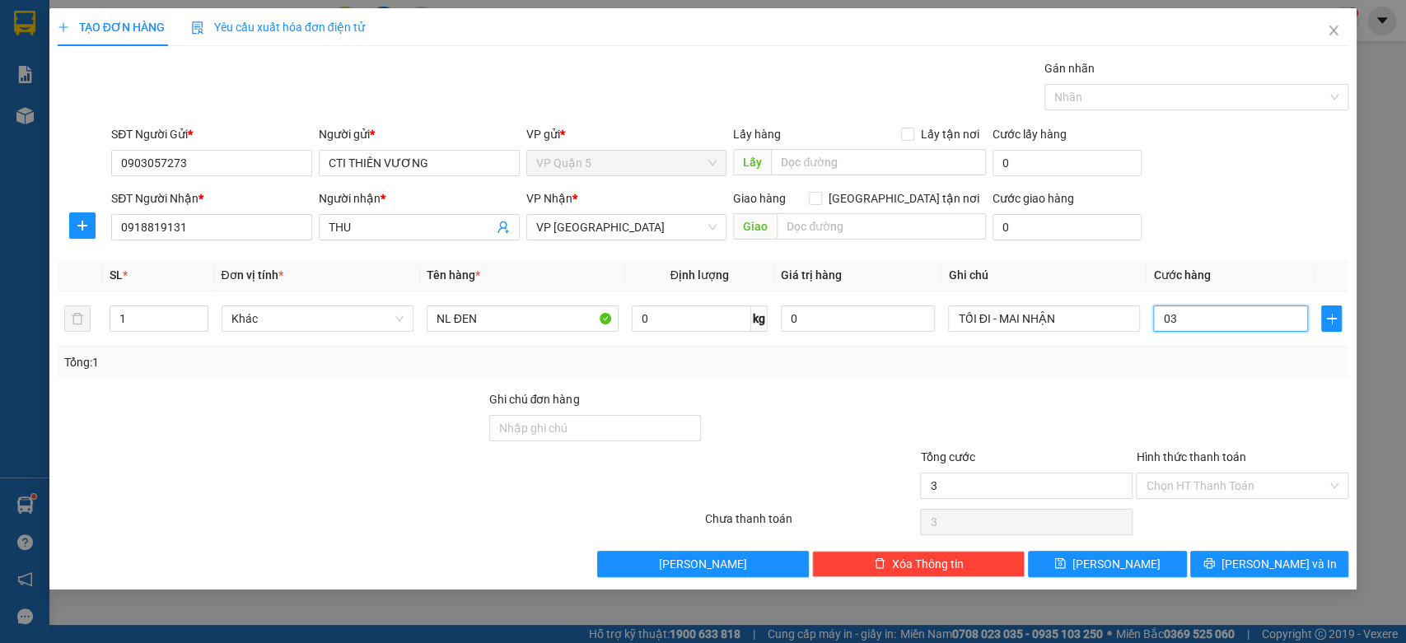
type input "30"
type input "030"
type input "300"
type input "0.300"
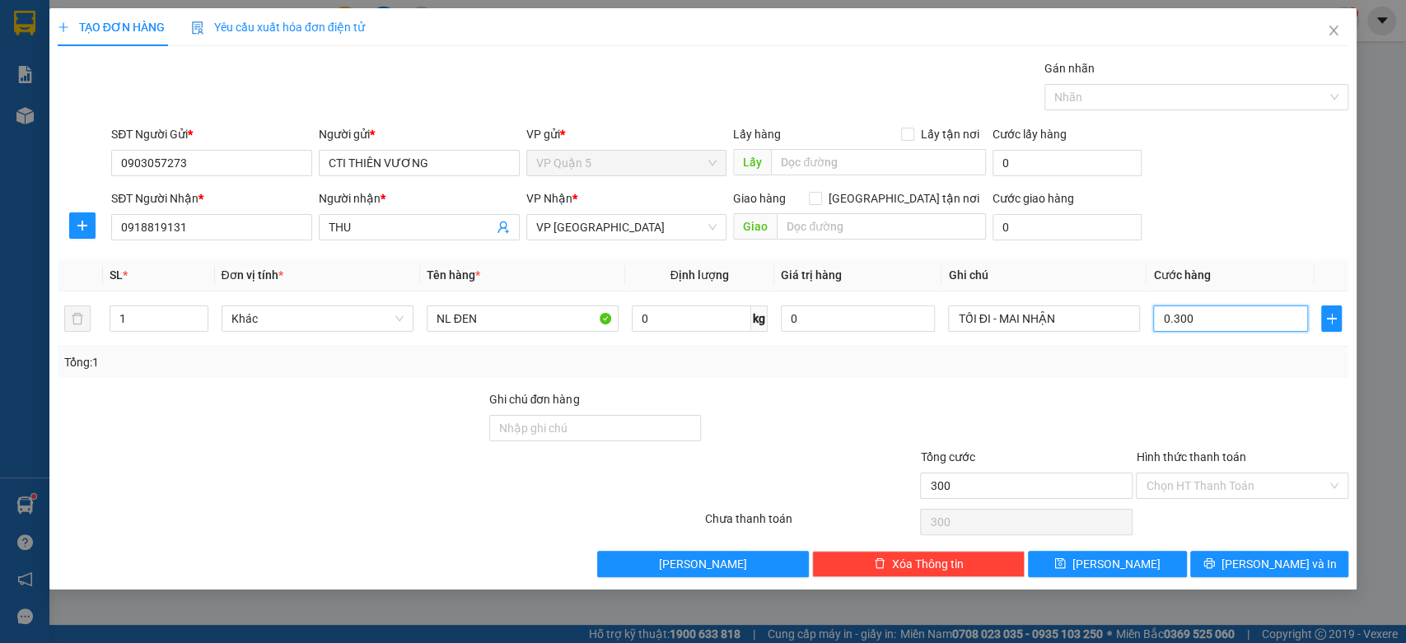
type input "3.000"
type input "03.000"
type input "30.000"
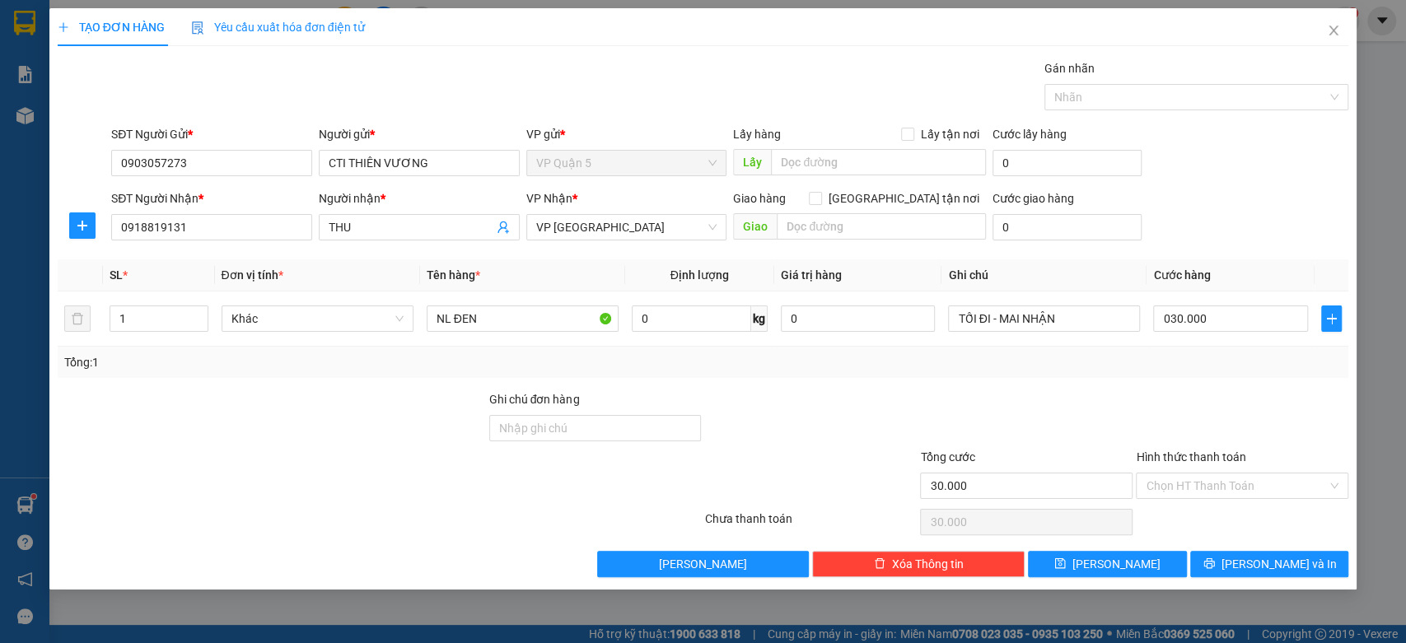
type input "30.000"
click at [1198, 373] on div "Tổng: 1" at bounding box center [703, 362] width 1291 height 31
click at [1234, 563] on button "[PERSON_NAME] và In" at bounding box center [1269, 564] width 158 height 26
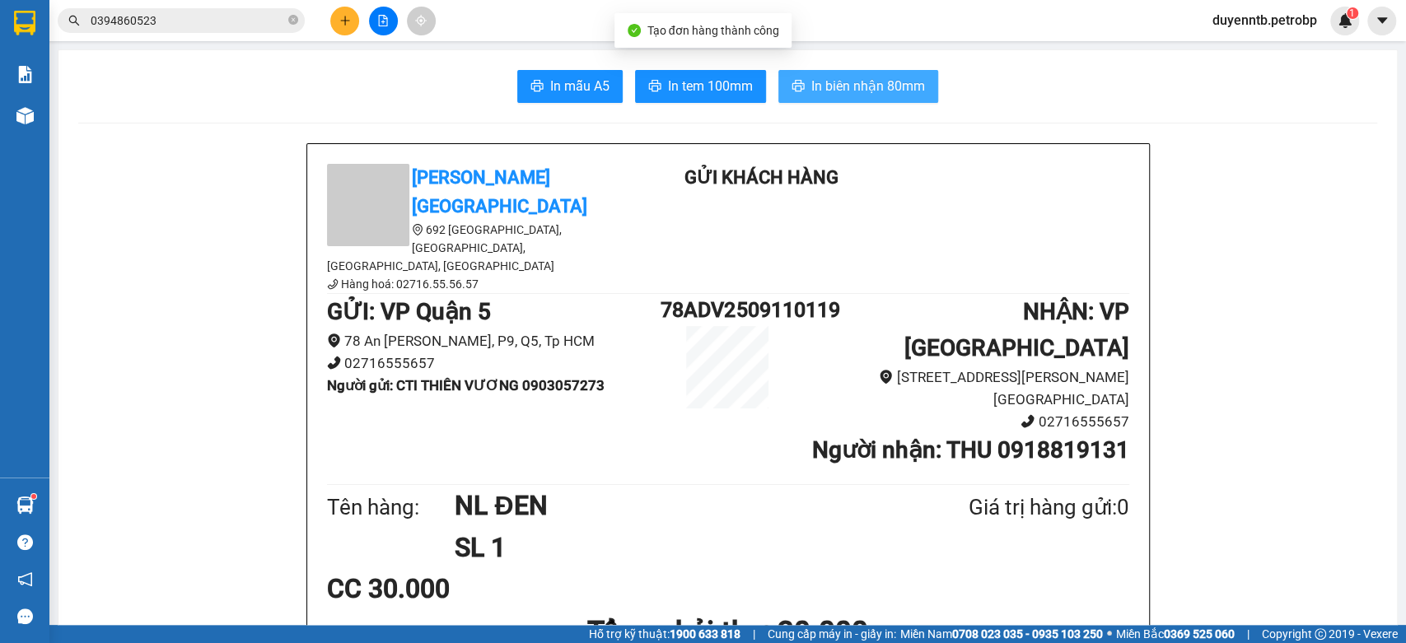
click at [792, 82] on icon "printer" at bounding box center [797, 85] width 13 height 13
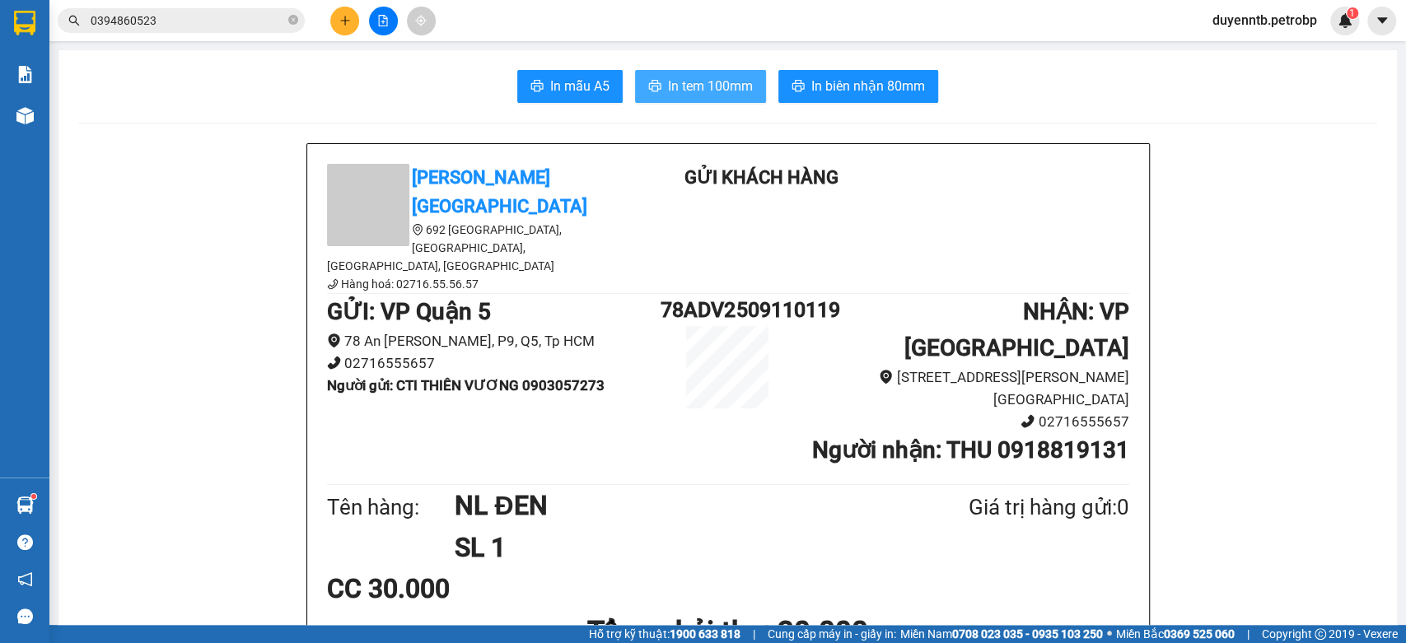
click at [704, 86] on span "In tem 100mm" at bounding box center [710, 86] width 85 height 21
click at [552, 377] on b "Người gửi : CTI THIÊN VƯƠNG 0903057273" at bounding box center [466, 385] width 278 height 16
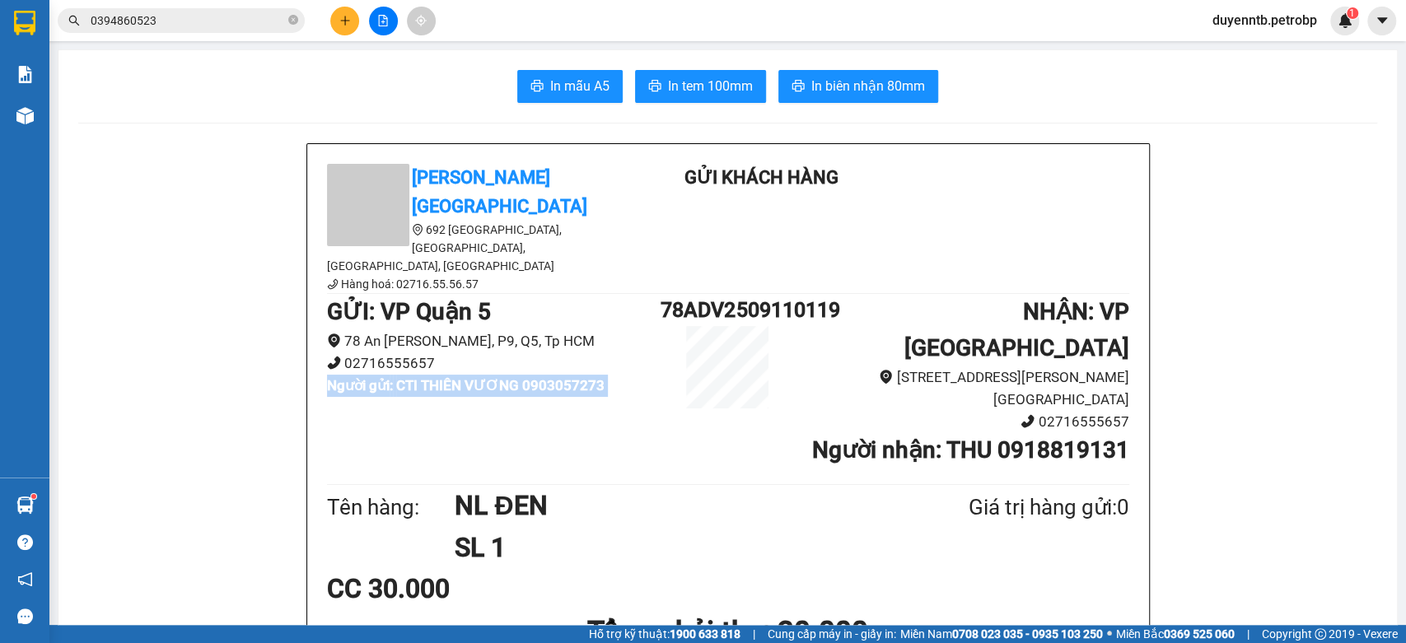
click at [552, 377] on b "Người gửi : CTI THIÊN VƯƠNG 0903057273" at bounding box center [466, 385] width 278 height 16
click at [597, 294] on h1 "GỬI : VP Quận 5" at bounding box center [494, 312] width 334 height 36
click at [573, 377] on b "Người gửi : CTI THIÊN VƯƠNG 0903057273" at bounding box center [466, 385] width 278 height 16
copy b "0903057273"
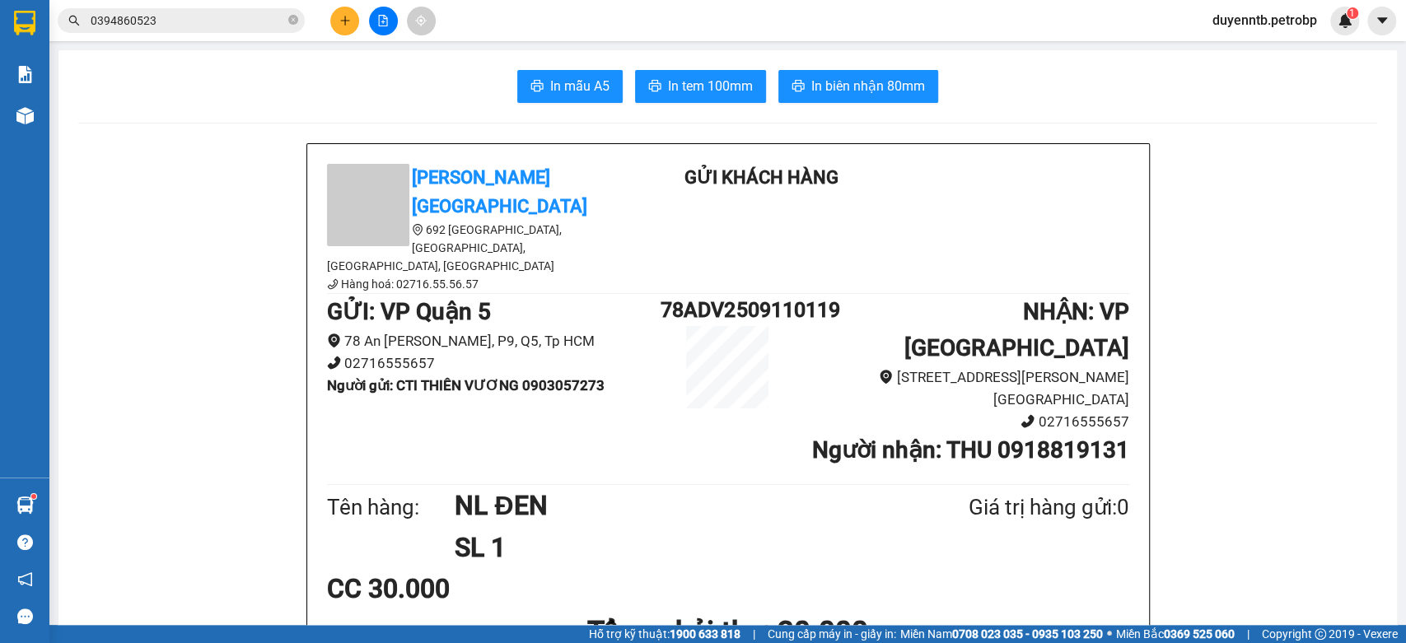
click at [225, 29] on input "0394860523" at bounding box center [188, 21] width 194 height 18
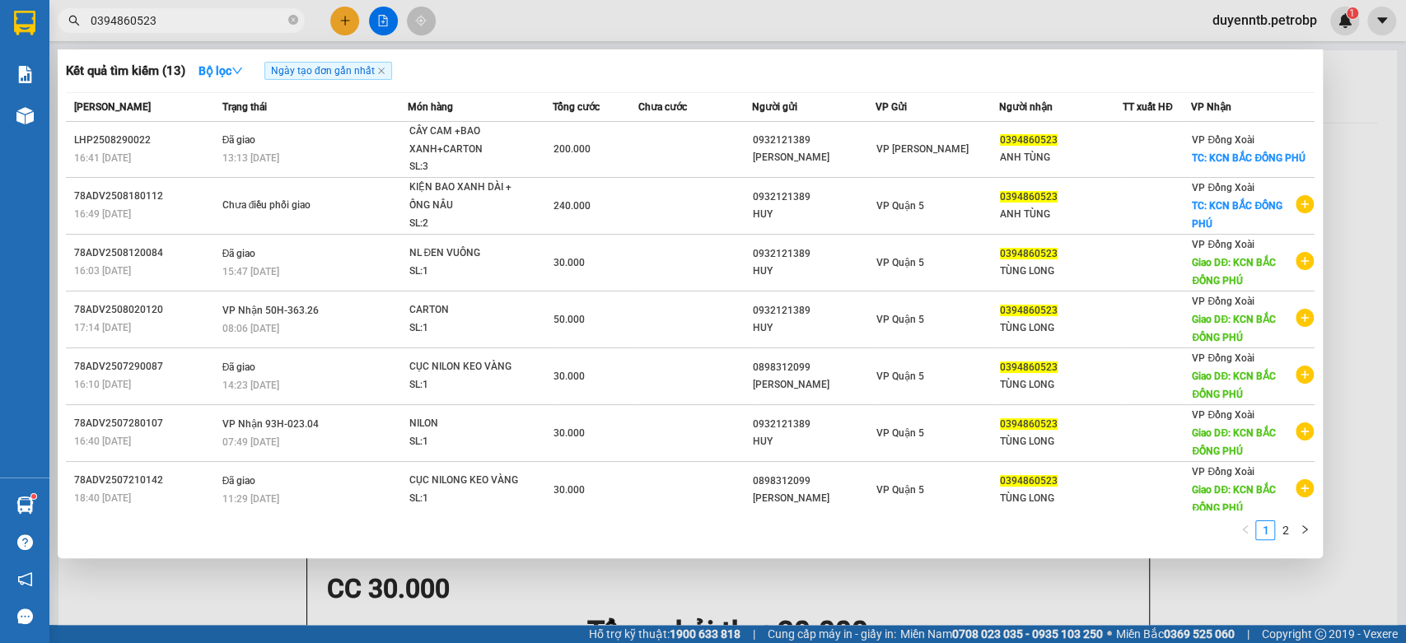
click at [224, 29] on input "0394860523" at bounding box center [188, 21] width 194 height 18
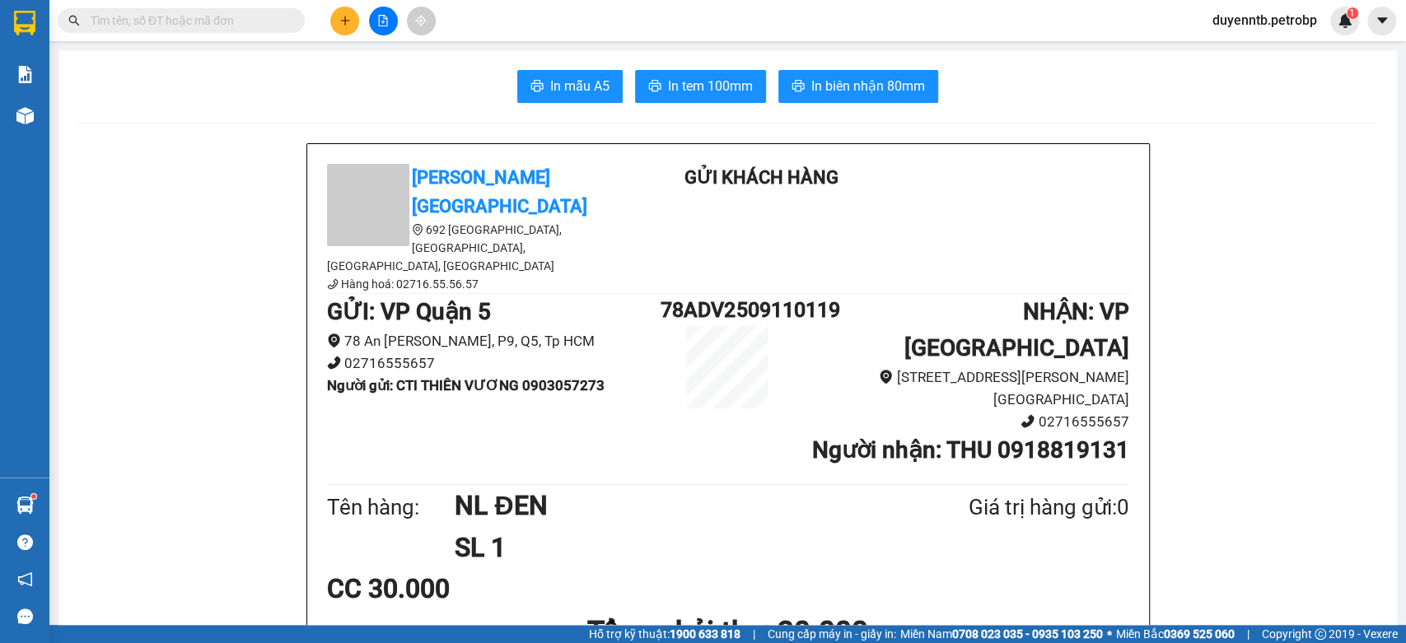
paste input "0903057273"
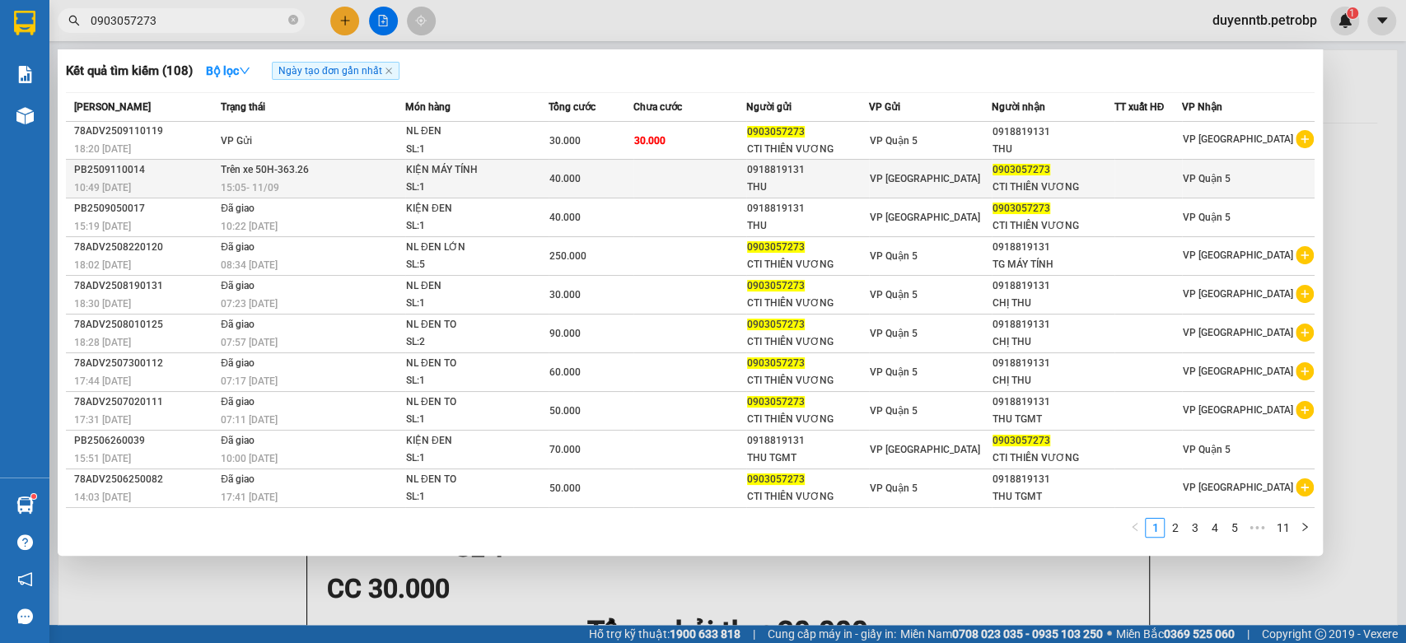
type input "0903057273"
click at [119, 175] on div "PB2509110014" at bounding box center [145, 169] width 142 height 17
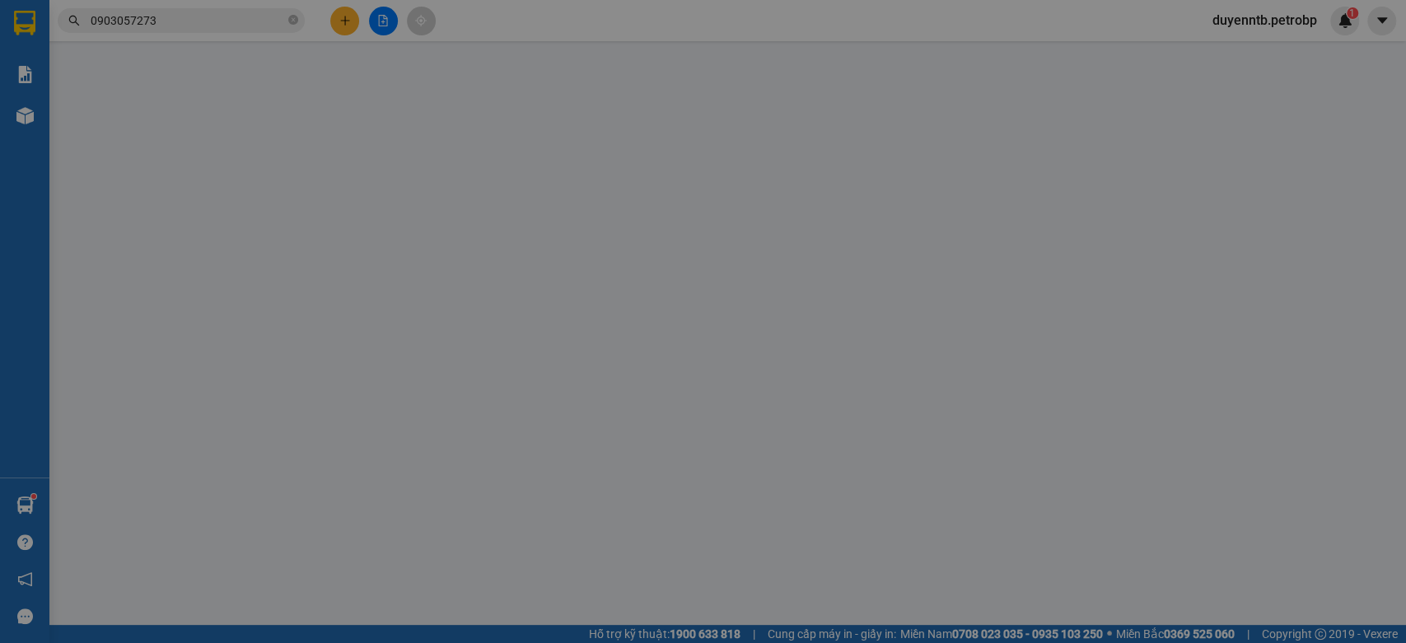
type input "0918819131"
type input "THU"
type input "0903057273"
type input "CTI THIÊN VƯƠNG"
type input "40.000"
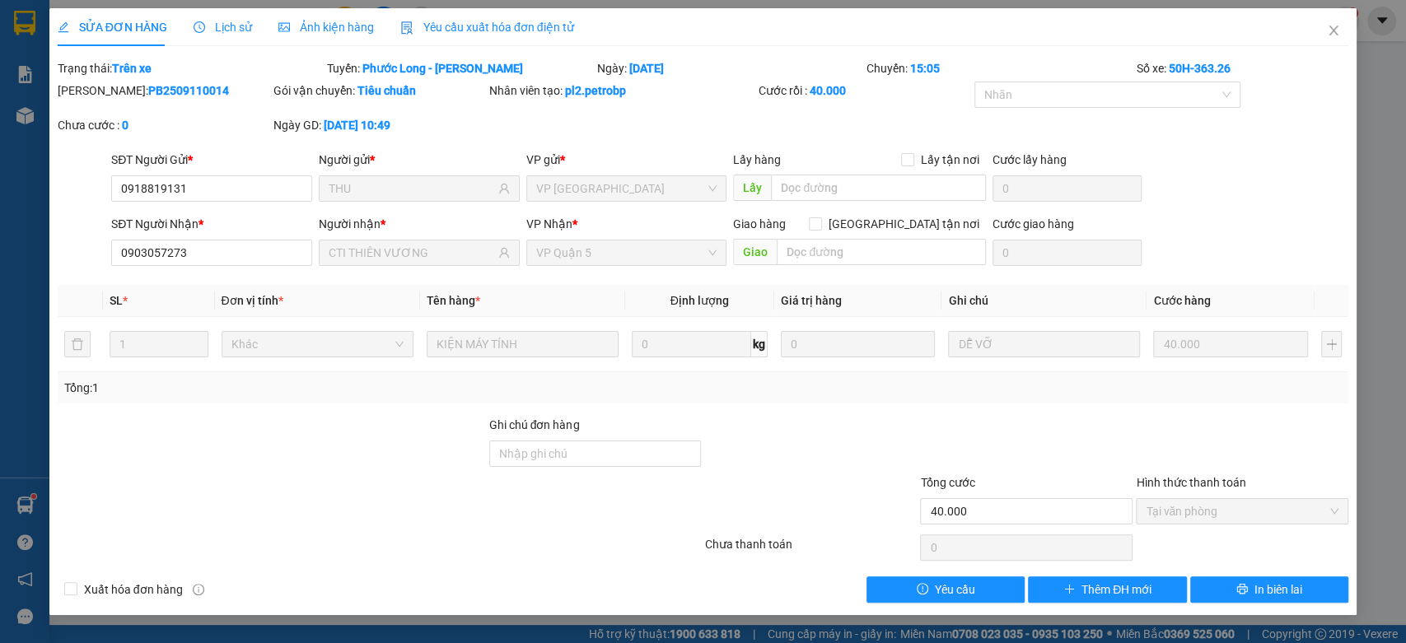
click at [206, 29] on span "Lịch sử" at bounding box center [223, 27] width 58 height 13
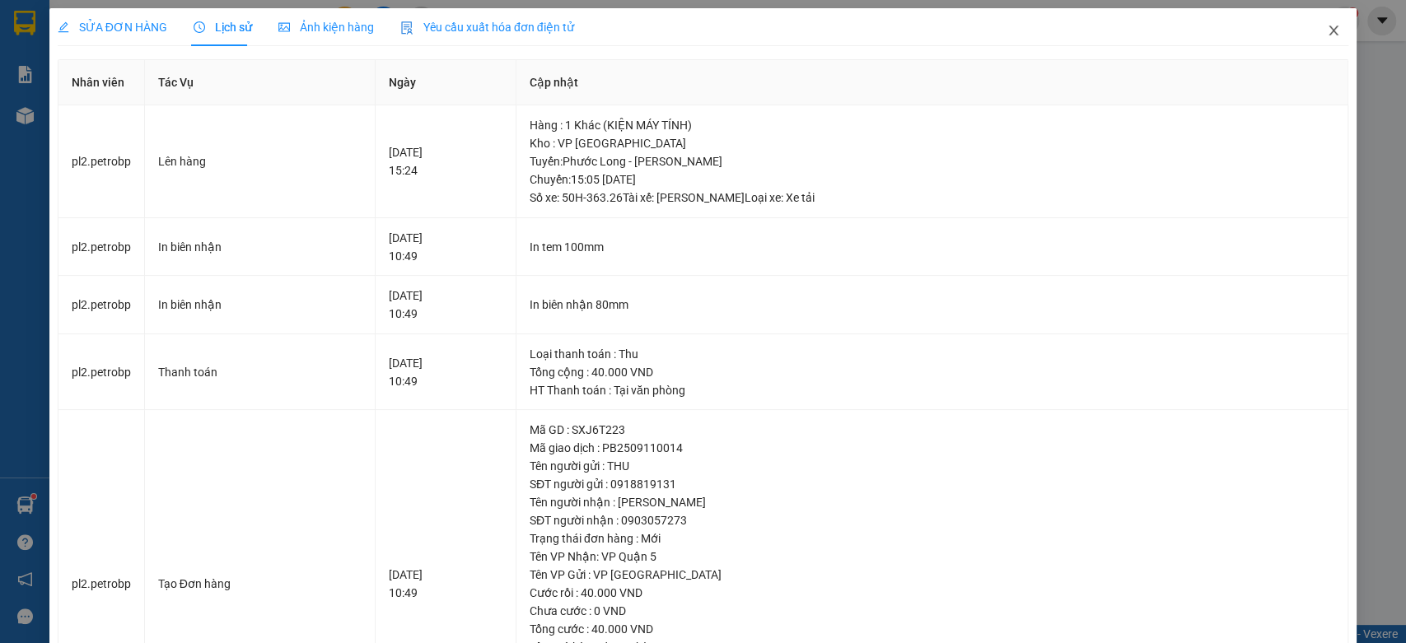
click at [1310, 30] on span "Close" at bounding box center [1333, 31] width 46 height 46
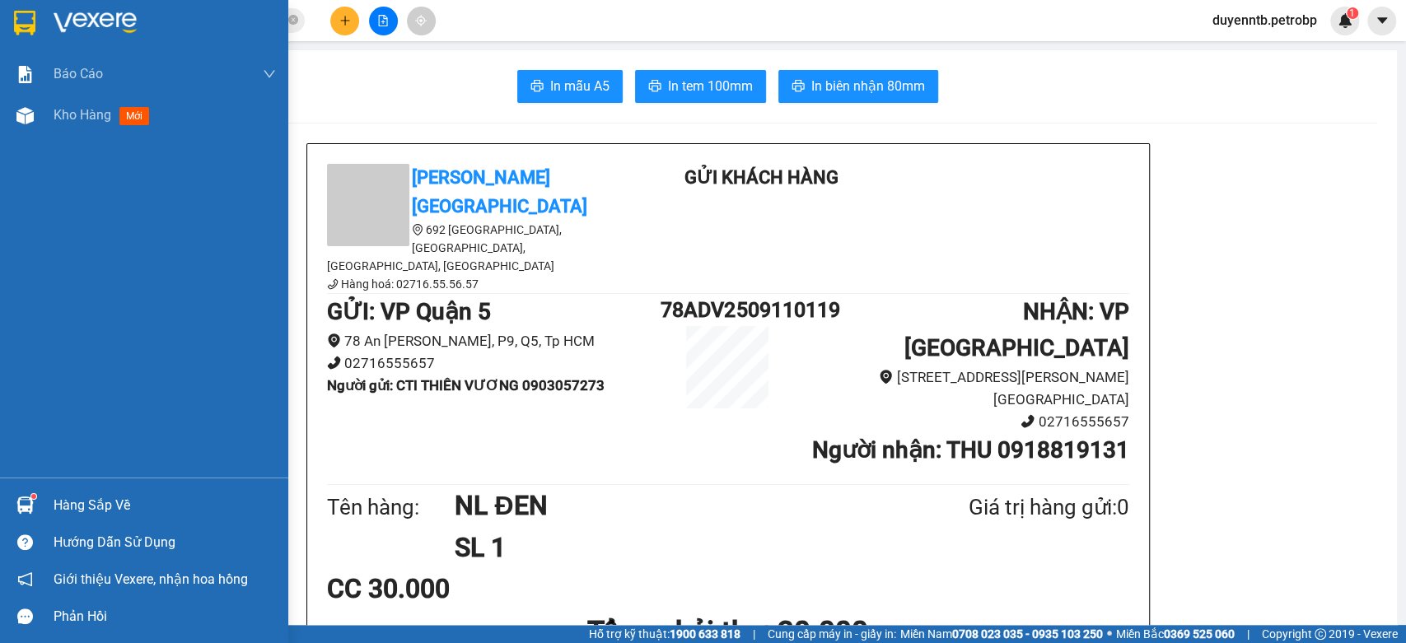
click at [99, 493] on div "Hàng sắp về" at bounding box center [165, 505] width 222 height 25
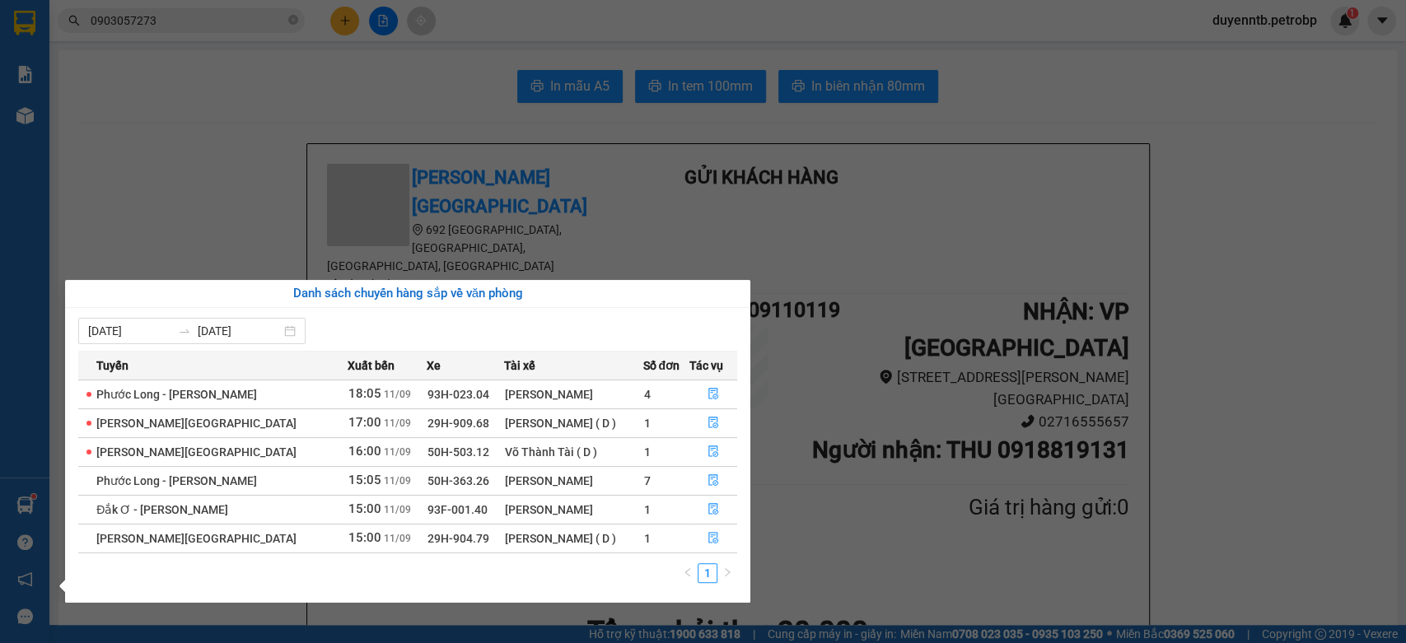
click at [125, 119] on section "Kết quả tìm kiếm ( 108 ) Bộ lọc Ngày tạo đơn gần nhất Mã ĐH Trạng thái Món hàng…" at bounding box center [703, 321] width 1406 height 643
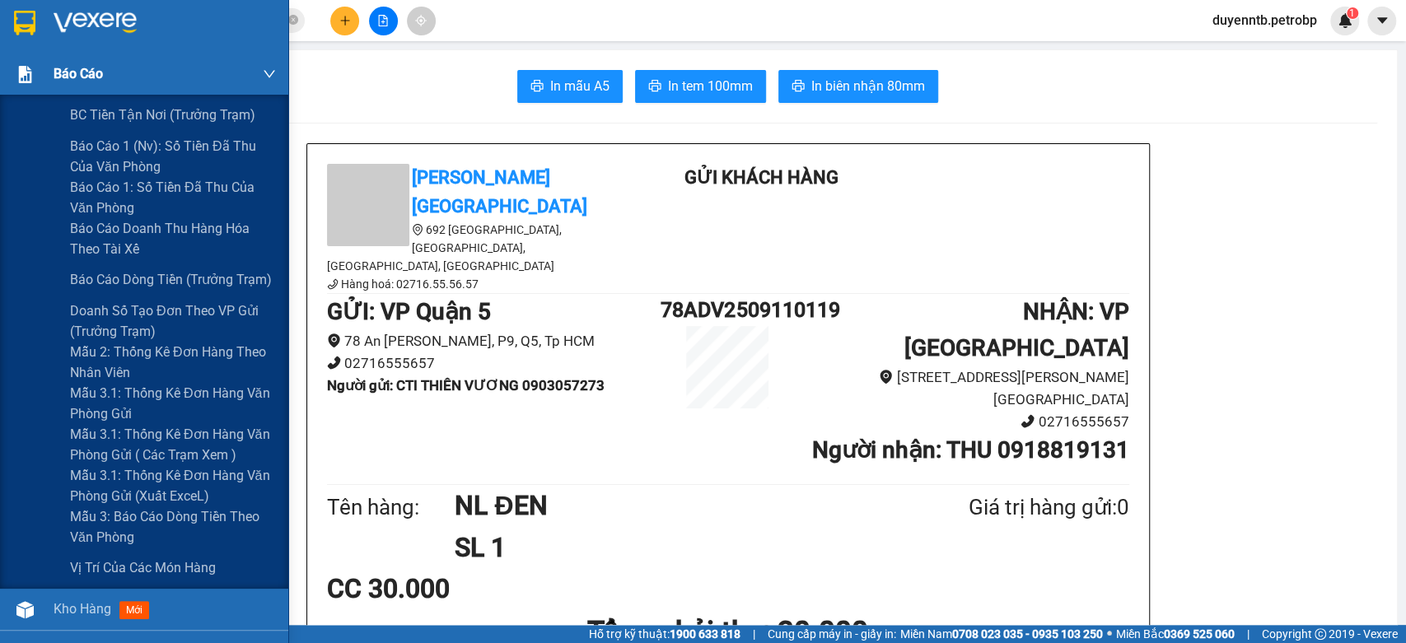
click at [91, 74] on span "Báo cáo" at bounding box center [78, 73] width 49 height 21
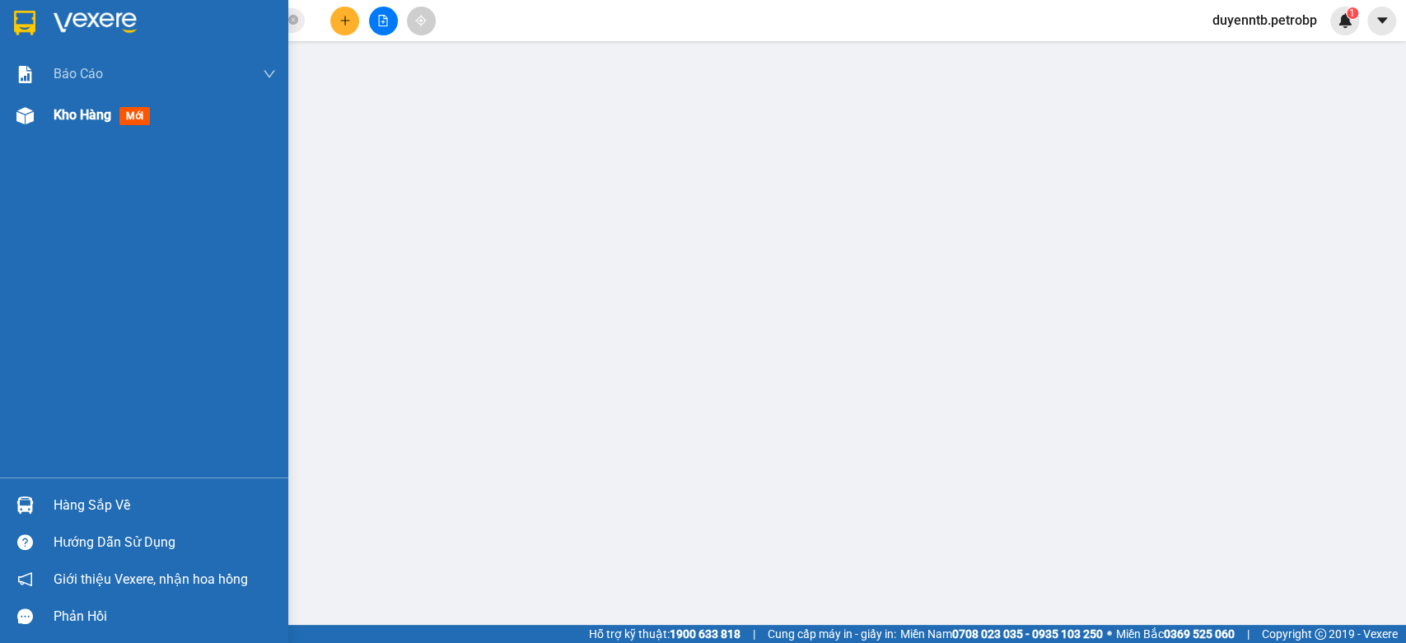
click at [72, 107] on span "Kho hàng" at bounding box center [83, 115] width 58 height 16
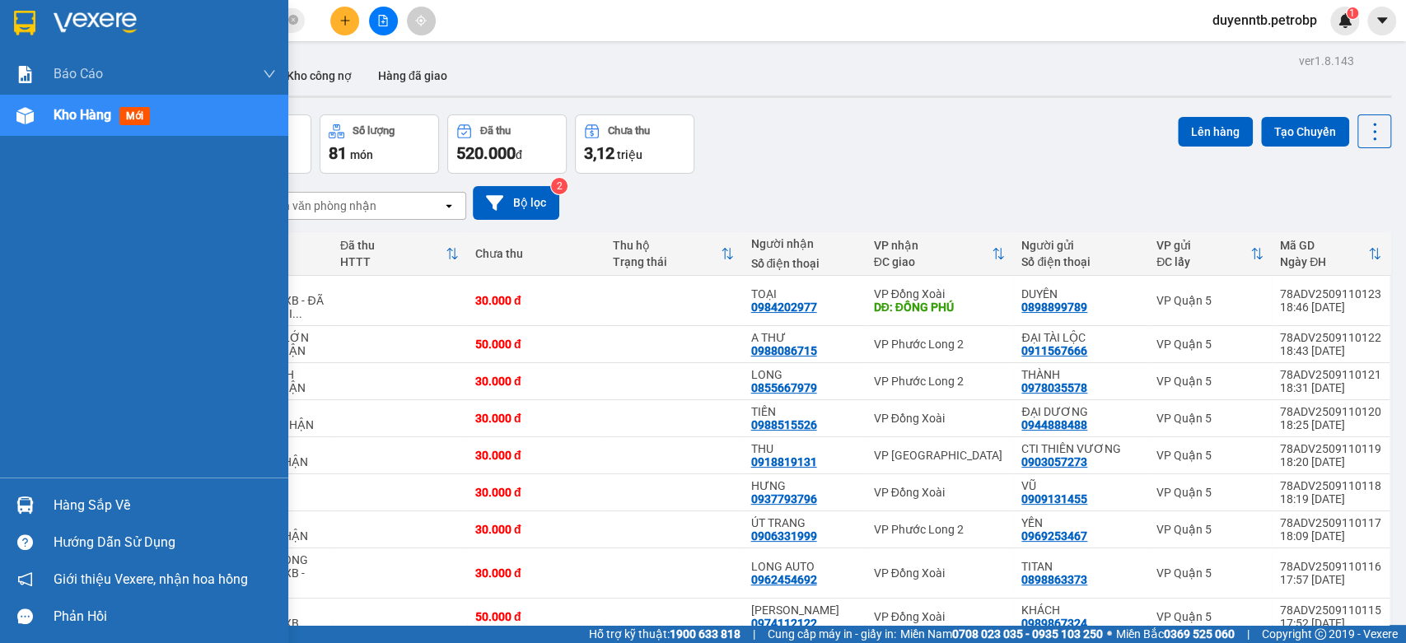
click at [75, 503] on div "Hàng sắp về" at bounding box center [165, 505] width 222 height 25
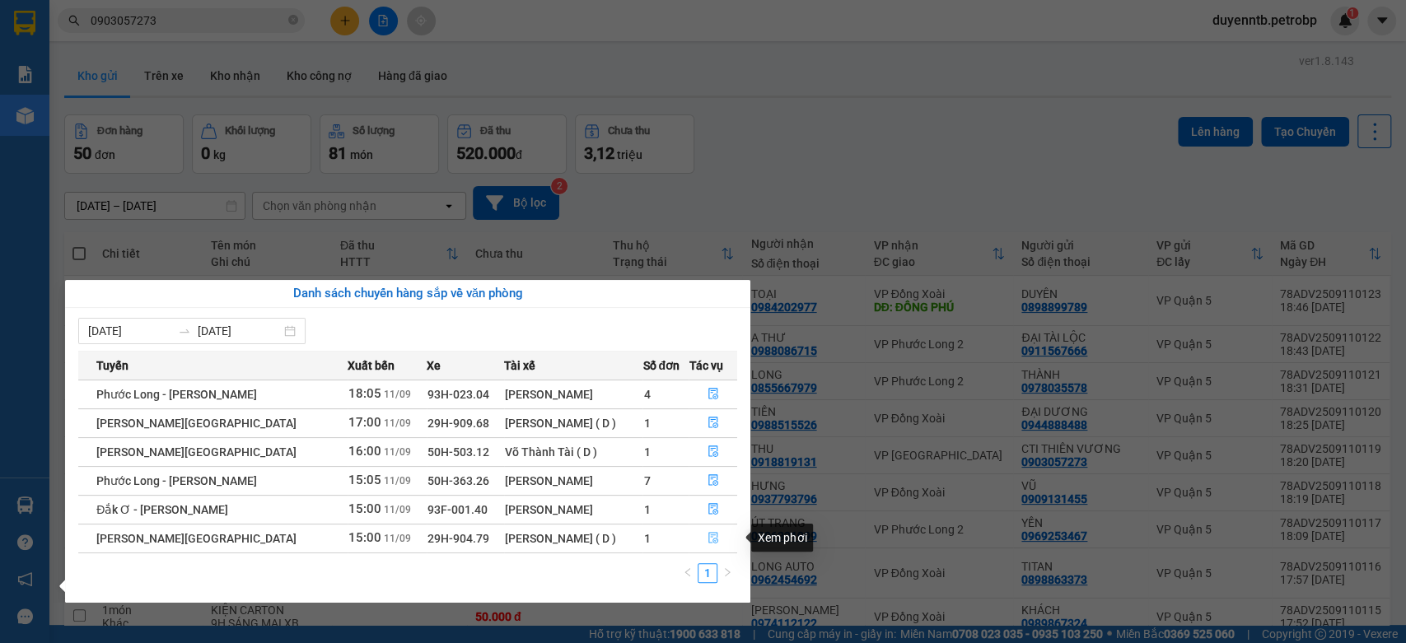
click at [715, 532] on button "button" at bounding box center [712, 538] width 47 height 26
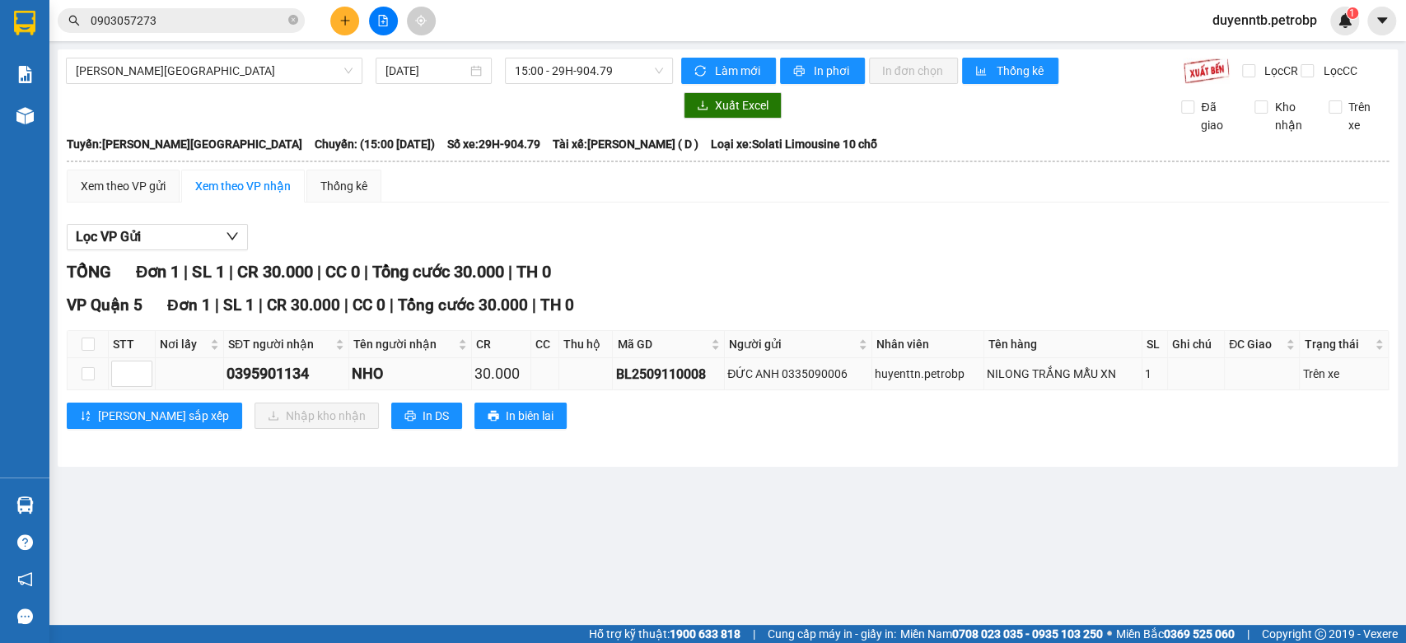
click at [96, 390] on td at bounding box center [88, 374] width 41 height 32
click at [82, 381] on input "checkbox" at bounding box center [88, 373] width 13 height 13
checkbox input "true"
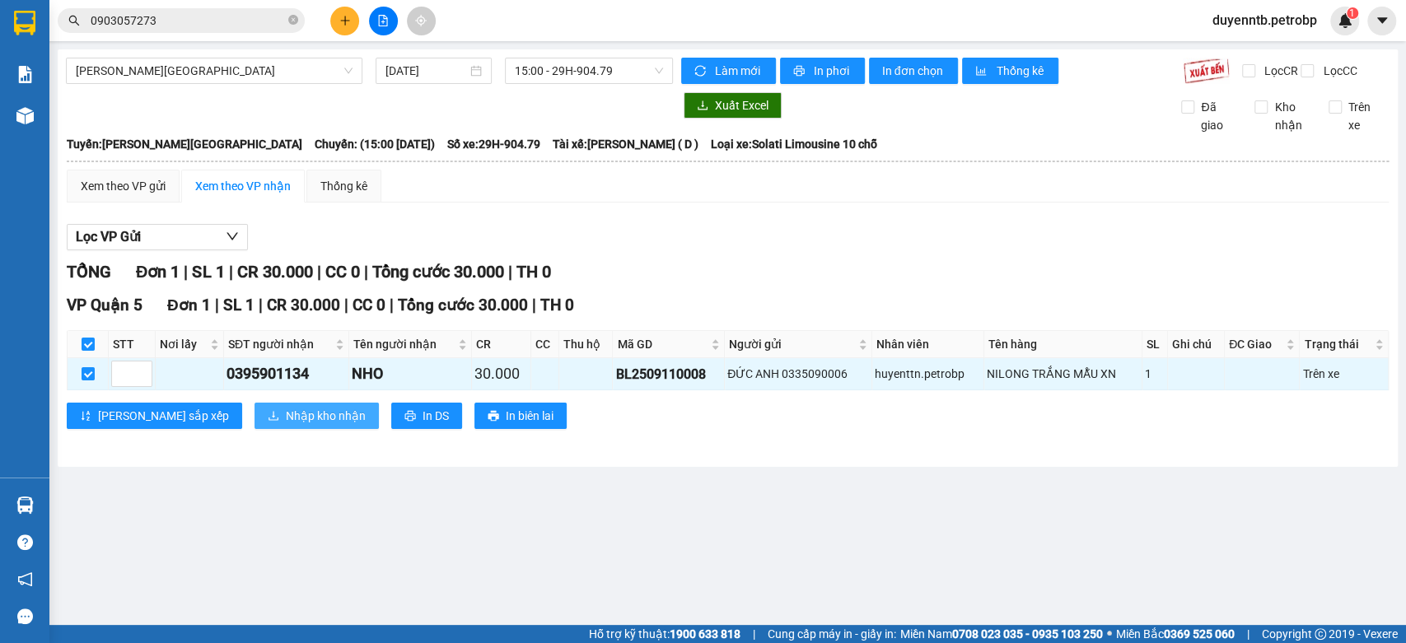
click at [286, 425] on span "Nhập kho nhận" at bounding box center [326, 416] width 80 height 18
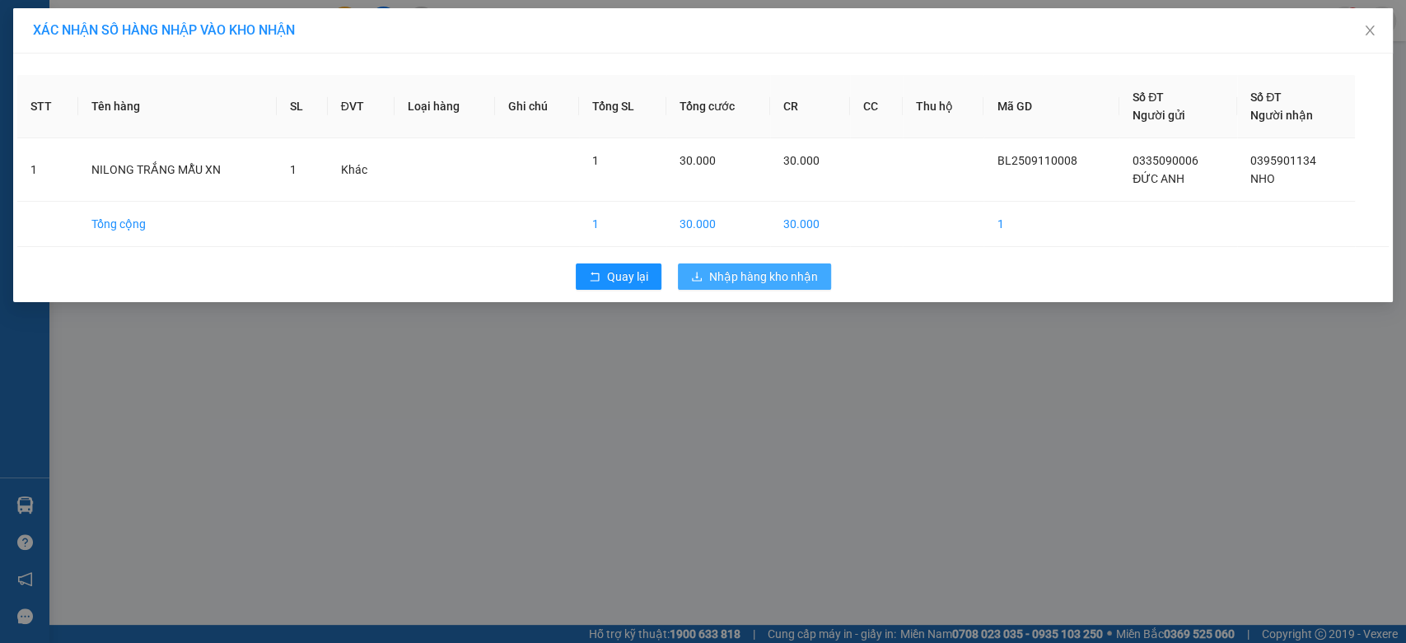
click at [786, 276] on span "Nhập hàng kho nhận" at bounding box center [763, 277] width 109 height 18
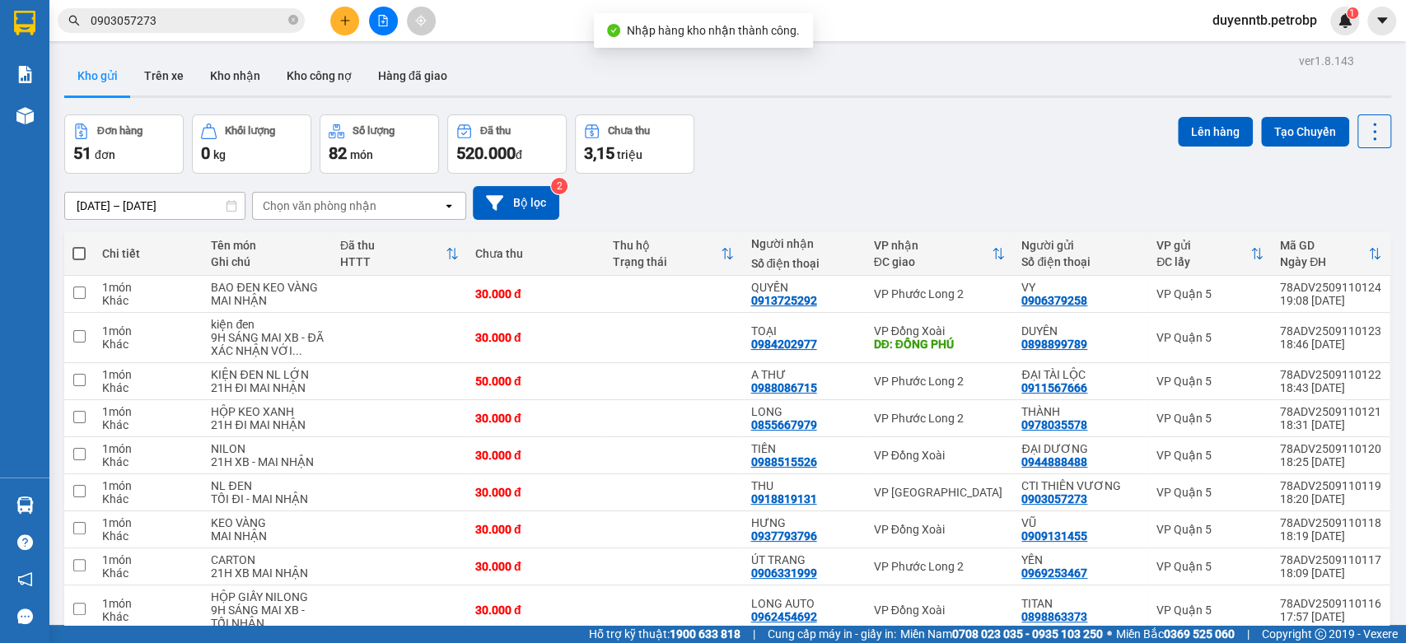
click at [348, 21] on icon "plus" at bounding box center [345, 21] width 12 height 12
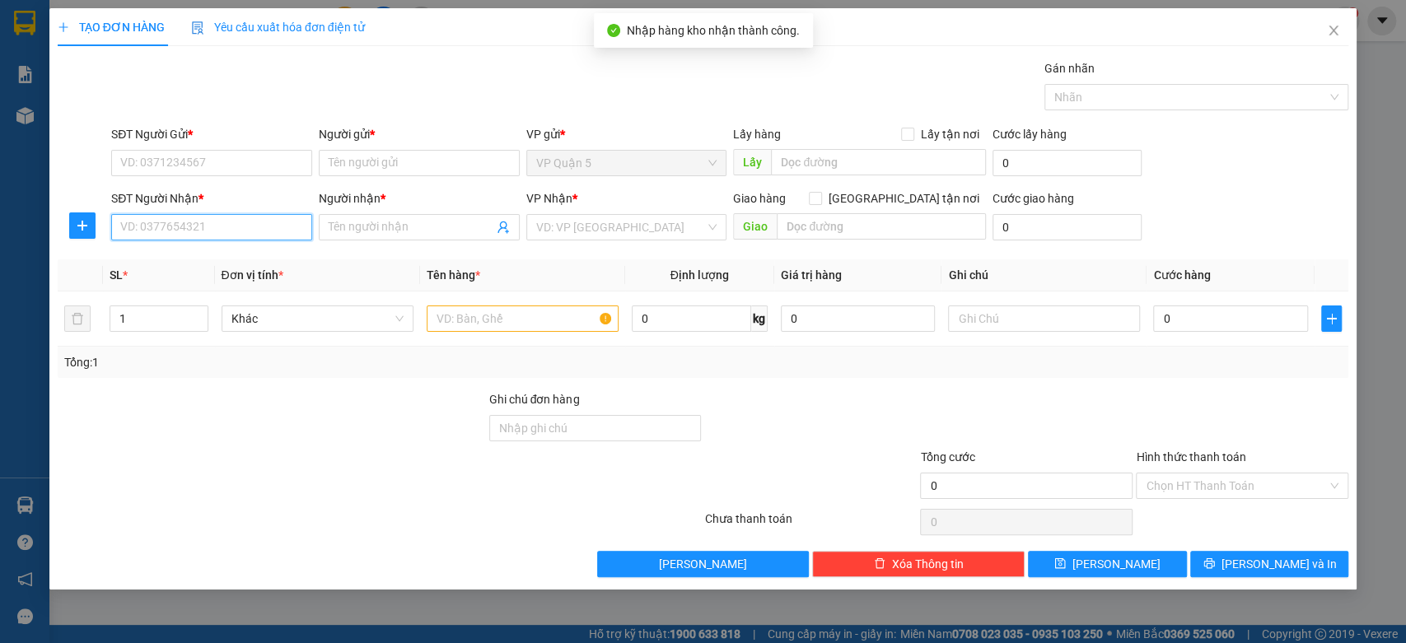
click at [266, 225] on input "SĐT Người Nhận *" at bounding box center [211, 227] width 201 height 26
type input "0813832382"
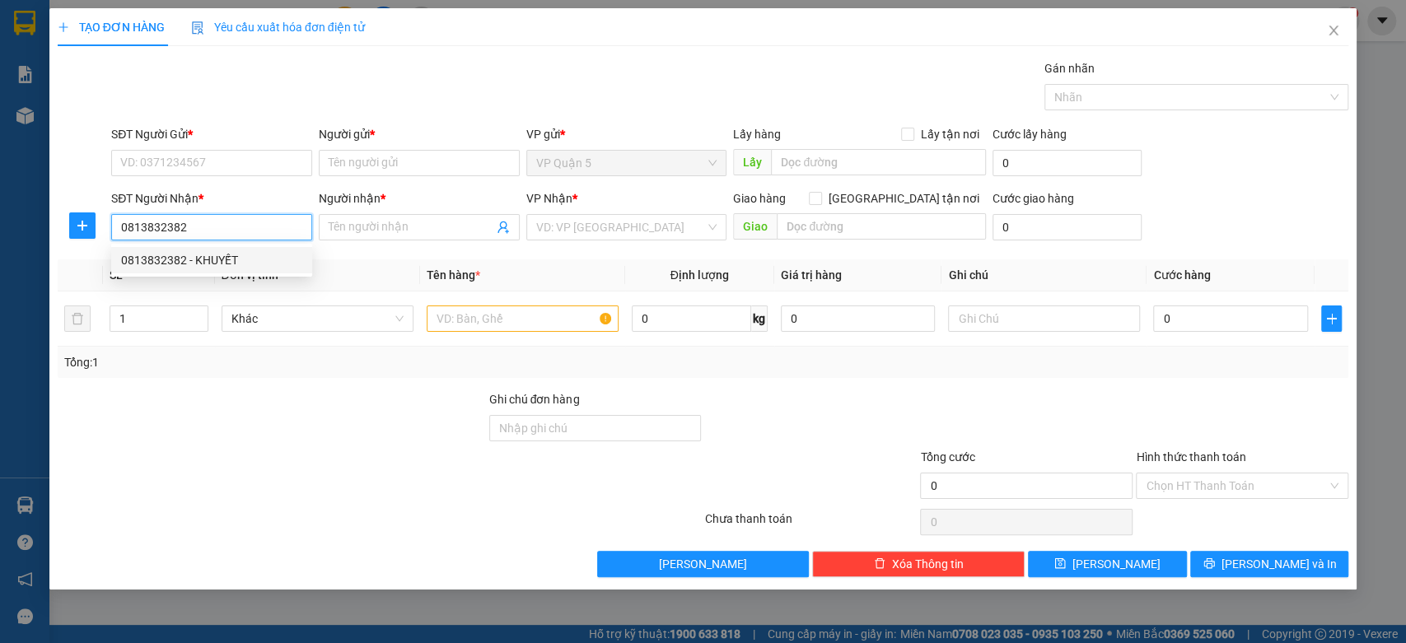
click at [264, 257] on div "0813832382 - KHUYẾT" at bounding box center [211, 260] width 181 height 18
type input "KHUYẾT"
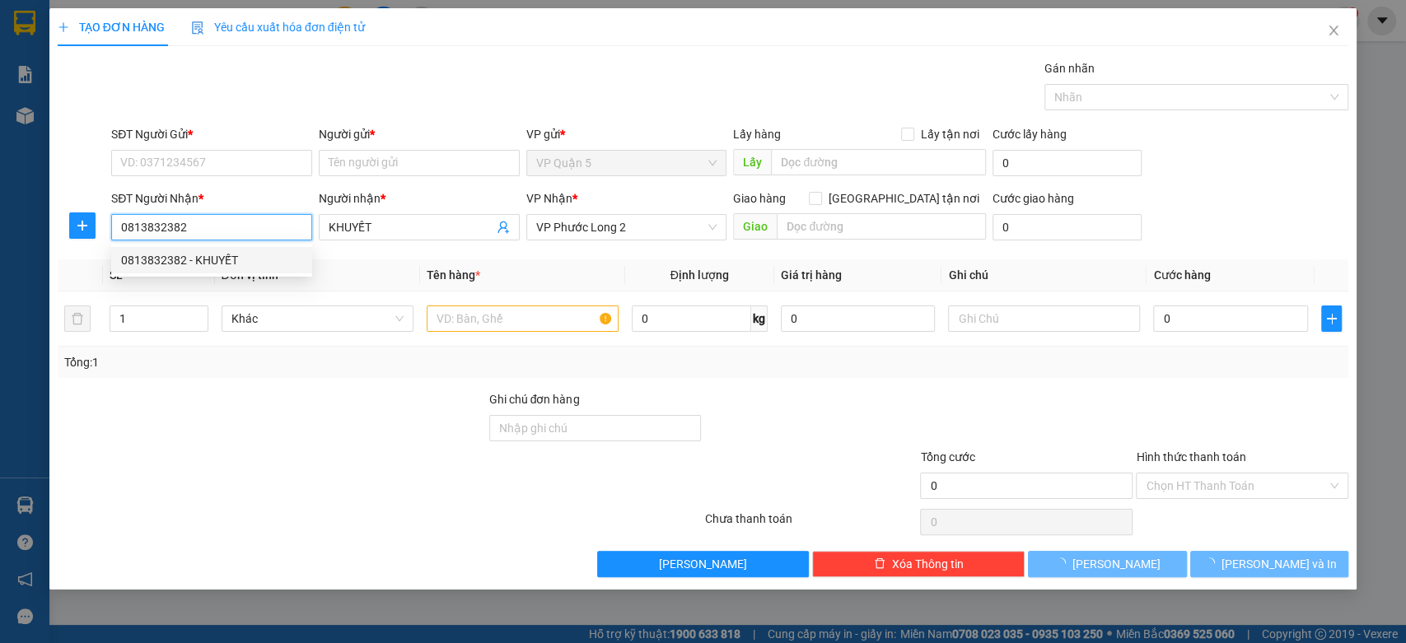
type input "30.000"
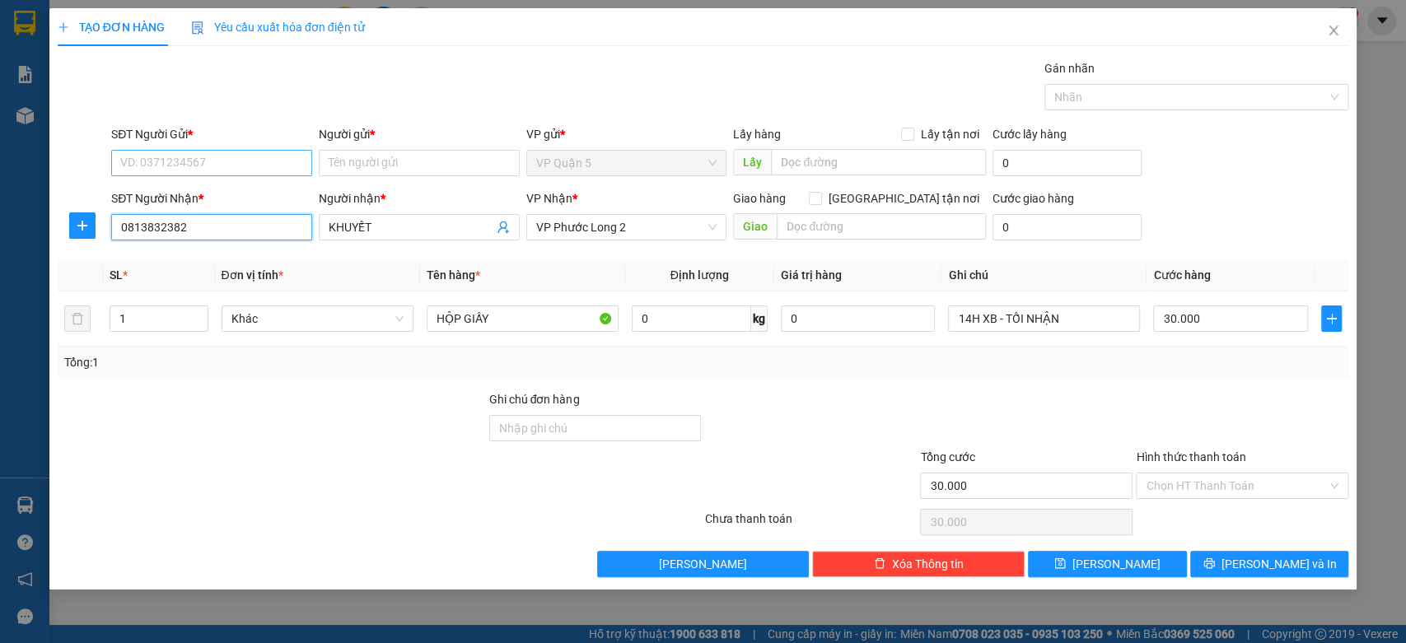
type input "0813832382"
drag, startPoint x: 246, startPoint y: 166, endPoint x: 259, endPoint y: 153, distance: 17.5
click at [245, 166] on input "SĐT Người Gửi *" at bounding box center [211, 163] width 201 height 26
type input "0354646464"
click at [231, 193] on div "0354646464 - HÂN" at bounding box center [211, 196] width 181 height 18
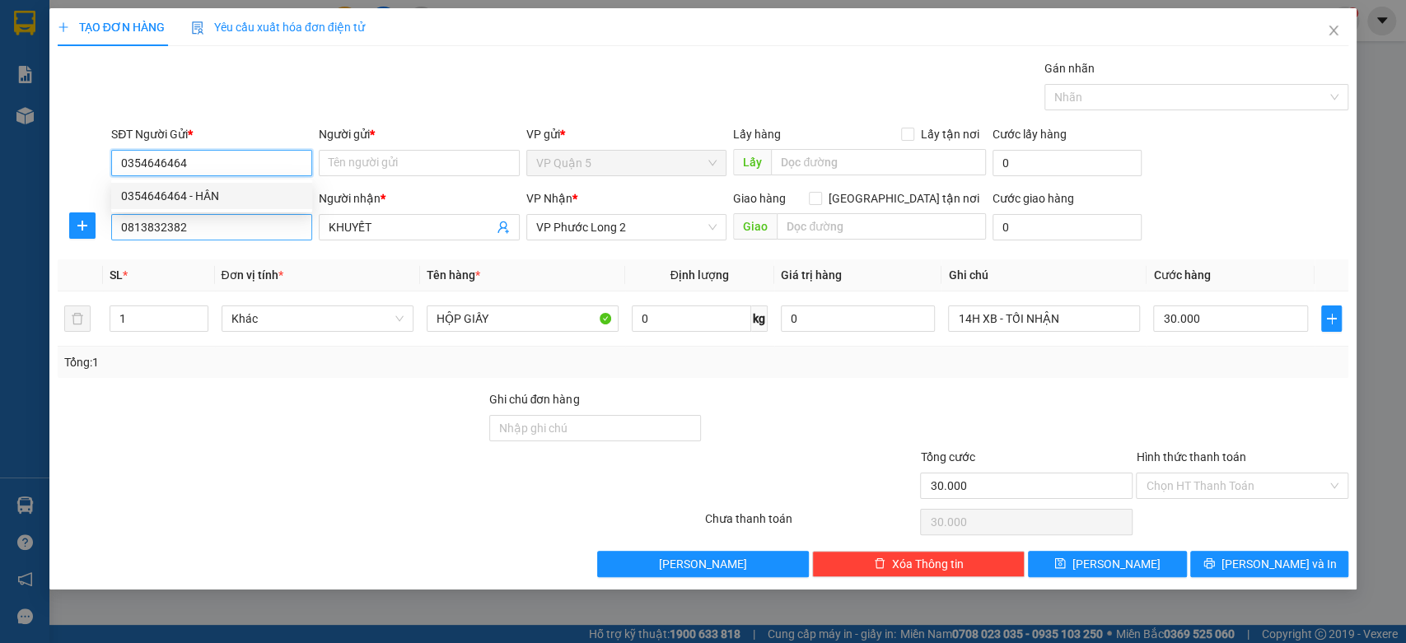
type input "HÂN"
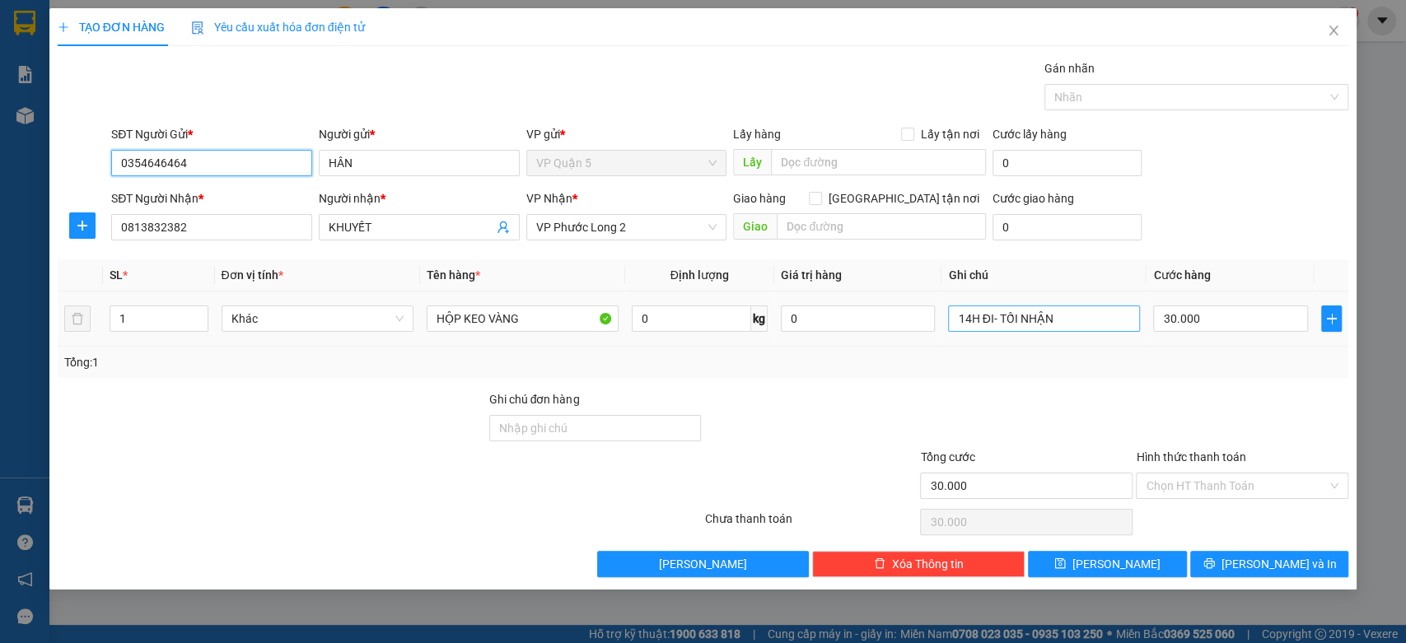
type input "0354646464"
click at [1050, 328] on input "14H ĐI- TỐI NHẬN" at bounding box center [1044, 319] width 192 height 26
click at [1048, 328] on input "14H ĐI- TỐI NHẬN" at bounding box center [1044, 319] width 192 height 26
type input "MAI NHẬN"
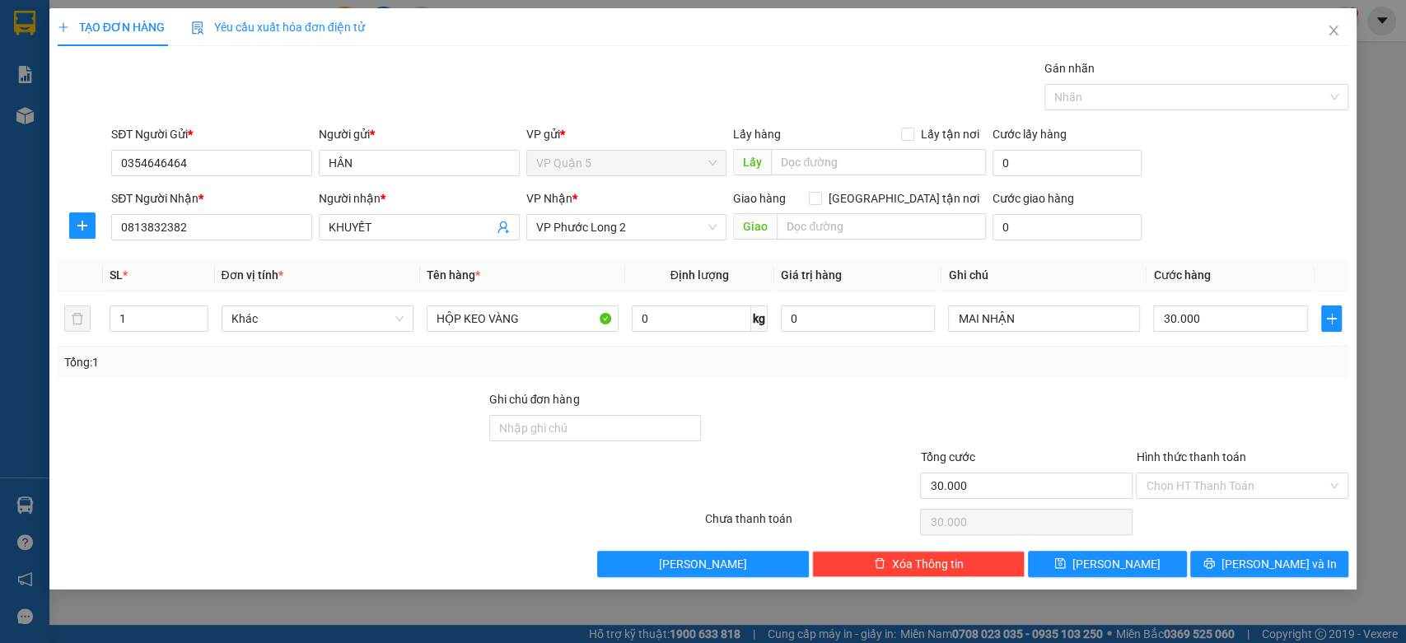
click at [1285, 456] on div "Hình thức thanh toán" at bounding box center [1242, 460] width 212 height 25
click at [1286, 408] on div at bounding box center [1242, 419] width 216 height 58
click at [1295, 562] on span "Lưu và In" at bounding box center [1278, 564] width 115 height 18
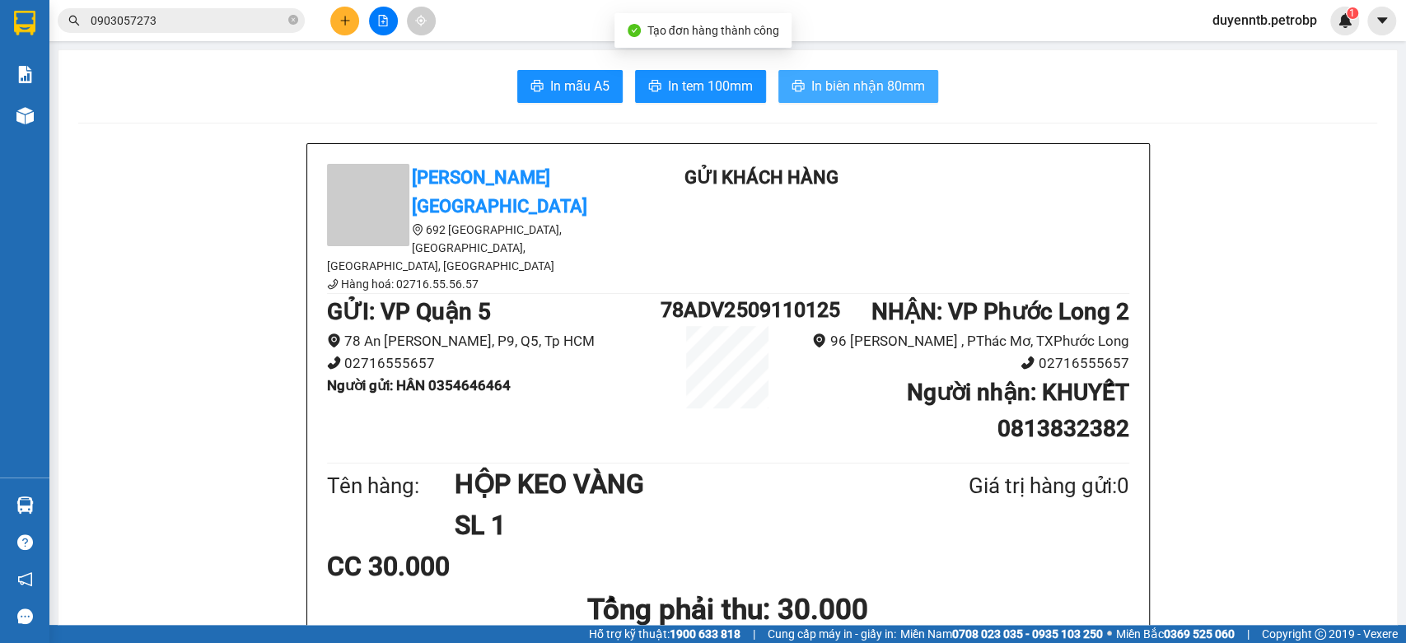
click at [816, 92] on span "In biên nhận 80mm" at bounding box center [868, 86] width 114 height 21
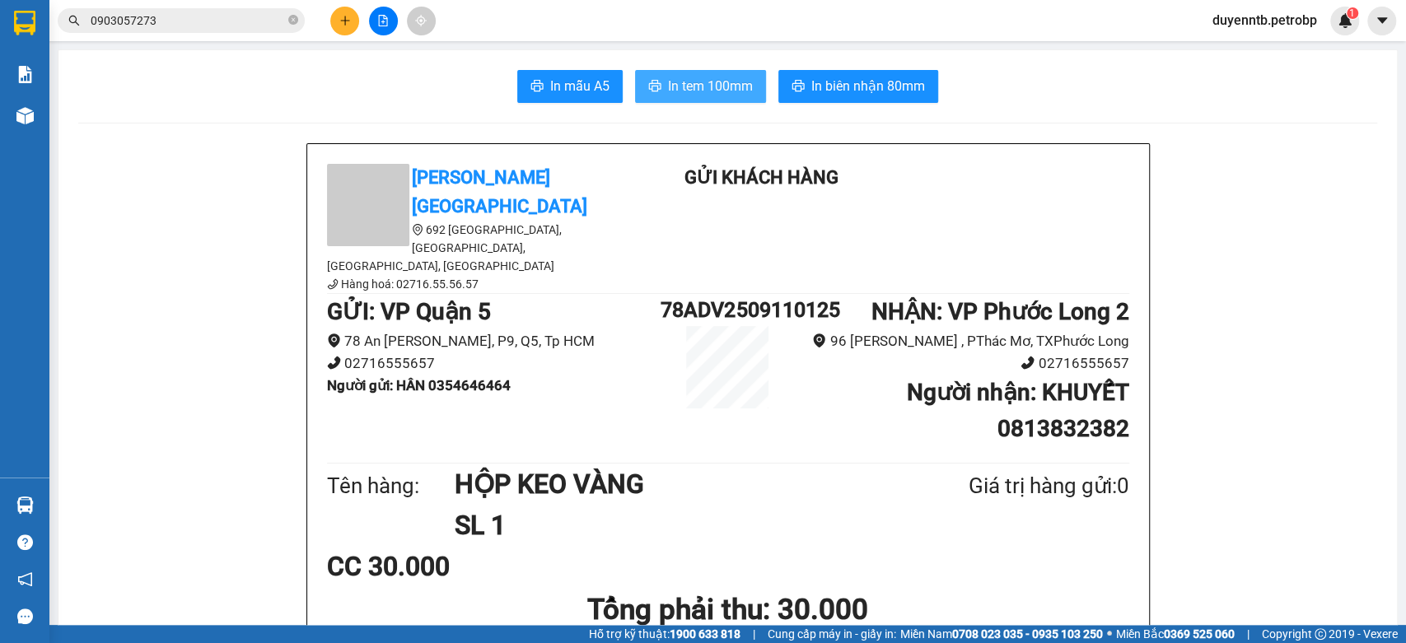
click at [721, 86] on span "In tem 100mm" at bounding box center [710, 86] width 85 height 21
click at [331, 13] on button at bounding box center [344, 21] width 29 height 29
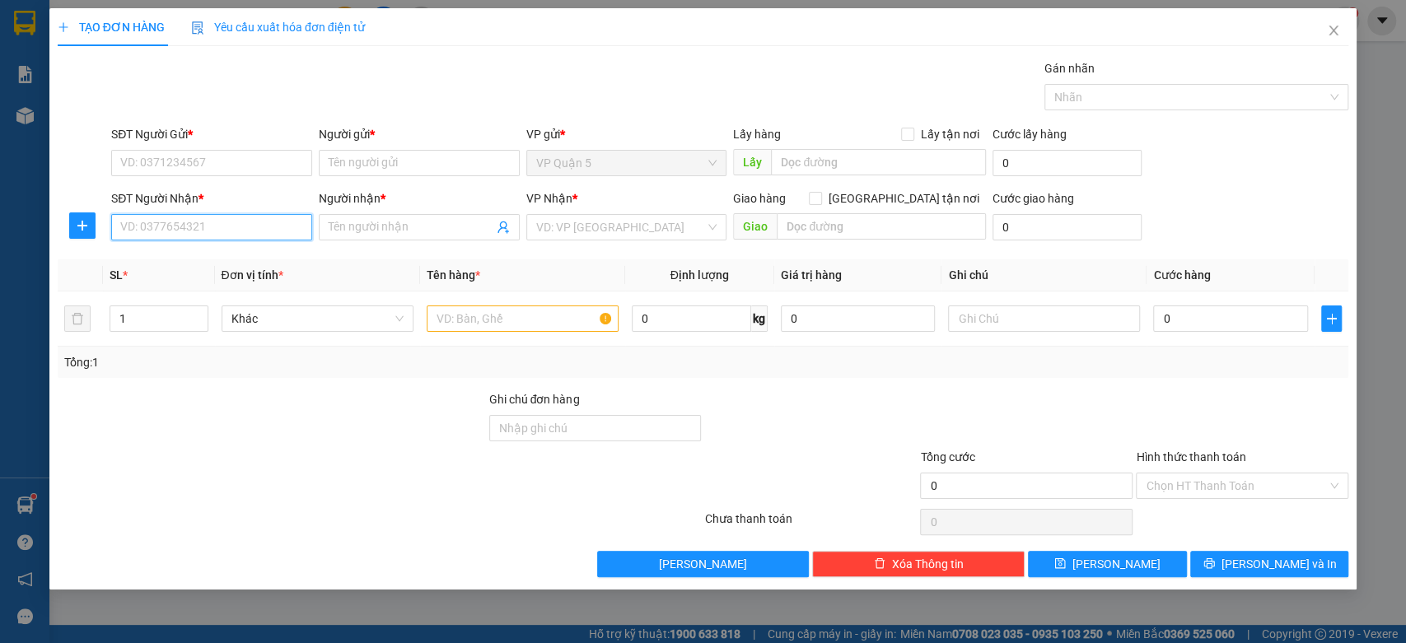
click at [148, 215] on input "SĐT Người Nhận *" at bounding box center [211, 227] width 201 height 26
click at [84, 229] on icon "plus" at bounding box center [82, 225] width 13 height 13
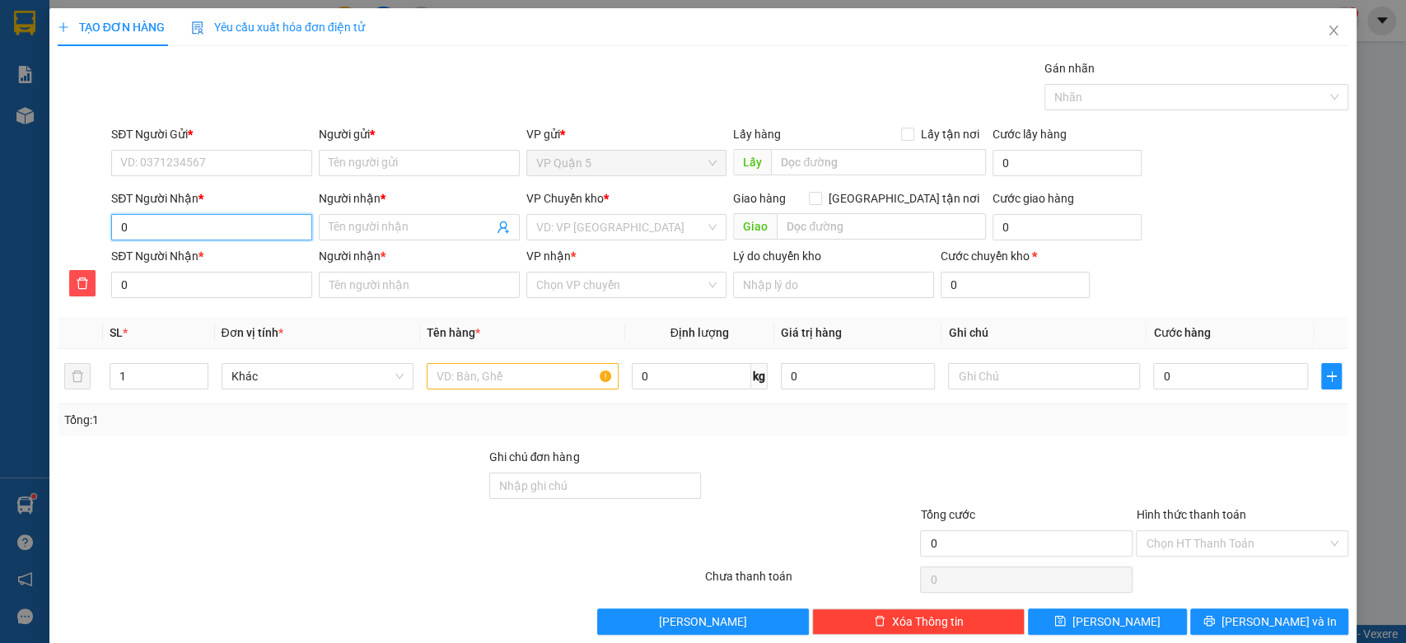
click at [257, 236] on input "0" at bounding box center [211, 227] width 201 height 26
type input "09"
type input "098"
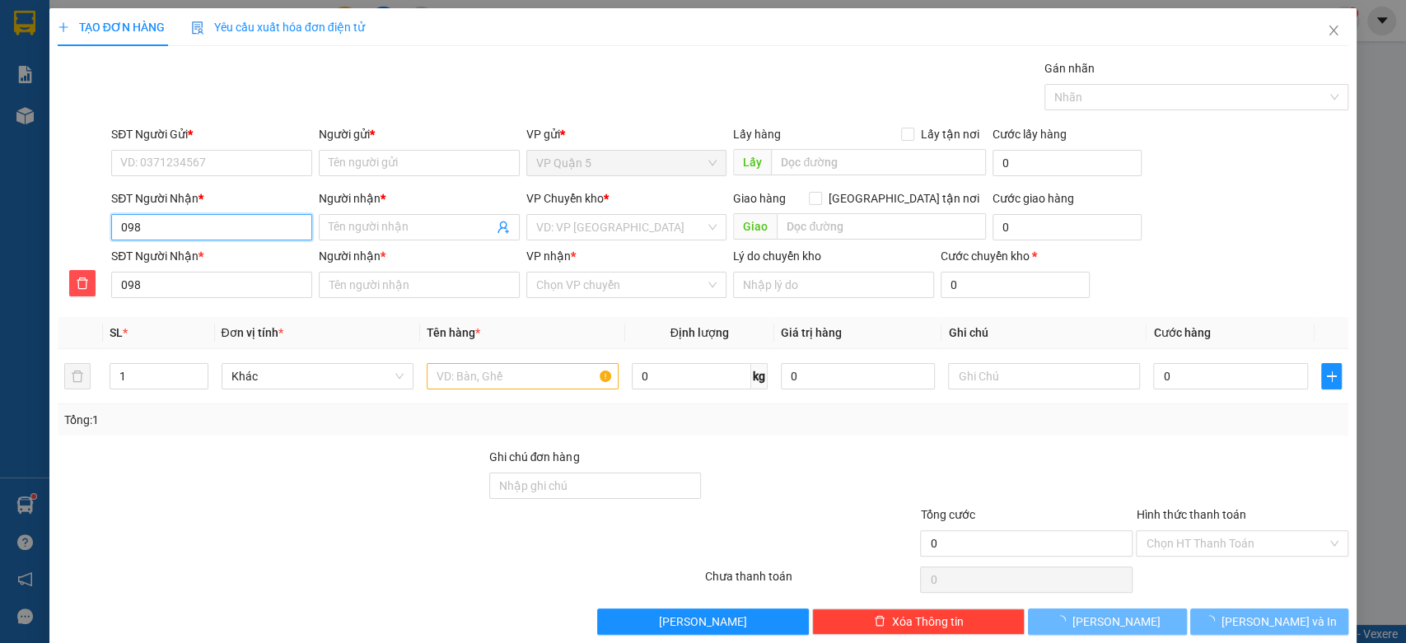
type input "0989"
type input "09899"
type input "098996"
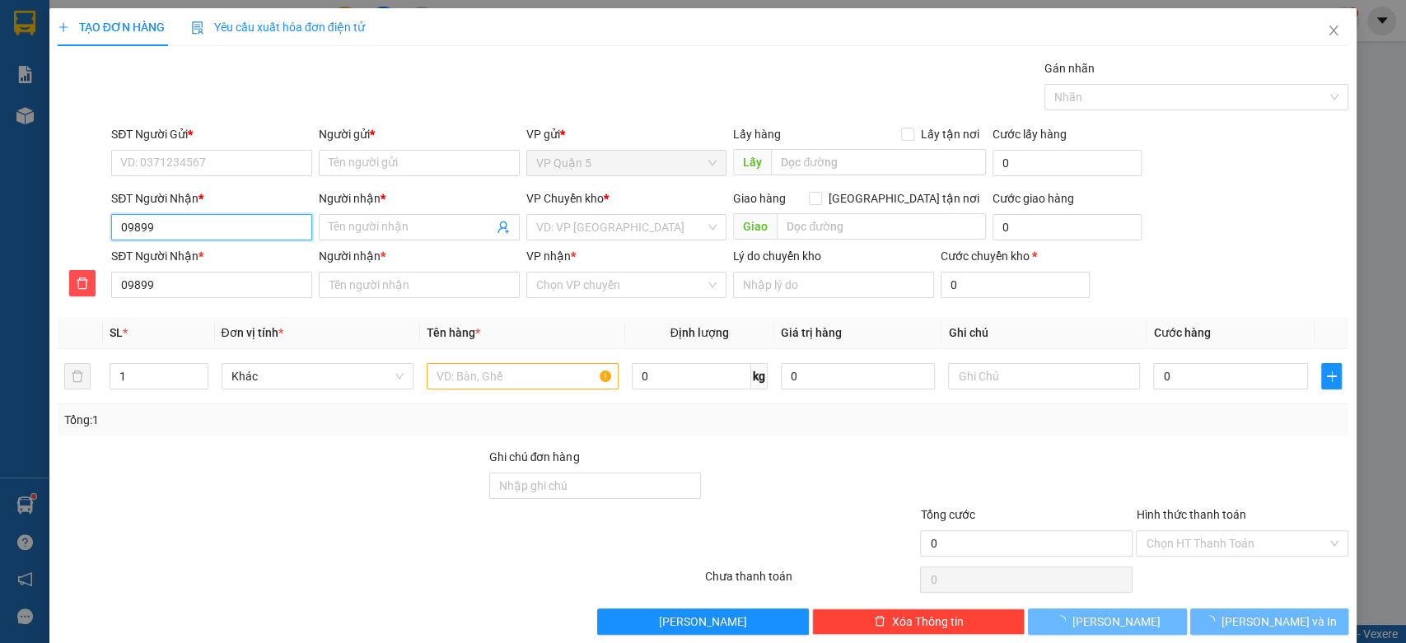
type input "098996"
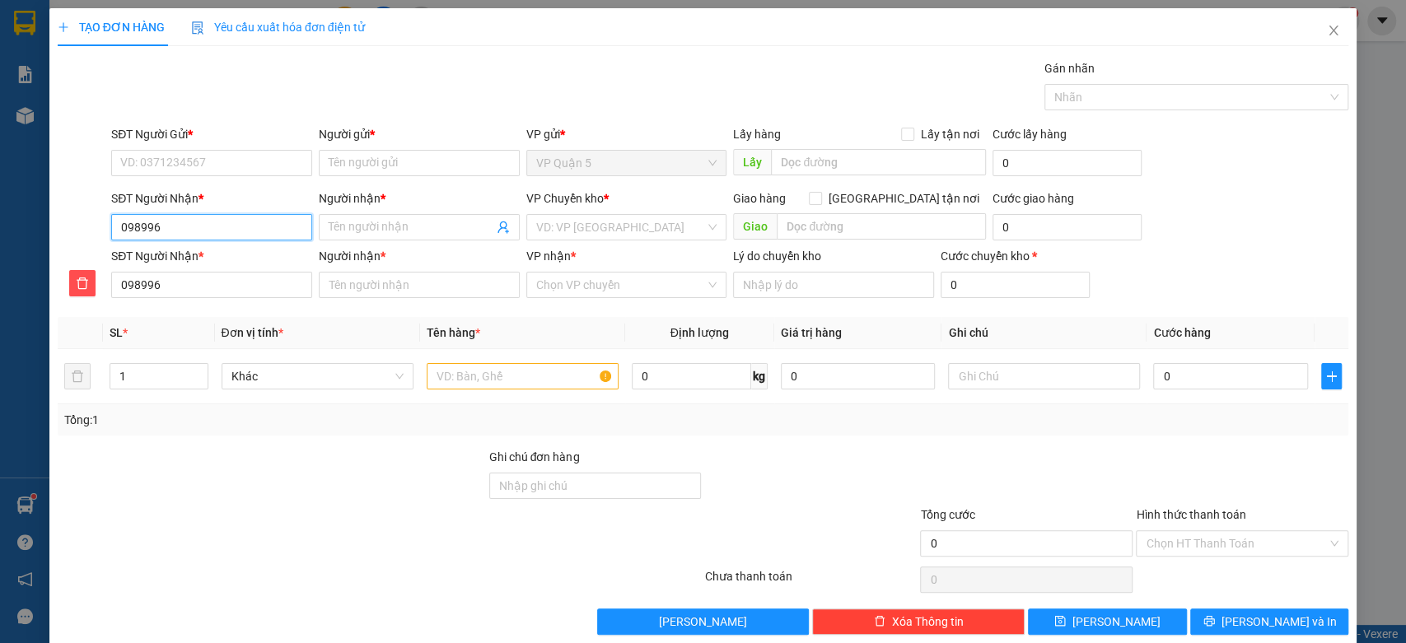
type input "0989969"
type input "09899693"
type input "098996934"
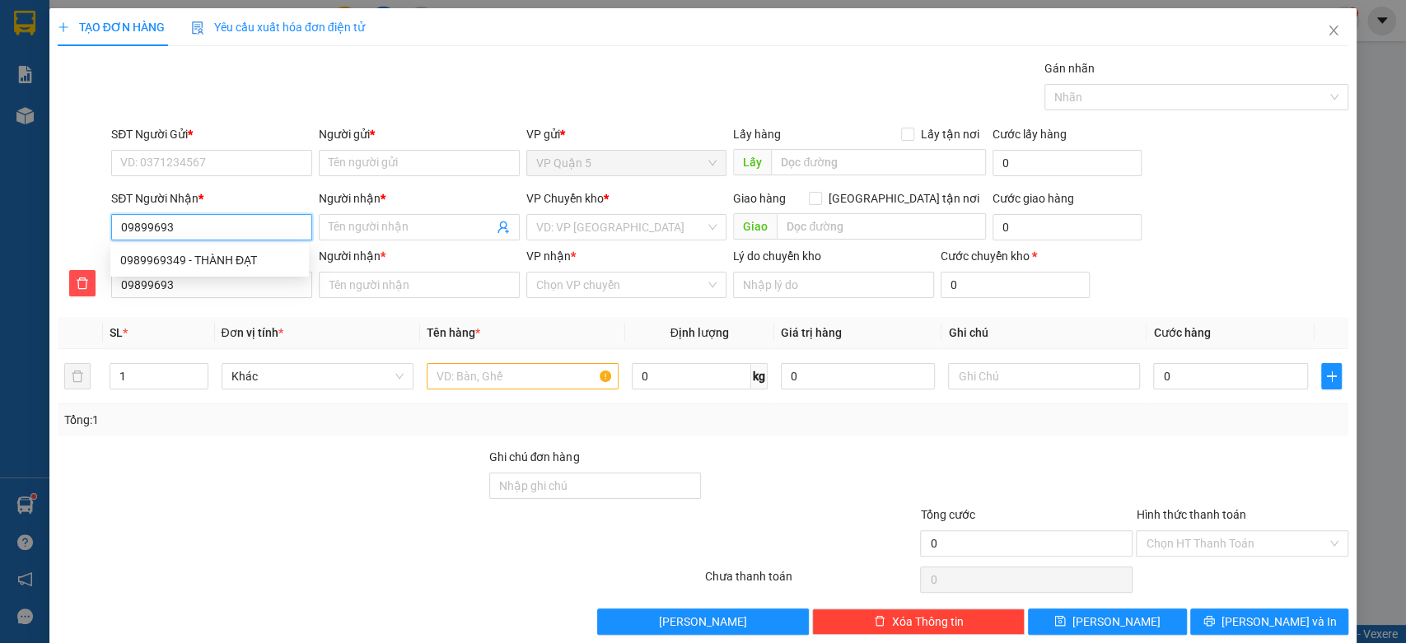
type input "098996934"
type input "0989969349"
click at [237, 257] on div "0989969349 - THÀNH ĐẠT" at bounding box center [209, 260] width 179 height 18
type input "THÀNH ĐẠT"
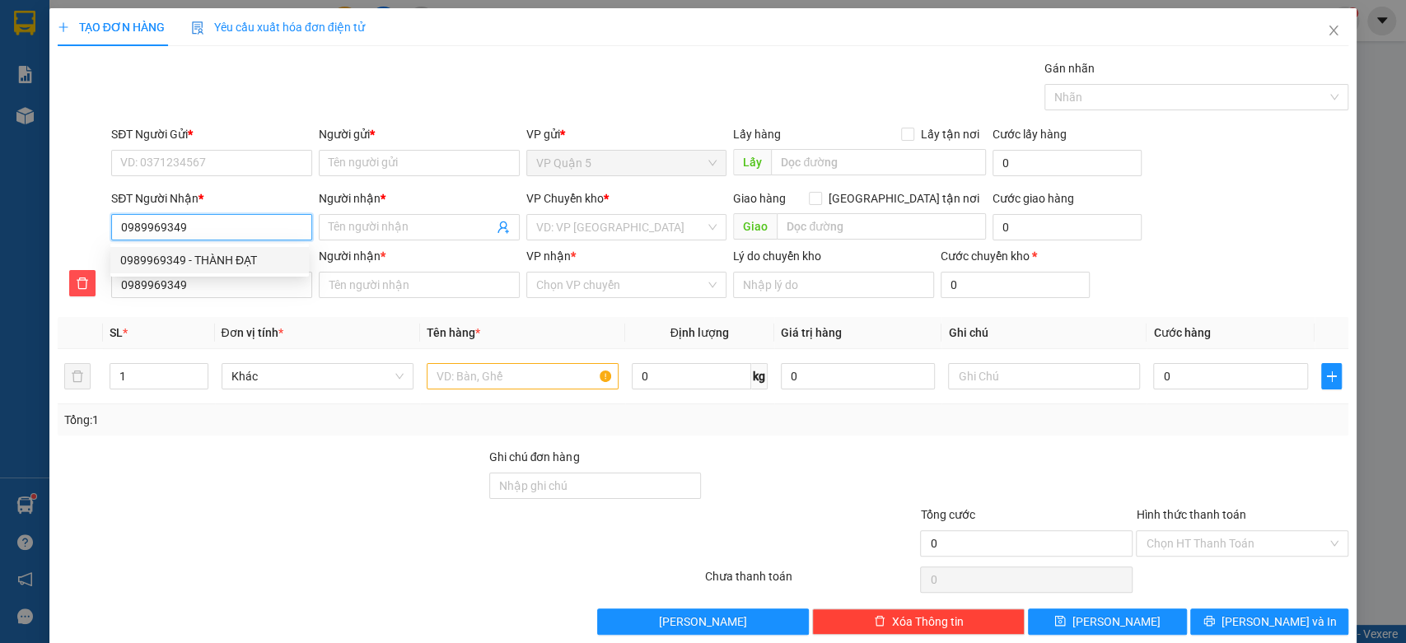
type input "THÀNH ĐẠT"
type input "40.000"
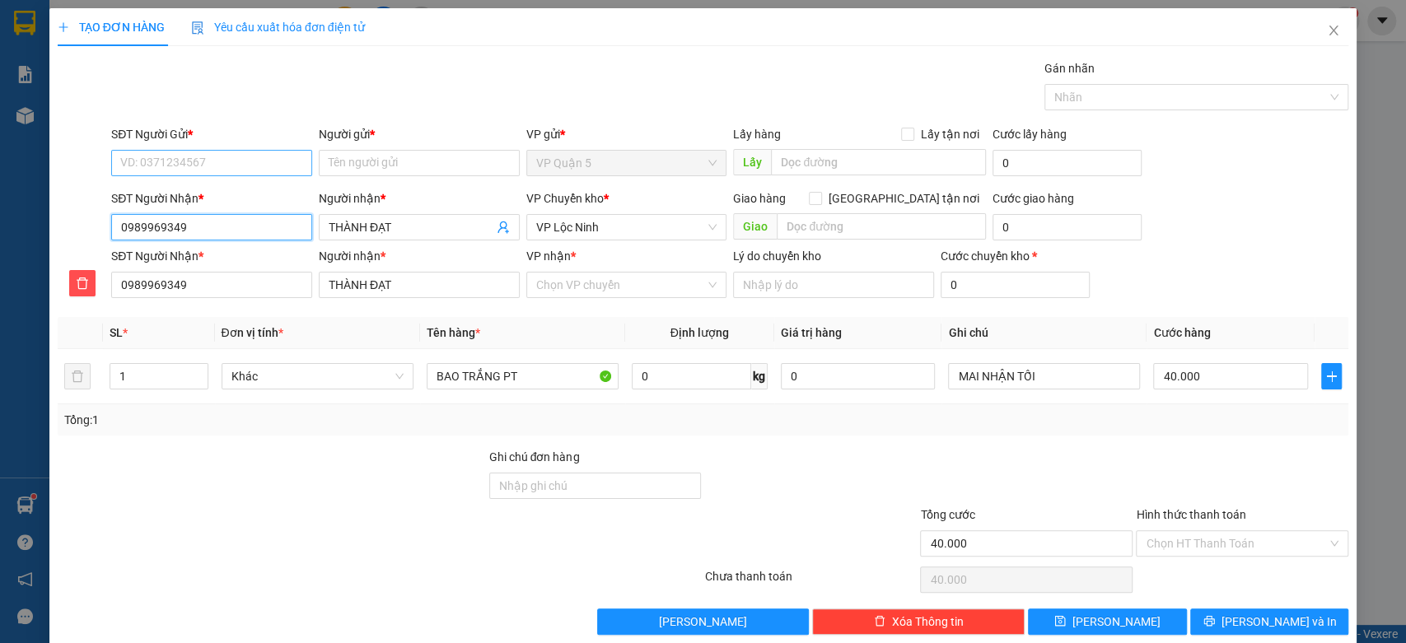
type input "0989969349"
click at [154, 161] on input "SĐT Người Gửi *" at bounding box center [211, 163] width 201 height 26
type input "0933680644"
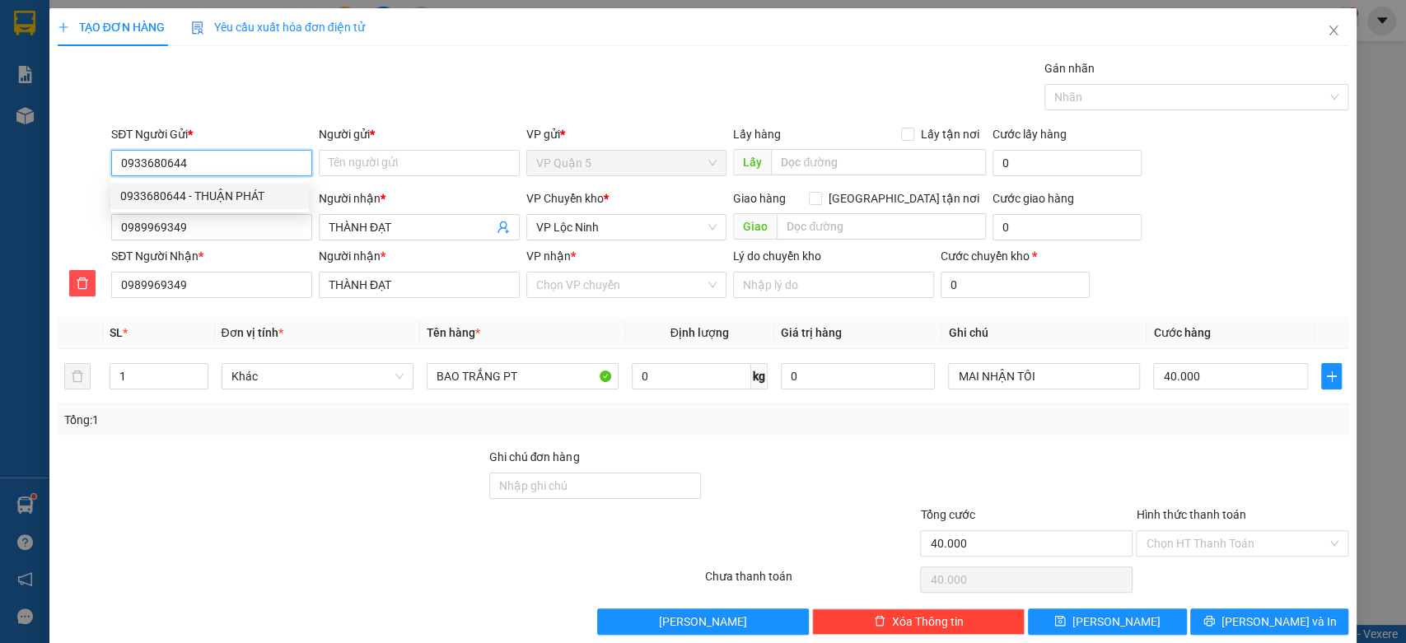
click at [252, 183] on div "0933680644 - THUẬN PHÁT" at bounding box center [209, 196] width 198 height 26
type input "THUẬN PHÁT"
click at [626, 222] on span "VP Lộc Ninh" at bounding box center [626, 227] width 181 height 25
type input "0933680644"
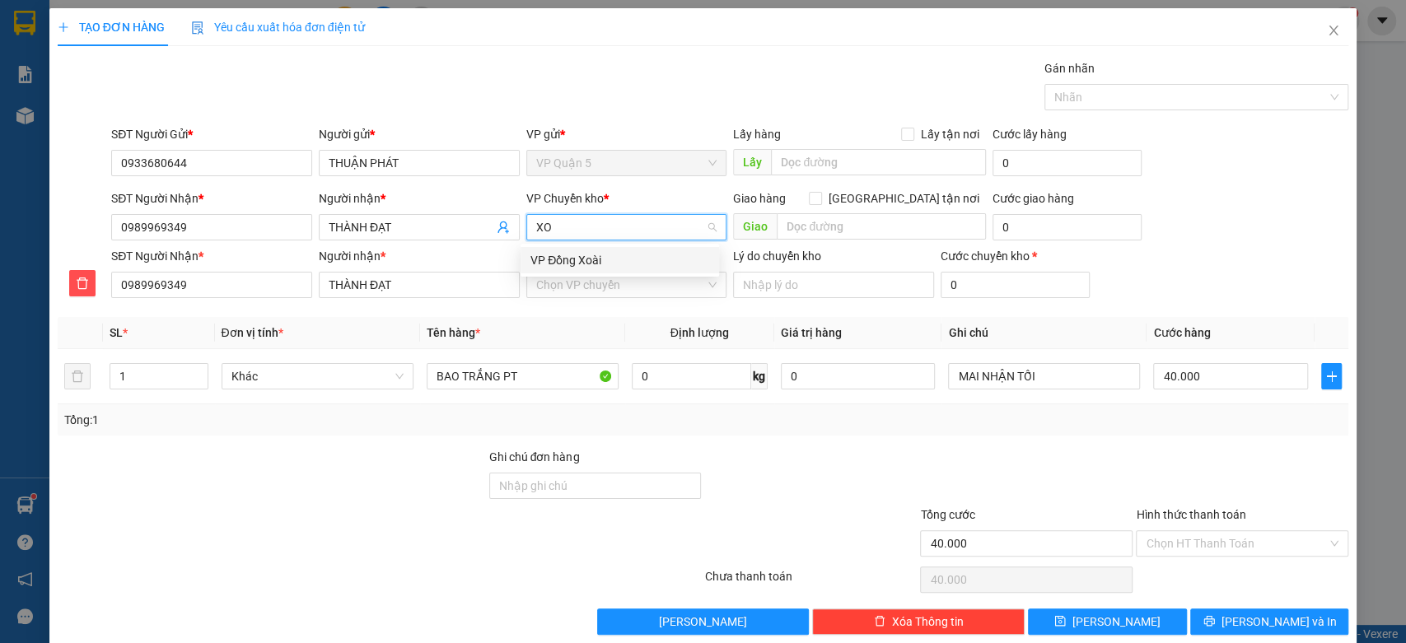
type input "XOA"
click at [600, 259] on div "VP Đồng Xoài" at bounding box center [619, 260] width 179 height 18
click at [563, 290] on input "VP nhận *" at bounding box center [621, 285] width 170 height 25
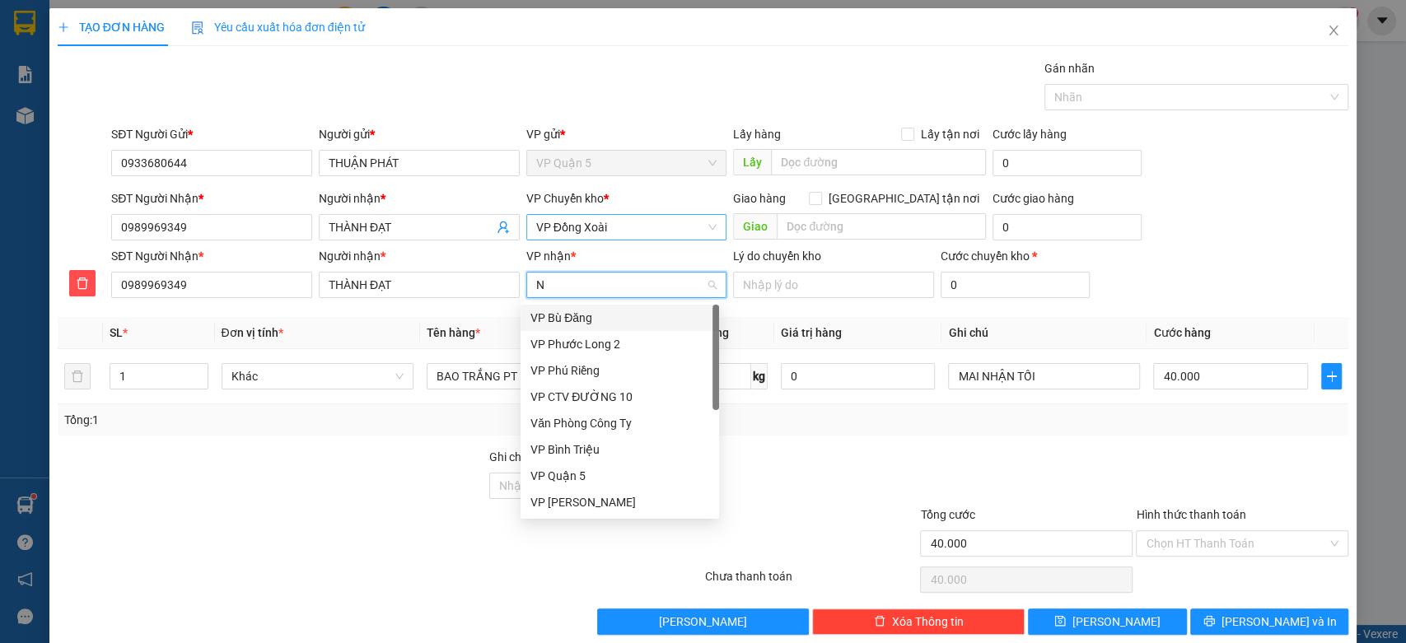
type input "NI"
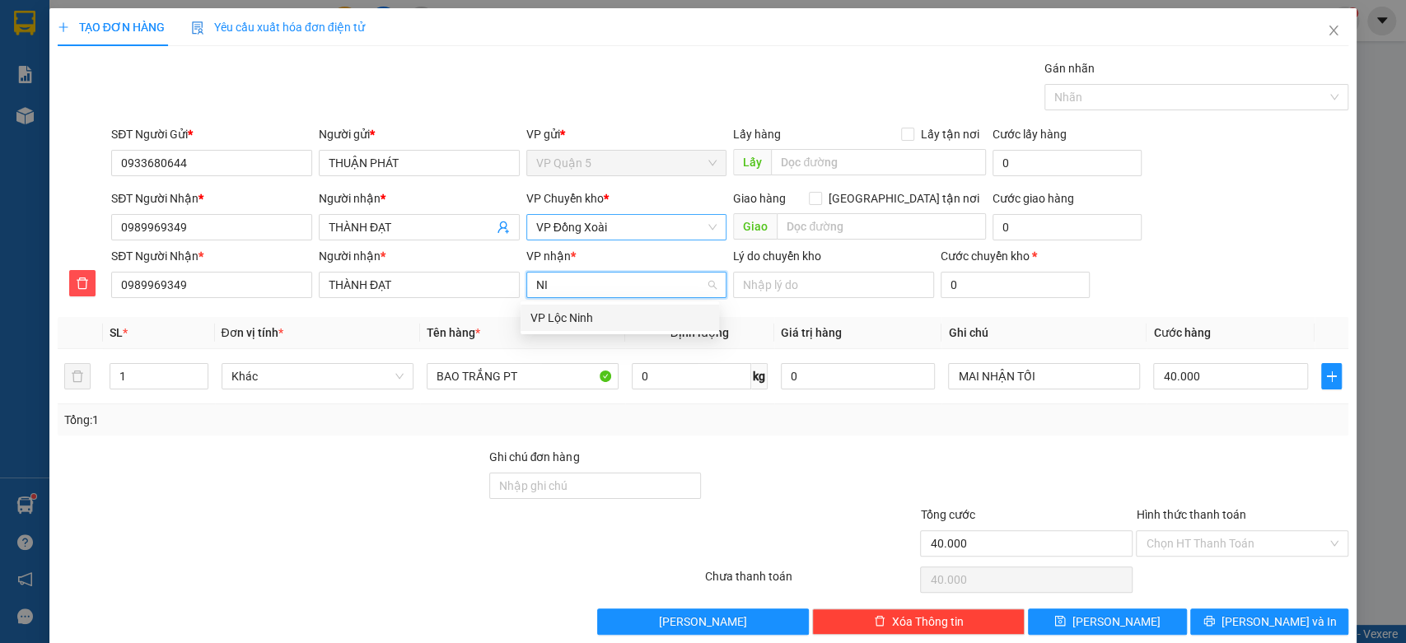
click at [540, 309] on div "VP Lộc Ninh" at bounding box center [619, 318] width 179 height 18
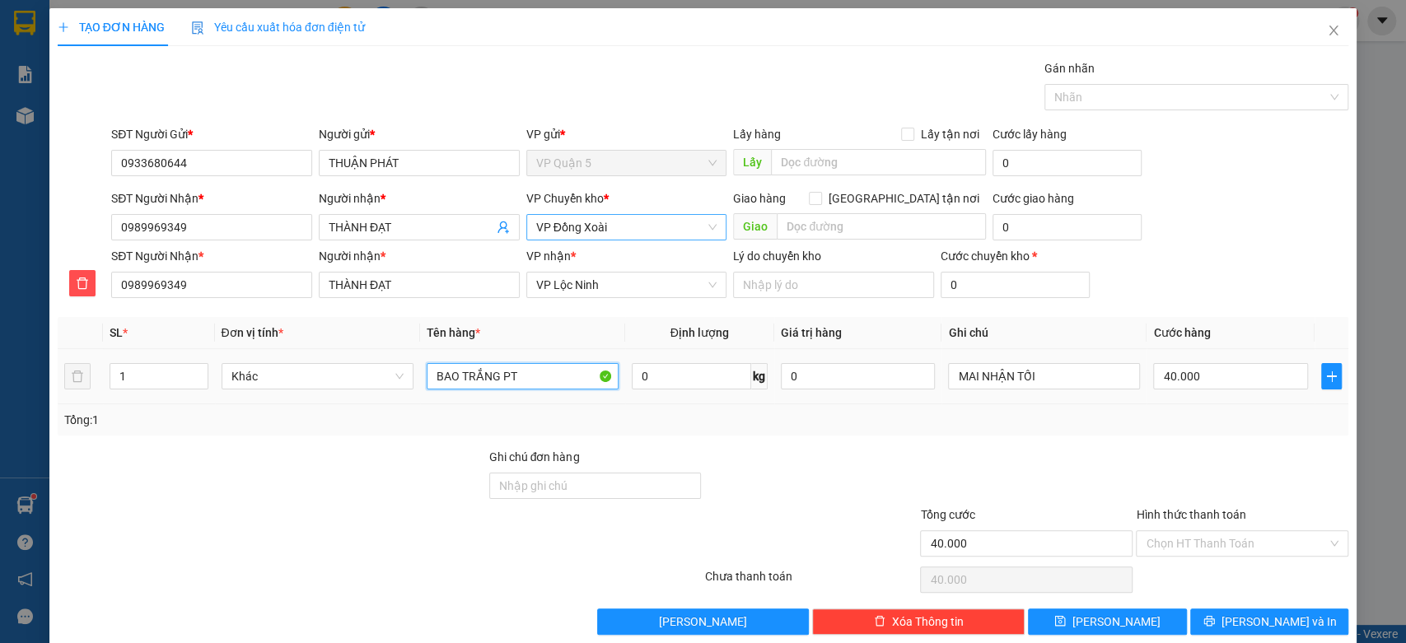
click at [514, 376] on input "BAO TRẮNG PT" at bounding box center [523, 376] width 192 height 26
click at [530, 373] on input "BAO TRẮNG PT" at bounding box center [523, 376] width 192 height 26
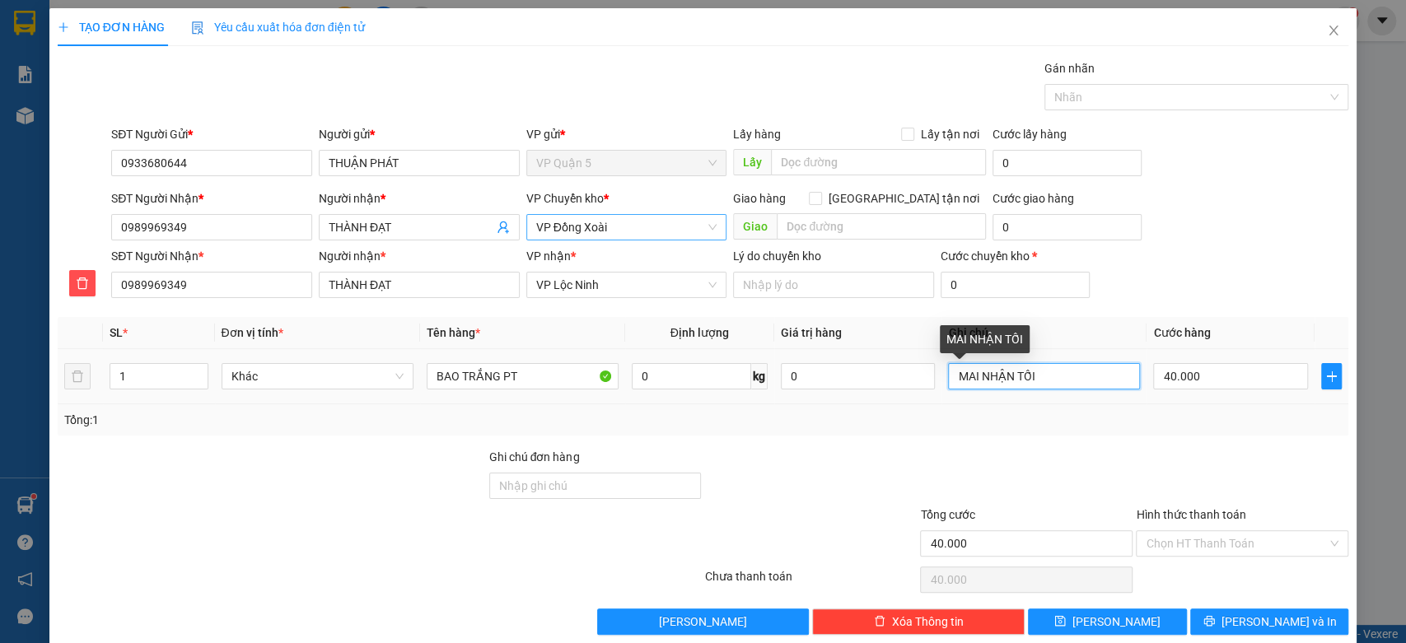
click at [1036, 374] on input "MAI NHẬN TỐI" at bounding box center [1044, 376] width 192 height 26
type input "9H SÁNG MAI ĐI - CHIỀU DEN"
click at [1221, 496] on div at bounding box center [1242, 477] width 216 height 58
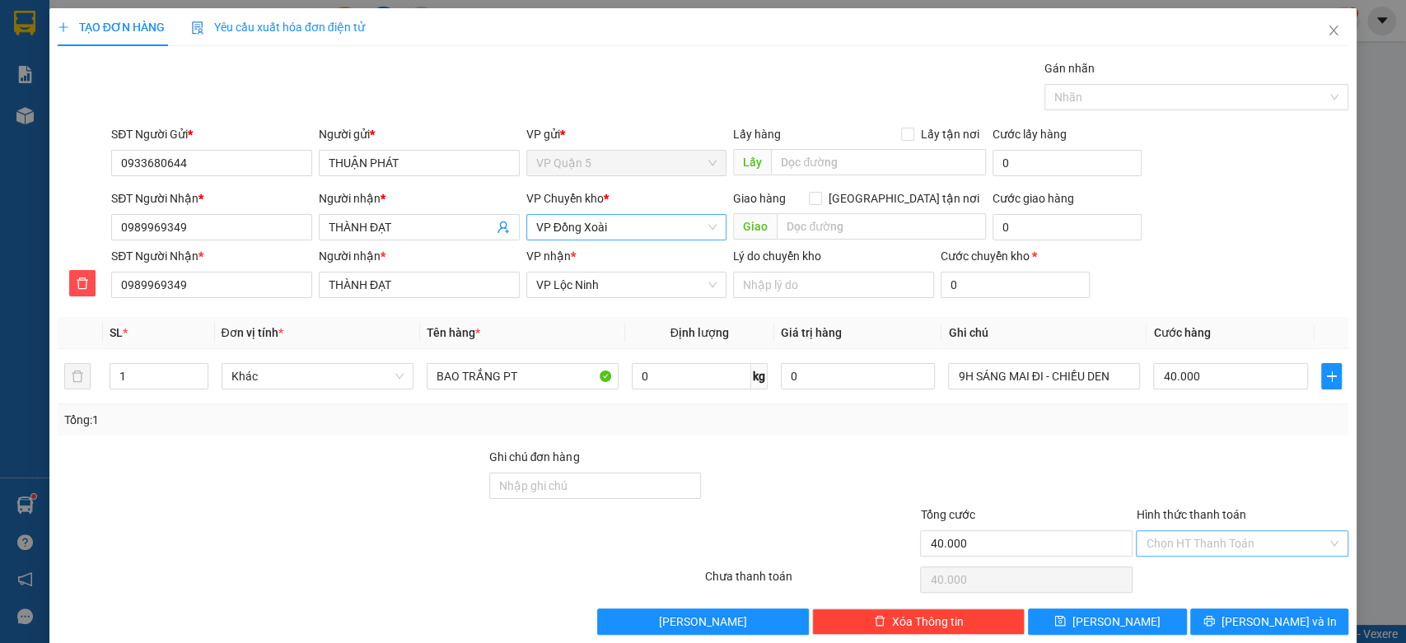
click at [1206, 535] on input "Hình thức thanh toán" at bounding box center [1236, 543] width 181 height 25
click at [1201, 432] on div "Tại văn phòng" at bounding box center [1230, 431] width 190 height 18
type input "0"
click at [1254, 625] on span "Lưu và In" at bounding box center [1278, 622] width 115 height 18
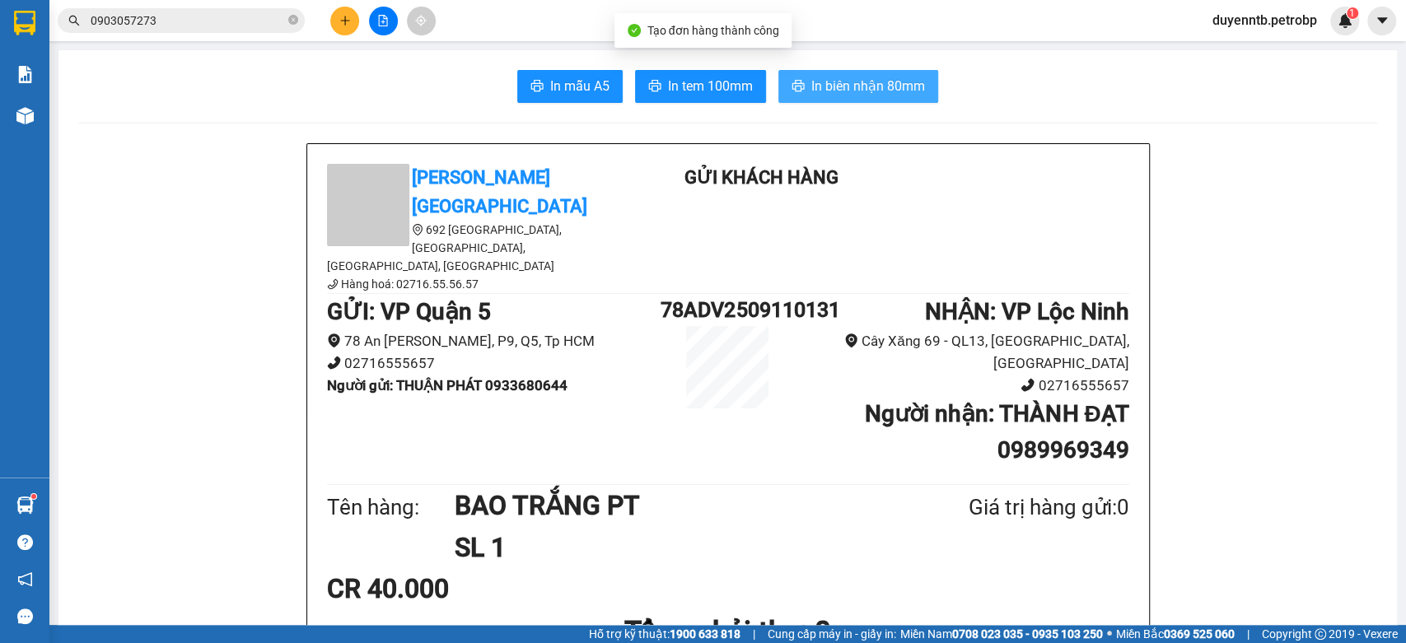
click at [839, 86] on span "In biên nhận 80mm" at bounding box center [868, 86] width 114 height 21
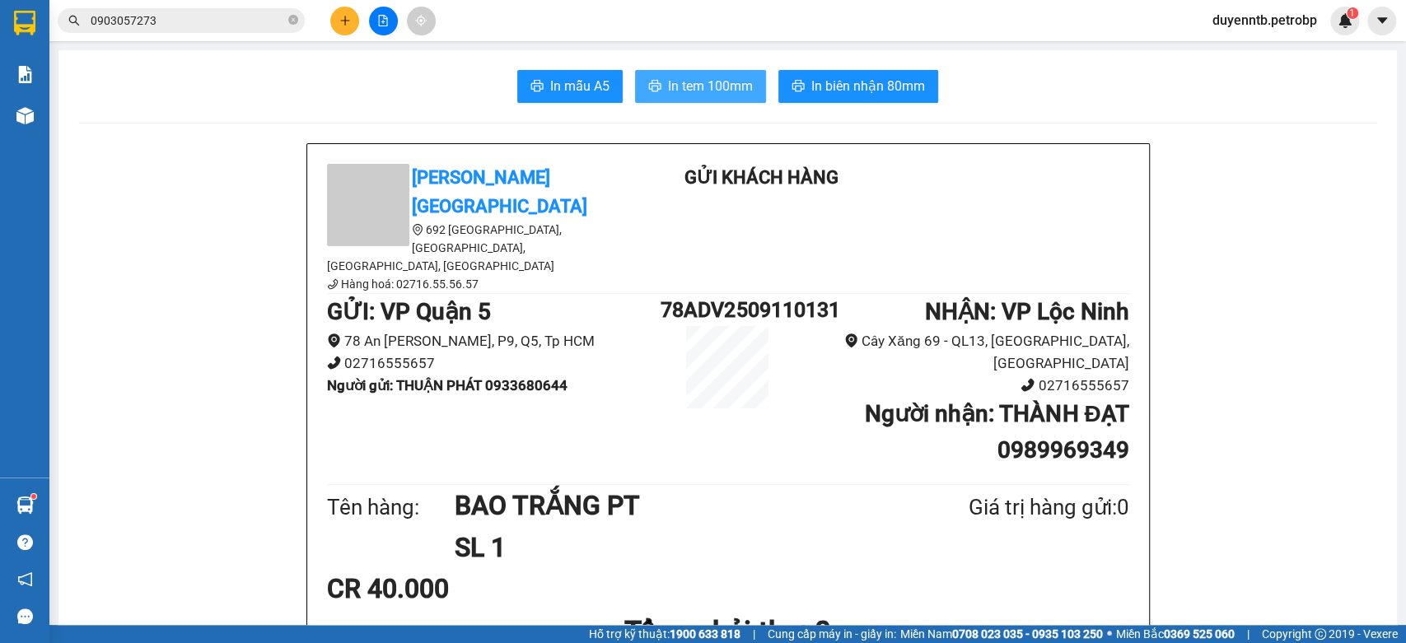
click at [712, 83] on span "In tem 100mm" at bounding box center [710, 86] width 85 height 21
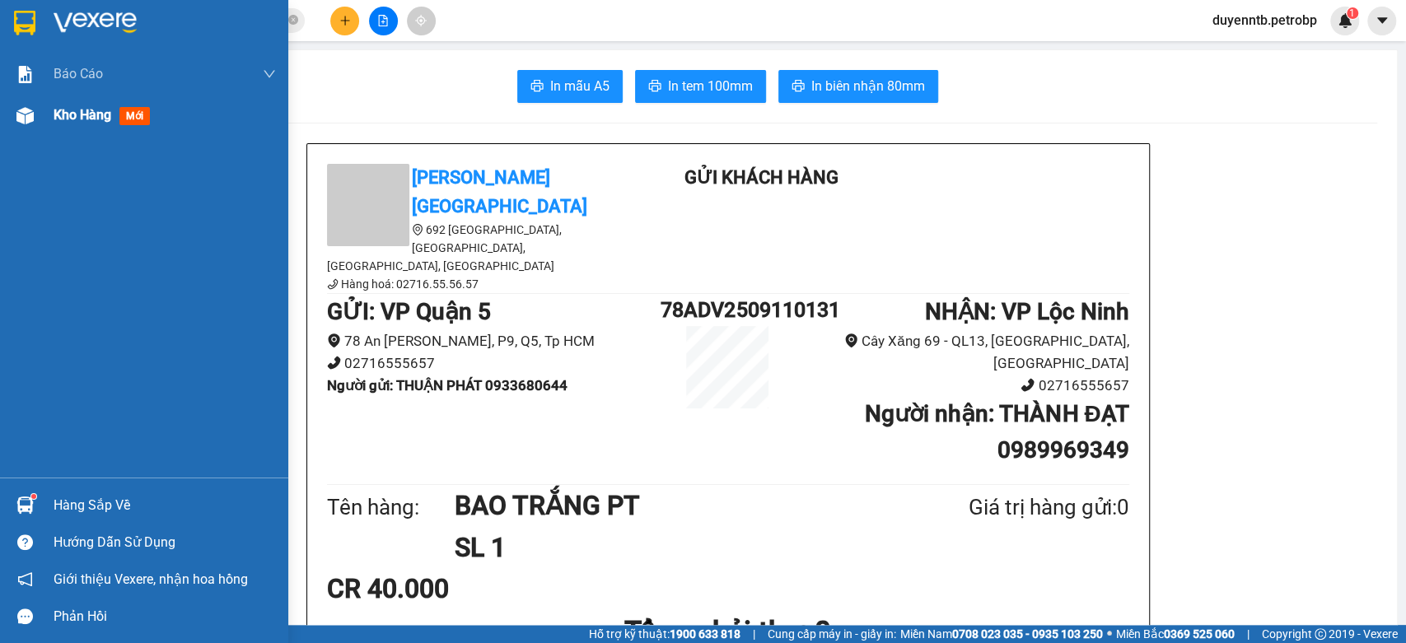
click at [86, 130] on div "Kho hàng mới" at bounding box center [165, 115] width 222 height 41
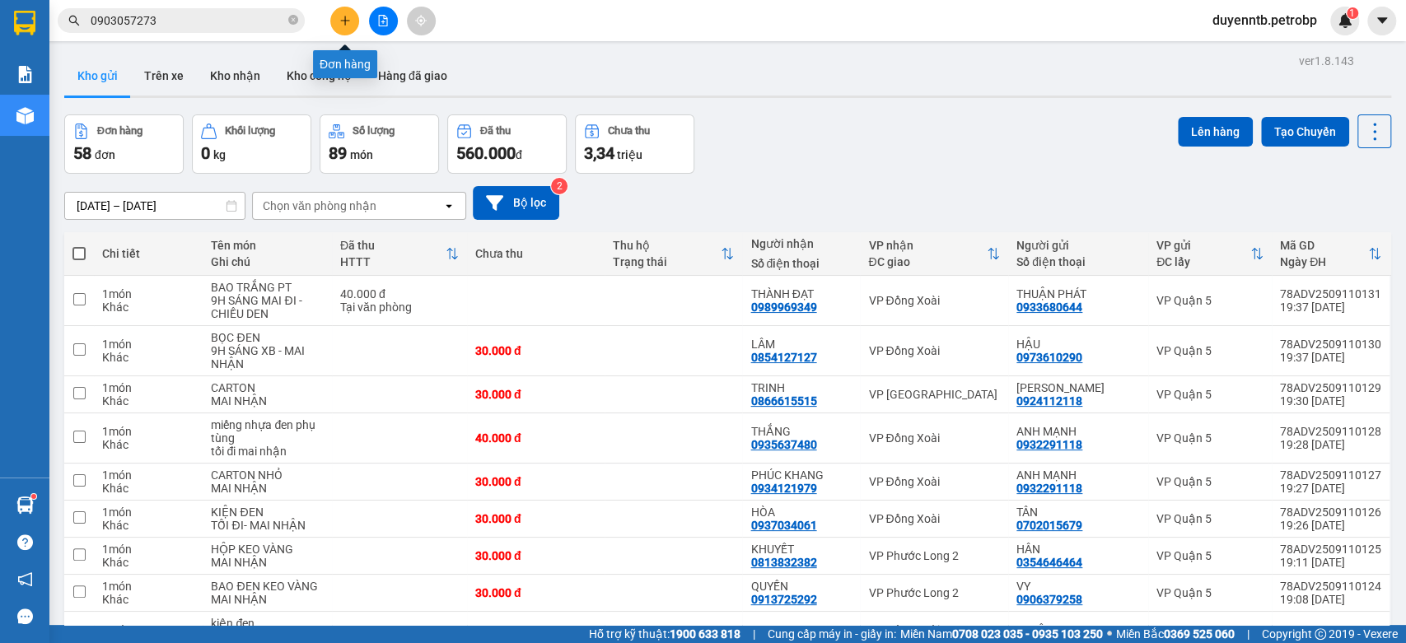
click at [346, 12] on button at bounding box center [344, 21] width 29 height 29
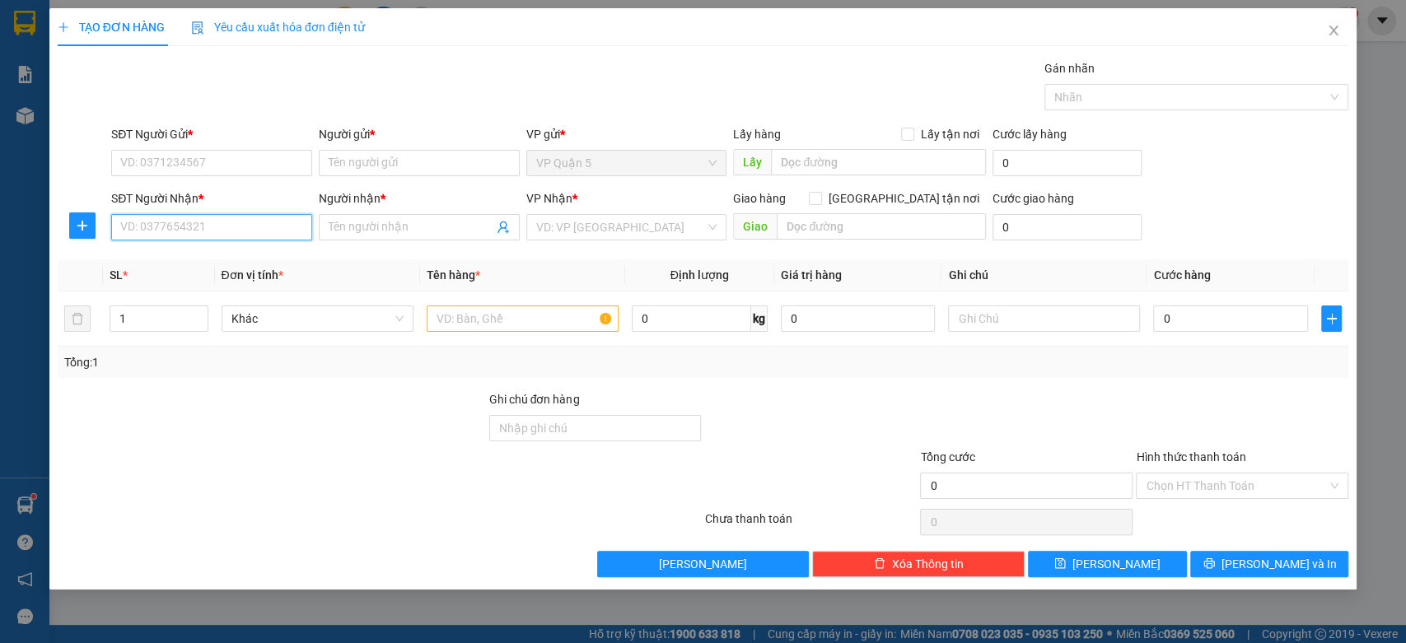
click at [171, 228] on input "SĐT Người Nhận *" at bounding box center [211, 227] width 201 height 26
type input "0896516399"
click at [256, 255] on div "0896516399 - QUANG DINH" at bounding box center [213, 260] width 185 height 18
type input "[PERSON_NAME]"
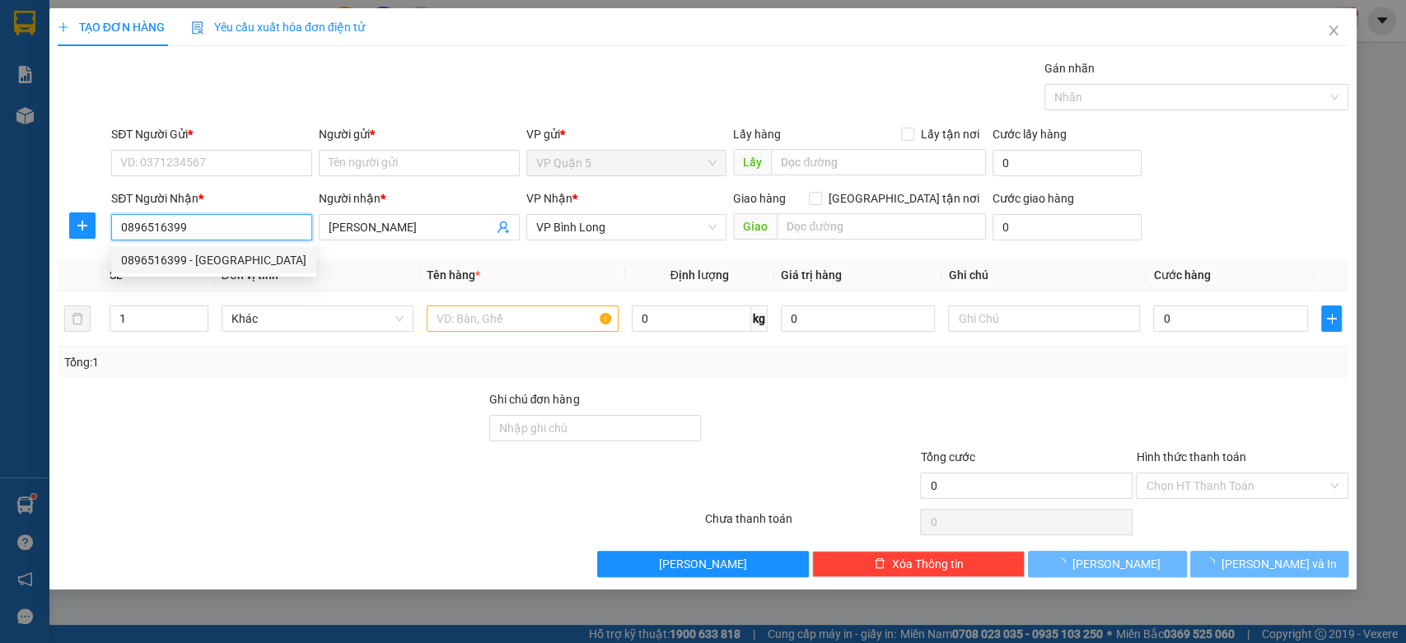
type input "30.000"
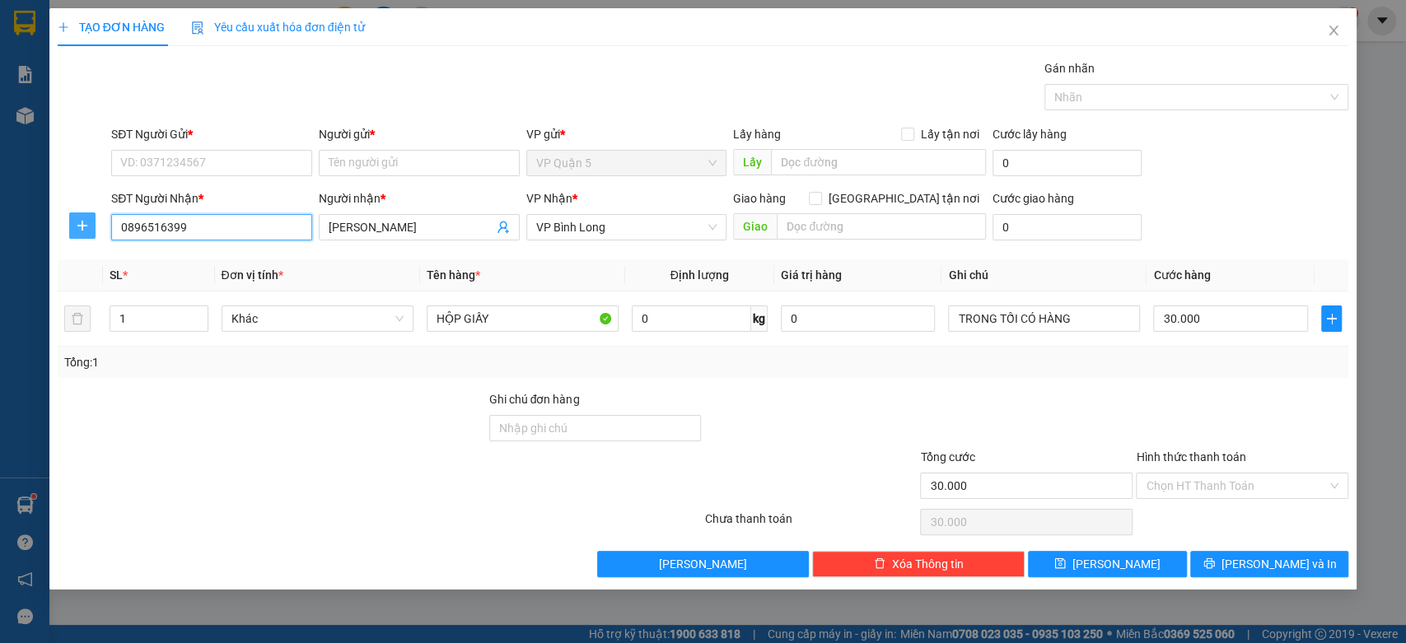
type input "0896516399"
click at [79, 215] on button "button" at bounding box center [82, 225] width 26 height 26
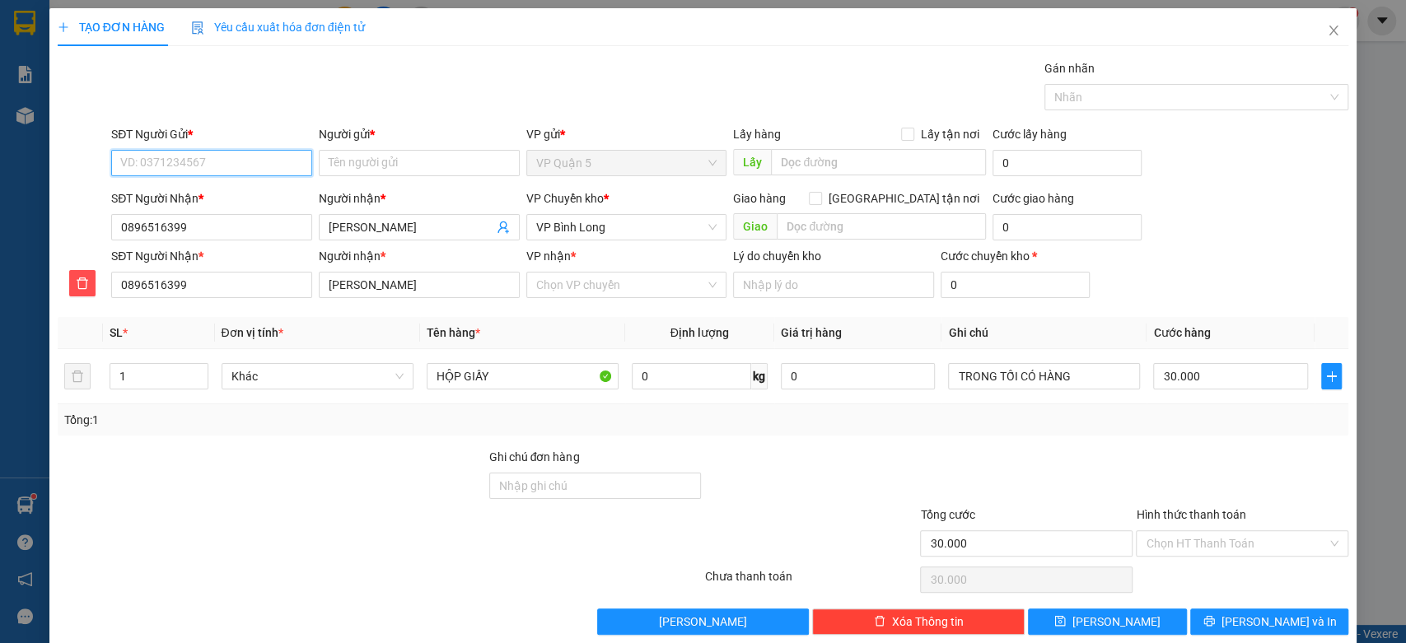
click at [250, 161] on input "SĐT Người Gửi *" at bounding box center [211, 163] width 201 height 26
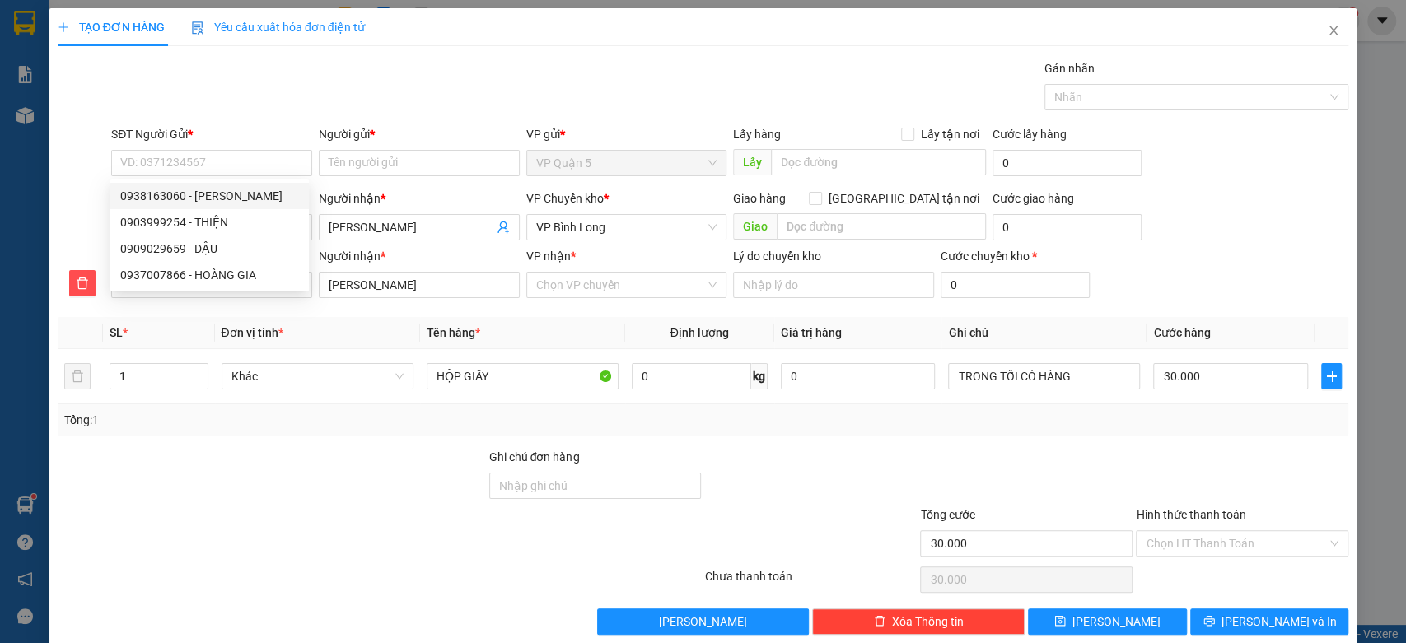
click at [200, 147] on div "SĐT Người Gửi *" at bounding box center [211, 137] width 201 height 25
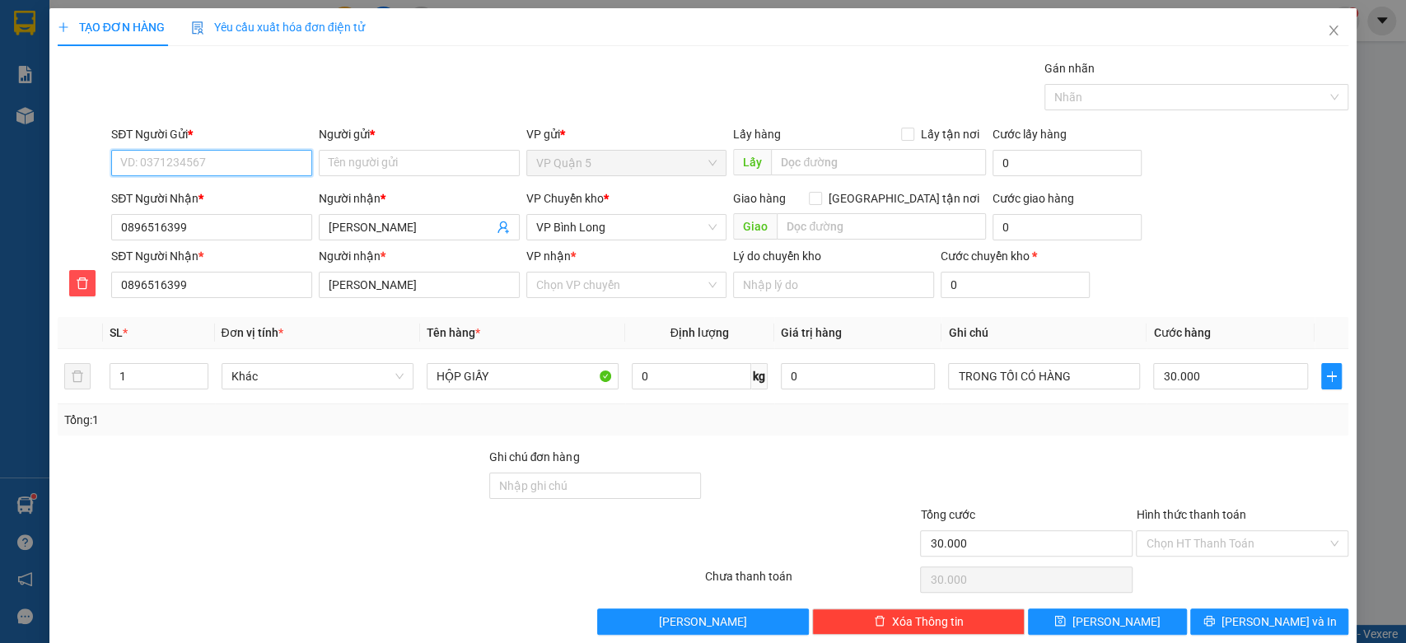
click at [198, 152] on input "SĐT Người Gửi *" at bounding box center [211, 163] width 201 height 26
type input "0898416631"
click at [367, 170] on input "Người gửi *" at bounding box center [419, 163] width 201 height 26
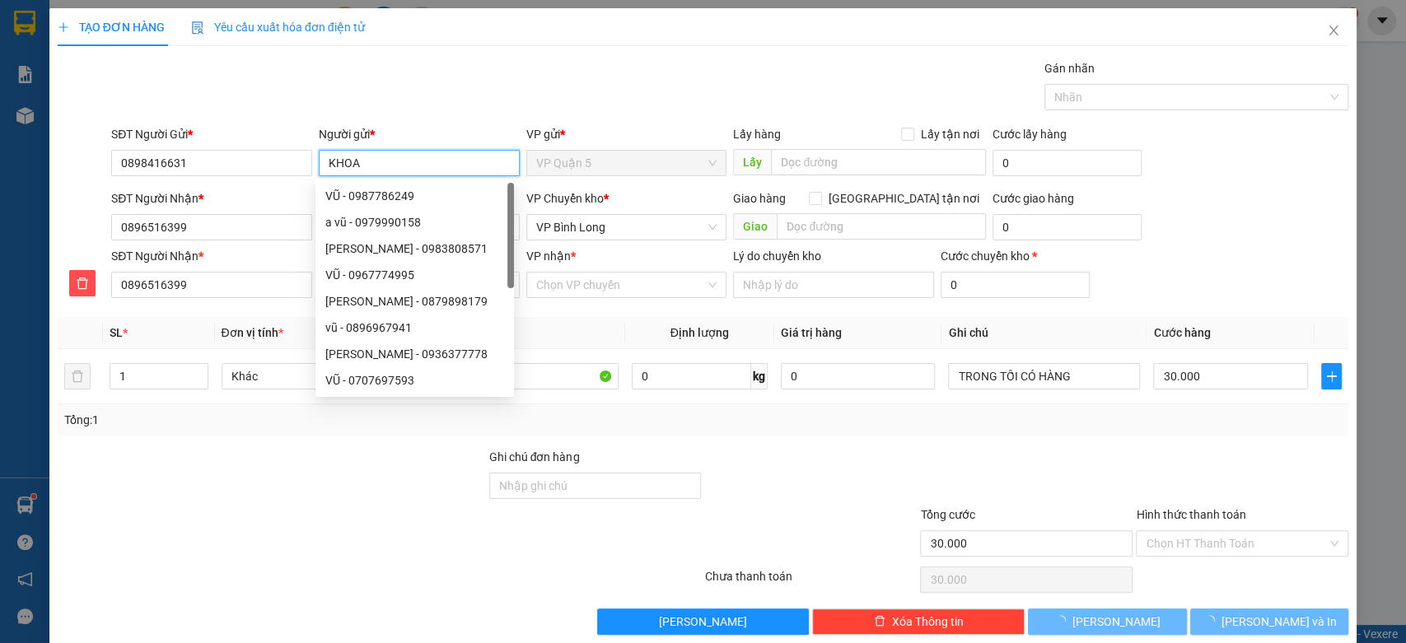
type input "KHOA"
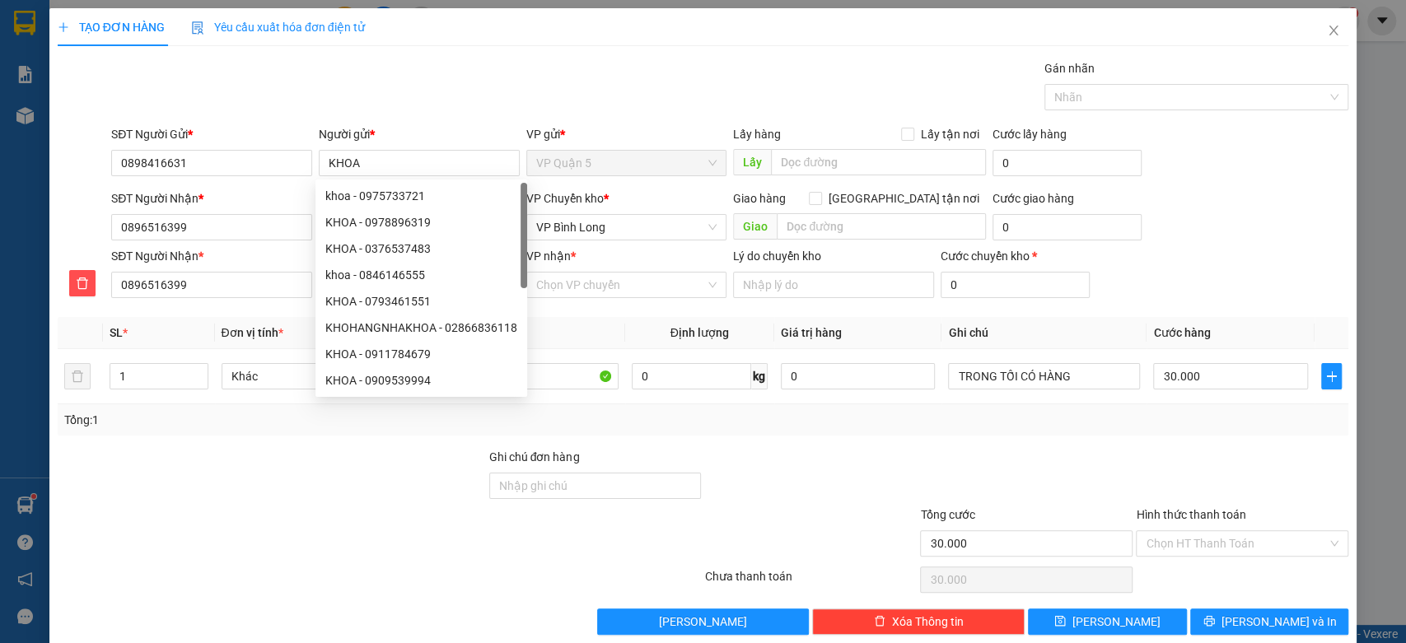
click at [298, 493] on div at bounding box center [272, 477] width 432 height 58
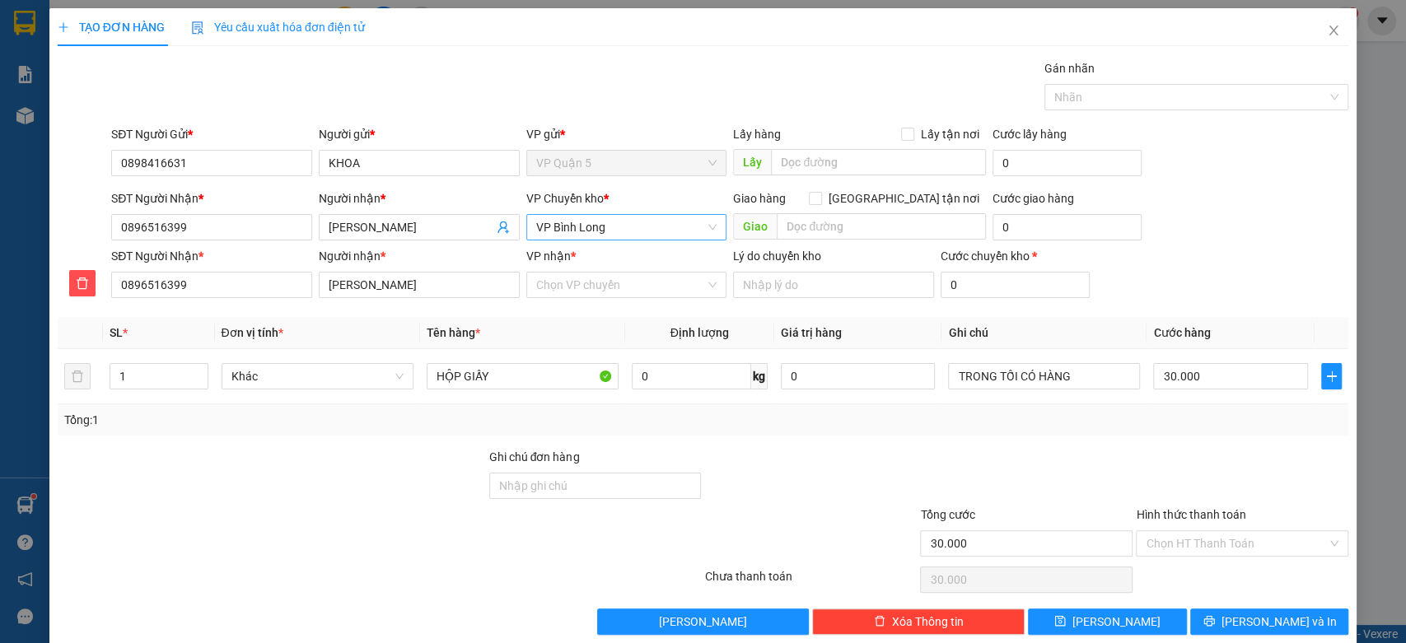
click at [631, 228] on span "VP Bình Long" at bounding box center [626, 227] width 181 height 25
type input "XOAI"
click at [595, 262] on div "VP Đồng Xoài" at bounding box center [619, 260] width 179 height 18
click at [603, 282] on input "VP nhận *" at bounding box center [621, 285] width 170 height 25
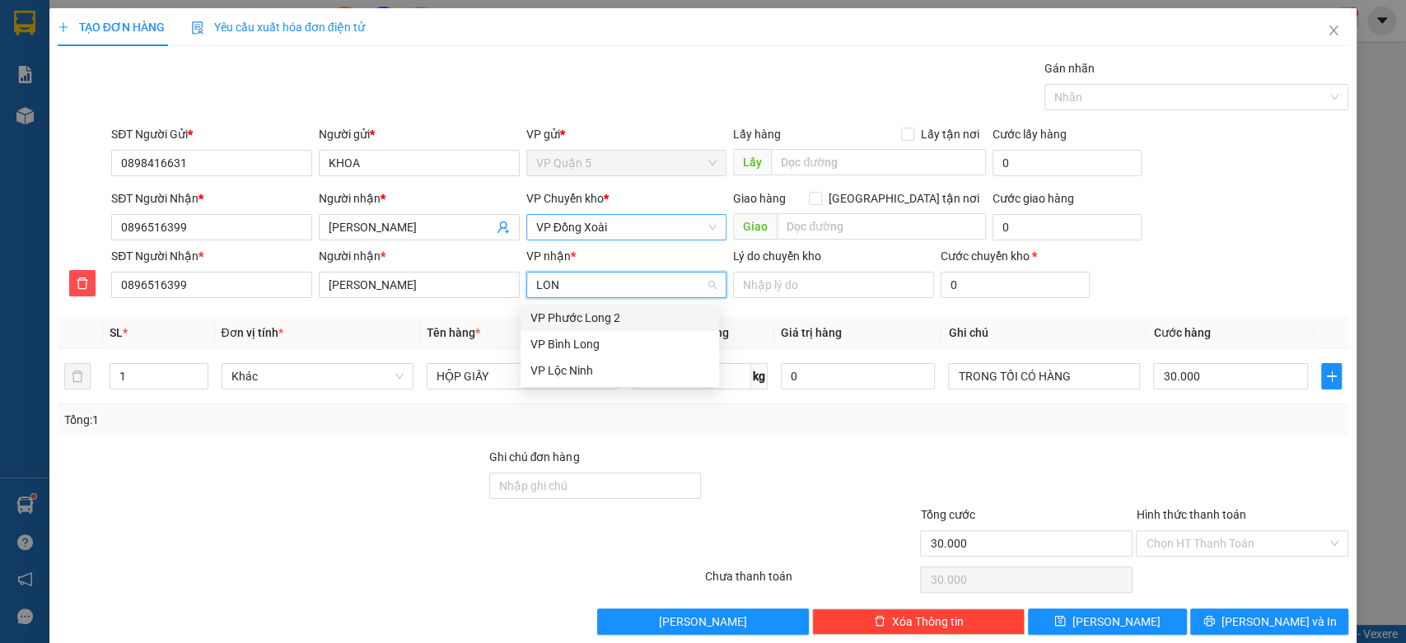
type input "LONG"
drag, startPoint x: 554, startPoint y: 352, endPoint x: 548, endPoint y: 367, distance: 17.0
click at [554, 350] on div "VP Bình Long" at bounding box center [619, 344] width 179 height 18
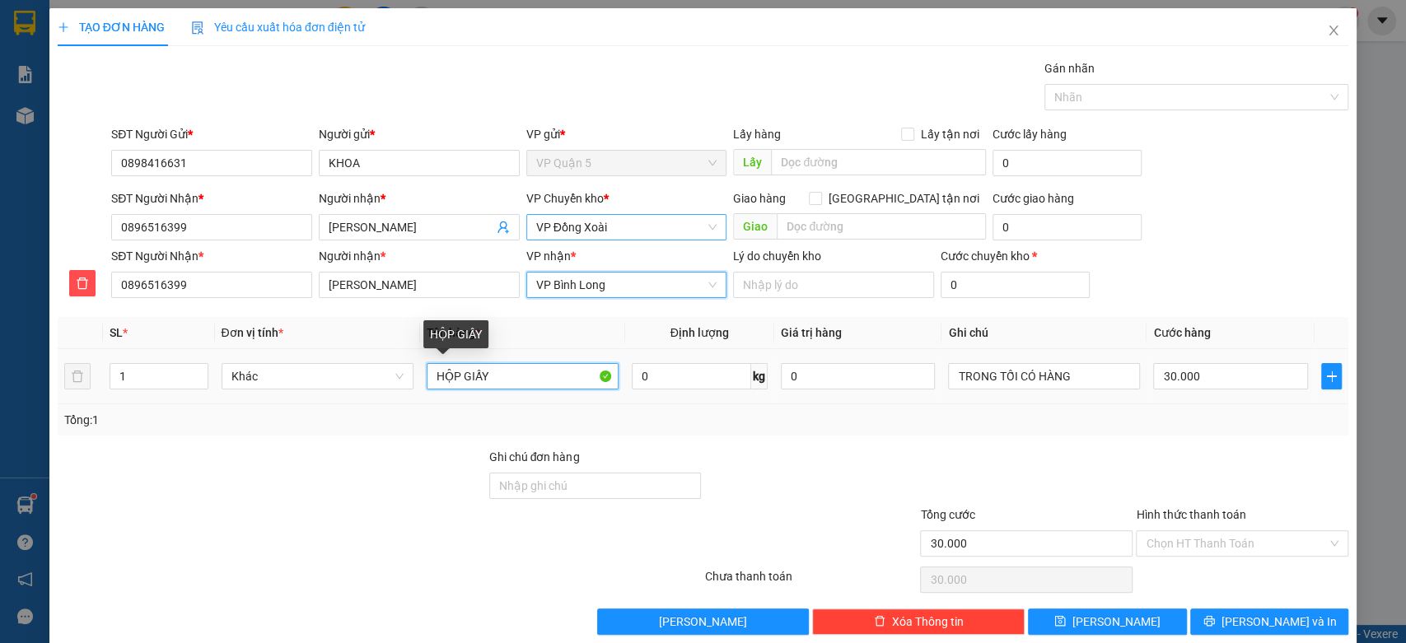
click at [506, 382] on input "HỘP GIẤY" at bounding box center [523, 376] width 192 height 26
type input "HỘP GIẤY ĐEN"
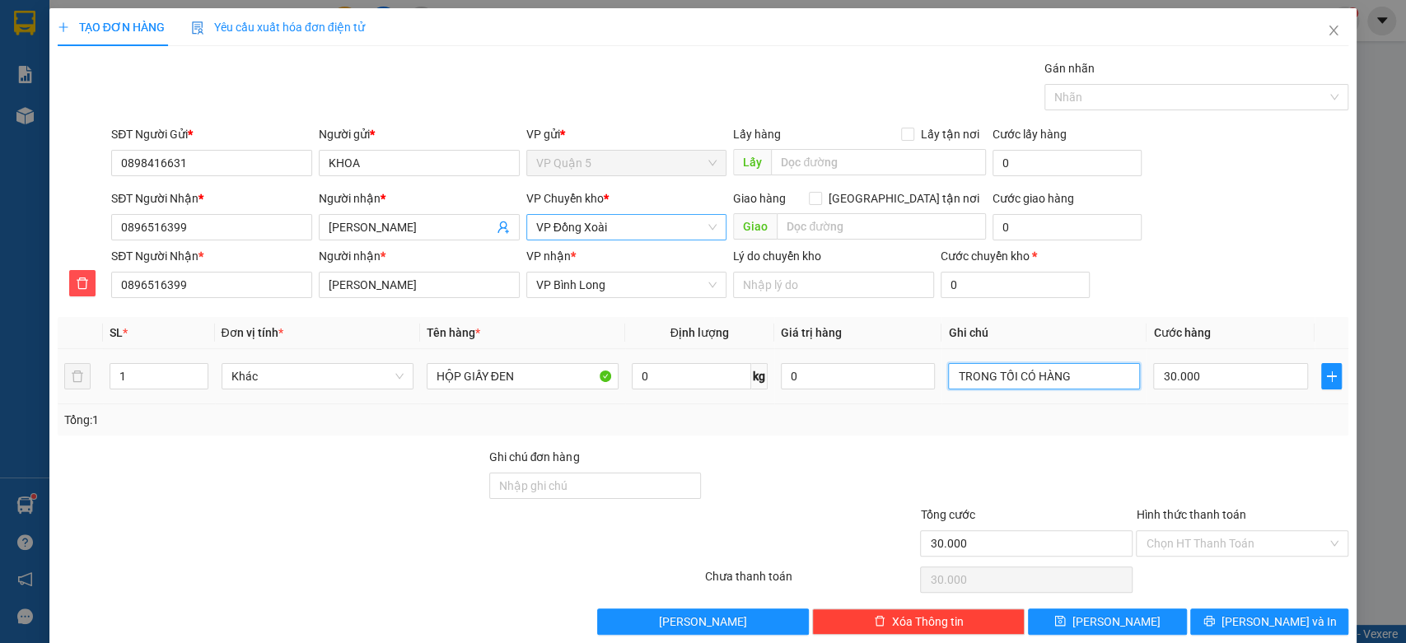
click at [1048, 387] on input "TRONG TỐI CÓ HÀNG" at bounding box center [1044, 376] width 192 height 26
click at [1047, 387] on input "TRONG TỐI CÓ HÀNG" at bounding box center [1044, 376] width 192 height 26
type input "2"
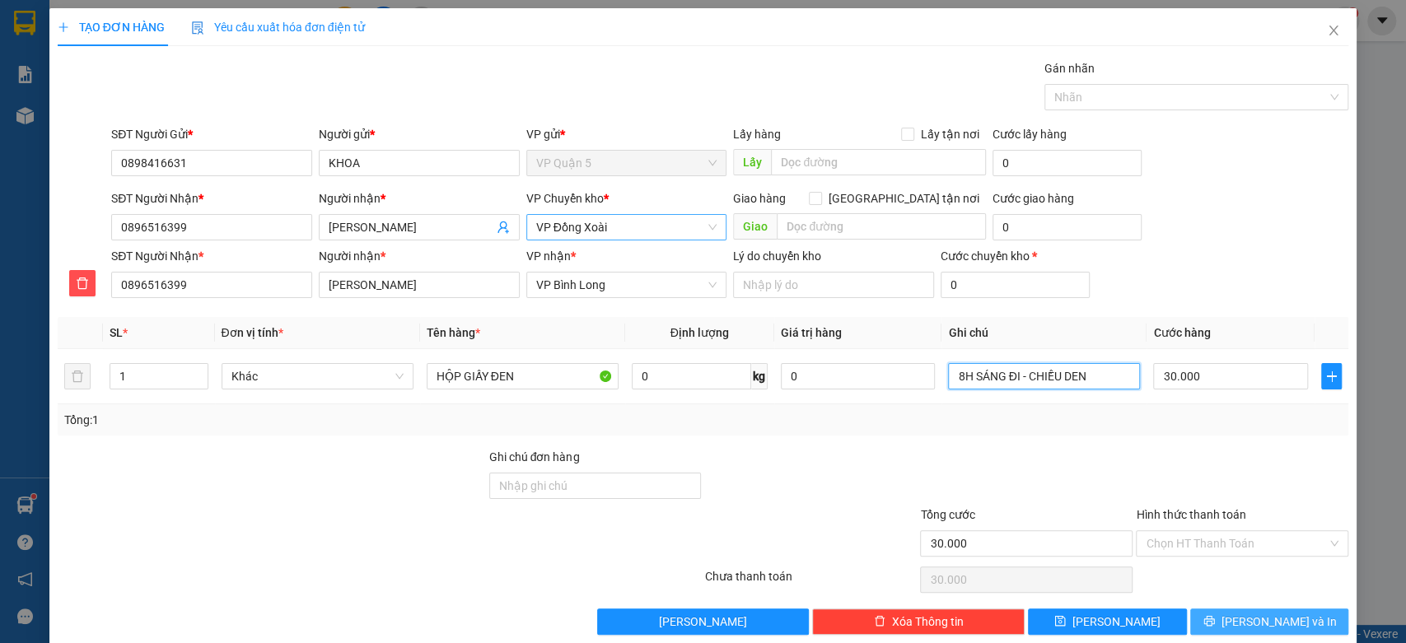
type input "8H SÁNG ĐI - CHIỀU DEN"
click at [1209, 624] on button "Lưu và In" at bounding box center [1269, 622] width 158 height 26
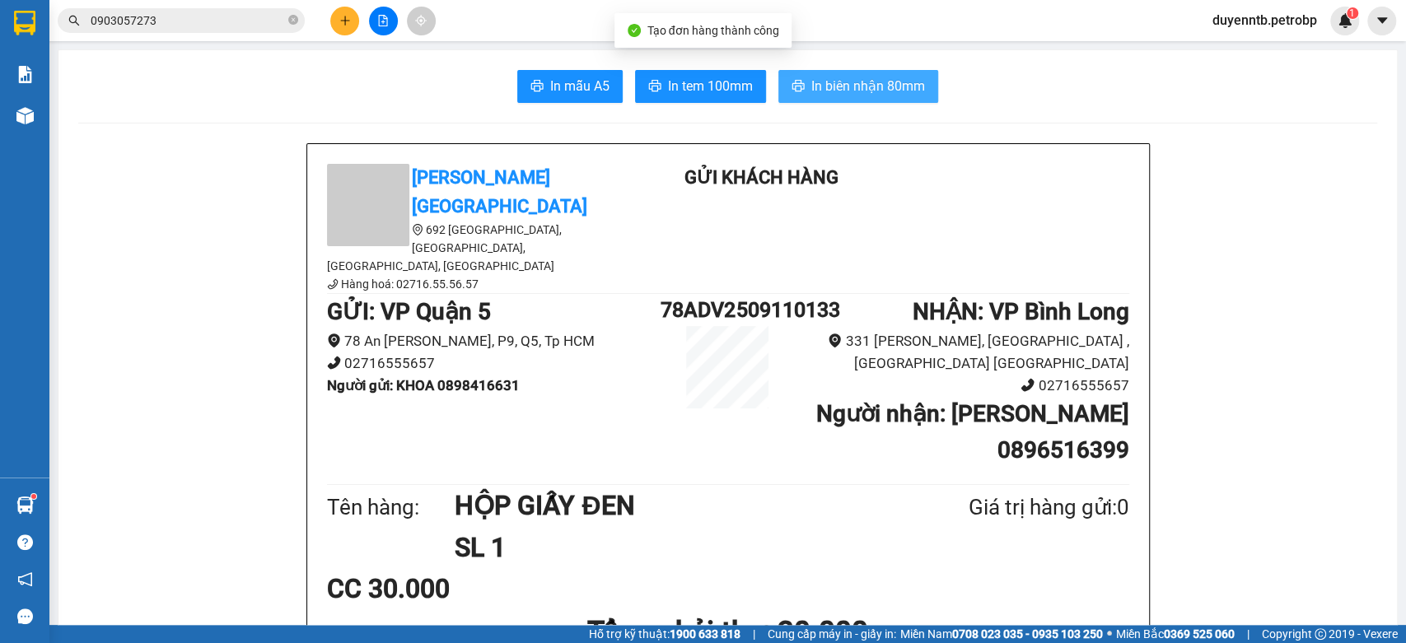
click at [829, 86] on span "In biên nhận 80mm" at bounding box center [868, 86] width 114 height 21
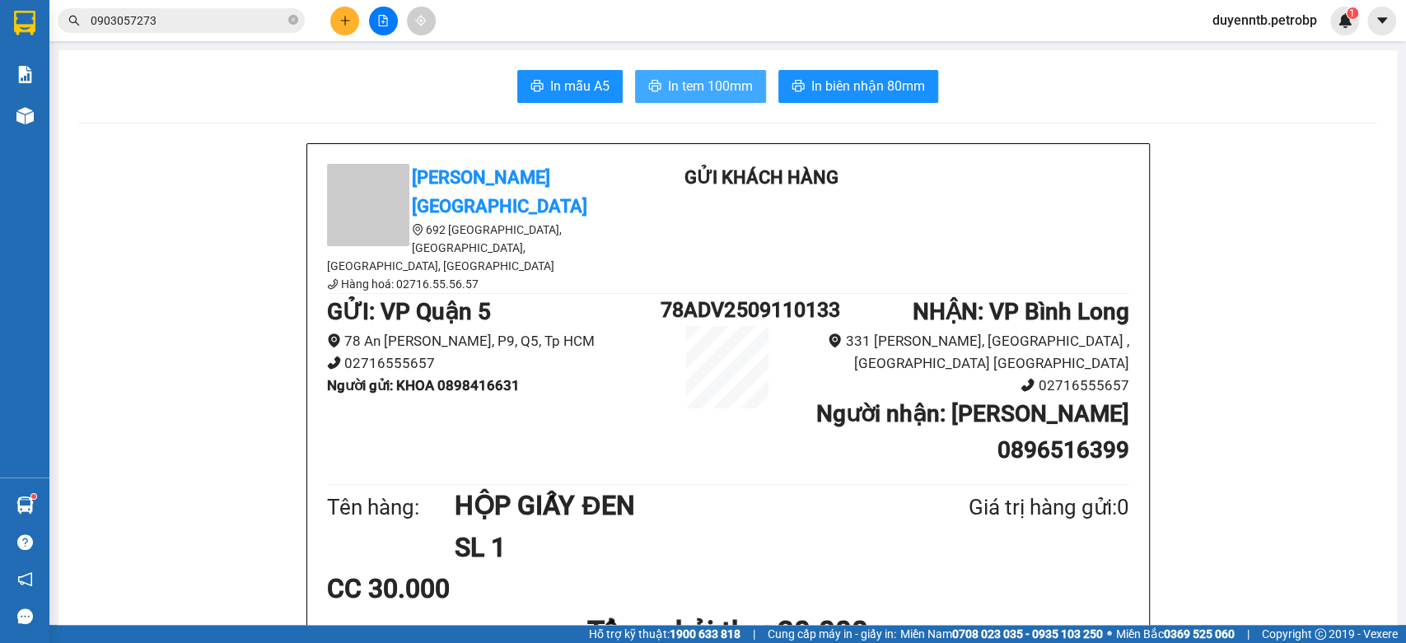
click at [645, 77] on button "In tem 100mm" at bounding box center [700, 86] width 131 height 33
click at [344, 15] on icon "plus" at bounding box center [345, 21] width 12 height 12
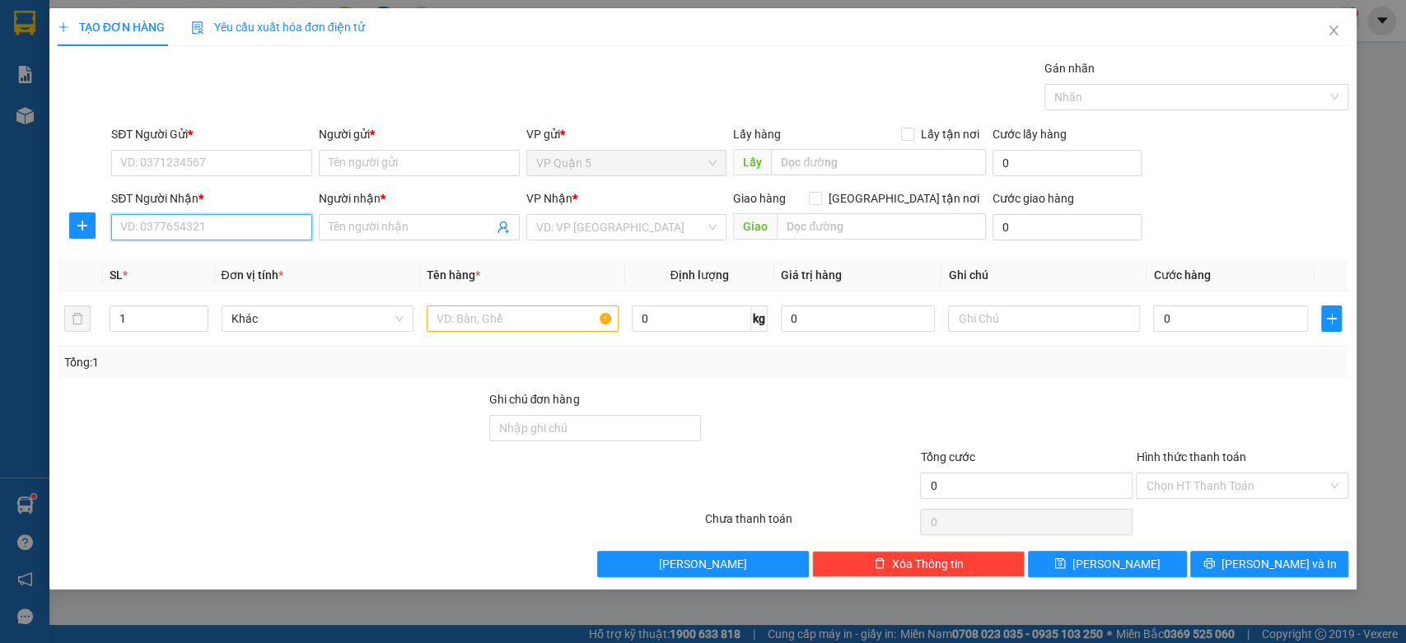
click at [165, 235] on input "SĐT Người Nhận *" at bounding box center [211, 227] width 201 height 26
type input "0"
click at [220, 222] on input "0" at bounding box center [211, 227] width 201 height 26
click at [162, 226] on input "SĐT Người Nhận *" at bounding box center [211, 227] width 201 height 26
click at [228, 224] on input "SĐT Người Nhận *" at bounding box center [211, 227] width 201 height 26
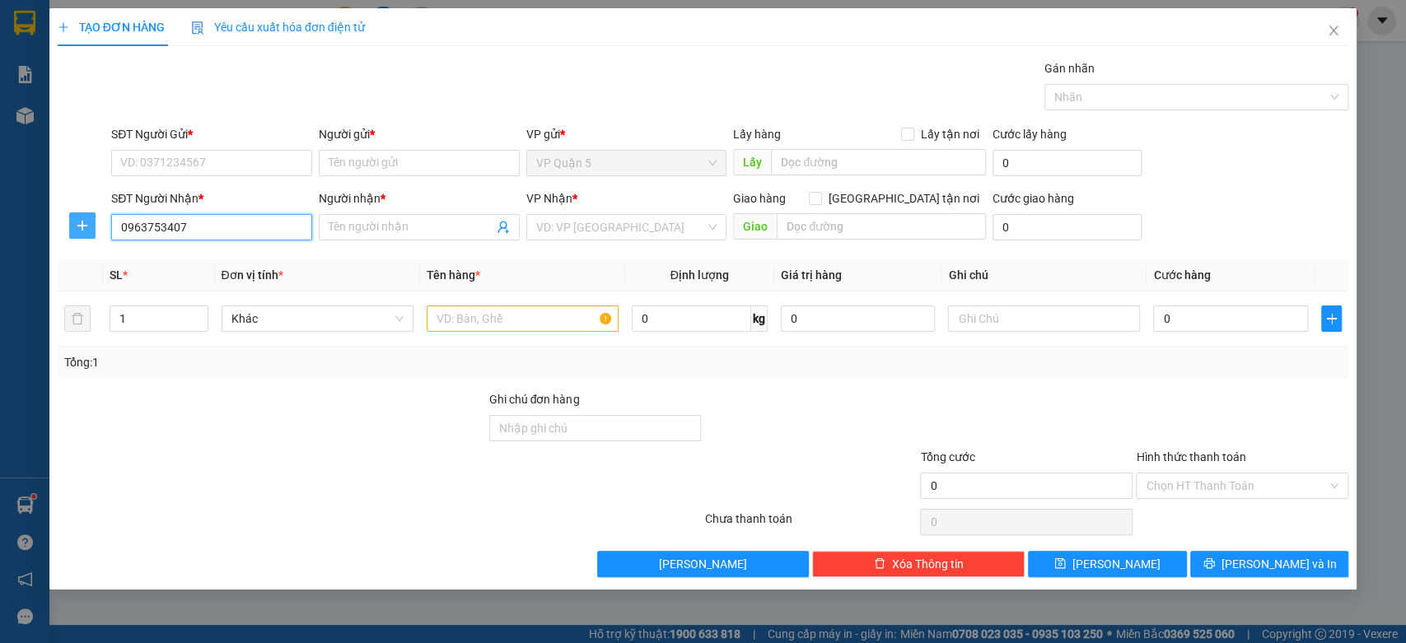
type input "0963753407"
click at [88, 237] on button "button" at bounding box center [82, 225] width 26 height 26
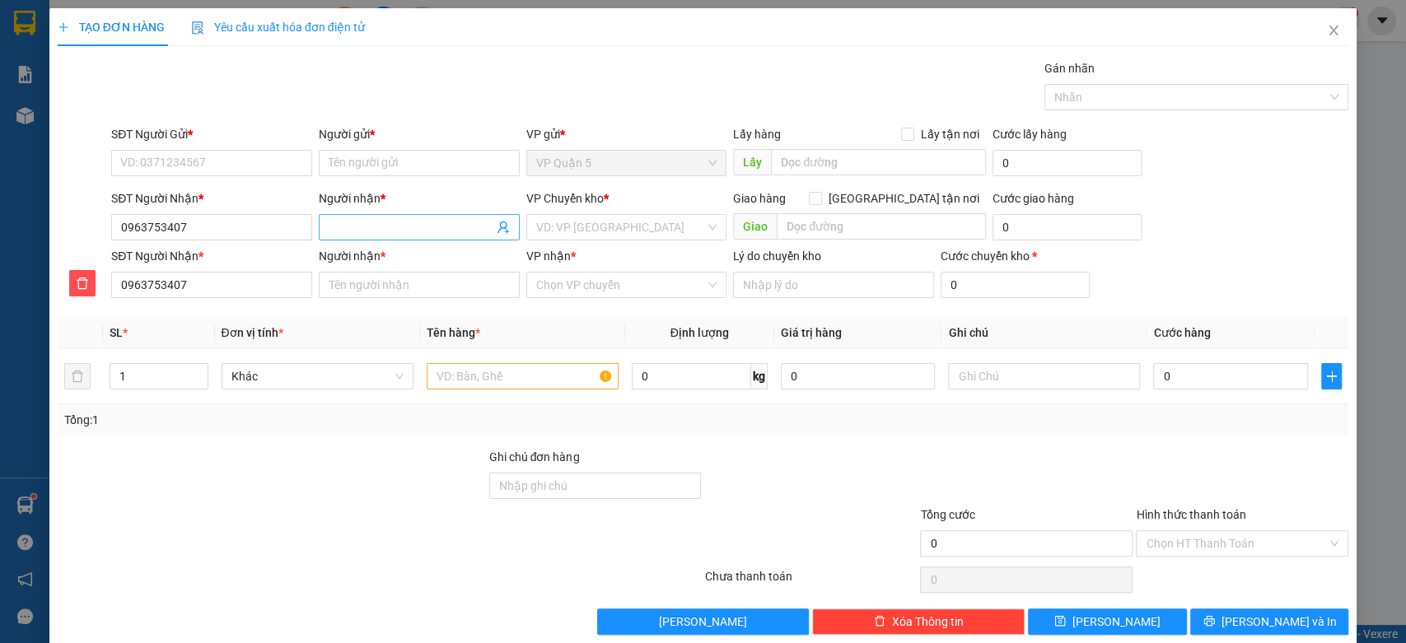
click at [403, 222] on input "Người nhận *" at bounding box center [411, 227] width 165 height 18
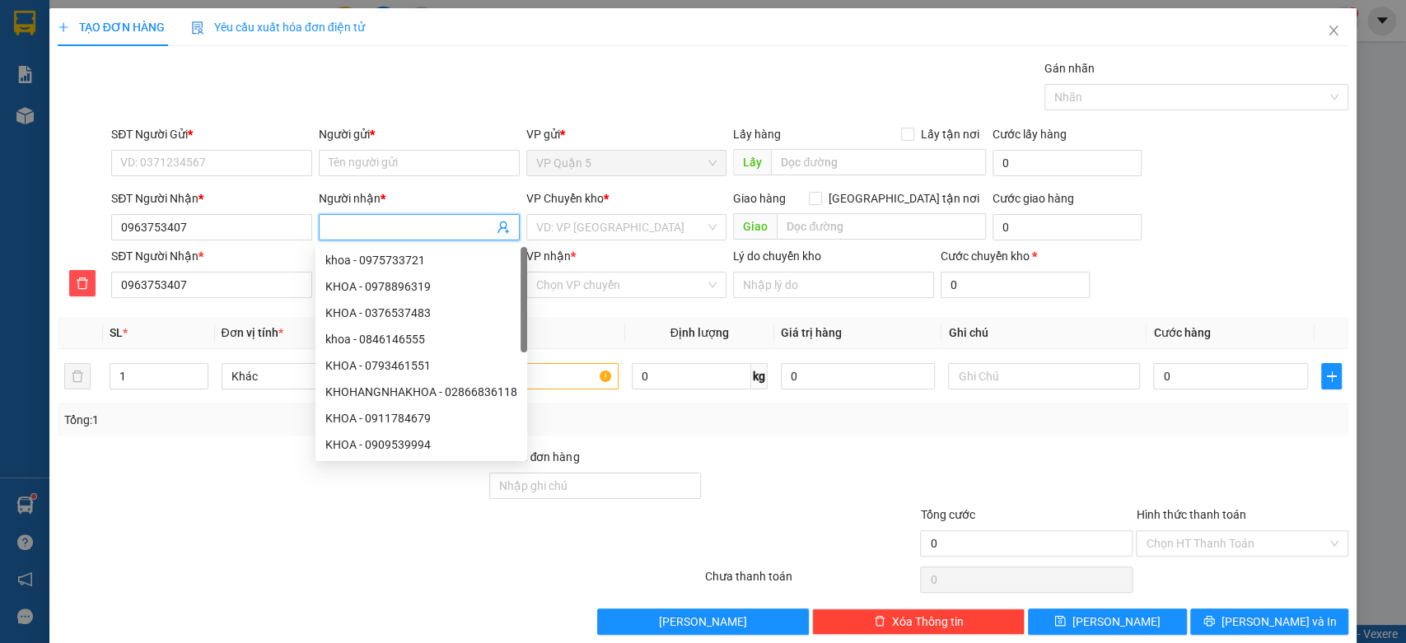
type input "T"
type input "TO"
type input "TÔ"
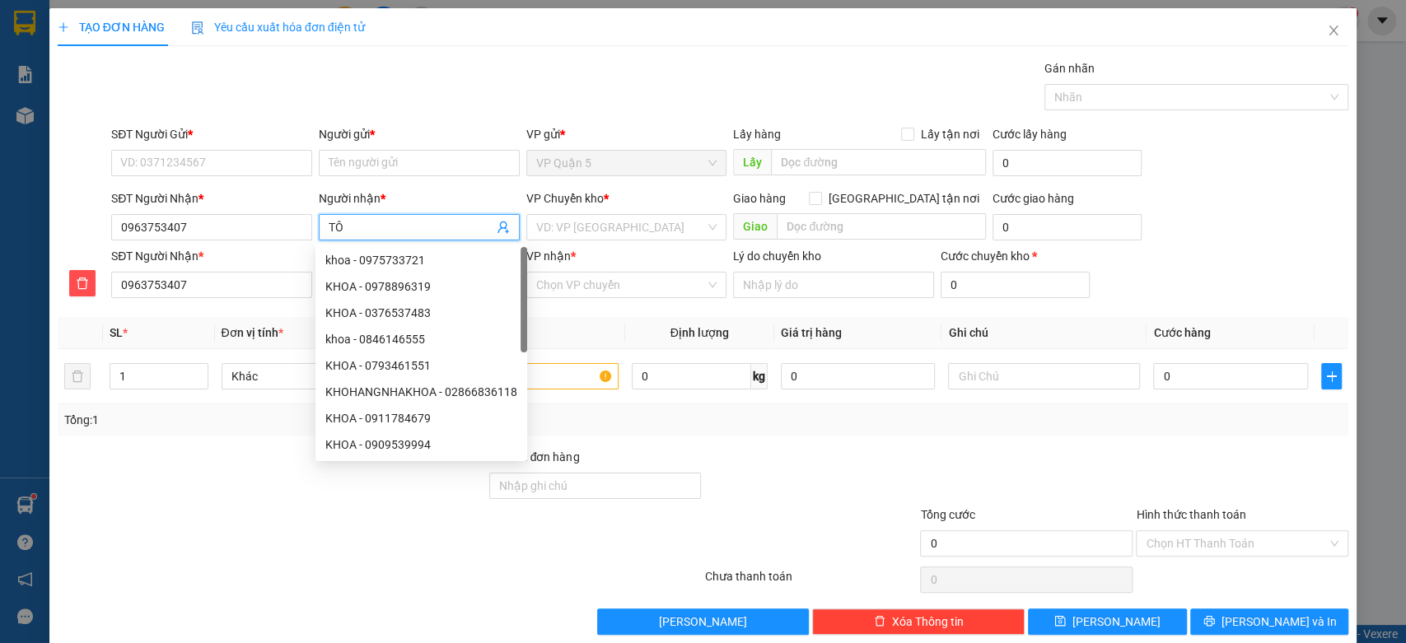
type input "TÔ"
type input "TỐ"
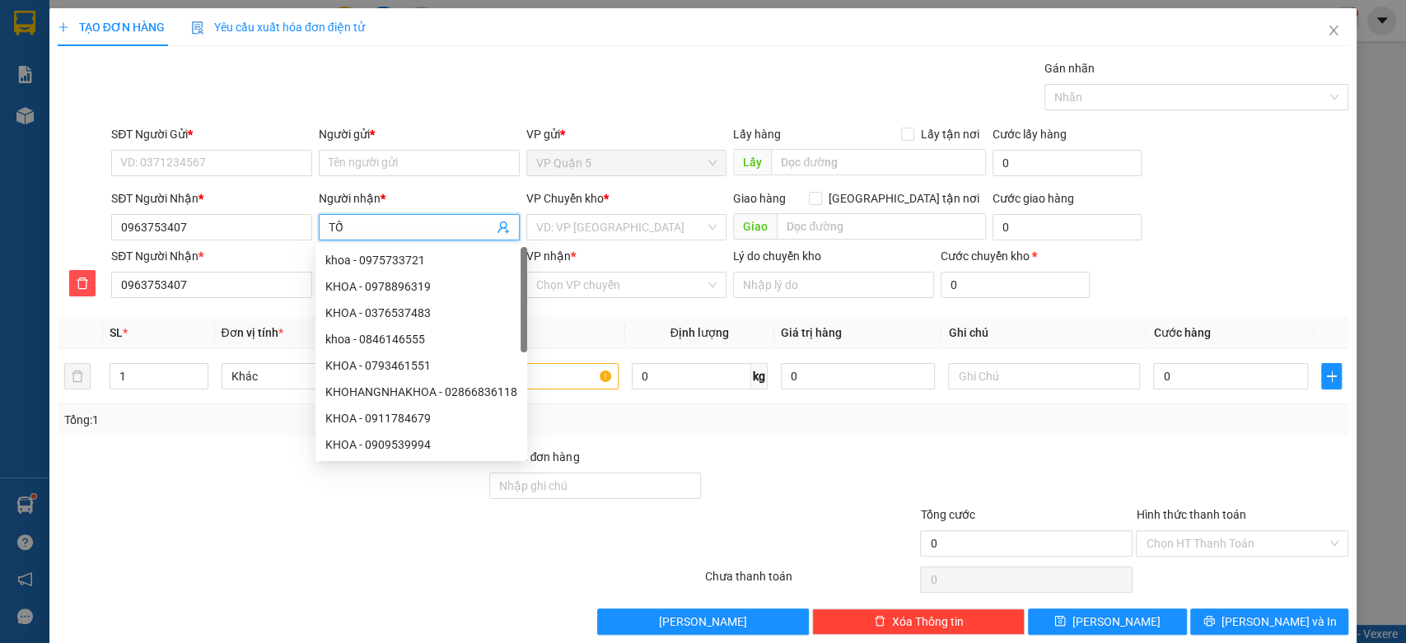
type input "TỐ L"
type input "TỐ LI"
type input "TỐ LIN"
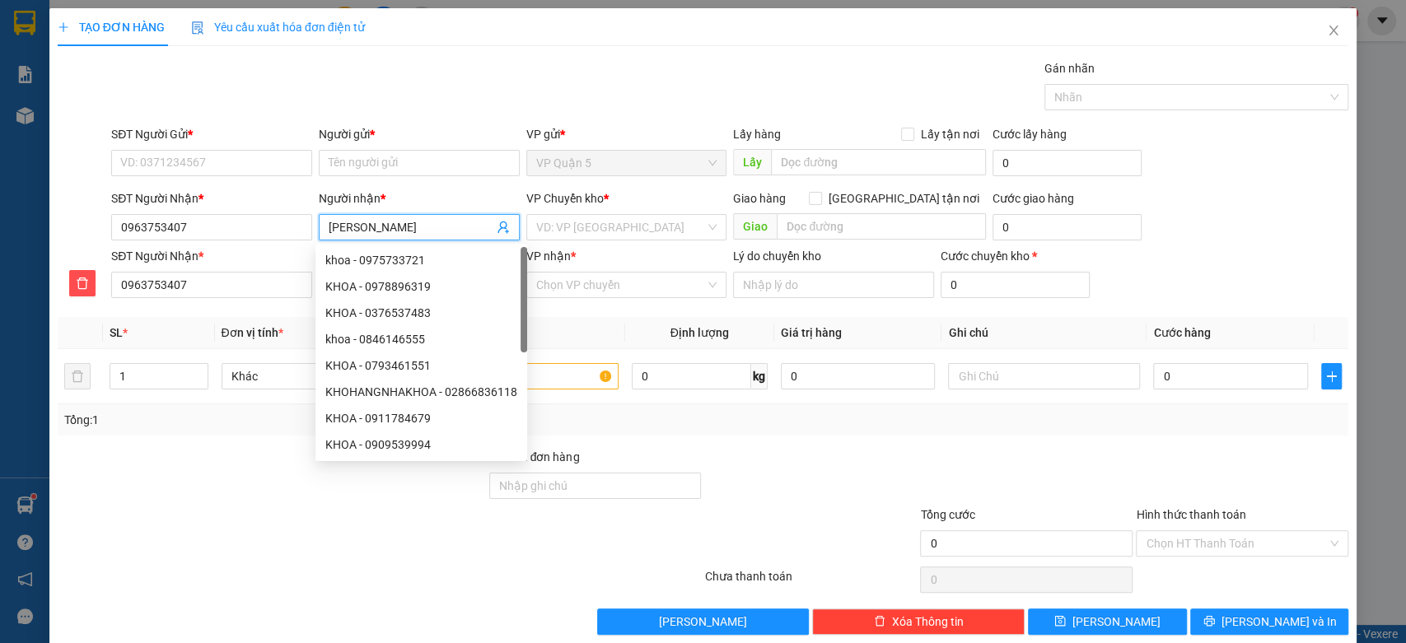
type input "TỐ LIN"
type input "[PERSON_NAME]"
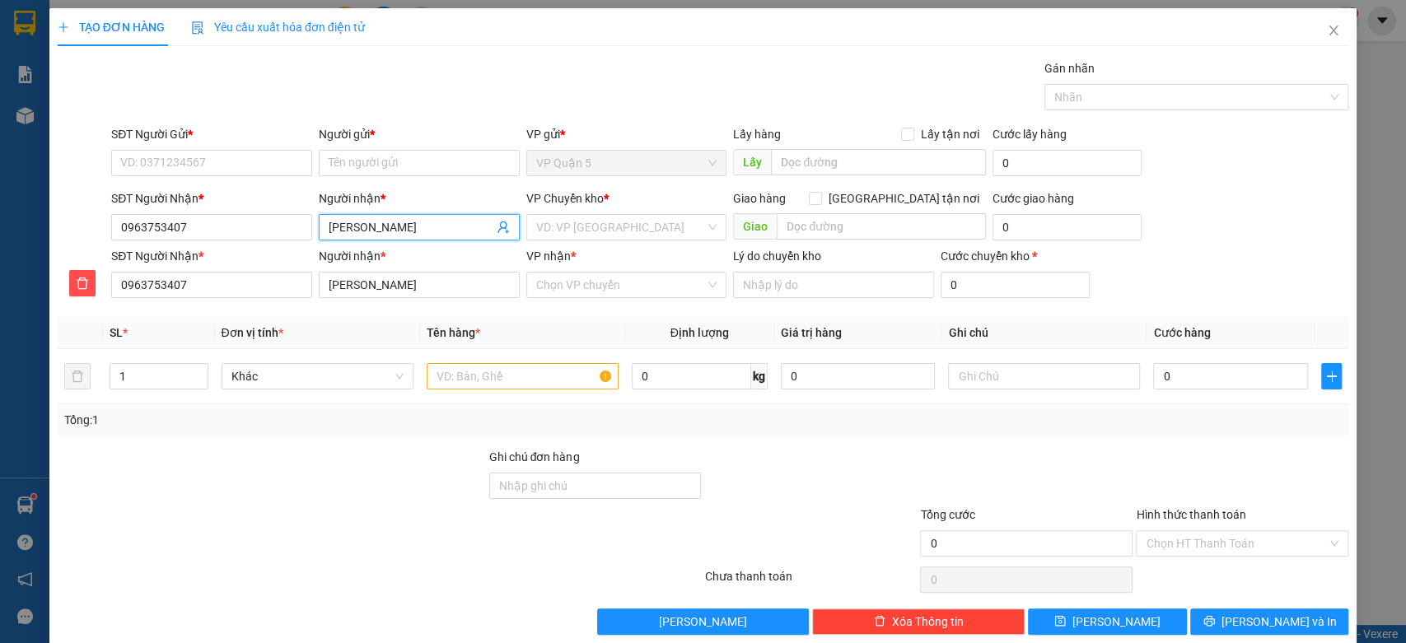
type input "[PERSON_NAME]"
click at [640, 208] on div "VP Chuyển kho *" at bounding box center [626, 201] width 201 height 25
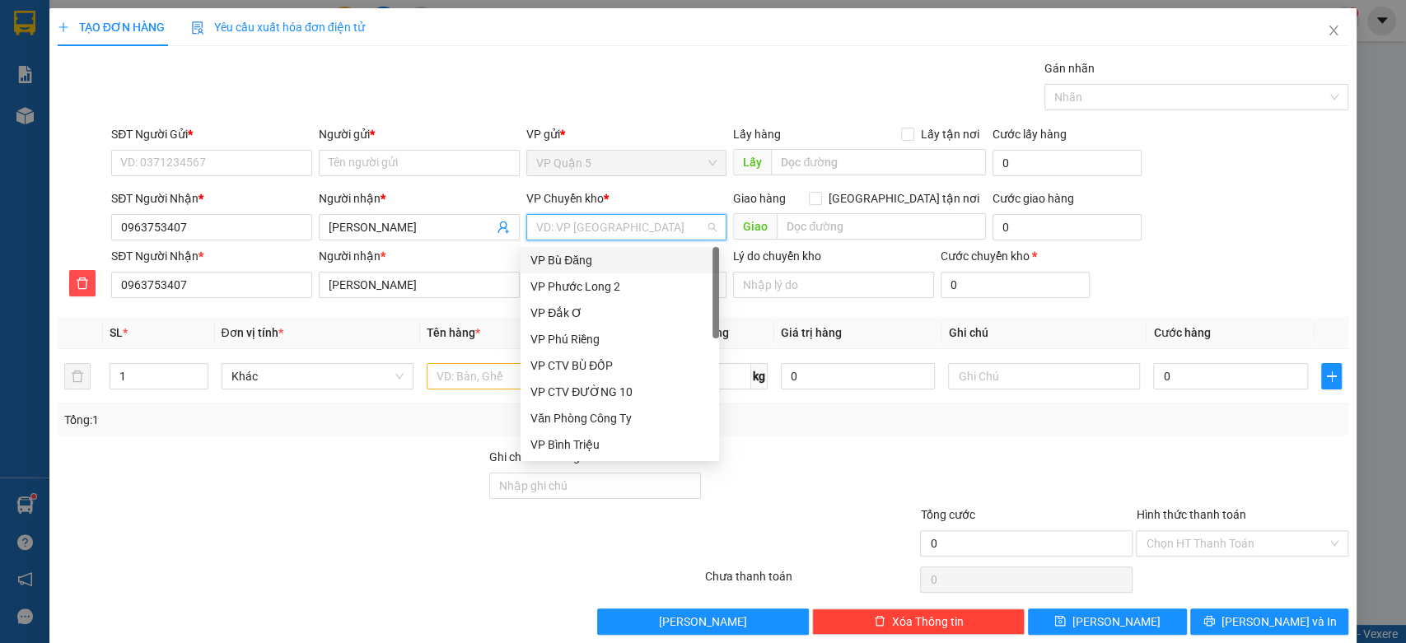
click at [641, 217] on input "search" at bounding box center [621, 227] width 170 height 25
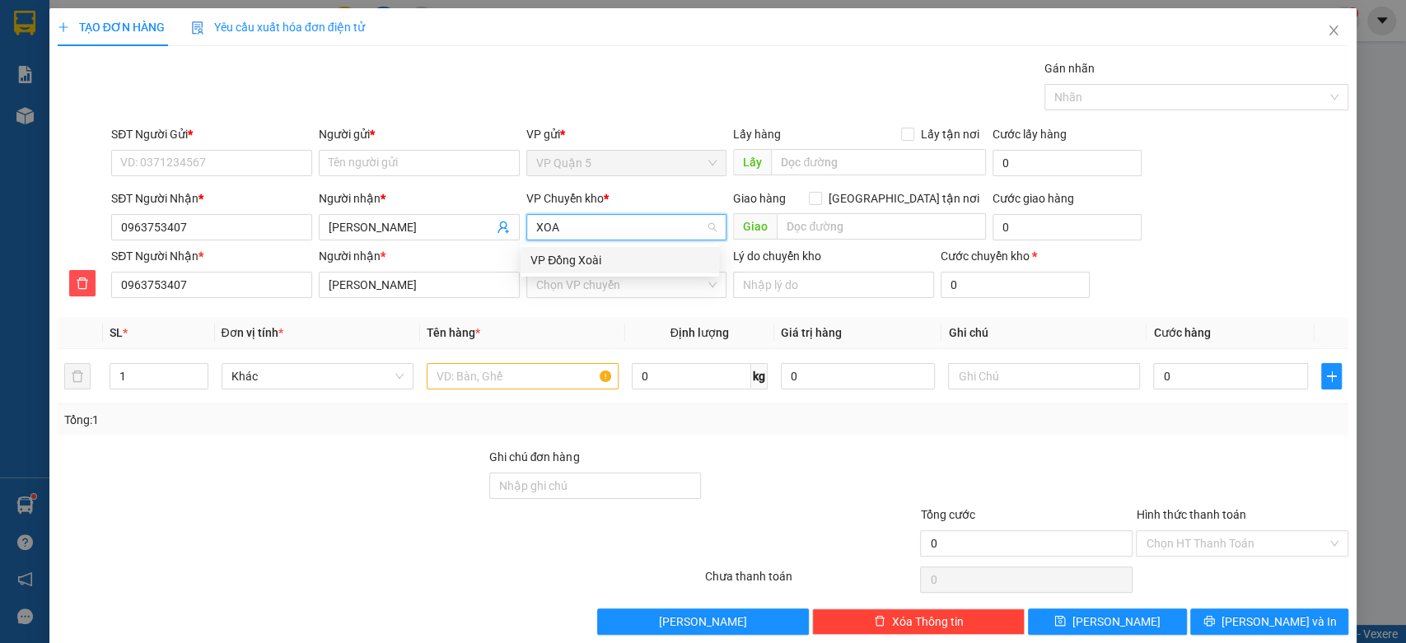
type input "XOAI"
click at [593, 255] on div "VP Đồng Xoài" at bounding box center [619, 260] width 179 height 18
click at [614, 291] on input "VP nhận *" at bounding box center [621, 285] width 170 height 25
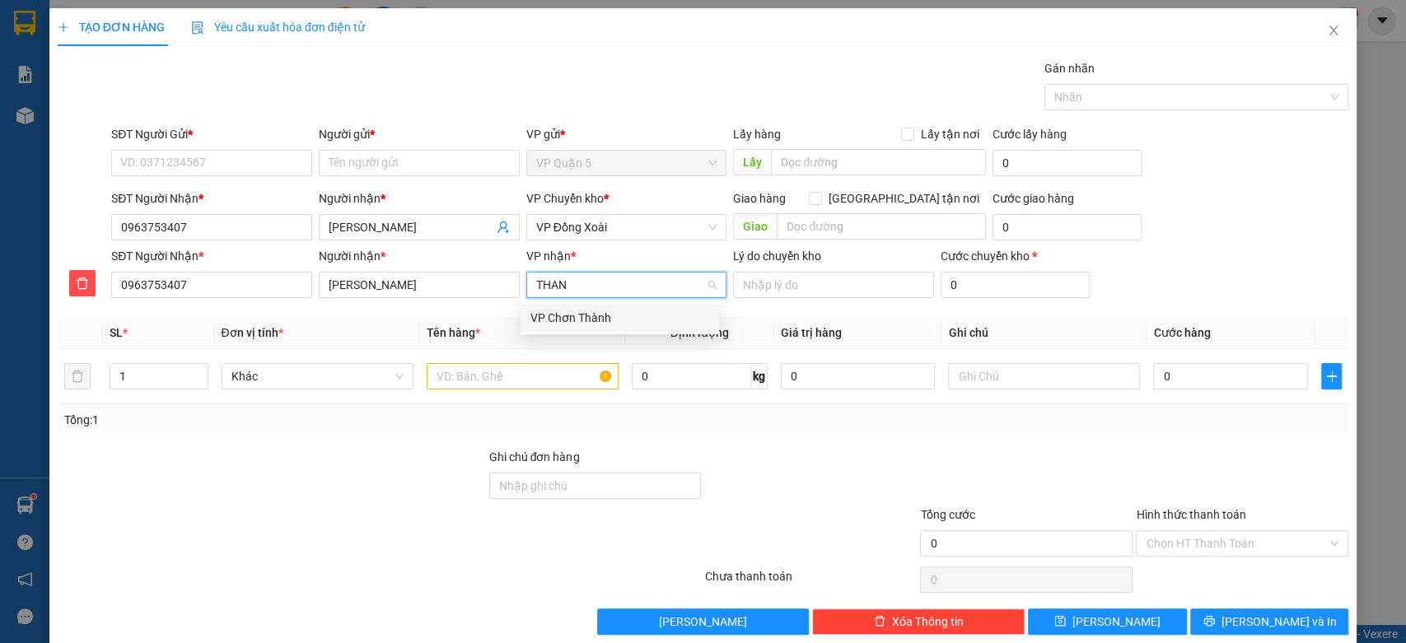
type input "THANH"
click at [596, 313] on div "VP Chơn Thành" at bounding box center [619, 318] width 179 height 18
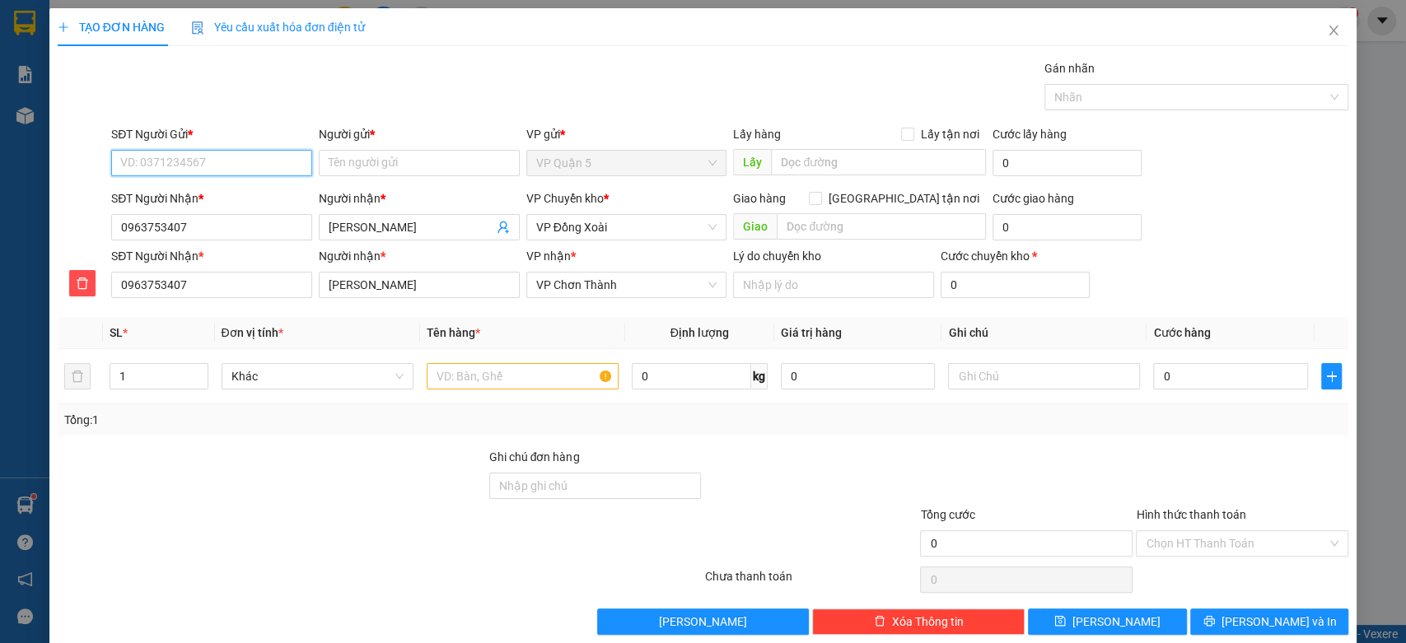
click at [230, 161] on input "SĐT Người Gửi *" at bounding box center [211, 163] width 201 height 26
type input "0707673125"
click at [366, 175] on input "Người gửi *" at bounding box center [419, 163] width 201 height 26
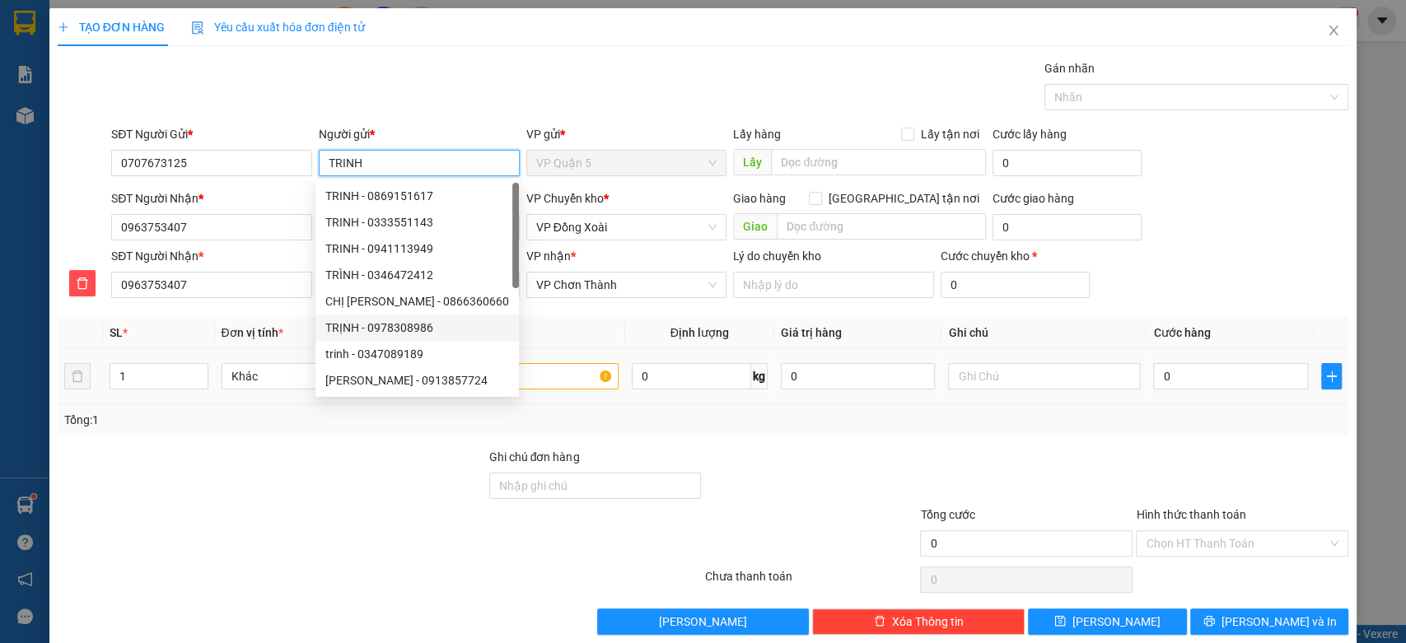
type input "TRINH"
click at [572, 380] on input "text" at bounding box center [523, 376] width 192 height 26
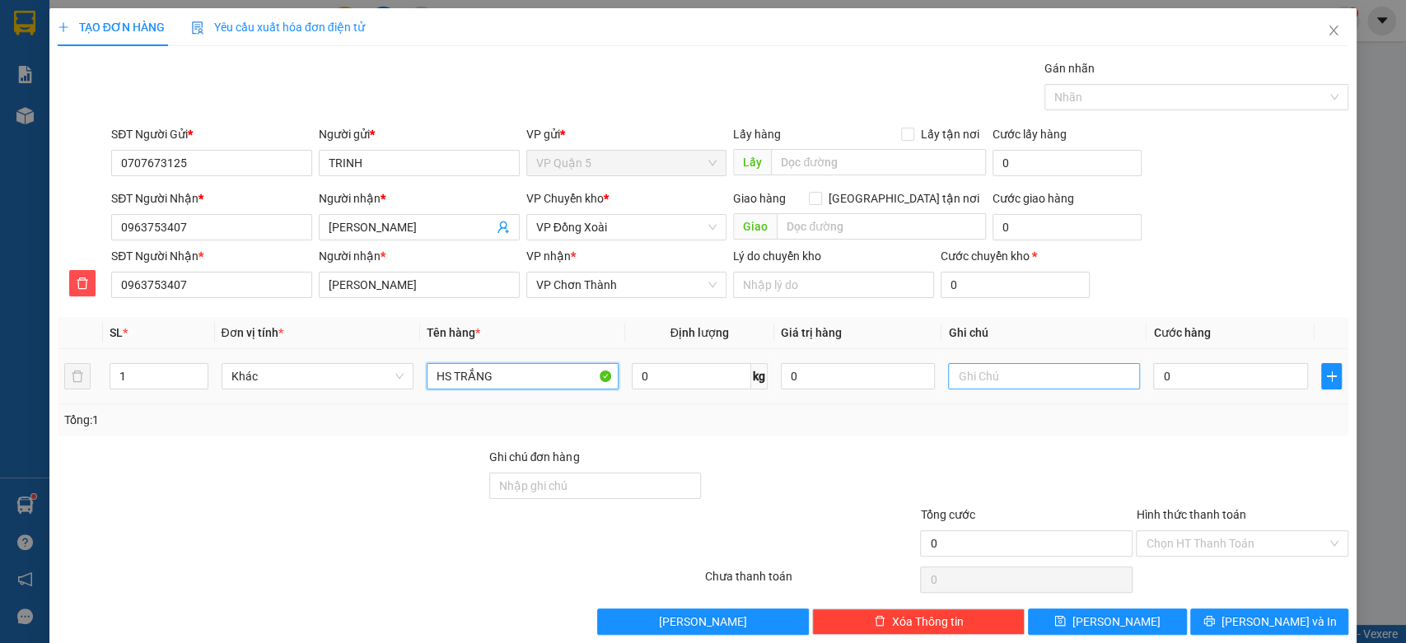
type input "HS TRẮNG"
click at [1054, 389] on input "text" at bounding box center [1044, 376] width 192 height 26
type input "MAI 9H SÁNG - CHIỀU ĐẾN"
click at [1220, 383] on input "0" at bounding box center [1230, 376] width 155 height 26
type input "3"
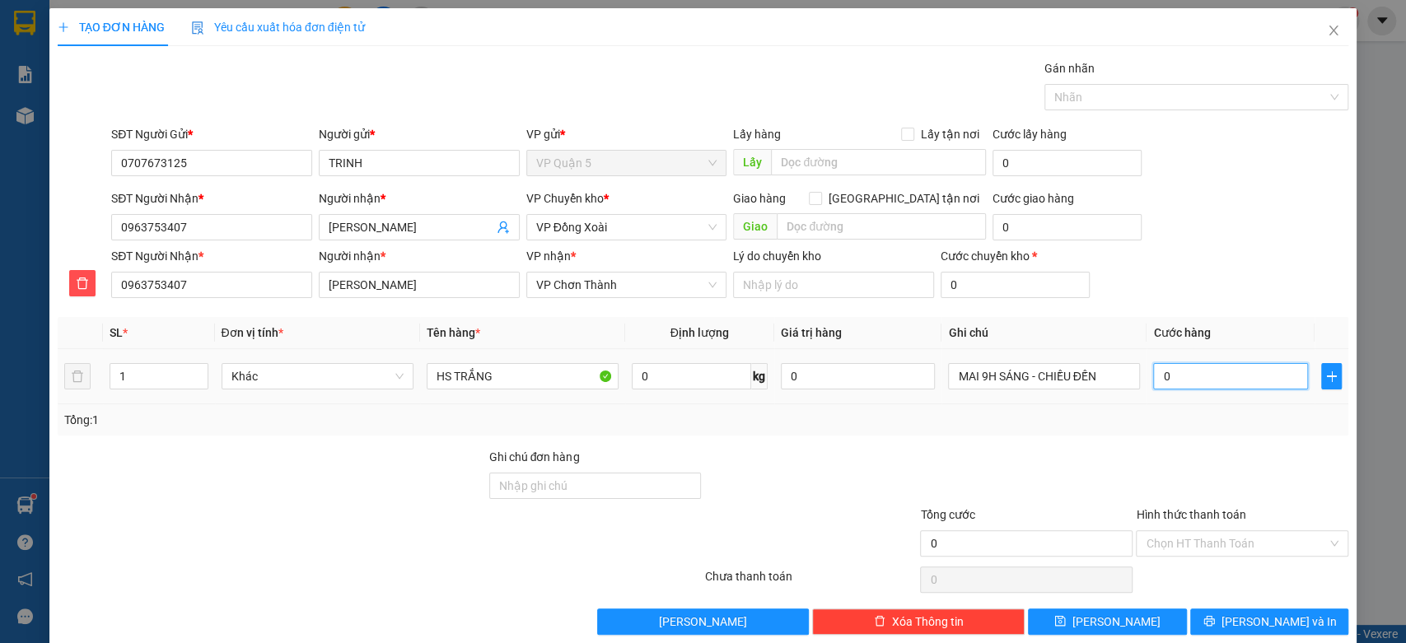
type input "3"
type input "30"
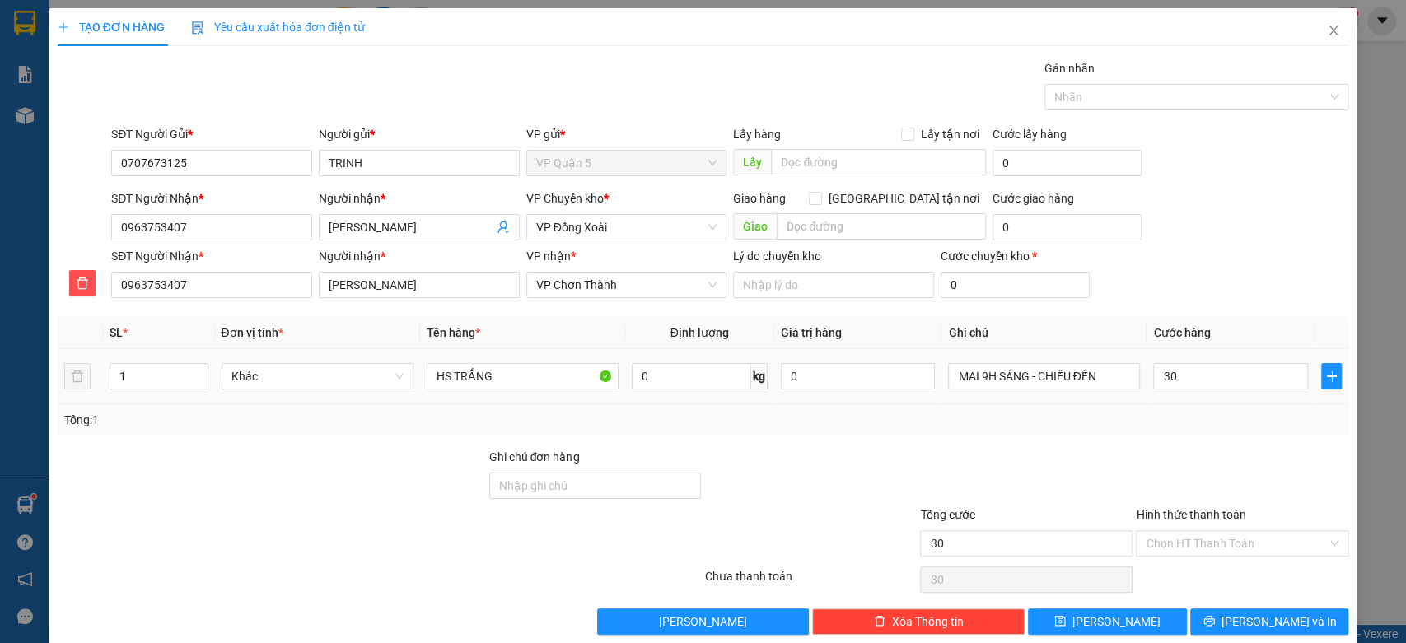
type input "30.000"
click at [1288, 273] on div "SĐT Người Nhận * 0963753407 Người nhận * TỐ LINH VP nhận * VP Chơn Thành Lý do …" at bounding box center [730, 276] width 1244 height 58
click at [1191, 563] on div "Chọn HT Thanh Toán" at bounding box center [1242, 579] width 216 height 33
click at [1191, 541] on input "Hình thức thanh toán" at bounding box center [1236, 543] width 181 height 25
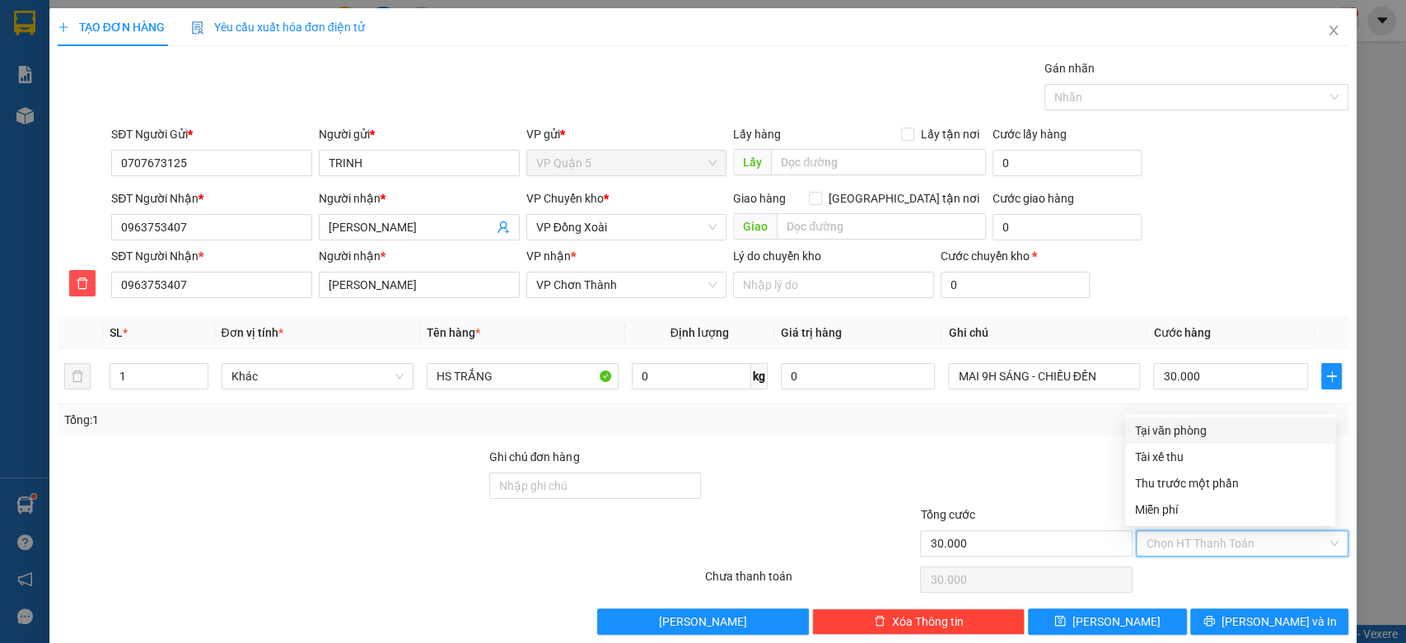
click at [1170, 430] on div "Tại văn phòng" at bounding box center [1230, 431] width 190 height 18
type input "0"
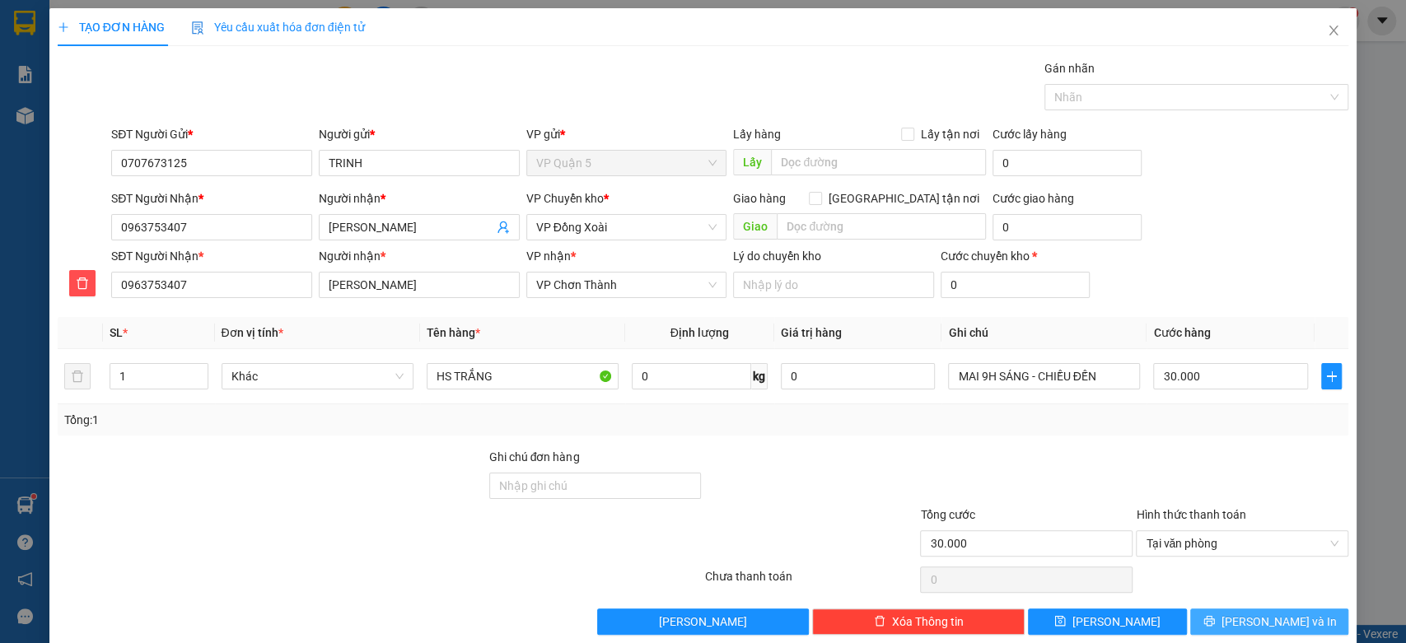
click at [1292, 613] on button "Lưu và In" at bounding box center [1269, 622] width 158 height 26
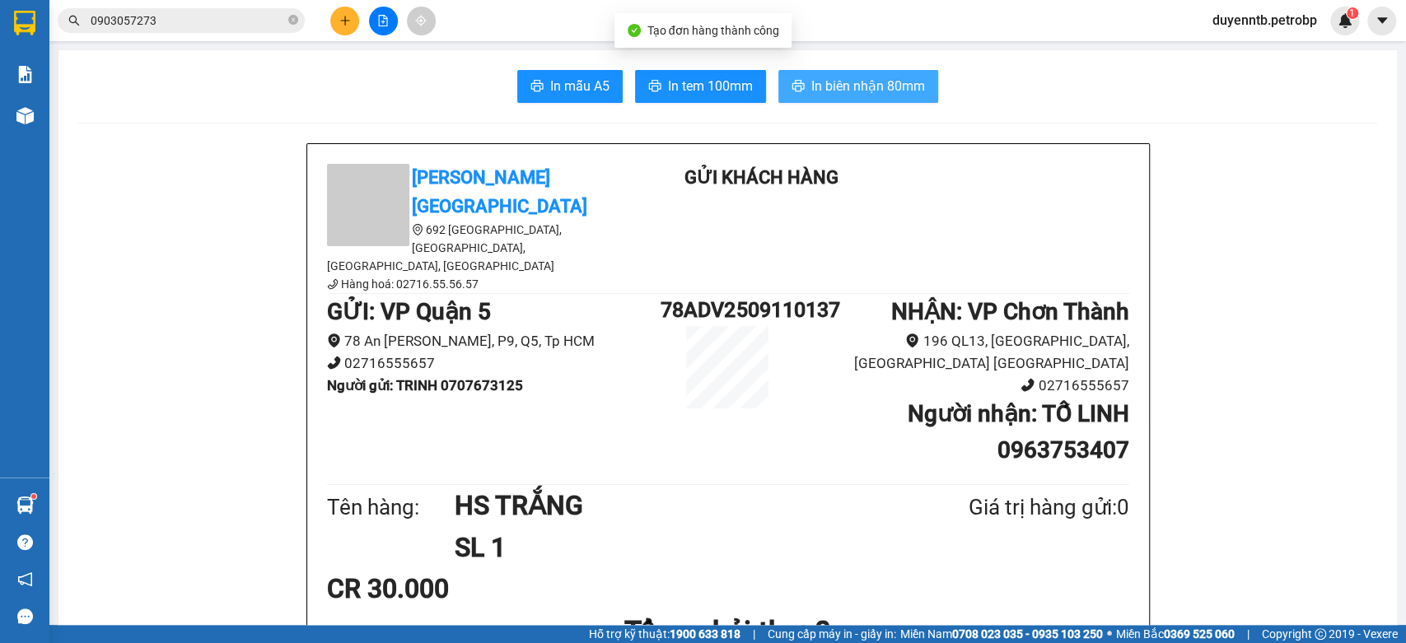
click at [831, 84] on span "In biên nhận 80mm" at bounding box center [868, 86] width 114 height 21
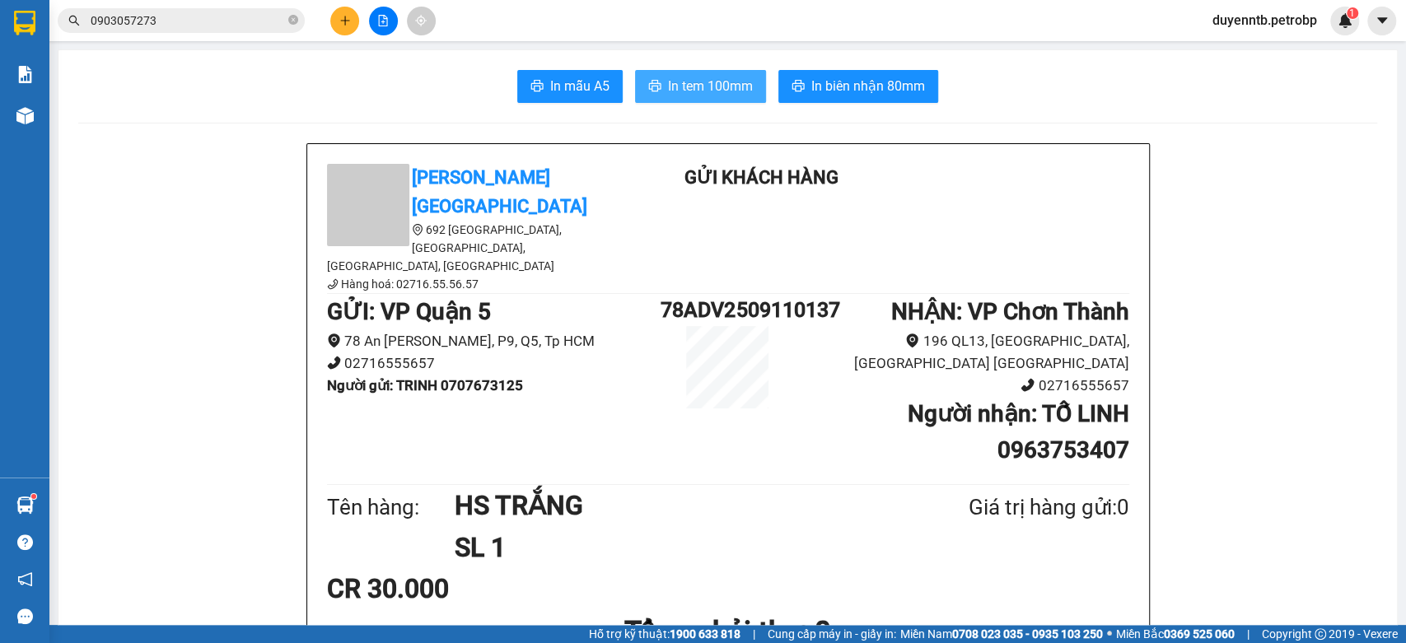
click at [697, 93] on span "In tem 100mm" at bounding box center [710, 86] width 85 height 21
click at [356, 19] on button at bounding box center [344, 21] width 29 height 29
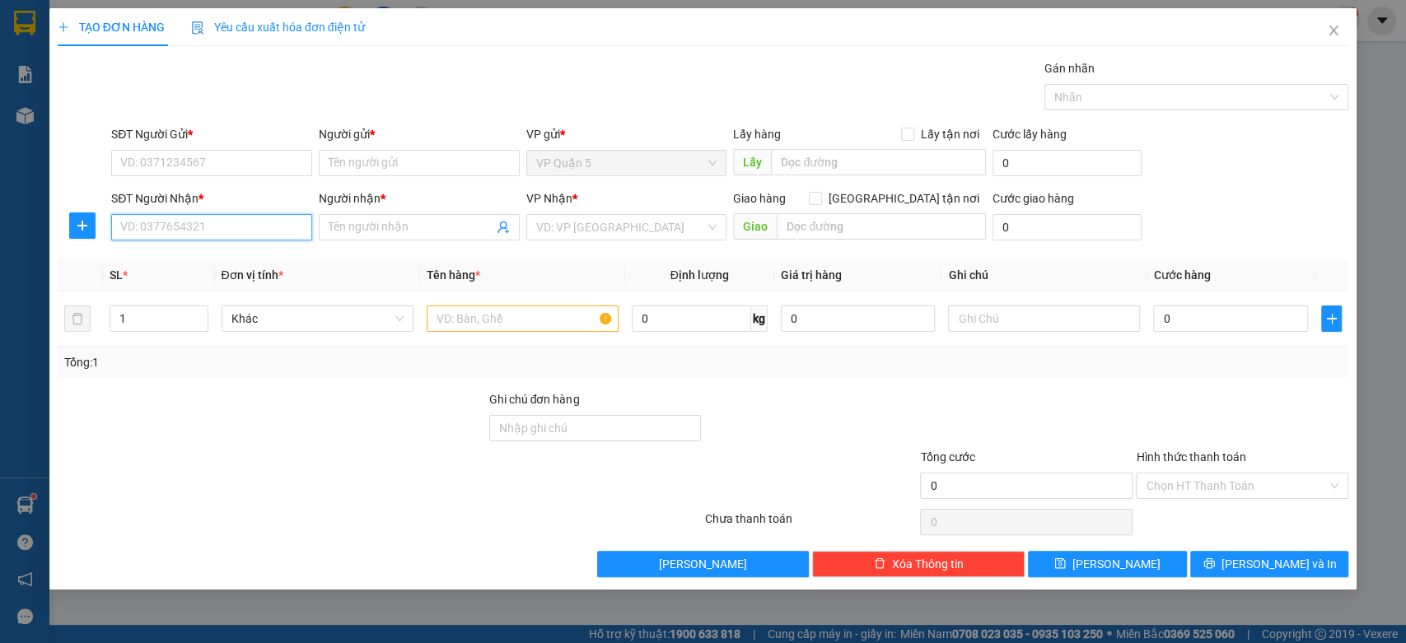
click at [196, 238] on input "SĐT Người Nhận *" at bounding box center [211, 227] width 201 height 26
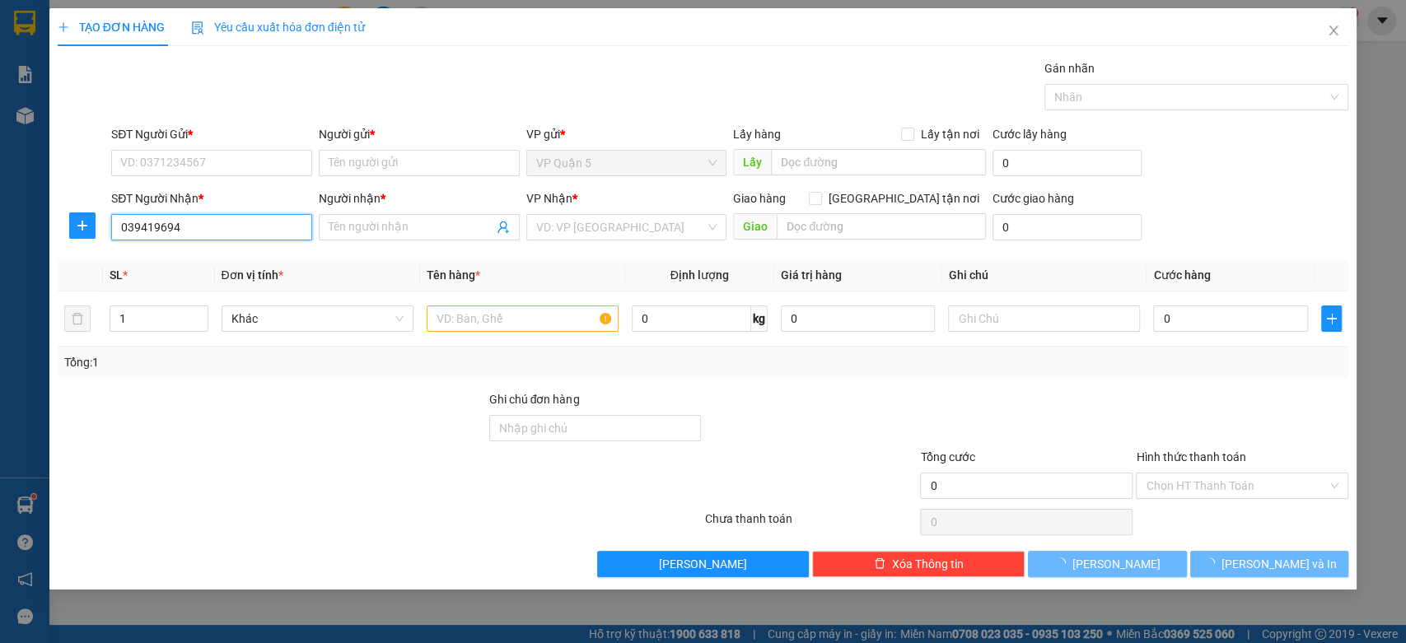
type input "0394196940"
click at [210, 254] on div "0394196940 - saxi" at bounding box center [211, 260] width 181 height 18
type input "saxi"
type input "30.000"
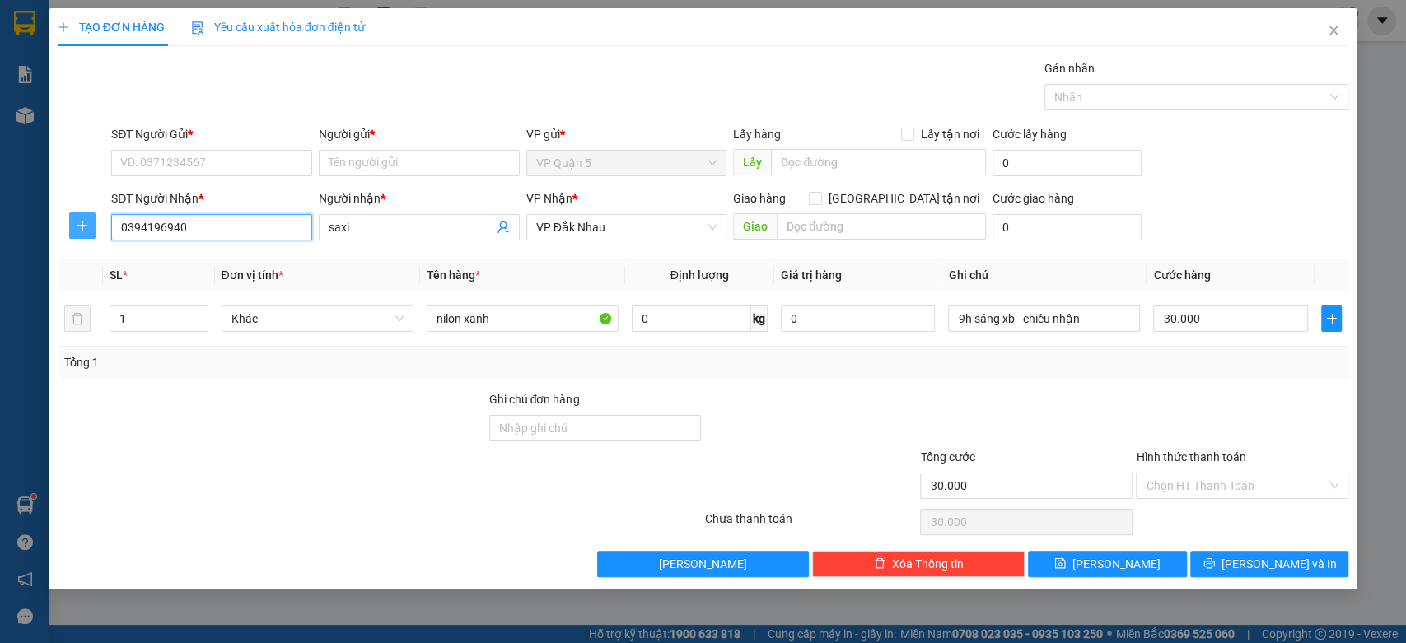
type input "0394196940"
click at [96, 234] on button "button" at bounding box center [82, 225] width 26 height 26
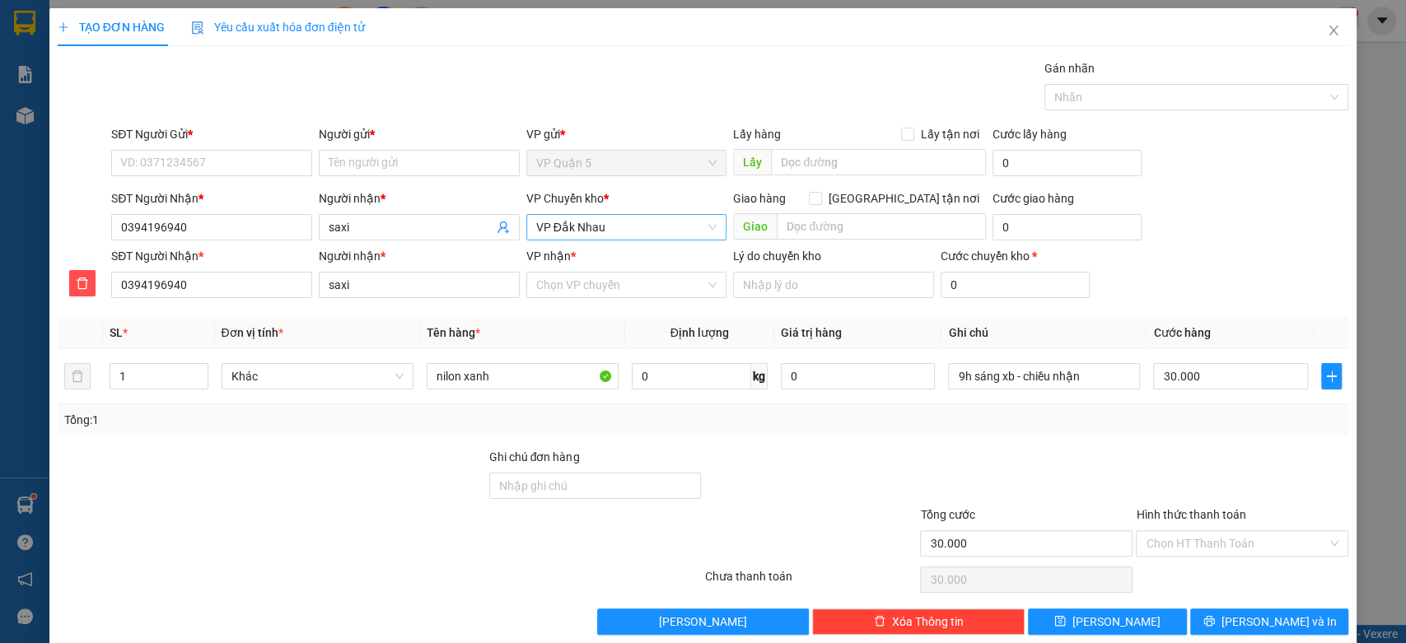
click at [579, 235] on span "VP Đắk Nhau" at bounding box center [626, 227] width 181 height 25
type input "XOAI"
click at [587, 264] on div "VP Đồng Xoài" at bounding box center [619, 260] width 179 height 18
click at [578, 290] on input "VP nhận *" at bounding box center [621, 285] width 170 height 25
type input "NHAU"
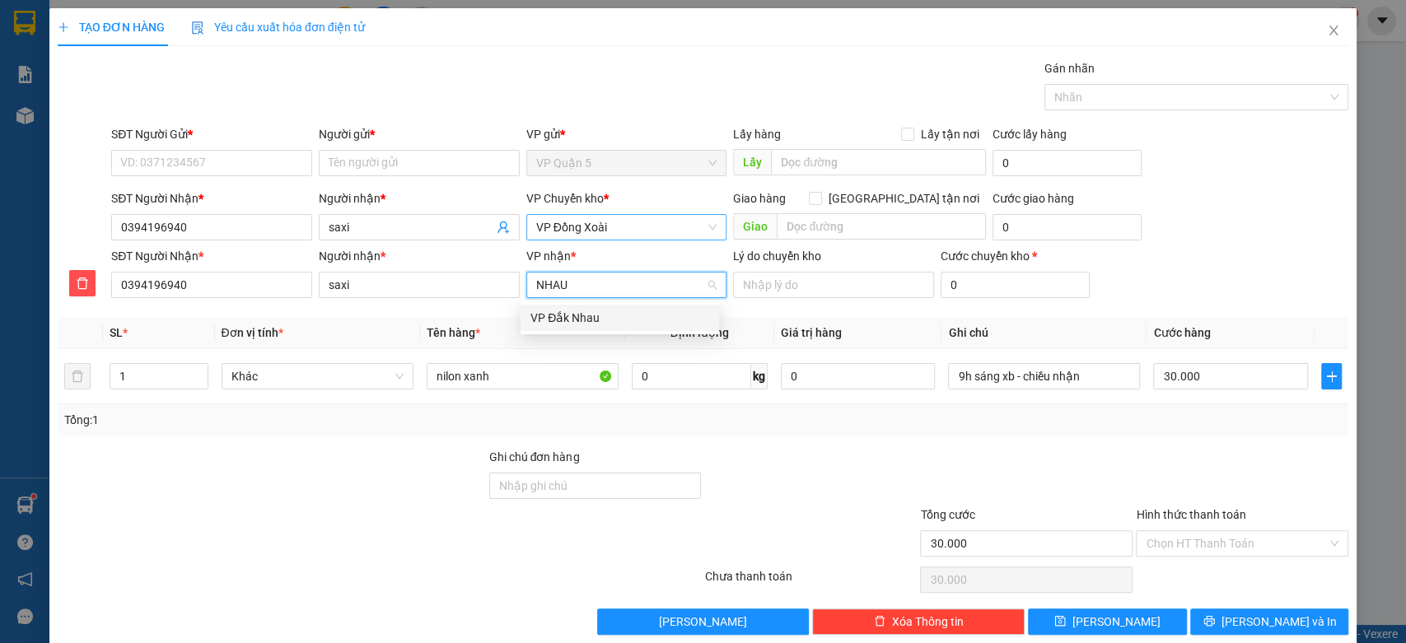
click at [578, 322] on div "VP Đắk Nhau" at bounding box center [619, 318] width 179 height 18
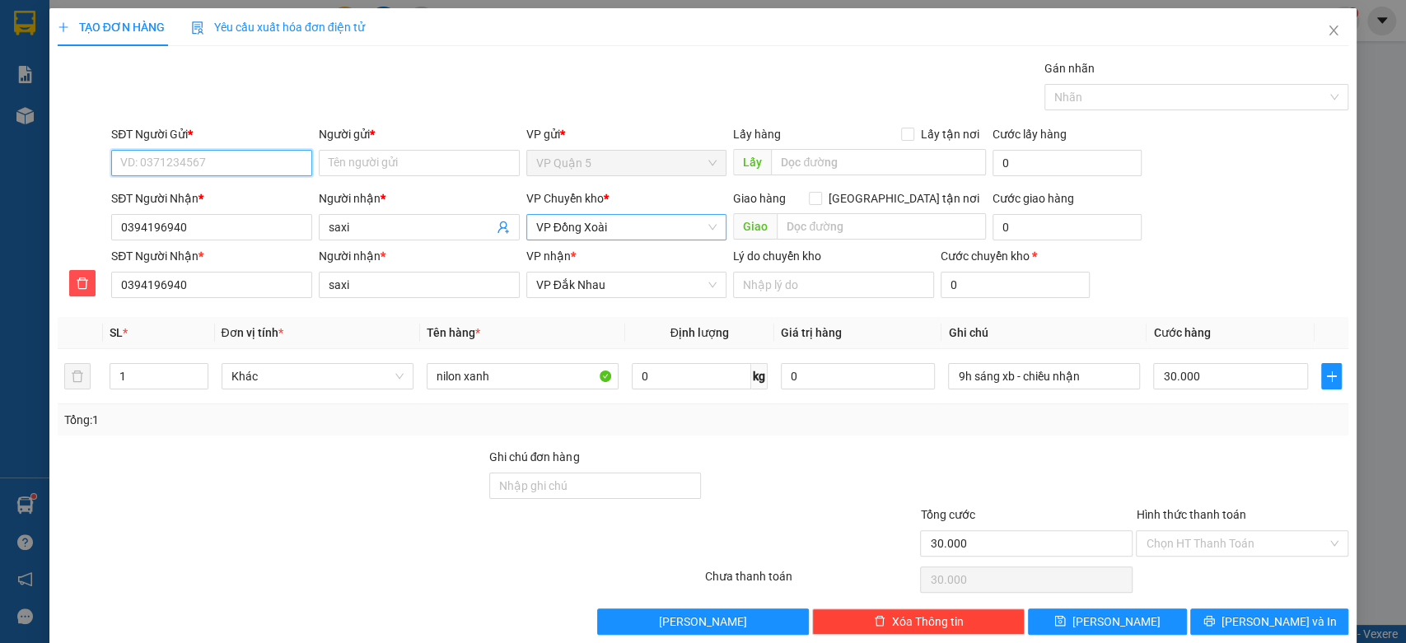
click at [250, 163] on input "SĐT Người Gửi *" at bounding box center [211, 163] width 201 height 26
click at [215, 196] on div "0332635740 - linh" at bounding box center [209, 196] width 179 height 18
type input "0332635740"
type input "linh"
type input "2"
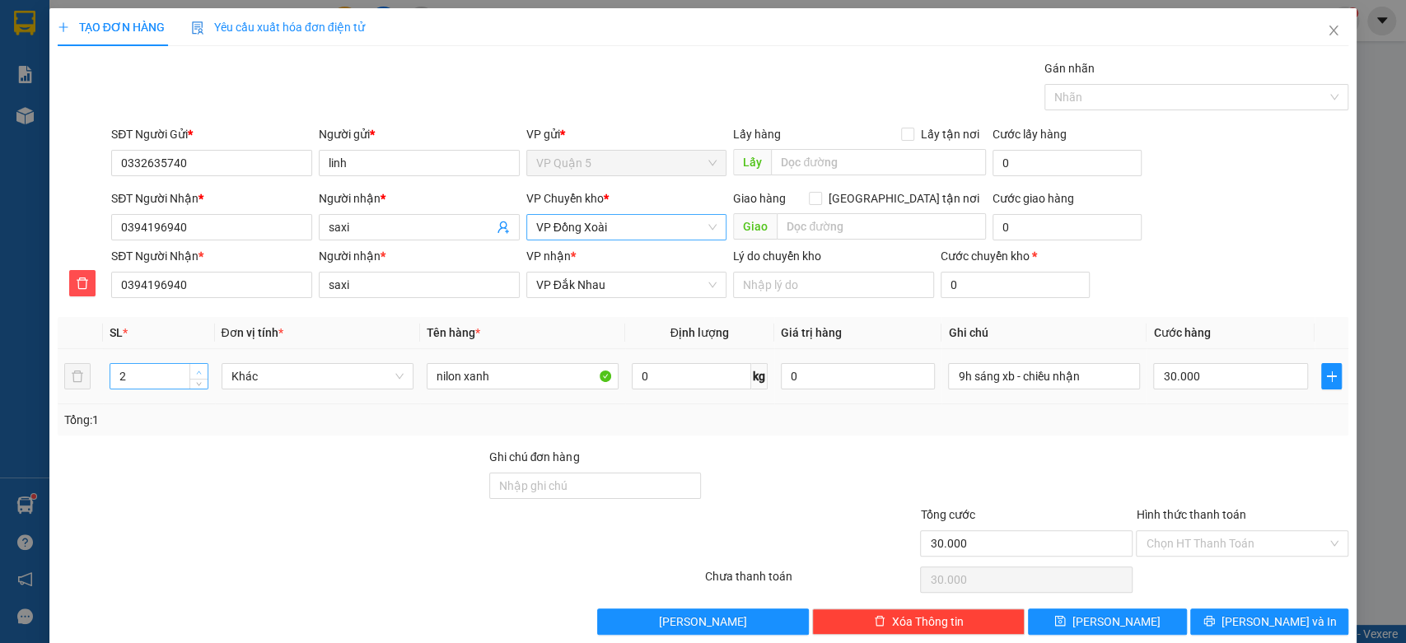
click at [201, 371] on span "up" at bounding box center [199, 372] width 10 height 10
click at [488, 378] on input "nilon xanh" at bounding box center [523, 376] width 192 height 26
click at [486, 378] on input "nilon xanh" at bounding box center [523, 376] width 192 height 26
type input "0"
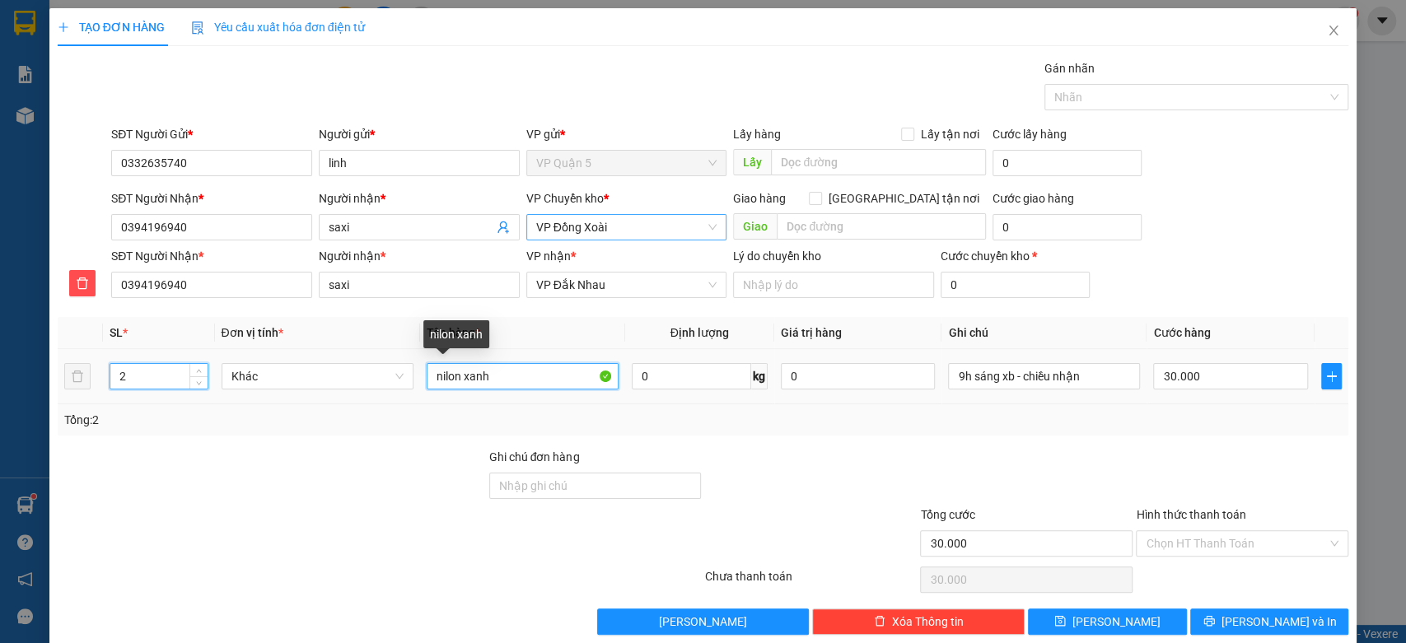
type input "0"
click at [486, 378] on input "nilon xanh" at bounding box center [523, 376] width 192 height 26
type input "n"
click at [547, 375] on input "KIỆN XANH NHỰA ĐỜ CHƠI" at bounding box center [523, 376] width 192 height 26
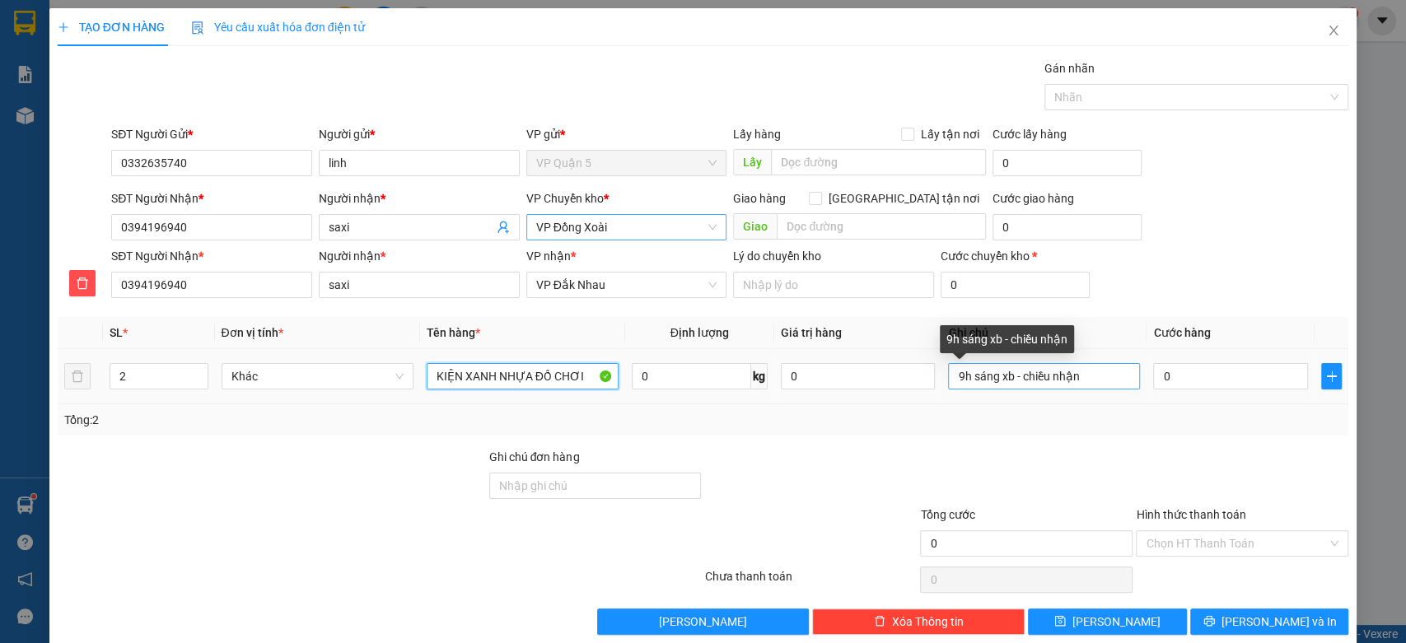
type input "KIỆN XANH NHỰA ĐỒ CHƠI"
click at [998, 381] on input "9h sáng xb - chiều nhận" at bounding box center [1044, 376] width 192 height 26
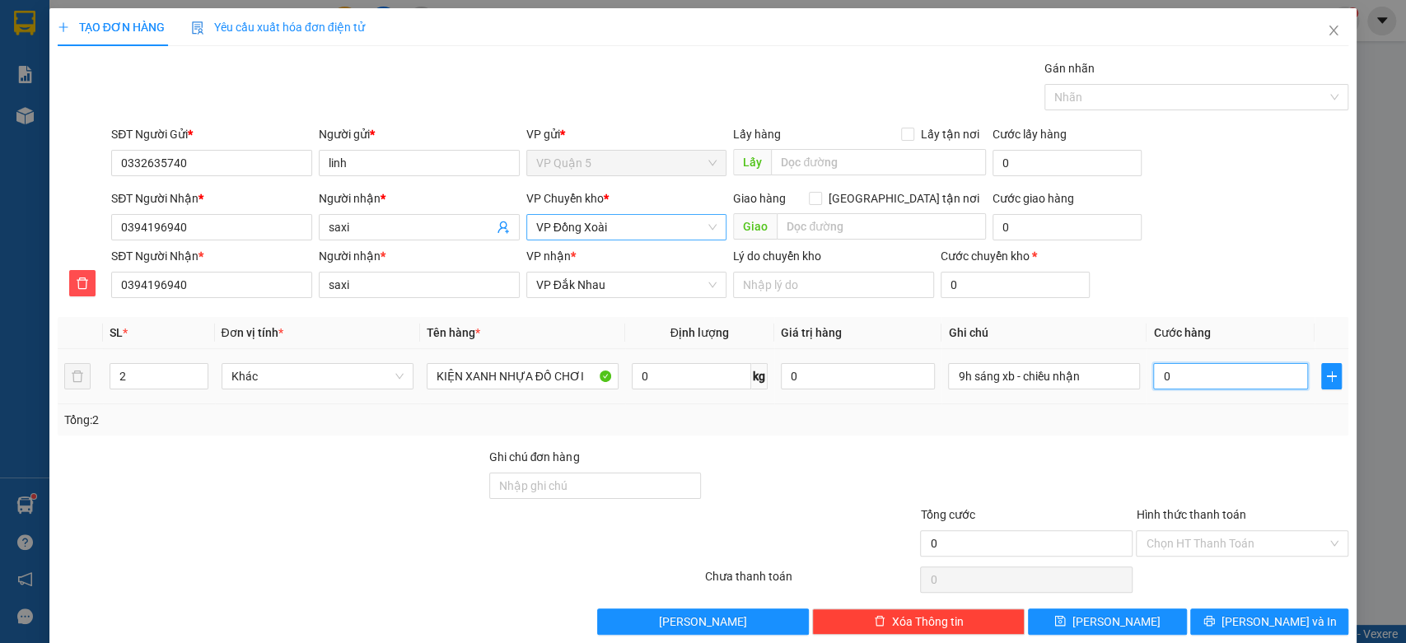
click at [1192, 381] on input "0" at bounding box center [1230, 376] width 155 height 26
type input "1"
type input "15"
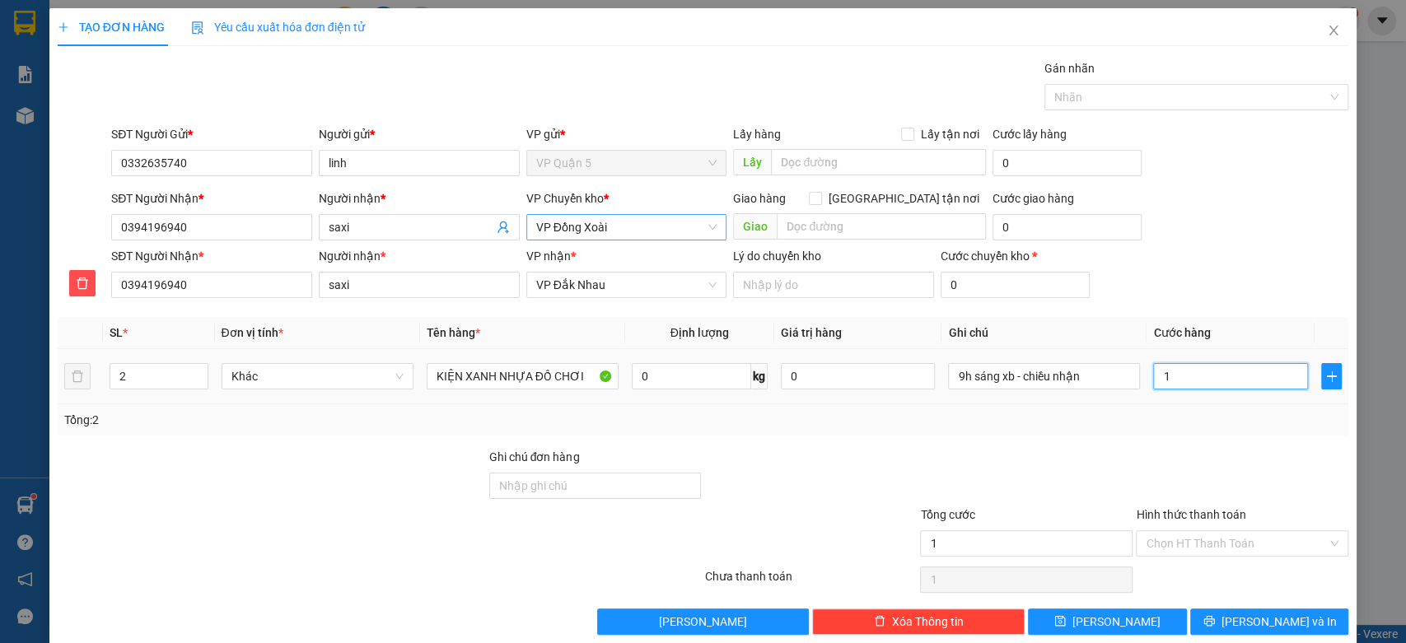
type input "15"
type input "150"
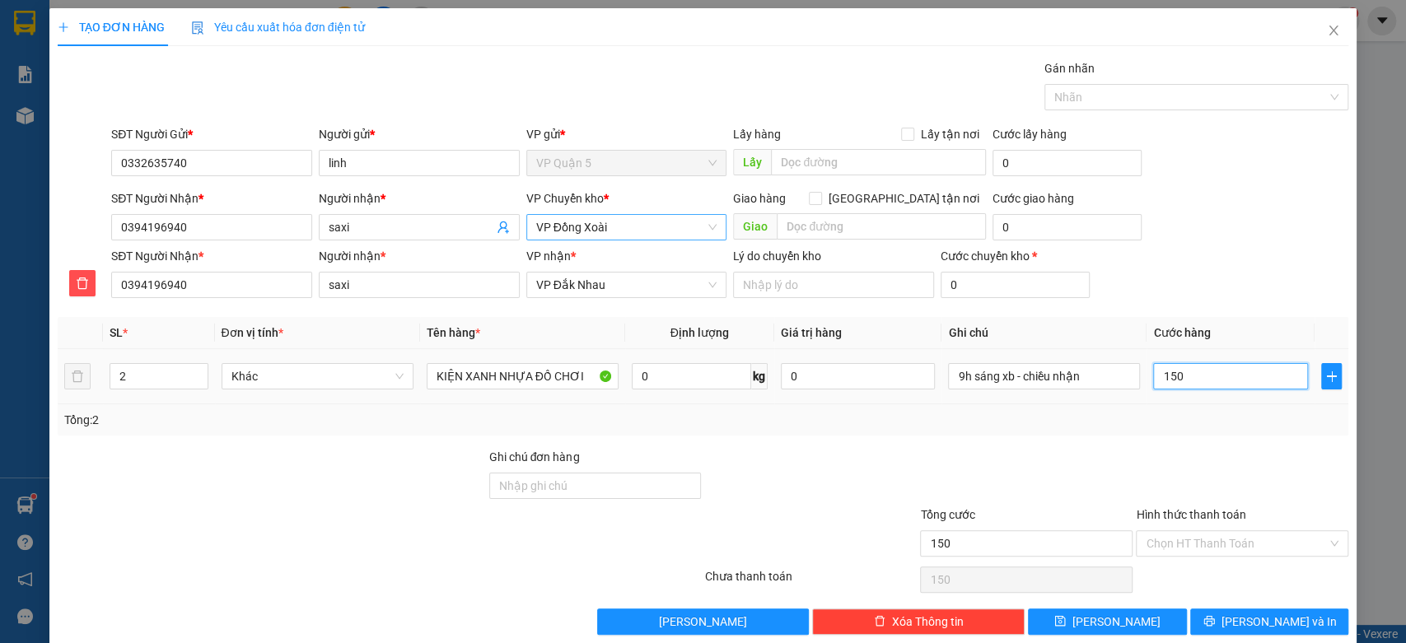
type input "1.500"
type input "15.000"
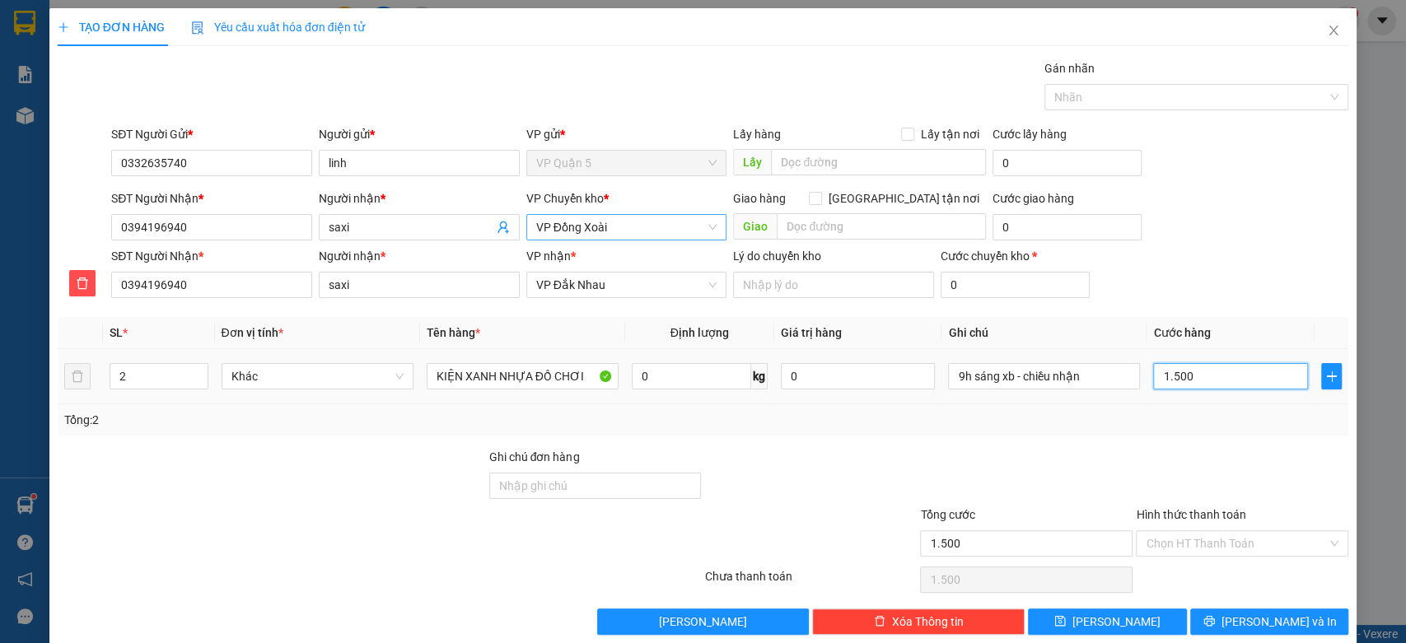
type input "15.000"
type input "150.000"
click at [1200, 366] on input "150.000" at bounding box center [1230, 376] width 155 height 26
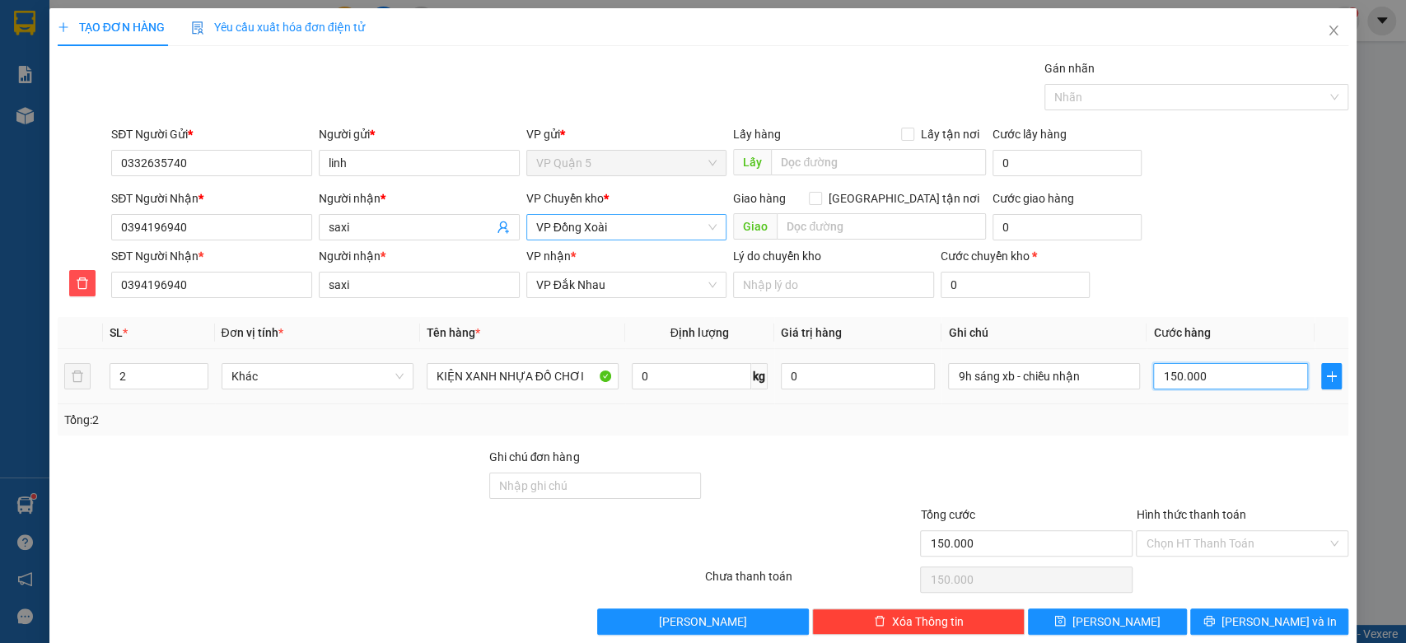
click at [1200, 366] on input "150.000" at bounding box center [1230, 376] width 155 height 26
type input "1"
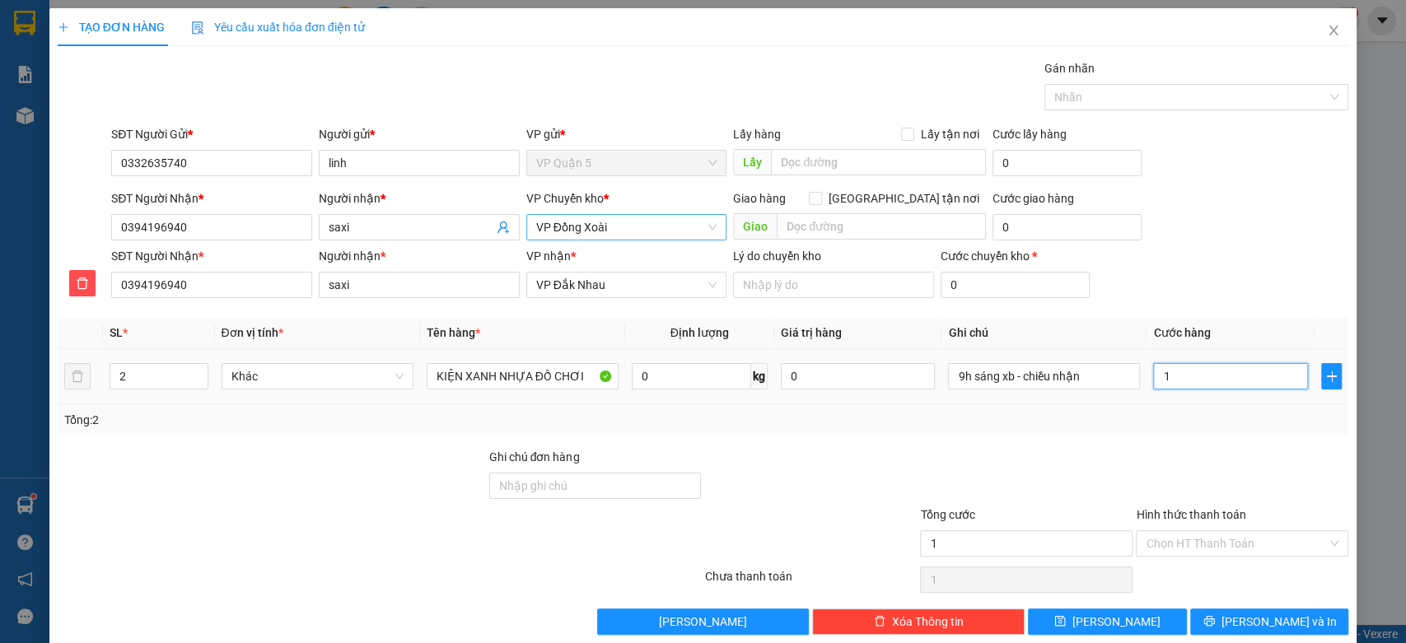
type input "12"
type input "120"
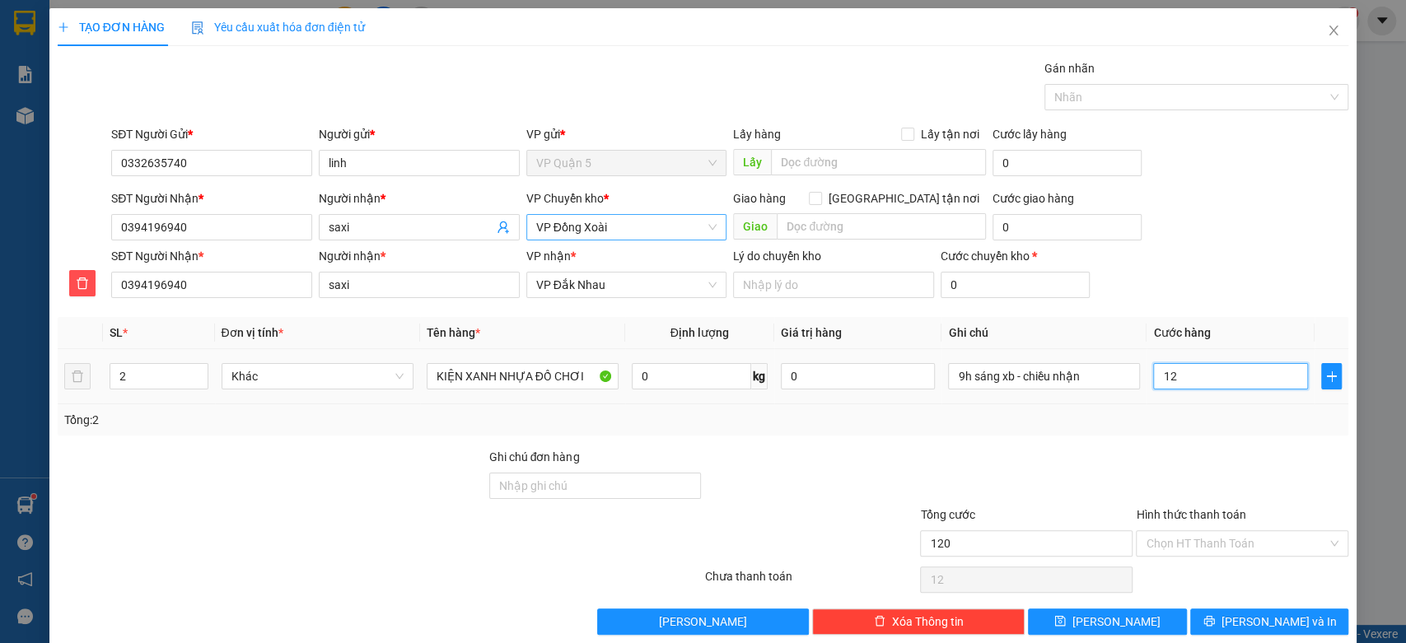
type input "120"
type input "1.200"
type input "12.000"
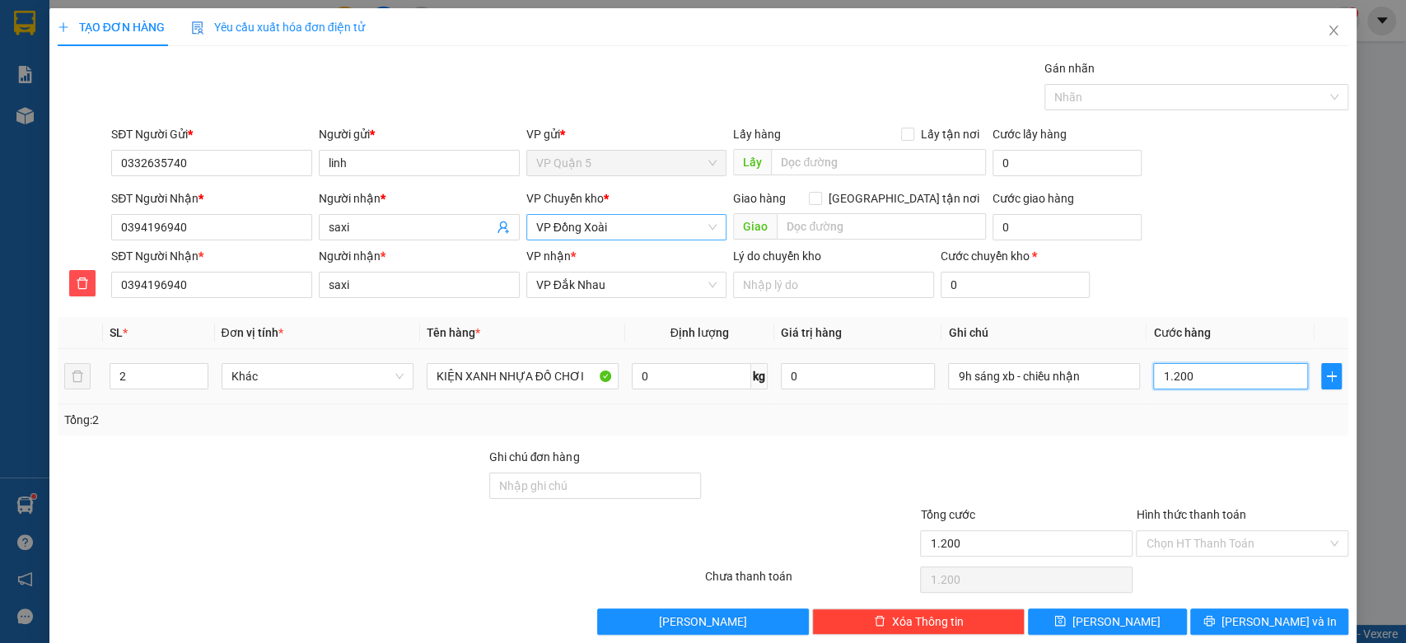
type input "12.000"
type input "120.000"
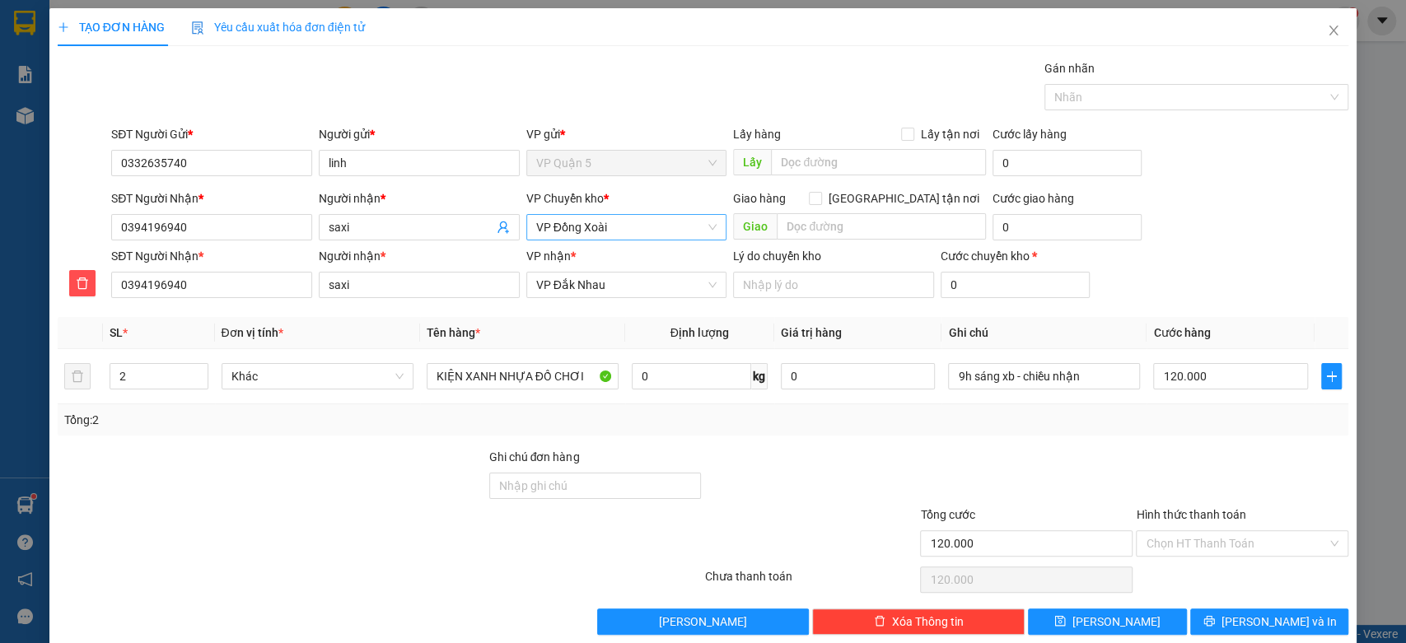
click at [1214, 528] on div "Hình thức thanh toán" at bounding box center [1242, 518] width 212 height 25
click at [1212, 558] on div "Hình thức thanh toán Chọn HT Thanh Toán" at bounding box center [1242, 535] width 212 height 58
click at [1212, 549] on input "Hình thức thanh toán" at bounding box center [1236, 543] width 181 height 25
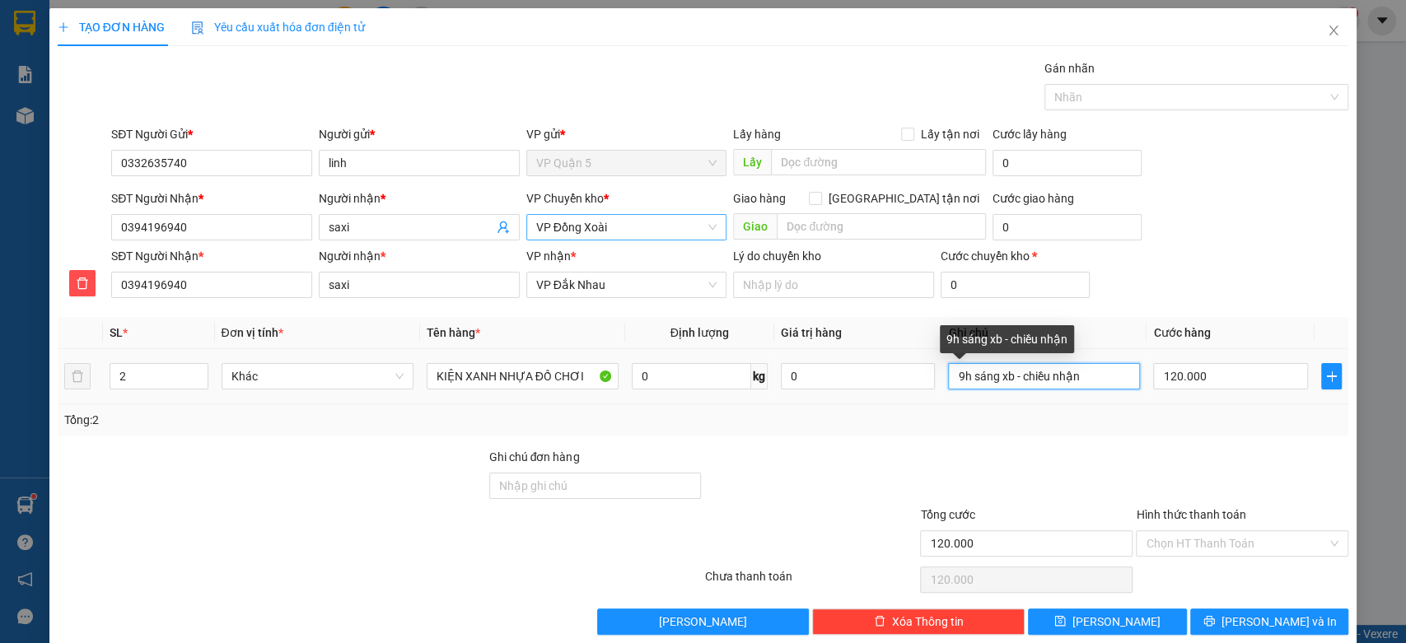
click at [1100, 370] on input "9h sáng xb - chiều nhận" at bounding box center [1044, 376] width 192 height 26
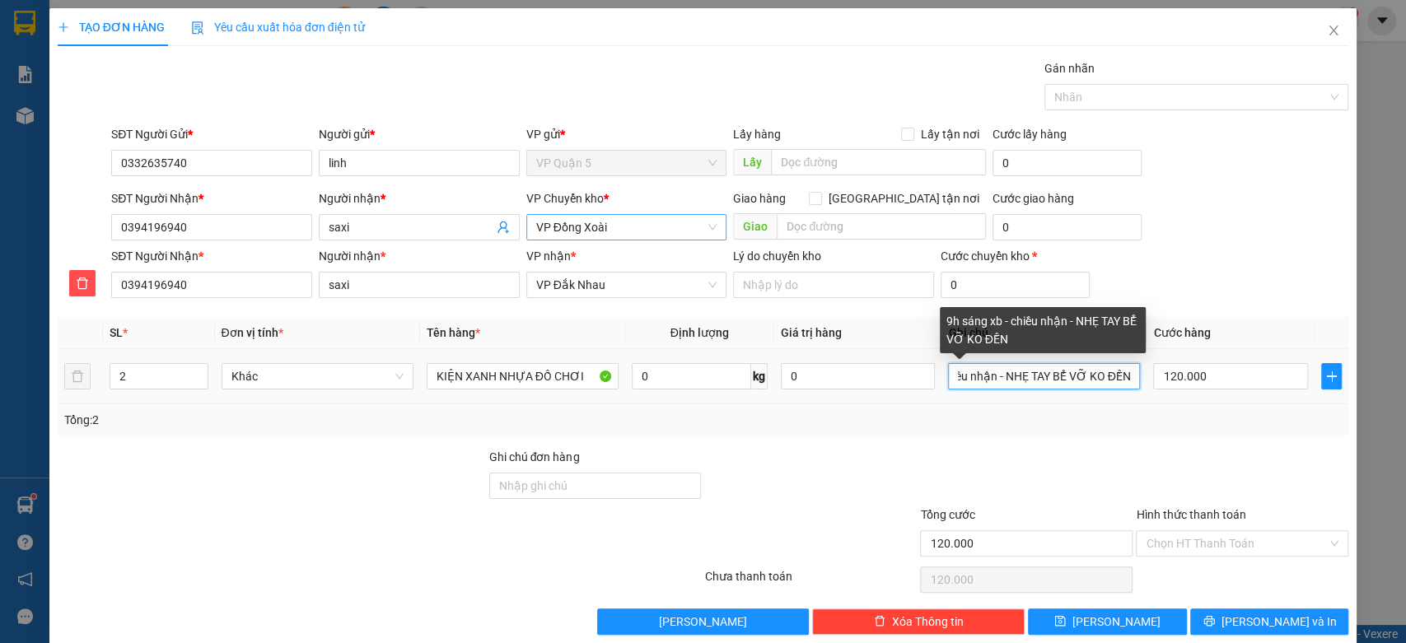
scroll to position [0, 88]
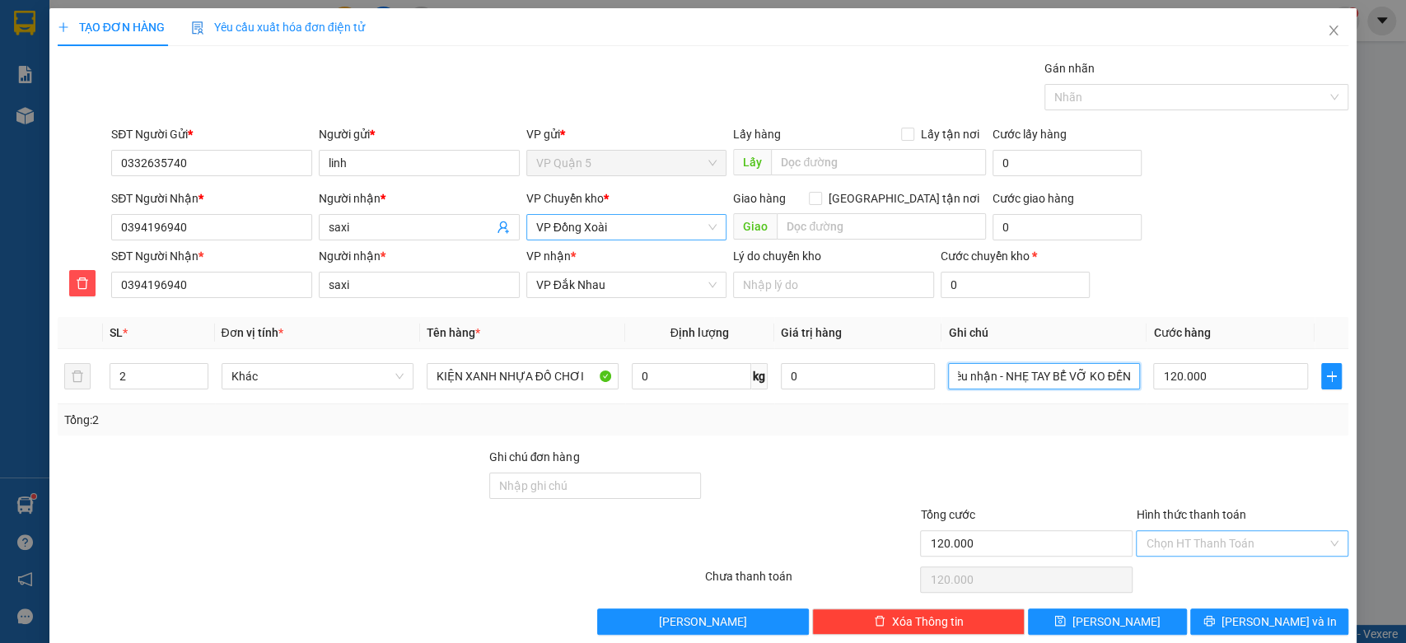
type input "9h sáng xb - chiều nhận - NHẸ TAY BỂ VỠ KO ĐỀN"
drag, startPoint x: 1182, startPoint y: 539, endPoint x: 1104, endPoint y: 525, distance: 79.5
click at [1181, 539] on input "Hình thức thanh toán" at bounding box center [1236, 543] width 181 height 25
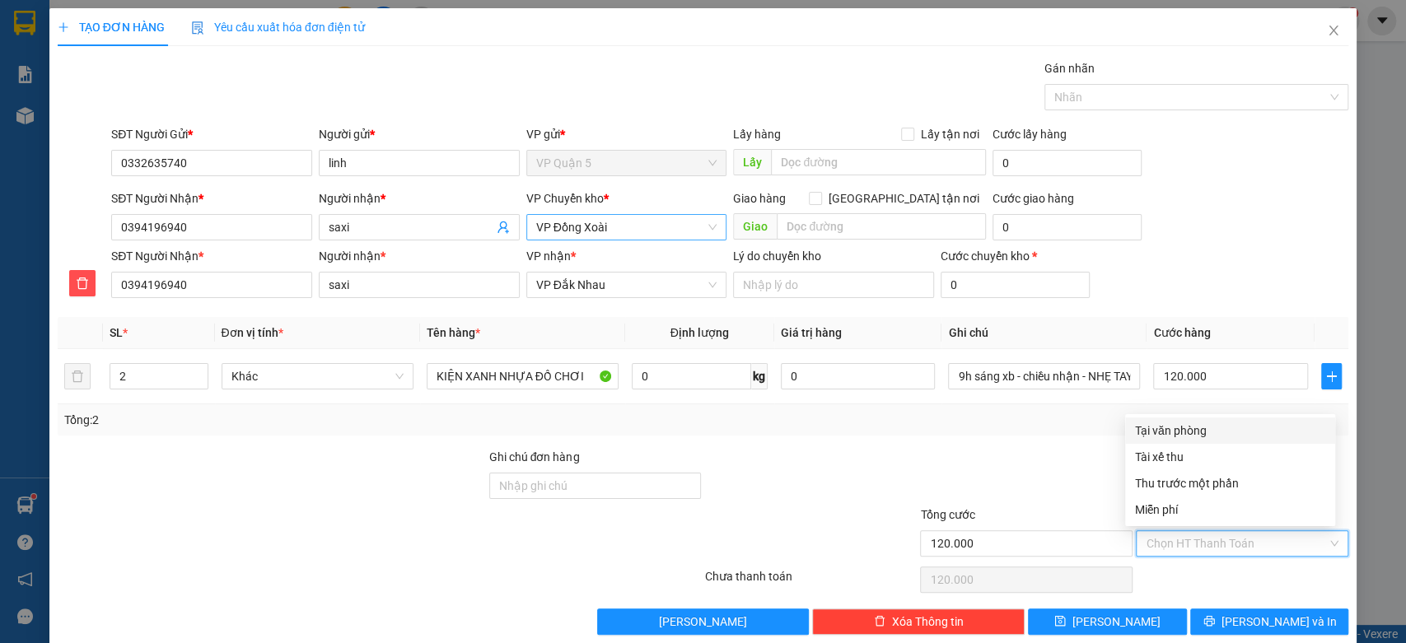
click at [1177, 427] on div "Tại văn phòng" at bounding box center [1230, 431] width 190 height 18
type input "0"
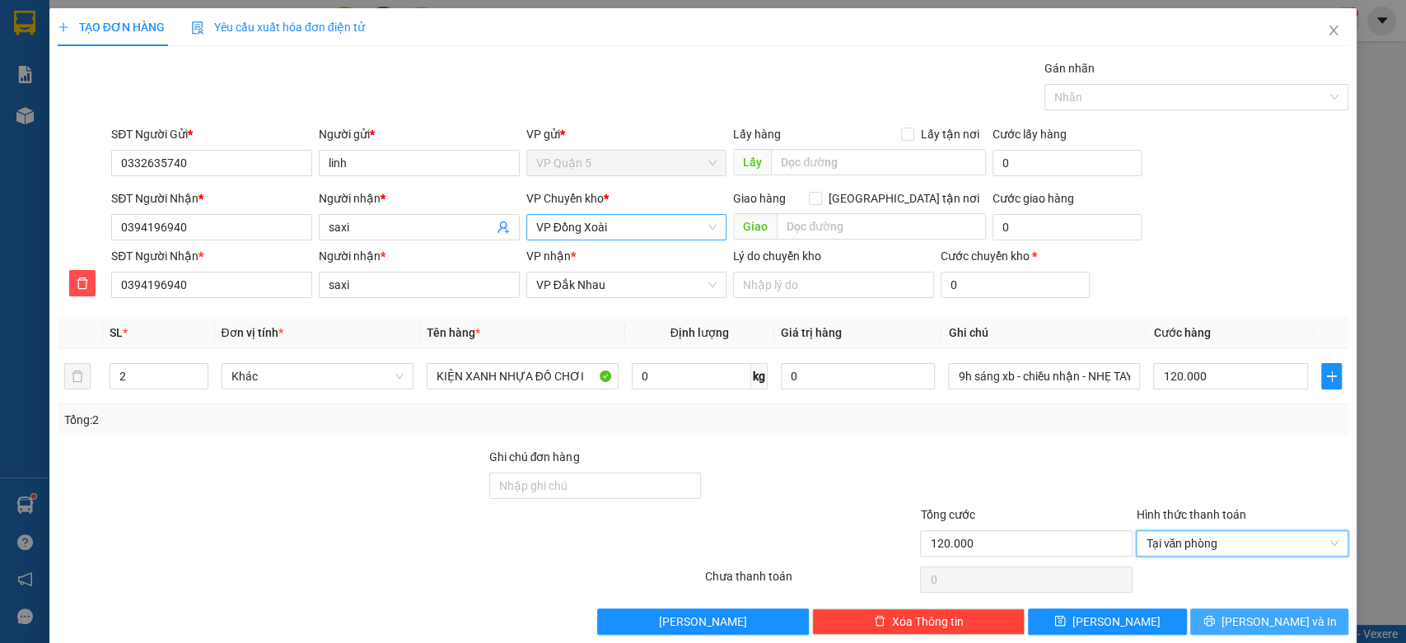
click at [1249, 628] on span "Lưu và In" at bounding box center [1278, 622] width 115 height 18
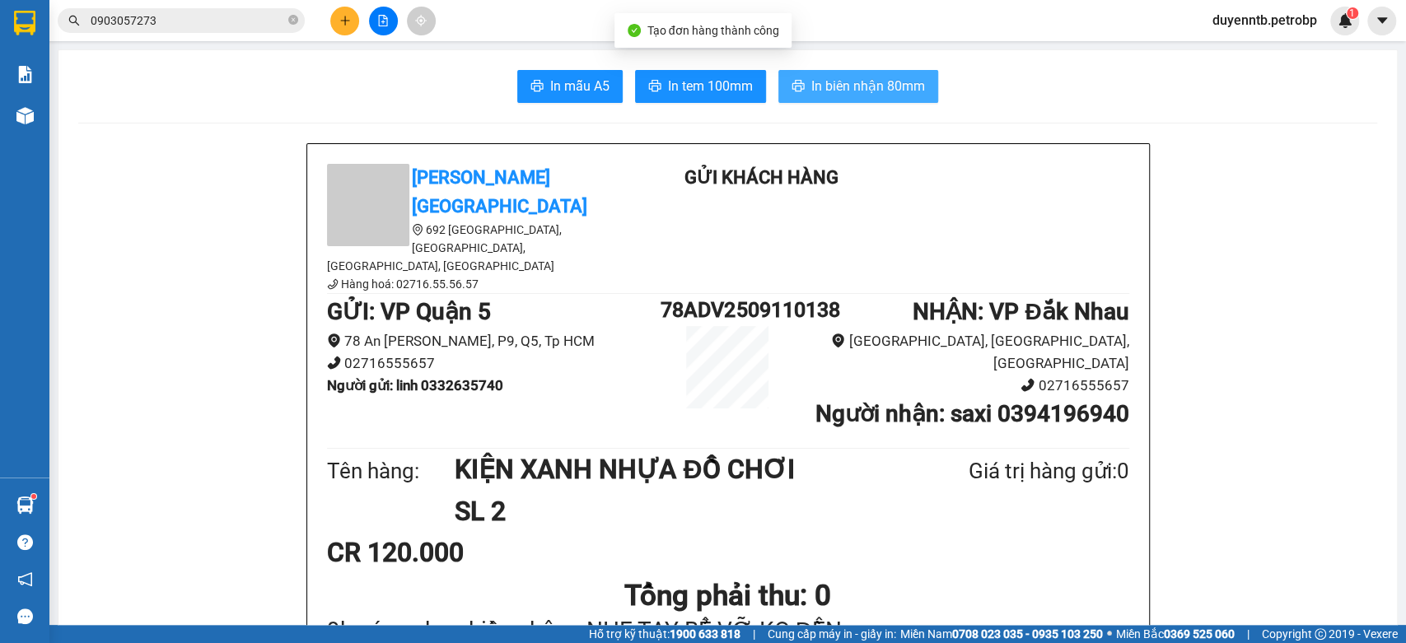
click at [813, 76] on span "In biên nhận 80mm" at bounding box center [868, 86] width 114 height 21
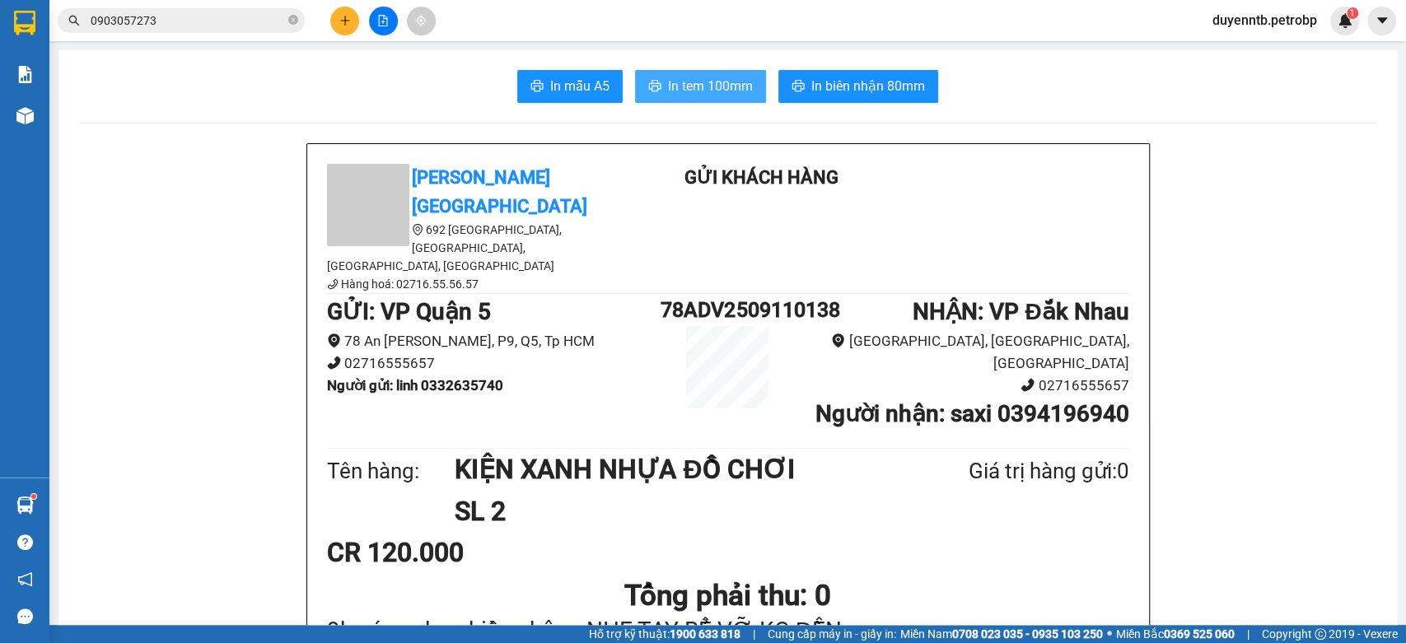
click at [717, 84] on span "In tem 100mm" at bounding box center [710, 86] width 85 height 21
click at [41, 512] on div "Hàng sắp về" at bounding box center [24, 505] width 49 height 37
click at [234, 184] on section "Kết quả tìm kiếm ( 108 ) Bộ lọc Ngày tạo đơn gần nhất Mã ĐH Trạng thái Món hàng…" at bounding box center [703, 321] width 1406 height 643
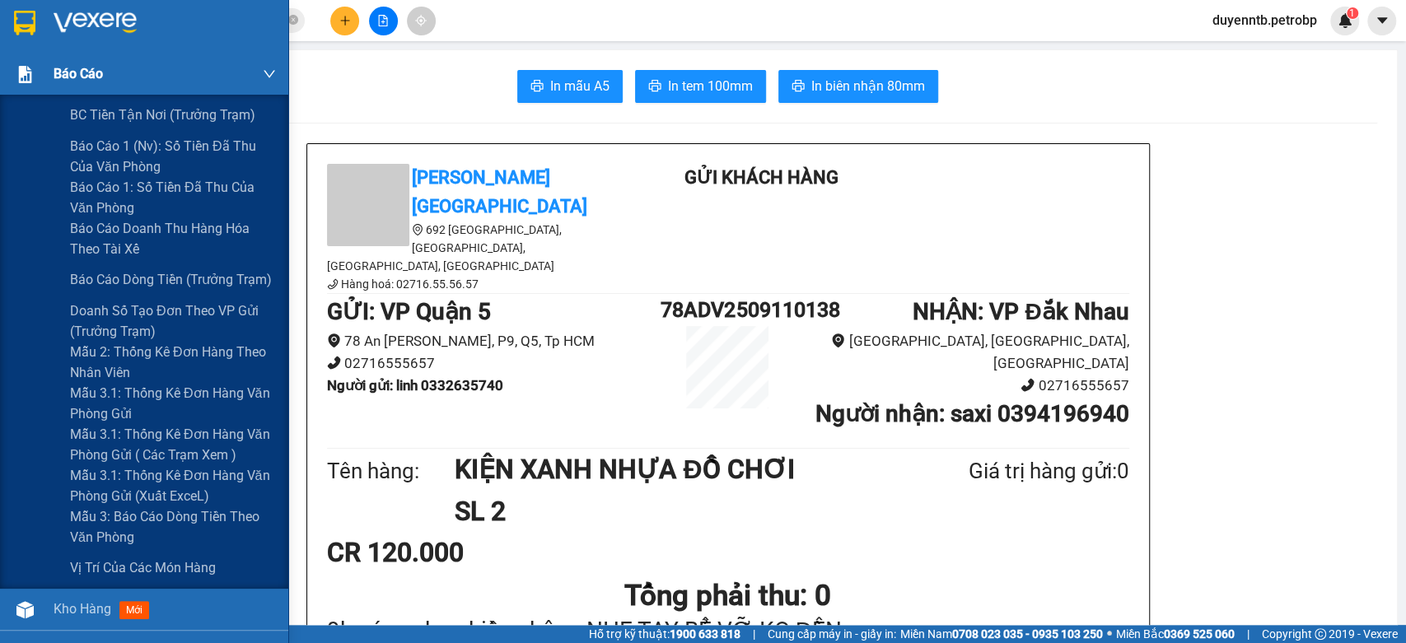
click at [40, 81] on div "Báo cáo" at bounding box center [144, 74] width 288 height 41
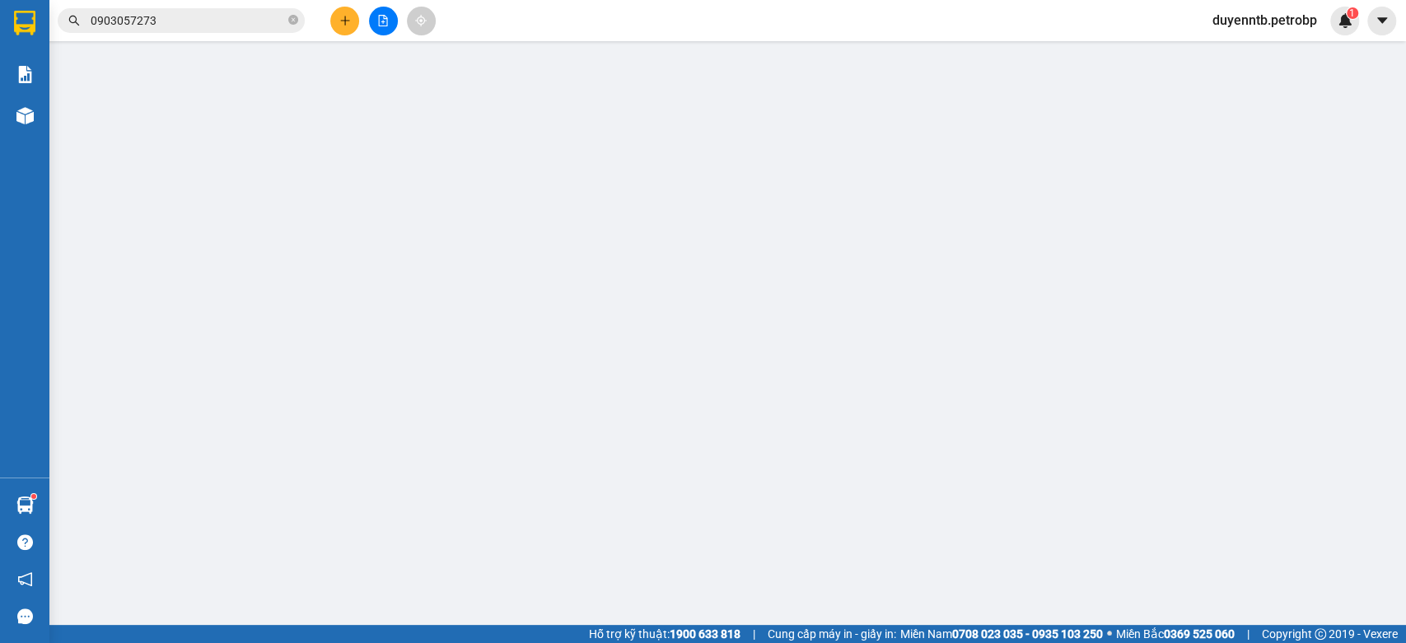
click at [350, 17] on button at bounding box center [344, 21] width 29 height 29
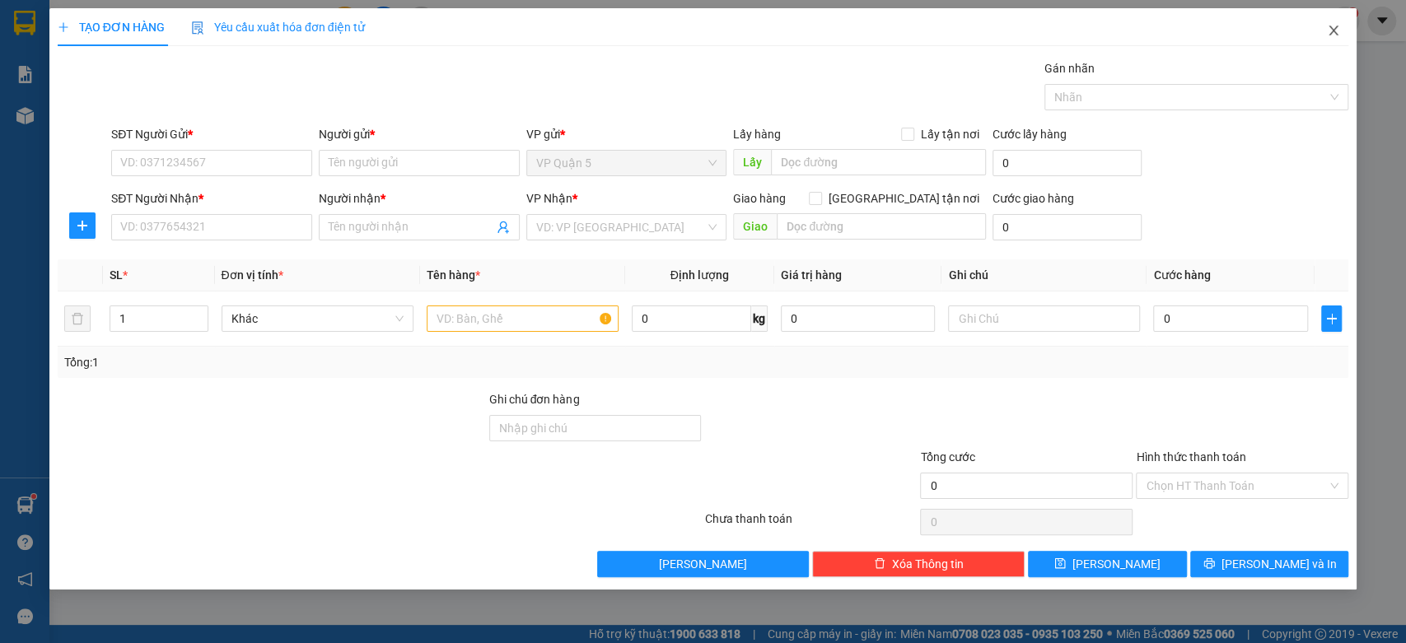
click at [1328, 30] on icon "close" at bounding box center [1333, 30] width 13 height 13
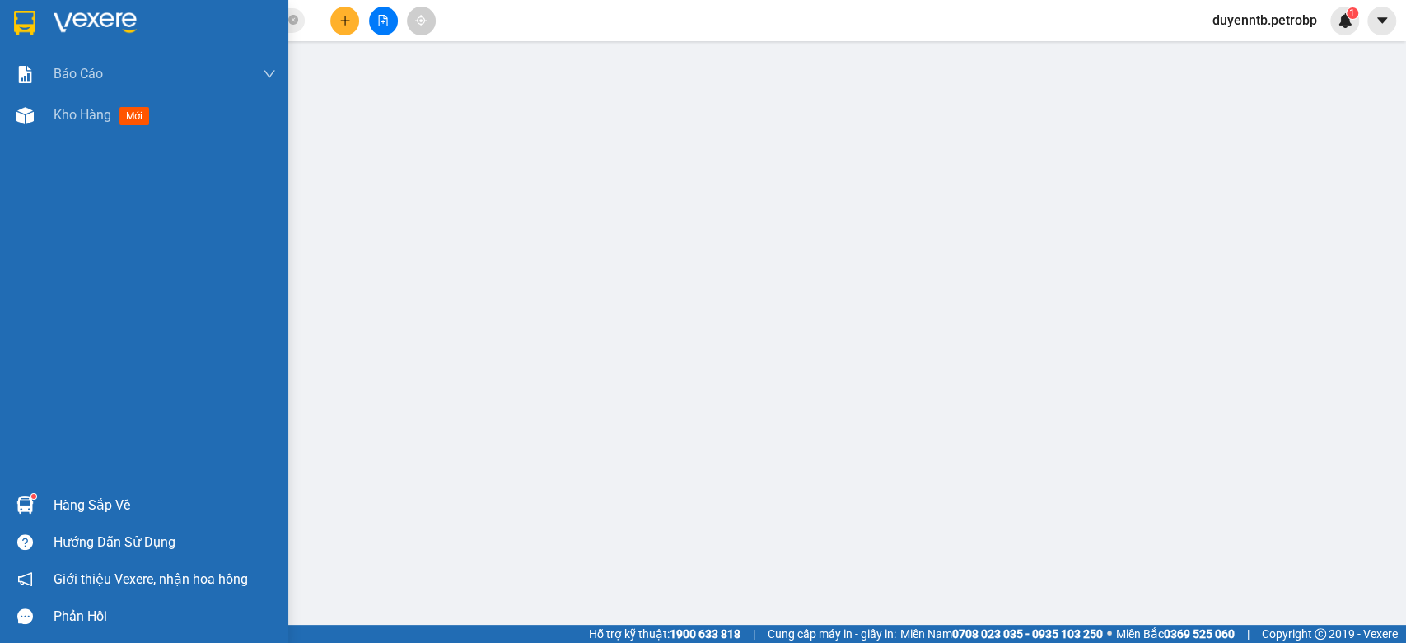
click at [103, 506] on div "Hàng sắp về" at bounding box center [165, 505] width 222 height 25
